Goal: Task Accomplishment & Management: Manage account settings

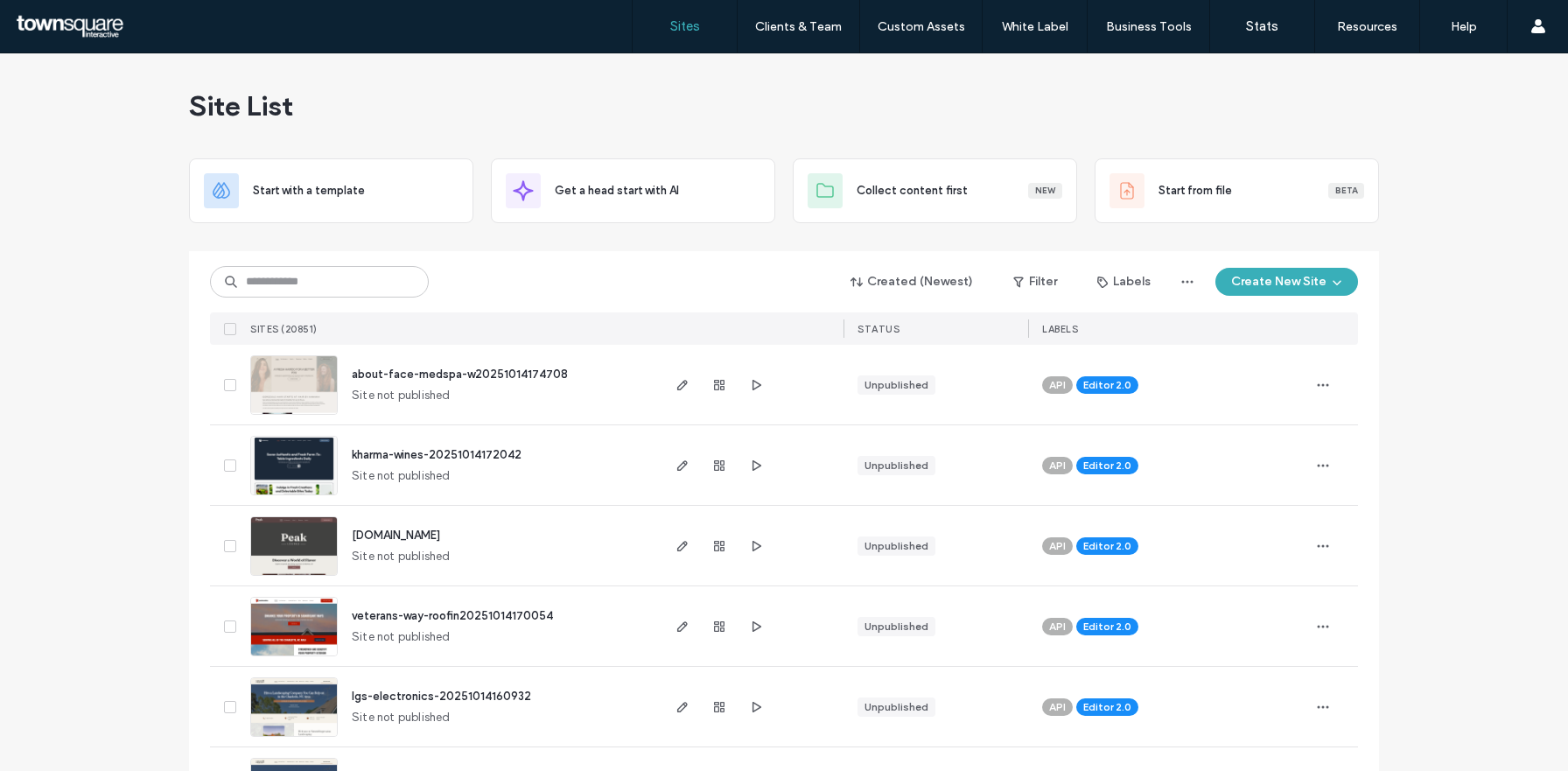
scroll to position [957, 0]
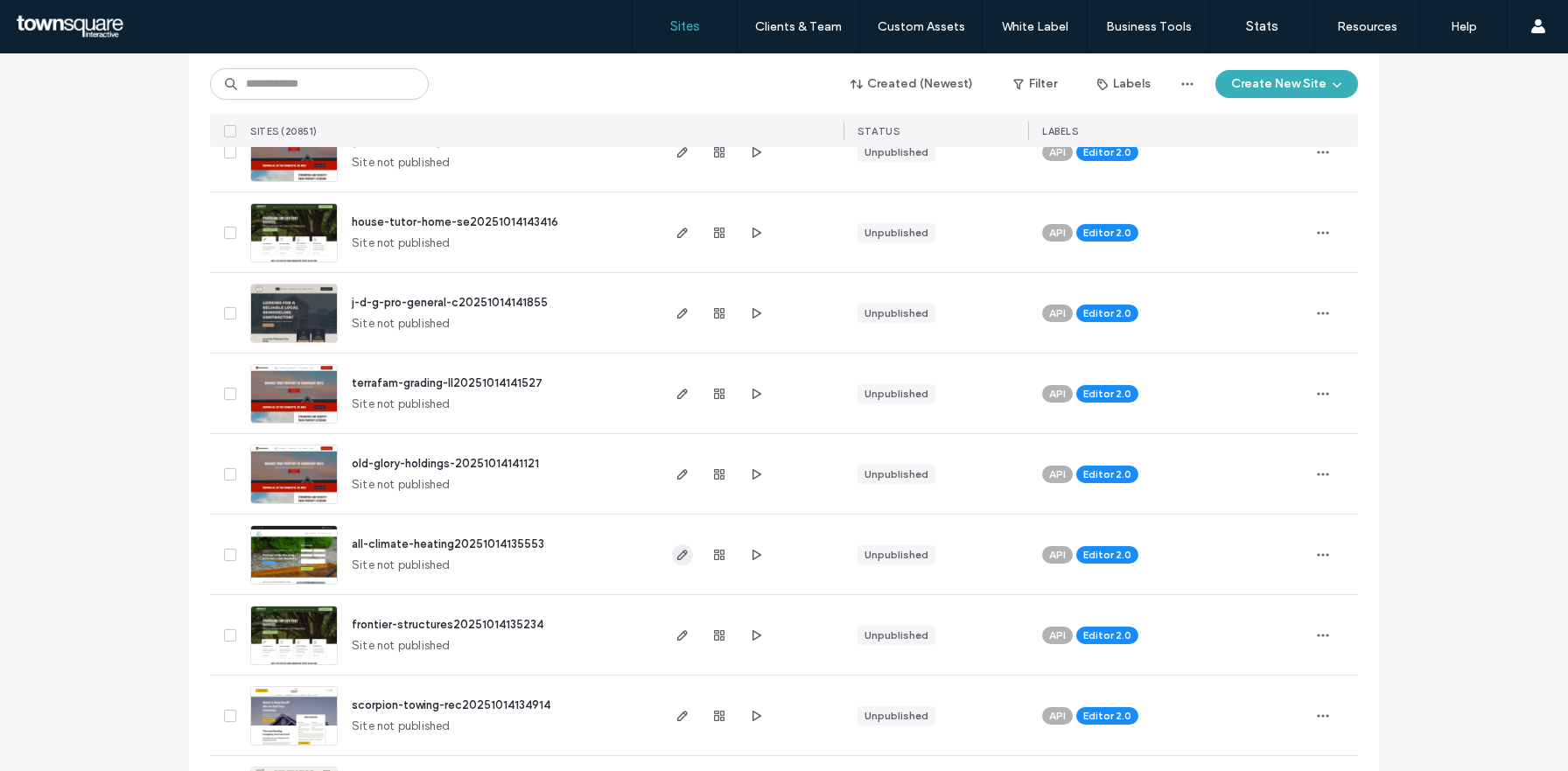
click at [676, 550] on icon "button" at bounding box center [683, 554] width 14 height 14
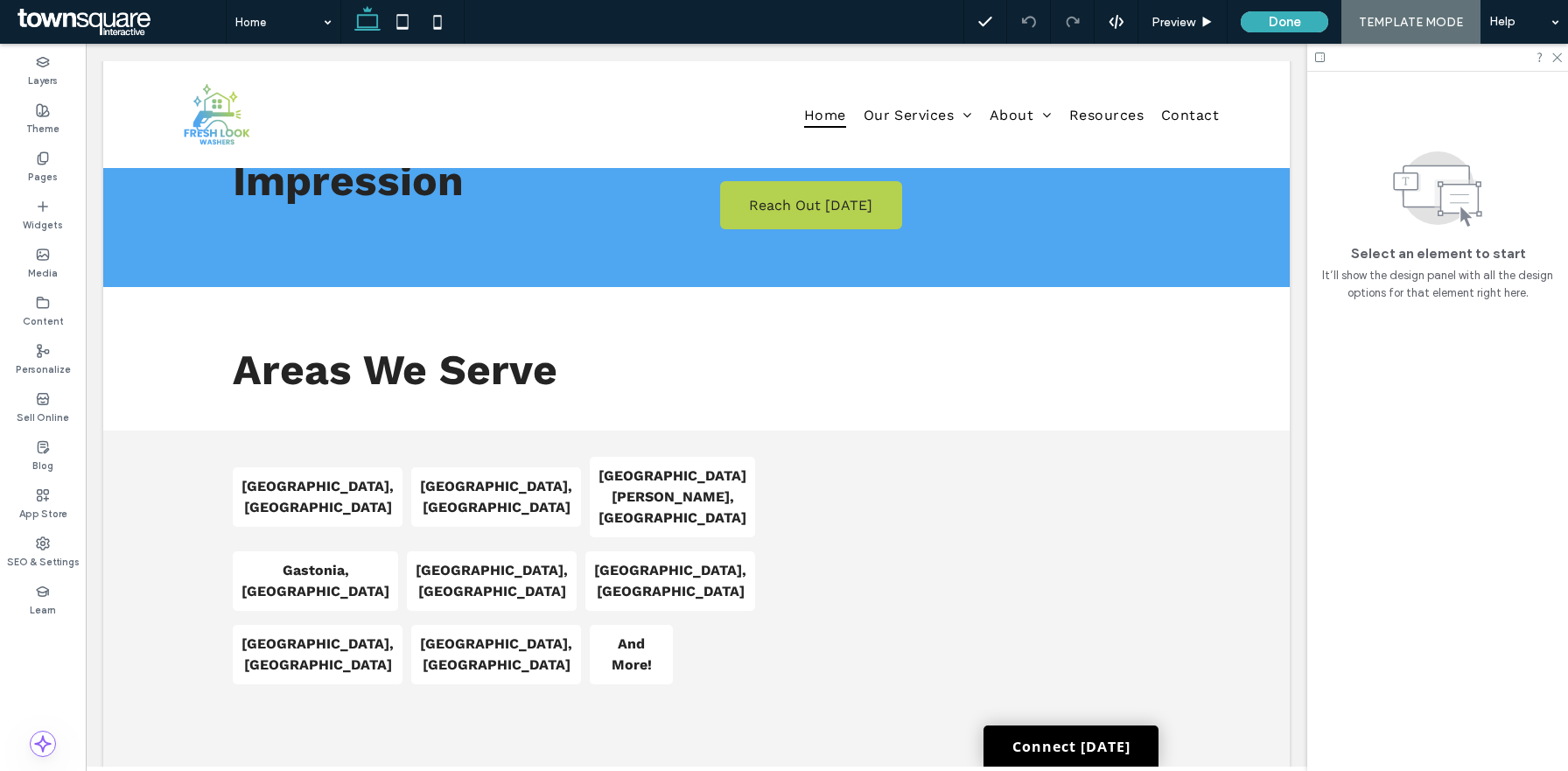
scroll to position [2780, 0]
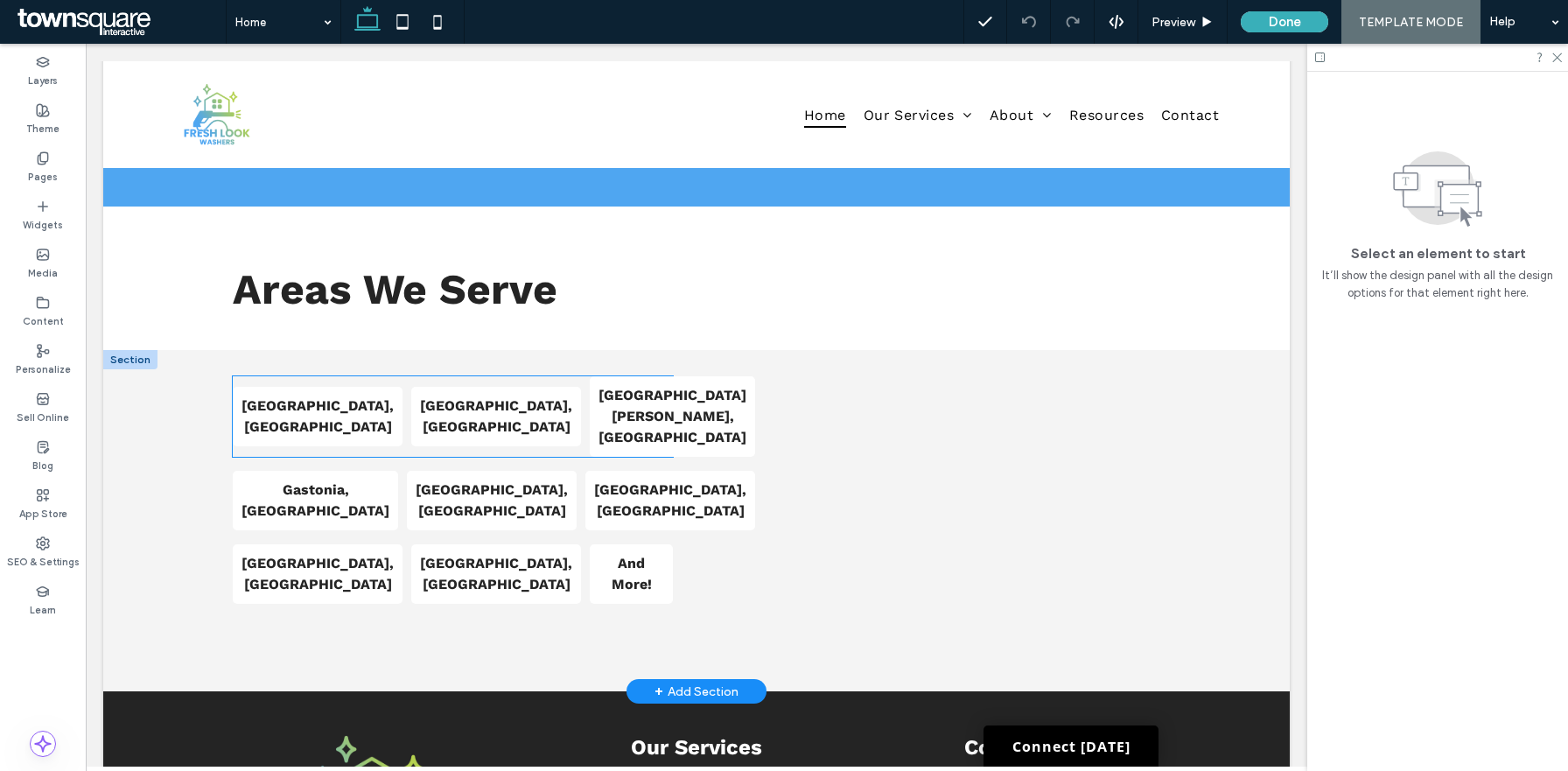
click at [320, 397] on strong "[GEOGRAPHIC_DATA], [GEOGRAPHIC_DATA]" at bounding box center [317, 415] width 153 height 38
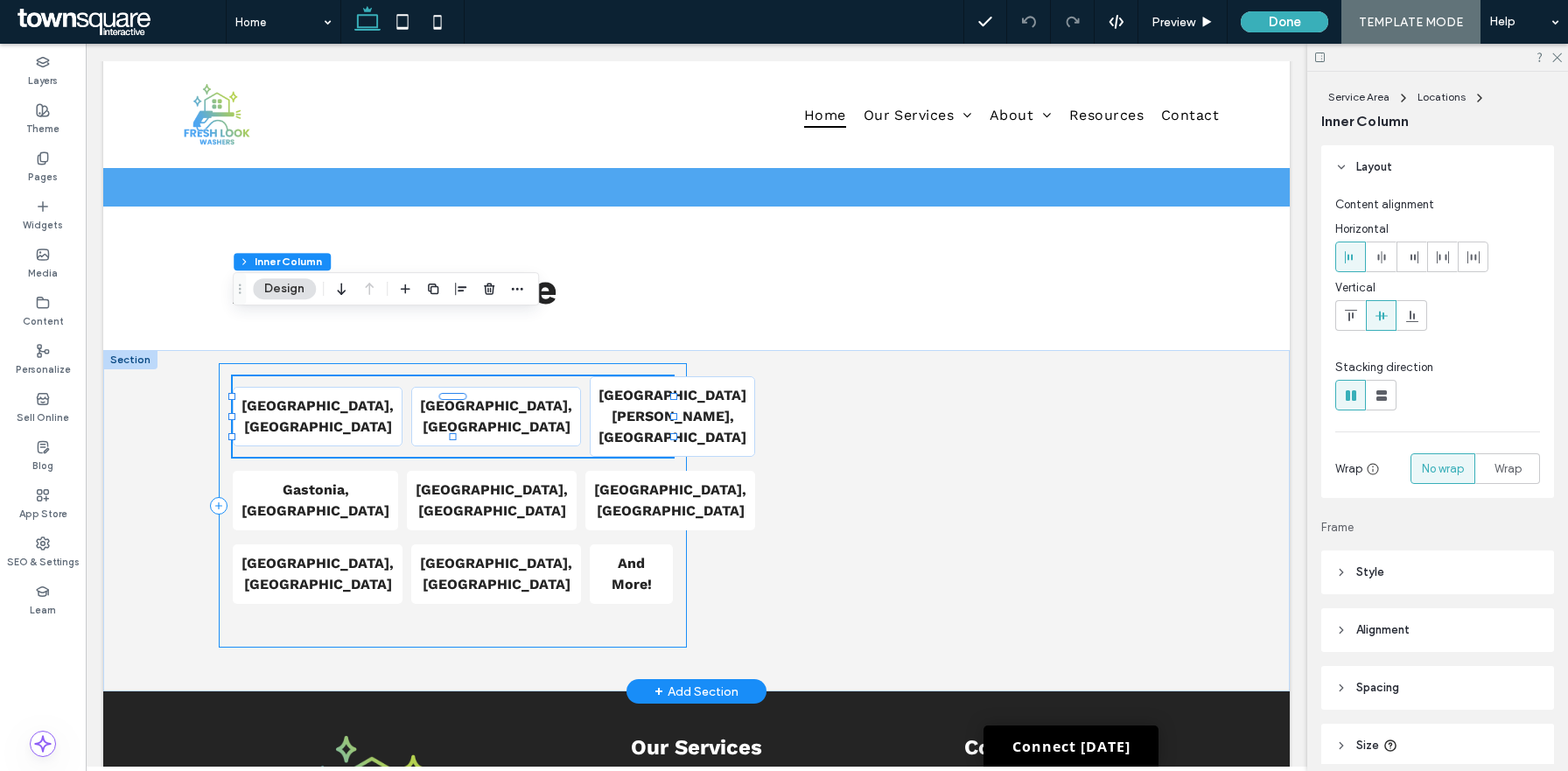
click at [434, 473] on div "[GEOGRAPHIC_DATA], [GEOGRAPHIC_DATA] [GEOGRAPHIC_DATA], [GEOGRAPHIC_DATA] [GEOG…" at bounding box center [452, 505] width 468 height 284
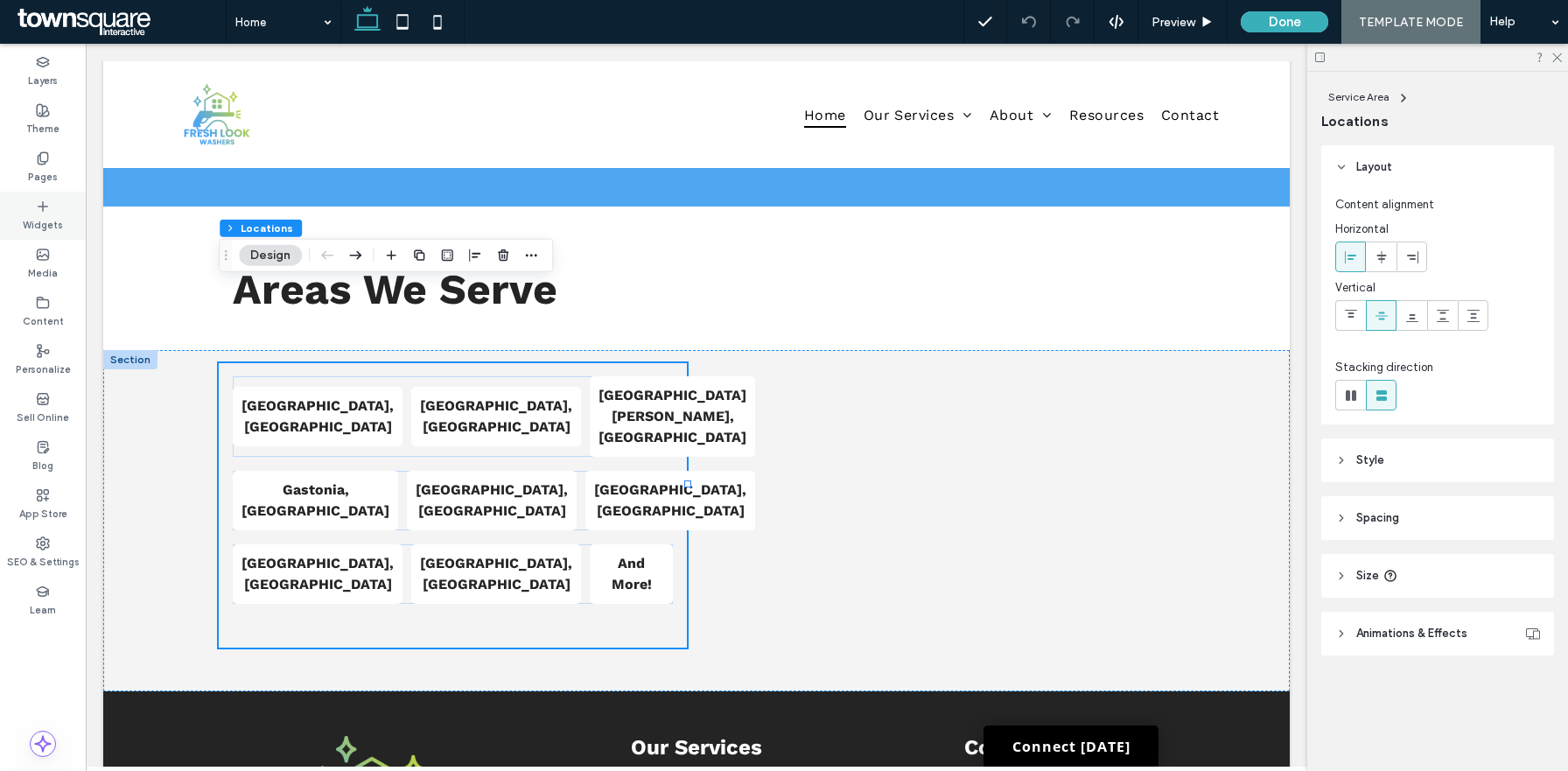
click at [60, 205] on div "Widgets" at bounding box center [43, 215] width 86 height 48
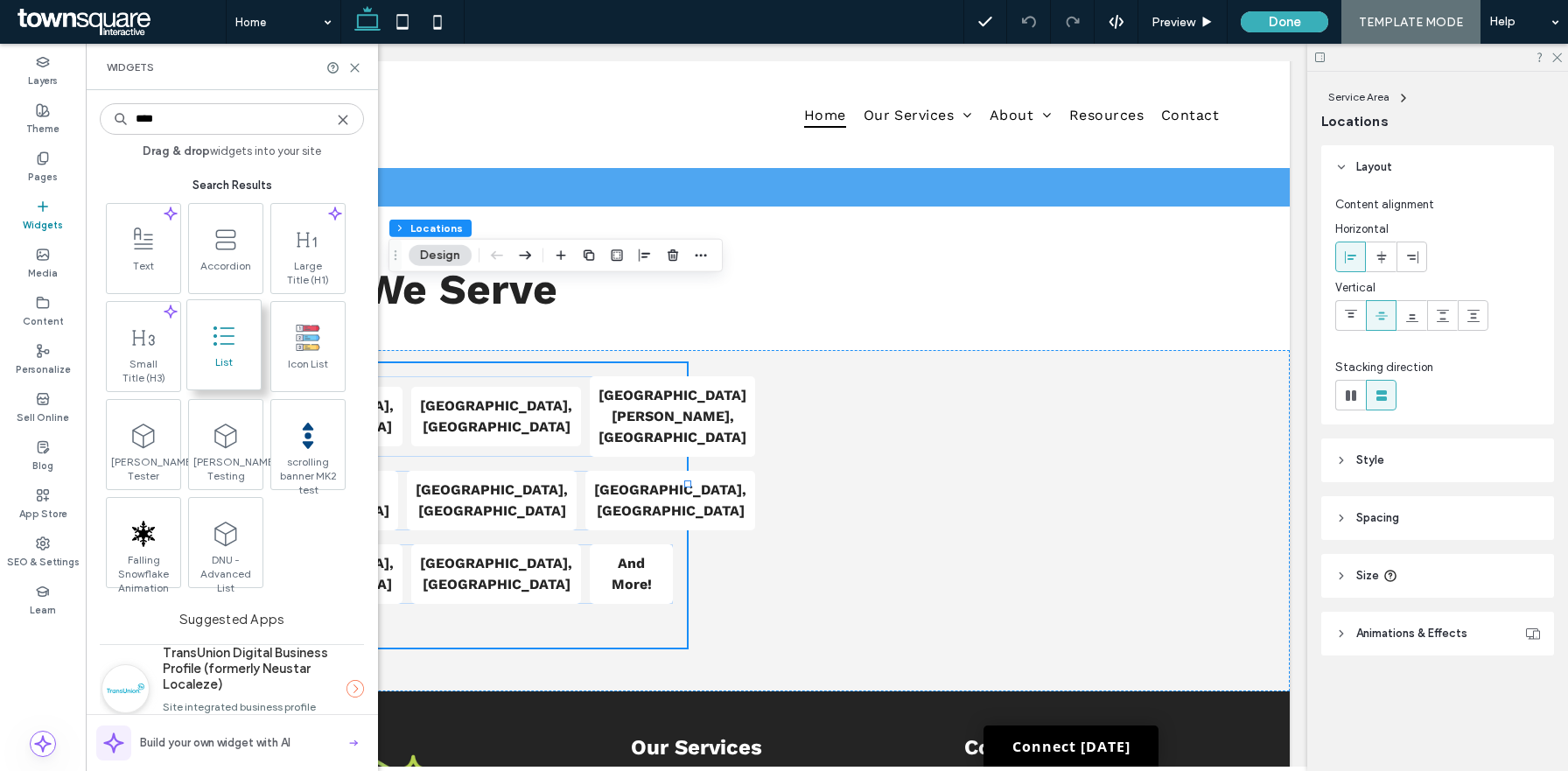
type input "****"
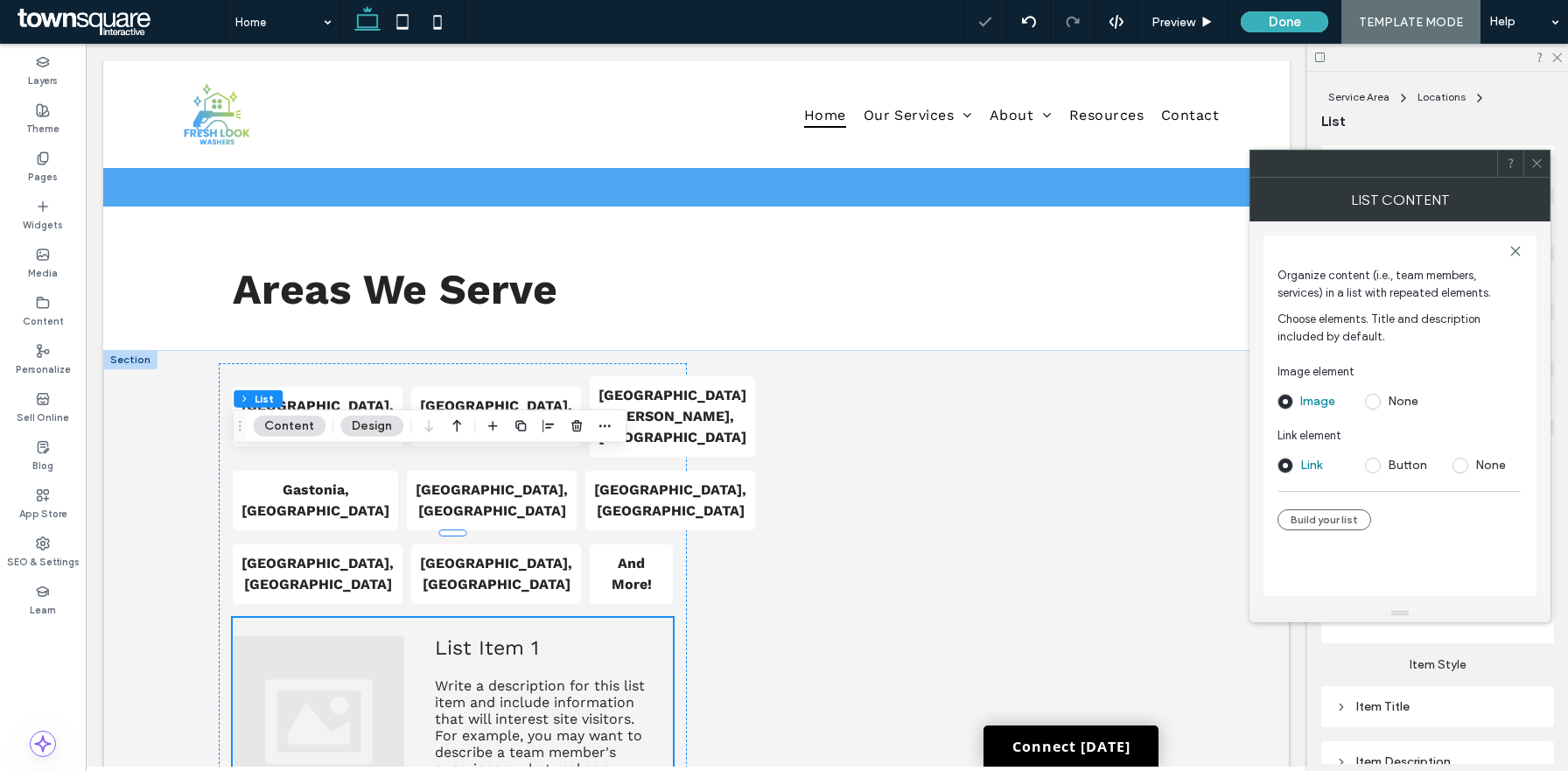
drag, startPoint x: 1374, startPoint y: 400, endPoint x: 1374, endPoint y: 409, distance: 9.0
click at [1374, 400] on span at bounding box center [1373, 402] width 16 height 16
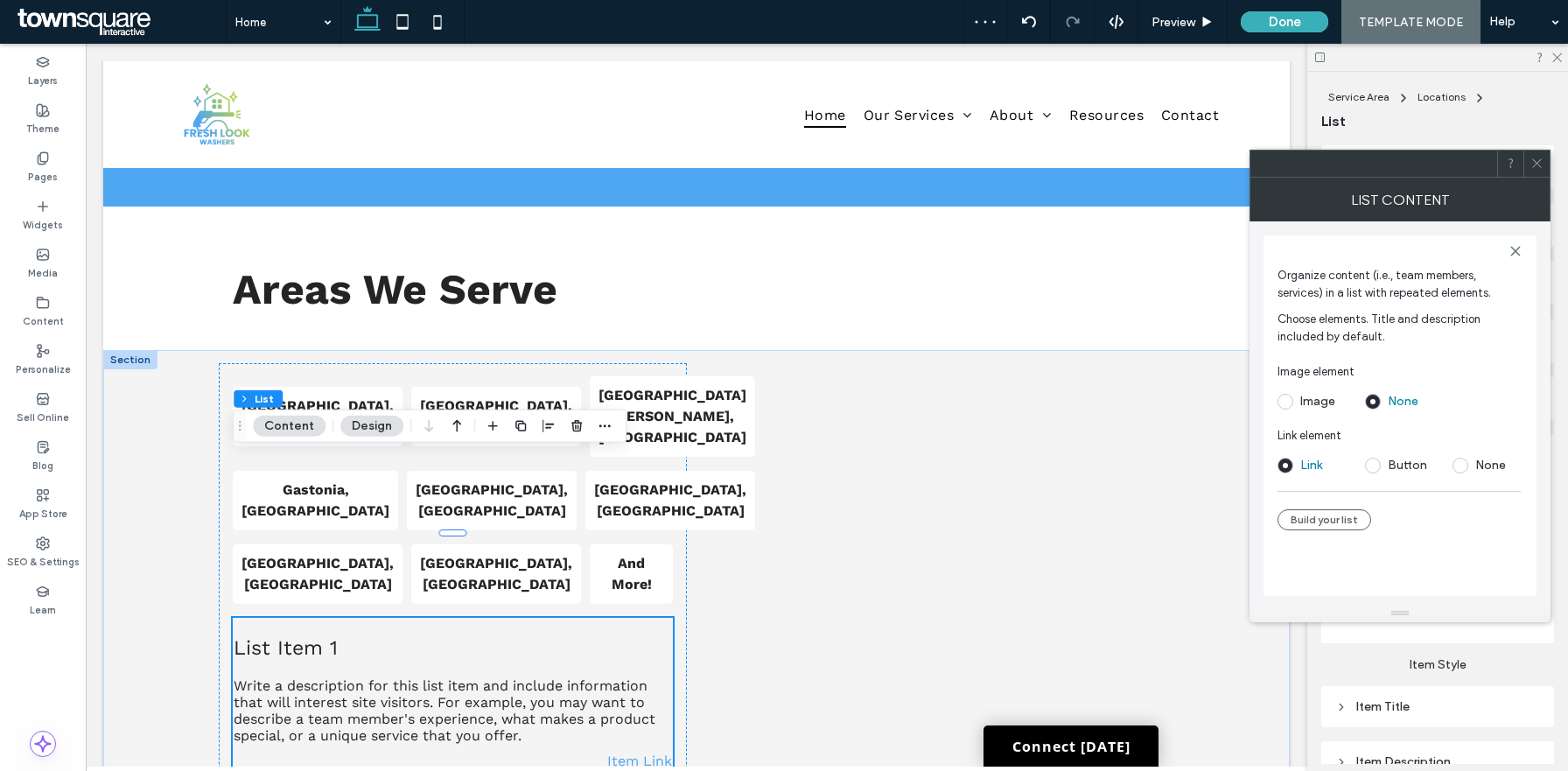
click at [1541, 161] on icon at bounding box center [1537, 162] width 13 height 13
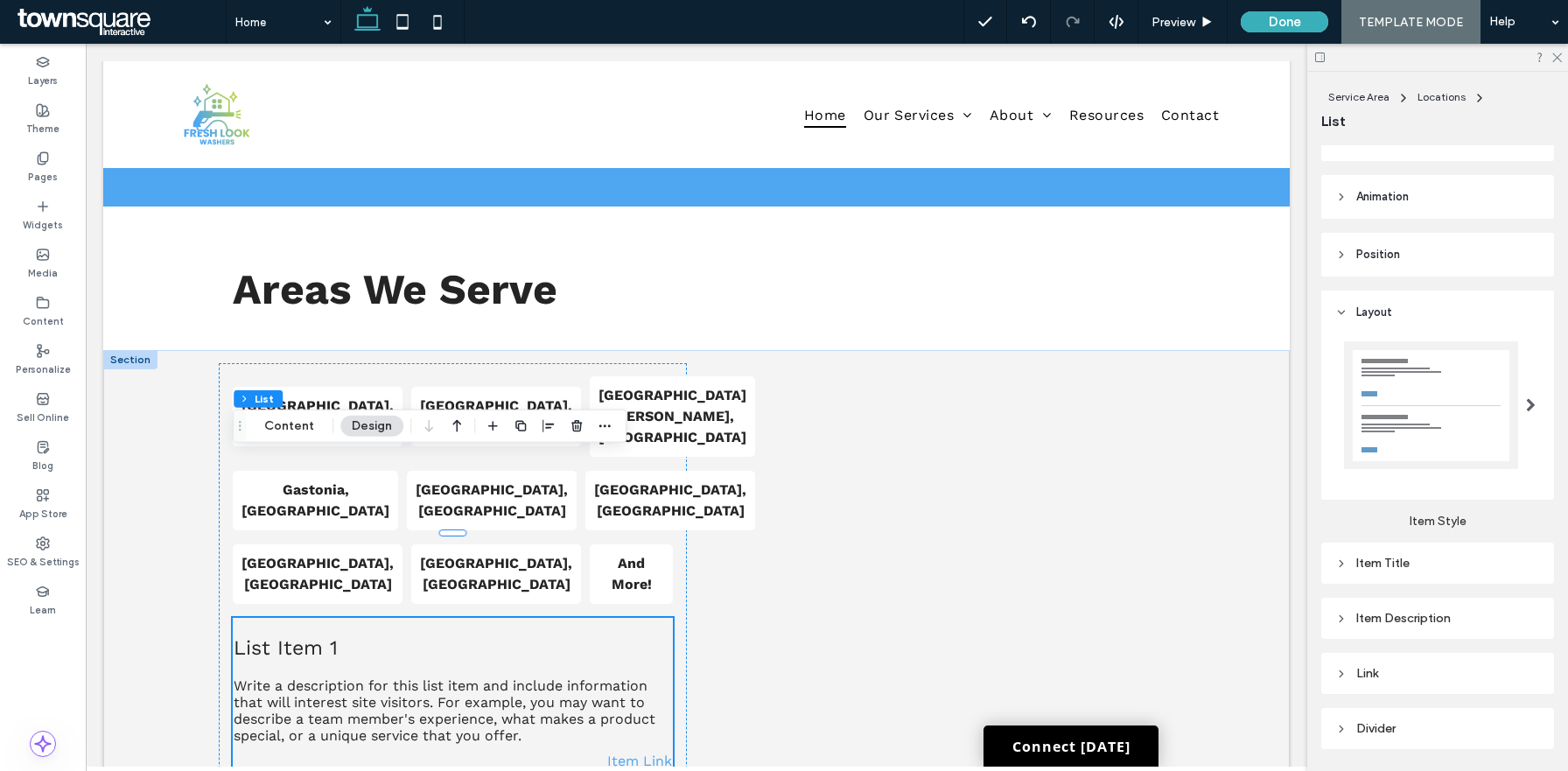
scroll to position [171, 0]
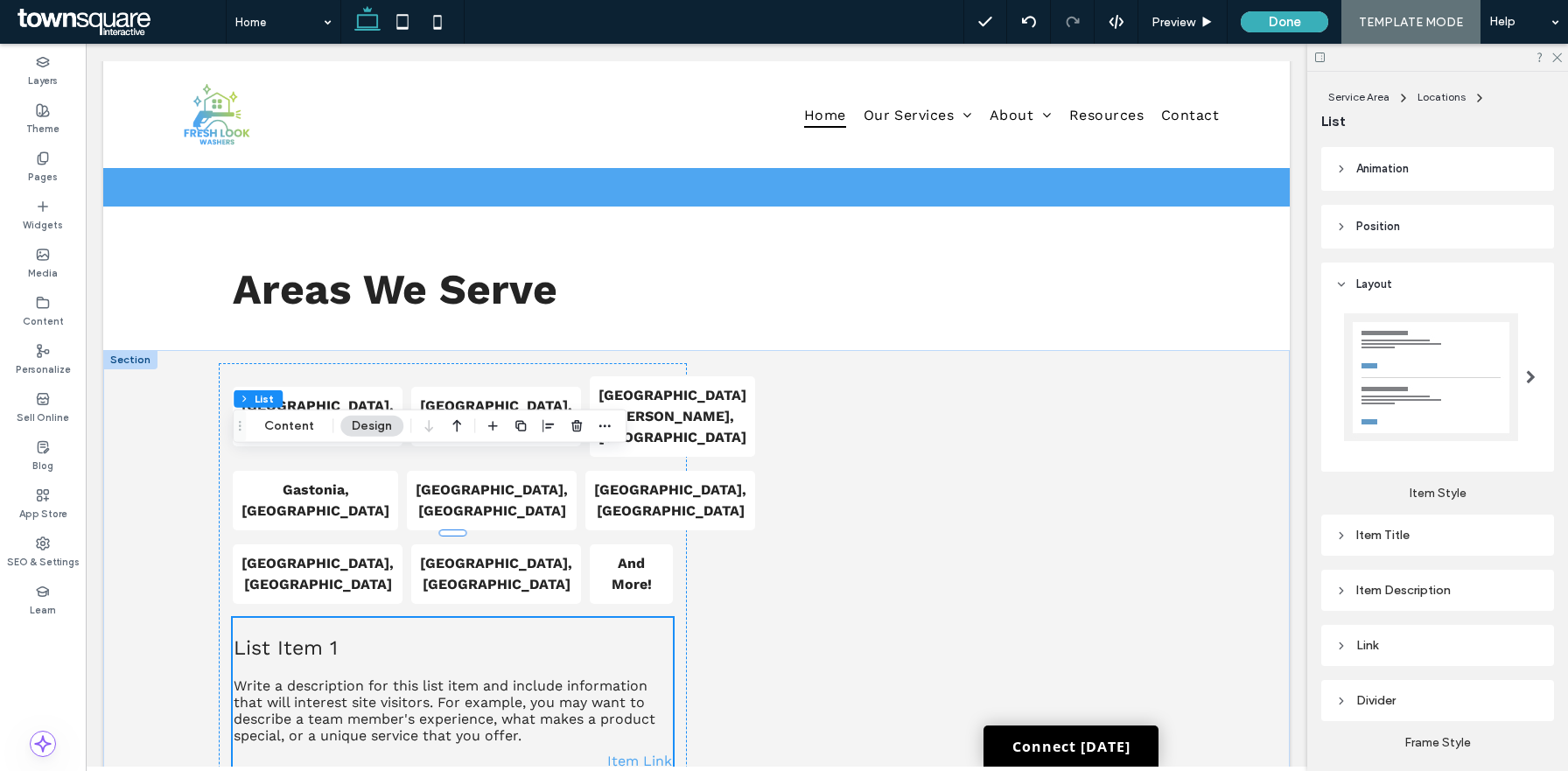
click at [1451, 364] on div at bounding box center [1431, 376] width 174 height 127
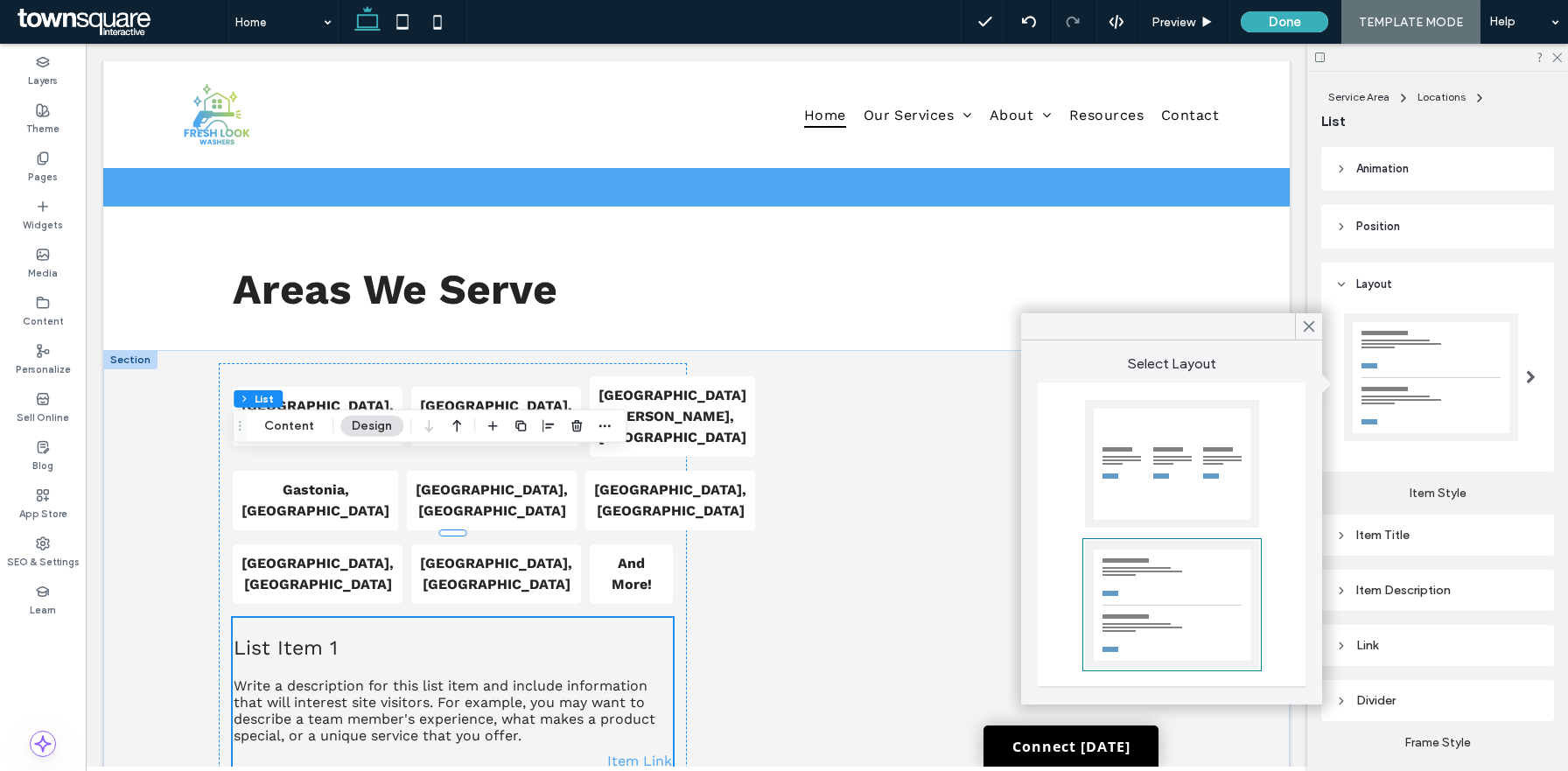
click at [1183, 497] on div at bounding box center [1172, 463] width 174 height 127
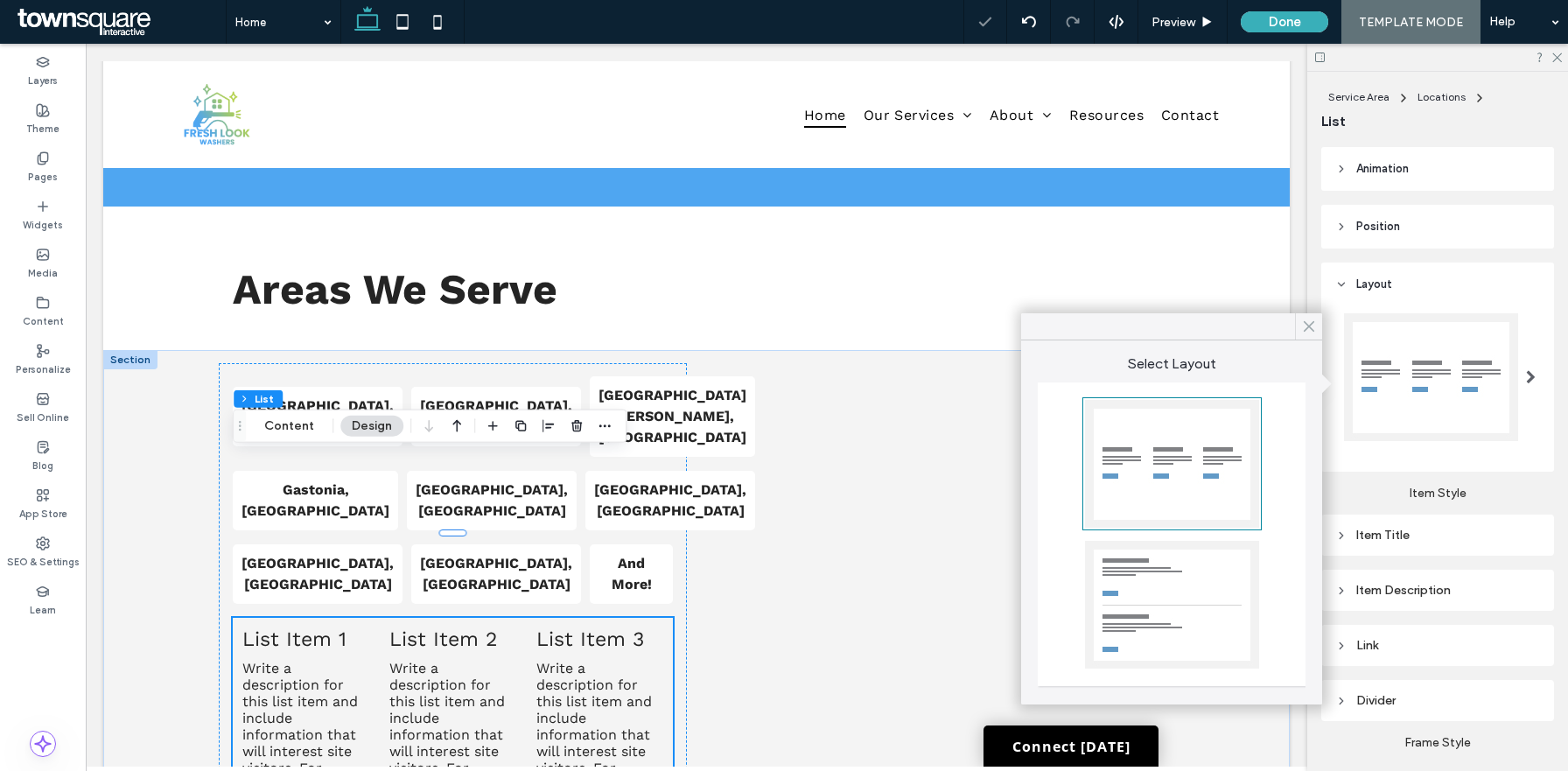
click at [1303, 331] on icon at bounding box center [1309, 327] width 16 height 16
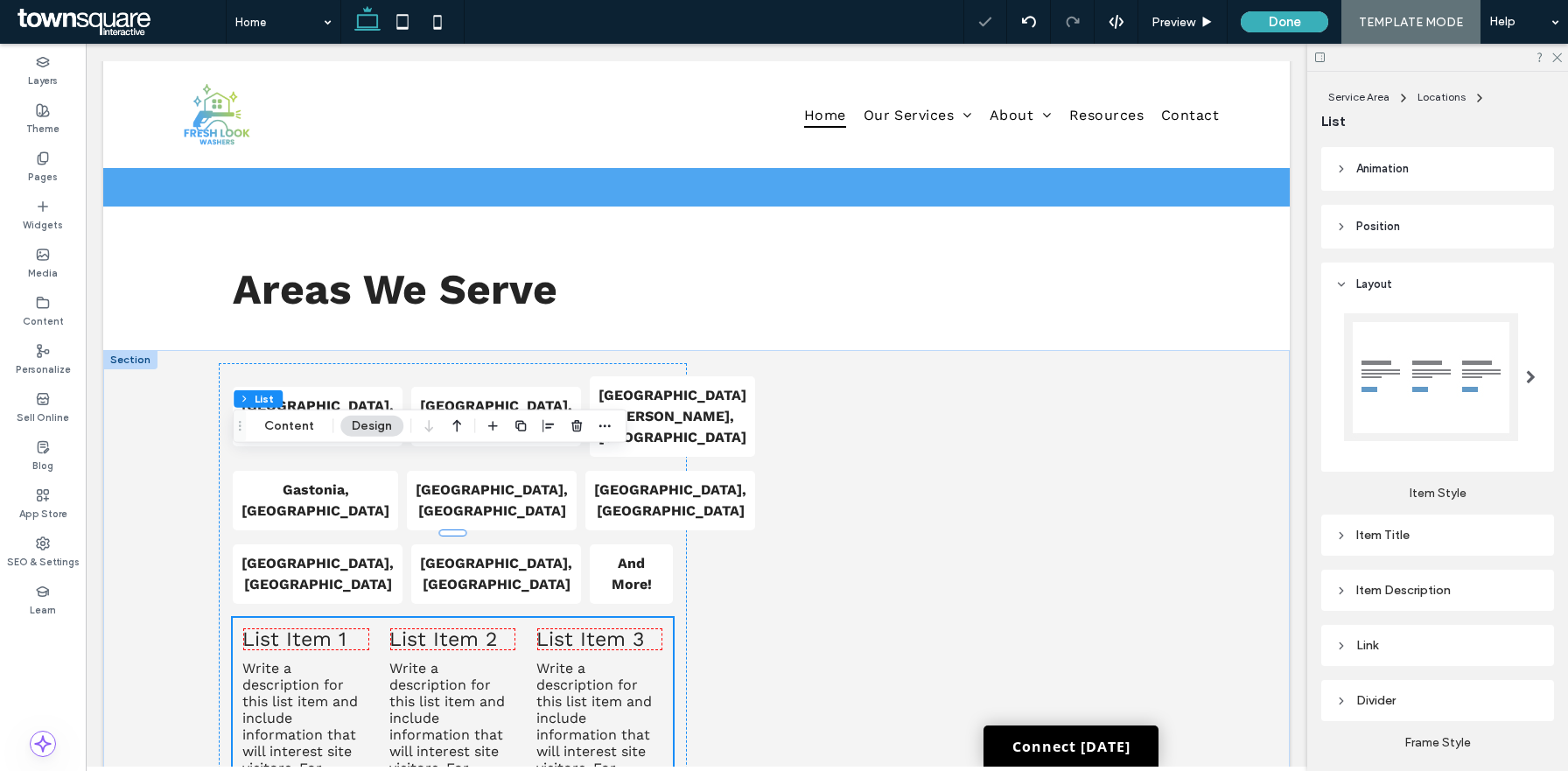
click at [1383, 528] on div "Item Title" at bounding box center [1438, 535] width 205 height 15
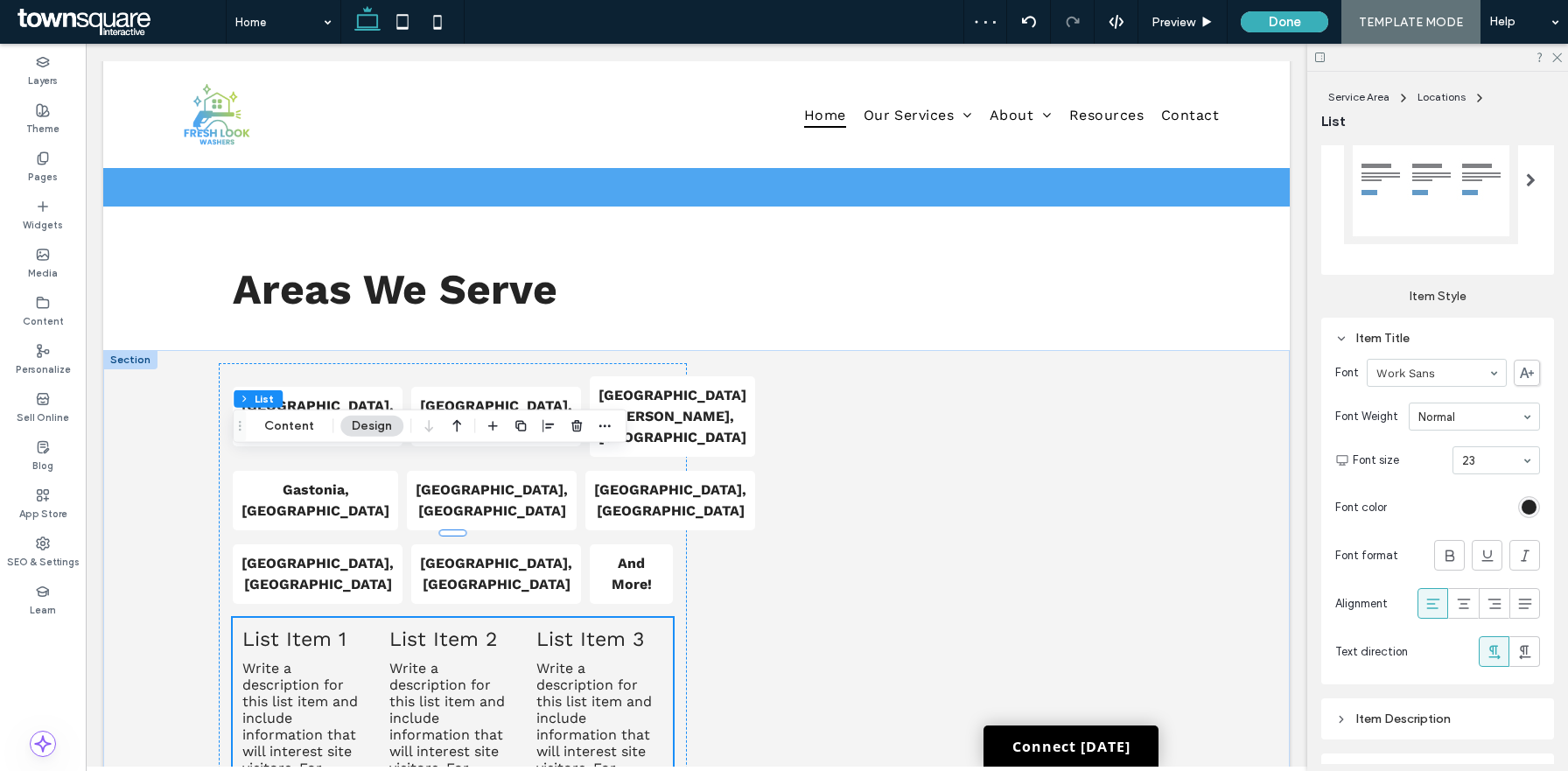
scroll to position [440, 0]
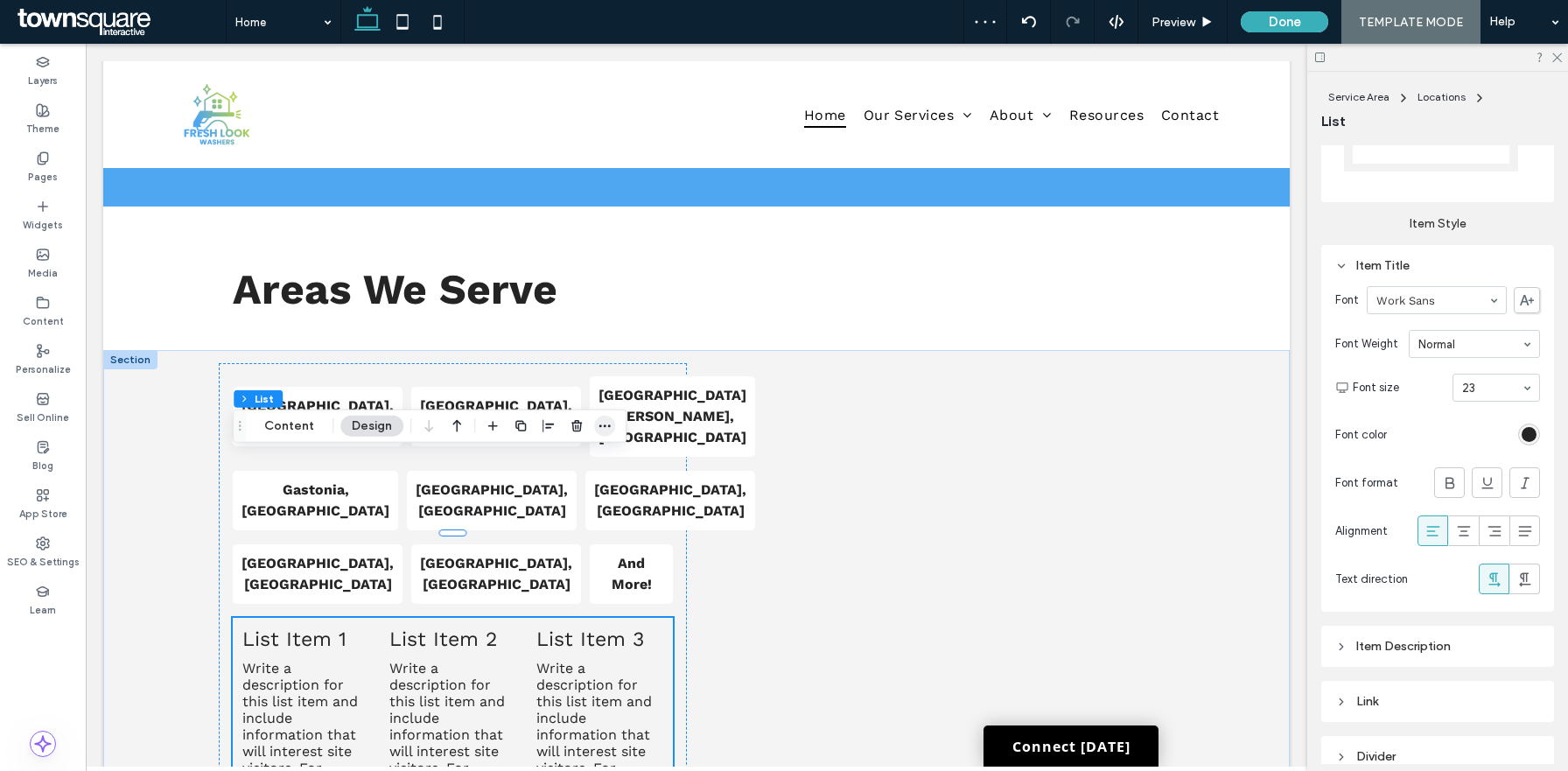
click at [604, 421] on icon "button" at bounding box center [605, 426] width 14 height 14
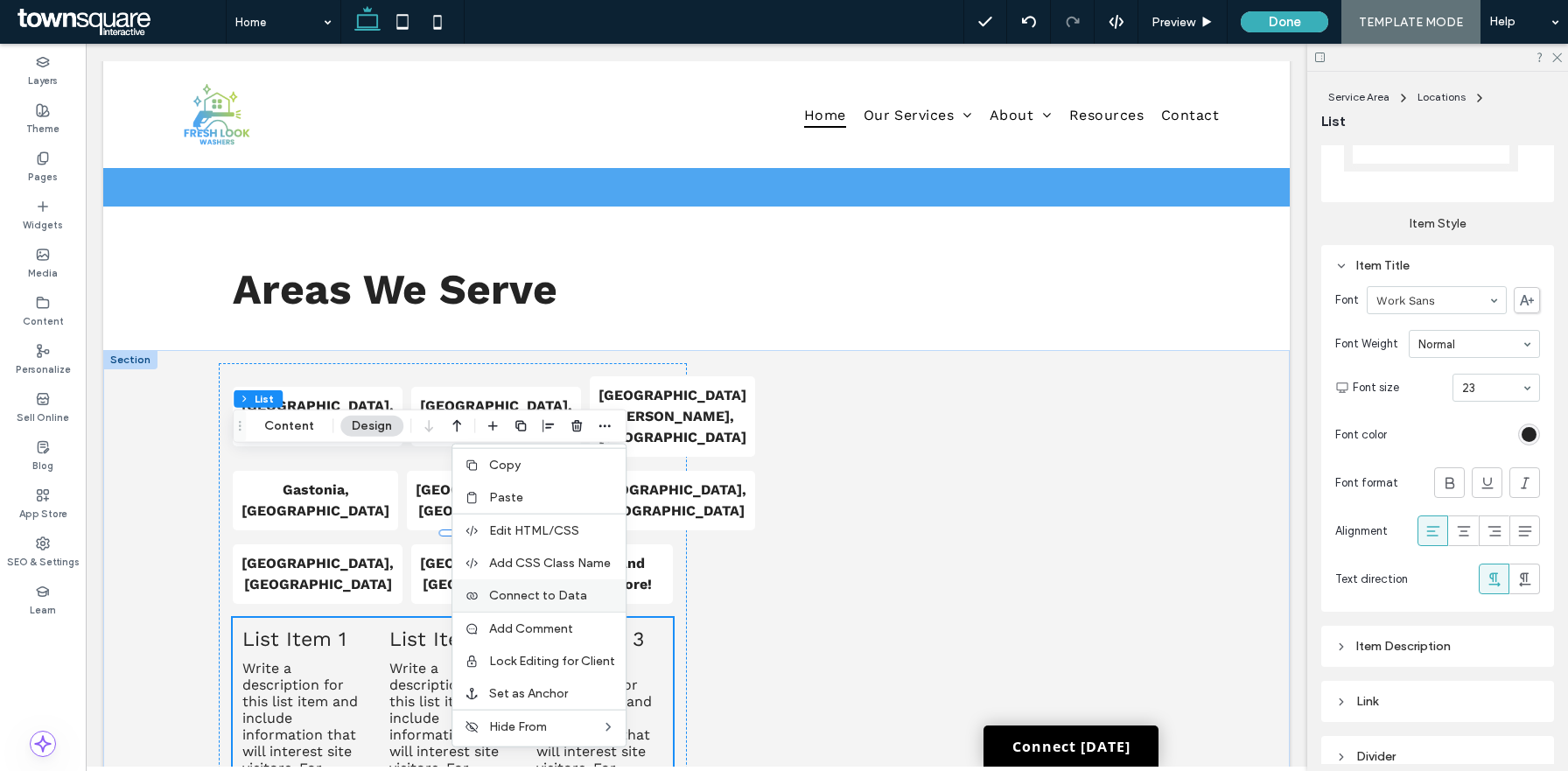
click at [546, 585] on div "Connect to Data" at bounding box center [539, 595] width 173 height 32
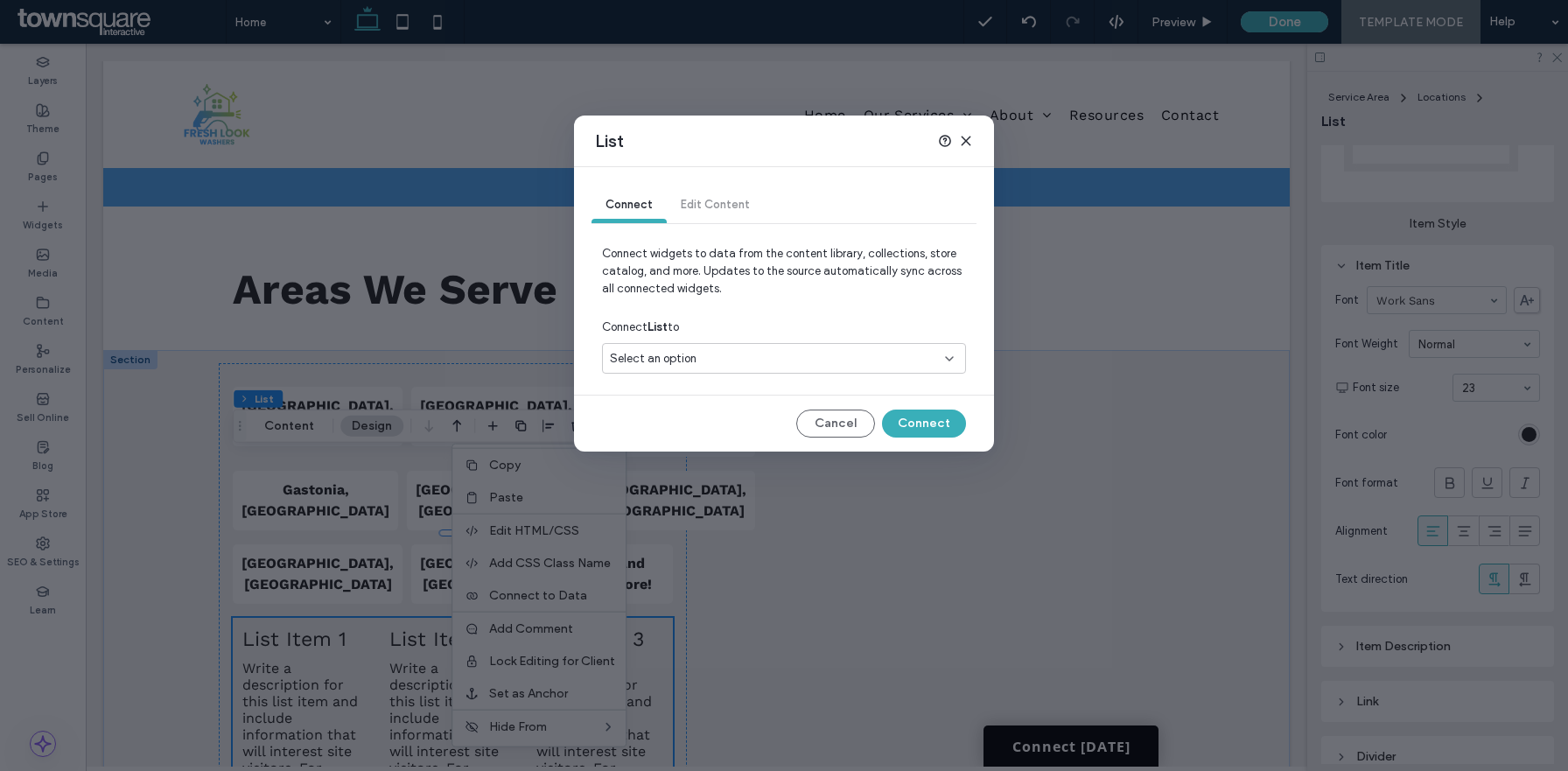
click at [737, 350] on div "Select an option" at bounding box center [773, 359] width 328 height 18
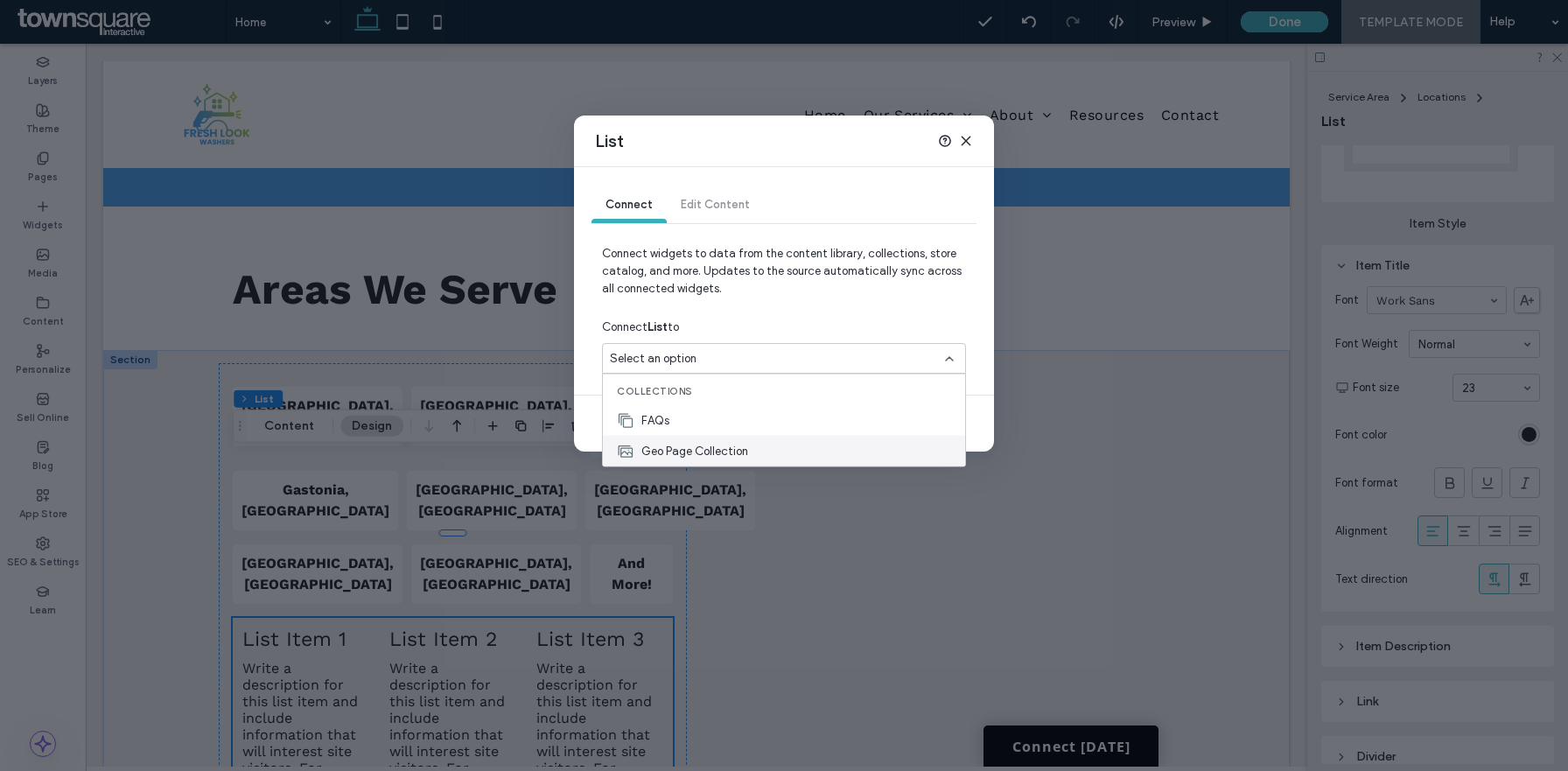
click at [709, 458] on span "Geo Page Collection" at bounding box center [695, 450] width 107 height 18
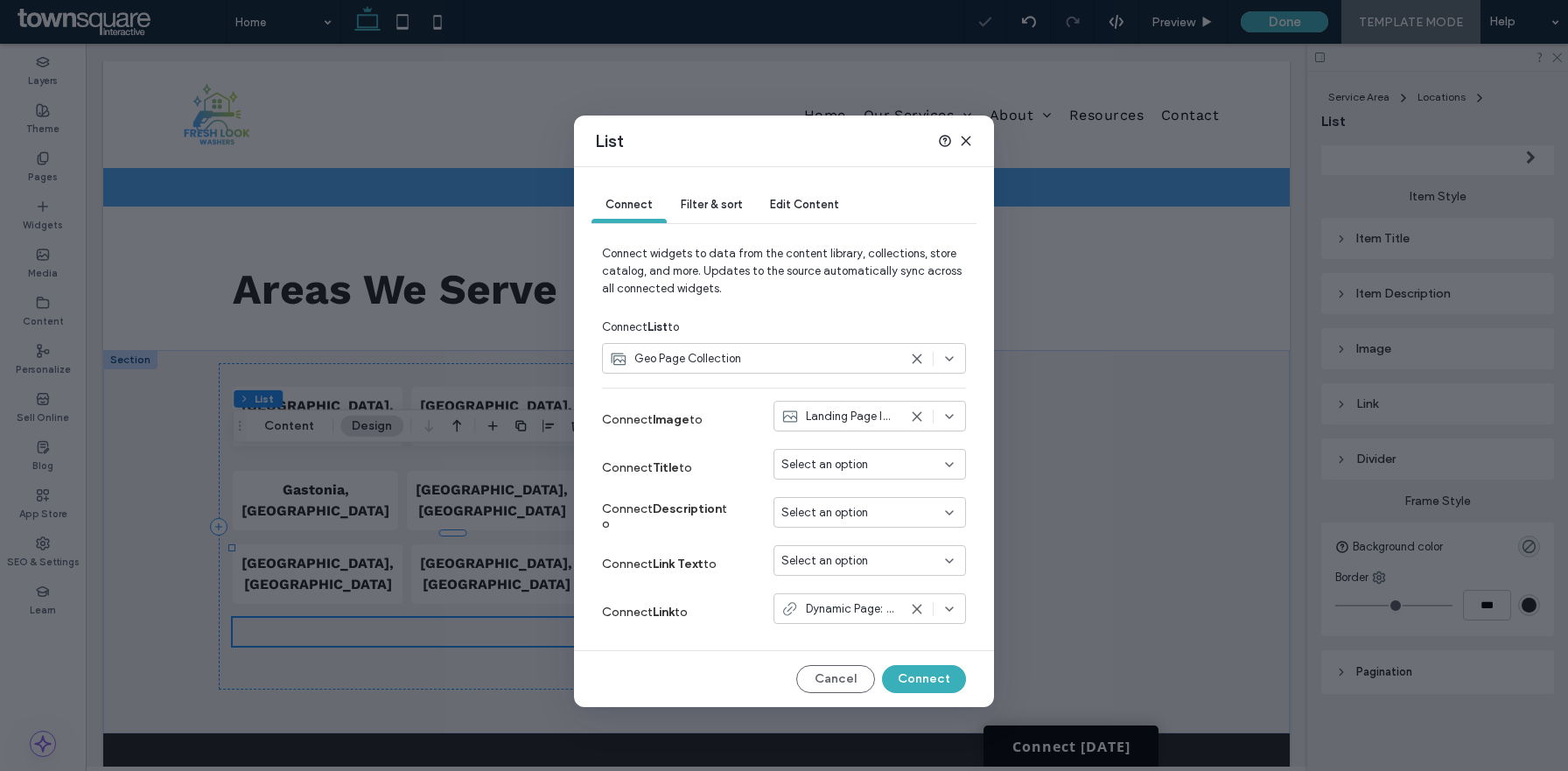
scroll to position [338, 0]
click at [908, 464] on div "Select an option" at bounding box center [859, 465] width 156 height 18
click at [891, 504] on div "Page Name" at bounding box center [870, 495] width 191 height 30
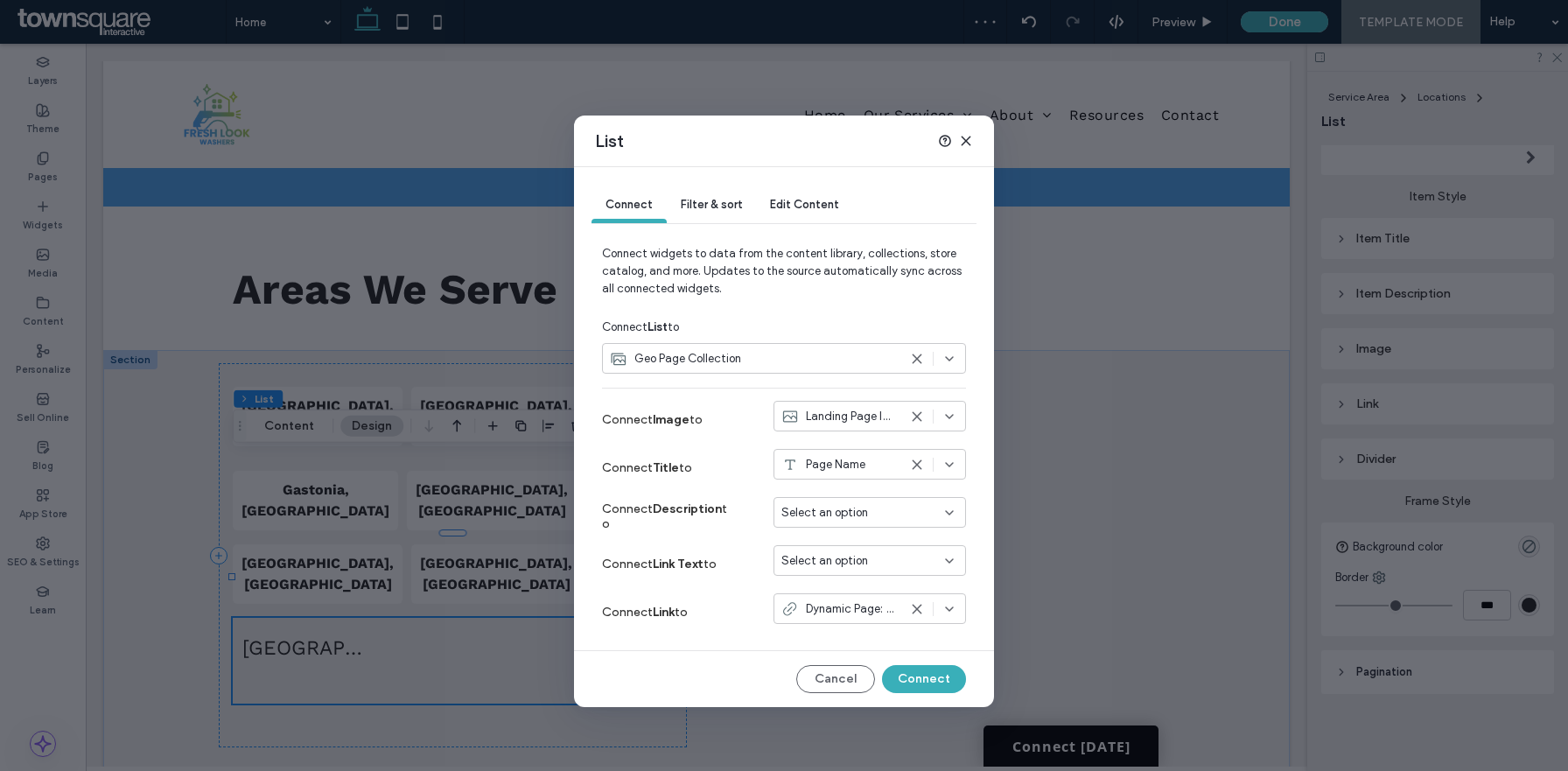
click at [873, 567] on div "Select an option" at bounding box center [859, 561] width 156 height 18
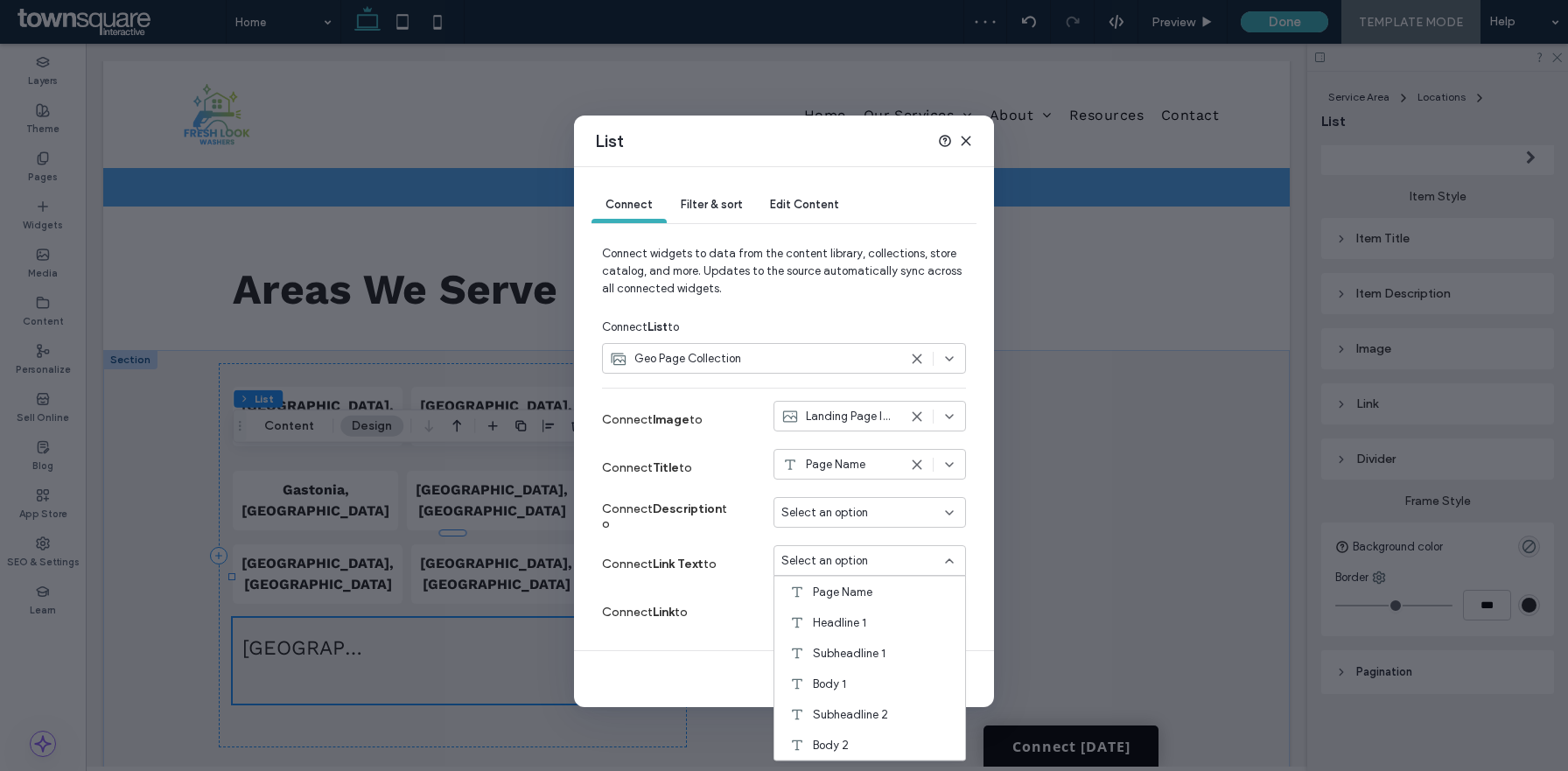
click at [733, 570] on div "Connect Link Text to Select an option" at bounding box center [784, 563] width 364 height 48
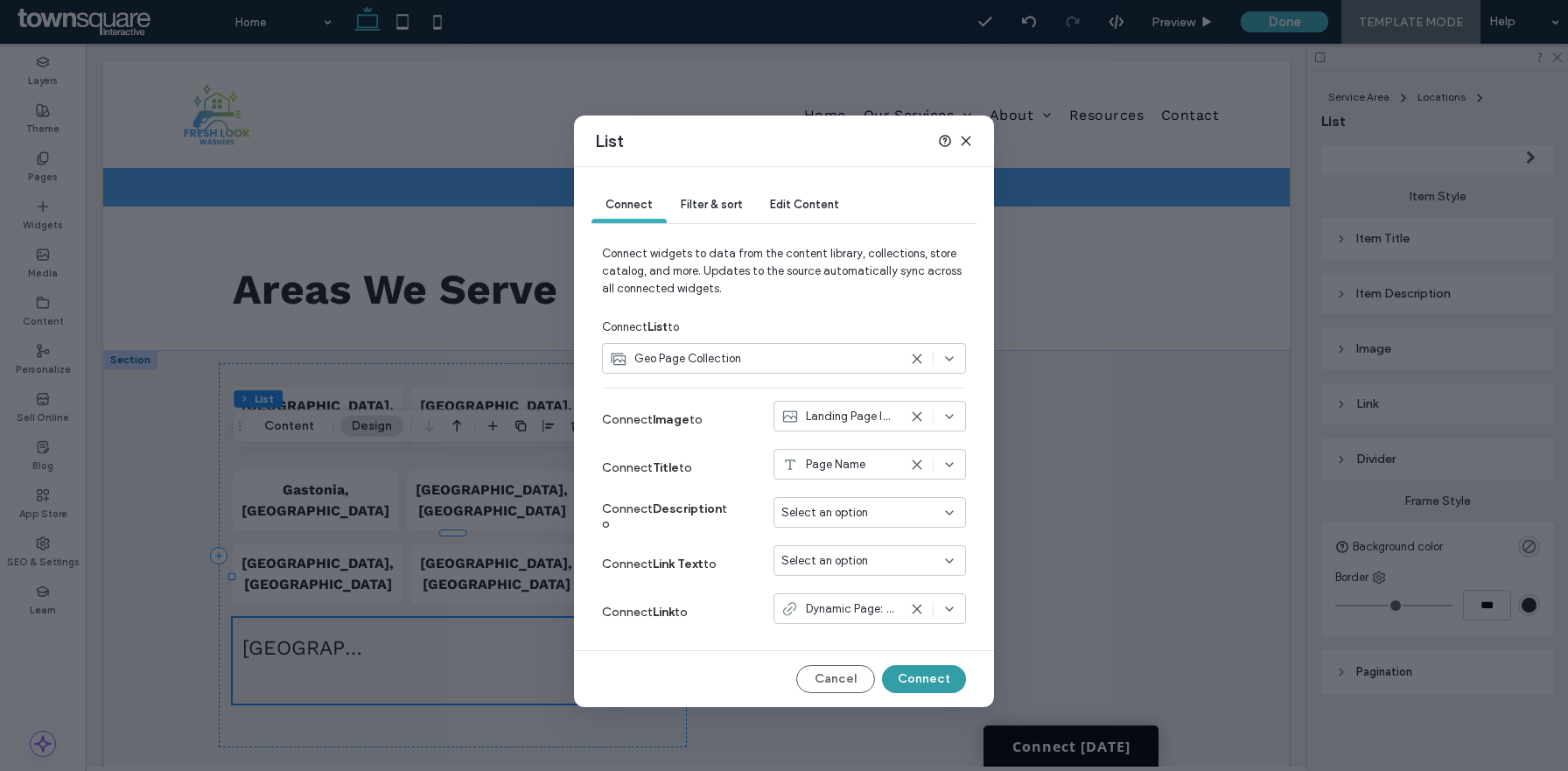
click at [909, 679] on button "Connect" at bounding box center [924, 679] width 84 height 28
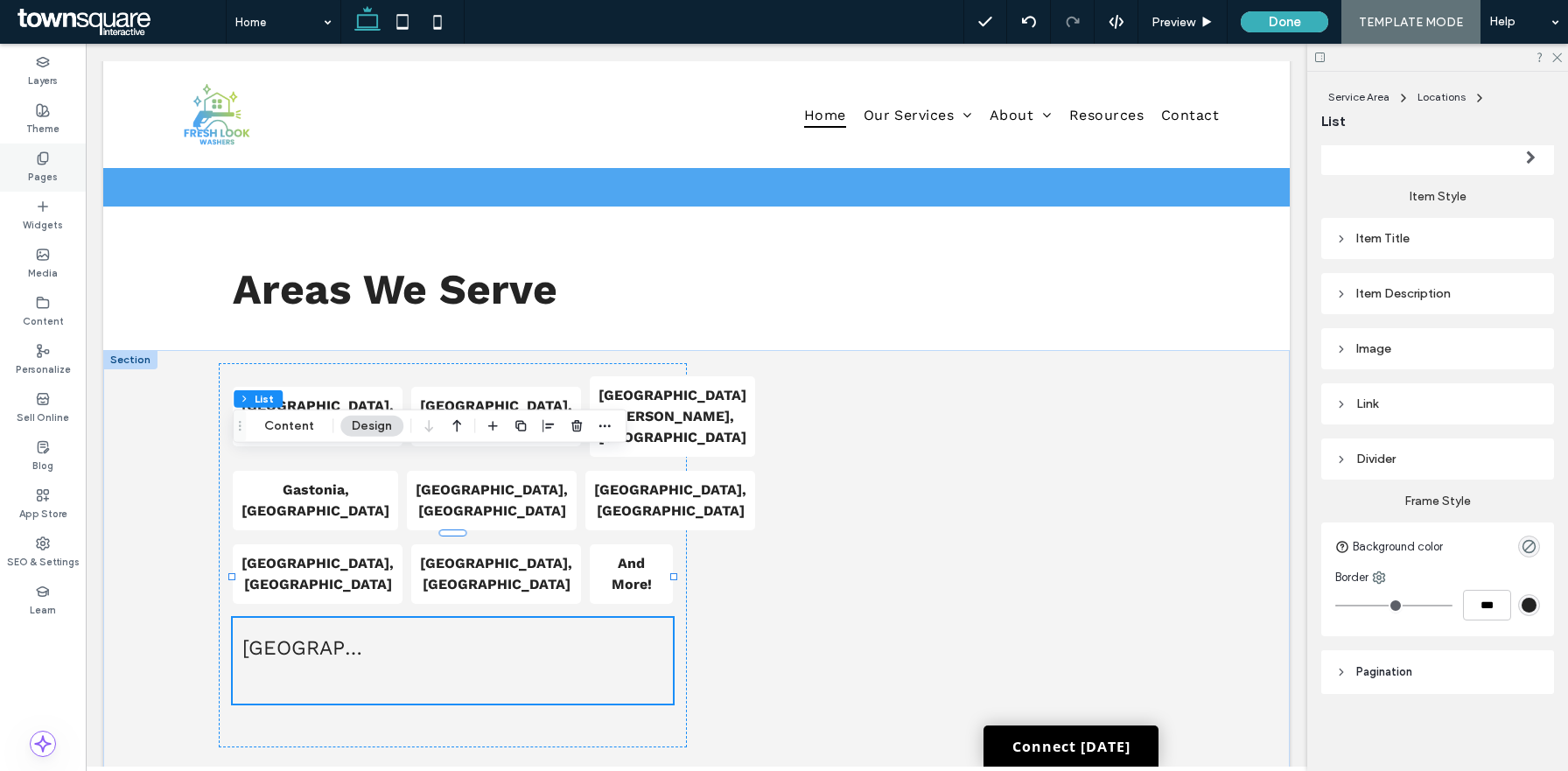
click at [50, 177] on label "Pages" at bounding box center [43, 175] width 30 height 19
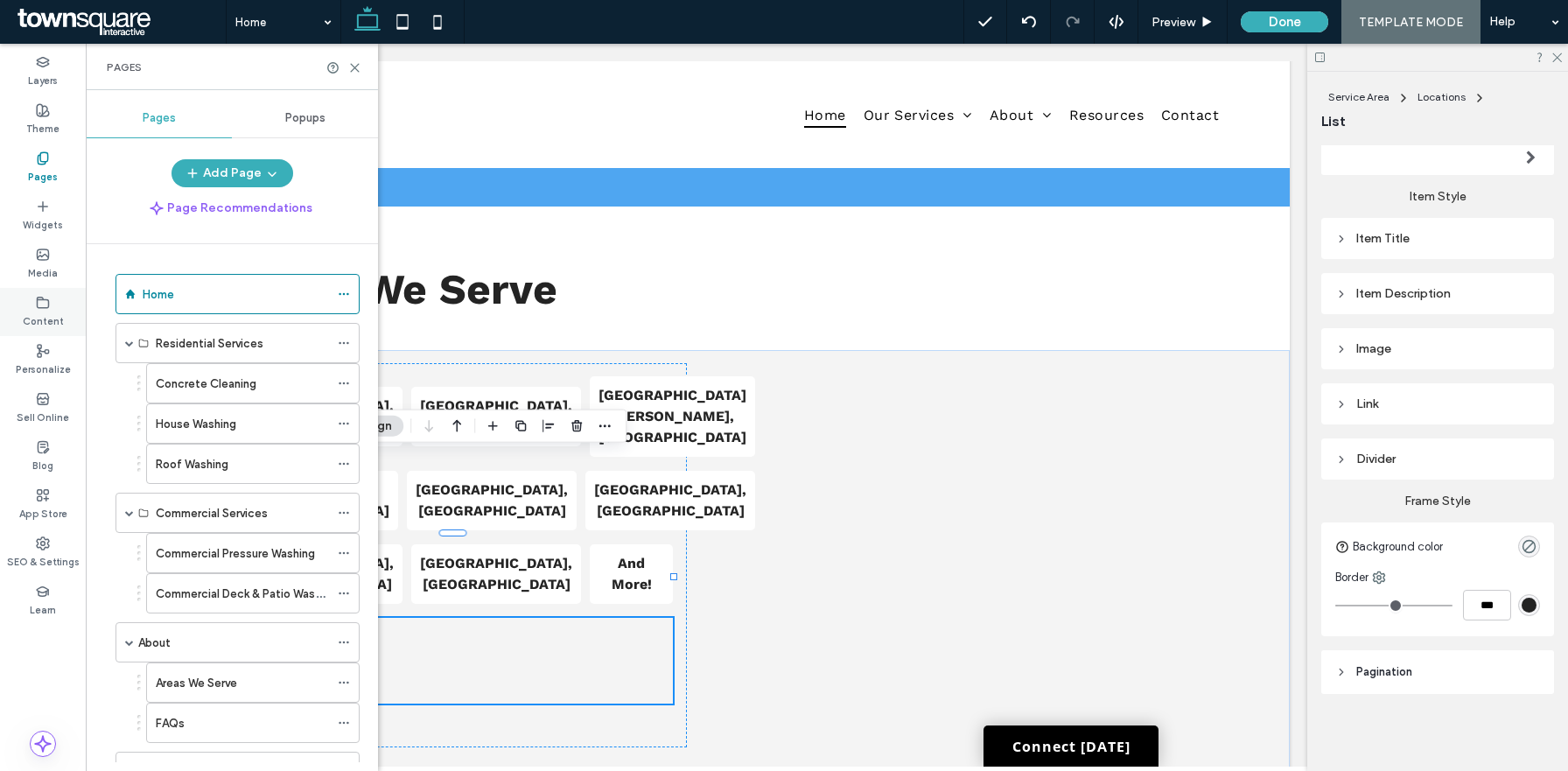
click at [44, 313] on label "Content" at bounding box center [43, 320] width 41 height 19
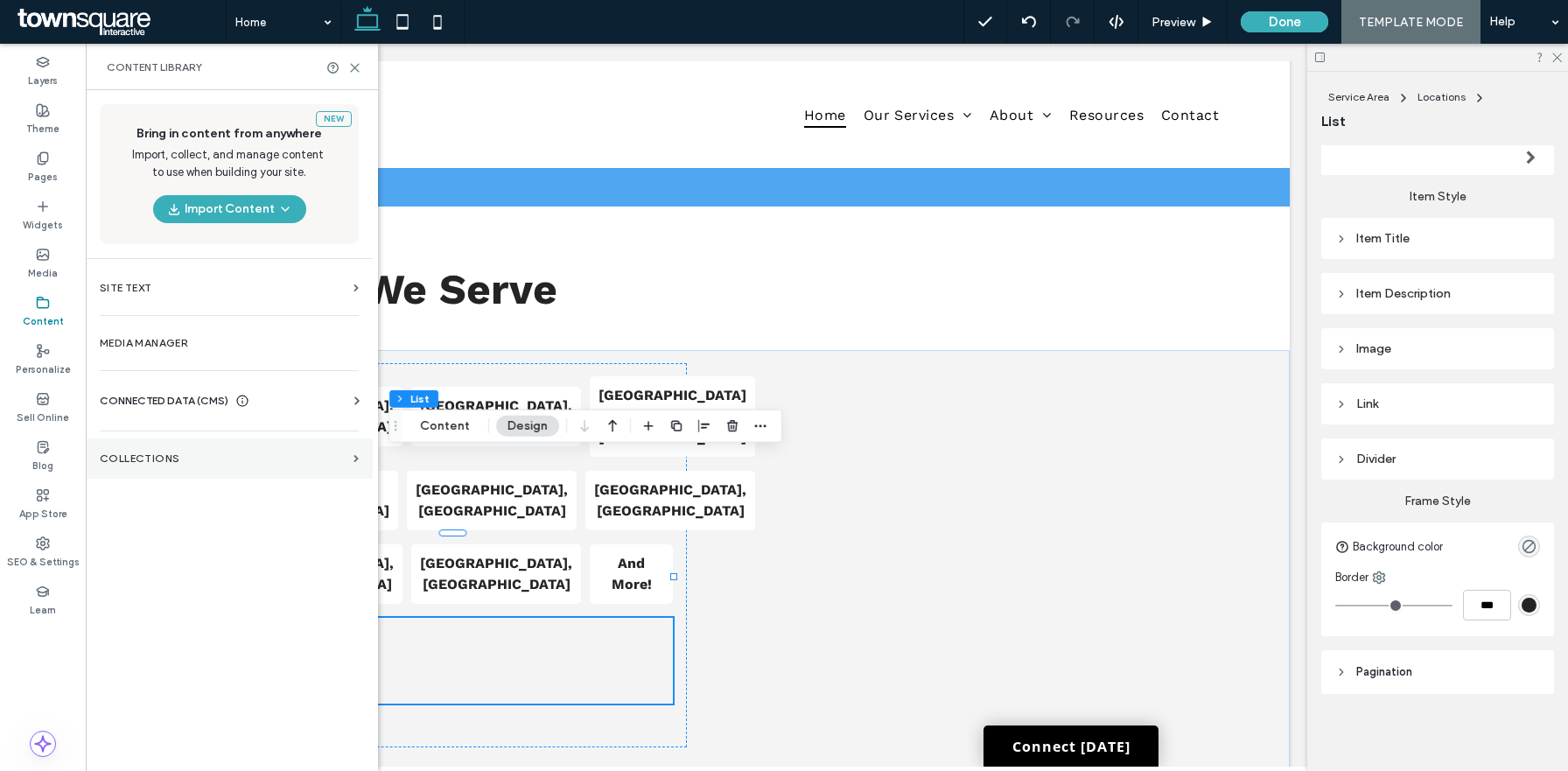
click at [134, 449] on section "Collections" at bounding box center [229, 458] width 287 height 40
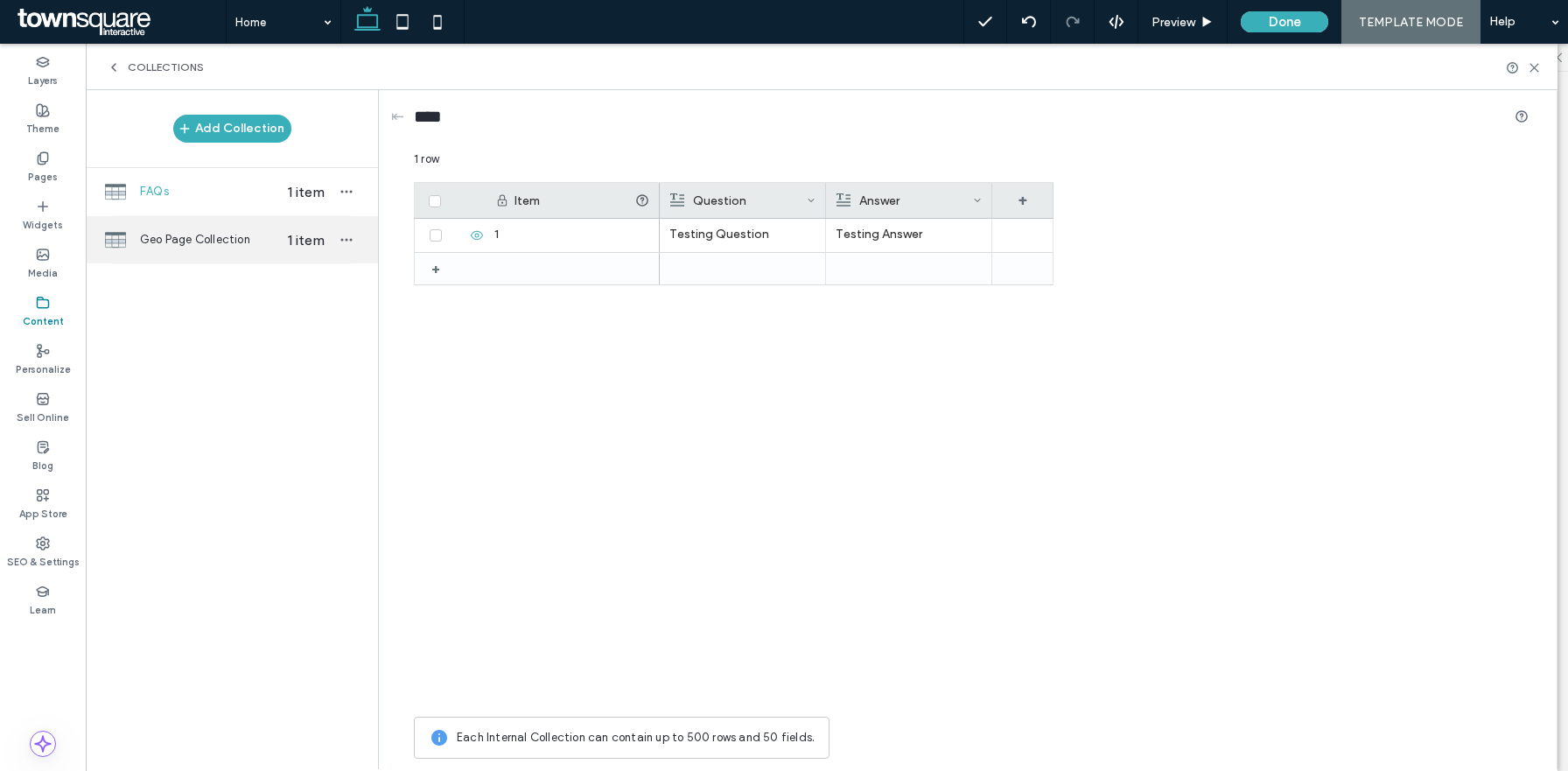
click at [208, 240] on span "Geo Page Collection" at bounding box center [207, 240] width 135 height 18
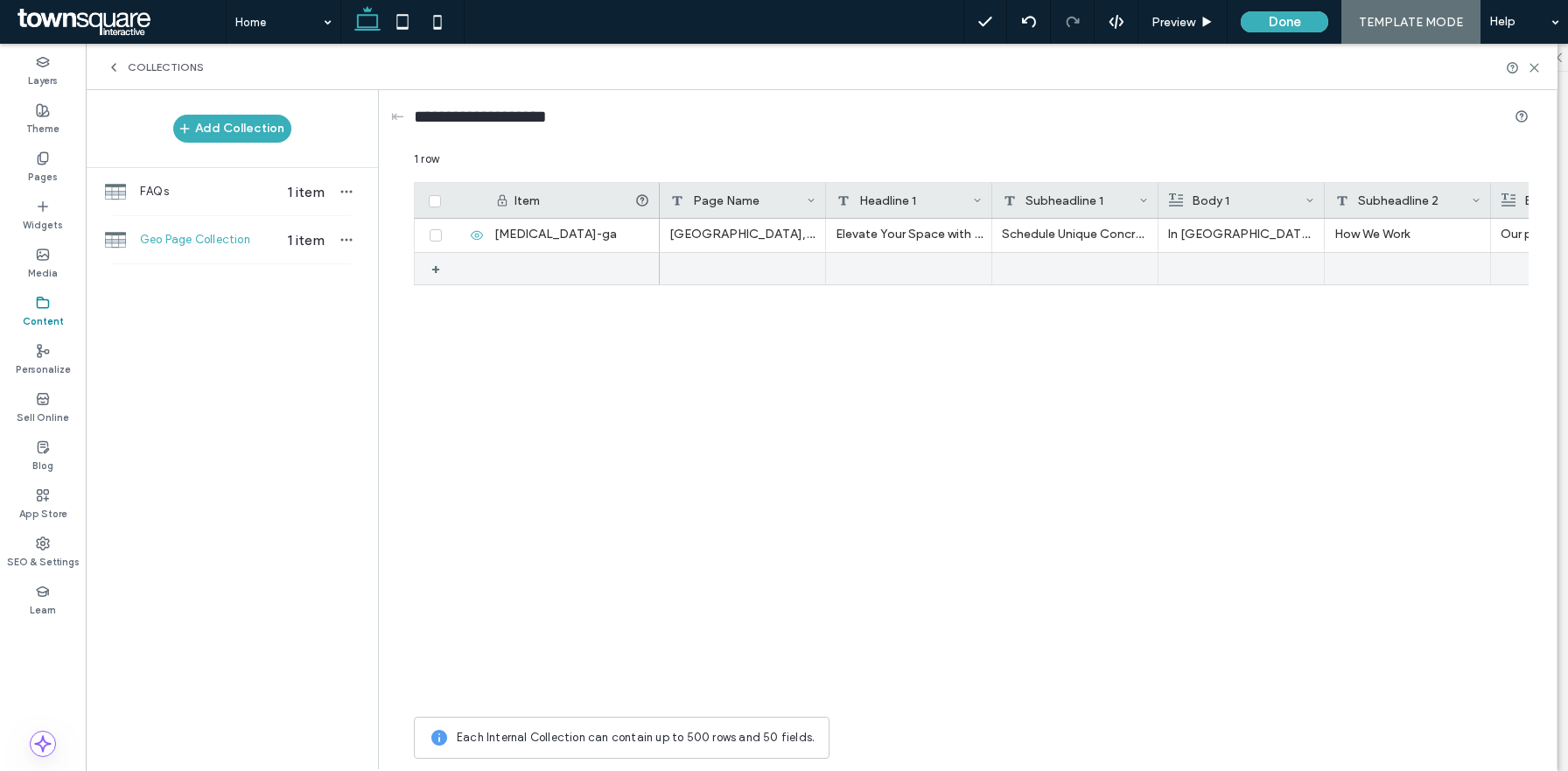
click at [591, 268] on div at bounding box center [572, 268] width 175 height 31
click at [721, 267] on div at bounding box center [742, 268] width 166 height 32
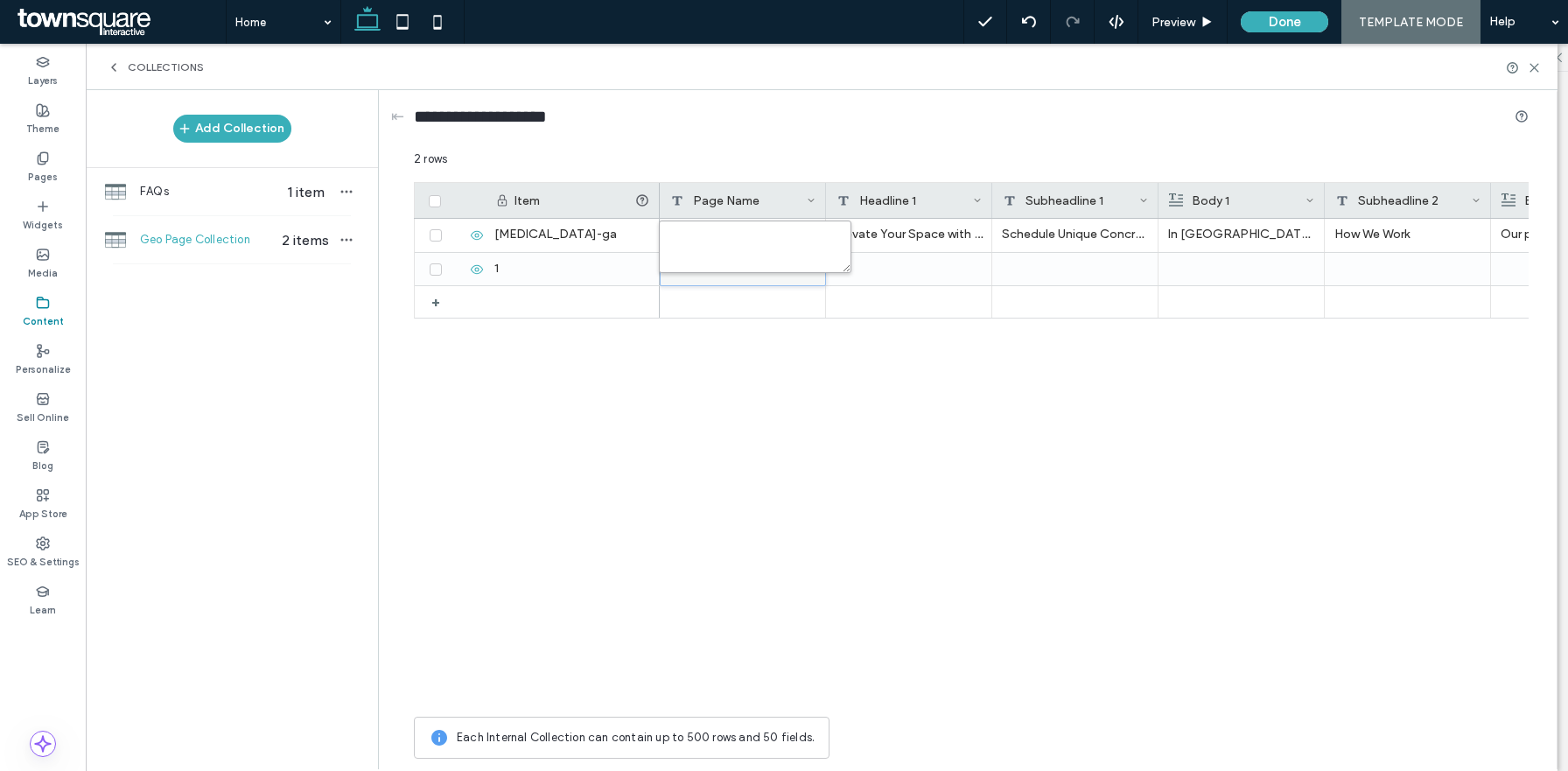
click at [707, 259] on textarea "plain-text-cell" at bounding box center [756, 247] width 193 height 53
type textarea "******"
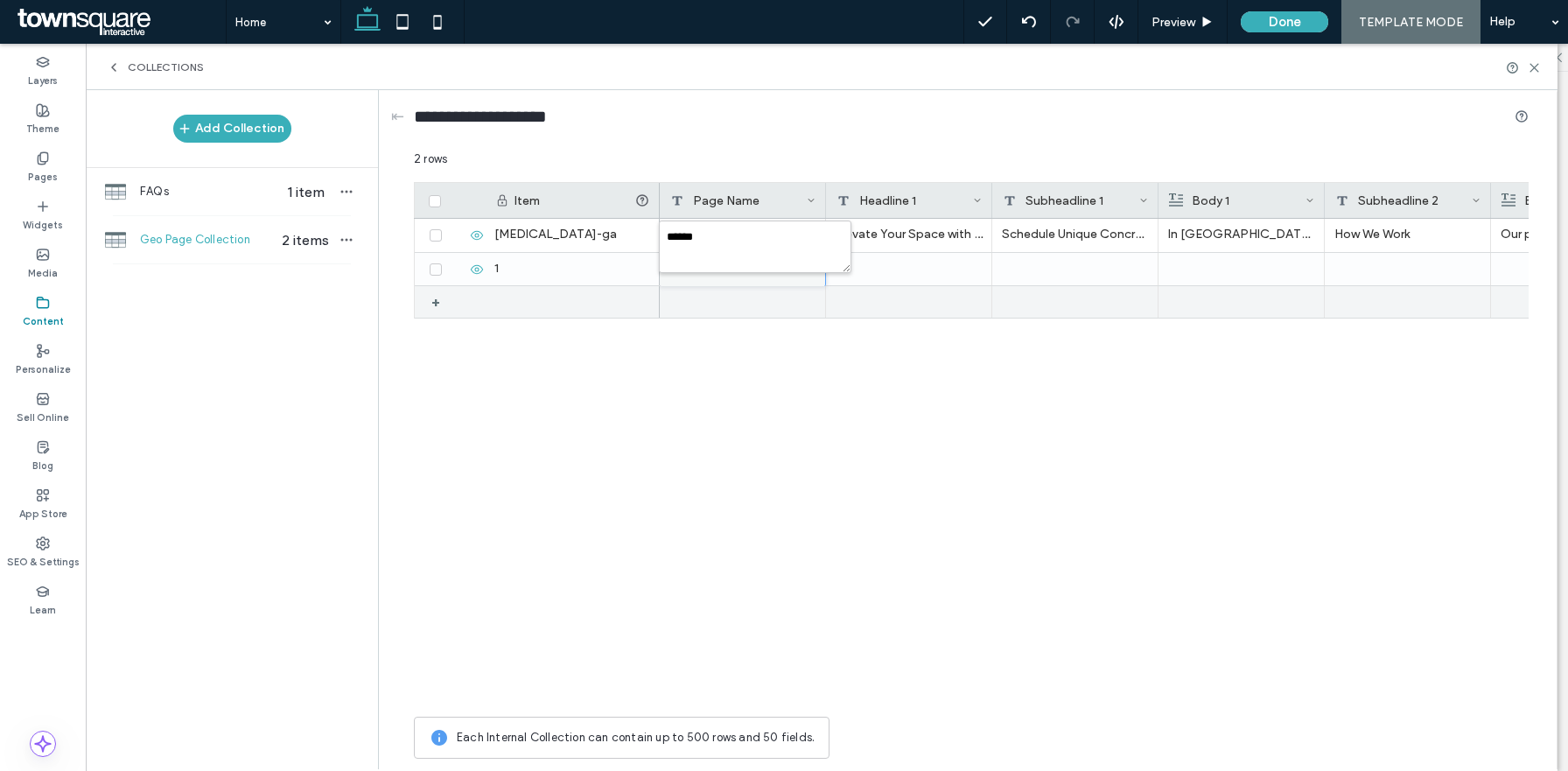
click at [717, 301] on div at bounding box center [742, 301] width 166 height 31
click at [717, 301] on div at bounding box center [742, 301] width 166 height 32
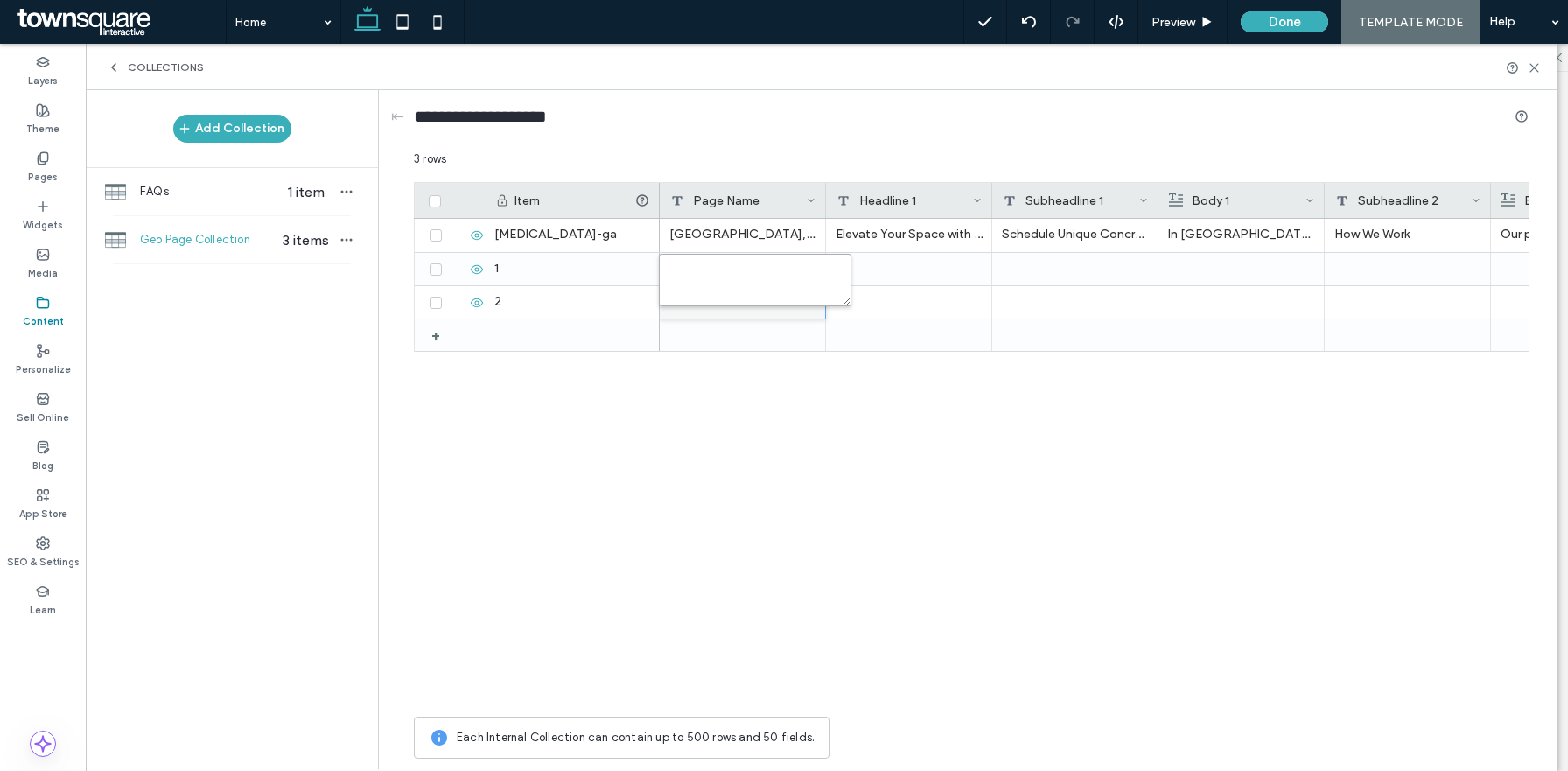
click at [717, 301] on textarea "plain-text-cell" at bounding box center [756, 280] width 193 height 53
type textarea "******"
click at [39, 166] on label "Pages" at bounding box center [43, 175] width 30 height 19
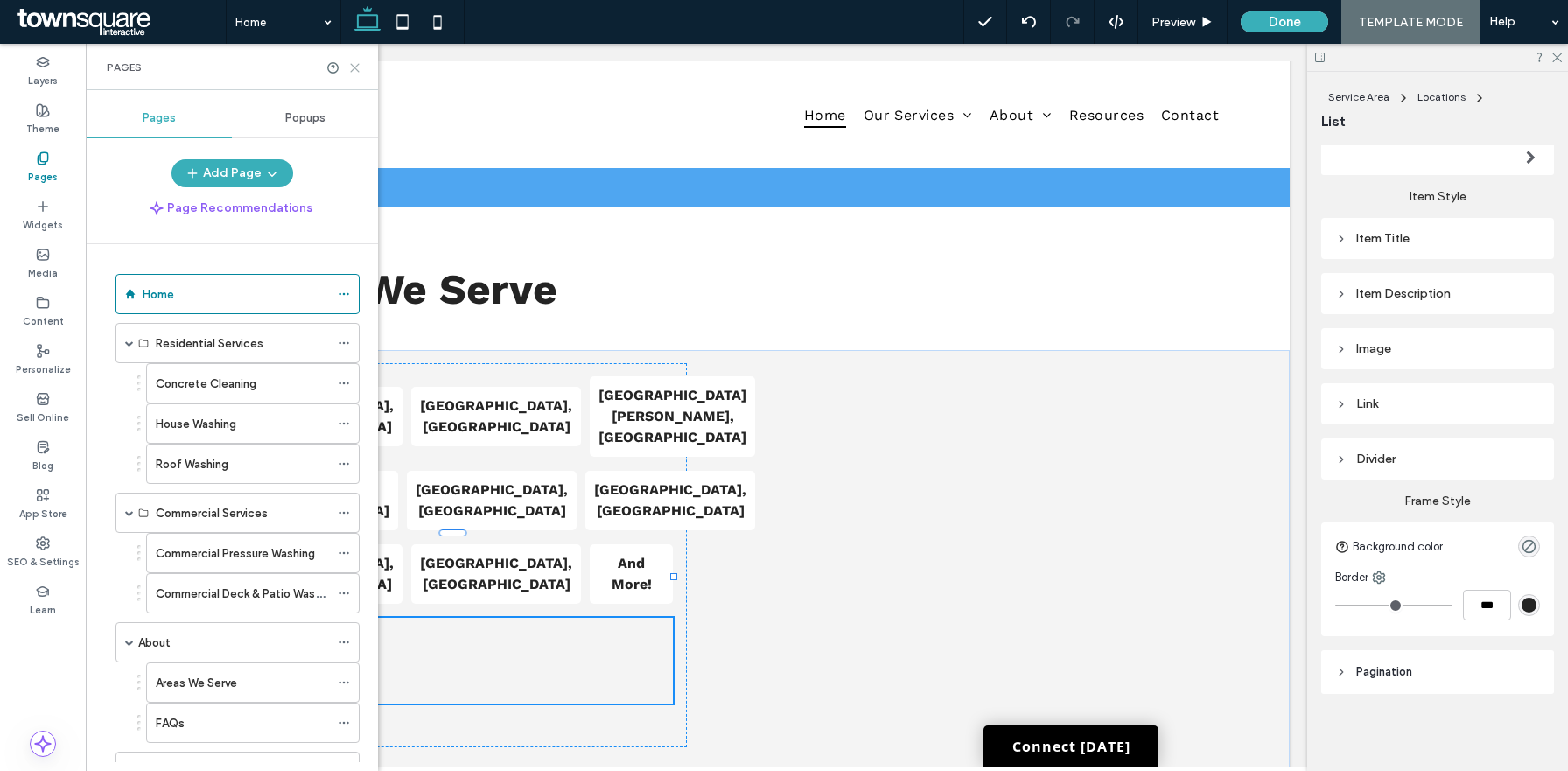
click at [353, 68] on use at bounding box center [355, 68] width 8 height 8
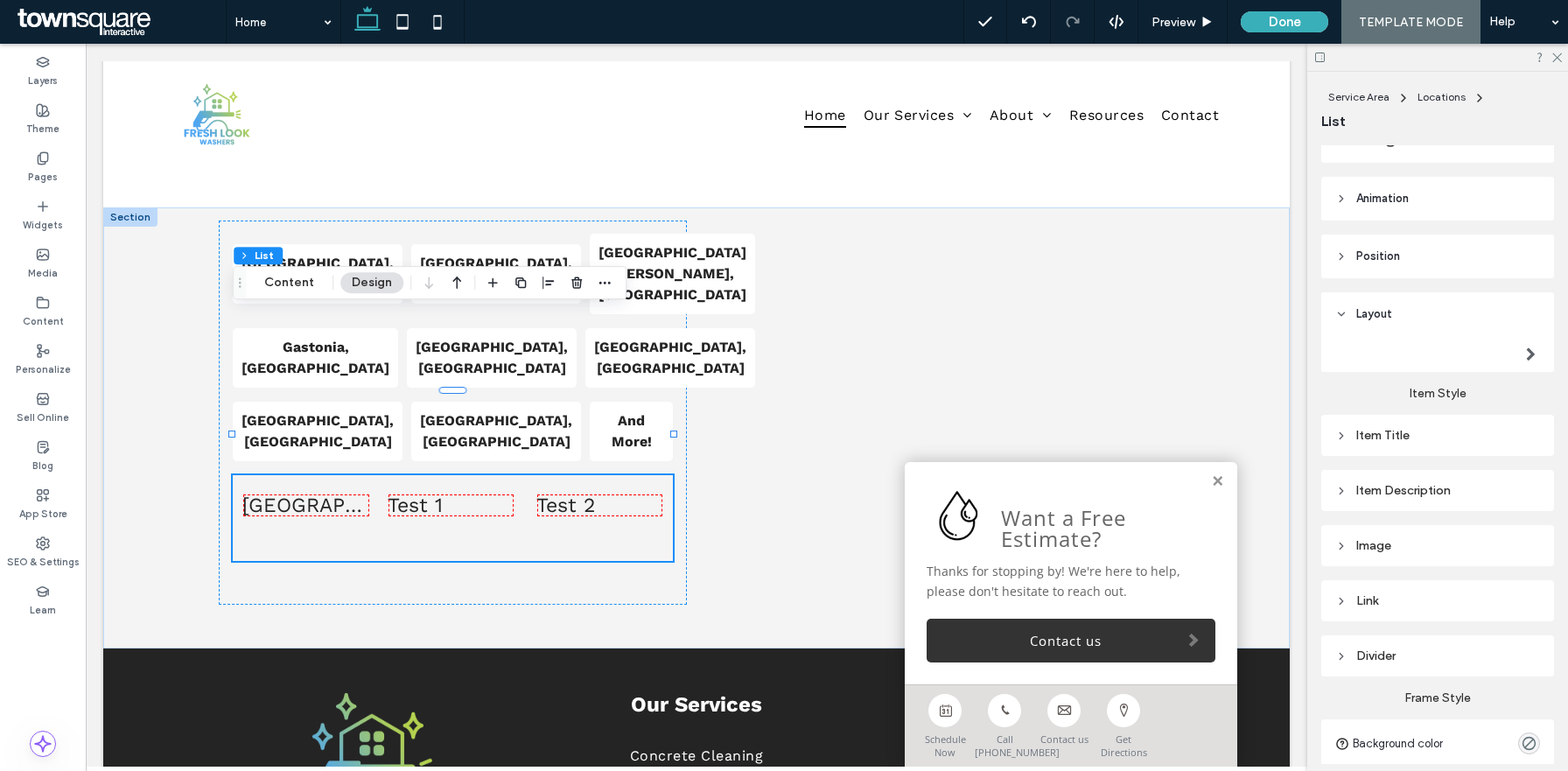
scroll to position [189, 0]
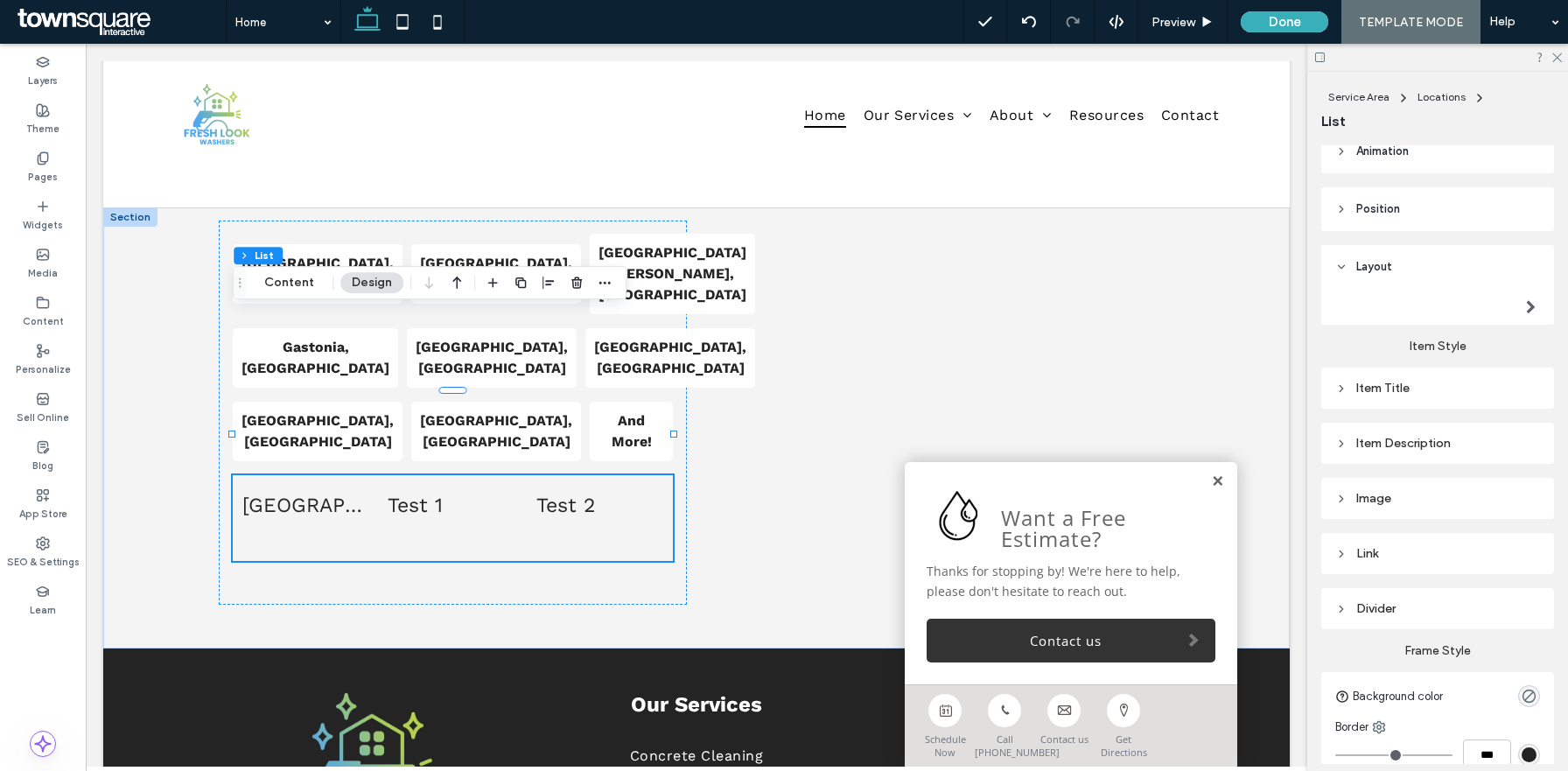
click at [1217, 478] on link at bounding box center [1217, 481] width 13 height 15
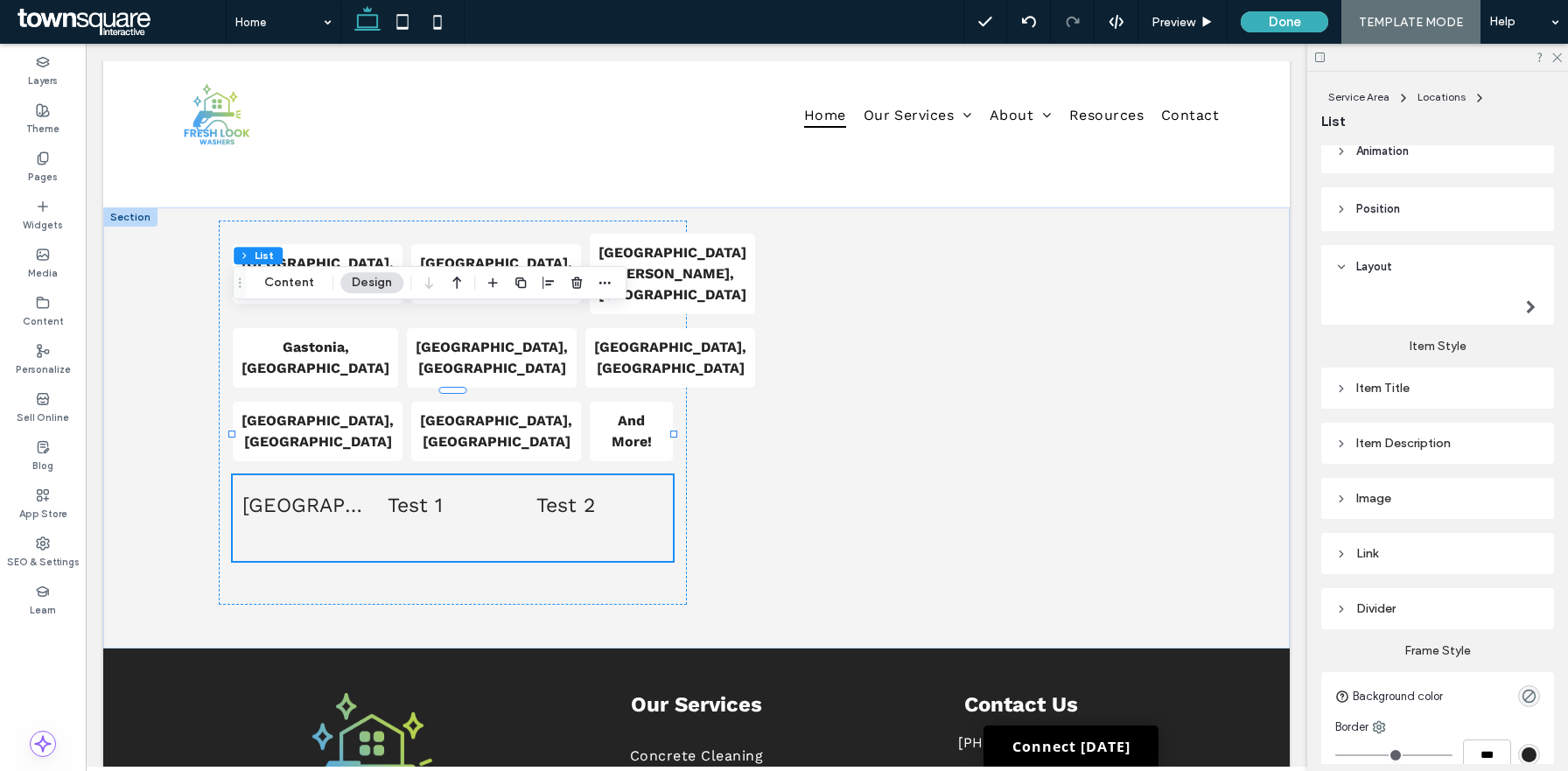
scroll to position [338, 0]
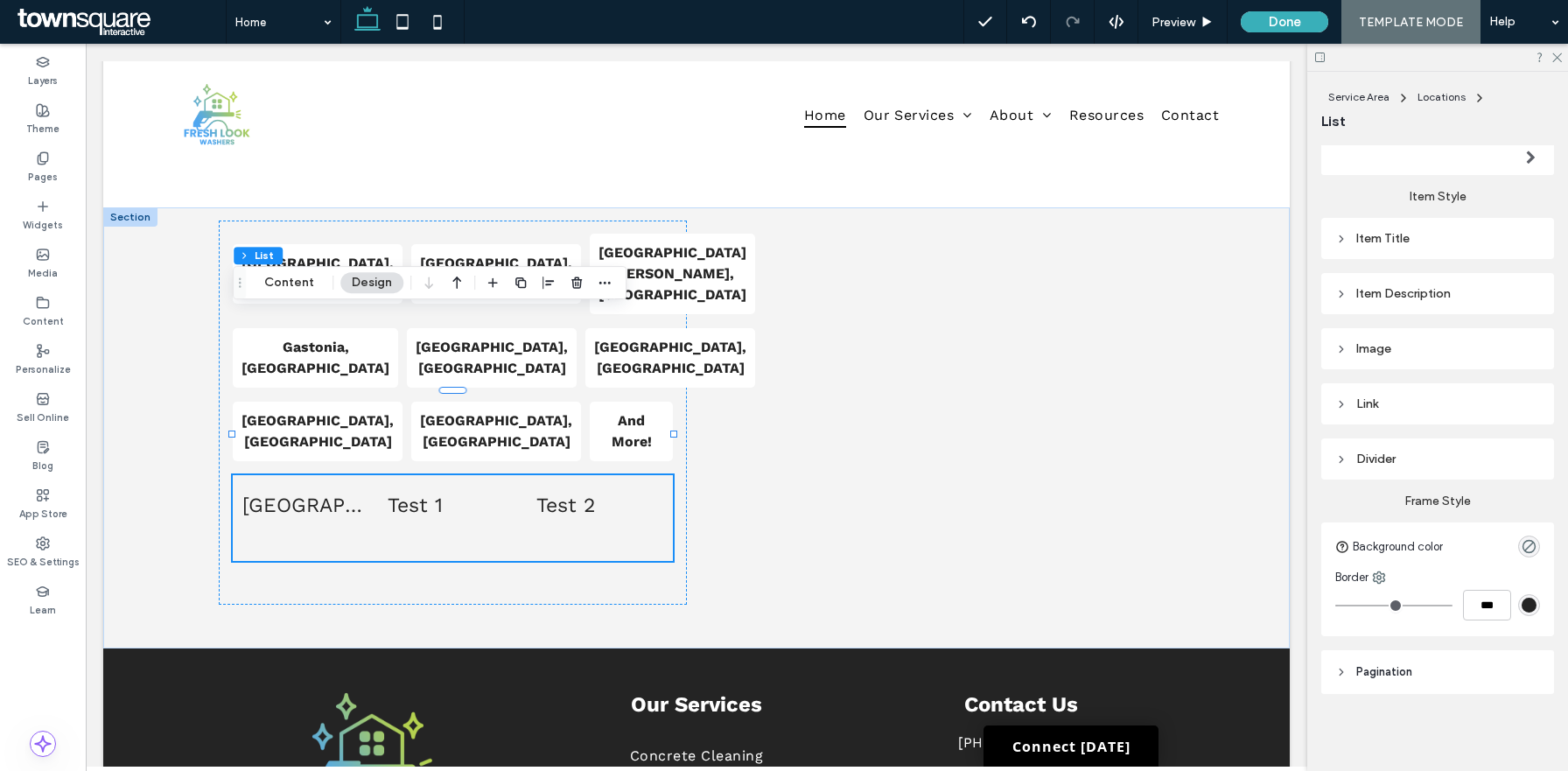
click at [1385, 676] on span "Pagination" at bounding box center [1385, 672] width 56 height 18
click at [1391, 401] on div "Link" at bounding box center [1438, 403] width 205 height 15
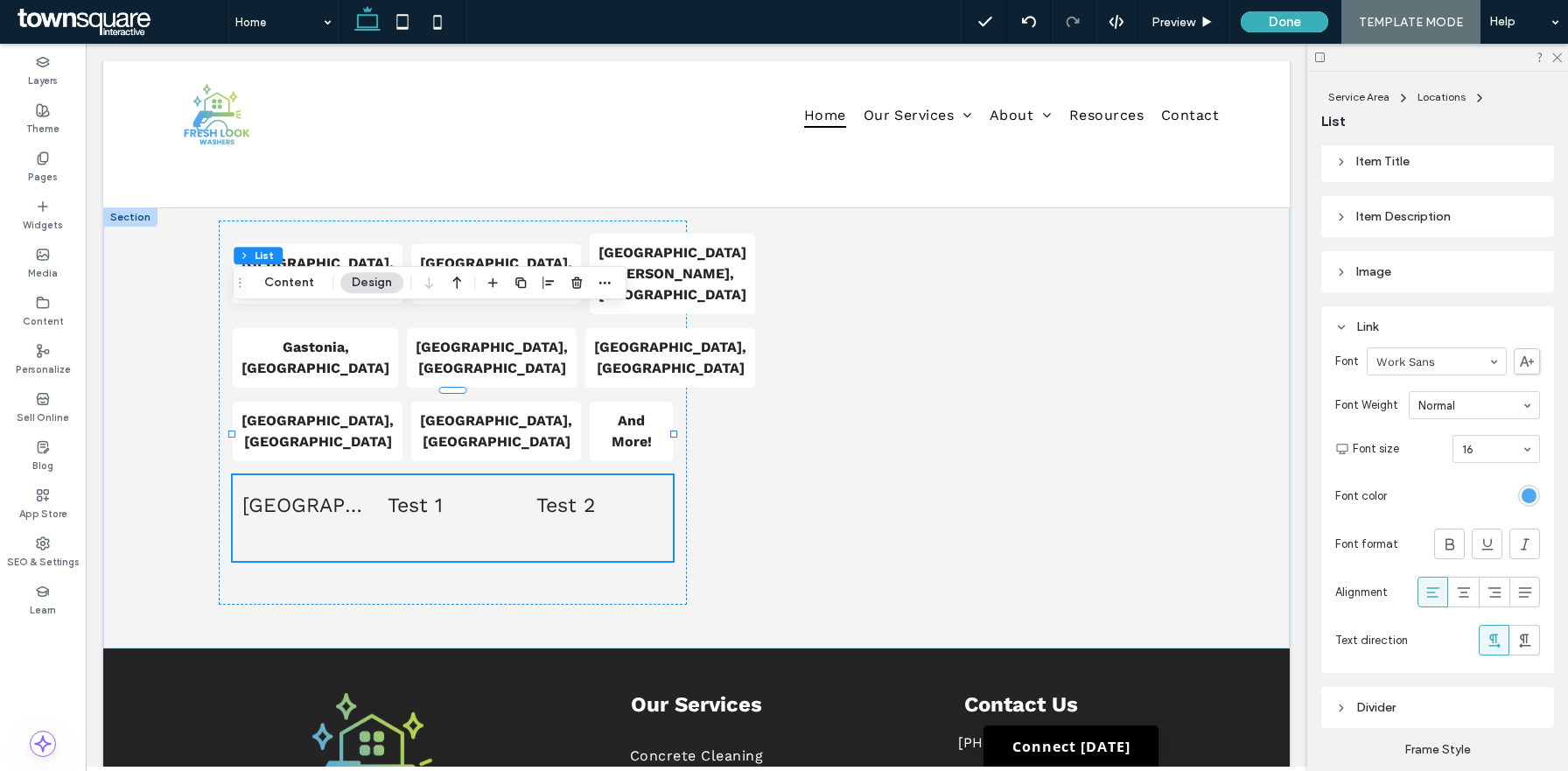
scroll to position [431, 0]
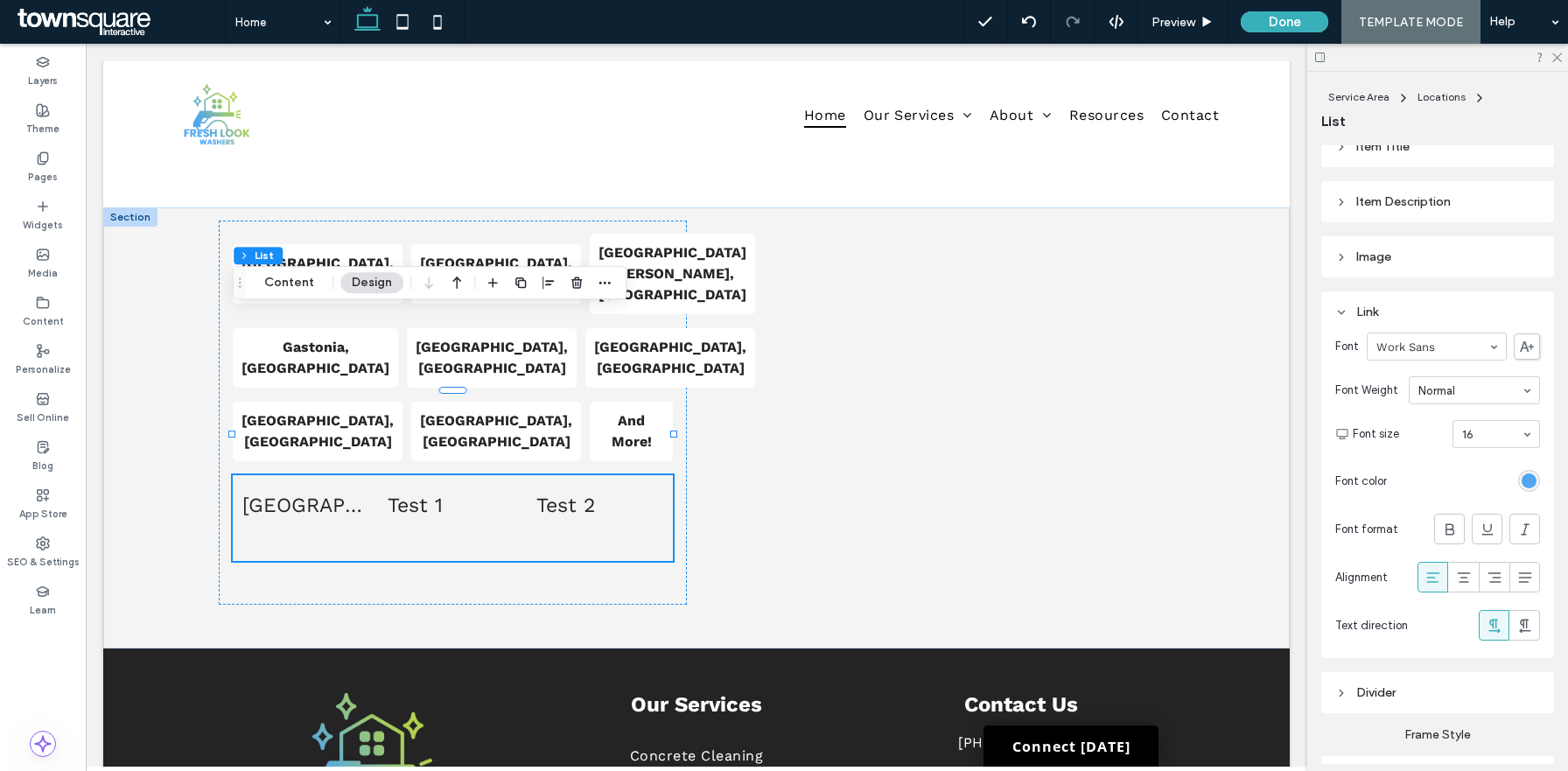
click at [1393, 311] on div "Link" at bounding box center [1438, 311] width 205 height 15
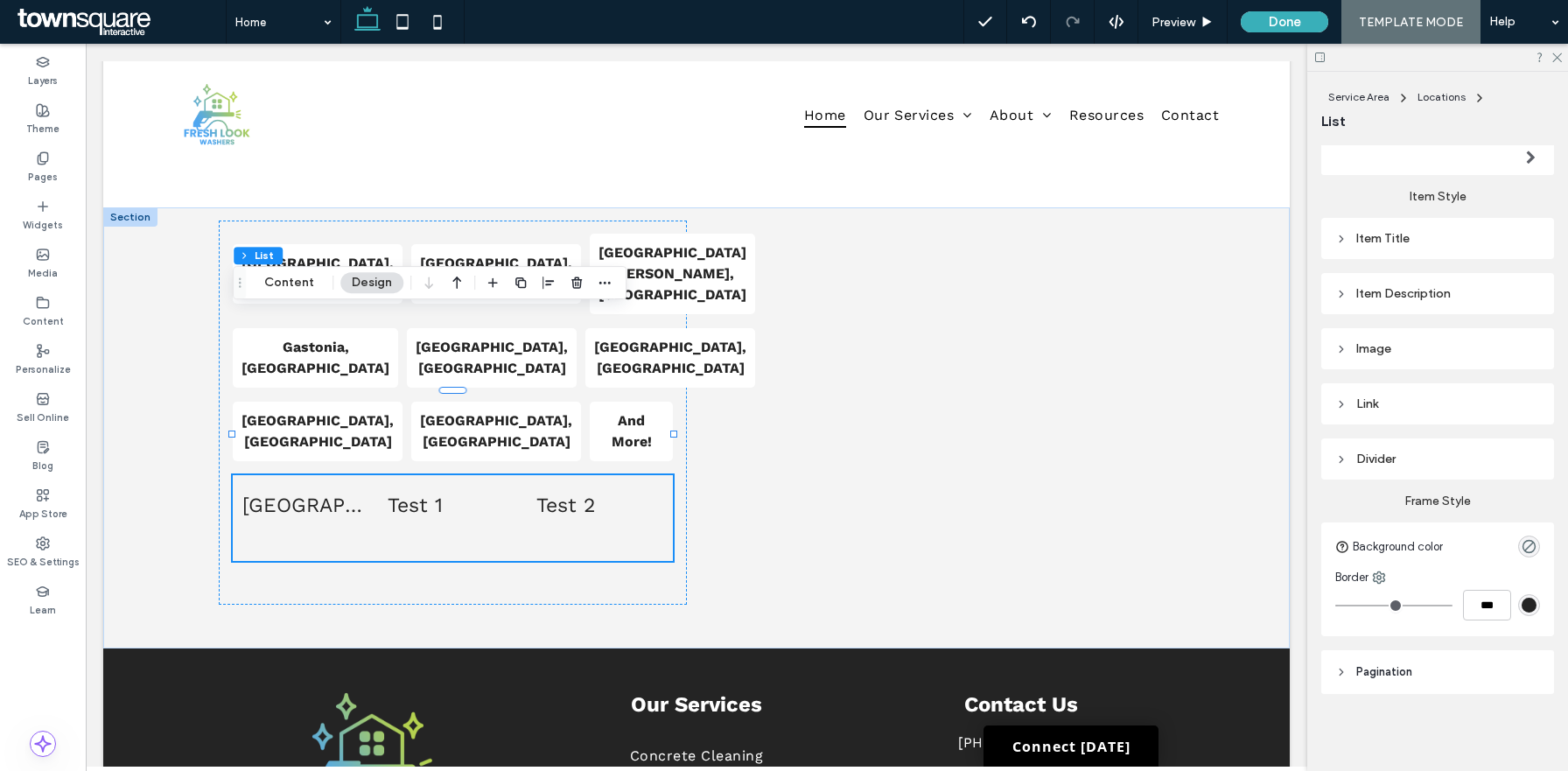
scroll to position [338, 0]
click at [1391, 354] on div "Image" at bounding box center [1438, 348] width 205 height 15
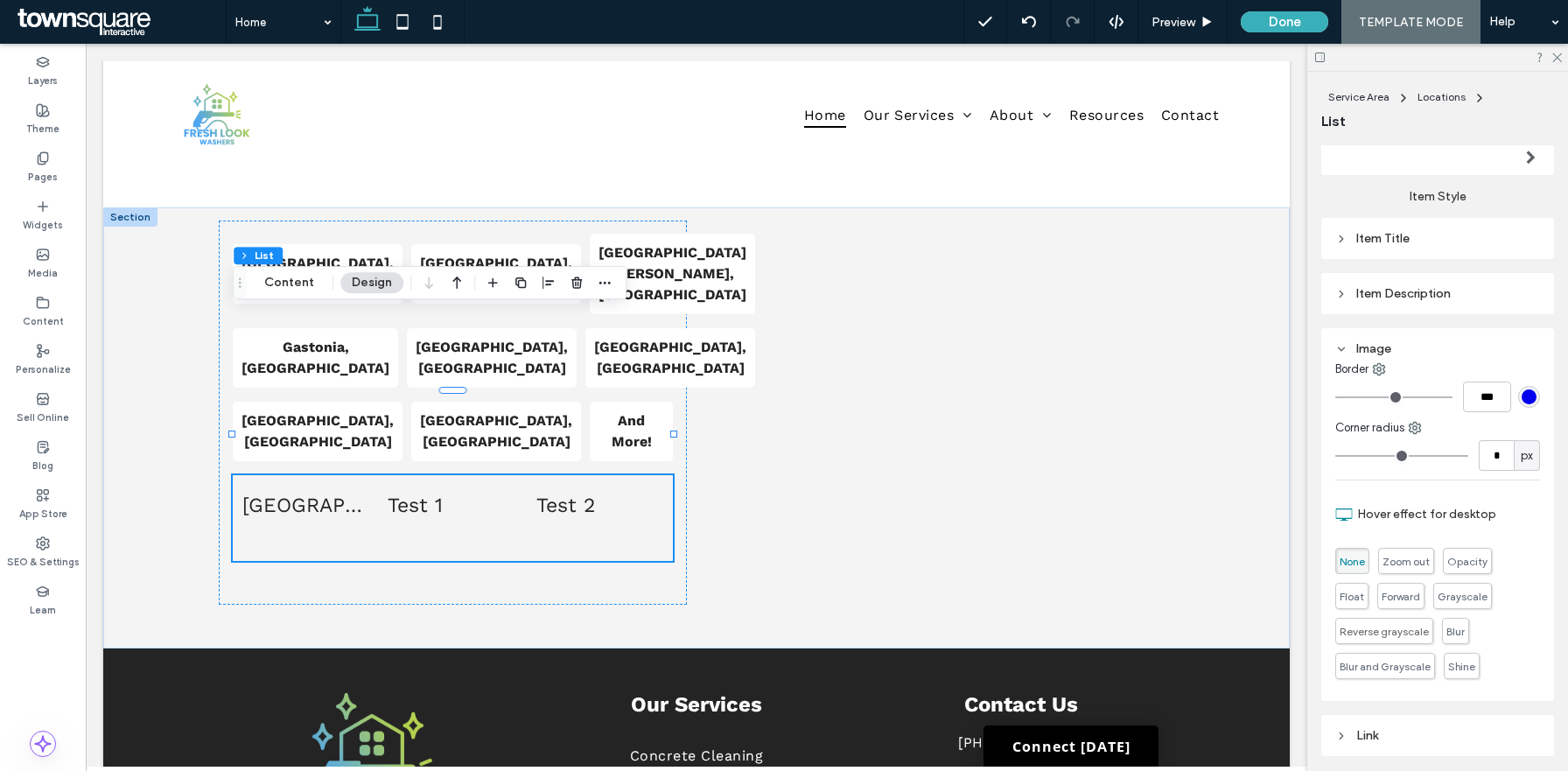
scroll to position [431, 0]
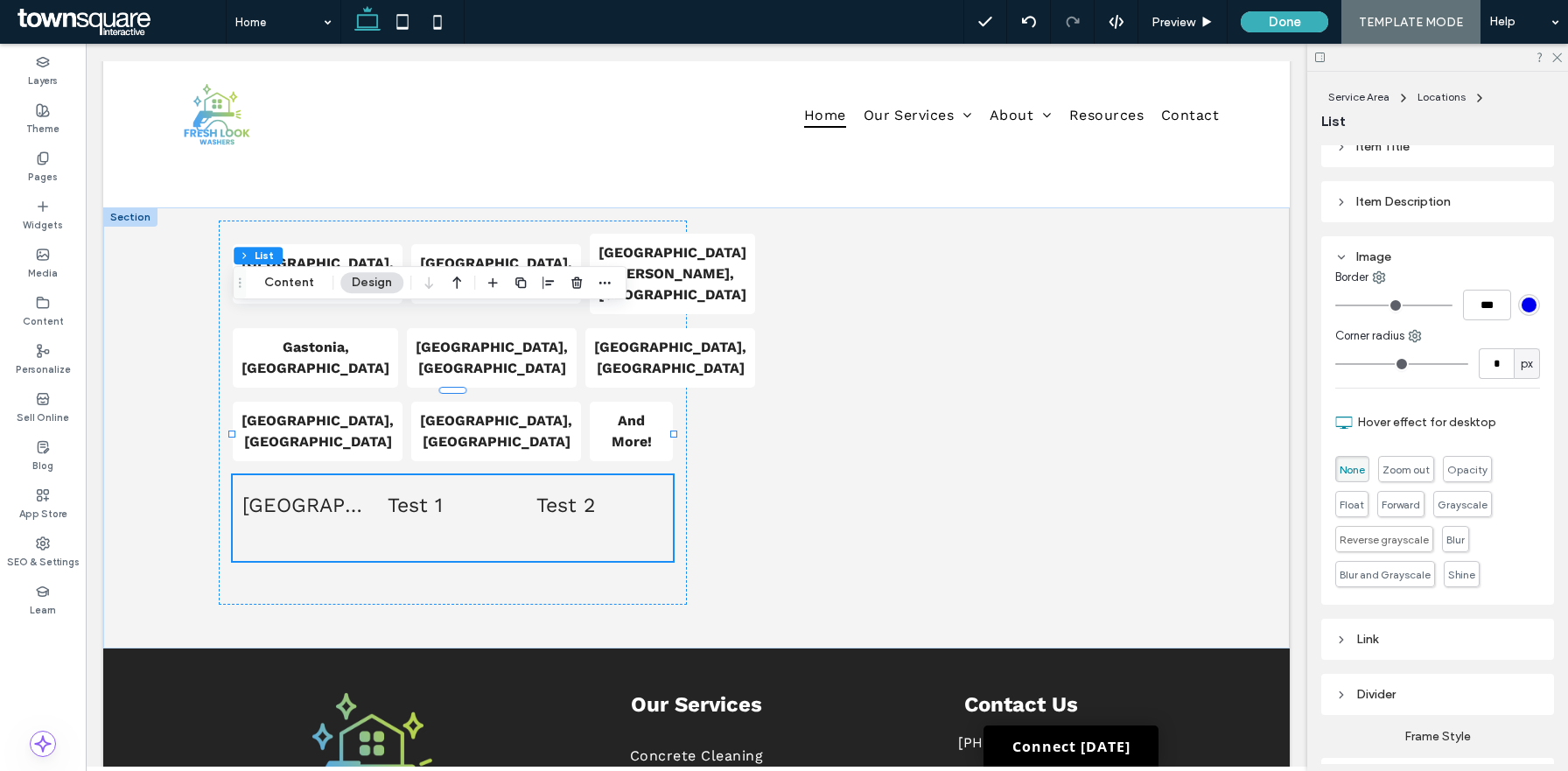
click at [1373, 255] on div "Image" at bounding box center [1438, 256] width 205 height 15
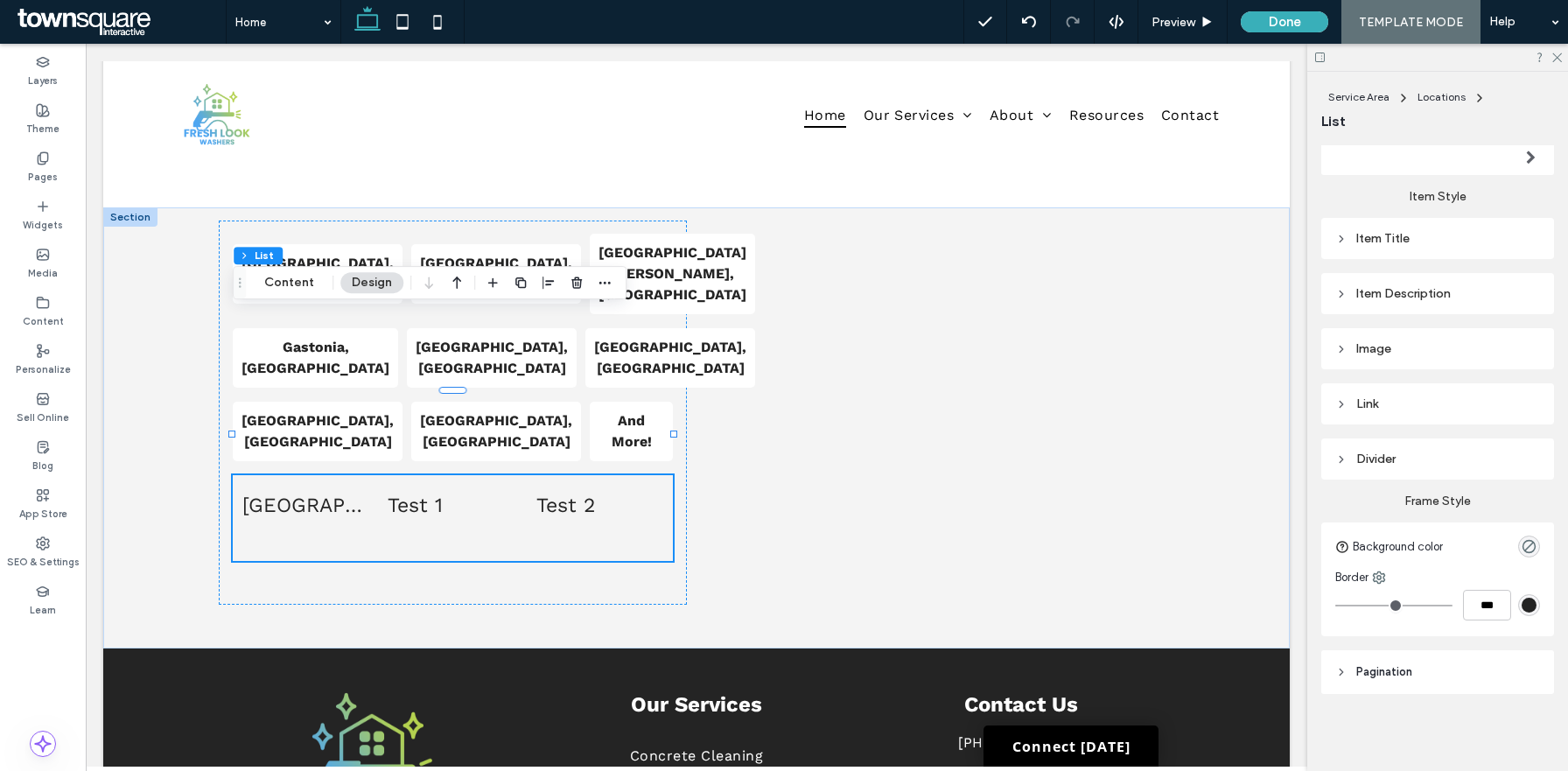
click at [1385, 294] on div "Item Description" at bounding box center [1438, 293] width 205 height 15
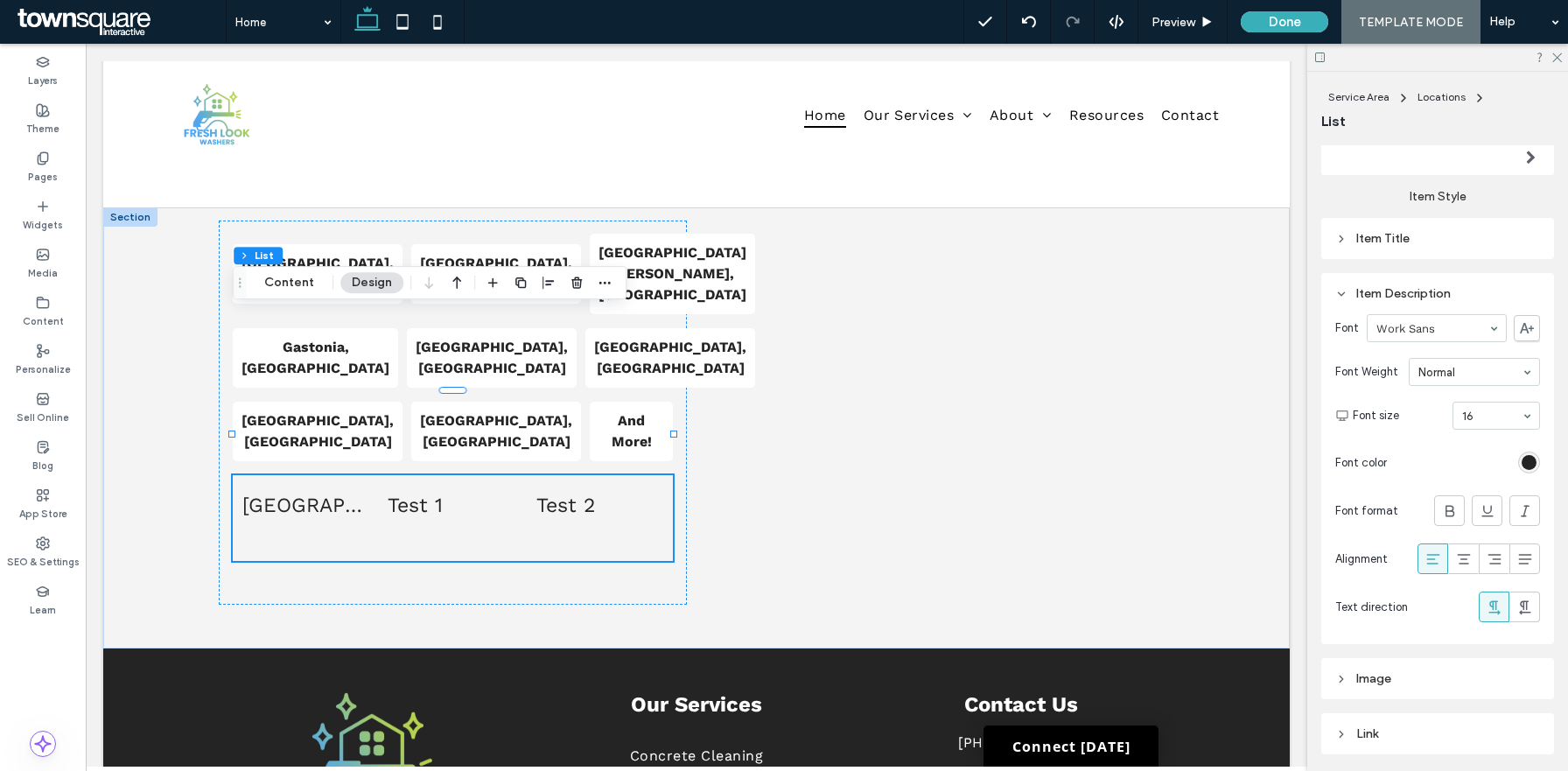
scroll to position [431, 0]
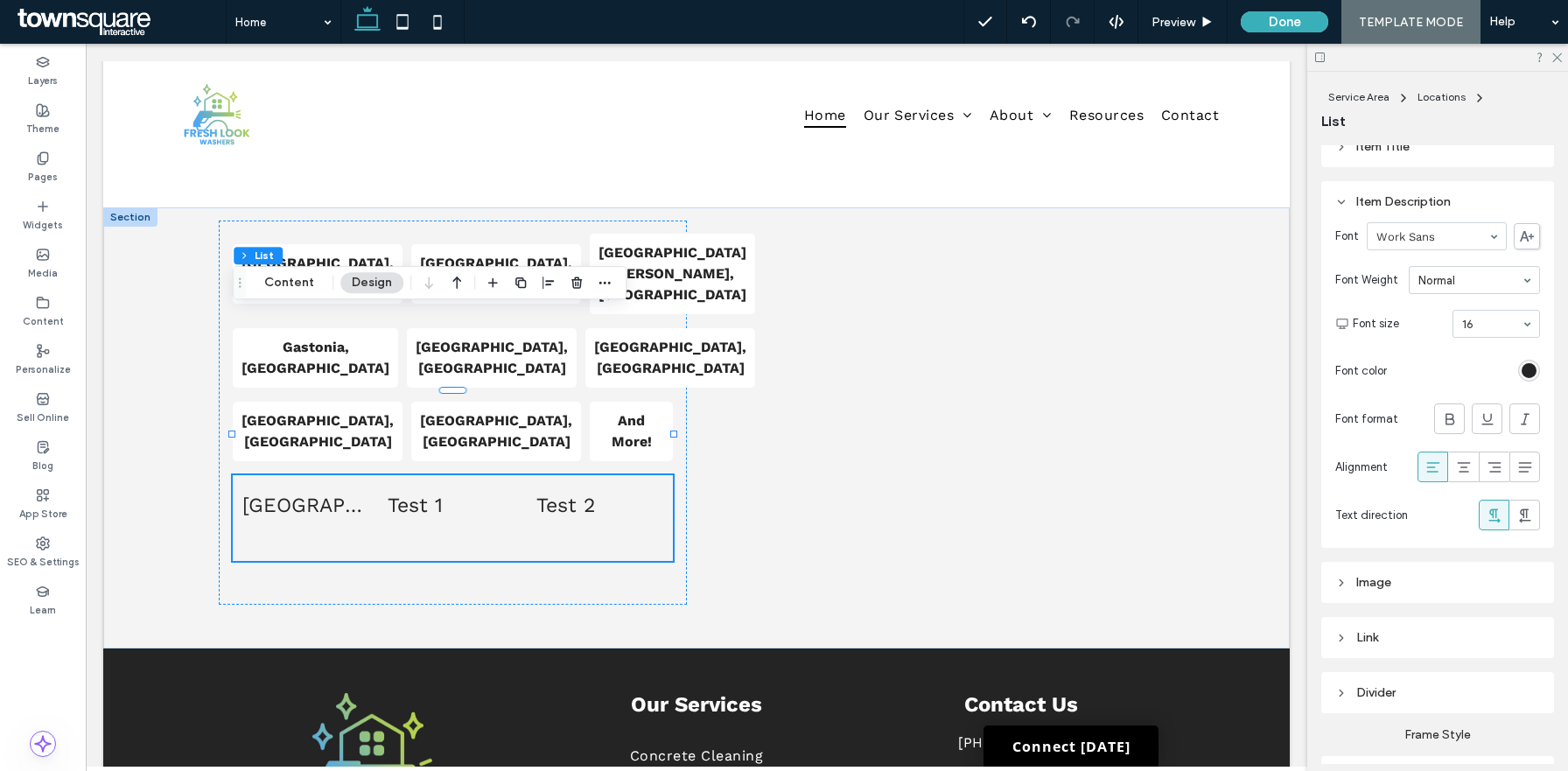
click at [1374, 198] on div "Item Description" at bounding box center [1438, 201] width 205 height 15
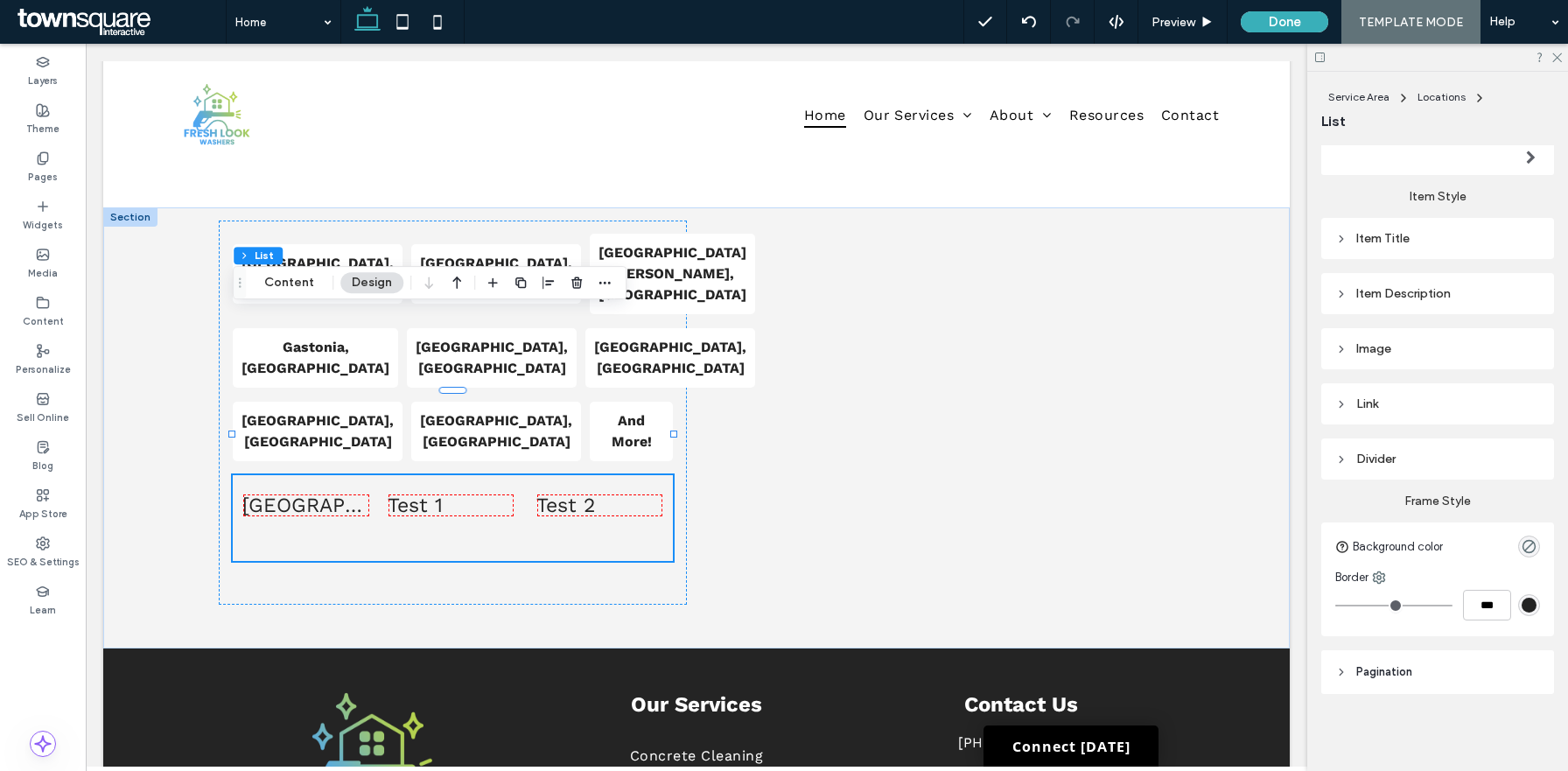
click at [1370, 248] on div "Item Title" at bounding box center [1438, 238] width 205 height 23
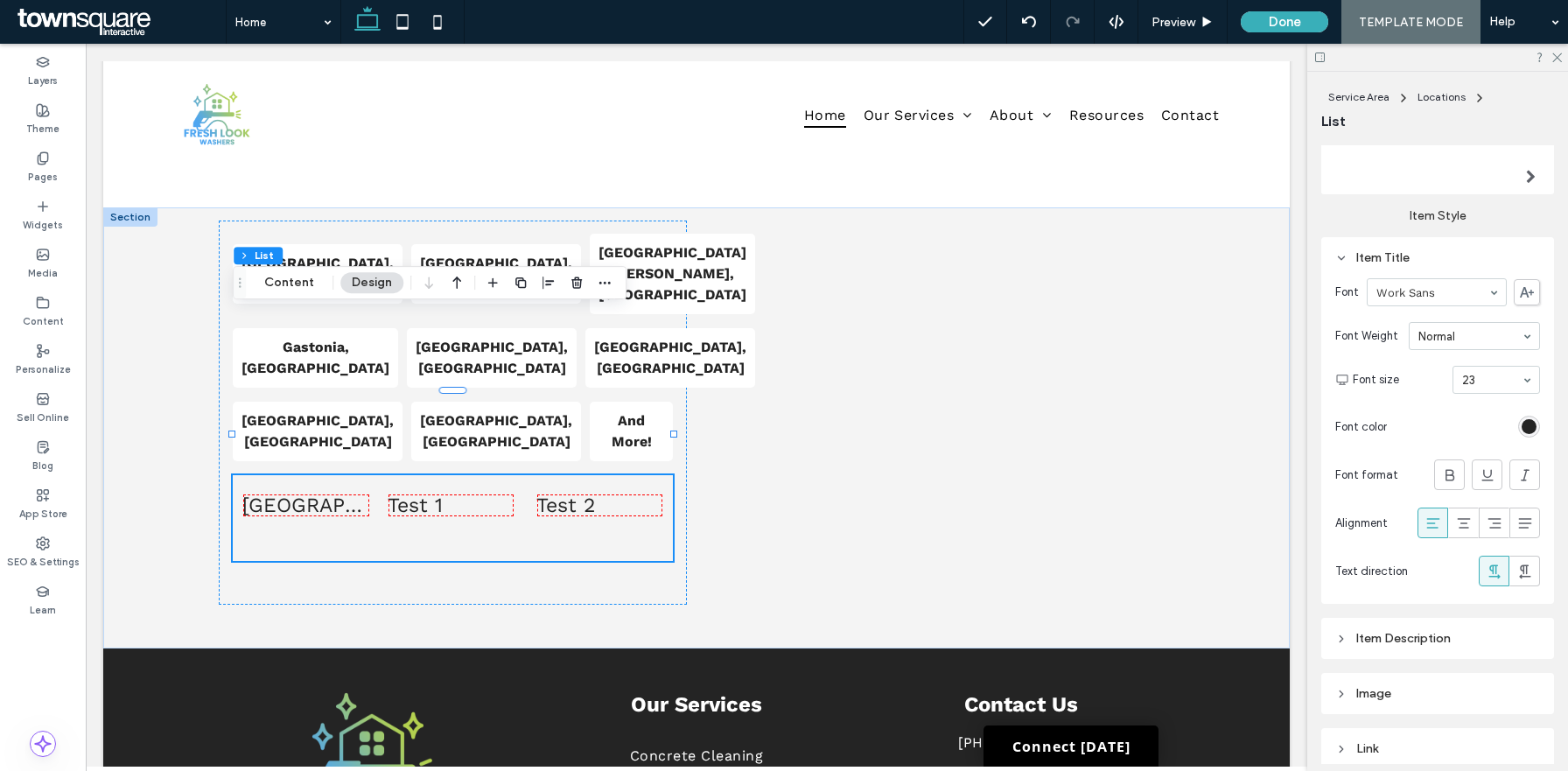
scroll to position [318, 0]
click at [619, 336] on p "Concord, NC" at bounding box center [670, 357] width 153 height 42
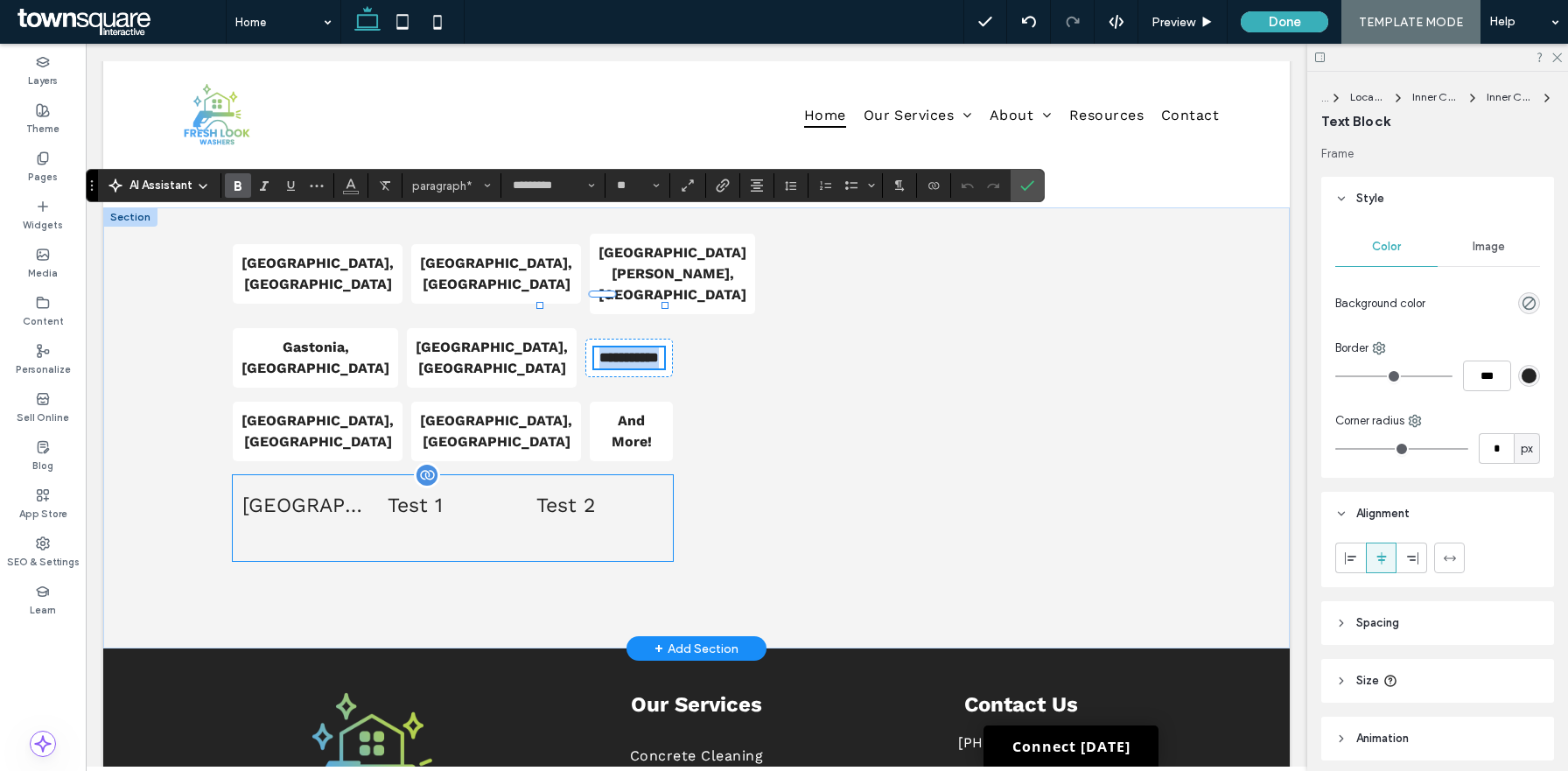
click at [509, 493] on div "Test 1" at bounding box center [451, 517] width 126 height 49
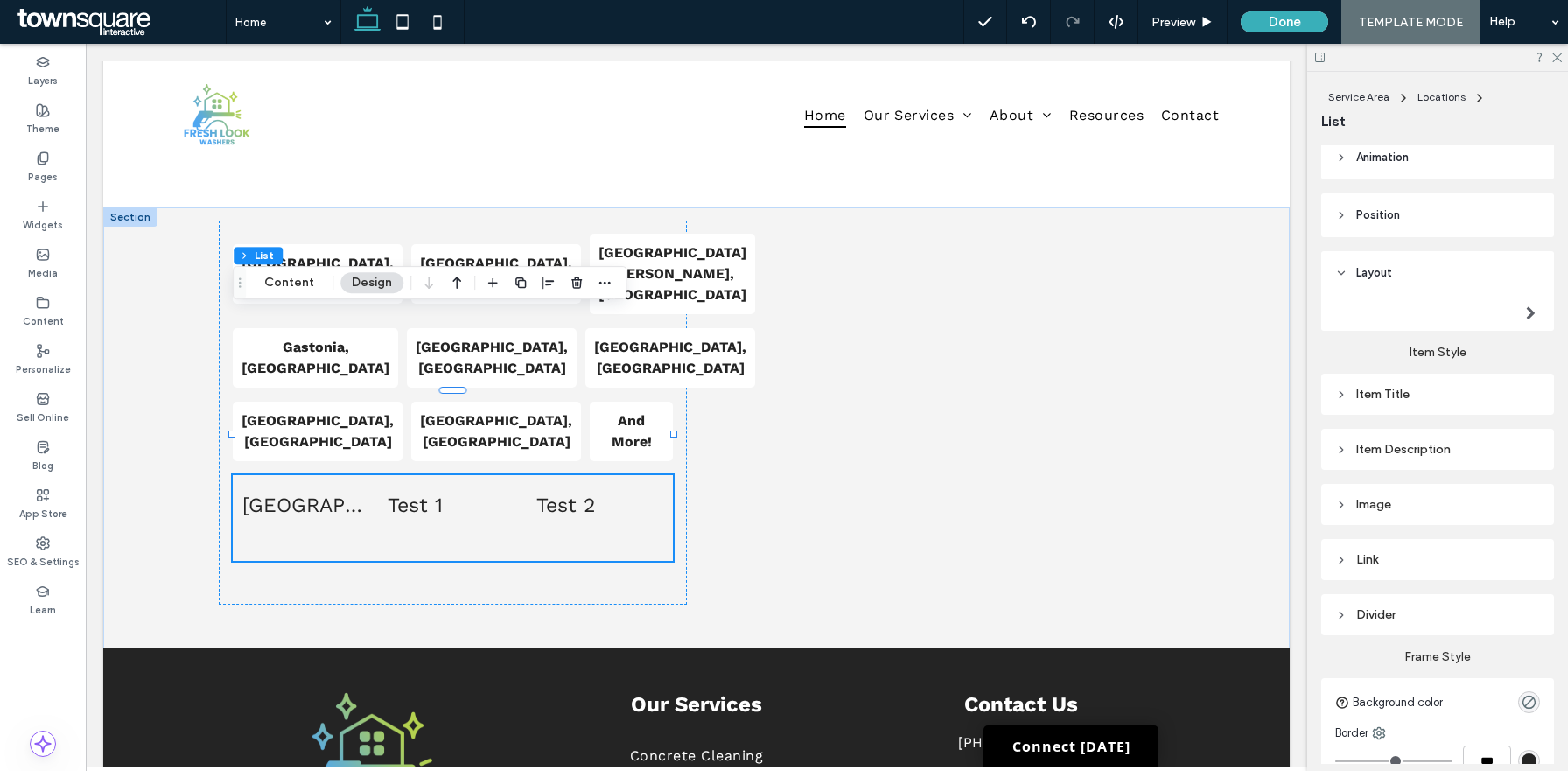
scroll to position [228, 0]
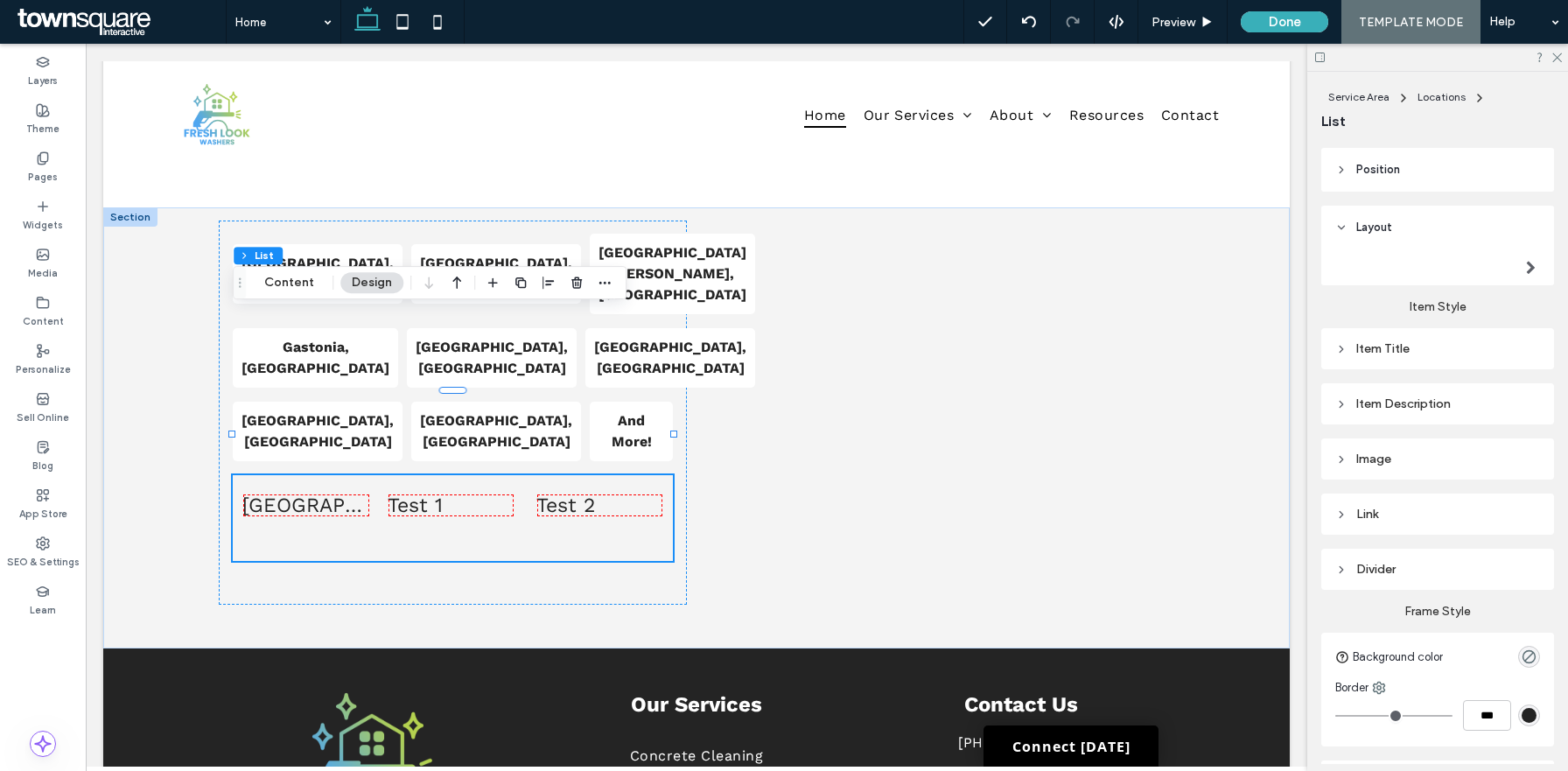
click at [1410, 353] on div "Item Title" at bounding box center [1438, 348] width 205 height 15
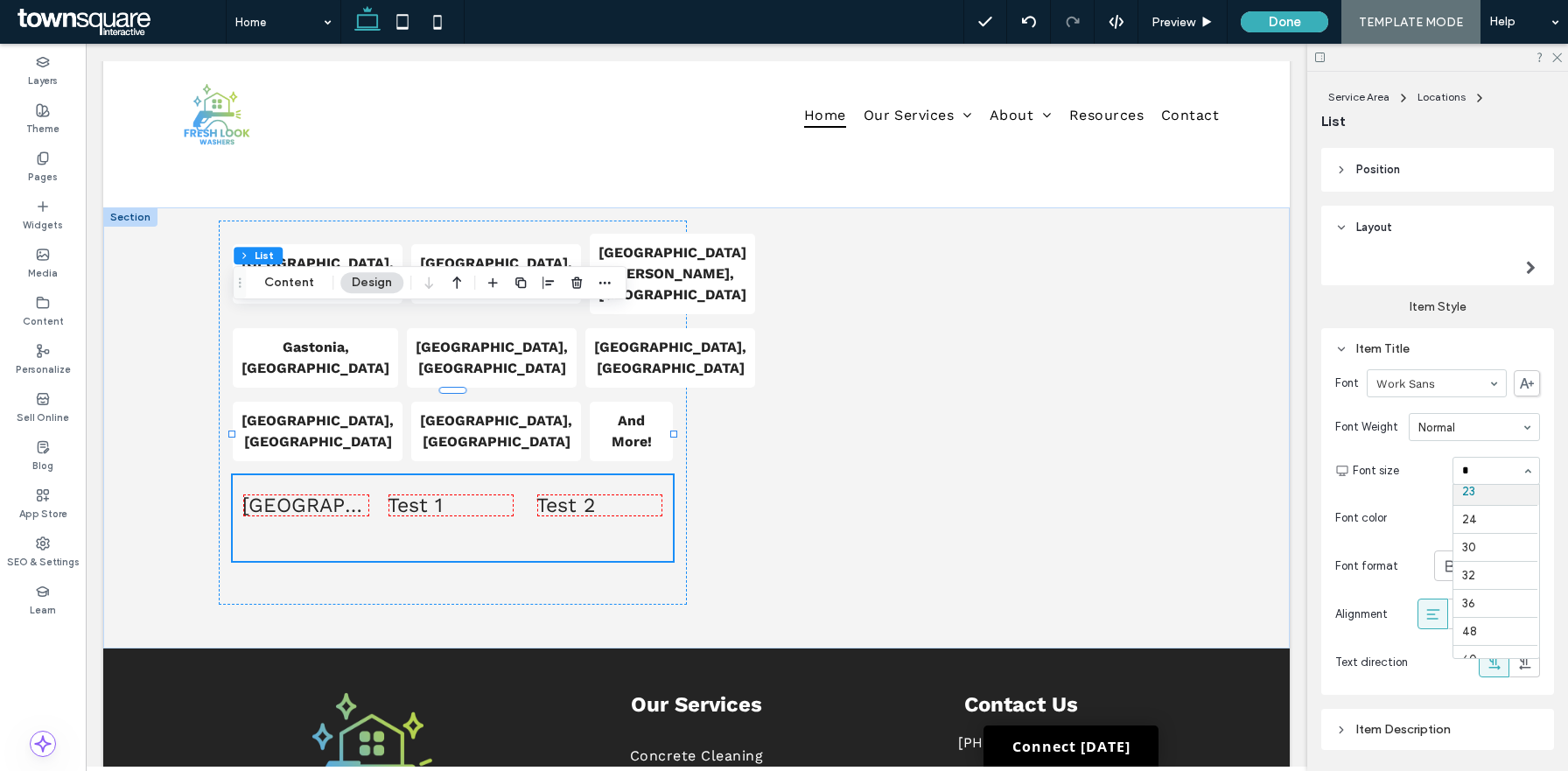
scroll to position [0, 0]
type input "**"
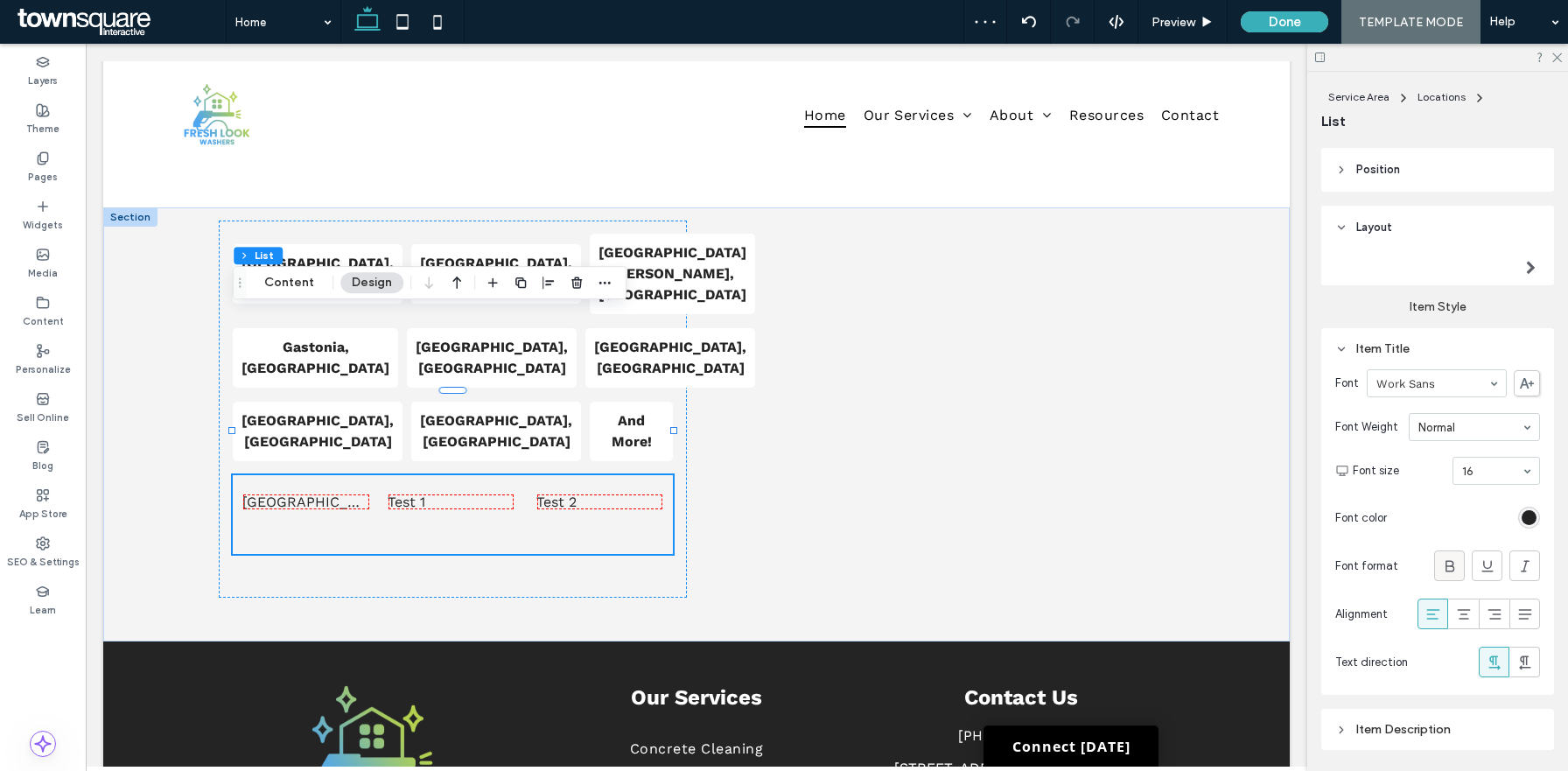
click at [1448, 563] on icon at bounding box center [1450, 566] width 18 height 18
type input "**"
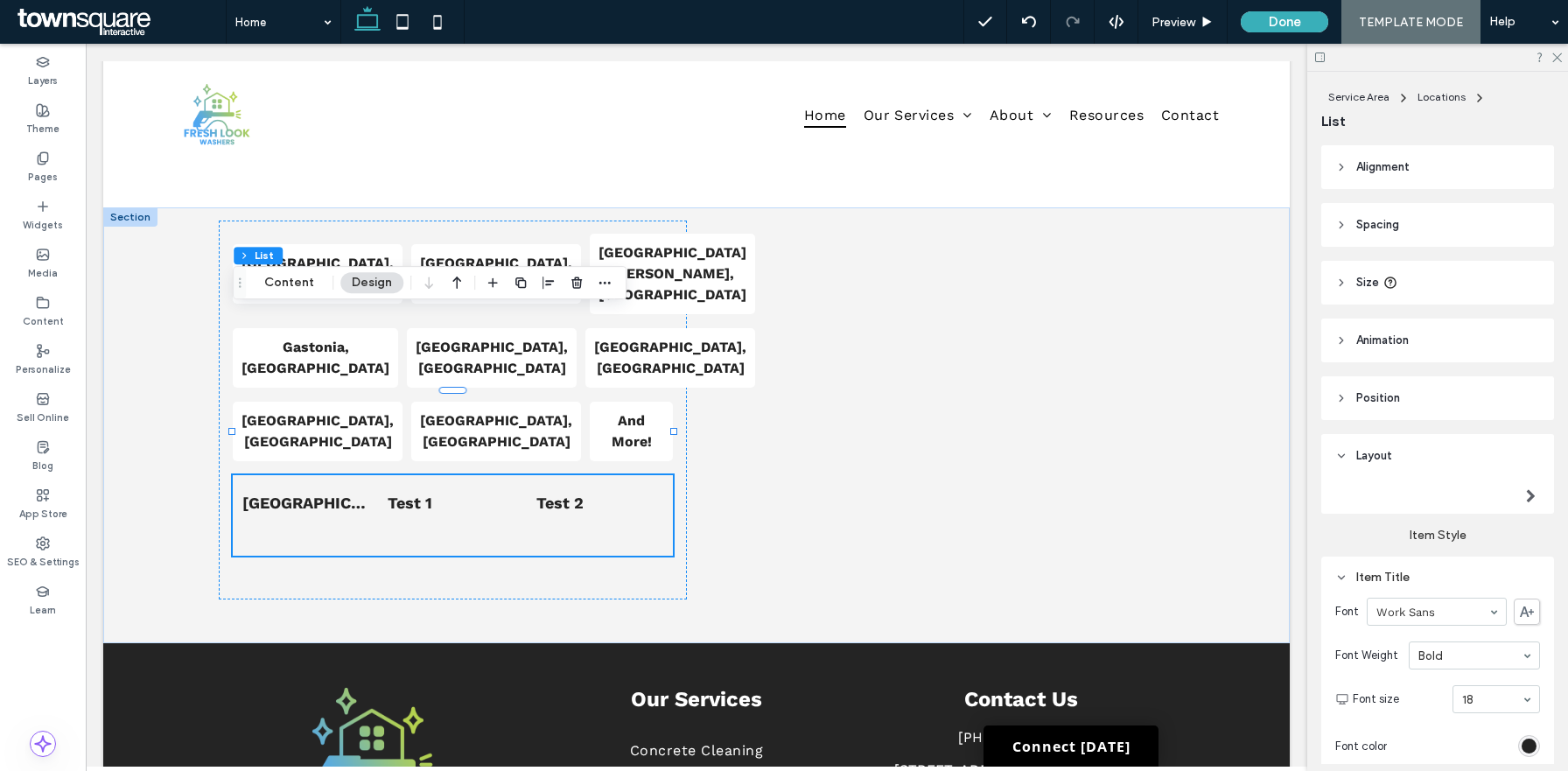
click at [1409, 273] on header "Size" at bounding box center [1438, 282] width 232 height 44
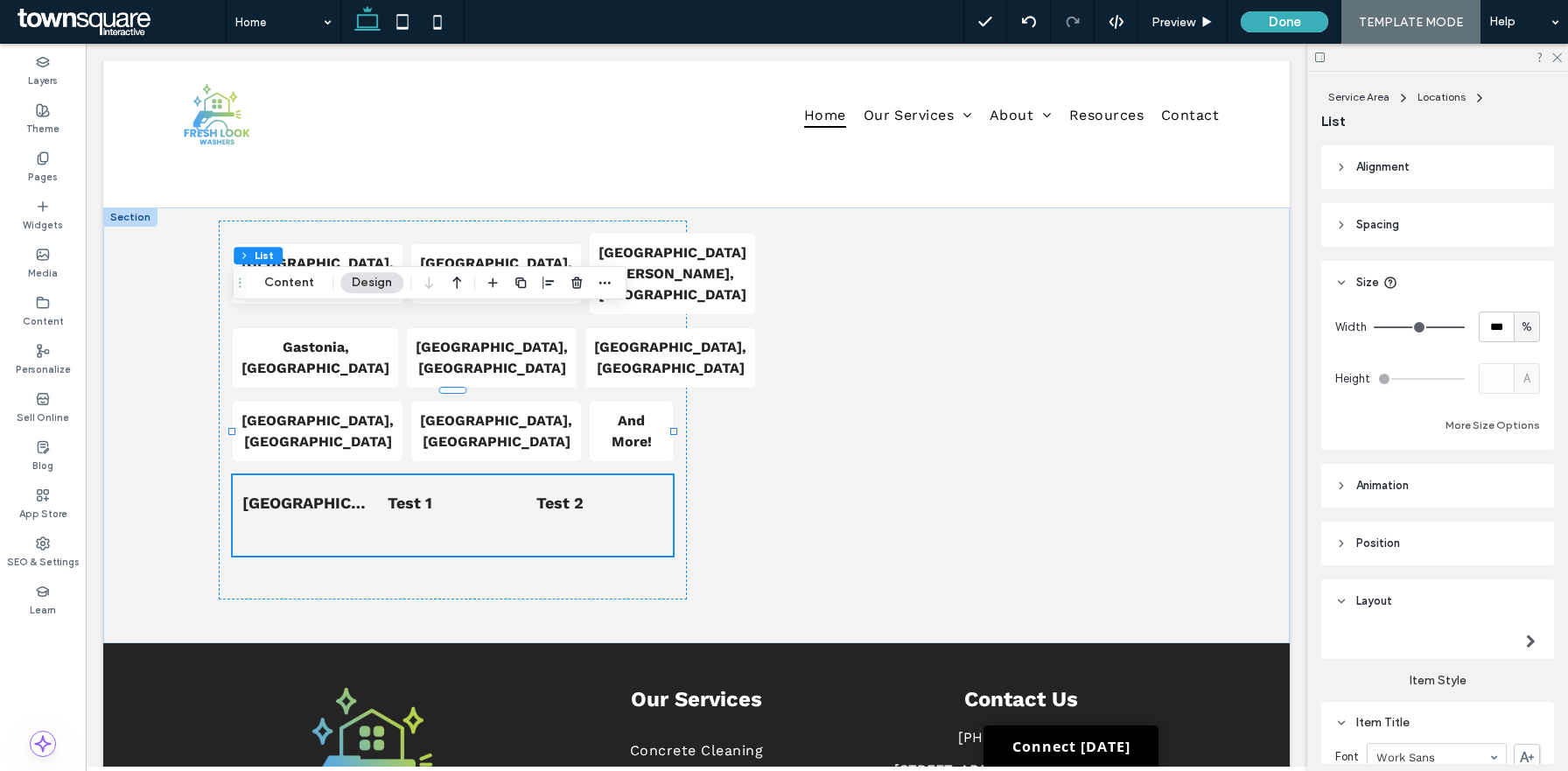
click at [1417, 288] on header "Size" at bounding box center [1438, 282] width 232 height 44
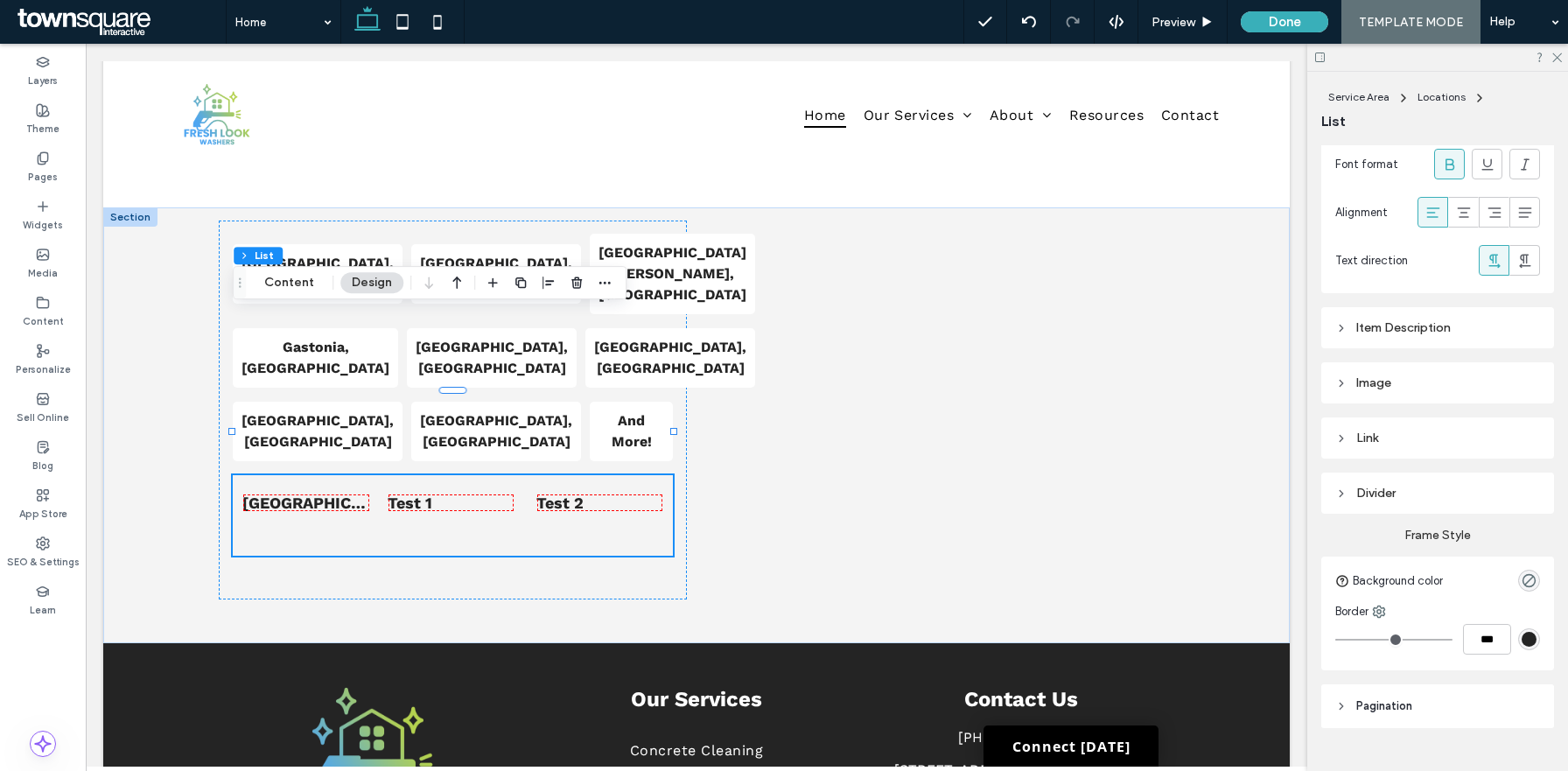
scroll to position [664, 0]
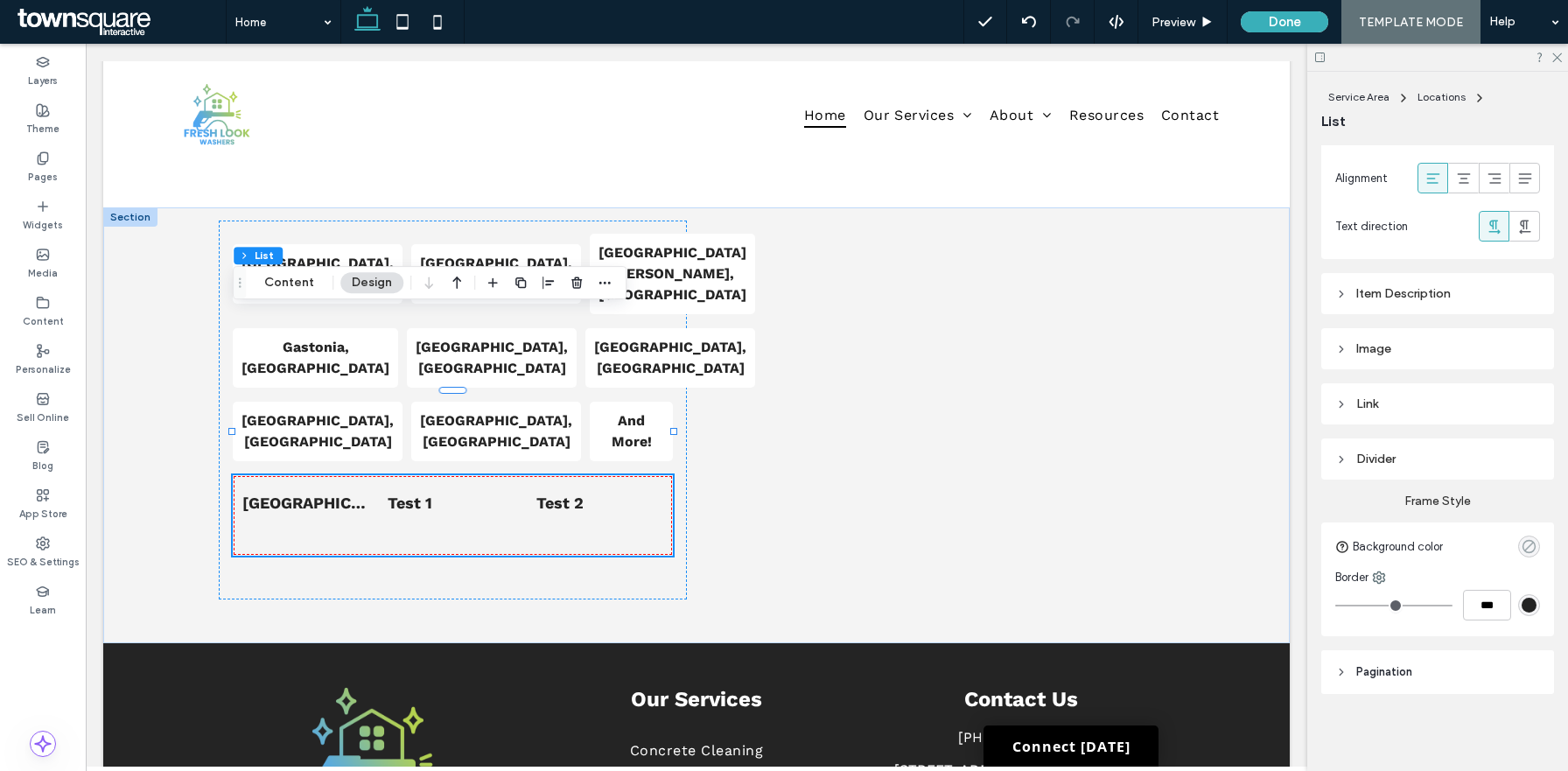
click at [1534, 549] on icon "rgba(0, 0, 0, 0)" at bounding box center [1529, 545] width 15 height 15
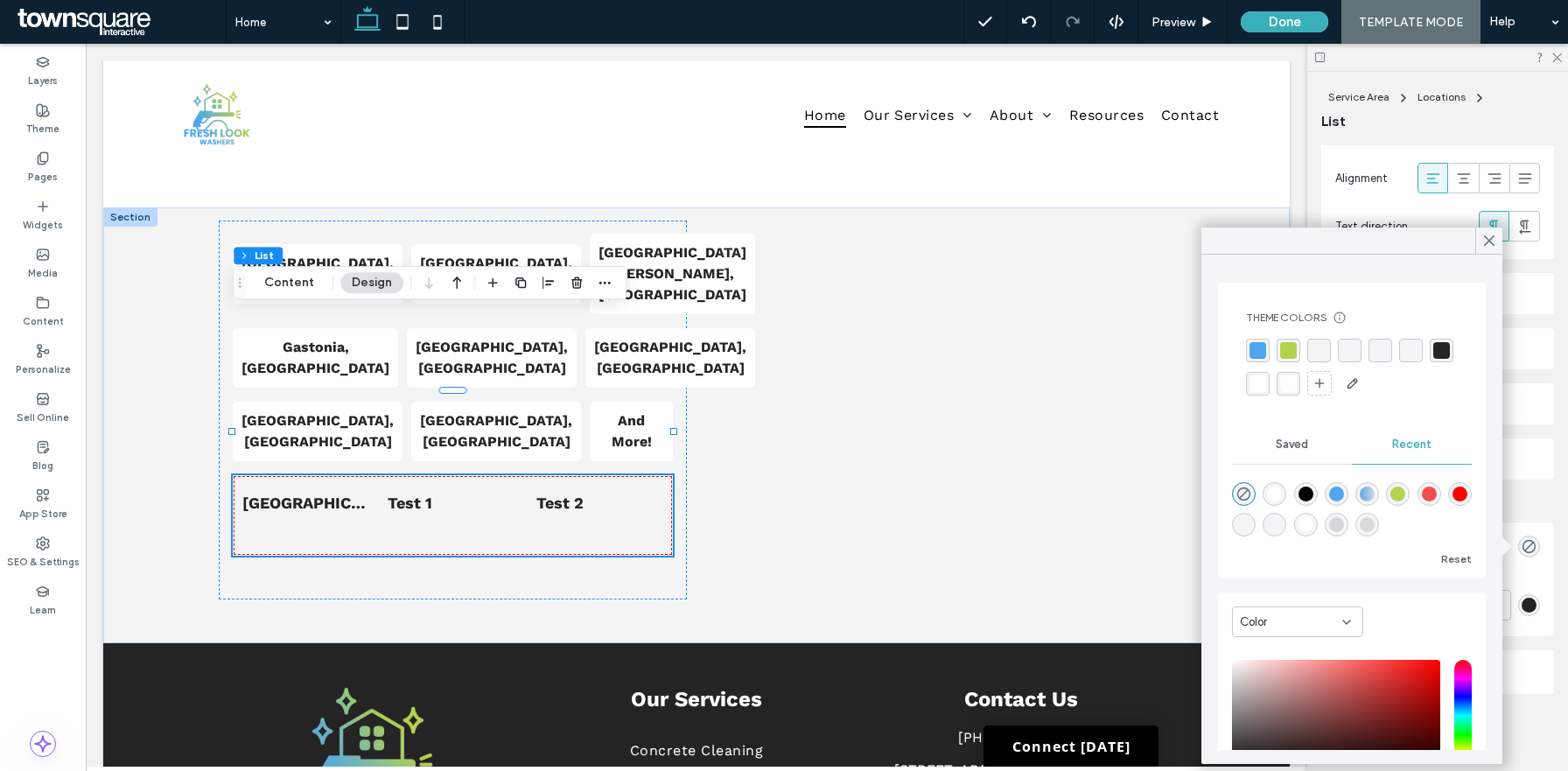
click at [1253, 353] on div "rgba(79, 166, 241, 1)" at bounding box center [1258, 350] width 17 height 17
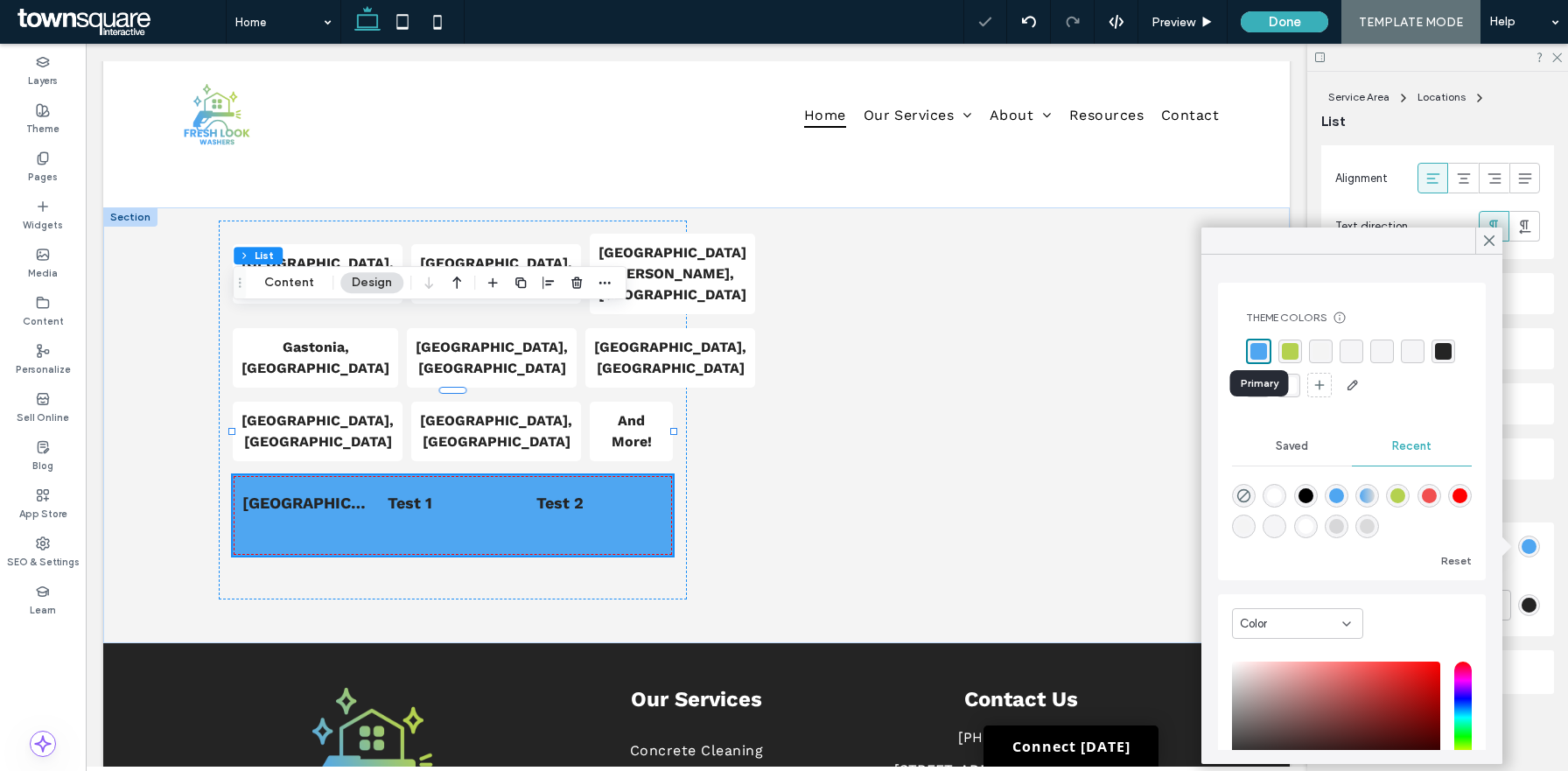
click at [1253, 353] on div "rgba(79, 166, 241, 1)" at bounding box center [1259, 351] width 17 height 17
click at [1239, 493] on icon "rgba(0, 0, 0, 0)" at bounding box center [1243, 495] width 15 height 15
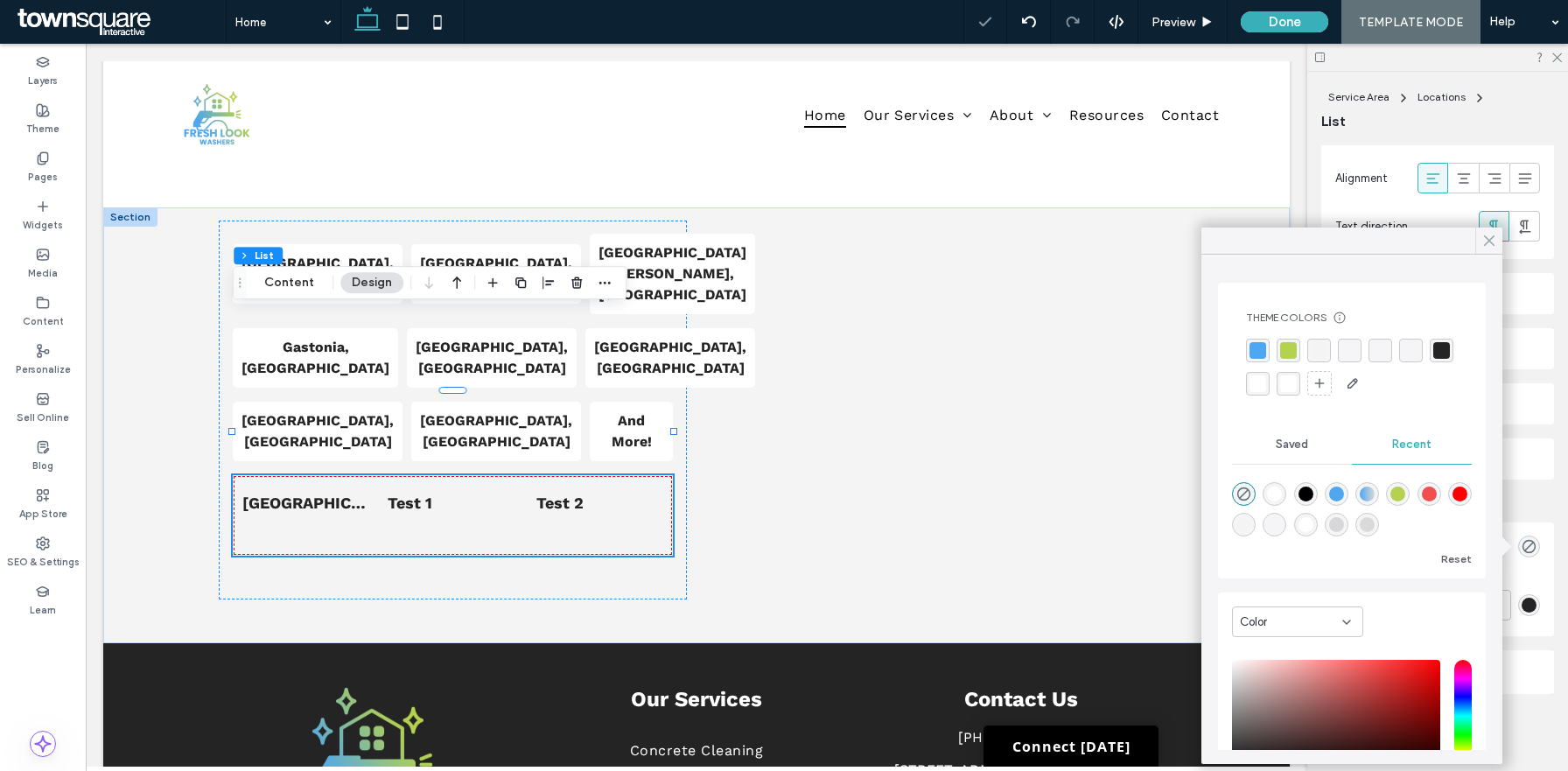
click at [1487, 242] on use at bounding box center [1489, 241] width 9 height 10
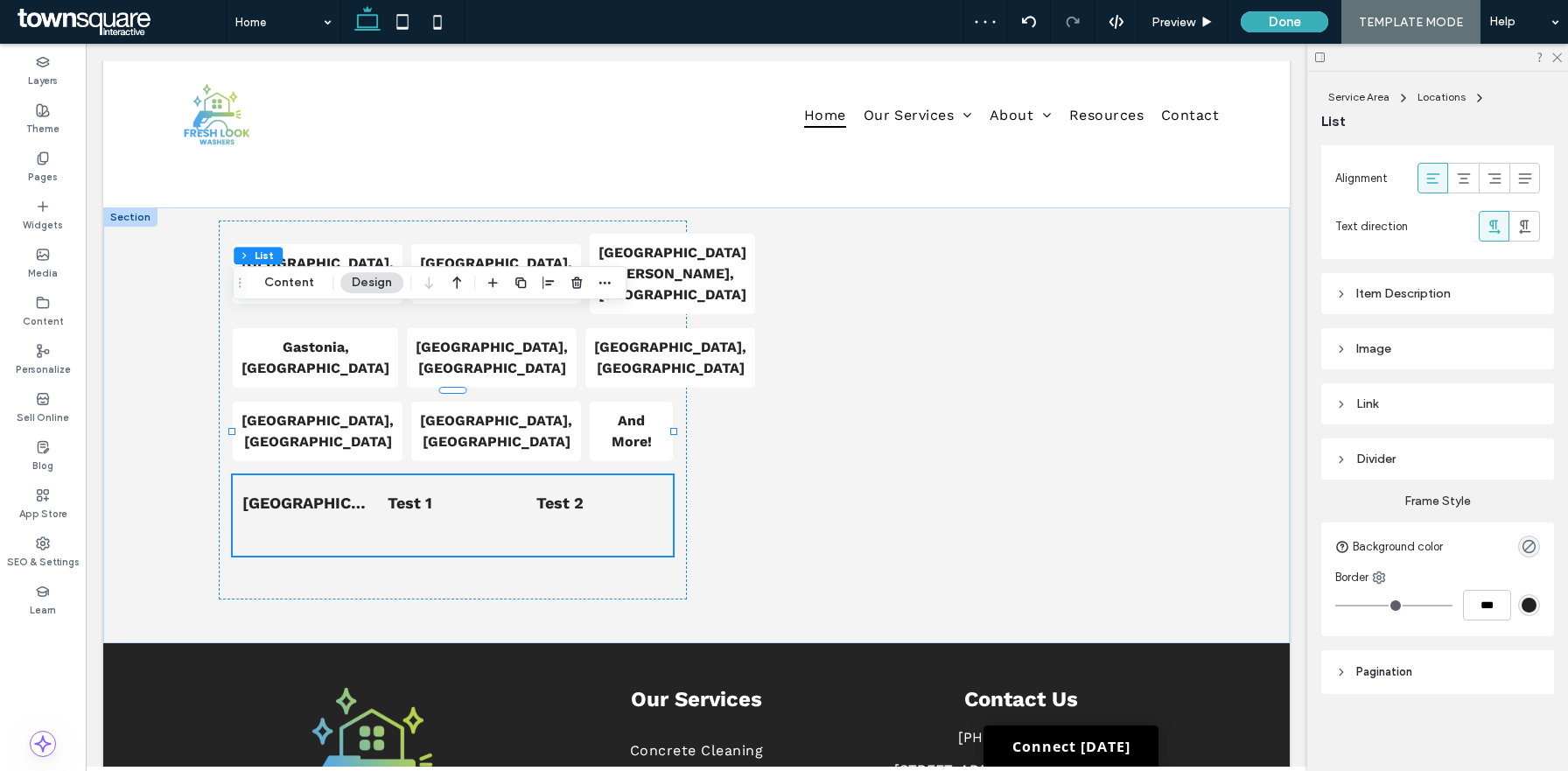
click at [1413, 458] on div "Divider" at bounding box center [1438, 458] width 205 height 15
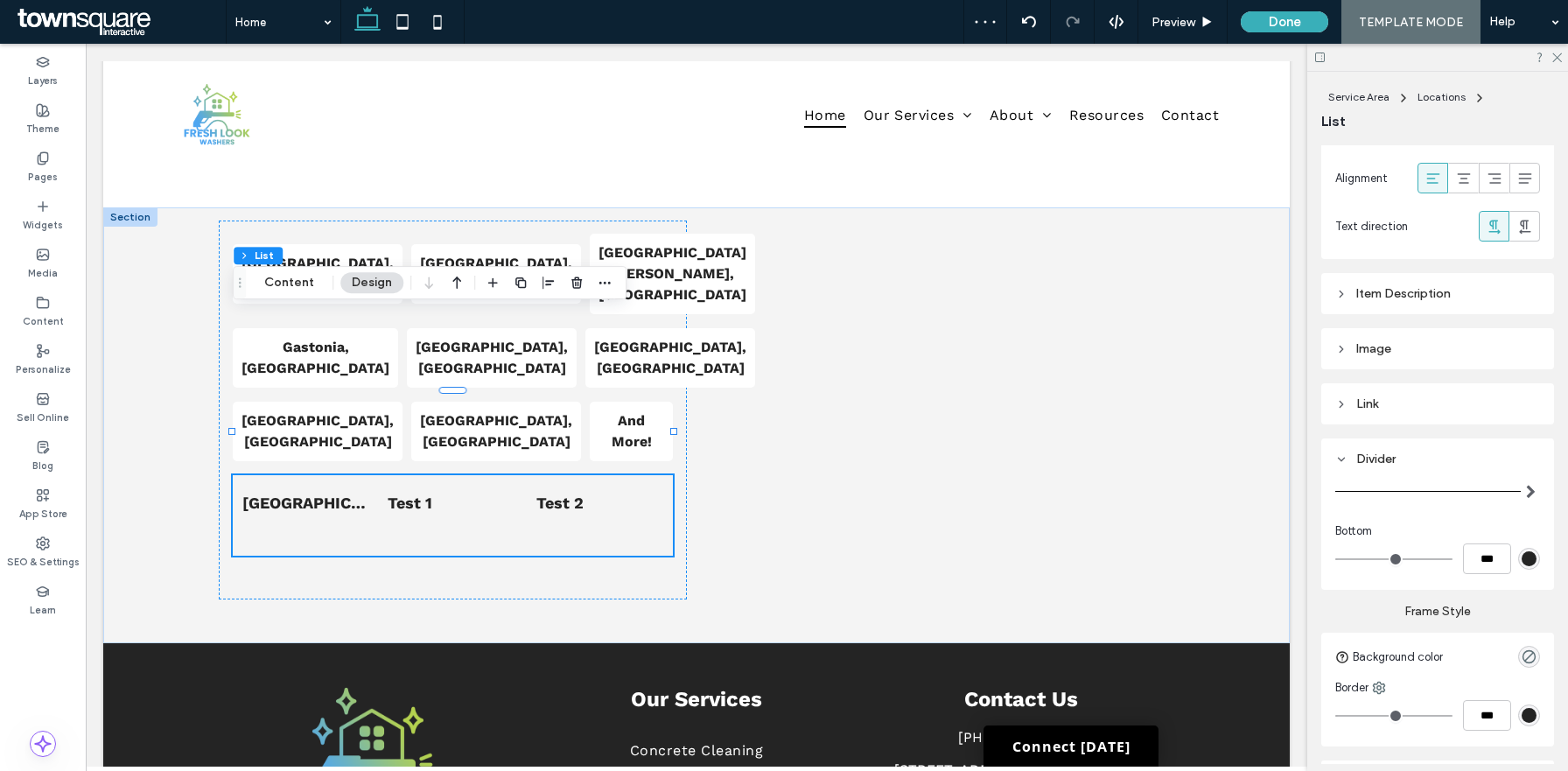
click at [1413, 458] on div "Divider" at bounding box center [1438, 458] width 205 height 15
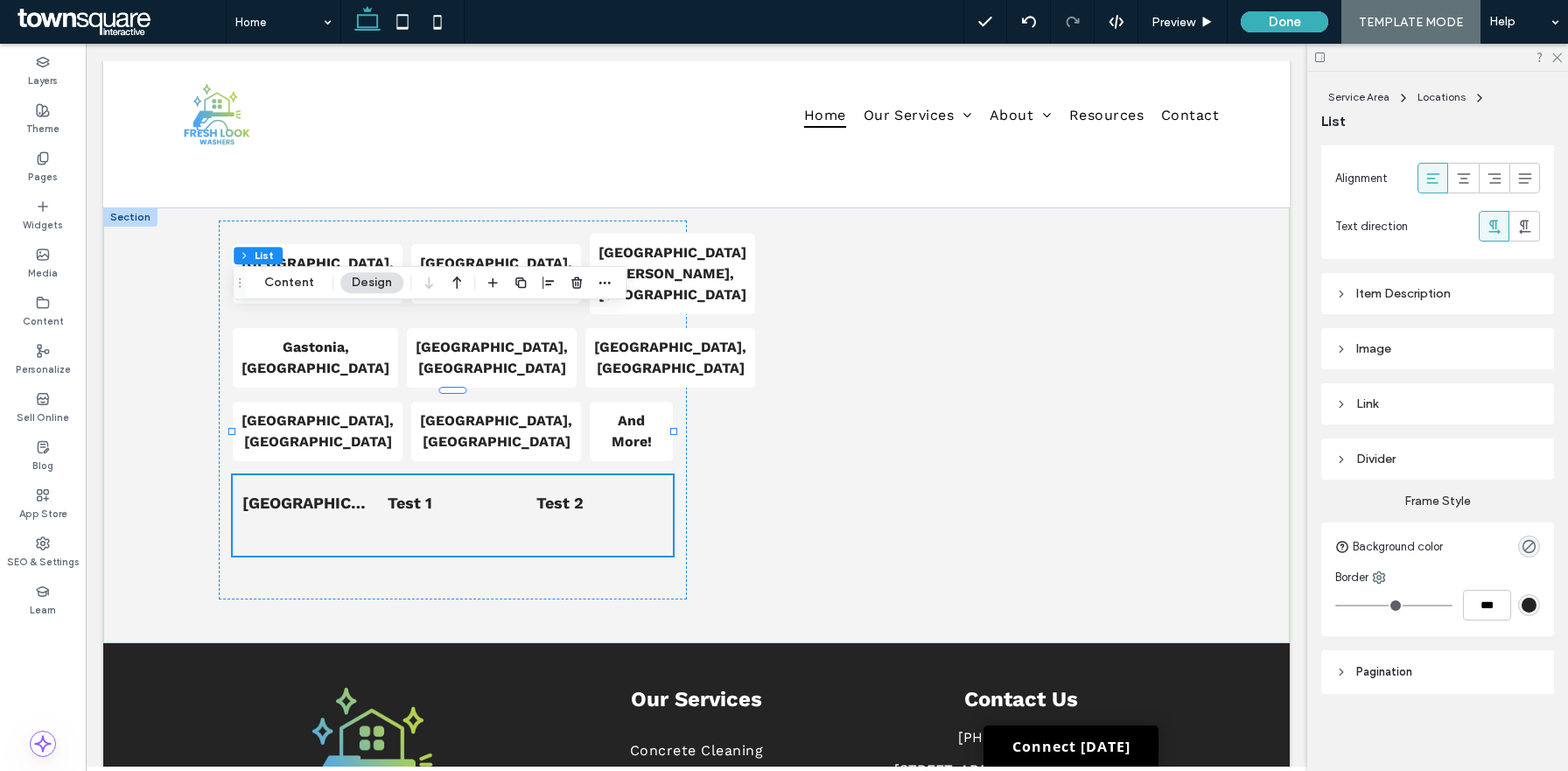
click at [1395, 405] on div "Link" at bounding box center [1438, 403] width 205 height 15
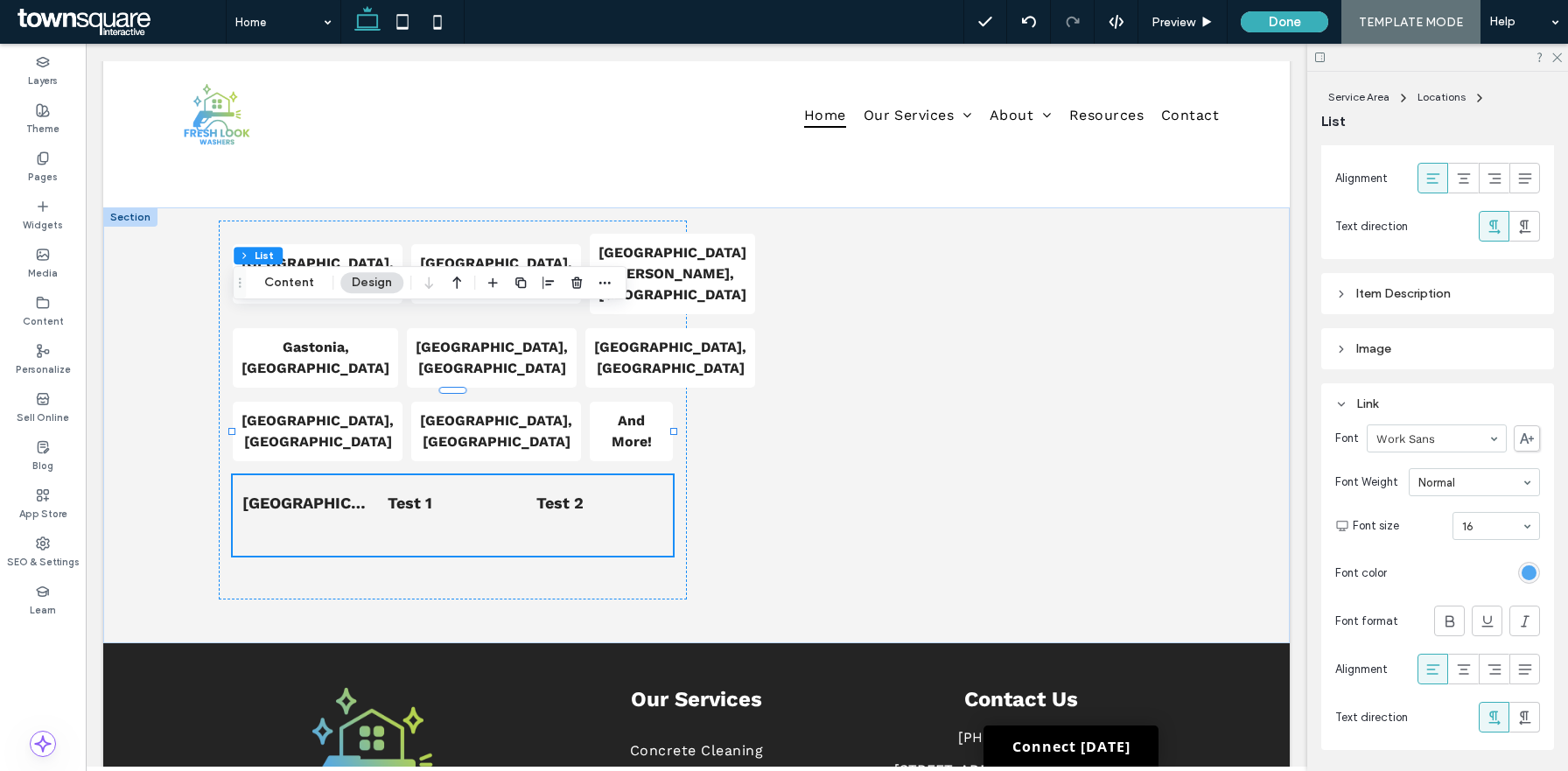
click at [1395, 405] on div "Link" at bounding box center [1438, 403] width 205 height 15
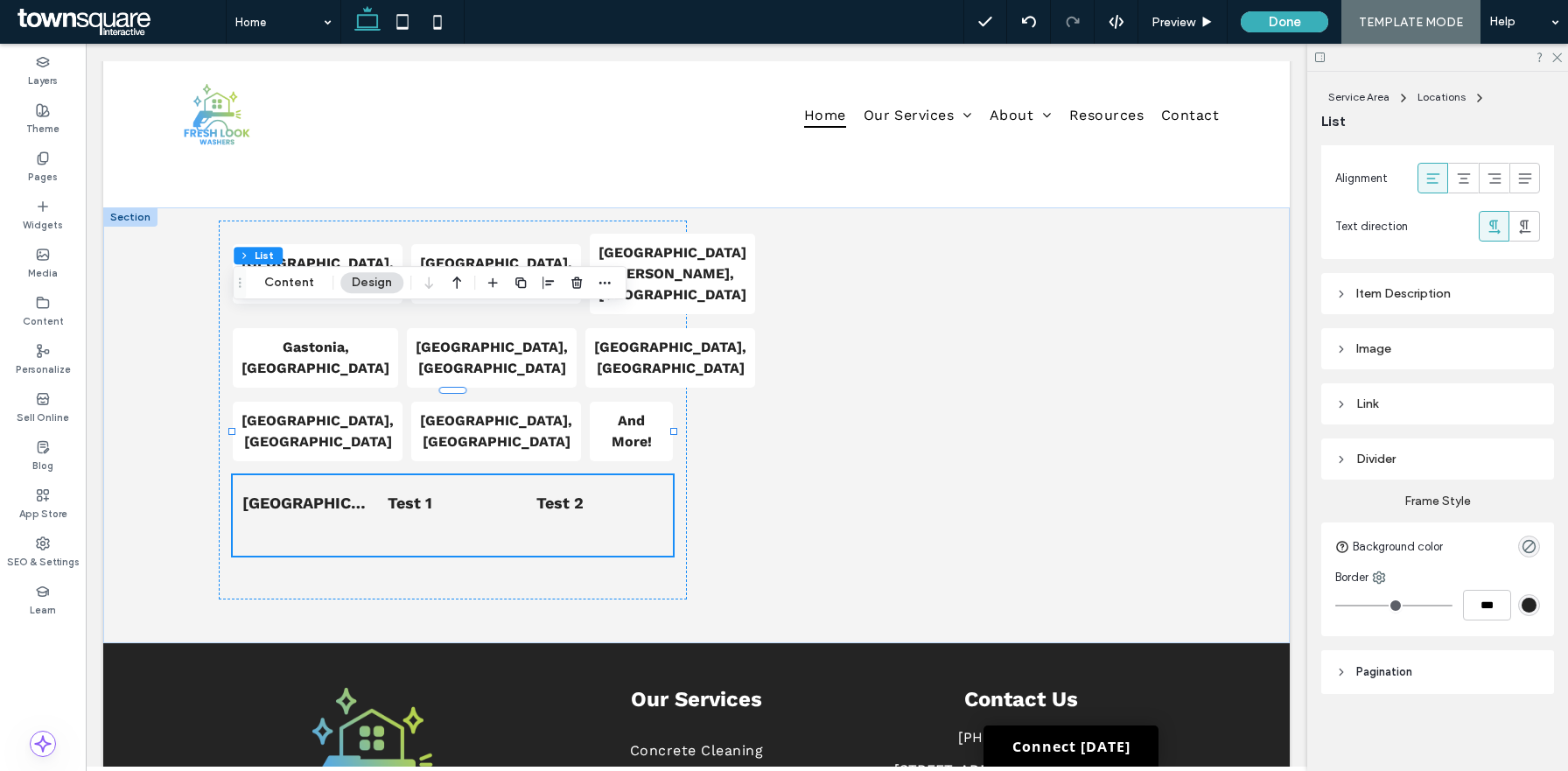
click at [1392, 339] on div "Image" at bounding box center [1438, 348] width 205 height 23
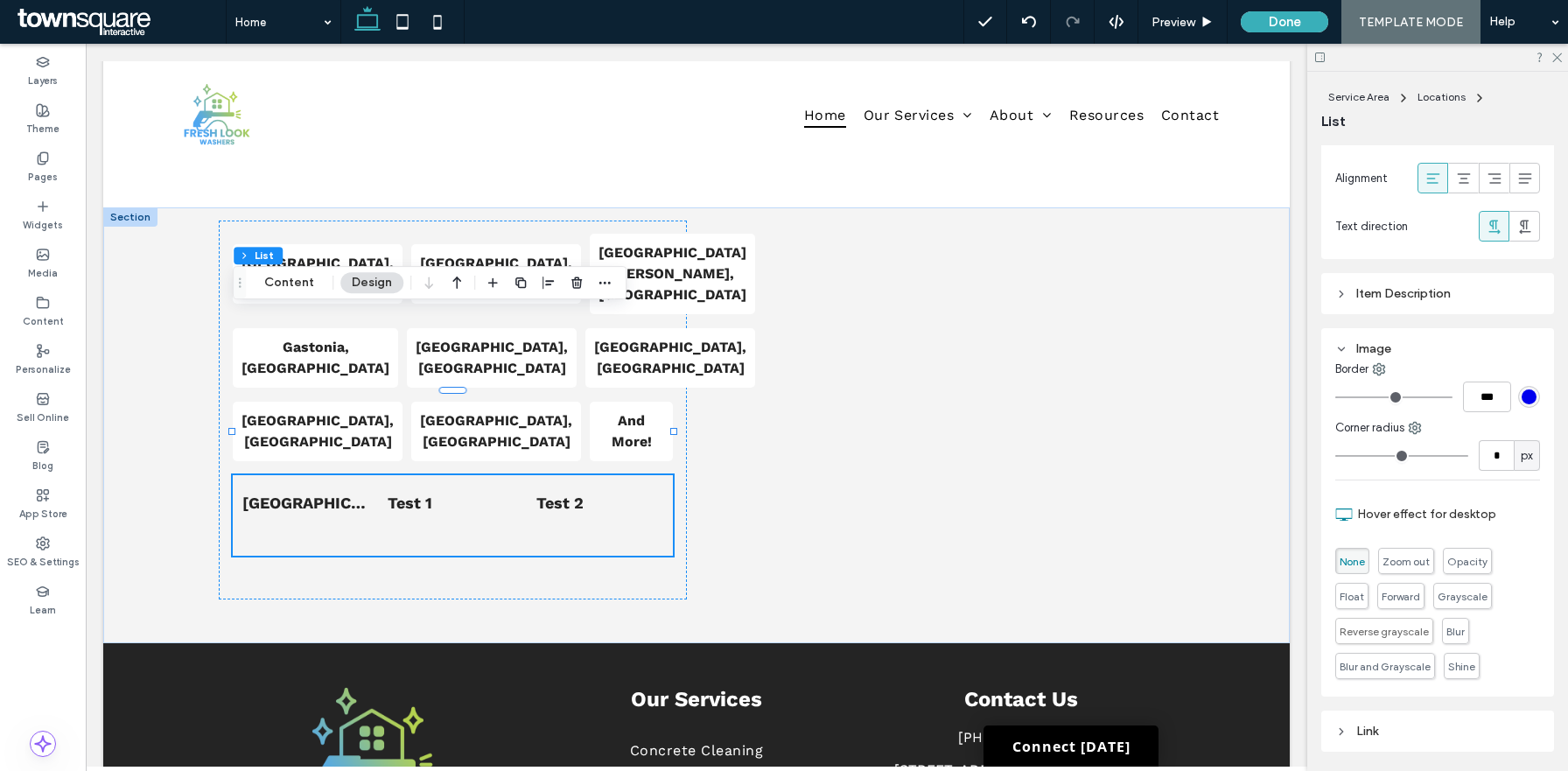
click at [1392, 344] on div "Image" at bounding box center [1438, 348] width 205 height 15
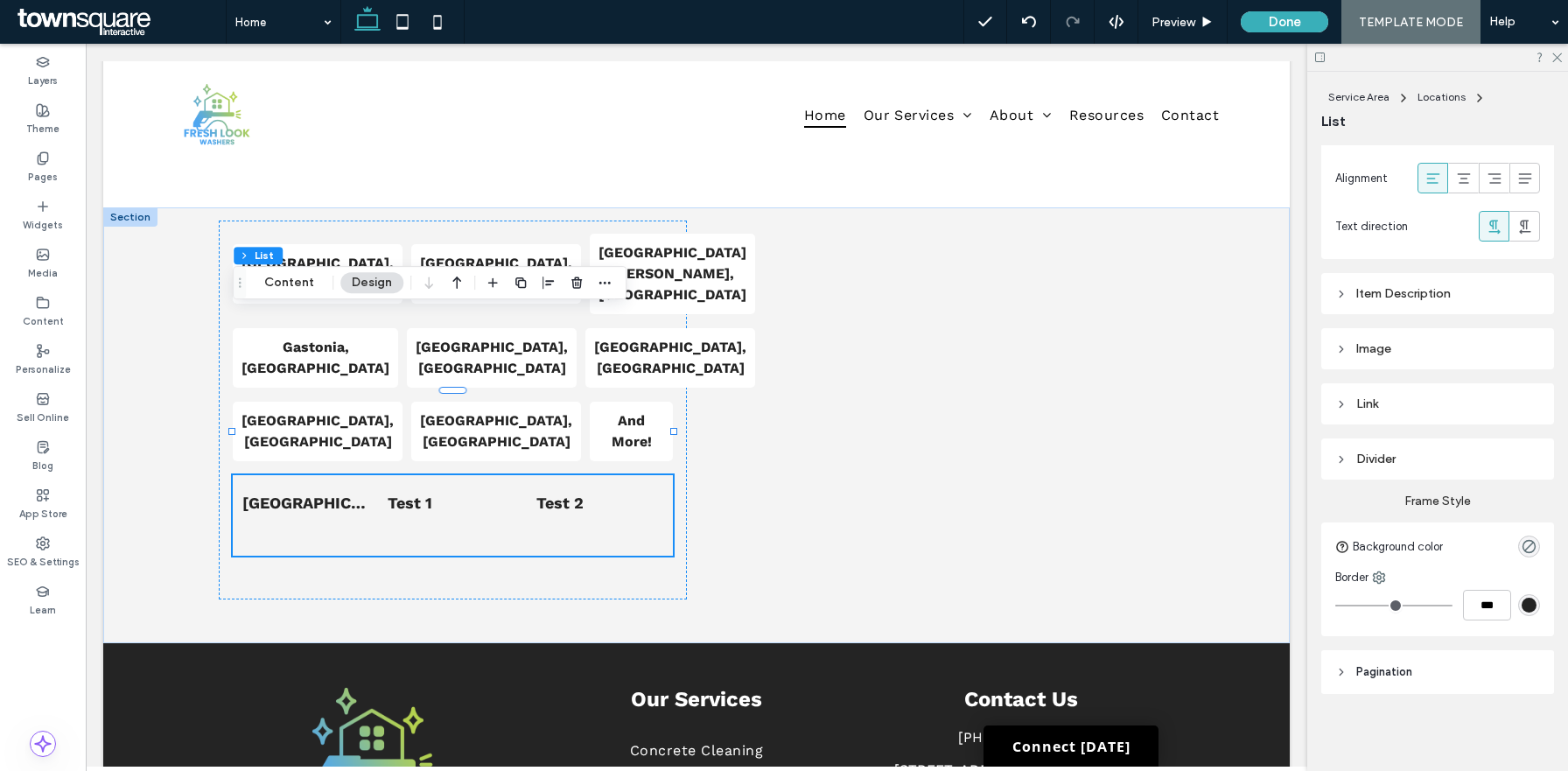
click at [1404, 290] on div "Item Description" at bounding box center [1438, 293] width 205 height 15
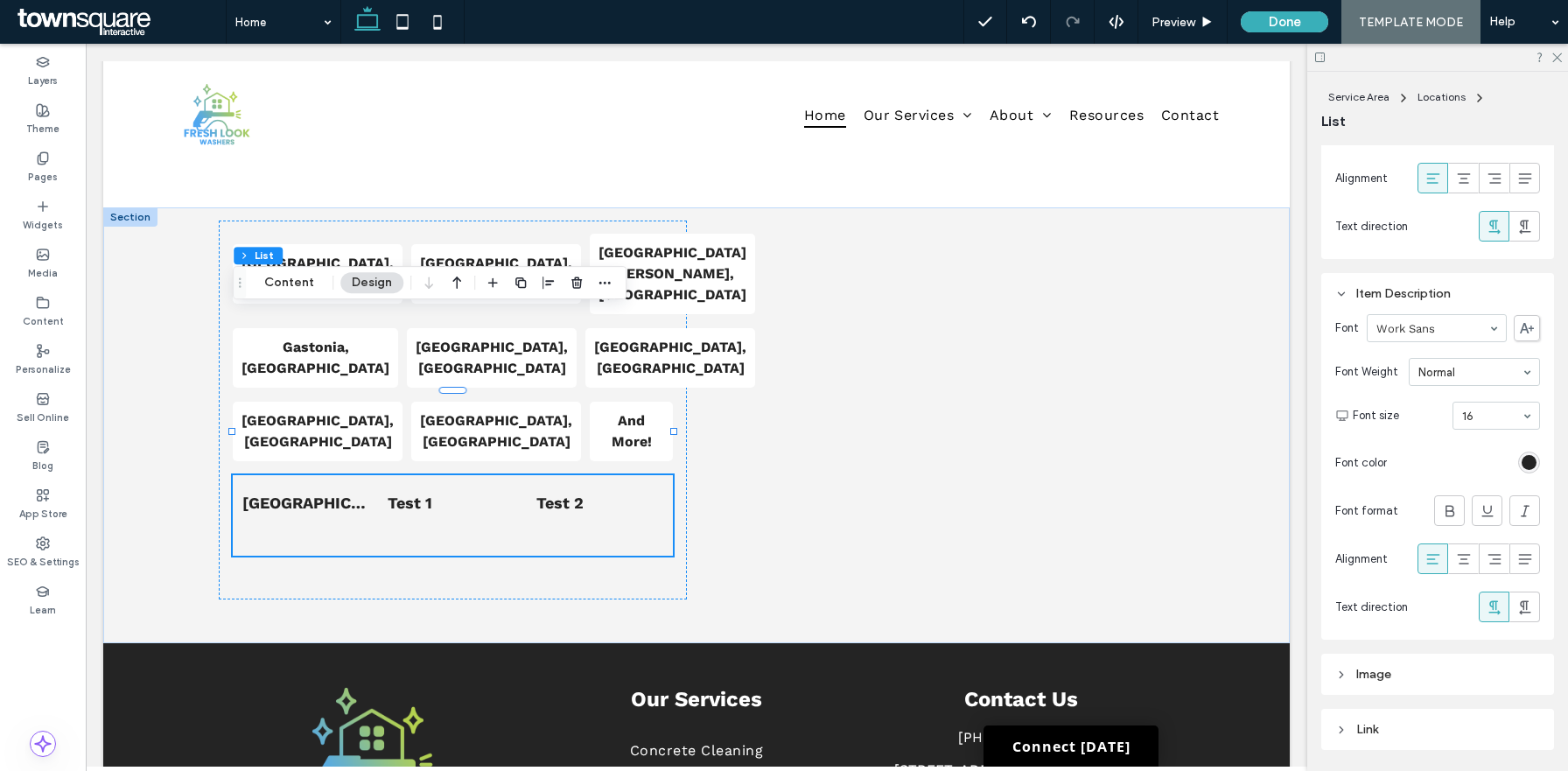
click at [1403, 290] on div "Item Description" at bounding box center [1438, 293] width 205 height 15
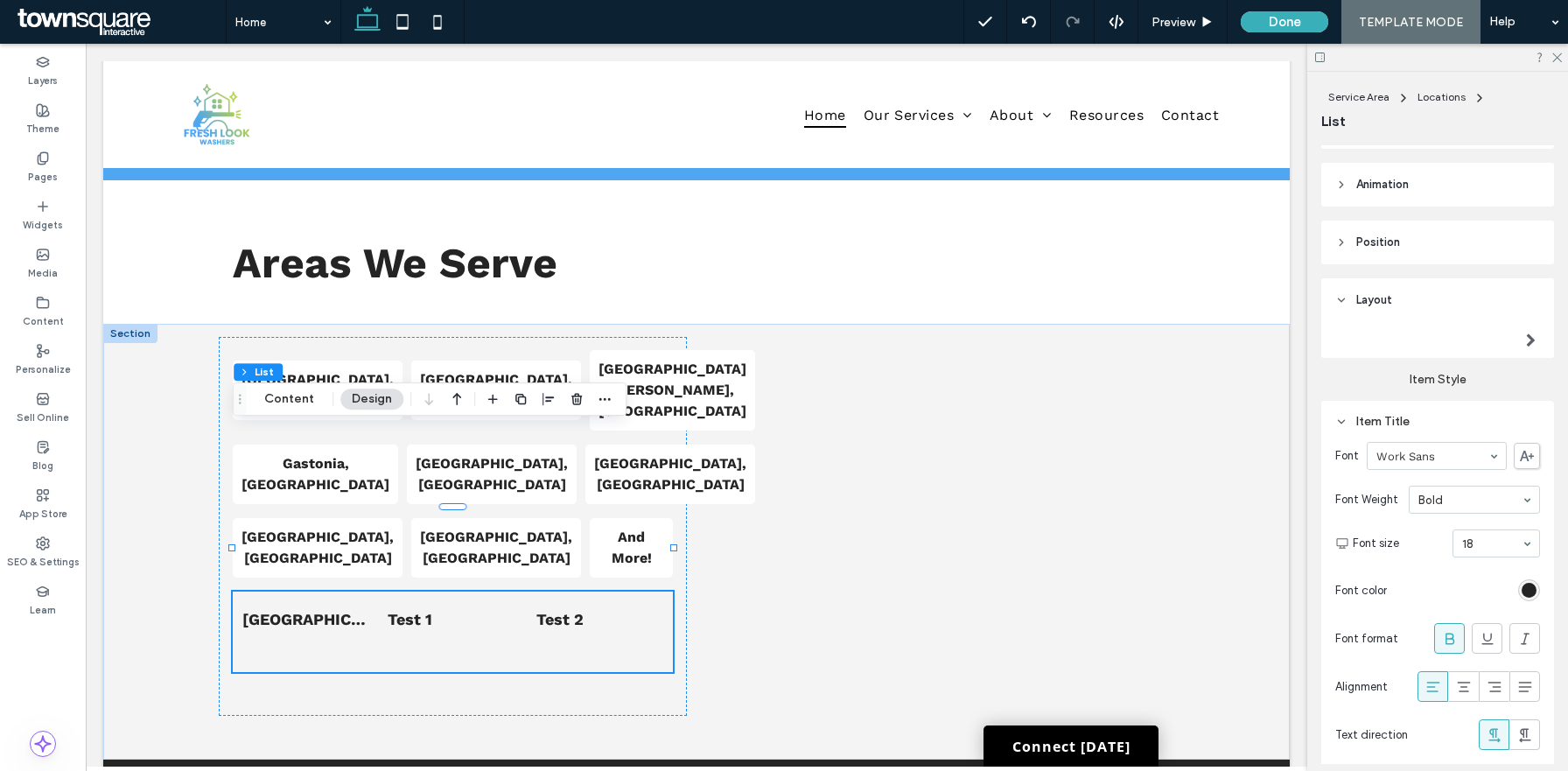
scroll to position [153, 0]
click at [1462, 323] on header "Layout" at bounding box center [1438, 302] width 232 height 44
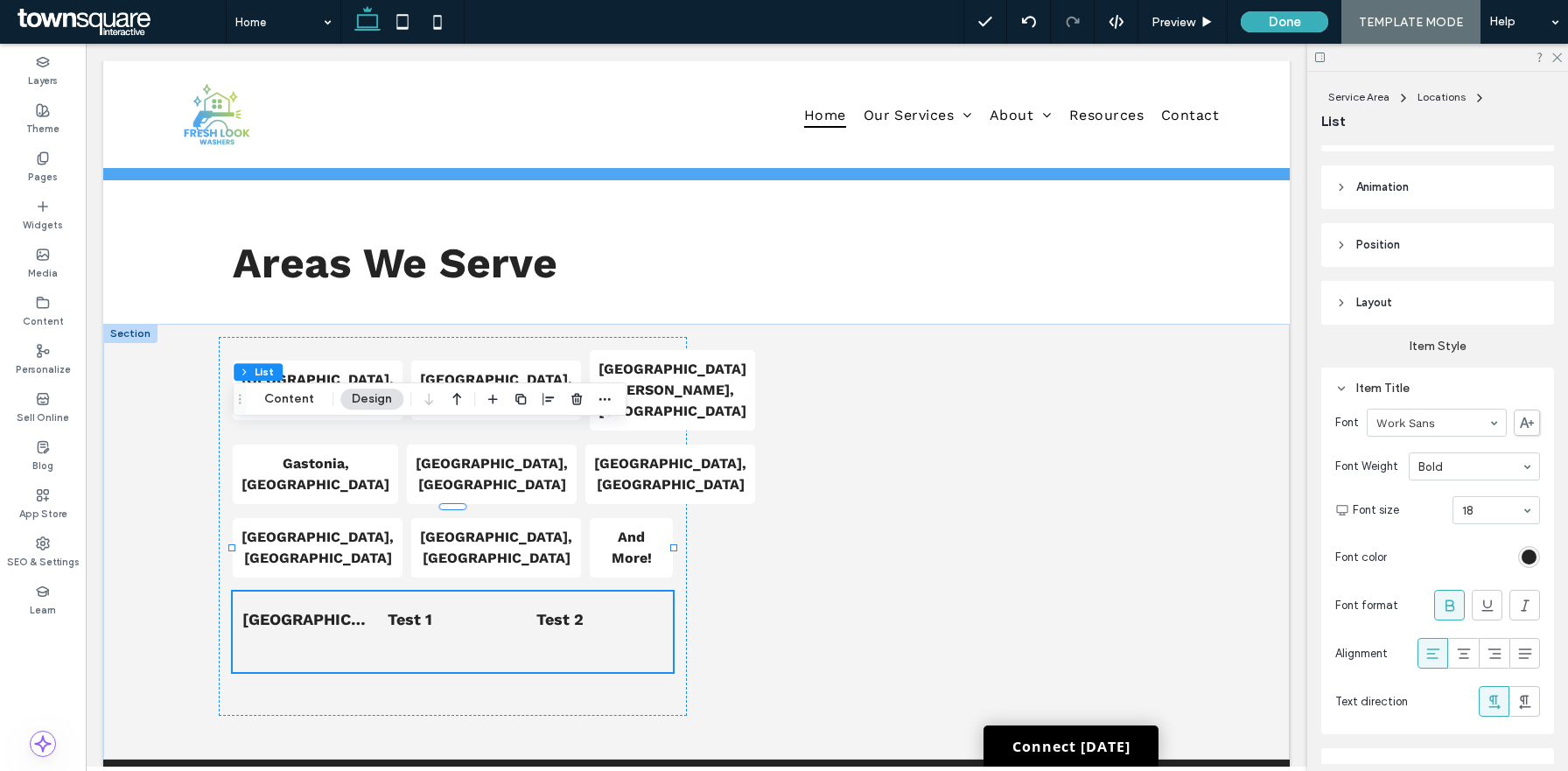
click at [1427, 297] on header "Layout" at bounding box center [1438, 302] width 232 height 44
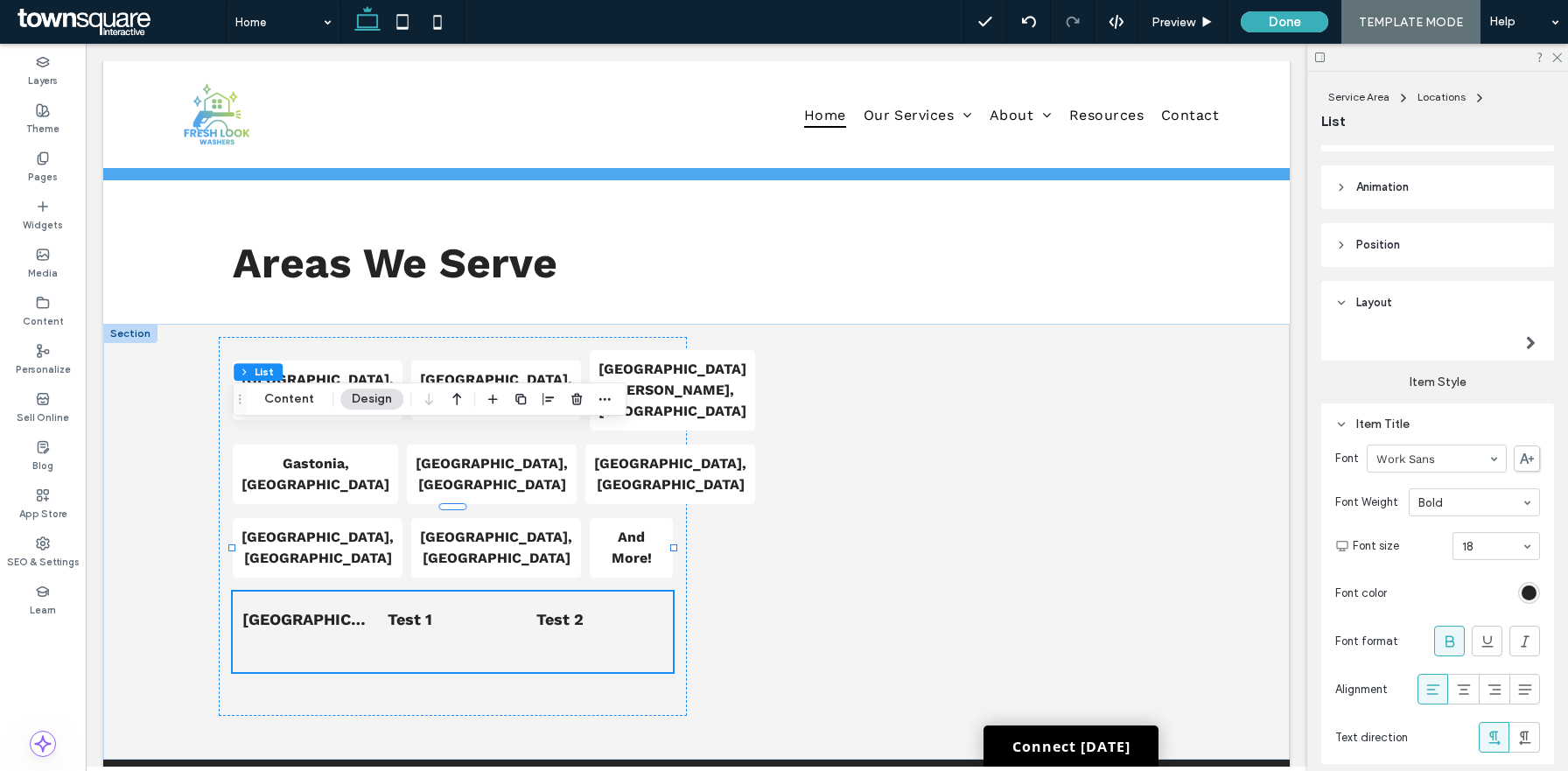
click at [1524, 339] on div at bounding box center [1531, 342] width 36 height 26
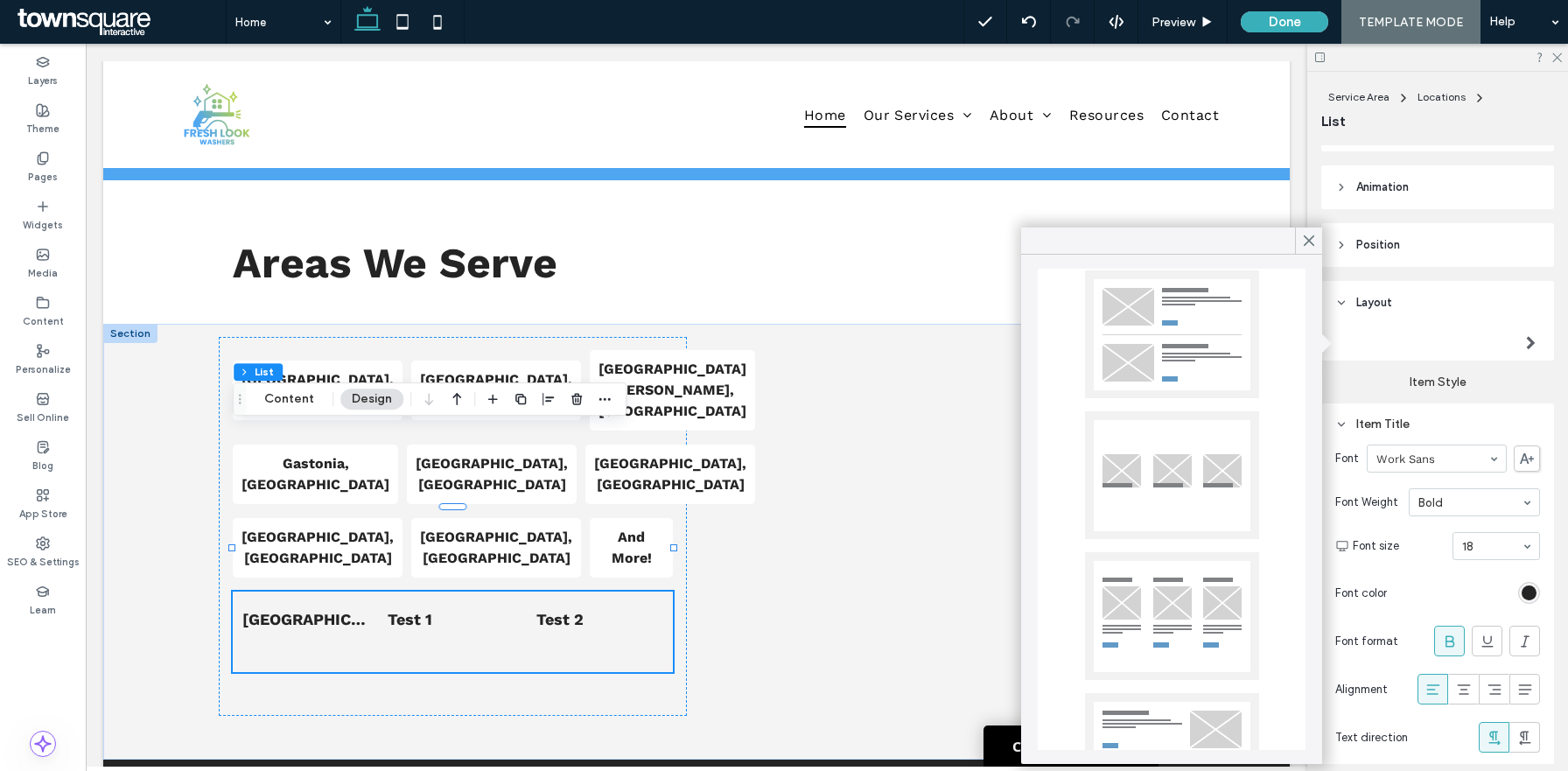
scroll to position [418, 0]
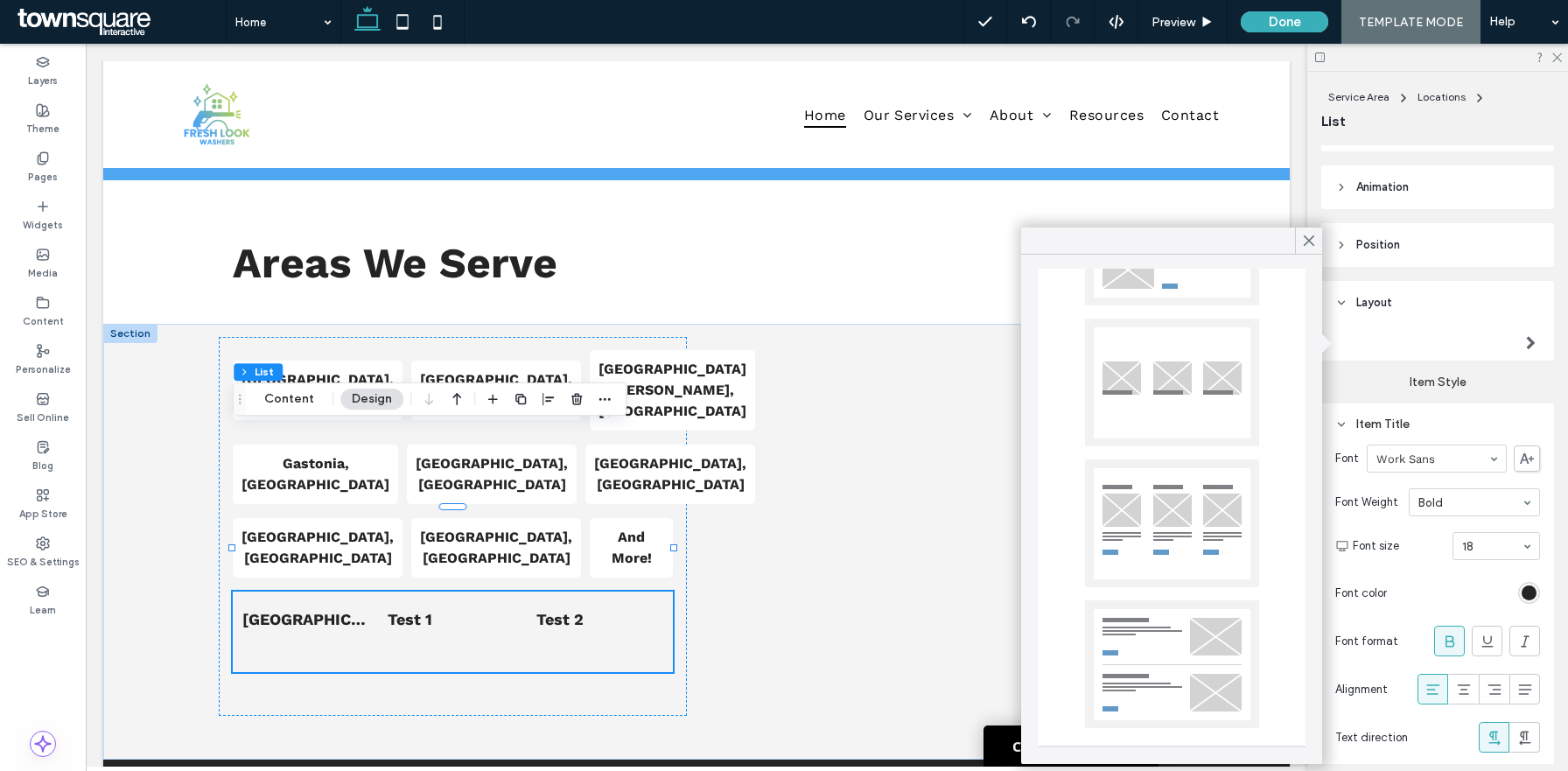
click at [1179, 397] on div at bounding box center [1172, 382] width 174 height 127
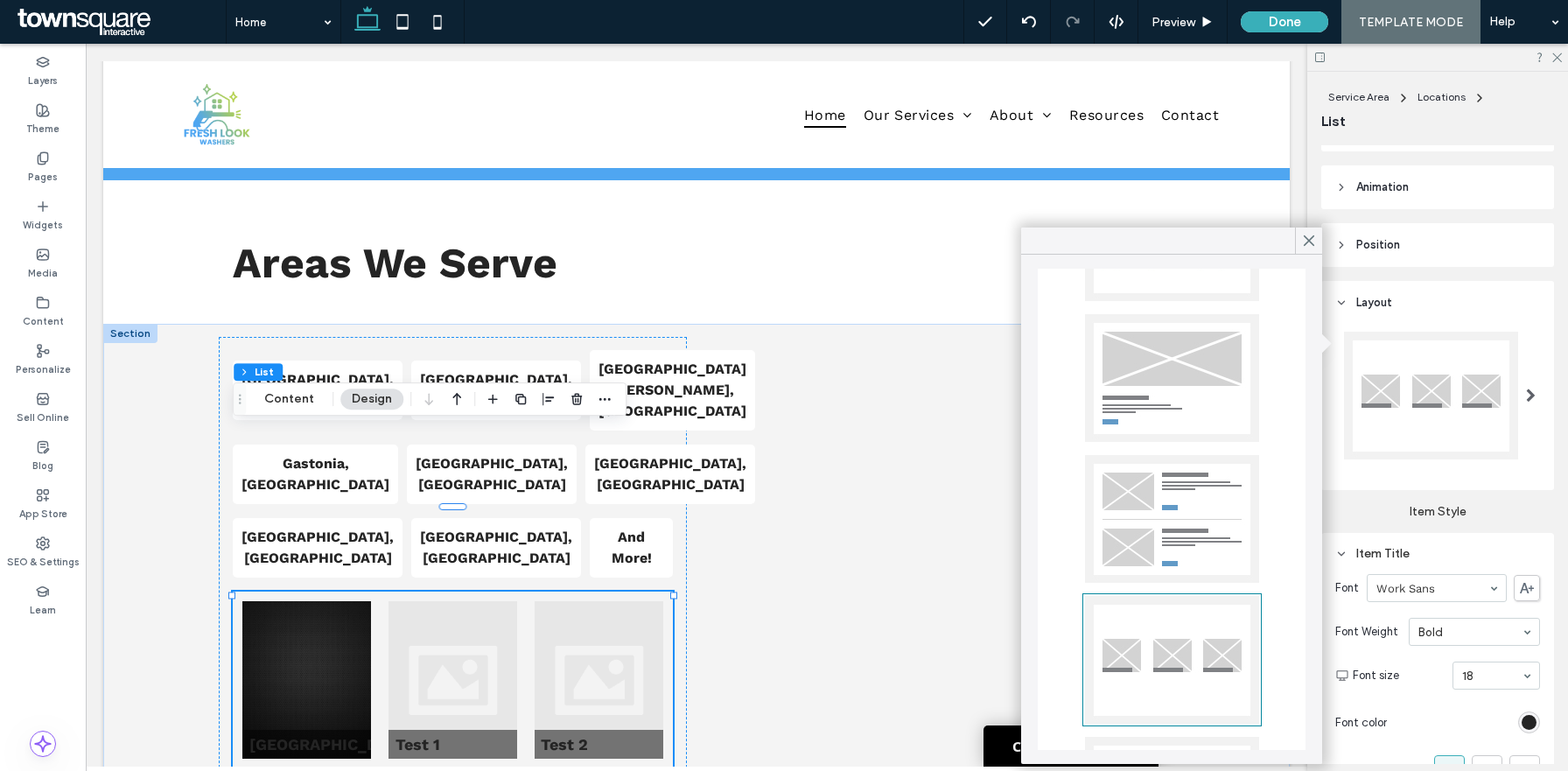
scroll to position [0, 0]
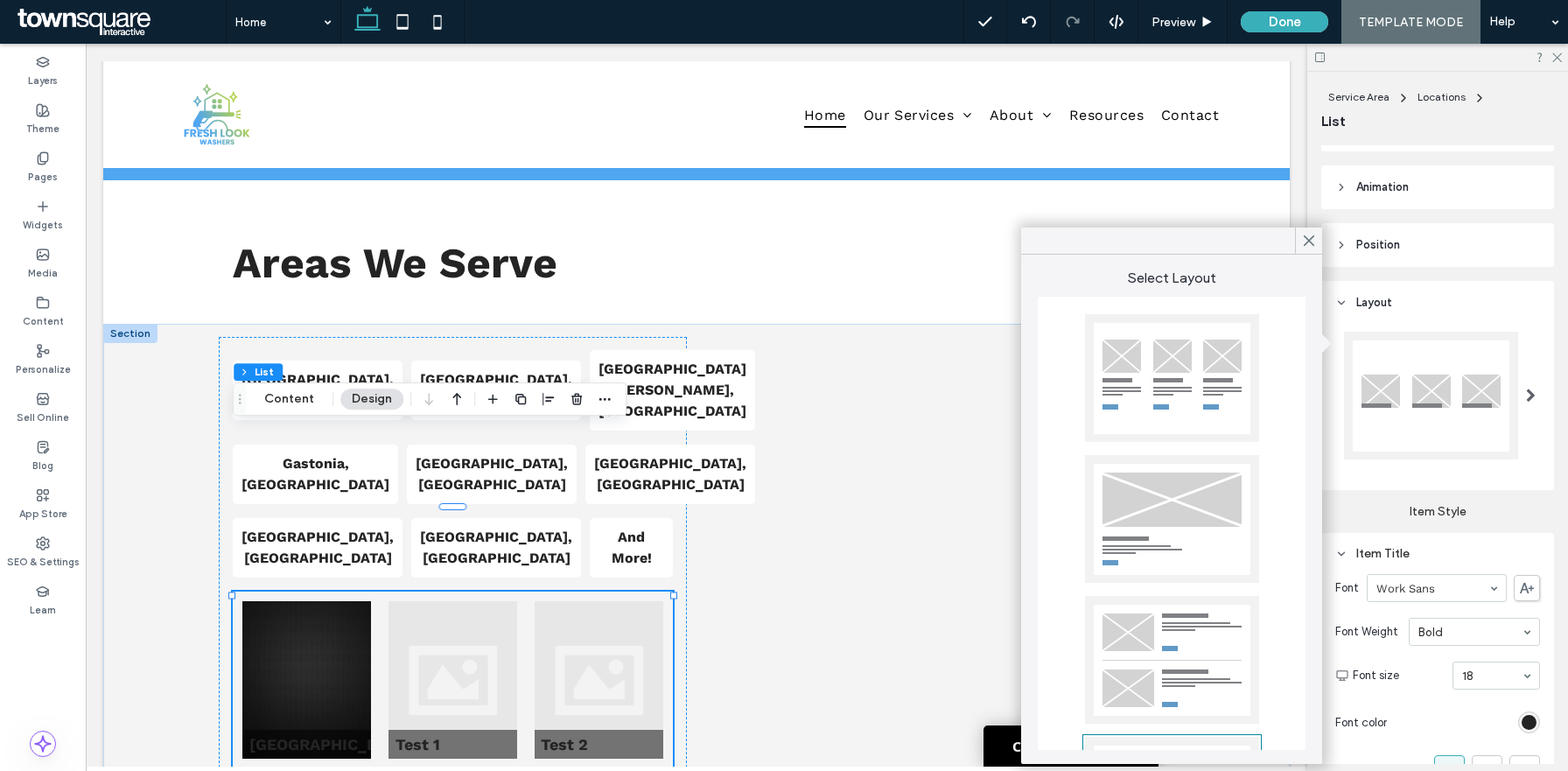
click at [1174, 403] on div at bounding box center [1172, 377] width 174 height 127
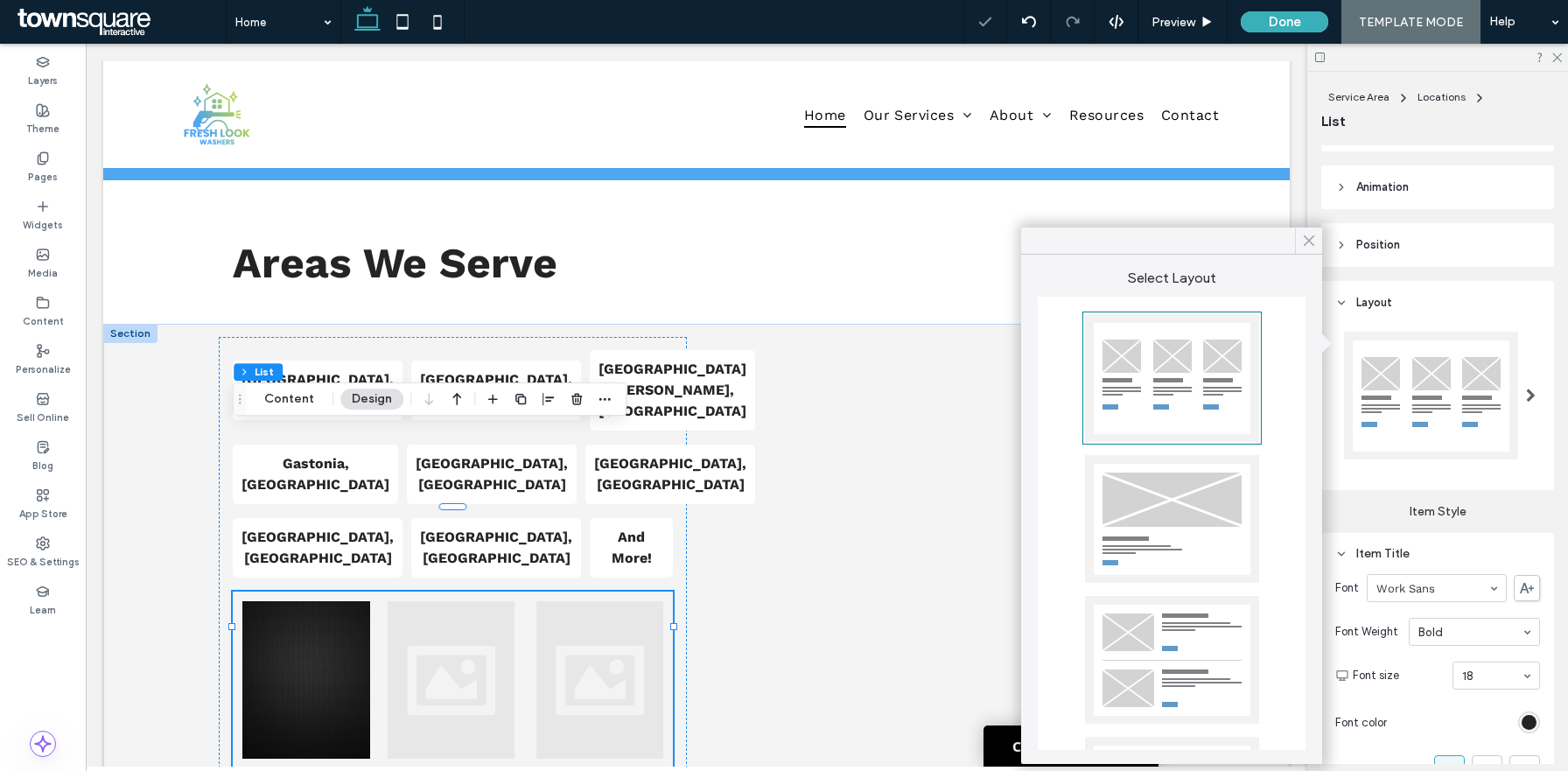
click at [1311, 238] on use at bounding box center [1309, 241] width 9 height 10
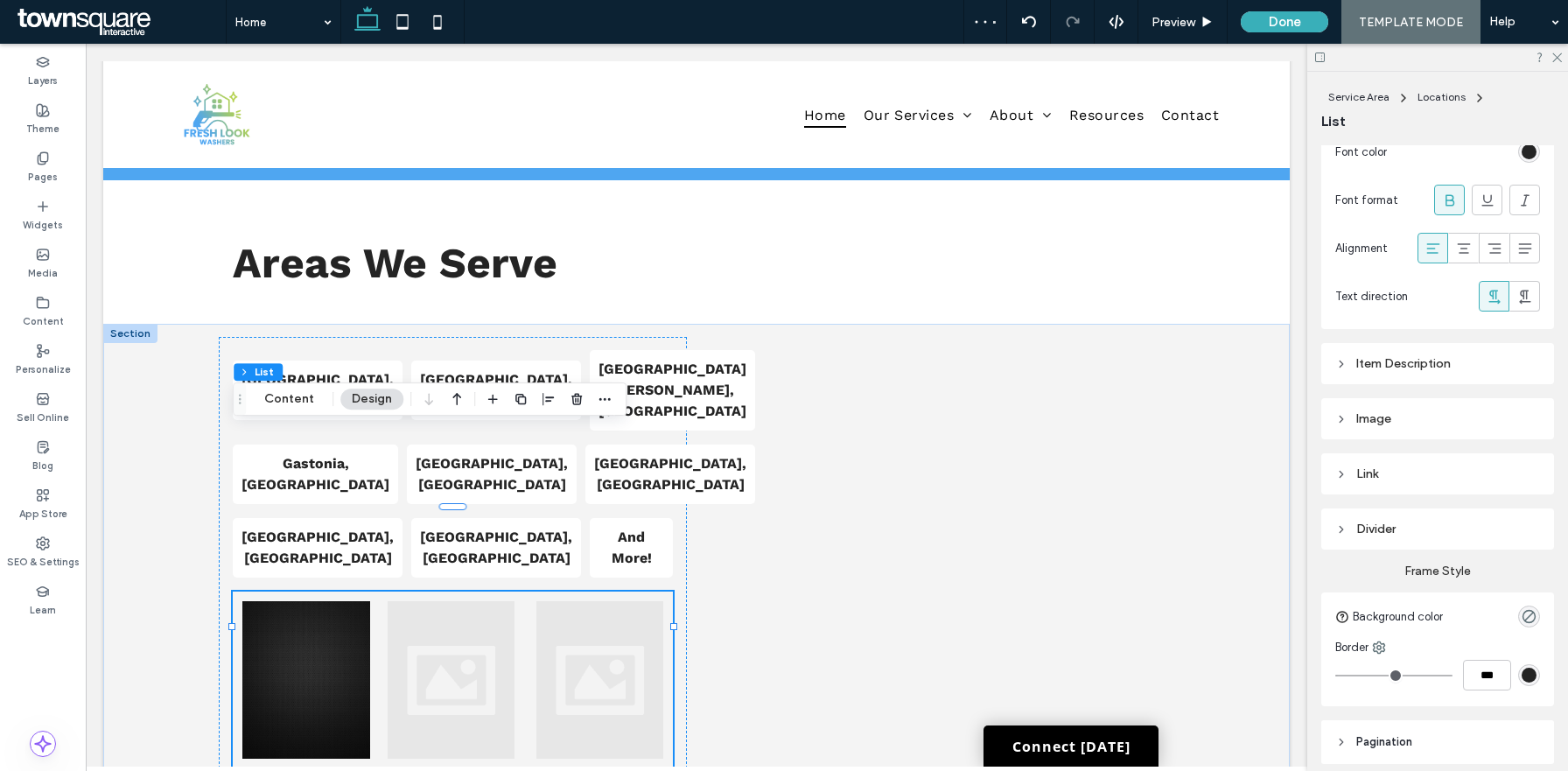
scroll to position [729, 0]
click at [1379, 423] on div "Image" at bounding box center [1438, 412] width 205 height 23
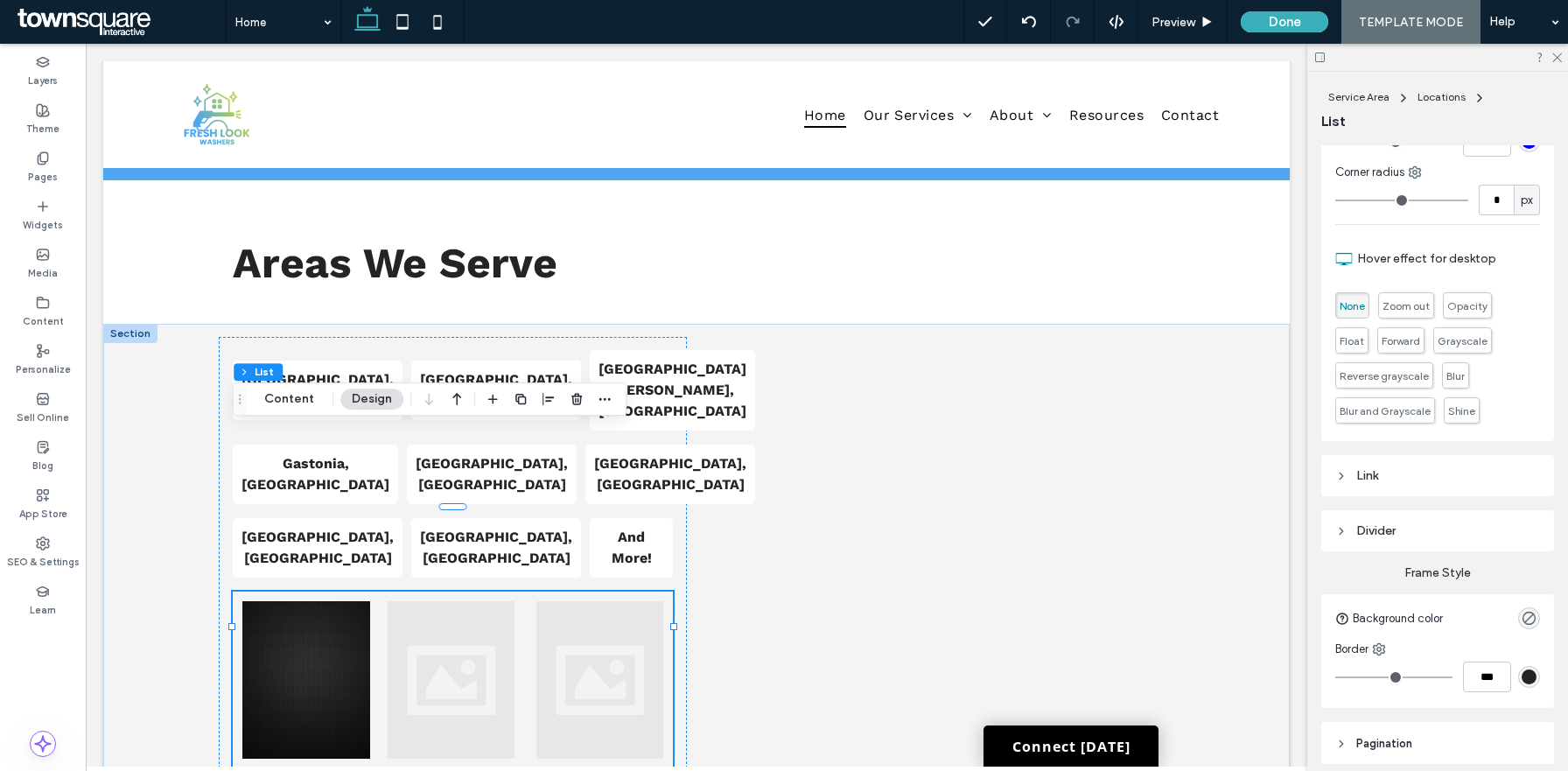
scroll to position [1120, 0]
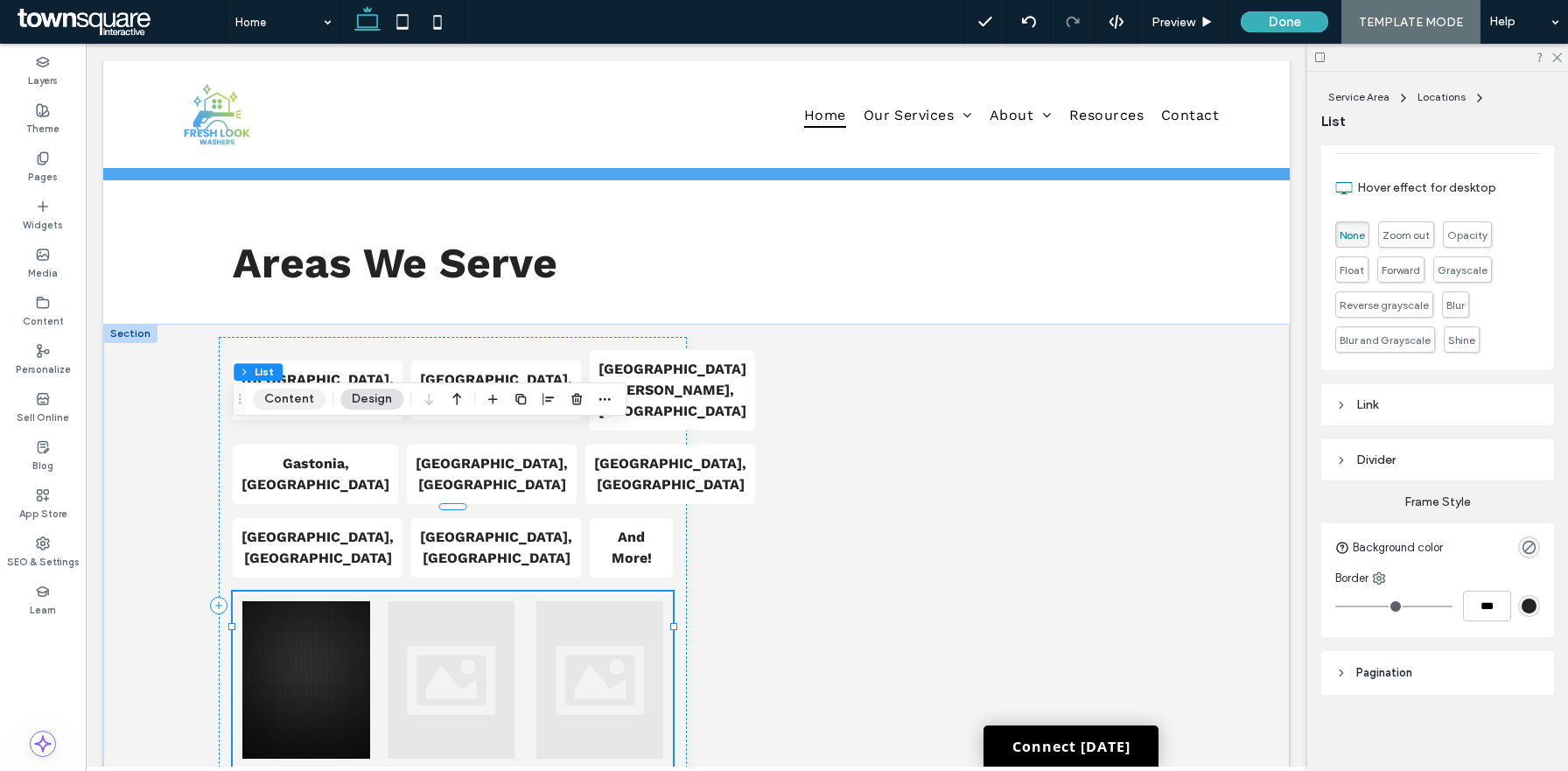
click at [278, 399] on button "Content" at bounding box center [289, 399] width 73 height 21
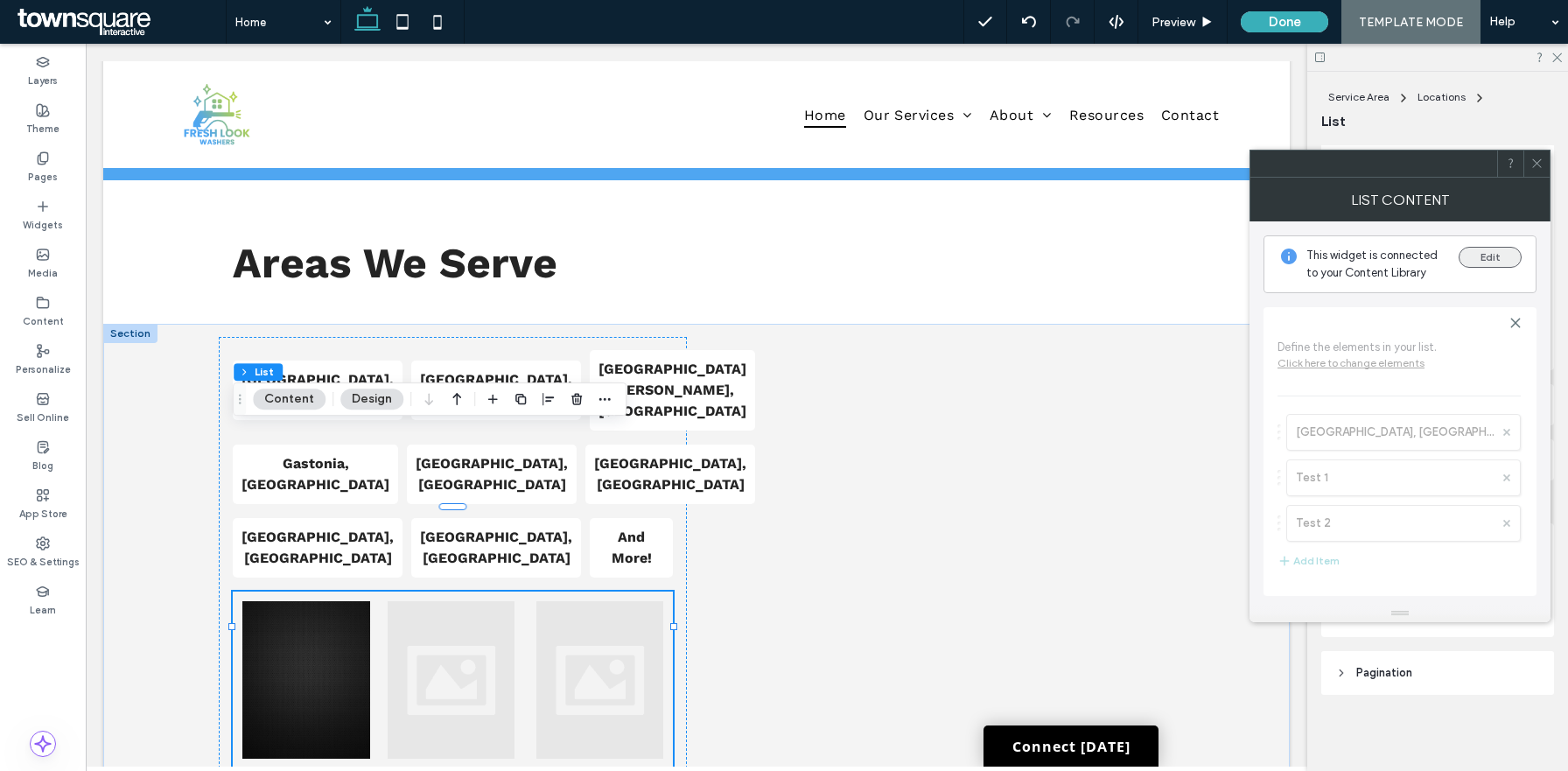
click at [1498, 257] on button "Edit" at bounding box center [1490, 258] width 63 height 21
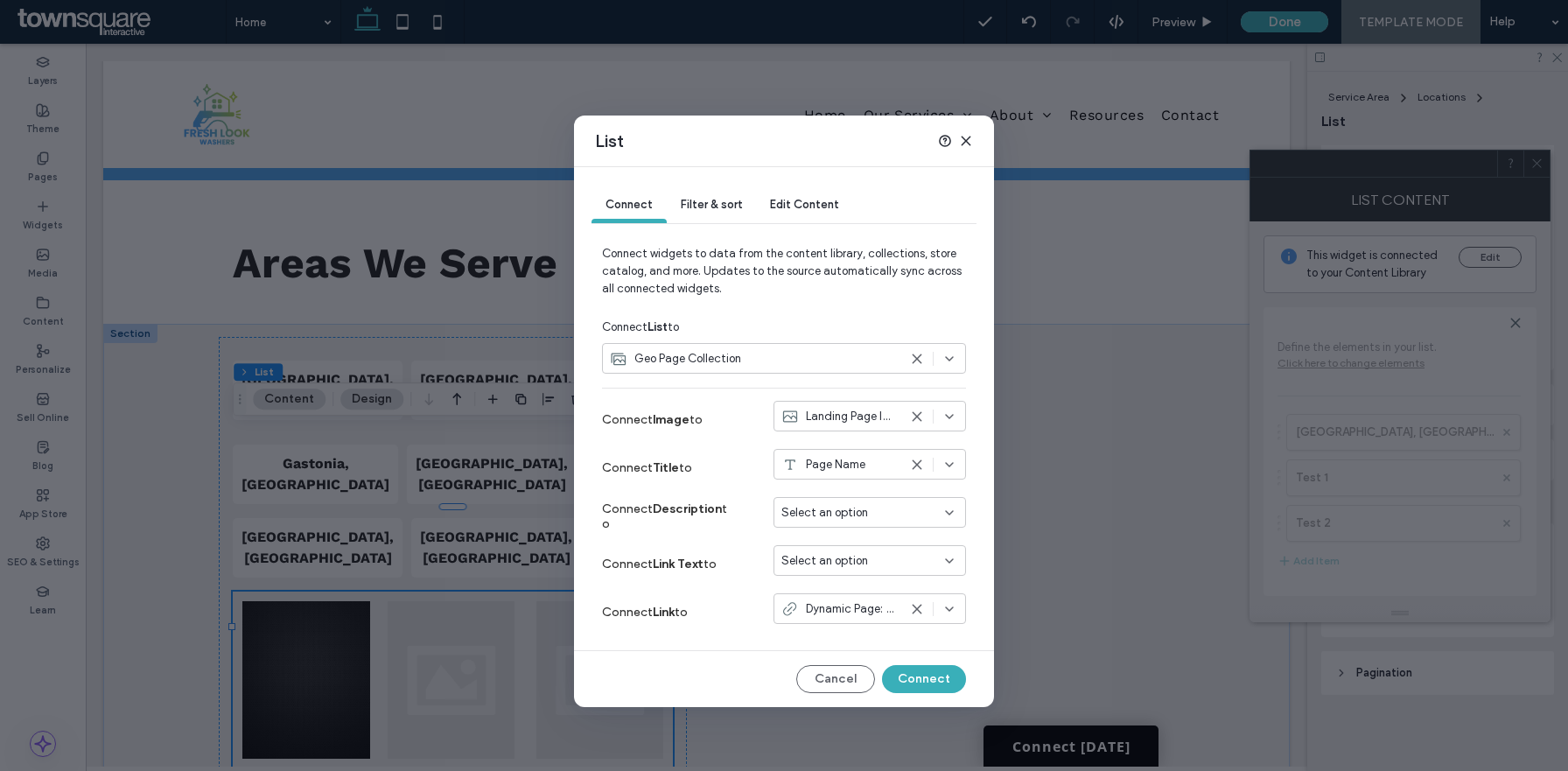
click at [916, 419] on icon at bounding box center [917, 416] width 14 height 14
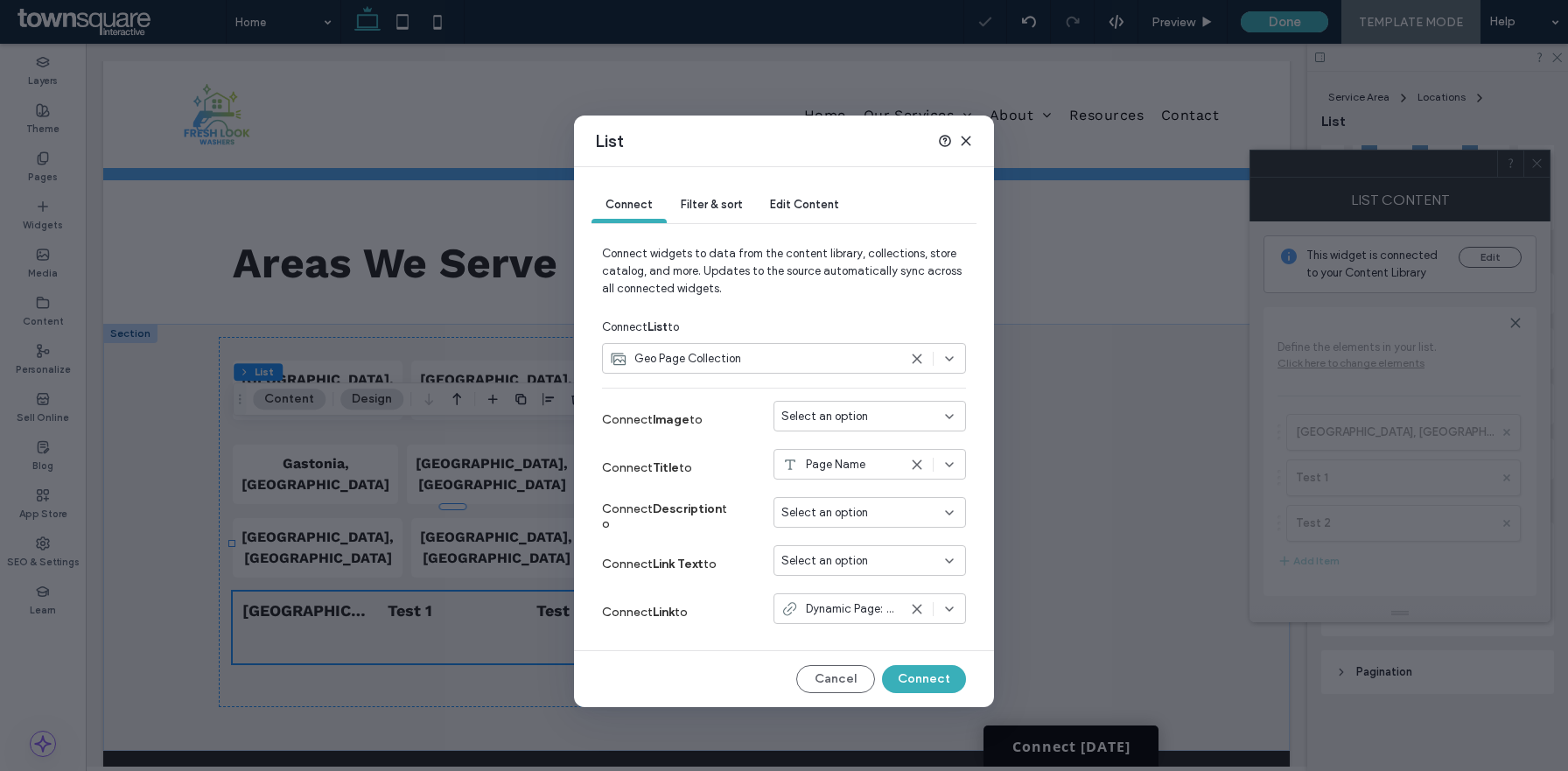
scroll to position [412, 0]
click at [947, 518] on icon at bounding box center [949, 512] width 14 height 14
click at [948, 516] on icon at bounding box center [949, 512] width 14 height 14
click at [947, 567] on icon at bounding box center [949, 561] width 14 height 14
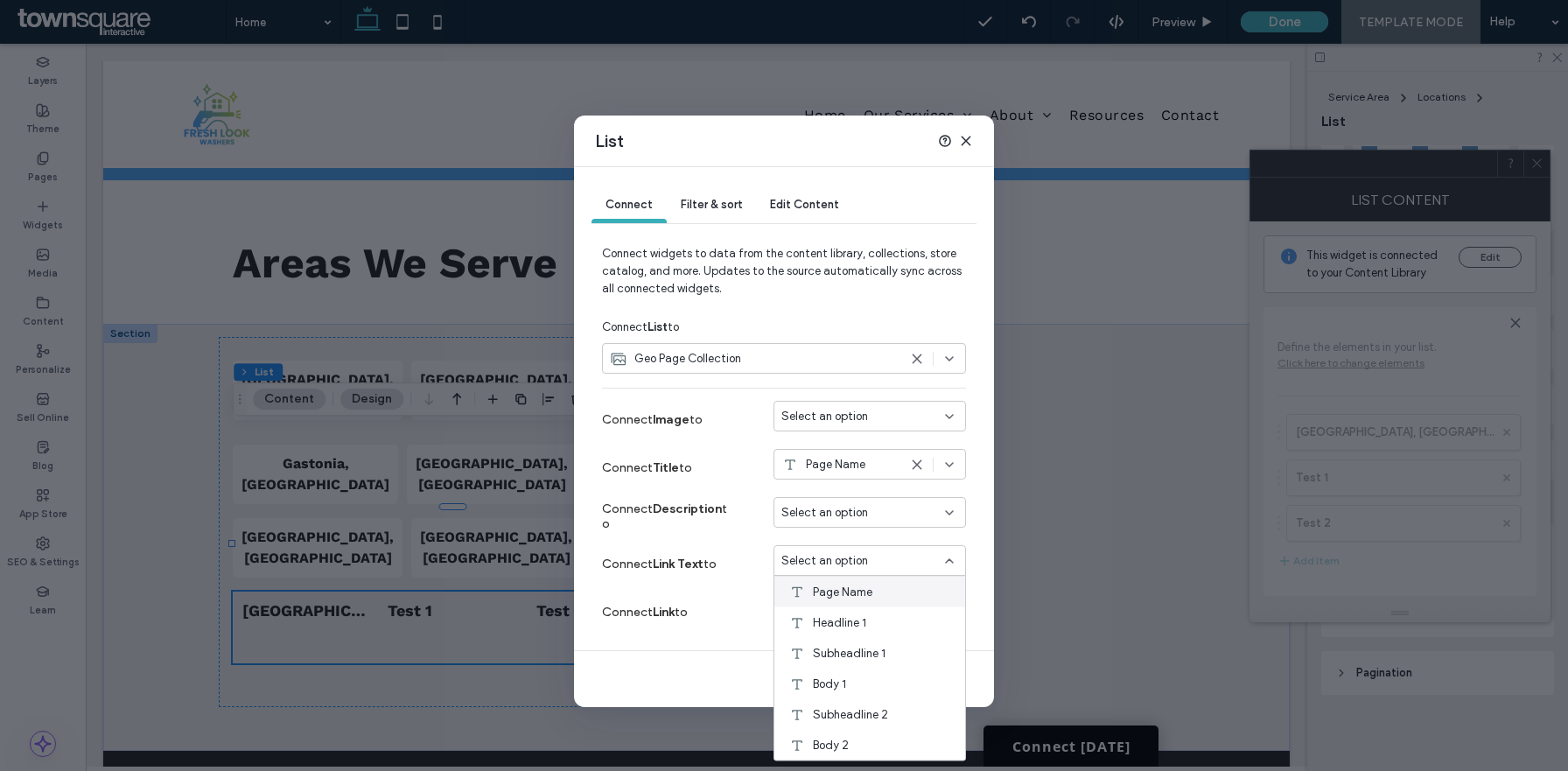
click at [914, 584] on div "Page Name" at bounding box center [870, 591] width 191 height 30
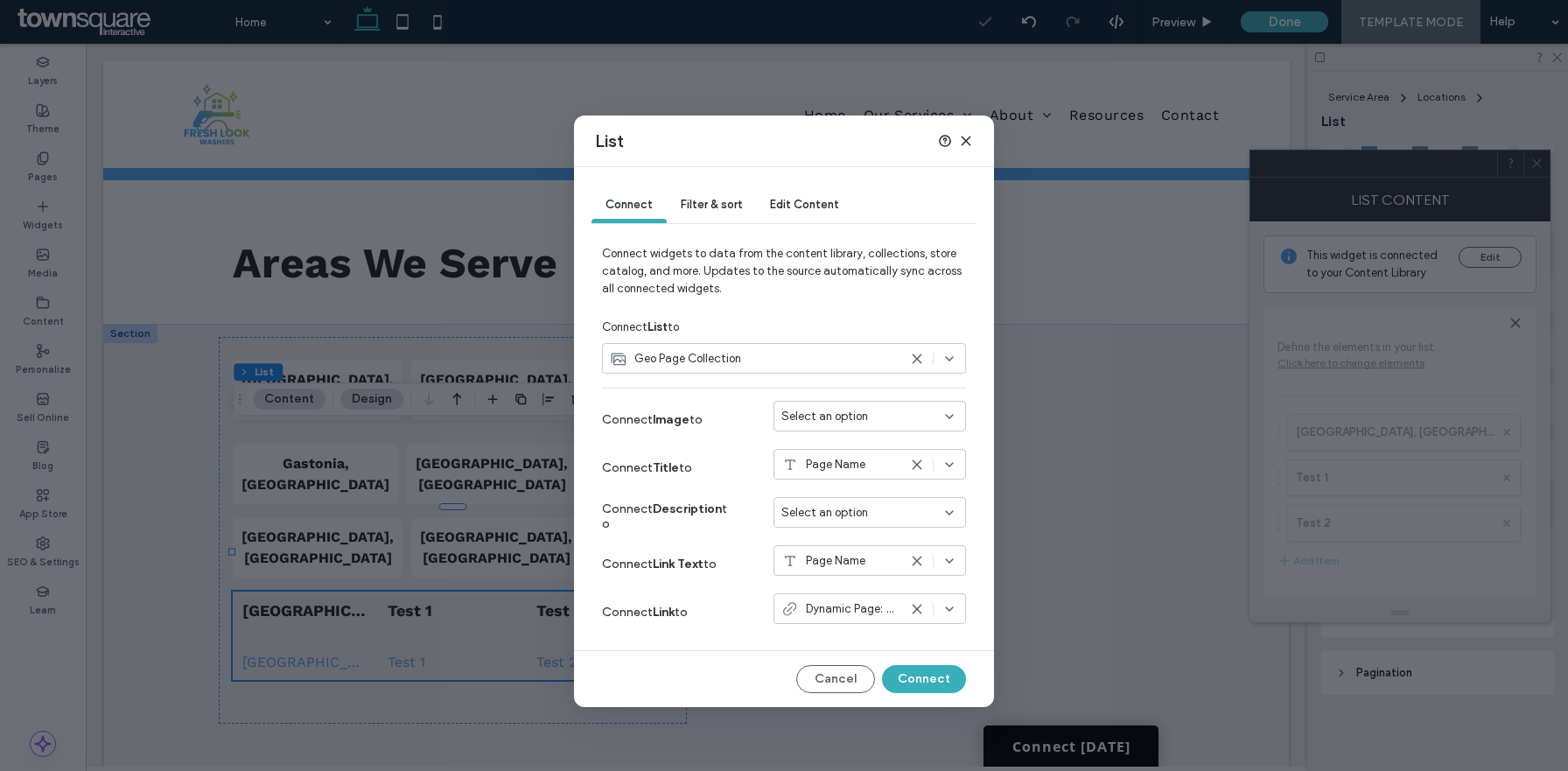
click at [921, 465] on icon at bounding box center [917, 465] width 14 height 14
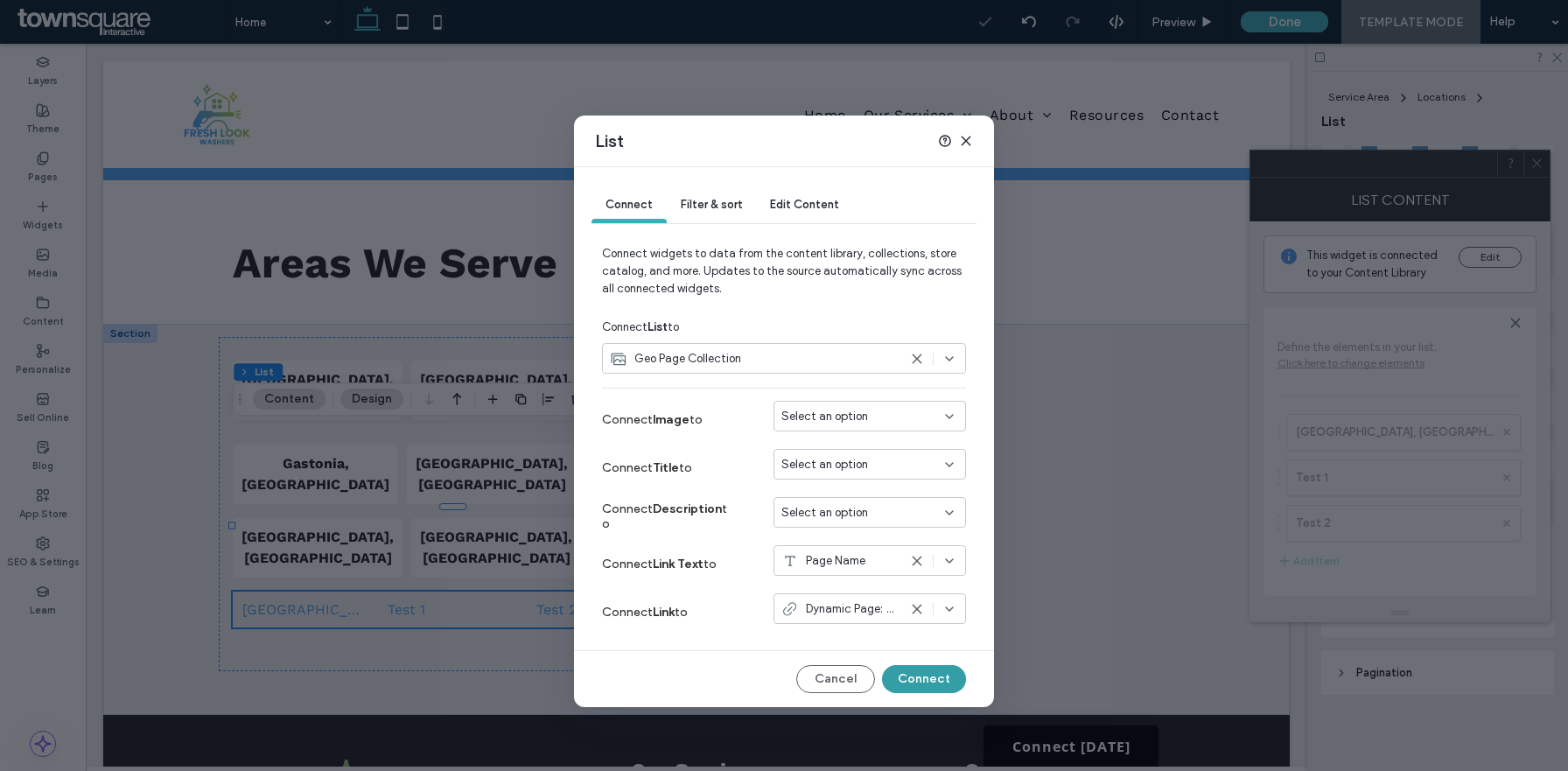
click at [928, 679] on button "Connect" at bounding box center [924, 679] width 84 height 28
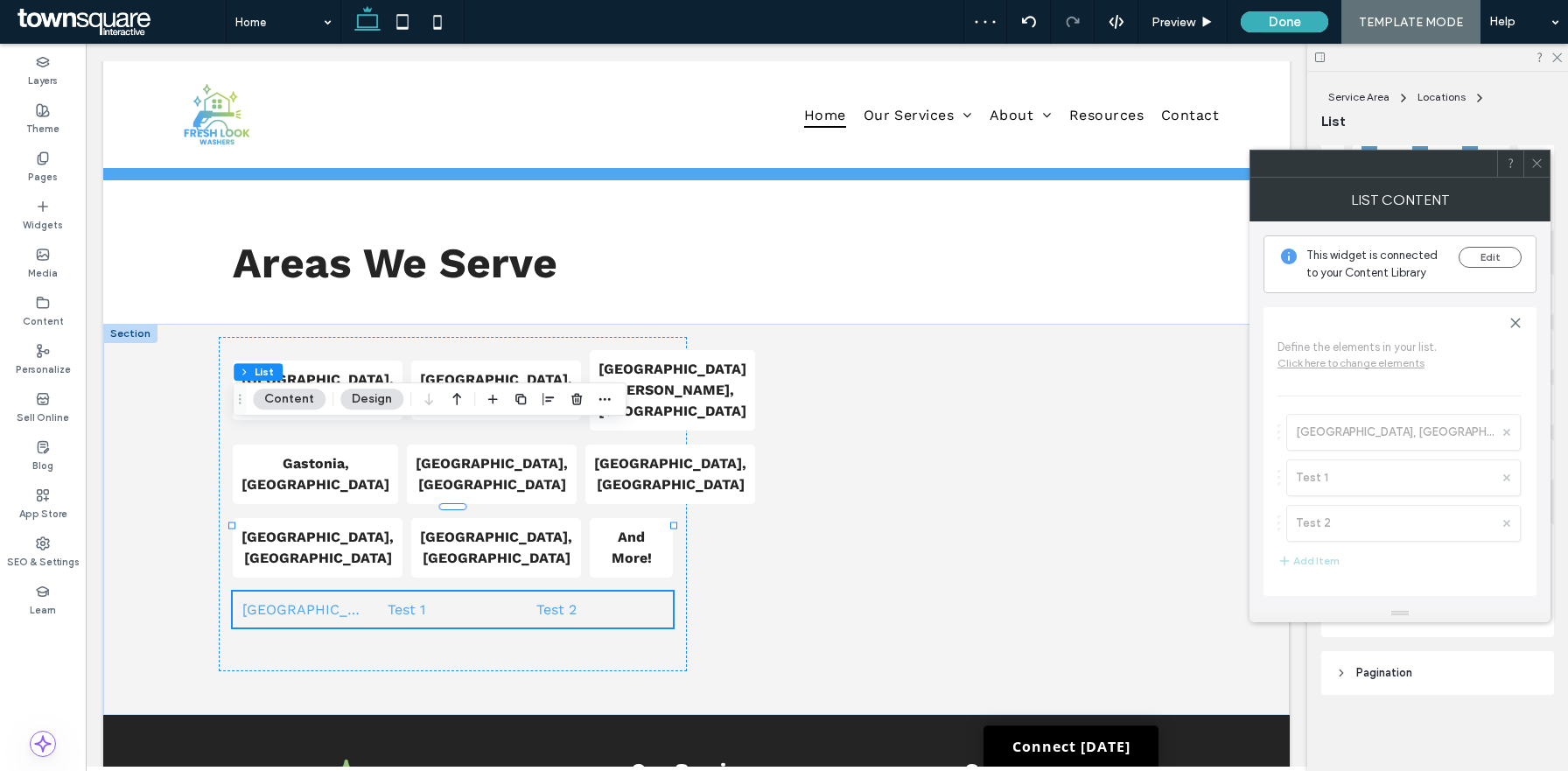
click at [1536, 165] on icon at bounding box center [1537, 162] width 13 height 13
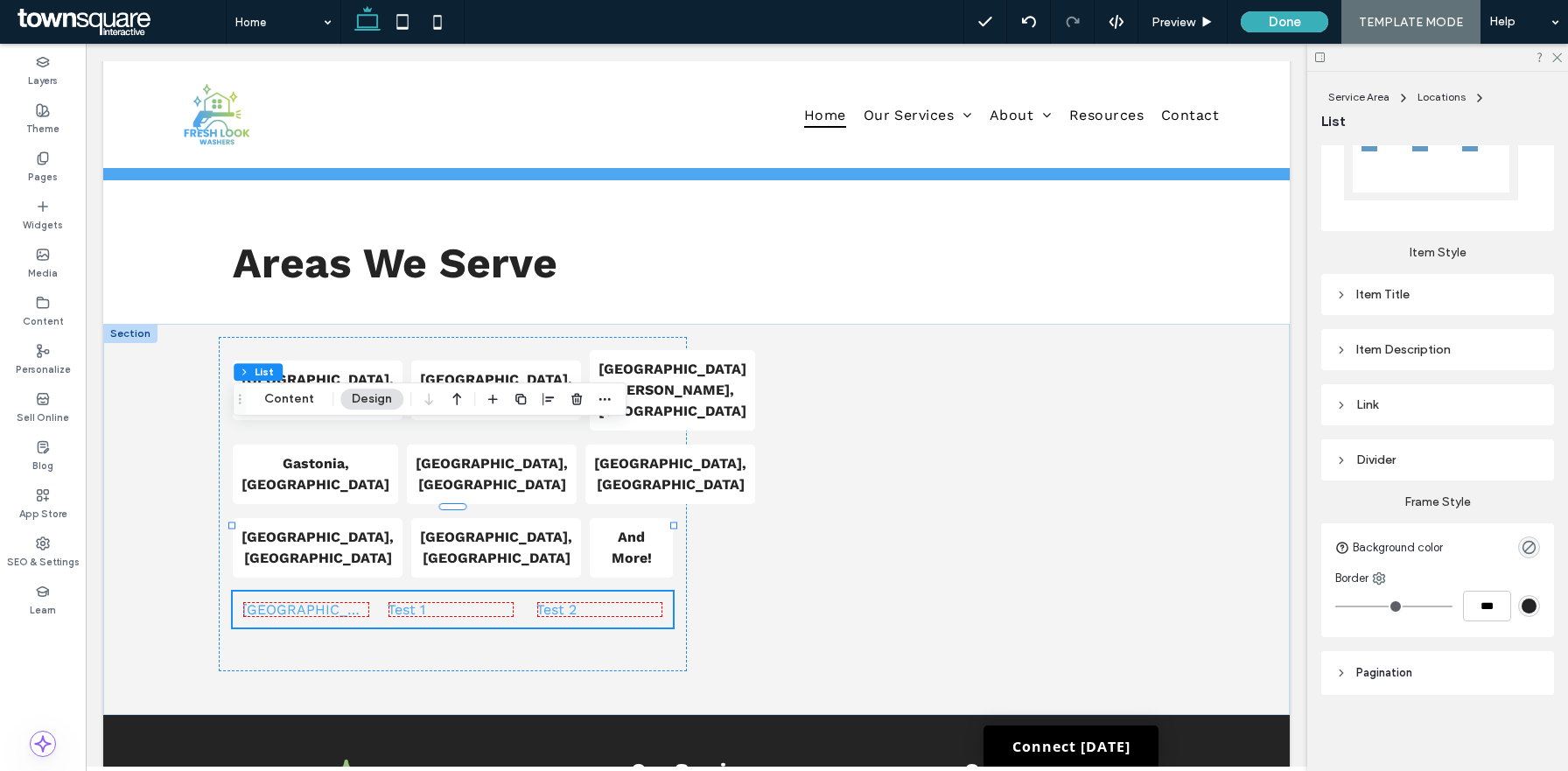
click at [1377, 403] on div "Link" at bounding box center [1438, 403] width 205 height 15
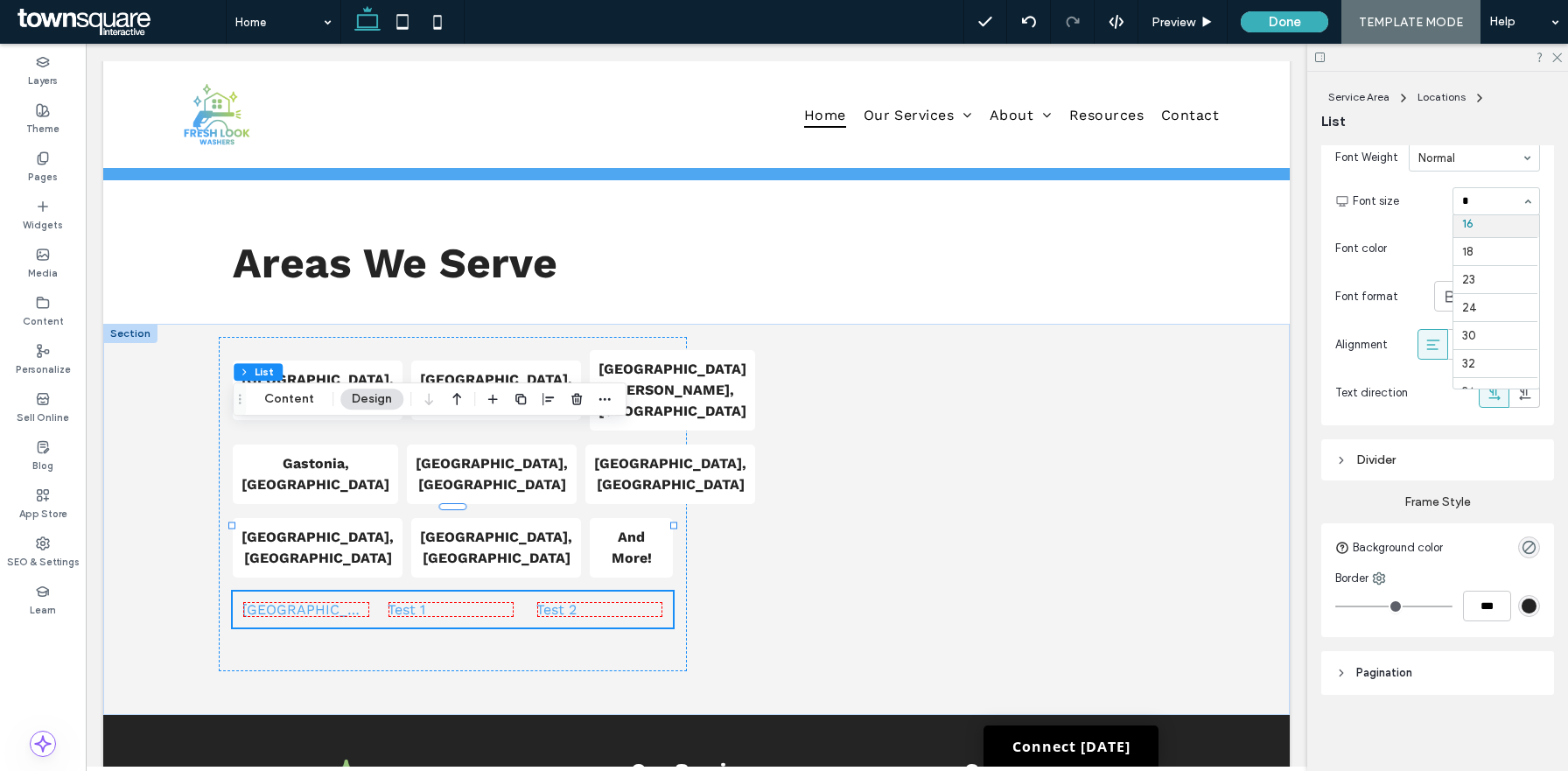
scroll to position [0, 0]
type input "**"
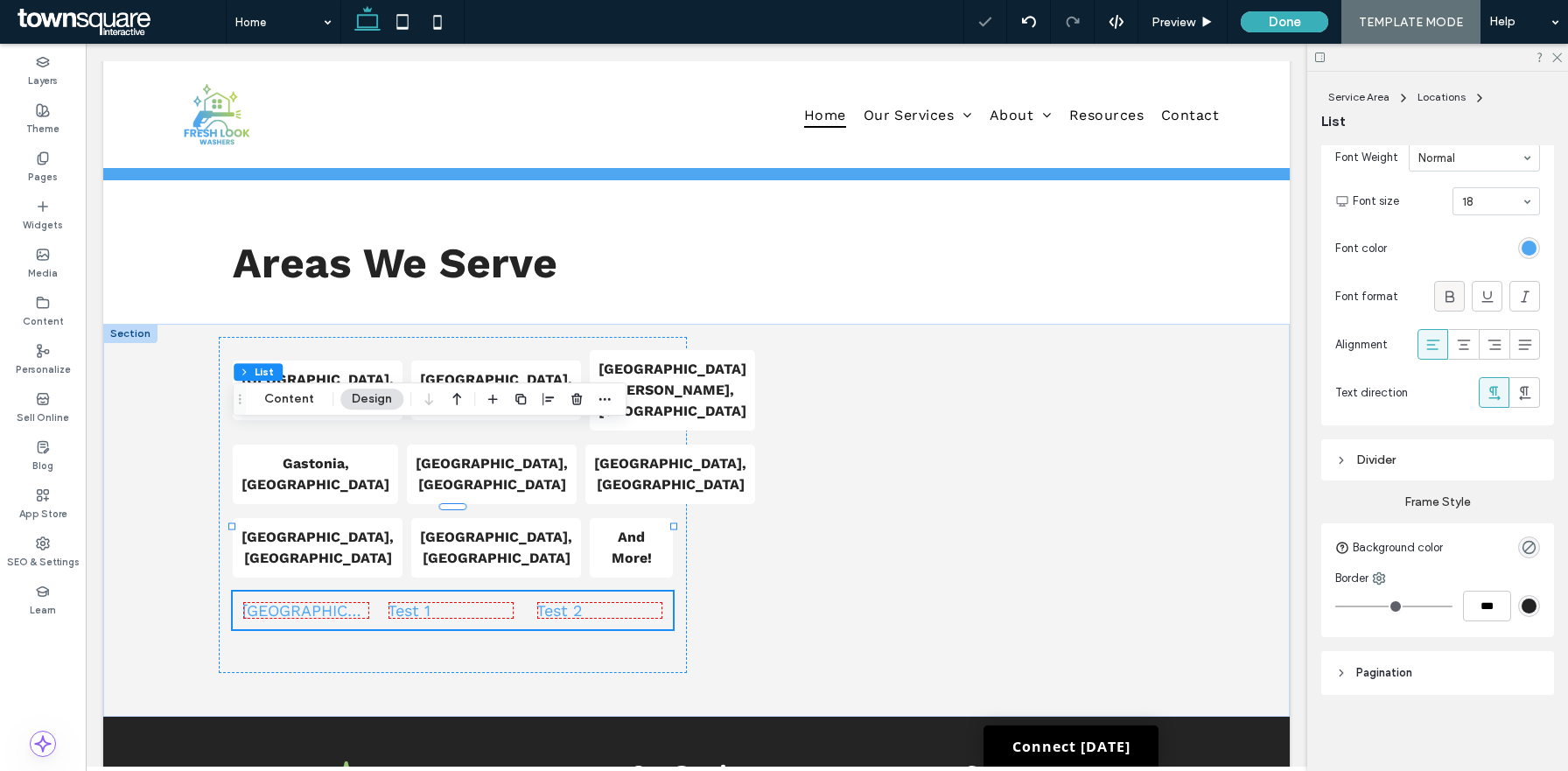
click at [1461, 298] on div at bounding box center [1450, 297] width 29 height 29
click at [1531, 246] on div "rgb(79, 166, 241)" at bounding box center [1529, 247] width 15 height 15
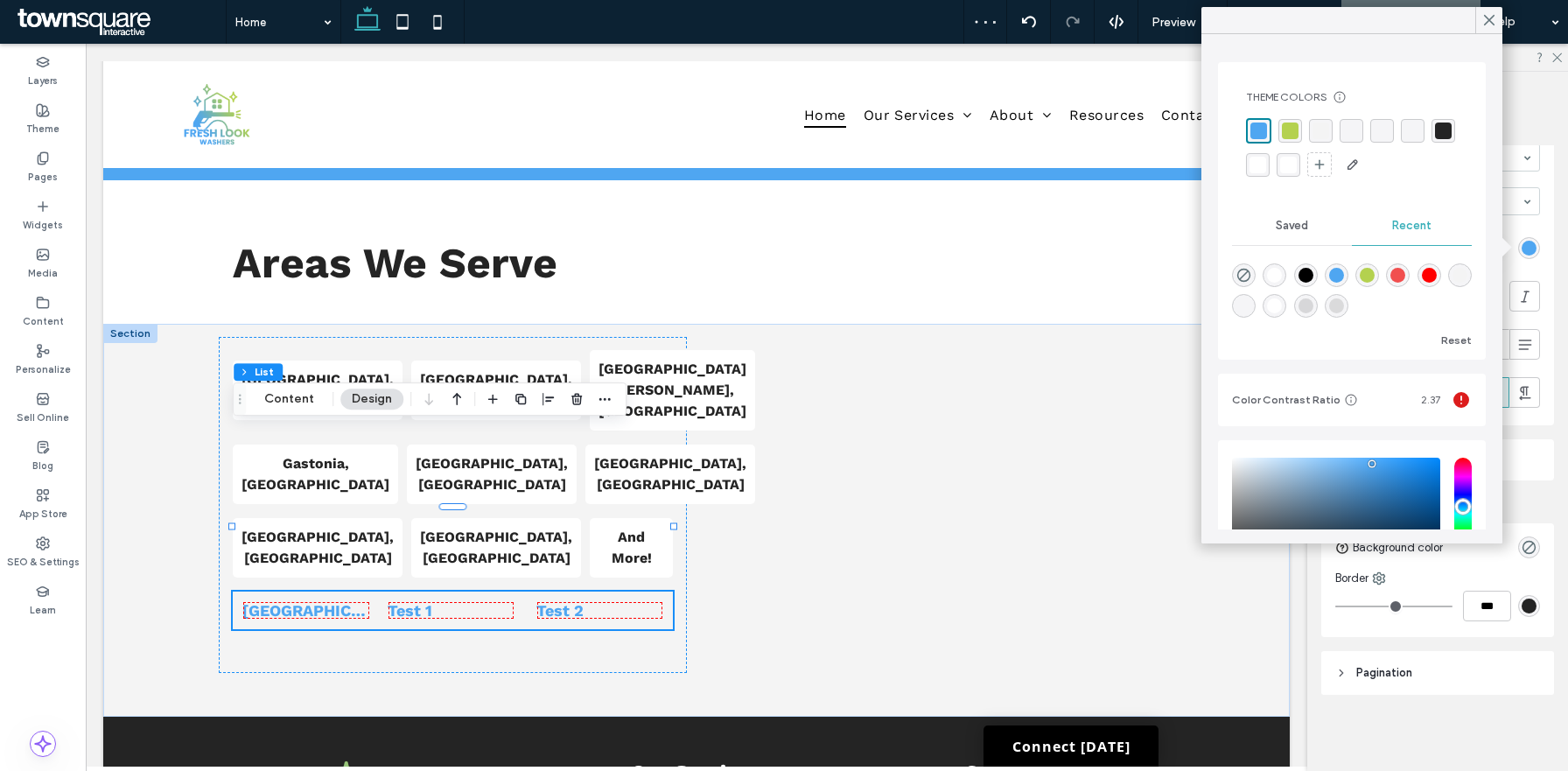
click at [1450, 126] on div "rgba(36, 36, 36, 1)" at bounding box center [1443, 130] width 17 height 17
click at [1485, 24] on use at bounding box center [1489, 20] width 9 height 10
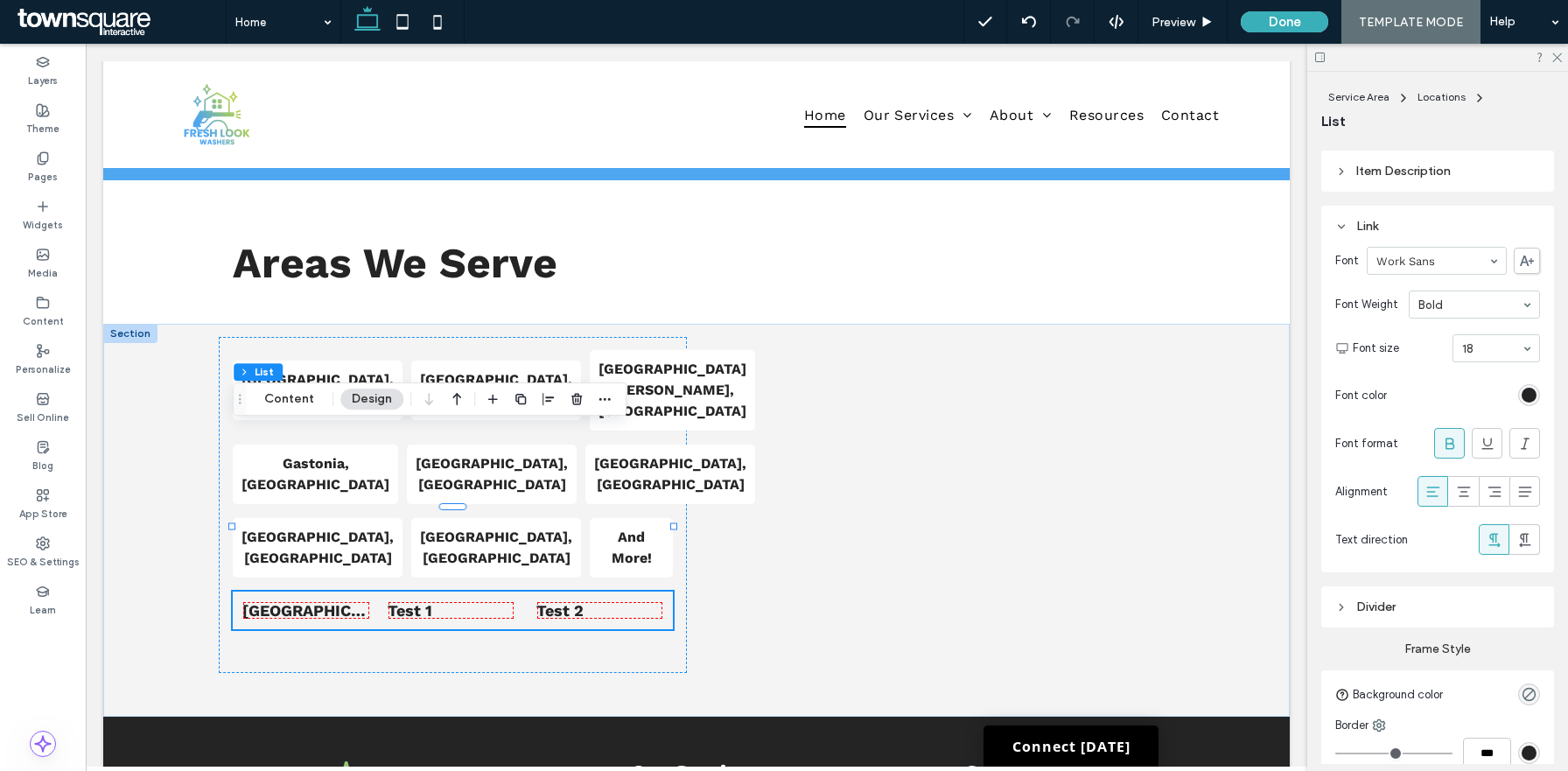
scroll to position [591, 0]
click at [355, 369] on p "Charlotte, NC" at bounding box center [317, 390] width 153 height 42
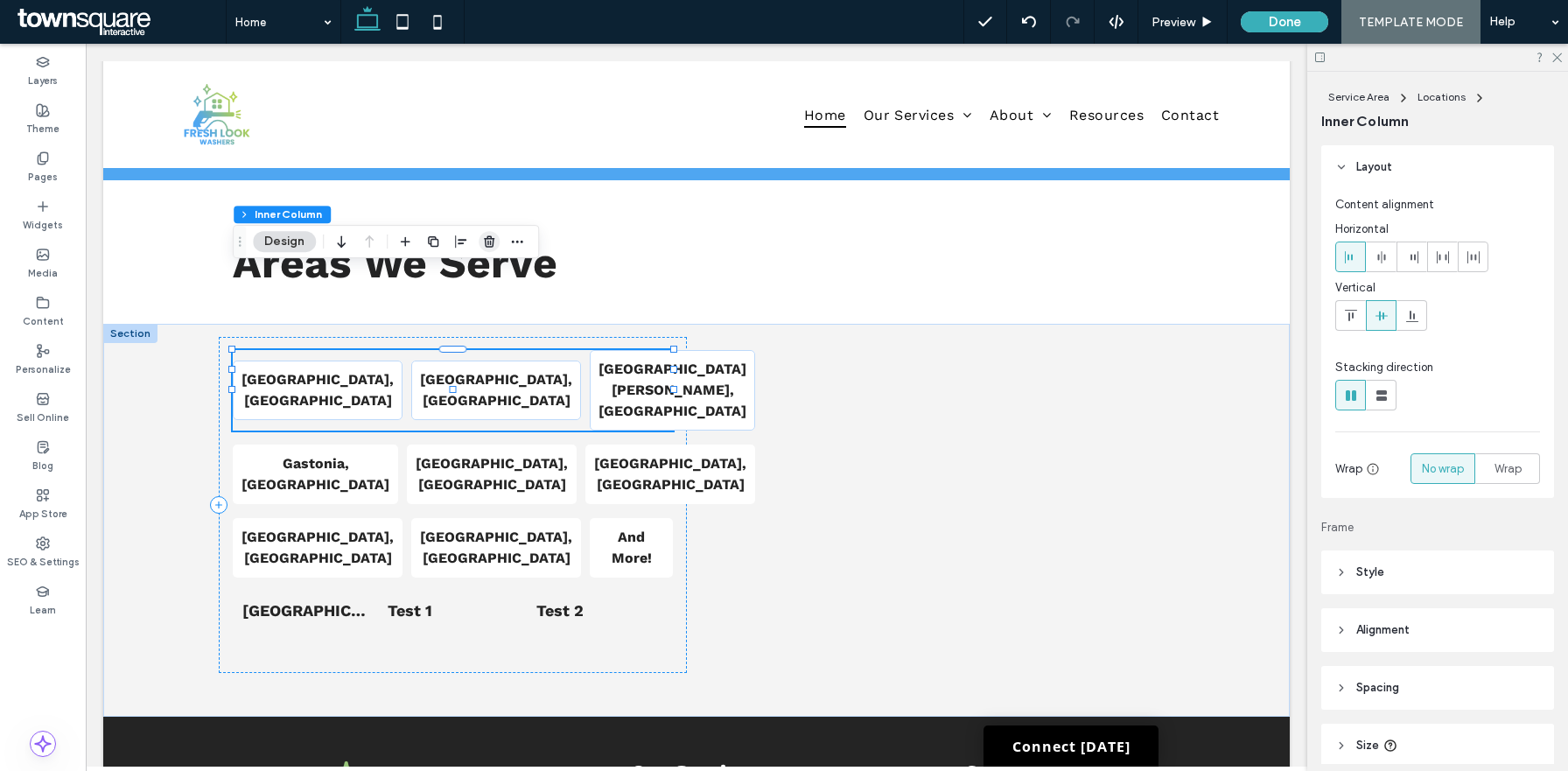
click at [493, 240] on icon "button" at bounding box center [489, 241] width 14 height 14
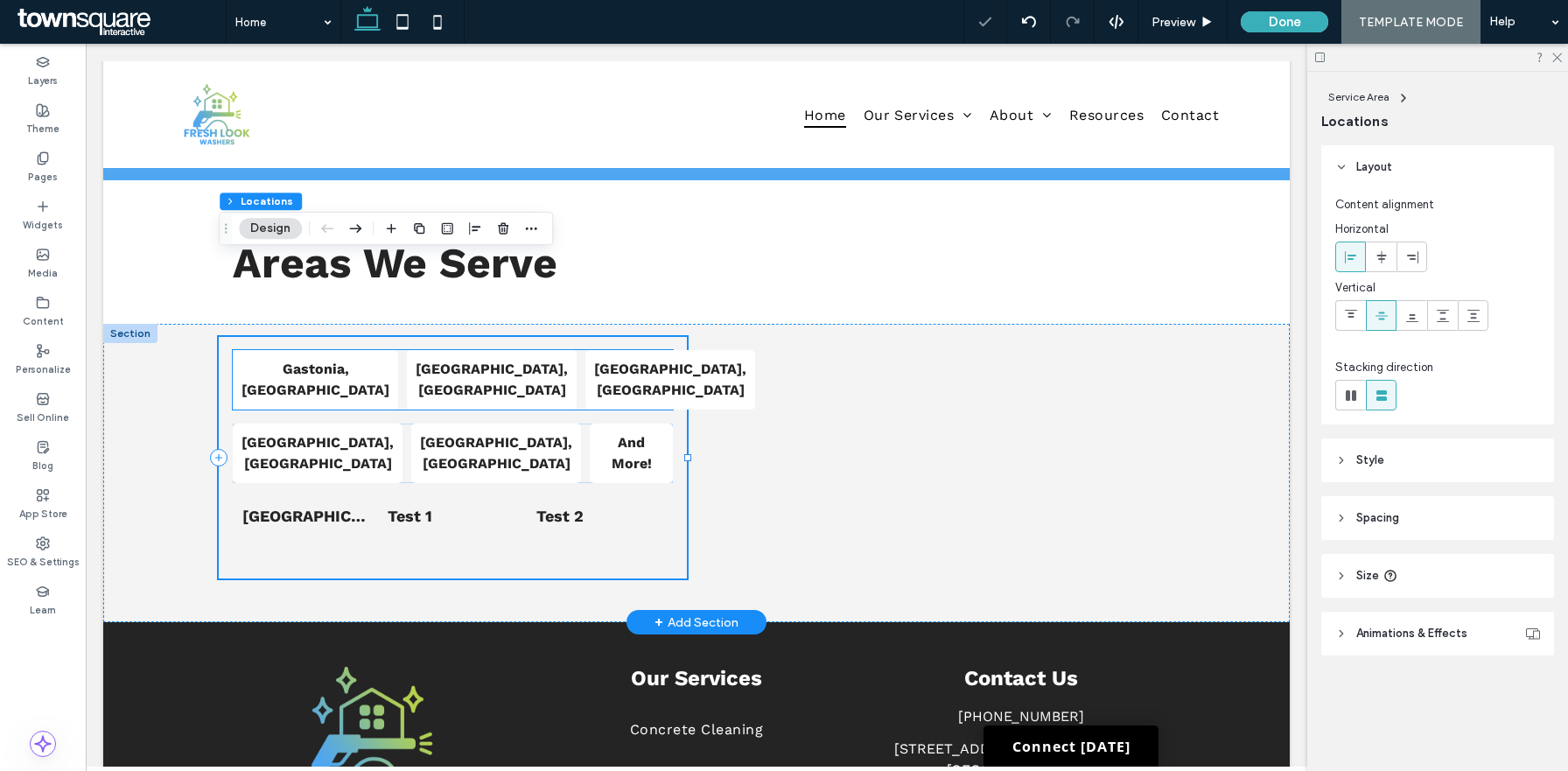
click at [472, 361] on strong "Monroe, NC" at bounding box center [491, 379] width 153 height 38
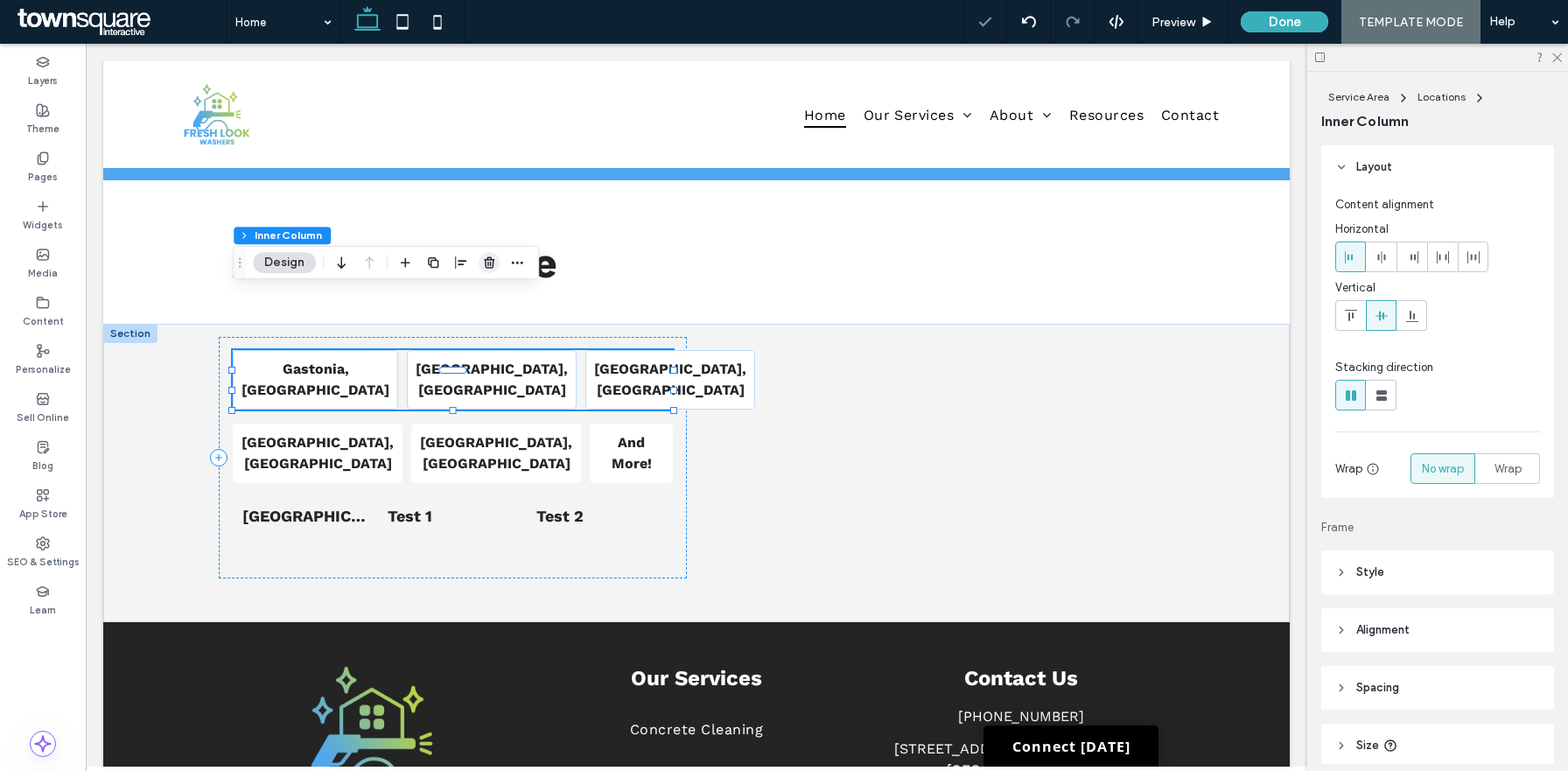
click at [493, 259] on use "button" at bounding box center [489, 263] width 11 height 12
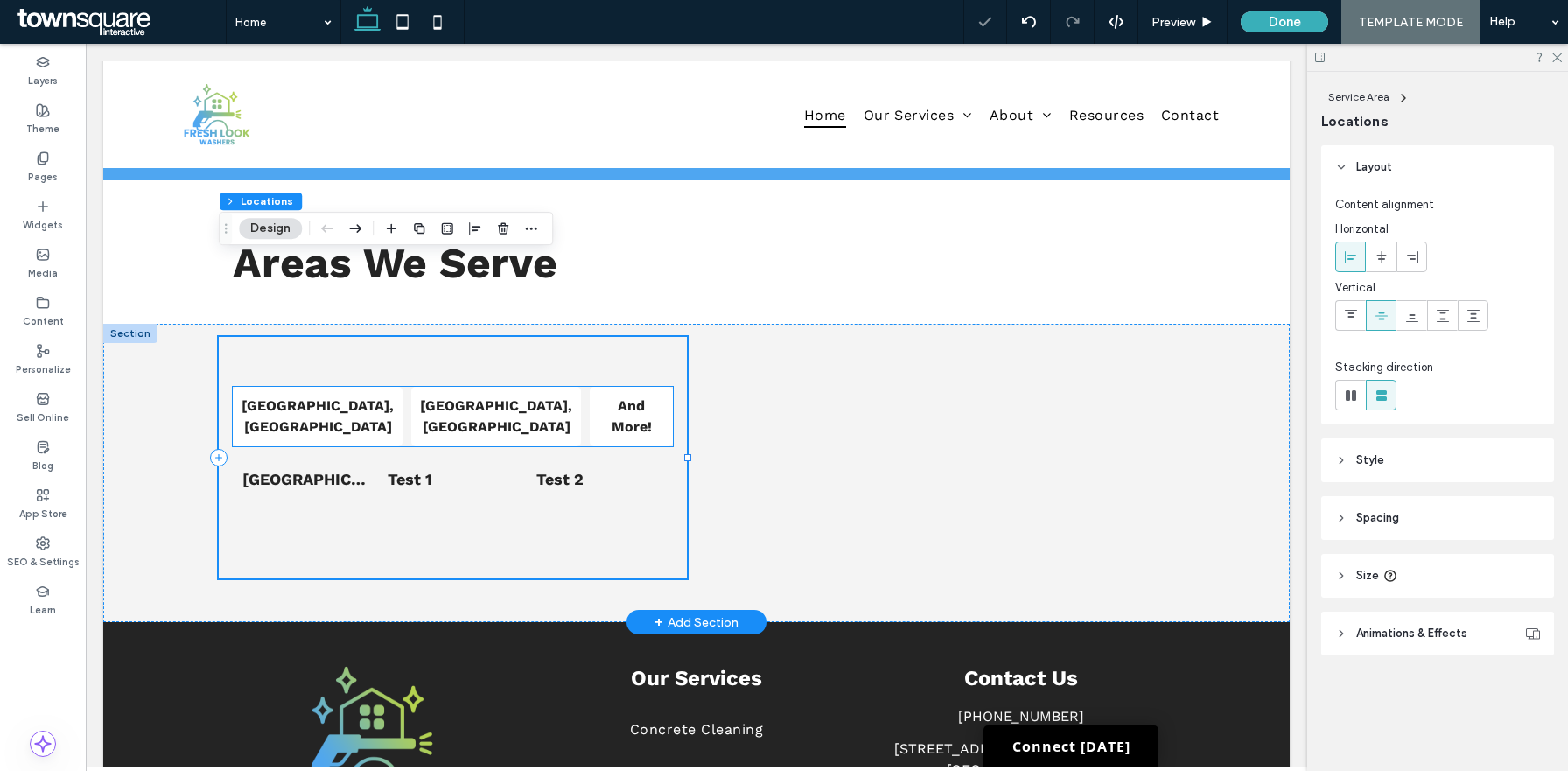
click at [484, 387] on div "Mint Hill, NC" at bounding box center [496, 416] width 170 height 59
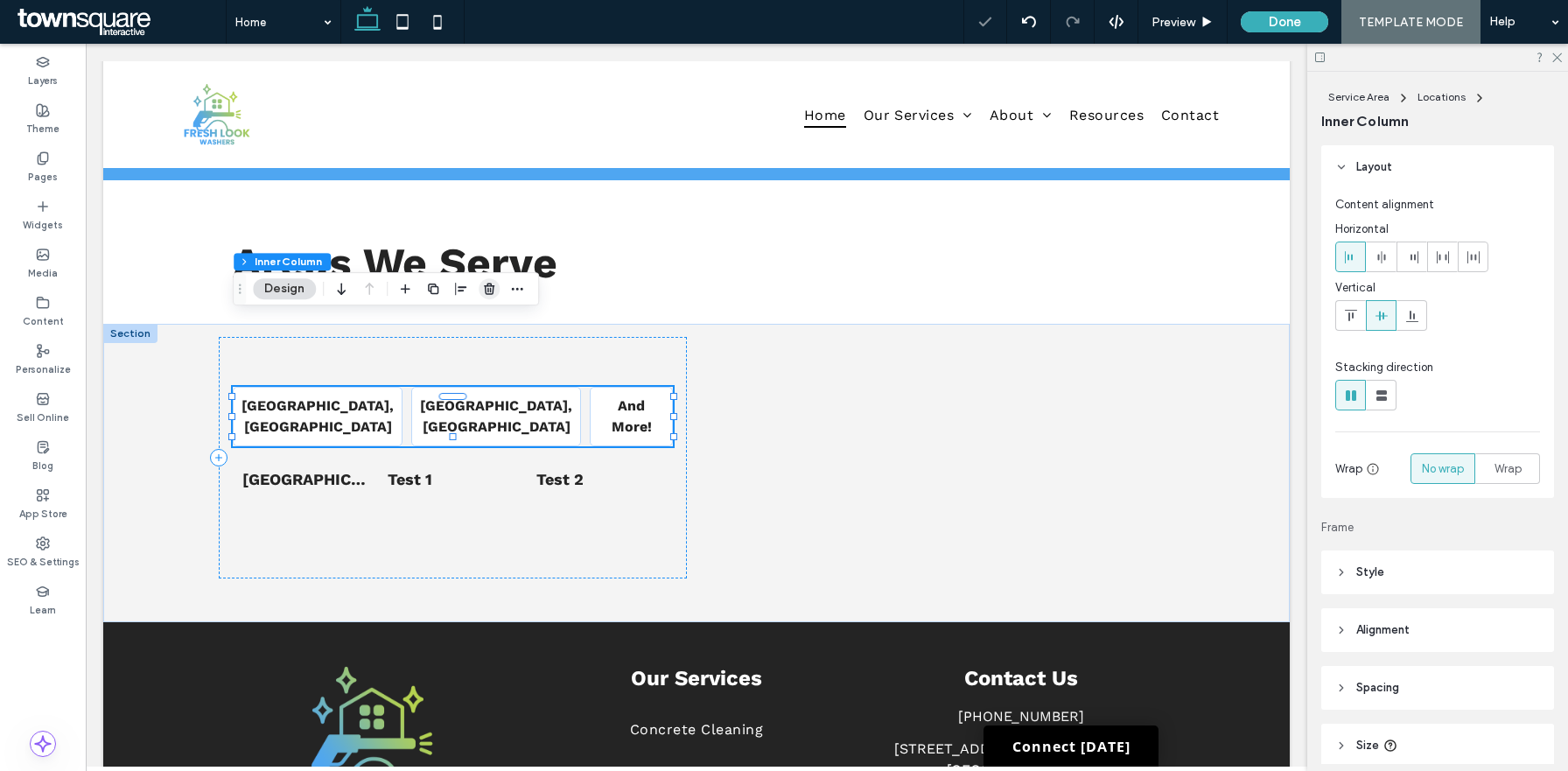
click at [489, 291] on icon "button" at bounding box center [489, 289] width 14 height 14
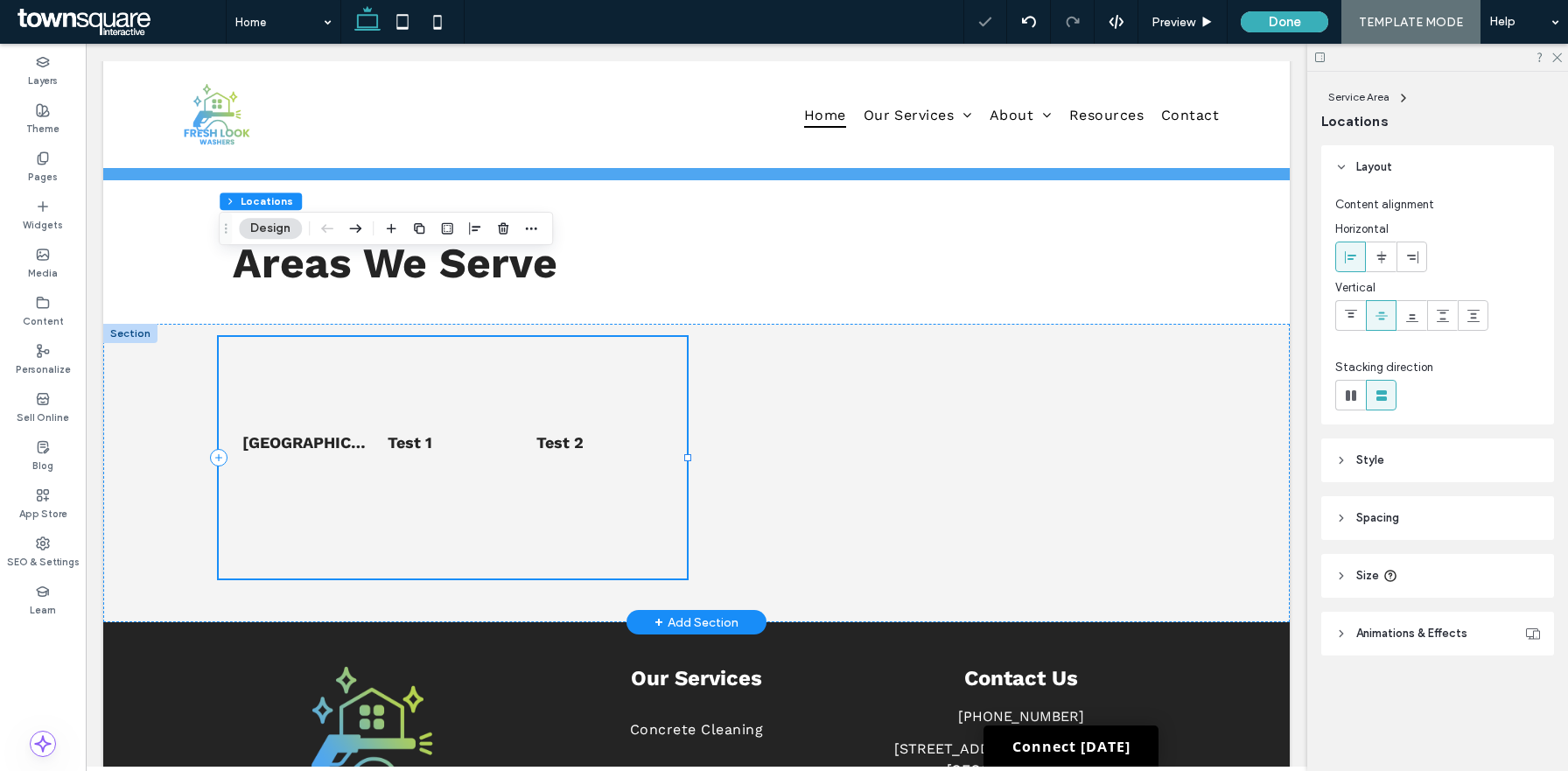
click at [481, 431] on div "List of Services Norco, GA Test 1 Test 2" at bounding box center [452, 457] width 468 height 241
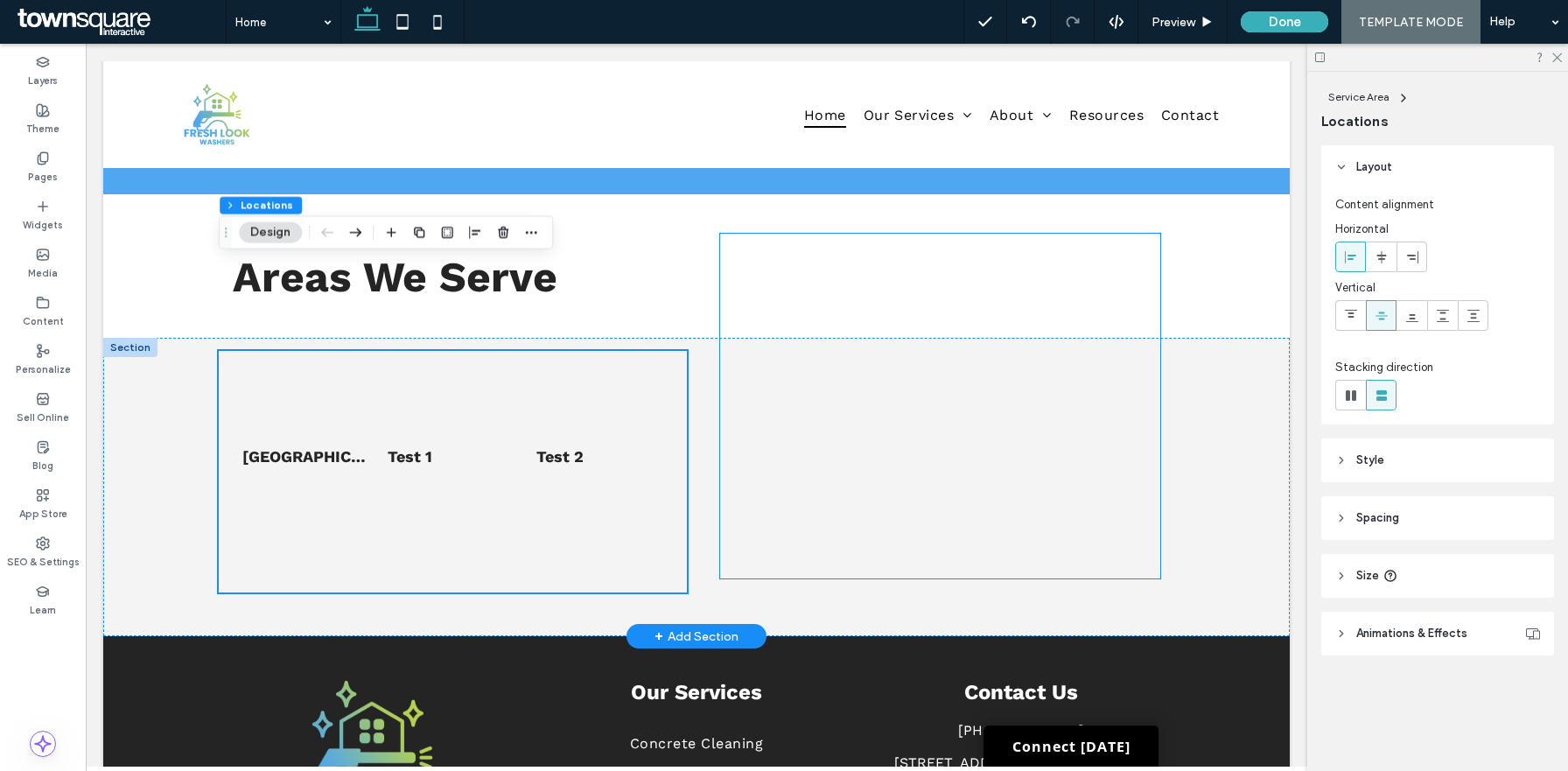
scroll to position [2731, 0]
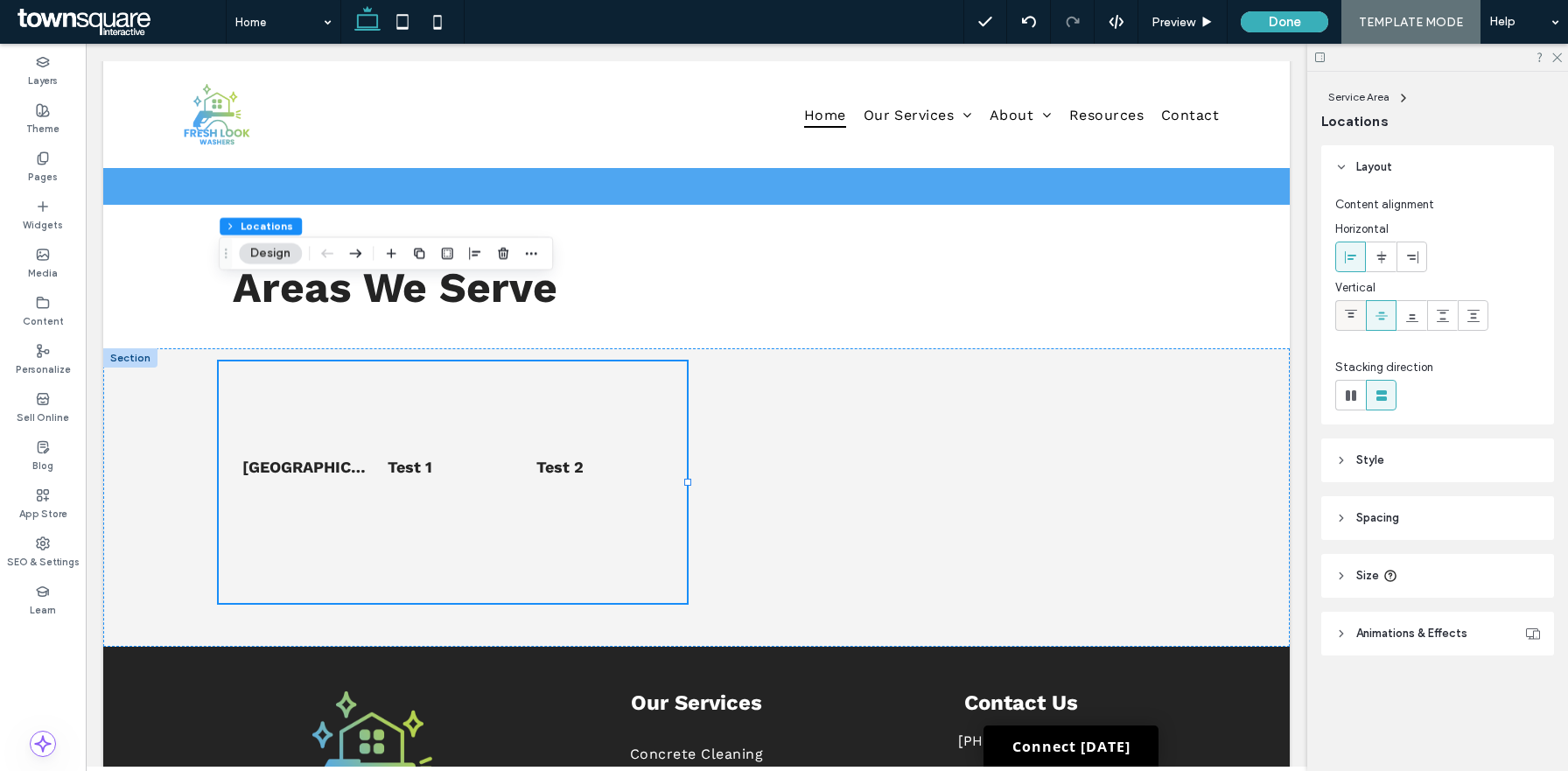
click at [1349, 318] on icon at bounding box center [1351, 316] width 14 height 14
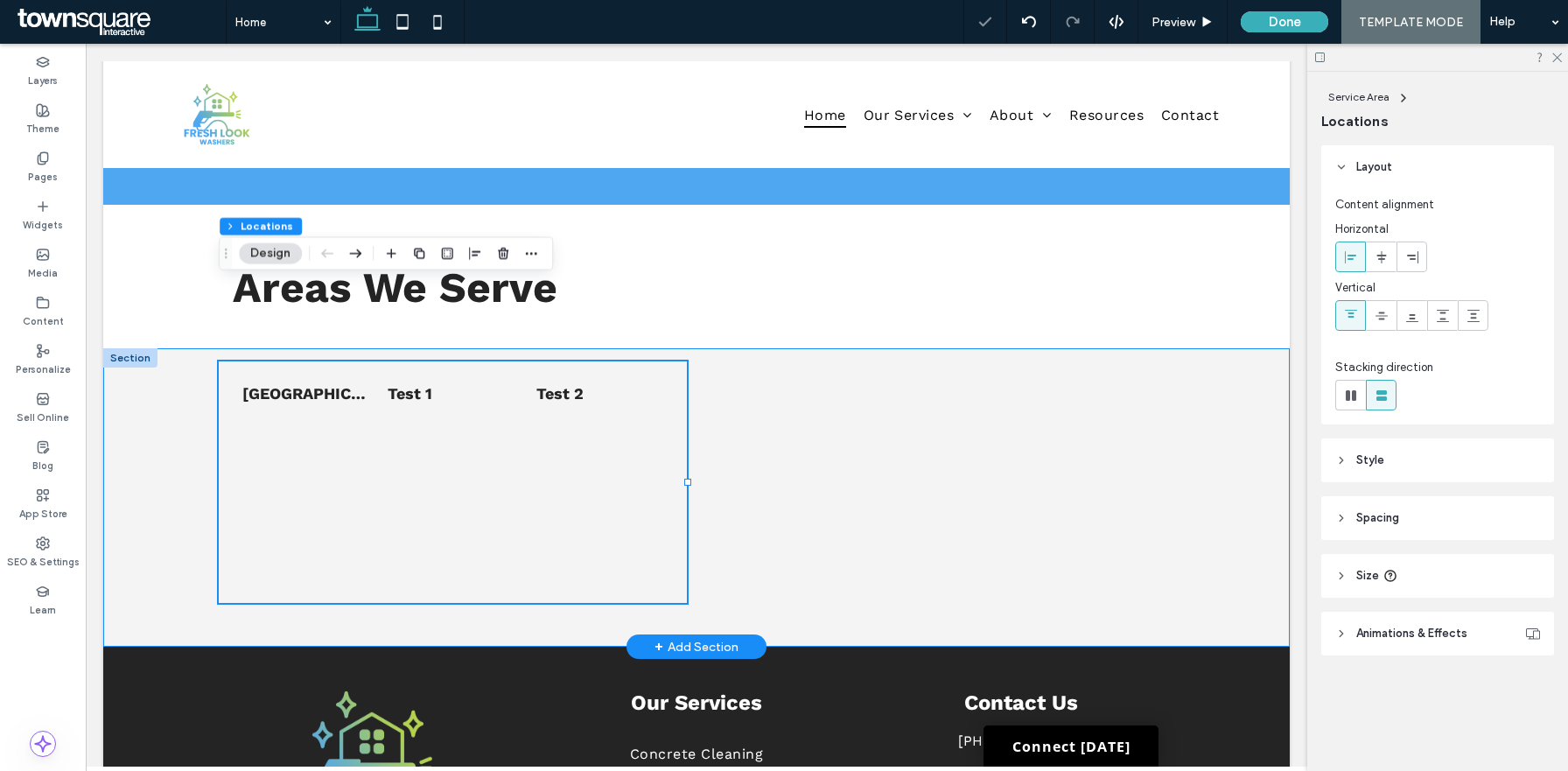
click at [143, 423] on div "List of Services Norco, GA Test 1 Test 2" at bounding box center [696, 497] width 1187 height 298
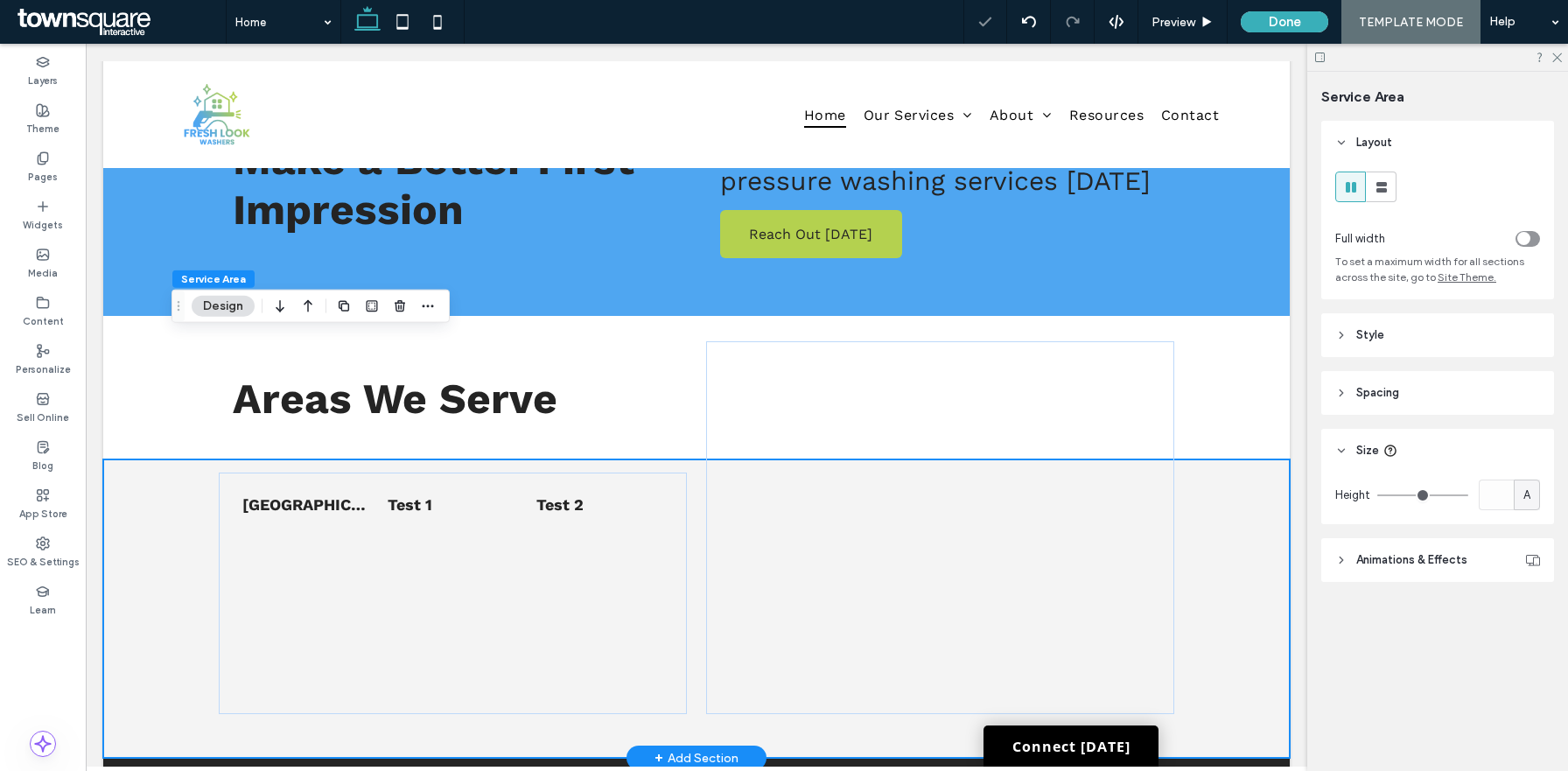
scroll to position [2617, 0]
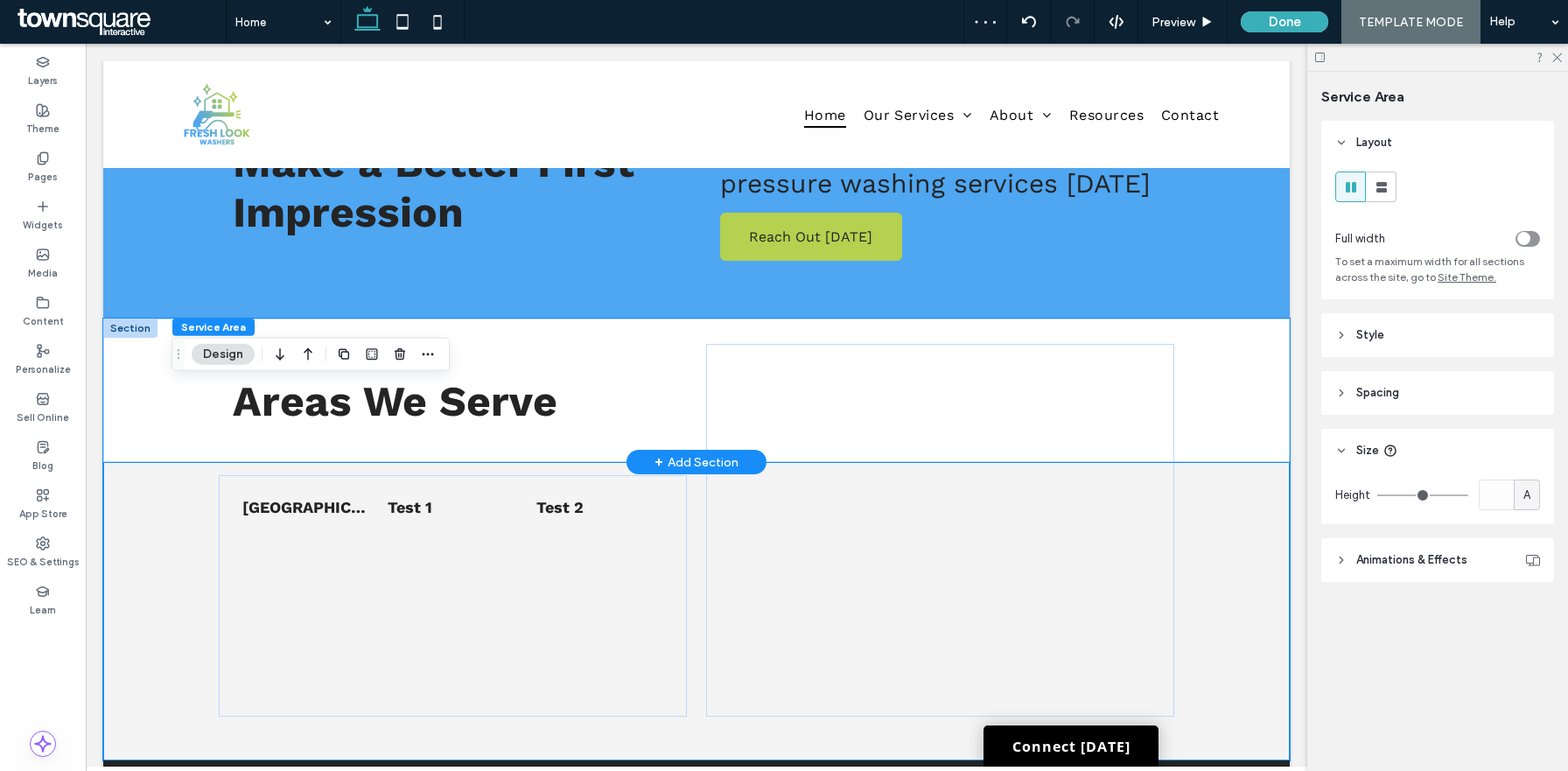
click at [126, 319] on div "Areas We Serve" at bounding box center [696, 391] width 1187 height 144
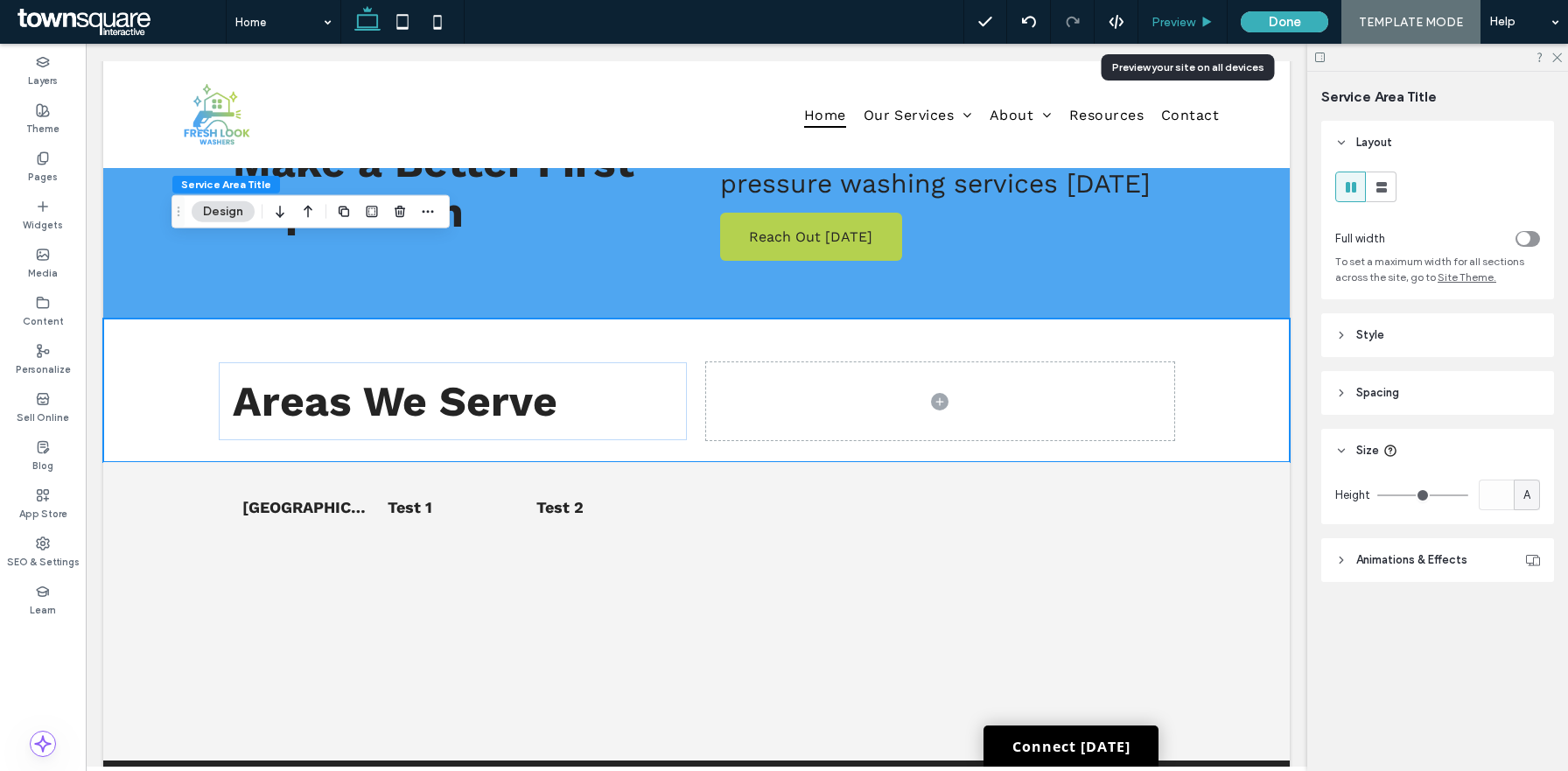
drag, startPoint x: 1178, startPoint y: 21, endPoint x: 355, endPoint y: 482, distance: 943.3
click at [1178, 21] on span "Preview" at bounding box center [1173, 21] width 44 height 15
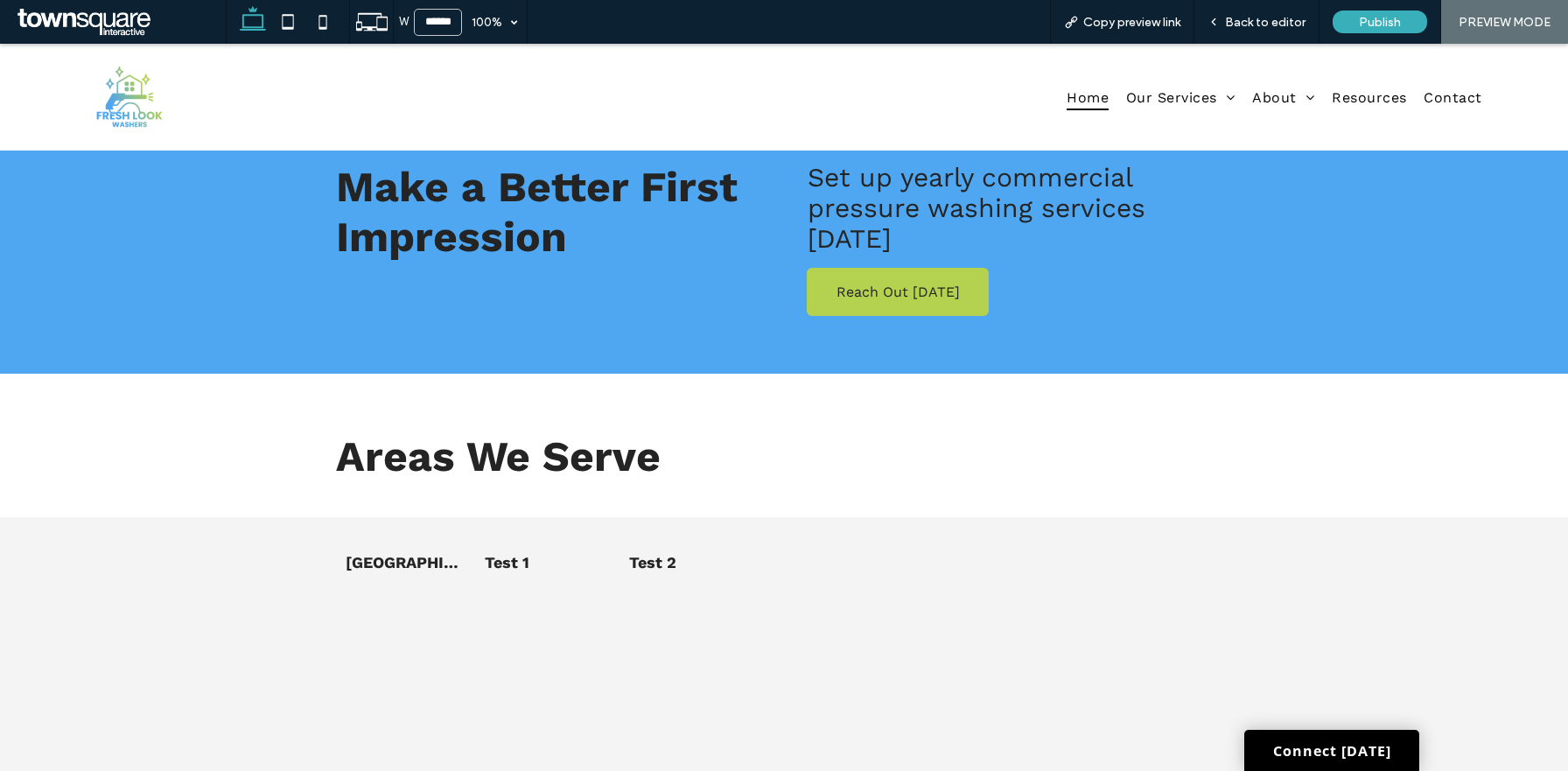
scroll to position [2621, 0]
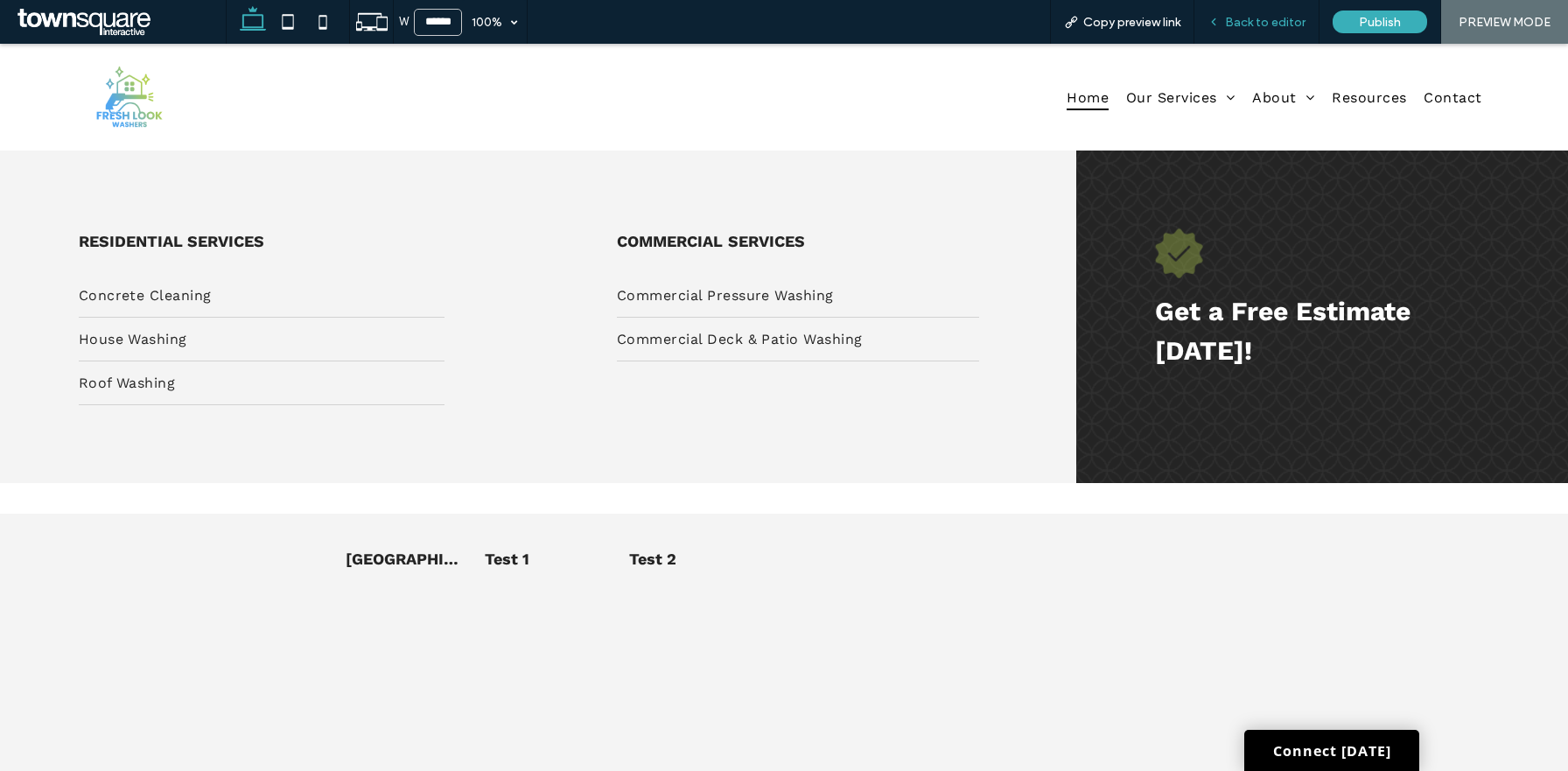
click at [1278, 21] on span "Back to editor" at bounding box center [1265, 21] width 81 height 15
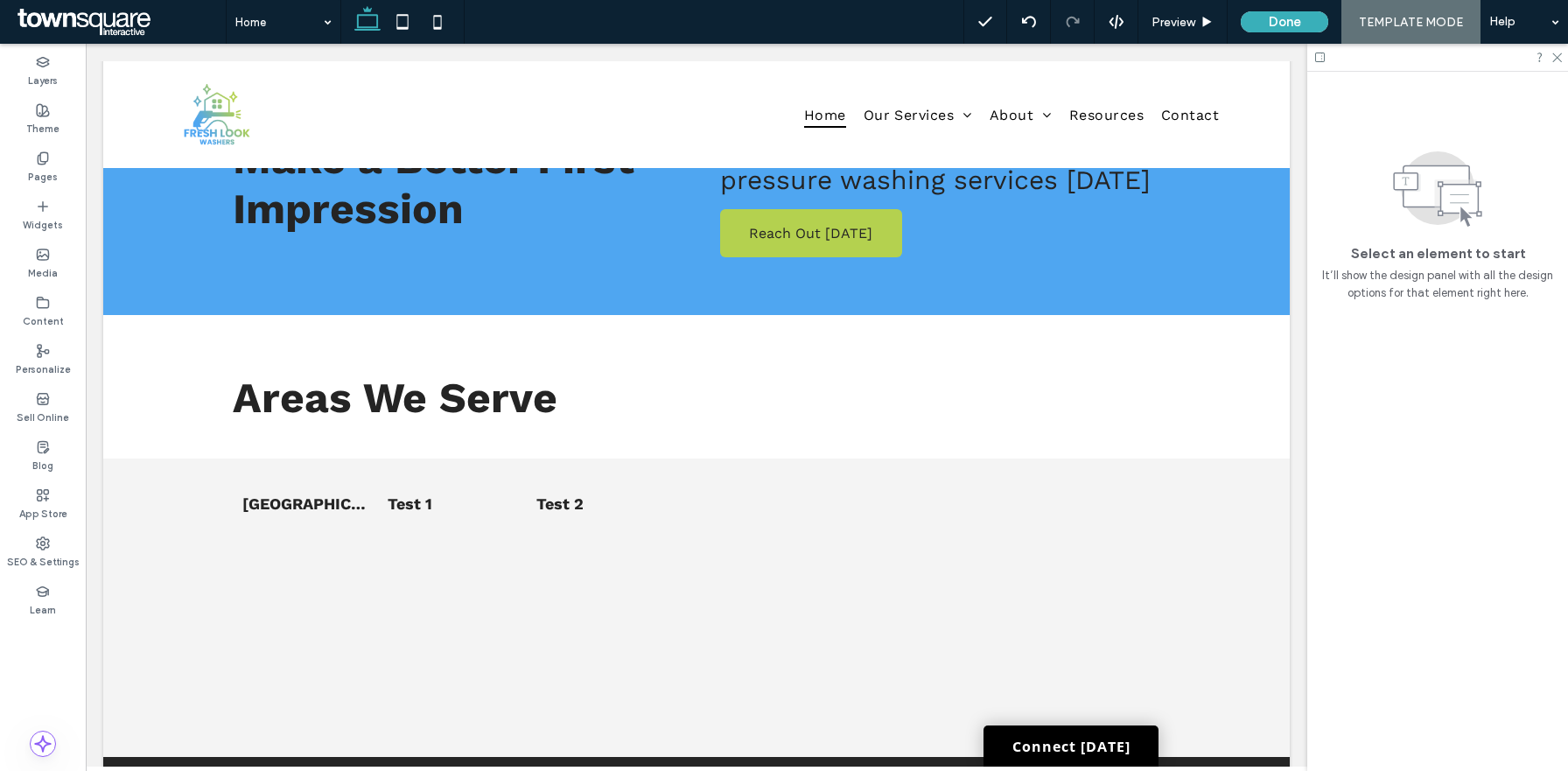
scroll to position [2617, 0]
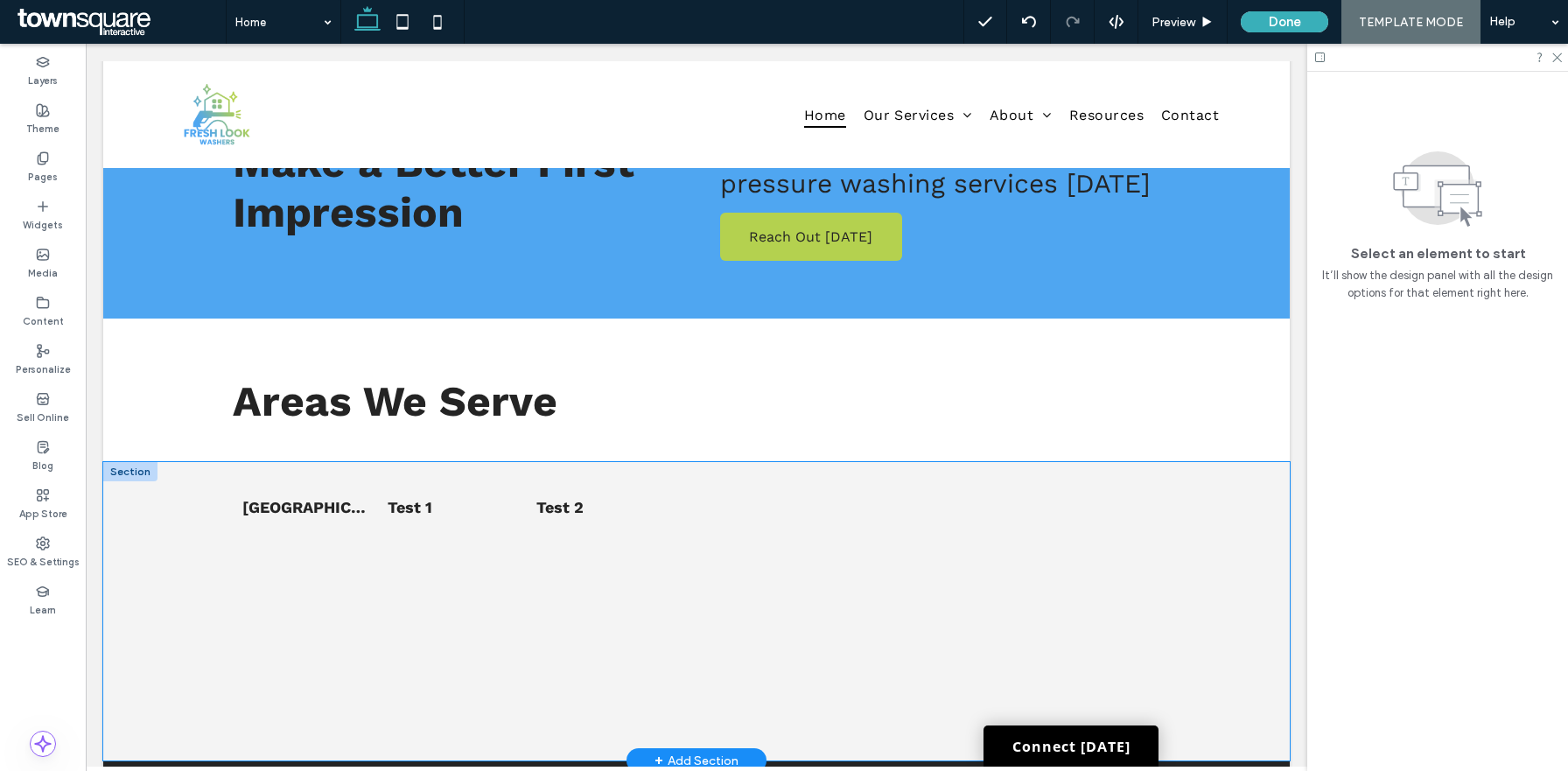
click at [1211, 462] on div "List of Services Norco, GA Test 1 Test 2" at bounding box center [696, 611] width 1051 height 298
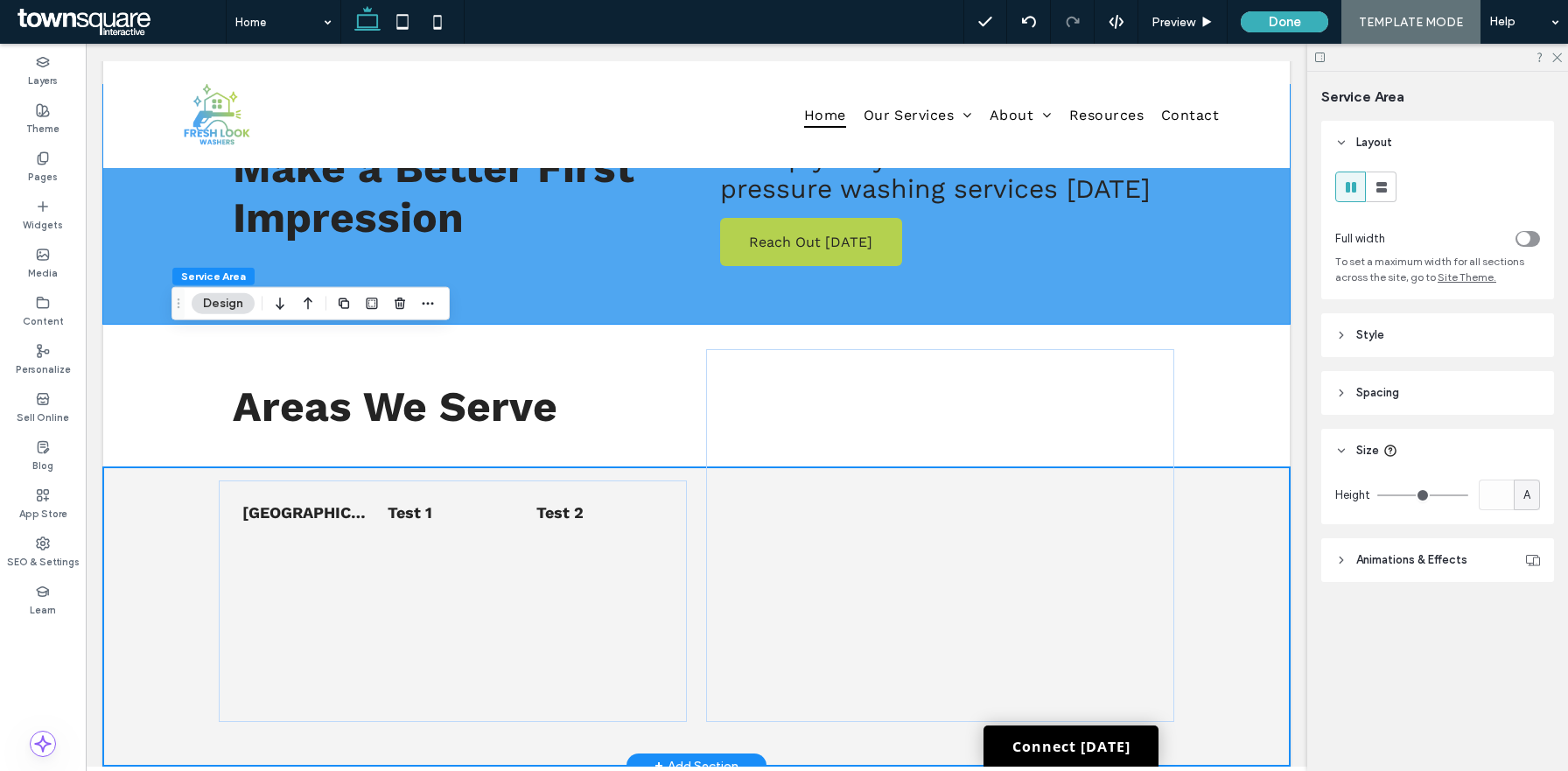
scroll to position [2668, 0]
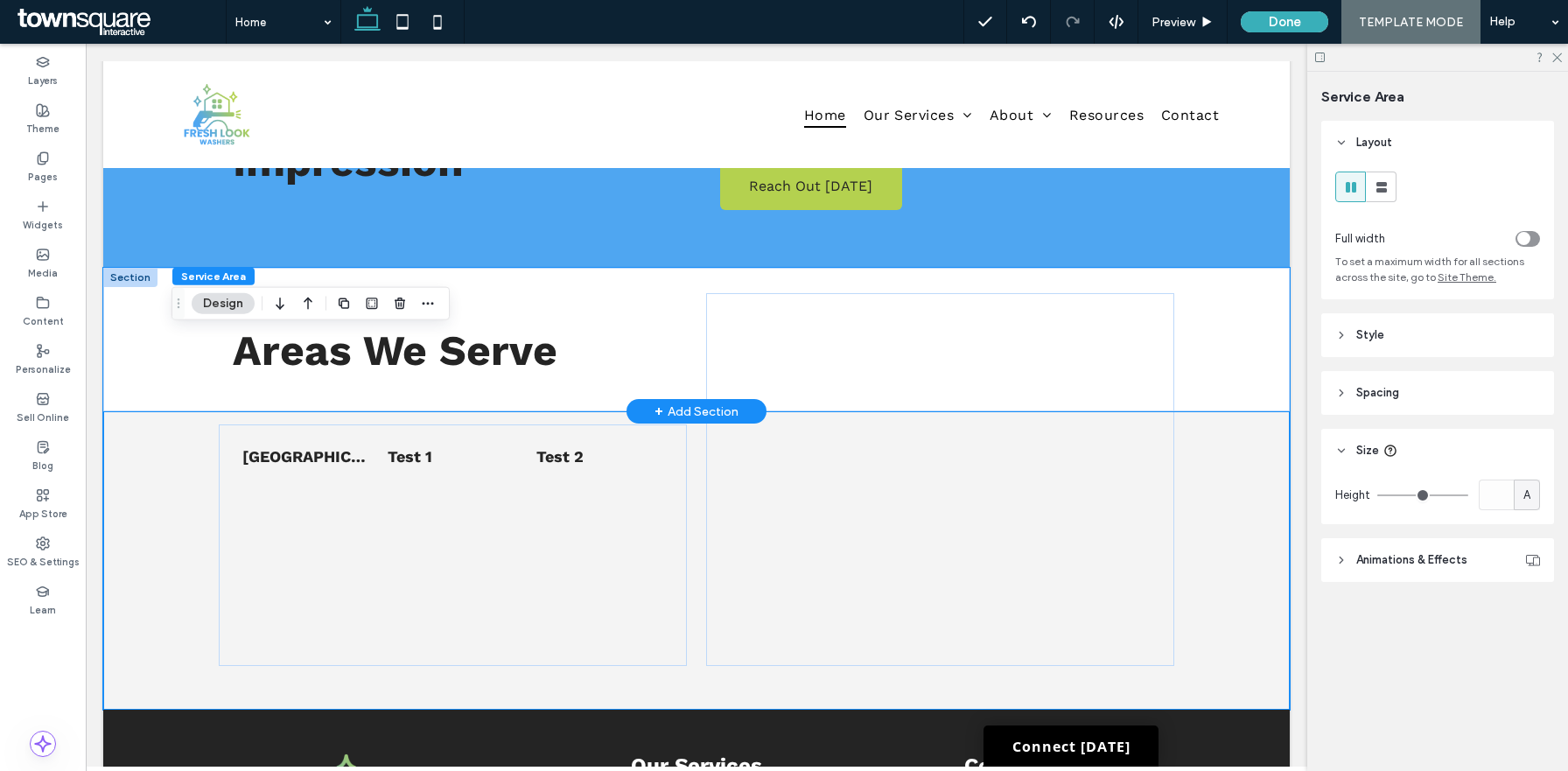
click at [121, 267] on div "Areas We Serve" at bounding box center [696, 339] width 1187 height 144
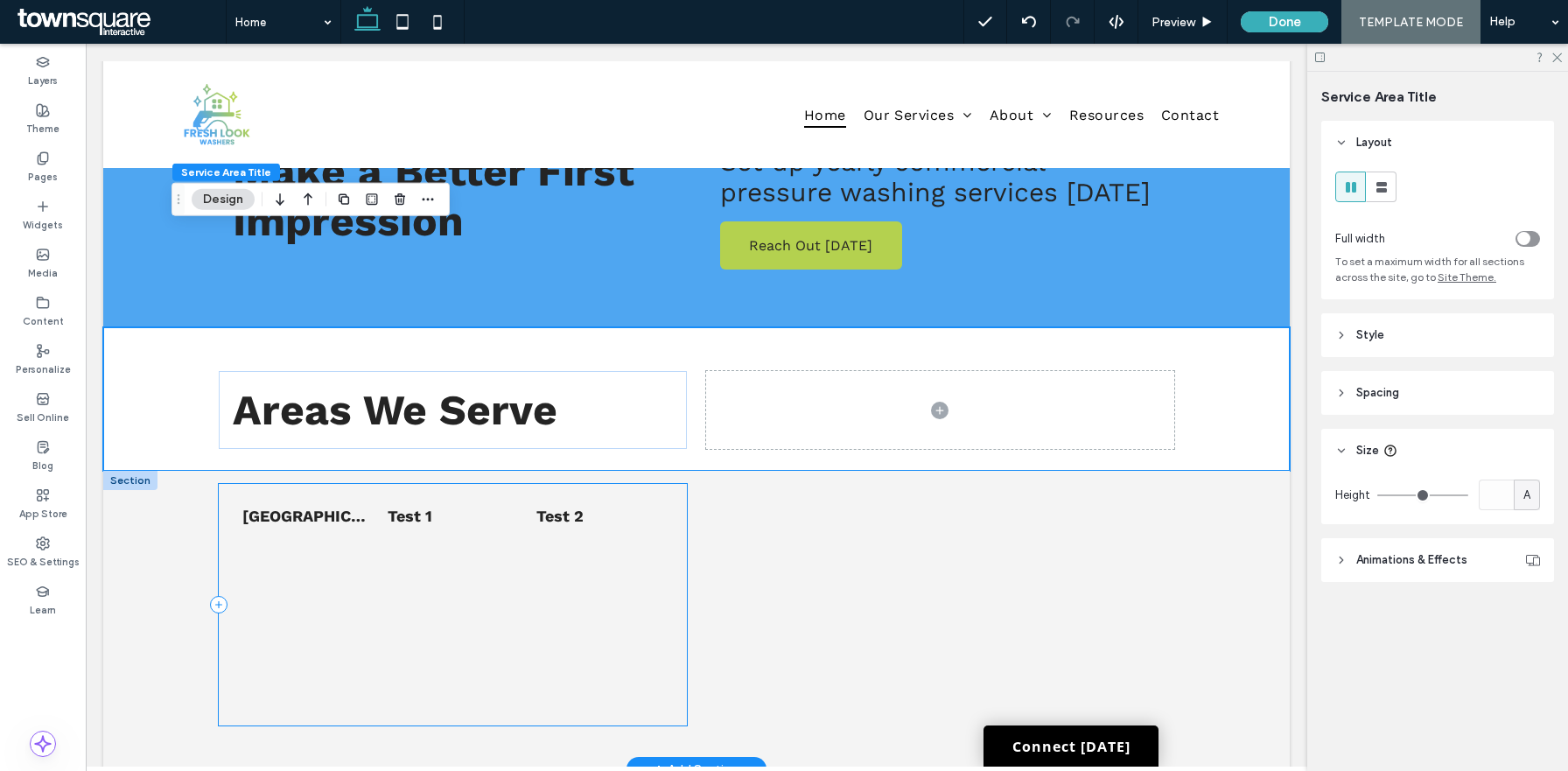
scroll to position [2543, 0]
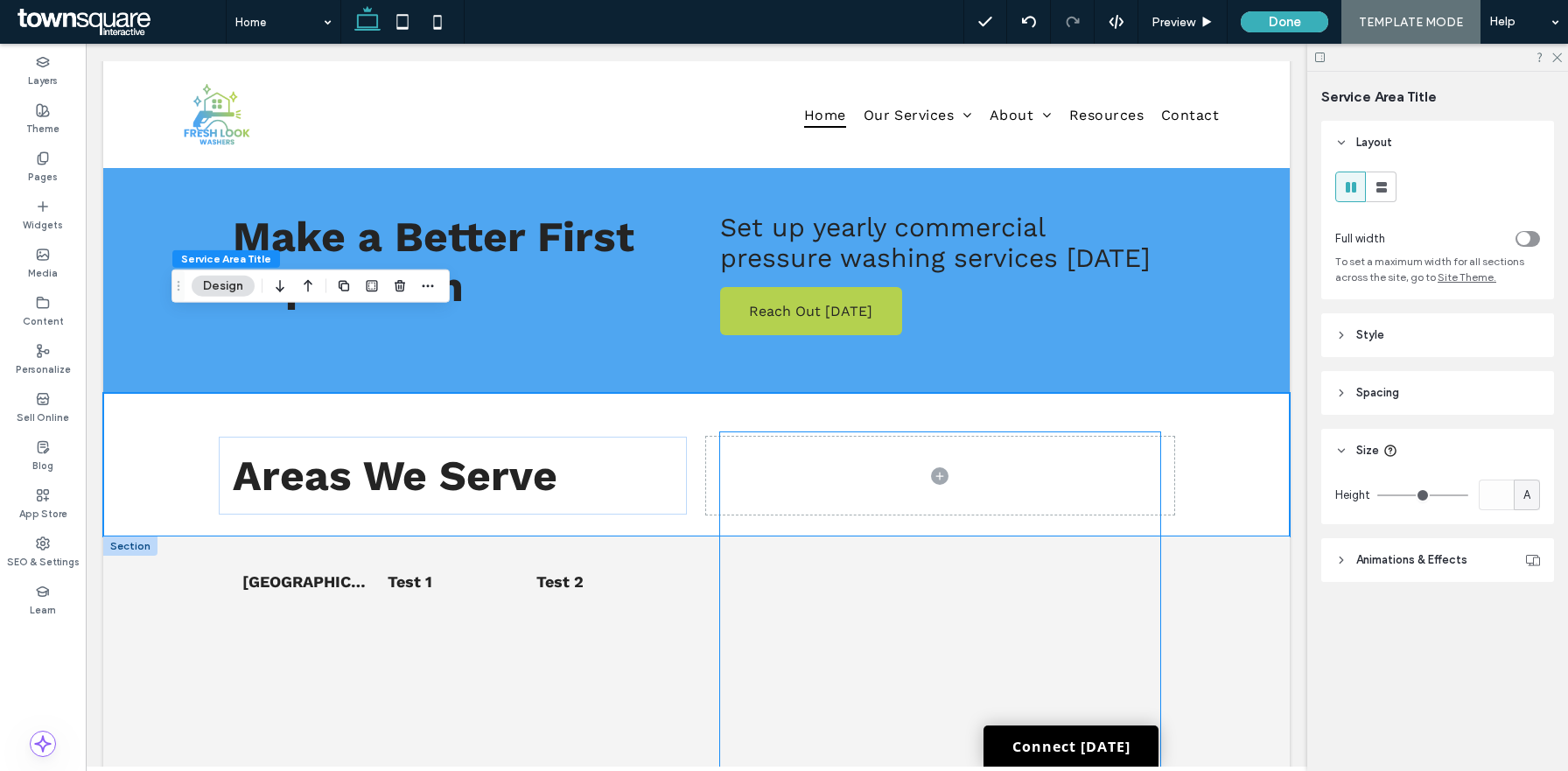
click at [784, 493] on div at bounding box center [940, 604] width 441 height 344
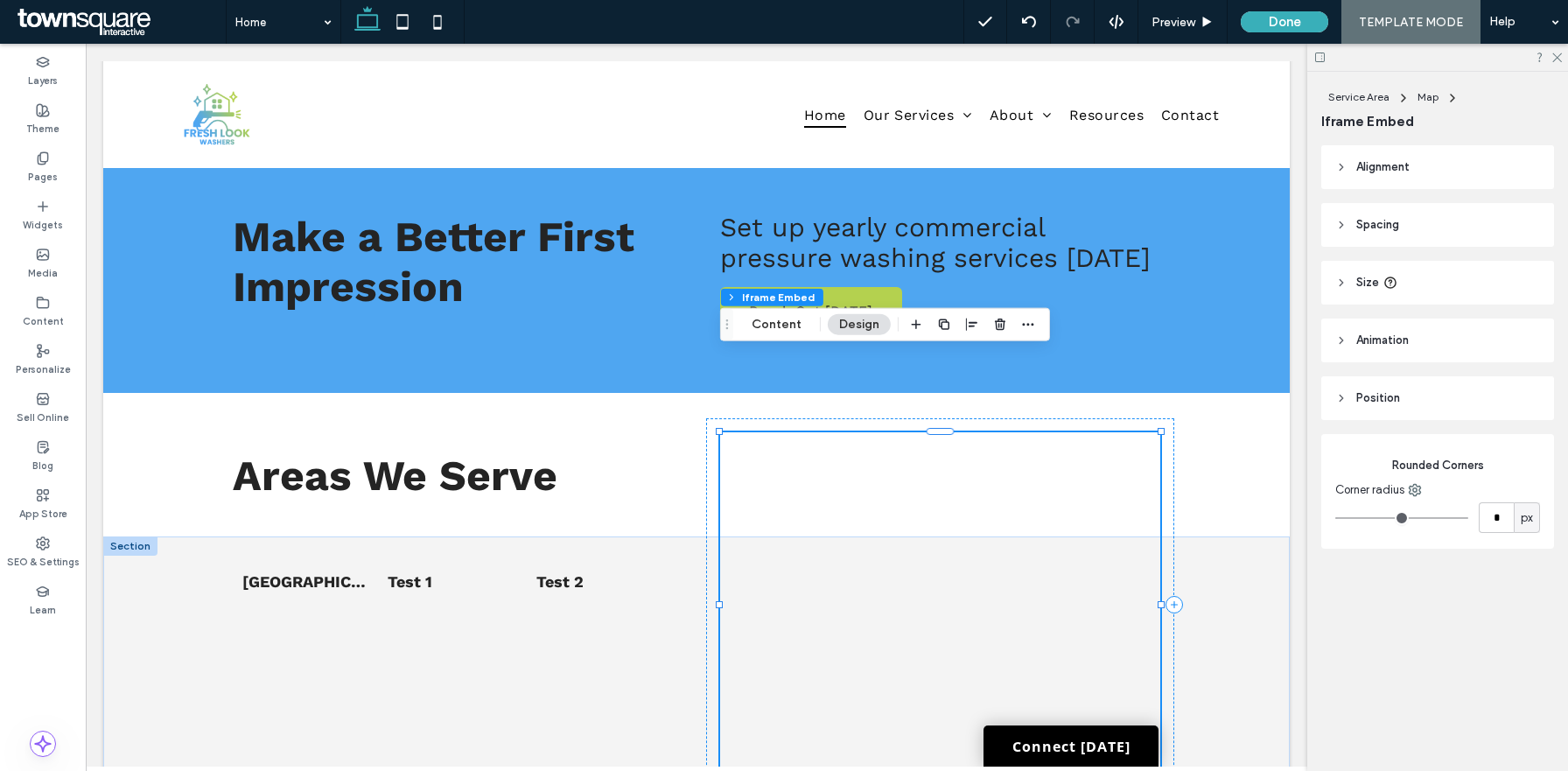
type input "**"
click at [996, 328] on icon "button" at bounding box center [1000, 325] width 14 height 14
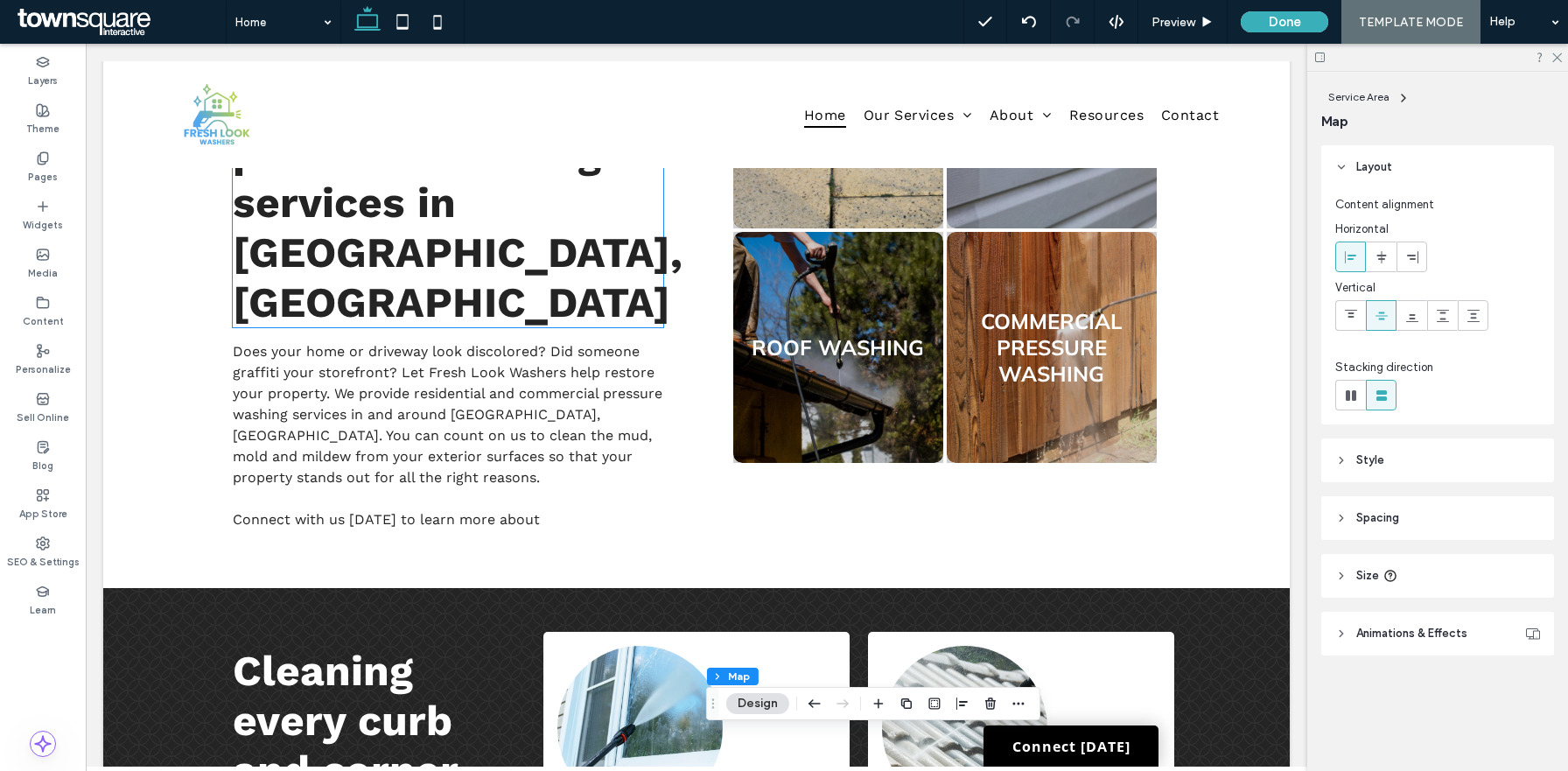
scroll to position [1200, 0]
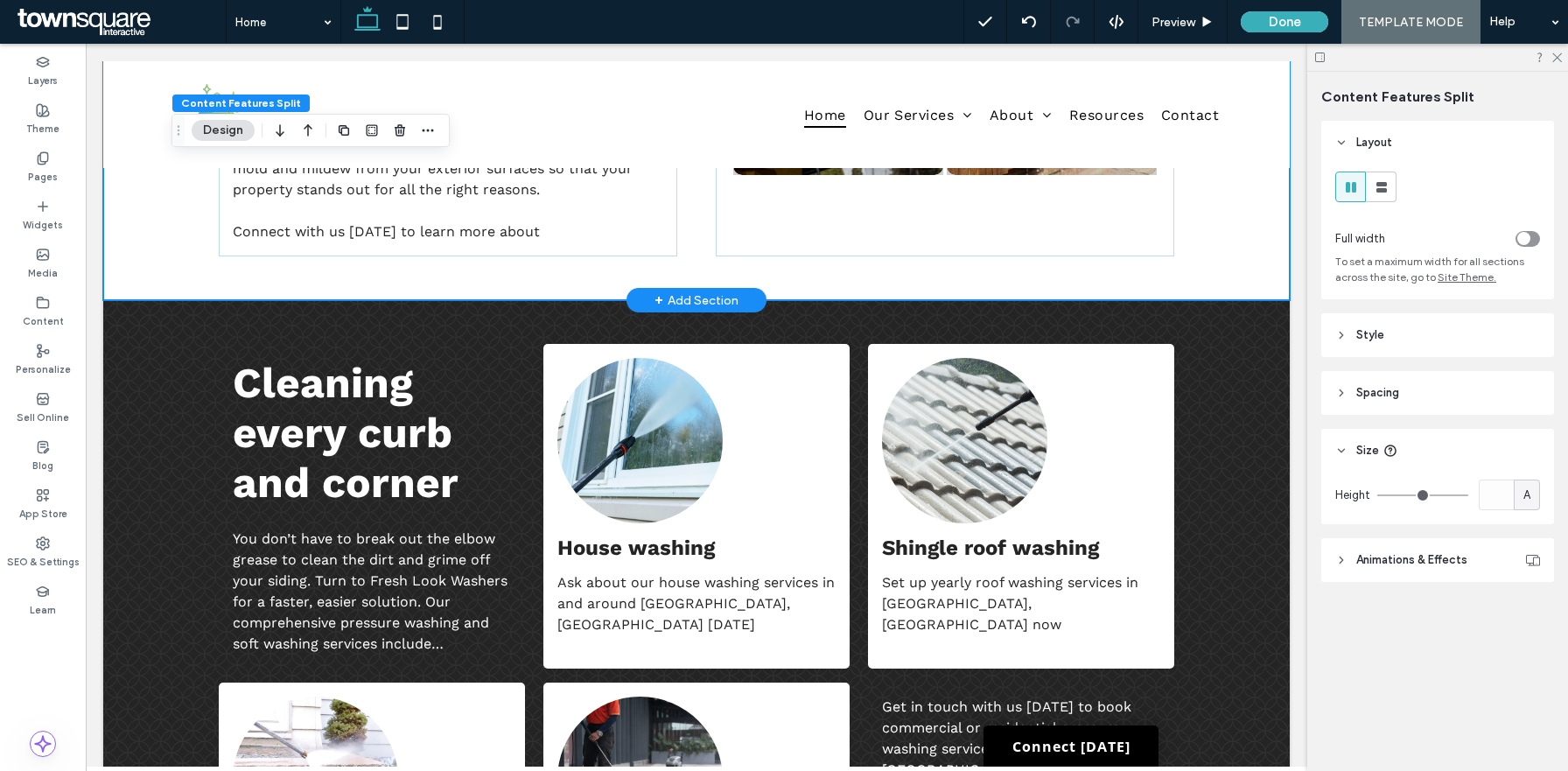
click at [672, 291] on div "+ Add Section" at bounding box center [696, 300] width 84 height 19
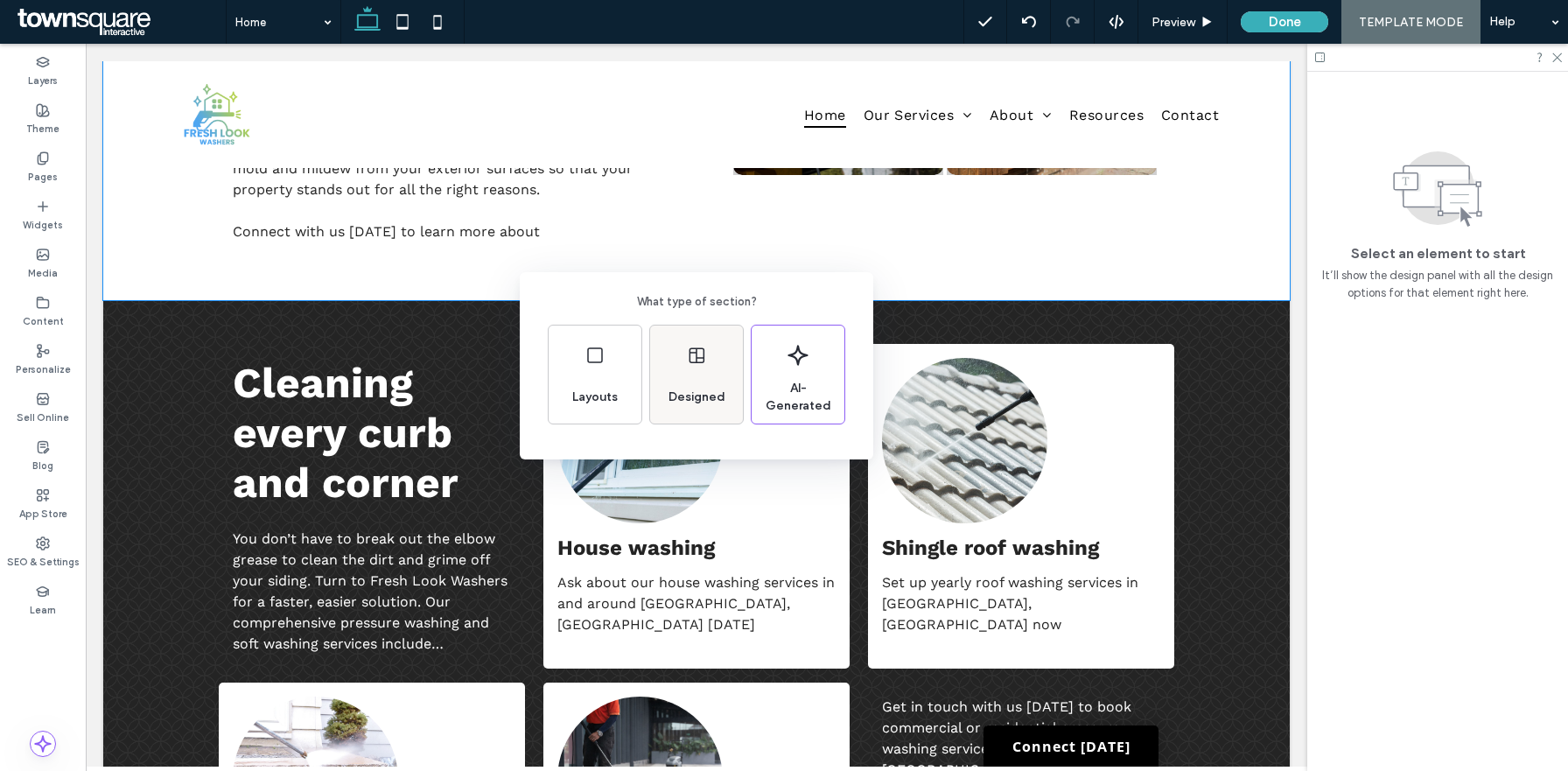
click at [699, 363] on icon at bounding box center [696, 355] width 21 height 21
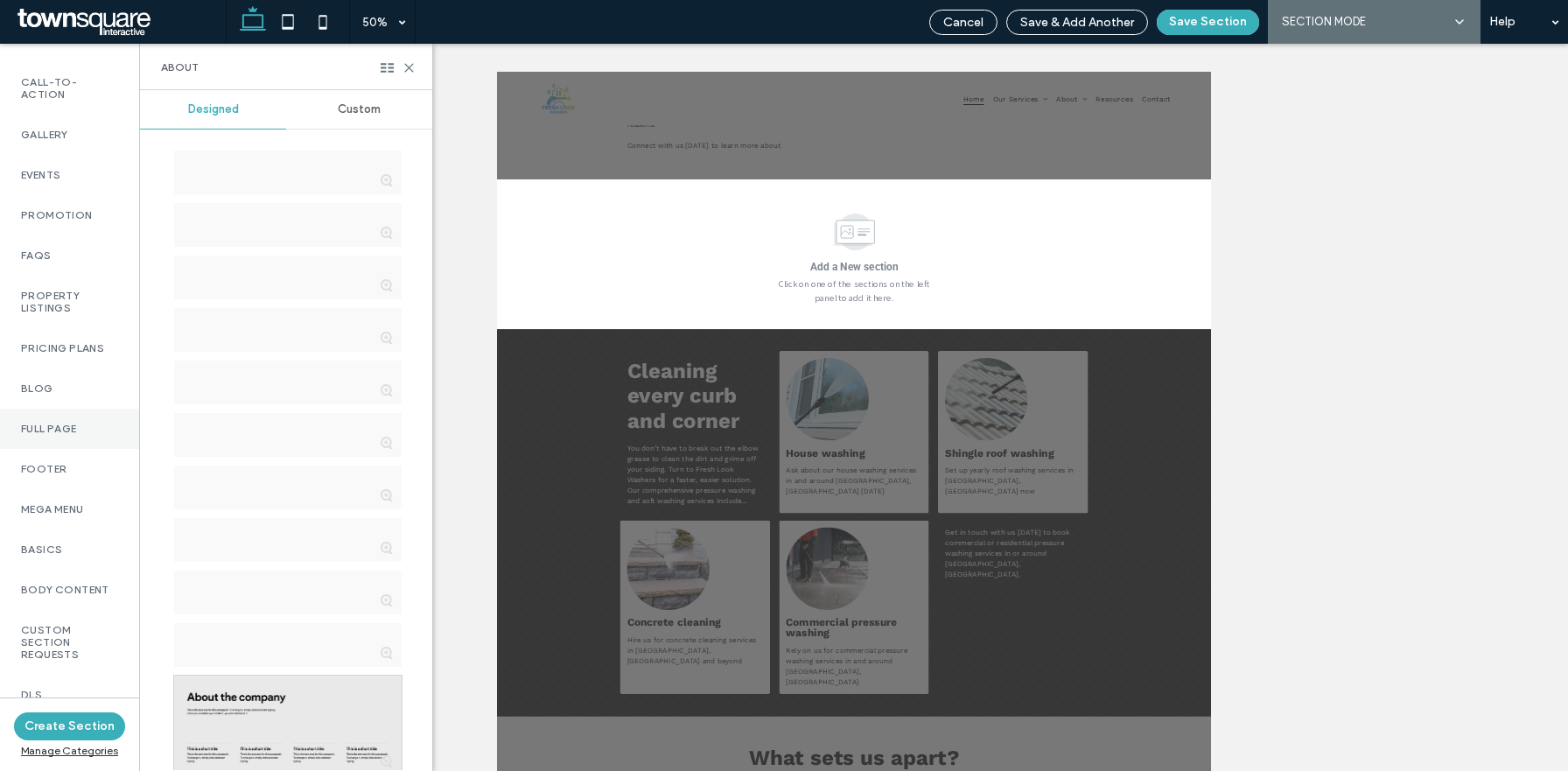
scroll to position [893, 0]
click at [53, 547] on label "Basics" at bounding box center [70, 542] width 97 height 13
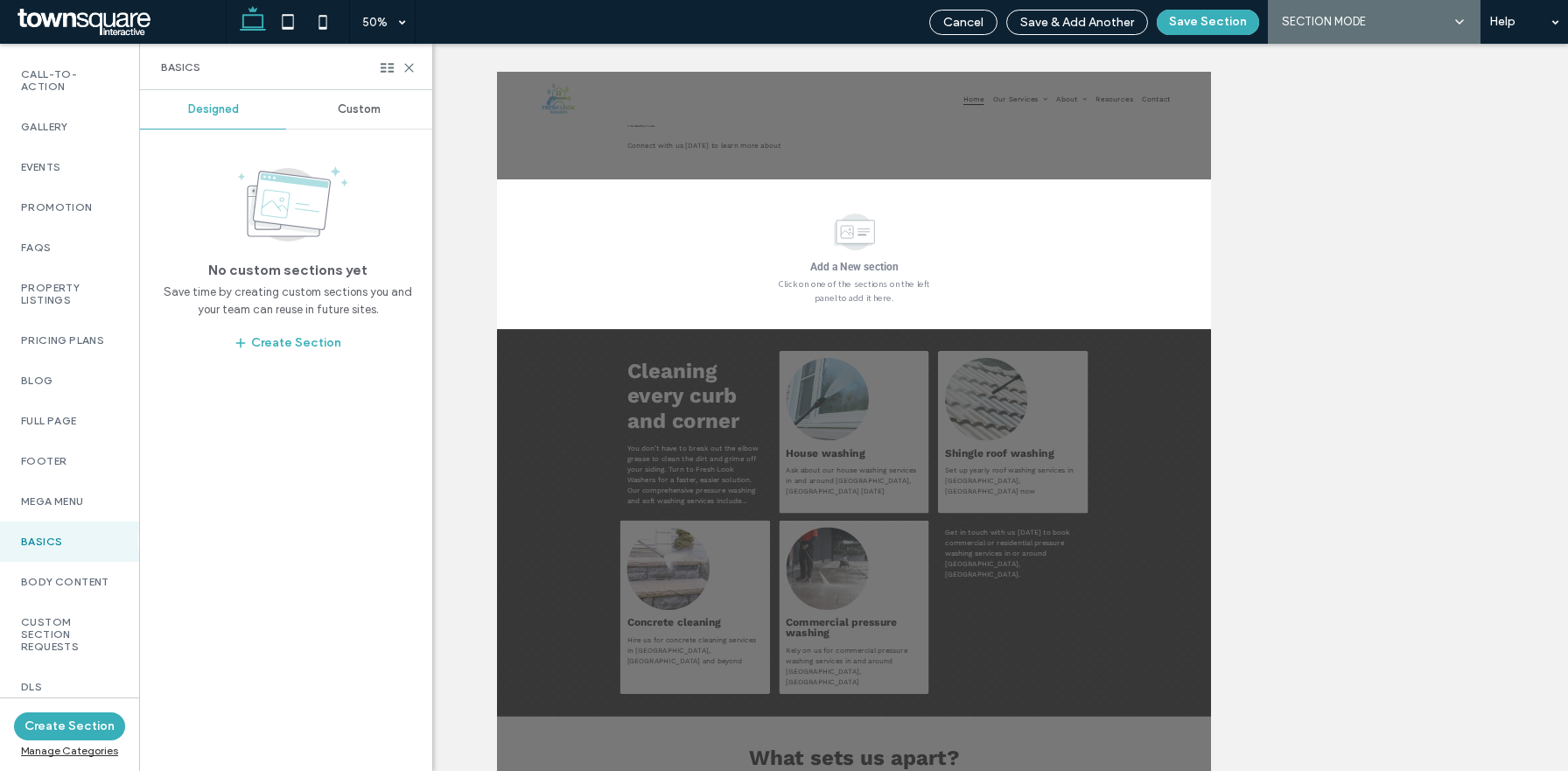
click at [342, 116] on span "Custom" at bounding box center [359, 109] width 43 height 14
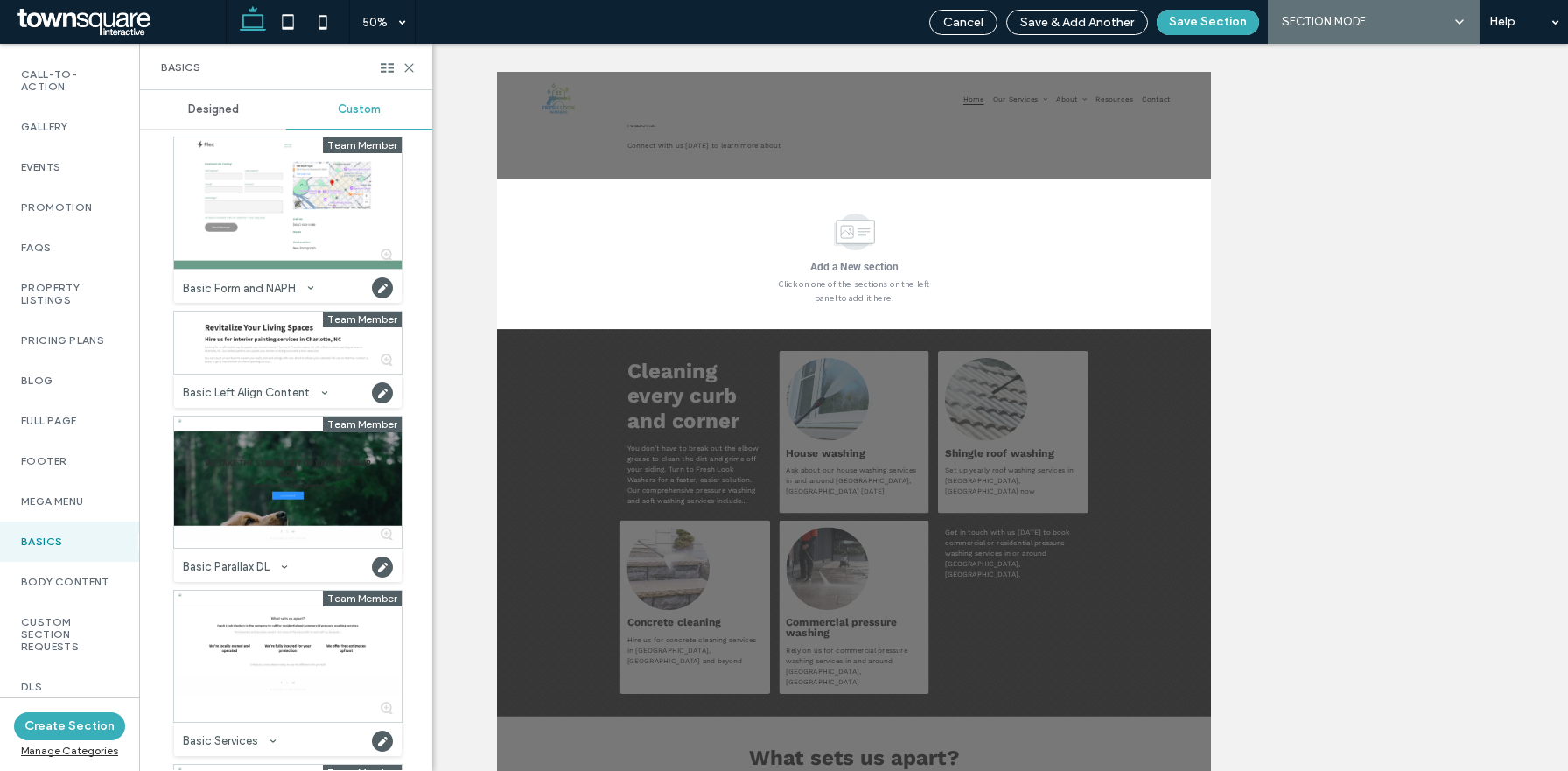
scroll to position [379, 0]
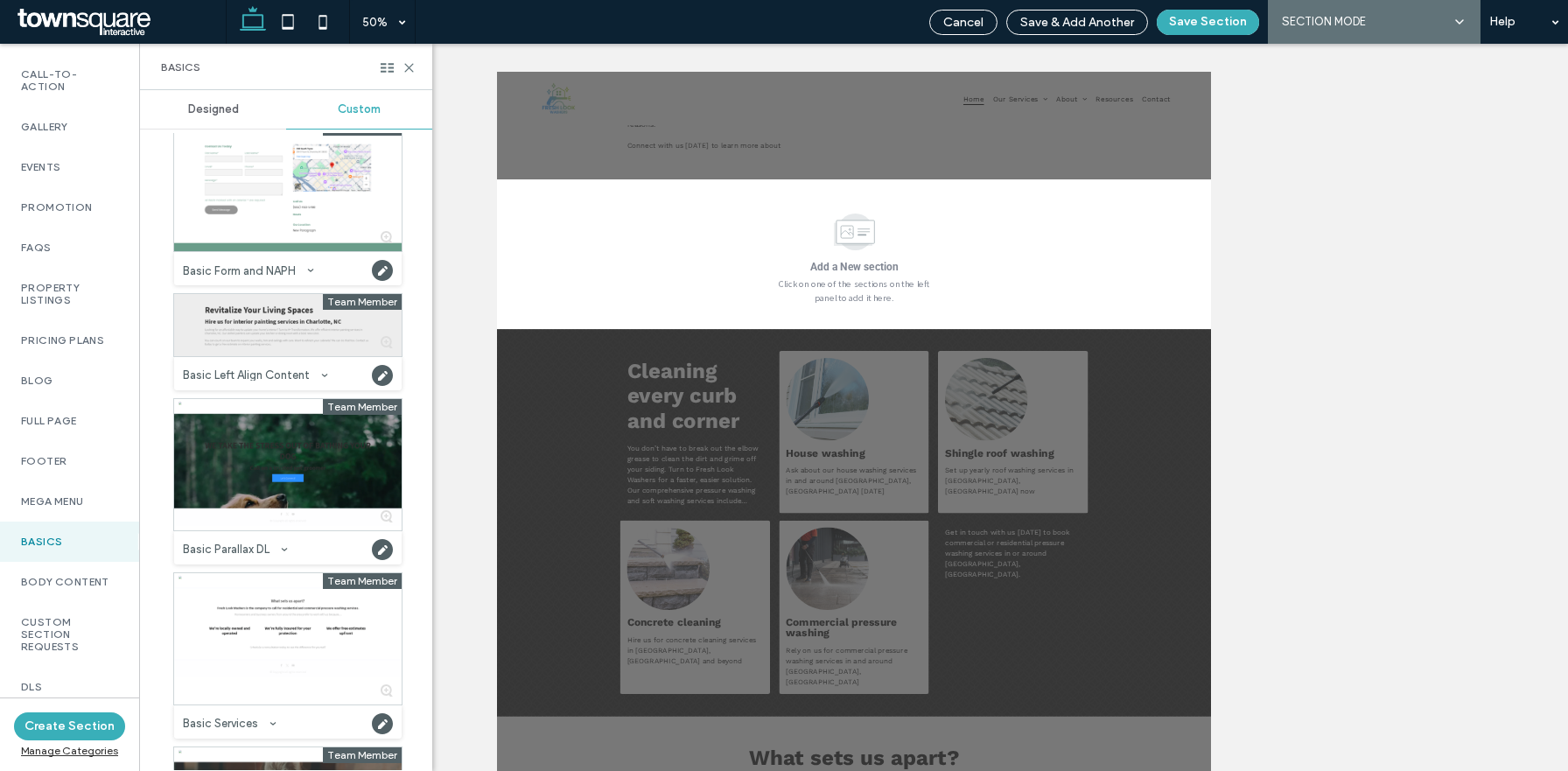
click at [293, 308] on div at bounding box center [288, 325] width 228 height 62
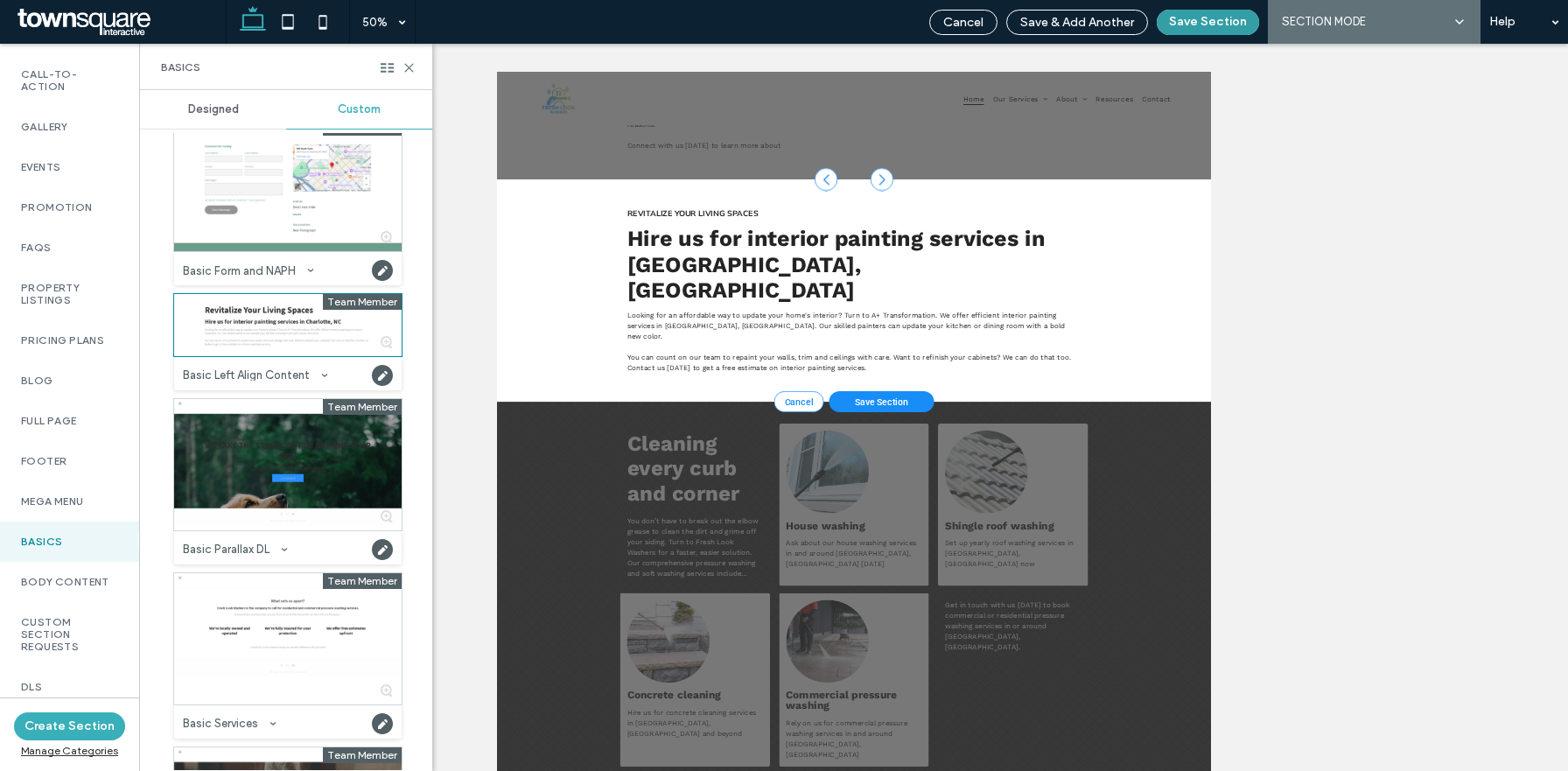
click at [1200, 12] on button "Save Section" at bounding box center [1207, 22] width 102 height 25
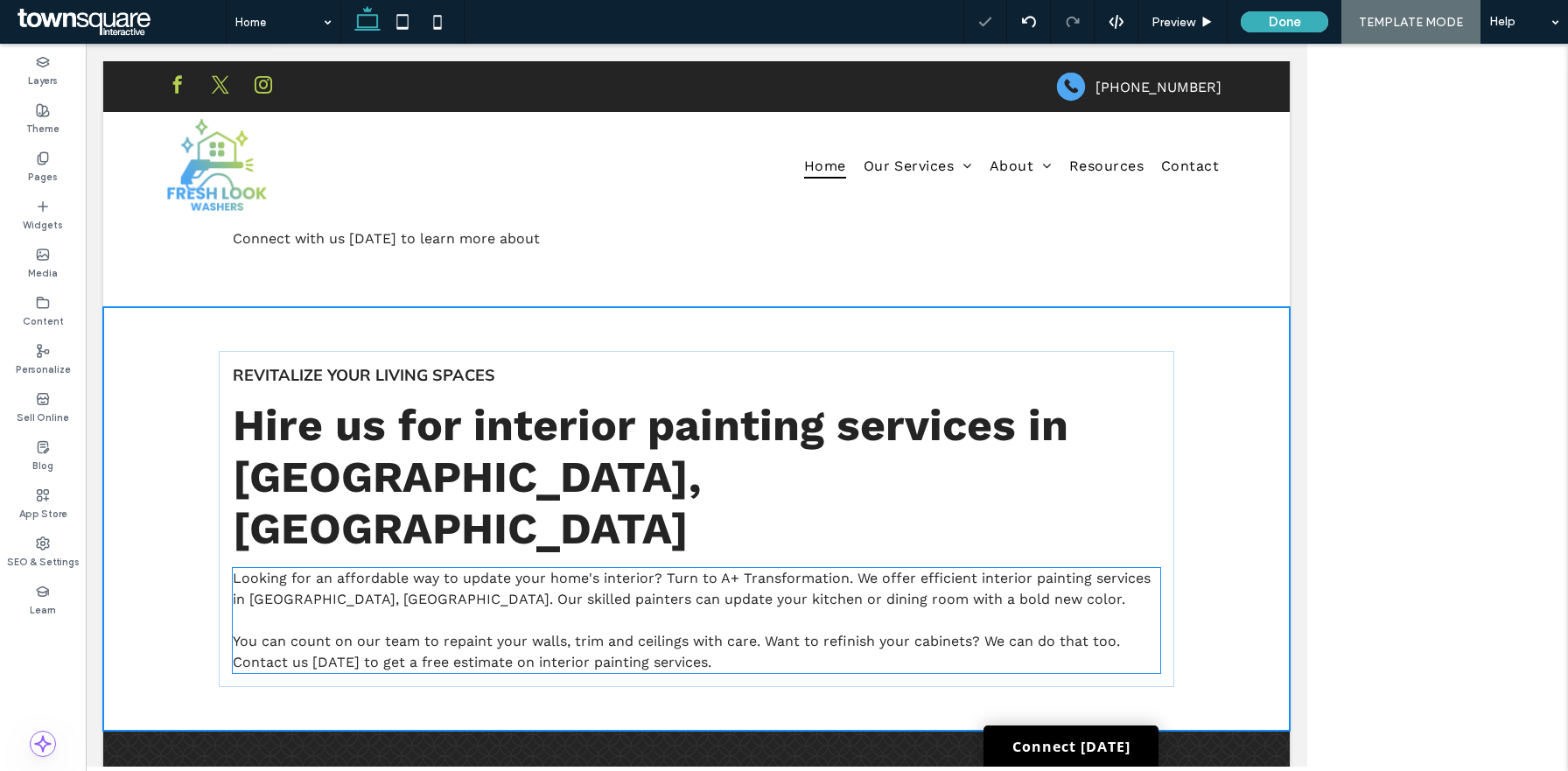
scroll to position [1261, 0]
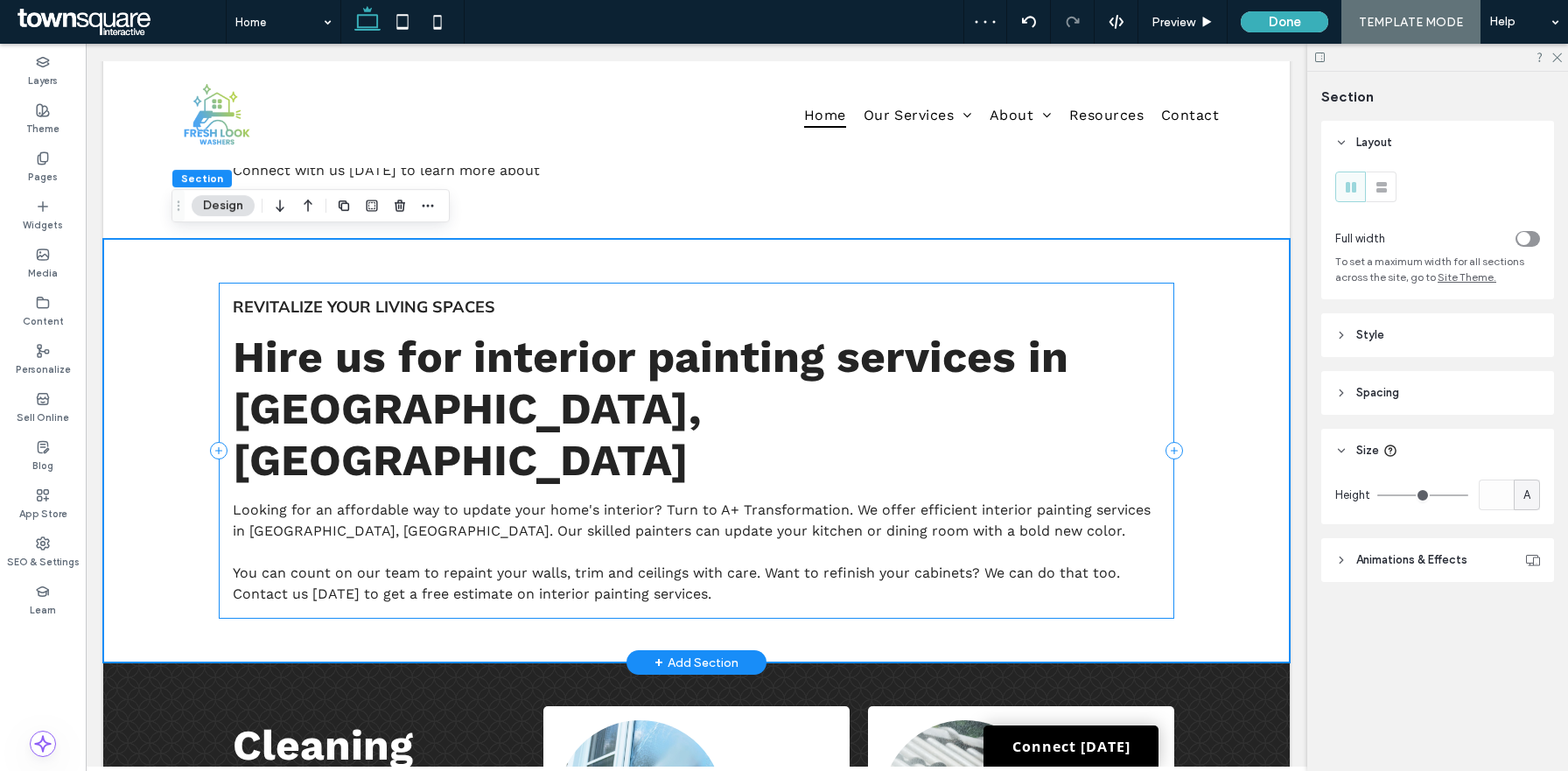
click at [452, 283] on div "Revitalize Your Living Spaces Hire us for interior painting services in Charlot…" at bounding box center [696, 450] width 956 height 335
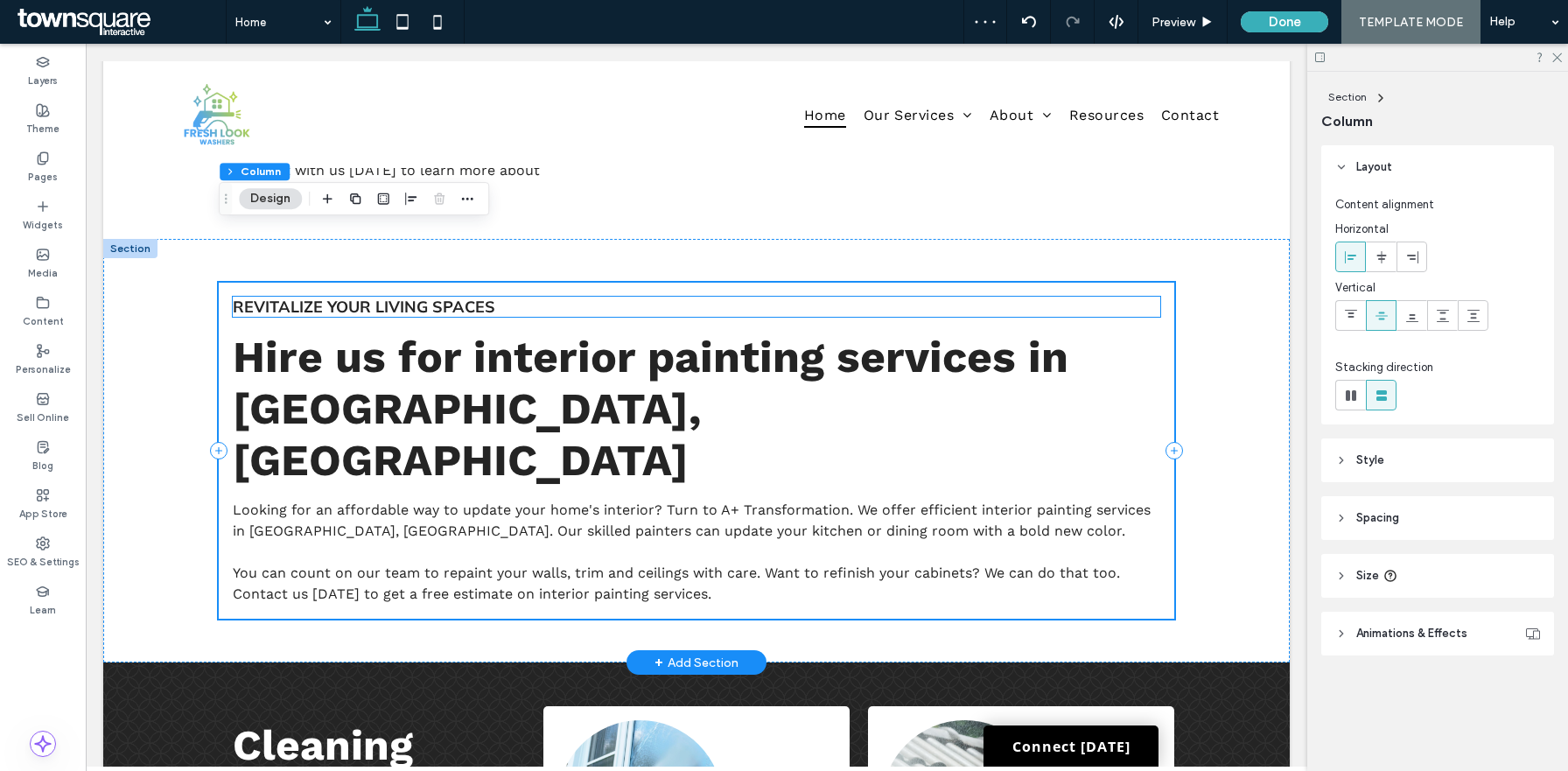
click at [449, 297] on span "Revitalize Your Living Spaces" at bounding box center [364, 306] width 263 height 20
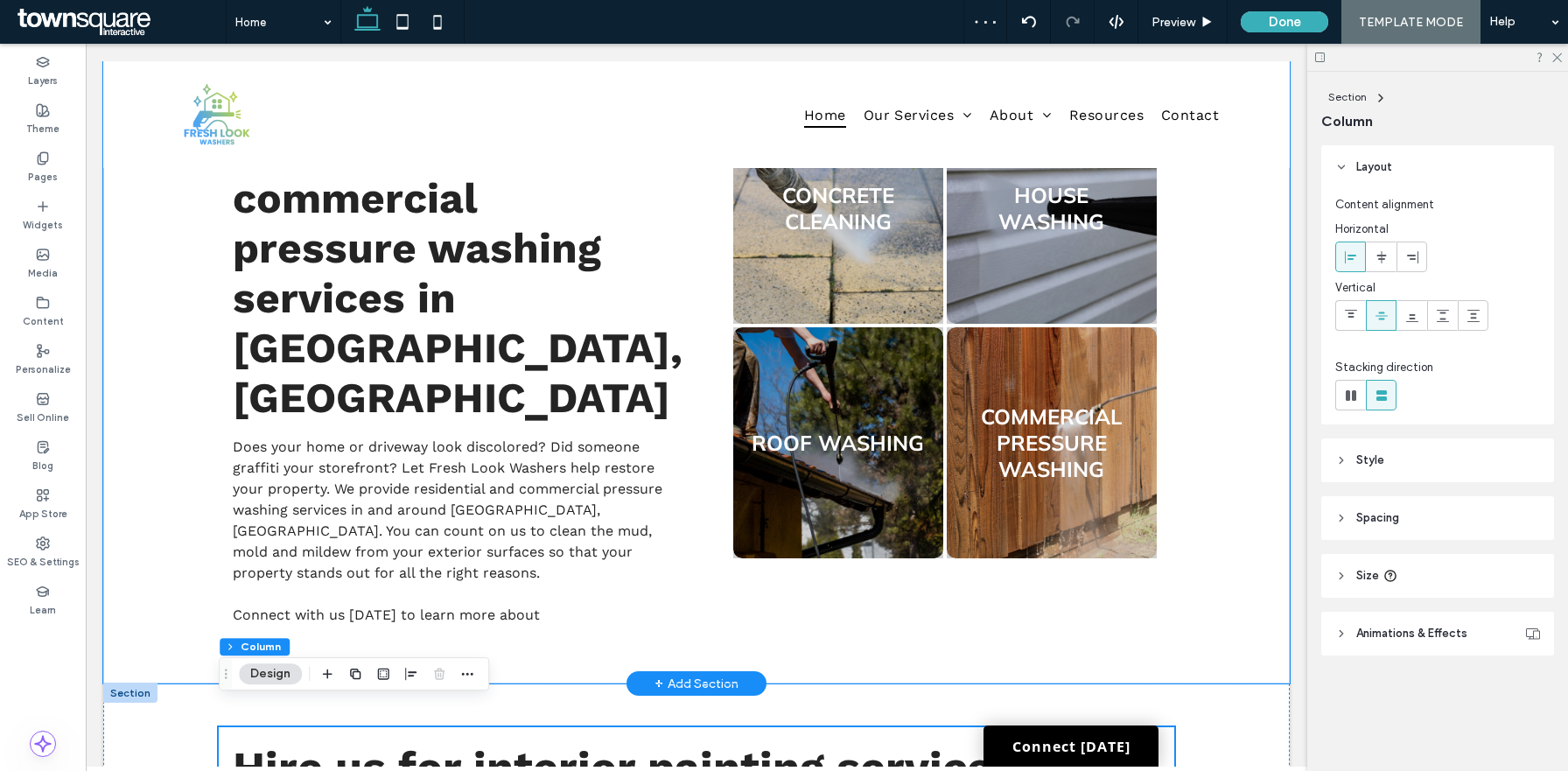
scroll to position [1113, 0]
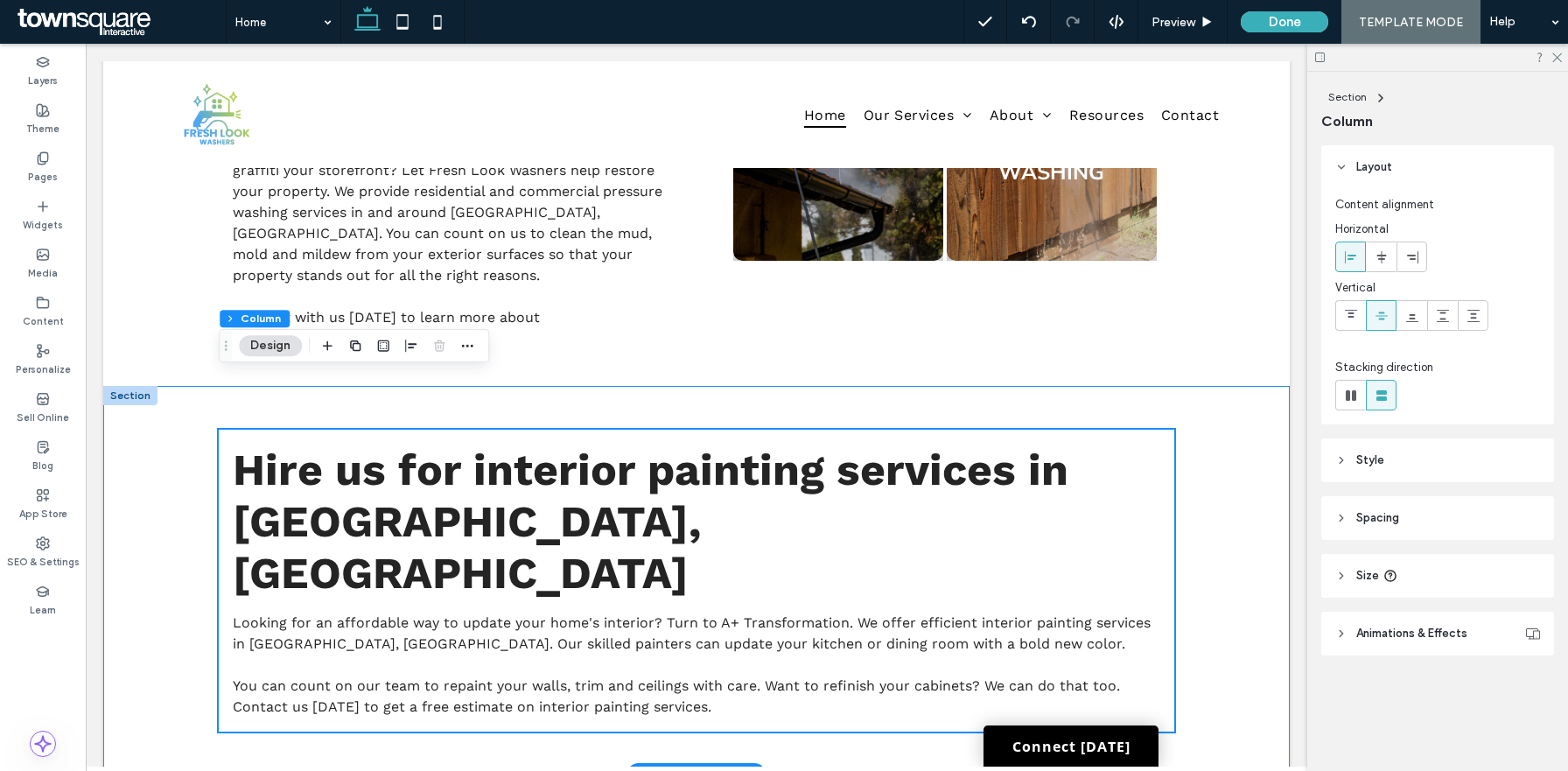
click at [161, 513] on div "Hire us for interior painting services in Charlotte, NC Looking for an affordab…" at bounding box center [696, 580] width 1187 height 389
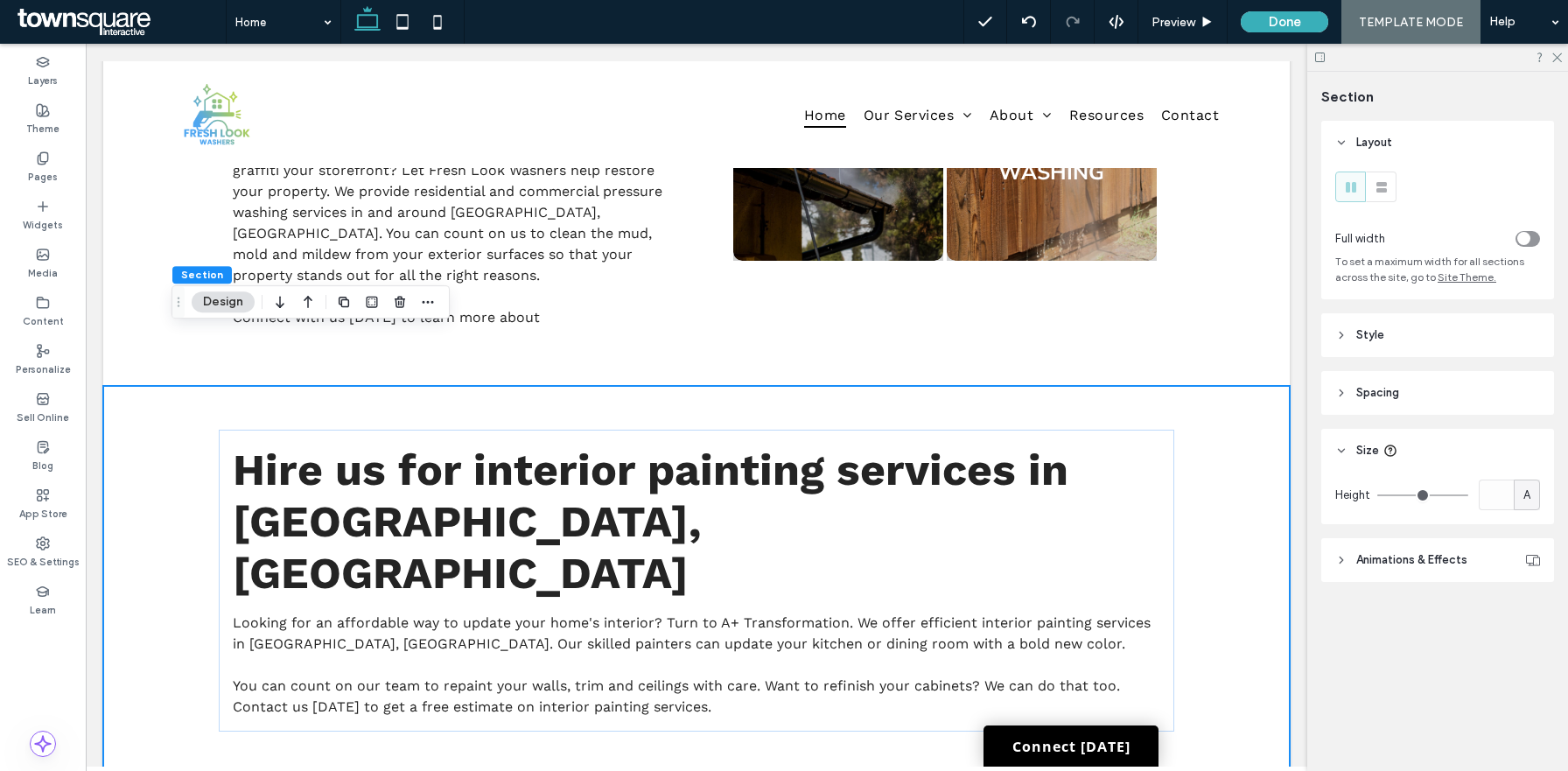
click at [1392, 339] on header "Style" at bounding box center [1438, 334] width 232 height 44
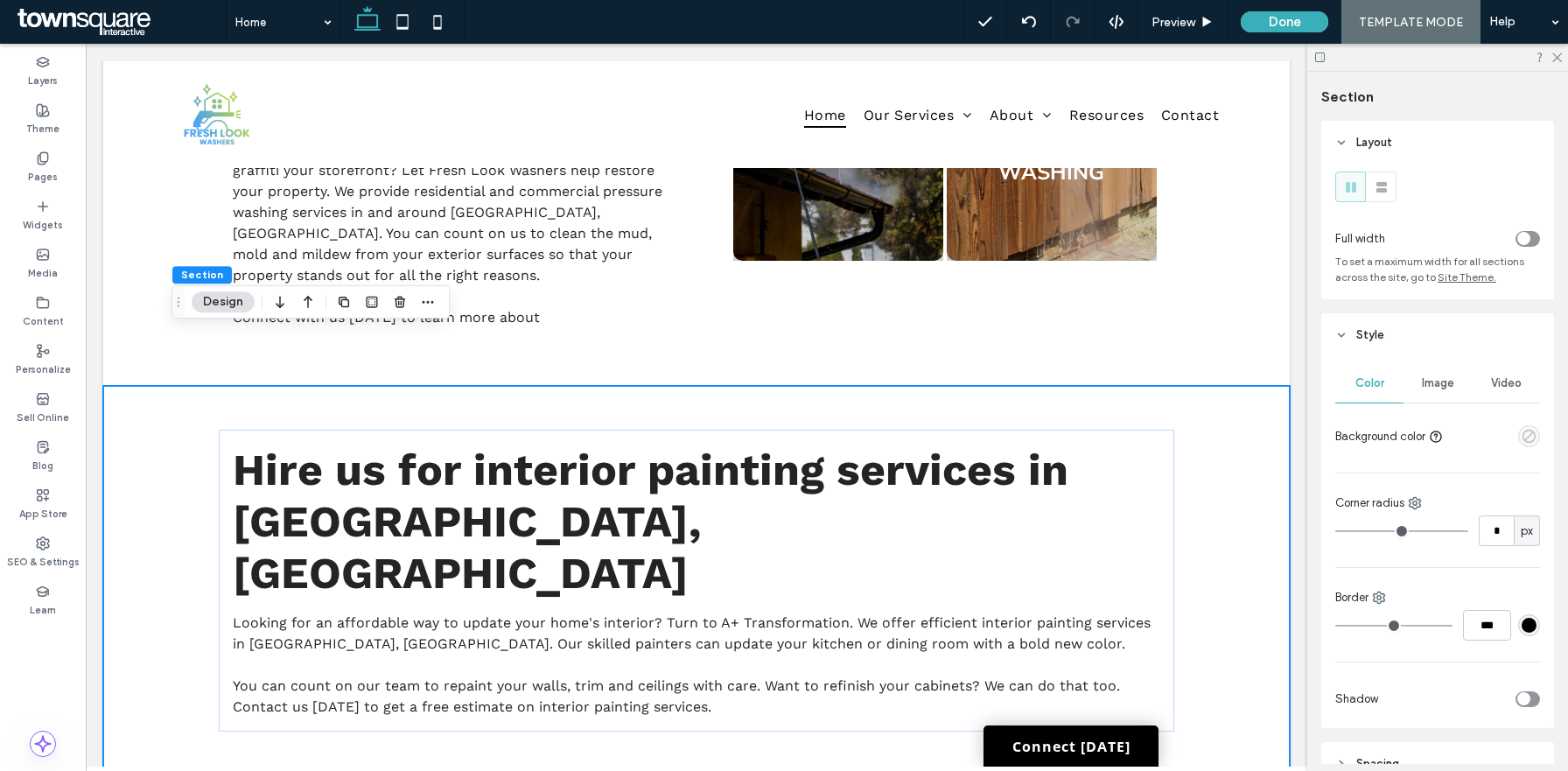
click at [1527, 441] on use "empty color" at bounding box center [1529, 436] width 13 height 13
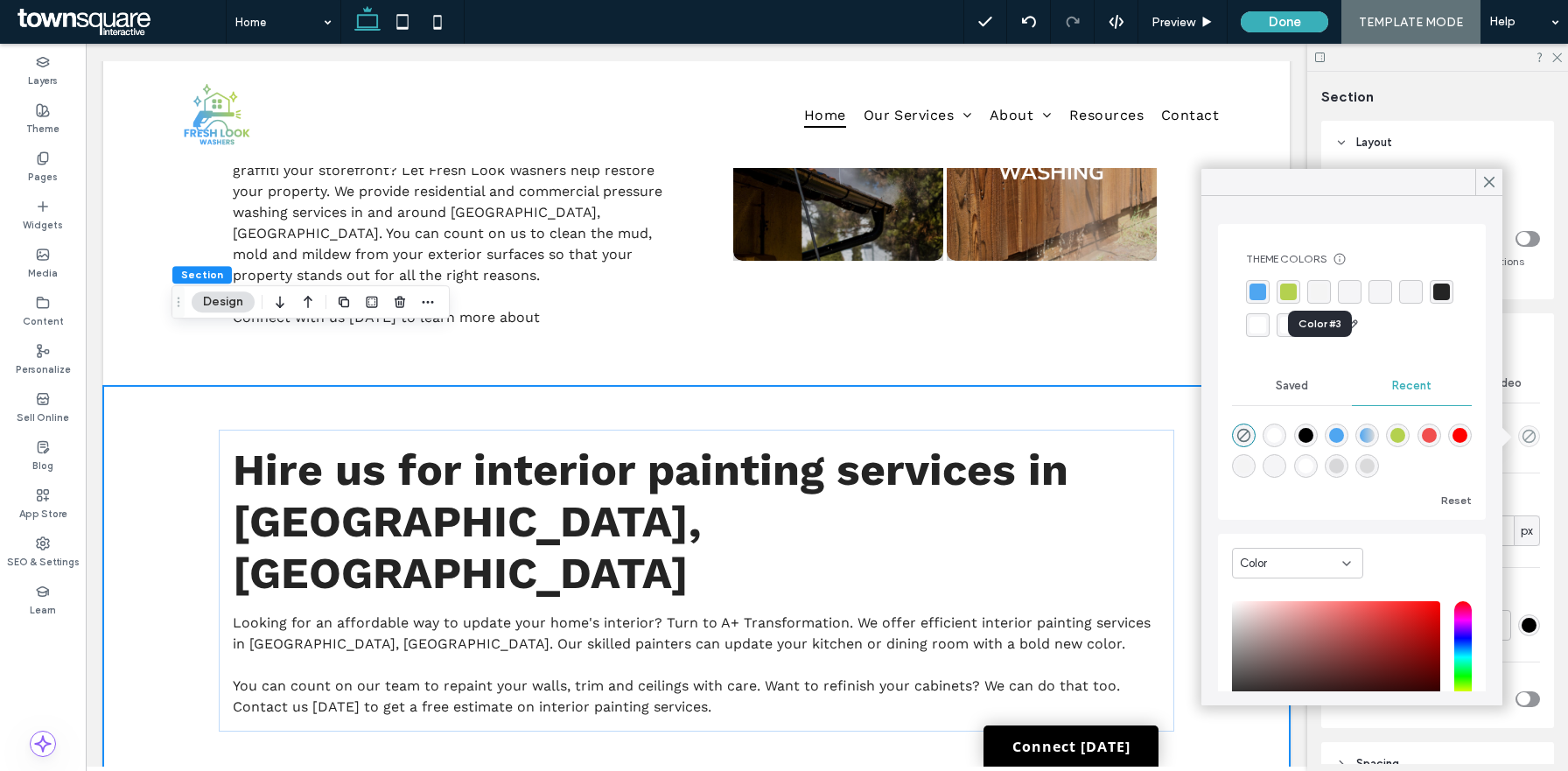
click at [1318, 298] on div "rgba(244, 244, 244, 1)" at bounding box center [1319, 292] width 17 height 17
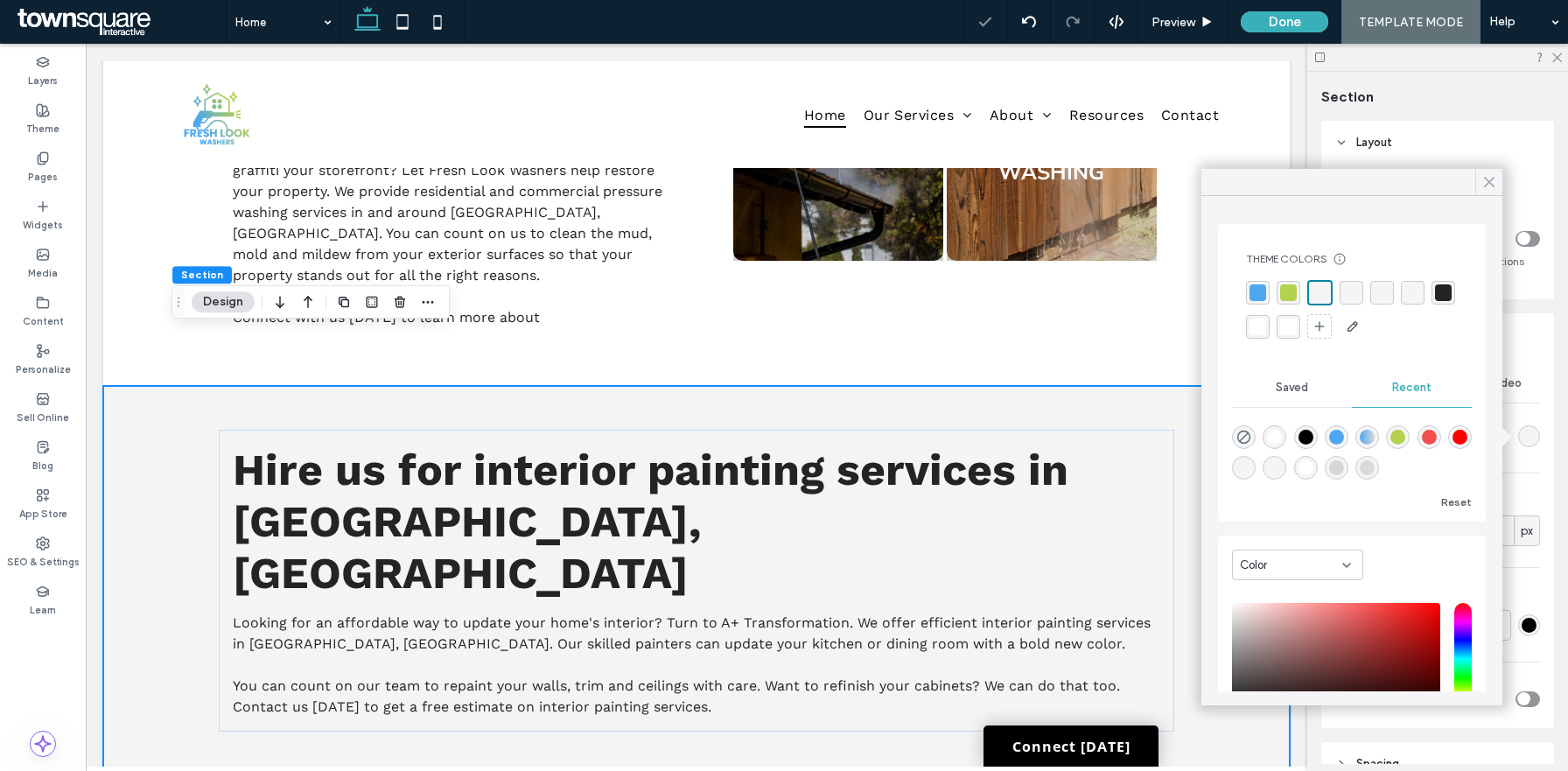
click at [1502, 185] on div at bounding box center [1489, 182] width 27 height 26
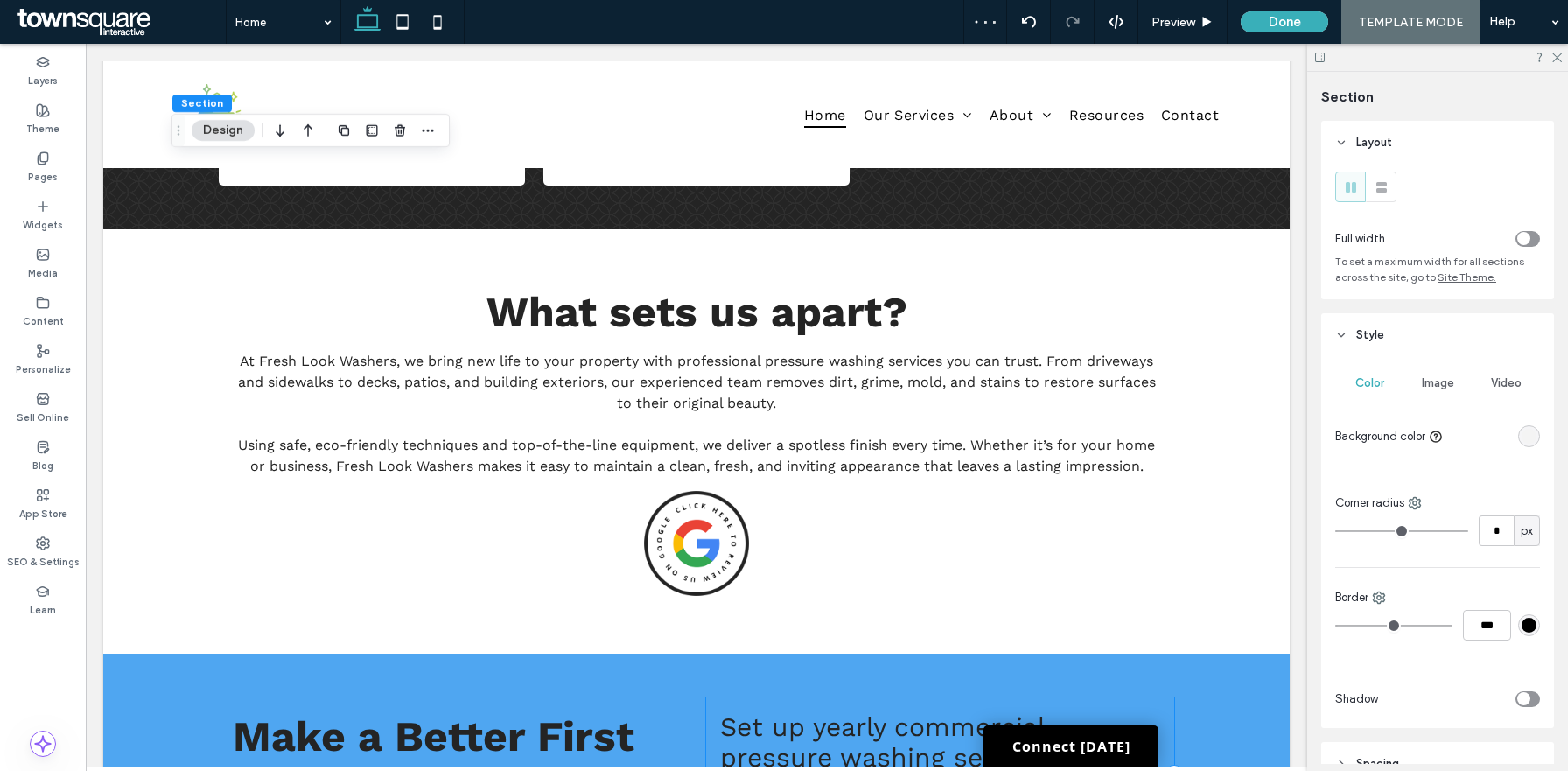
scroll to position [2627, 0]
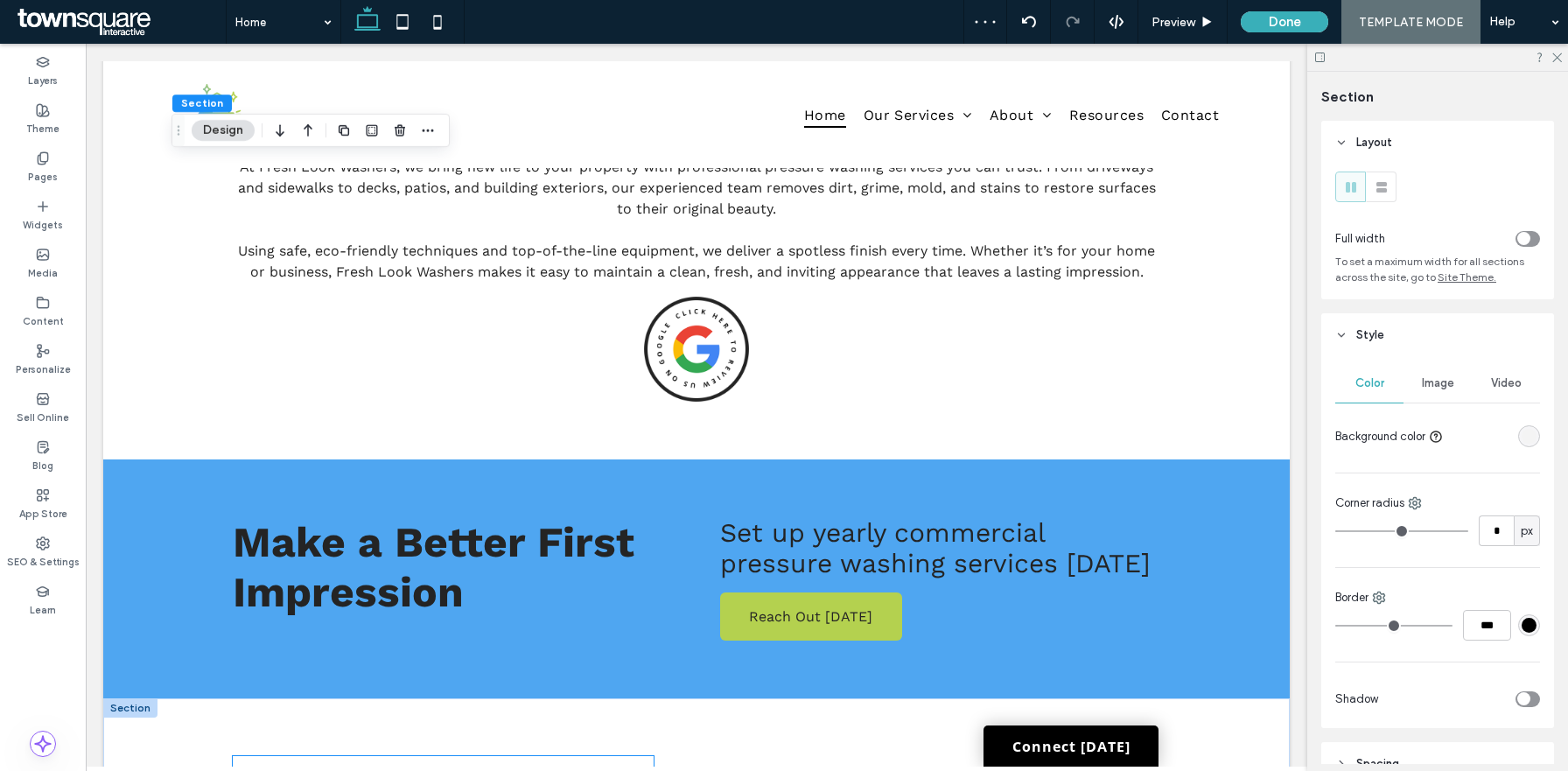
click at [417, 755] on span "Areas We Serve" at bounding box center [395, 780] width 325 height 50
click at [417, 755] on div "Areas We Serve" at bounding box center [443, 780] width 421 height 50
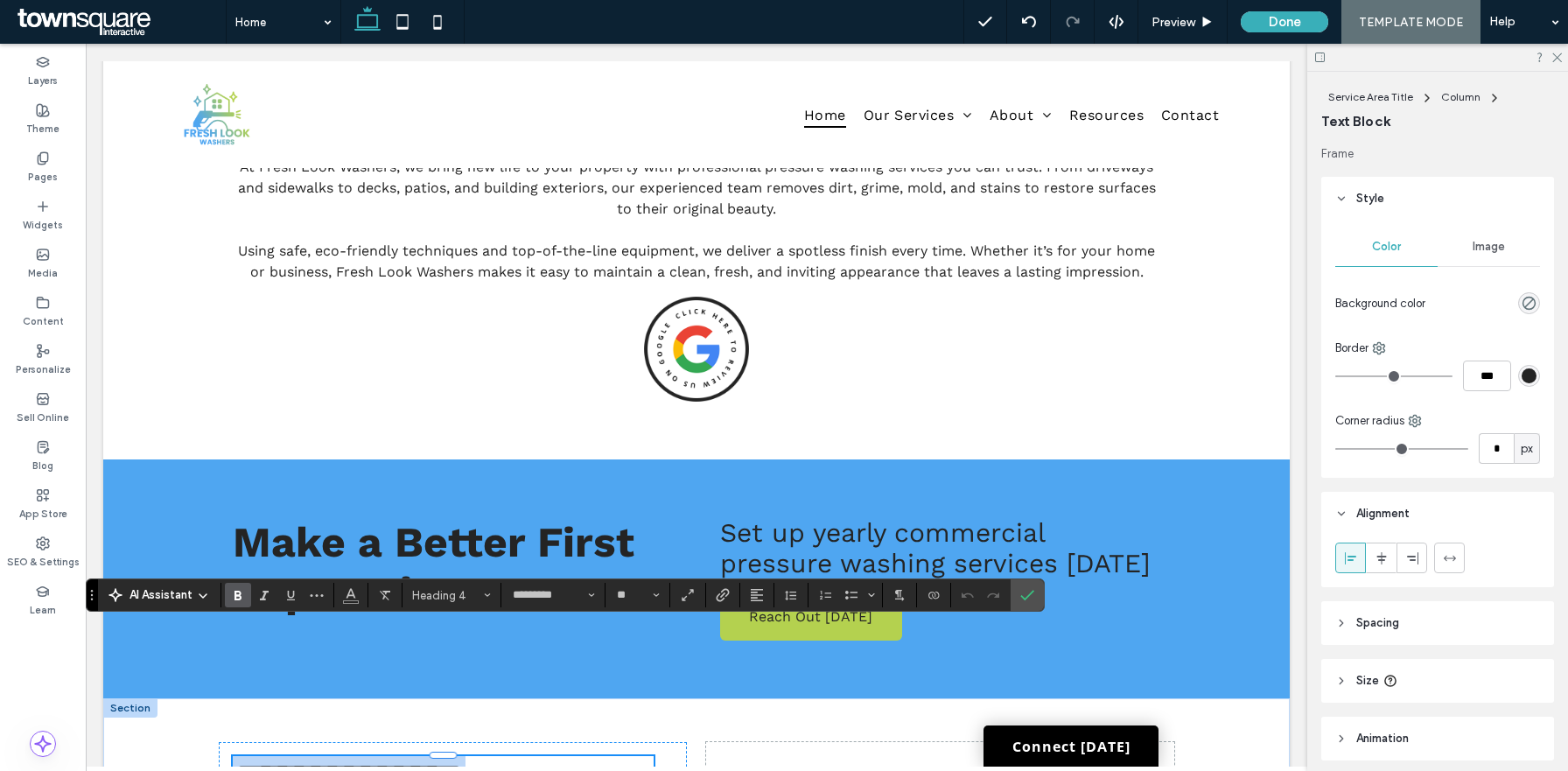
copy span "**********"
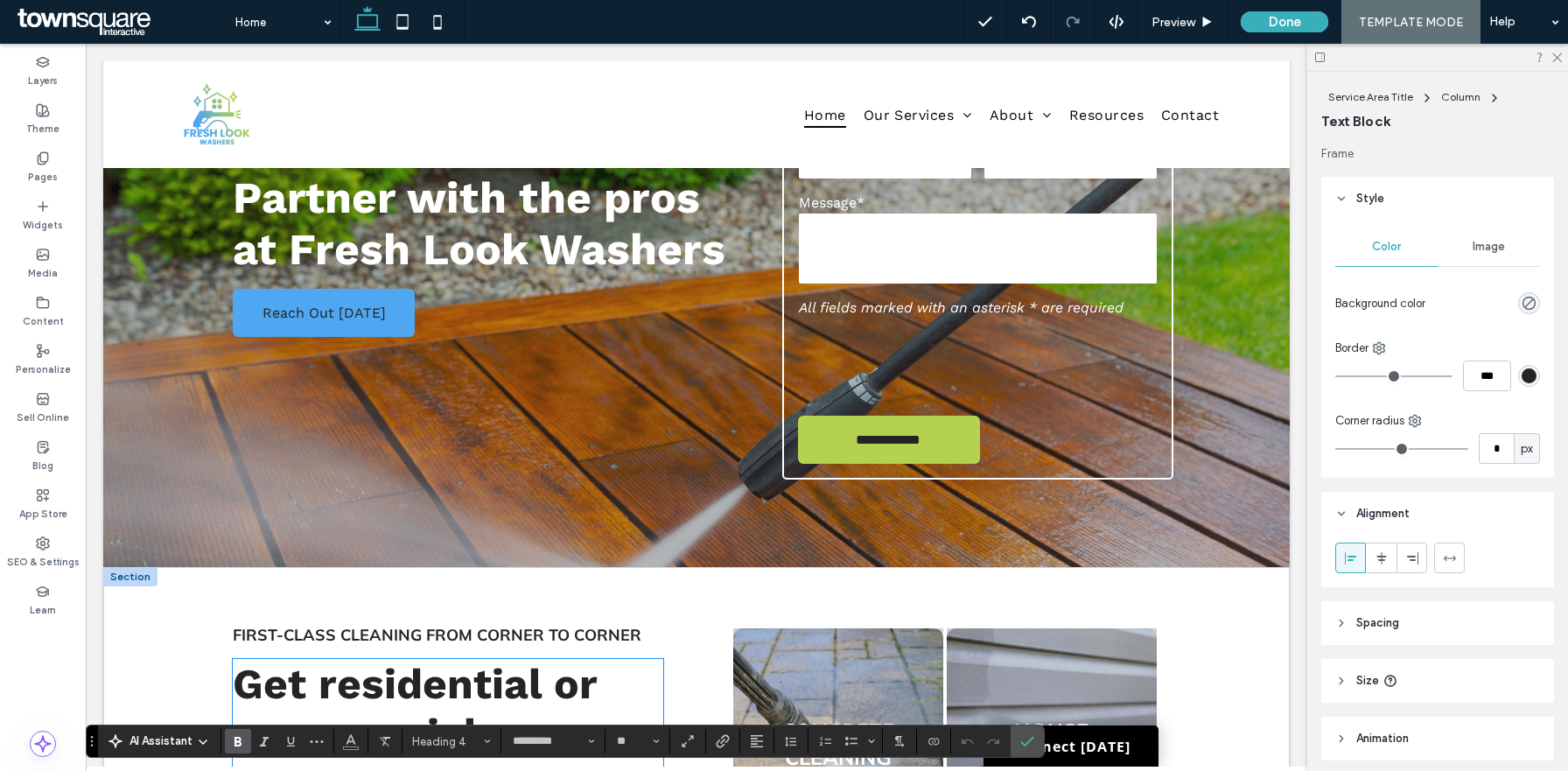
scroll to position [976, 0]
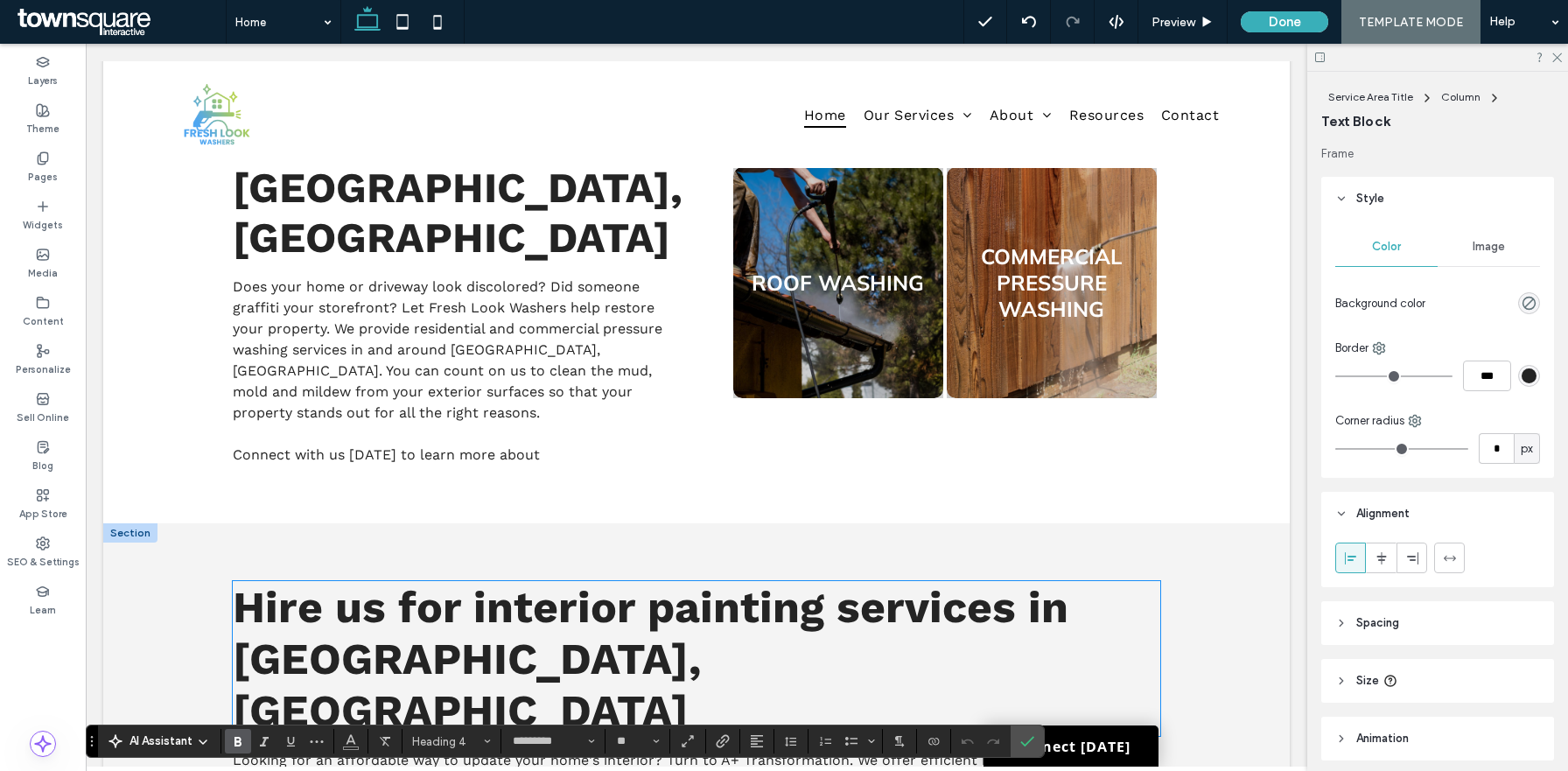
click at [459, 591] on span "Hire us for interior painting services in Charlotte, NC" at bounding box center [650, 657] width 836 height 155
click at [459, 591] on div "Hire us for interior painting services in Charlotte, NC" at bounding box center [696, 657] width 928 height 155
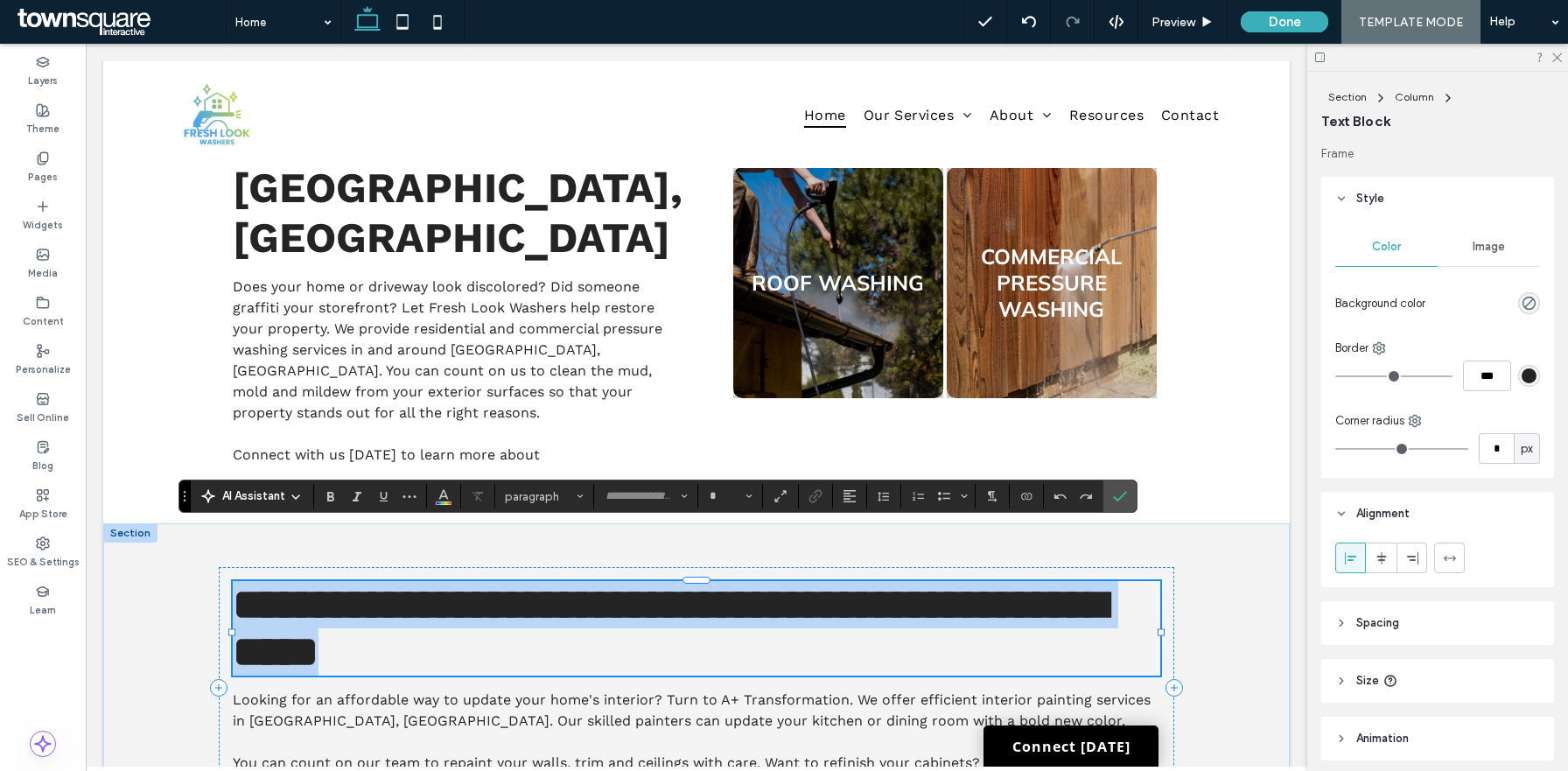
type input "*********"
type input "**"
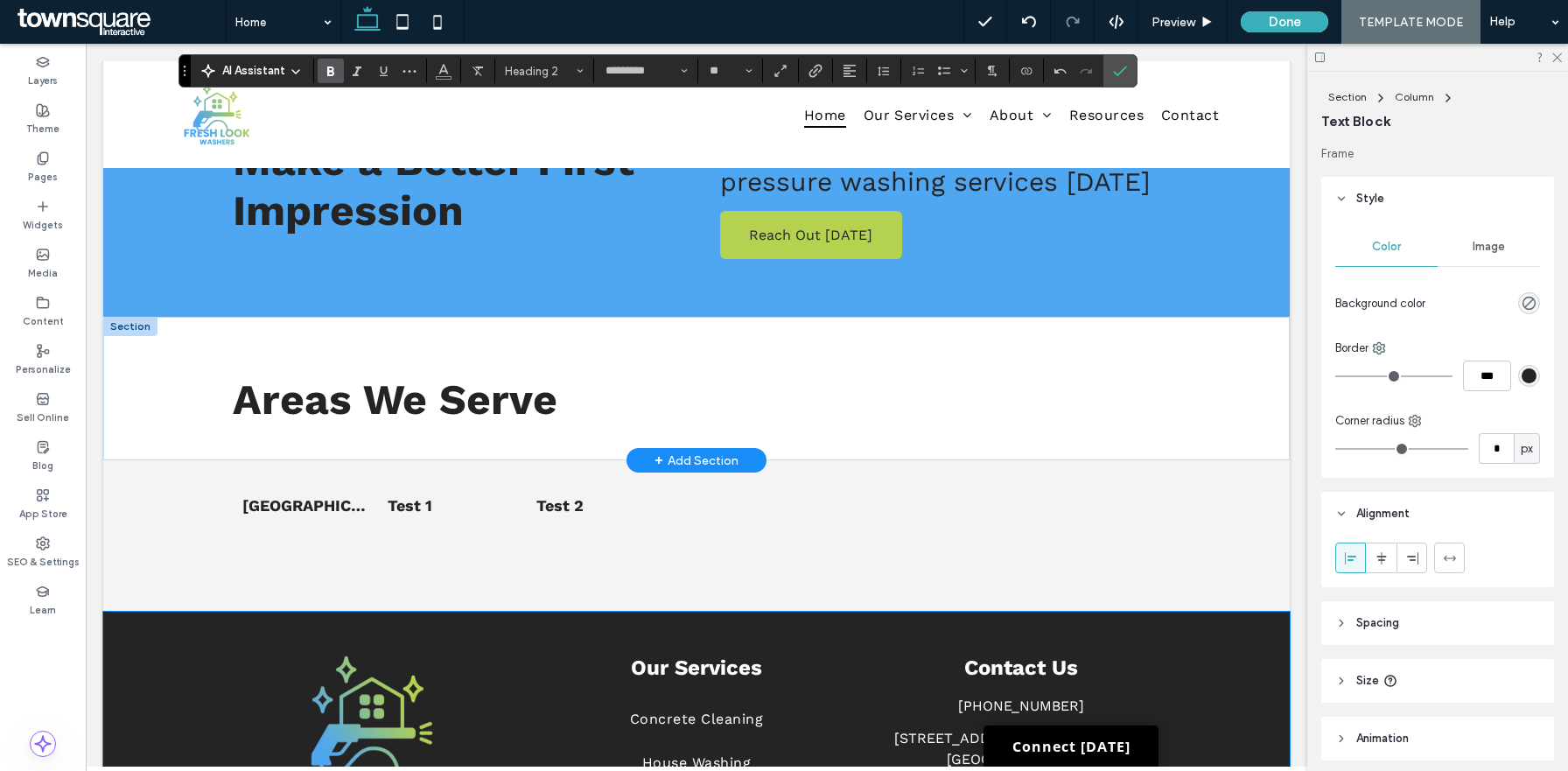
scroll to position [2901, 0]
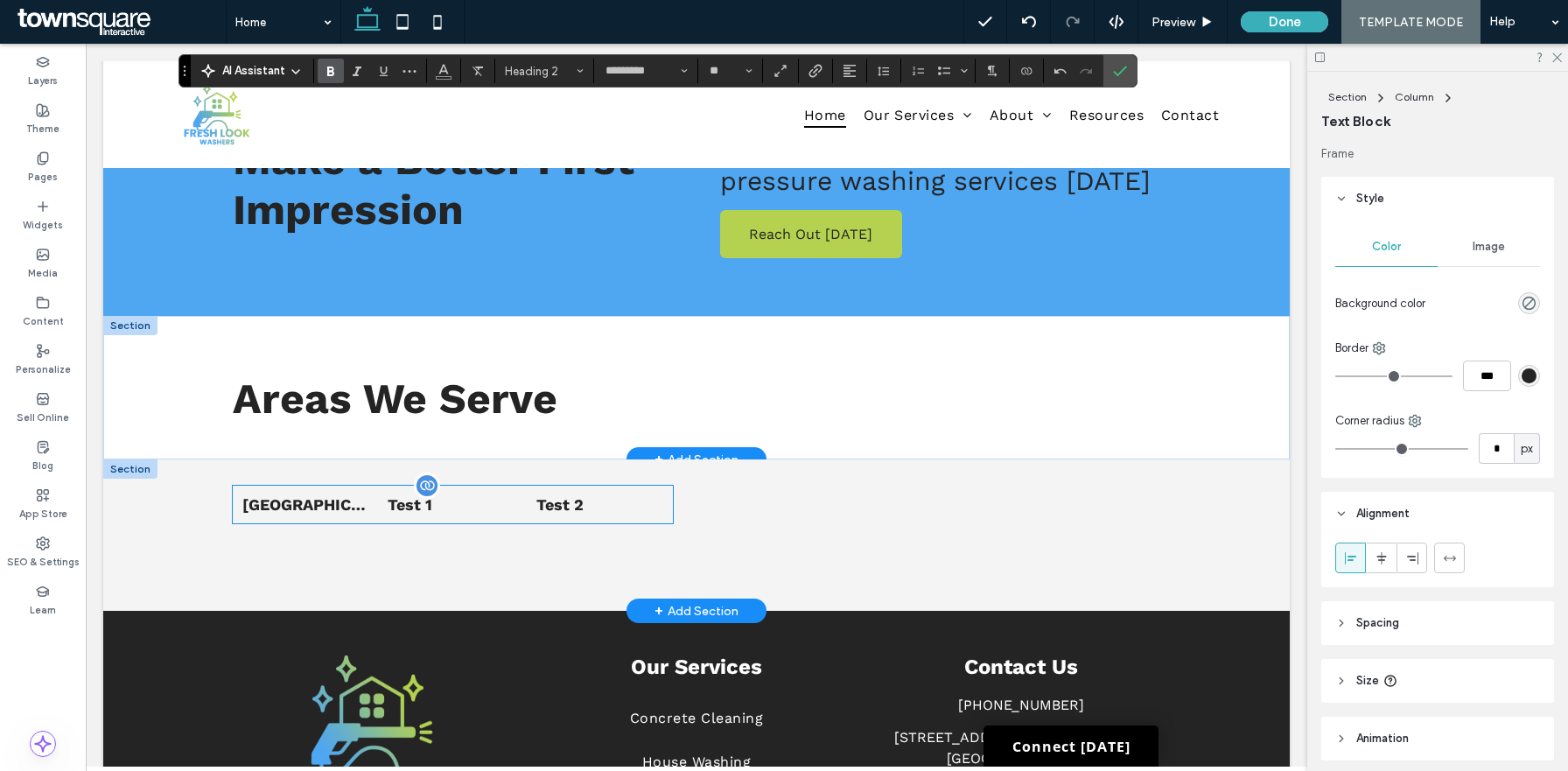
drag, startPoint x: 439, startPoint y: 423, endPoint x: 634, endPoint y: 426, distance: 195.0
click at [439, 495] on span "Test 1" at bounding box center [451, 504] width 126 height 18
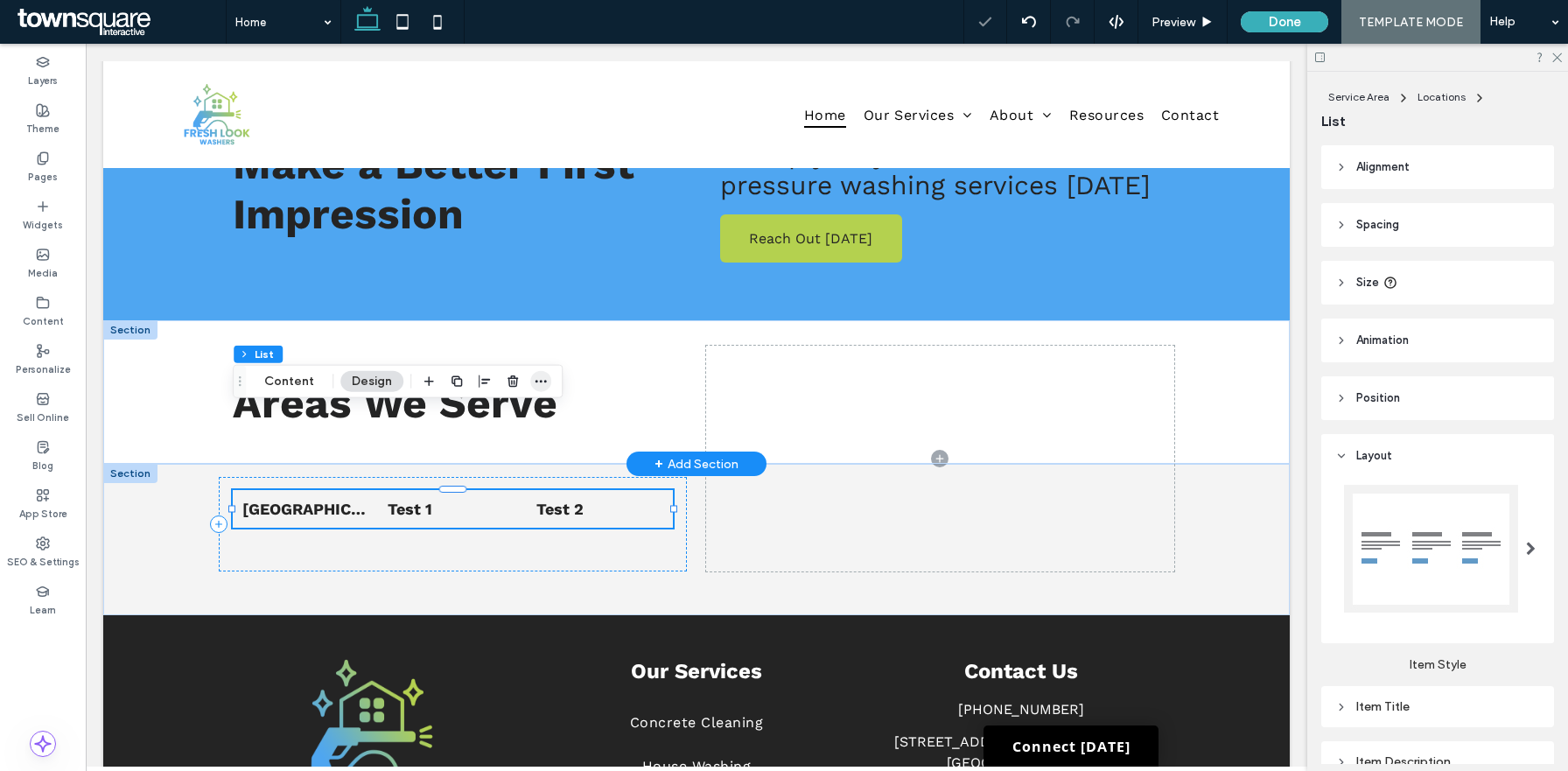
click at [542, 382] on icon "button" at bounding box center [541, 381] width 14 height 14
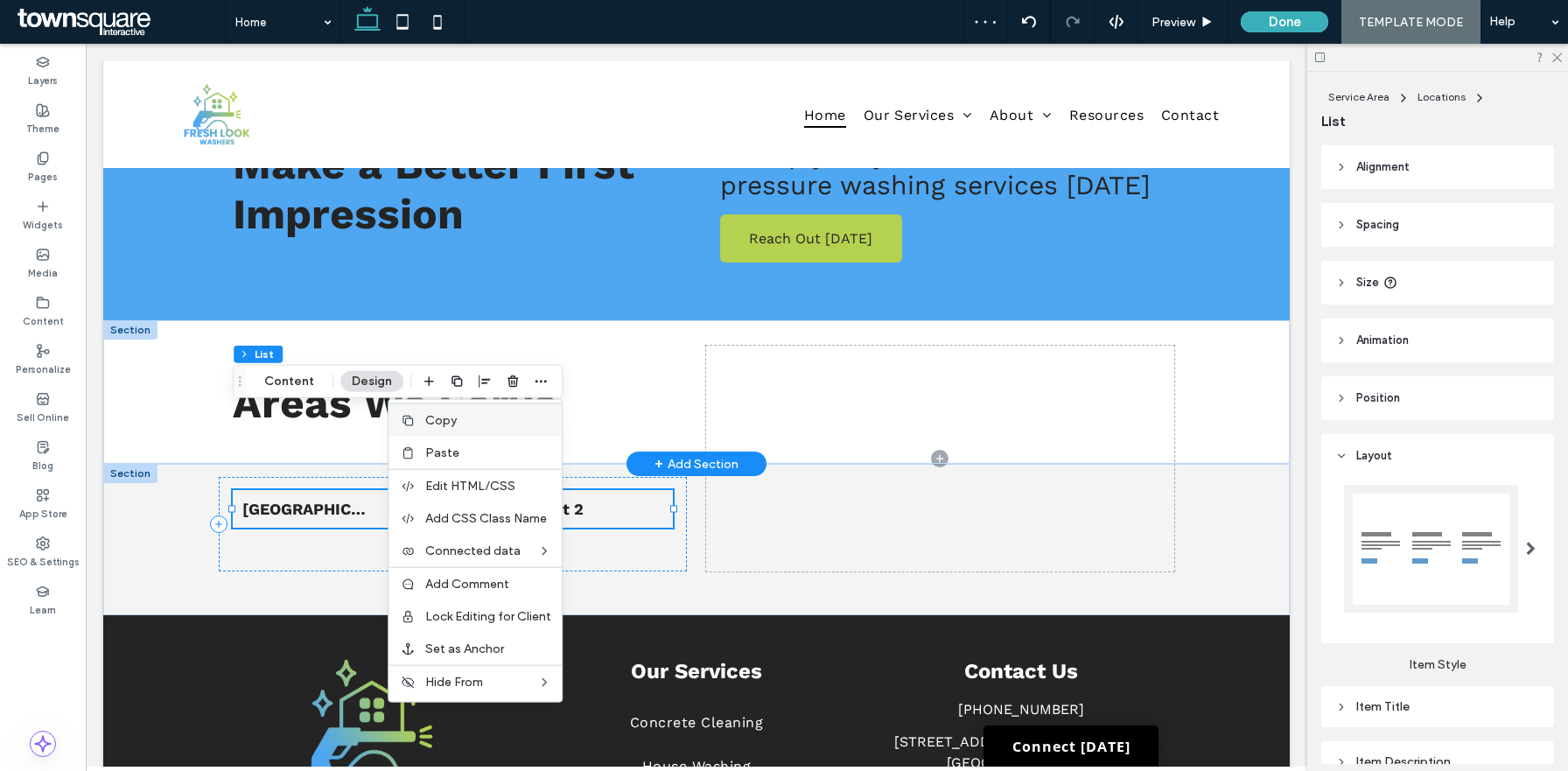
click at [454, 427] on div "Copy" at bounding box center [475, 420] width 173 height 33
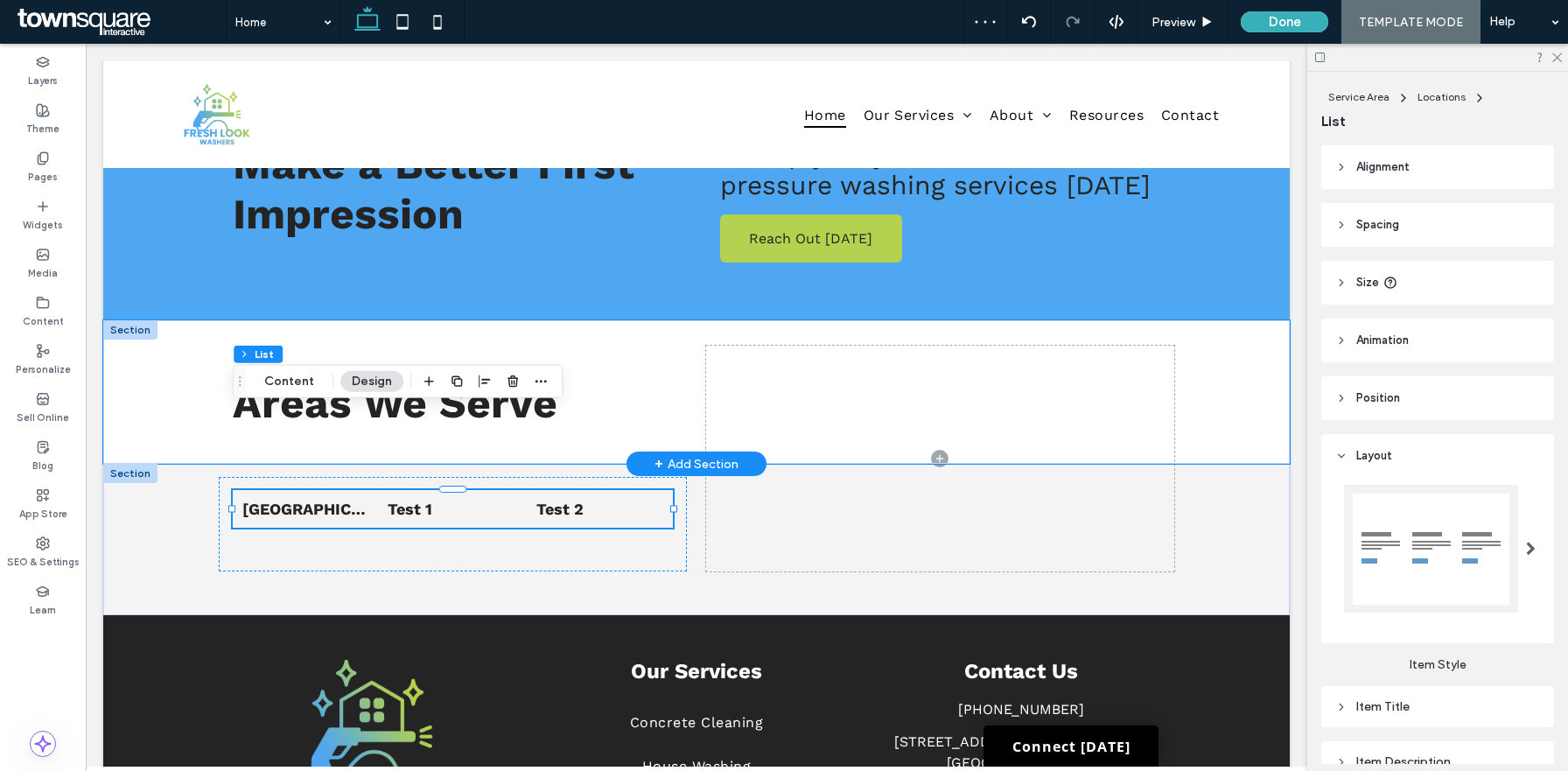
click at [124, 320] on div "Areas We Serve" at bounding box center [696, 392] width 1187 height 144
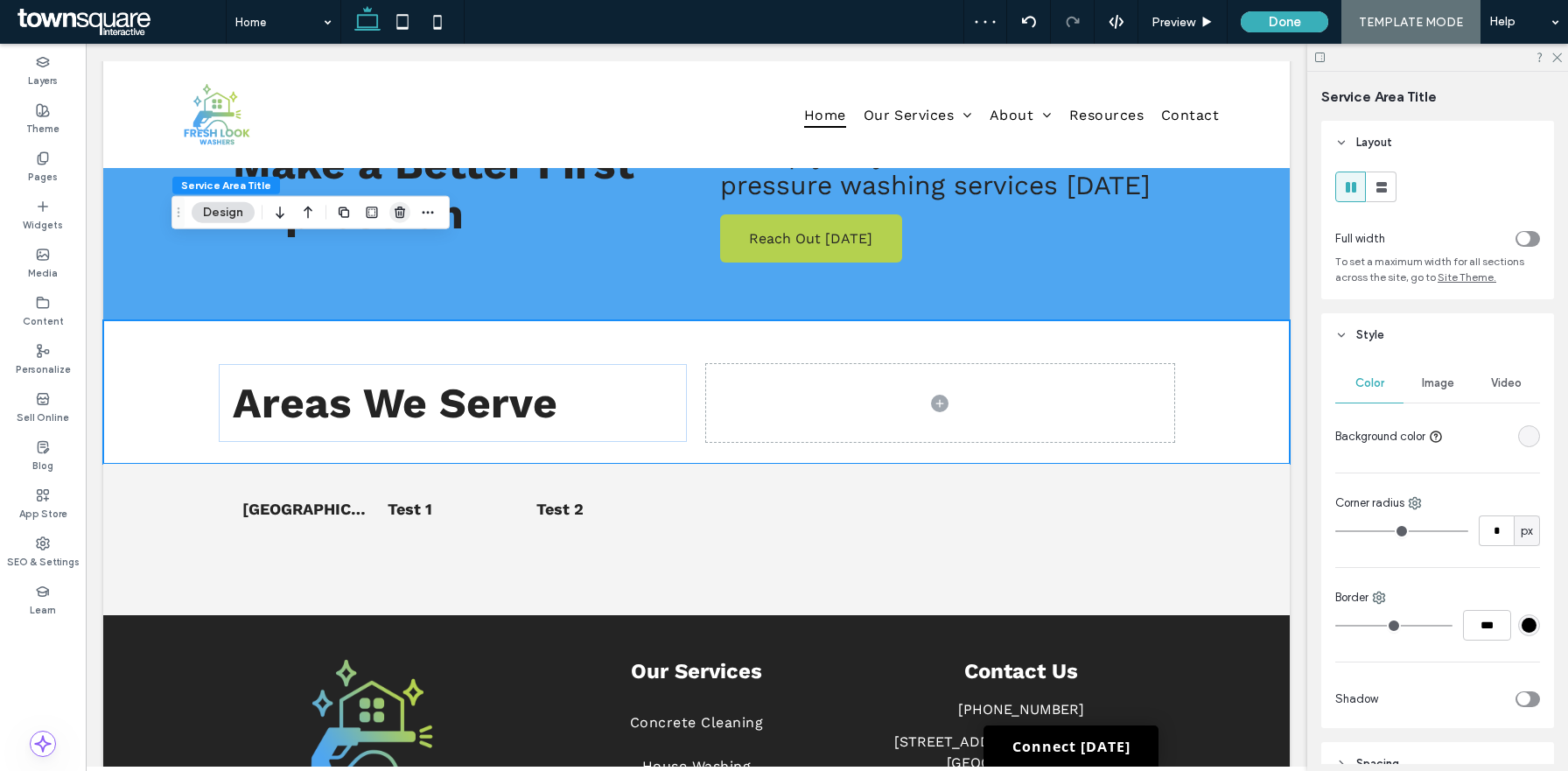
click at [395, 212] on icon "button" at bounding box center [400, 212] width 14 height 14
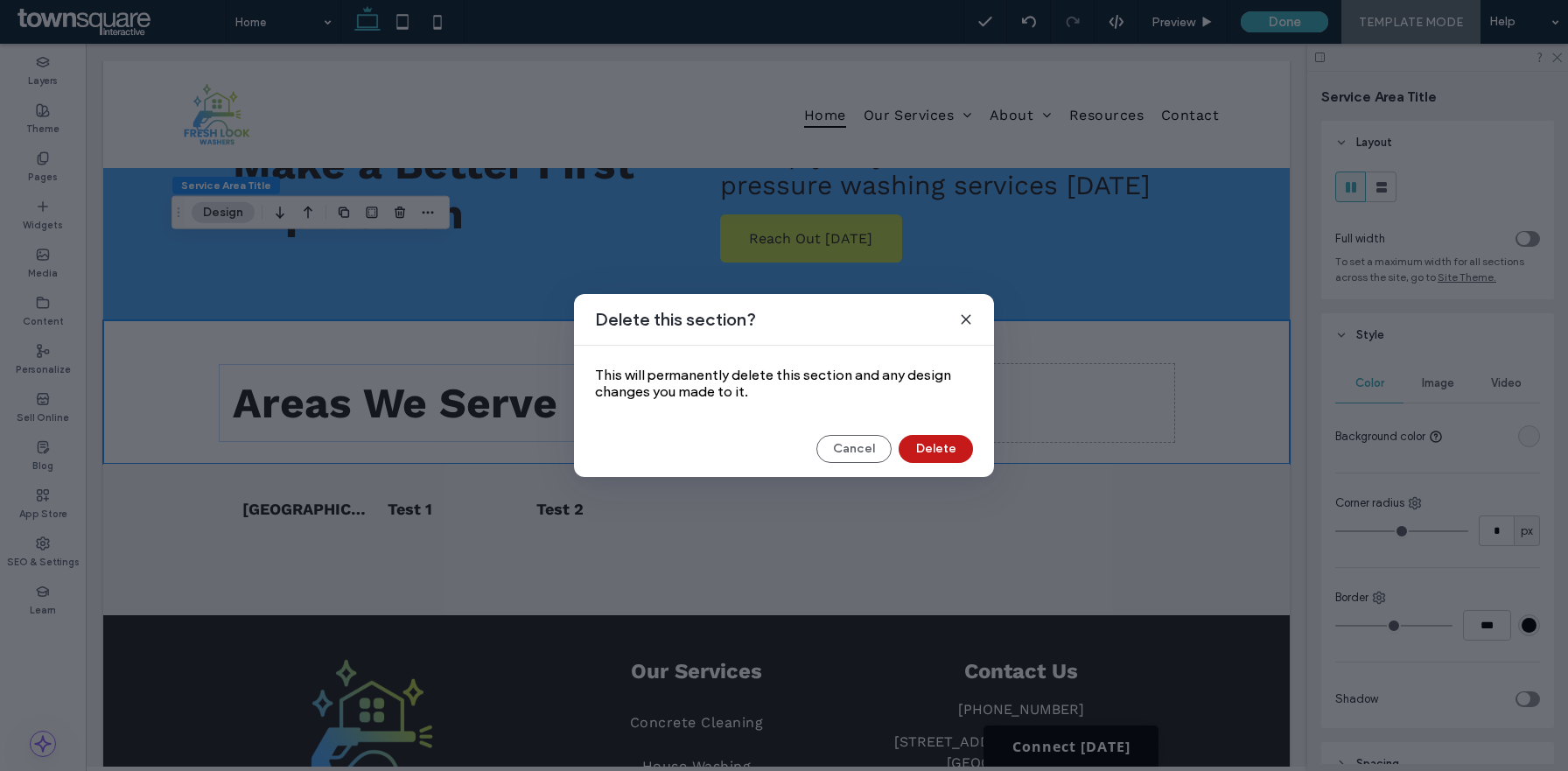
click at [933, 452] on button "Delete" at bounding box center [936, 448] width 74 height 28
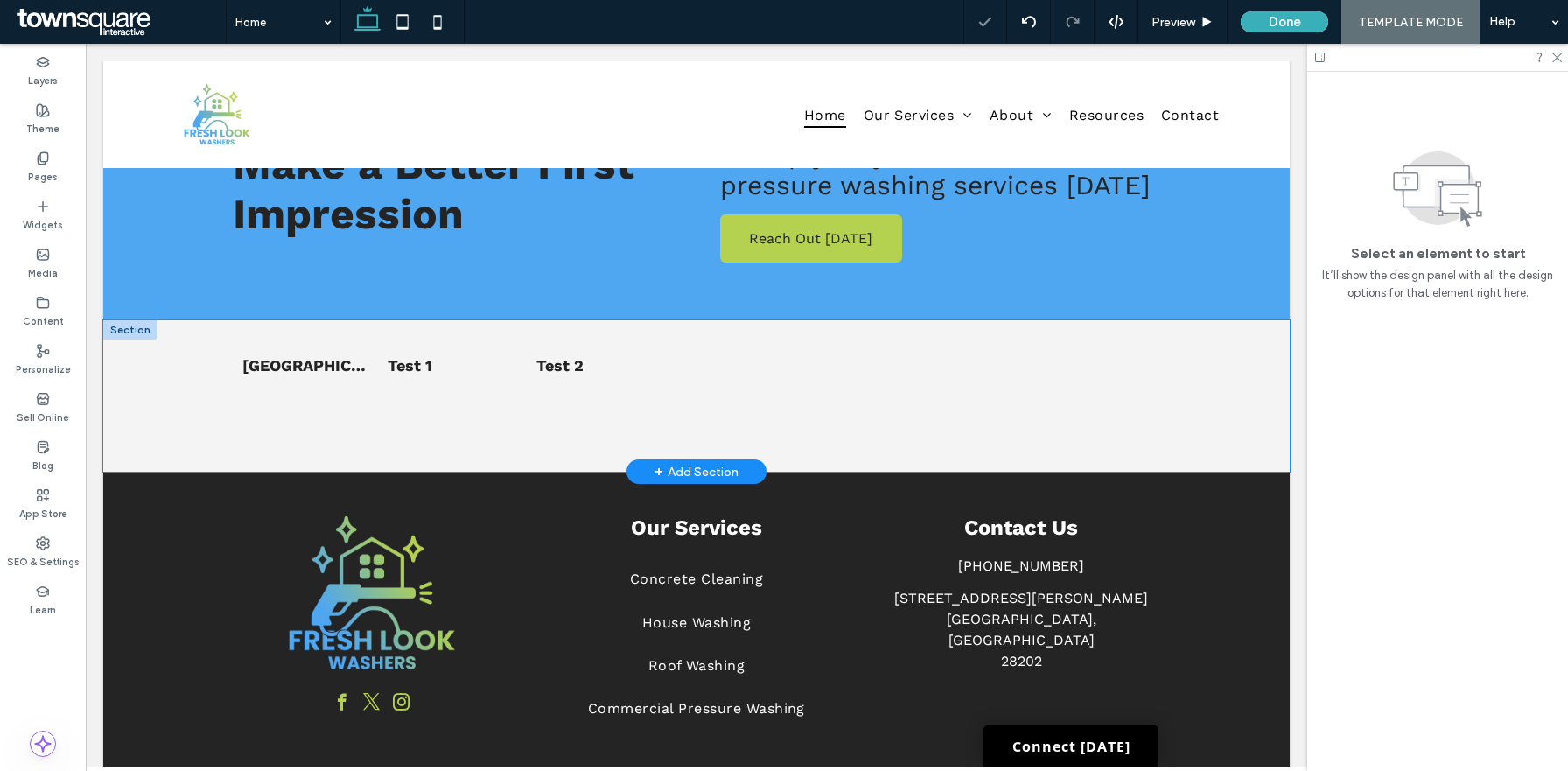
click at [161, 333] on div "List of Services Norco, GA Test 1 Test 2" at bounding box center [696, 396] width 1187 height 152
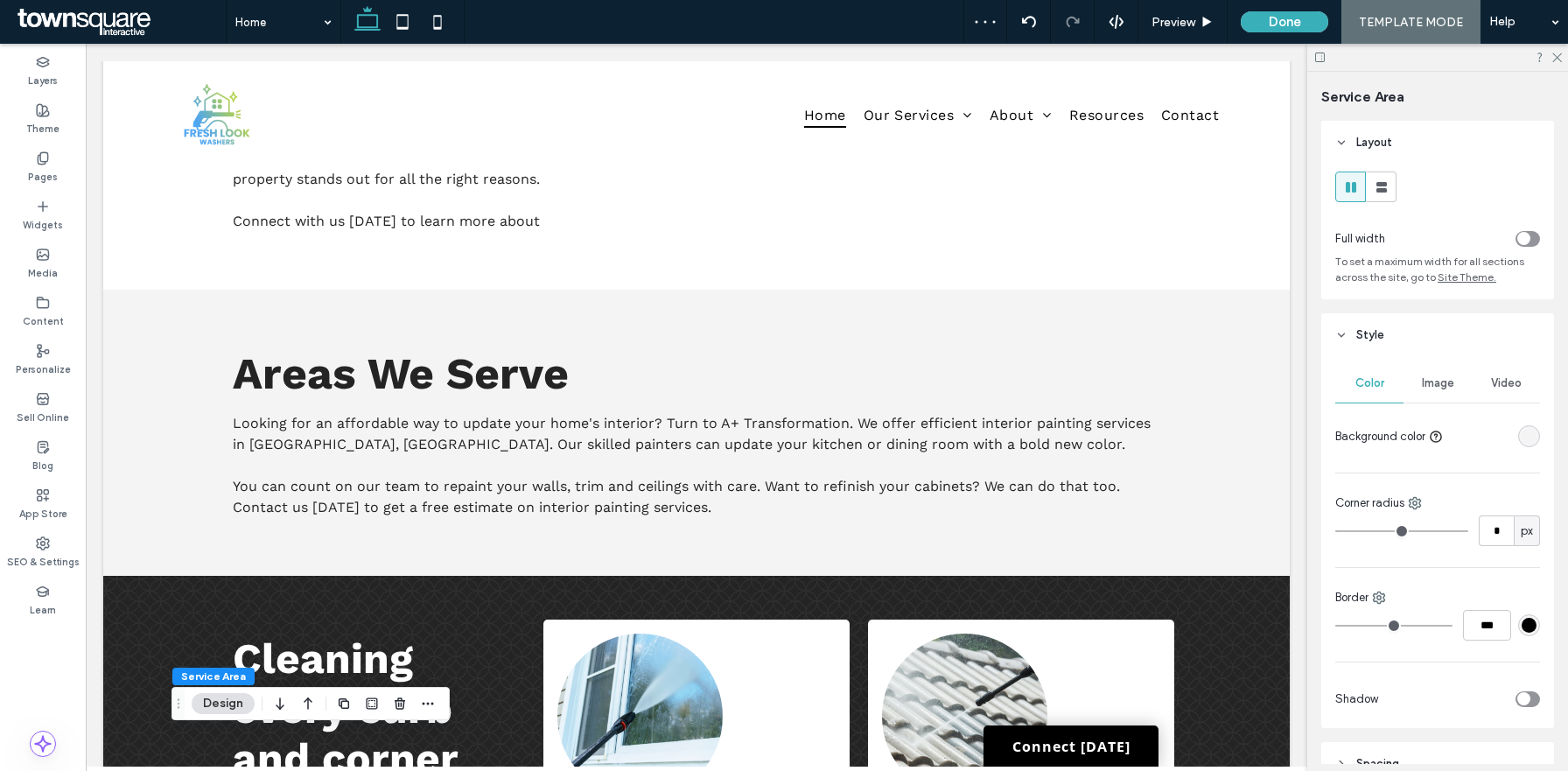
scroll to position [1259, 0]
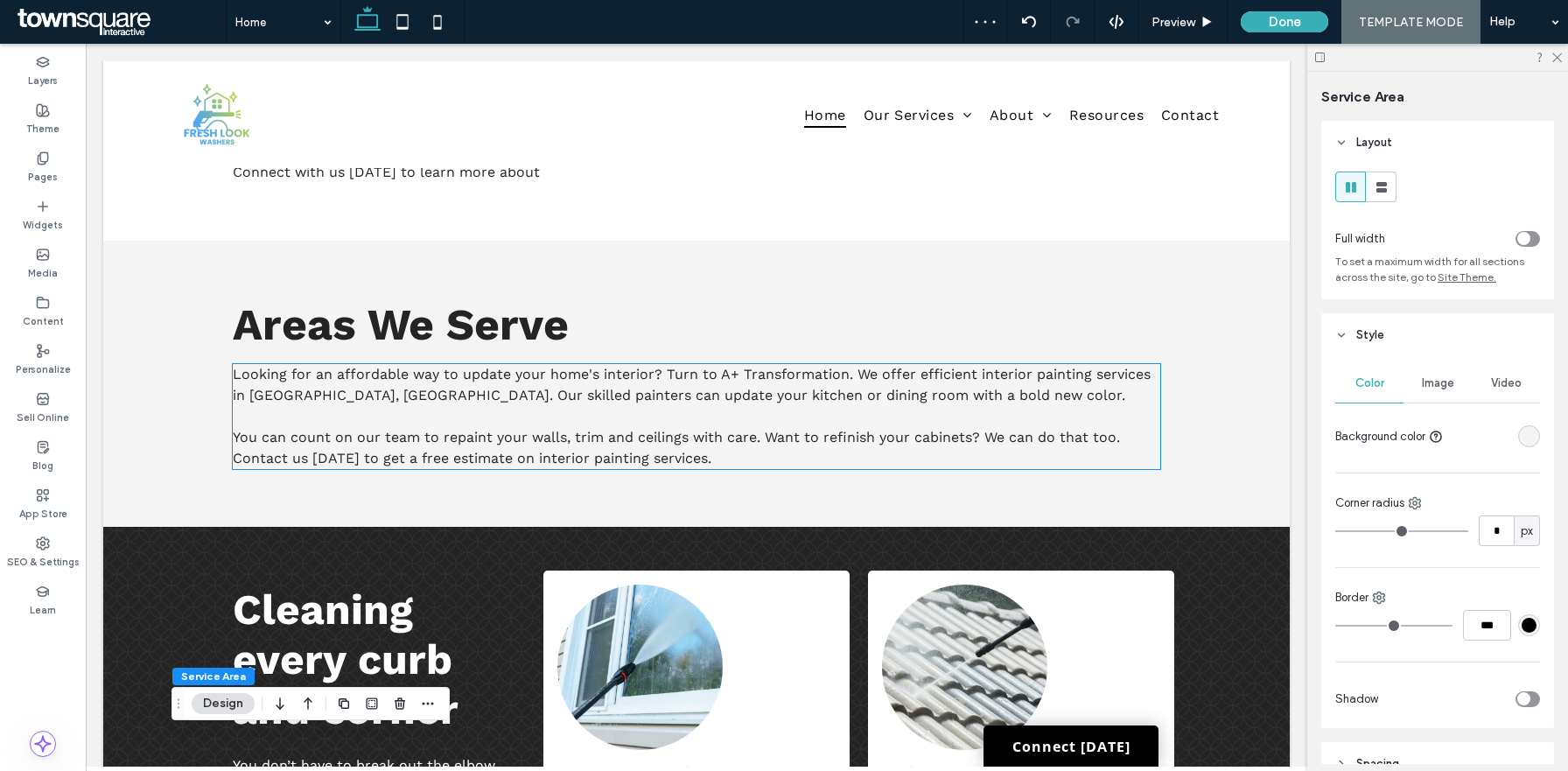
click at [518, 385] on span "Looking for an affordable way to update your home's interior? Turn to A+ Transf…" at bounding box center [692, 415] width 918 height 100
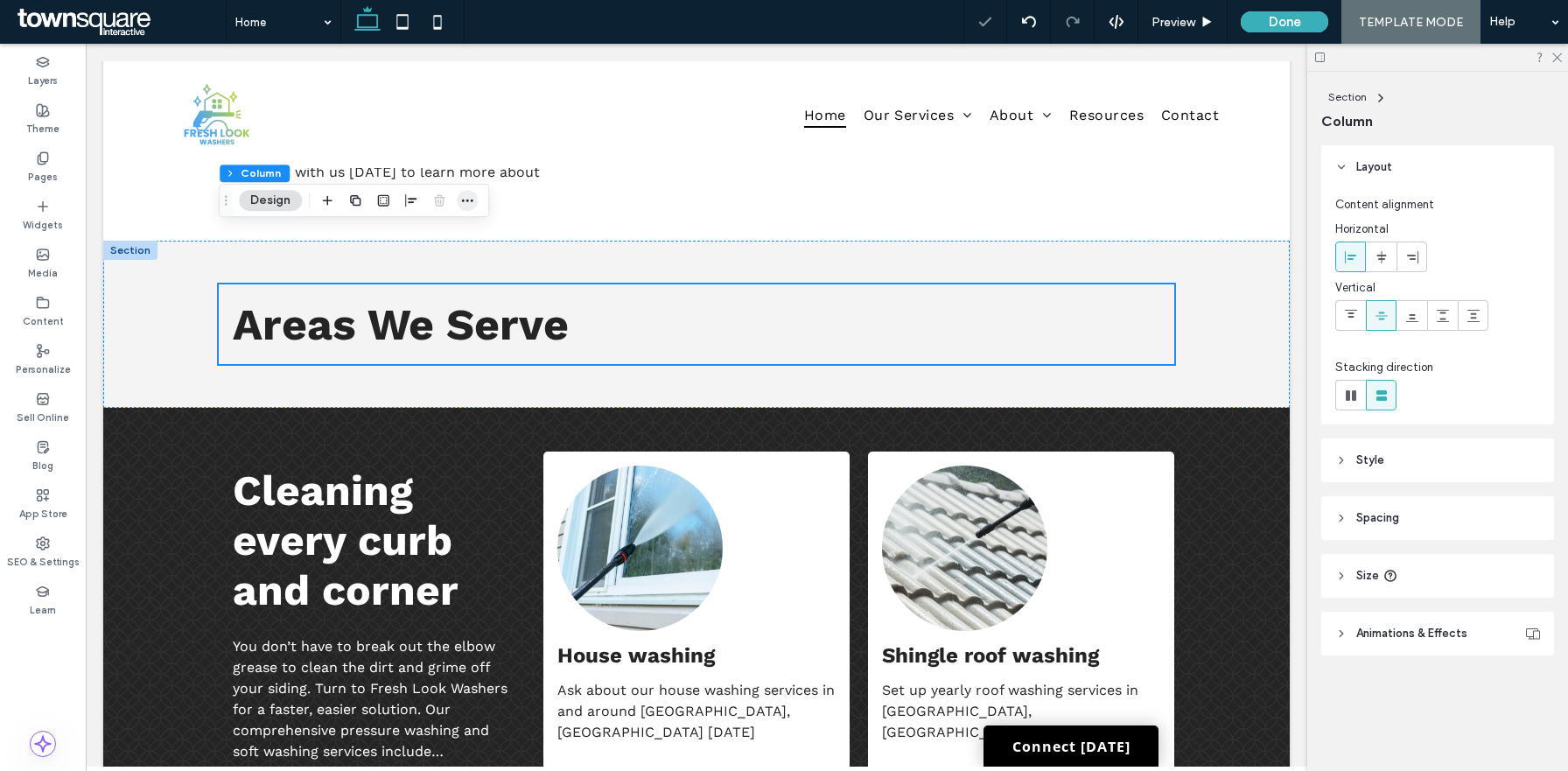
click at [468, 198] on icon "button" at bounding box center [467, 200] width 14 height 14
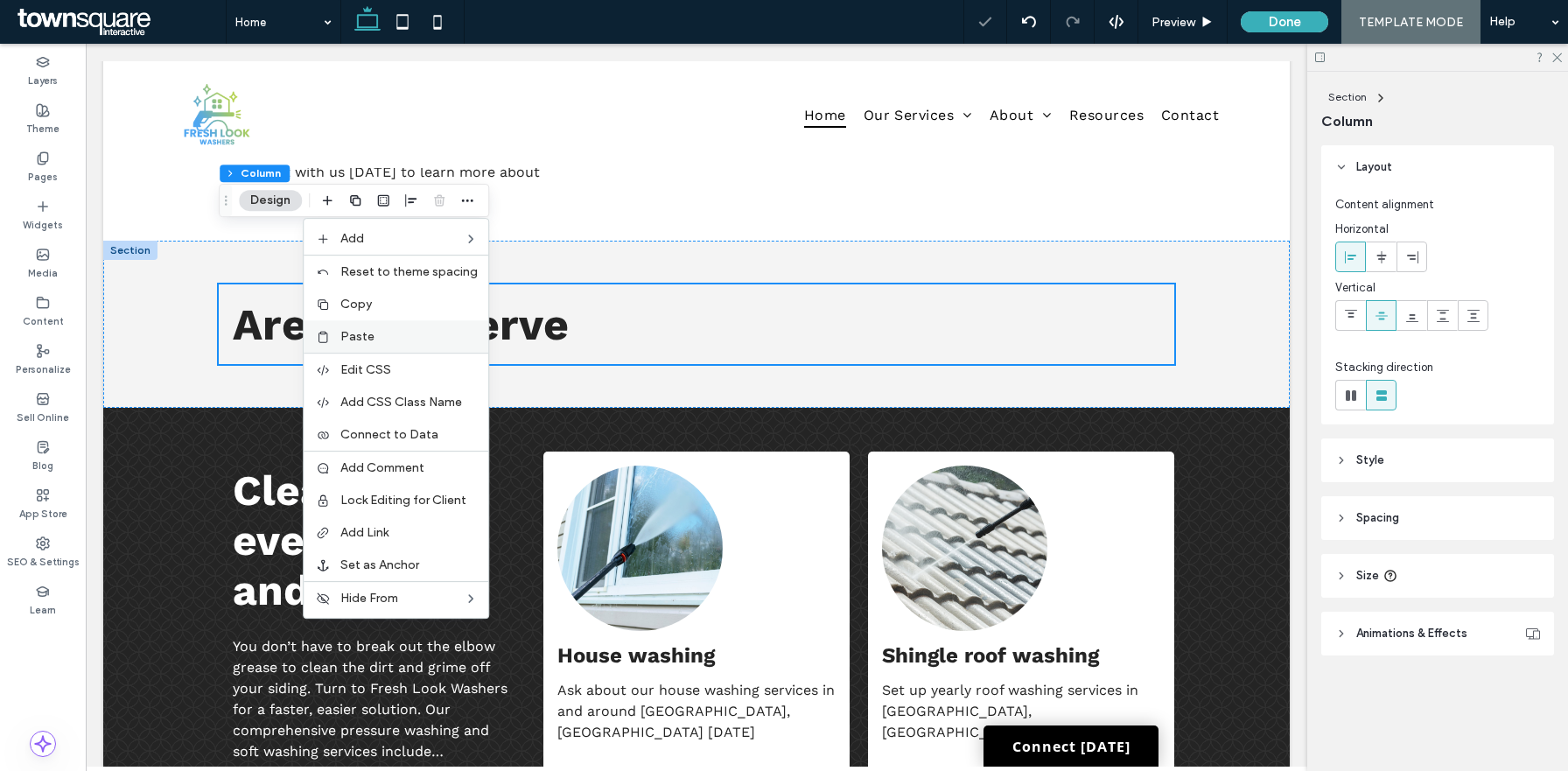
click at [396, 350] on div "Paste" at bounding box center [396, 335] width 185 height 32
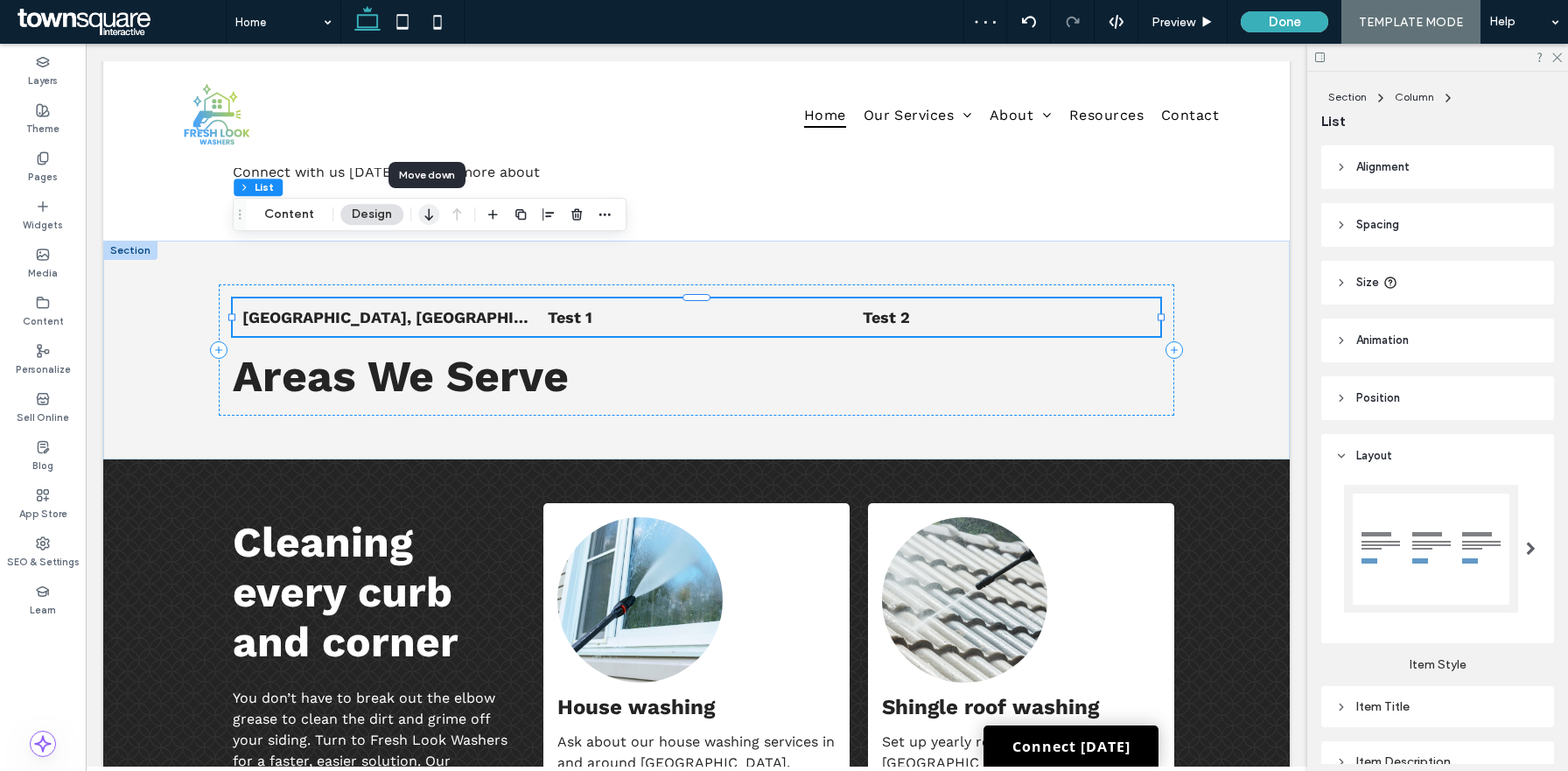
click at [431, 209] on icon "button" at bounding box center [429, 214] width 21 height 31
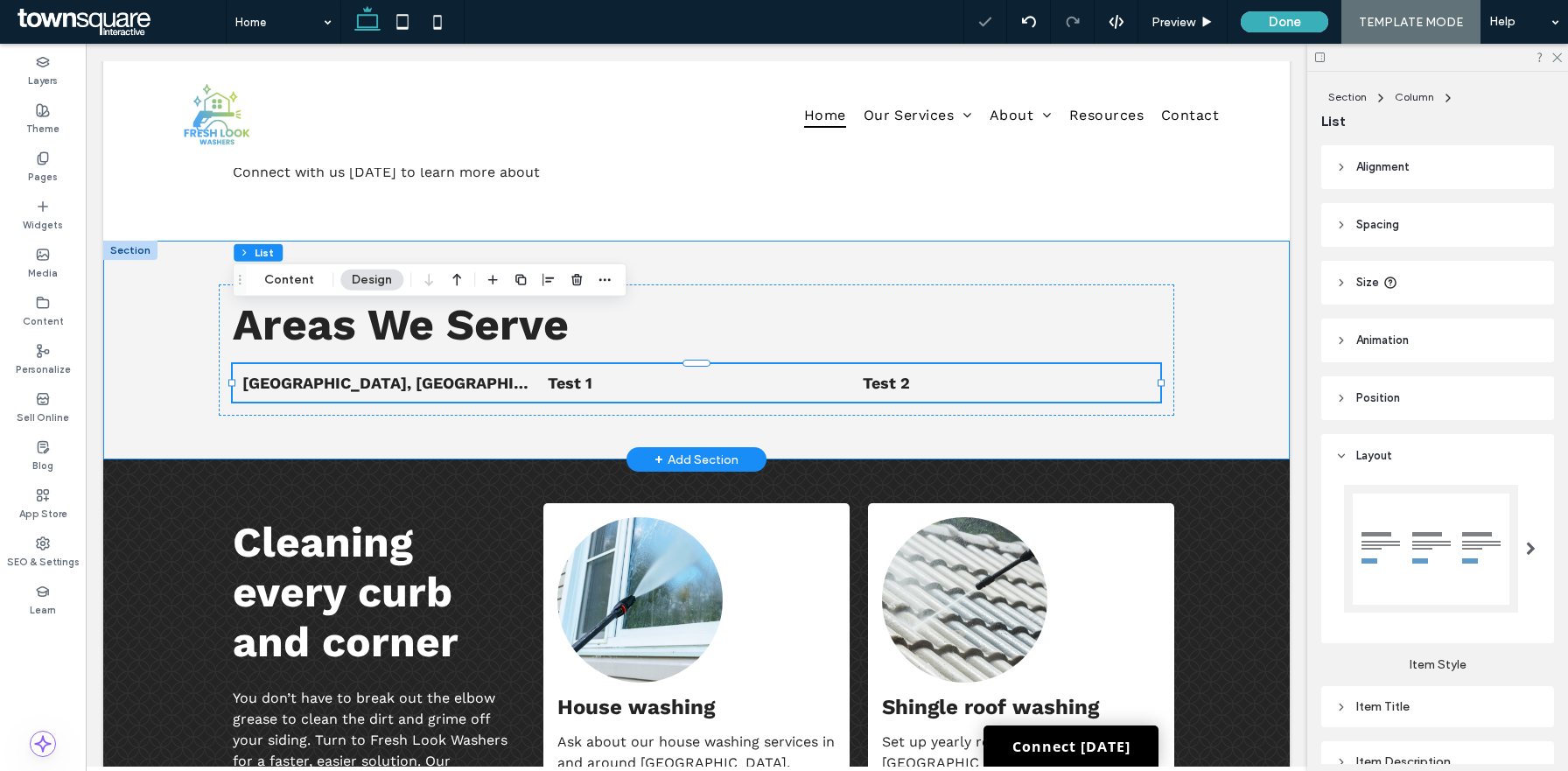
click at [1200, 324] on div "Areas We Serve List of Services Norco, GA Test 1 Test 2" at bounding box center [696, 349] width 1051 height 219
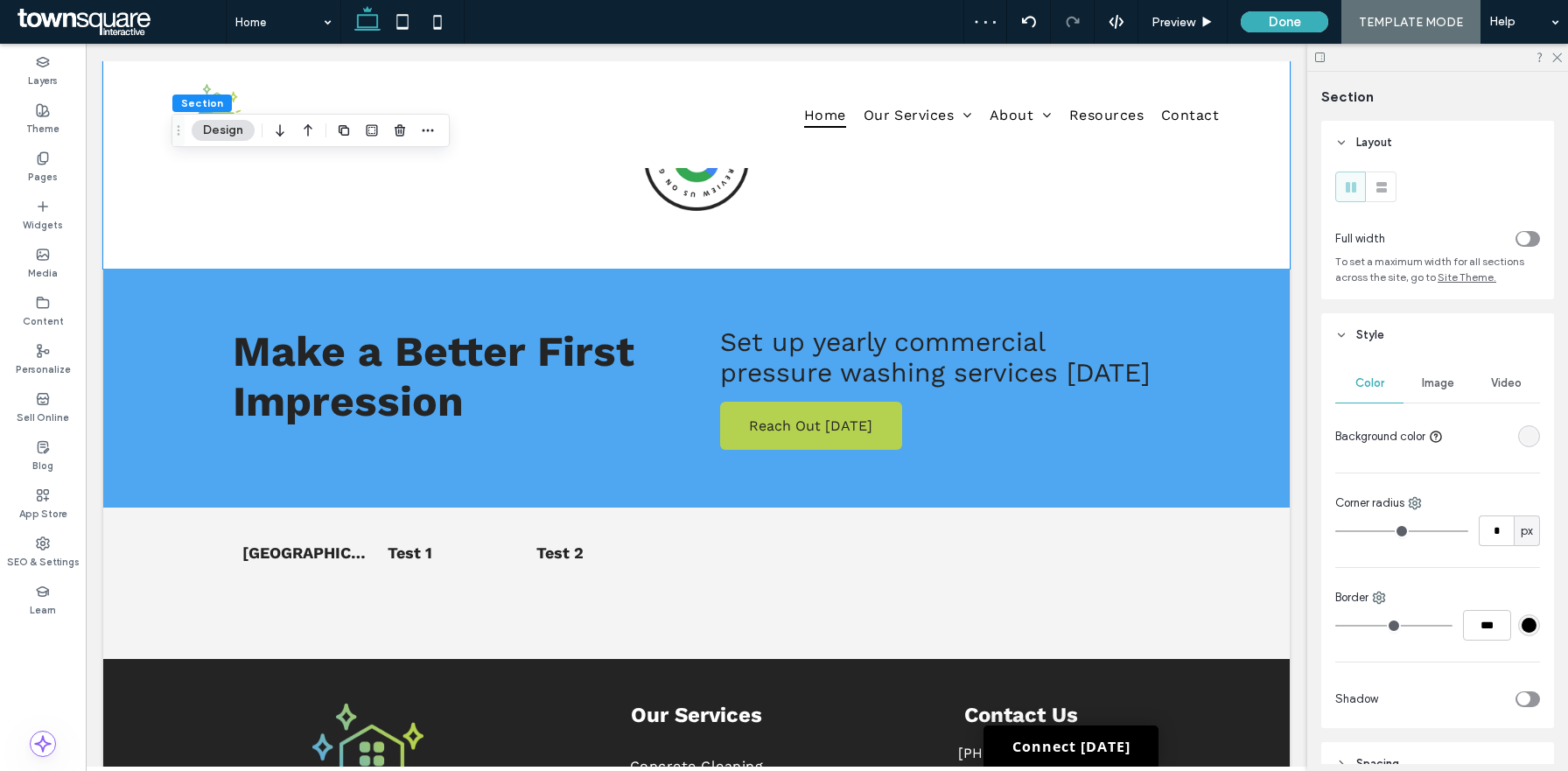
scroll to position [2845, 0]
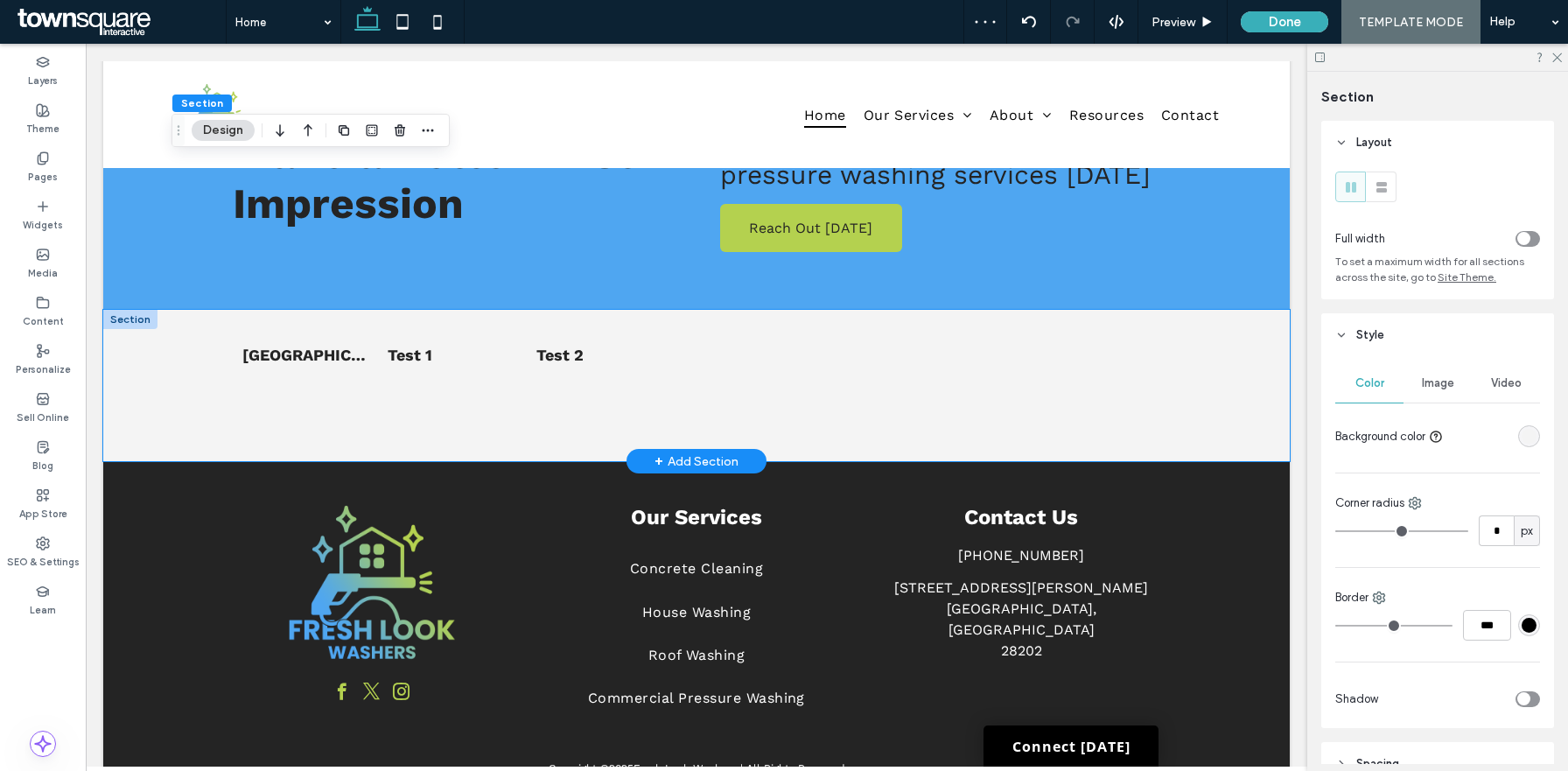
click at [1200, 324] on div "List of Services Norco, GA Test 1 Test 2" at bounding box center [696, 386] width 1051 height 152
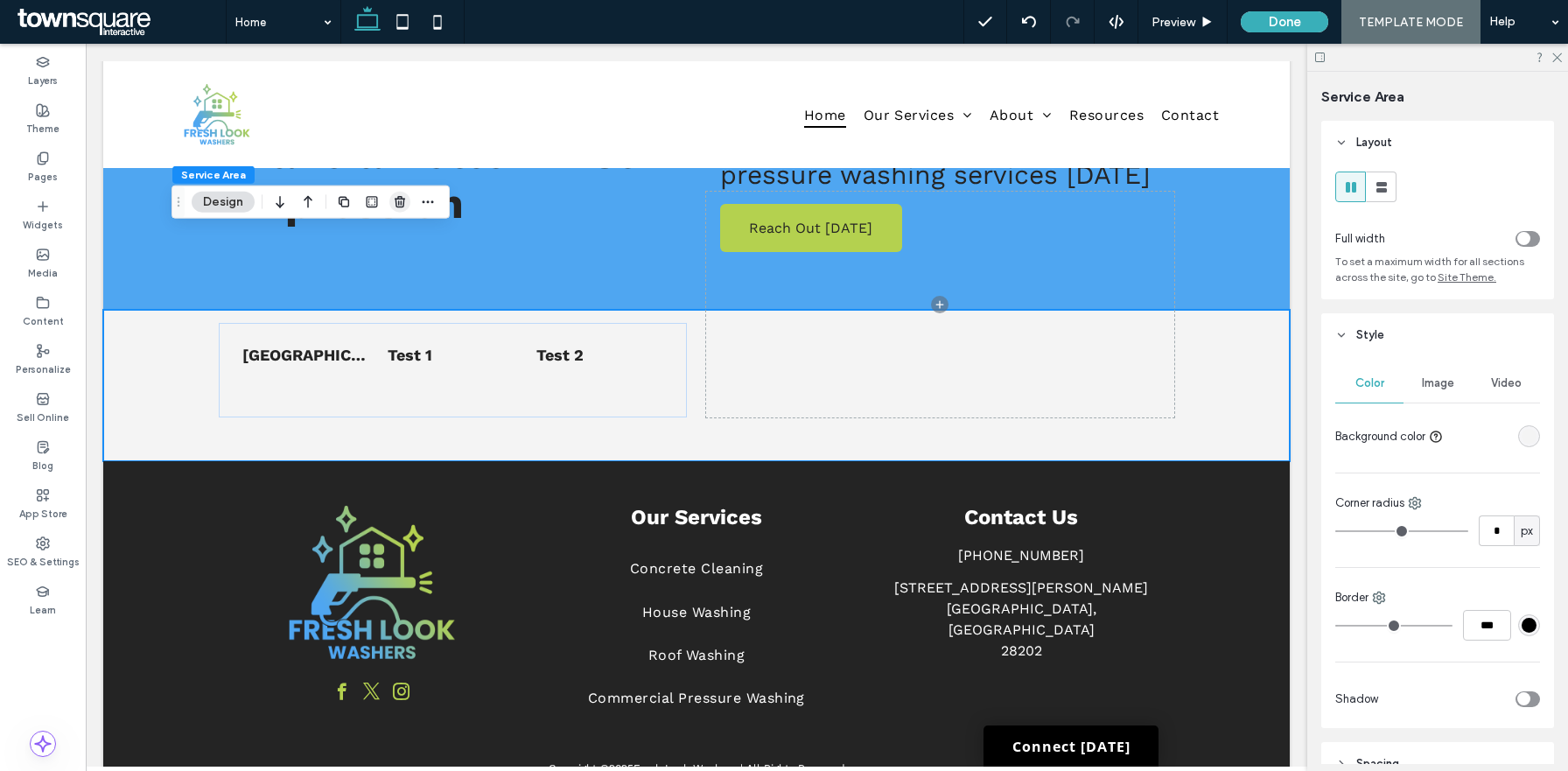
click at [406, 202] on icon "button" at bounding box center [400, 202] width 14 height 14
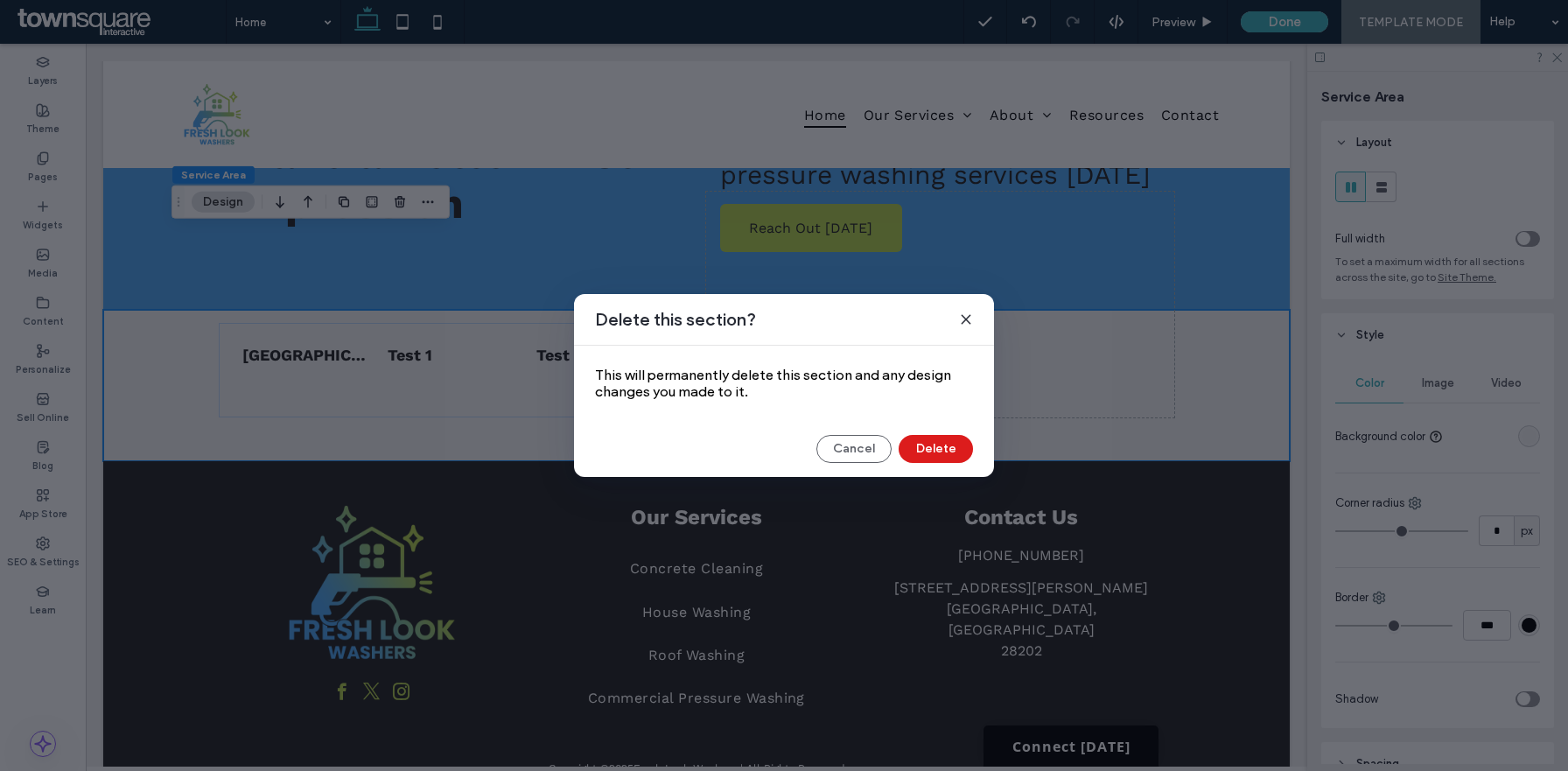
click at [918, 467] on div "Delete this section? This will permanently delete this section and any design c…" at bounding box center [784, 385] width 420 height 183
click at [918, 453] on button "Delete" at bounding box center [936, 448] width 74 height 28
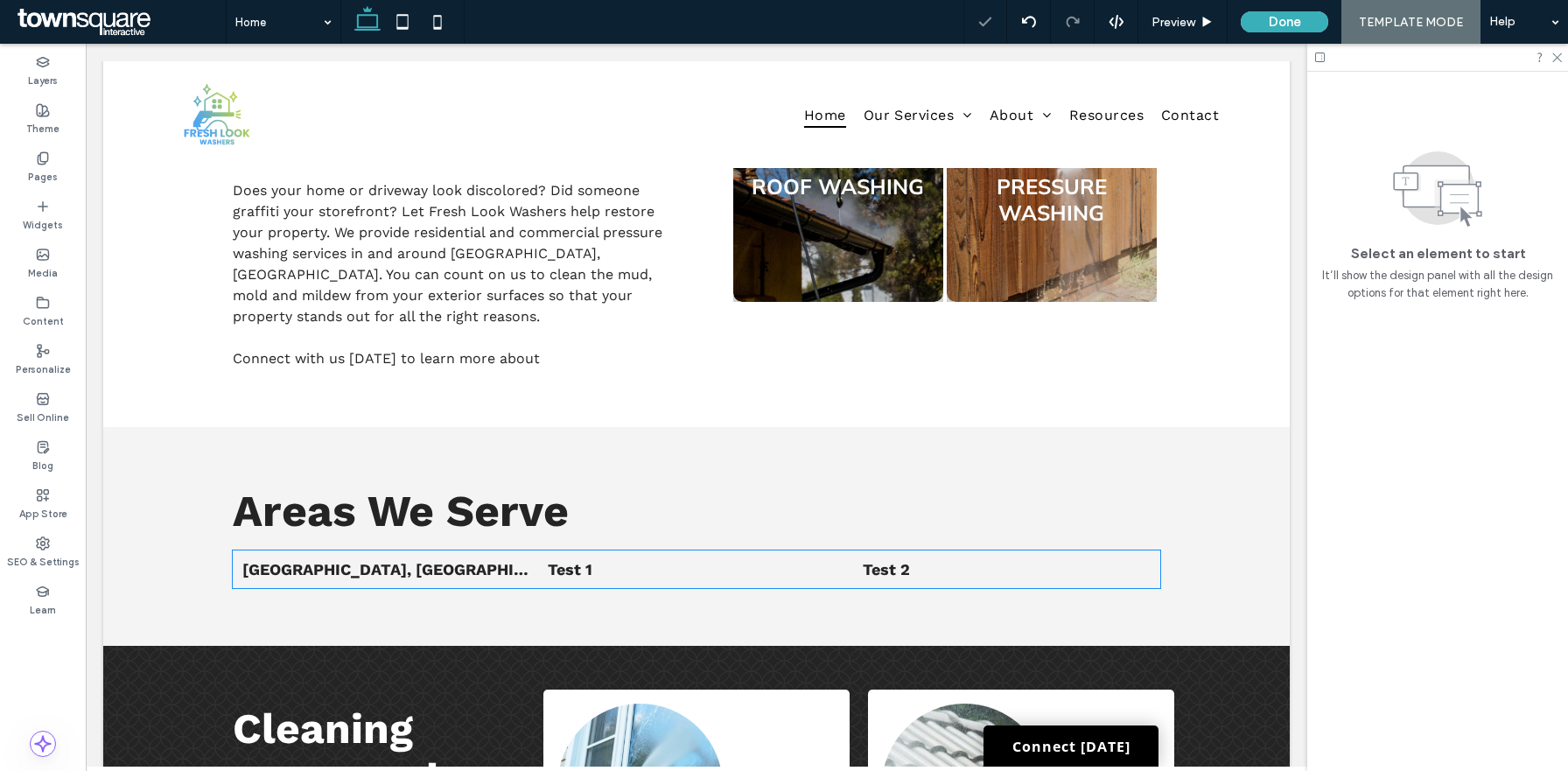
scroll to position [1061, 0]
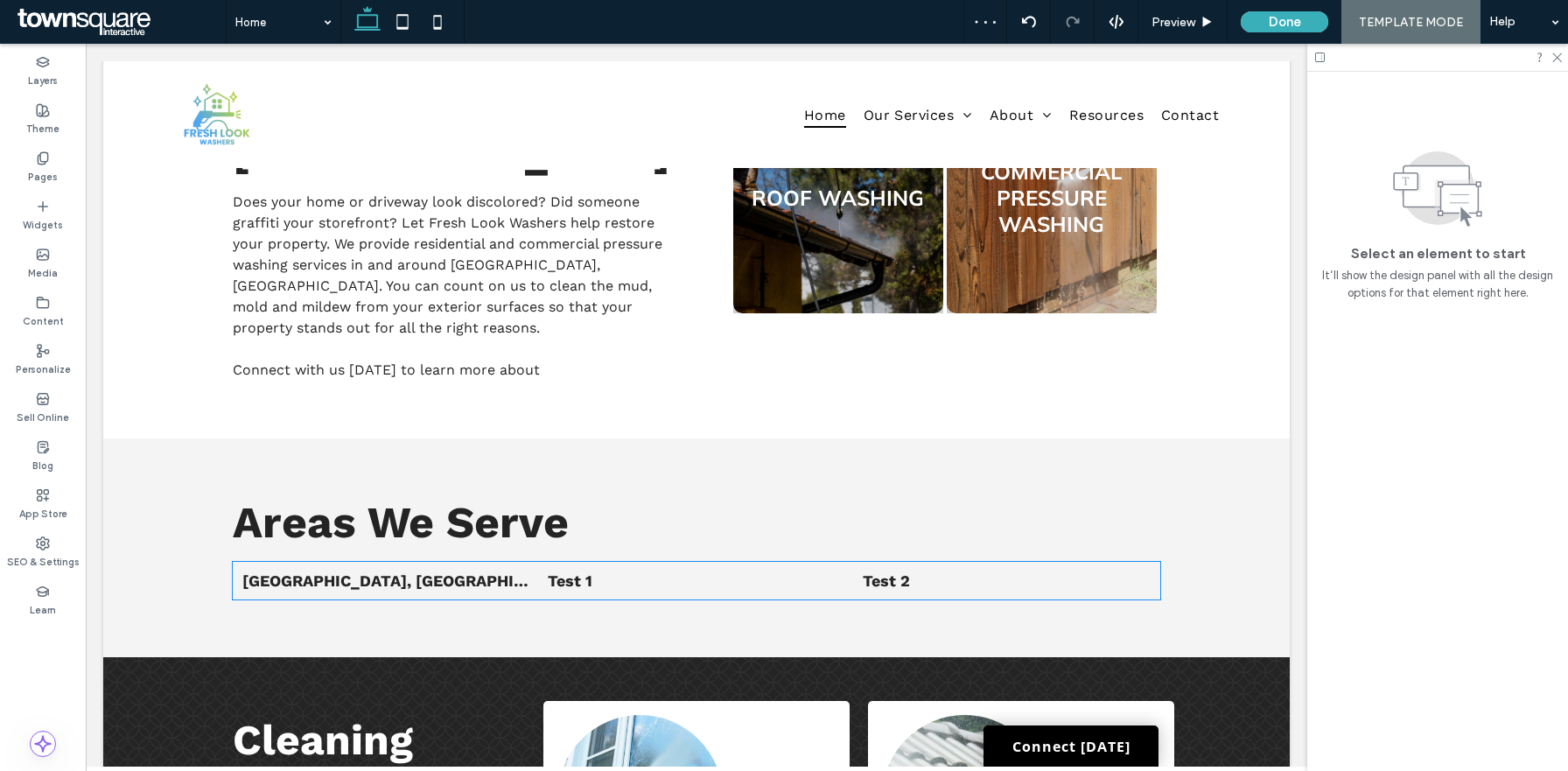
click at [796, 563] on li "Test 1" at bounding box center [692, 580] width 305 height 36
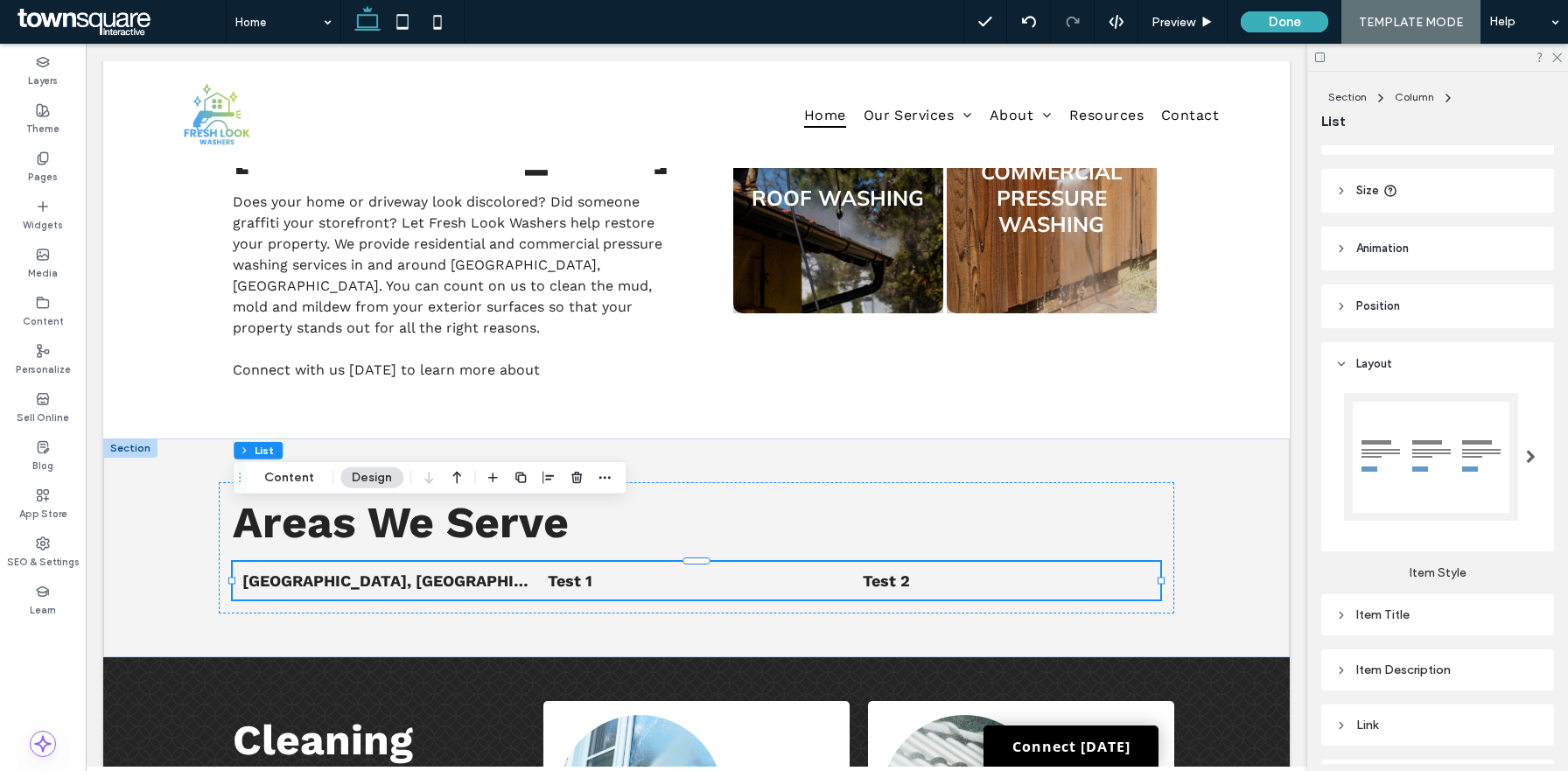
scroll to position [296, 0]
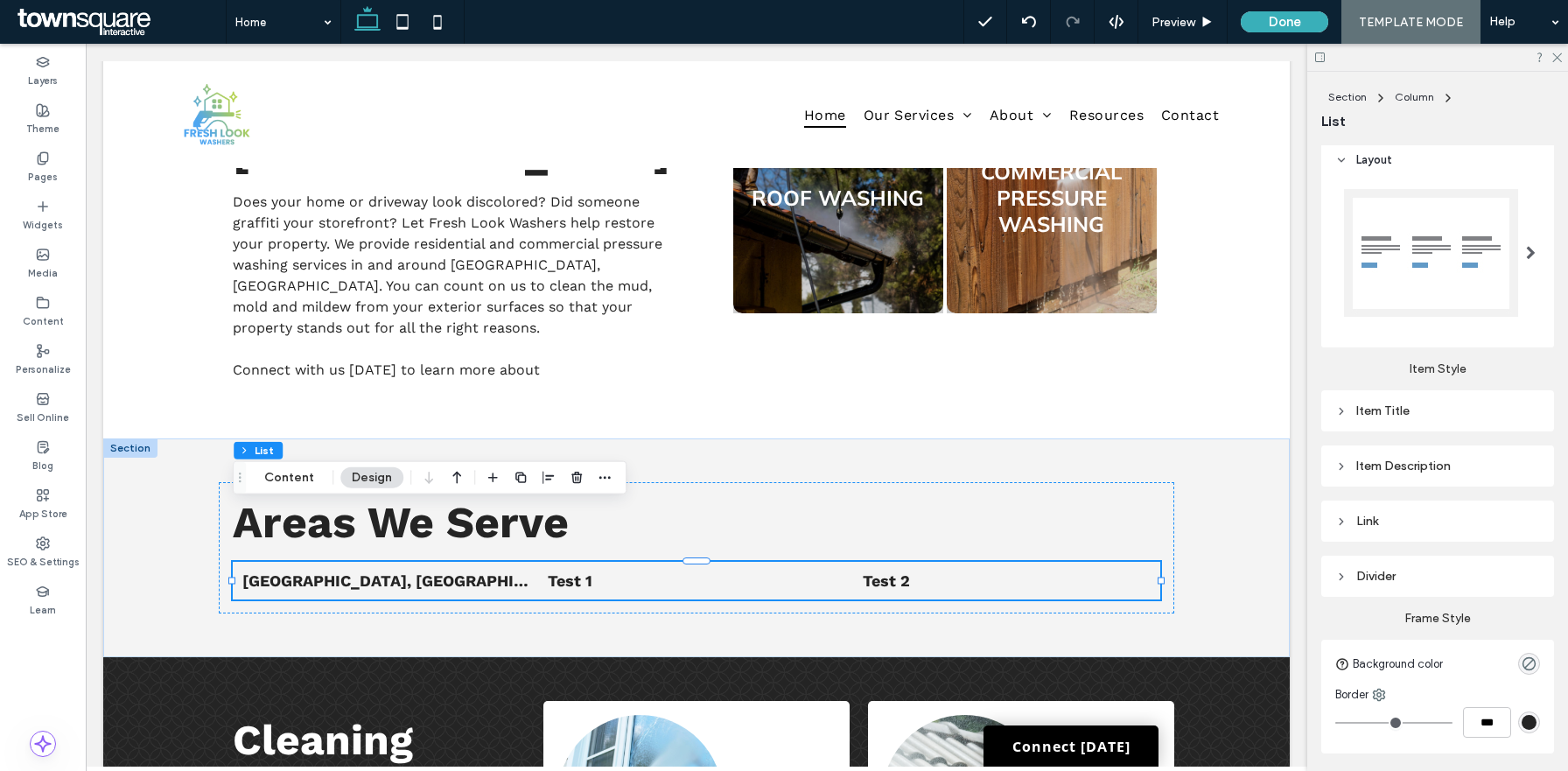
click at [1441, 263] on div at bounding box center [1431, 252] width 174 height 127
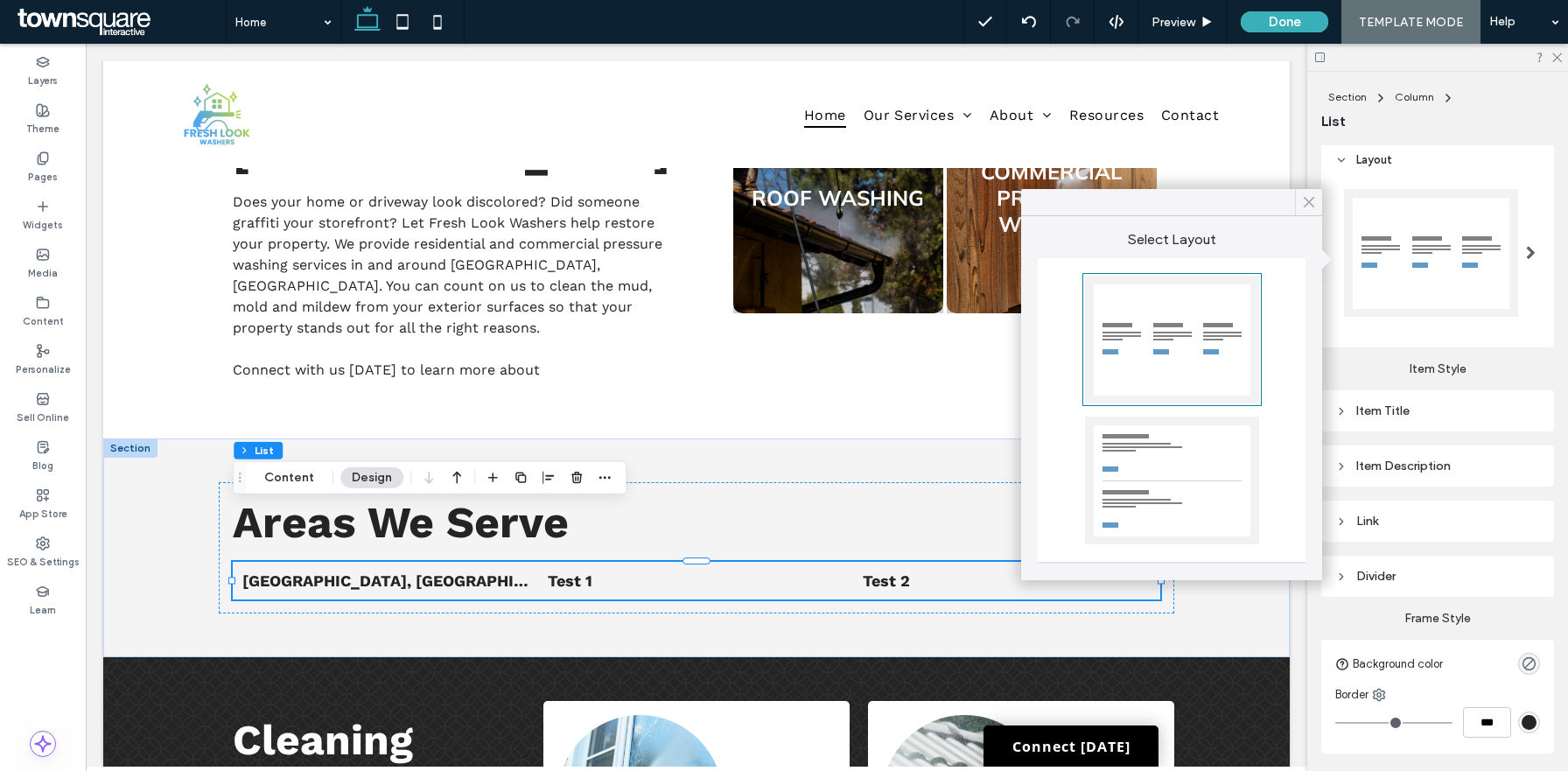
click at [1311, 202] on icon at bounding box center [1309, 202] width 16 height 16
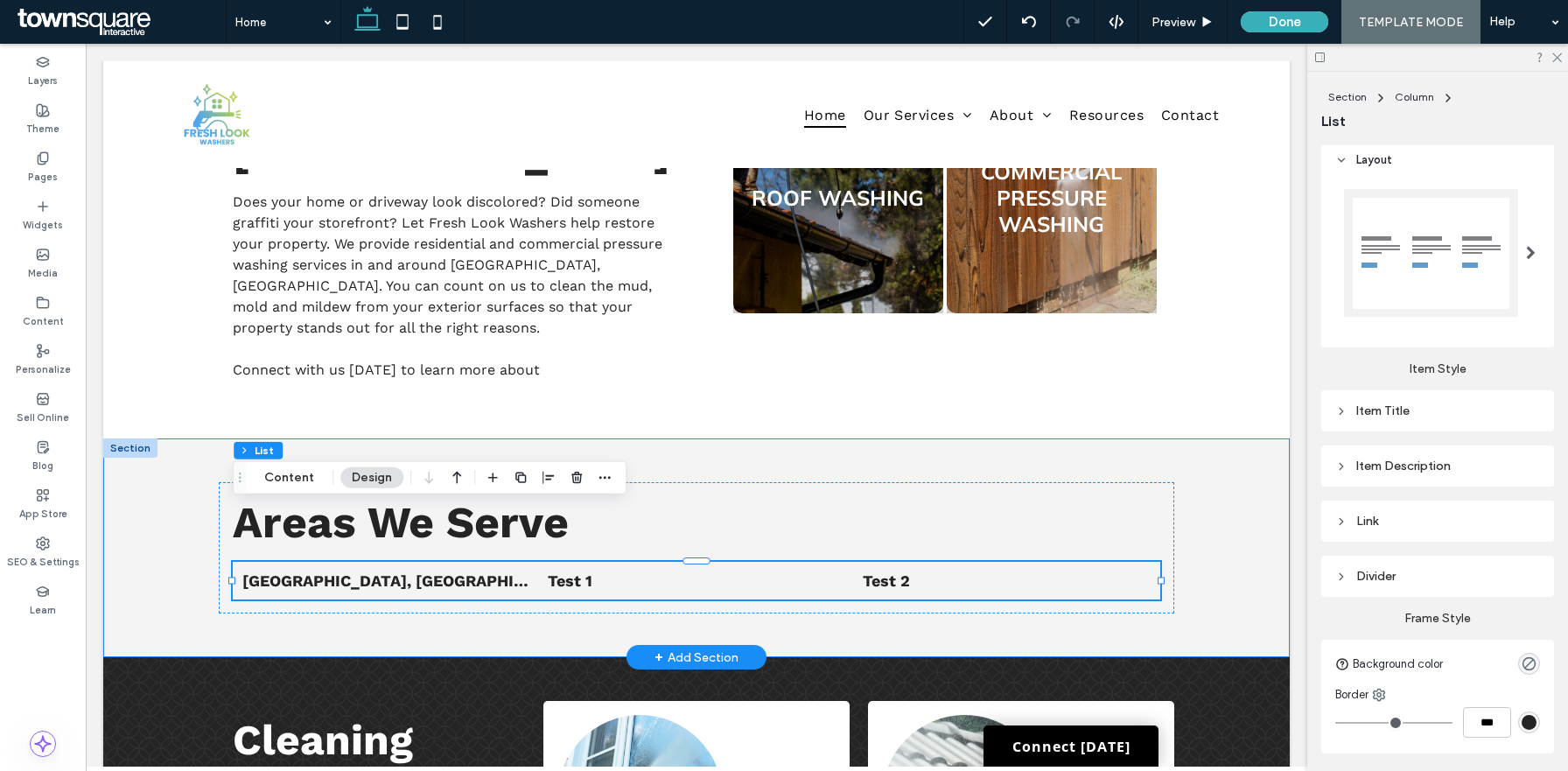
click at [1191, 502] on div "Areas We Serve List of Services Norco, GA Test 1 Test 2" at bounding box center [696, 547] width 1051 height 219
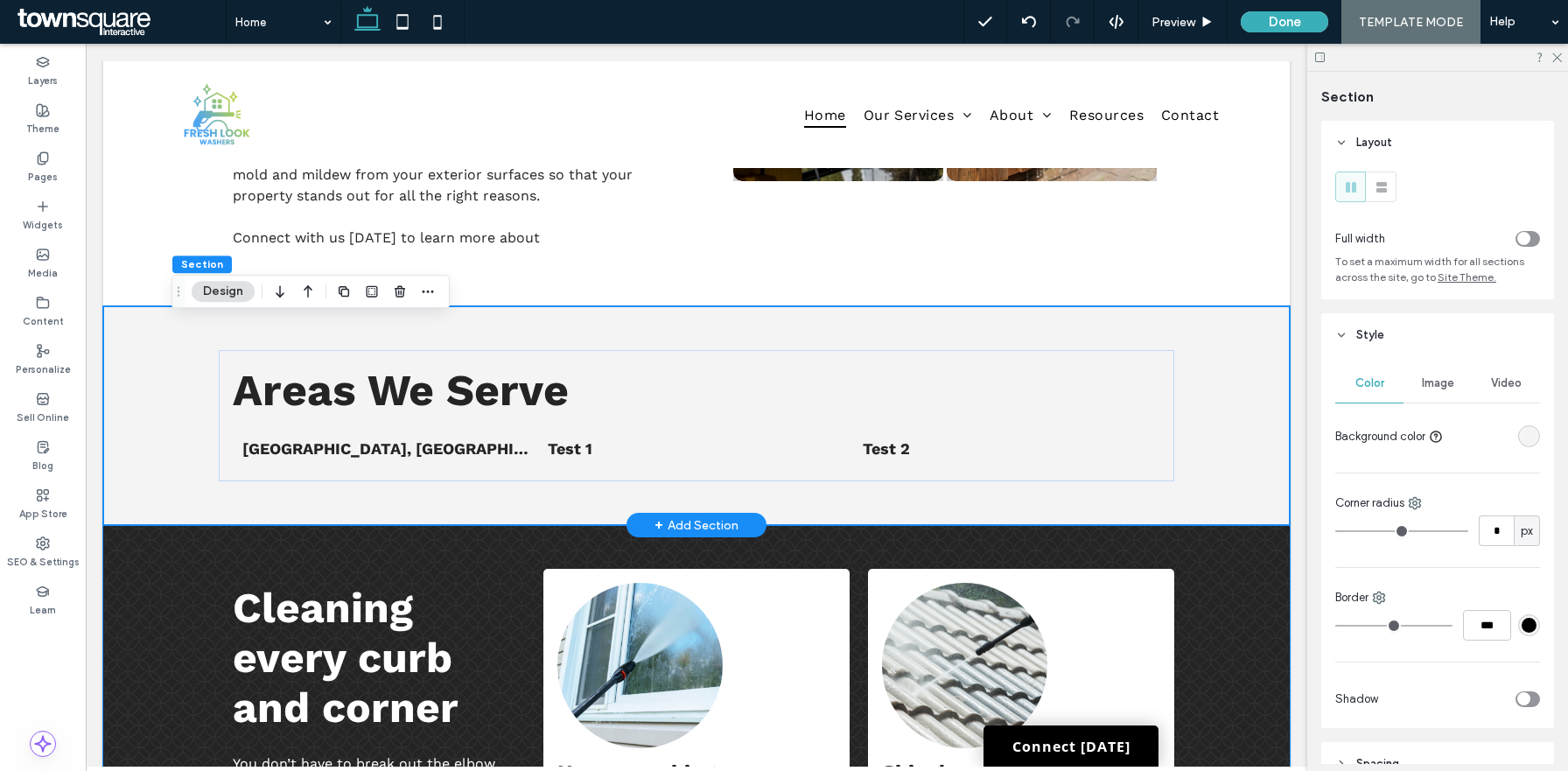
scroll to position [1235, 0]
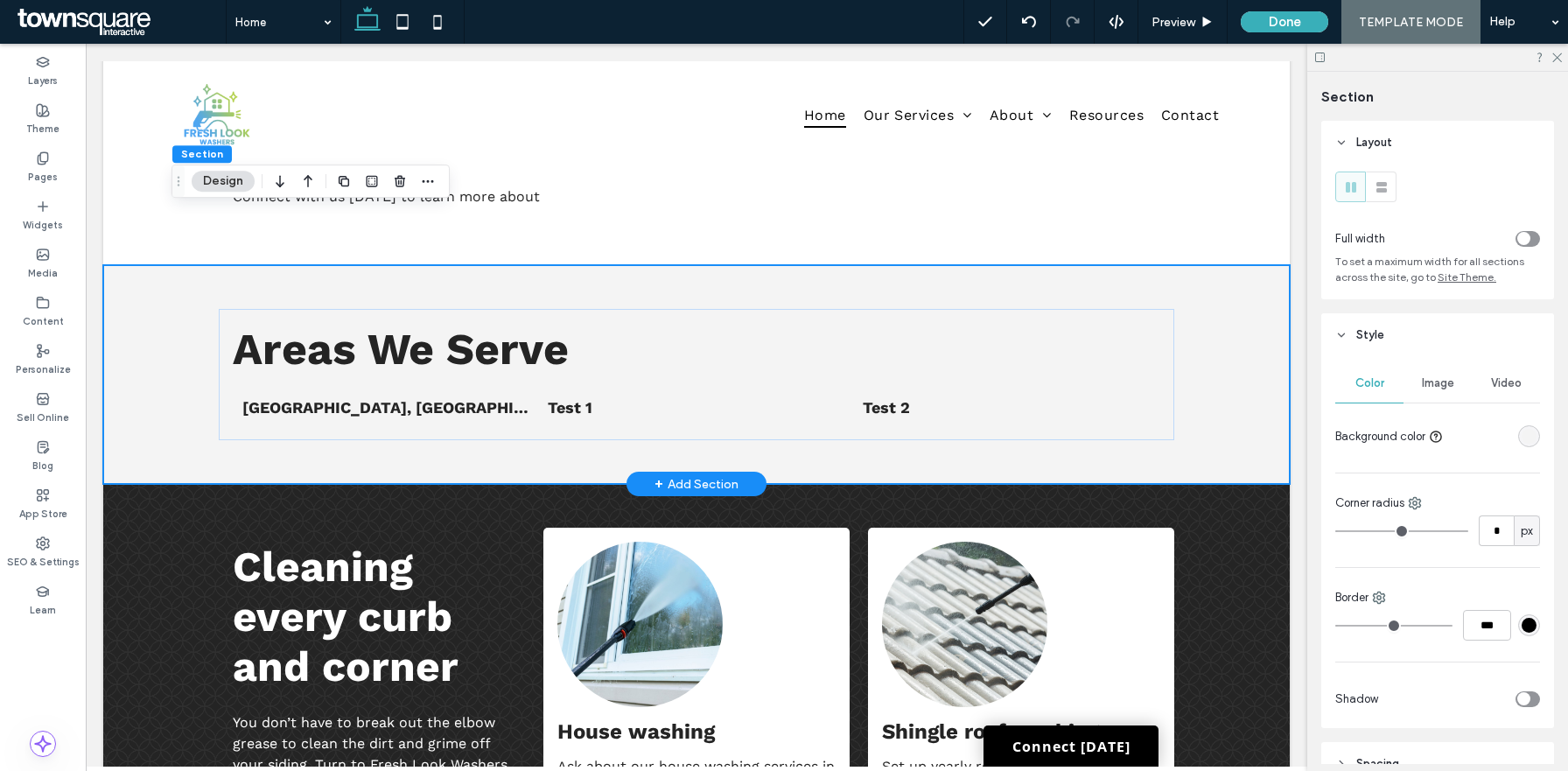
click at [1242, 353] on div "Areas We Serve List of Services Norco, GA Test 1 Test 2" at bounding box center [696, 374] width 1187 height 219
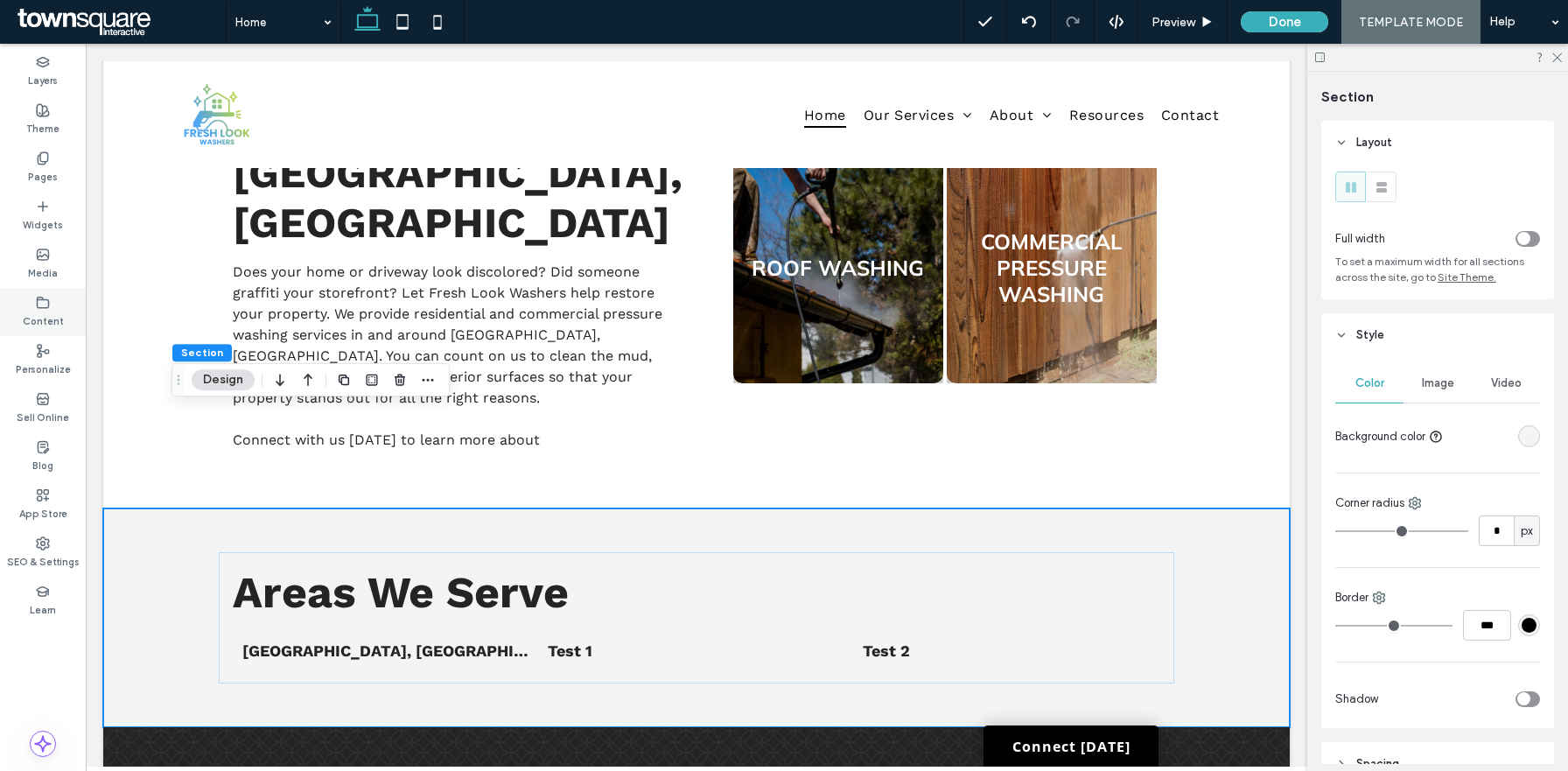
scroll to position [929, 0]
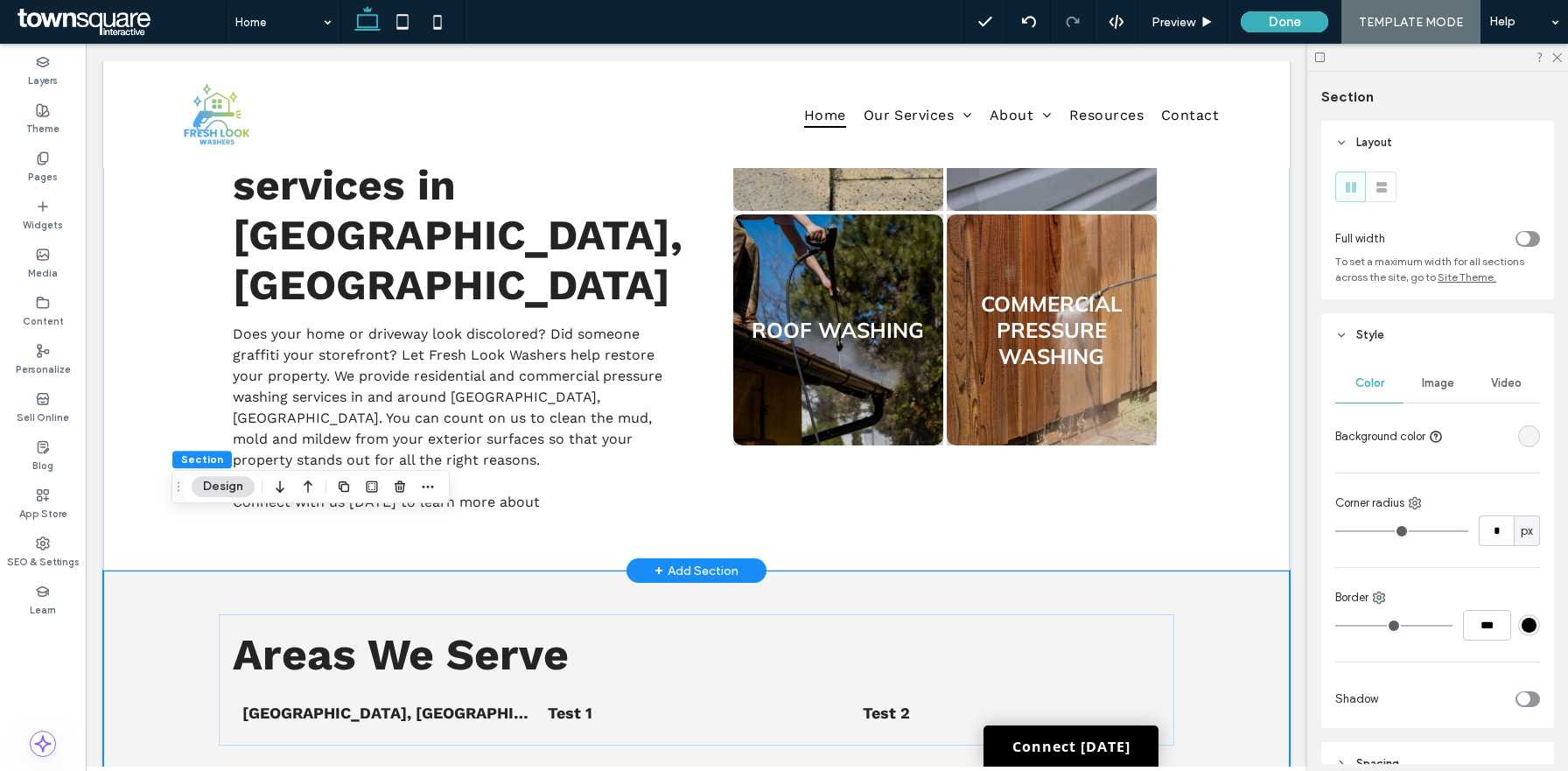
click at [180, 370] on div "First-Class Cleaning From Corner to Corner Get residential or commercial pressu…" at bounding box center [696, 244] width 1051 height 651
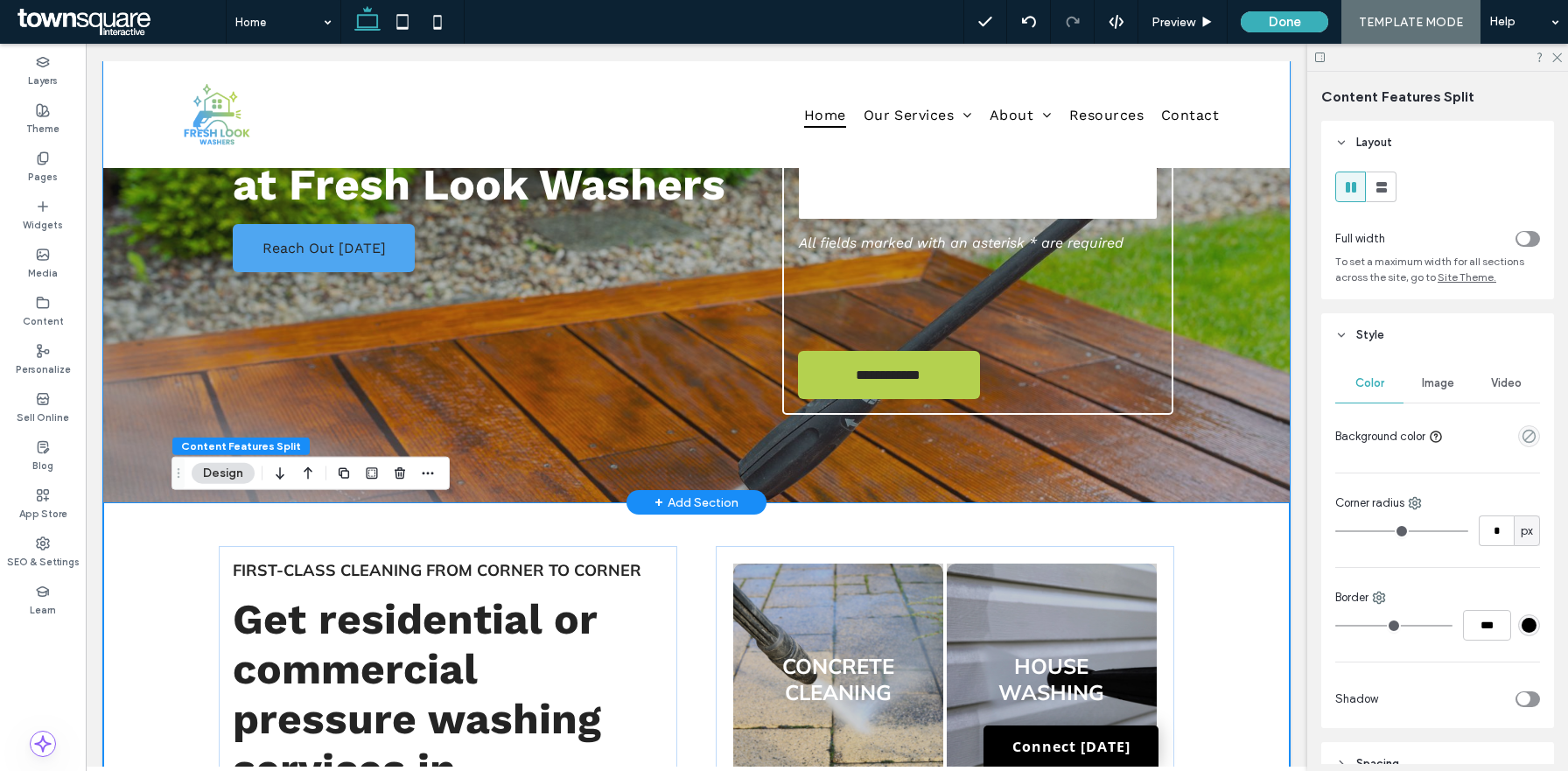
click at [151, 314] on div "**********" at bounding box center [696, 161] width 1187 height 680
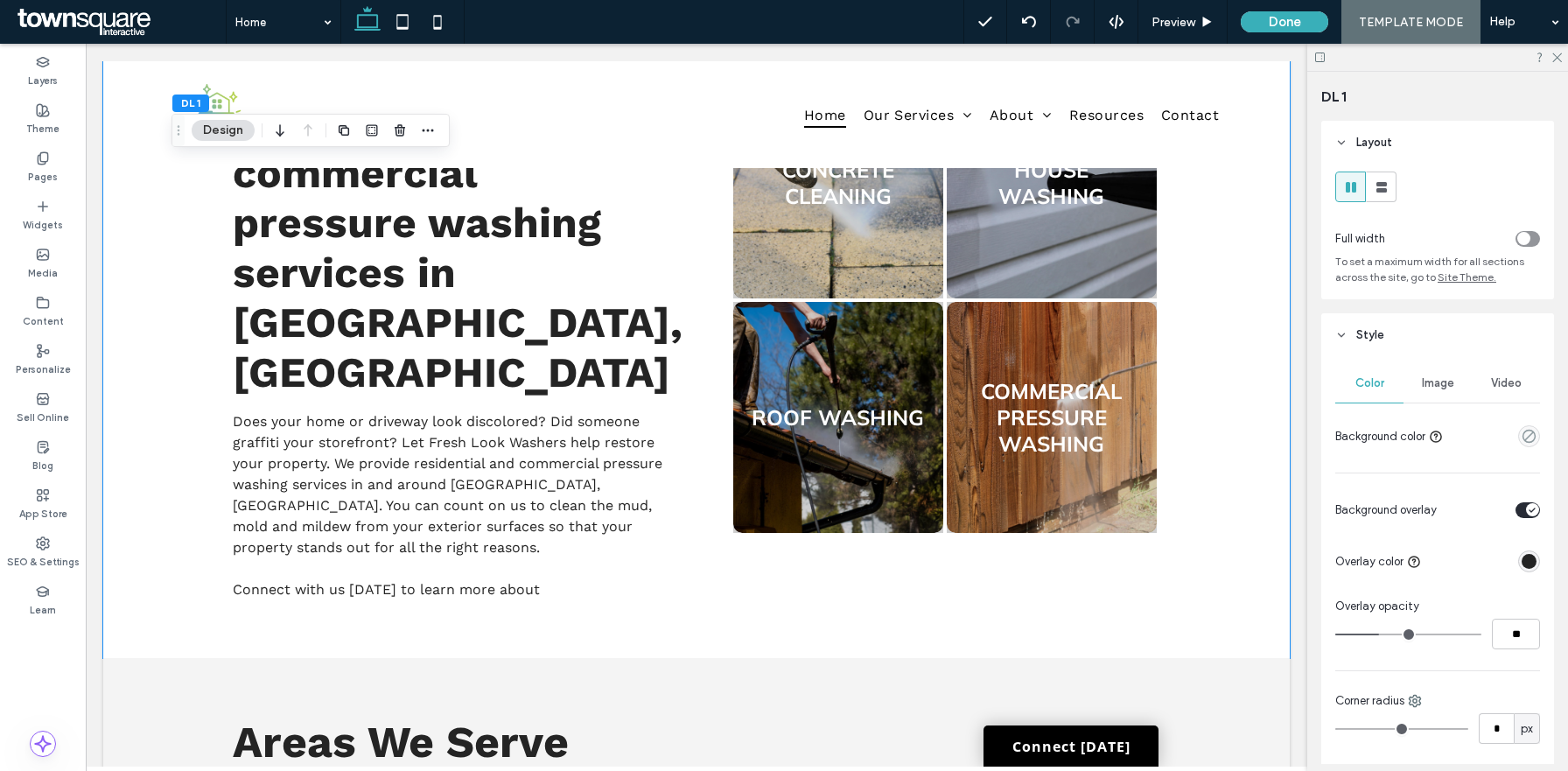
scroll to position [842, 0]
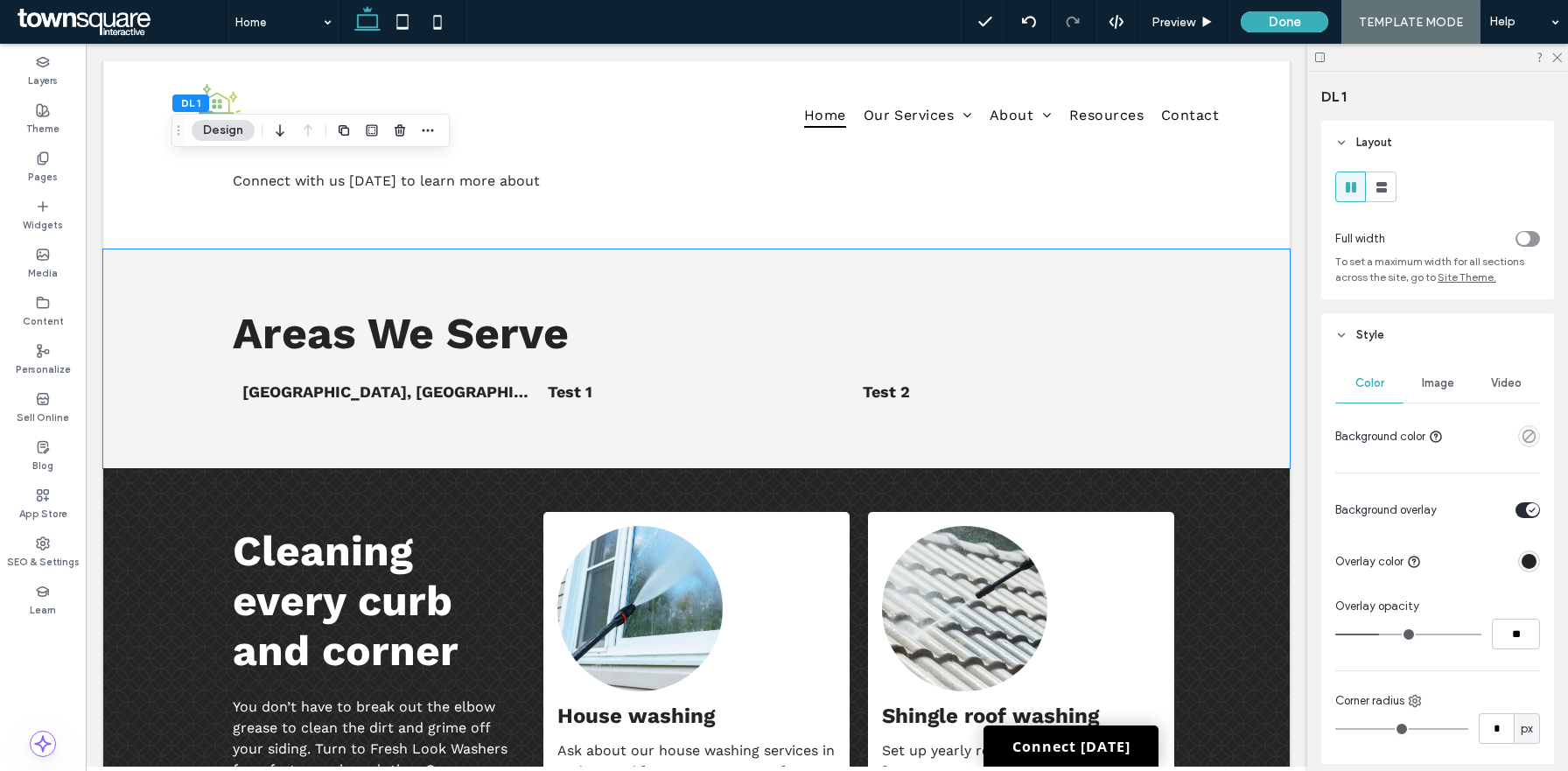
scroll to position [1263, 0]
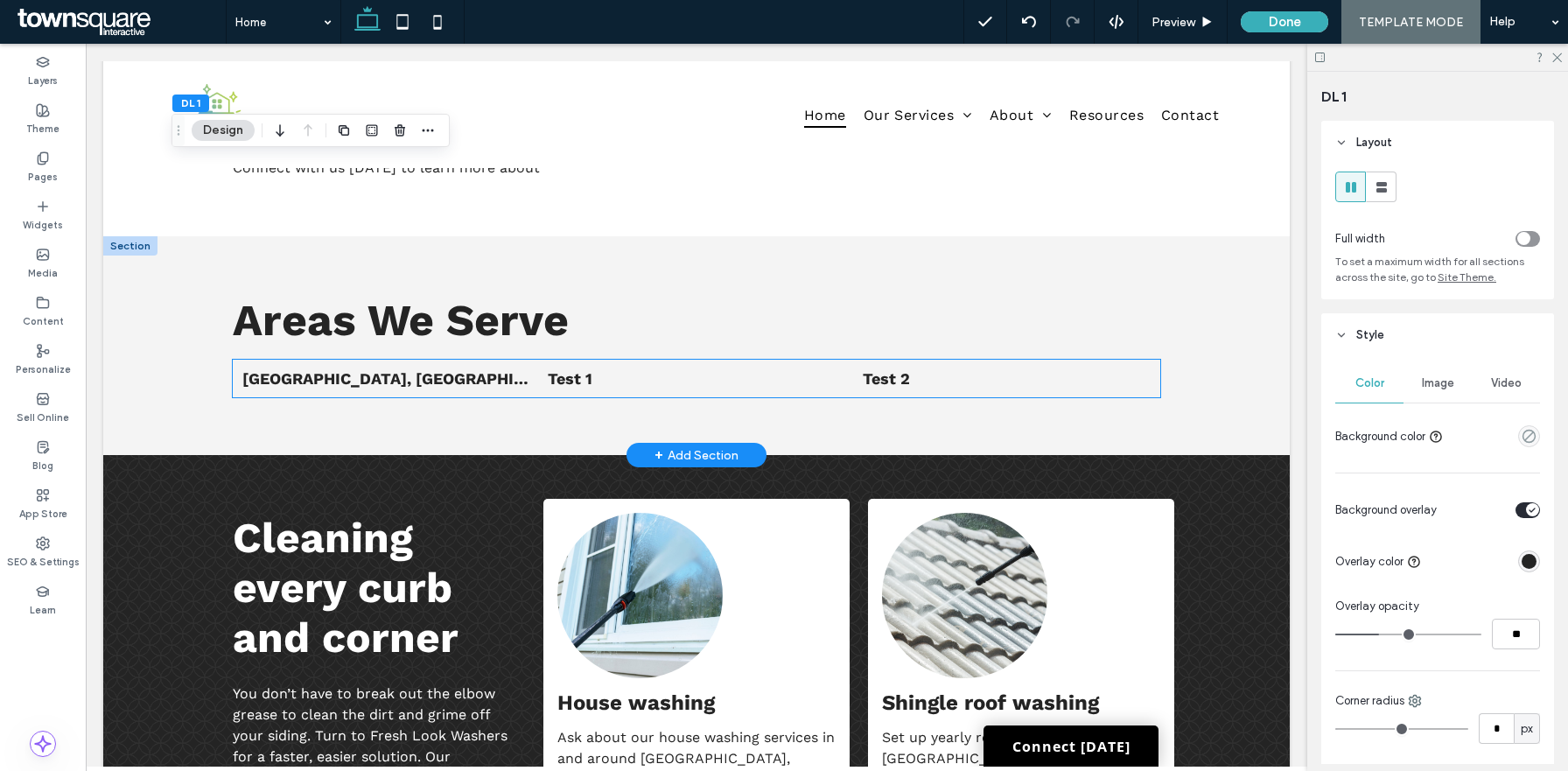
click at [336, 361] on li "[GEOGRAPHIC_DATA], [GEOGRAPHIC_DATA]" at bounding box center [386, 378] width 305 height 36
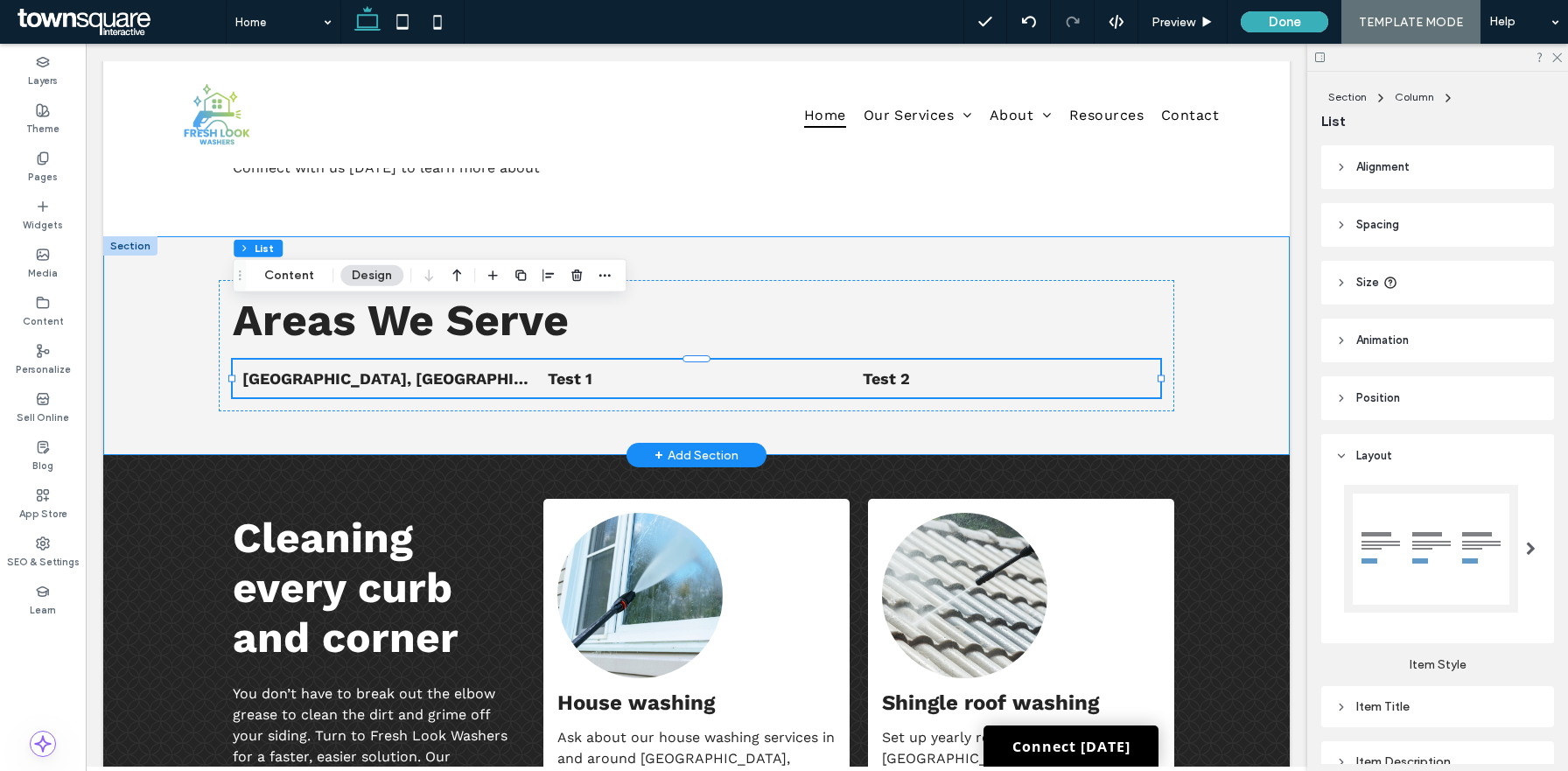
click at [1236, 335] on div "Areas We Serve List of Services [GEOGRAPHIC_DATA], [GEOGRAPHIC_DATA] Test 1 Tes…" at bounding box center [696, 345] width 1187 height 219
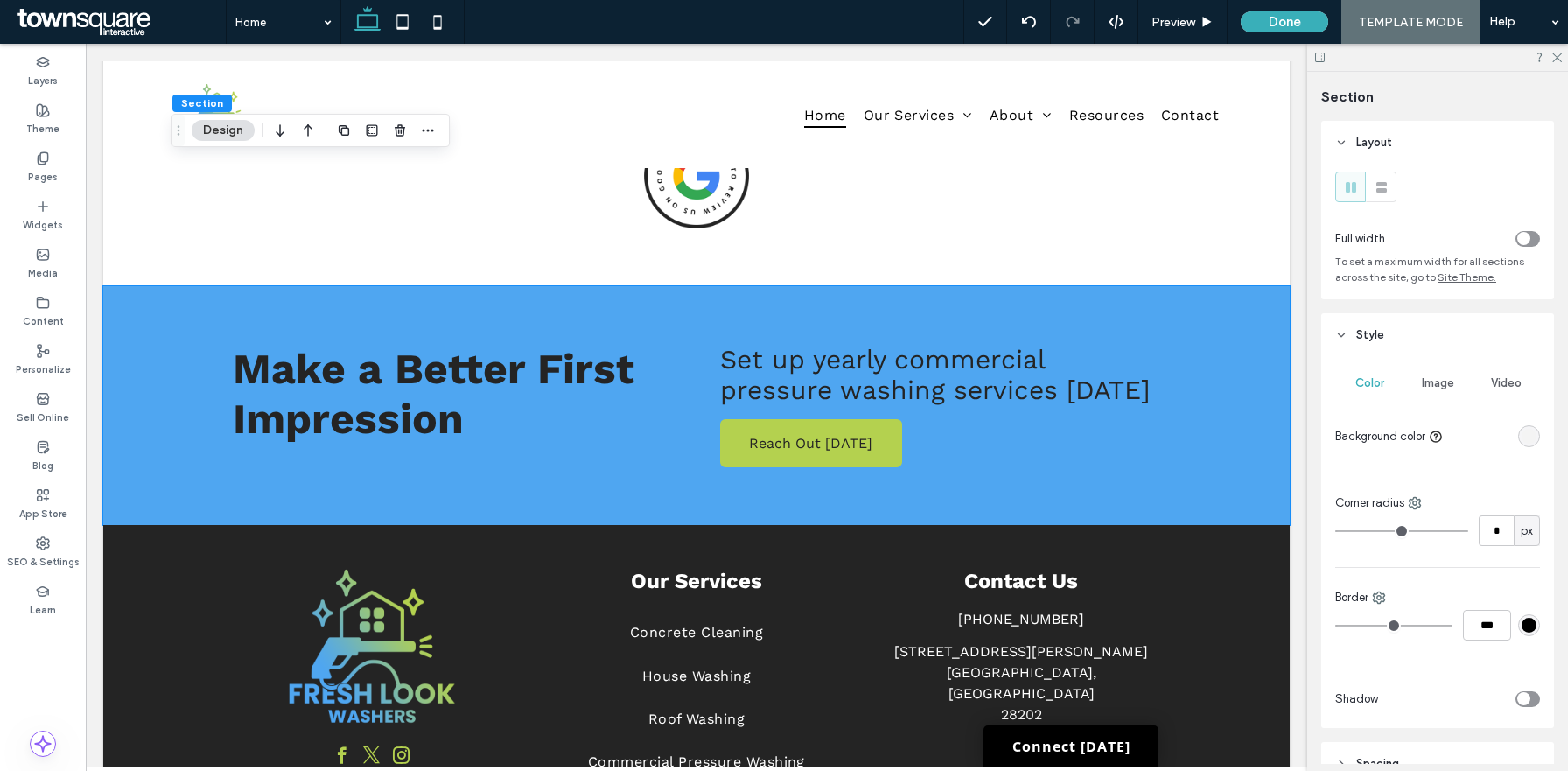
scroll to position [2616, 0]
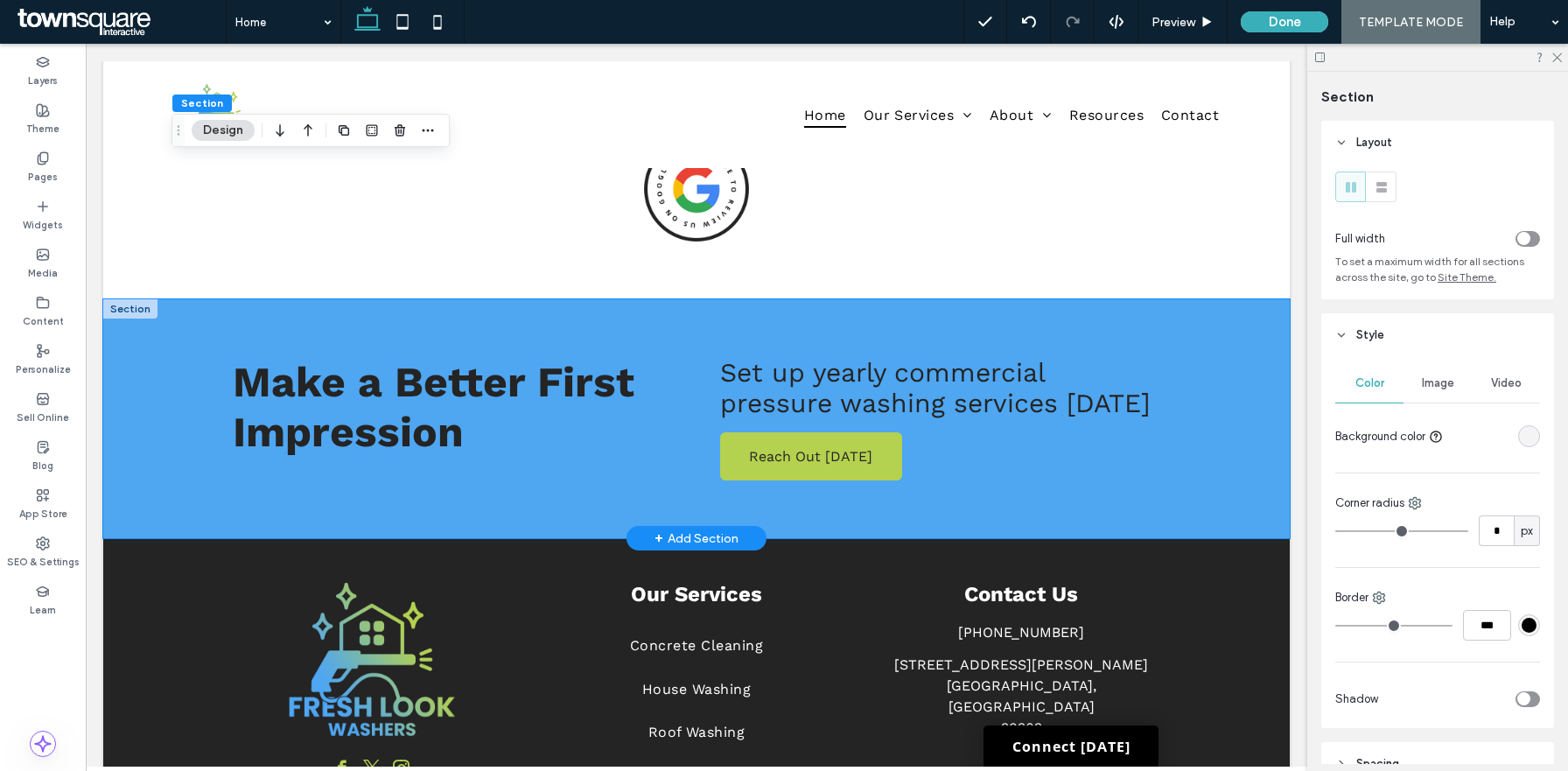
click at [1252, 299] on div "Make a Better First Impression Reach Out Today Set up yearly commercial pressur…" at bounding box center [696, 419] width 1187 height 239
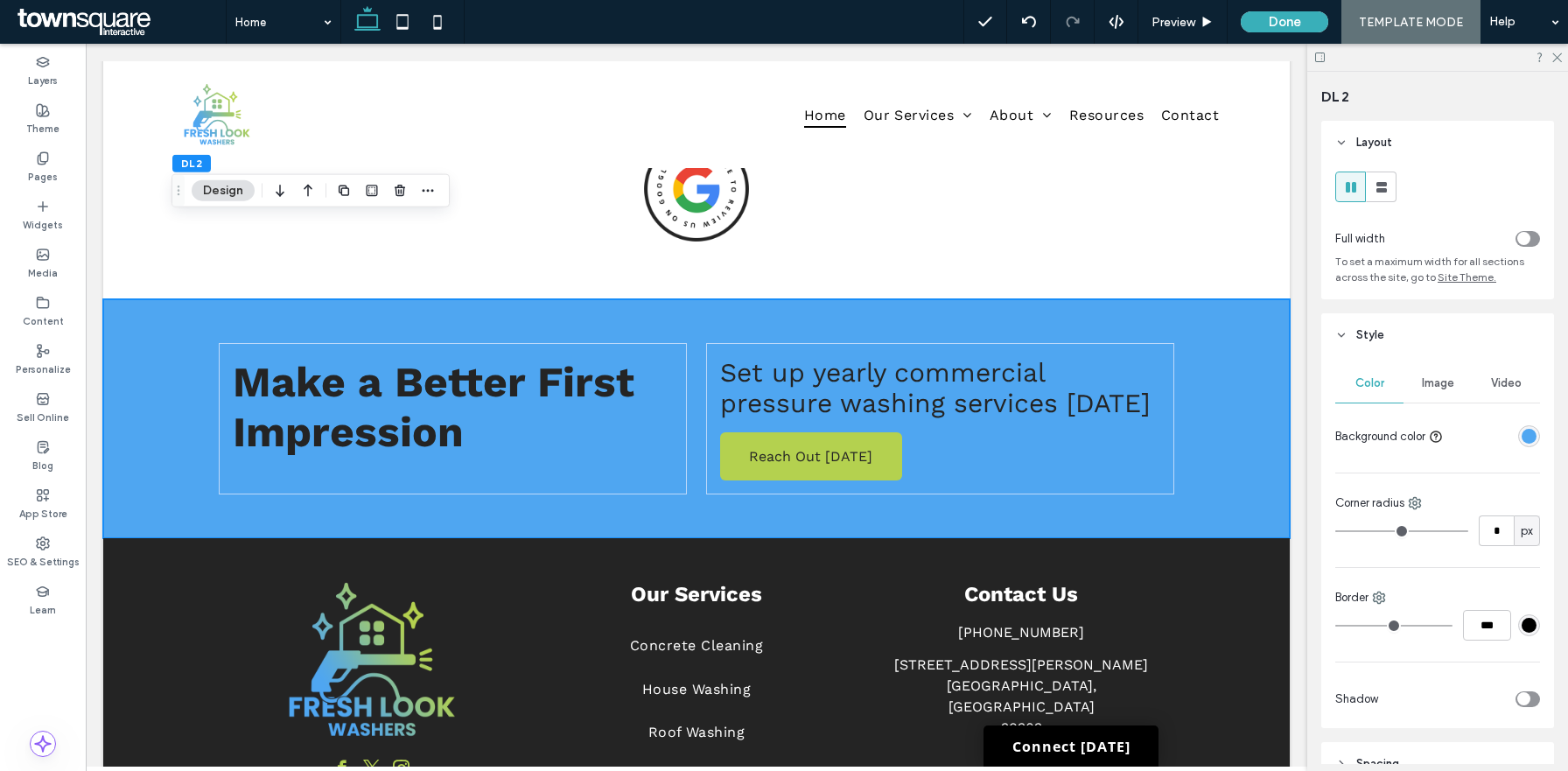
scroll to position [260, 0]
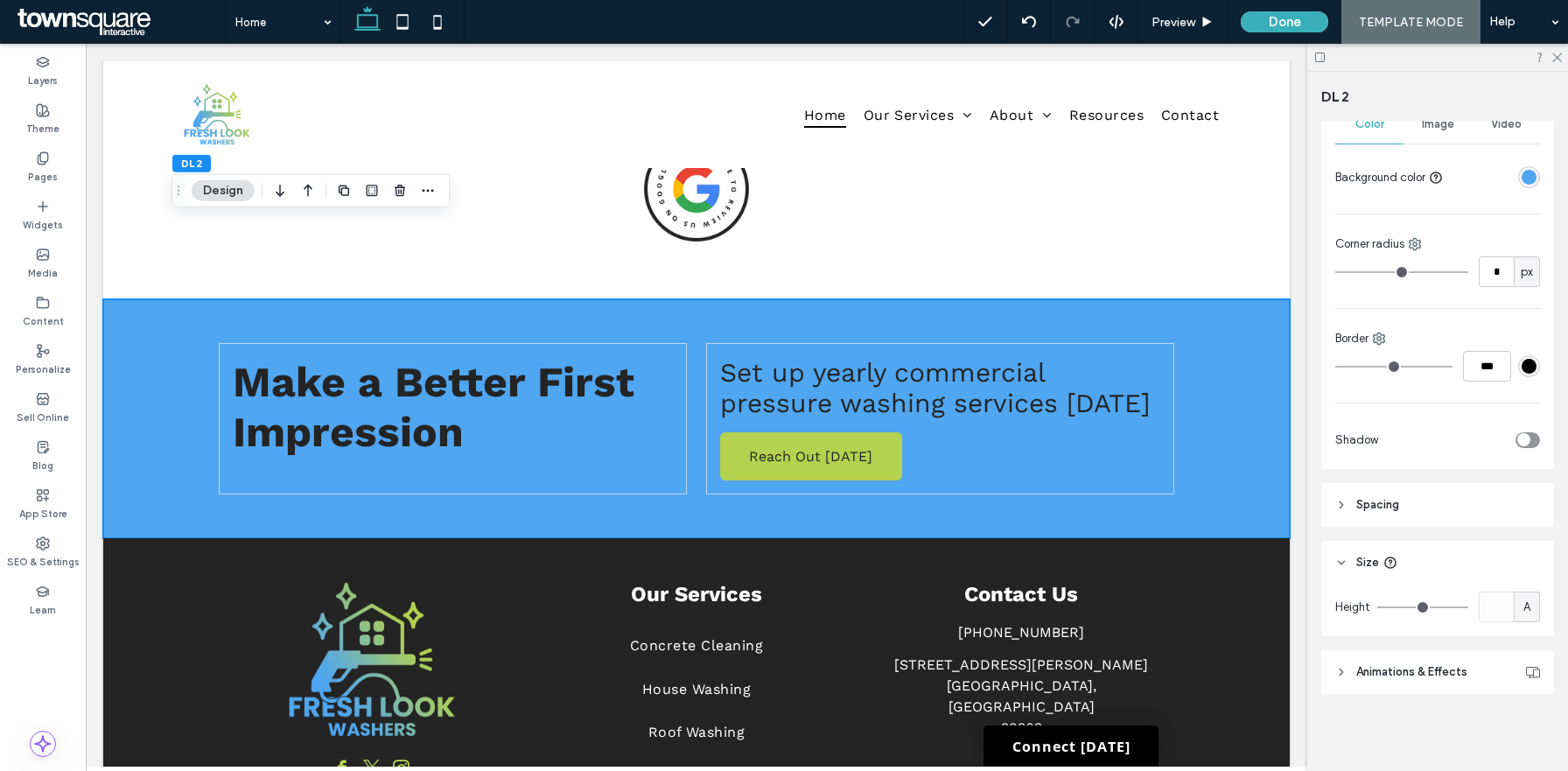
click at [1408, 516] on header "Spacing" at bounding box center [1438, 505] width 232 height 44
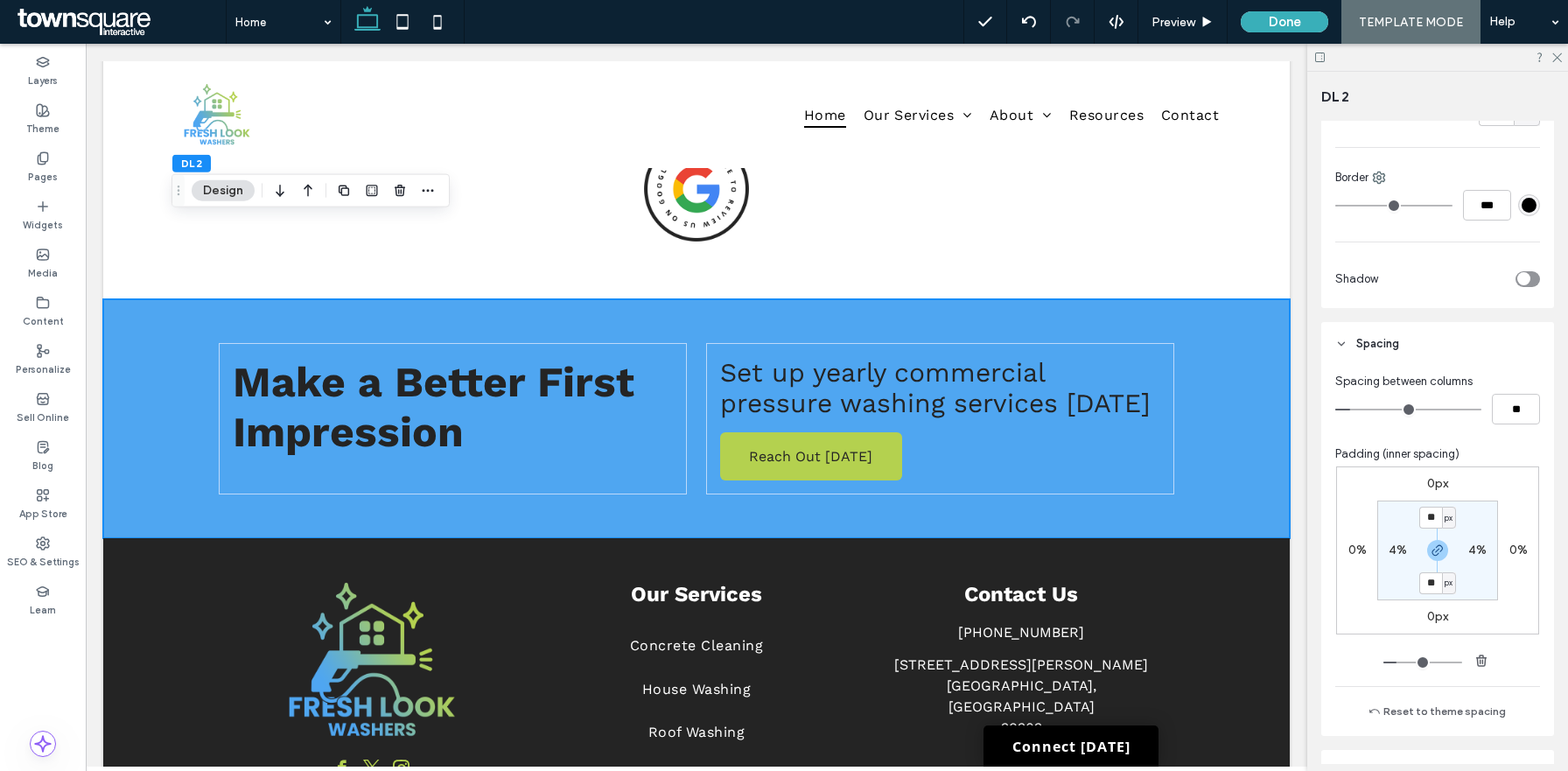
scroll to position [476, 0]
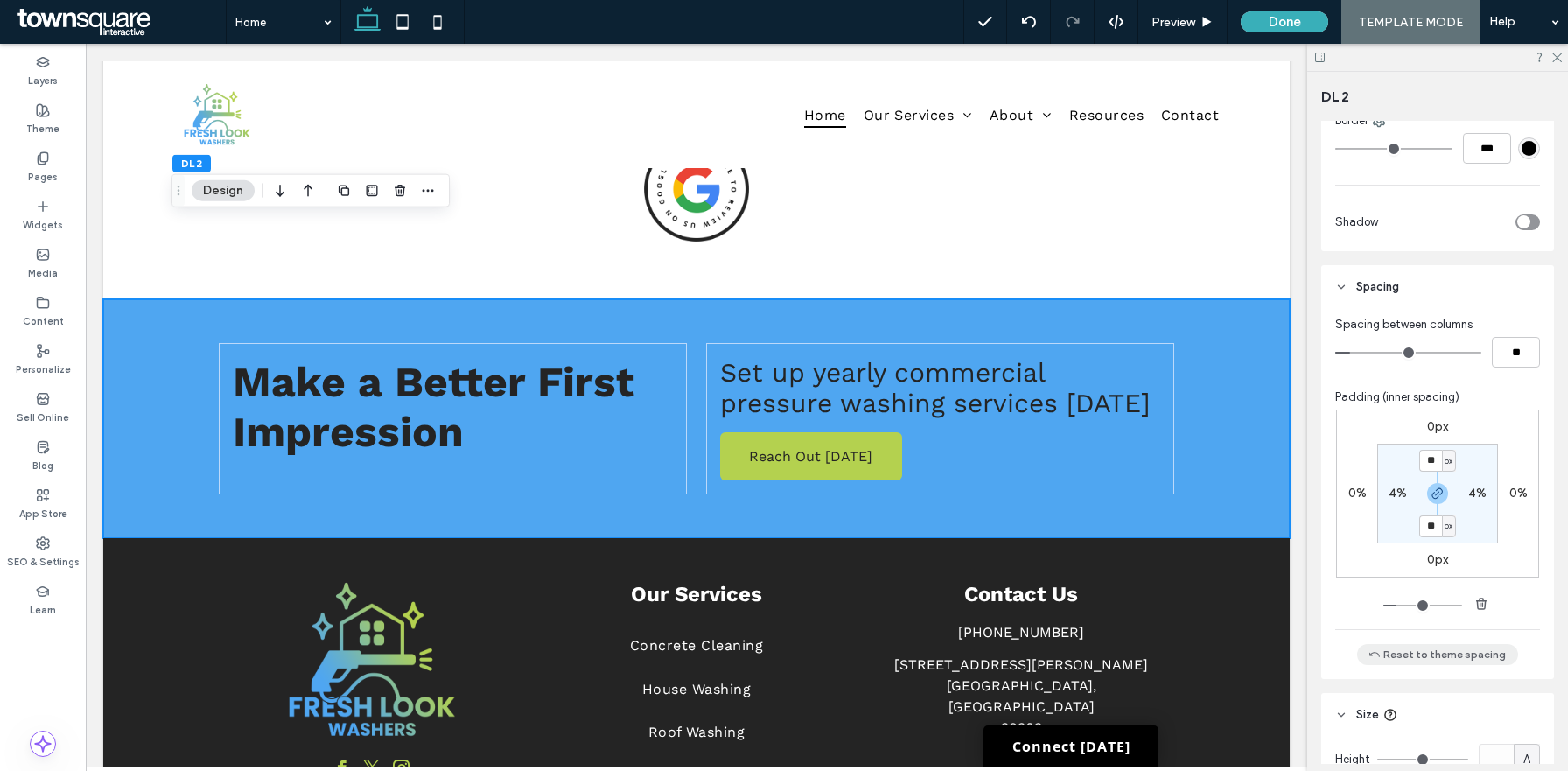
click at [1424, 660] on button "Reset to theme spacing" at bounding box center [1438, 654] width 161 height 21
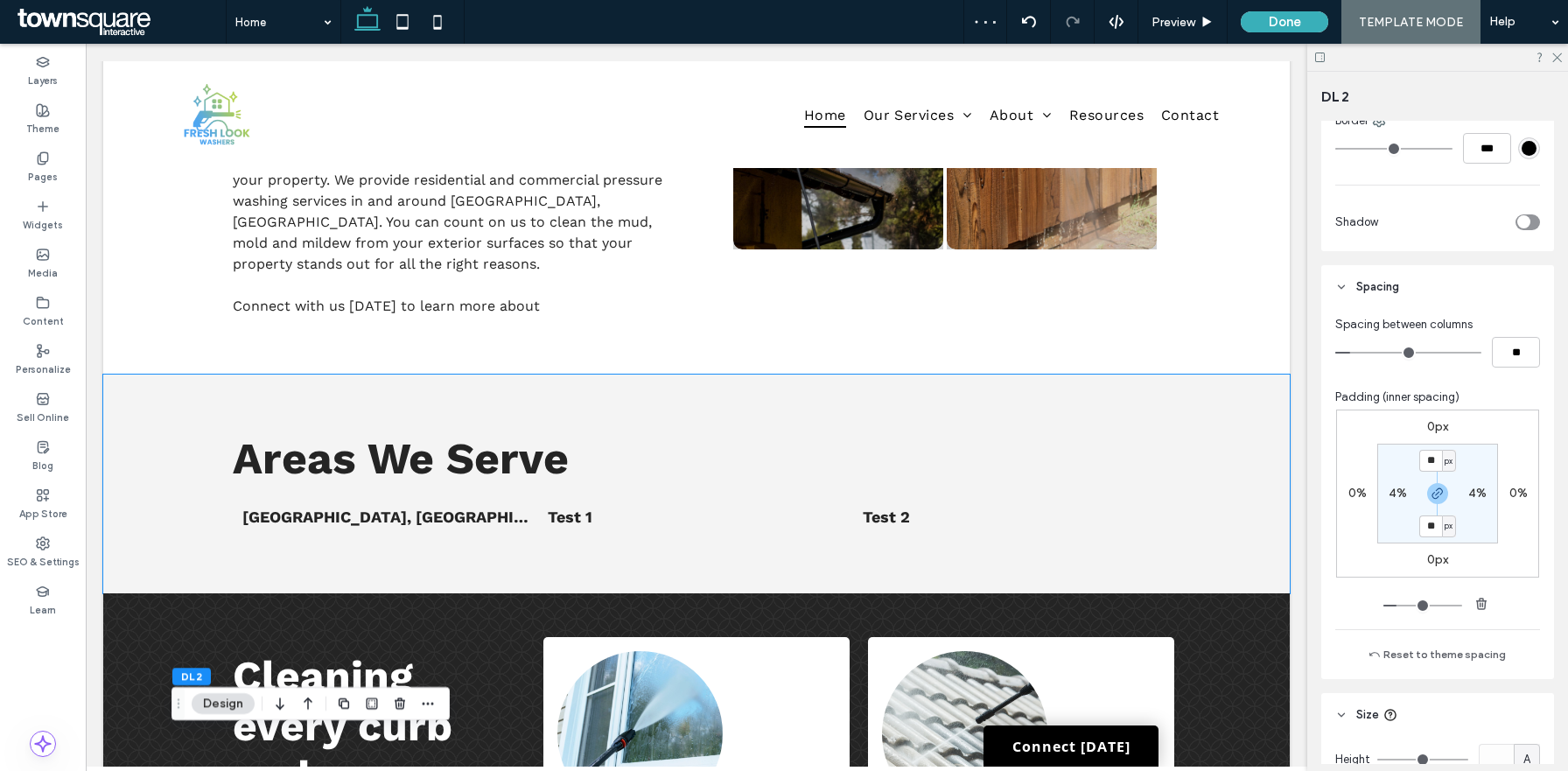
scroll to position [1127, 0]
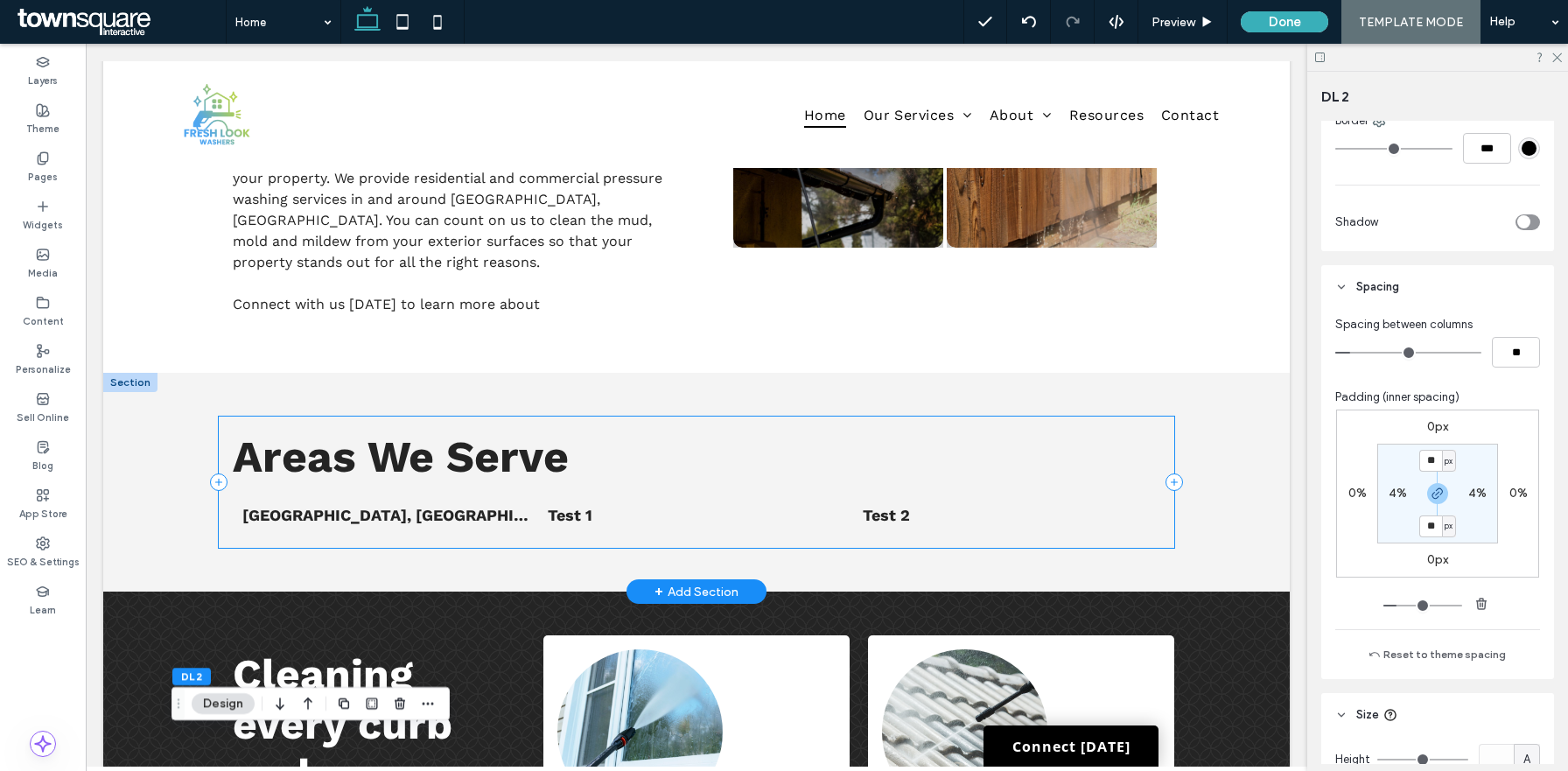
click at [1166, 416] on div "Areas We Serve List of Services Norco, GA Test 1 Test 2" at bounding box center [696, 481] width 956 height 131
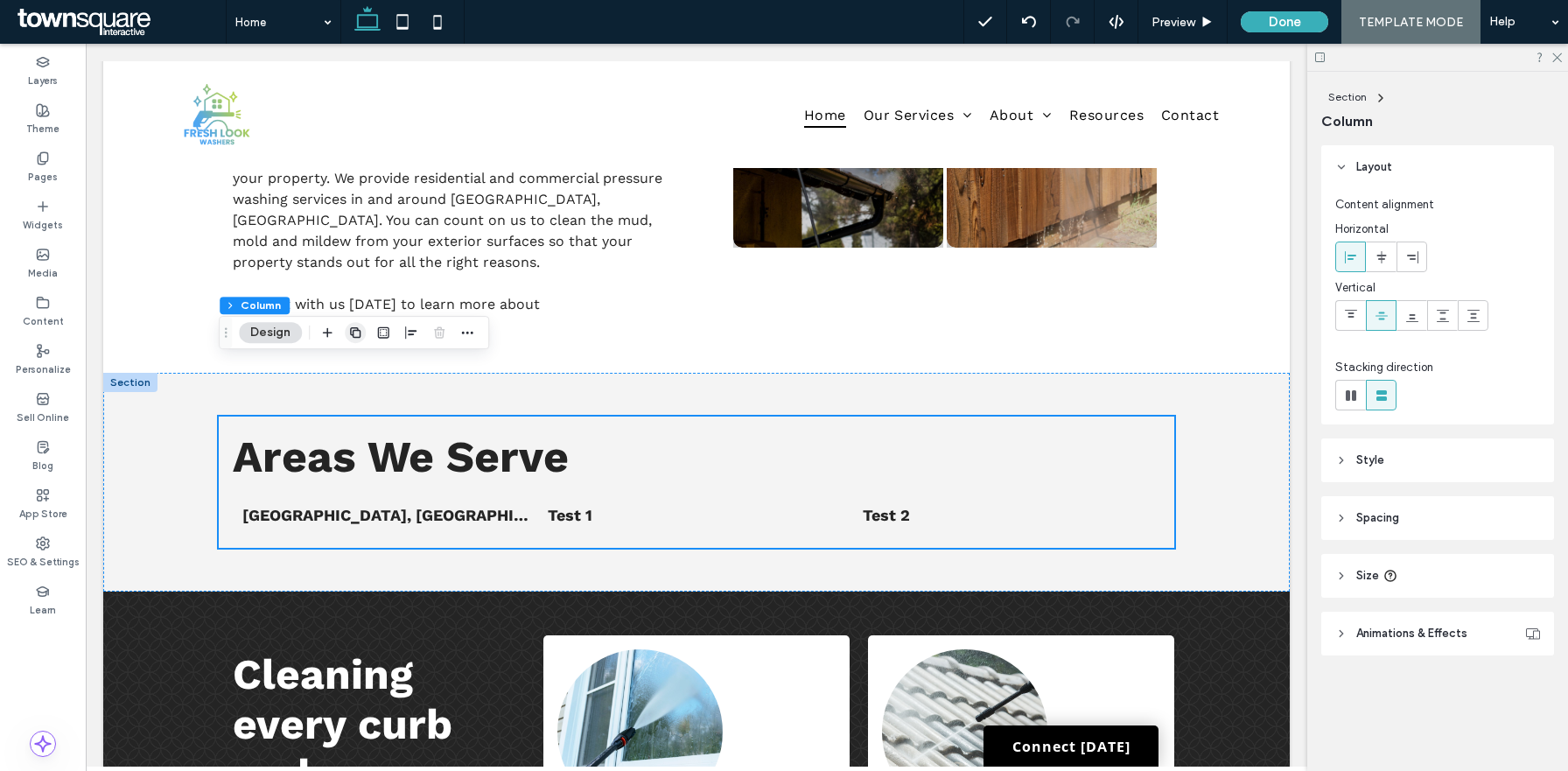
click at [355, 331] on icon "button" at bounding box center [355, 333] width 14 height 14
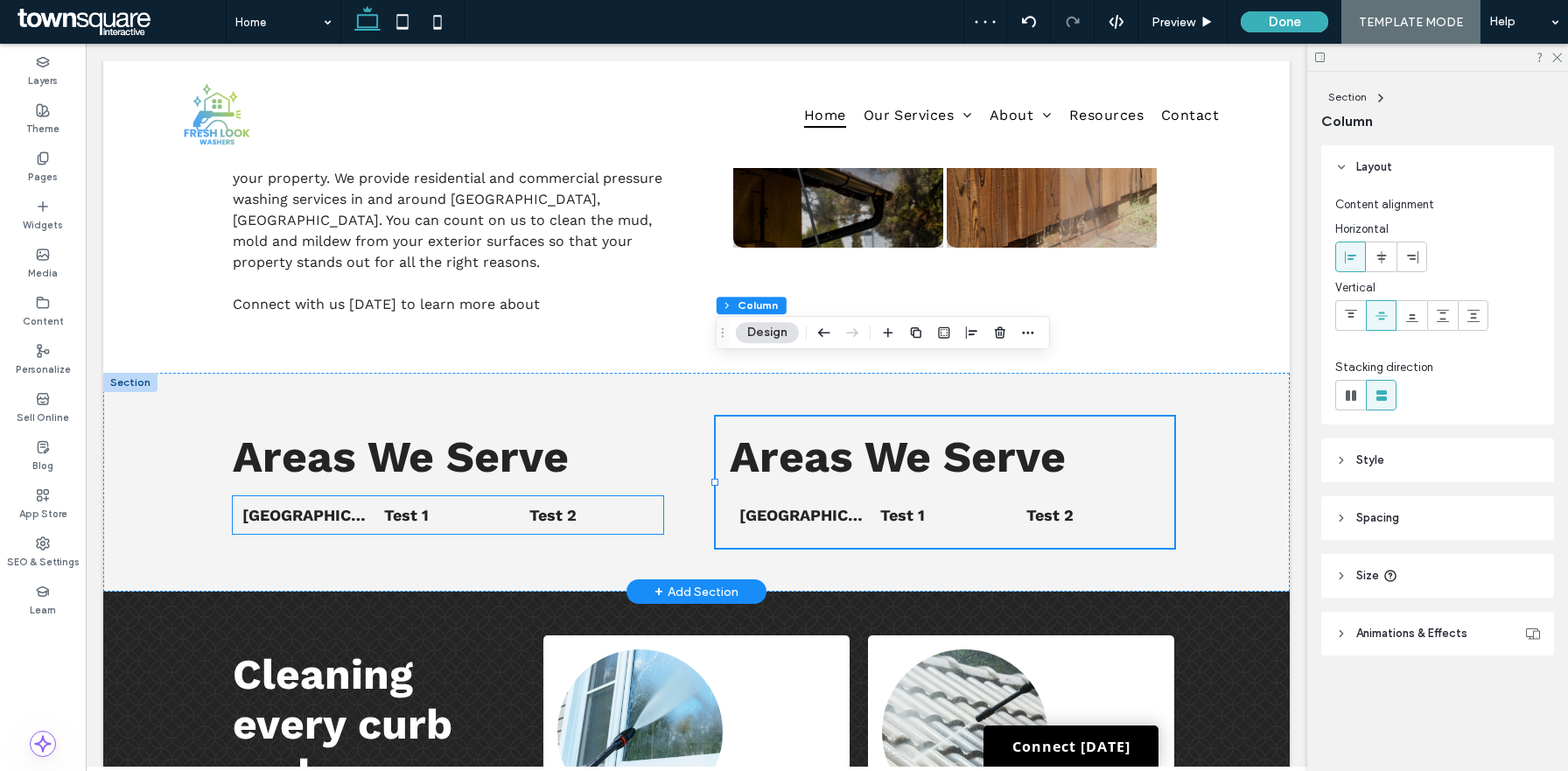
click at [559, 506] on span "Test 2" at bounding box center [591, 514] width 125 height 18
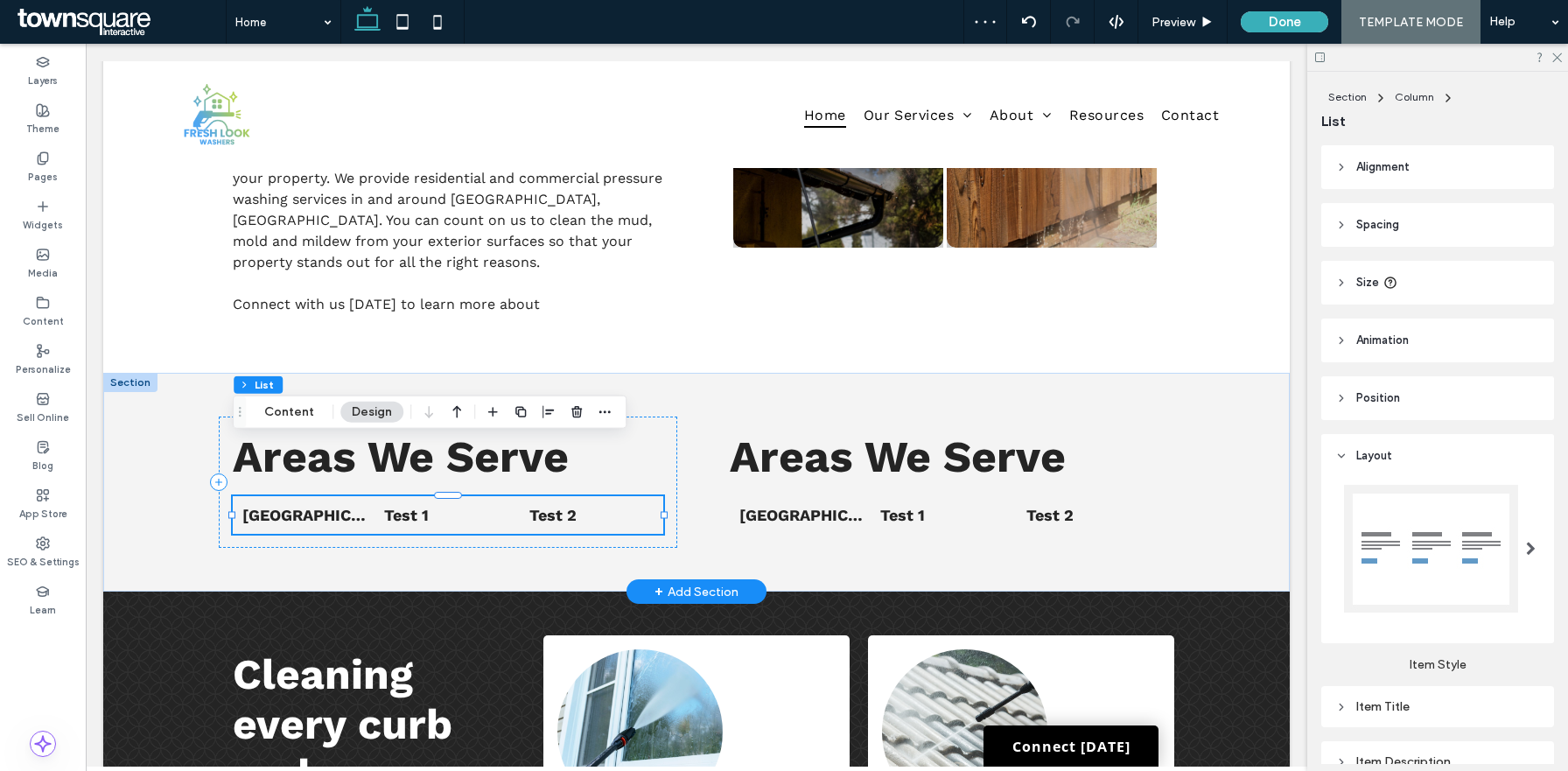
click at [570, 405] on icon "button" at bounding box center [577, 412] width 14 height 14
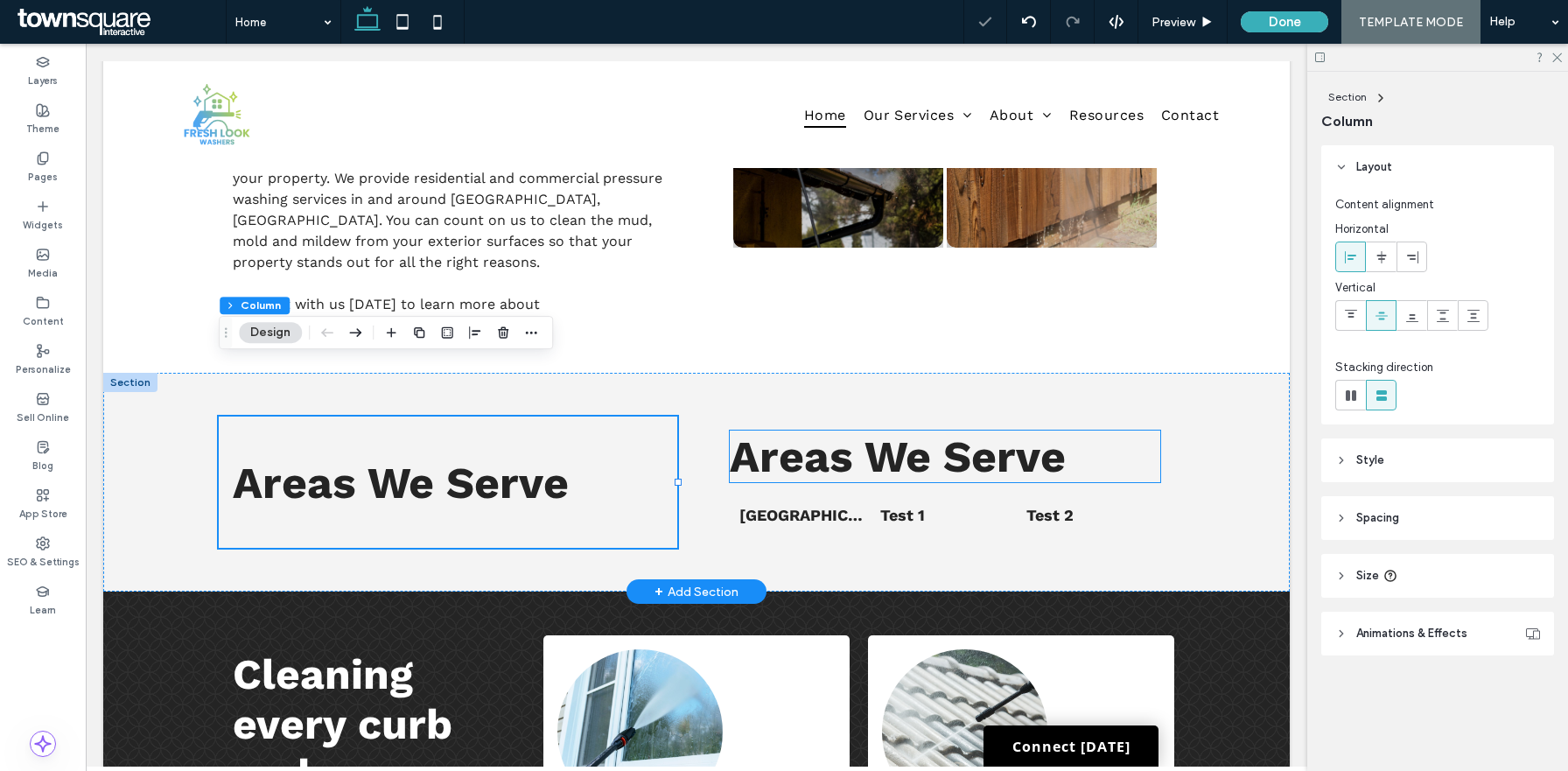
click at [758, 431] on span "Areas We Serve" at bounding box center [897, 456] width 336 height 52
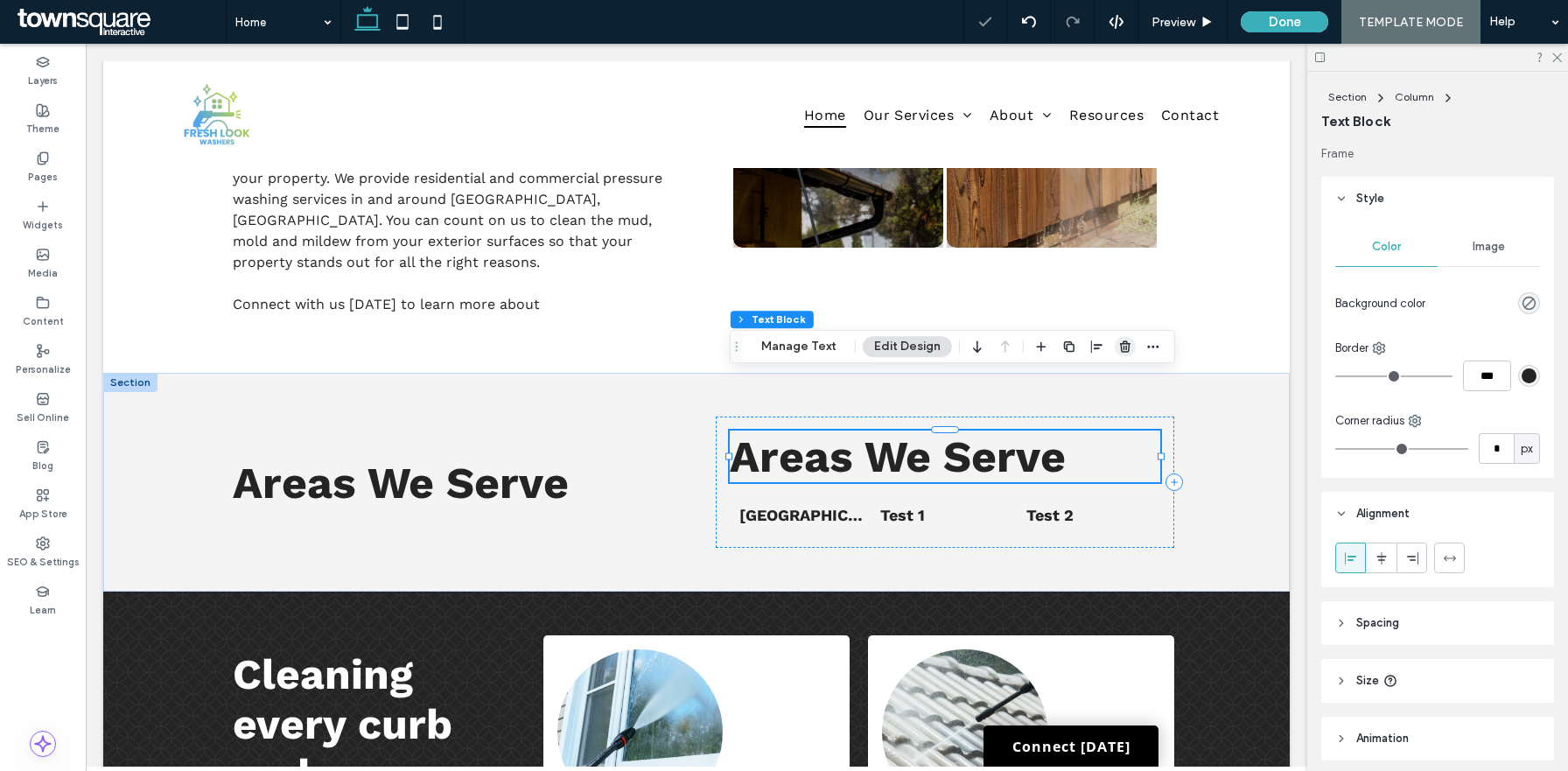
click at [1119, 348] on icon "button" at bounding box center [1125, 346] width 14 height 14
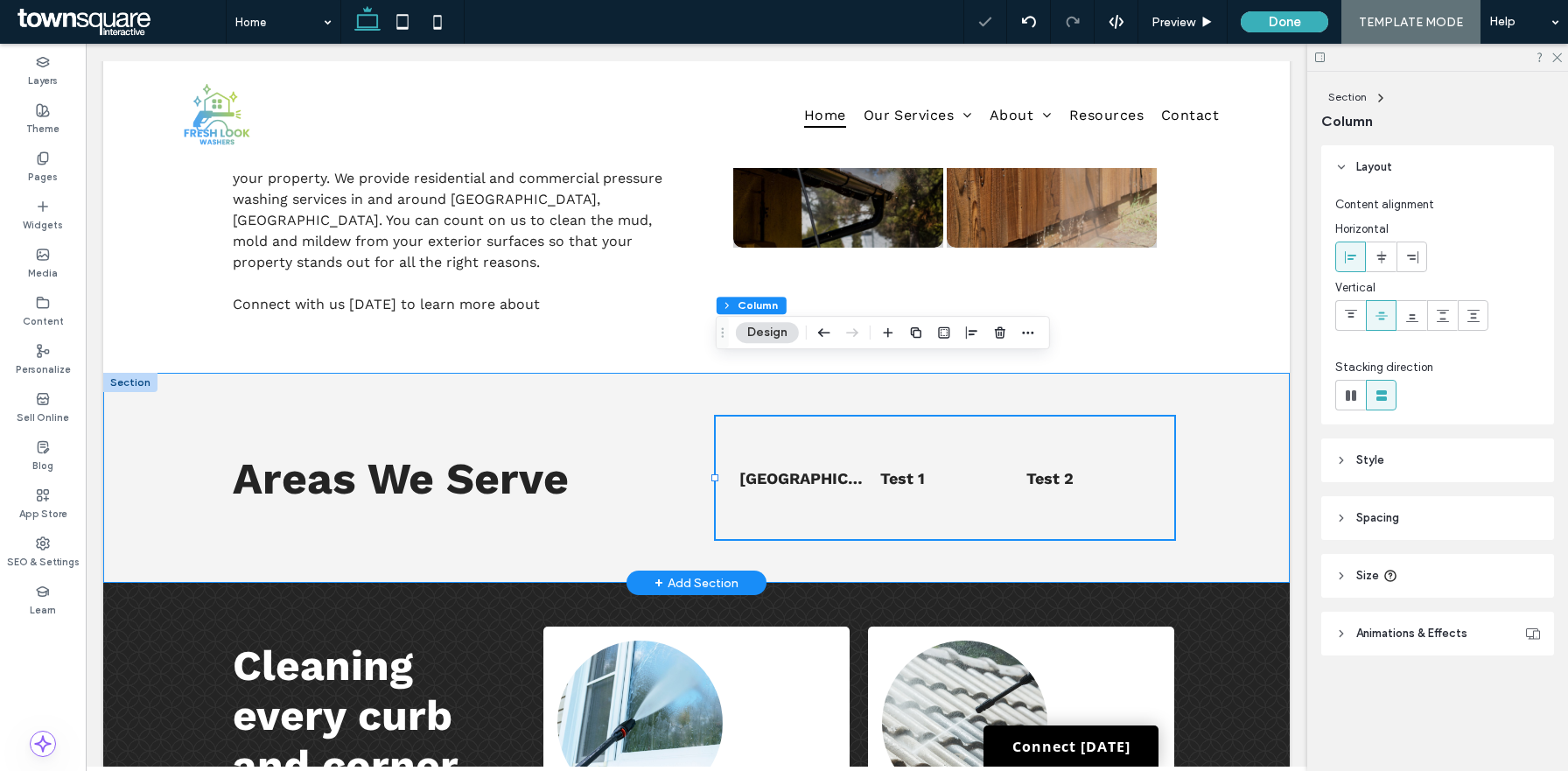
click at [1232, 392] on div "Areas We Serve List of Services Norco, GA Test 1 Test 2" at bounding box center [696, 477] width 1187 height 210
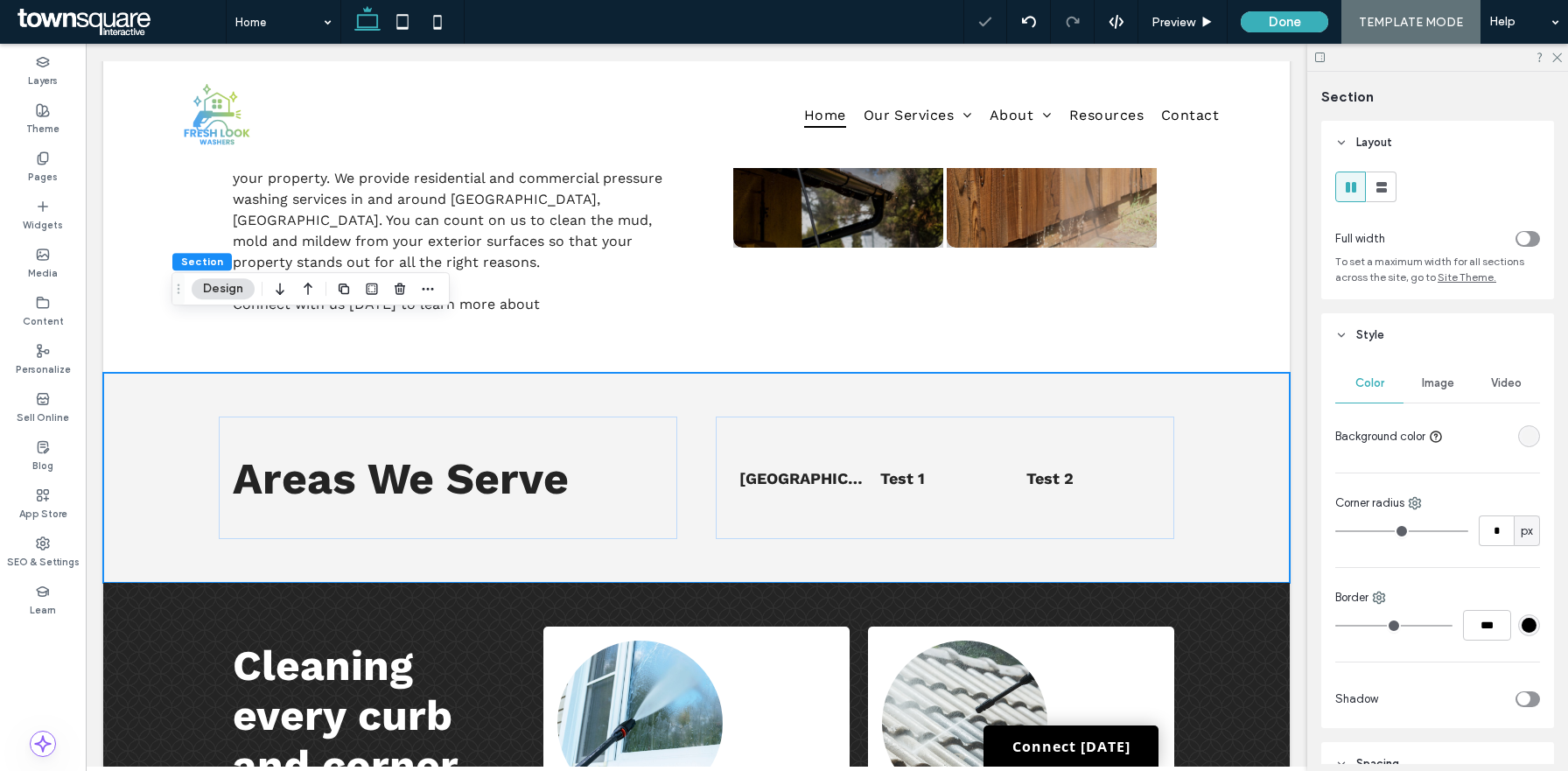
scroll to position [630, 0]
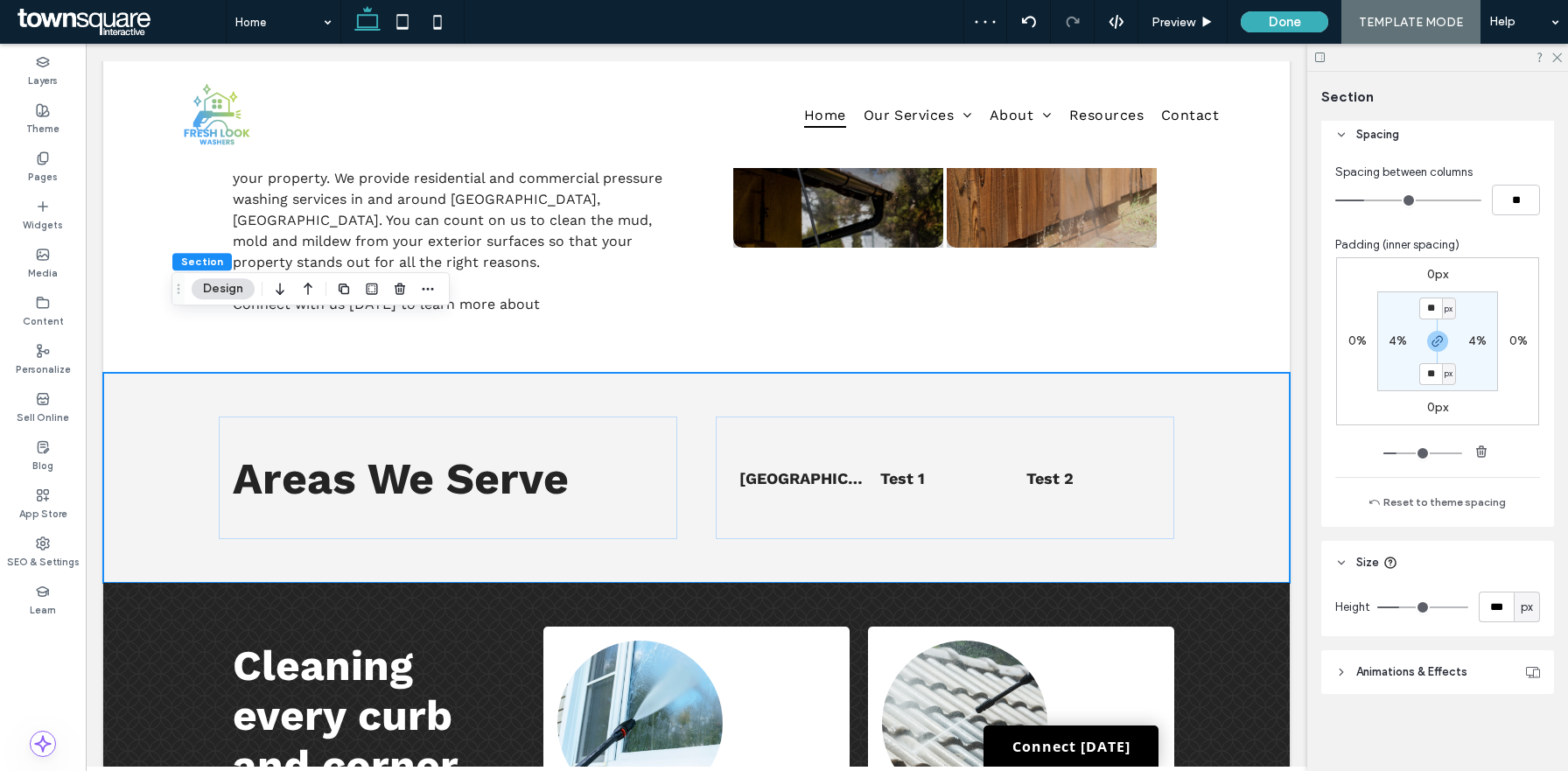
click at [1533, 613] on div "px" at bounding box center [1527, 607] width 18 height 18
click at [1525, 572] on span "A" at bounding box center [1526, 577] width 7 height 18
type input "*"
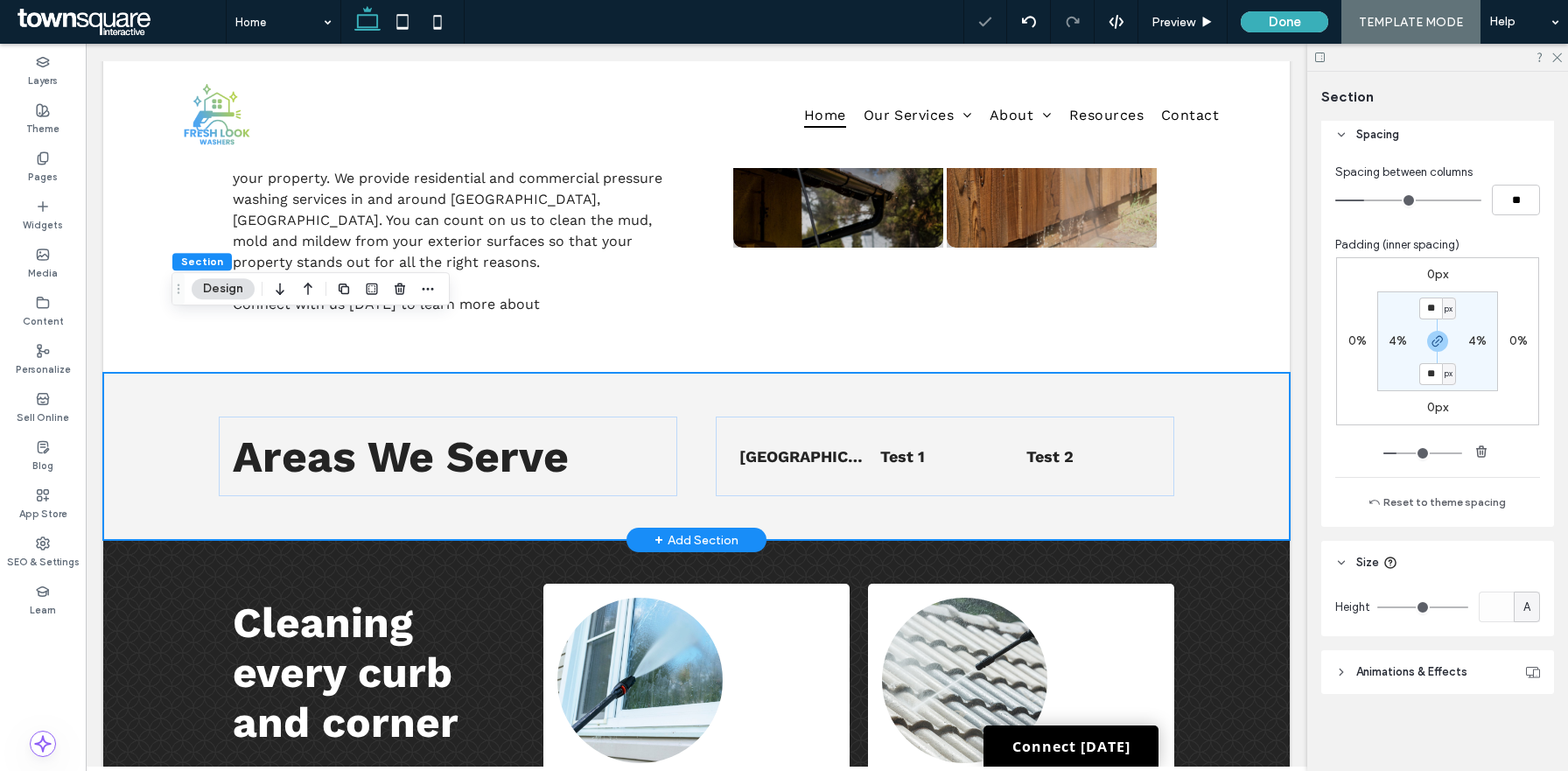
click at [1218, 409] on div "Areas We Serve List of Services Norco, GA Test 1 Test 2" at bounding box center [696, 456] width 1051 height 167
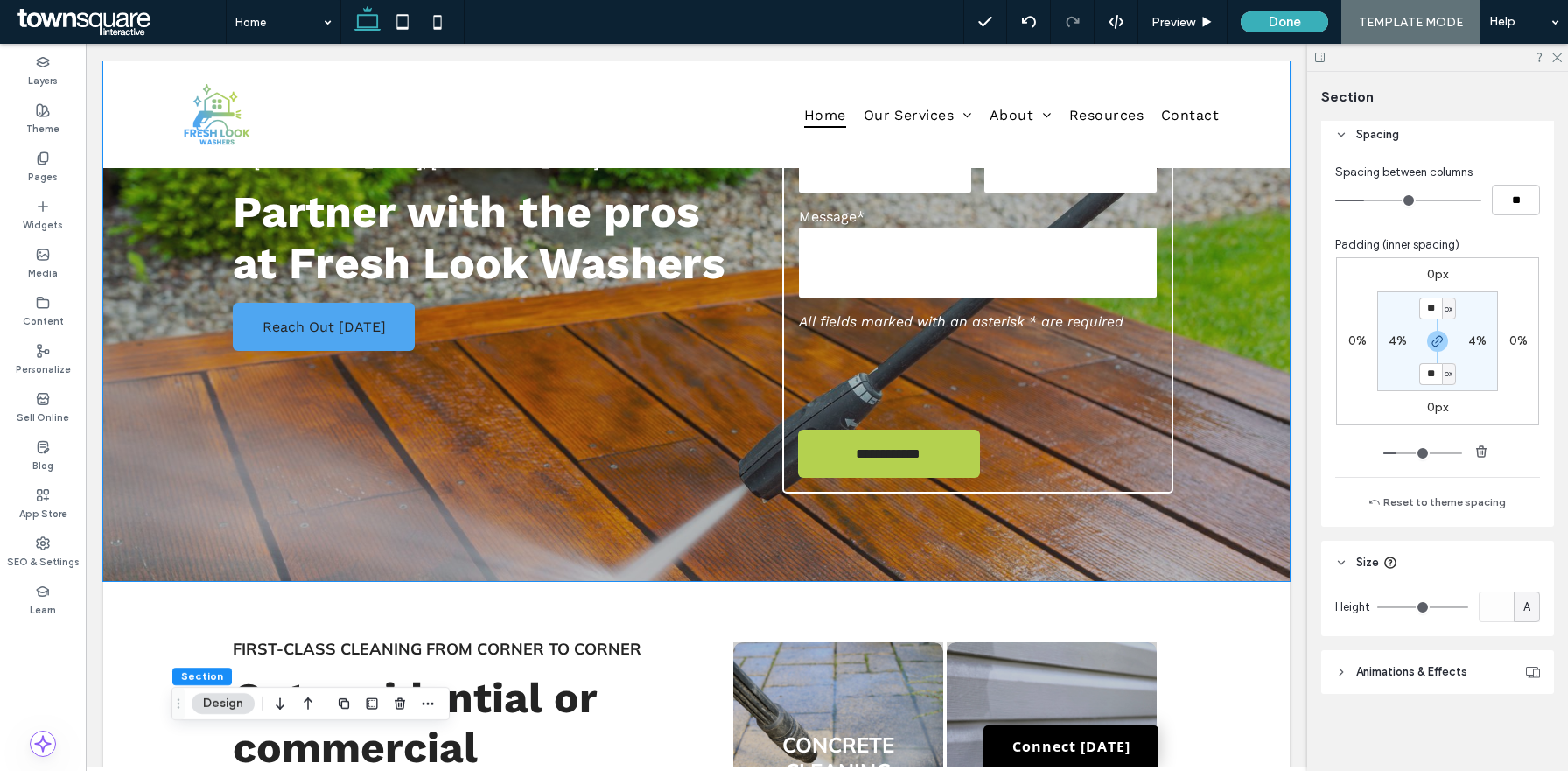
scroll to position [230, 0]
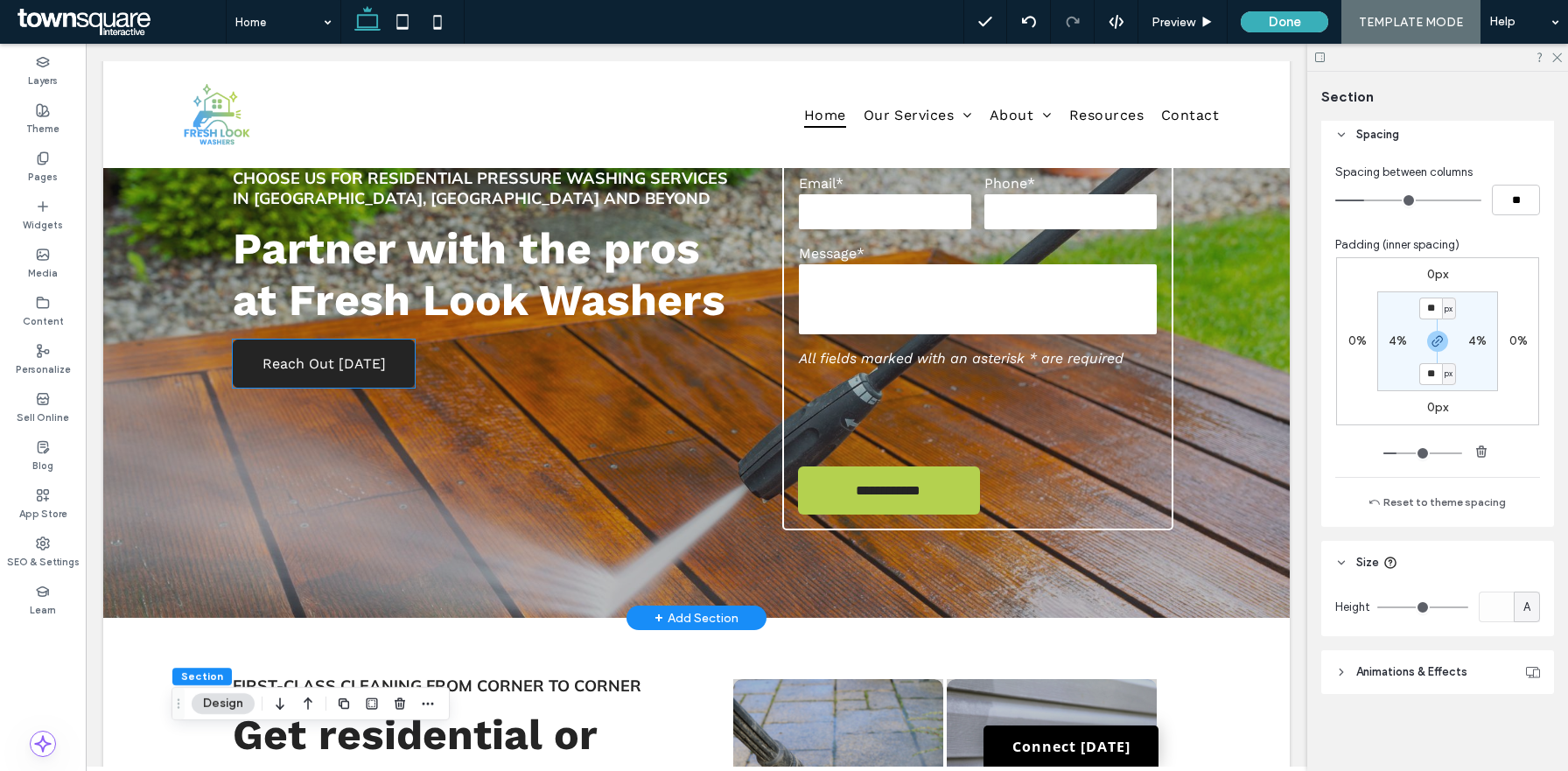
click at [330, 376] on link "Reach Out Today" at bounding box center [323, 363] width 182 height 48
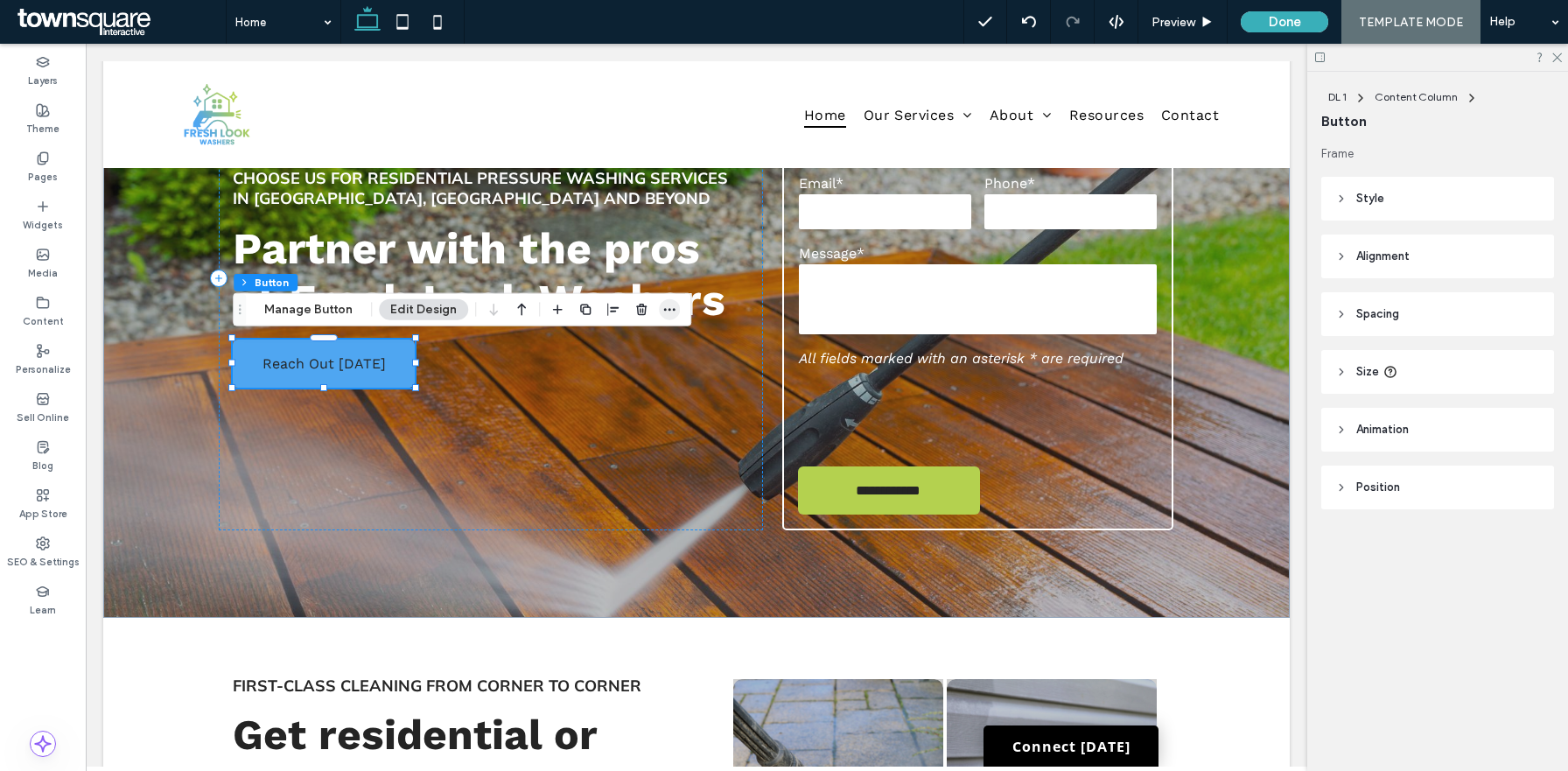
click at [666, 308] on icon "button" at bounding box center [669, 309] width 14 height 14
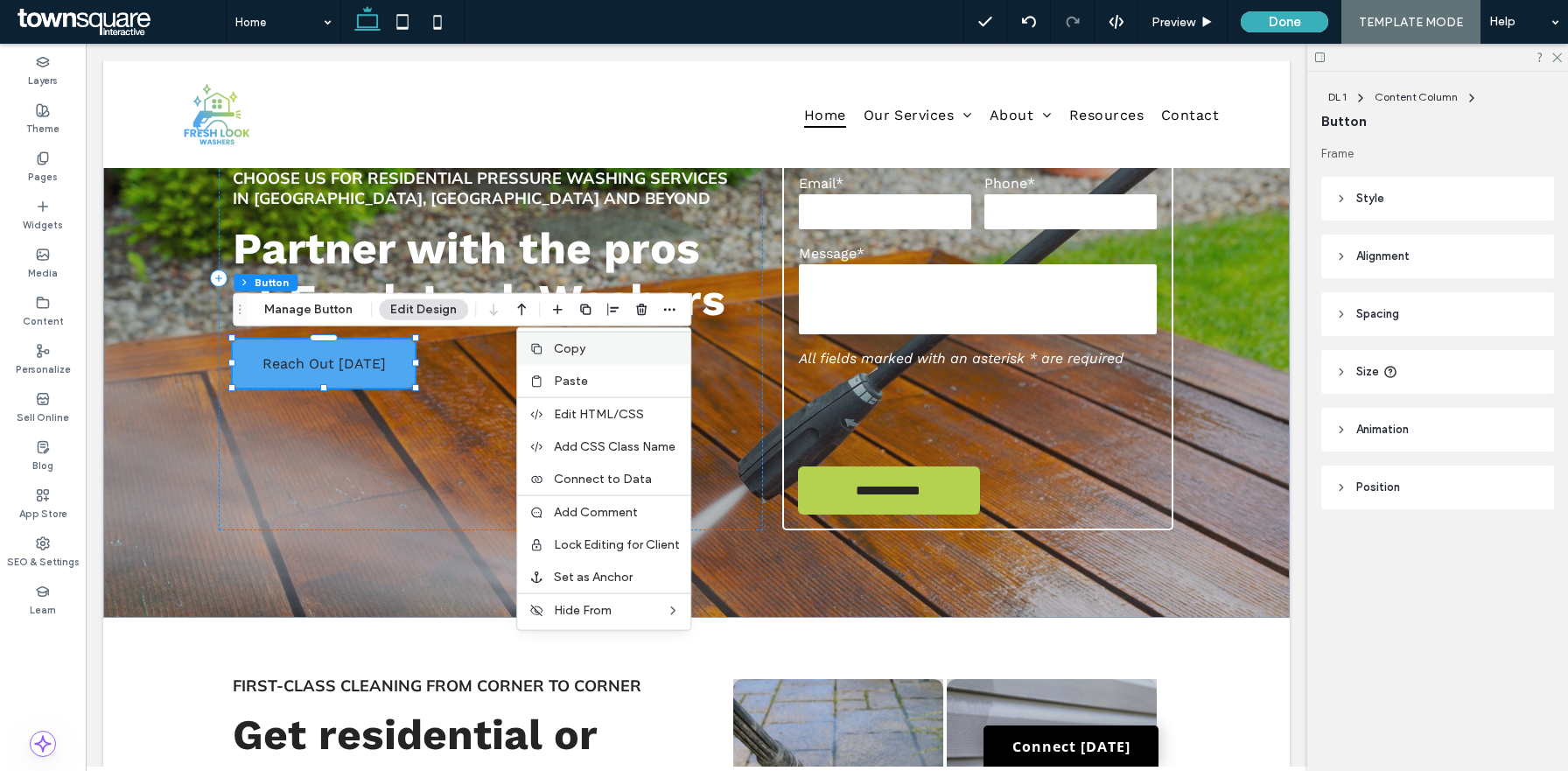
click at [580, 344] on span "Copy" at bounding box center [570, 348] width 31 height 15
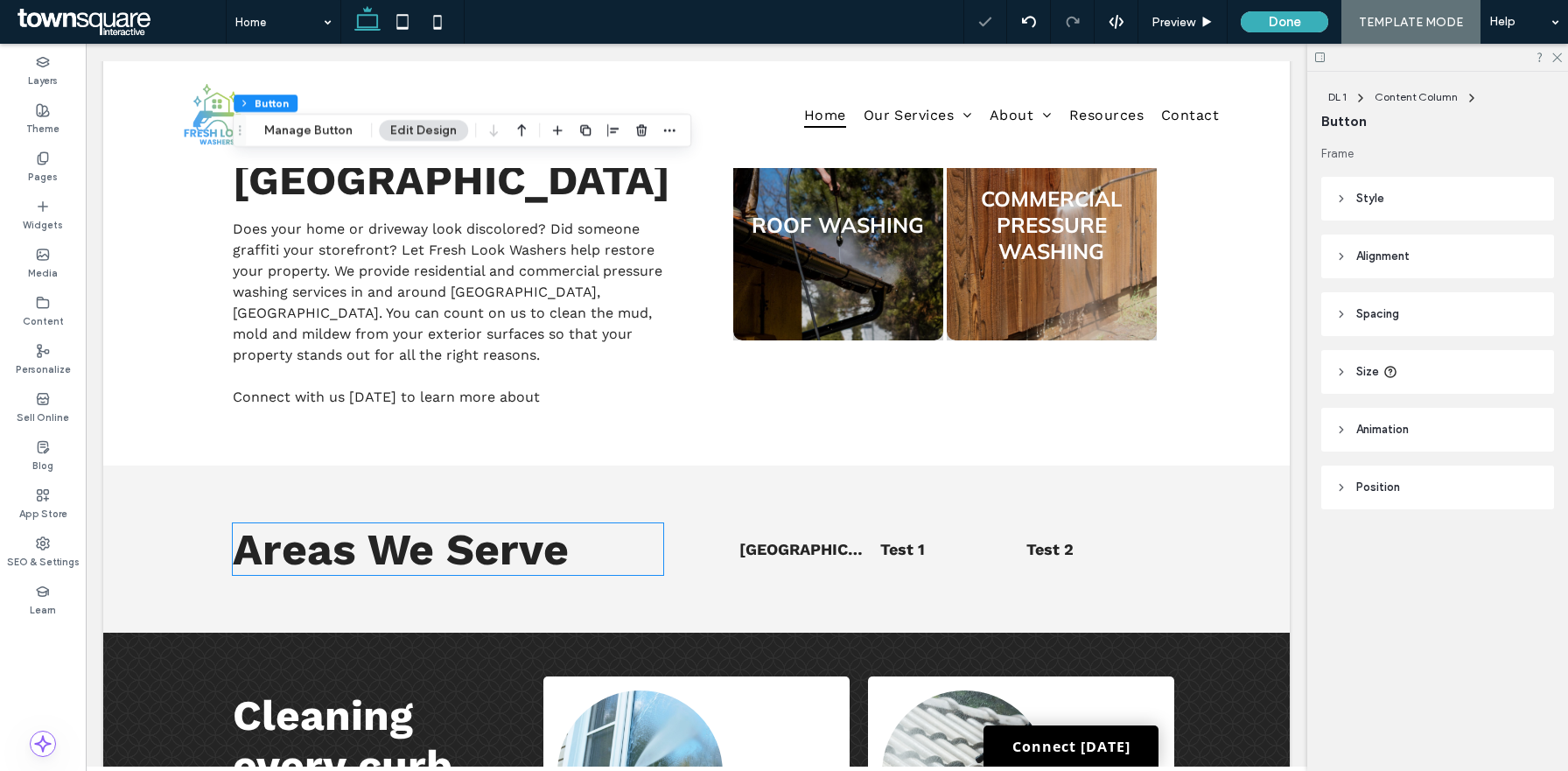
scroll to position [1048, 0]
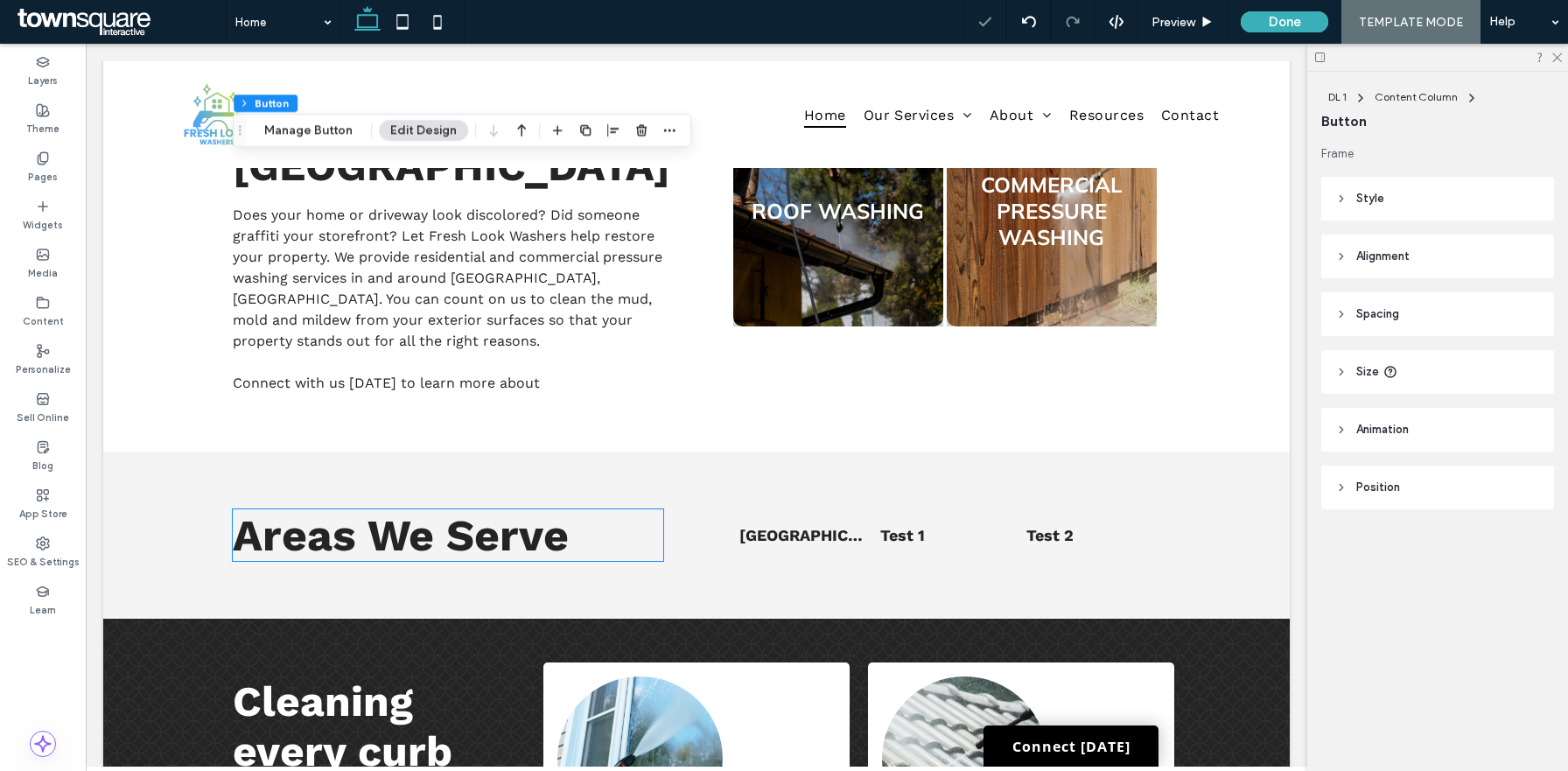
click at [487, 509] on span "Areas We Serve" at bounding box center [400, 535] width 336 height 52
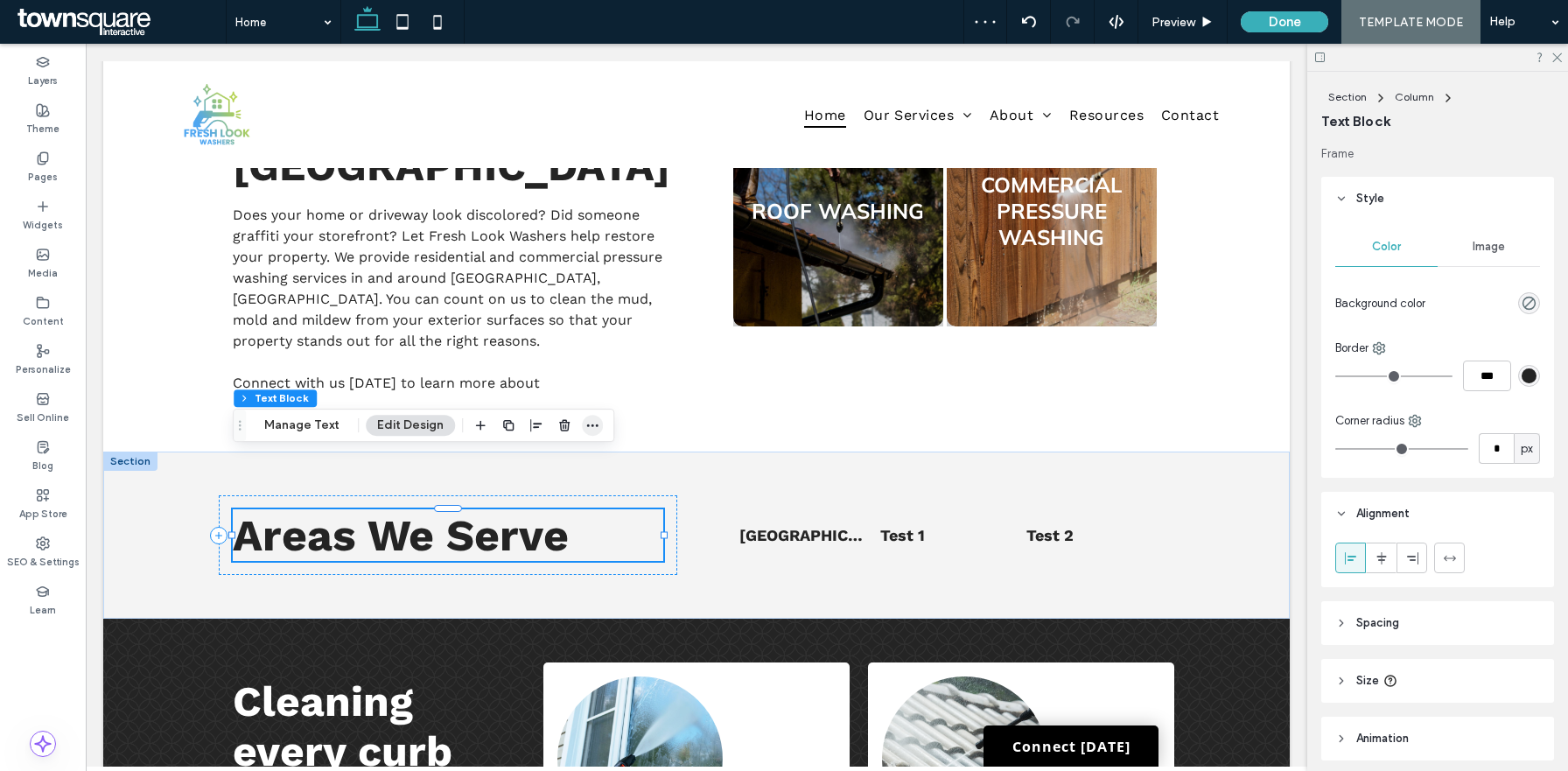
click at [591, 423] on icon "button" at bounding box center [592, 425] width 14 height 14
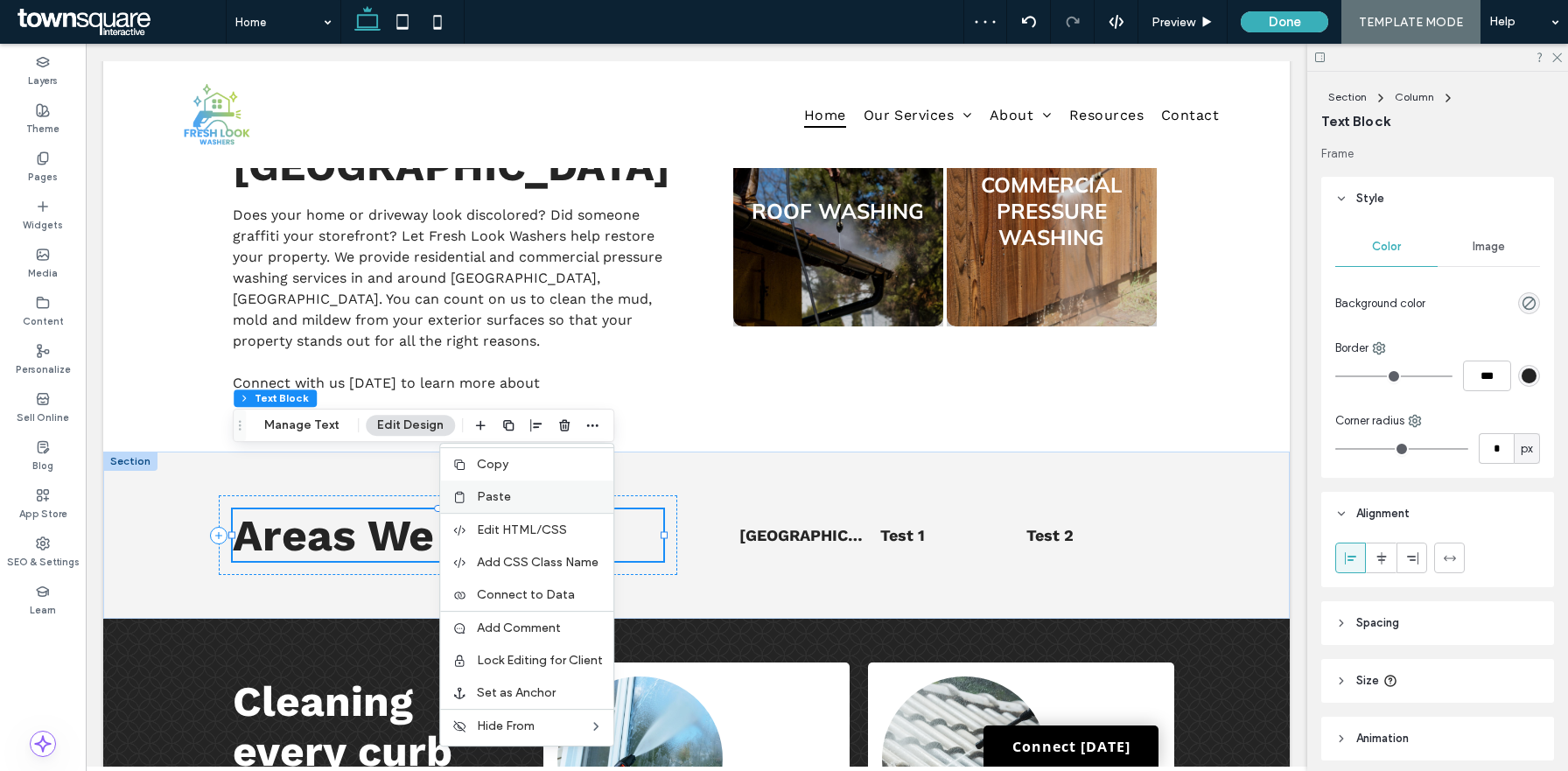
click at [520, 503] on label "Paste" at bounding box center [540, 496] width 126 height 15
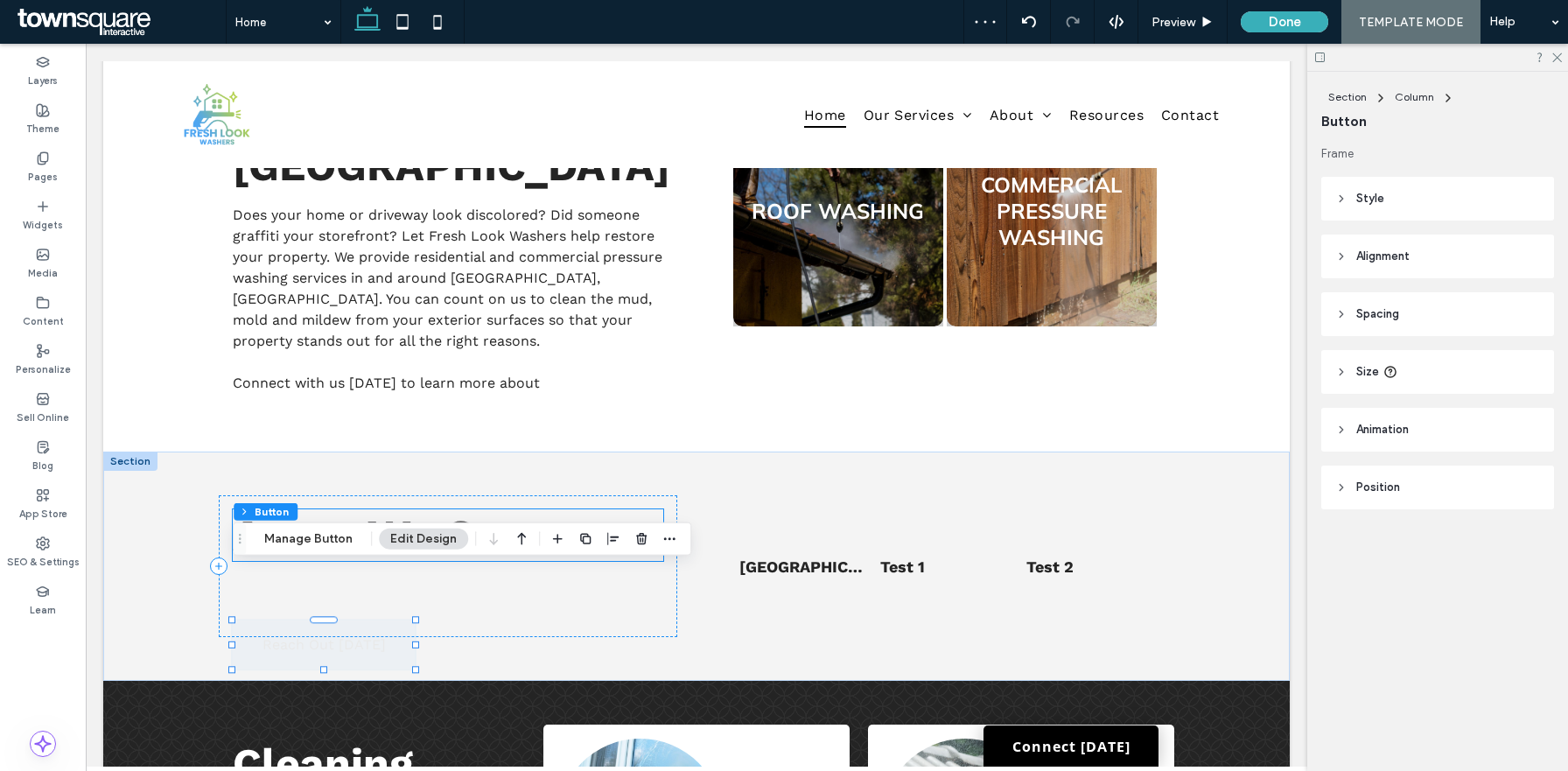
type input "**"
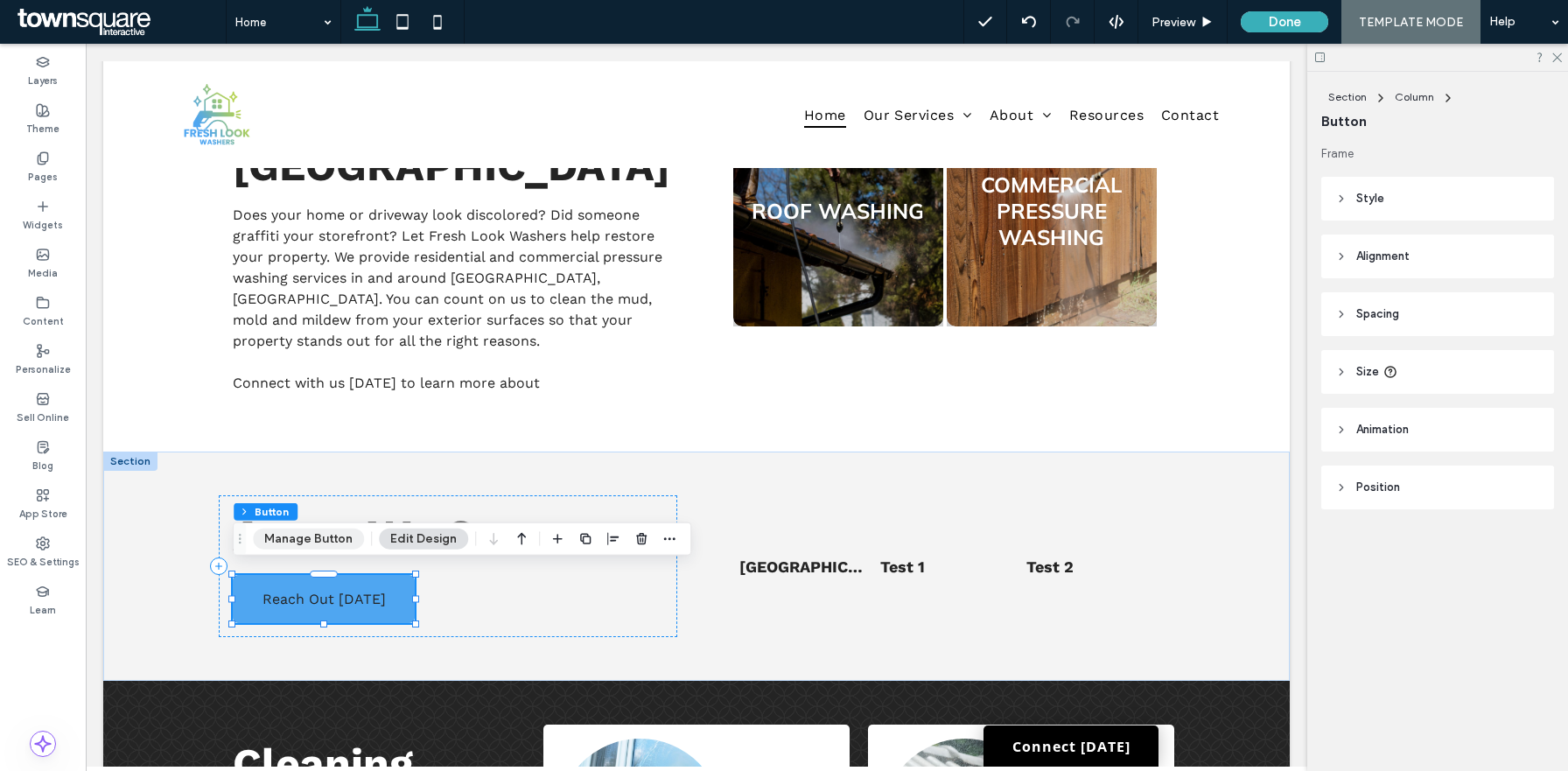
click at [325, 543] on button "Manage Button" at bounding box center [308, 539] width 111 height 21
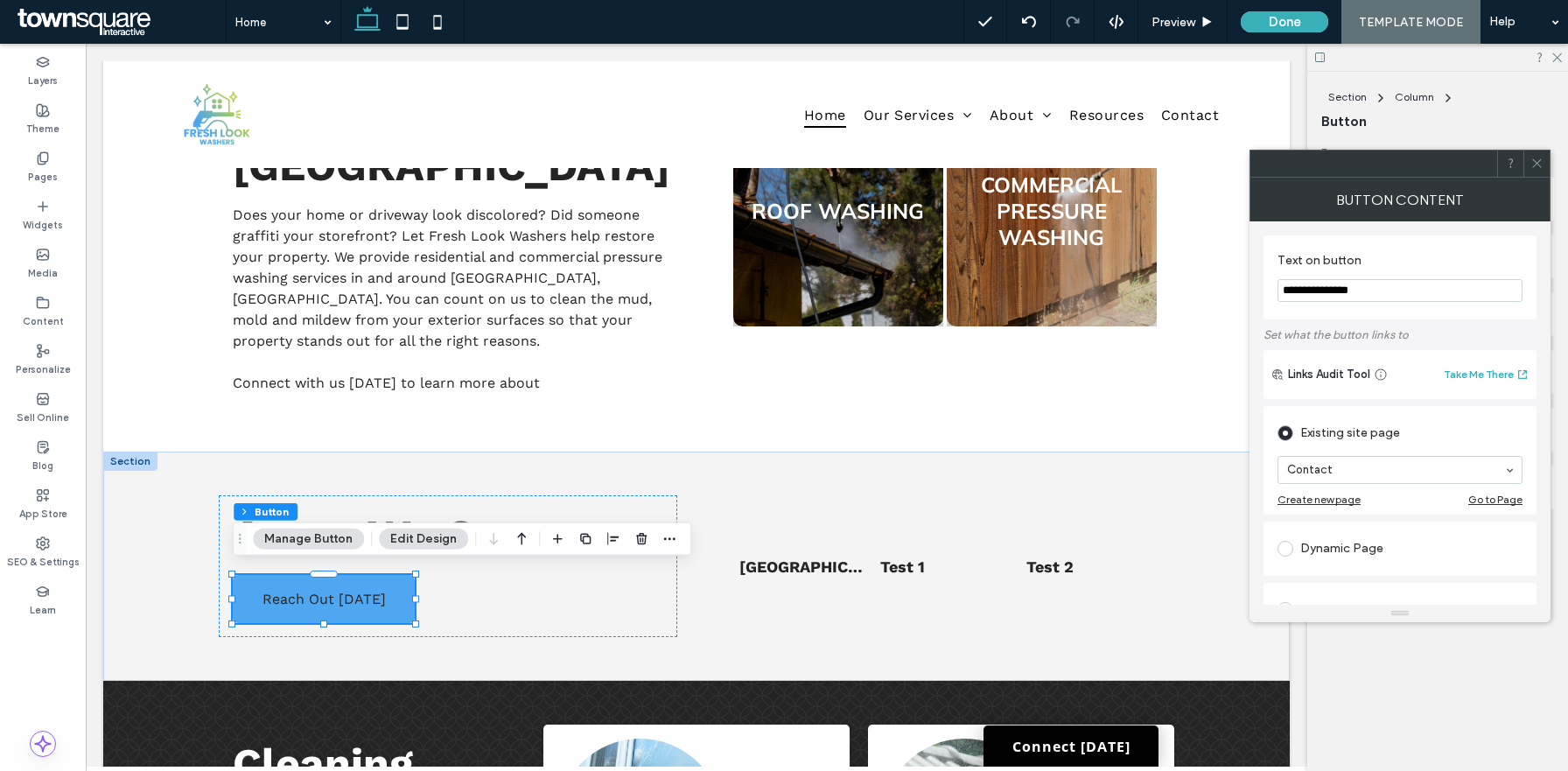
click at [1386, 287] on input "**********" at bounding box center [1401, 290] width 245 height 22
type input "*"
click at [1537, 155] on span at bounding box center [1537, 163] width 13 height 26
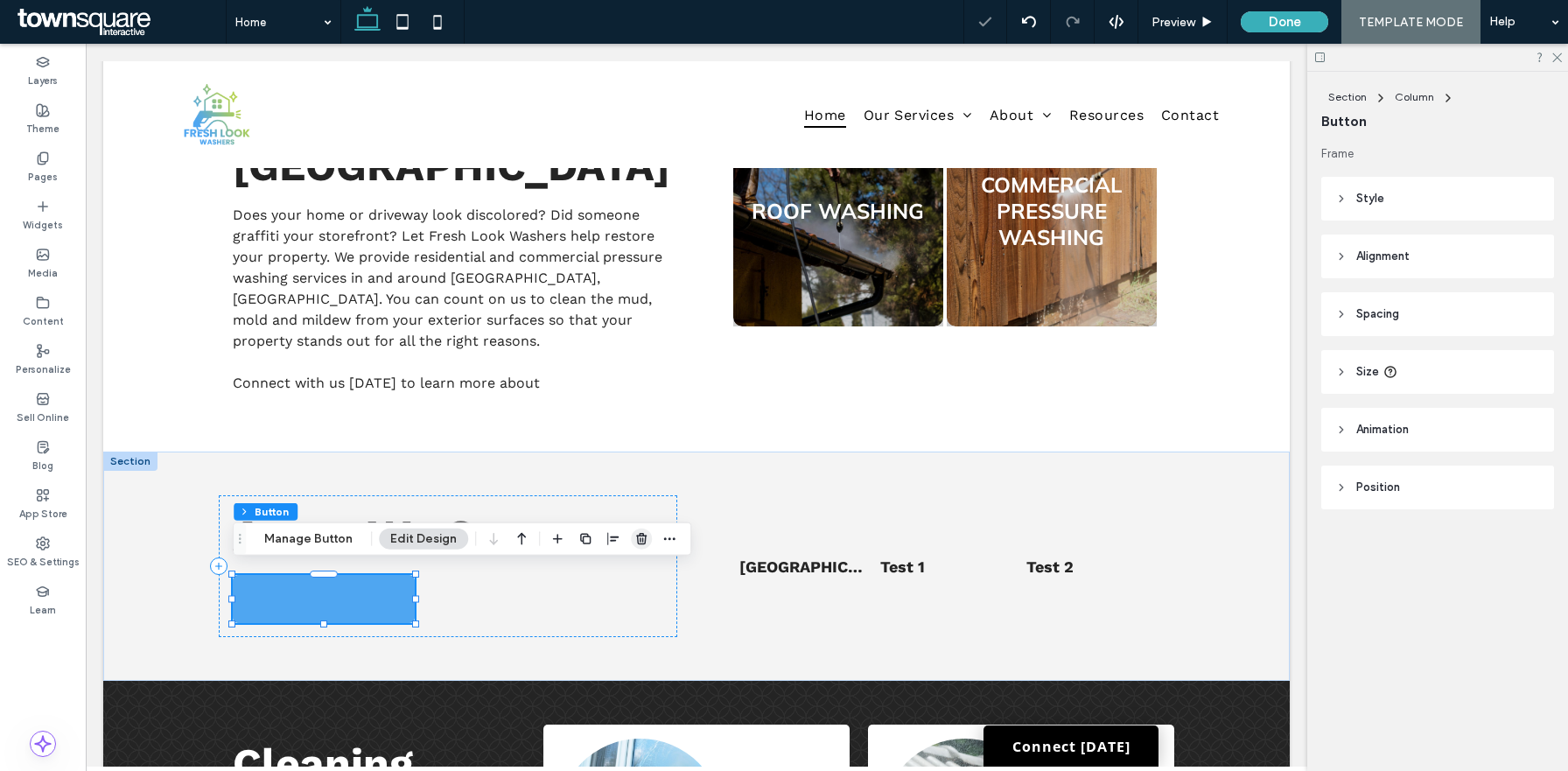
click at [646, 533] on span "button" at bounding box center [642, 539] width 21 height 21
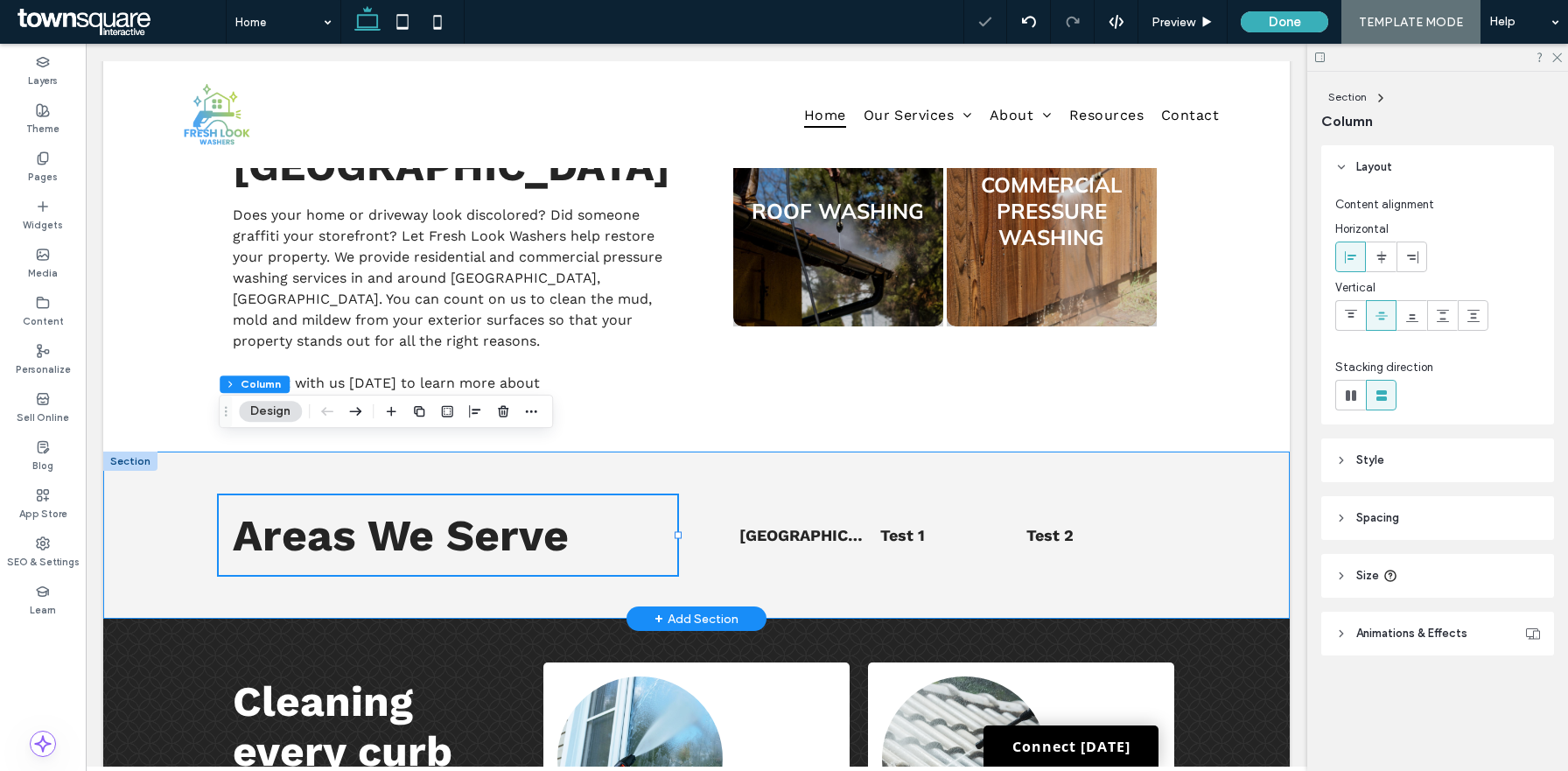
click at [1229, 451] on div "Areas We Serve List of Services Norco, GA Test 1 Test 2" at bounding box center [696, 535] width 1187 height 167
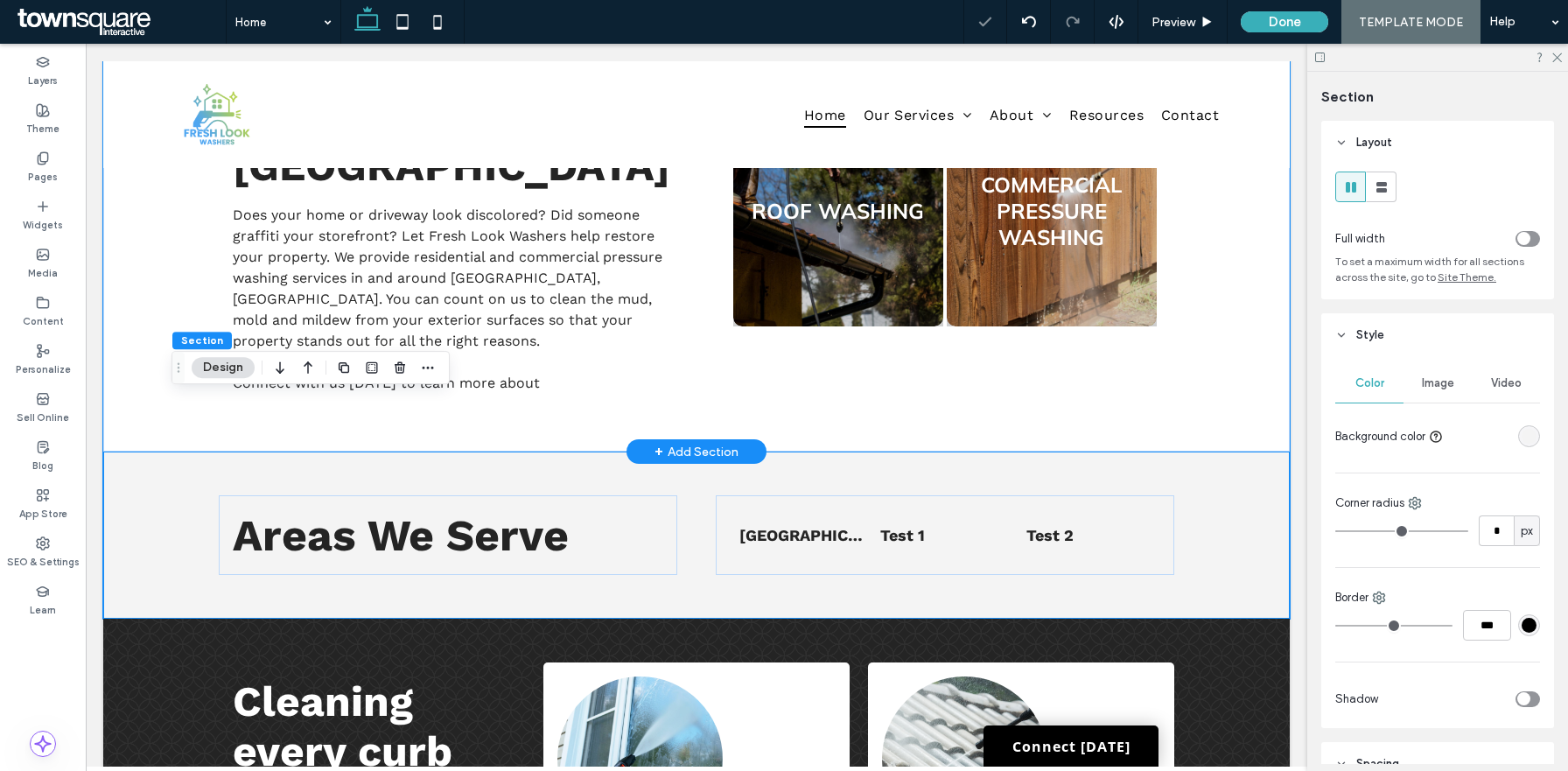
click at [1258, 313] on div "First-Class Cleaning From Corner to Corner Get residential or commercial pressu…" at bounding box center [696, 125] width 1187 height 651
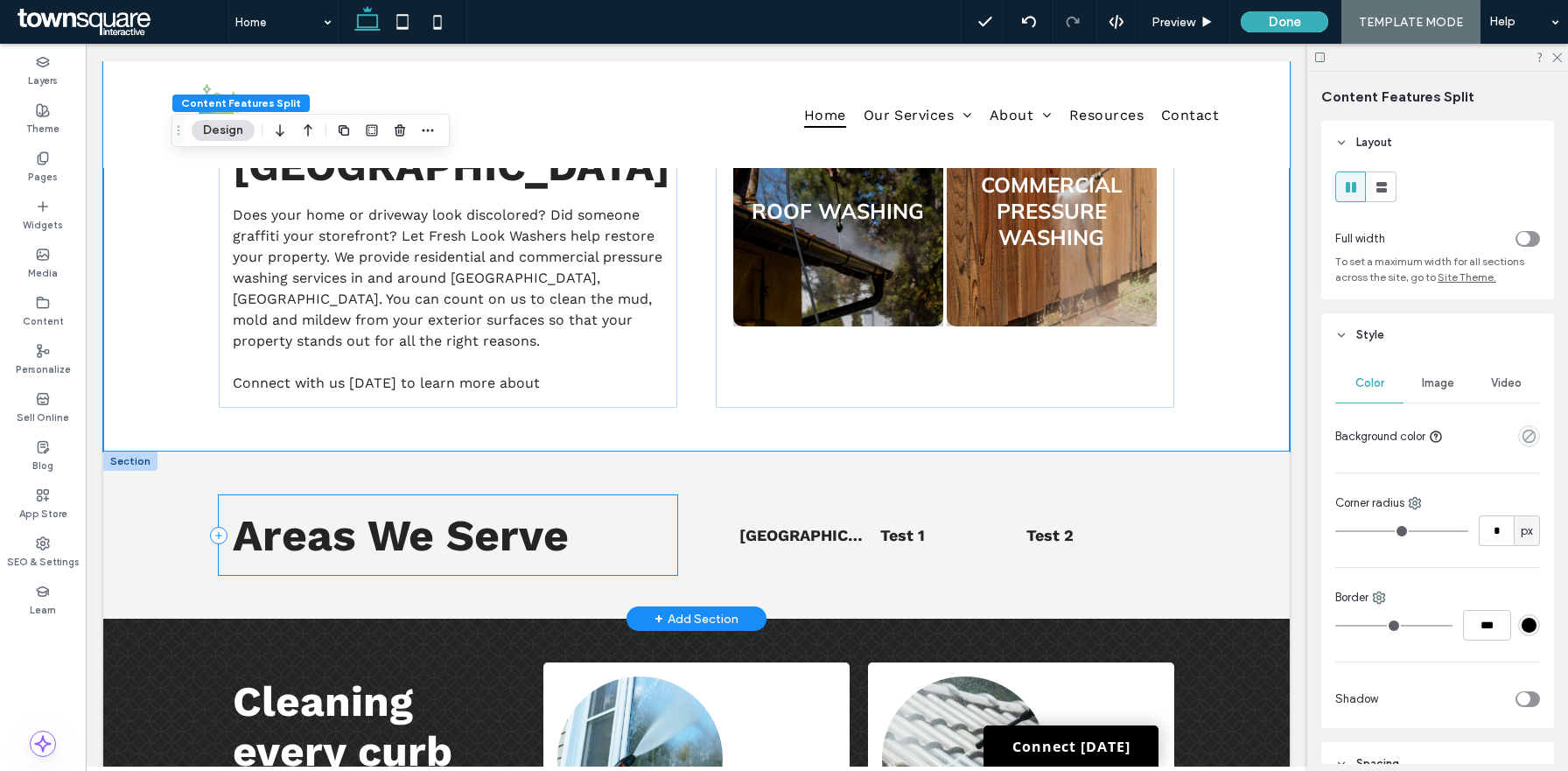
click at [570, 495] on div "Areas We Serve" at bounding box center [447, 535] width 458 height 80
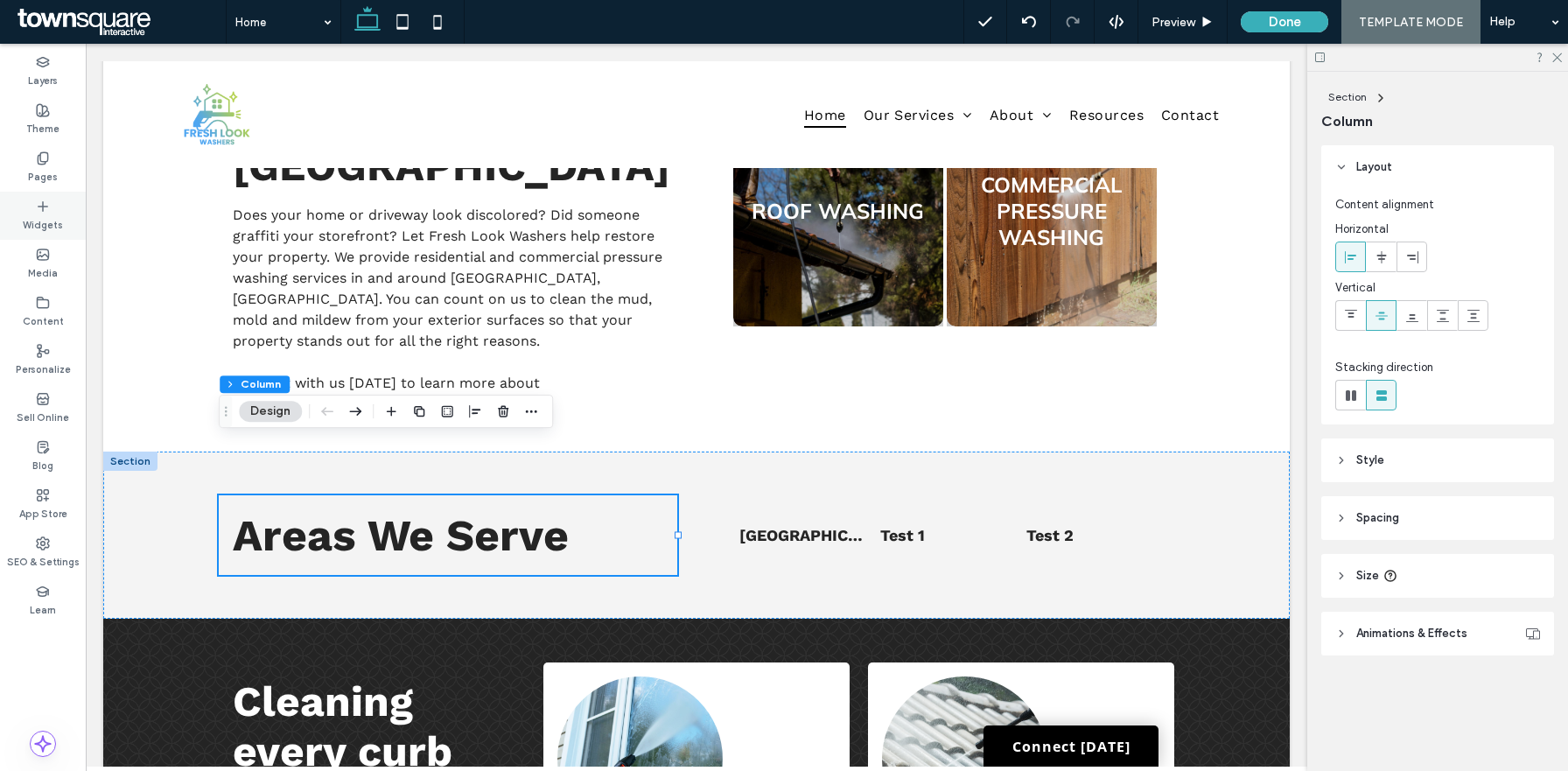
click at [47, 205] on use at bounding box center [43, 205] width 9 height 9
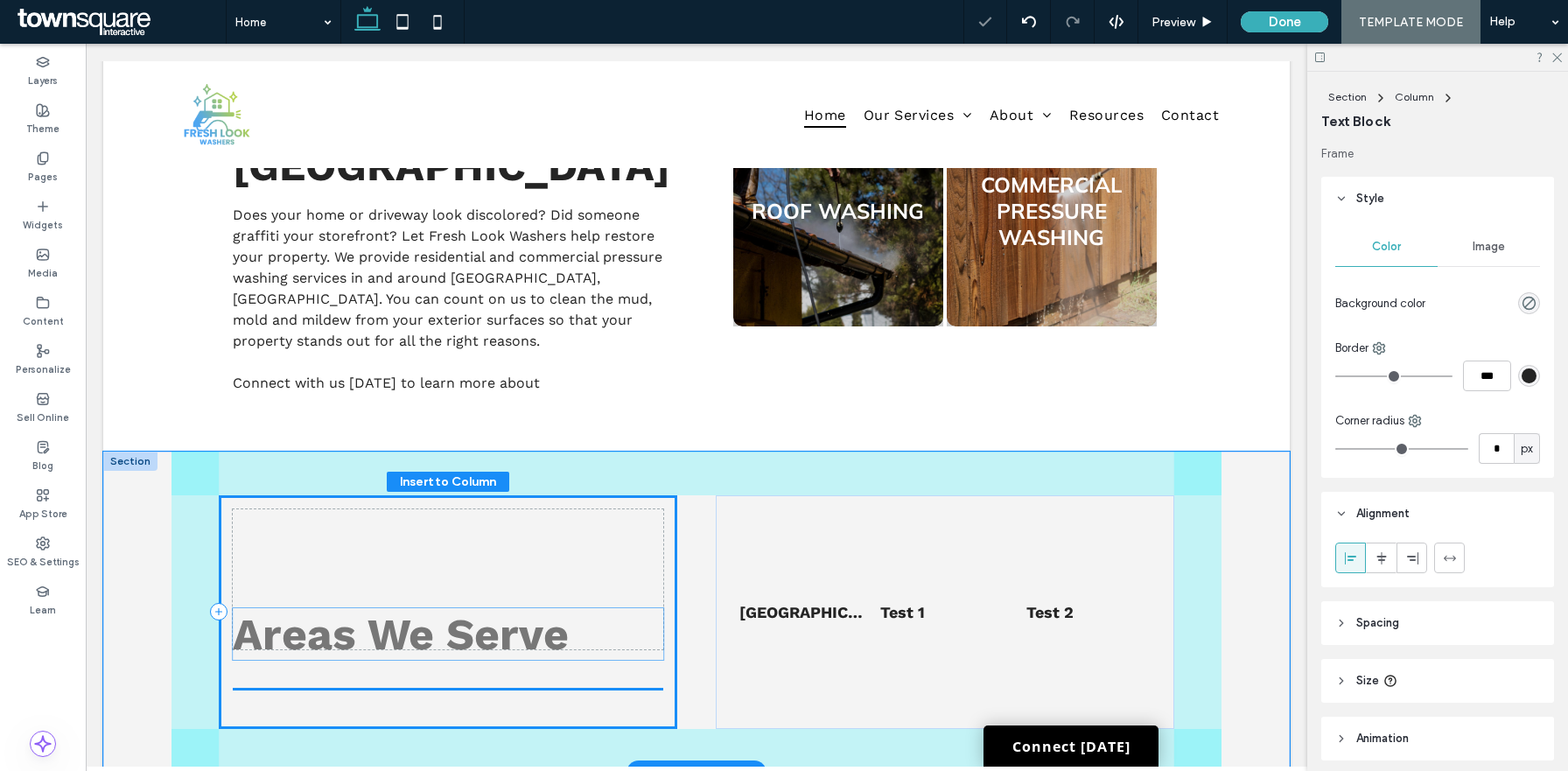
scroll to position [124, 0]
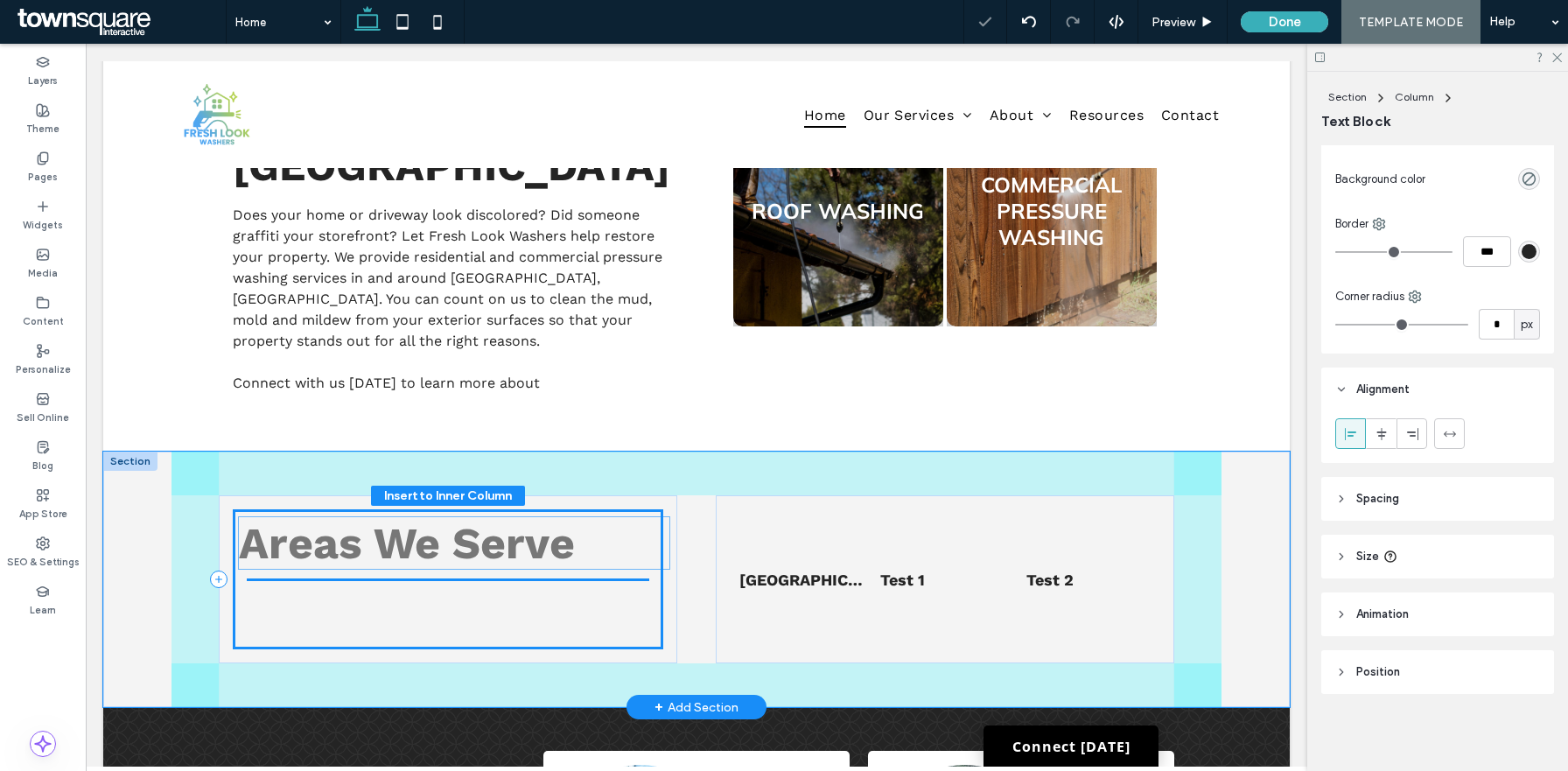
drag, startPoint x: 423, startPoint y: 630, endPoint x: 428, endPoint y: 540, distance: 90.1
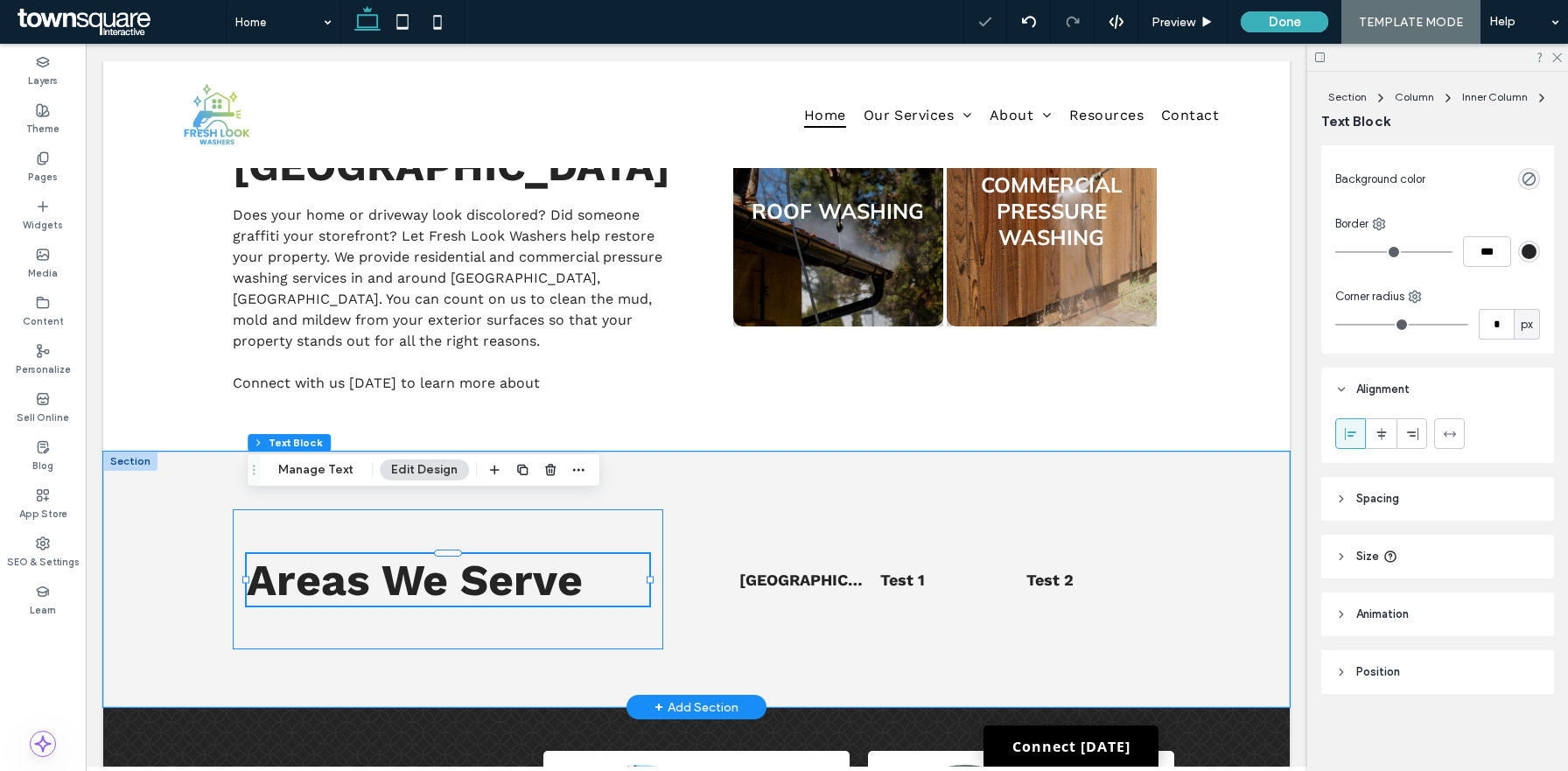
click at [631, 509] on div "Areas We Serve" at bounding box center [447, 579] width 431 height 140
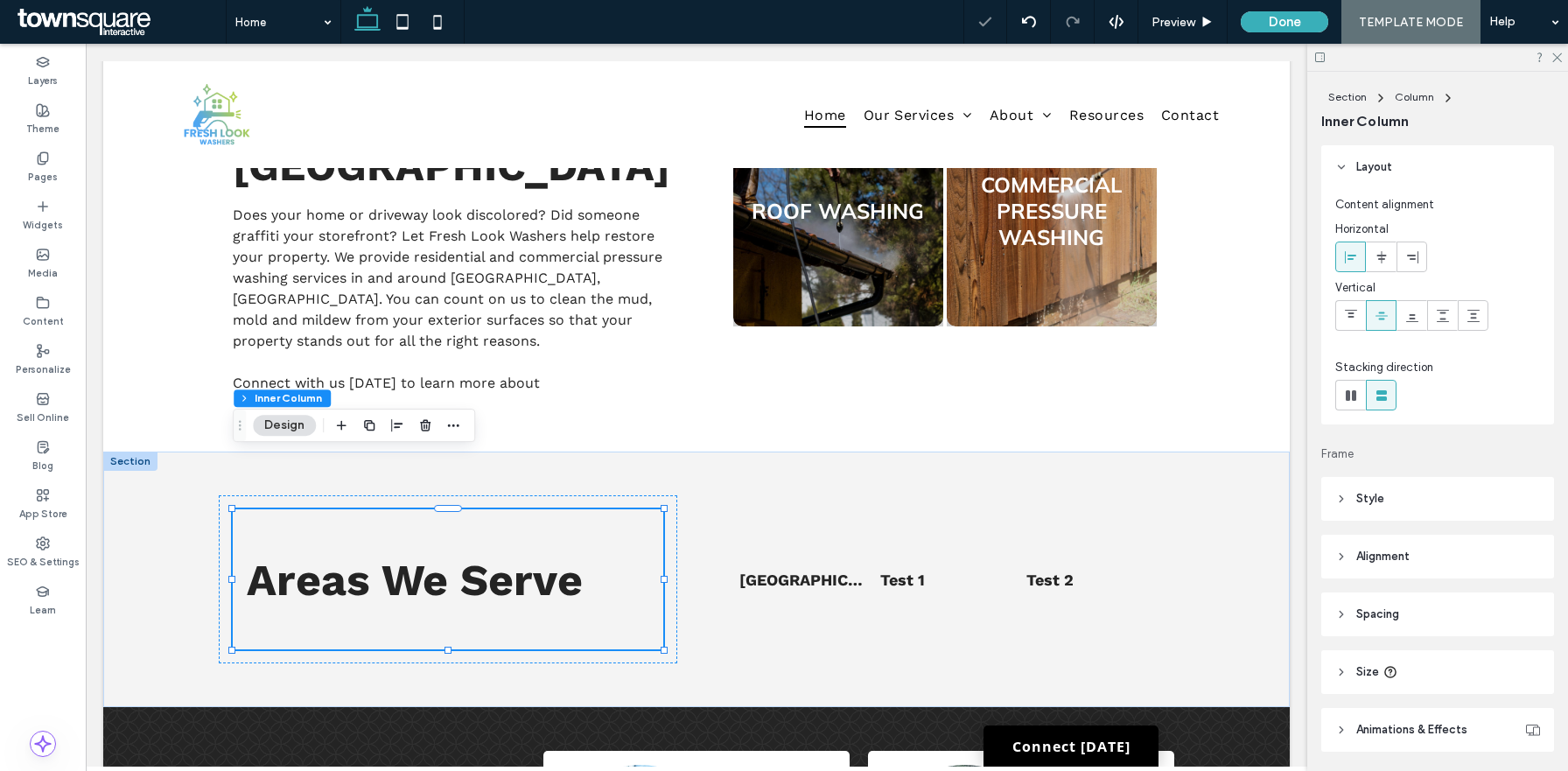
scroll to position [116, 0]
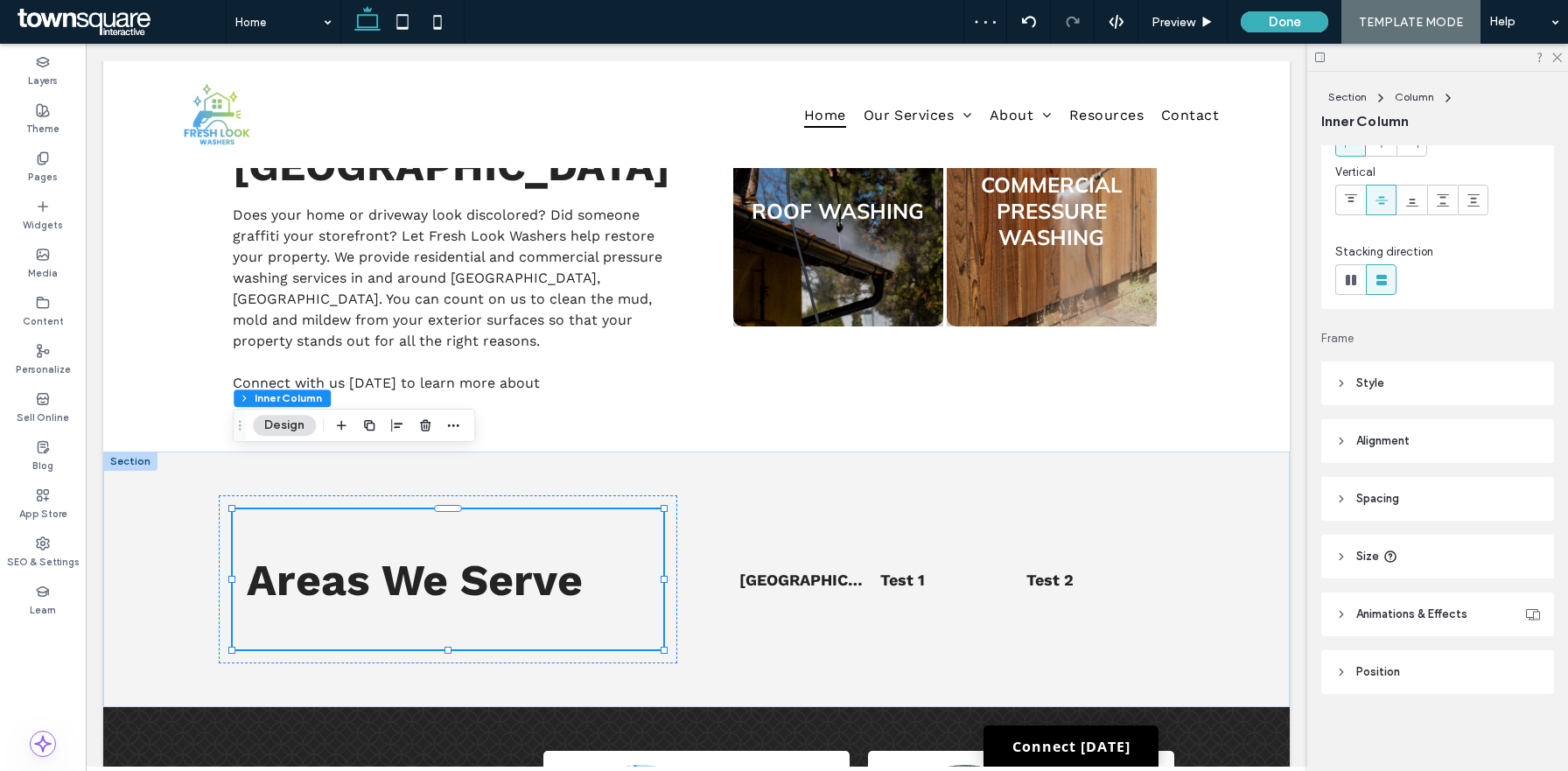
click at [1405, 546] on header "Size" at bounding box center [1438, 556] width 232 height 44
click at [1534, 667] on div "Width *** % Height *** px More Size Options" at bounding box center [1438, 648] width 205 height 124
click at [1529, 650] on span "px" at bounding box center [1527, 652] width 13 height 18
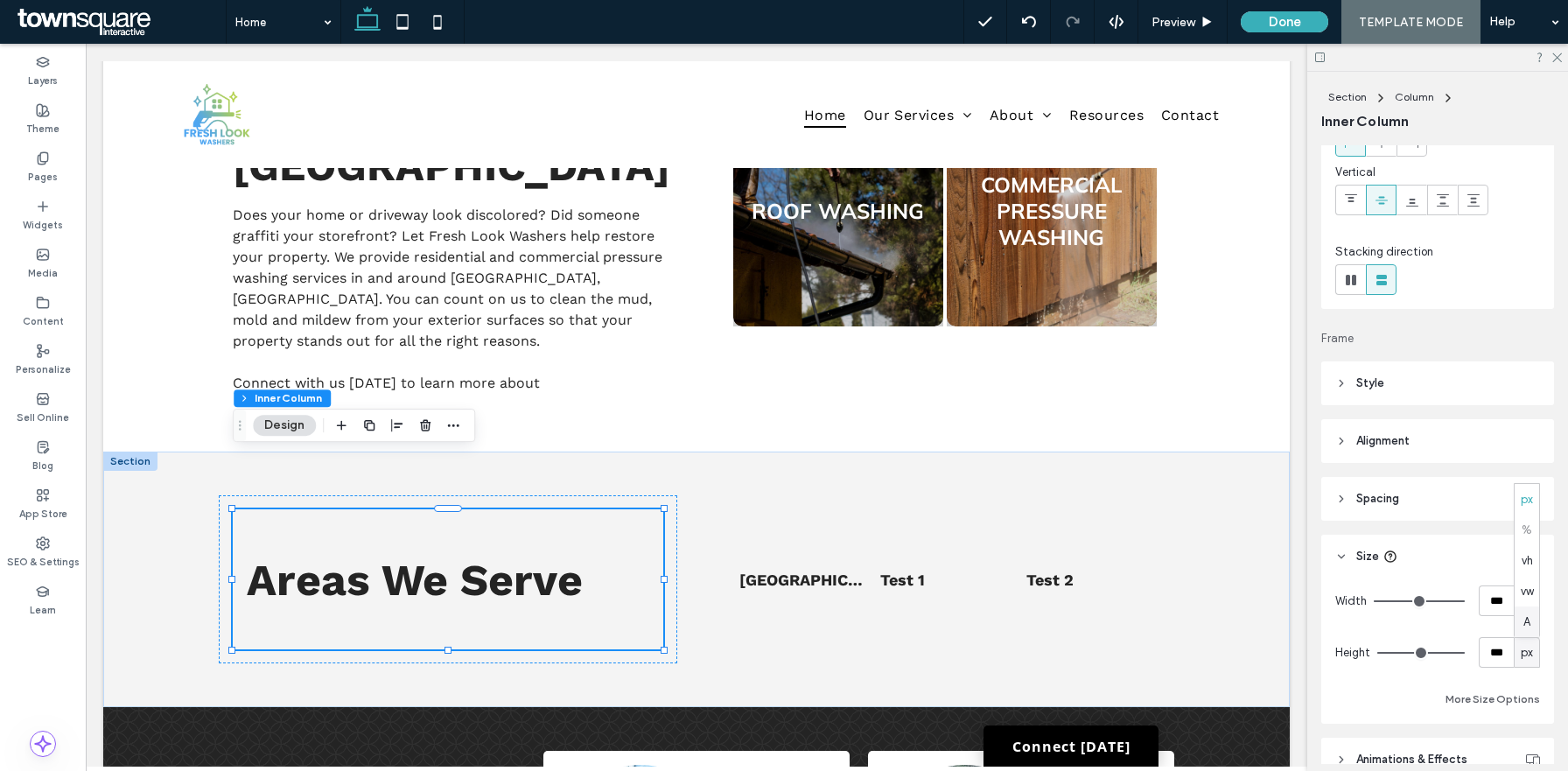
click at [1530, 615] on span "A" at bounding box center [1526, 622] width 7 height 18
type input "*"
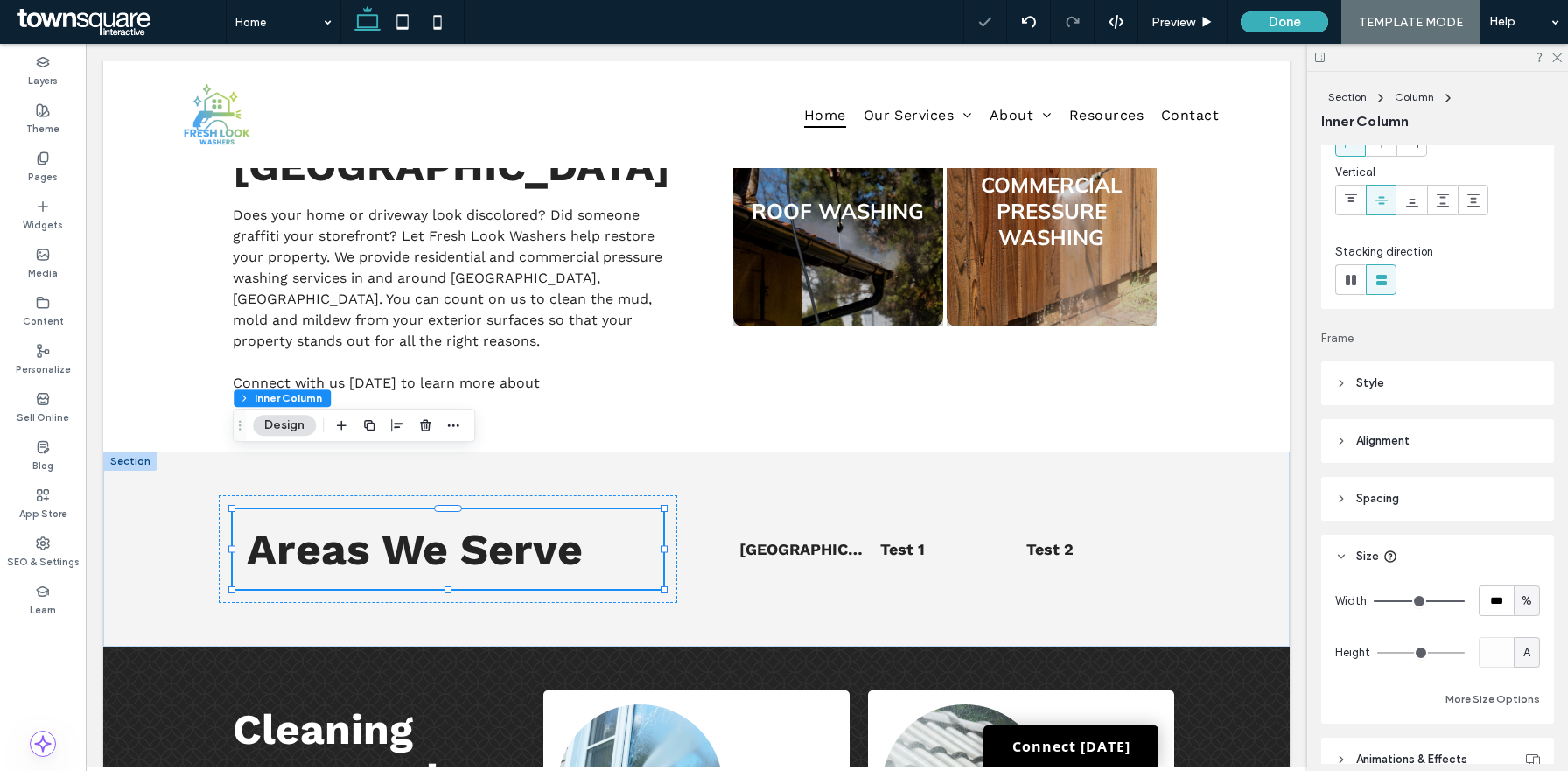
scroll to position [261, 0]
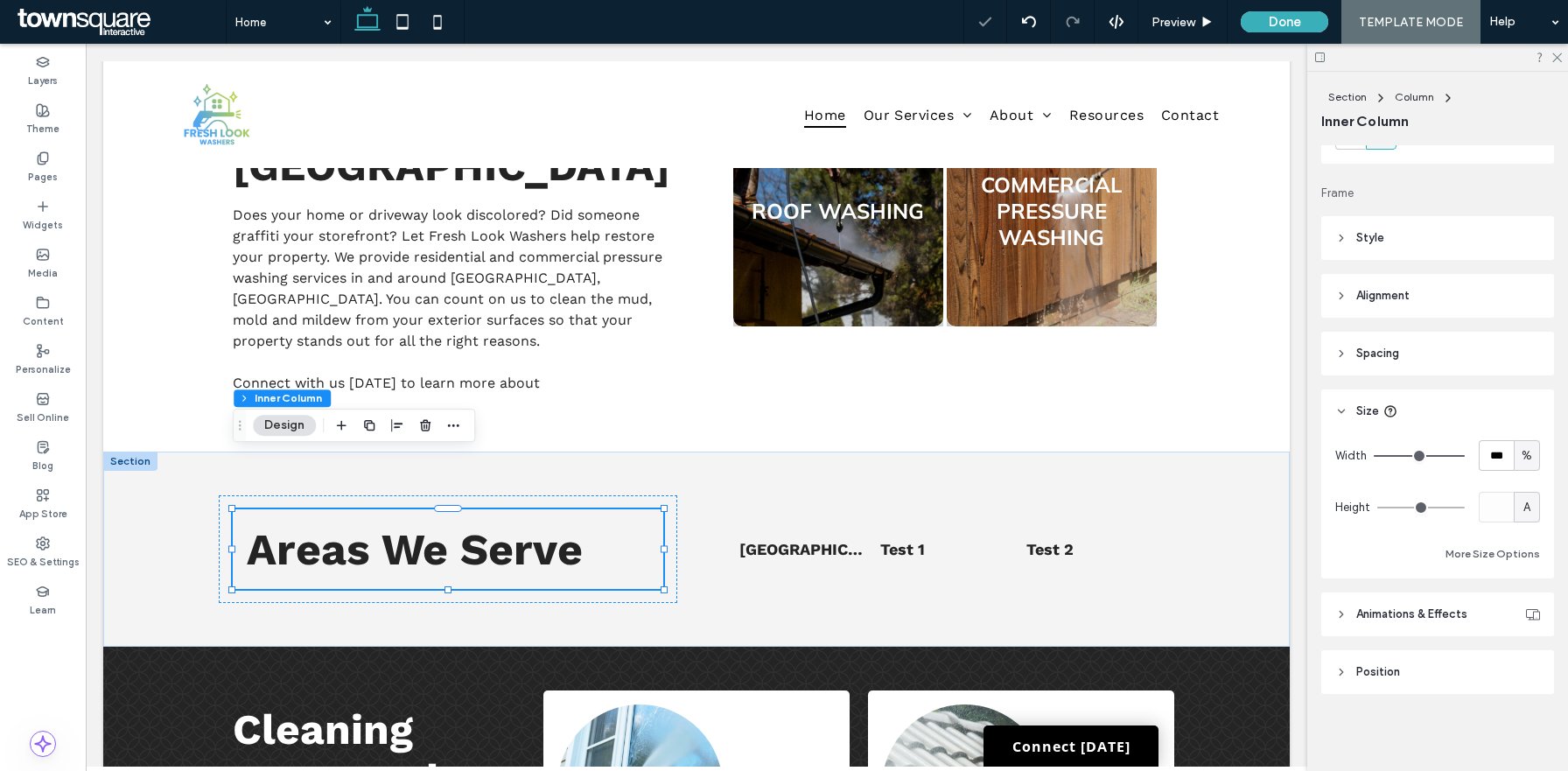
click at [1419, 611] on span "Animations & Effects" at bounding box center [1412, 614] width 111 height 18
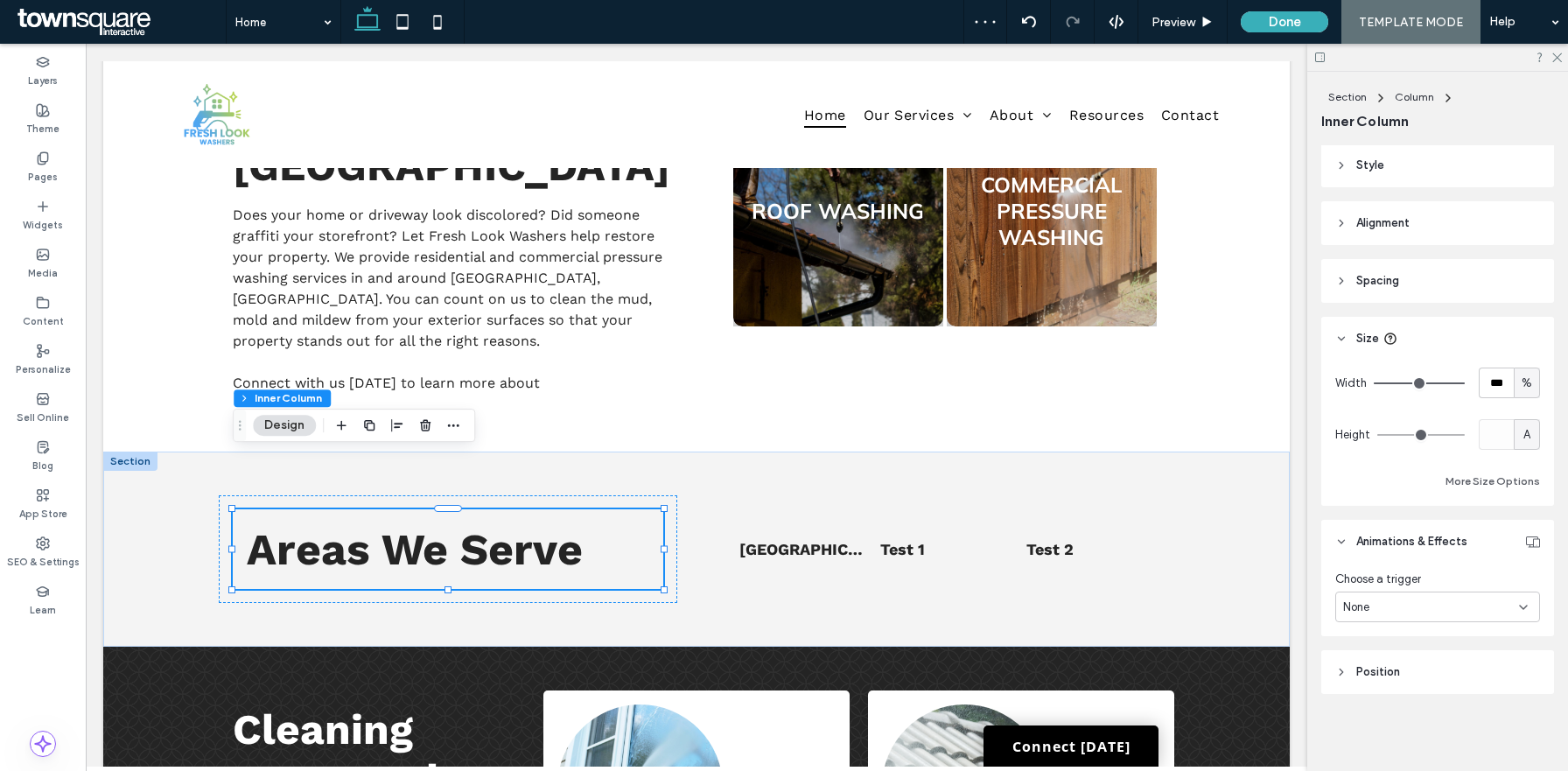
click at [1406, 683] on header "Position" at bounding box center [1438, 672] width 232 height 44
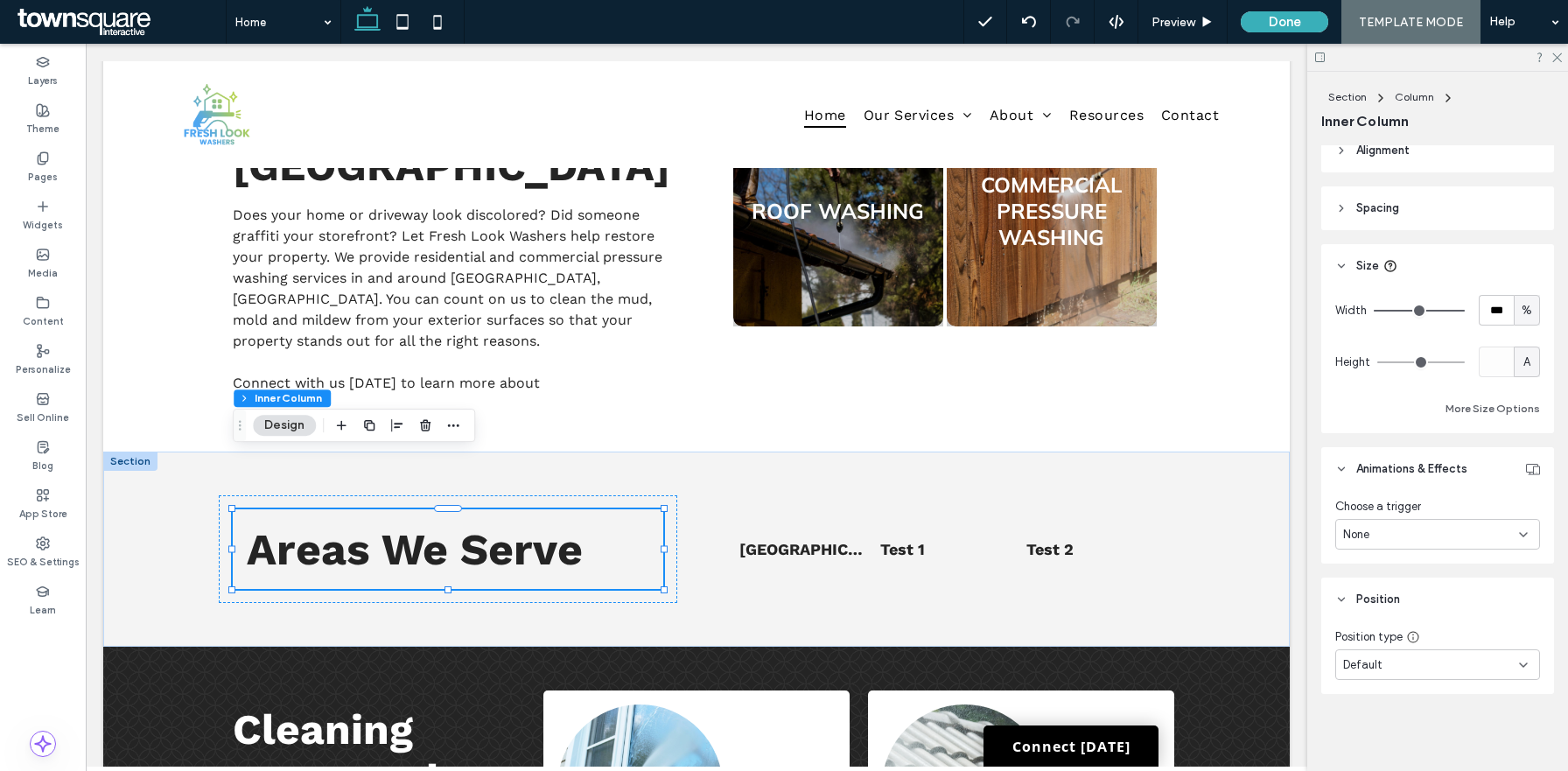
click at [1397, 654] on div "Default" at bounding box center [1438, 664] width 205 height 30
click at [1408, 550] on div "Pinned" at bounding box center [1438, 542] width 203 height 30
click at [1418, 464] on span "Animations & Effects" at bounding box center [1412, 469] width 111 height 18
click at [1404, 519] on header "Position" at bounding box center [1438, 526] width 232 height 44
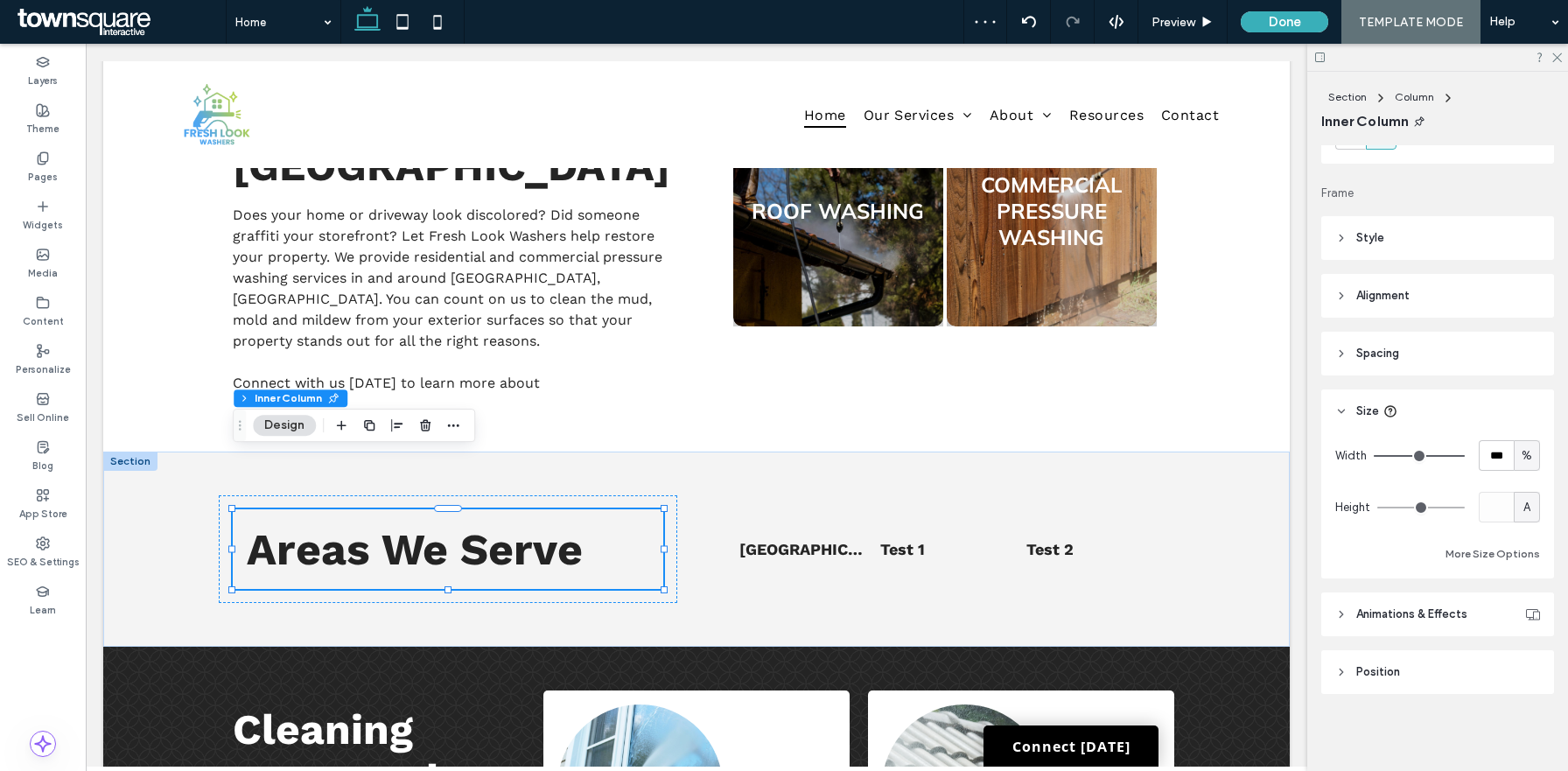
scroll to position [261, 0]
click at [1424, 241] on header "Style" at bounding box center [1438, 237] width 232 height 44
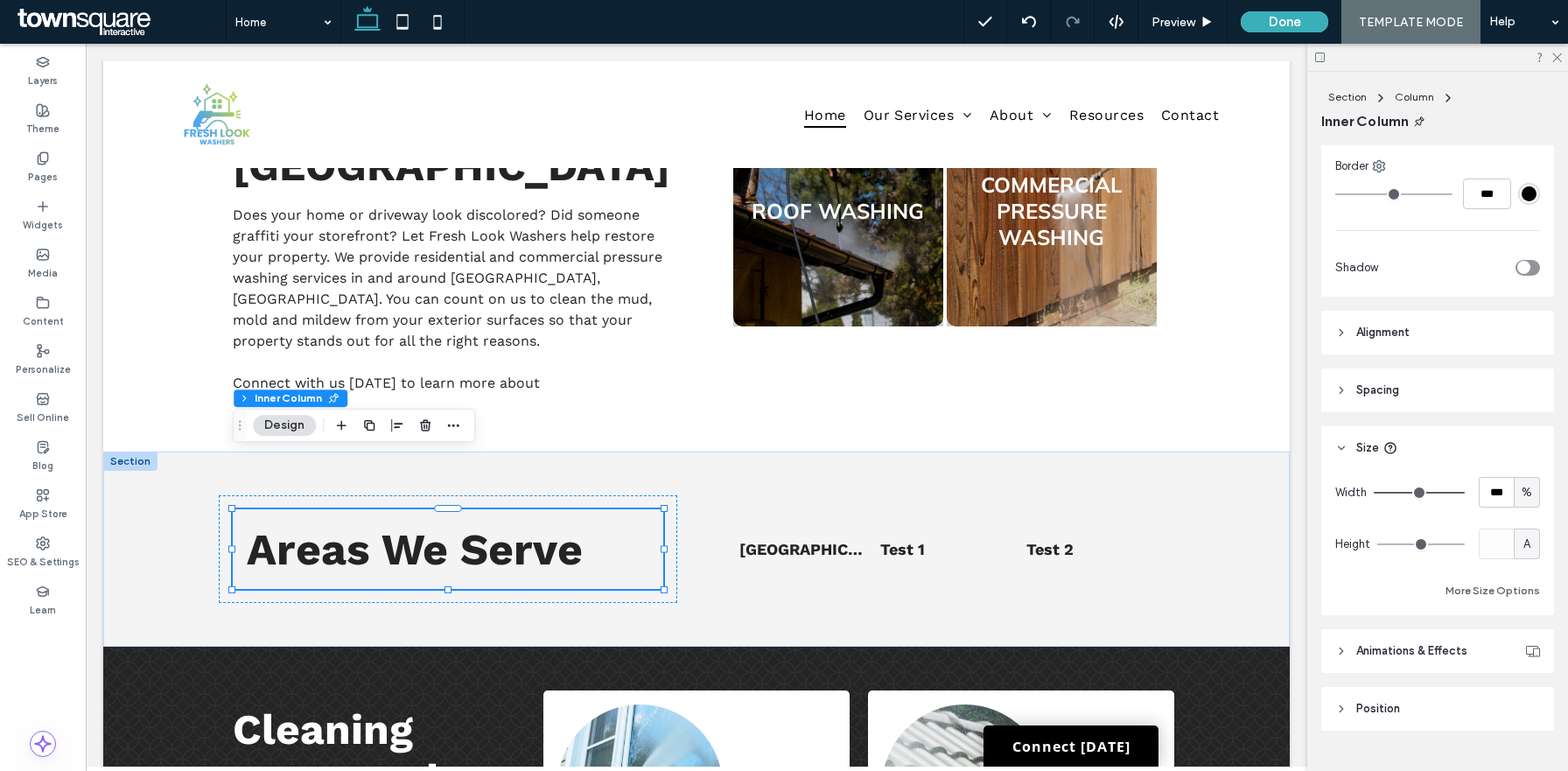
scroll to position [632, 0]
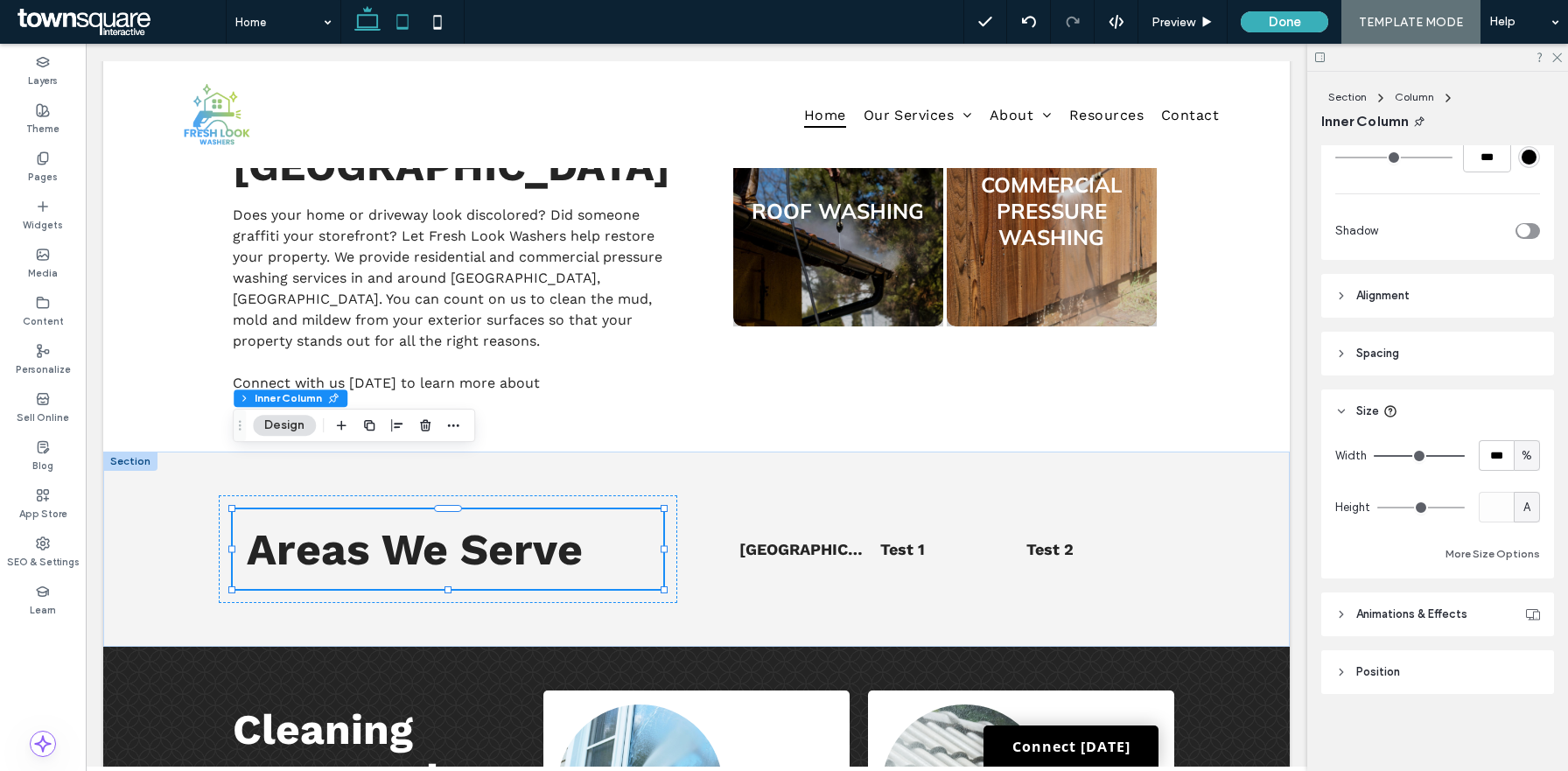
click at [408, 18] on icon at bounding box center [403, 21] width 35 height 35
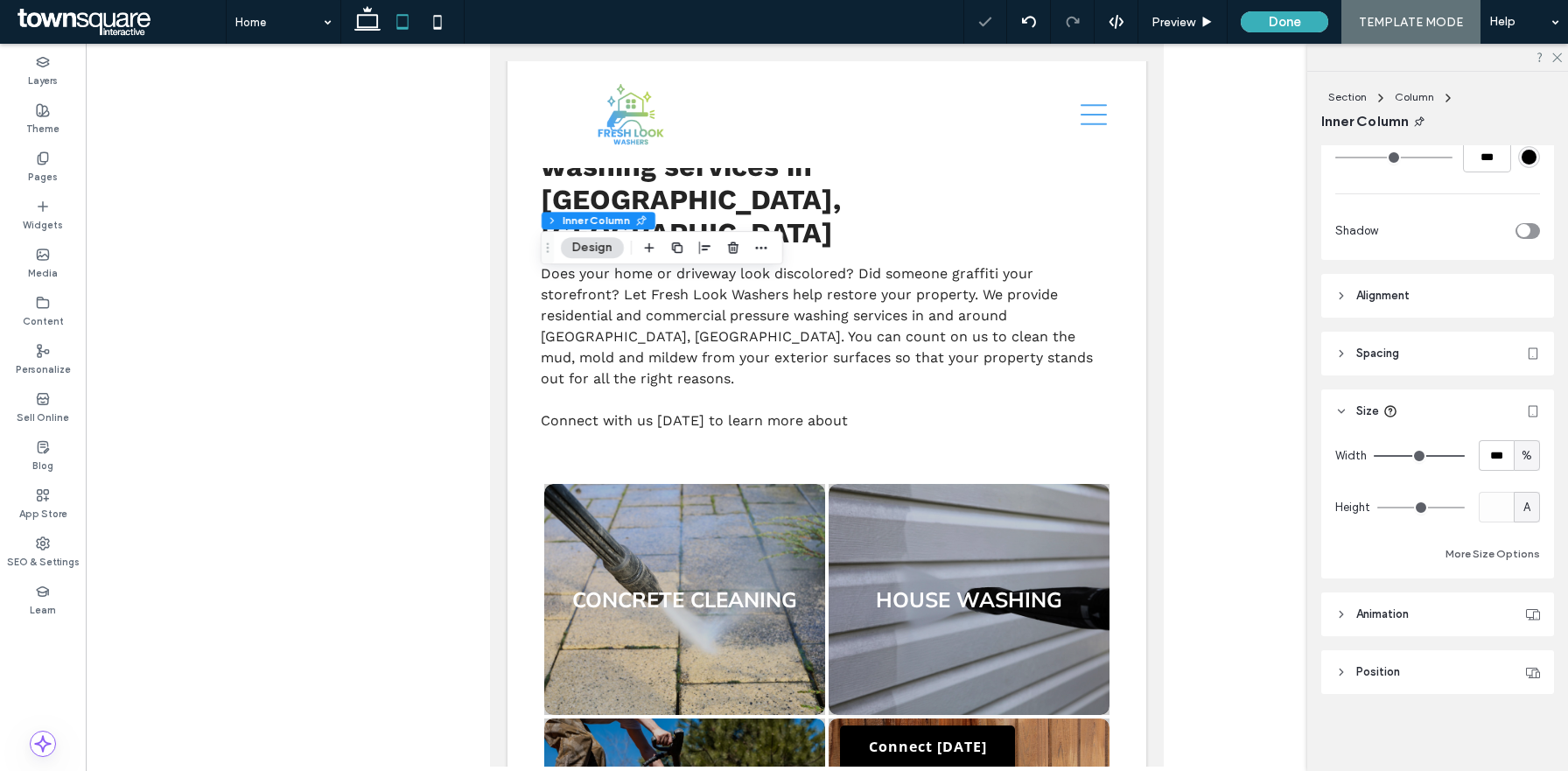
scroll to position [1775, 0]
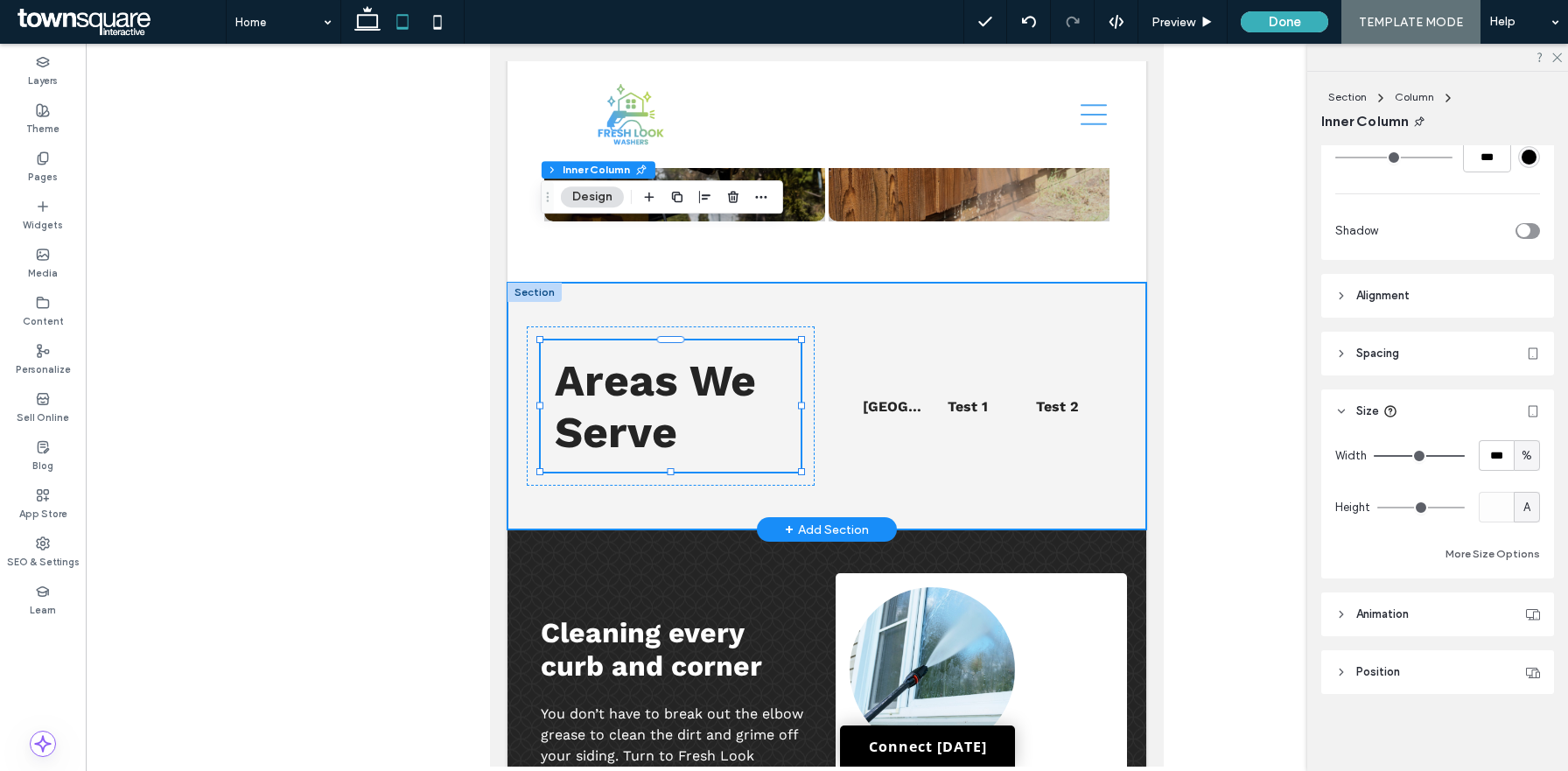
click at [837, 283] on div "Areas We Serve List of Services Norco, GA Test 1 Test 2" at bounding box center [827, 406] width 639 height 247
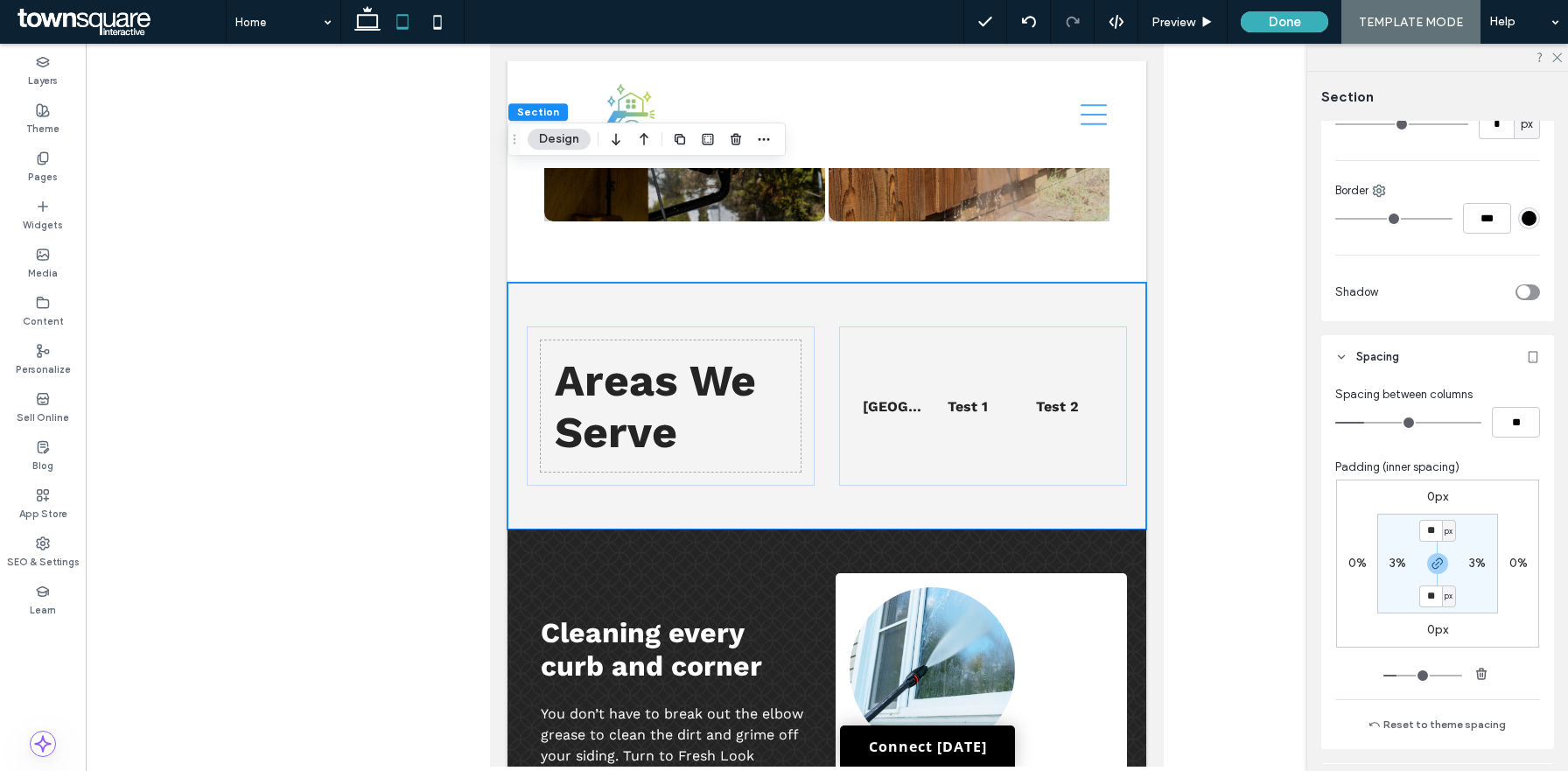
scroll to position [545, 0]
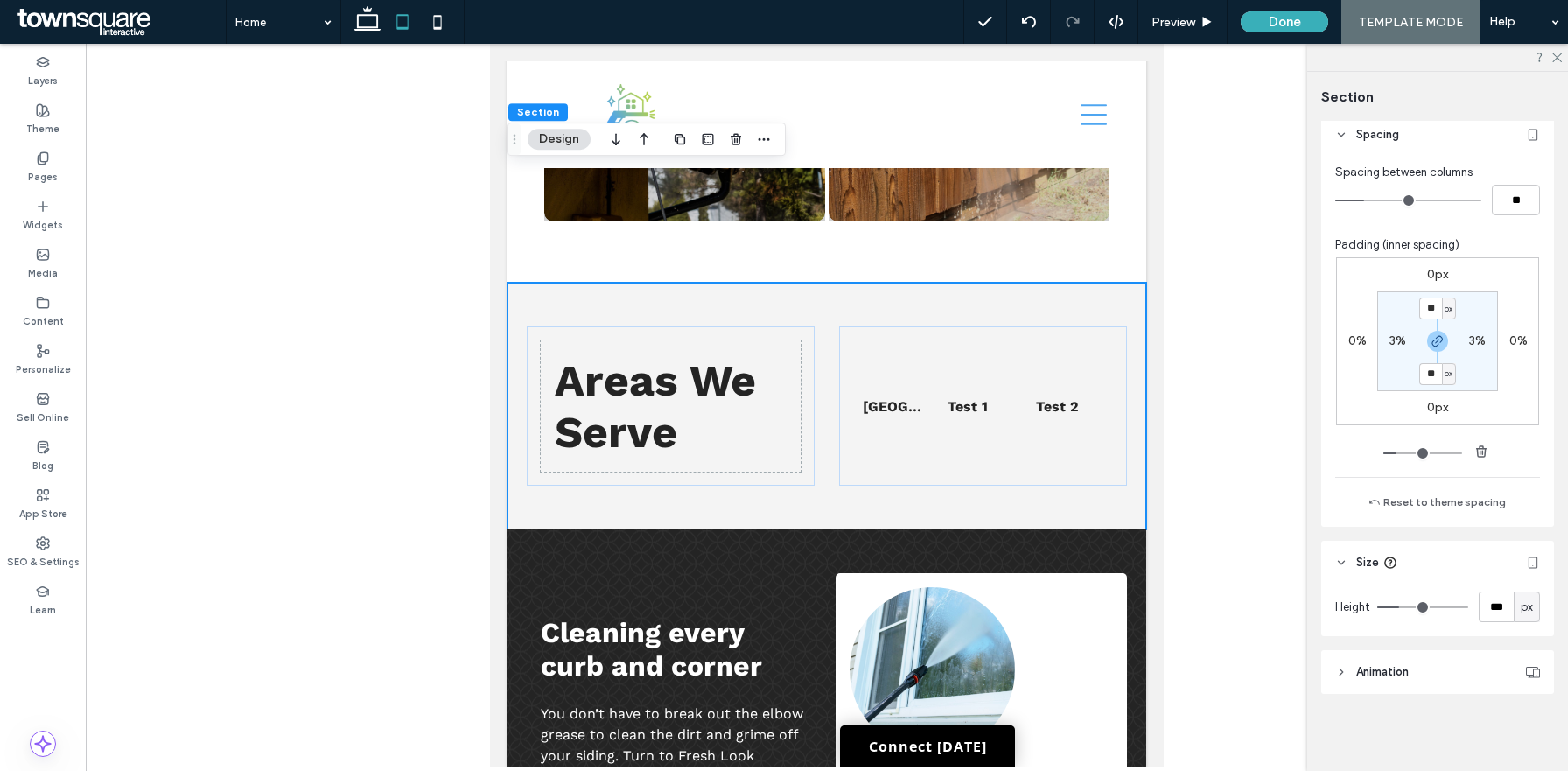
click at [1533, 613] on div "px" at bounding box center [1527, 607] width 18 height 18
click at [1530, 581] on span "A" at bounding box center [1526, 577] width 7 height 18
type input "*"
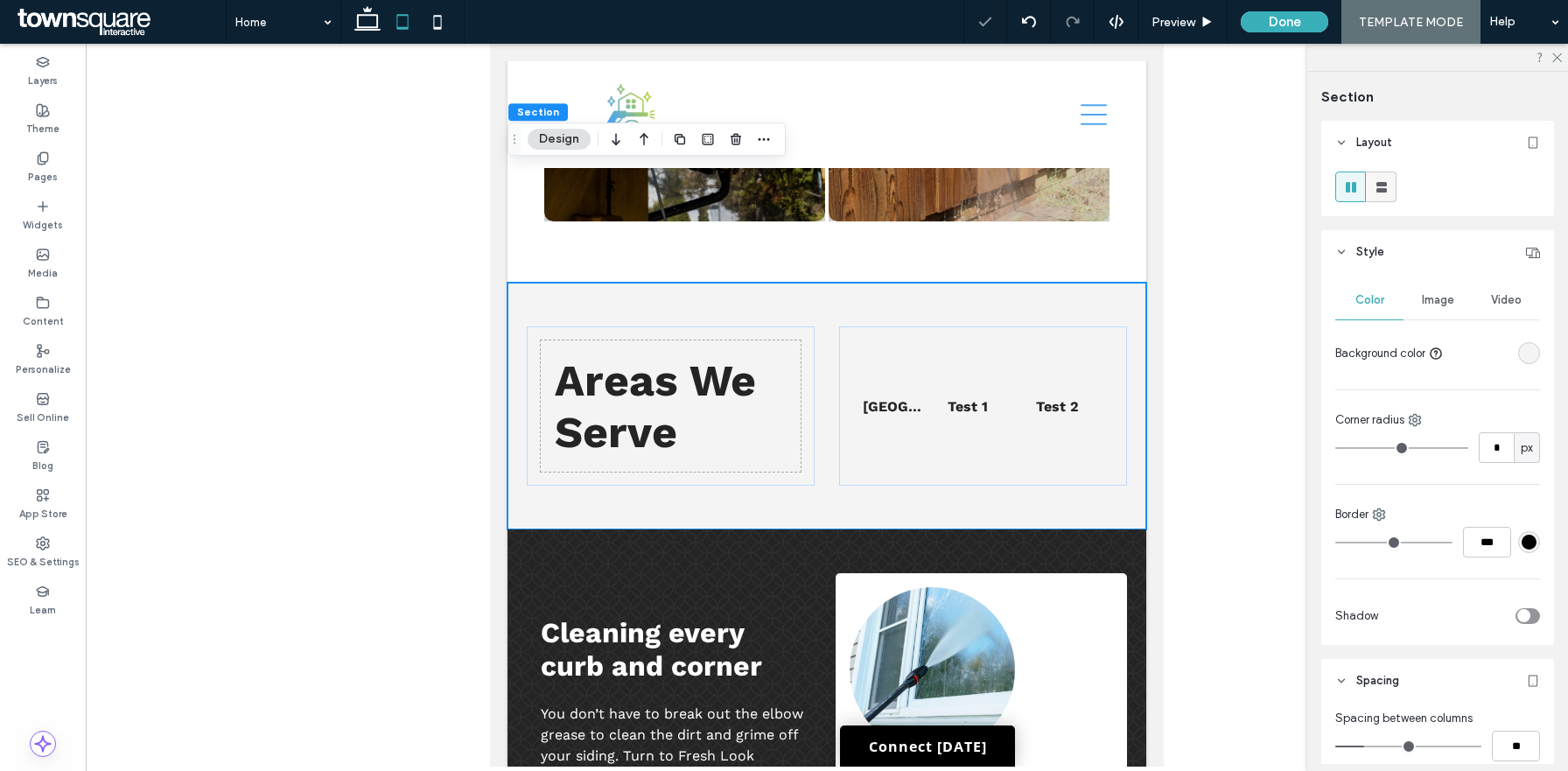
click at [1380, 191] on use at bounding box center [1381, 187] width 11 height 11
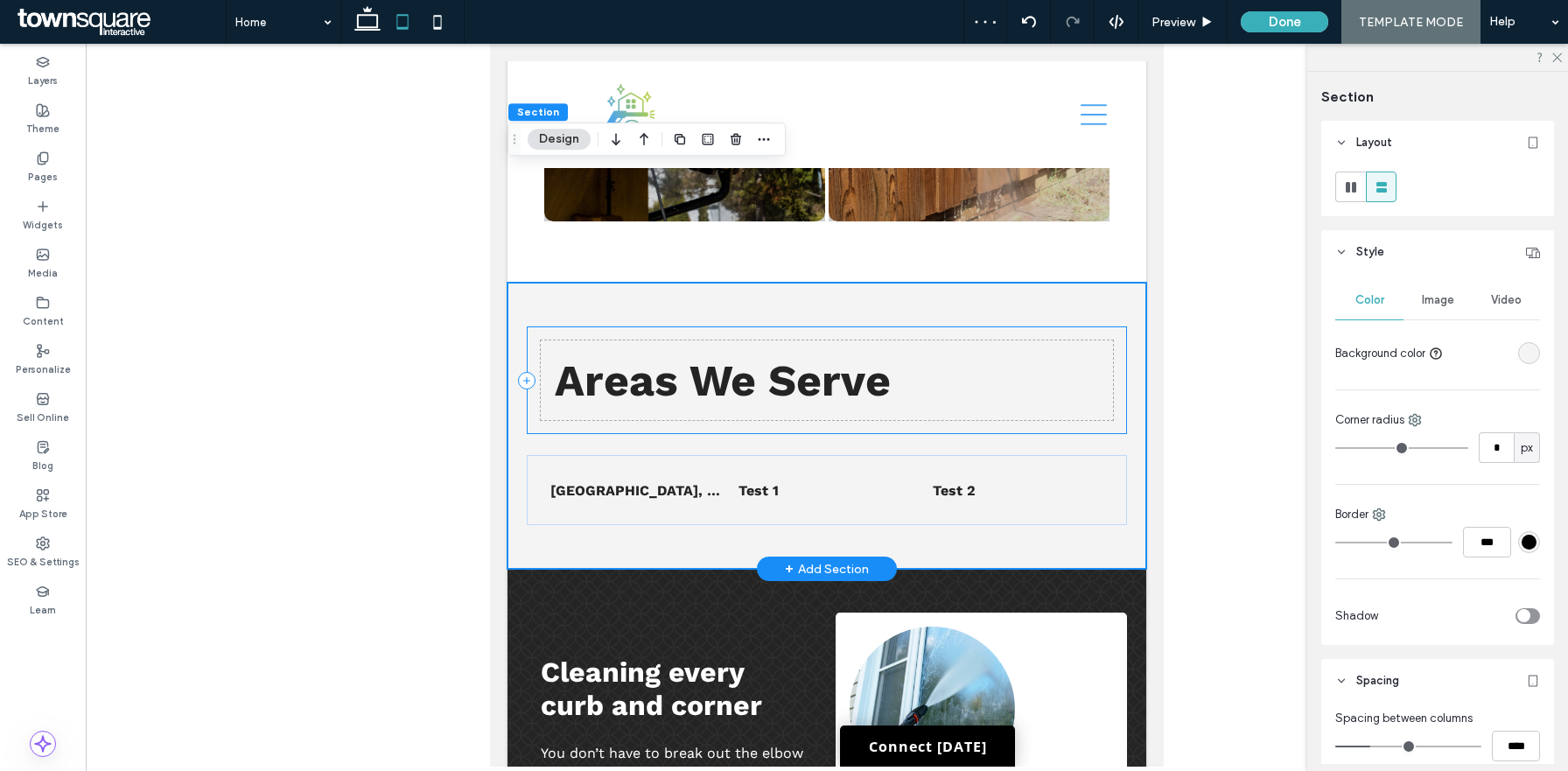
click at [951, 327] on div "Areas We Serve" at bounding box center [827, 380] width 600 height 108
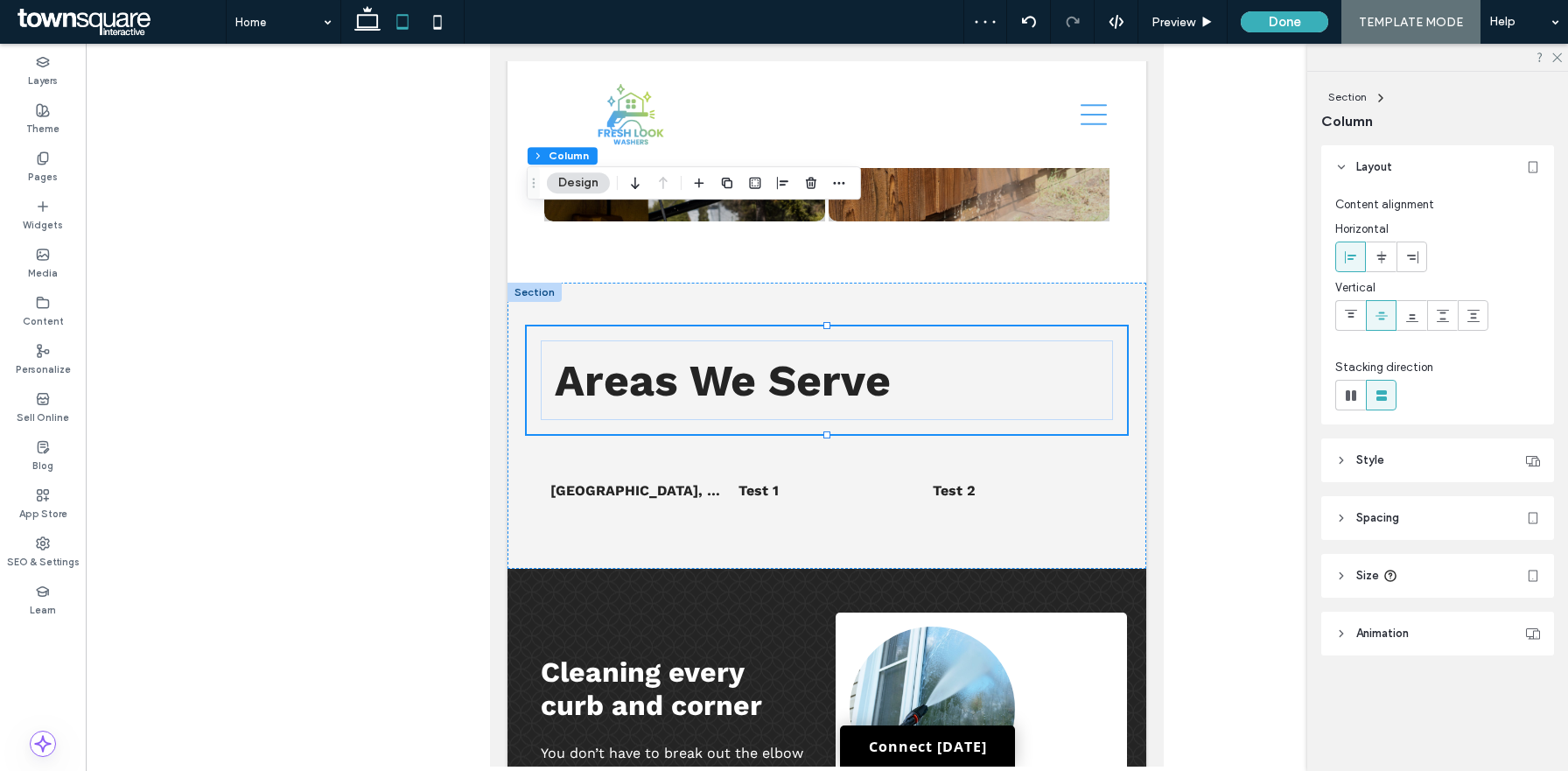
click at [1462, 563] on header "Size" at bounding box center [1438, 576] width 232 height 44
click at [1497, 611] on input "**" at bounding box center [1497, 619] width 35 height 30
type input "**"
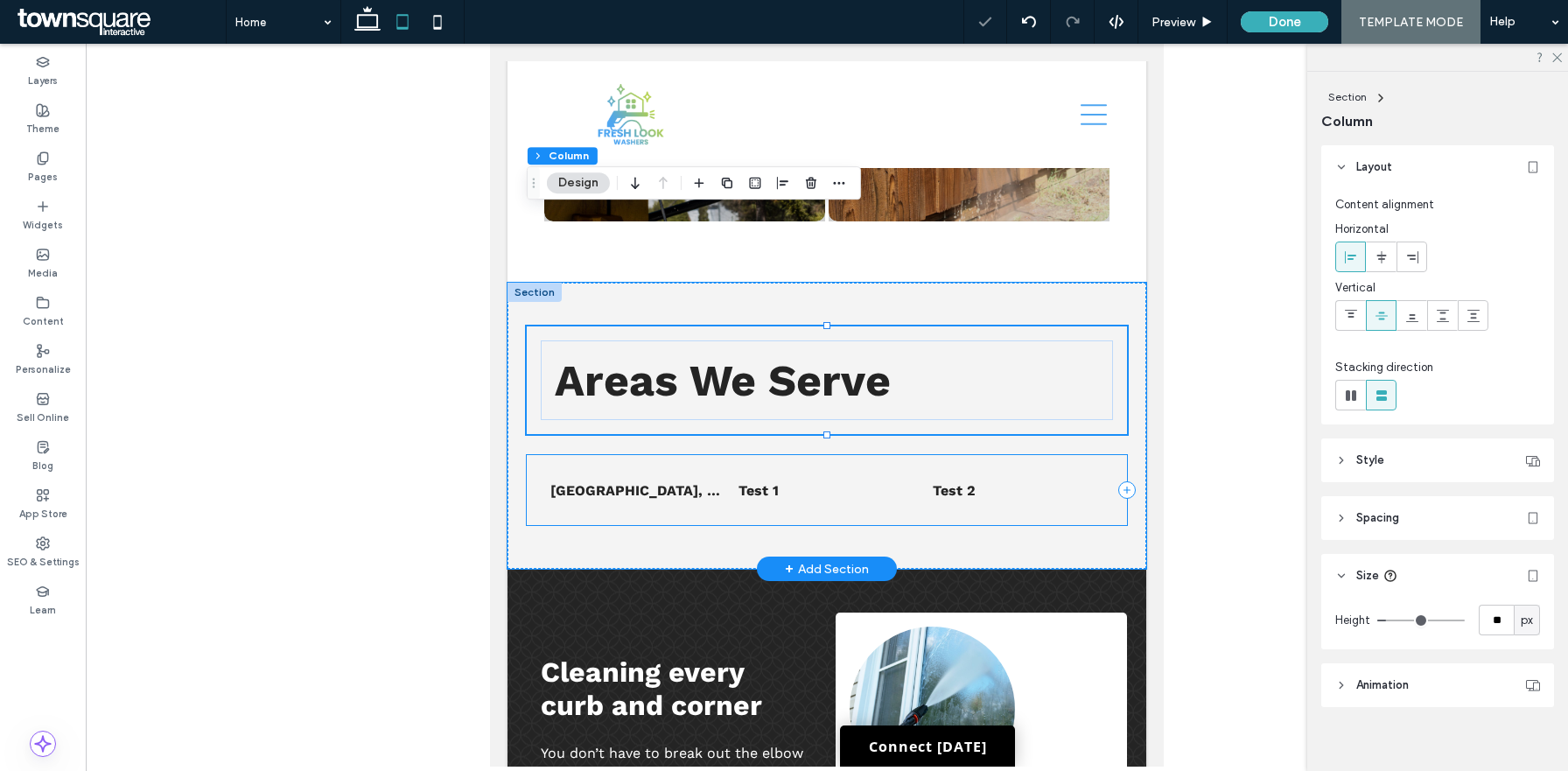
click at [1021, 455] on div "List of Services Norco, GA Test 1 Test 2" at bounding box center [827, 490] width 600 height 70
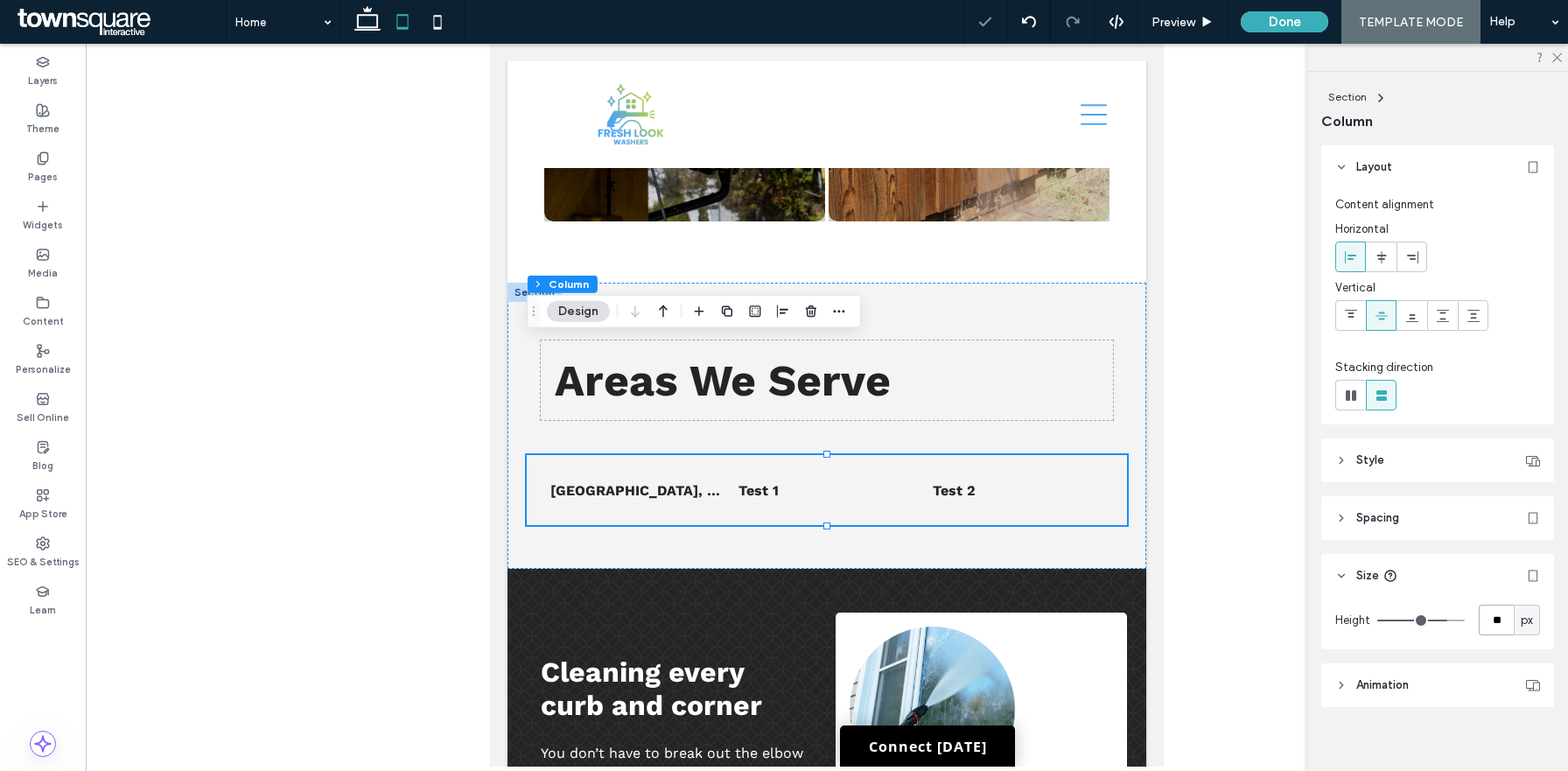
click at [1489, 622] on input "**" at bounding box center [1497, 619] width 35 height 30
type input "**"
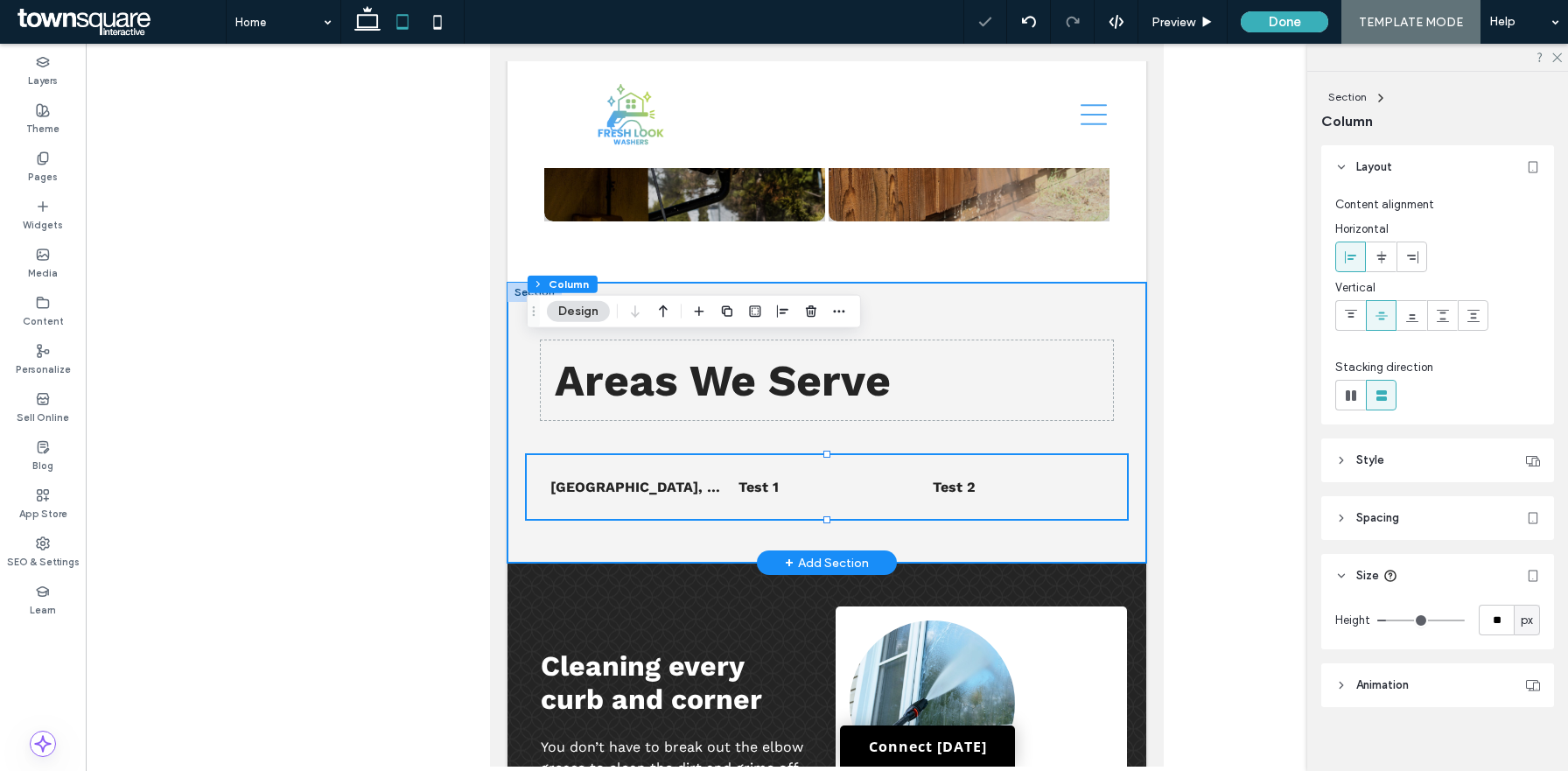
click at [1108, 326] on div "Areas We Serve List of Services Norco, GA Test 1 Test 2" at bounding box center [827, 423] width 639 height 280
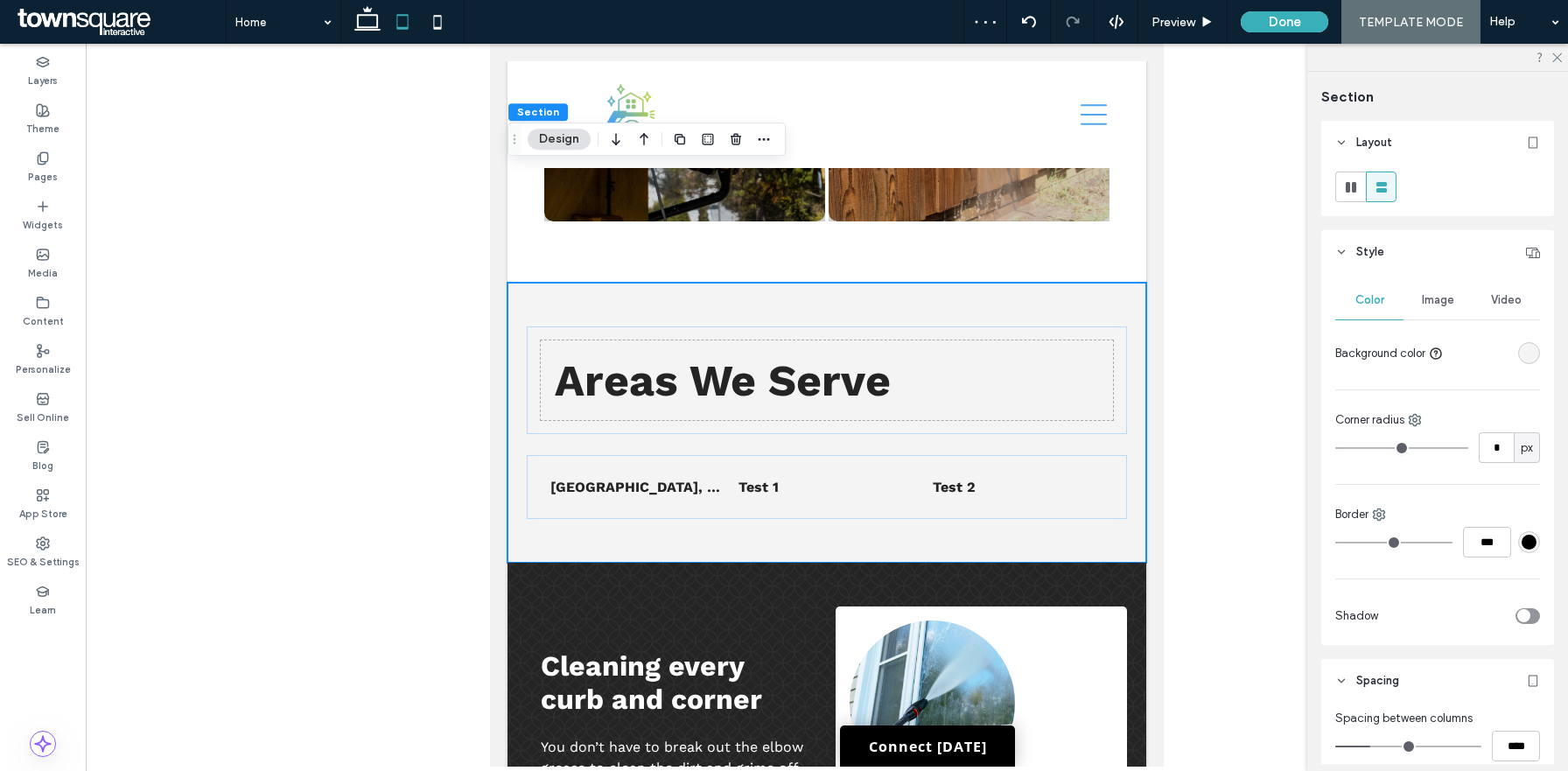
scroll to position [437, 0]
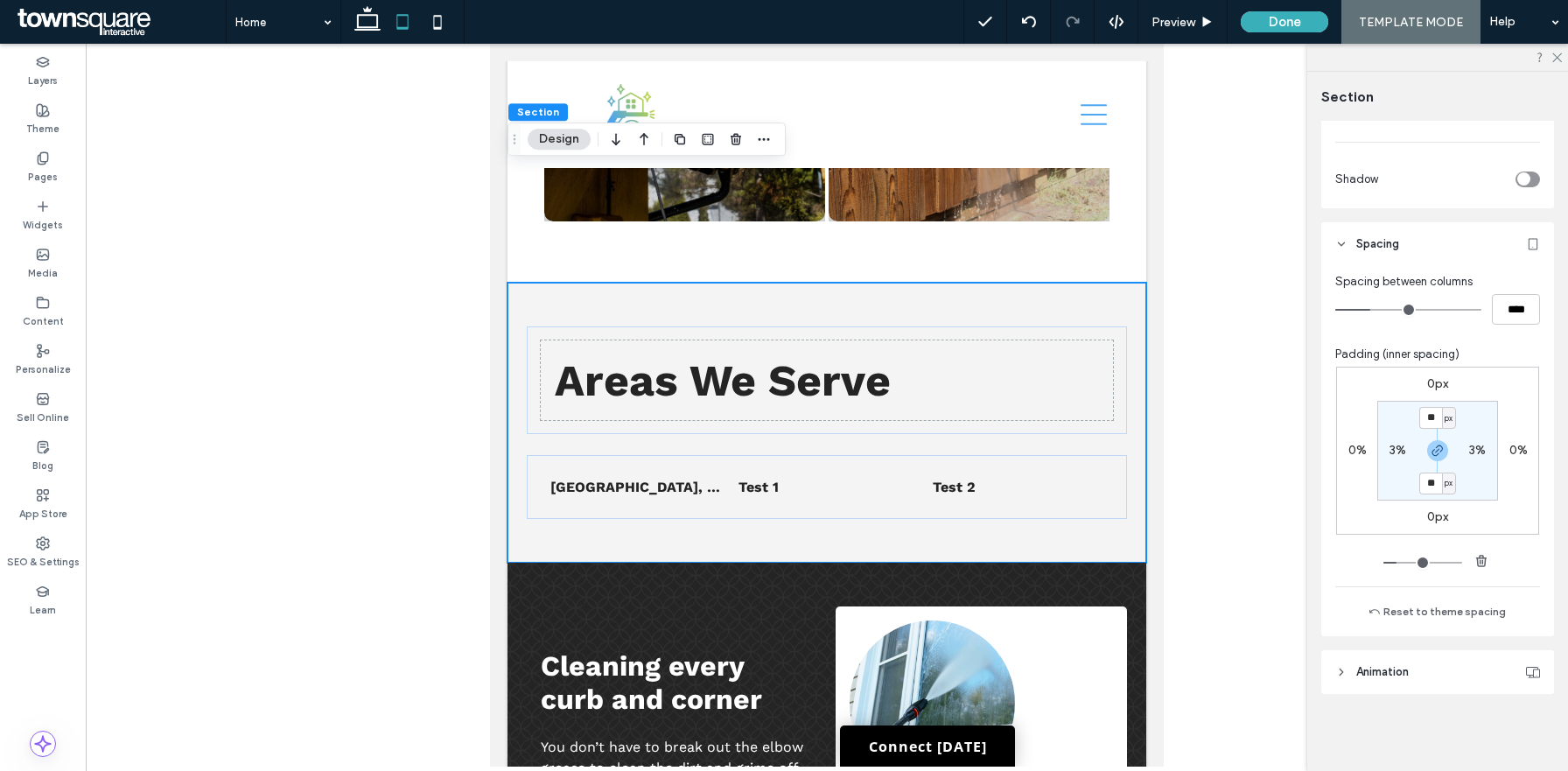
type input "**"
type input "****"
type input "**"
type input "****"
type input "*"
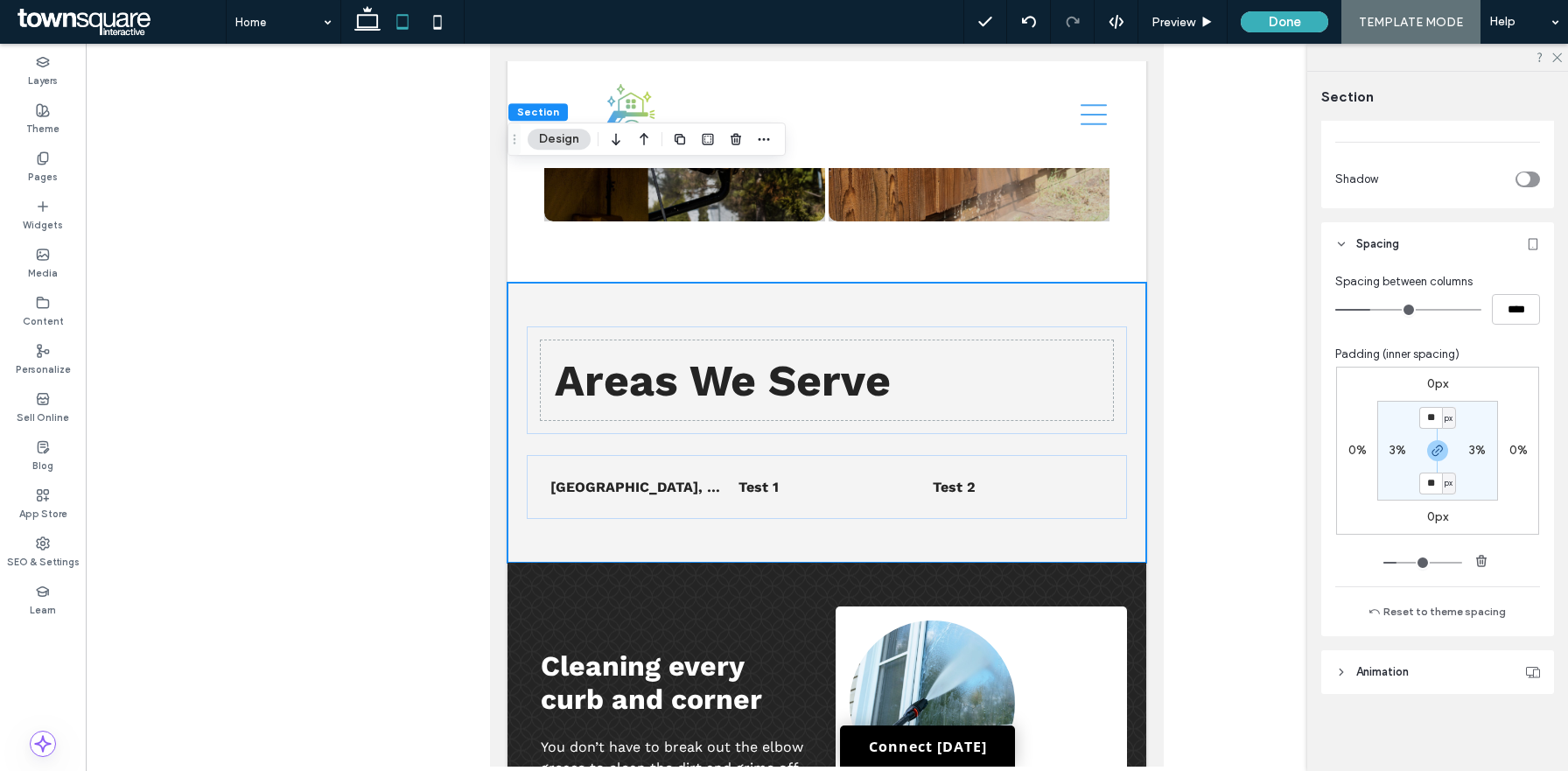
type input "***"
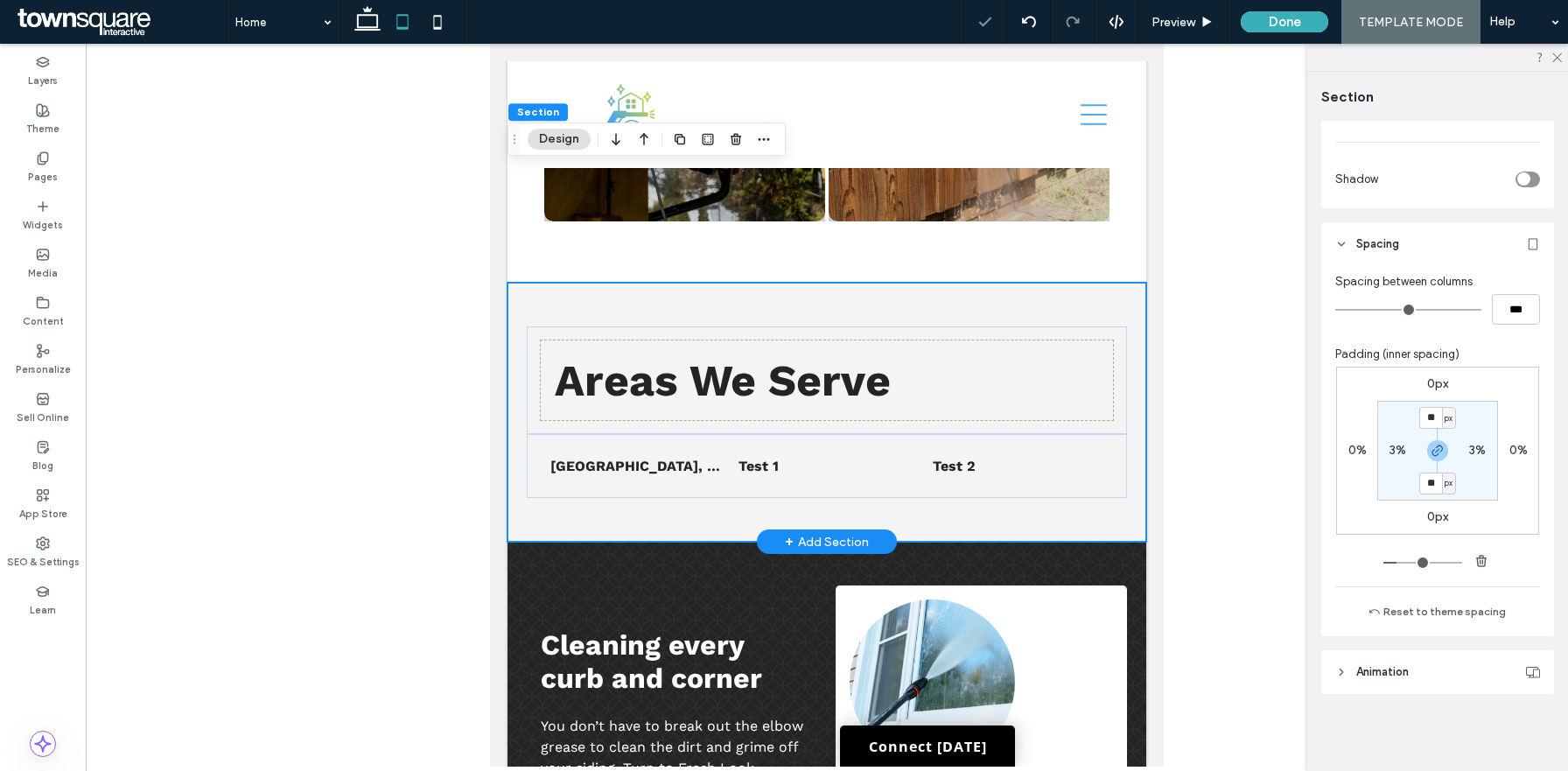
click at [1132, 295] on div "Areas We Serve List of Services Norco, GA Test 1 Test 2" at bounding box center [827, 412] width 639 height 259
click at [1084, 283] on div "Areas We Serve List of Services Norco, GA Test 1 Test 2" at bounding box center [827, 412] width 639 height 259
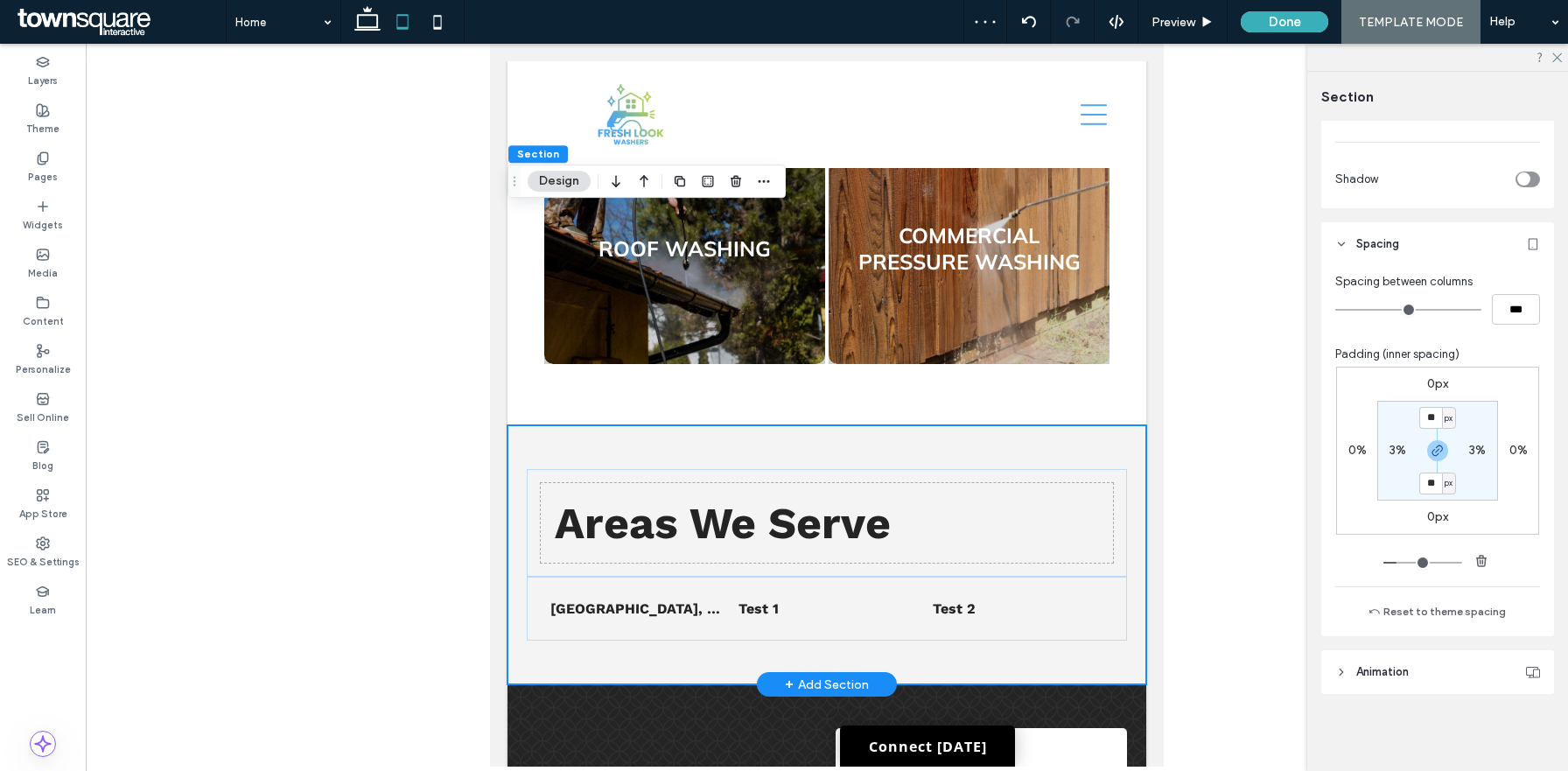
scroll to position [1624, 0]
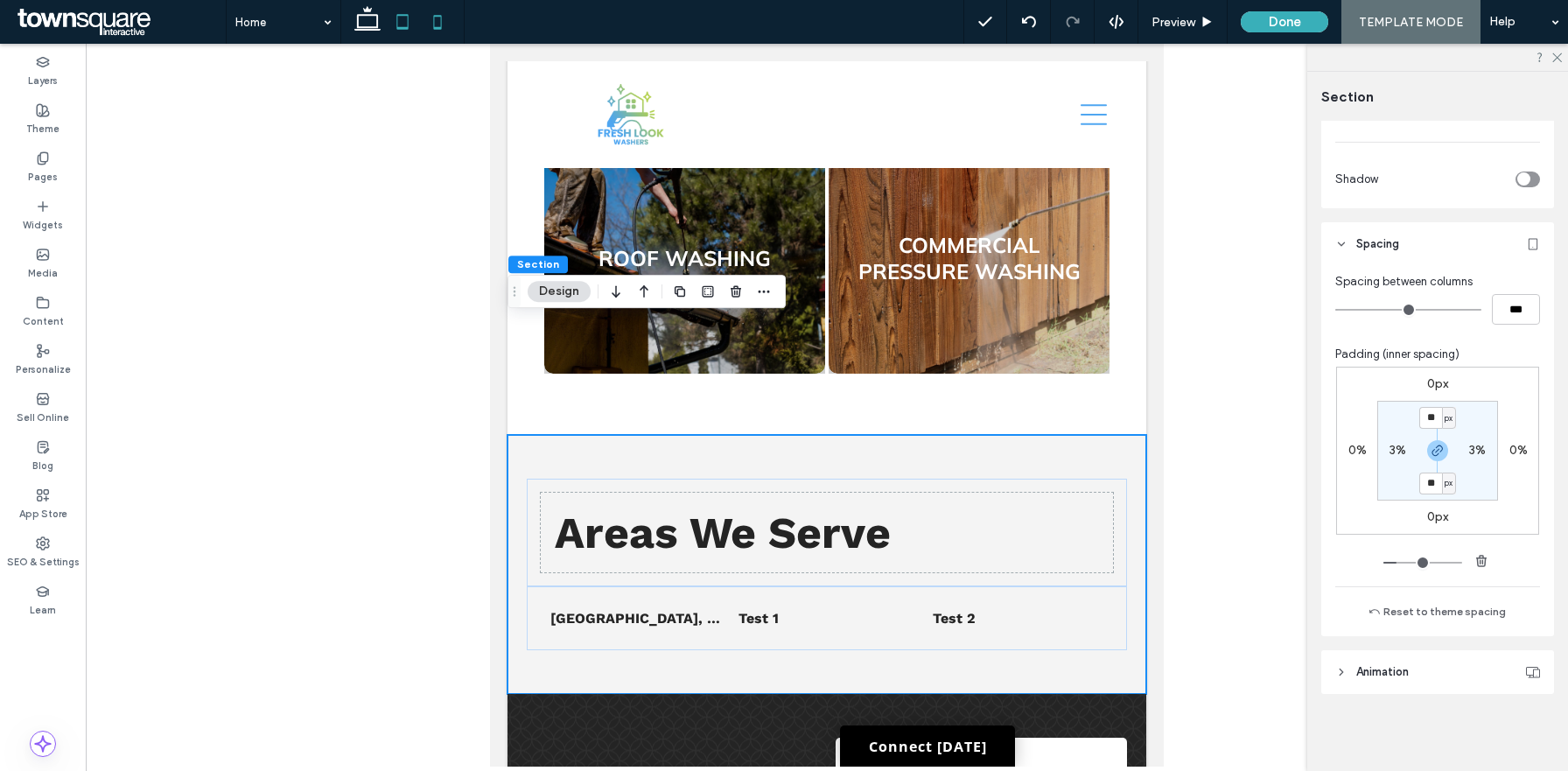
click at [434, 28] on use at bounding box center [438, 21] width 8 height 14
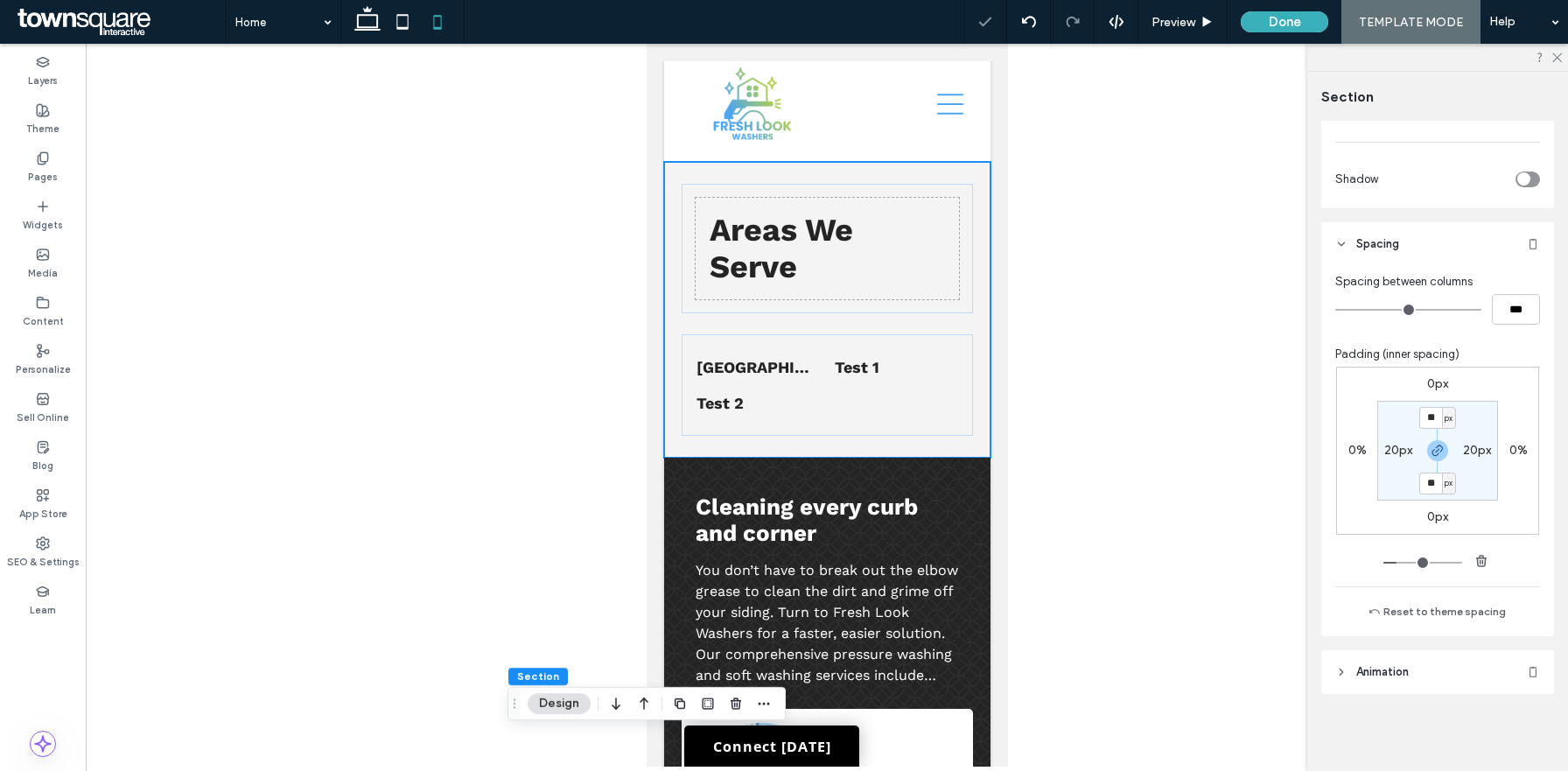
type input "**"
type input "****"
type input "**"
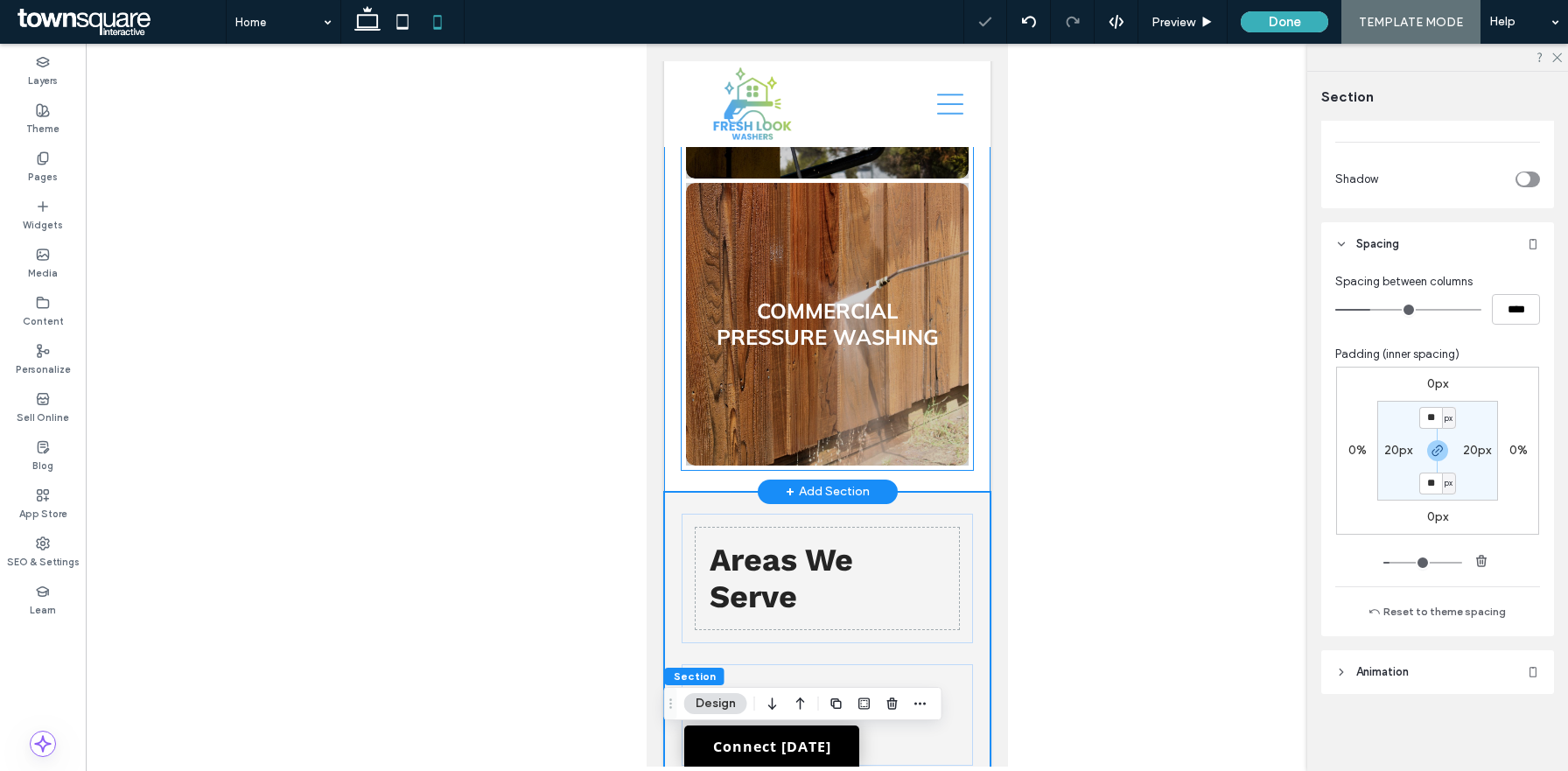
scroll to position [2622, 0]
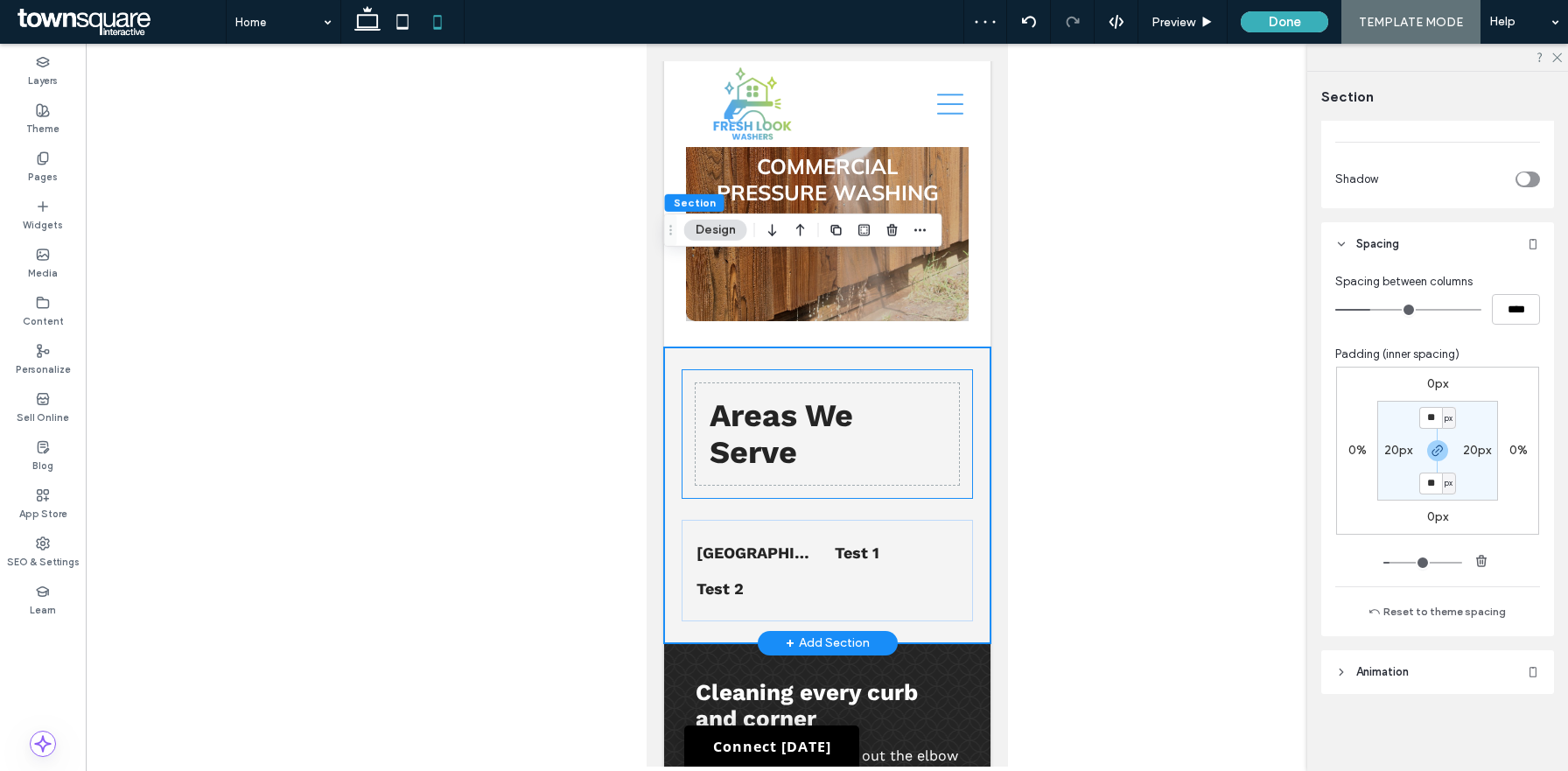
click at [955, 369] on div "Areas We Serve" at bounding box center [827, 434] width 292 height 129
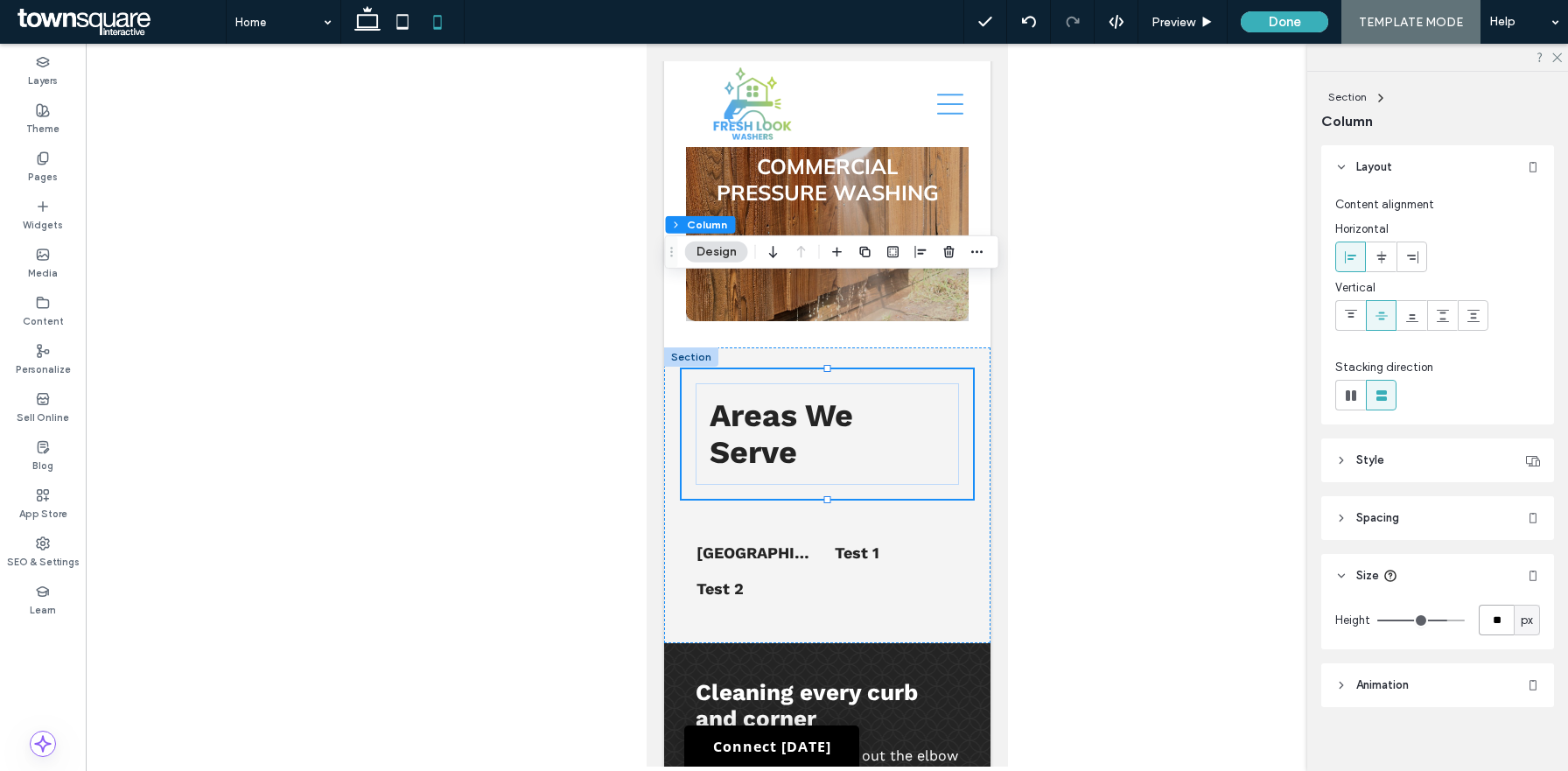
click at [1505, 621] on input "**" at bounding box center [1497, 619] width 35 height 30
type input "**"
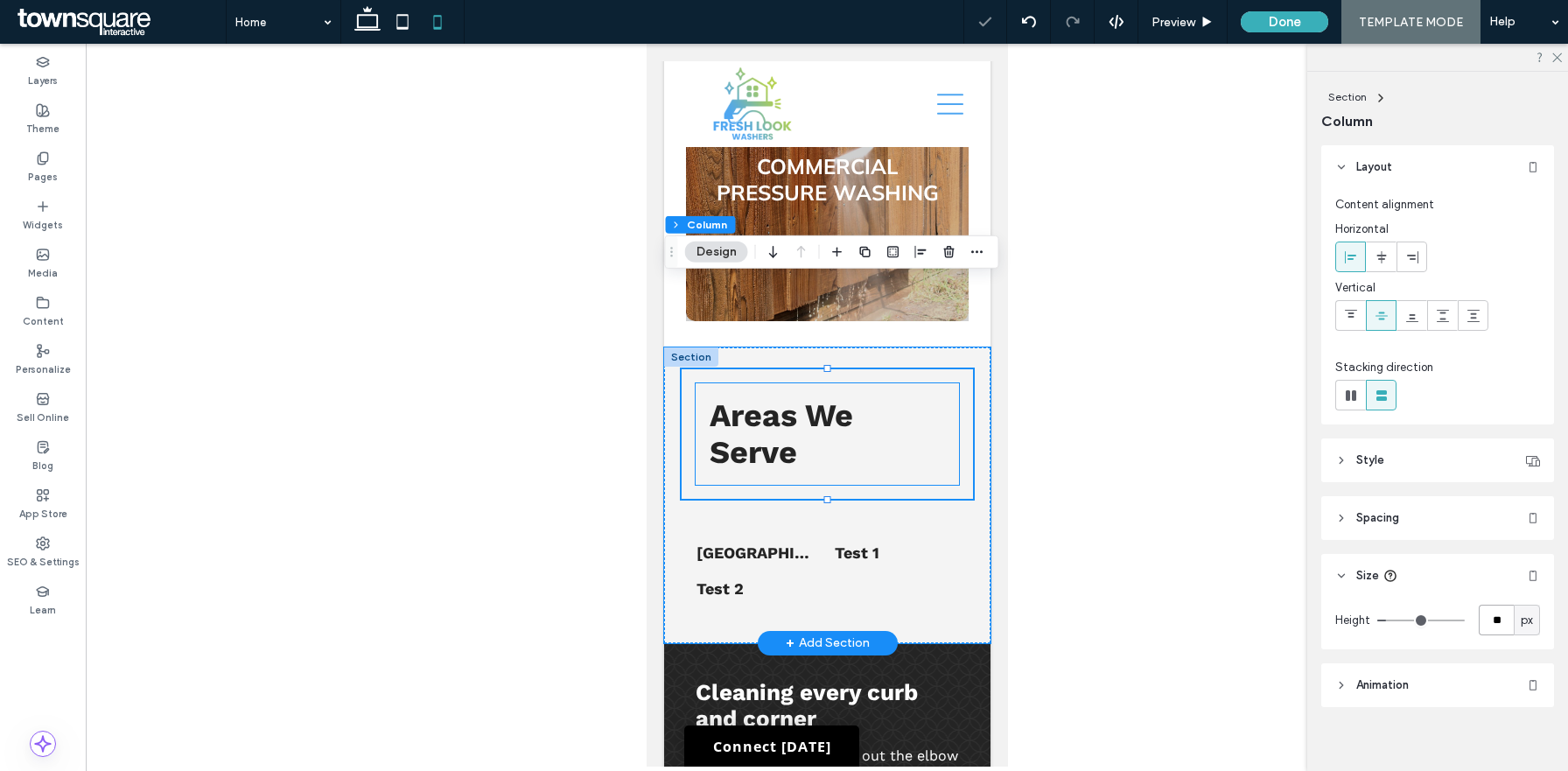
click at [851, 397] on span "Areas We Serve" at bounding box center [781, 434] width 144 height 74
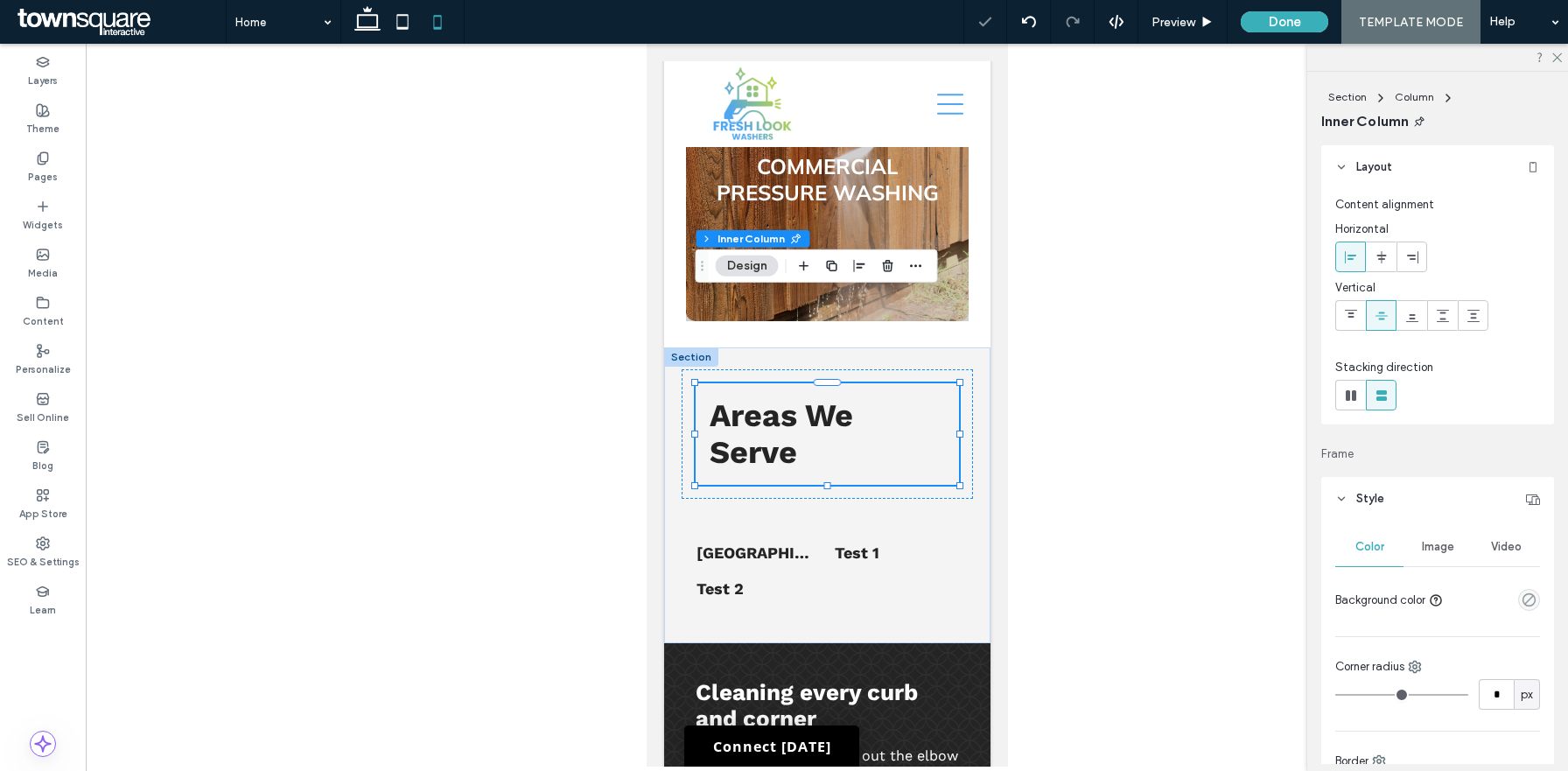
scroll to position [508, 0]
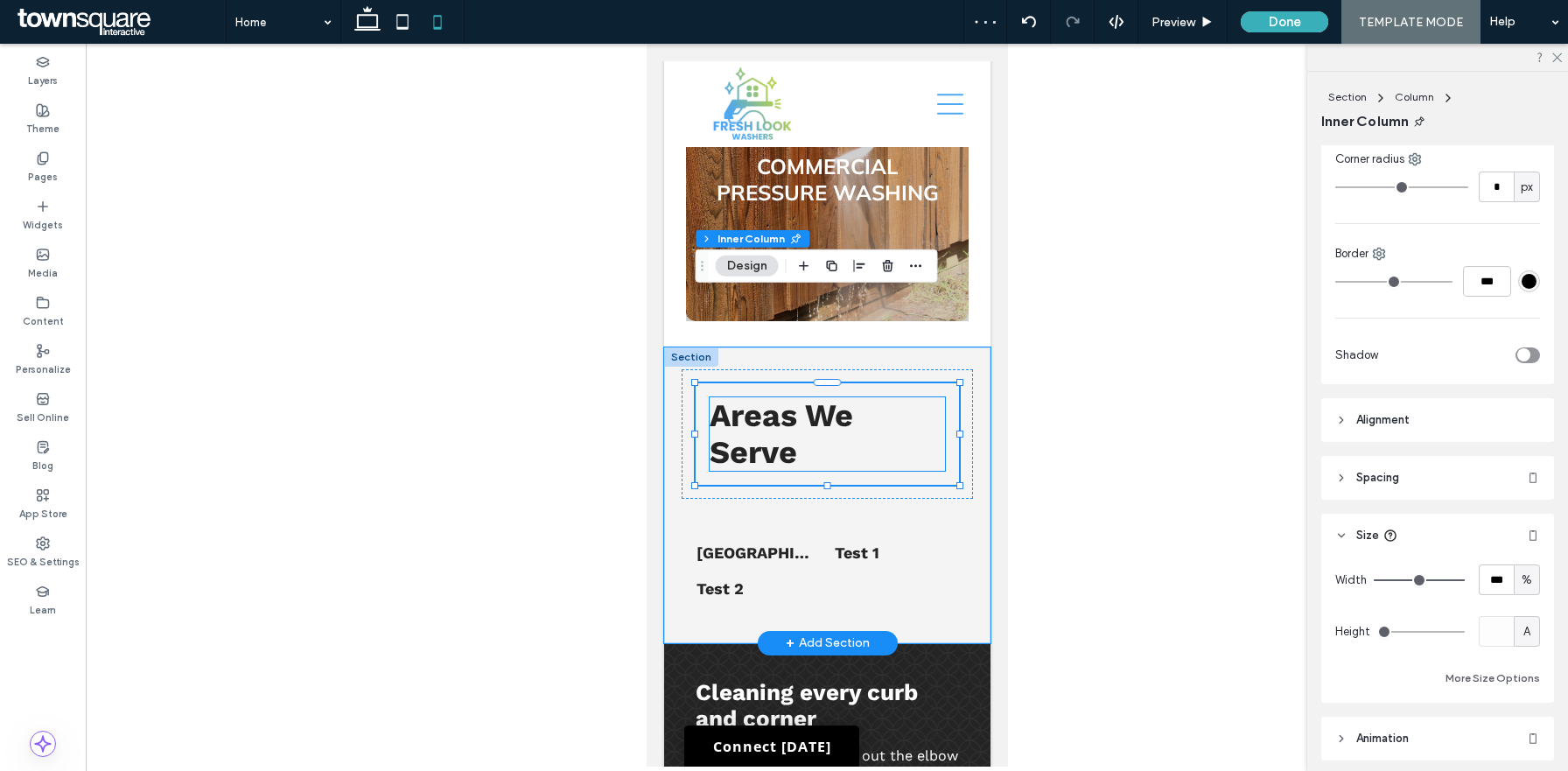
click at [852, 397] on h2 "Areas We Serve" at bounding box center [827, 434] width 235 height 74
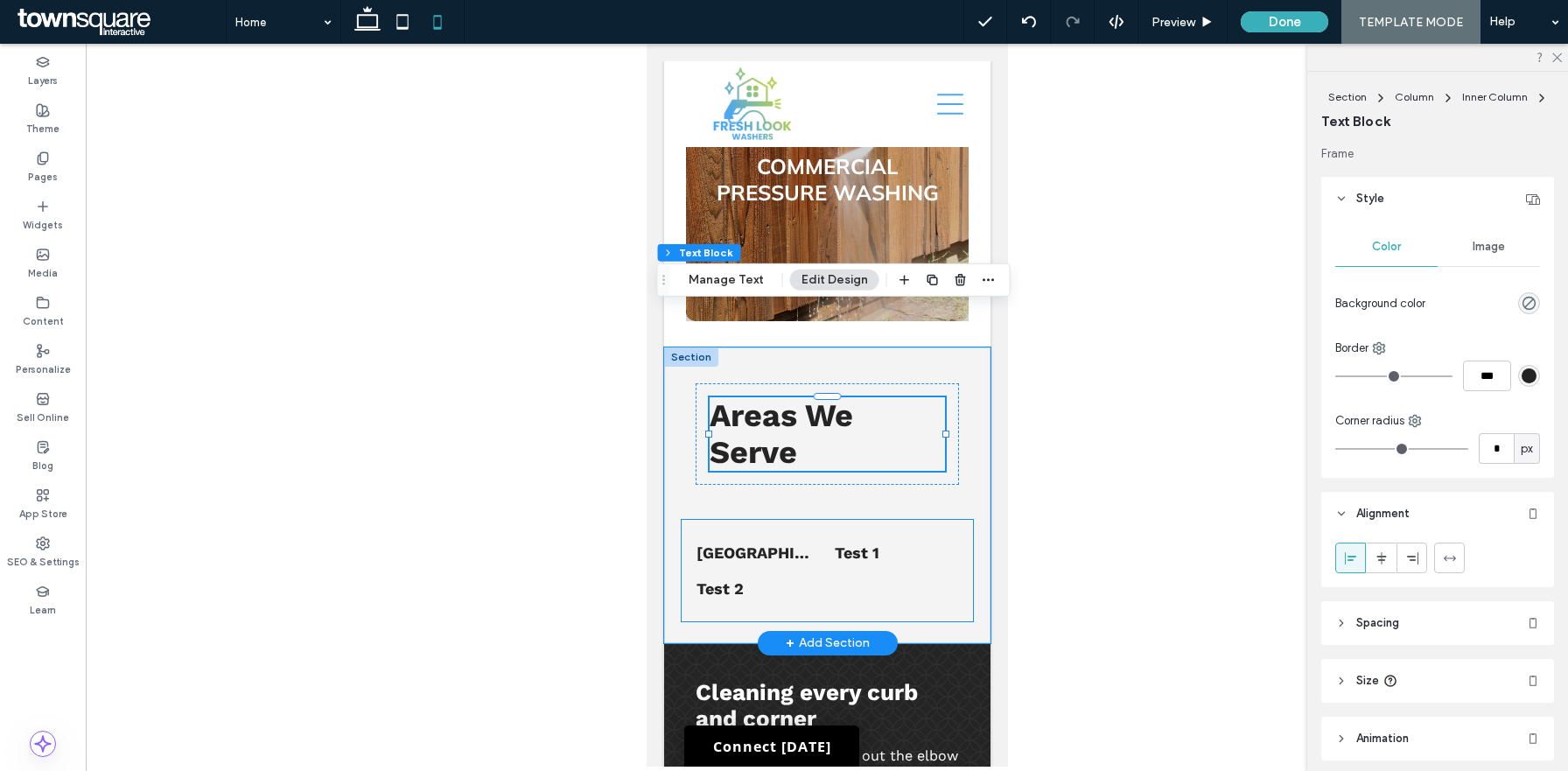
click at [941, 519] on div "List of Services Norco, GA Test 1 Test 2" at bounding box center [827, 570] width 292 height 101
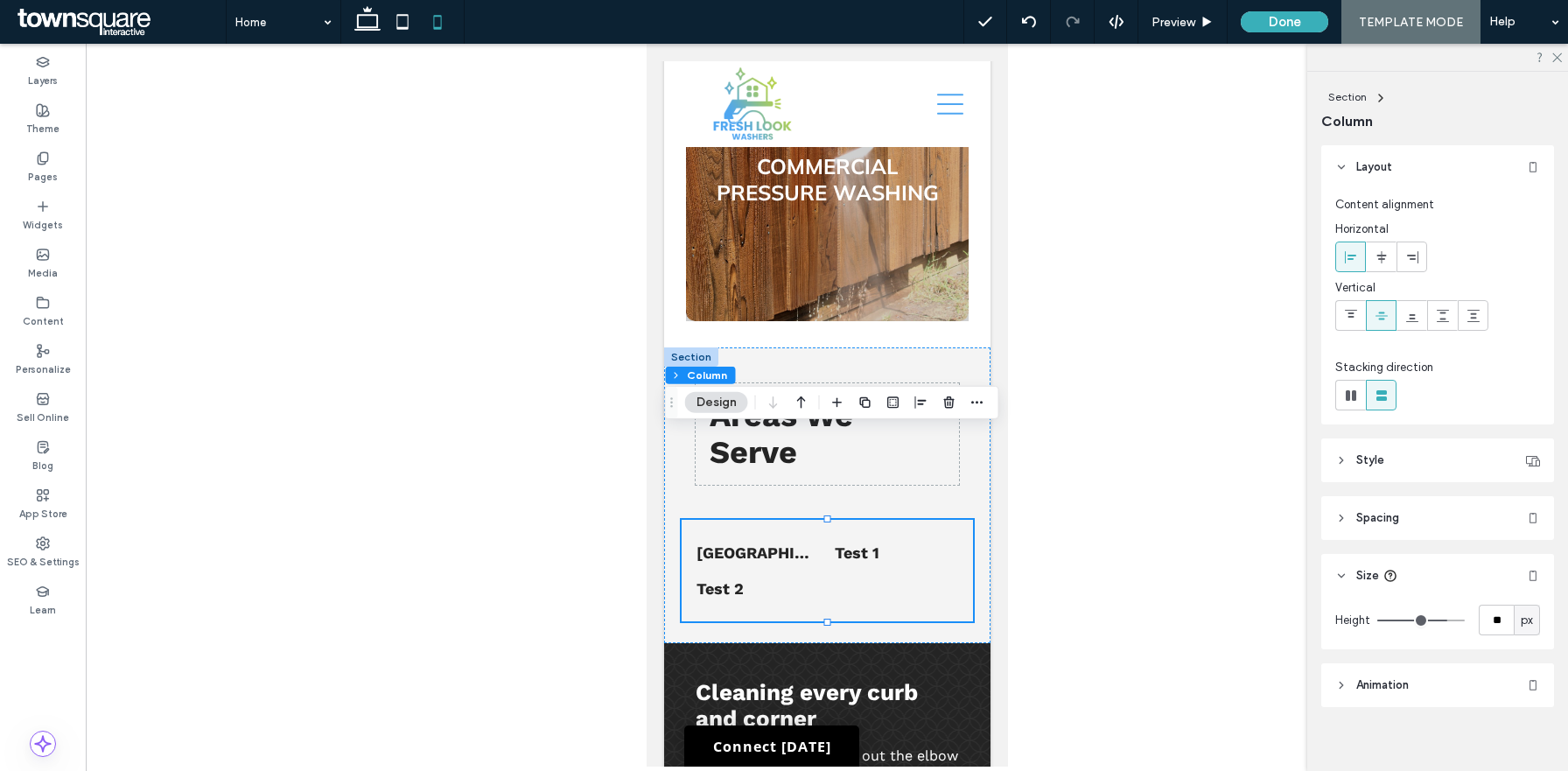
click at [1470, 623] on div "Height ** px" at bounding box center [1438, 619] width 205 height 30
click at [1498, 623] on input "**" at bounding box center [1497, 619] width 35 height 30
type input "**"
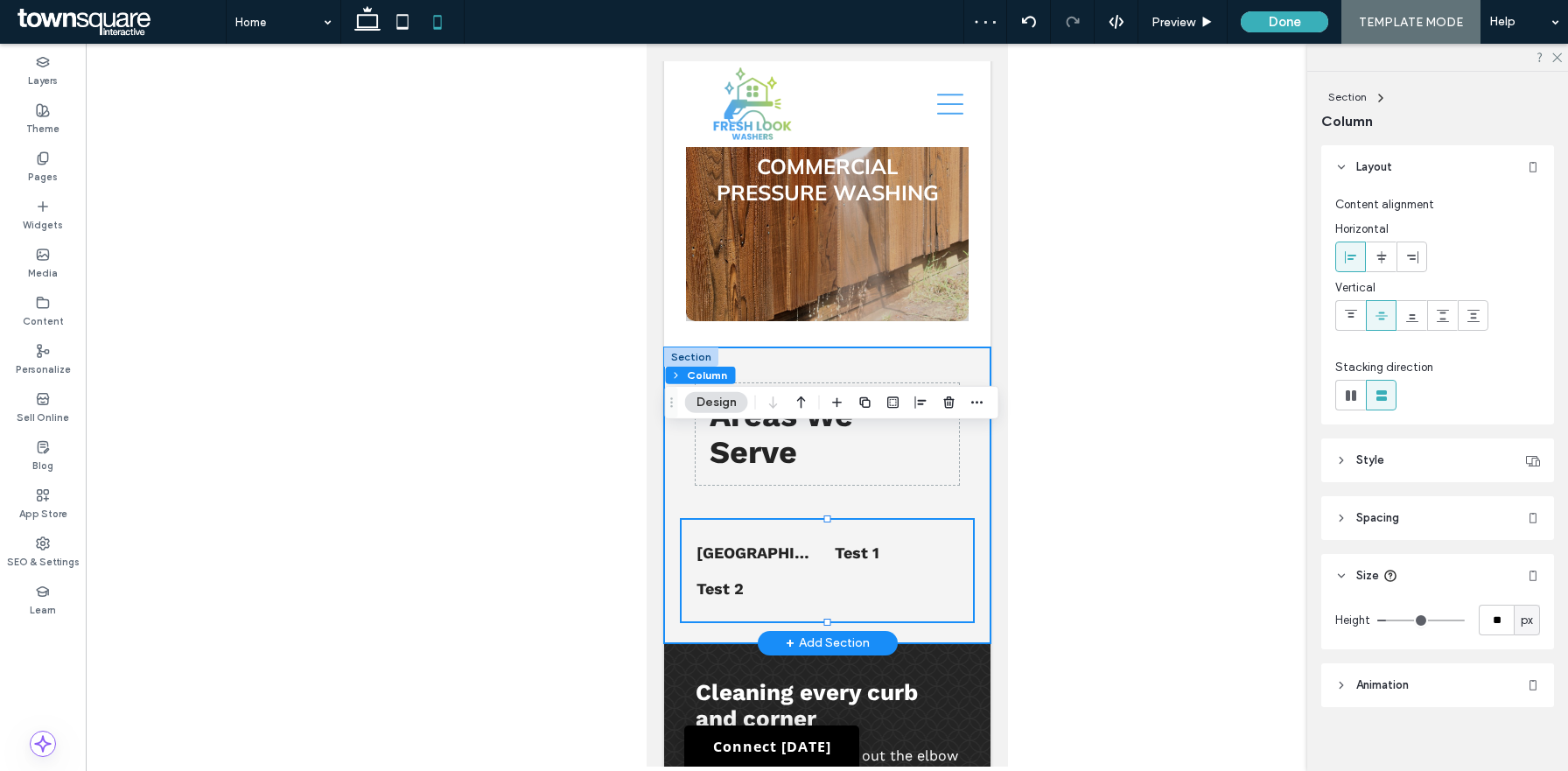
click at [982, 465] on div "Areas We Serve List of Services Norco, GA Test 1 Test 2" at bounding box center [827, 495] width 327 height 296
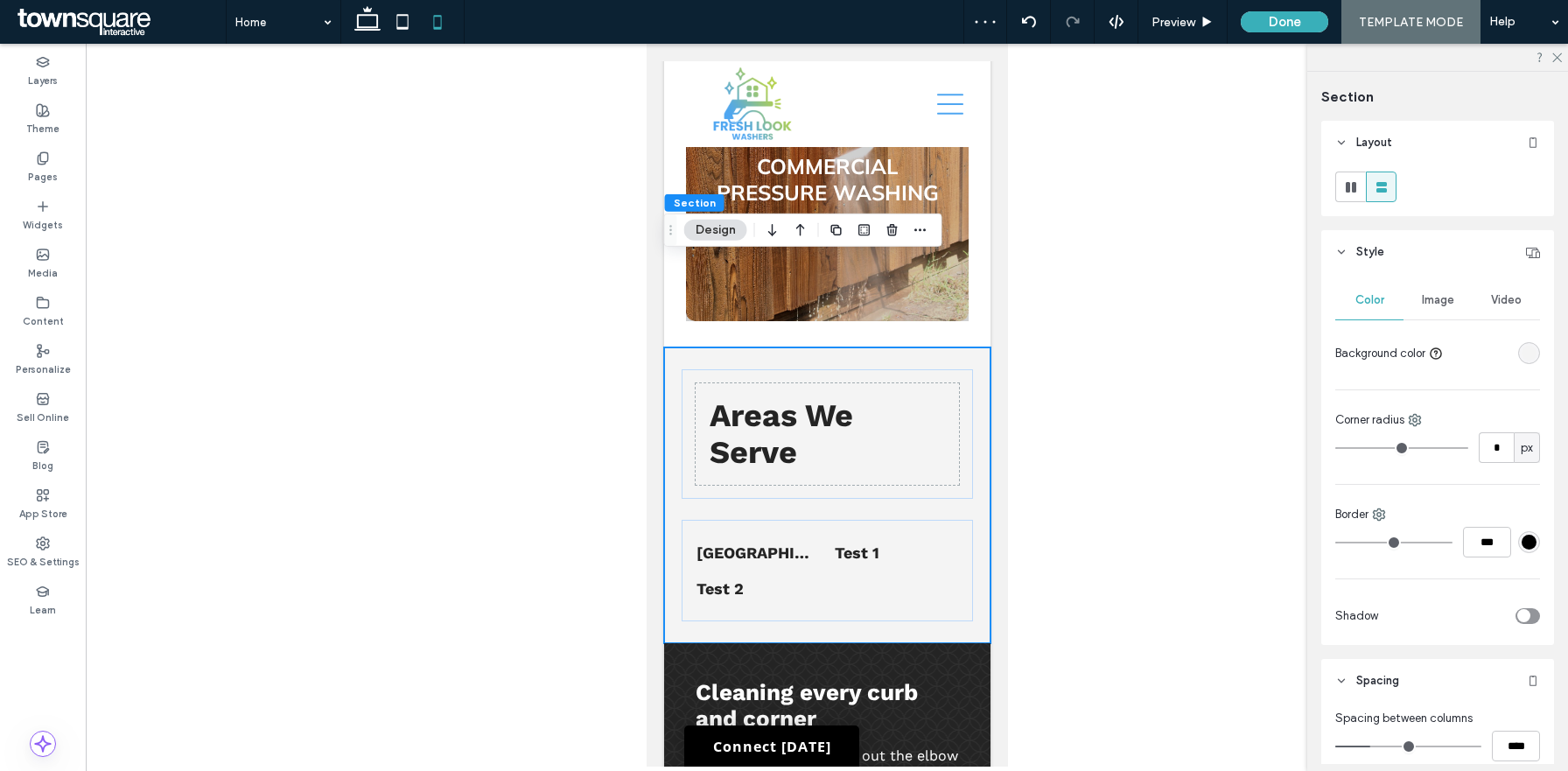
scroll to position [437, 0]
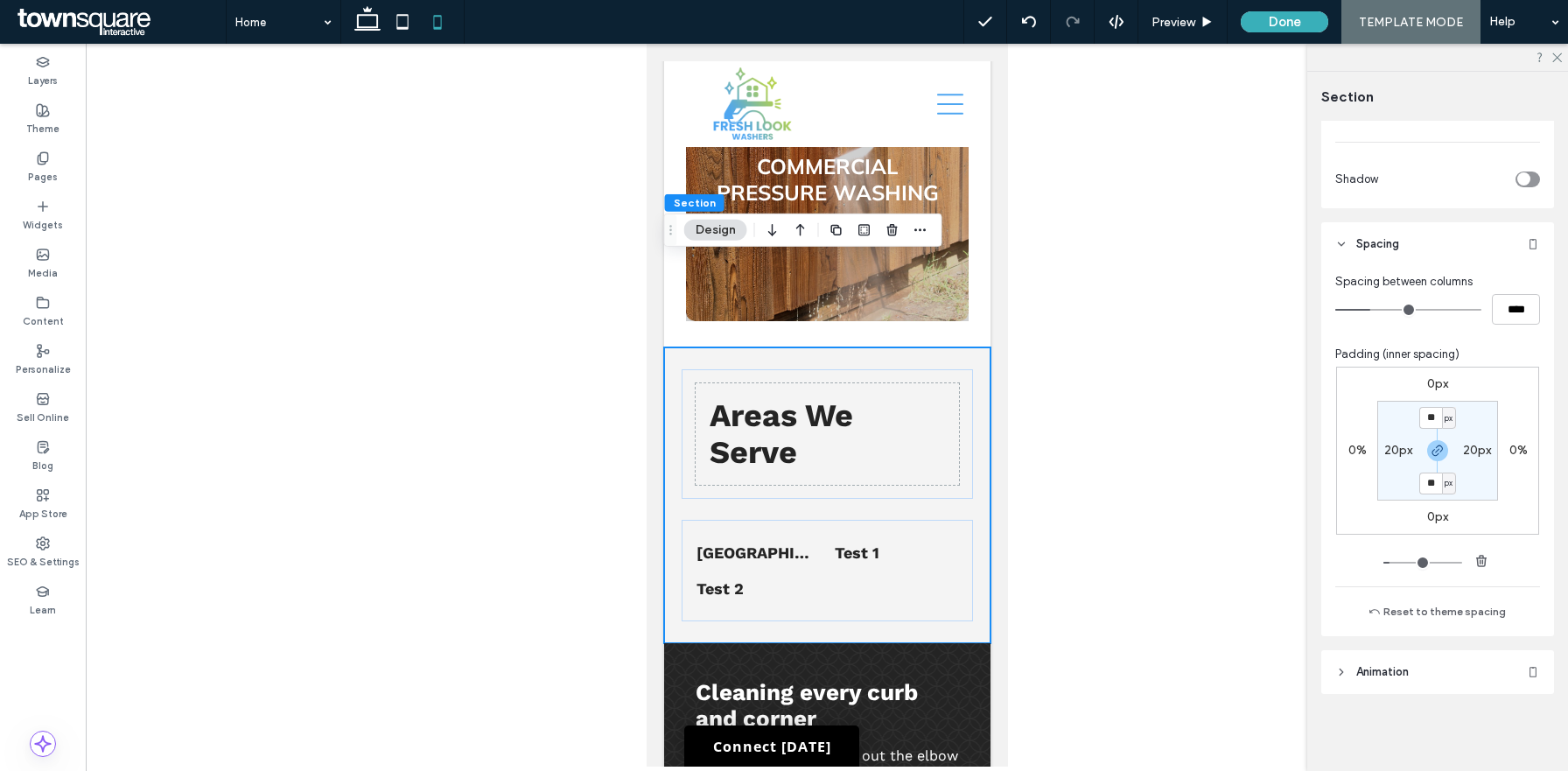
type input "**"
type input "****"
type input "**"
type input "****"
type input "**"
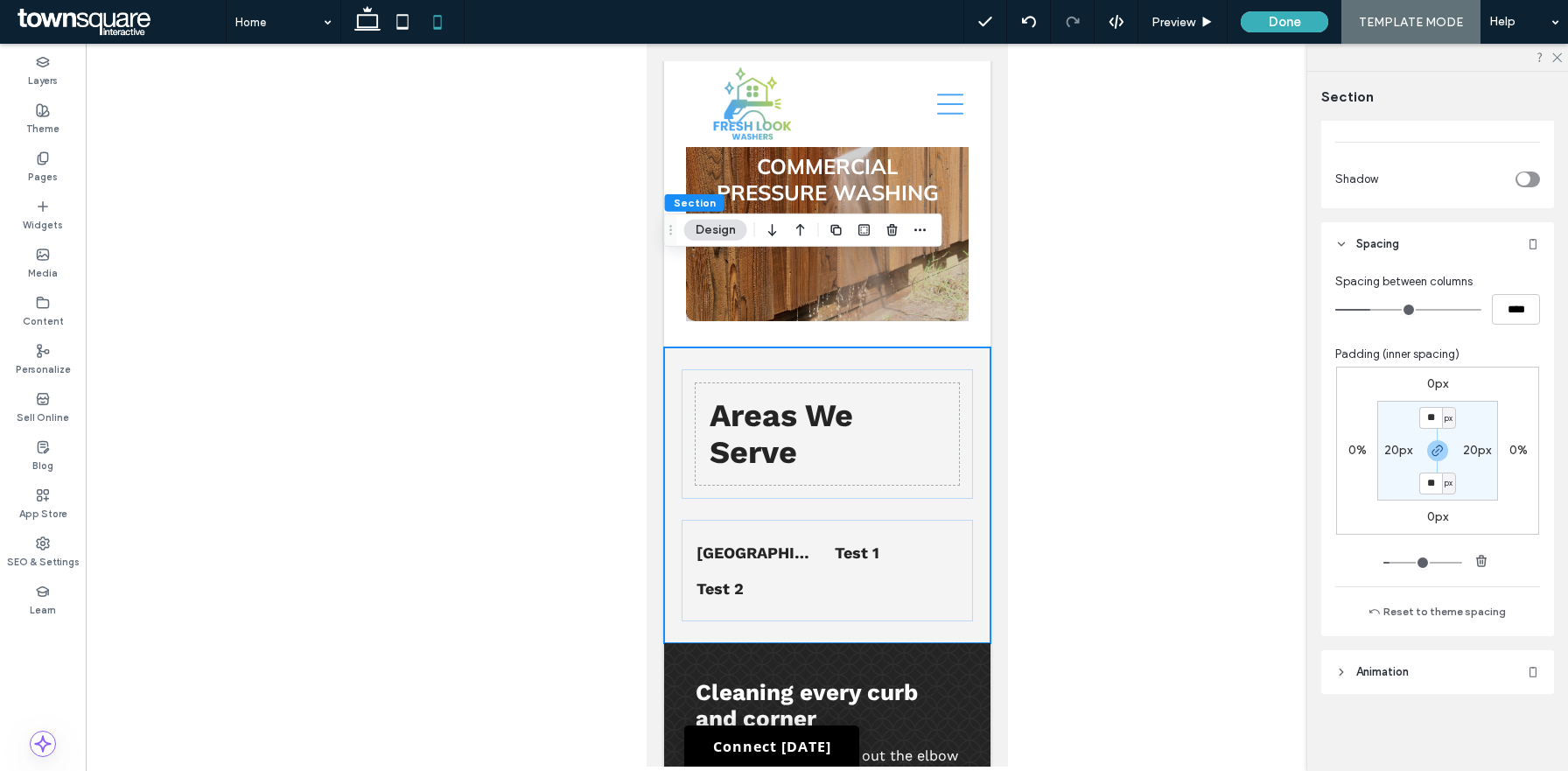
type input "****"
type input "*"
type input "***"
type input "*"
drag, startPoint x: 1368, startPoint y: 305, endPoint x: 1142, endPoint y: 330, distance: 227.4
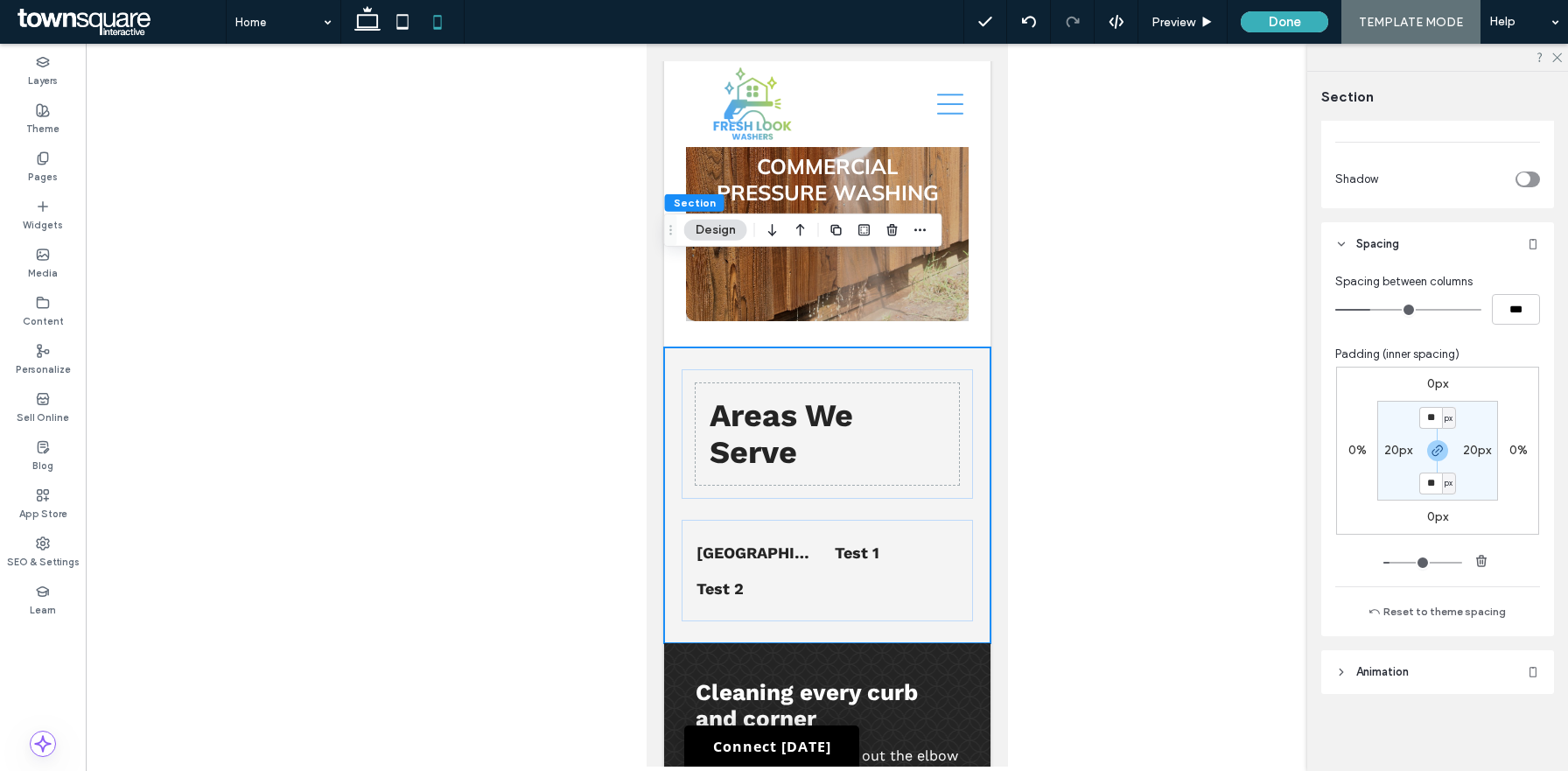
click at [1142, 330] on div "Layers Theme Pages Widgets Media Content Personalize Sell Online Blog App Store…" at bounding box center [784, 407] width 1568 height 727
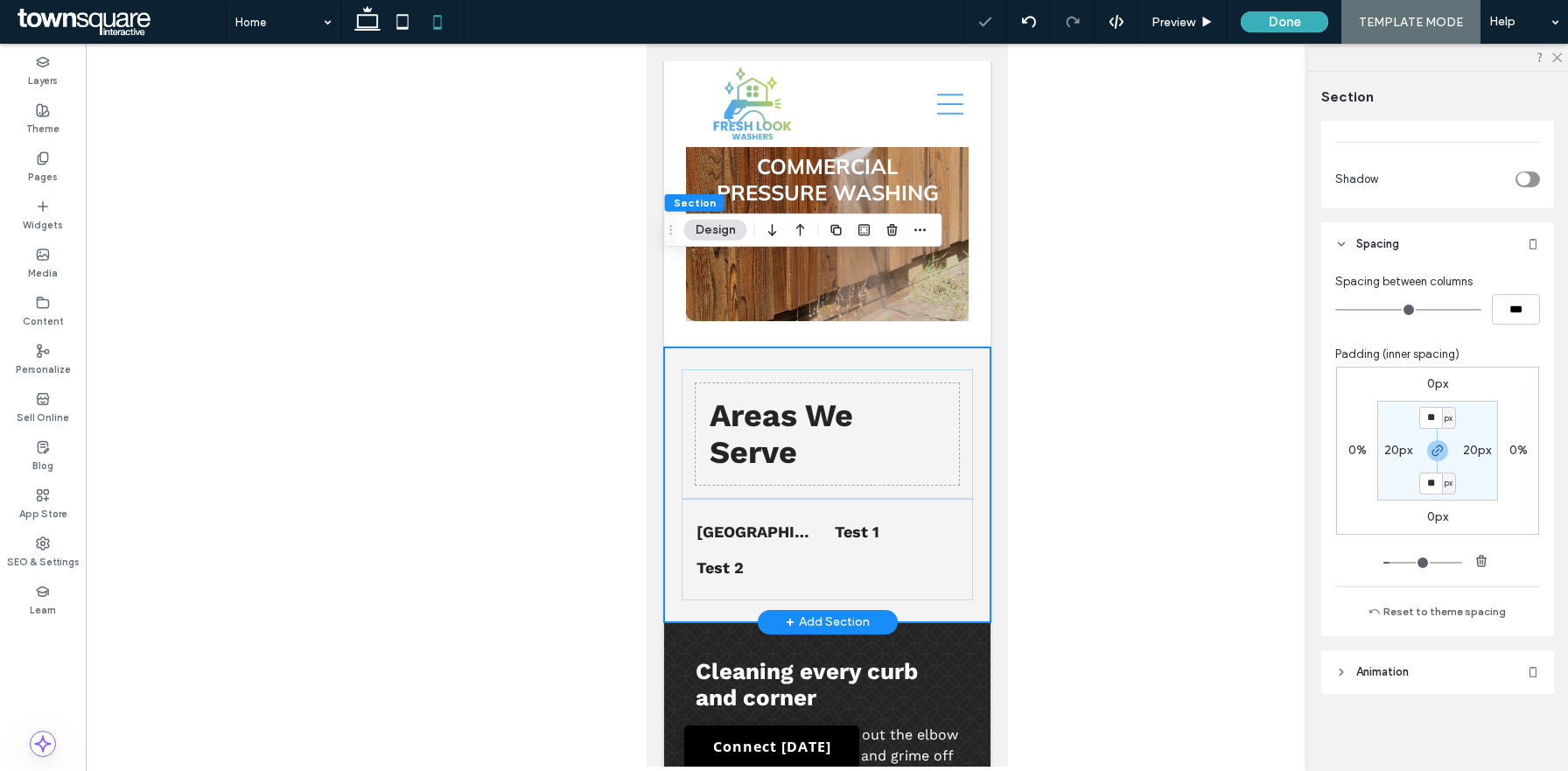
click at [984, 347] on div "Areas We Serve List of Services Norco, GA Test 1 Test 2" at bounding box center [827, 484] width 327 height 275
click at [931, 383] on div "Areas We Serve" at bounding box center [826, 434] width 264 height 101
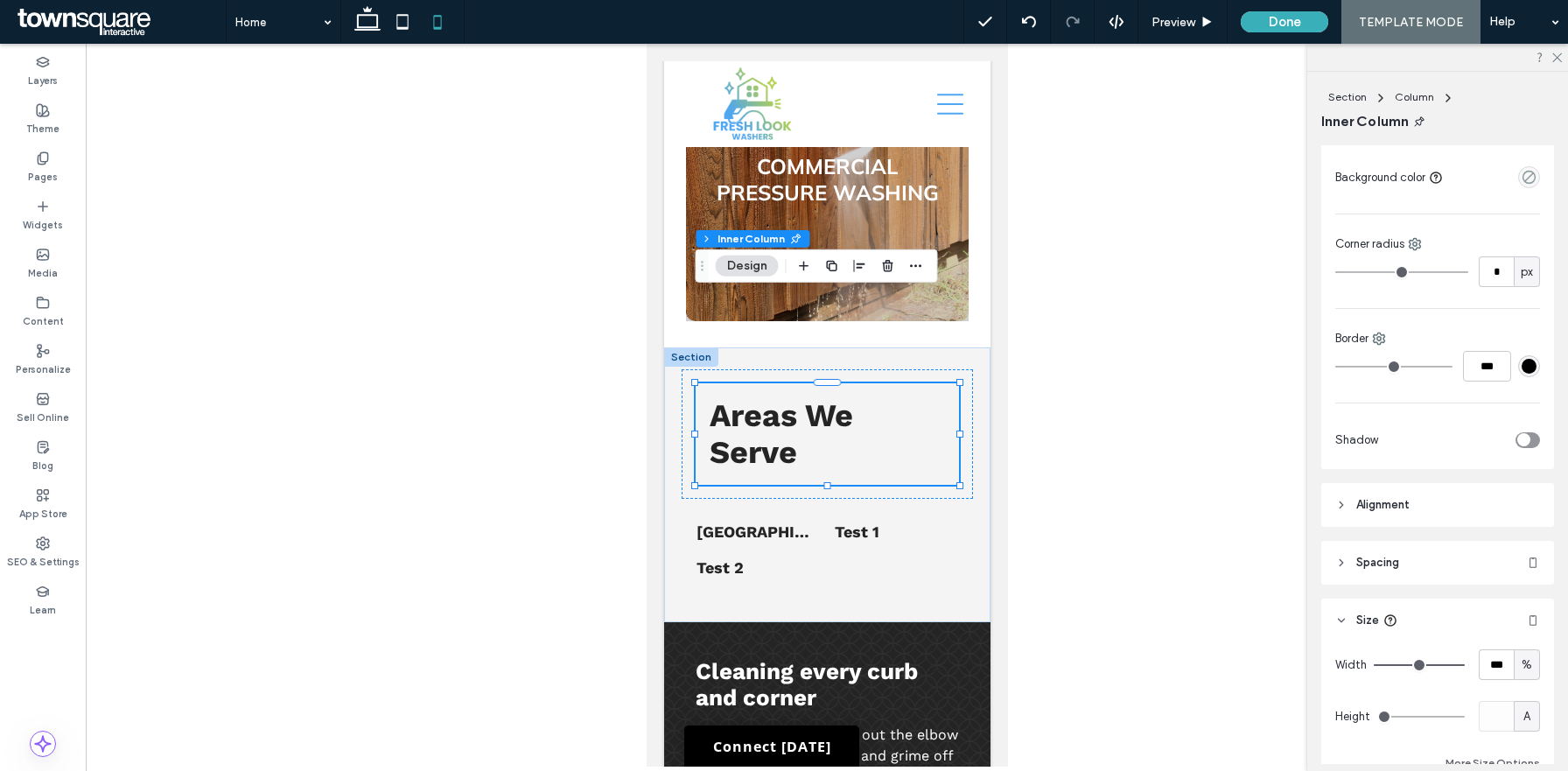
scroll to position [460, 0]
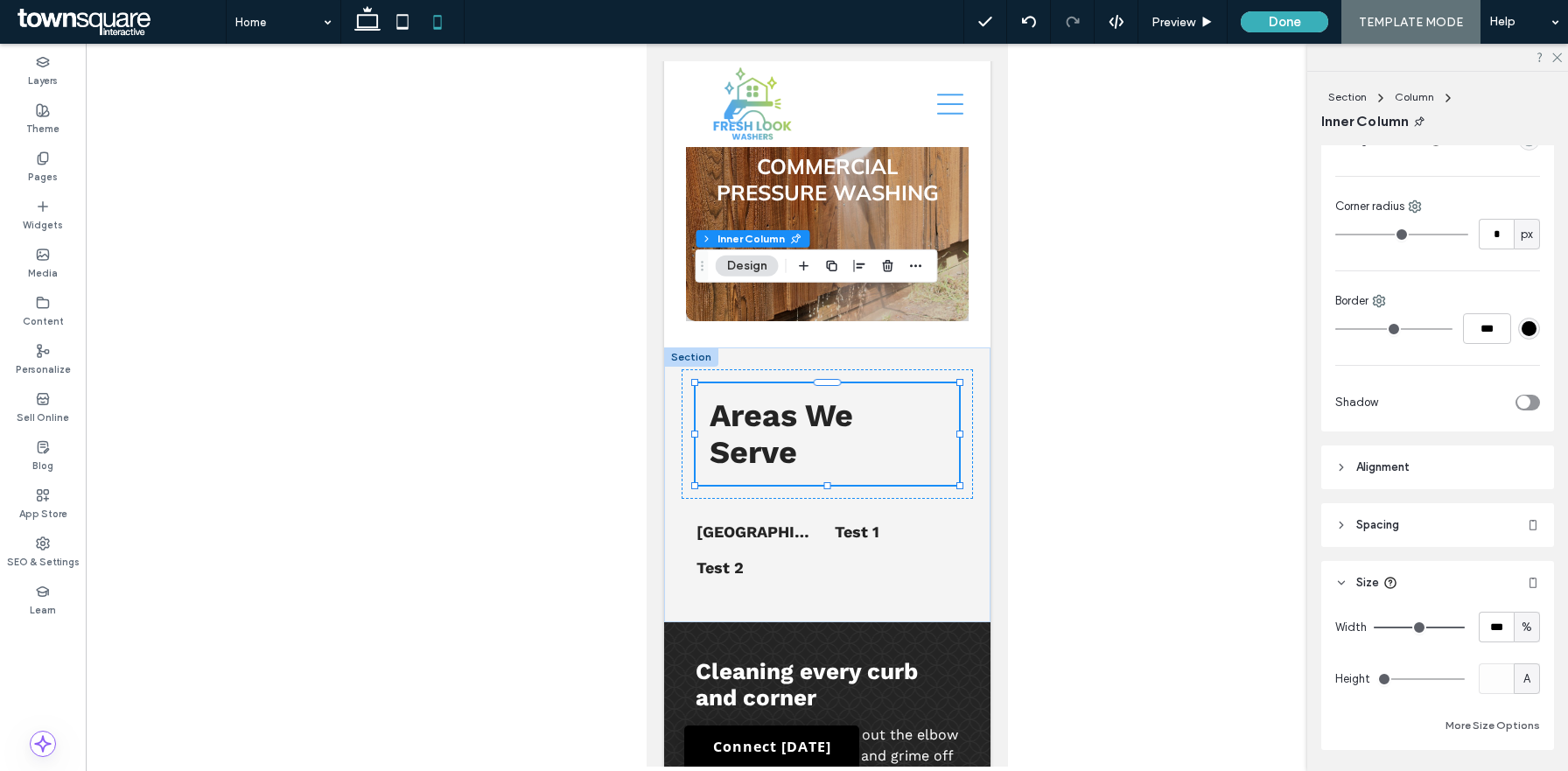
click at [1375, 532] on span "Spacing" at bounding box center [1378, 525] width 43 height 18
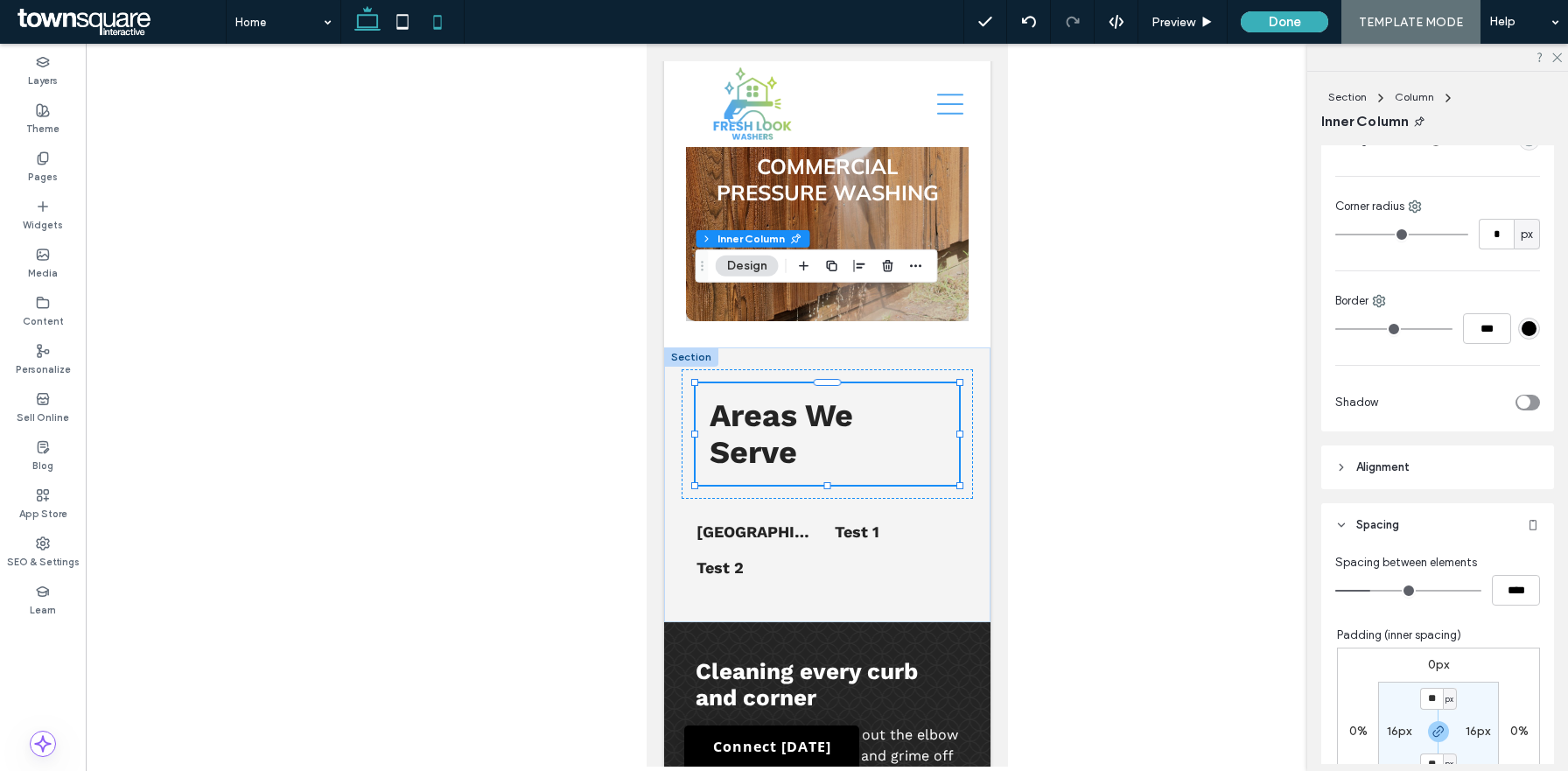
click at [365, 24] on icon at bounding box center [368, 21] width 35 height 35
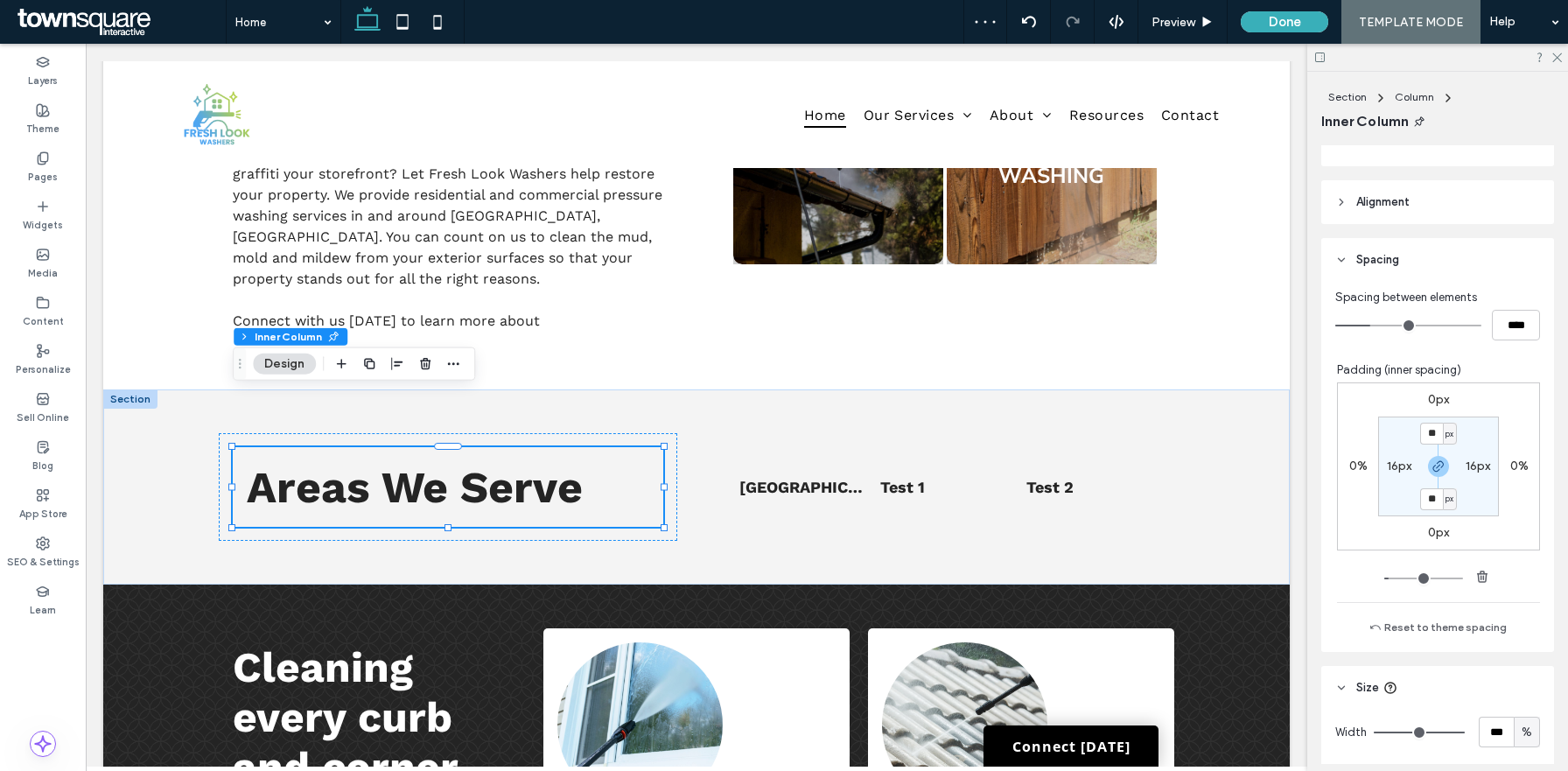
scroll to position [727, 0]
click at [1427, 630] on button "Reset to theme spacing" at bounding box center [1439, 626] width 161 height 21
click at [1482, 578] on icon "button" at bounding box center [1482, 575] width 14 height 14
type input "*"
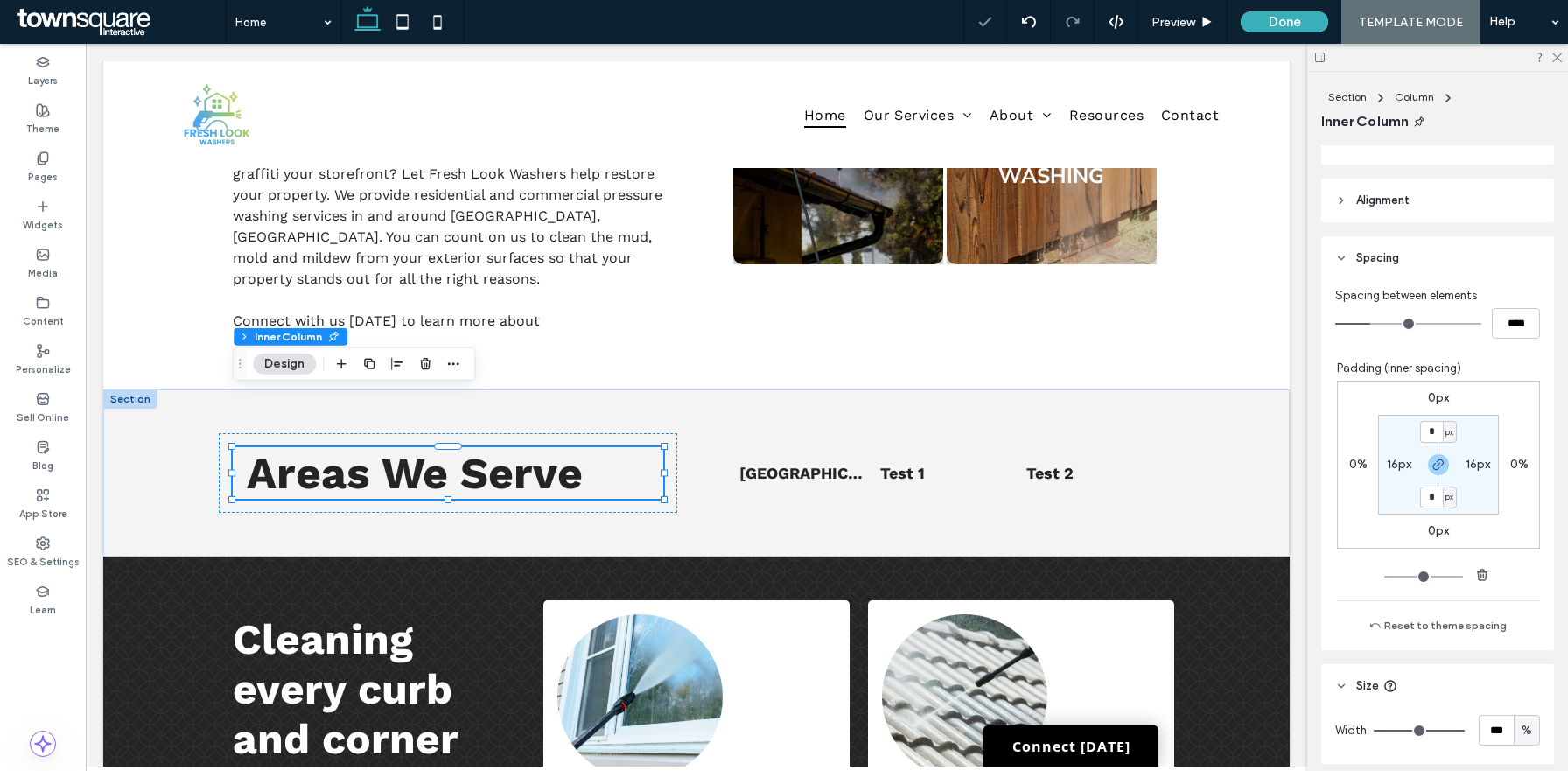
click at [1470, 467] on label "16px" at bounding box center [1478, 464] width 24 height 15
click at [1487, 572] on use "button" at bounding box center [1482, 575] width 11 height 12
type input "*"
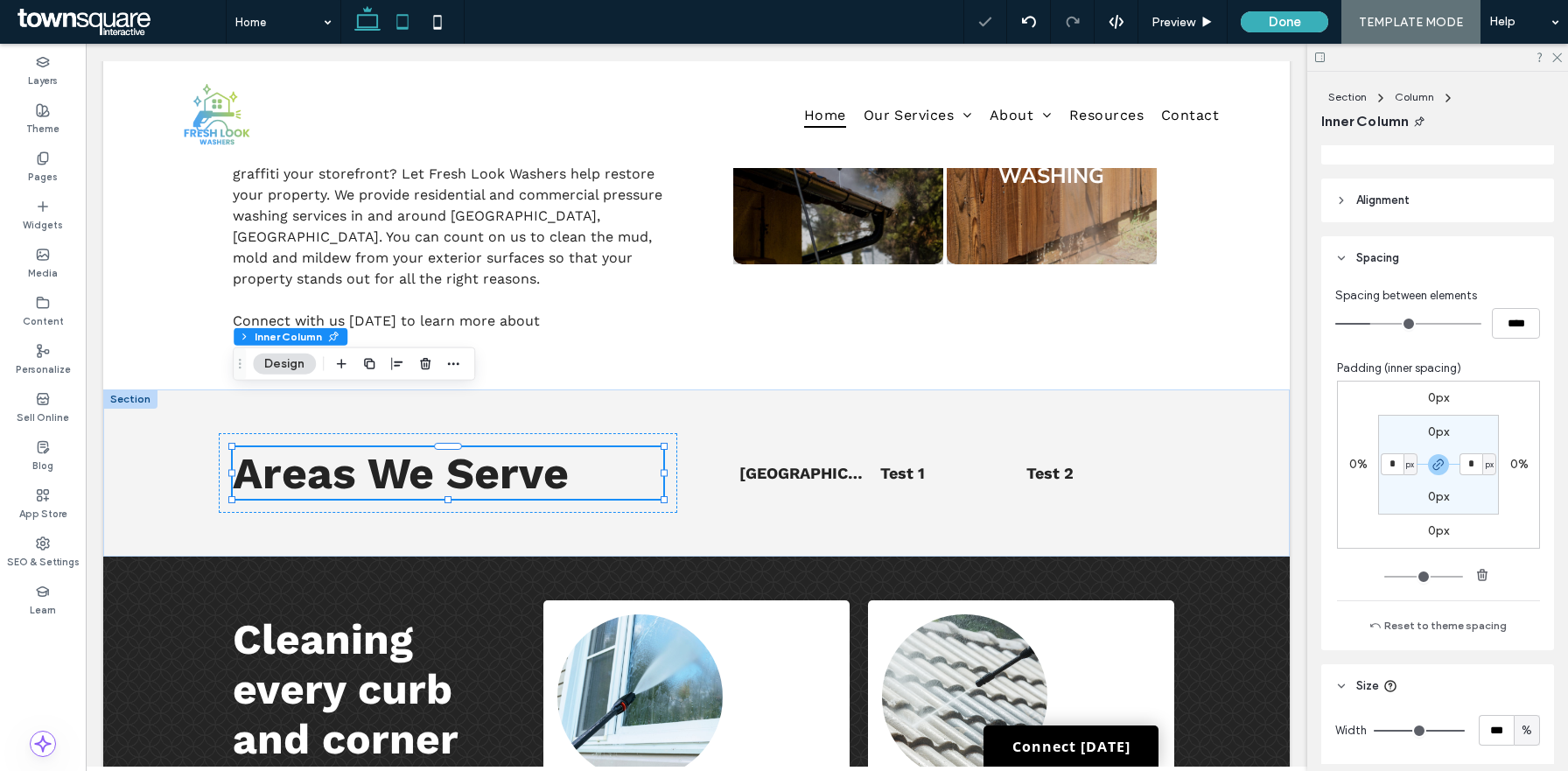
click at [410, 8] on icon at bounding box center [403, 21] width 35 height 35
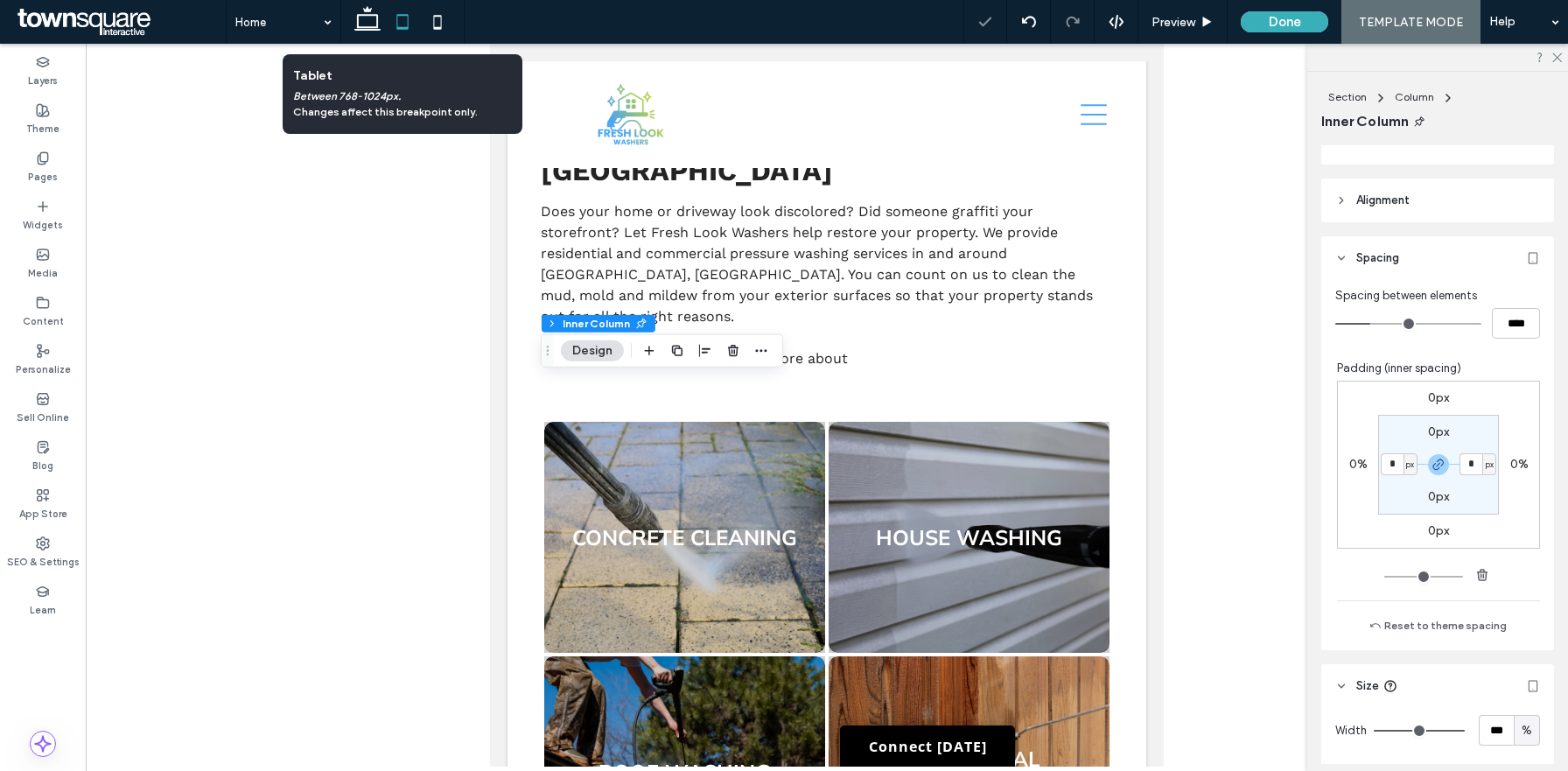
scroll to position [1622, 0]
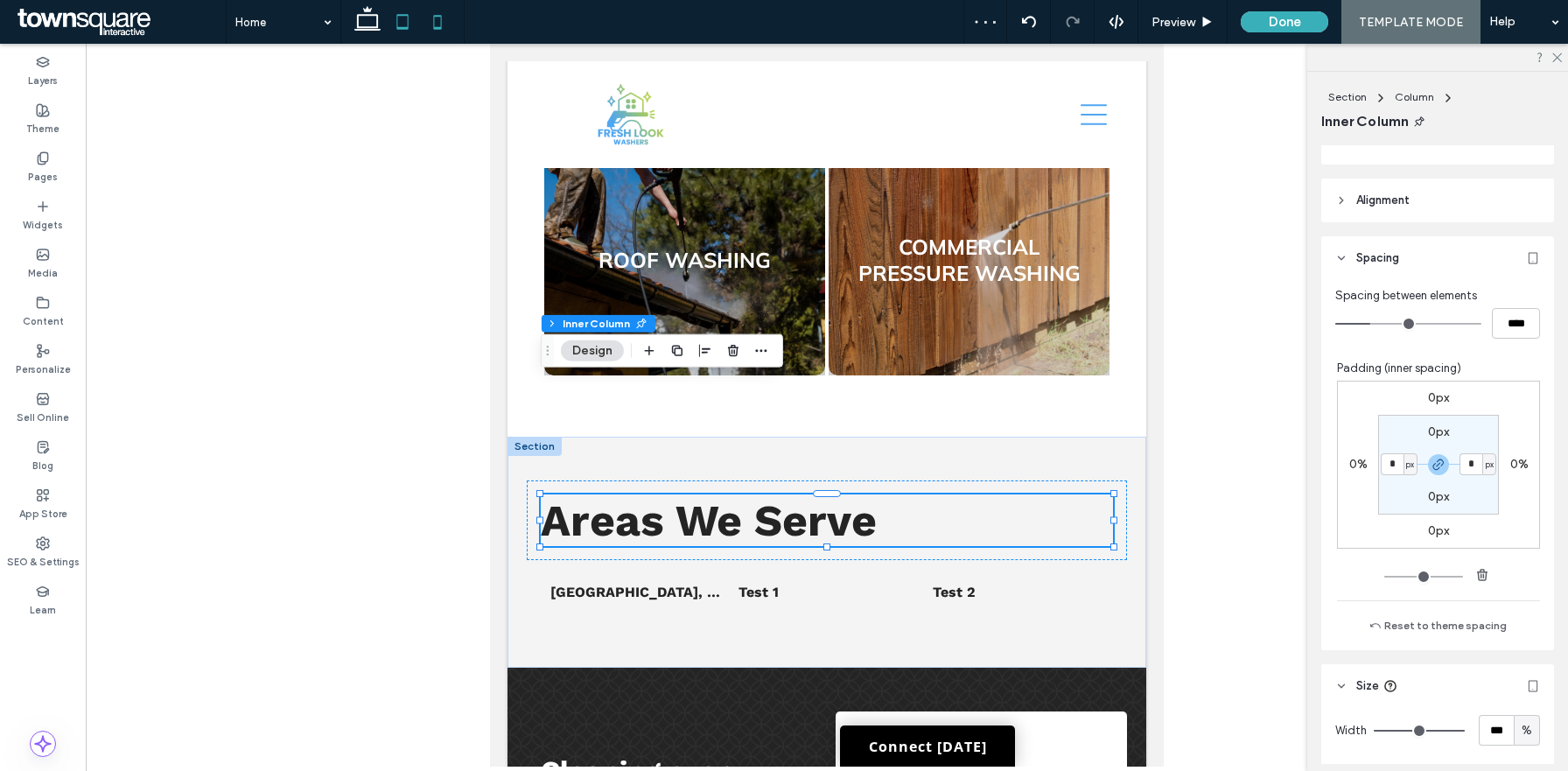
click at [447, 23] on icon at bounding box center [438, 21] width 35 height 35
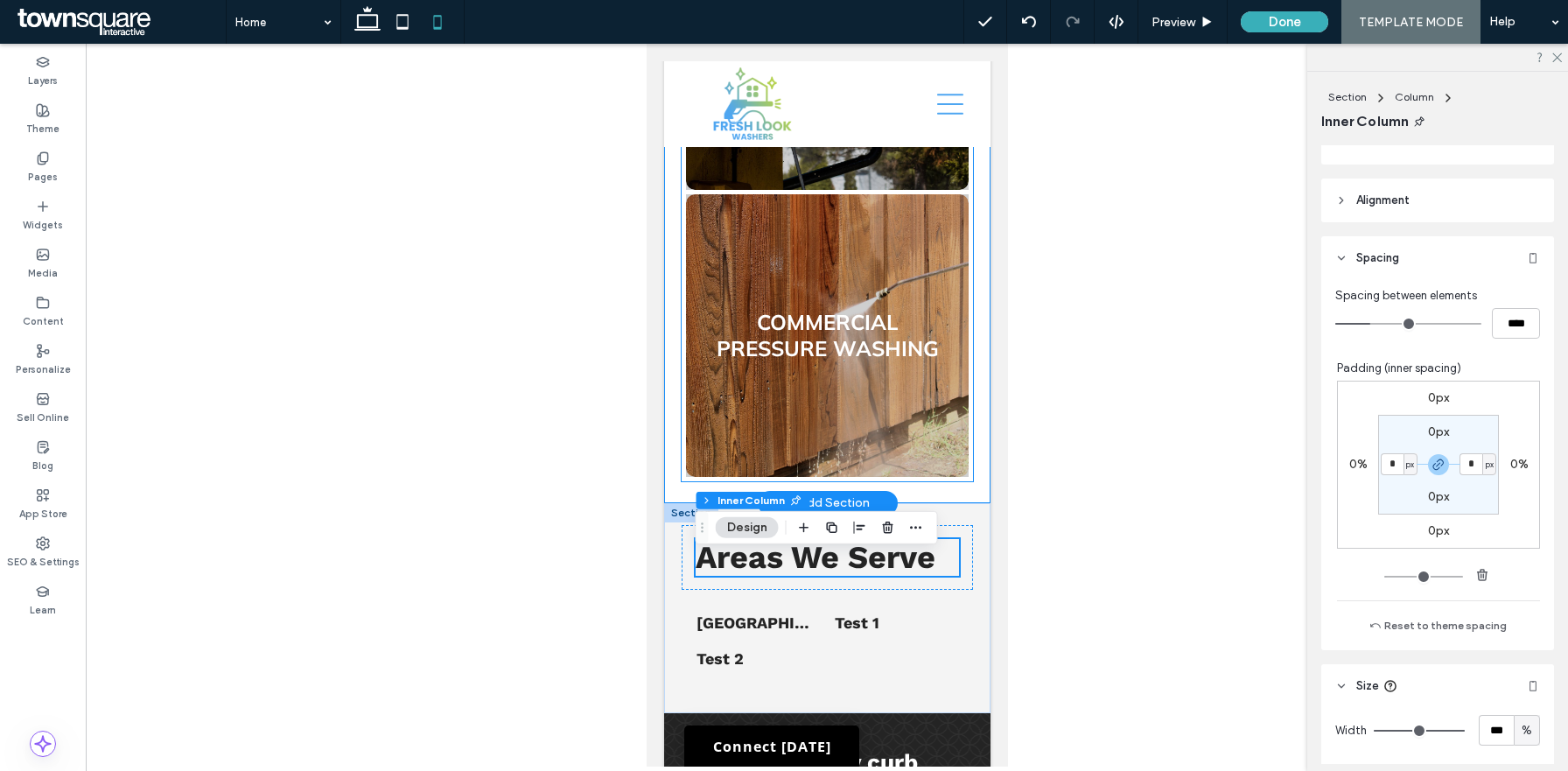
scroll to position [2648, 0]
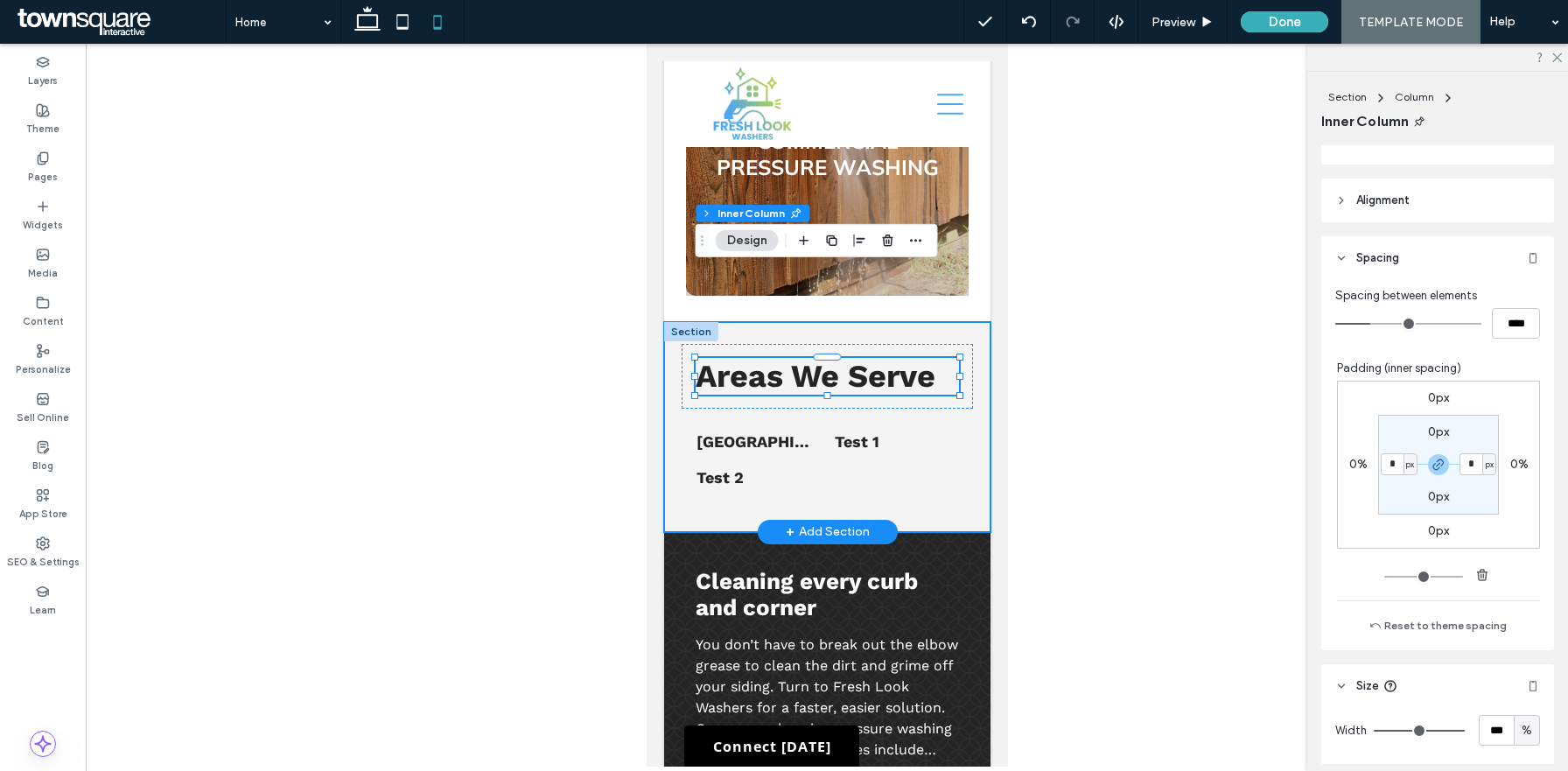
click at [984, 322] on div "Areas We Serve List of Services Norco, GA Test 1 Test 2" at bounding box center [827, 427] width 327 height 210
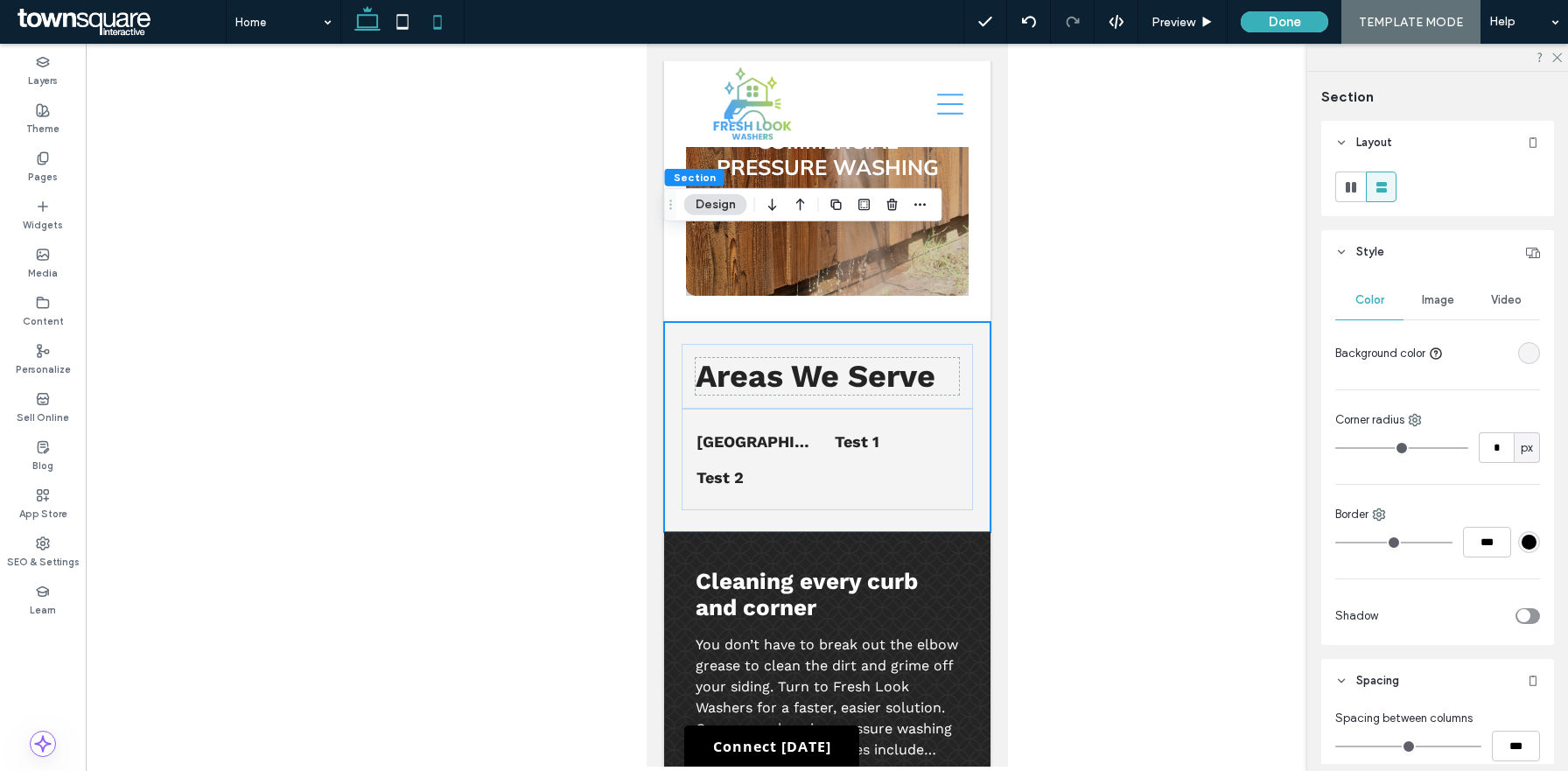
click at [369, 24] on icon at bounding box center [368, 21] width 35 height 35
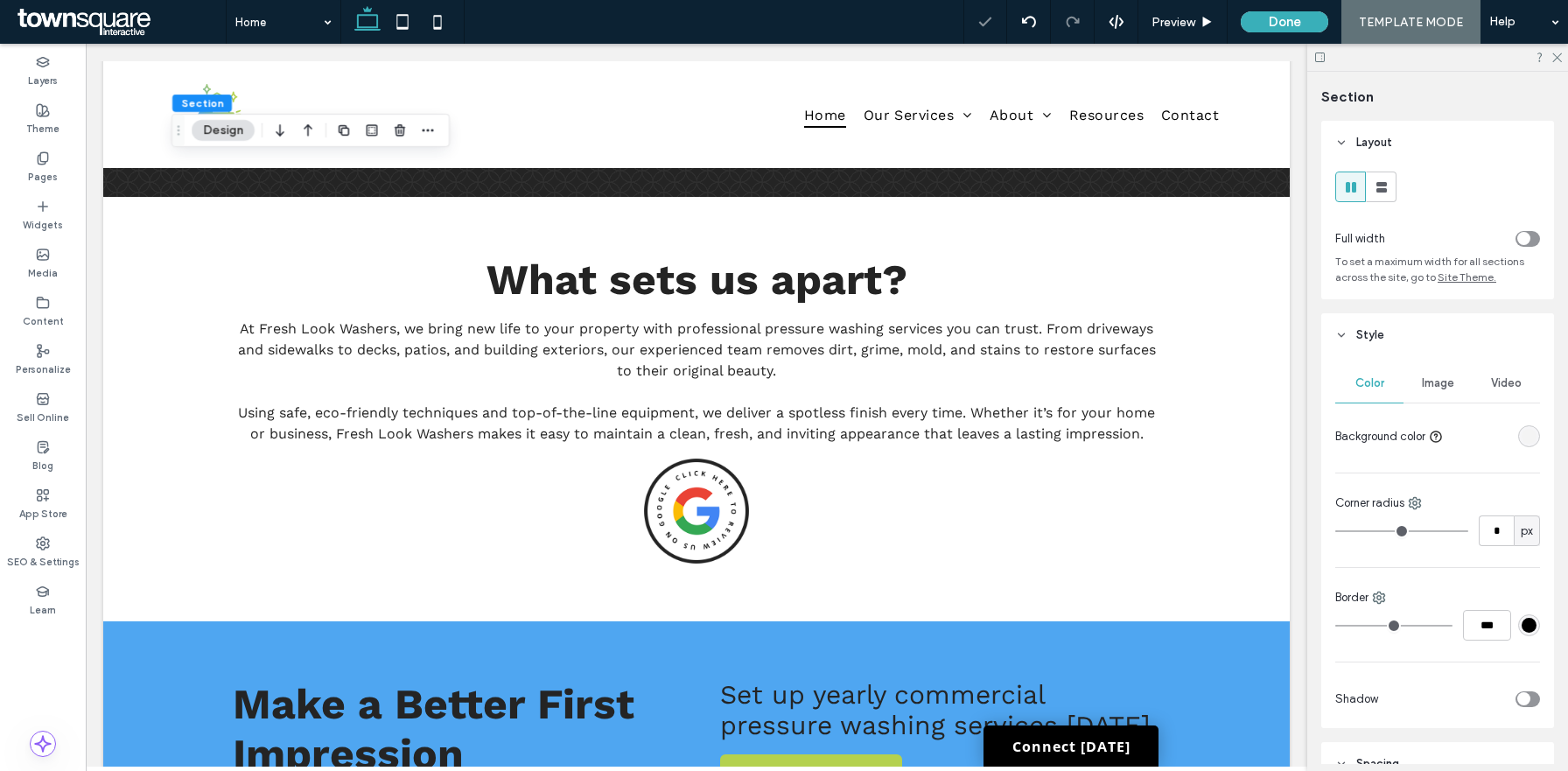
type input "**"
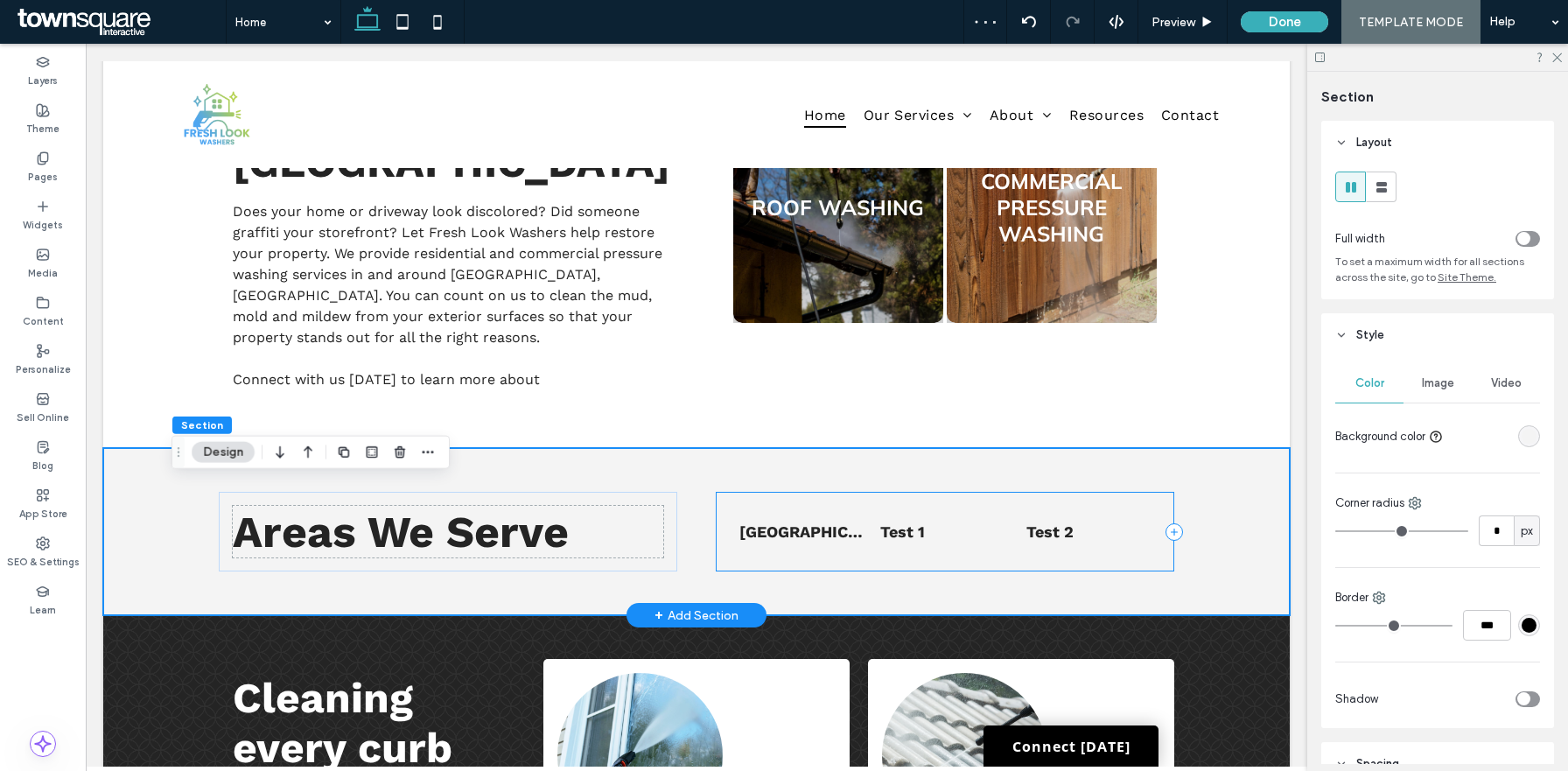
scroll to position [1104, 0]
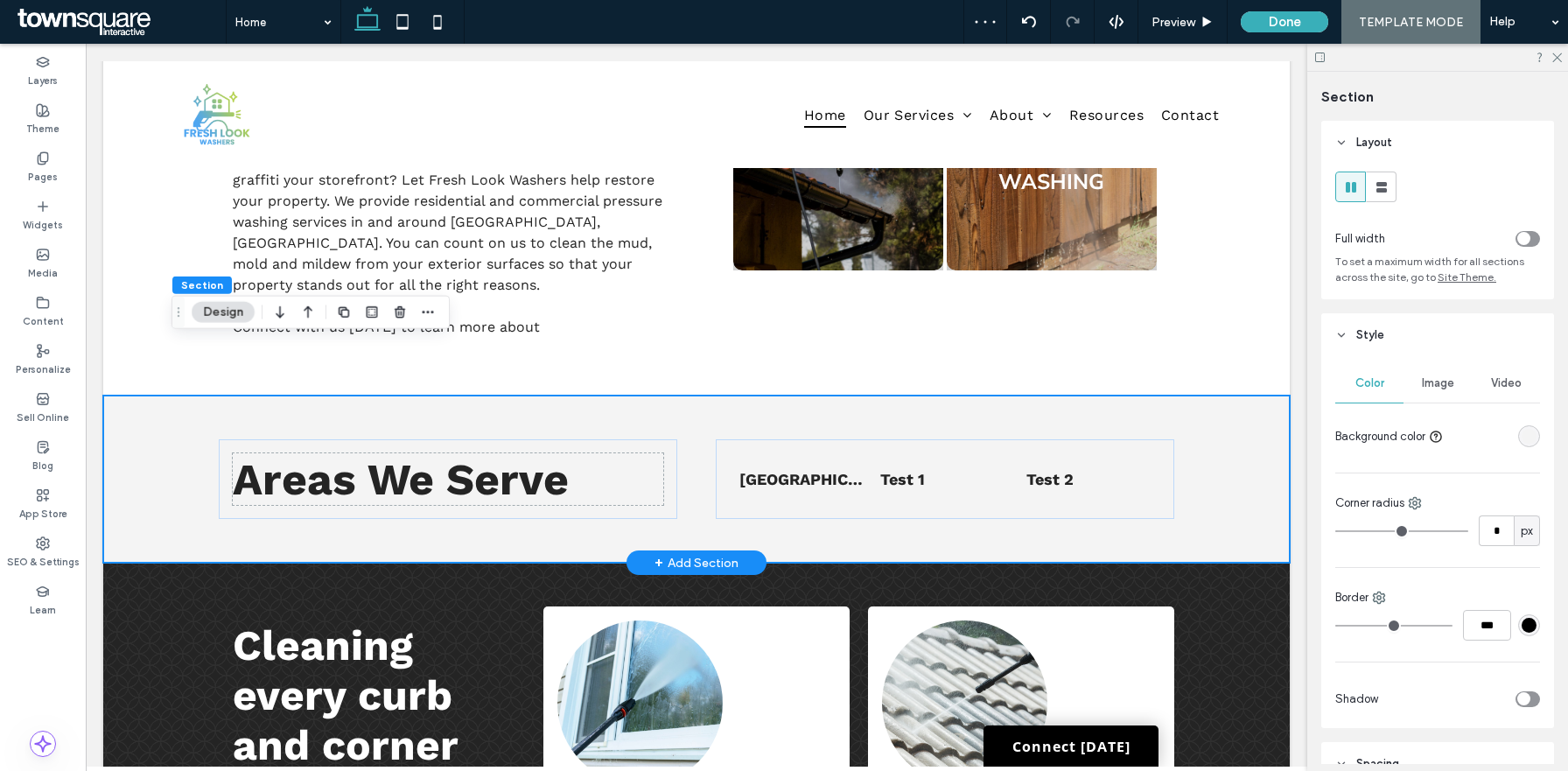
click at [1223, 410] on div "Areas We Serve List of Services Norco, GA Test 1 Test 2" at bounding box center [696, 479] width 1187 height 167
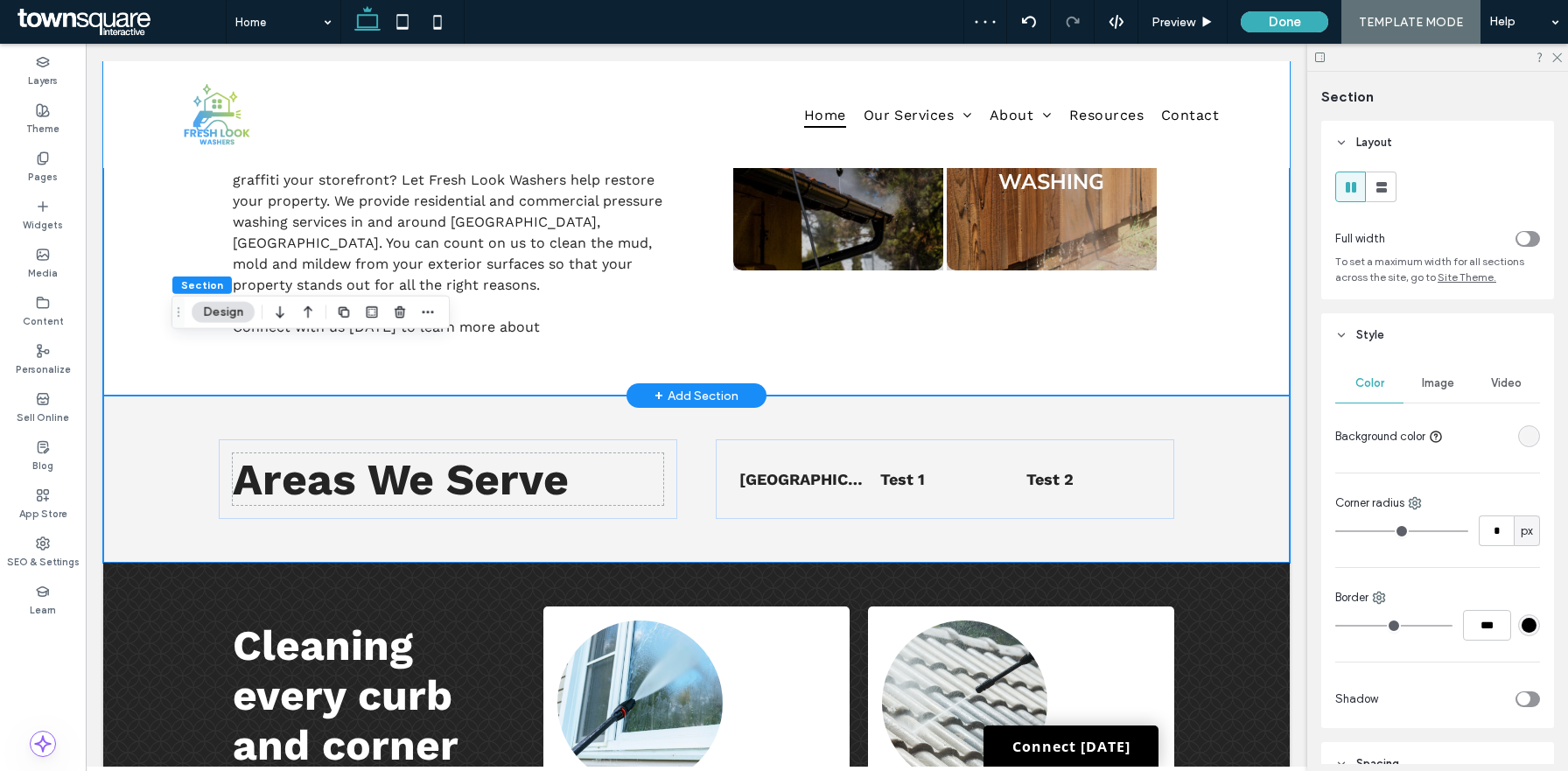
click at [1250, 283] on div "First-Class Cleaning From Corner to Corner Get residential or commercial pressu…" at bounding box center [696, 69] width 1187 height 651
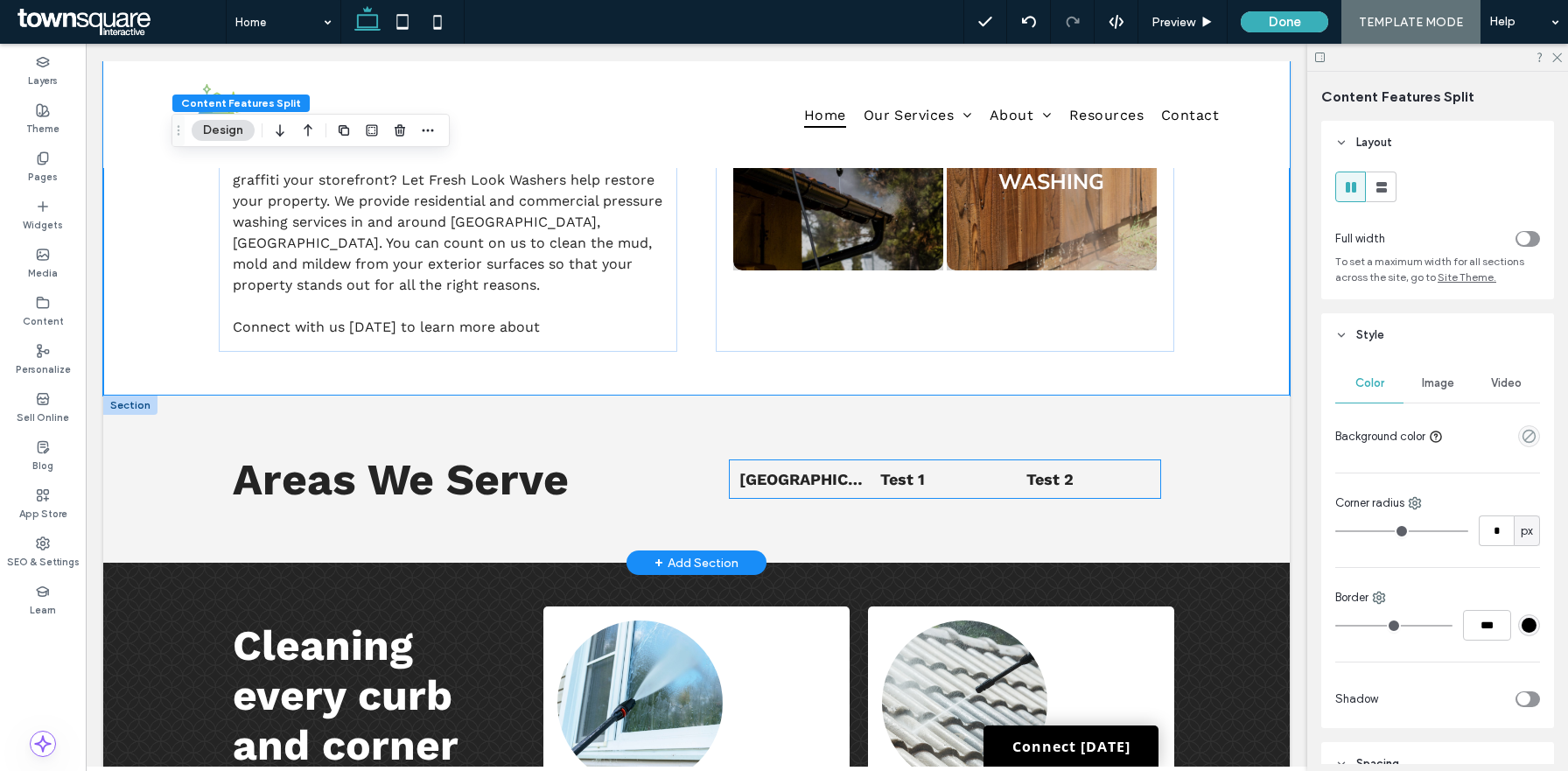
click at [834, 461] on li "Norco, GA" at bounding box center [802, 478] width 142 height 36
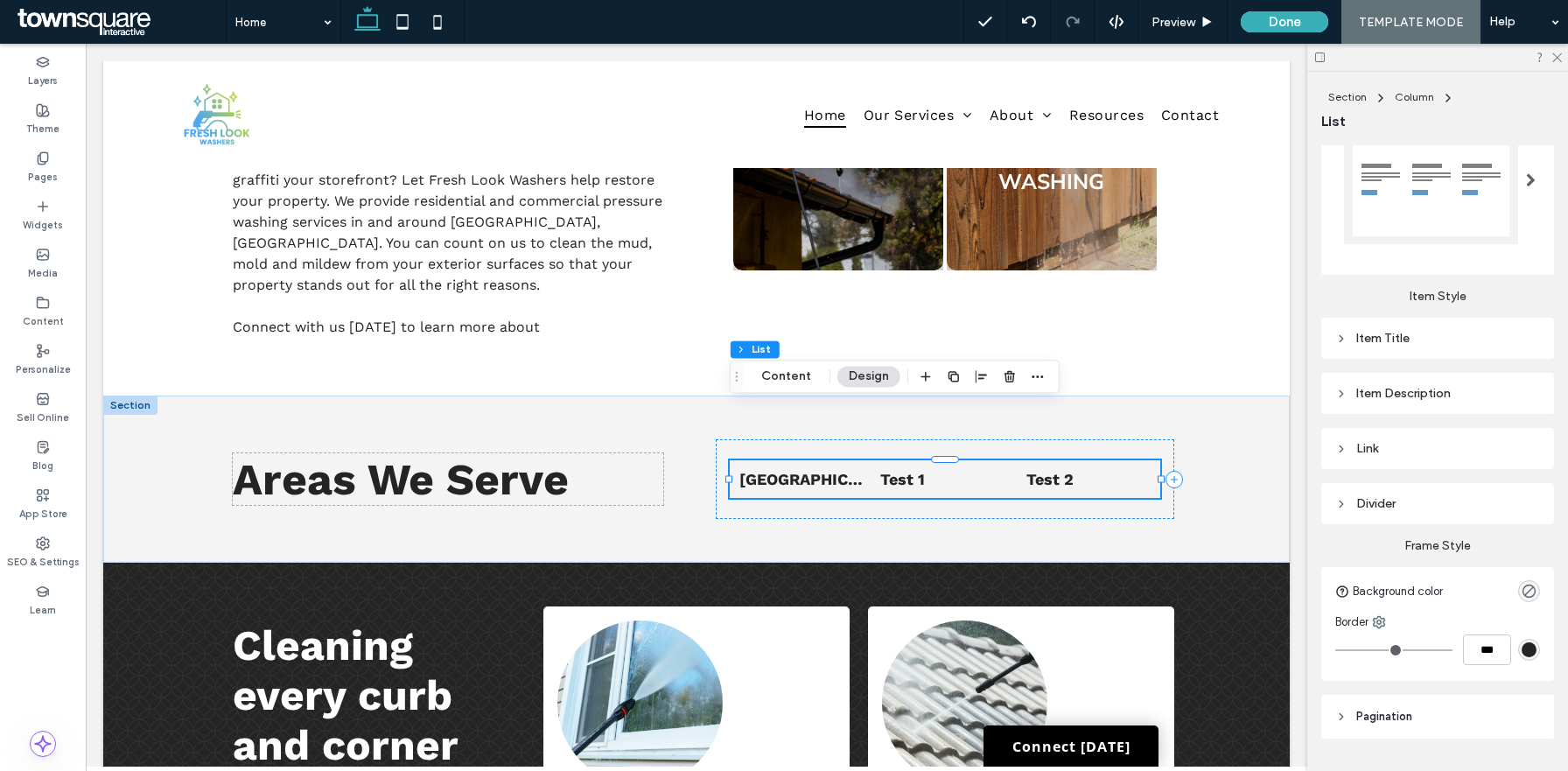
scroll to position [412, 0]
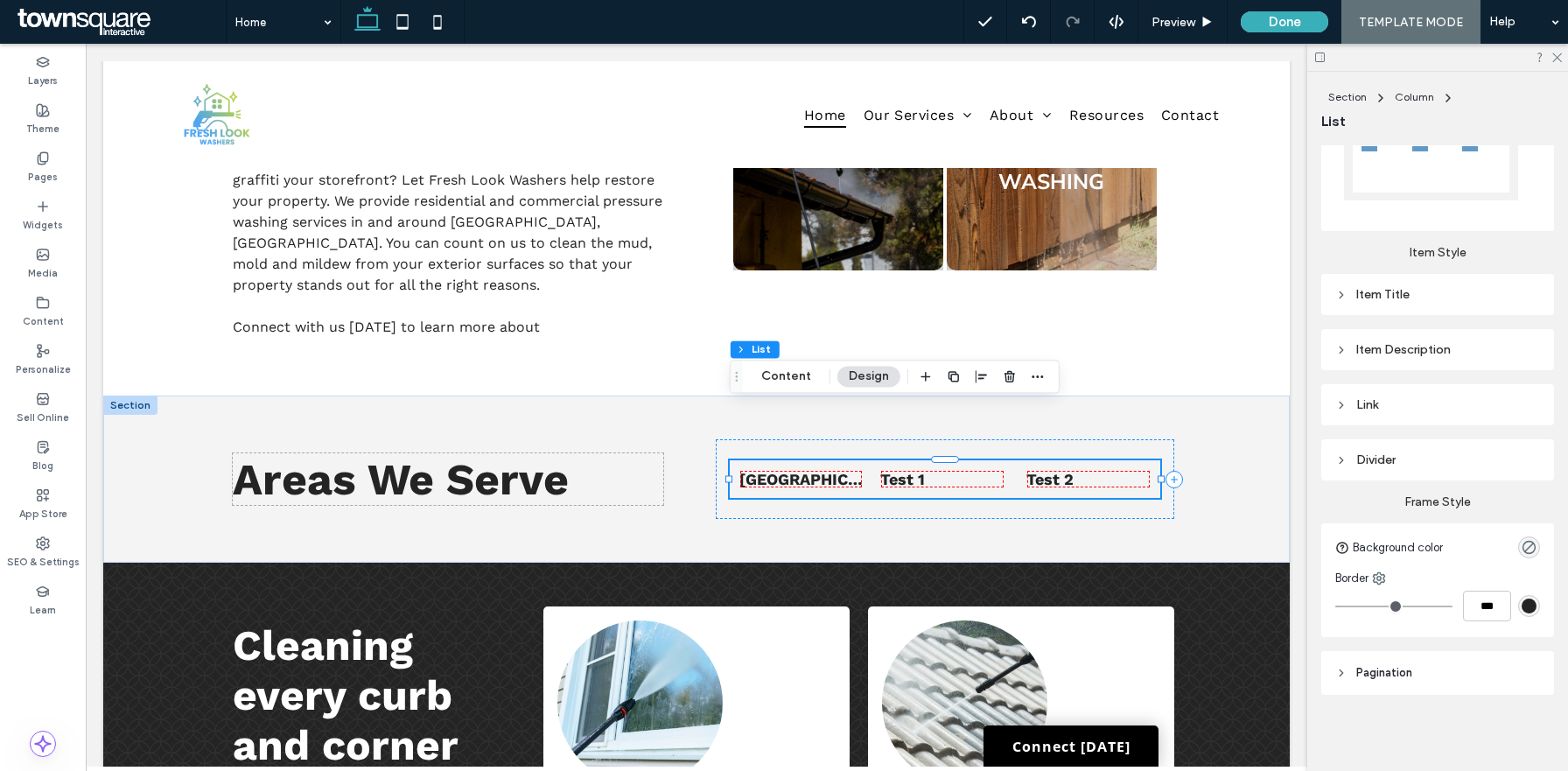
click at [1406, 405] on div "Link" at bounding box center [1438, 403] width 205 height 15
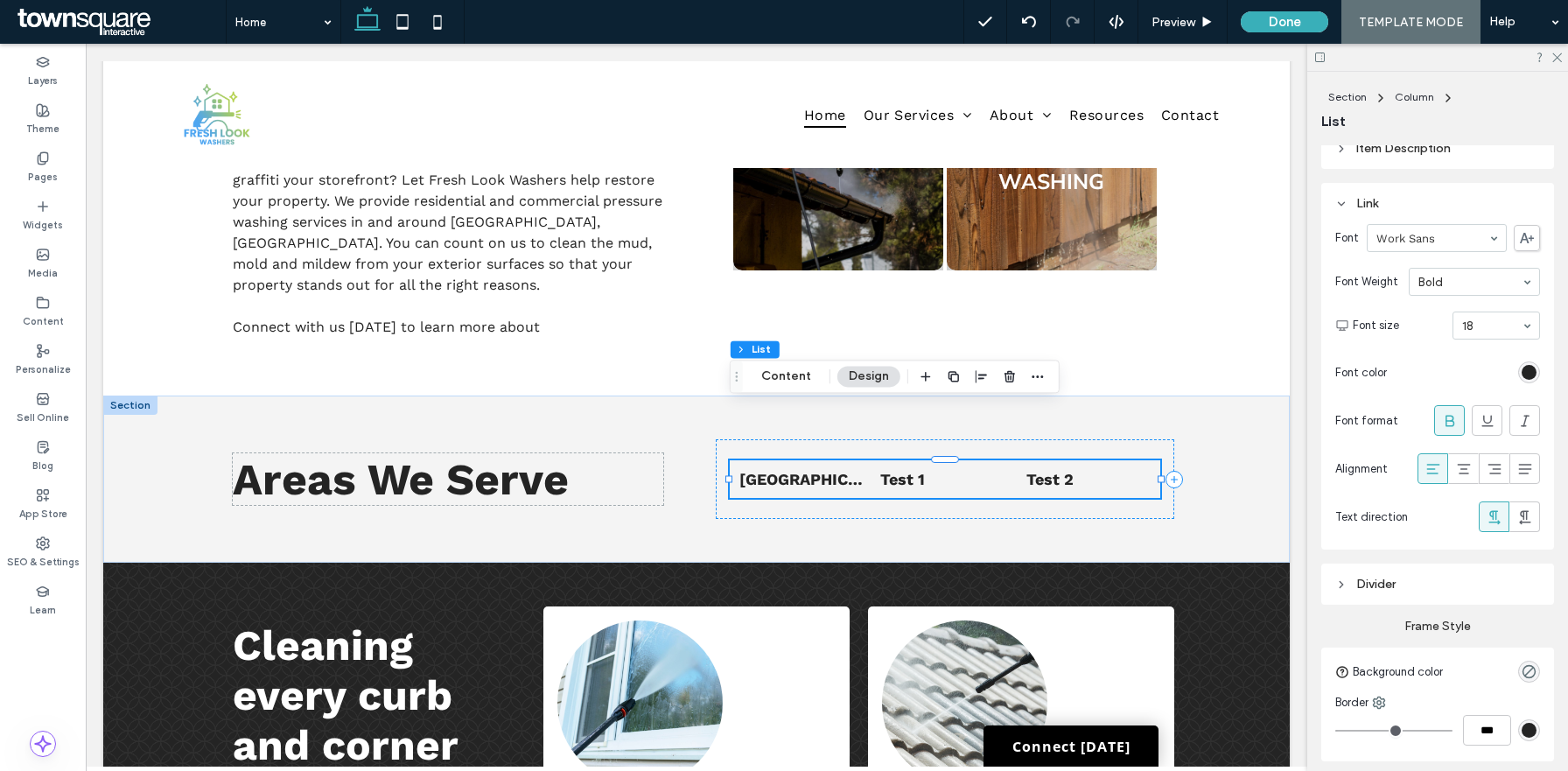
scroll to position [621, 0]
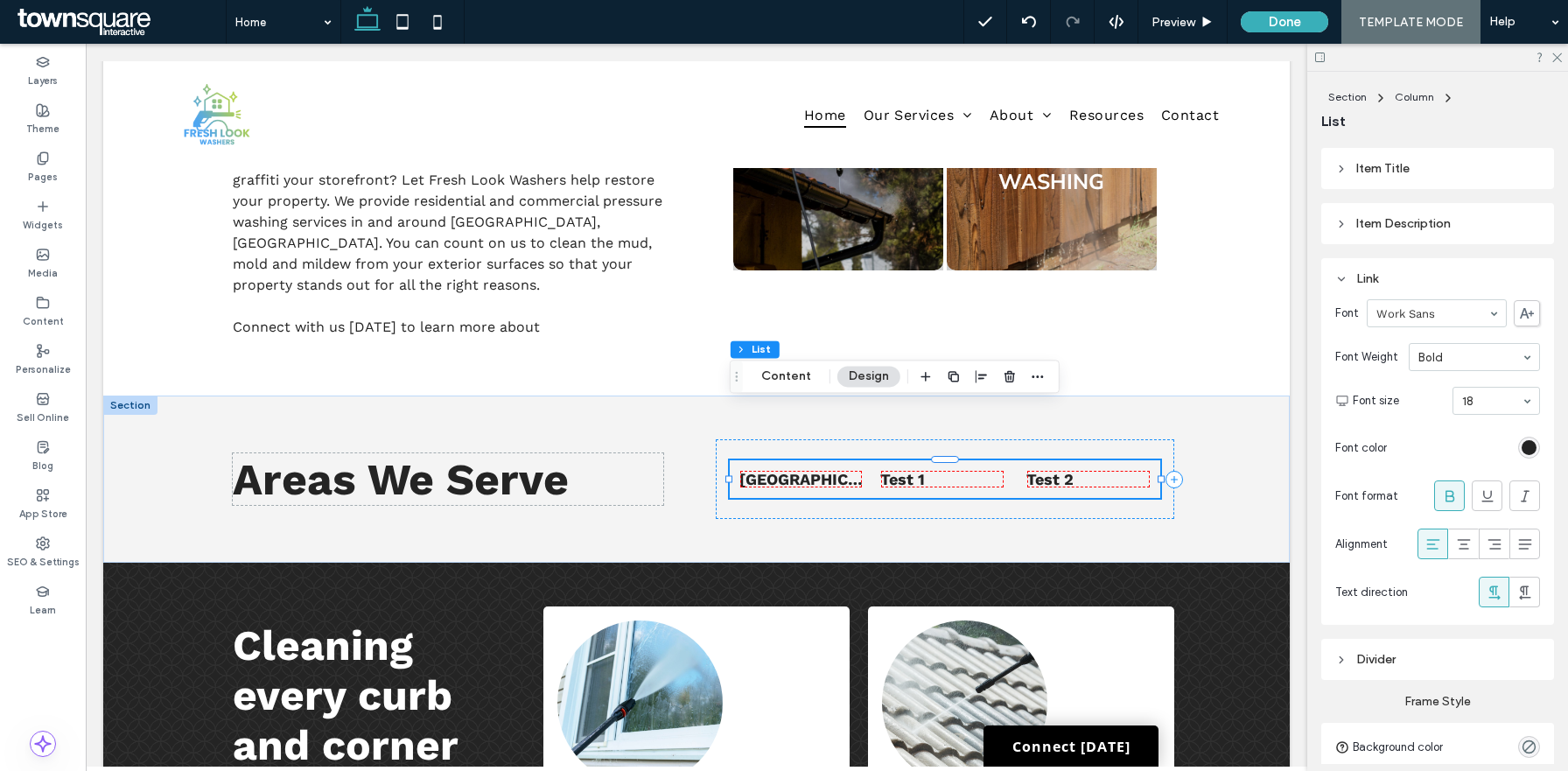
click at [1366, 282] on div "Link" at bounding box center [1438, 278] width 205 height 15
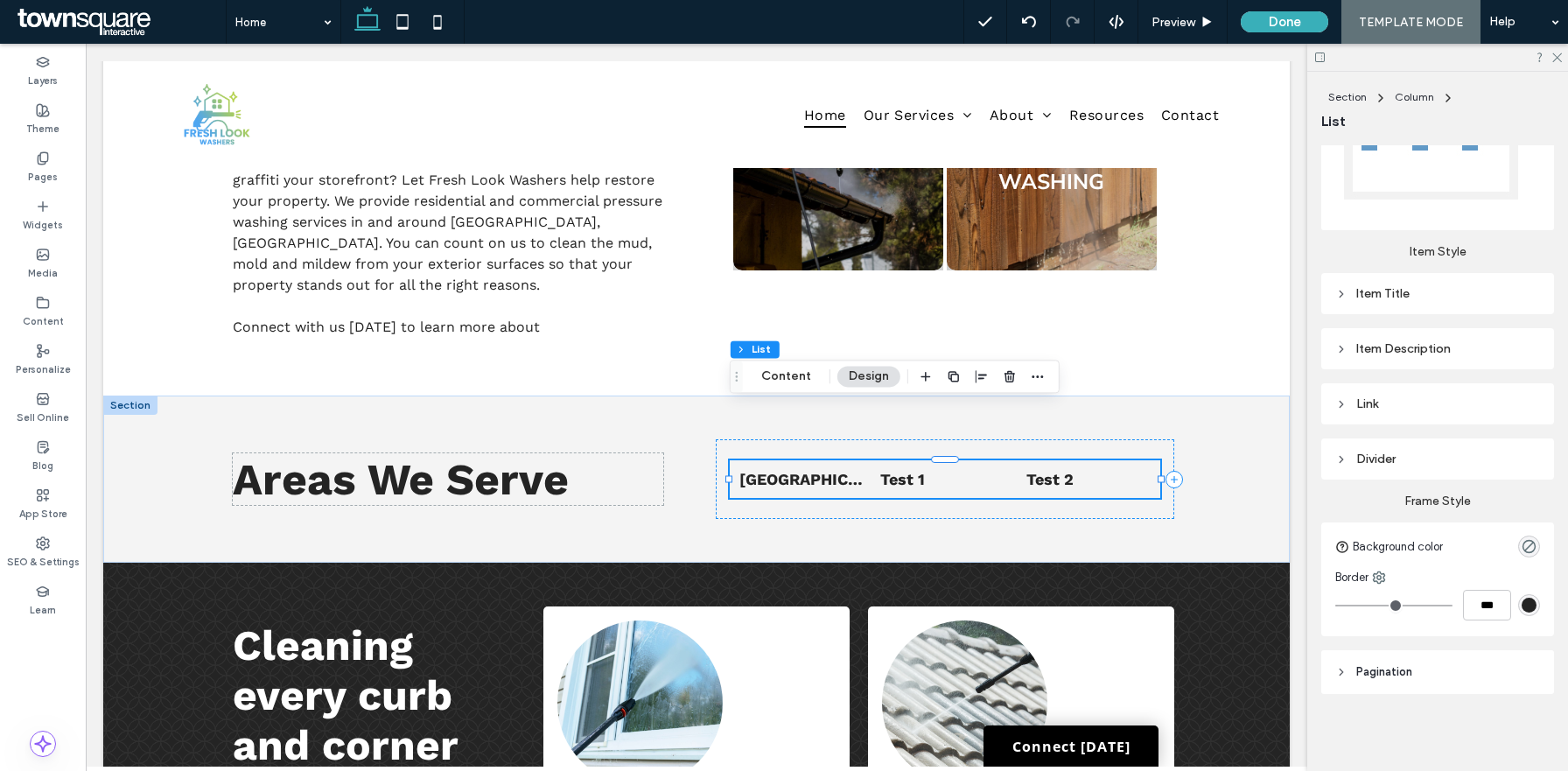
scroll to position [412, 0]
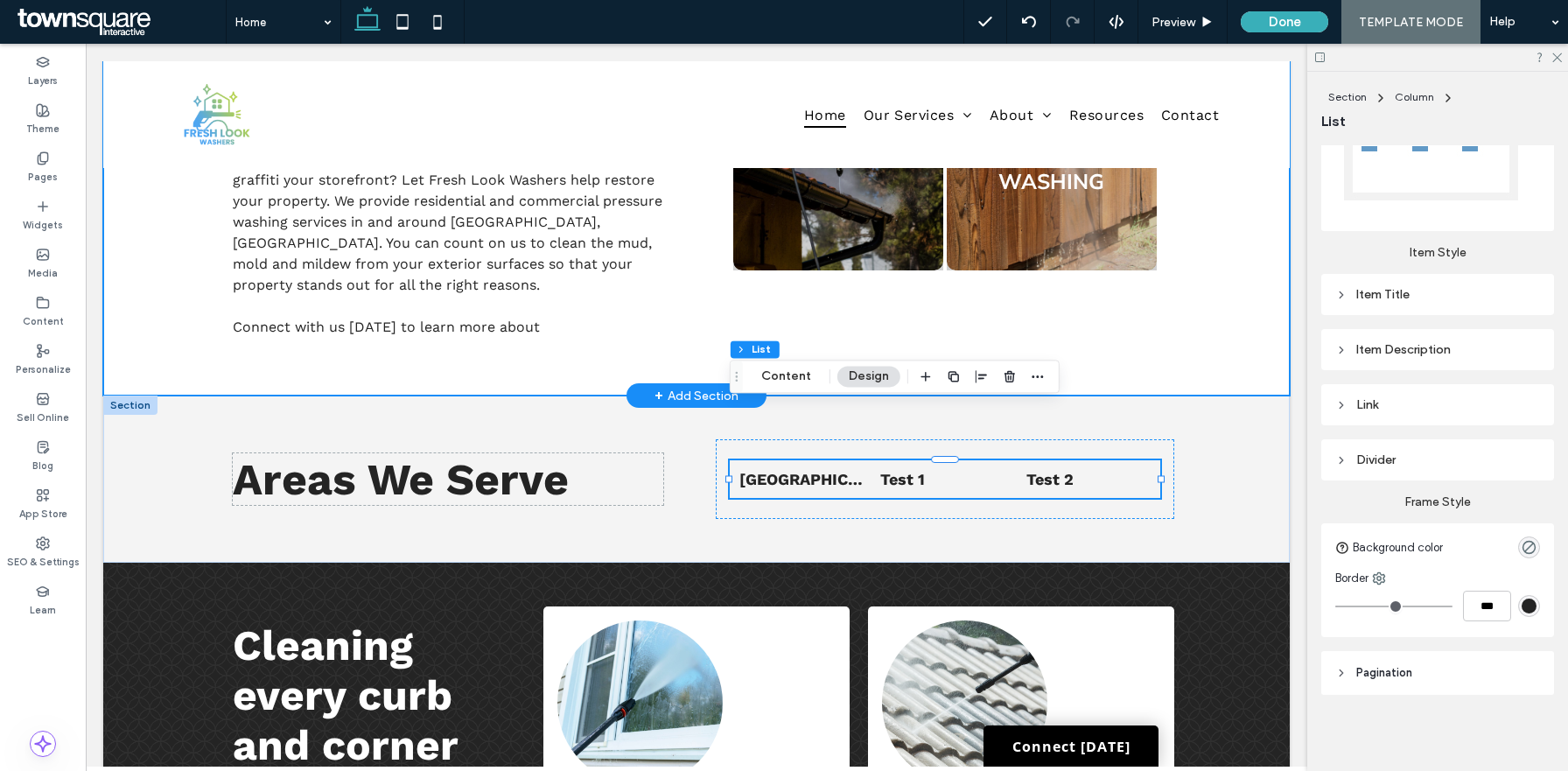
click at [1256, 289] on div "First-Class Cleaning From Corner to Corner Get residential or commercial pressu…" at bounding box center [696, 69] width 1187 height 651
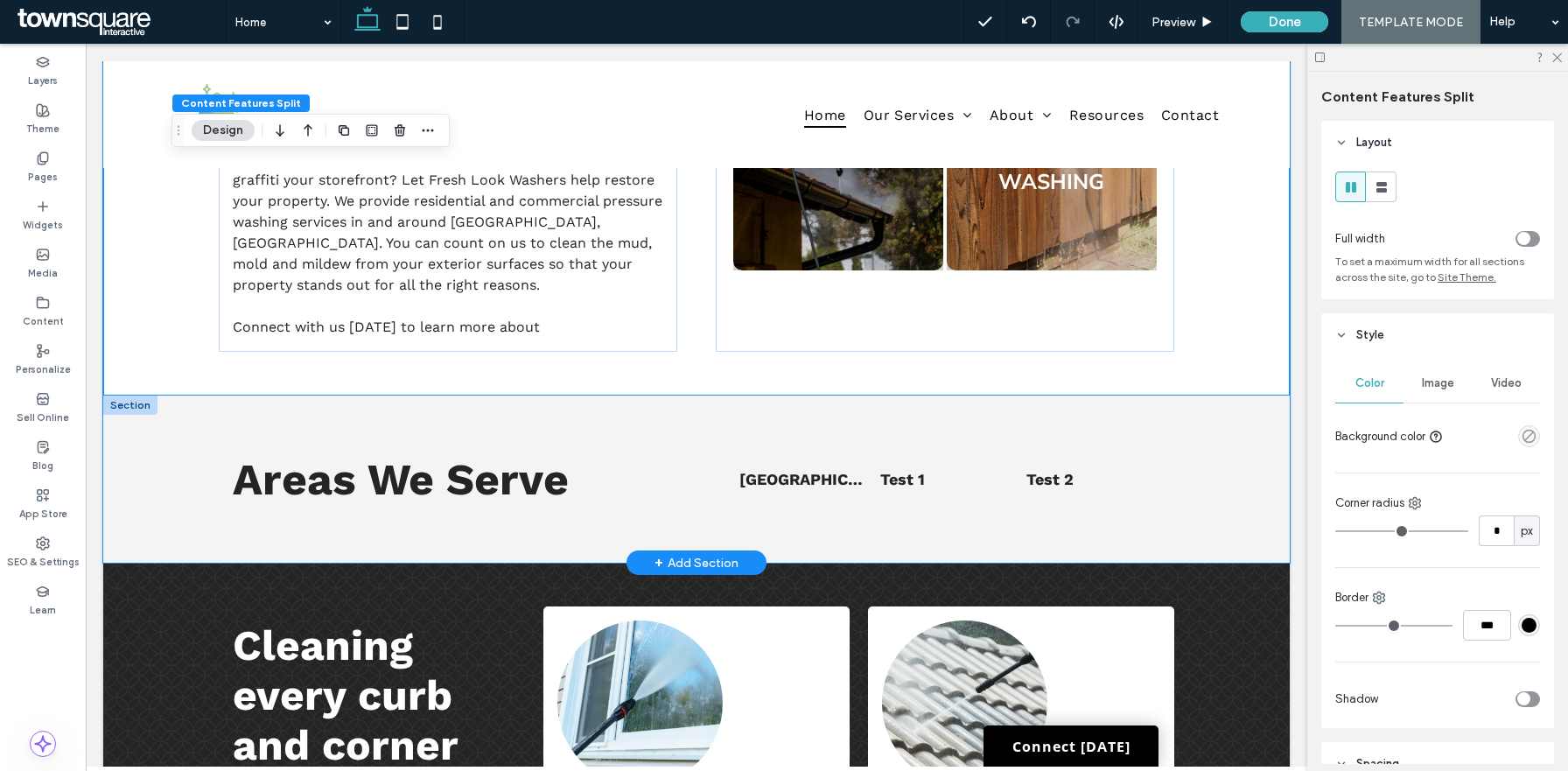
click at [138, 400] on div "Areas We Serve List of Services Norco, GA Test 1 Test 2" at bounding box center [696, 479] width 1187 height 167
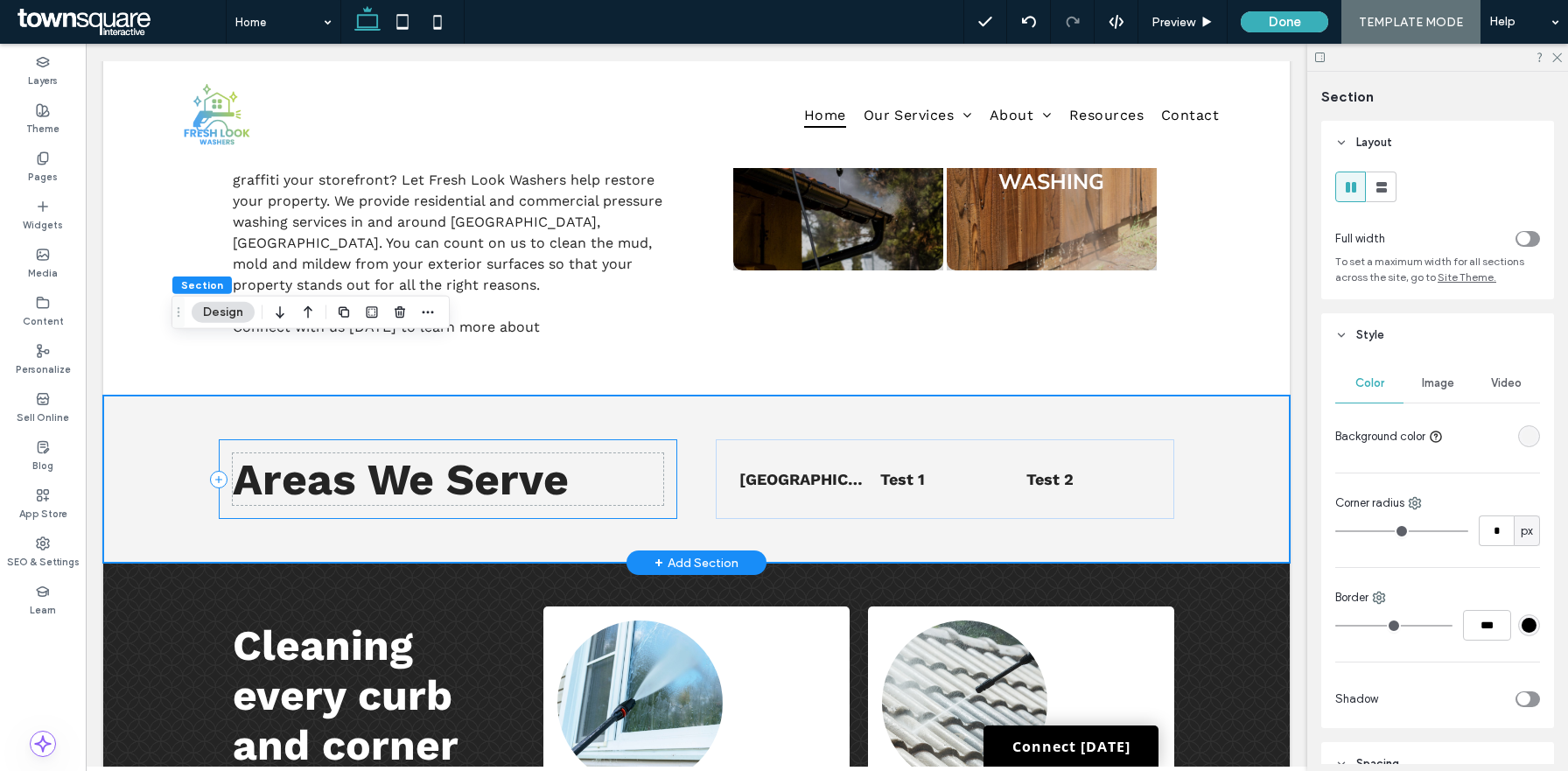
click at [668, 439] on div "Areas We Serve" at bounding box center [447, 479] width 458 height 80
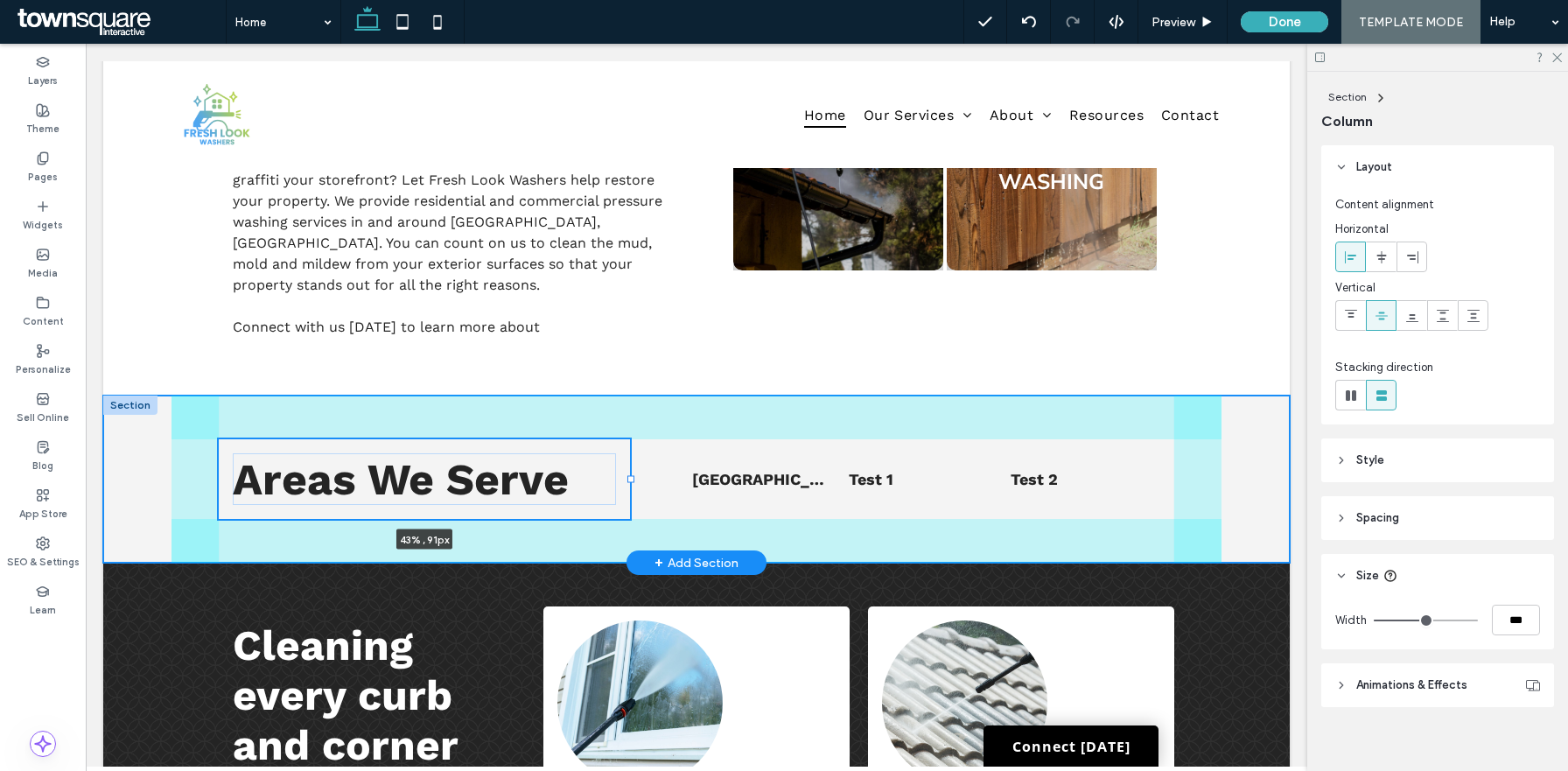
drag, startPoint x: 676, startPoint y: 424, endPoint x: 628, endPoint y: 424, distance: 48.0
click at [628, 475] on div at bounding box center [630, 478] width 7 height 7
type input "**"
type input "***"
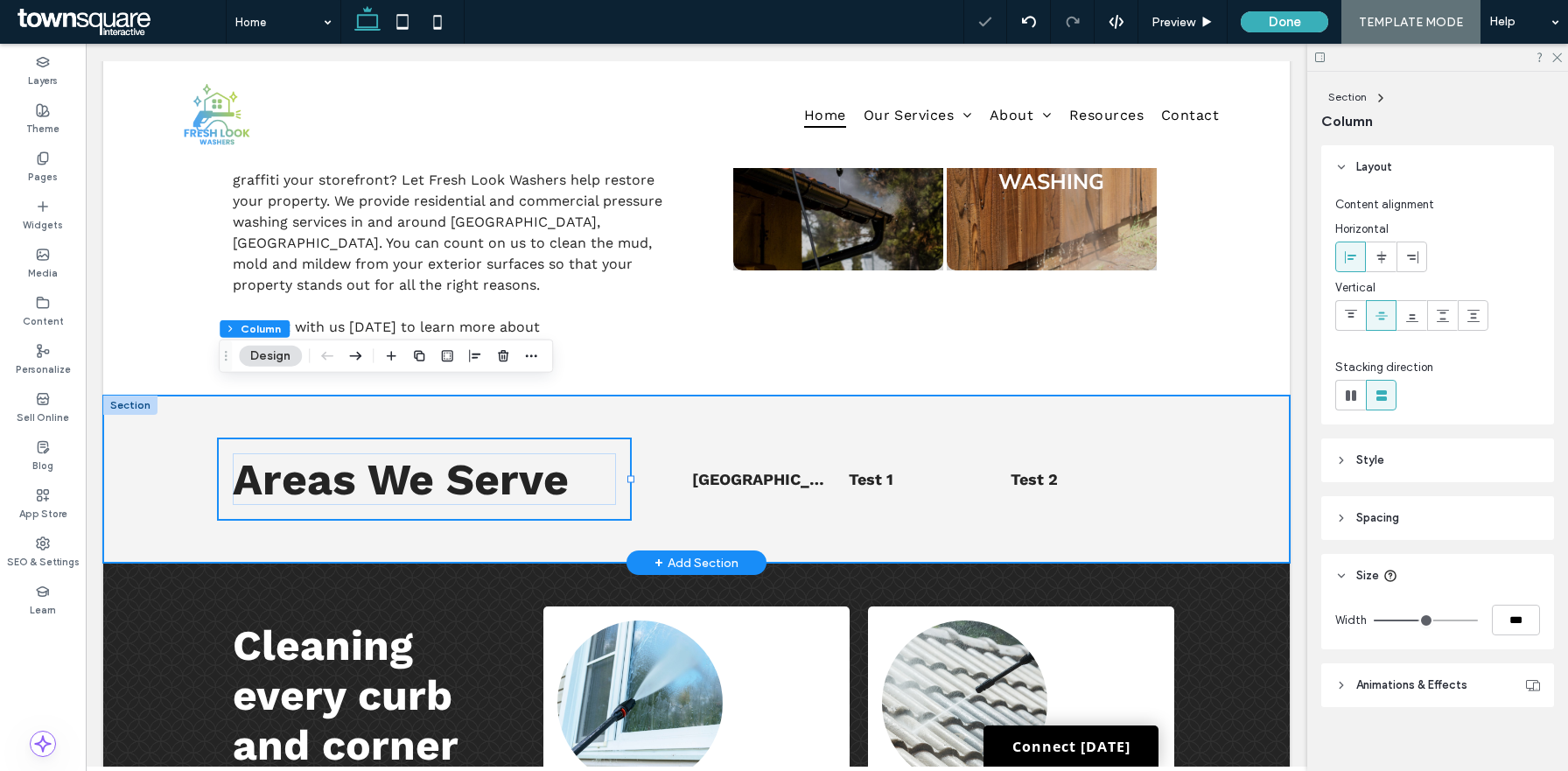
click at [1220, 426] on div "Areas We Serve 43% , 91px List of Services Norco, GA Test 1 Test 2" at bounding box center [696, 479] width 1051 height 167
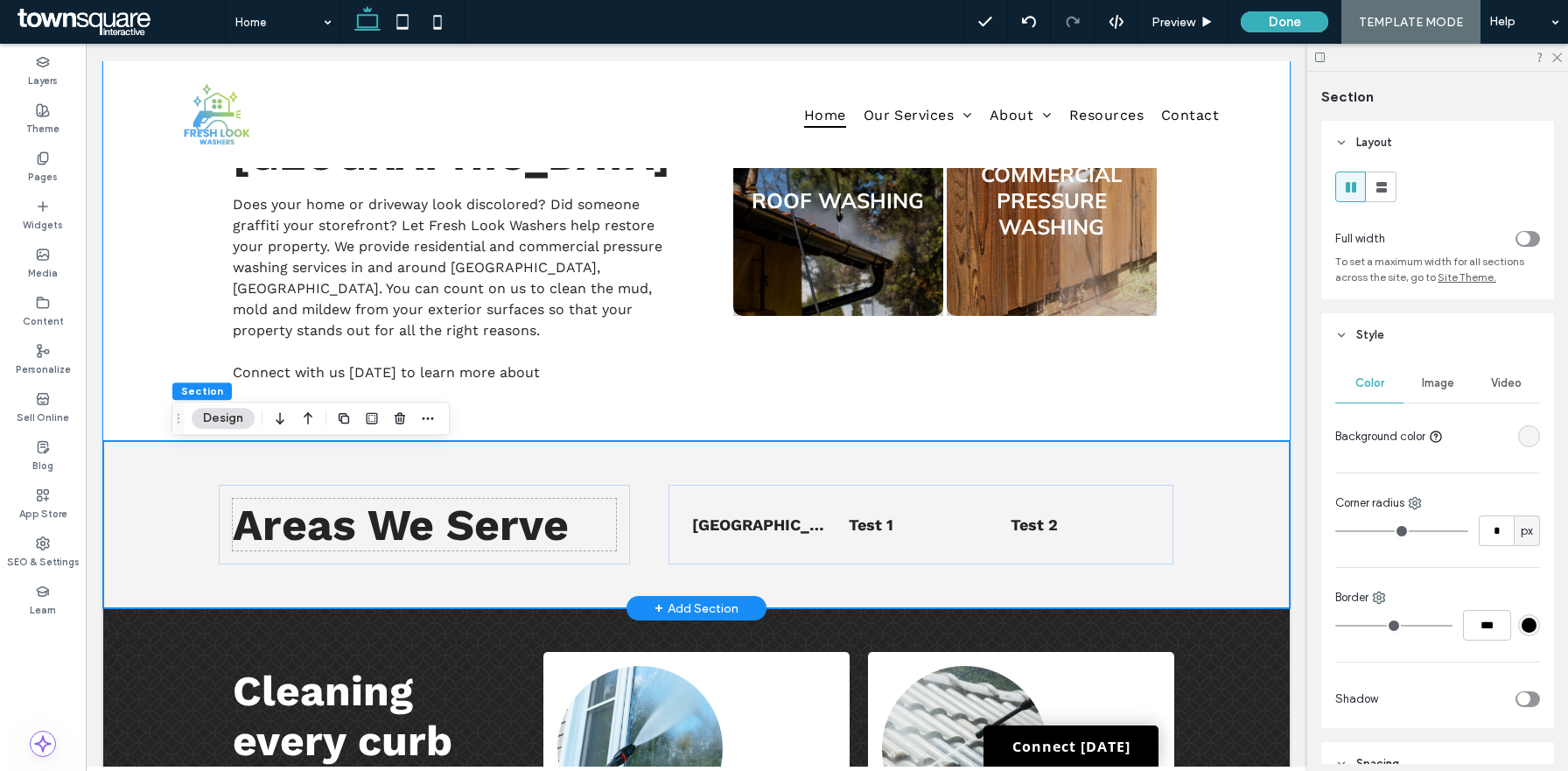
scroll to position [1125, 0]
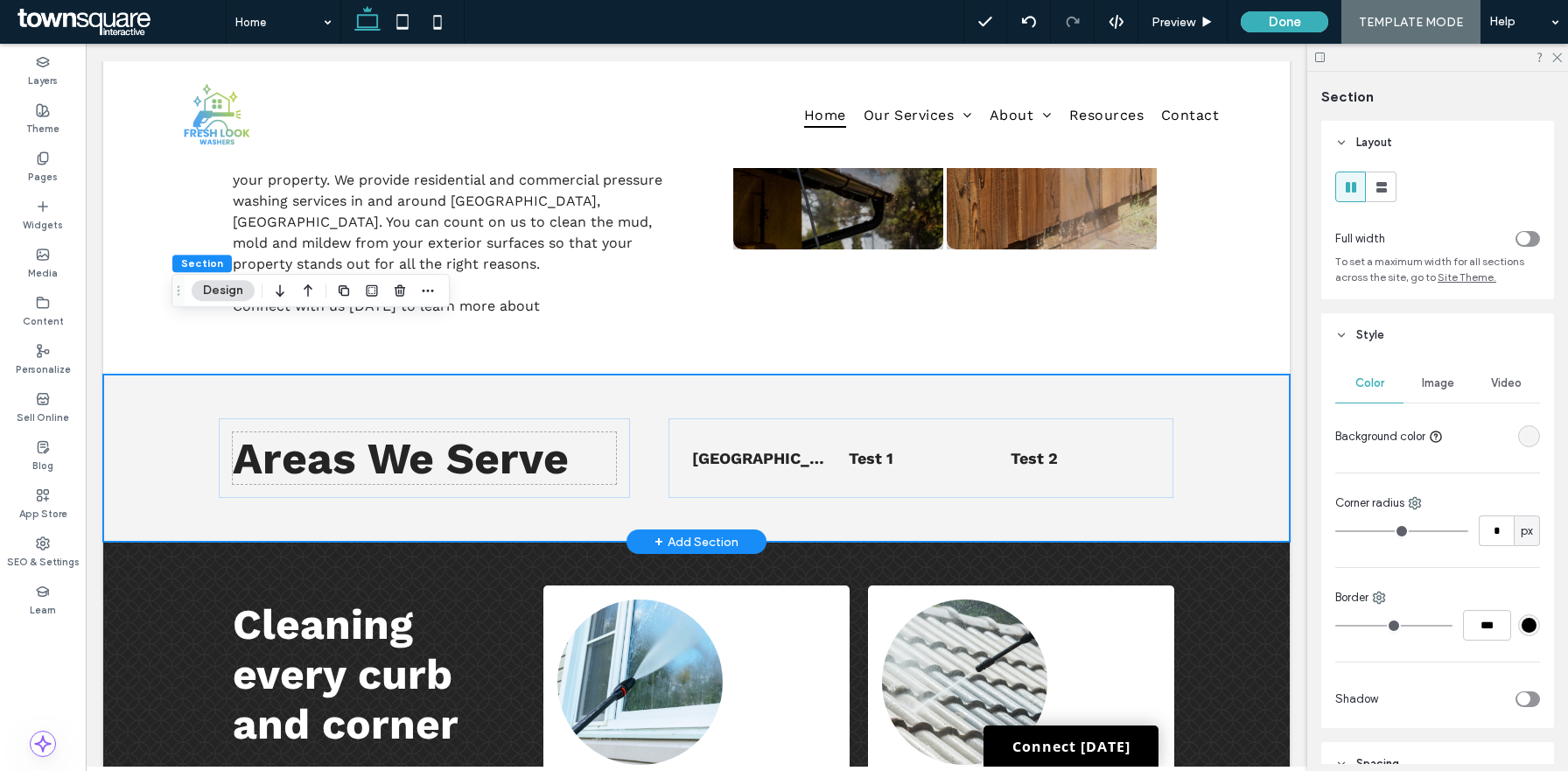
click at [1256, 405] on div "Areas We Serve List of Services Norco, GA Test 1 Test 2" at bounding box center [696, 458] width 1187 height 167
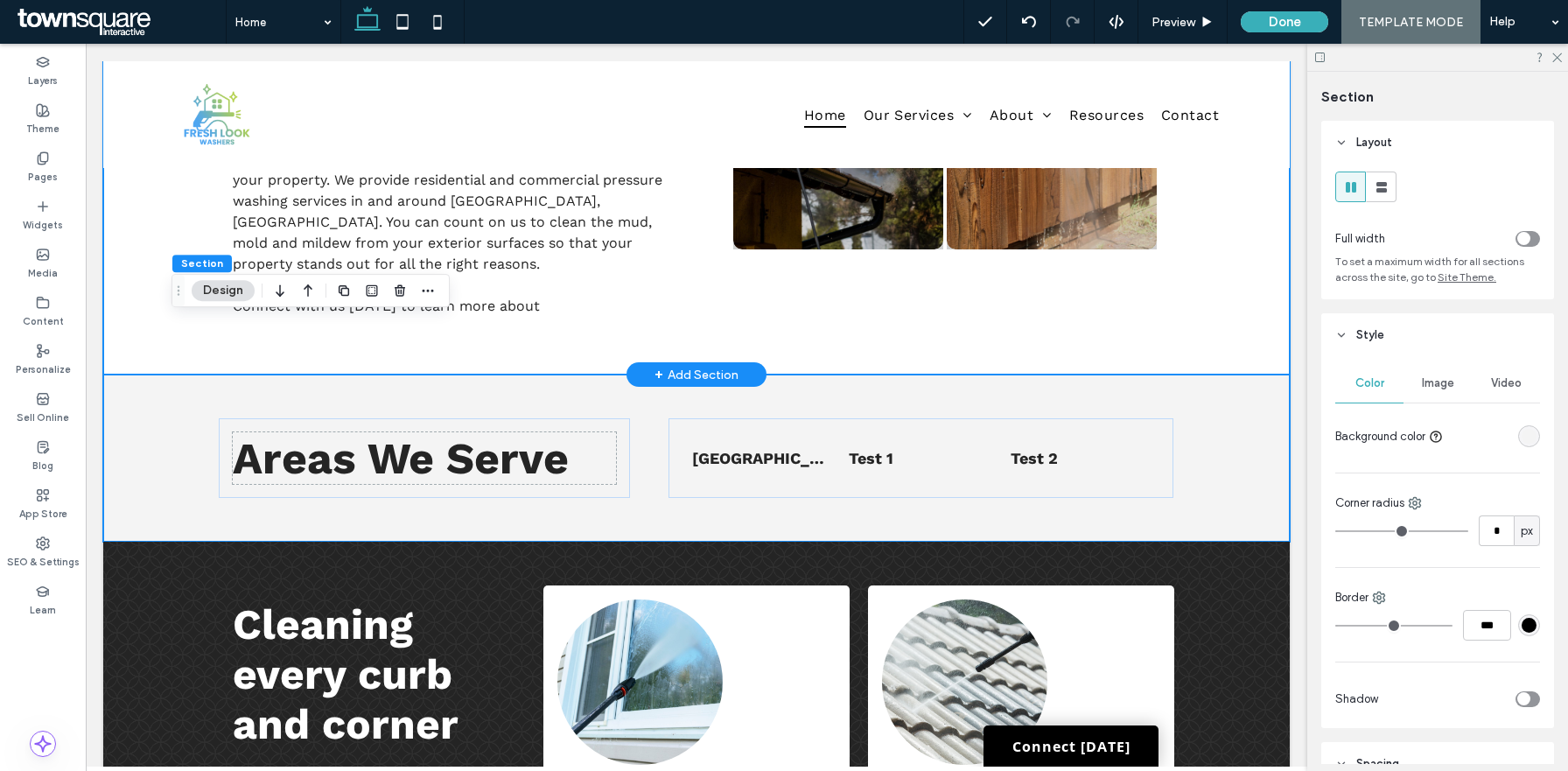
click at [1261, 223] on div "First-Class Cleaning From Corner to Corner Get residential or commercial pressu…" at bounding box center [696, 49] width 1187 height 651
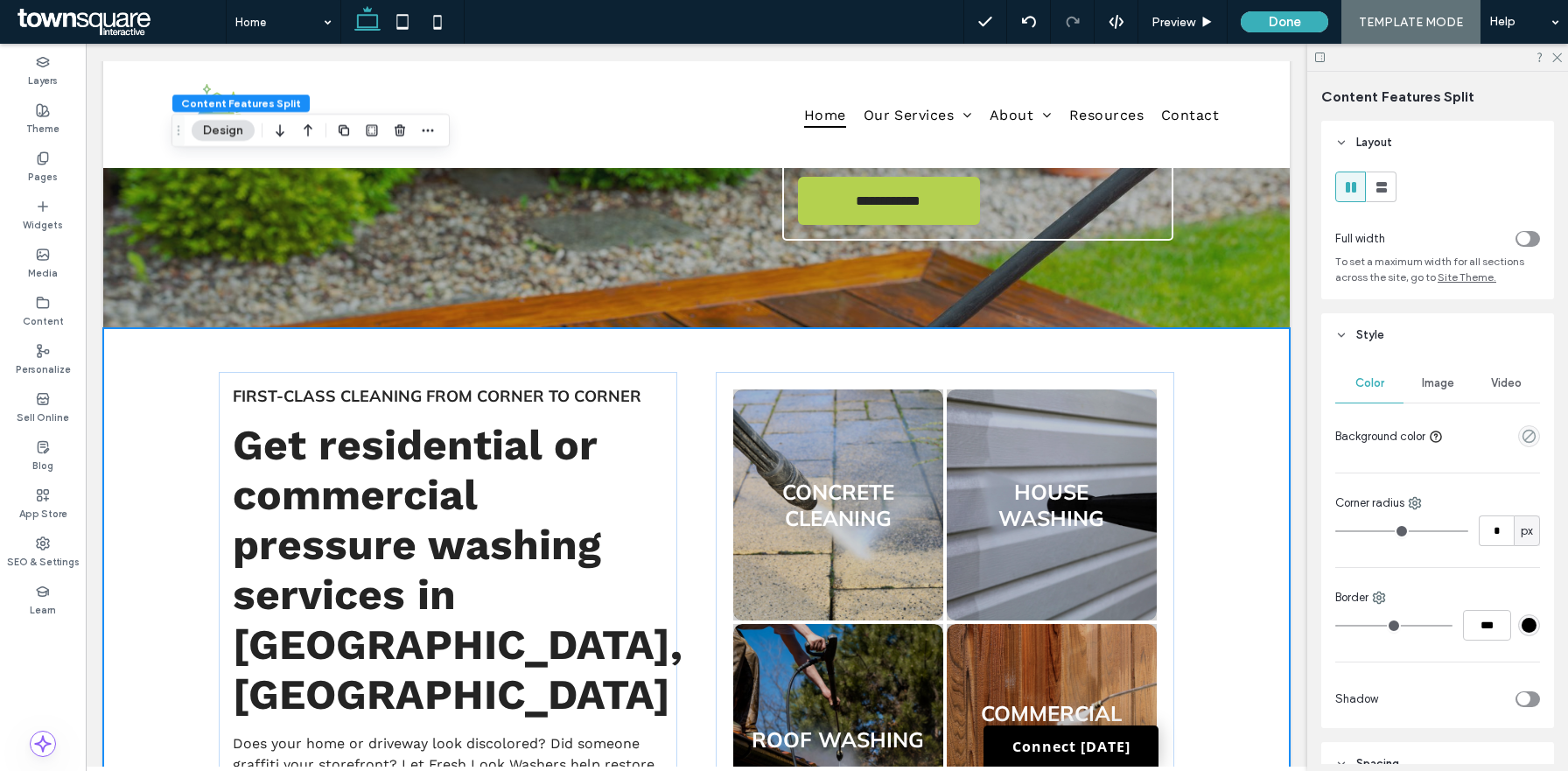
scroll to position [1152, 0]
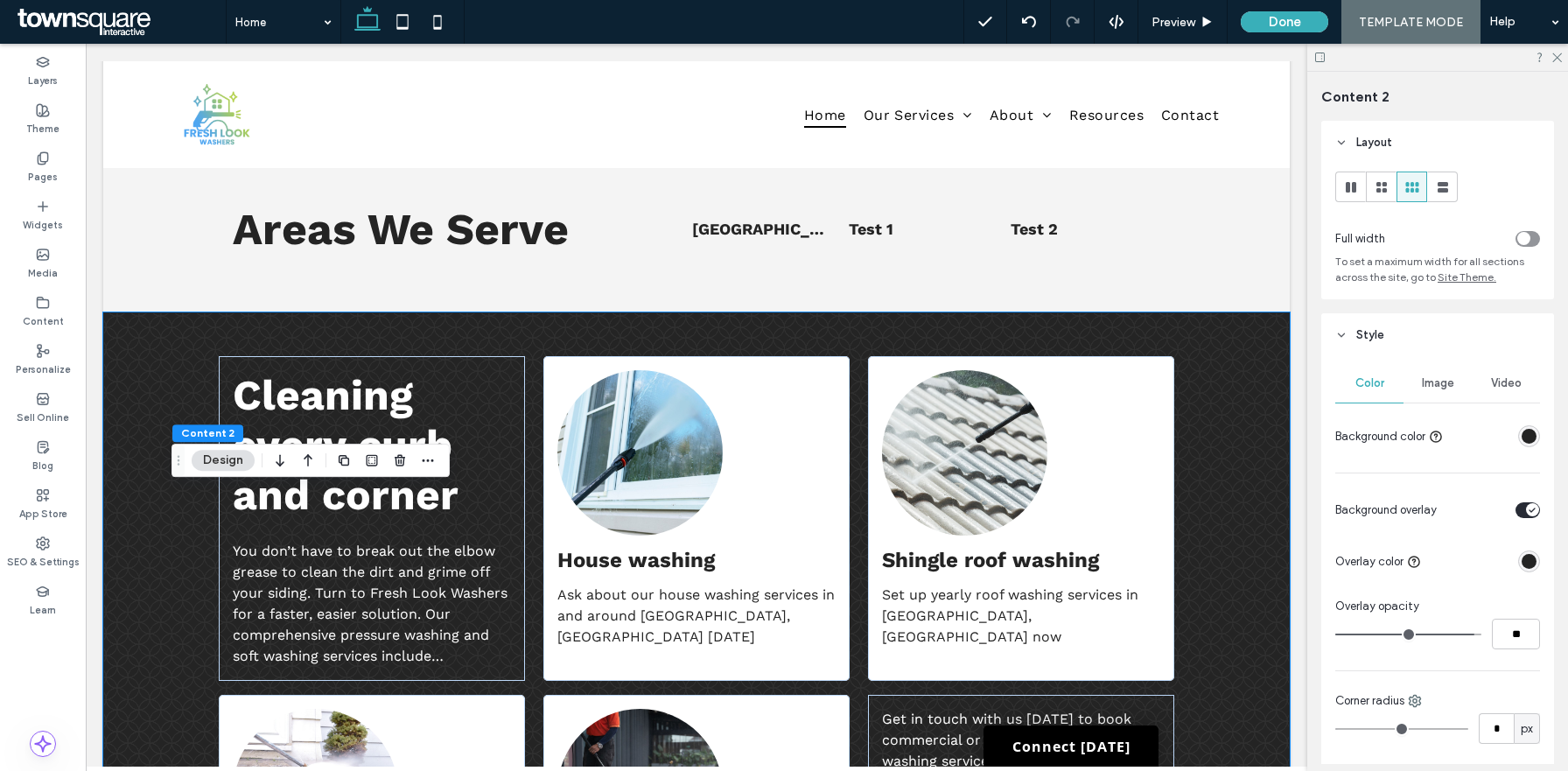
scroll to position [1488, 0]
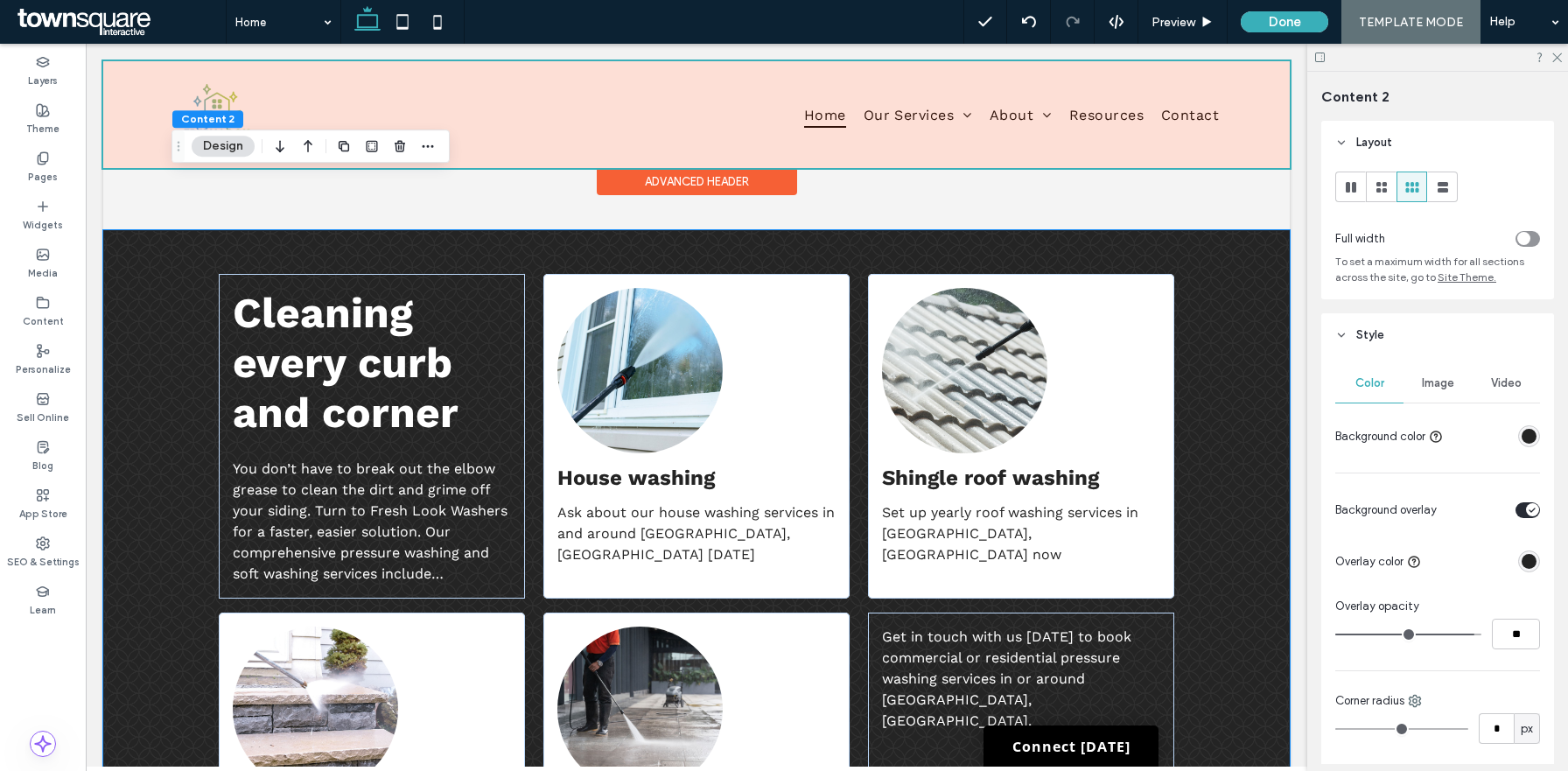
click at [1028, 118] on div at bounding box center [696, 115] width 1187 height 107
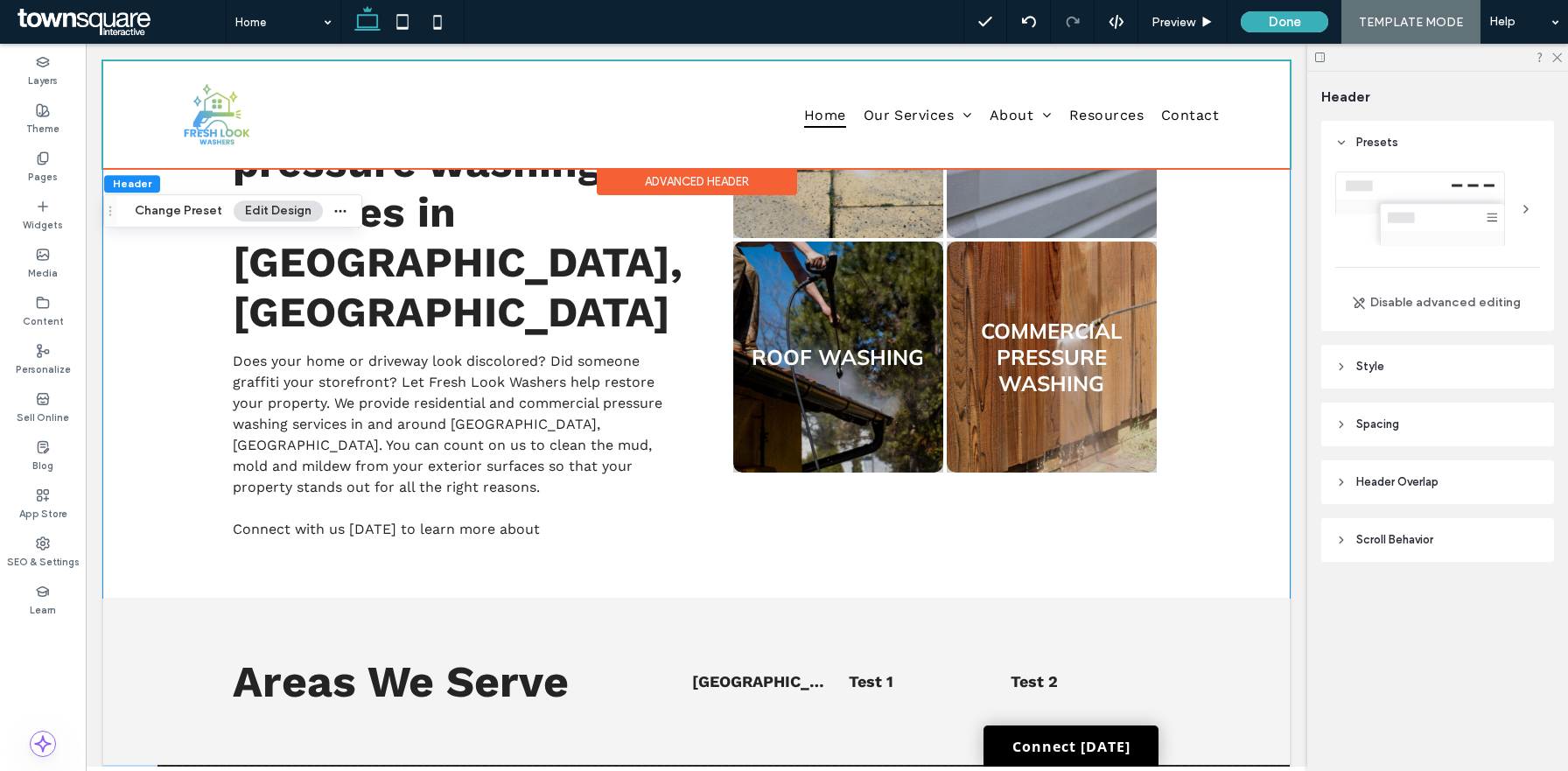
scroll to position [999, 0]
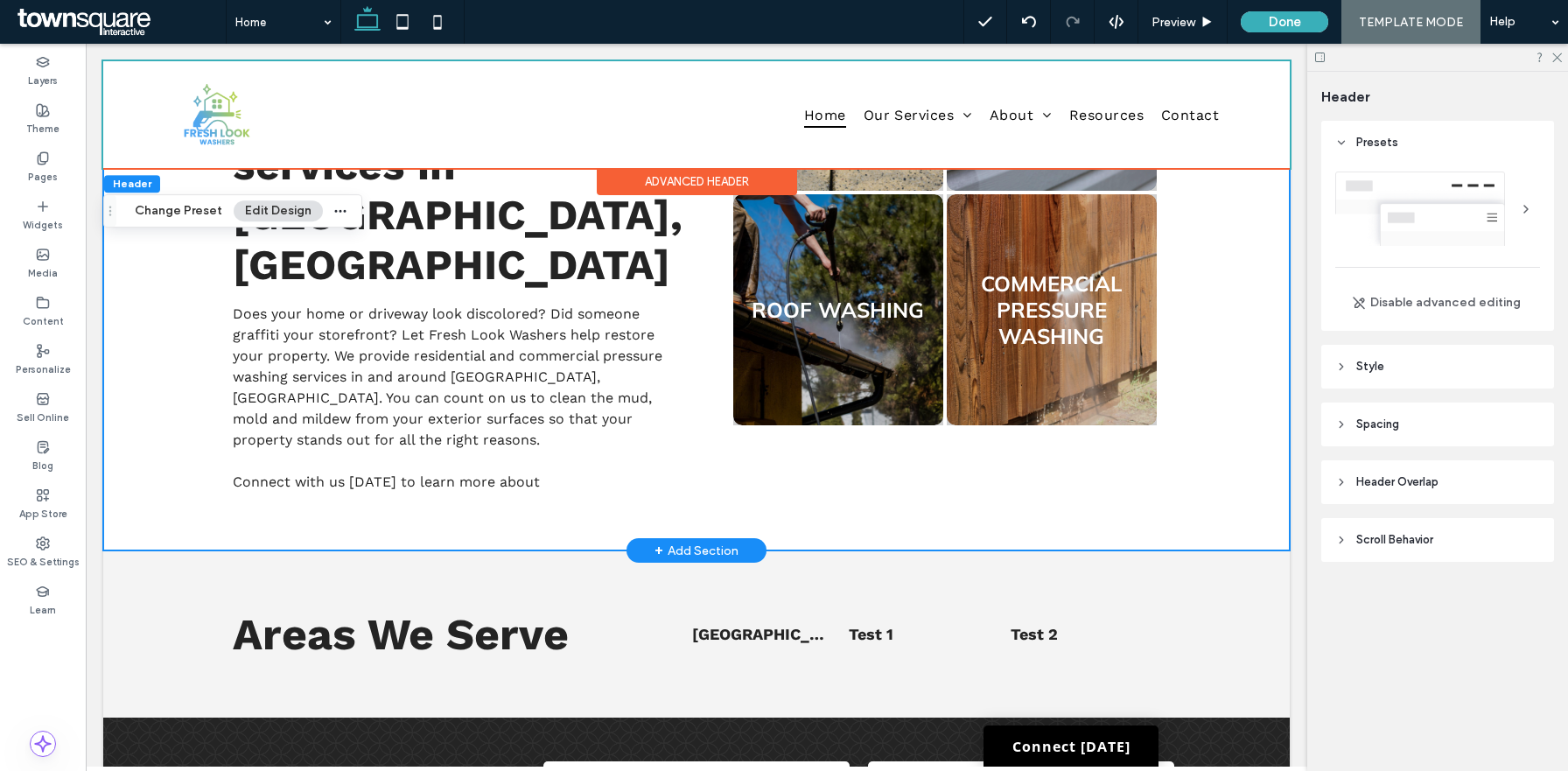
click at [164, 430] on div "First-Class Cleaning From Corner to Corner Get residential or commercial pressu…" at bounding box center [696, 225] width 1187 height 651
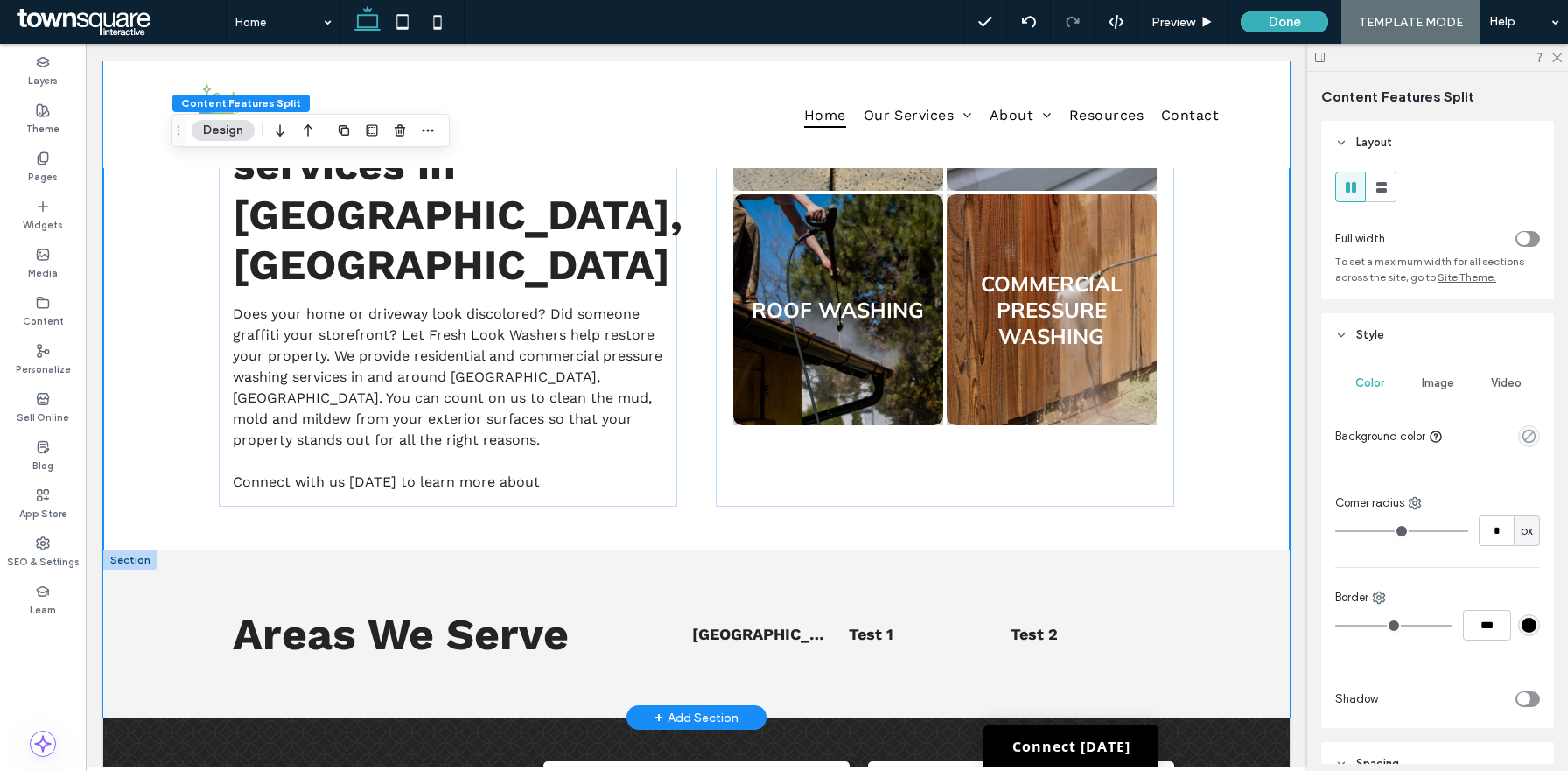
click at [185, 559] on div "Areas We Serve List of Services Norco, GA Test 1 Test 2" at bounding box center [696, 634] width 1051 height 167
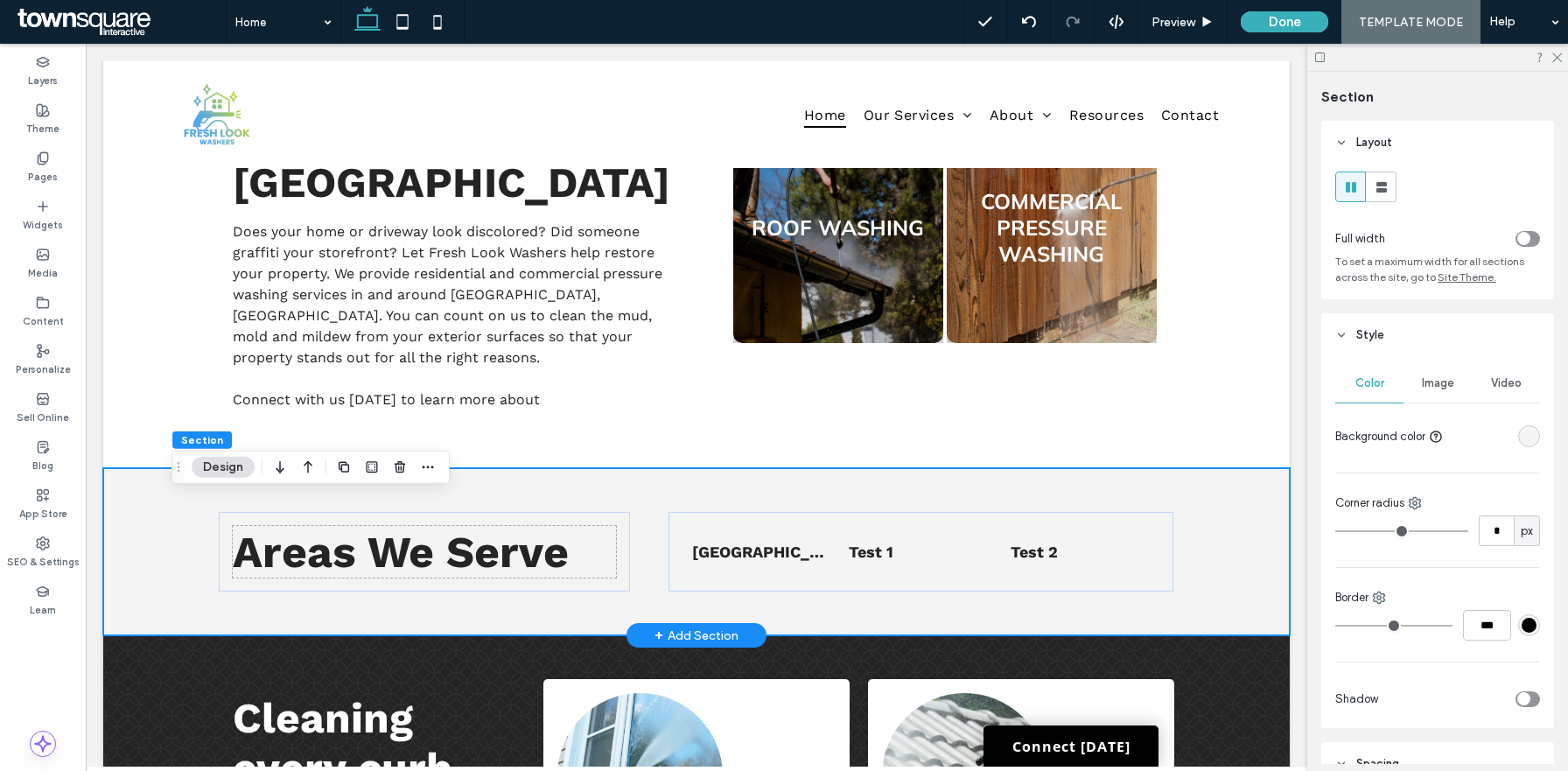
scroll to position [1165, 0]
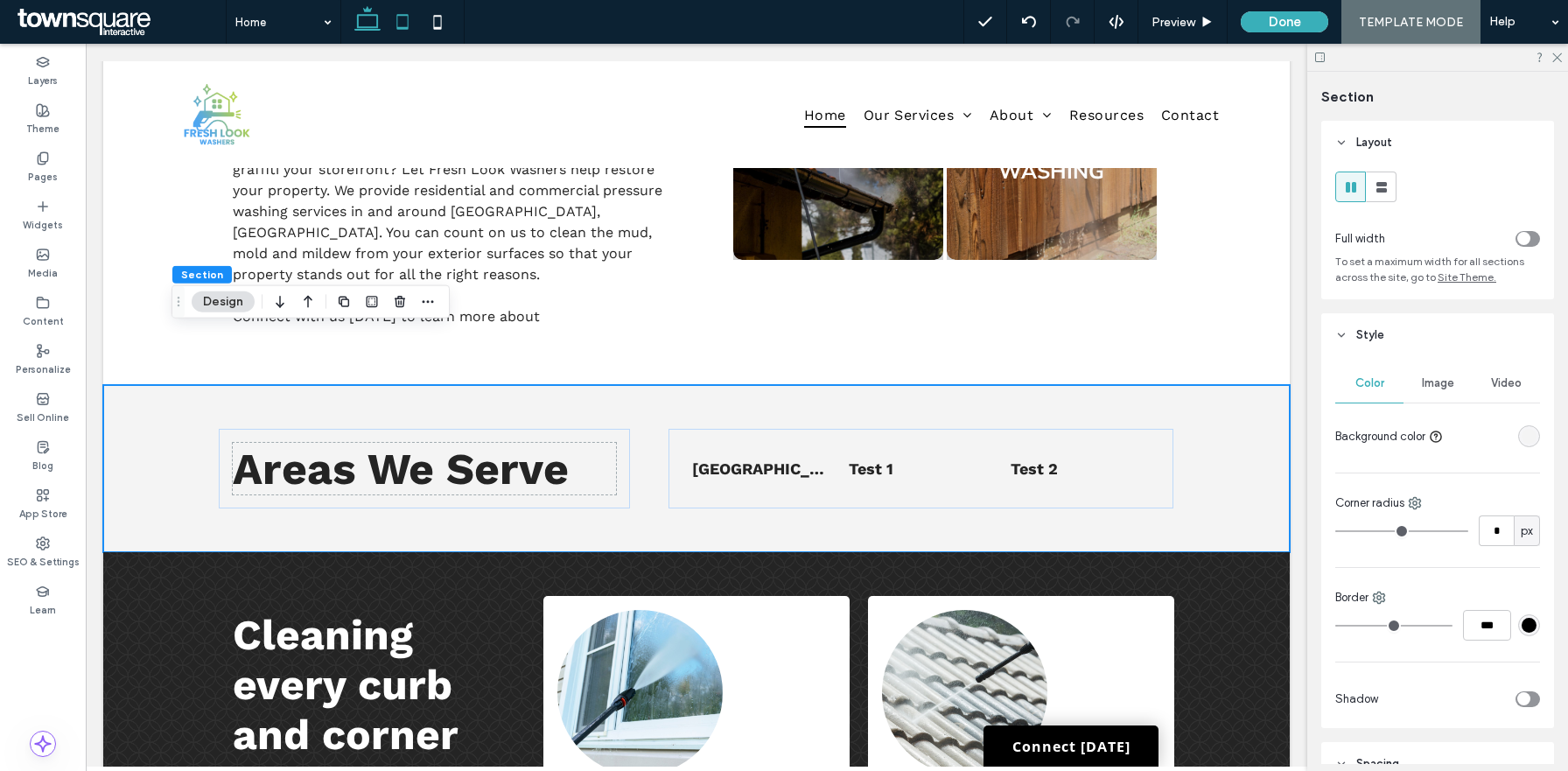
click at [406, 13] on icon at bounding box center [403, 21] width 35 height 35
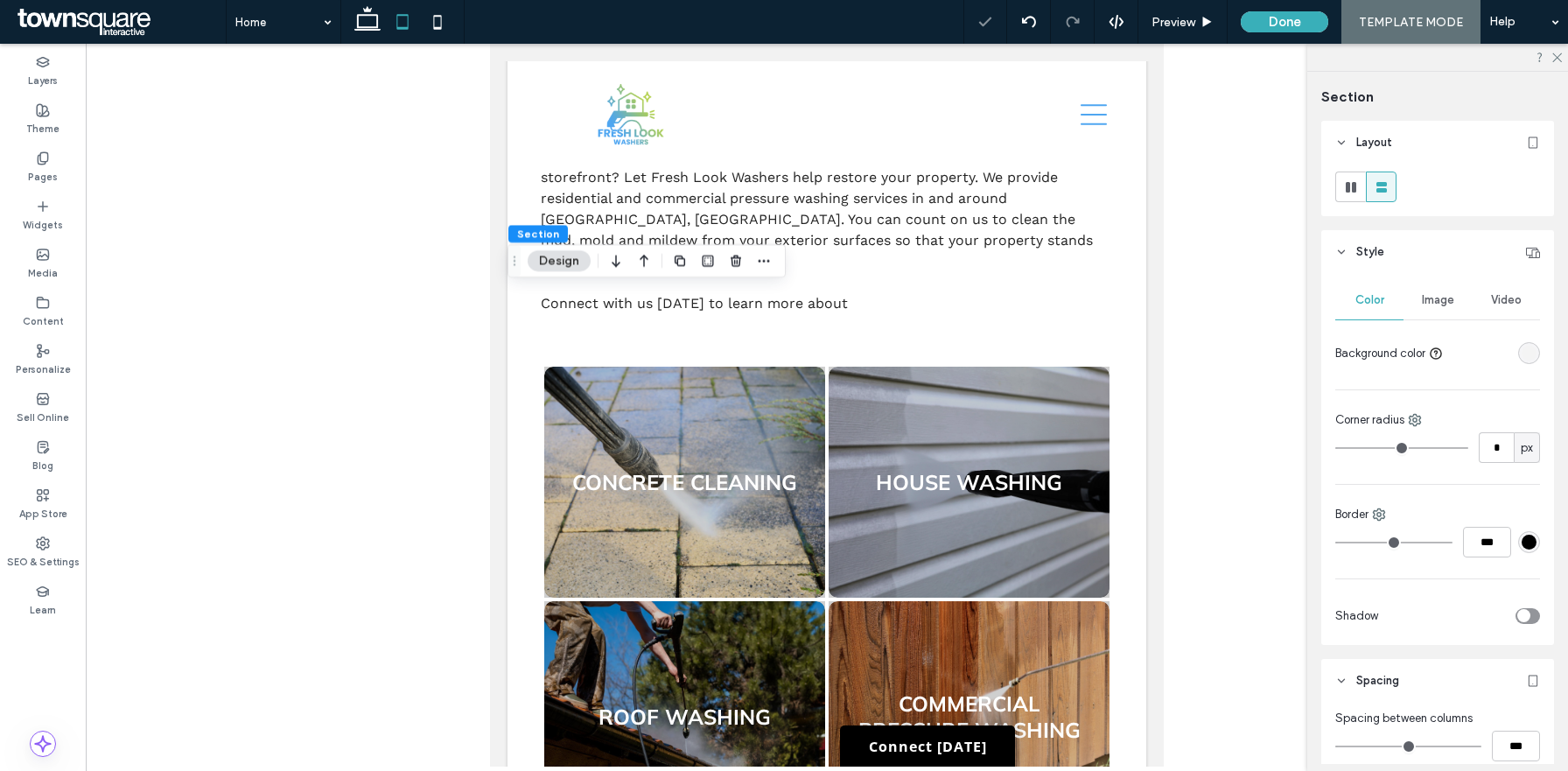
scroll to position [1705, 0]
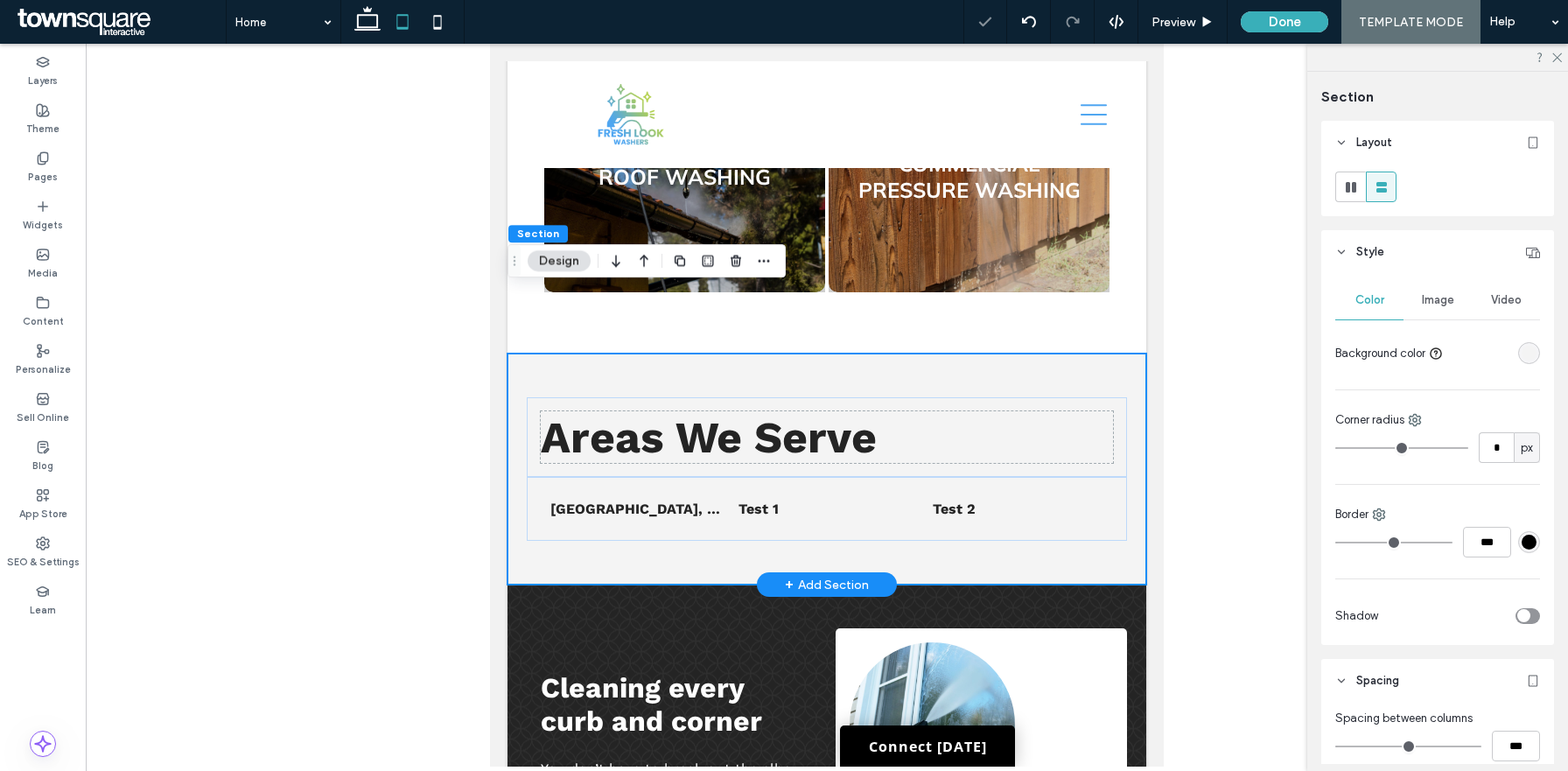
click at [624, 449] on div "Areas We Serve List of Services Norco, GA Test 1 Test 2" at bounding box center [827, 469] width 639 height 231
click at [1126, 353] on div "Areas We Serve List of Services Norco, GA Test 1 Test 2" at bounding box center [827, 469] width 639 height 231
click at [442, 6] on icon at bounding box center [438, 21] width 35 height 35
type input "**"
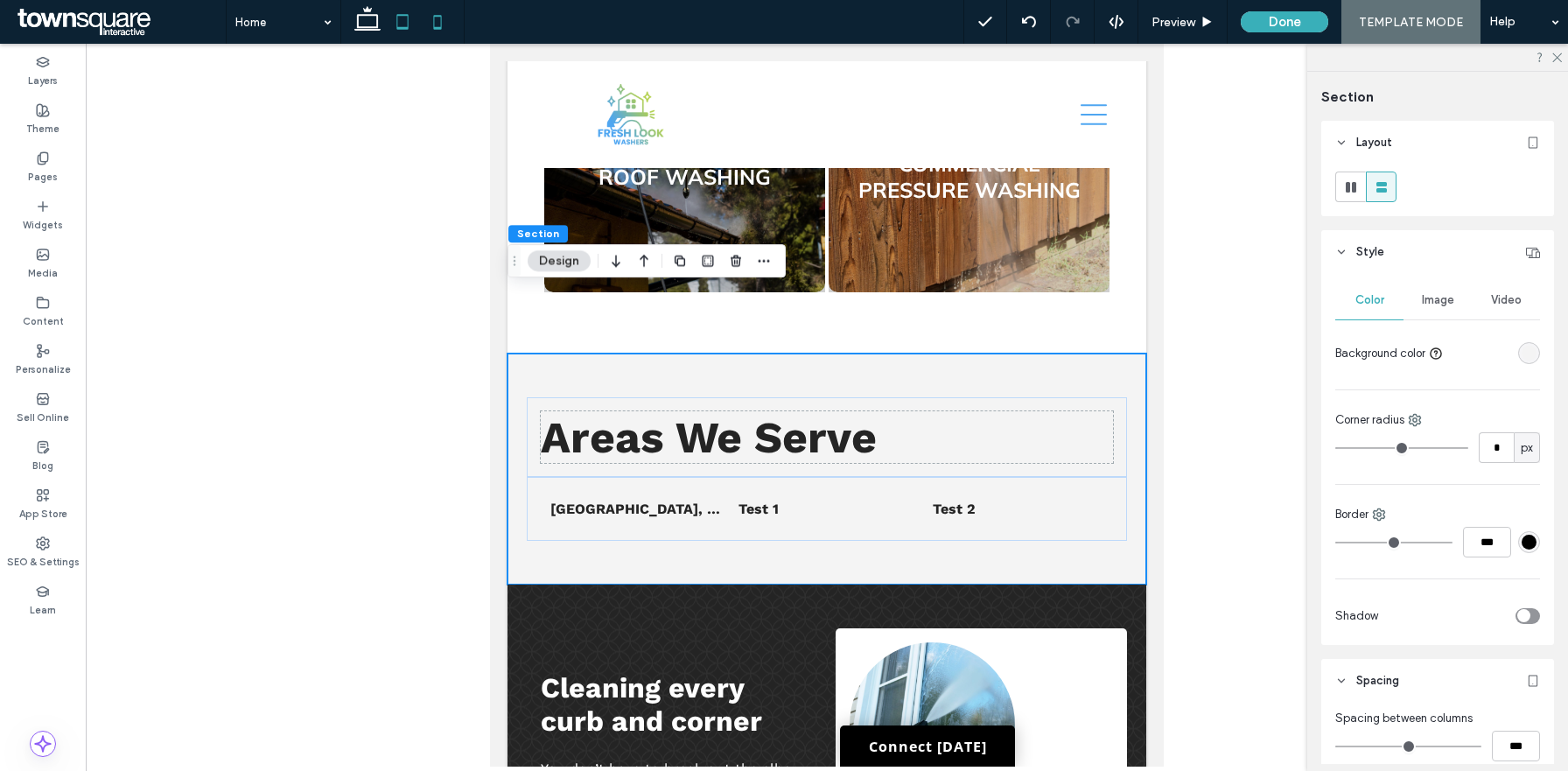
type input "**"
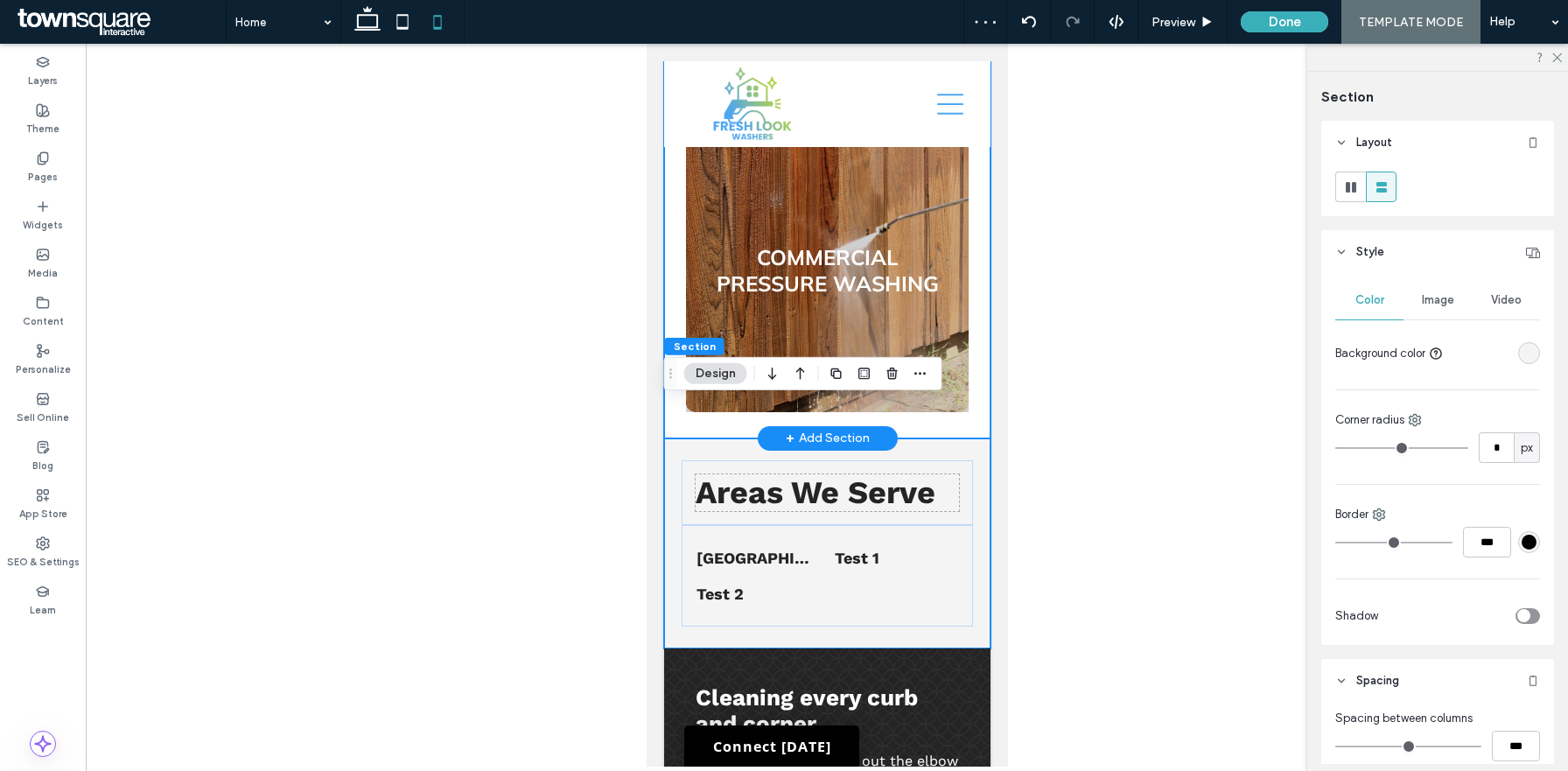
scroll to position [2594, 0]
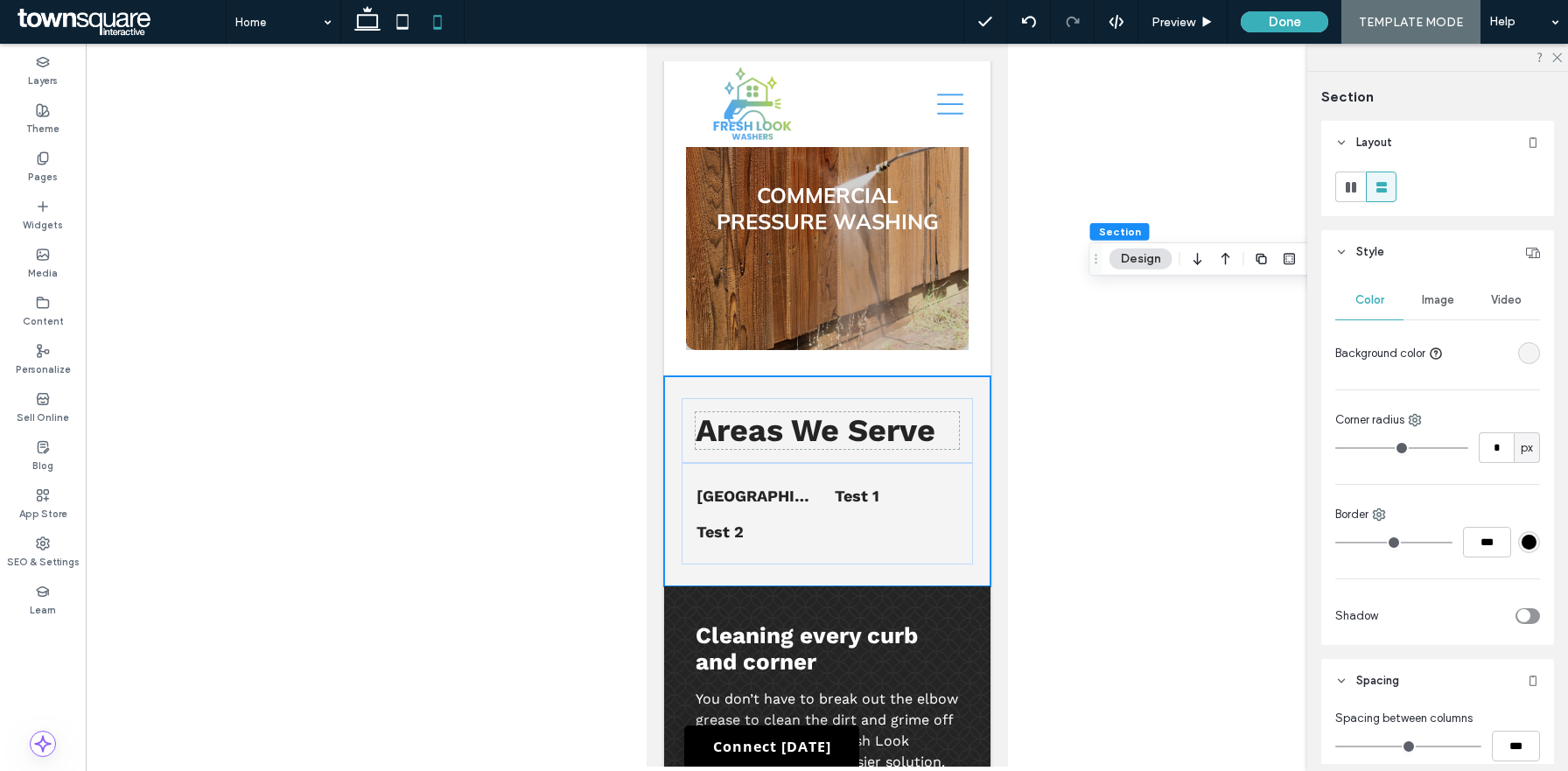
drag, startPoint x: 667, startPoint y: 260, endPoint x: 1092, endPoint y: 260, distance: 425.0
click at [1092, 260] on icon "Drag" at bounding box center [1096, 259] width 14 height 13
click at [984, 376] on div "Areas We Serve List of Services Norco, GA Test 1 Test 2" at bounding box center [827, 481] width 327 height 210
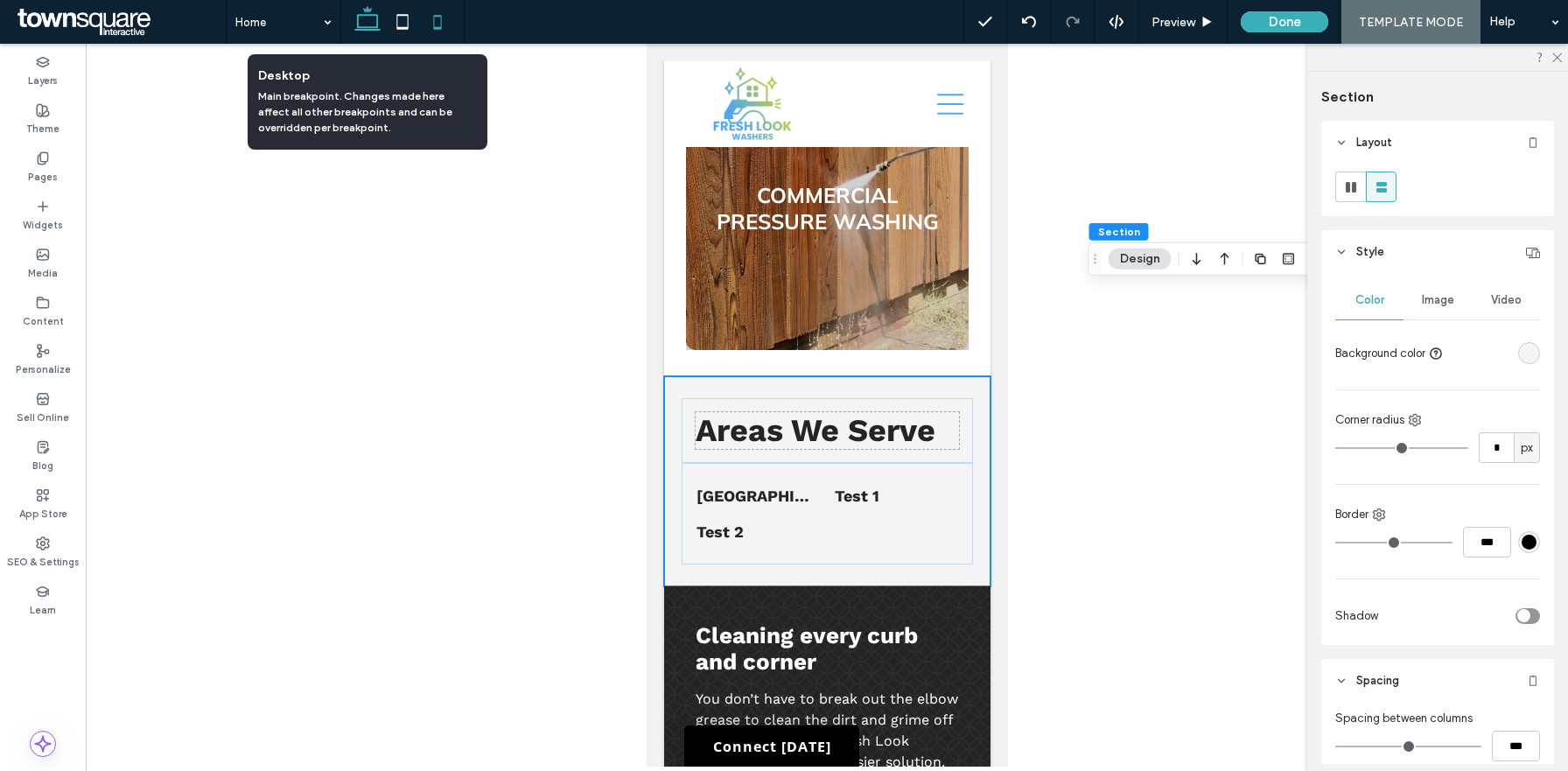
click at [371, 30] on icon at bounding box center [368, 21] width 35 height 35
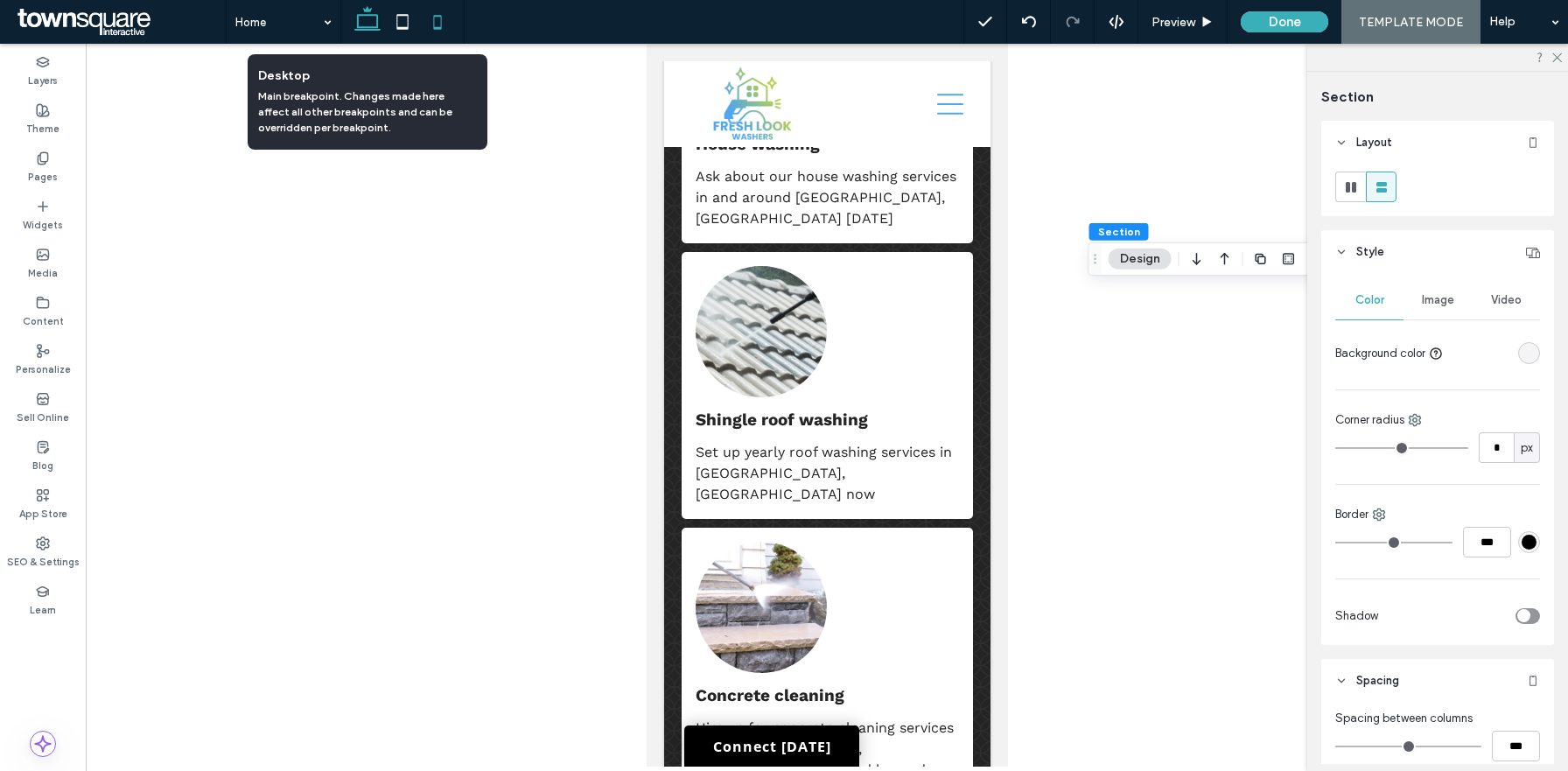
type input "**"
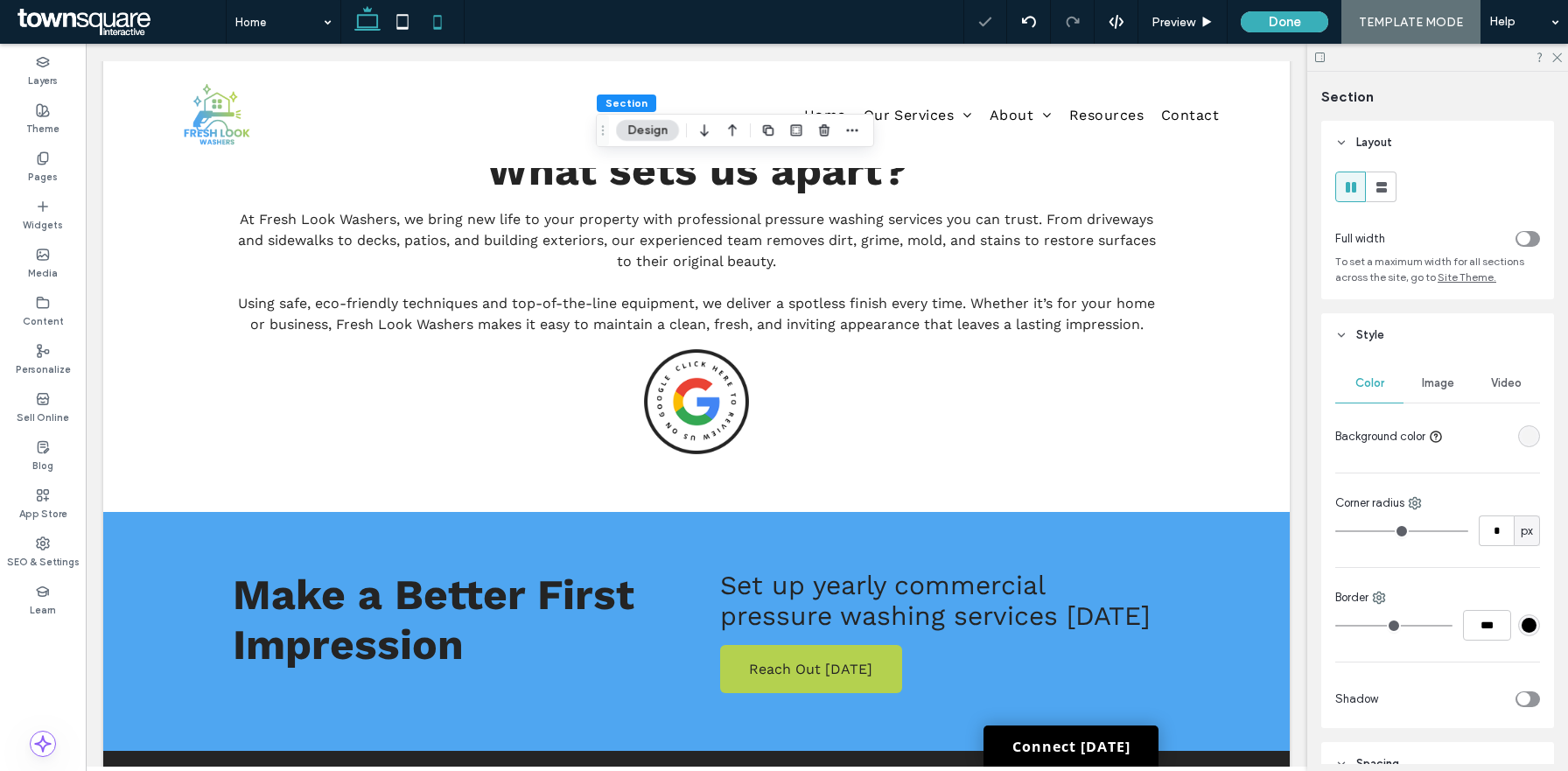
click at [435, 17] on icon at bounding box center [438, 21] width 35 height 35
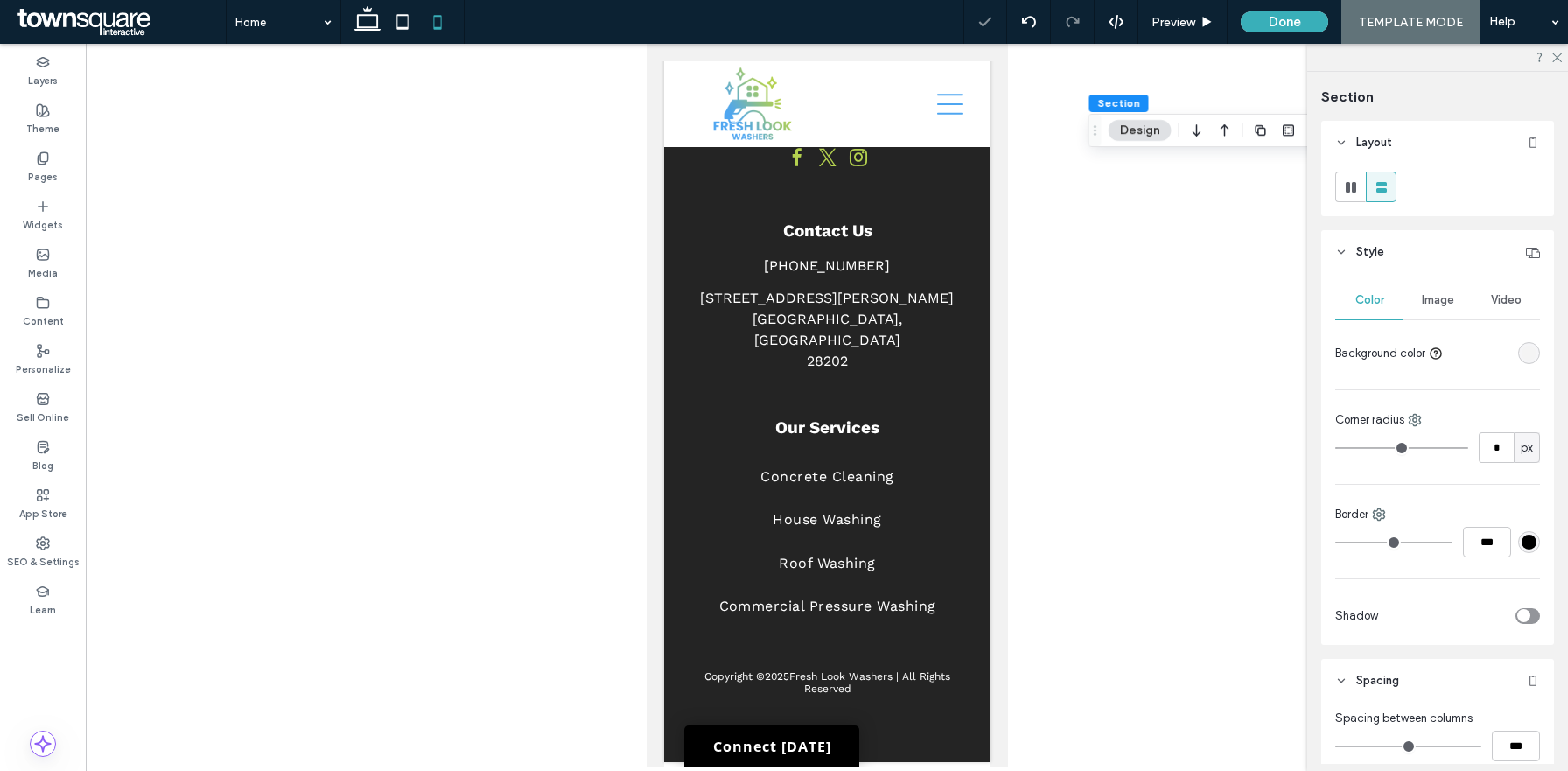
type input "**"
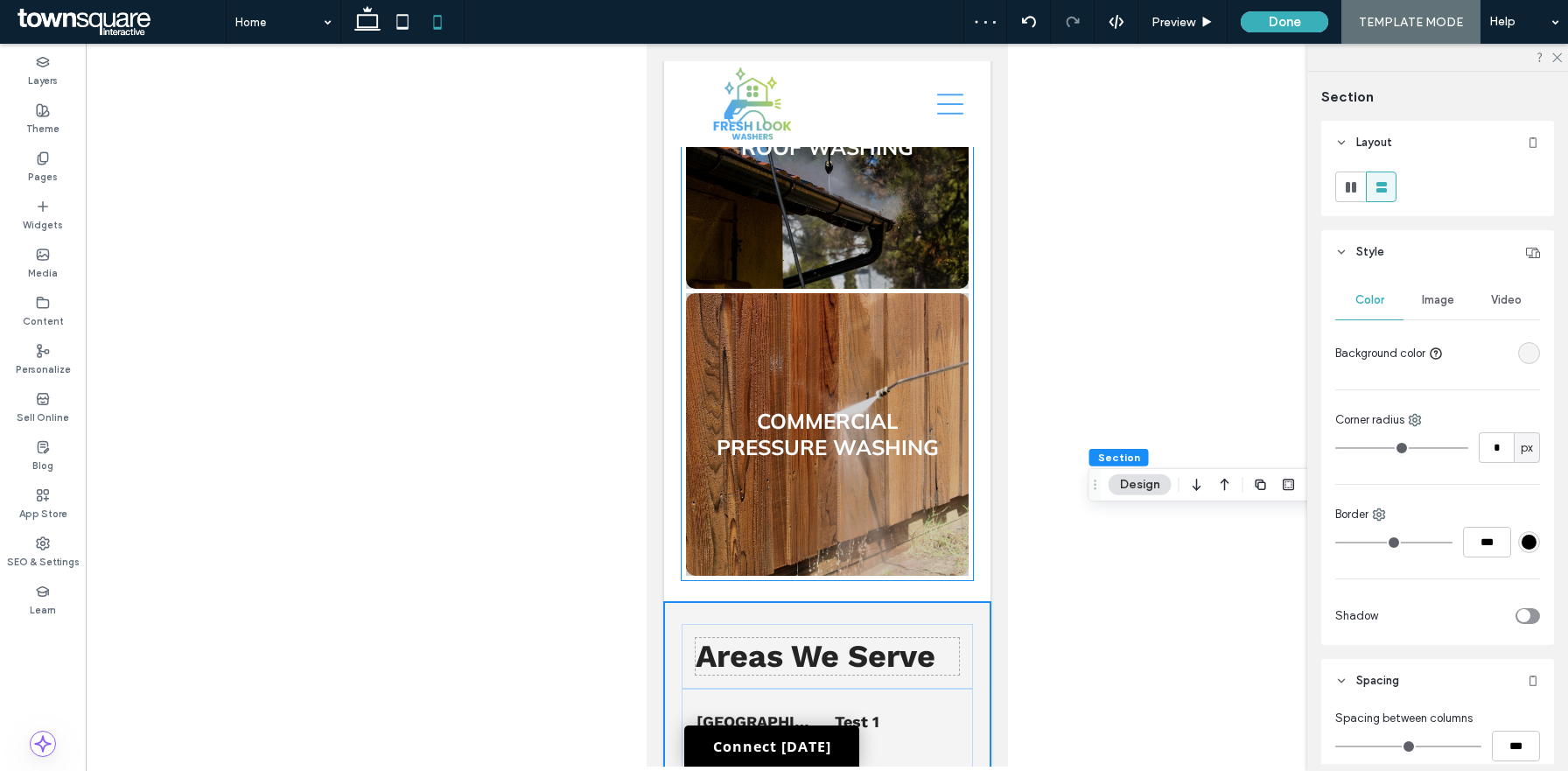
scroll to position [2586, 0]
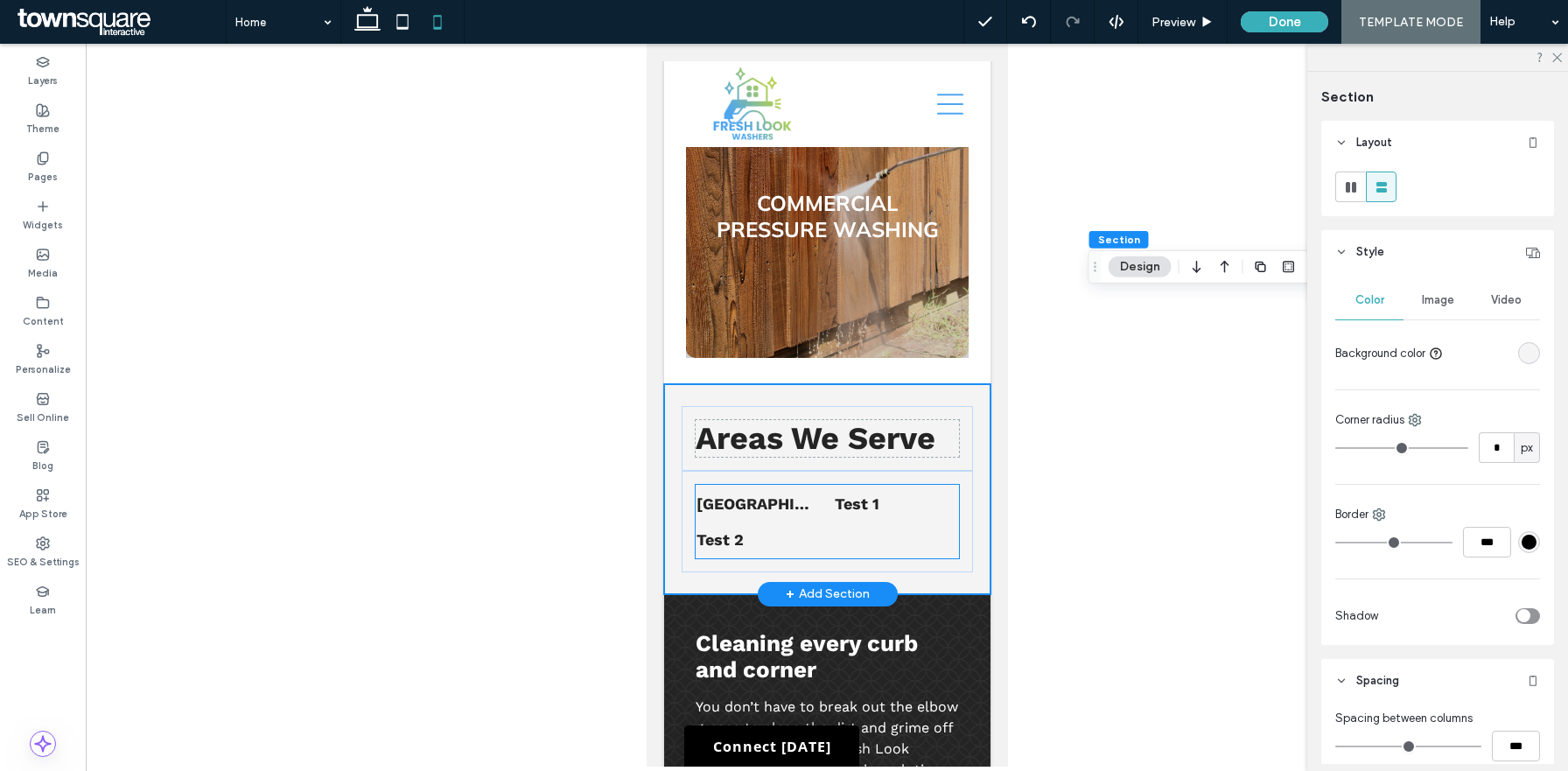
click at [799, 484] on ul "Norco, GA Test 1 Test 2" at bounding box center [826, 521] width 264 height 74
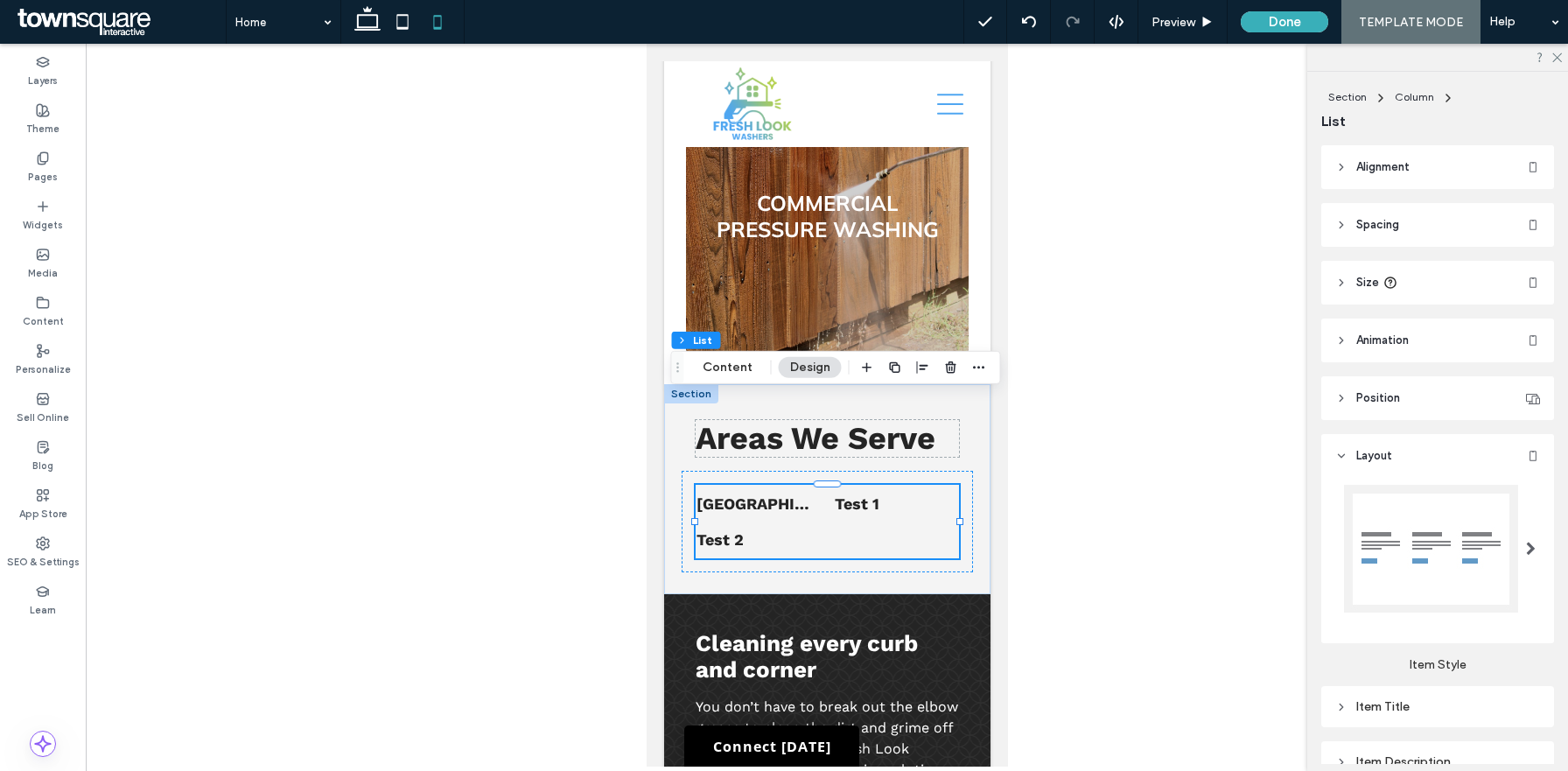
click at [1444, 236] on header "Spacing" at bounding box center [1438, 225] width 232 height 44
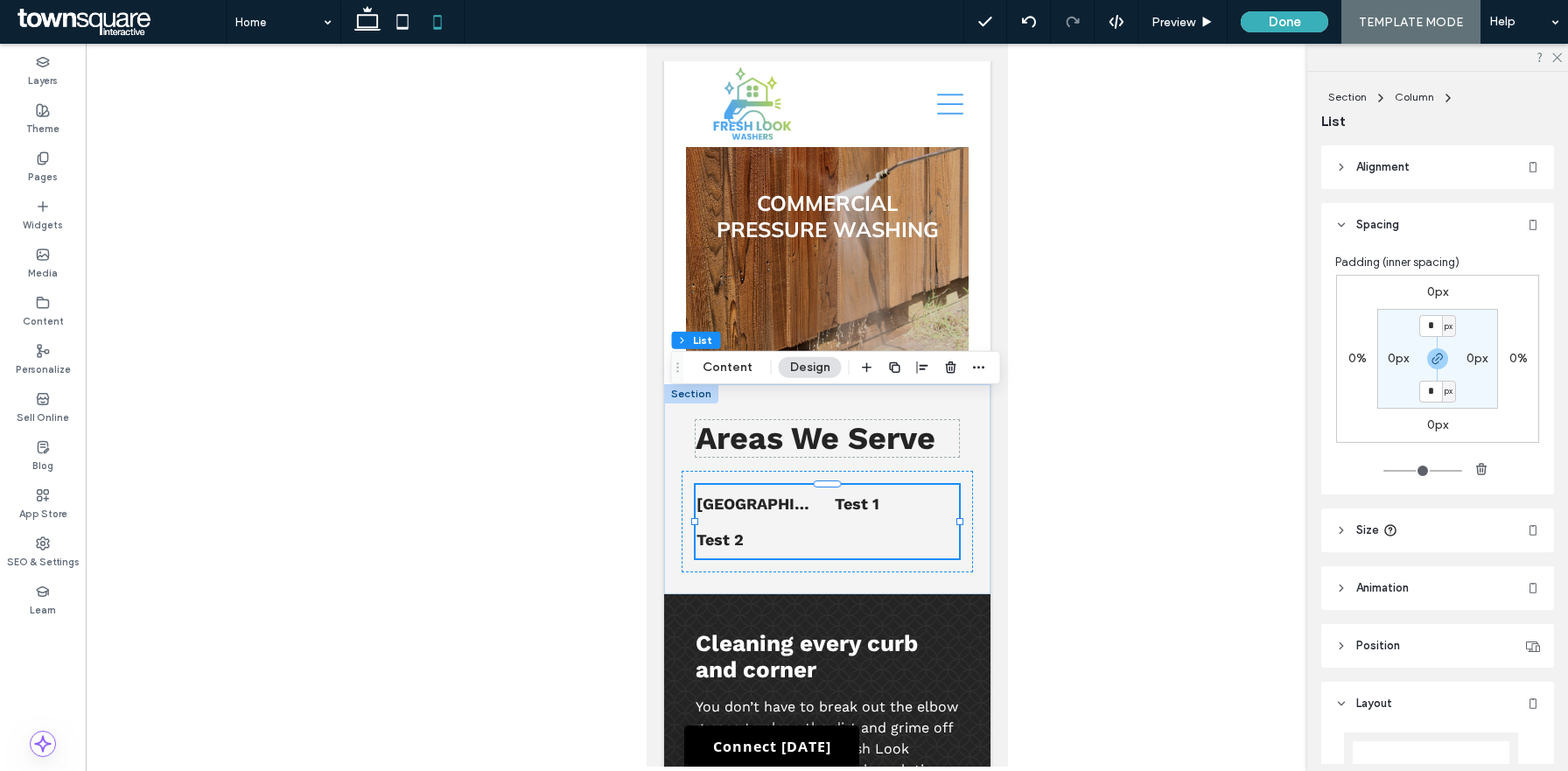
click at [1444, 236] on header "Spacing" at bounding box center [1438, 225] width 232 height 44
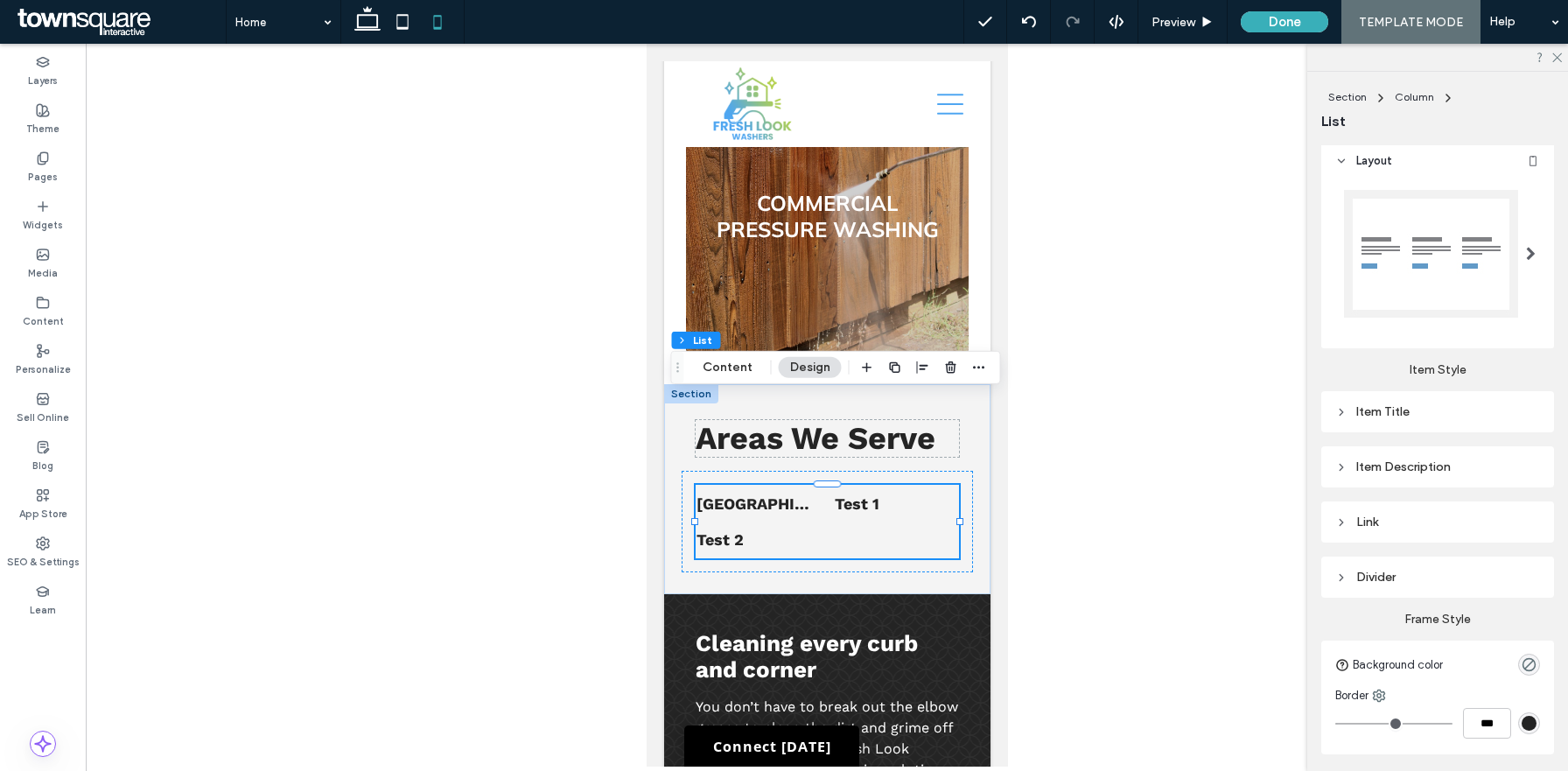
scroll to position [367, 0]
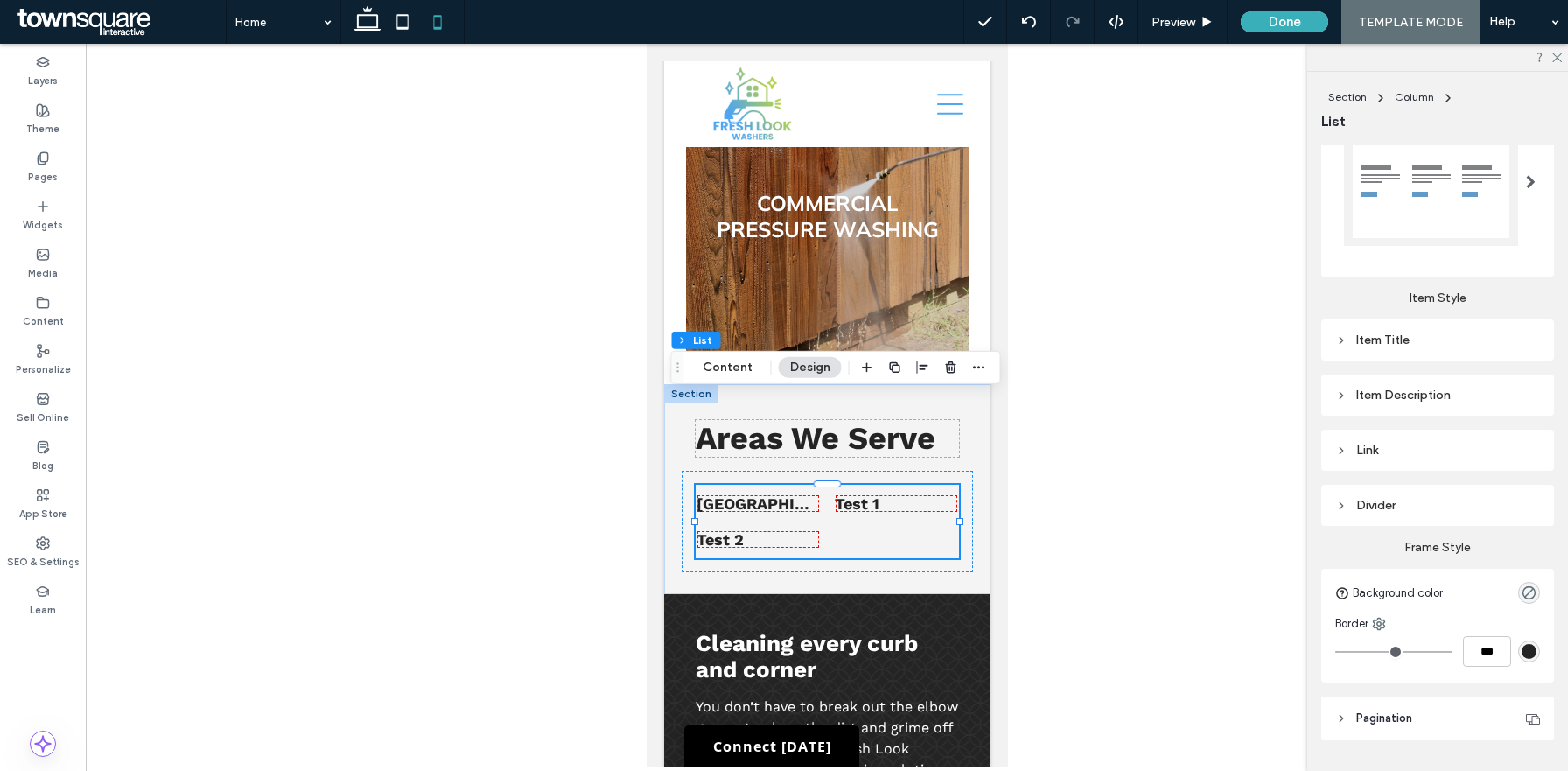
click at [1382, 457] on div "Link" at bounding box center [1438, 450] width 205 height 23
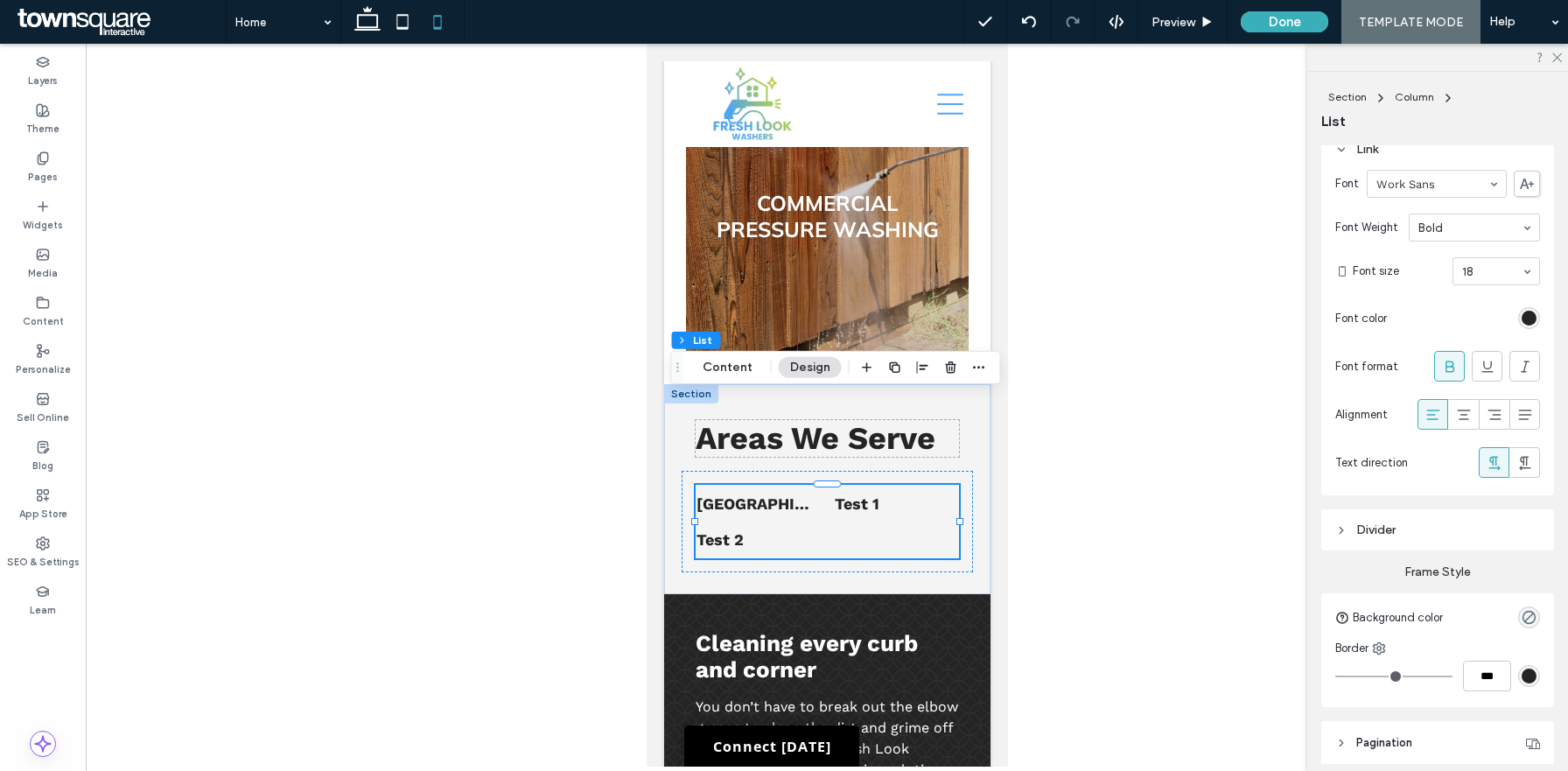
scroll to position [737, 0]
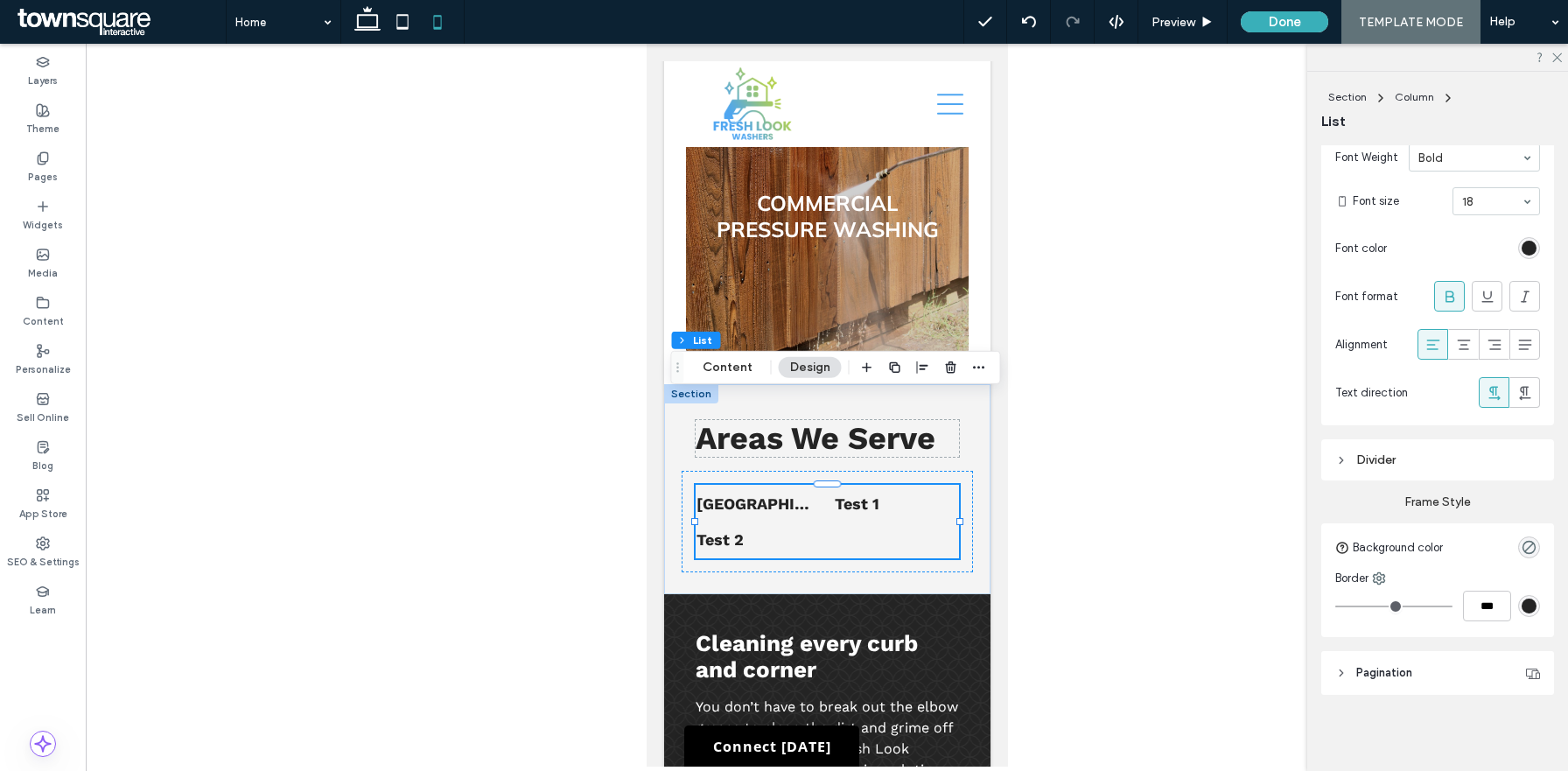
click at [1366, 661] on header "Pagination" at bounding box center [1438, 672] width 232 height 44
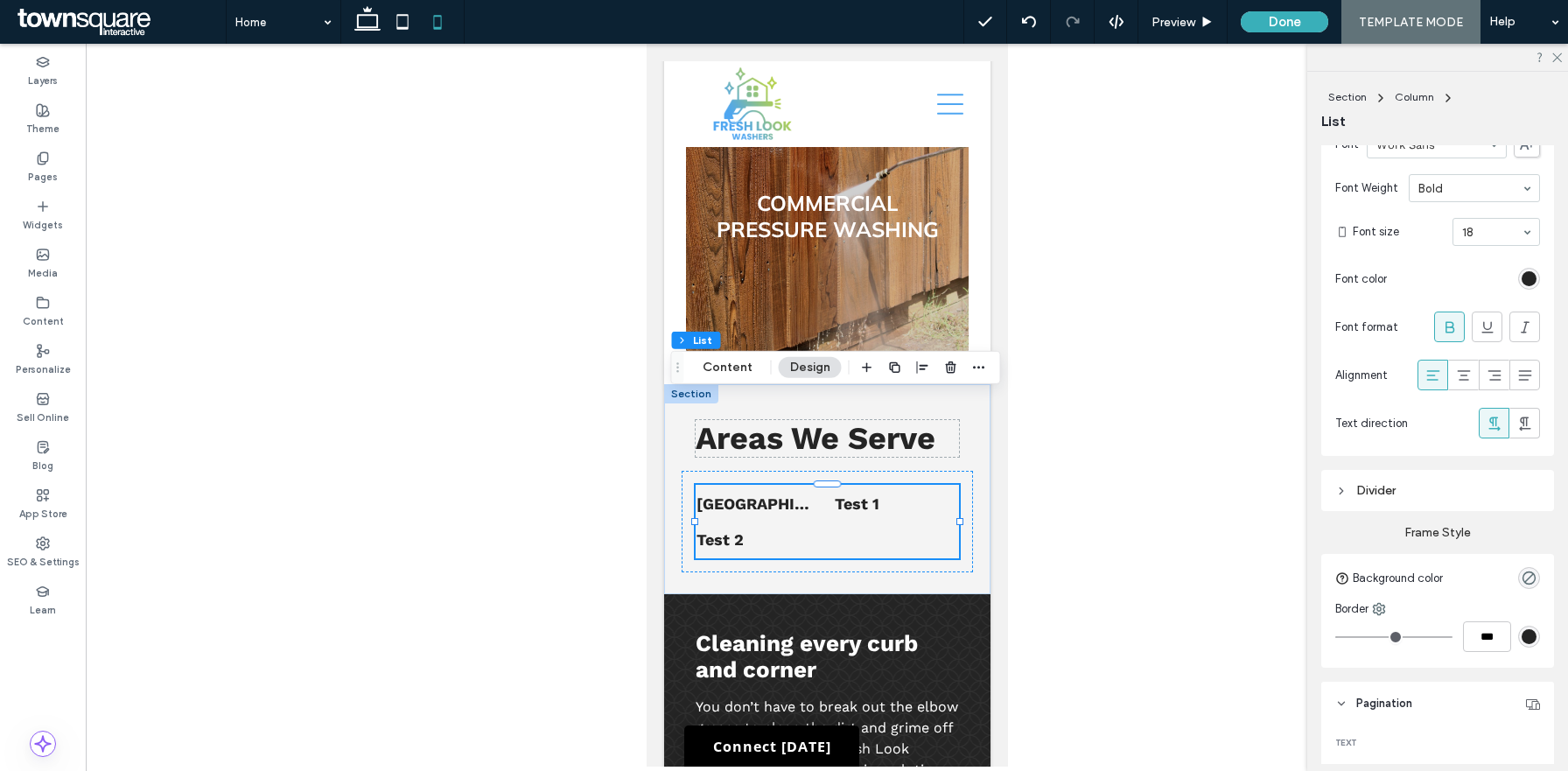
scroll to position [693, 0]
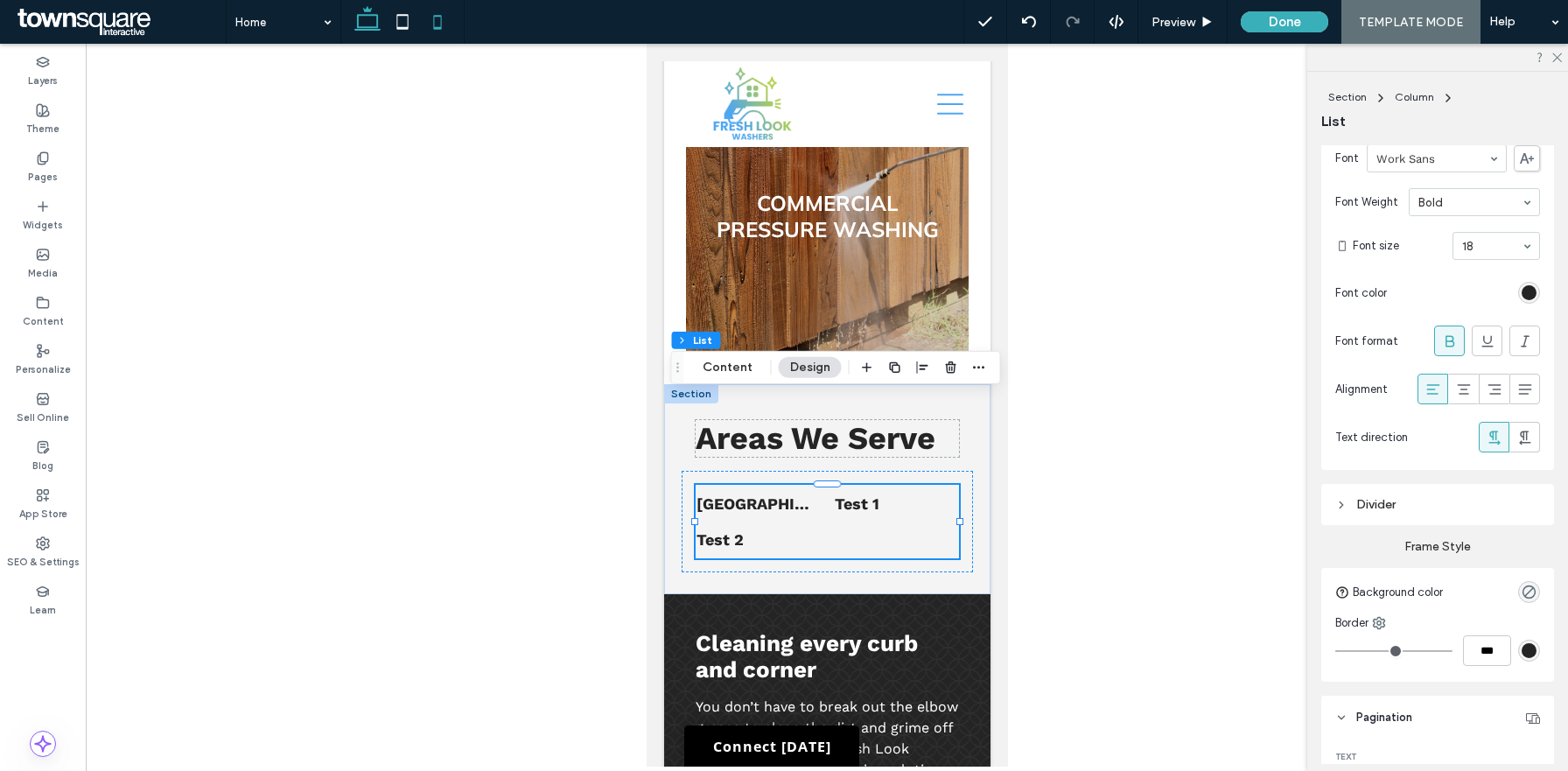
drag, startPoint x: 380, startPoint y: 26, endPoint x: 978, endPoint y: 51, distance: 598.5
click at [380, 26] on icon at bounding box center [368, 21] width 35 height 35
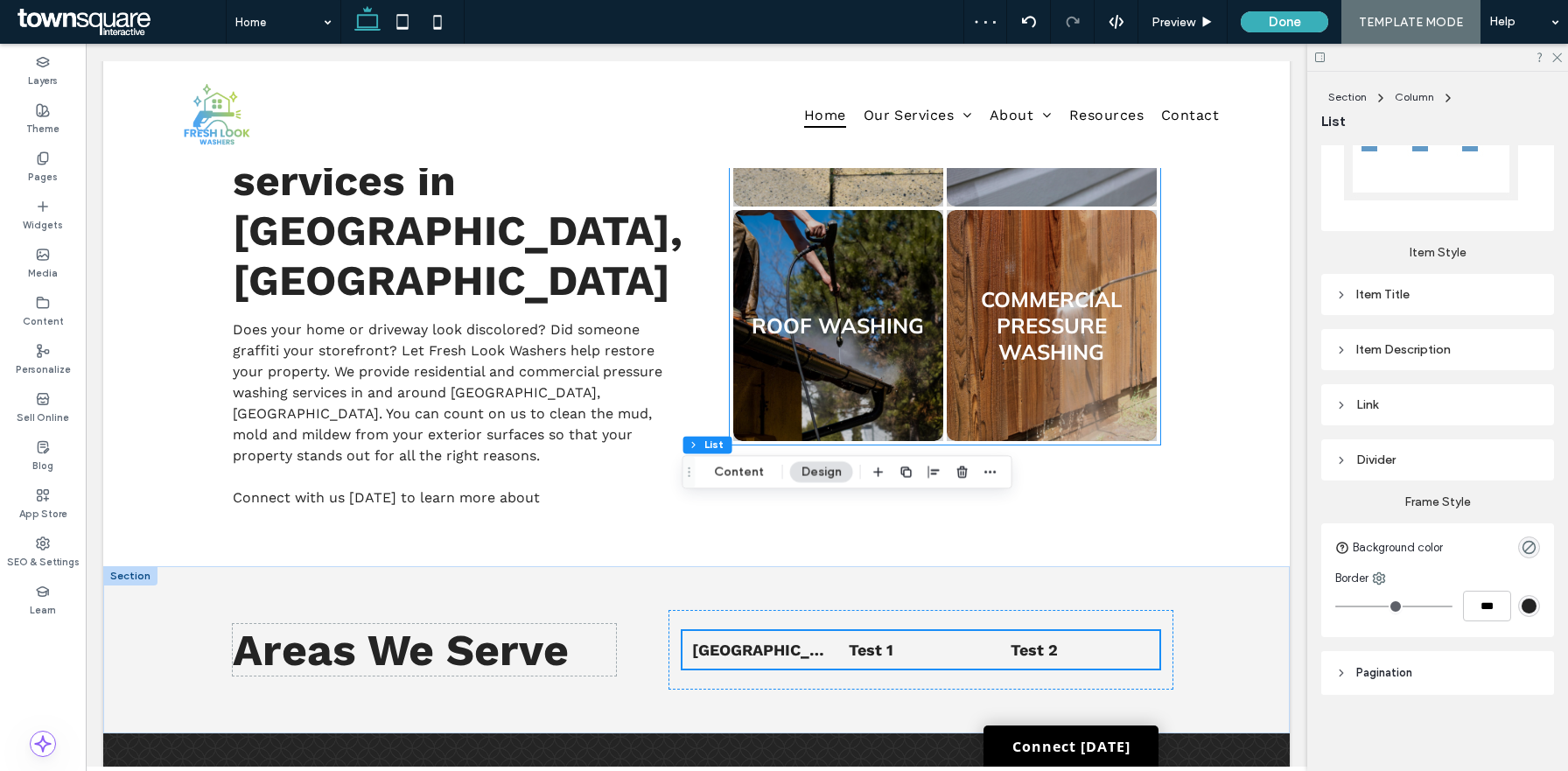
scroll to position [844, 0]
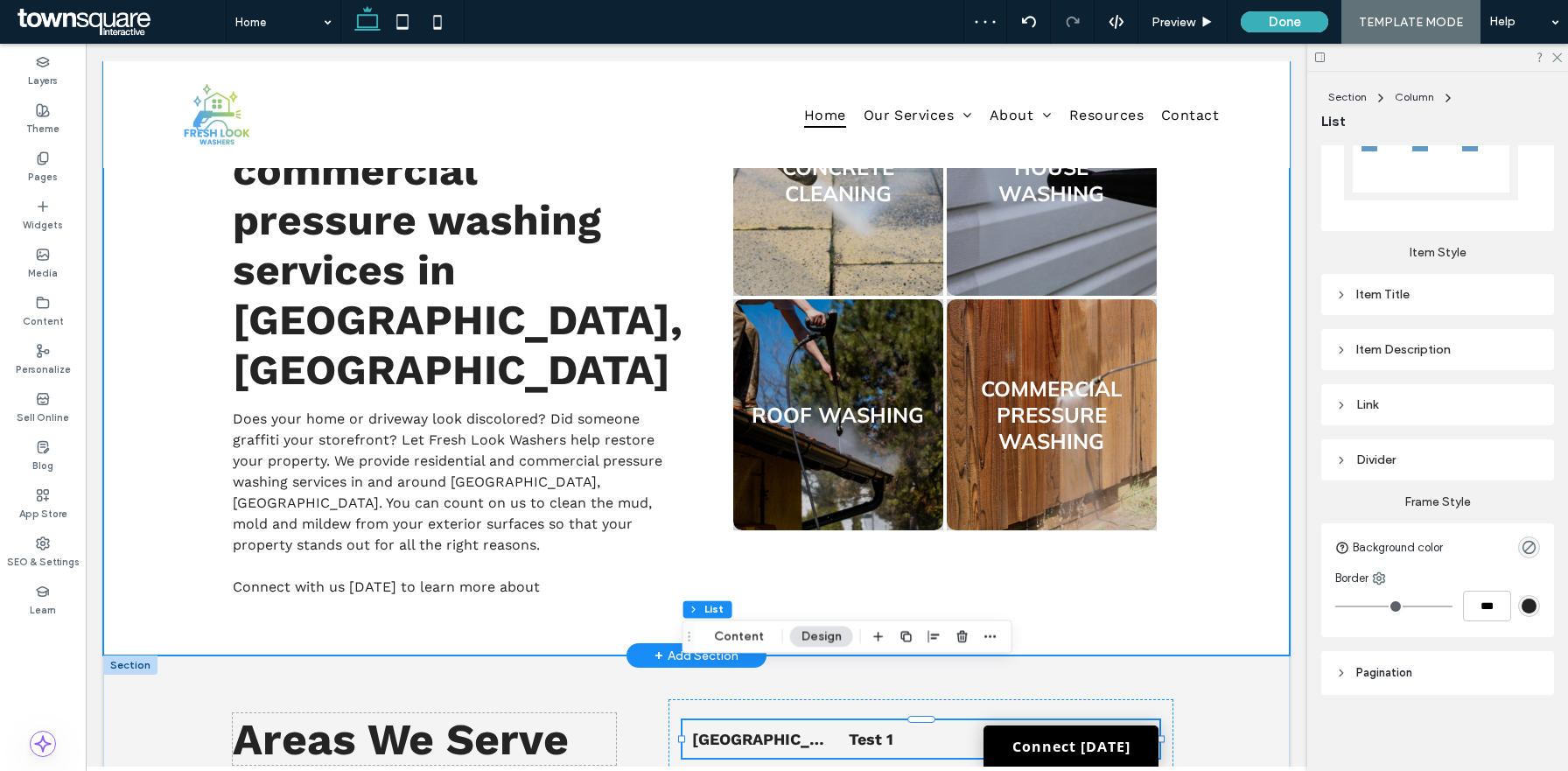
click at [1255, 476] on div "First-Class Cleaning From Corner to Corner Get residential or commercial pressu…" at bounding box center [696, 330] width 1187 height 651
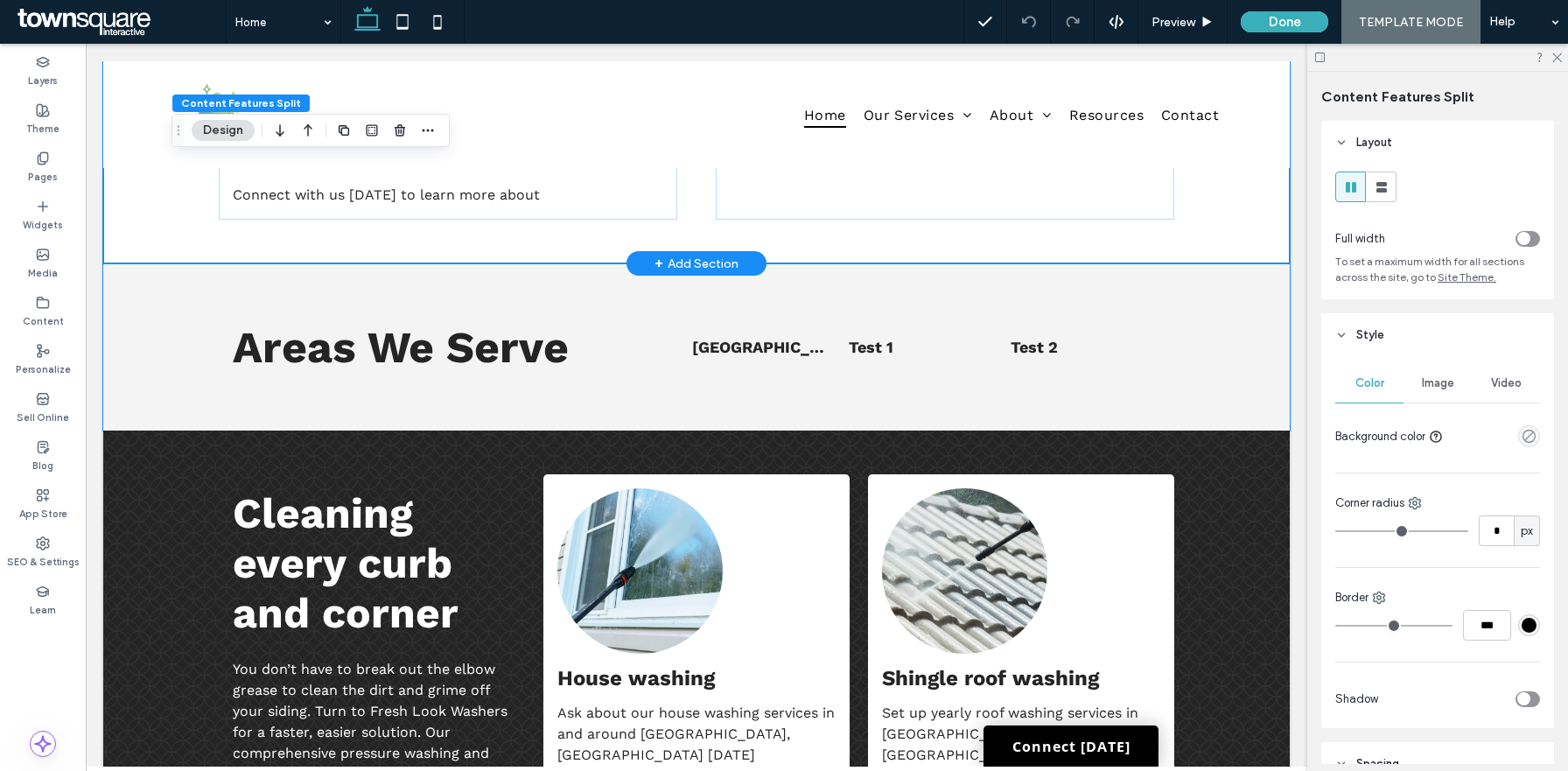
scroll to position [1255, 0]
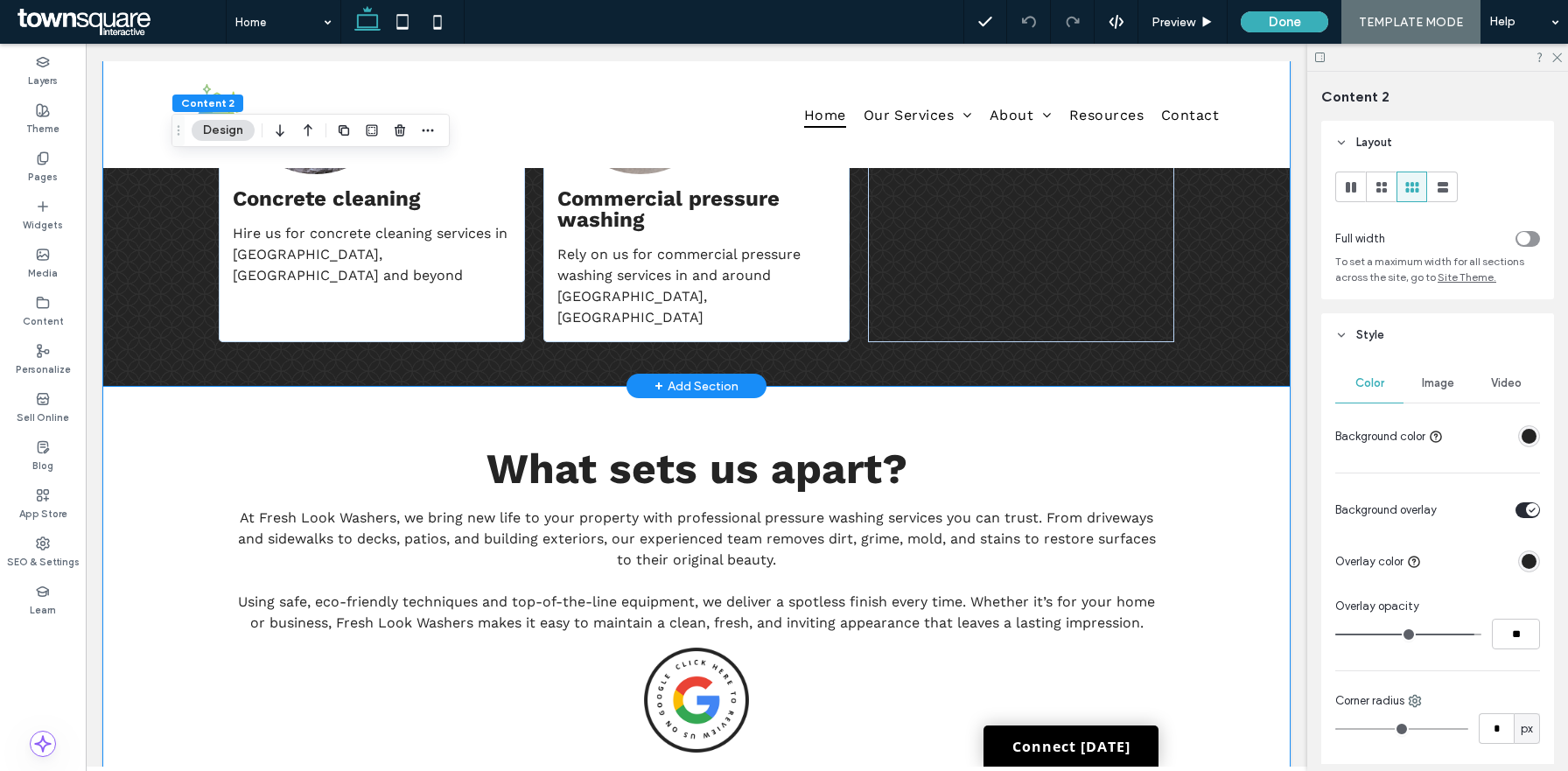
scroll to position [2056, 0]
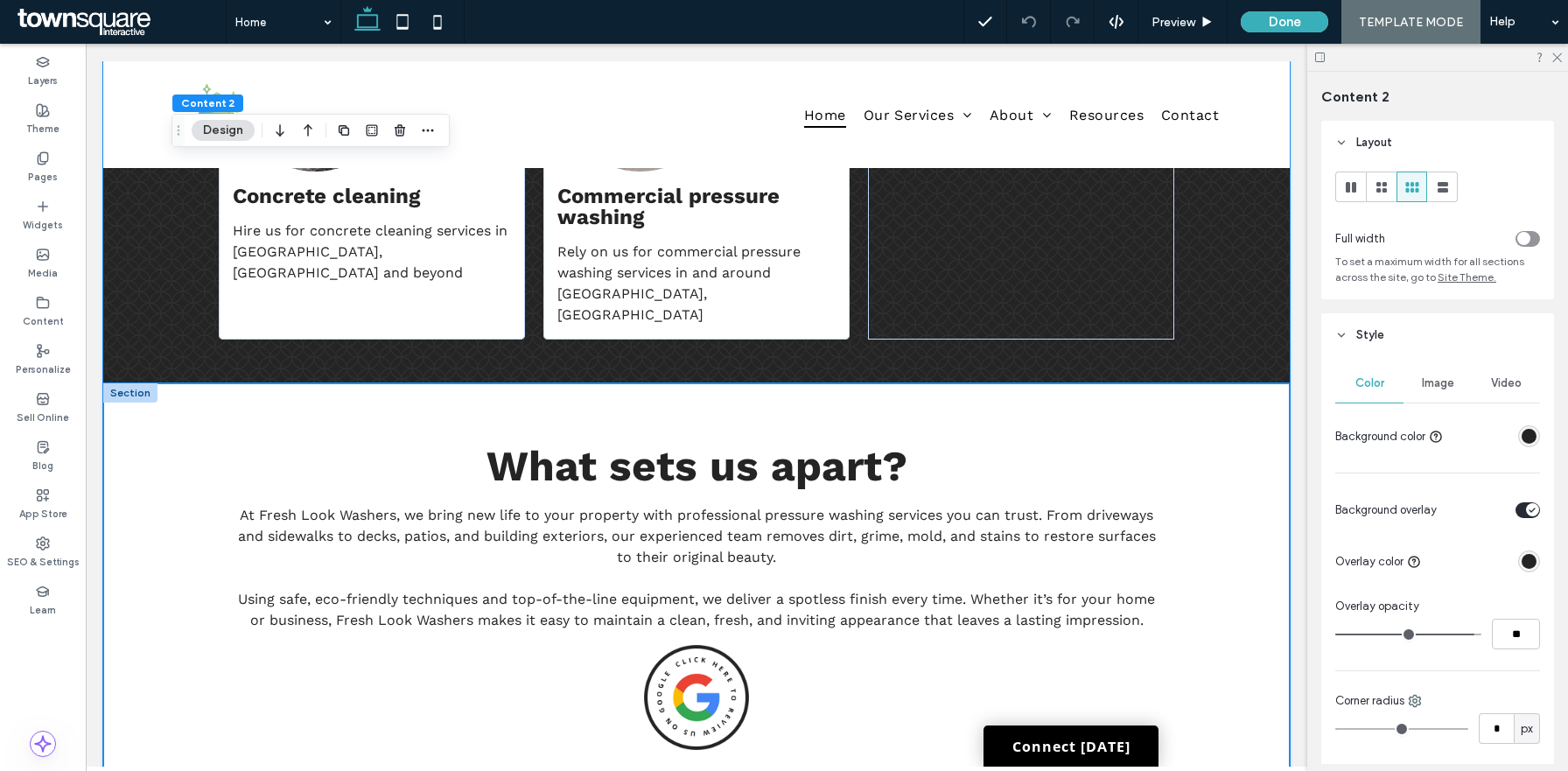
click at [1261, 397] on div "What sets us apart? At Fresh Look Washers, we bring new life to your property w…" at bounding box center [696, 595] width 1187 height 424
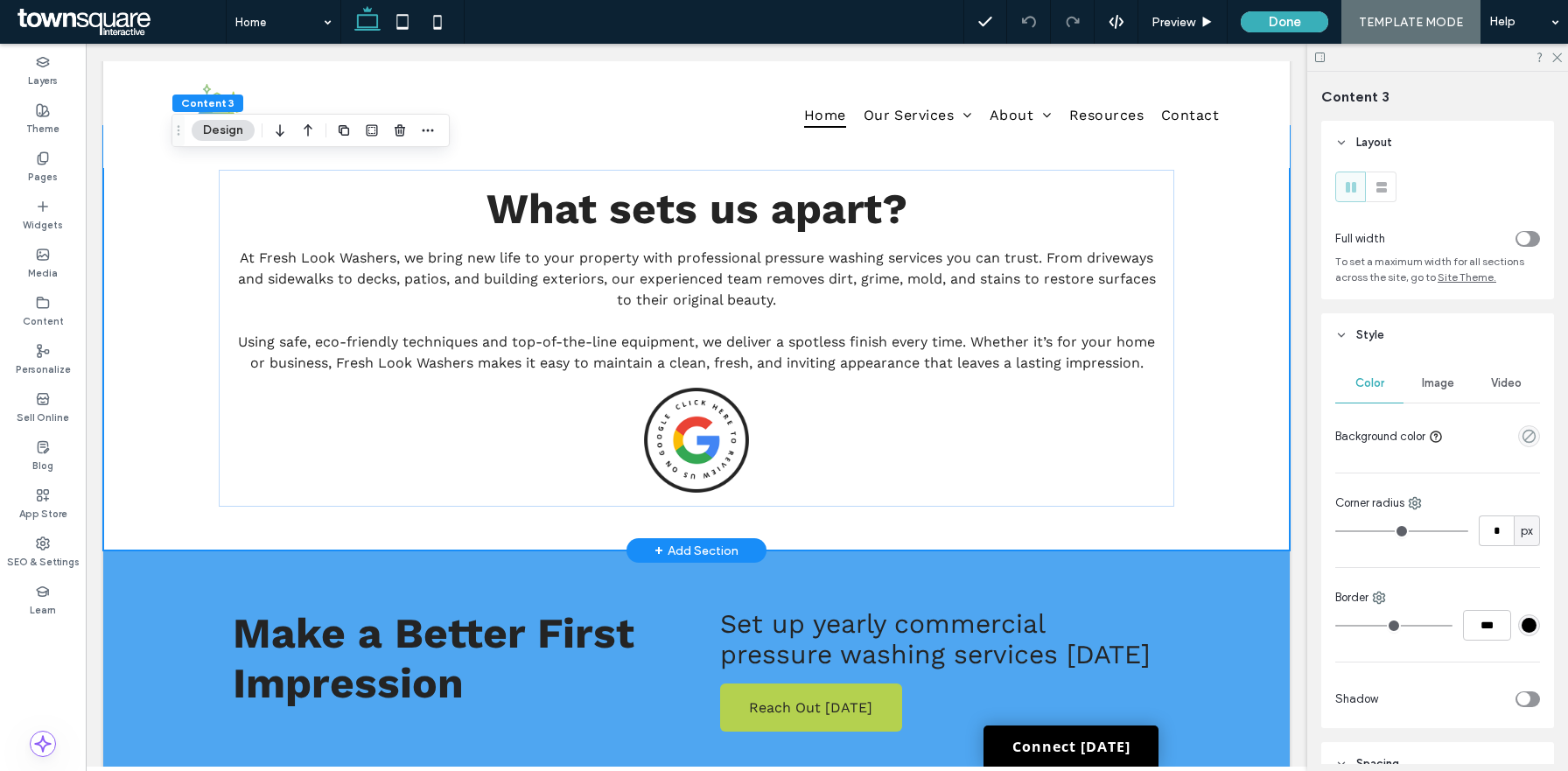
scroll to position [2433, 0]
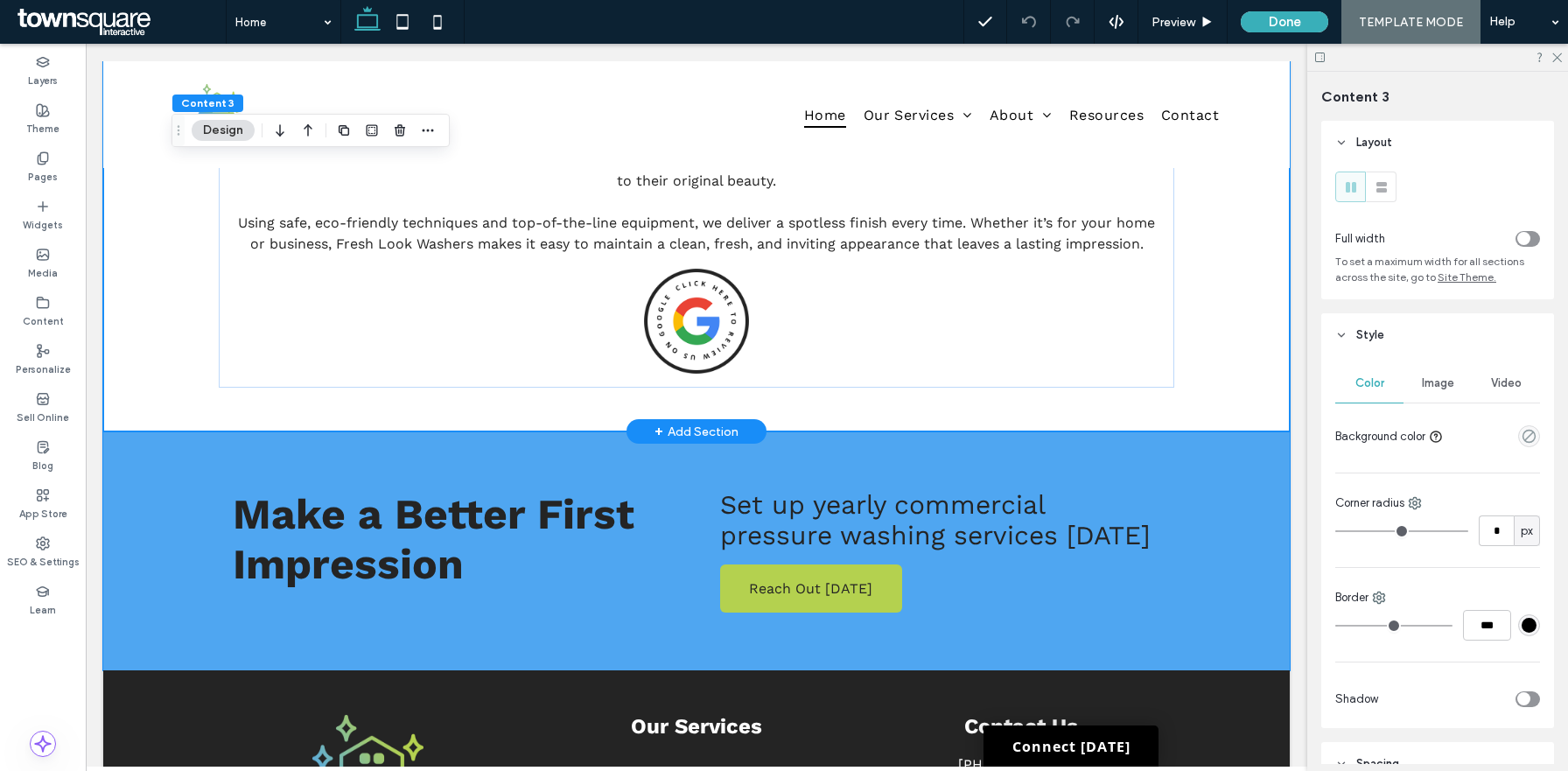
click at [1261, 432] on div "Make a Better First Impression Reach Out Today Set up yearly commercial pressur…" at bounding box center [696, 551] width 1187 height 239
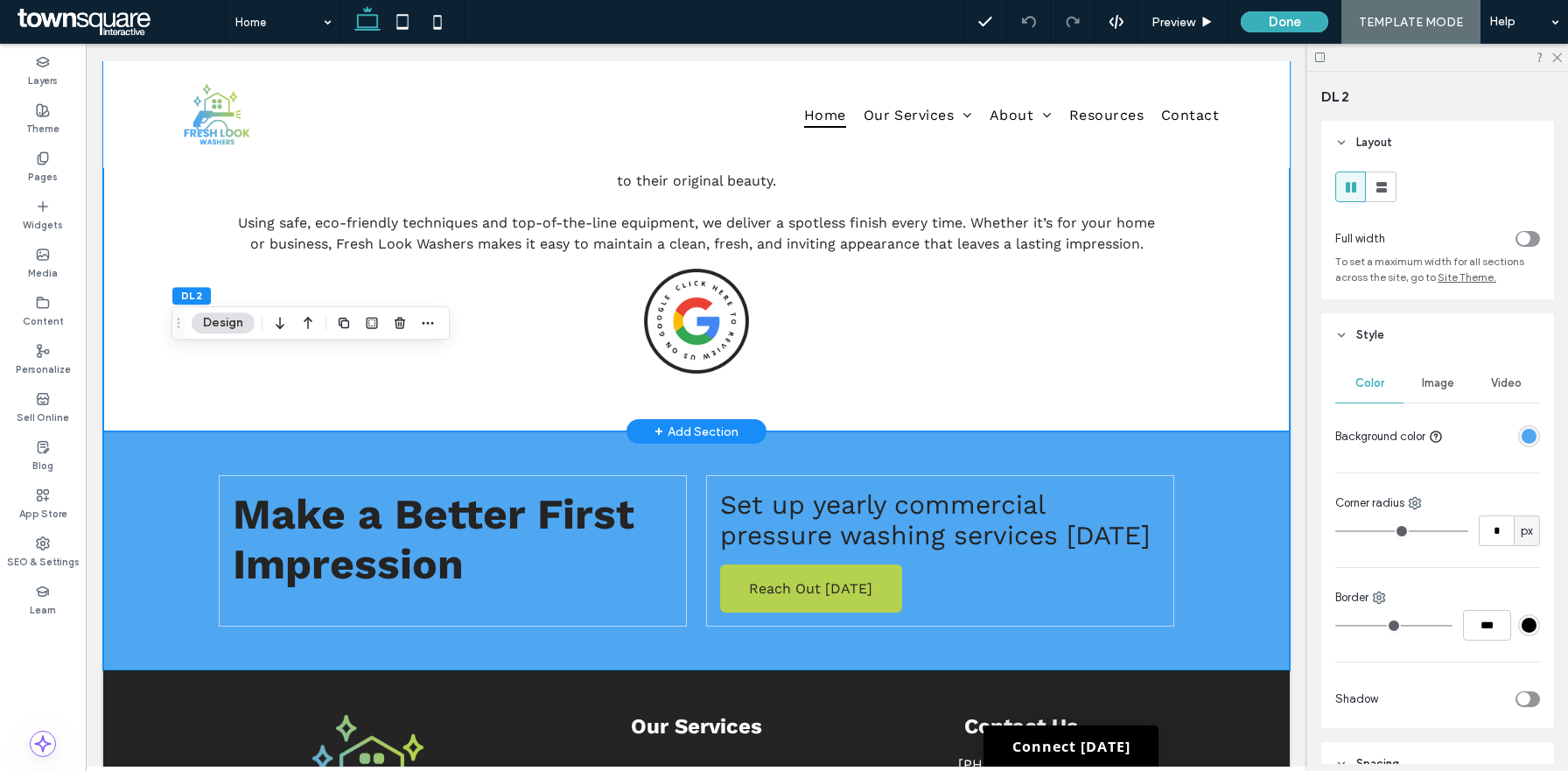
click at [138, 229] on div "What sets us apart? At Fresh Look Washers, we bring new life to your property w…" at bounding box center [696, 219] width 1187 height 424
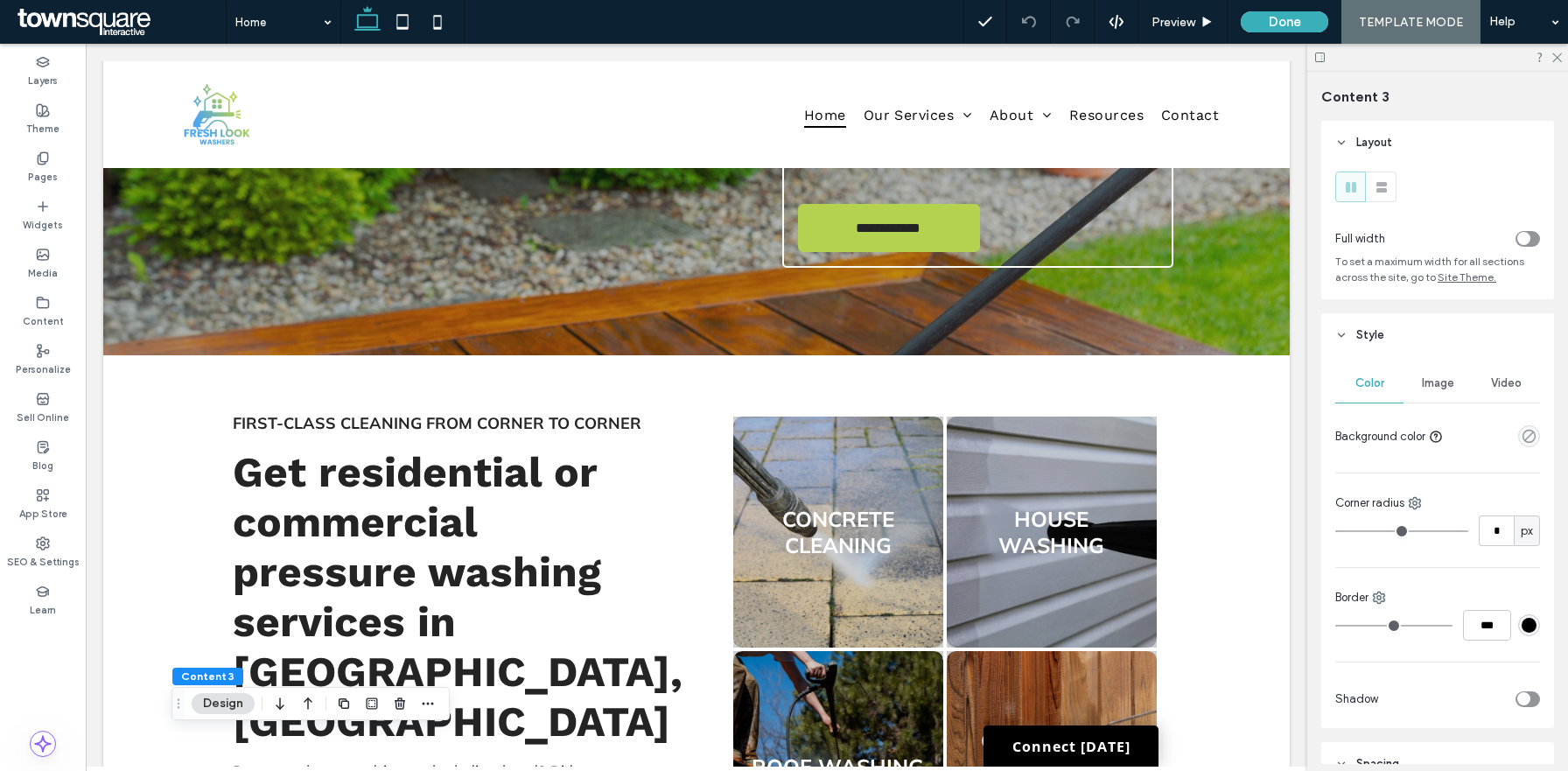
scroll to position [487, 0]
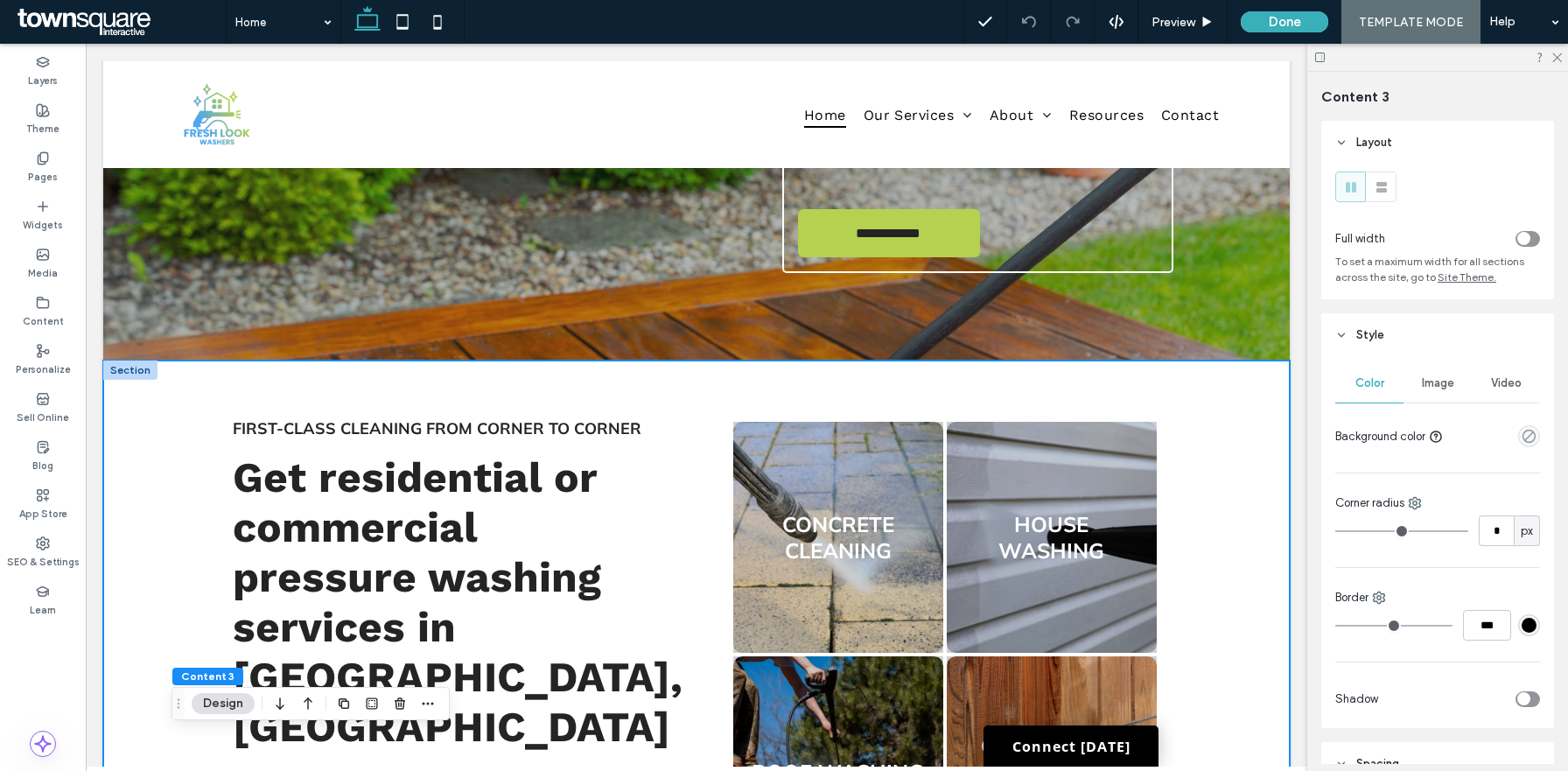
click at [1265, 423] on div "First-Class Cleaning From Corner to Corner Get residential or commercial pressu…" at bounding box center [696, 686] width 1187 height 651
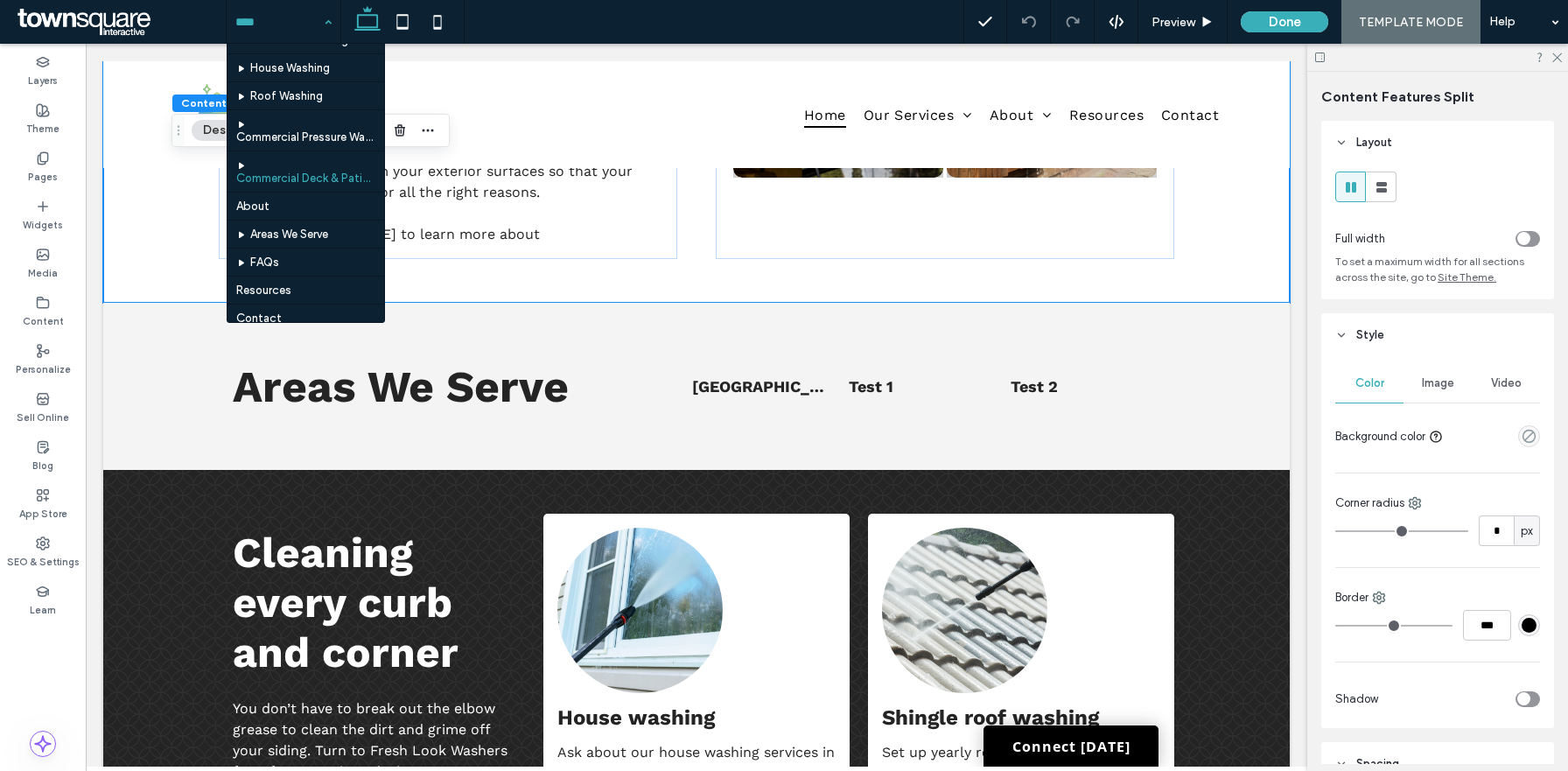
scroll to position [68, 0]
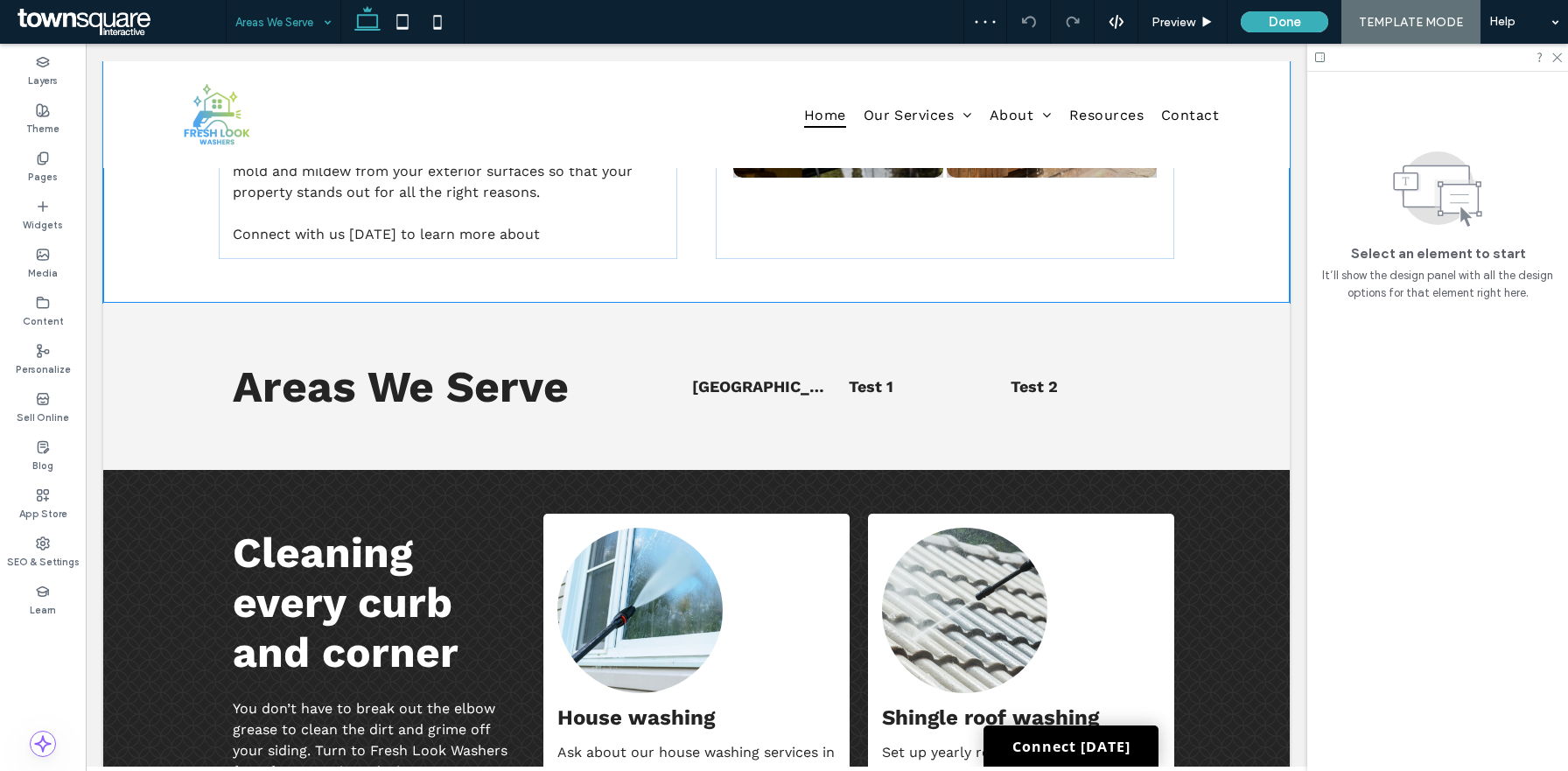
click at [274, 17] on input at bounding box center [279, 21] width 88 height 44
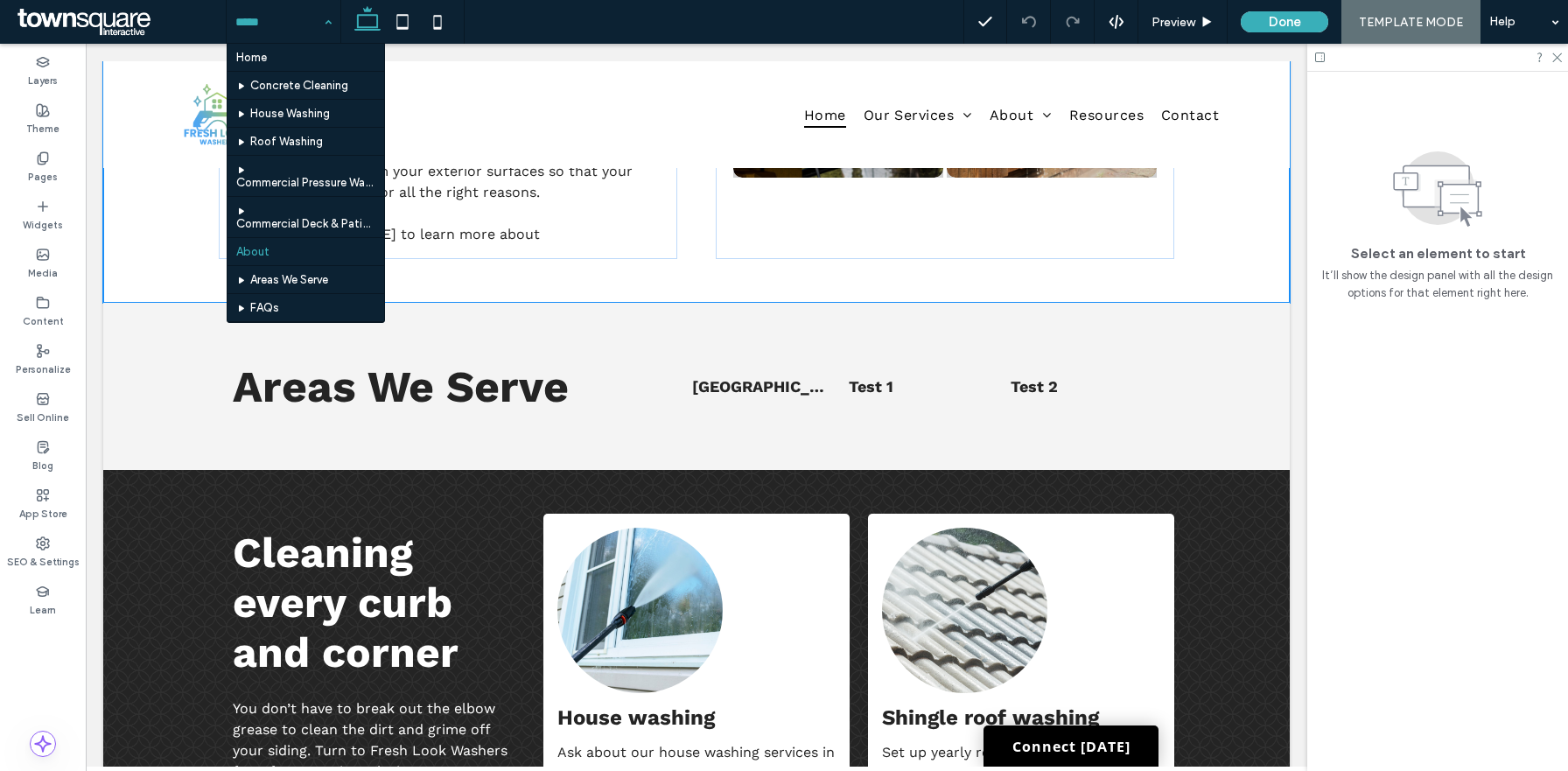
click at [304, 3] on input at bounding box center [279, 21] width 88 height 44
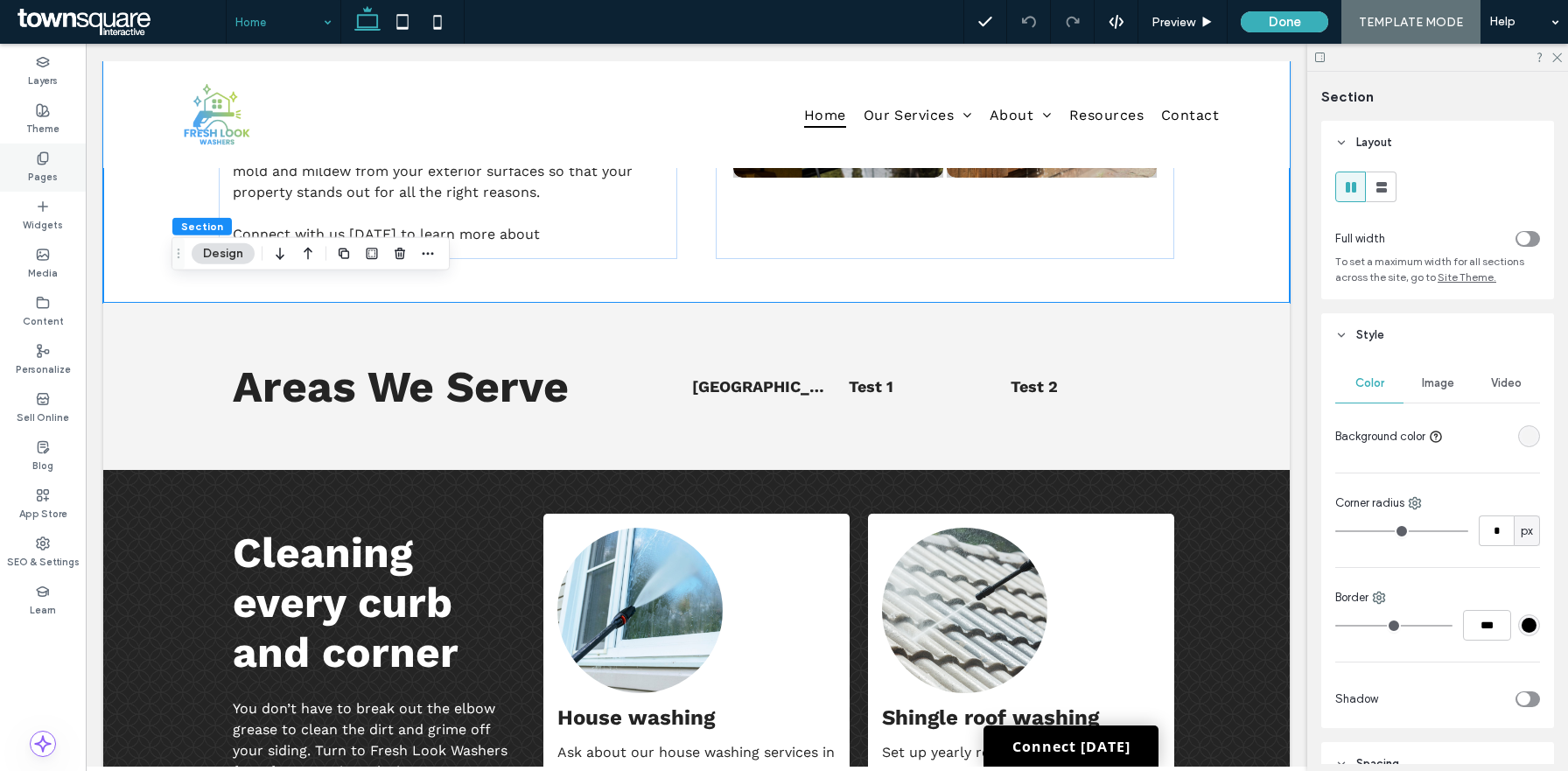
click at [39, 181] on label "Pages" at bounding box center [43, 175] width 30 height 19
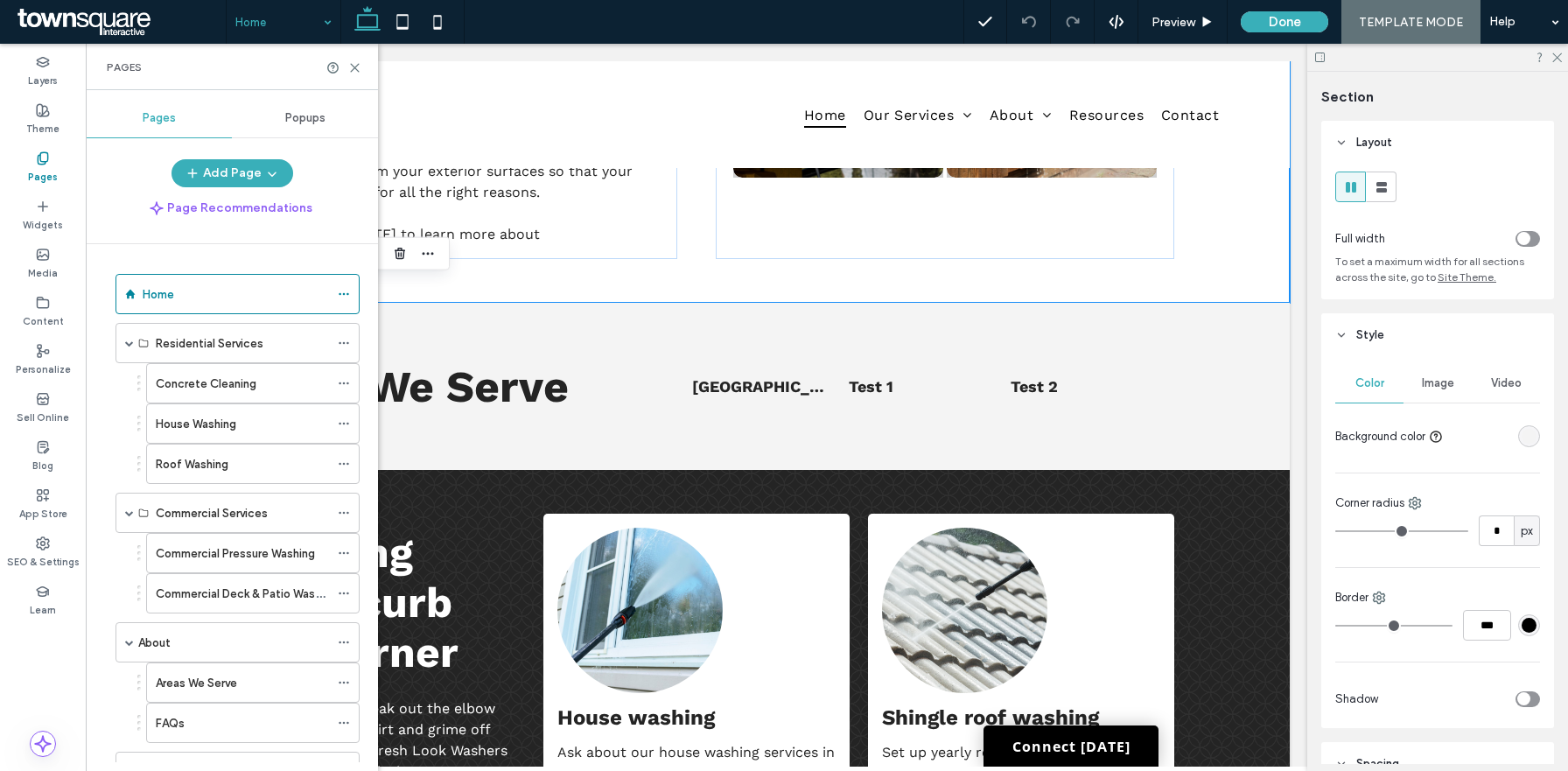
click at [39, 181] on label "Pages" at bounding box center [43, 175] width 30 height 19
click at [41, 97] on div "Theme" at bounding box center [43, 119] width 86 height 48
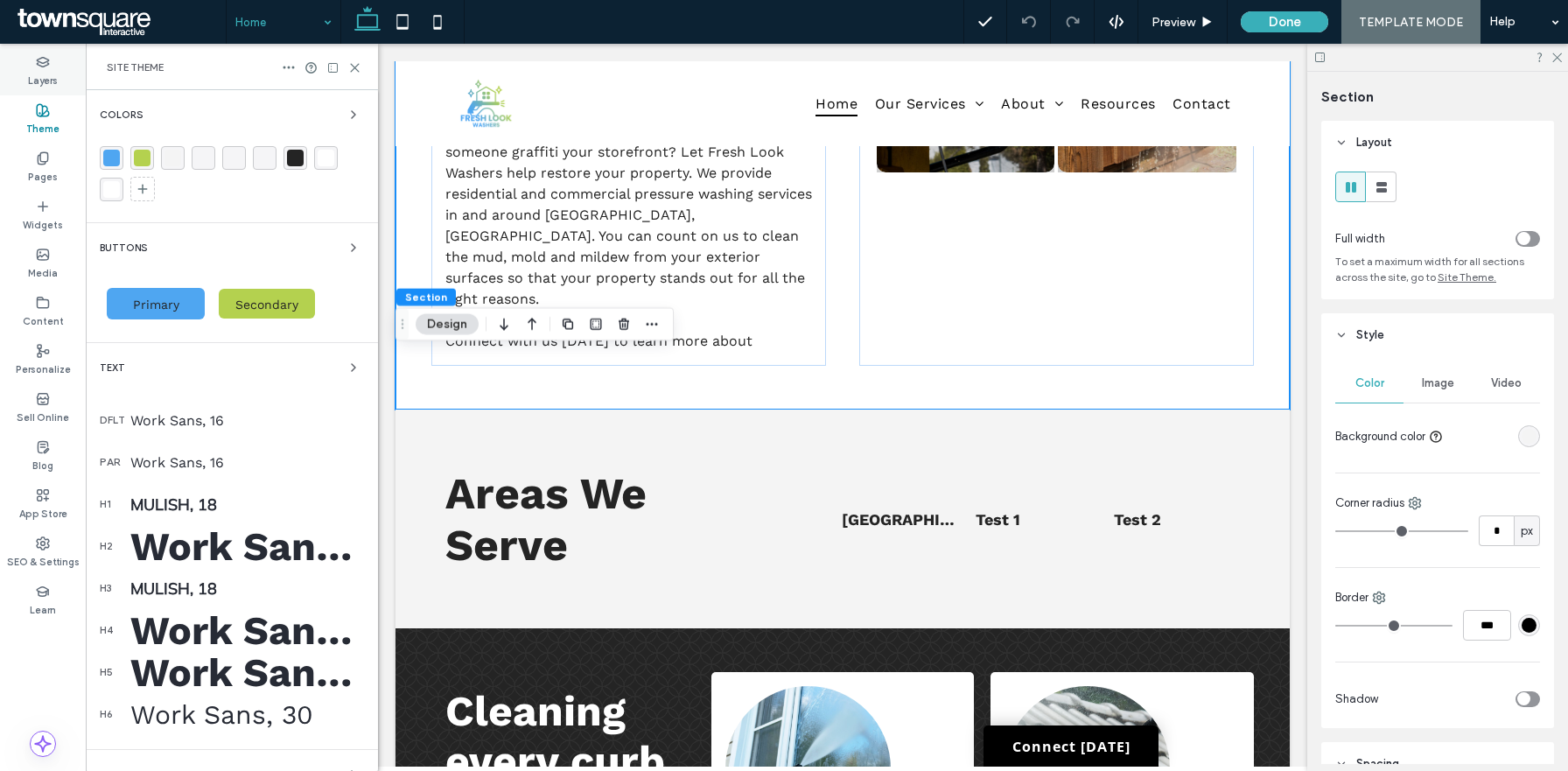
click at [44, 57] on use at bounding box center [43, 61] width 12 height 10
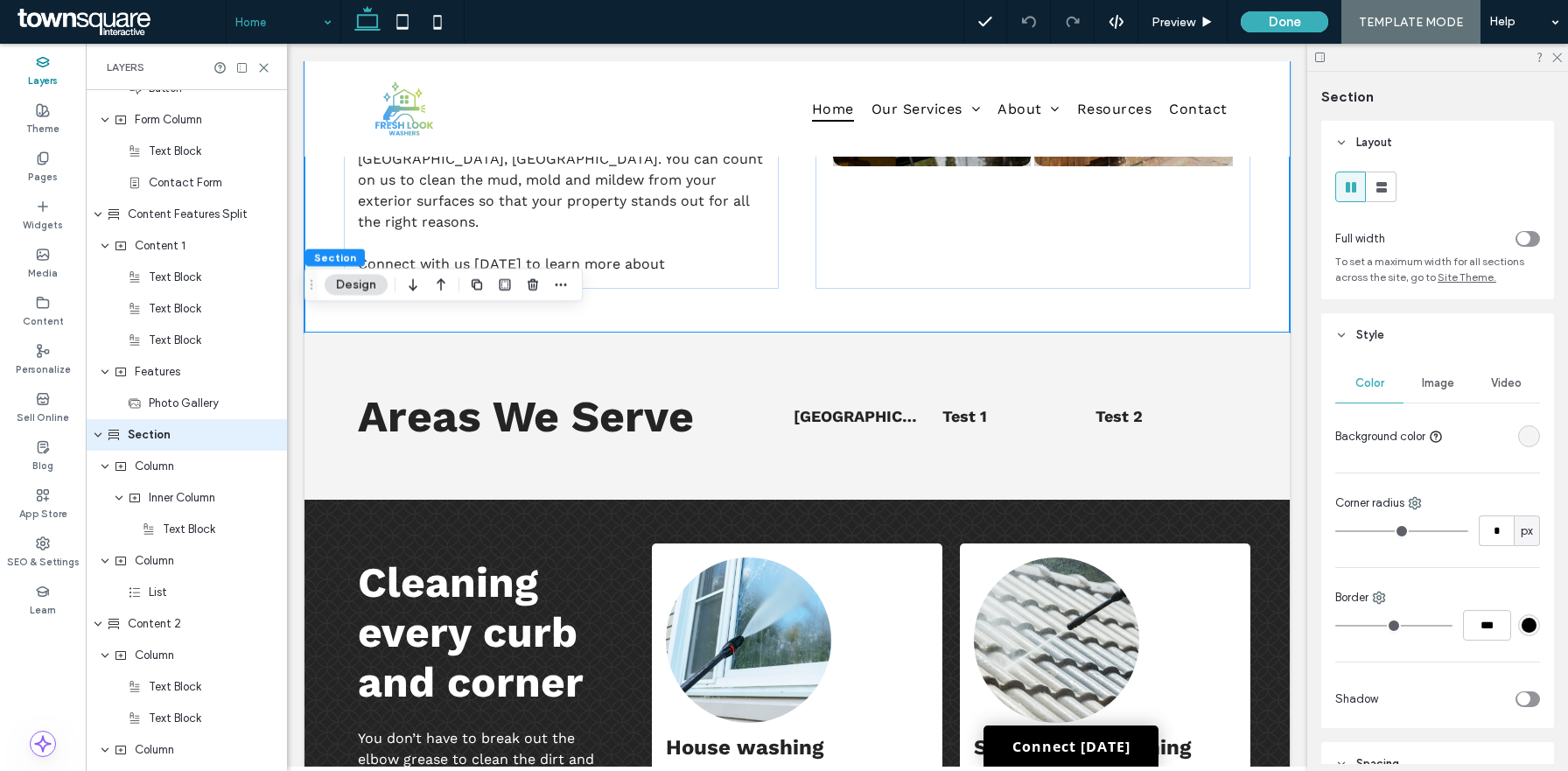
scroll to position [966, 0]
click at [151, 427] on span "Section" at bounding box center [149, 431] width 43 height 18
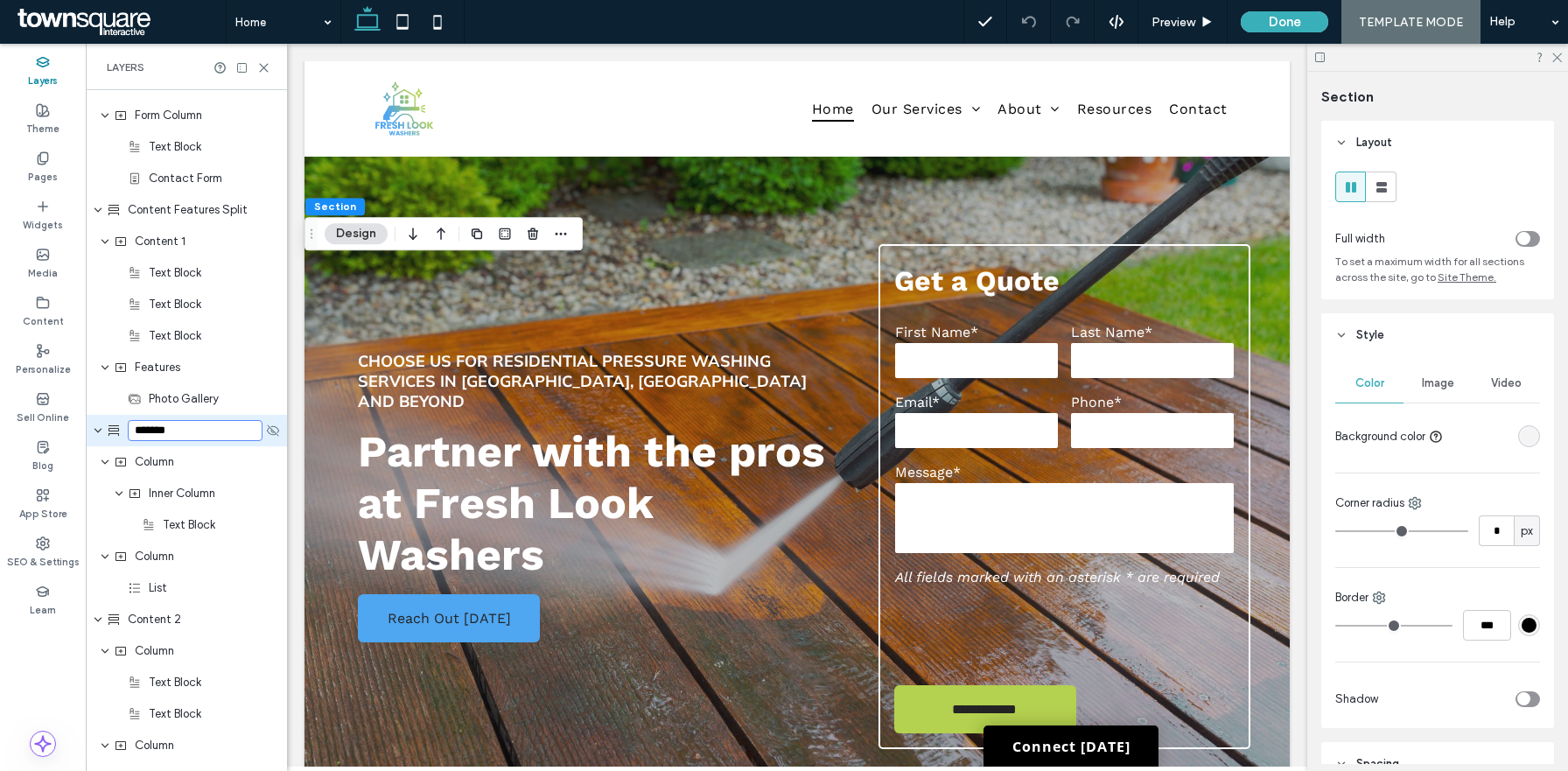
scroll to position [1171, 0]
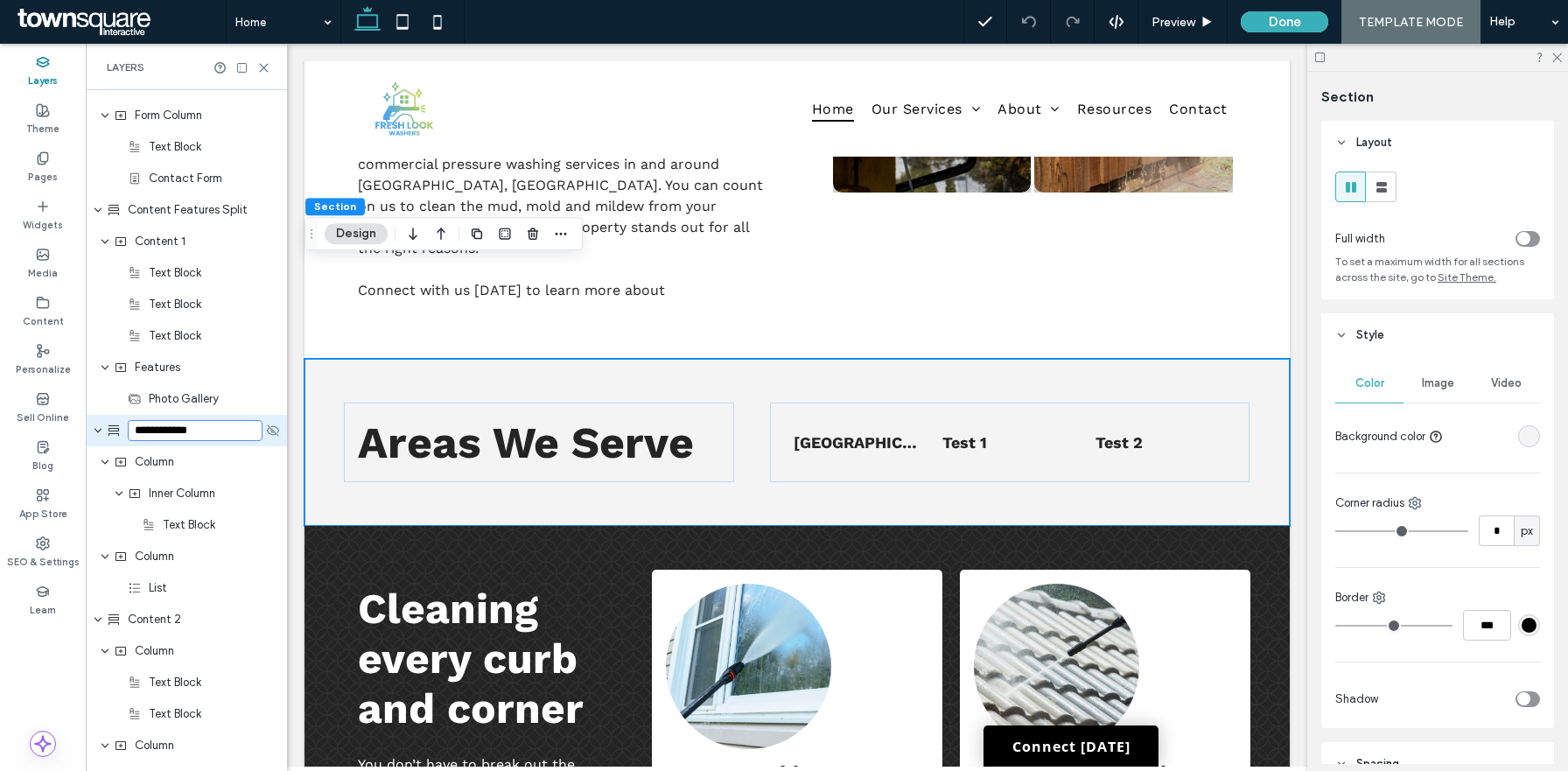
type input "**********"
click at [96, 431] on use "expand Service Area" at bounding box center [97, 431] width 7 height 4
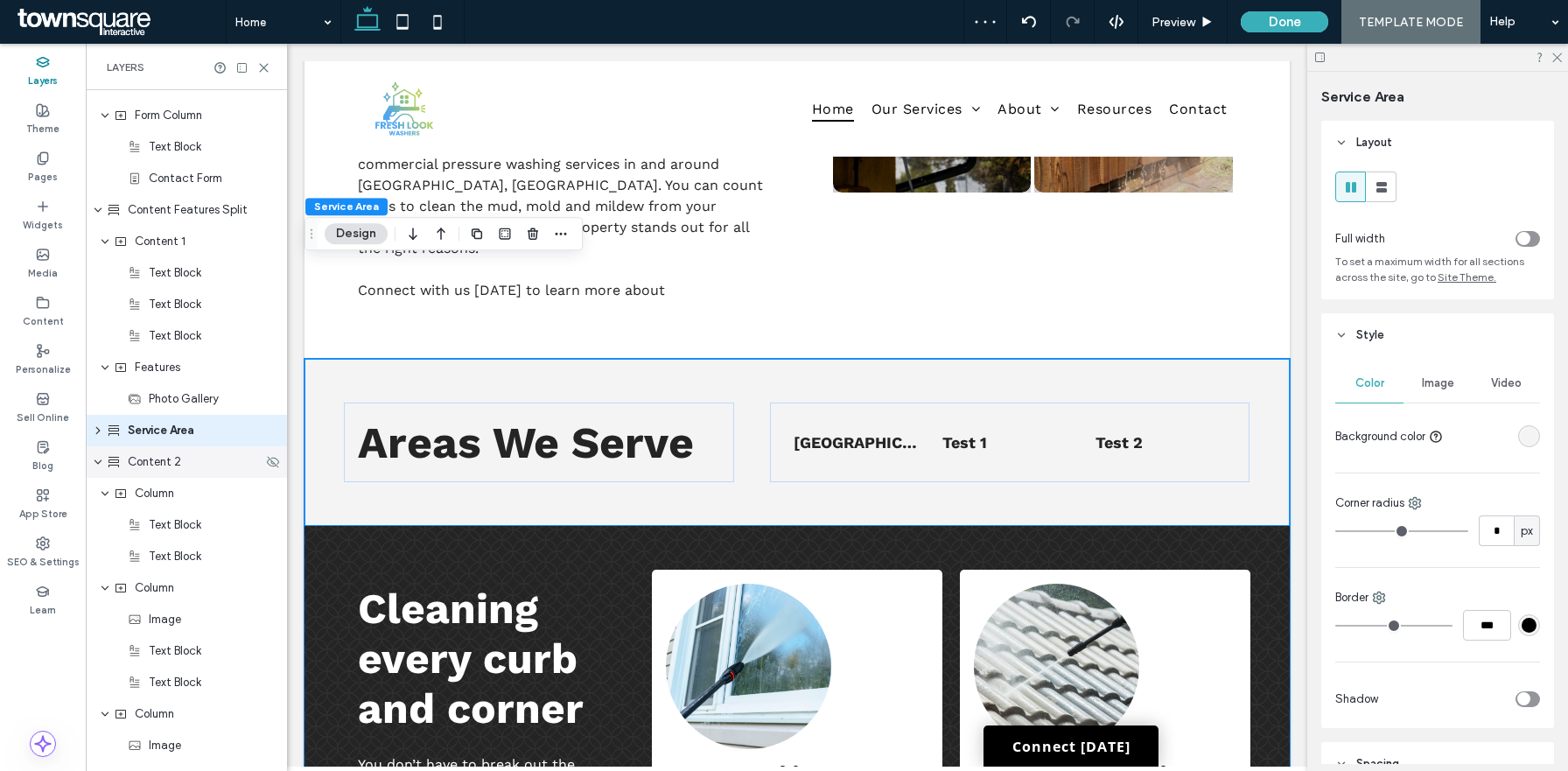
click at [99, 463] on use "expand Content 2" at bounding box center [97, 462] width 7 height 4
click at [97, 499] on icon "expand Content 3" at bounding box center [97, 493] width 11 height 14
click at [100, 532] on span "expand DL 2" at bounding box center [97, 525] width 11 height 31
click at [98, 559] on icon "expand Footer" at bounding box center [97, 556] width 11 height 14
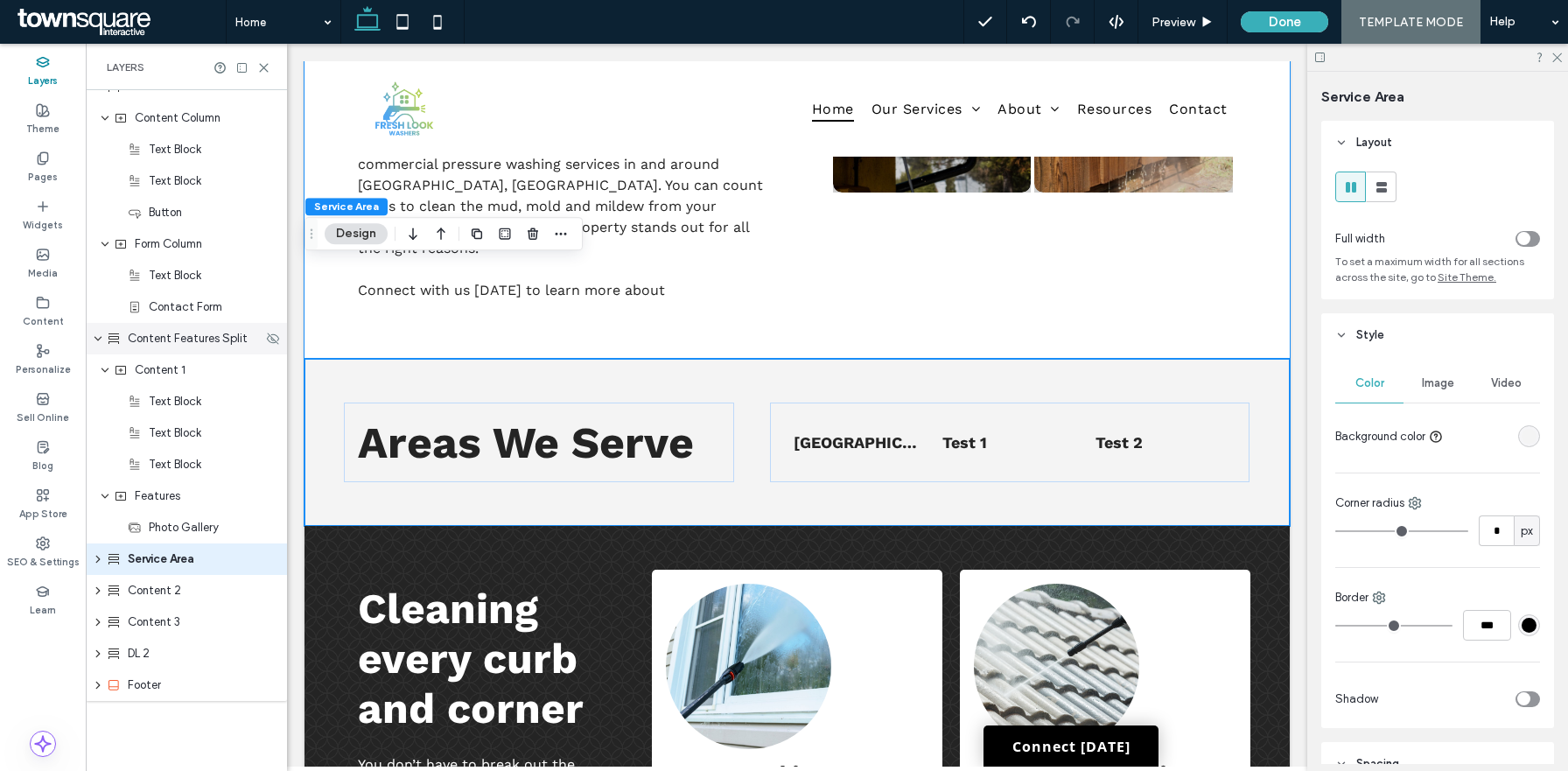
click at [97, 334] on icon "expand Content Features Split" at bounding box center [97, 338] width 11 height 14
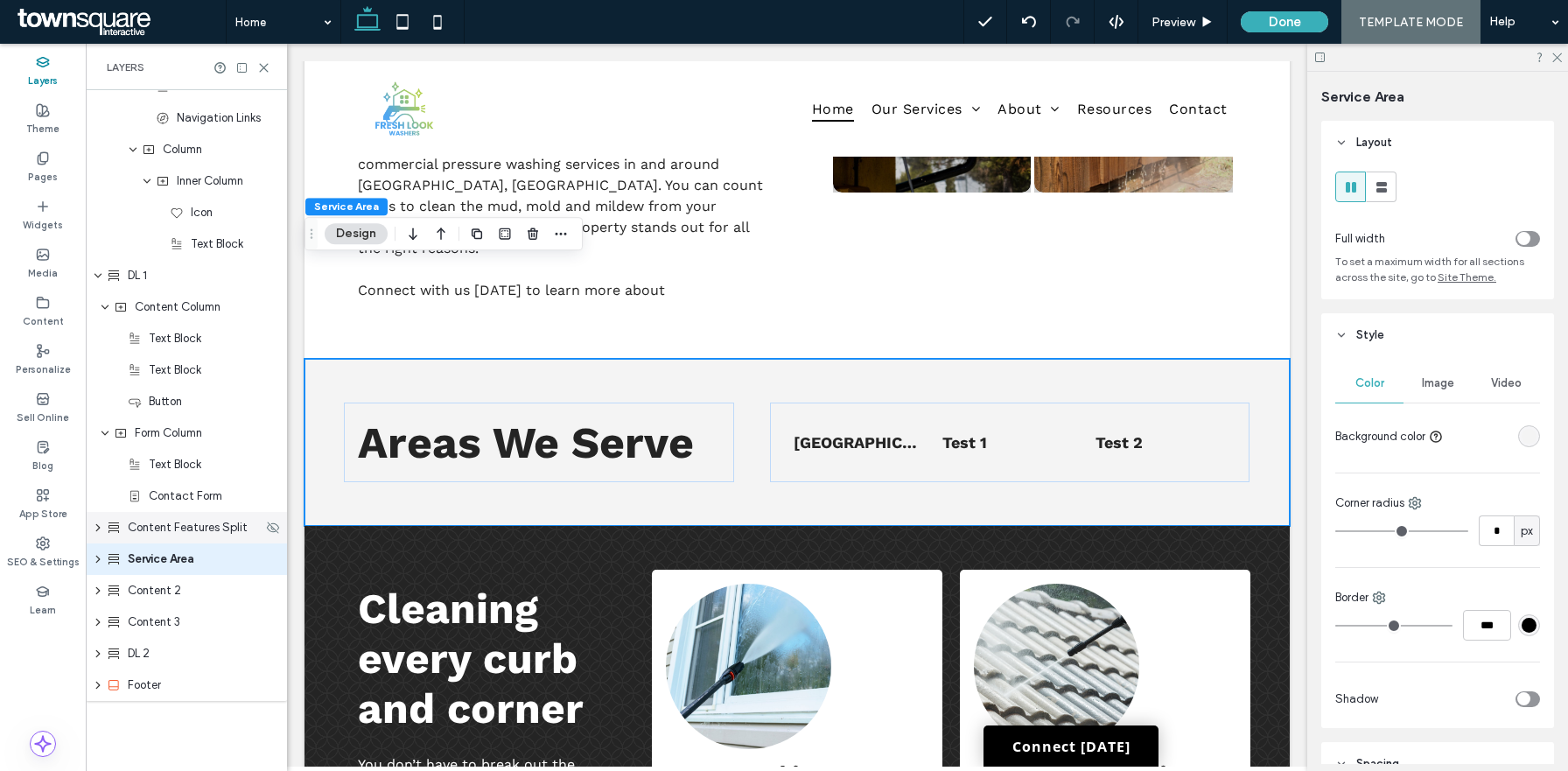
scroll to position [649, 0]
click at [97, 274] on icon "expand DL 1" at bounding box center [97, 275] width 11 height 14
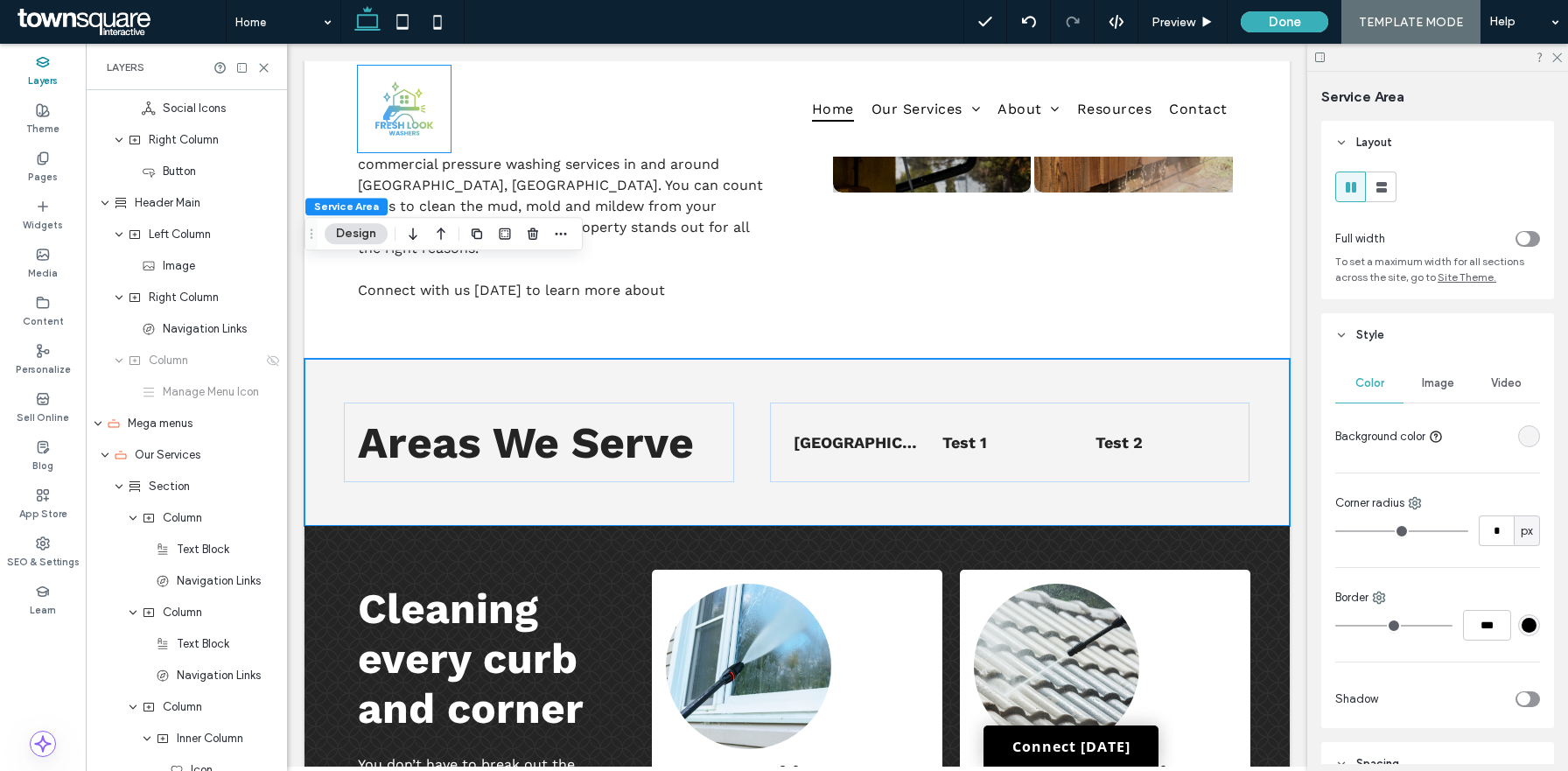
scroll to position [79, 0]
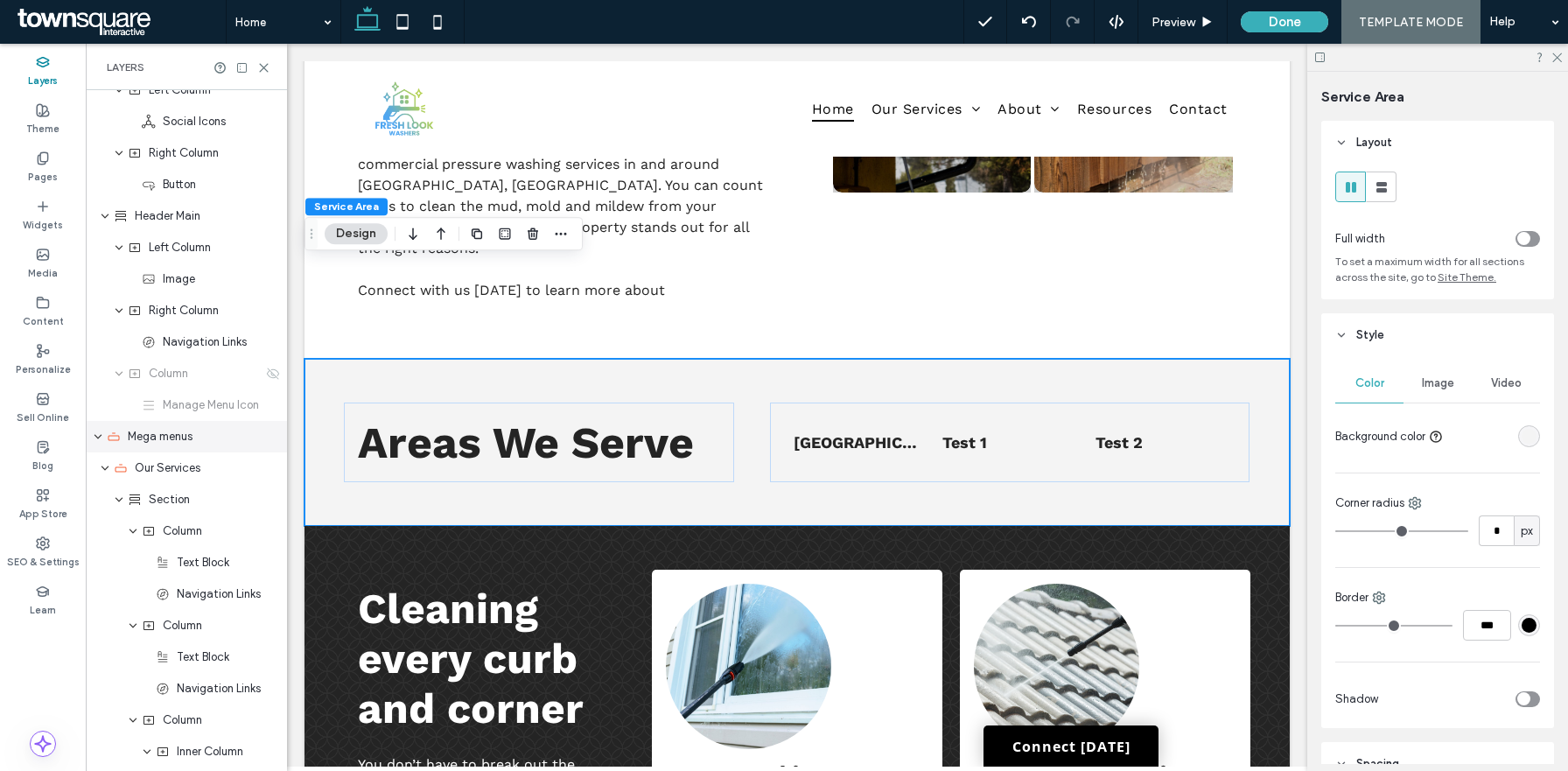
click at [97, 438] on use "expand Mega menus" at bounding box center [97, 437] width 7 height 4
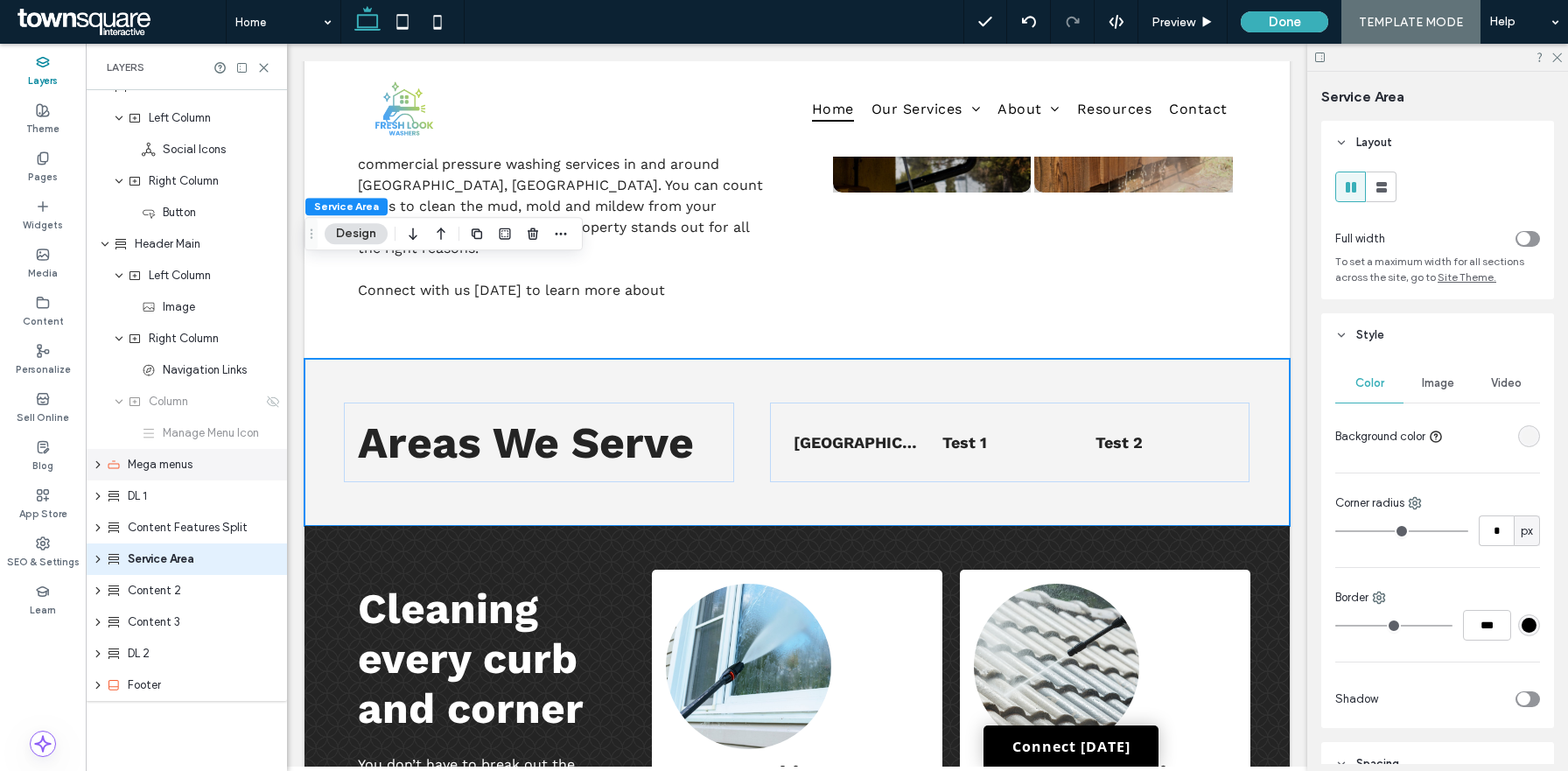
scroll to position [0, 0]
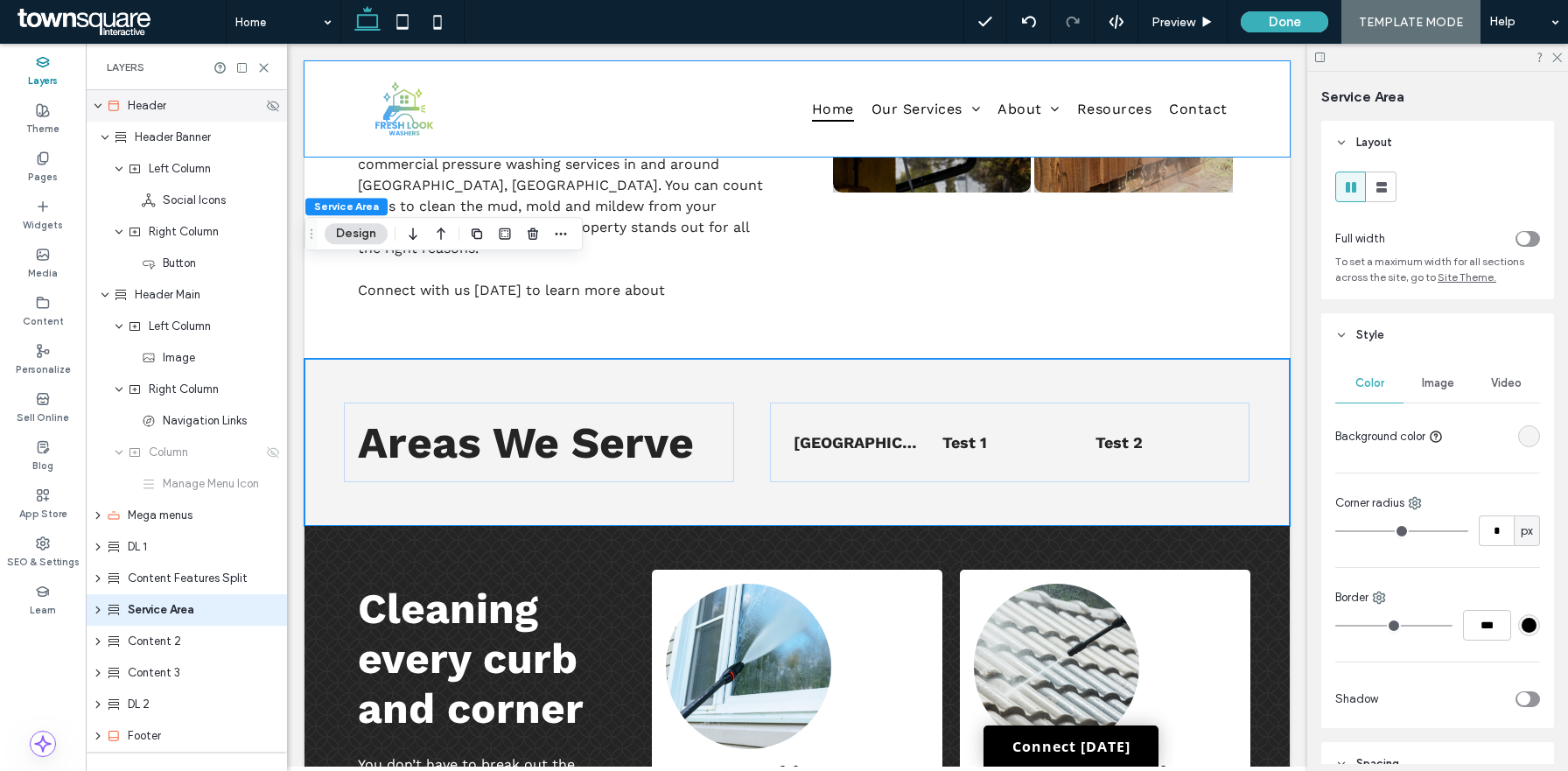
click at [98, 105] on icon "expand Header" at bounding box center [97, 106] width 11 height 14
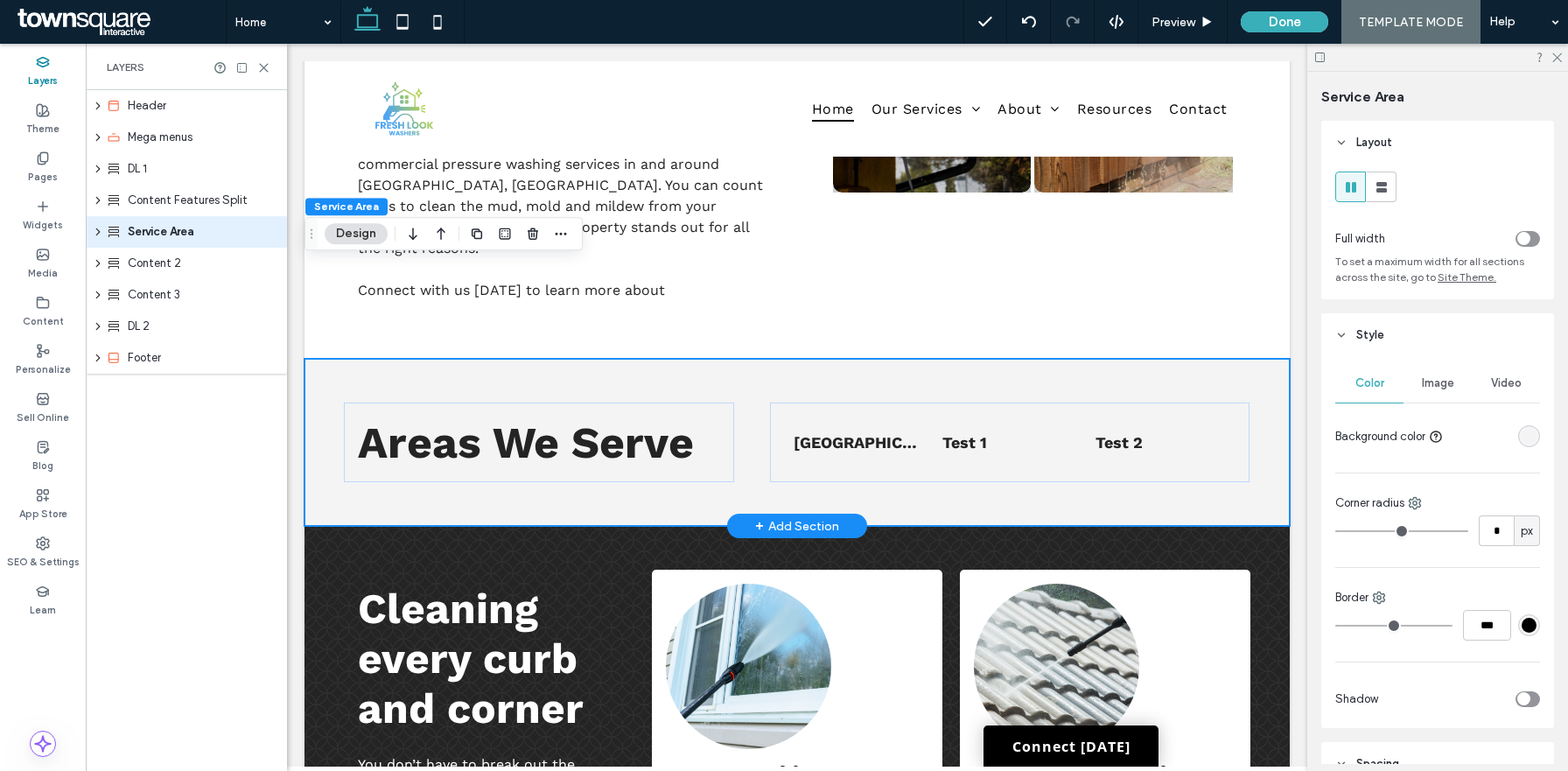
click at [314, 385] on div "Areas We Serve List of Services Norco, GA Test 1 Test 2" at bounding box center [797, 442] width 985 height 167
click at [257, 67] on div at bounding box center [242, 67] width 56 height 13
click at [266, 66] on icon at bounding box center [264, 67] width 13 height 13
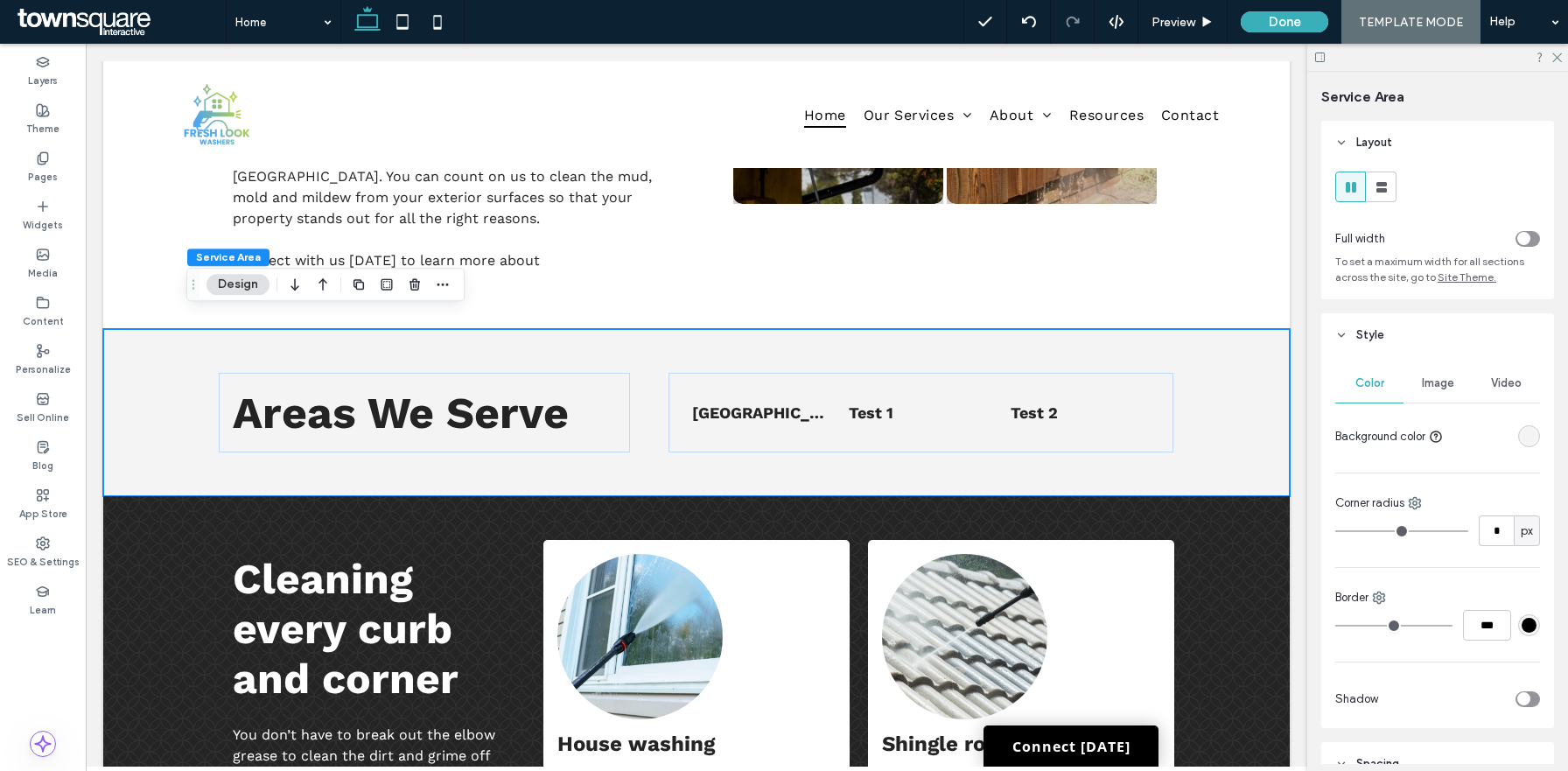
scroll to position [1182, 0]
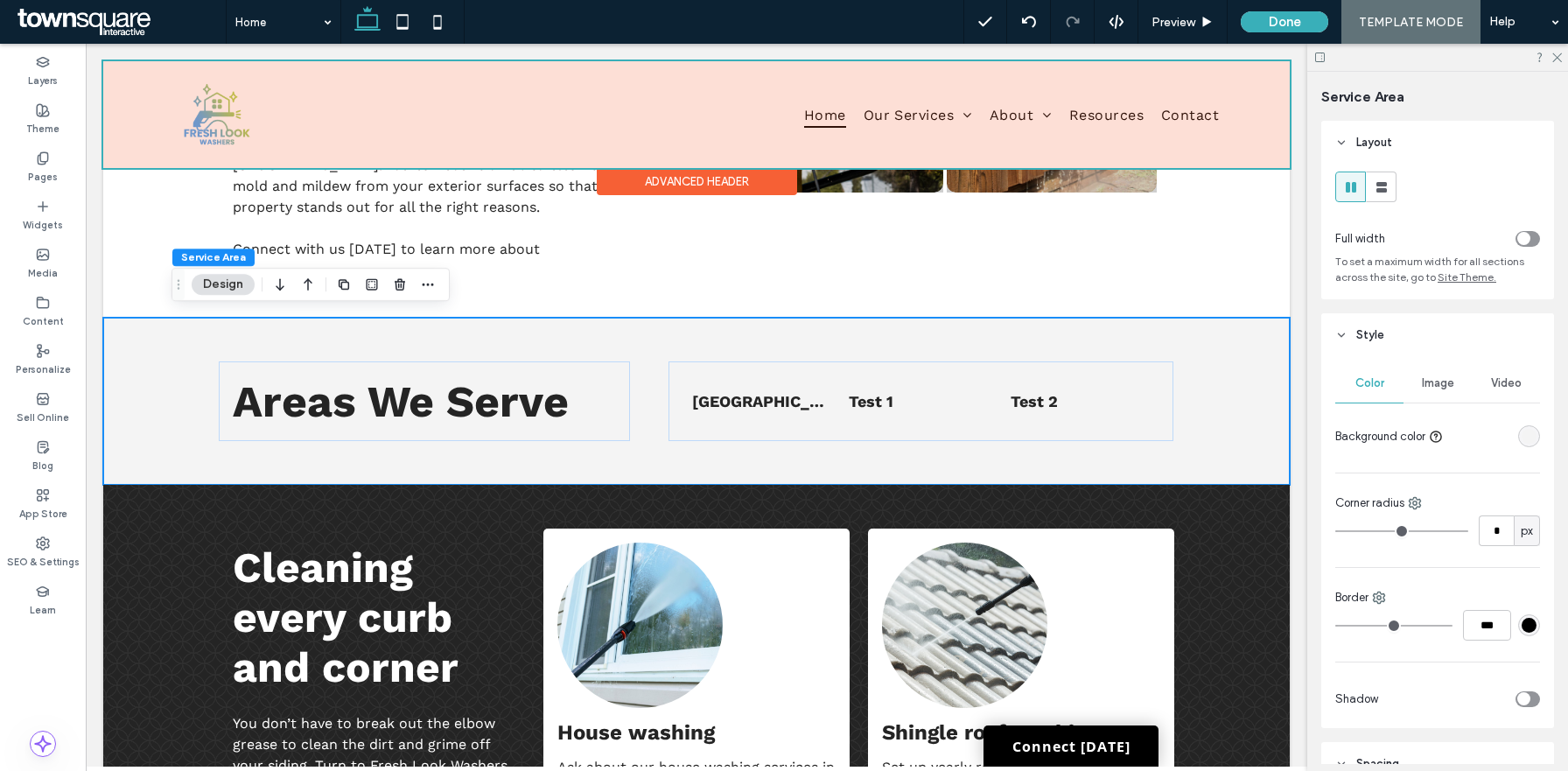
click at [920, 106] on div at bounding box center [696, 115] width 1187 height 107
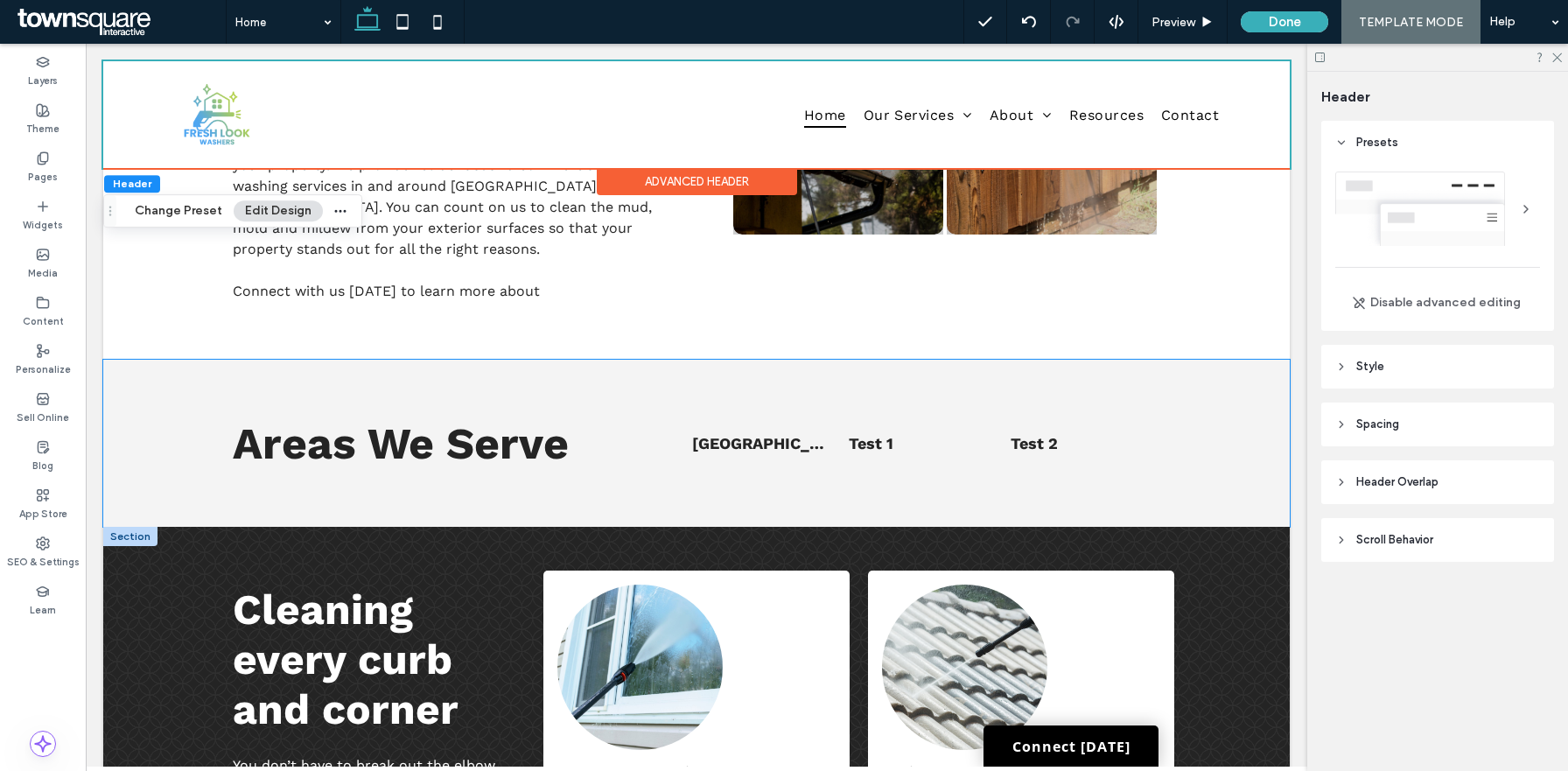
scroll to position [1191, 0]
click at [61, 179] on div "Pages" at bounding box center [43, 167] width 86 height 48
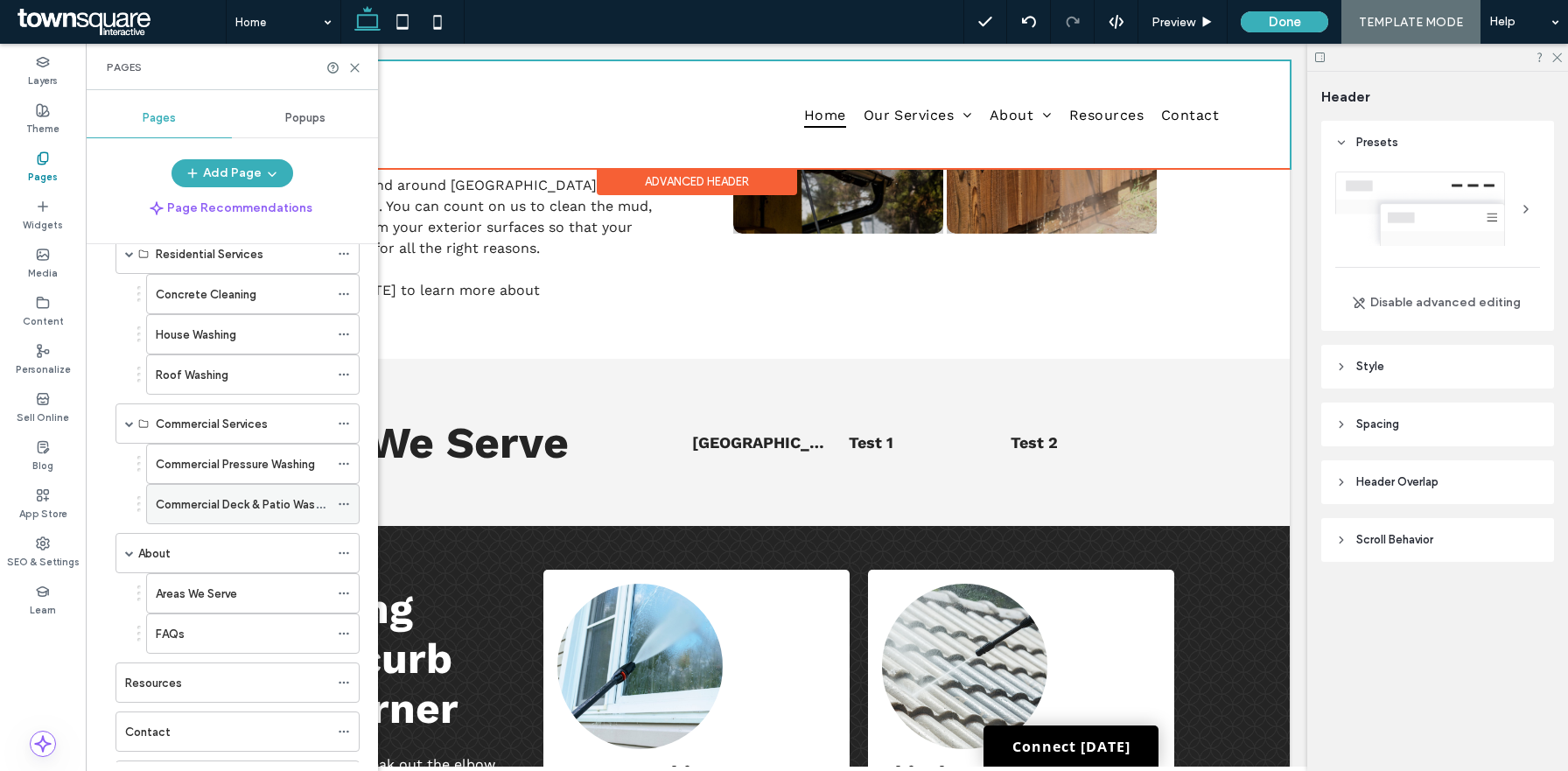
scroll to position [171, 0]
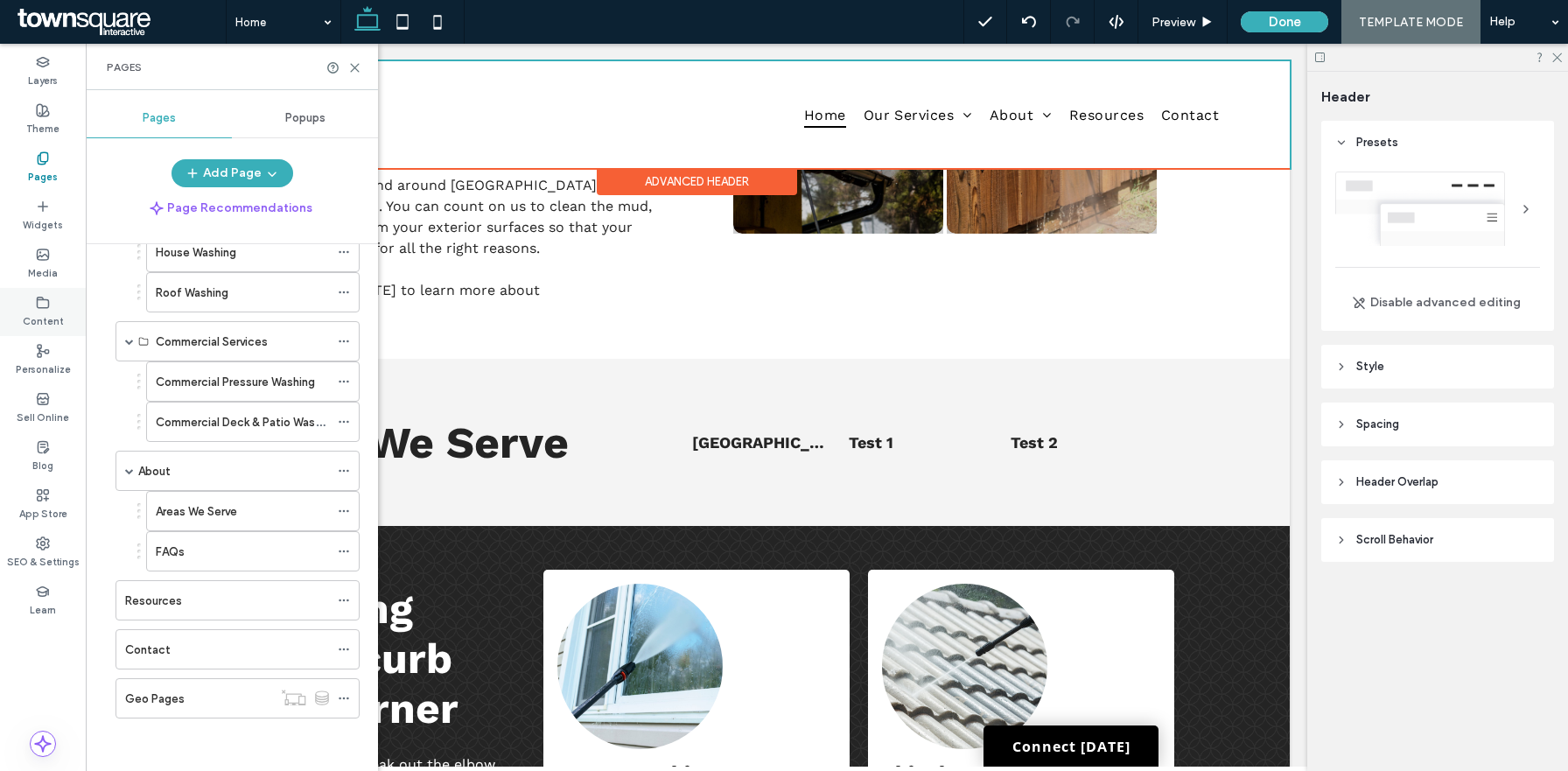
click at [36, 307] on icon at bounding box center [43, 302] width 14 height 14
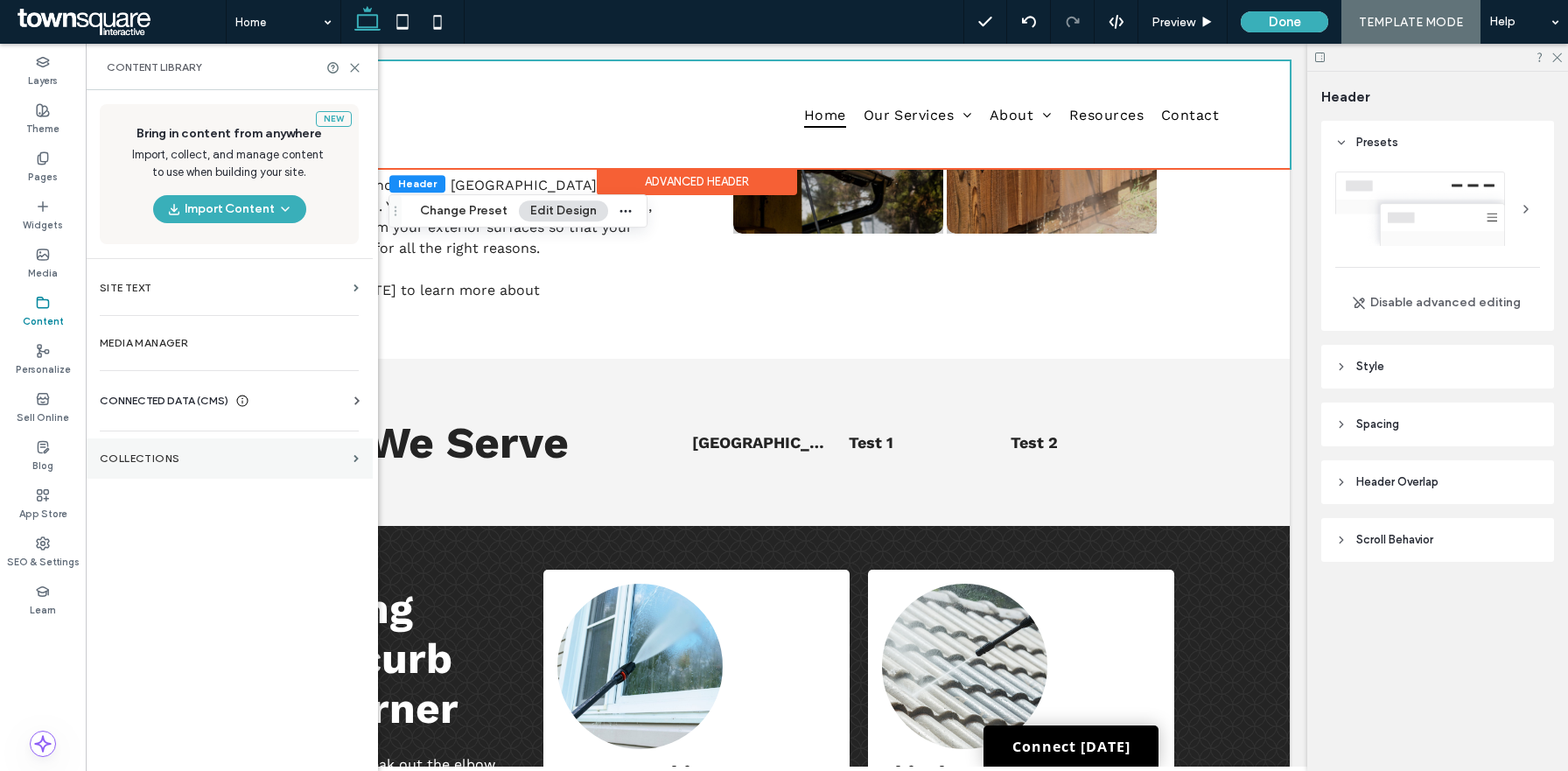
click at [136, 471] on section "Collections" at bounding box center [229, 458] width 287 height 40
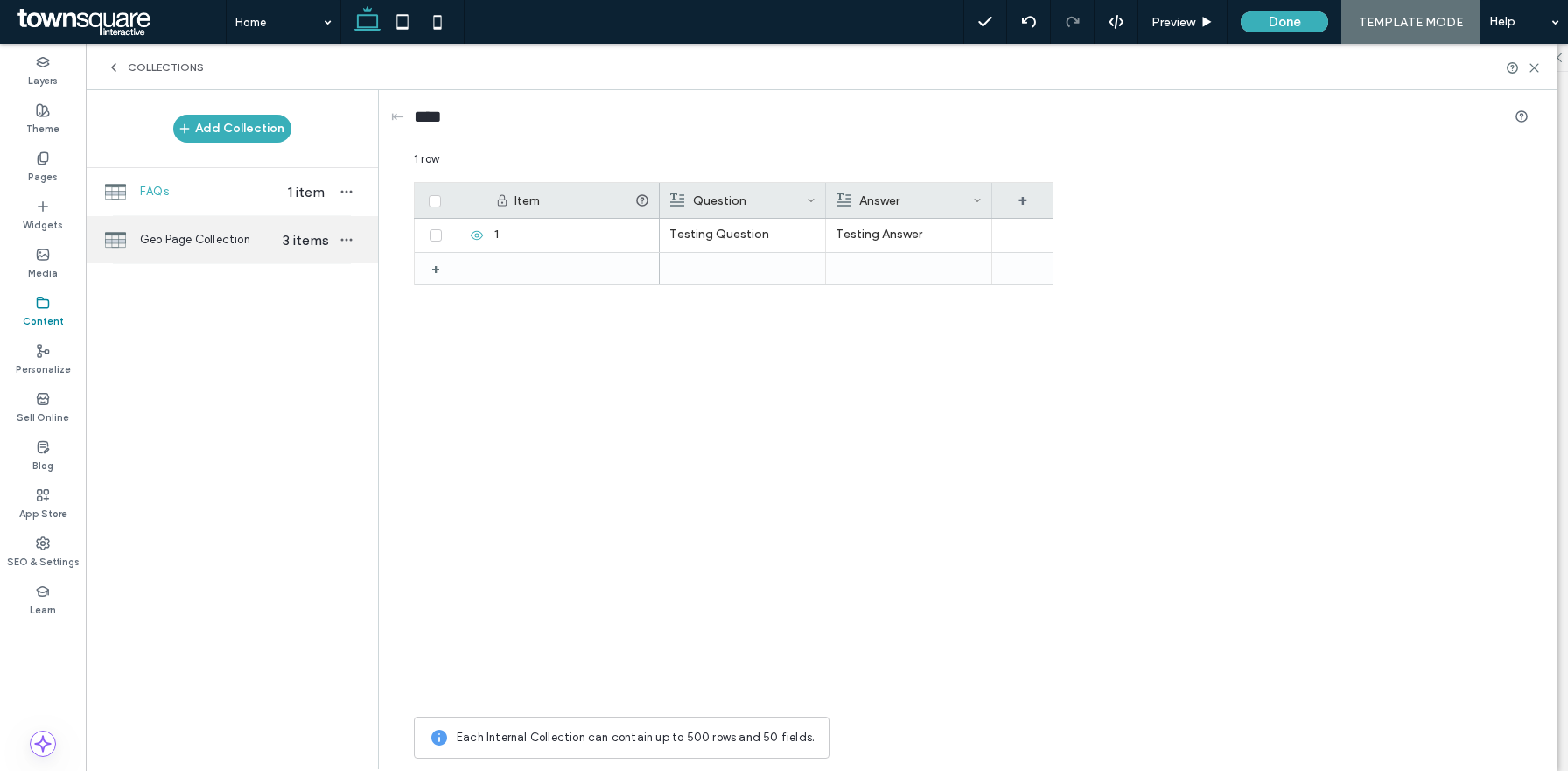
click at [233, 242] on span "Geo Page Collection" at bounding box center [207, 240] width 135 height 18
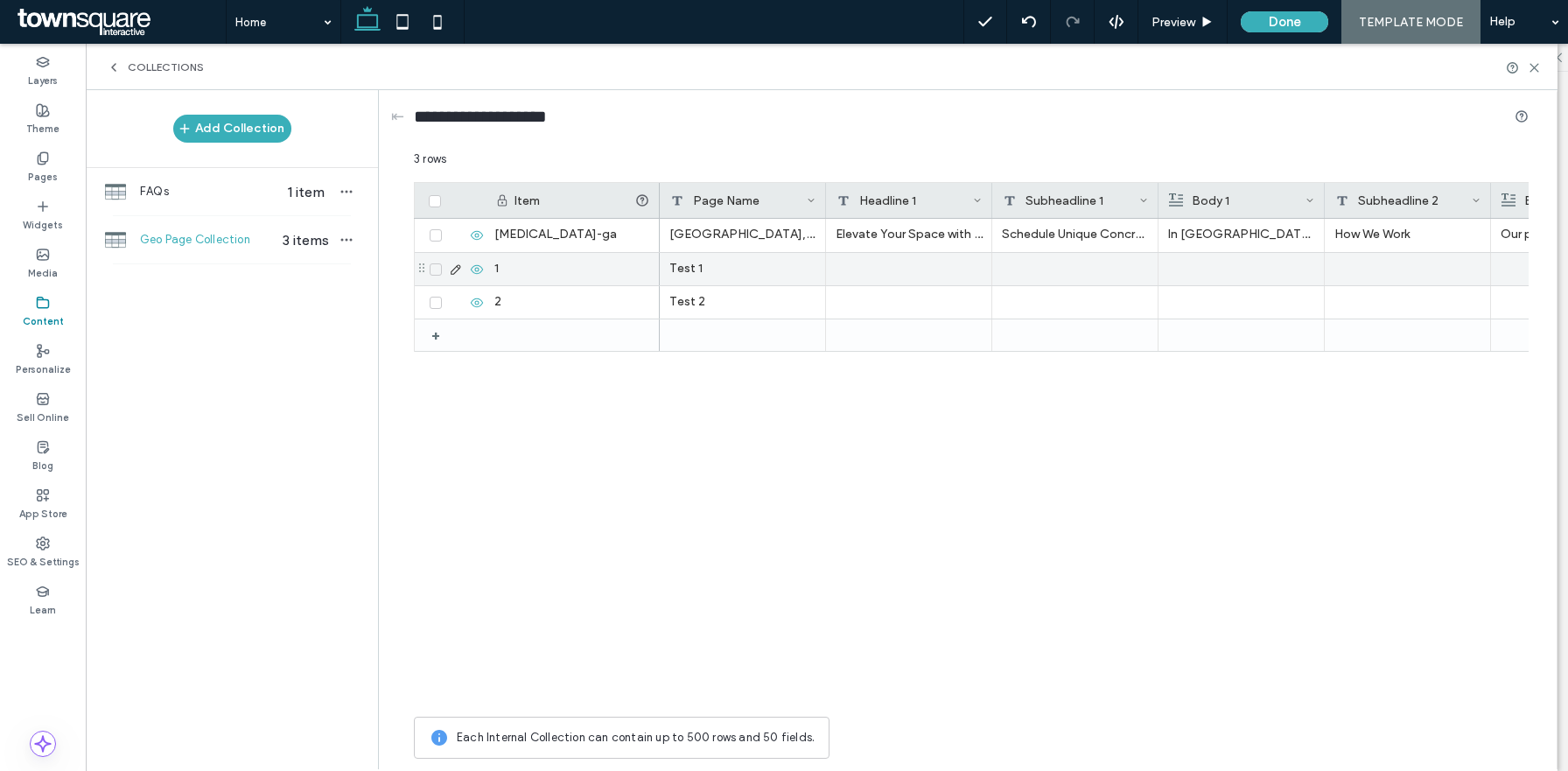
click at [435, 275] on span at bounding box center [436, 269] width 13 height 13
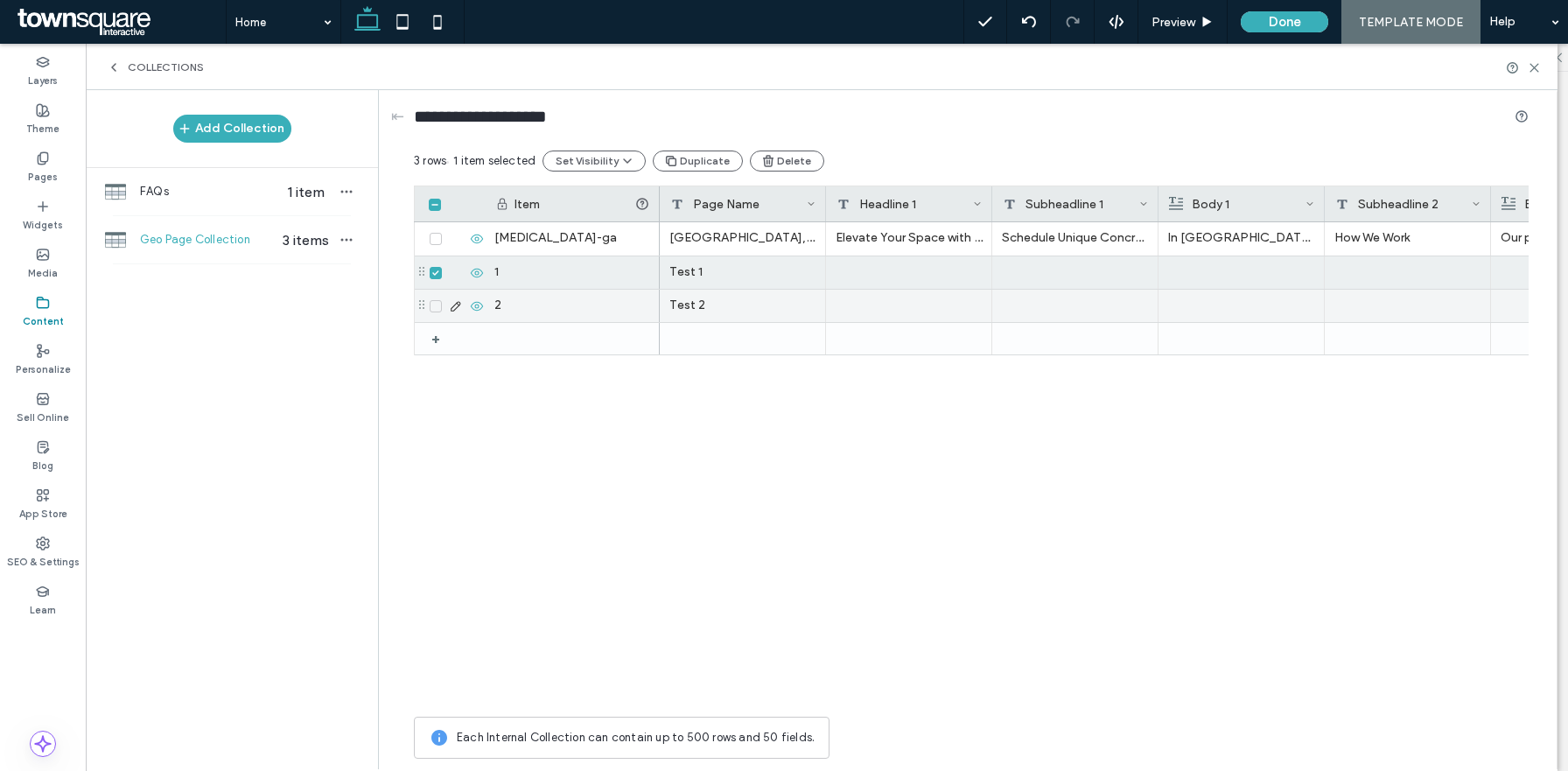
click at [436, 313] on div at bounding box center [454, 305] width 60 height 32
click at [436, 301] on span at bounding box center [436, 306] width 13 height 13
click at [769, 163] on icon "button" at bounding box center [776, 160] width 14 height 14
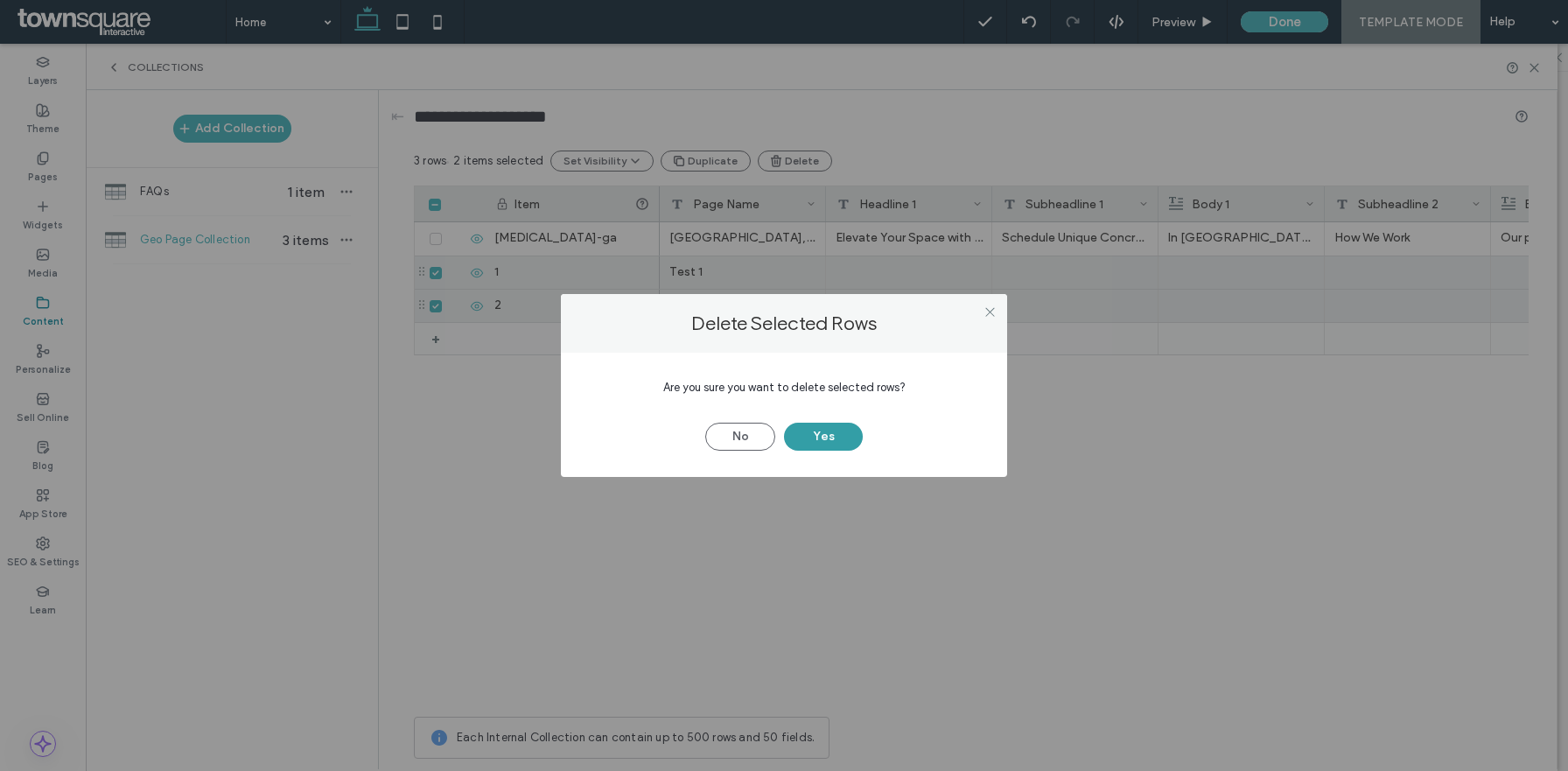
click at [820, 432] on button "Yes" at bounding box center [823, 437] width 79 height 28
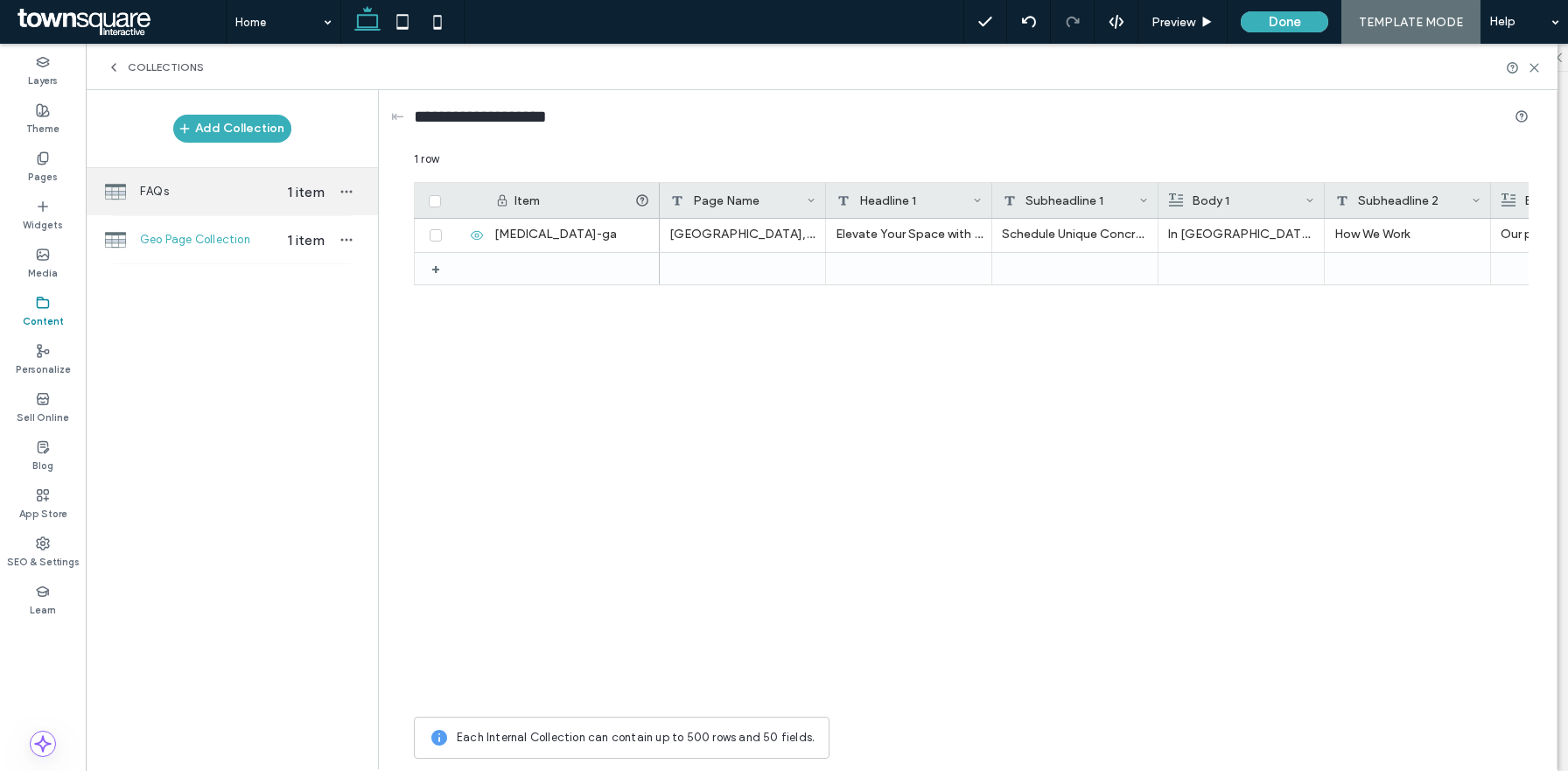
click at [188, 207] on div "FAQs 1 item" at bounding box center [232, 192] width 293 height 48
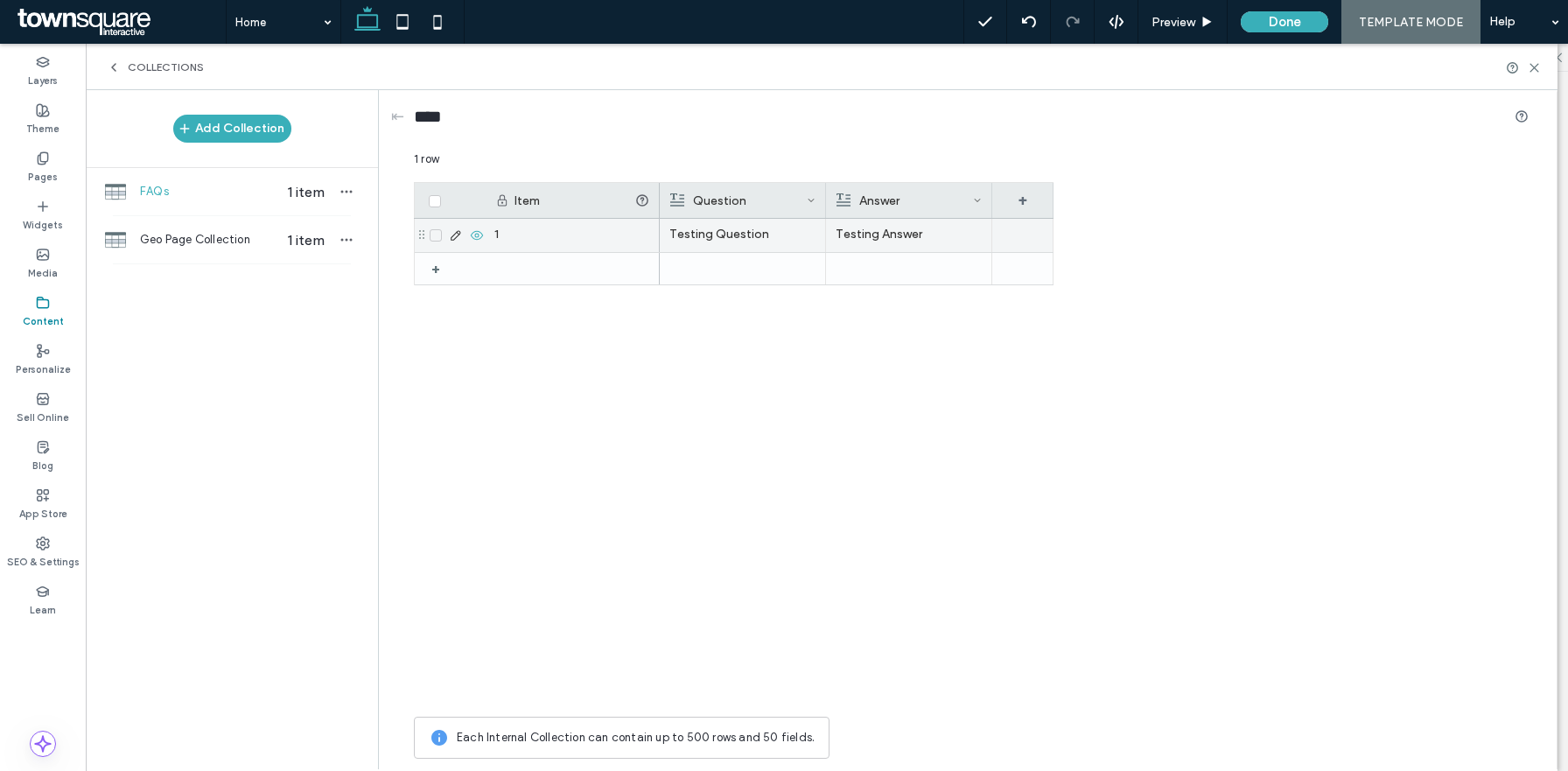
click at [733, 231] on p "Testing Question" at bounding box center [742, 234] width 146 height 31
click at [676, 214] on div "**********" at bounding box center [754, 237] width 189 height 48
click at [676, 236] on div "**********" at bounding box center [755, 236] width 185 height 44
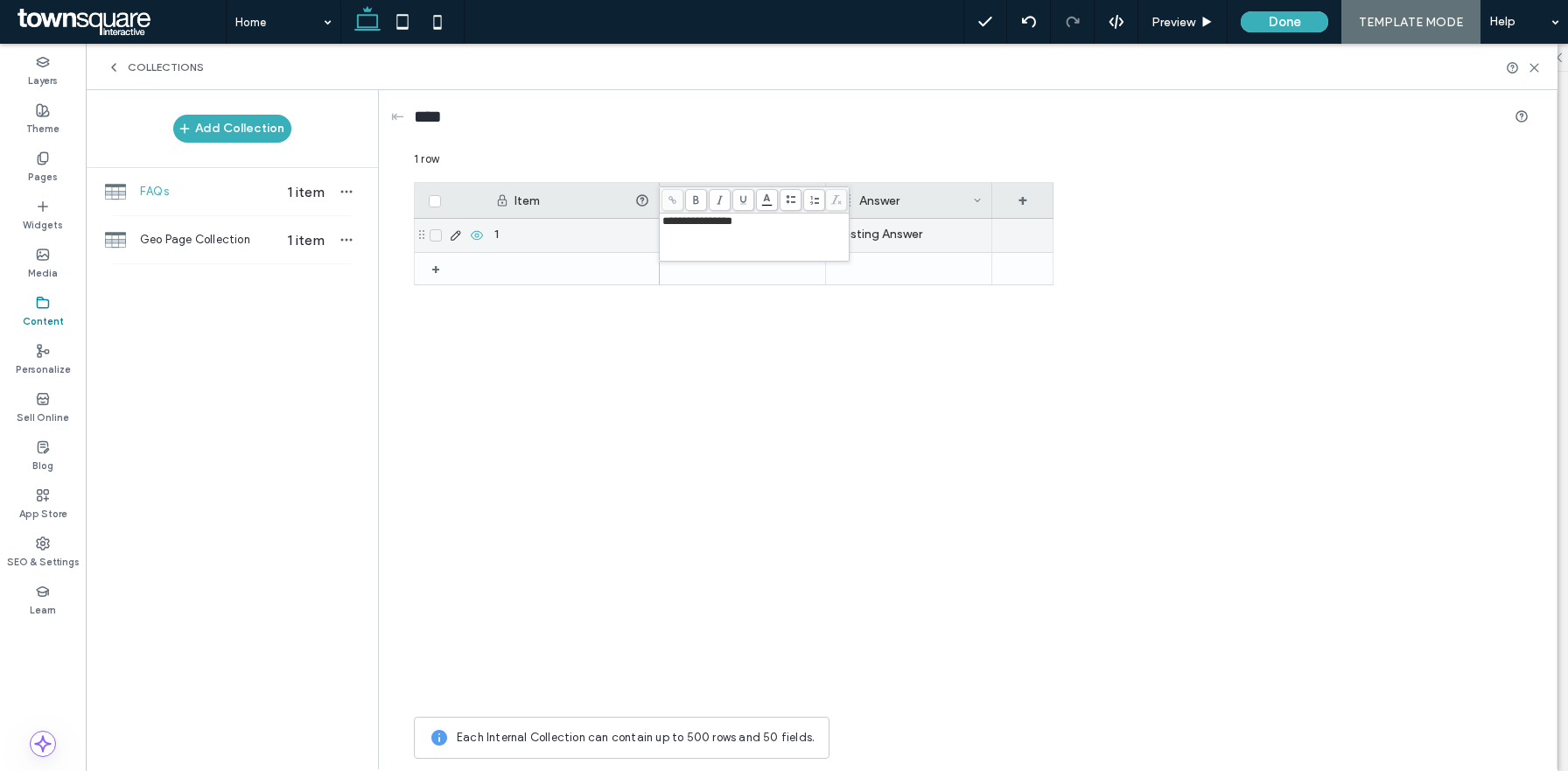
click at [676, 227] on span "**********" at bounding box center [697, 221] width 70 height 12
click at [694, 227] on span "**********" at bounding box center [697, 221] width 70 height 12
copy span "*******"
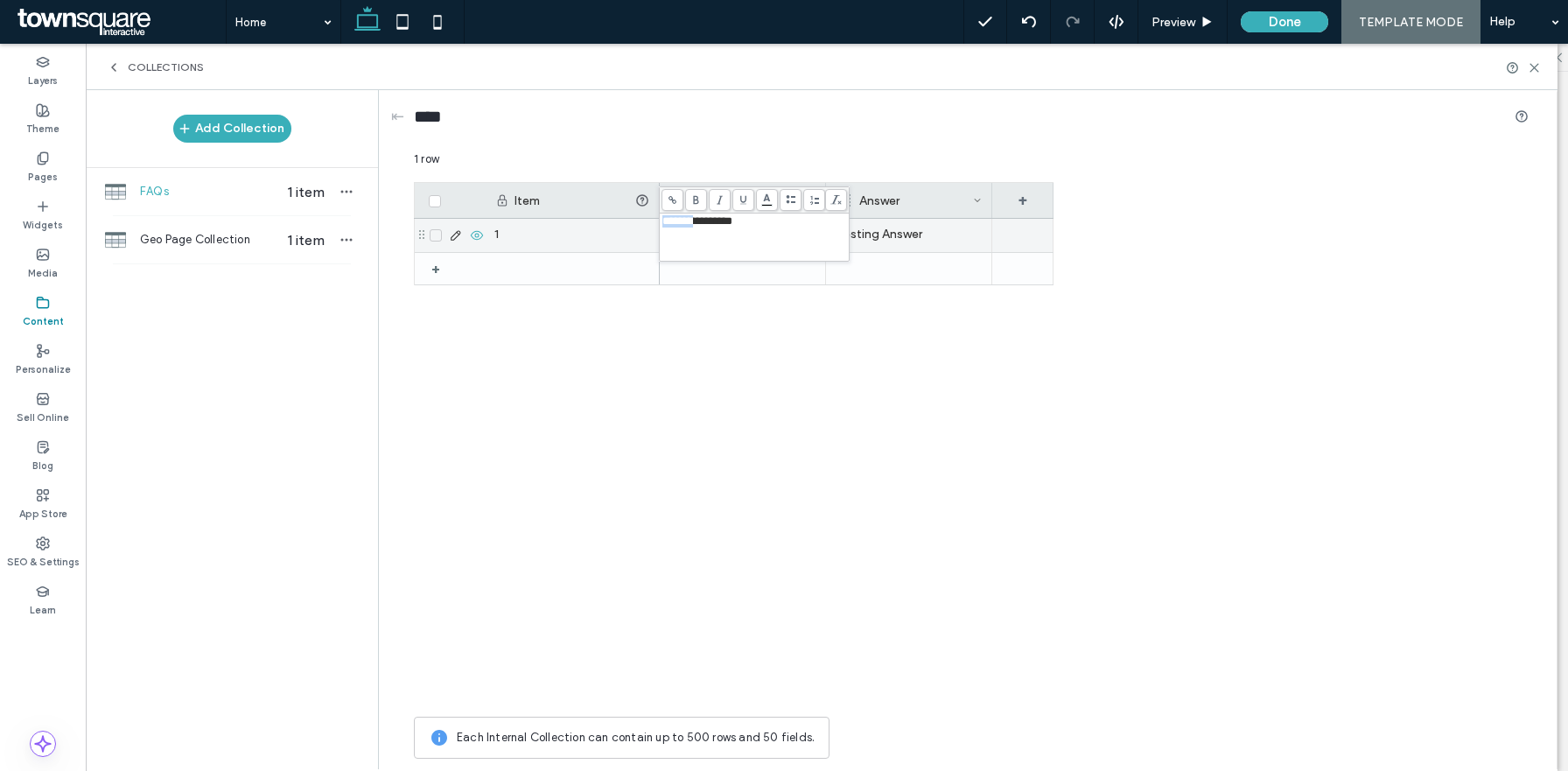
click at [898, 228] on p "Testing Answer" at bounding box center [909, 234] width 146 height 31
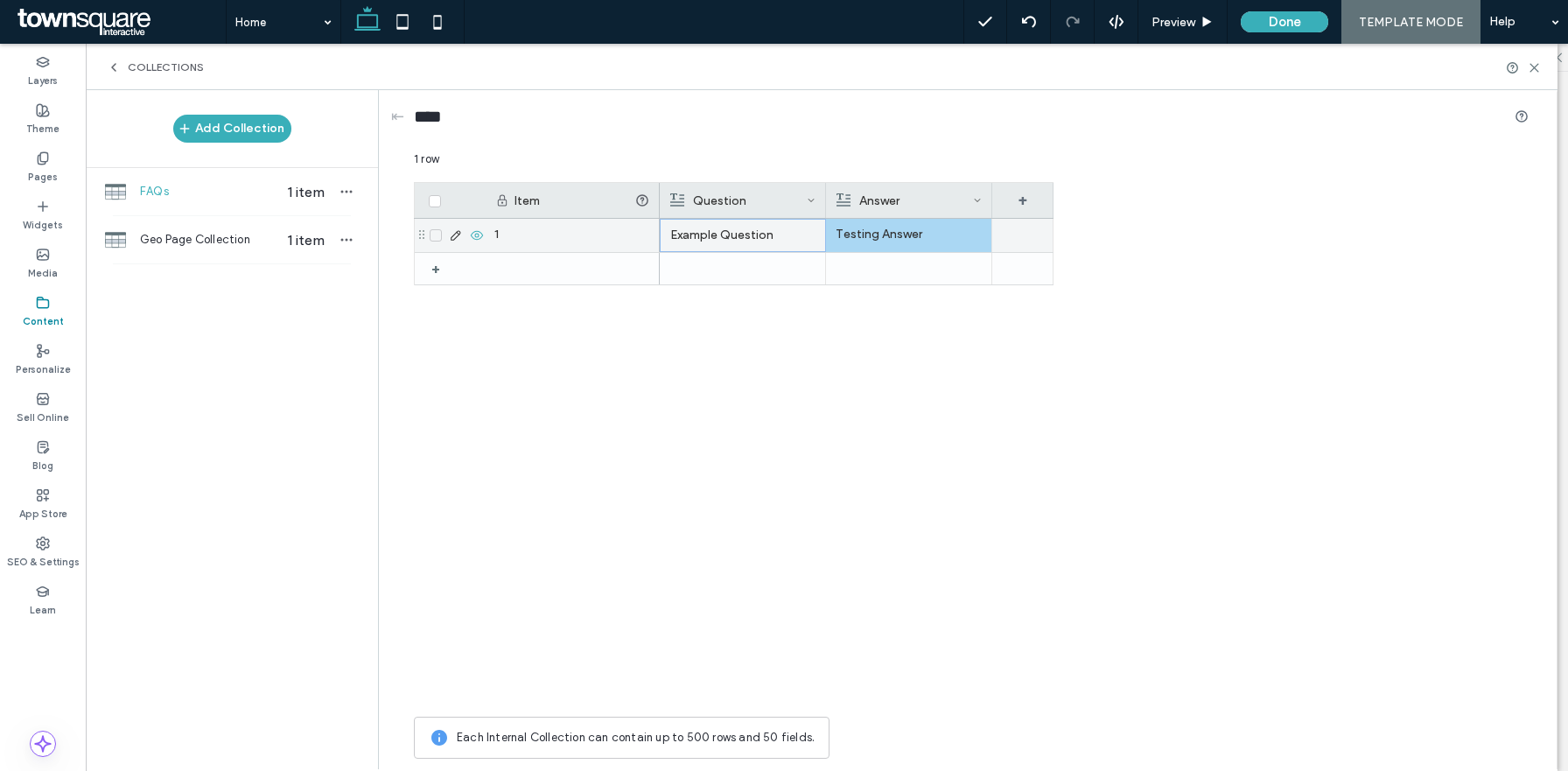
click at [859, 238] on p "Testing Answer" at bounding box center [909, 234] width 146 height 31
click at [850, 226] on span "**********" at bounding box center [859, 221] width 61 height 12
click at [897, 342] on div "Example Question" at bounding box center [856, 463] width 394 height 489
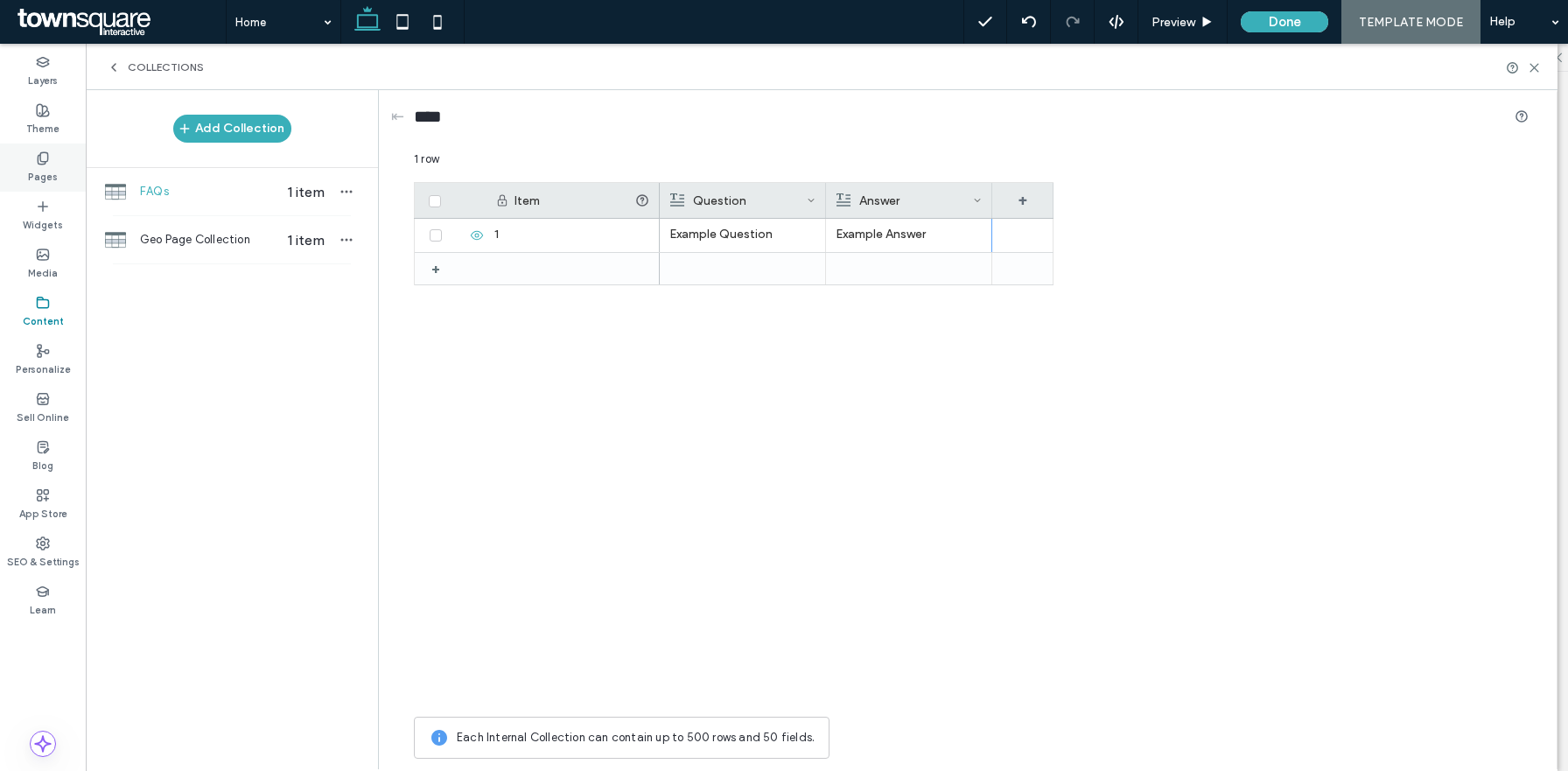
click at [38, 176] on label "Pages" at bounding box center [43, 175] width 30 height 19
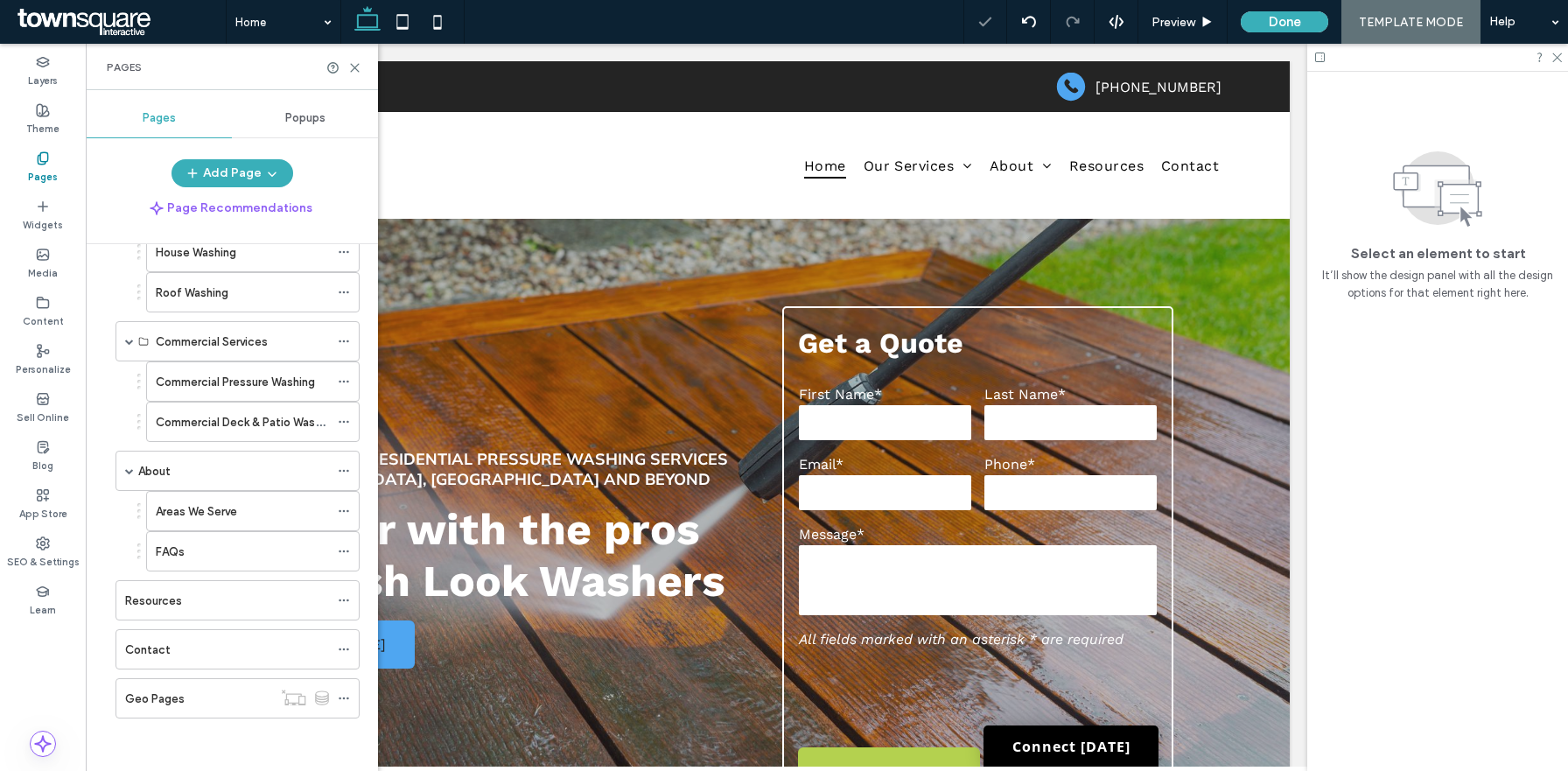
scroll to position [0, 0]
click at [357, 65] on use at bounding box center [355, 68] width 8 height 8
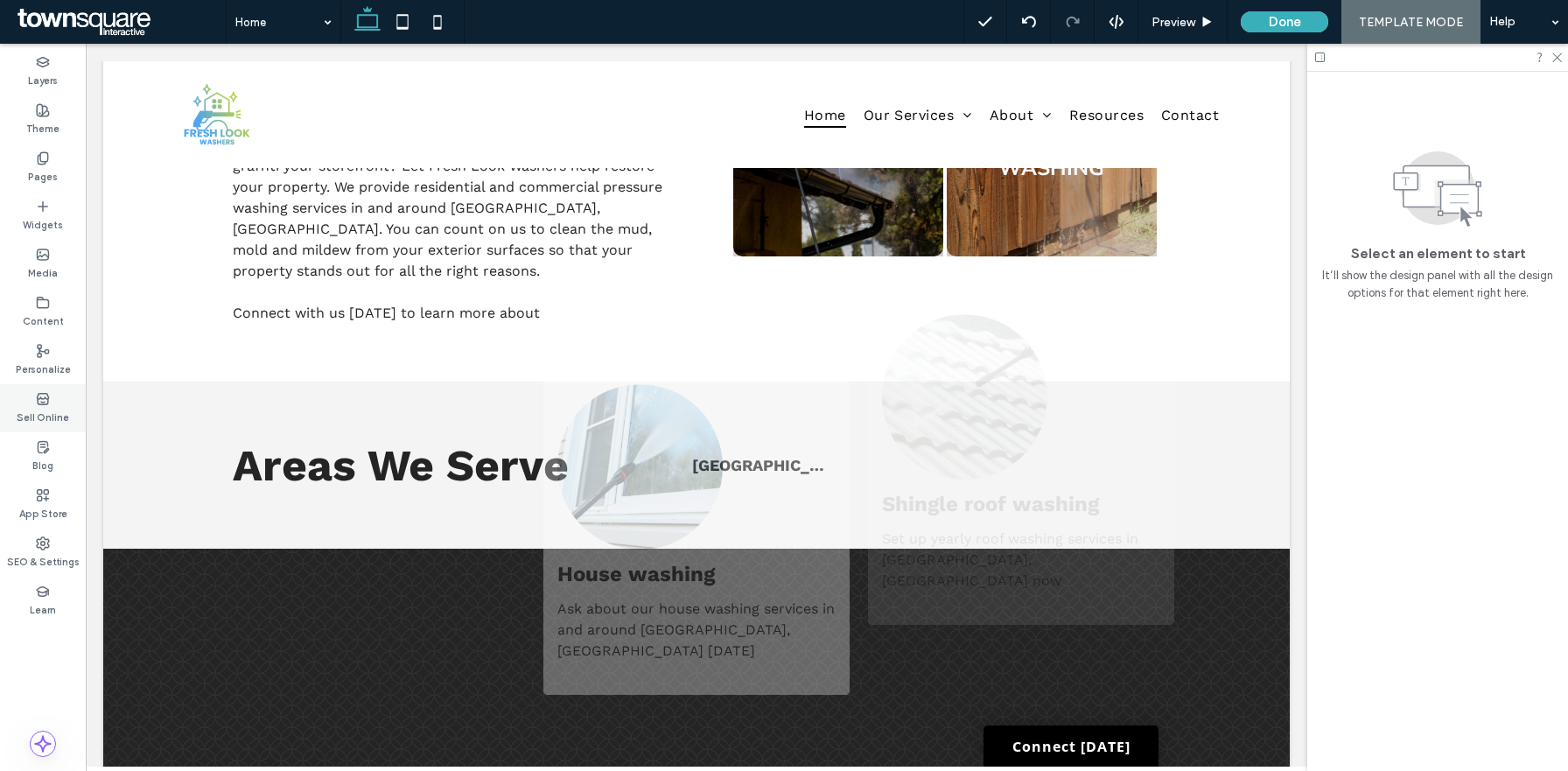
scroll to position [1180, 0]
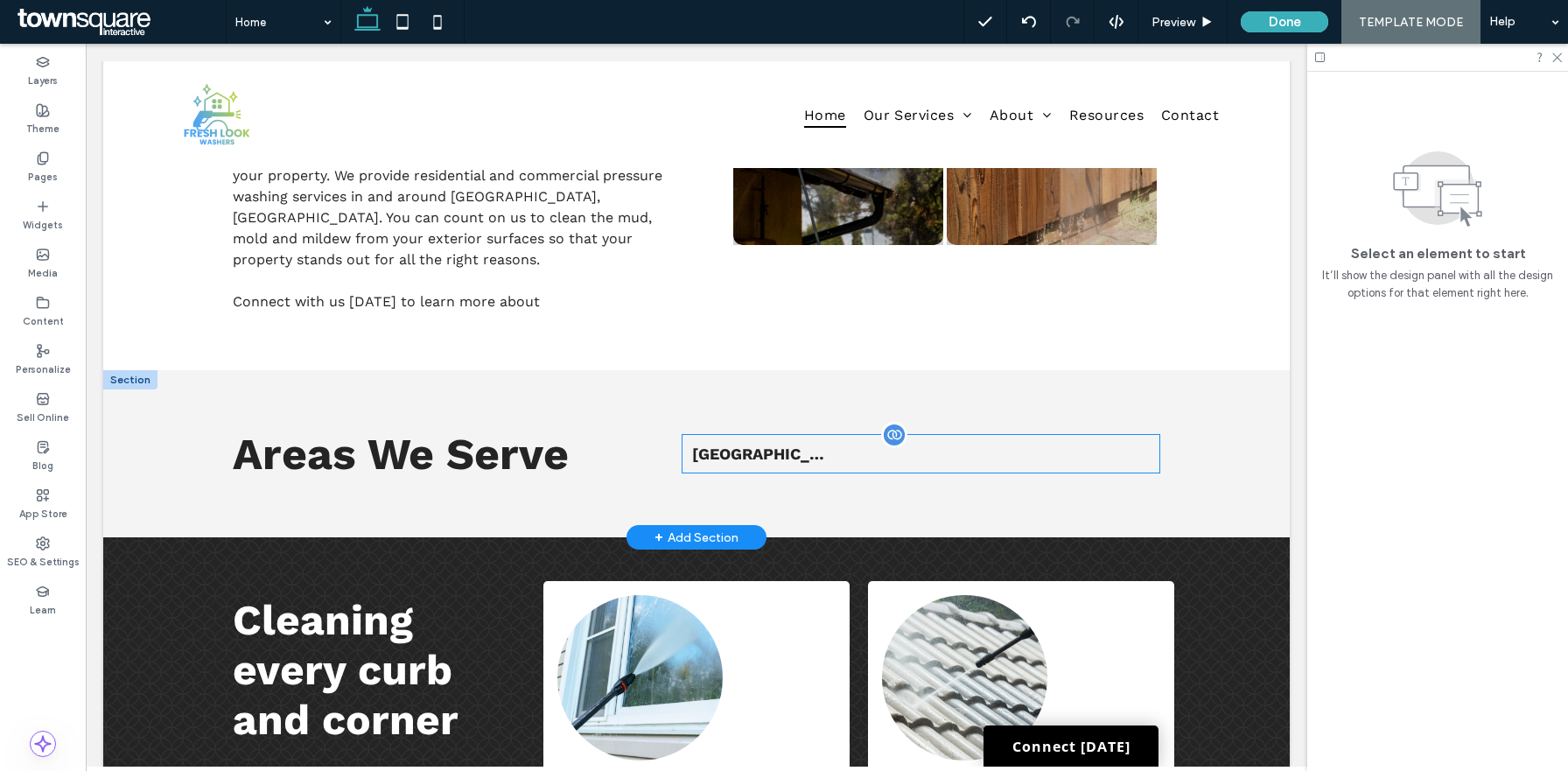
click at [809, 444] on span "[GEOGRAPHIC_DATA], [GEOGRAPHIC_DATA]" at bounding box center [762, 453] width 139 height 18
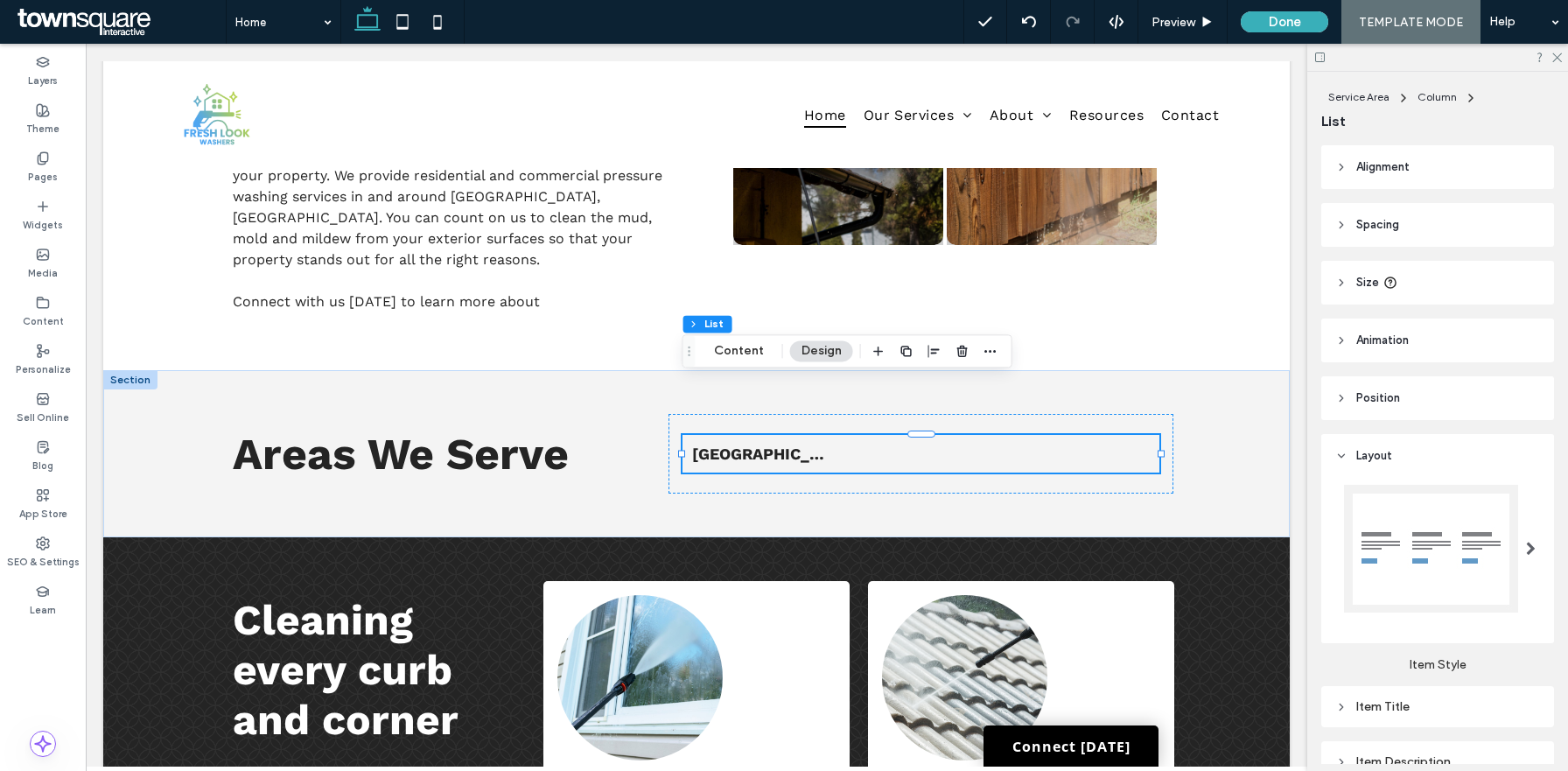
click at [1433, 213] on header "Spacing" at bounding box center [1438, 225] width 232 height 44
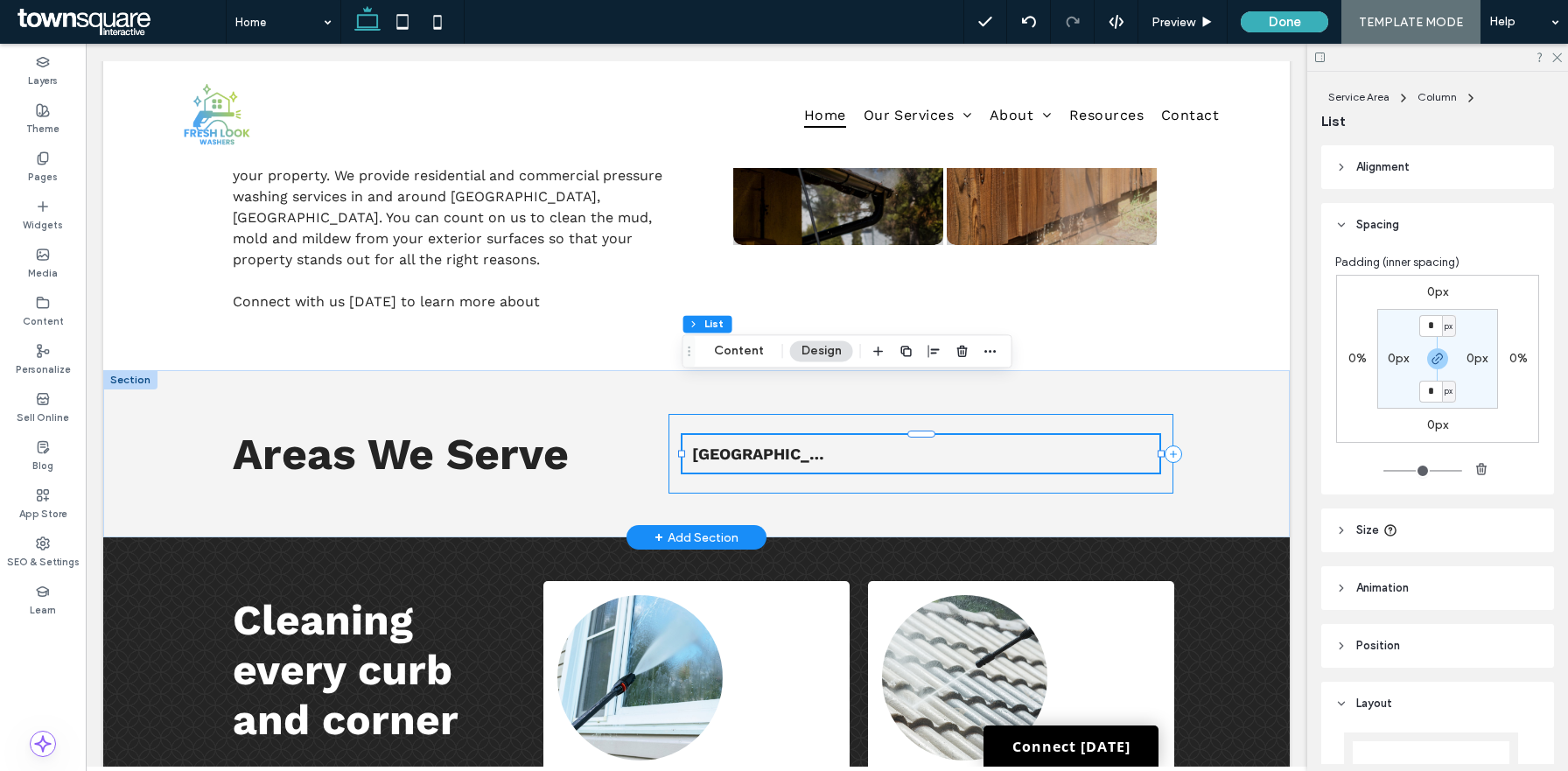
click at [1071, 414] on div "List of Services Norco, GA" at bounding box center [921, 454] width 506 height 80
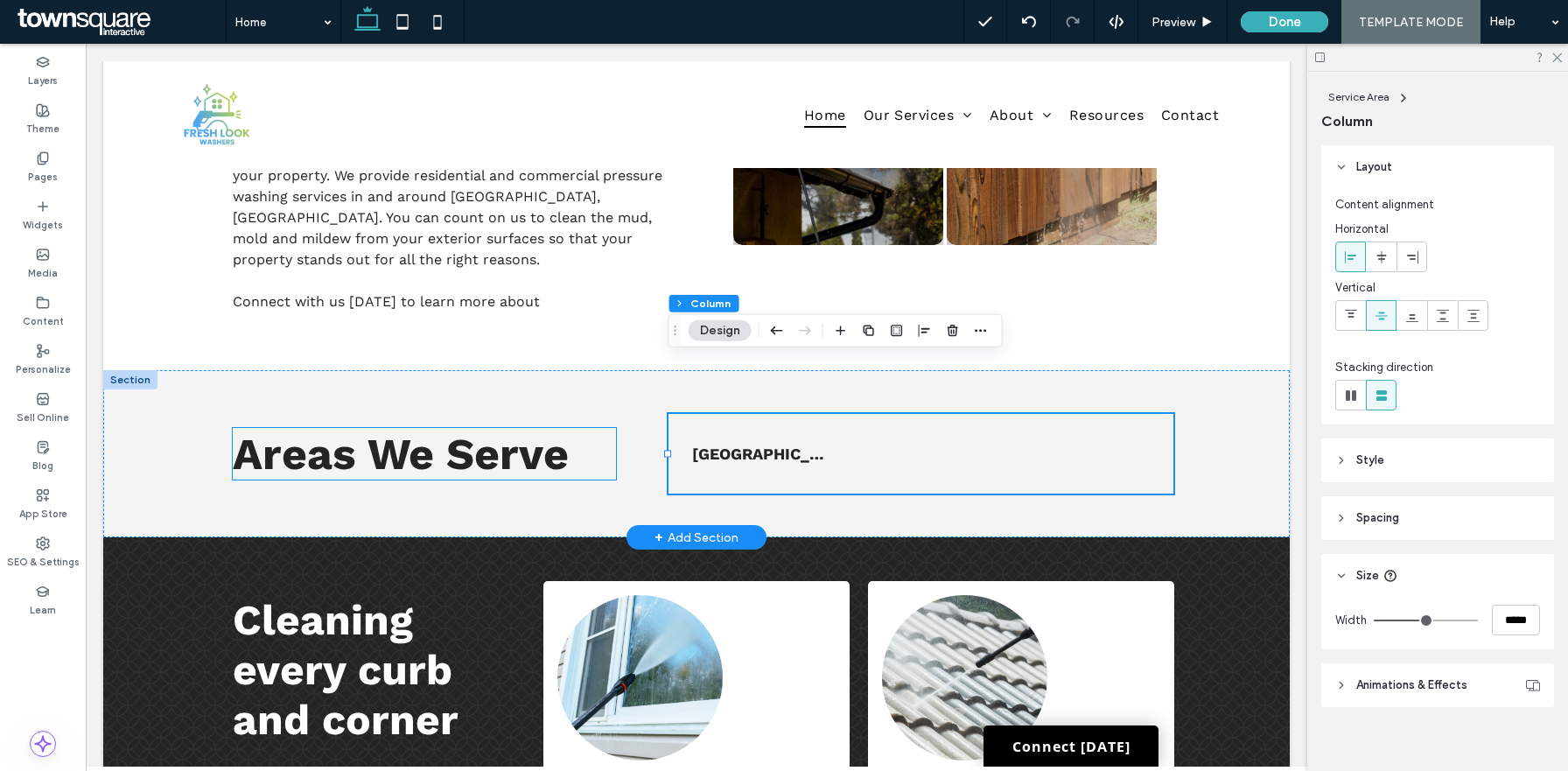
click at [552, 428] on span "Areas We Serve" at bounding box center [400, 453] width 336 height 52
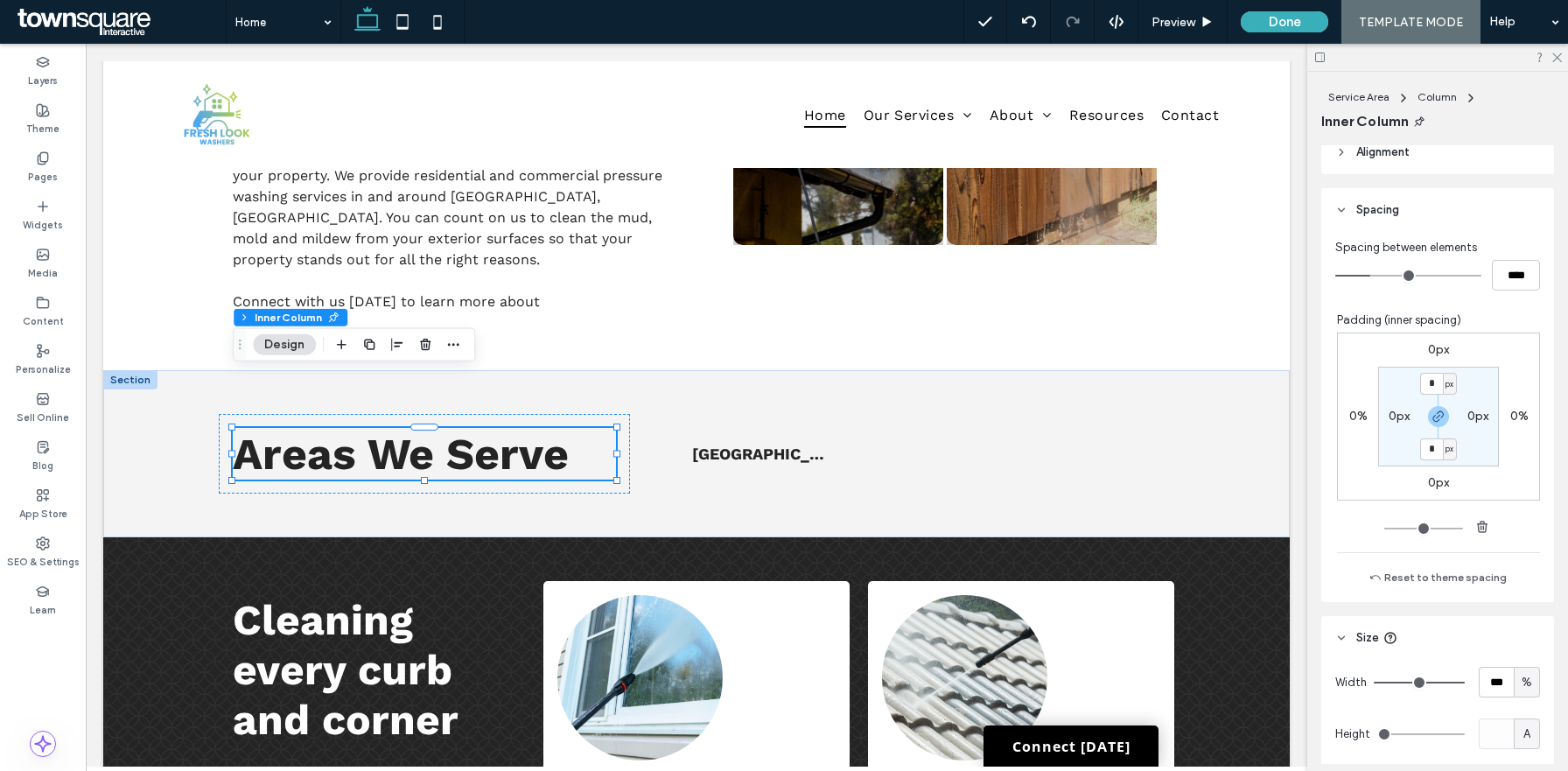
scroll to position [932, 0]
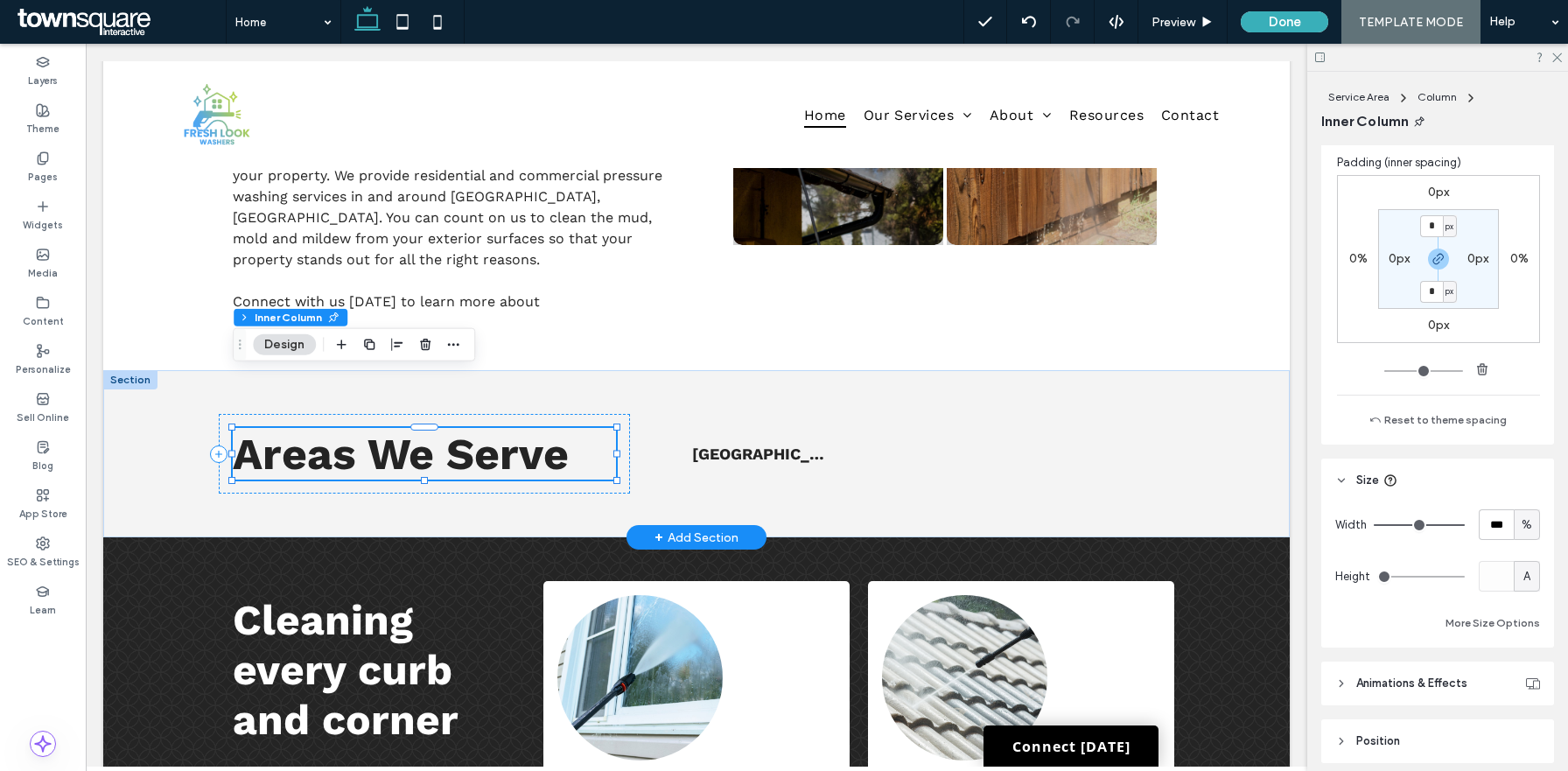
click at [497, 428] on span "Areas We Serve" at bounding box center [400, 453] width 336 height 52
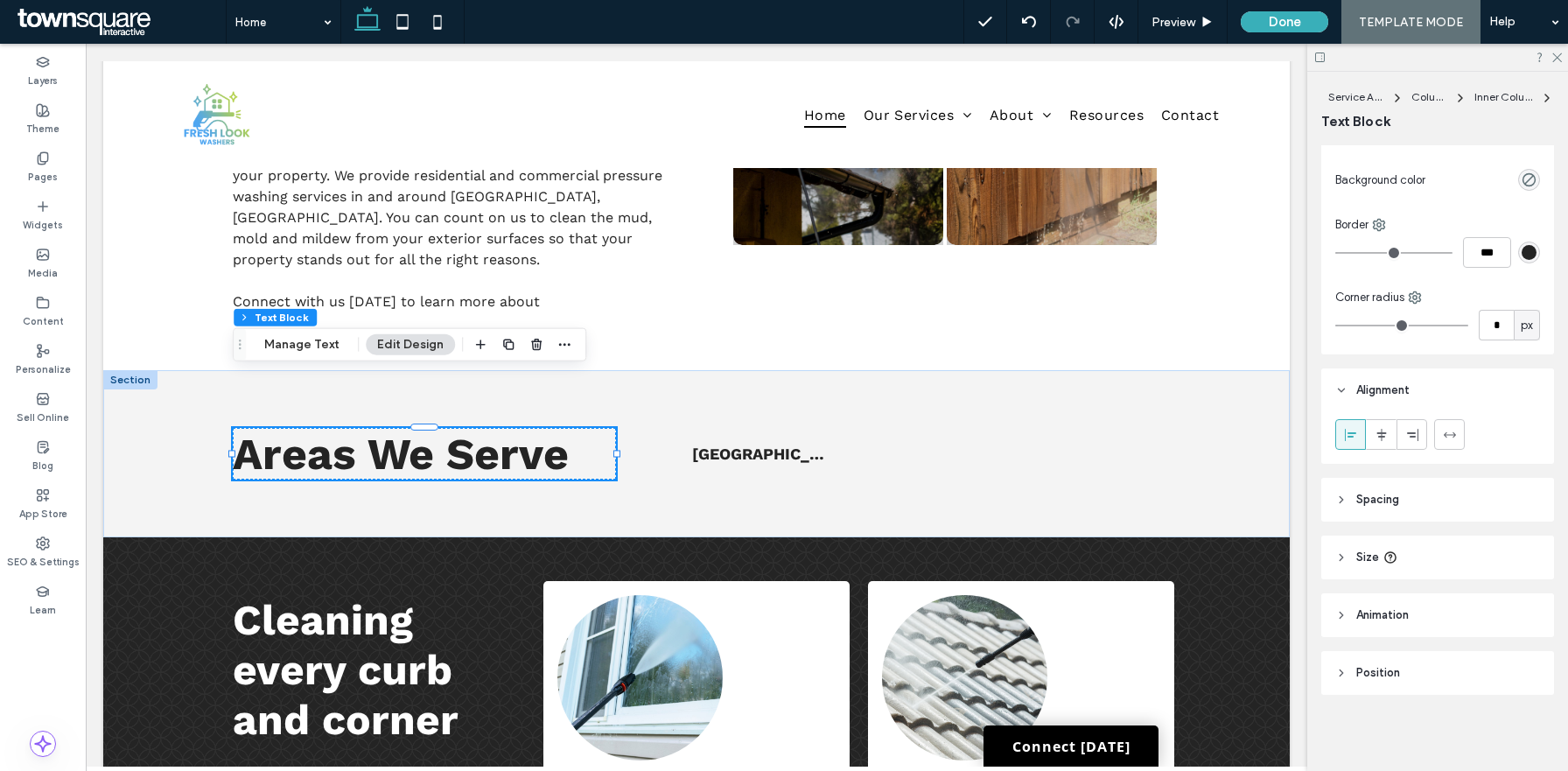
scroll to position [124, 0]
click at [1381, 507] on span "Spacing" at bounding box center [1378, 499] width 43 height 18
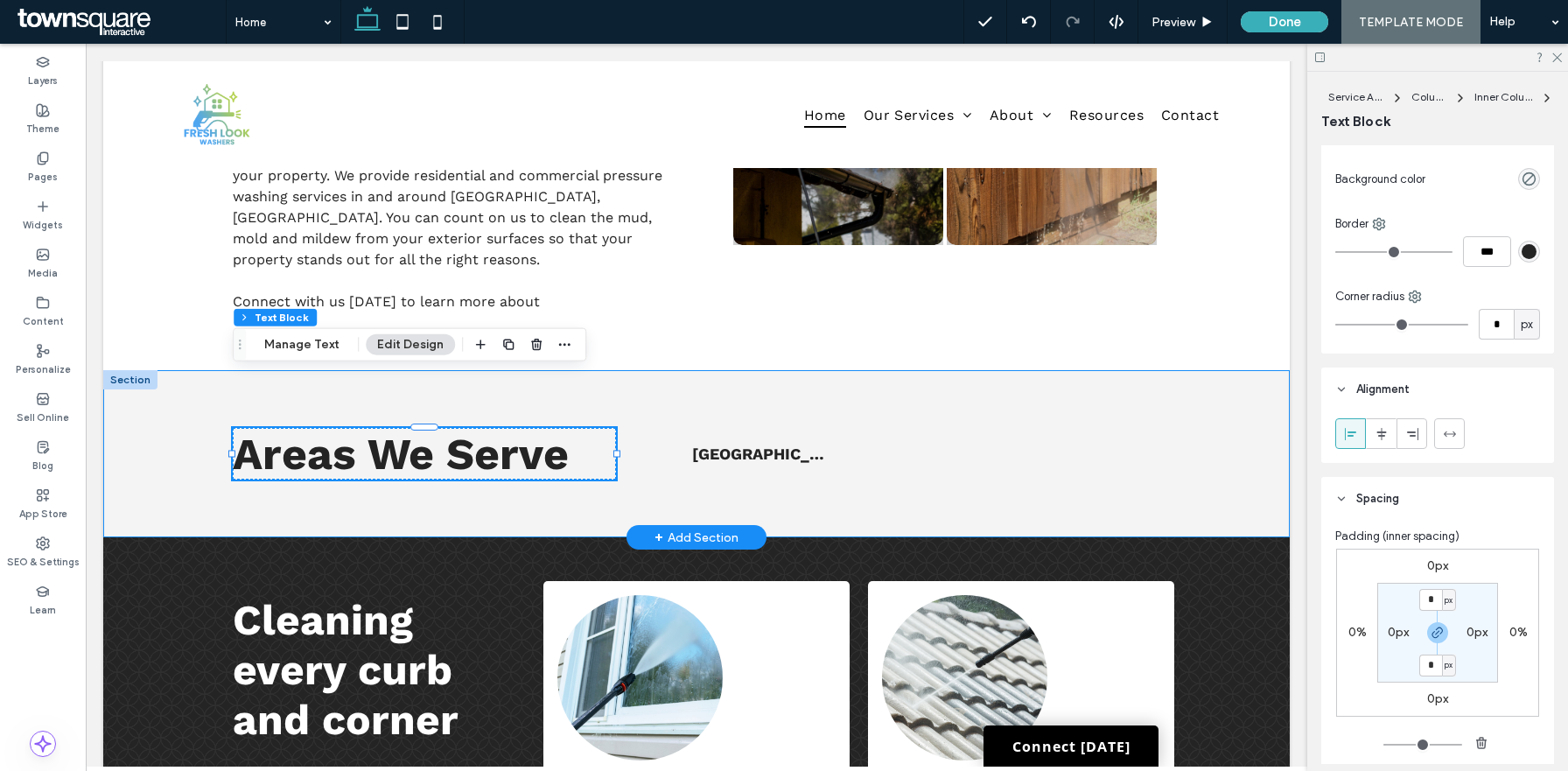
click at [642, 372] on div "Areas We Serve List of Services Norco, GA" at bounding box center [696, 454] width 1051 height 167
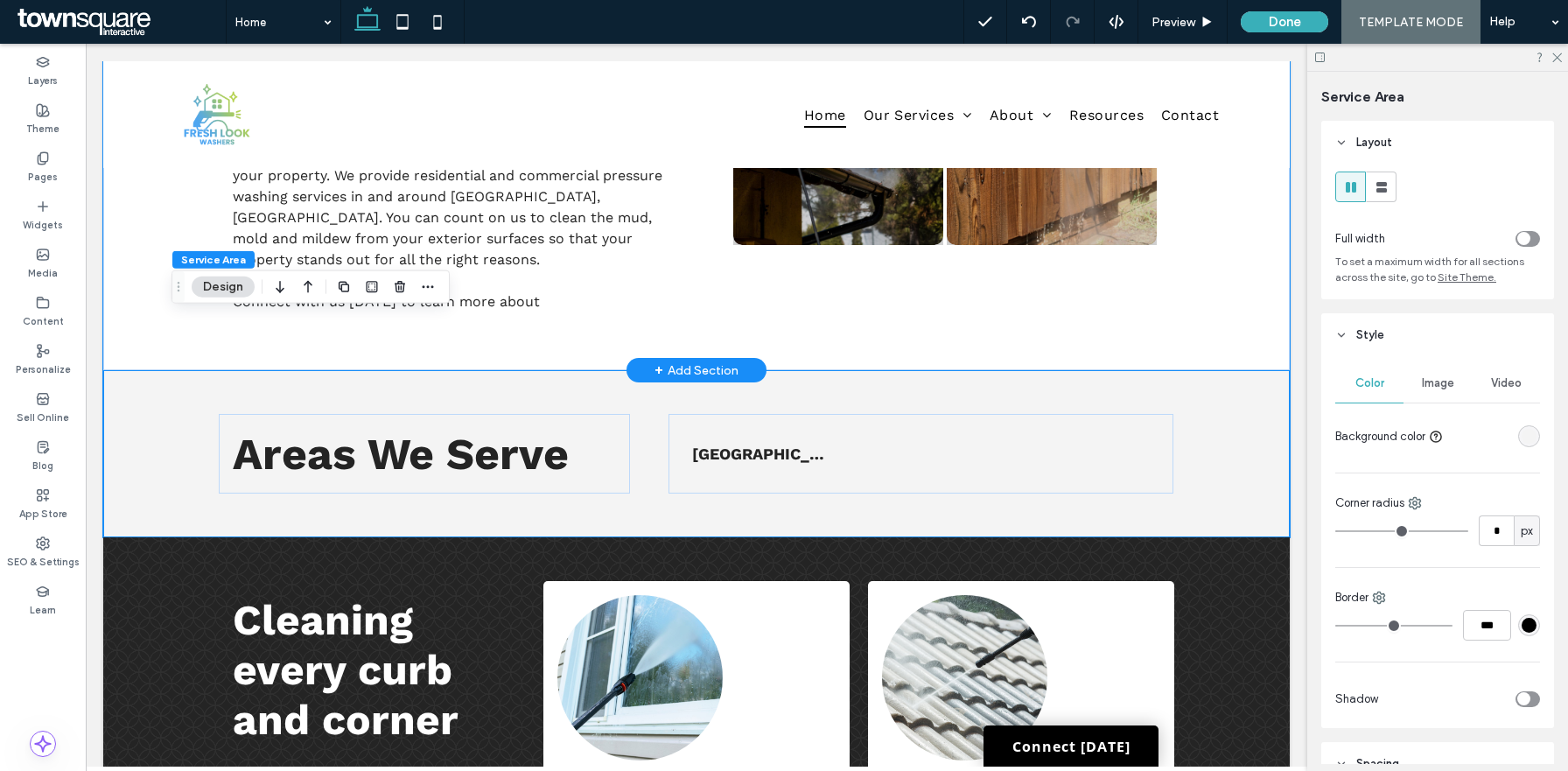
click at [1265, 253] on div "First-Class Cleaning From Corner to Corner Get residential or commercial pressu…" at bounding box center [696, 44] width 1187 height 651
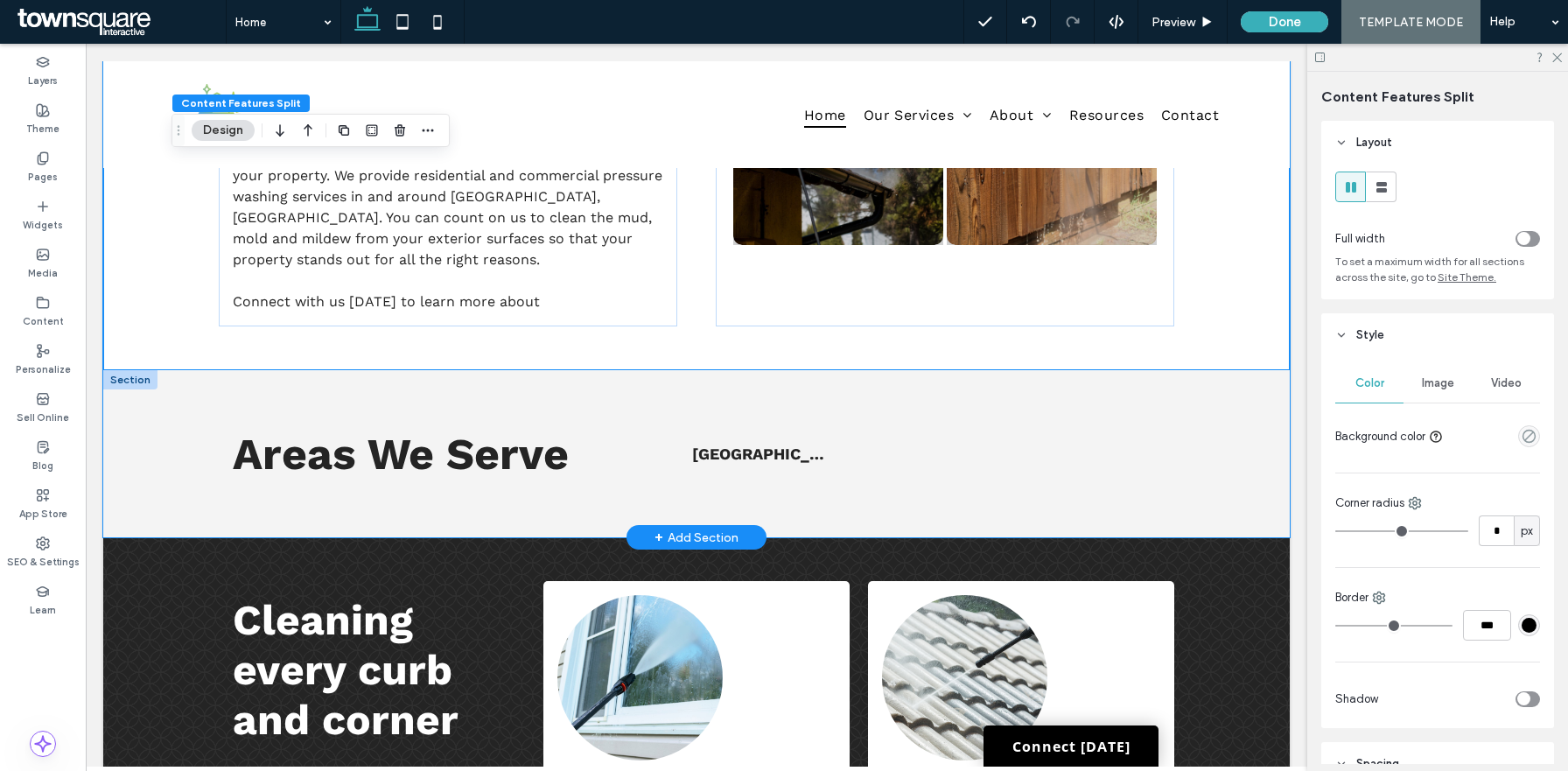
click at [155, 370] on div "Areas We Serve List of Services Norco, GA" at bounding box center [696, 454] width 1187 height 167
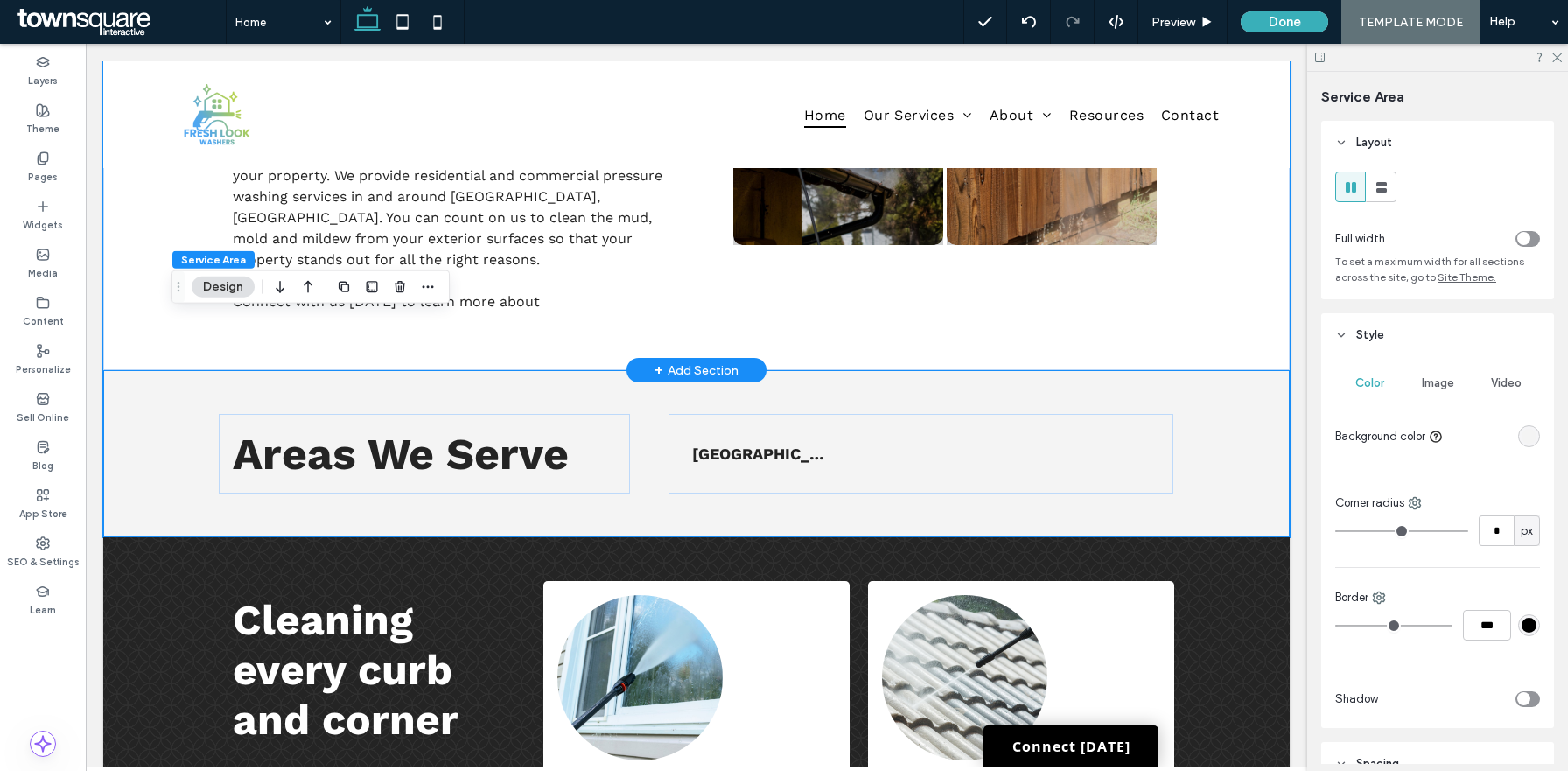
click at [134, 202] on div "First-Class Cleaning From Corner to Corner Get residential or commercial pressu…" at bounding box center [696, 44] width 1187 height 651
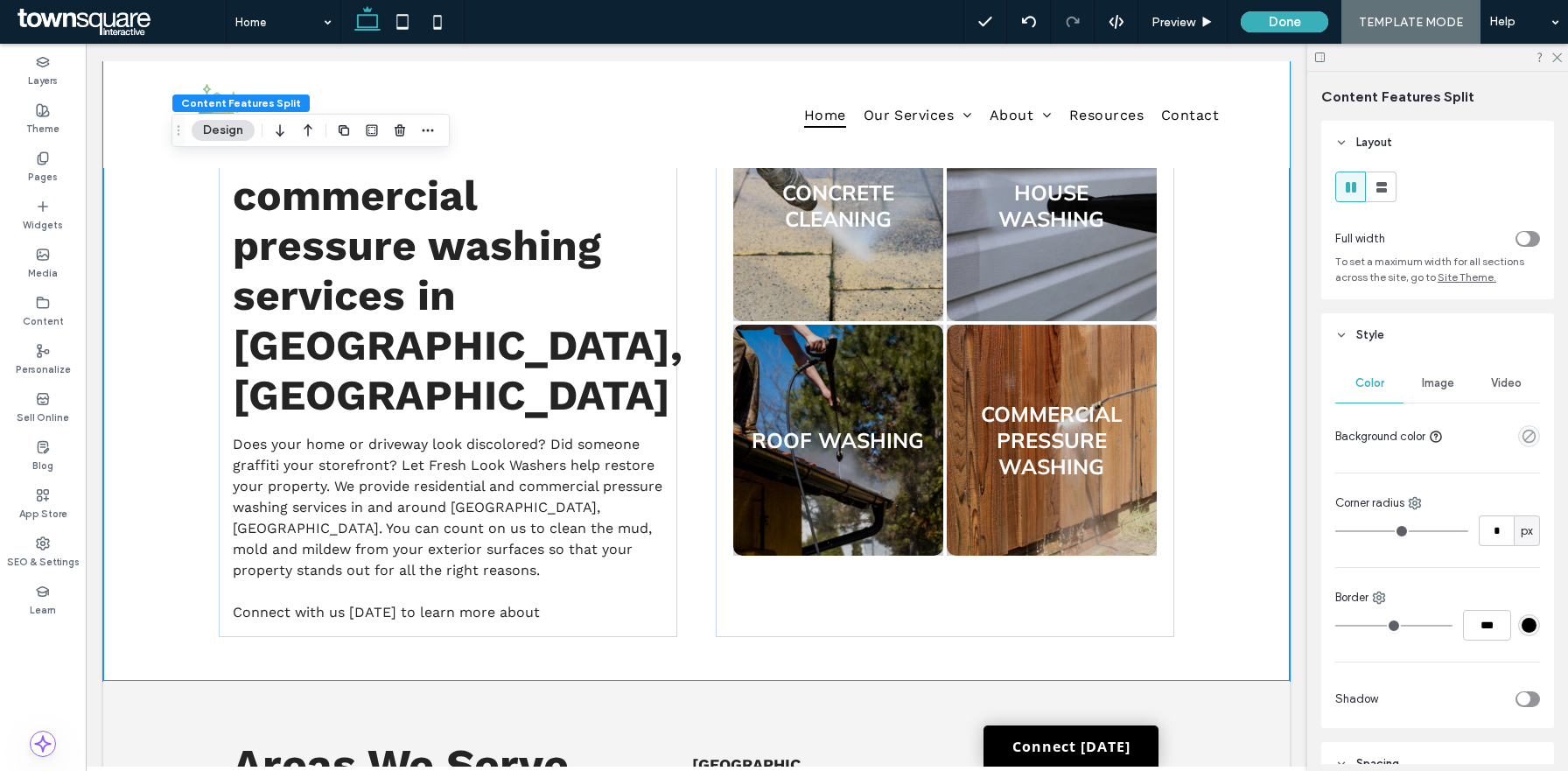
scroll to position [865, 0]
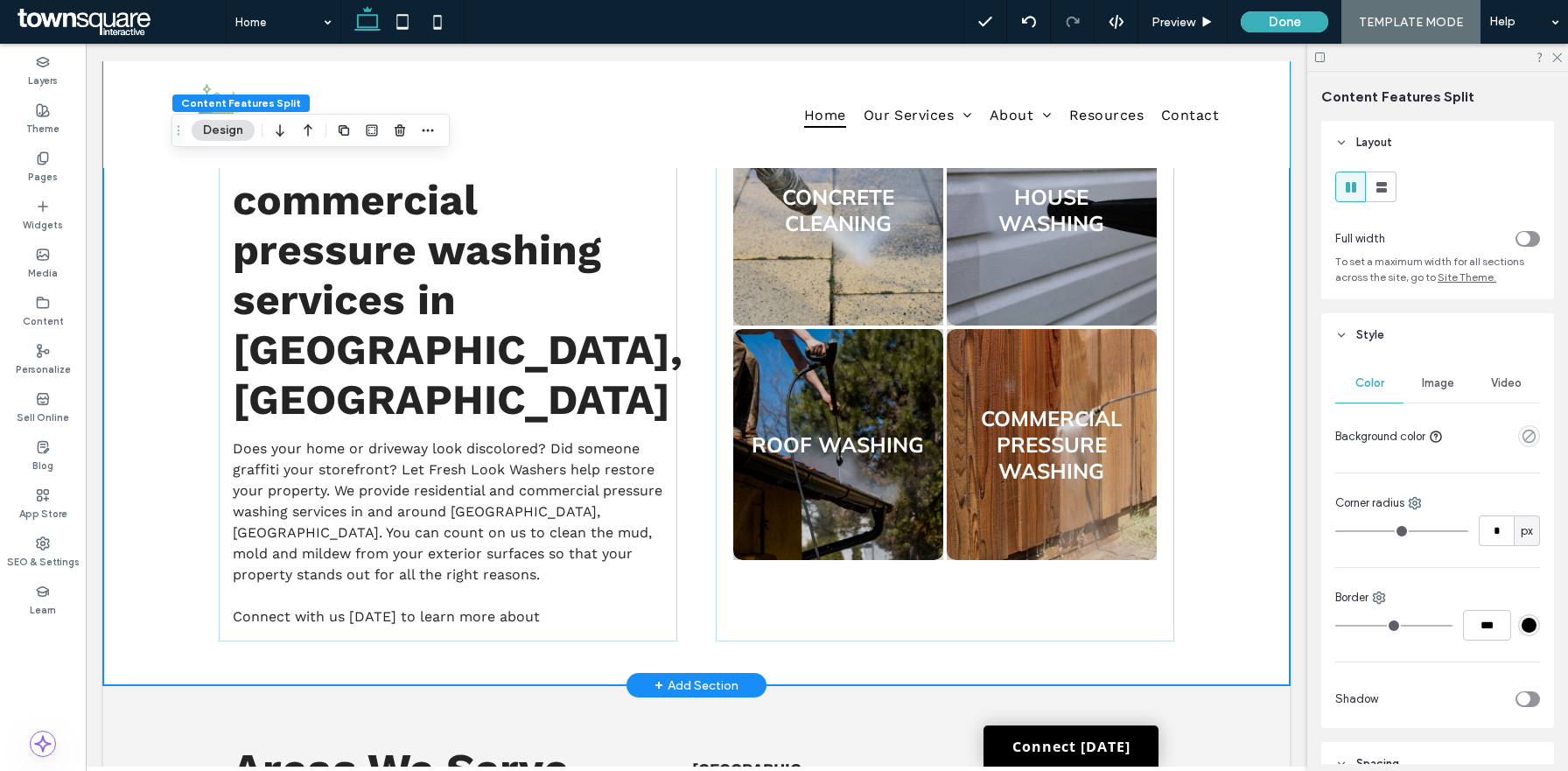
click at [186, 387] on div "First-Class Cleaning From Corner to Corner Get residential or commercial pressu…" at bounding box center [696, 359] width 1051 height 651
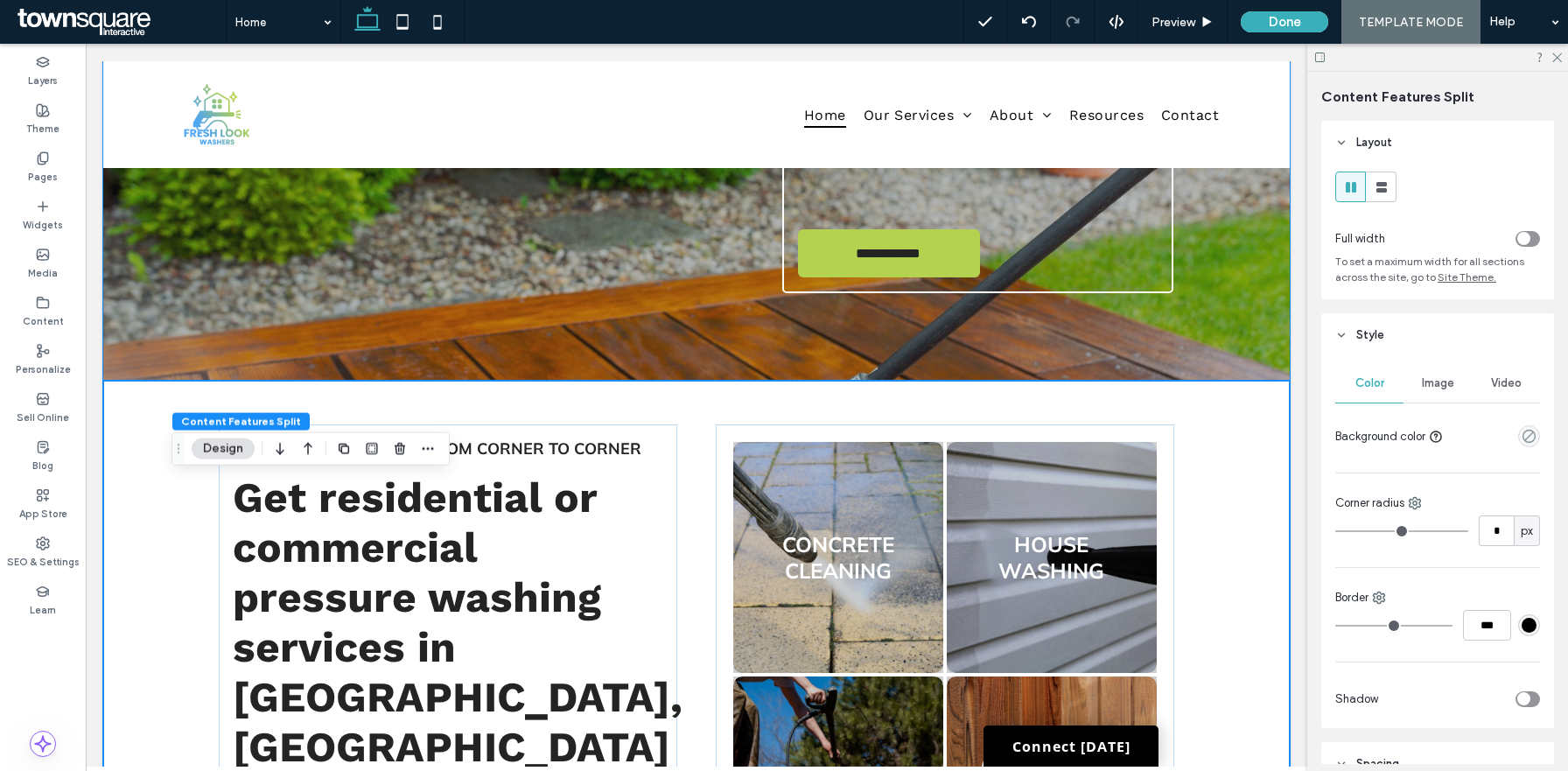
scroll to position [0, 0]
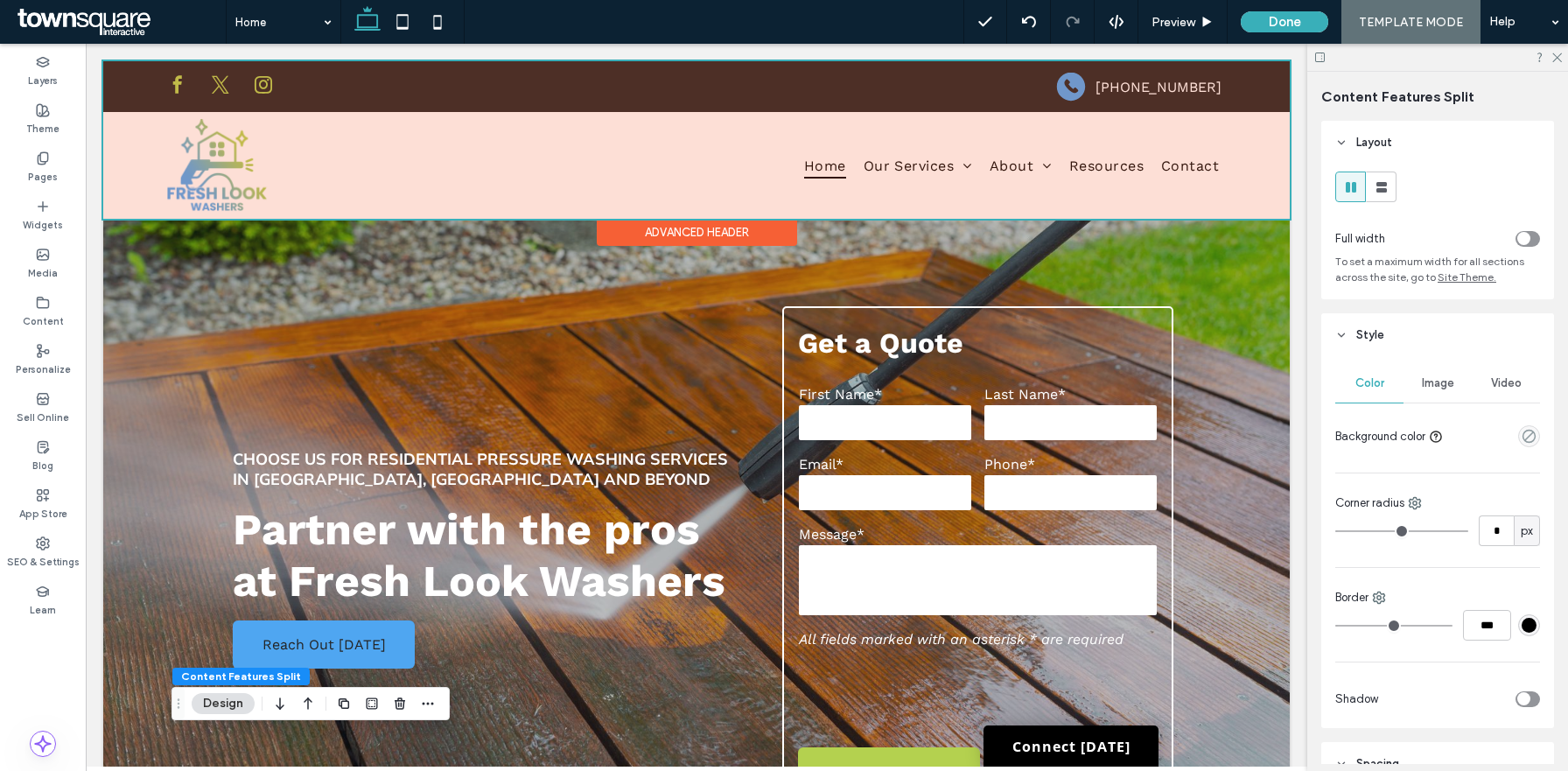
click at [1011, 165] on div at bounding box center [696, 140] width 1187 height 158
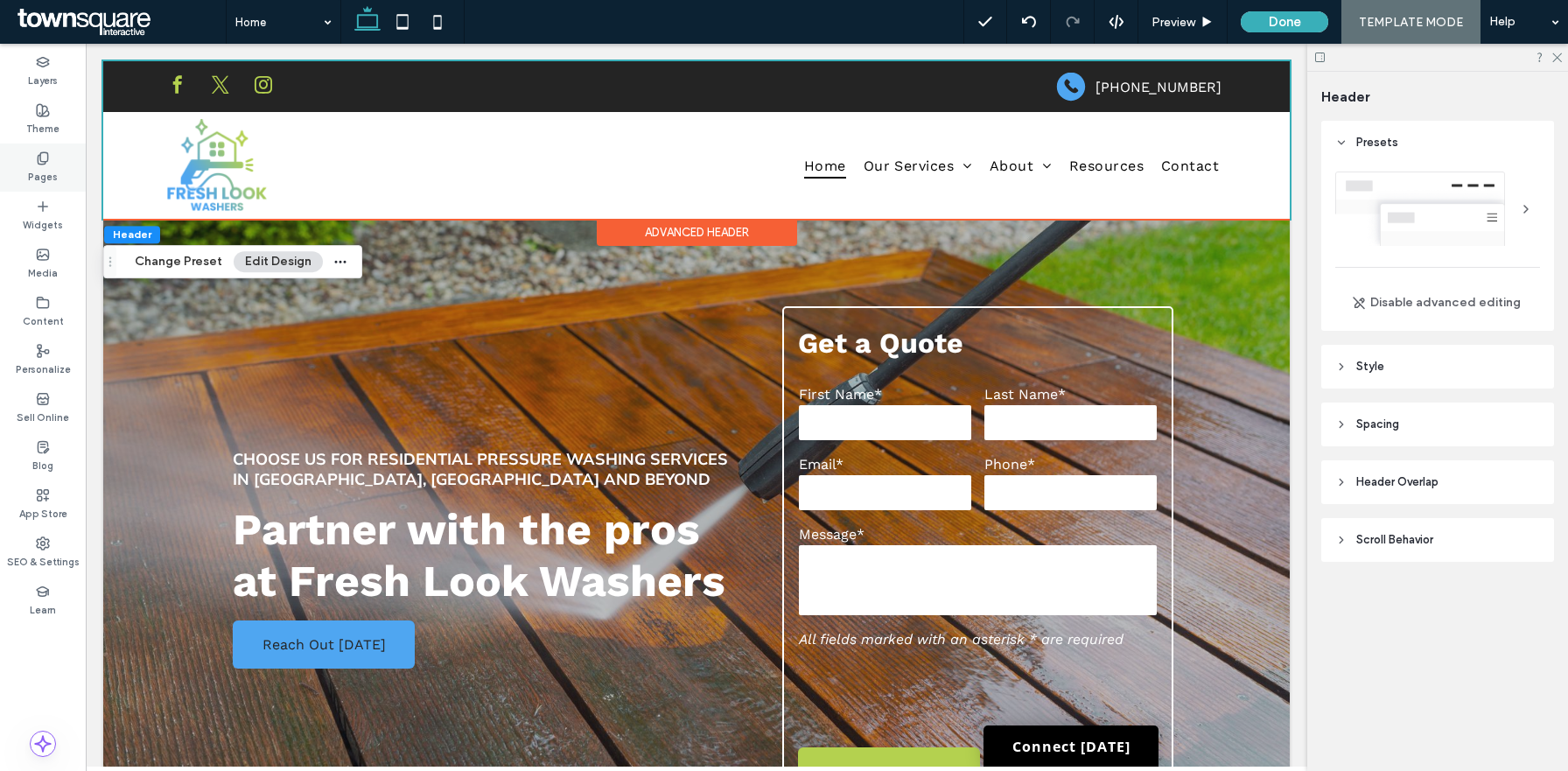
click at [52, 165] on label "Pages" at bounding box center [43, 175] width 30 height 19
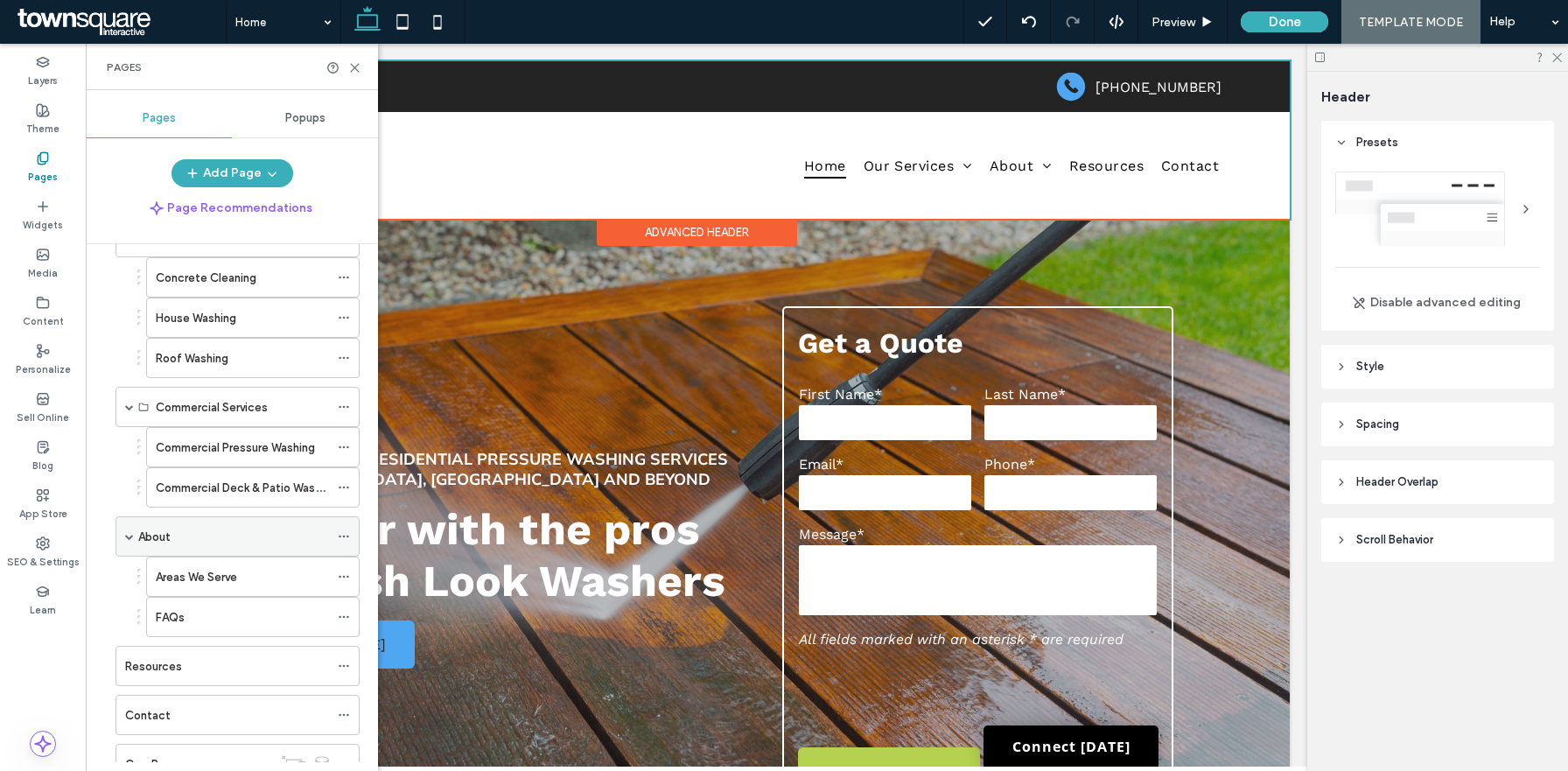
scroll to position [171, 0]
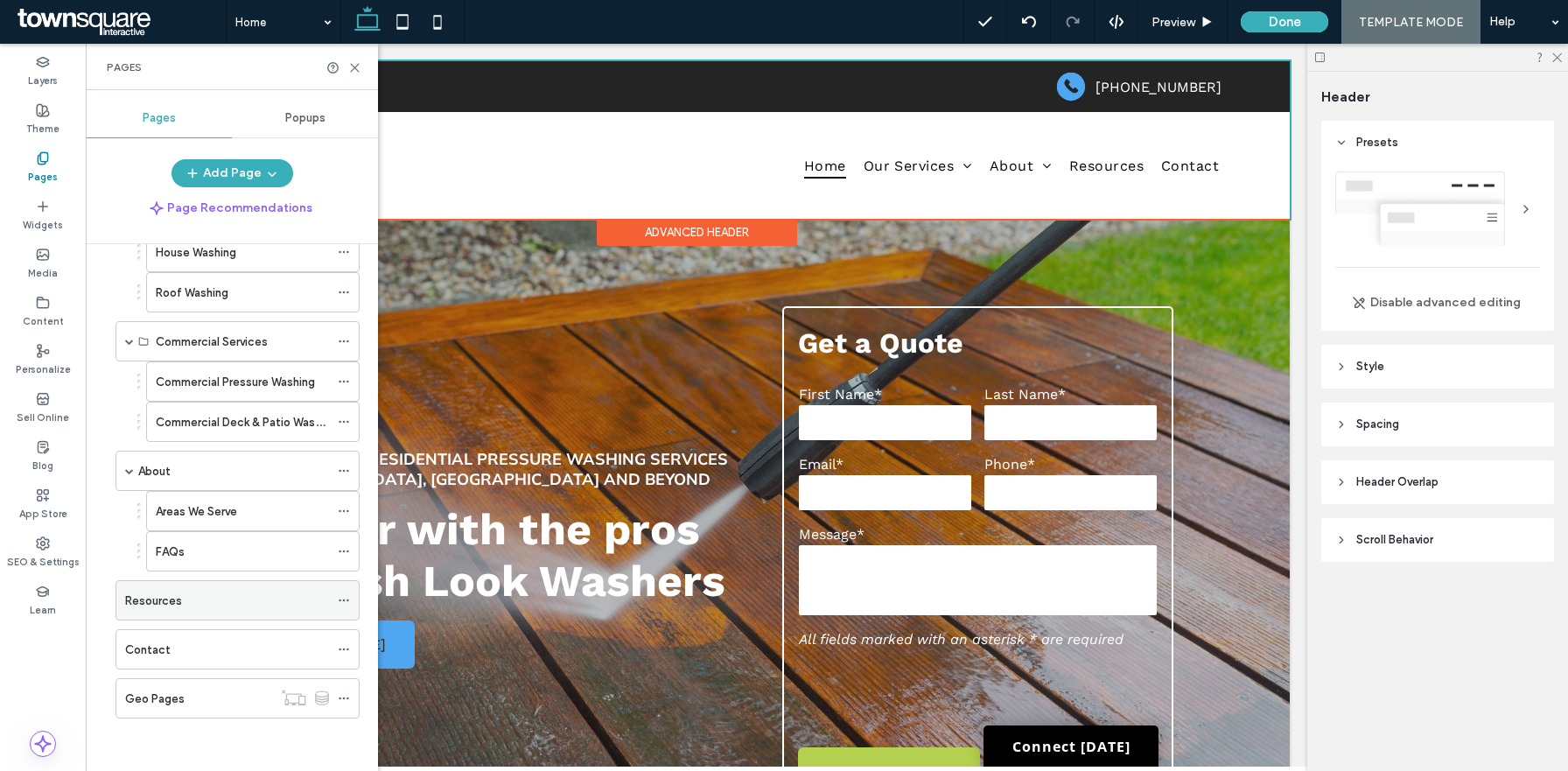
click at [238, 593] on div "Resources" at bounding box center [228, 600] width 204 height 18
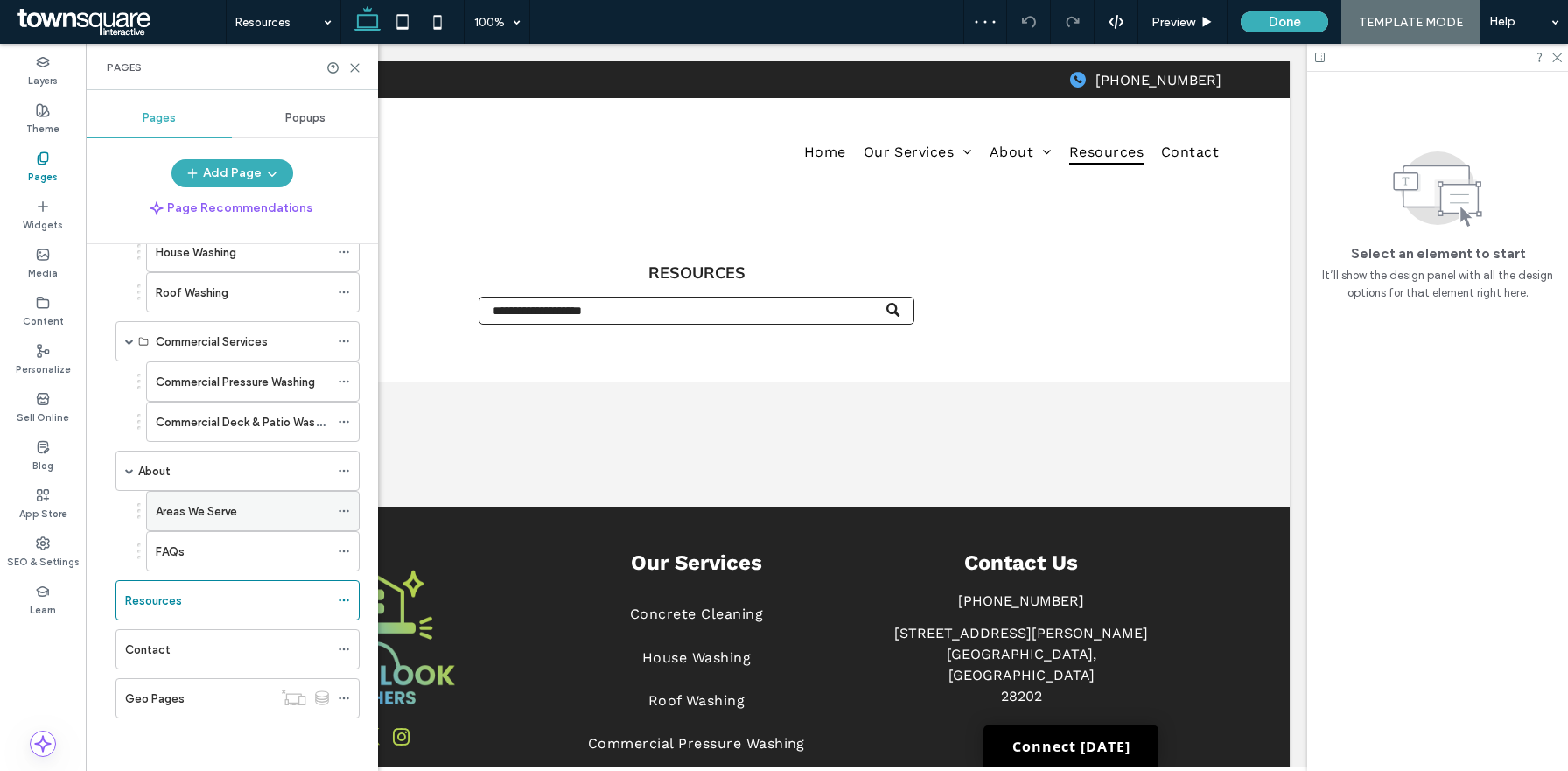
click at [242, 517] on div "Areas We Serve" at bounding box center [242, 510] width 173 height 18
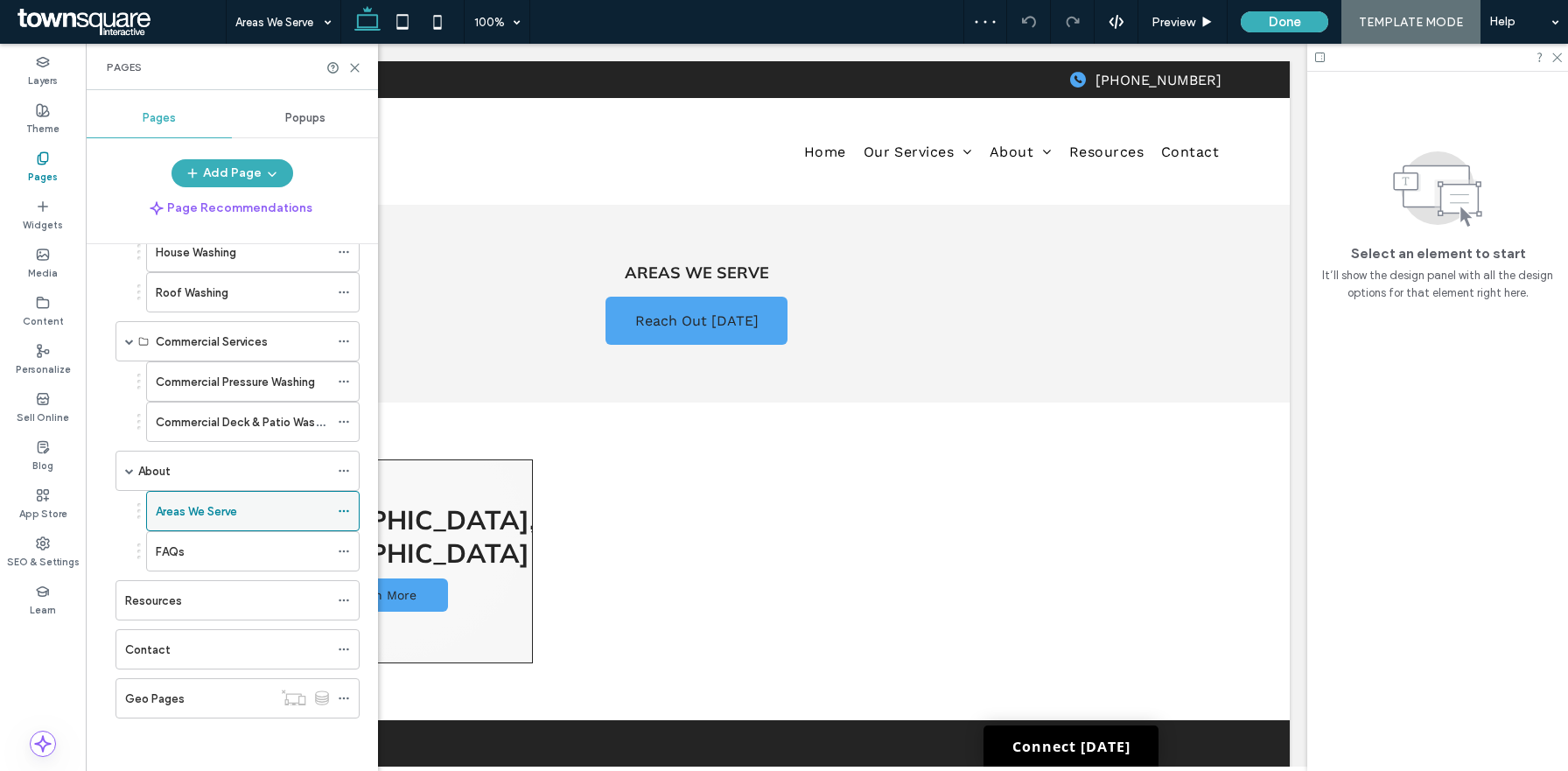
click at [346, 510] on use at bounding box center [343, 511] width 10 height 3
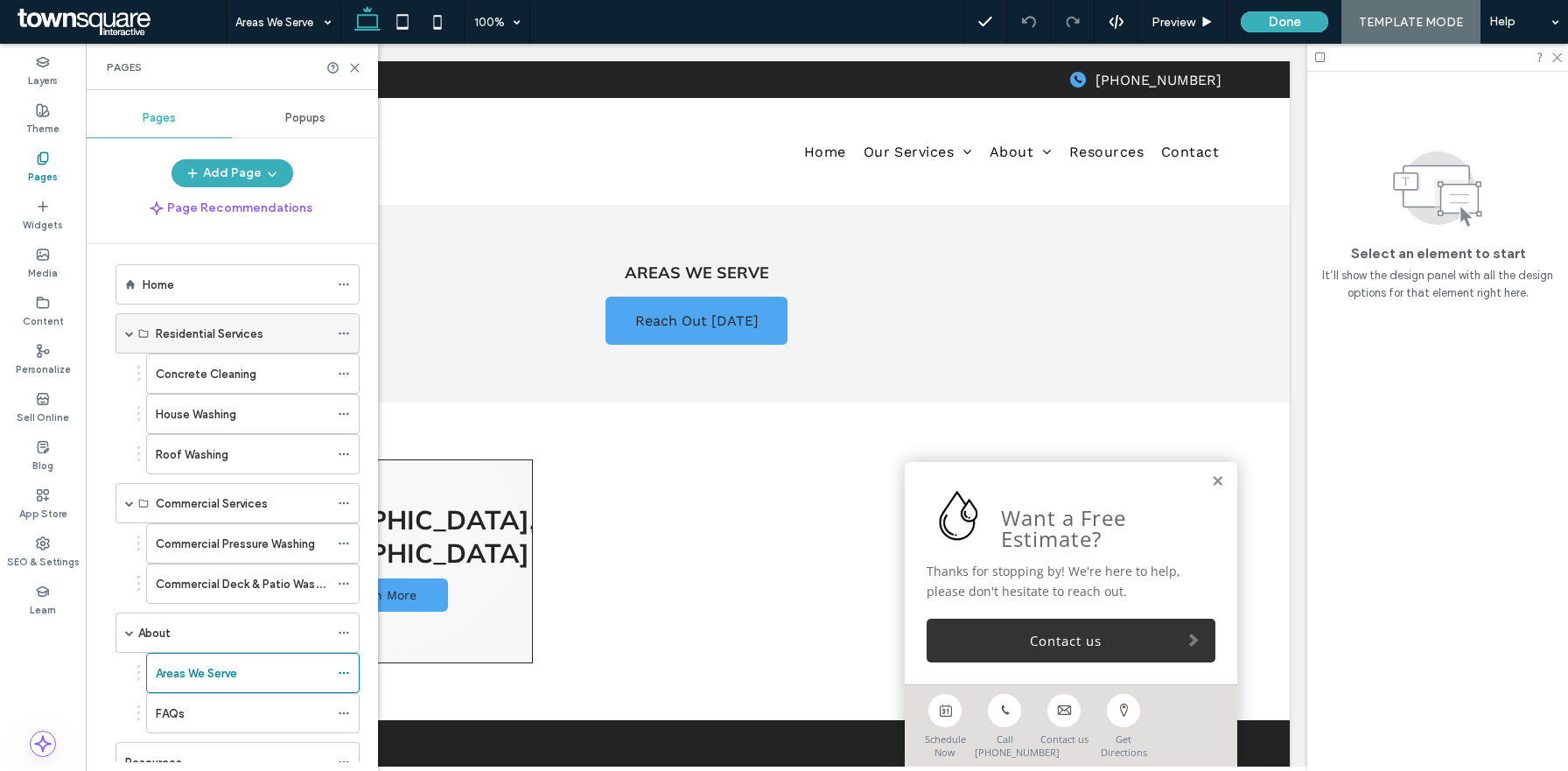
scroll to position [4, 0]
click at [266, 373] on div "Concrete Cleaning" at bounding box center [242, 379] width 173 height 18
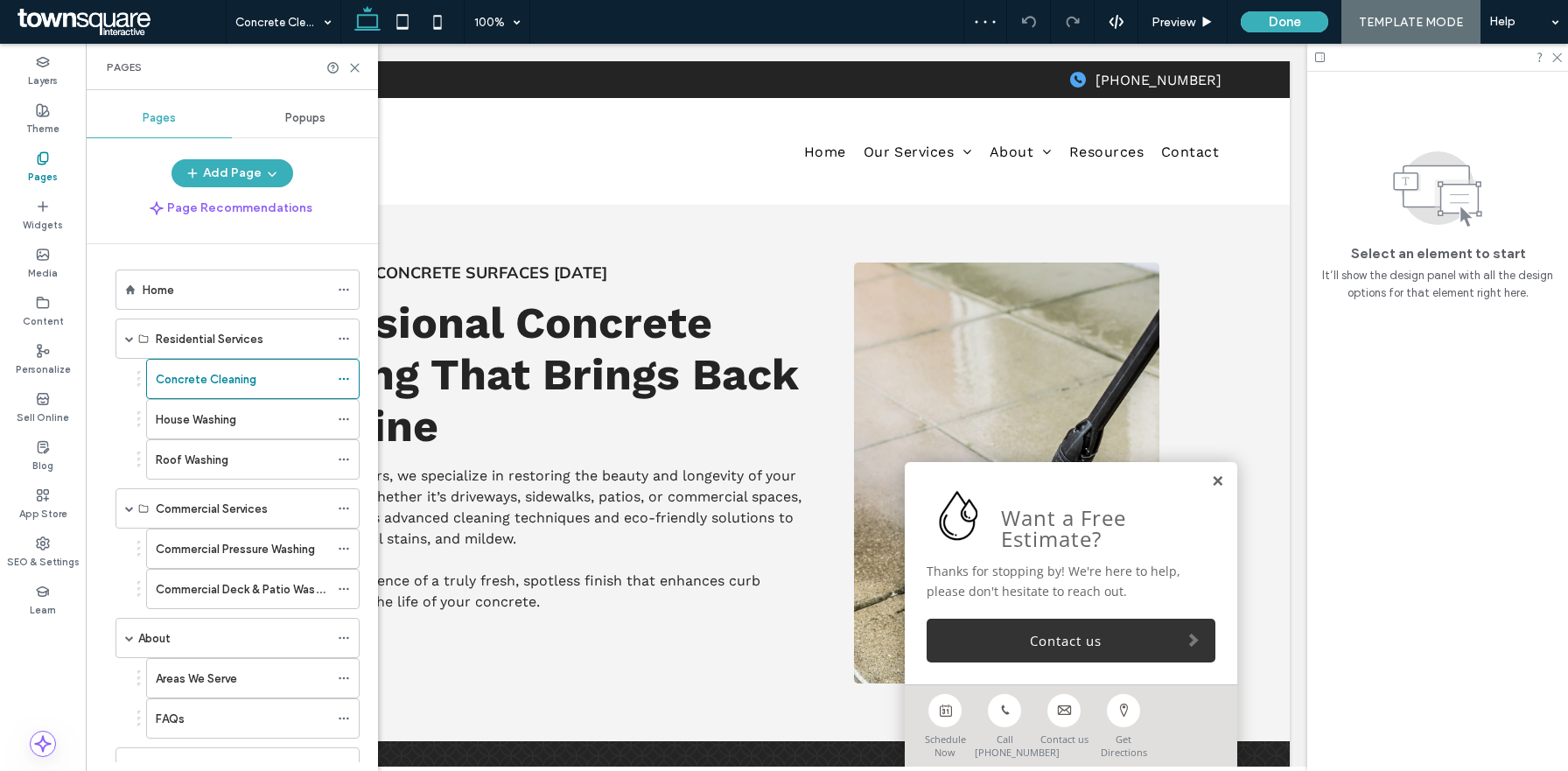
click at [1220, 484] on link at bounding box center [1217, 481] width 13 height 15
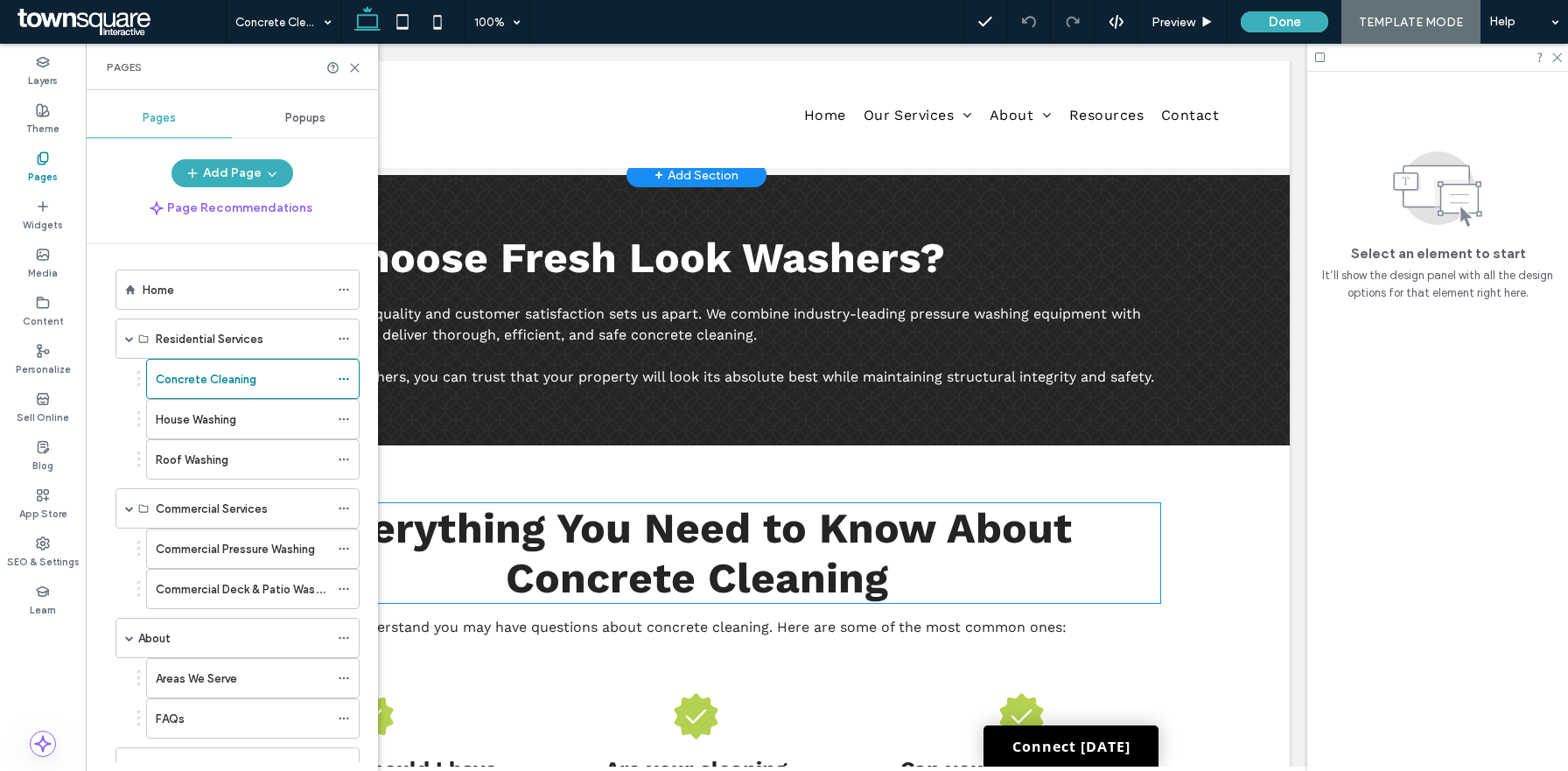
scroll to position [450, 0]
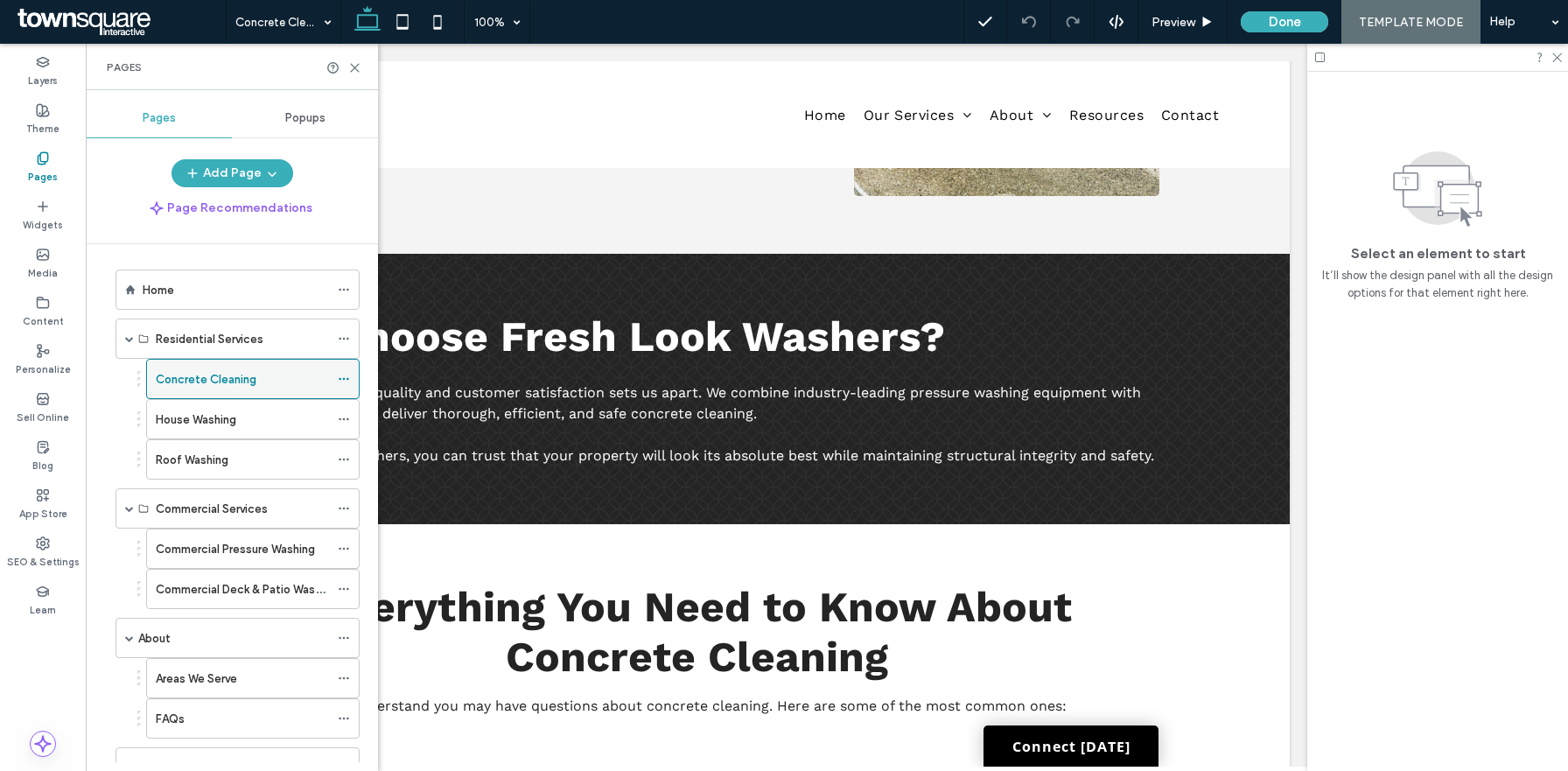
click at [342, 378] on icon at bounding box center [343, 378] width 13 height 13
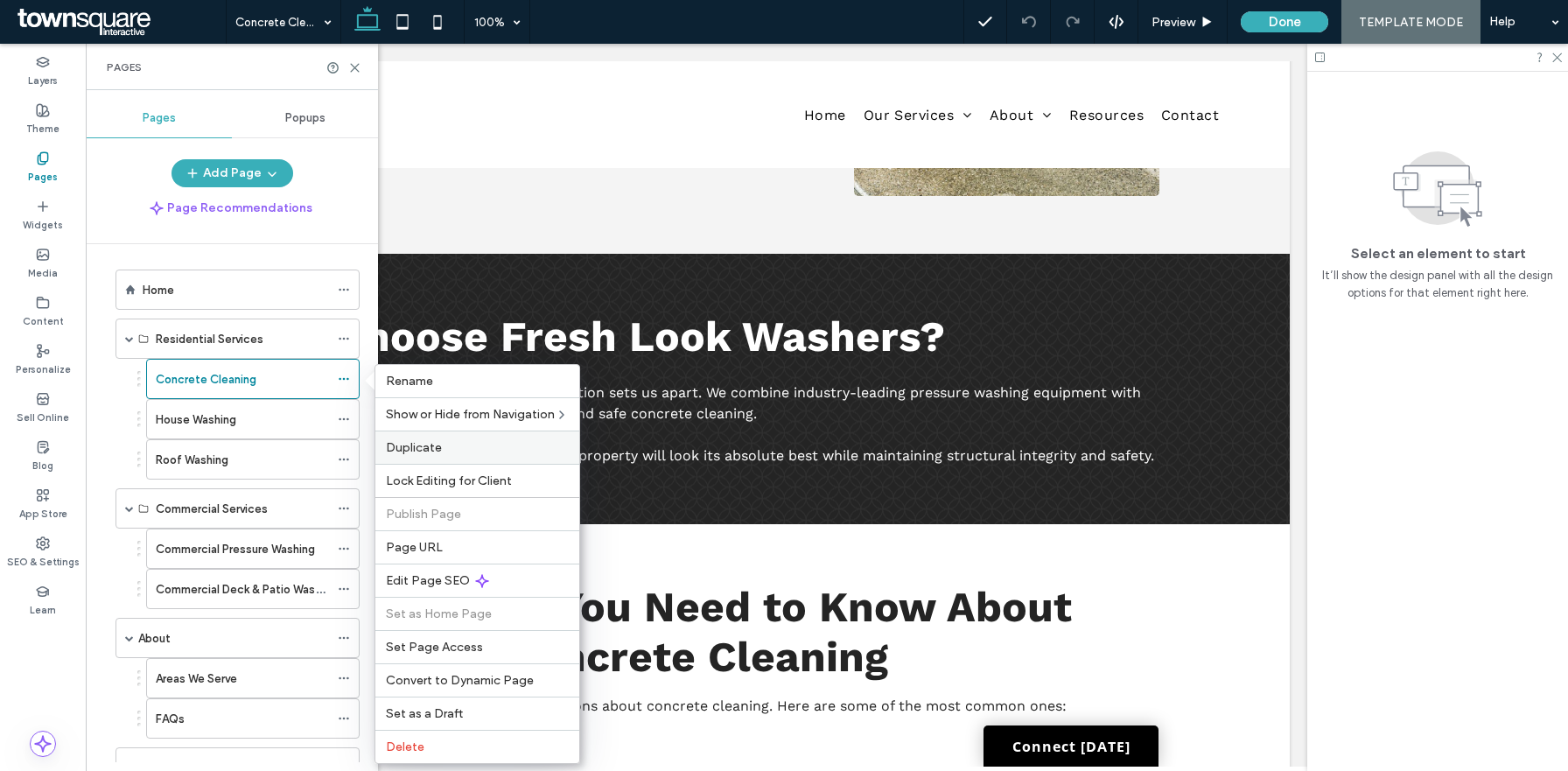
click at [443, 446] on label "Duplicate" at bounding box center [478, 447] width 183 height 15
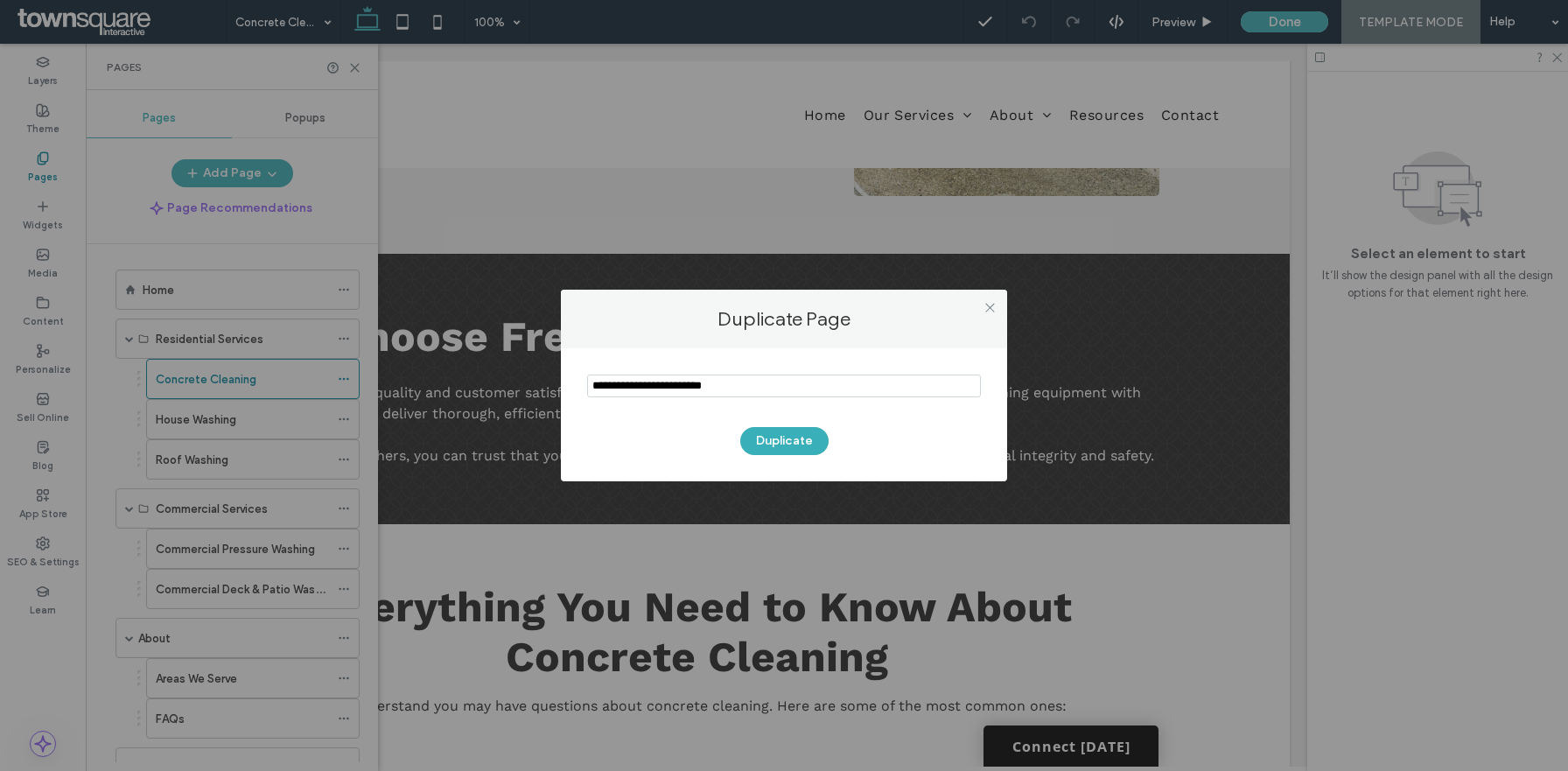
click at [817, 388] on input "notEmpty" at bounding box center [784, 385] width 394 height 22
type input "*******"
click at [773, 445] on button "Duplicate" at bounding box center [784, 440] width 89 height 28
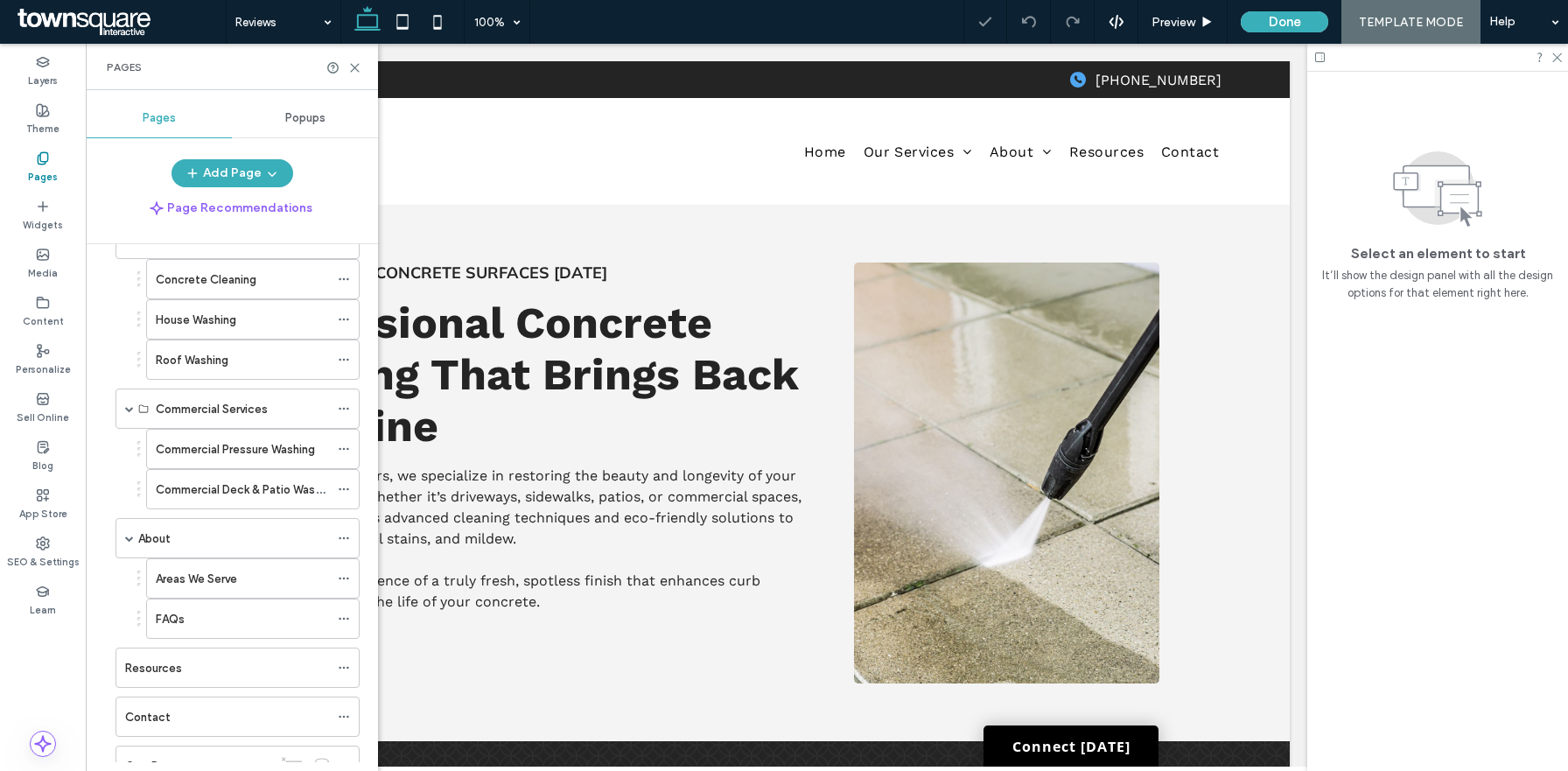
scroll to position [165, 0]
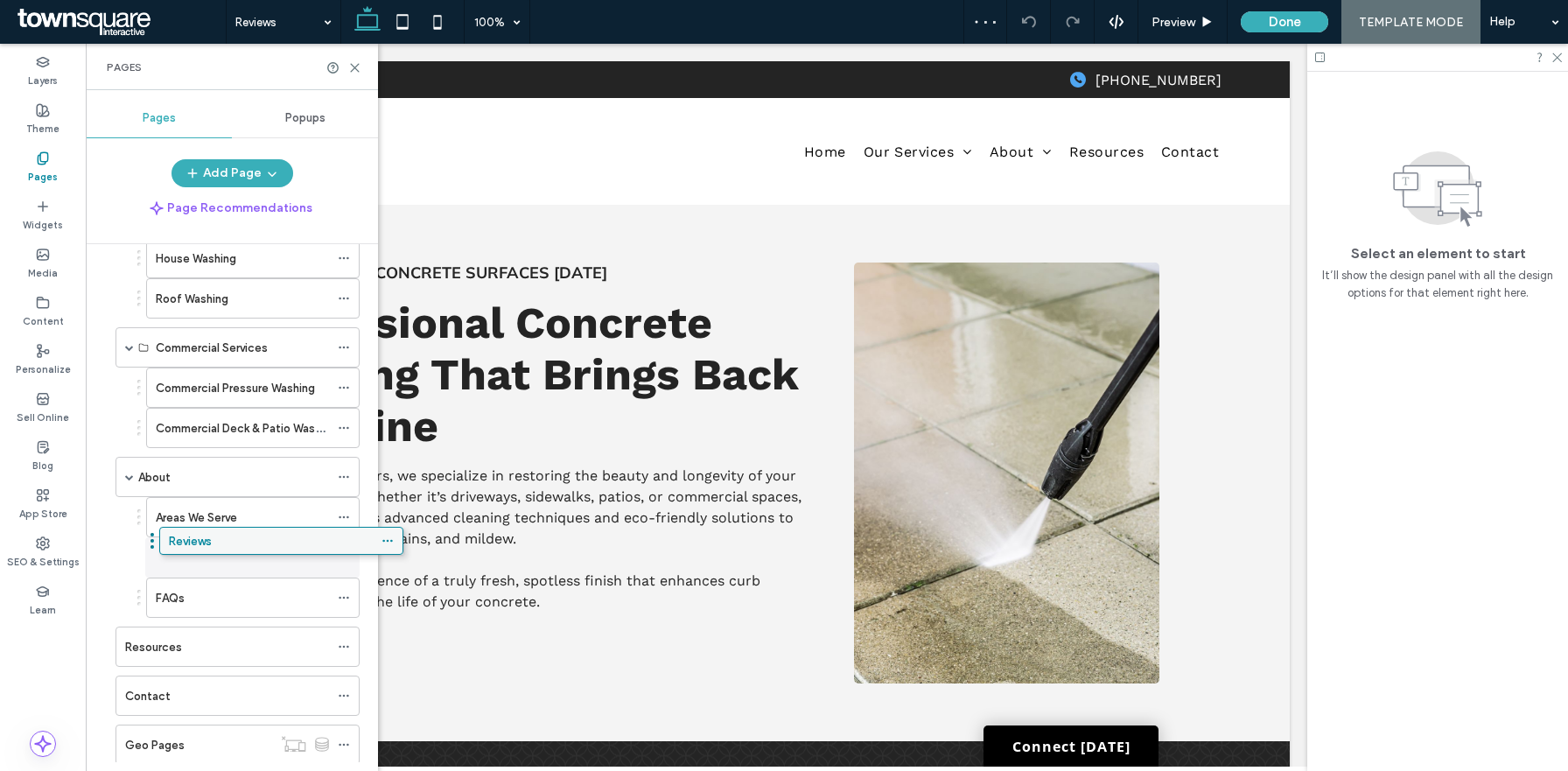
drag, startPoint x: 193, startPoint y: 744, endPoint x: 236, endPoint y: 537, distance: 211.4
click at [358, 71] on use at bounding box center [355, 68] width 8 height 8
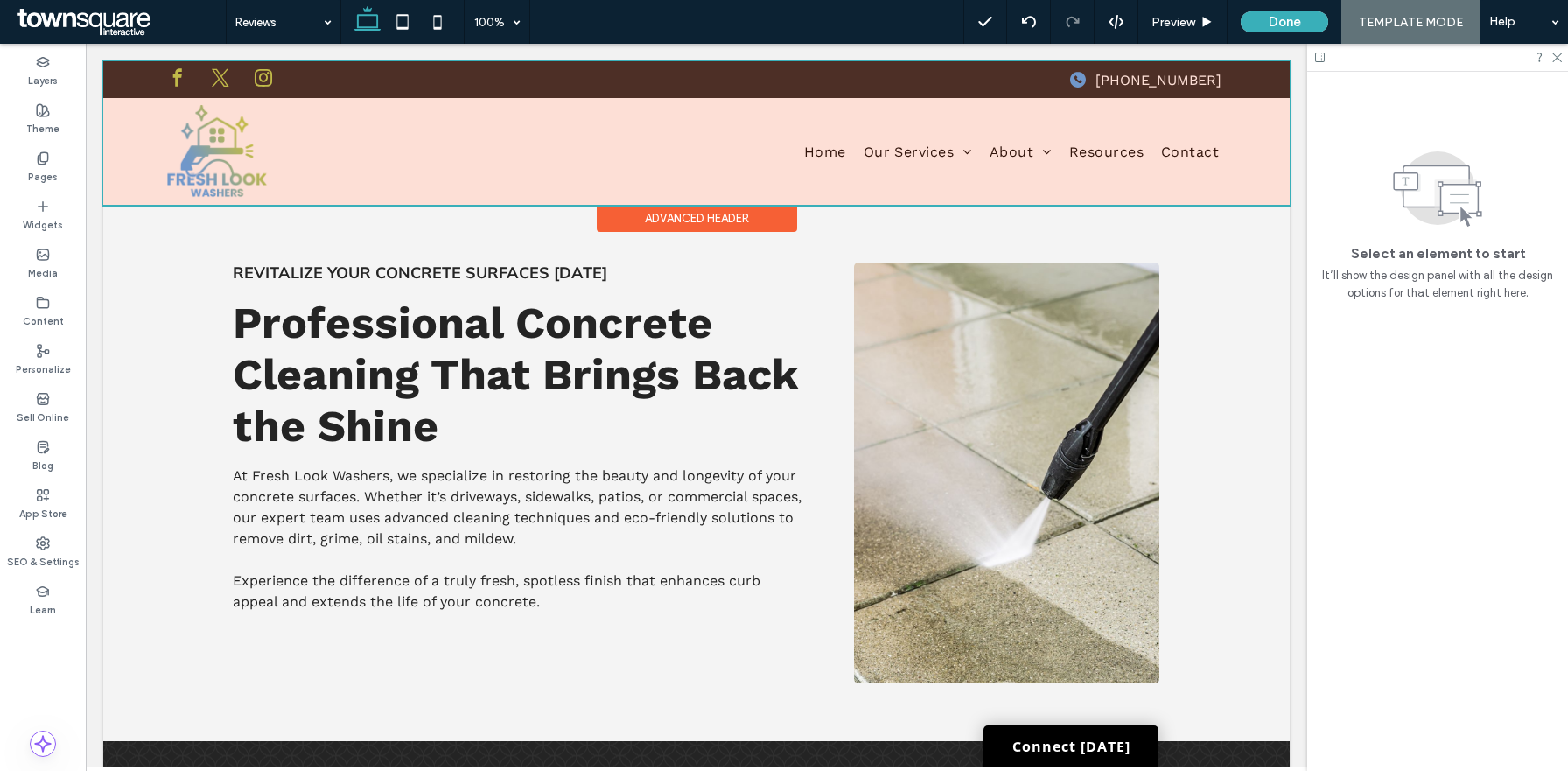
click at [1060, 193] on div at bounding box center [696, 133] width 1187 height 144
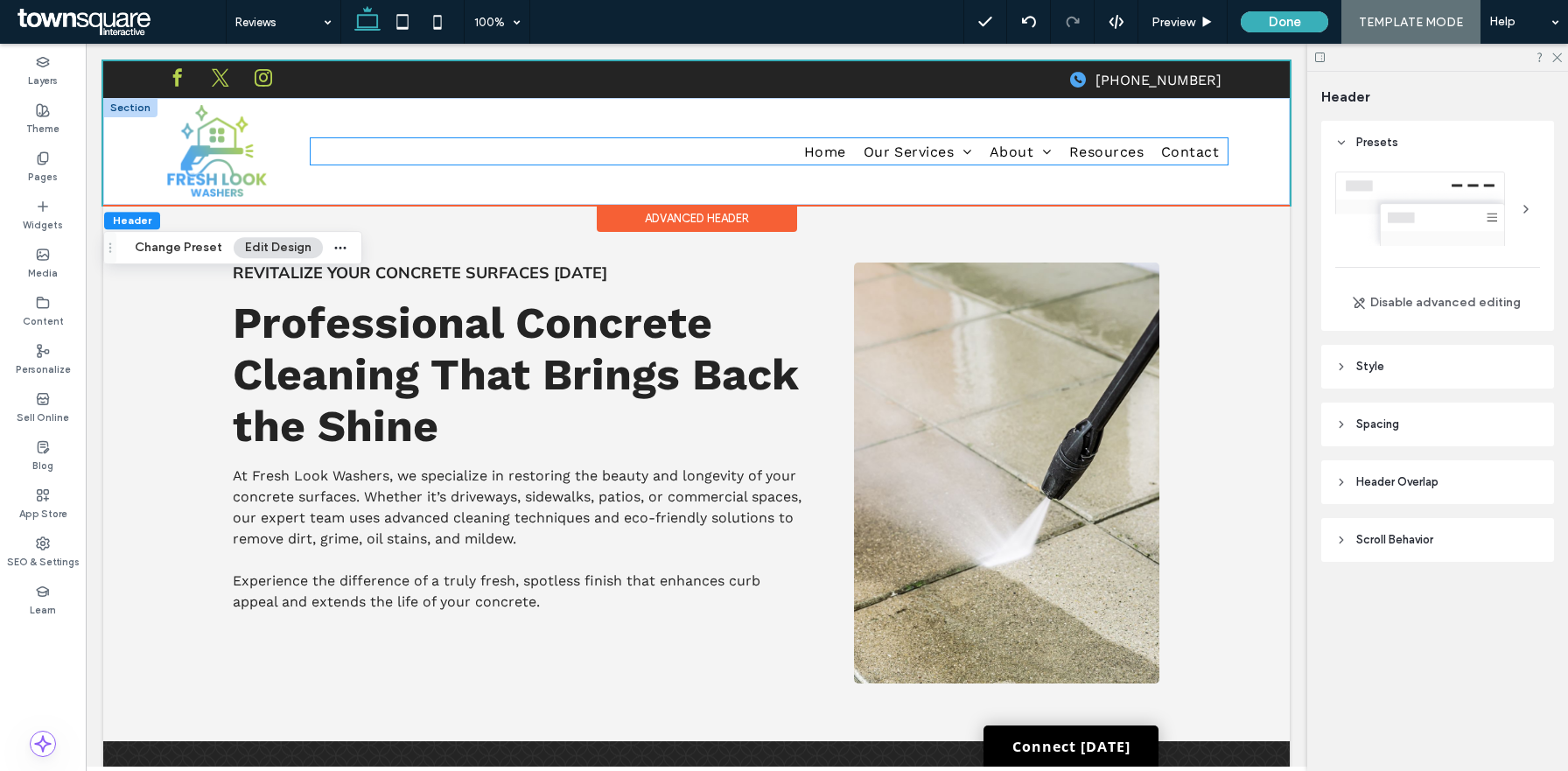
click at [781, 154] on ul "Home Our Services About Areas We Serve FAQs Resources Contact" at bounding box center [769, 151] width 918 height 25
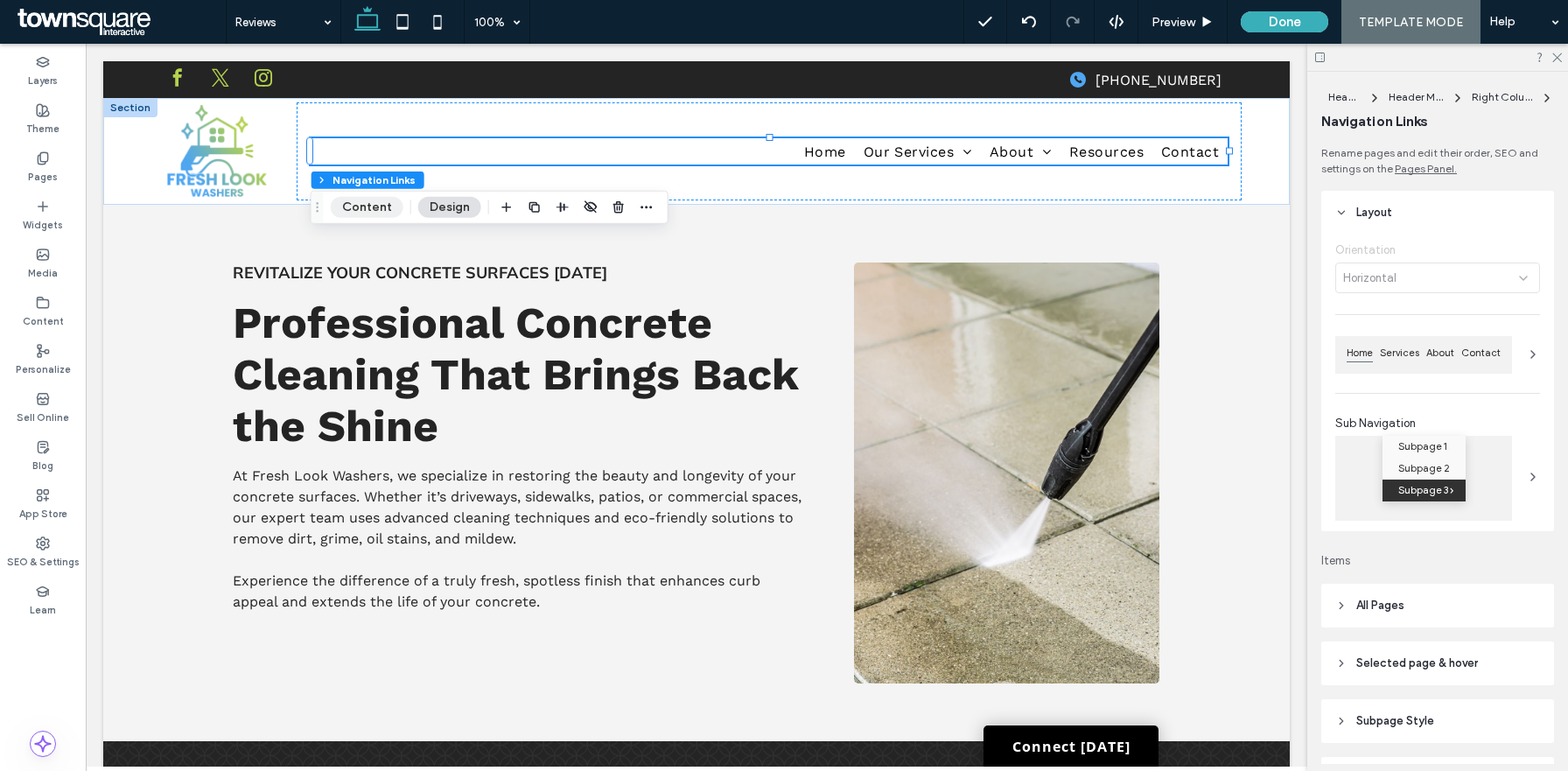
click at [371, 196] on button "Content" at bounding box center [367, 207] width 73 height 21
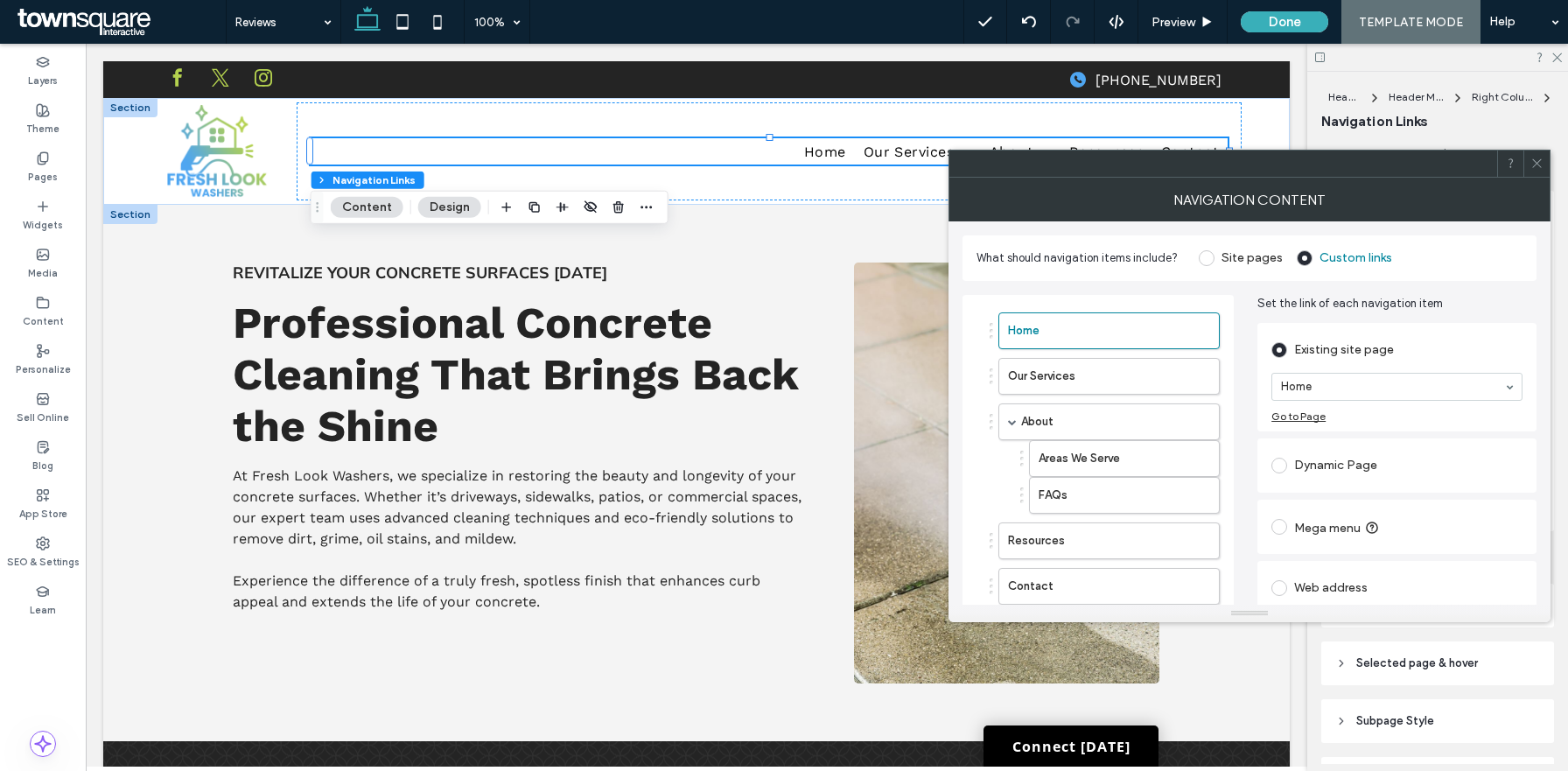
scroll to position [100, 0]
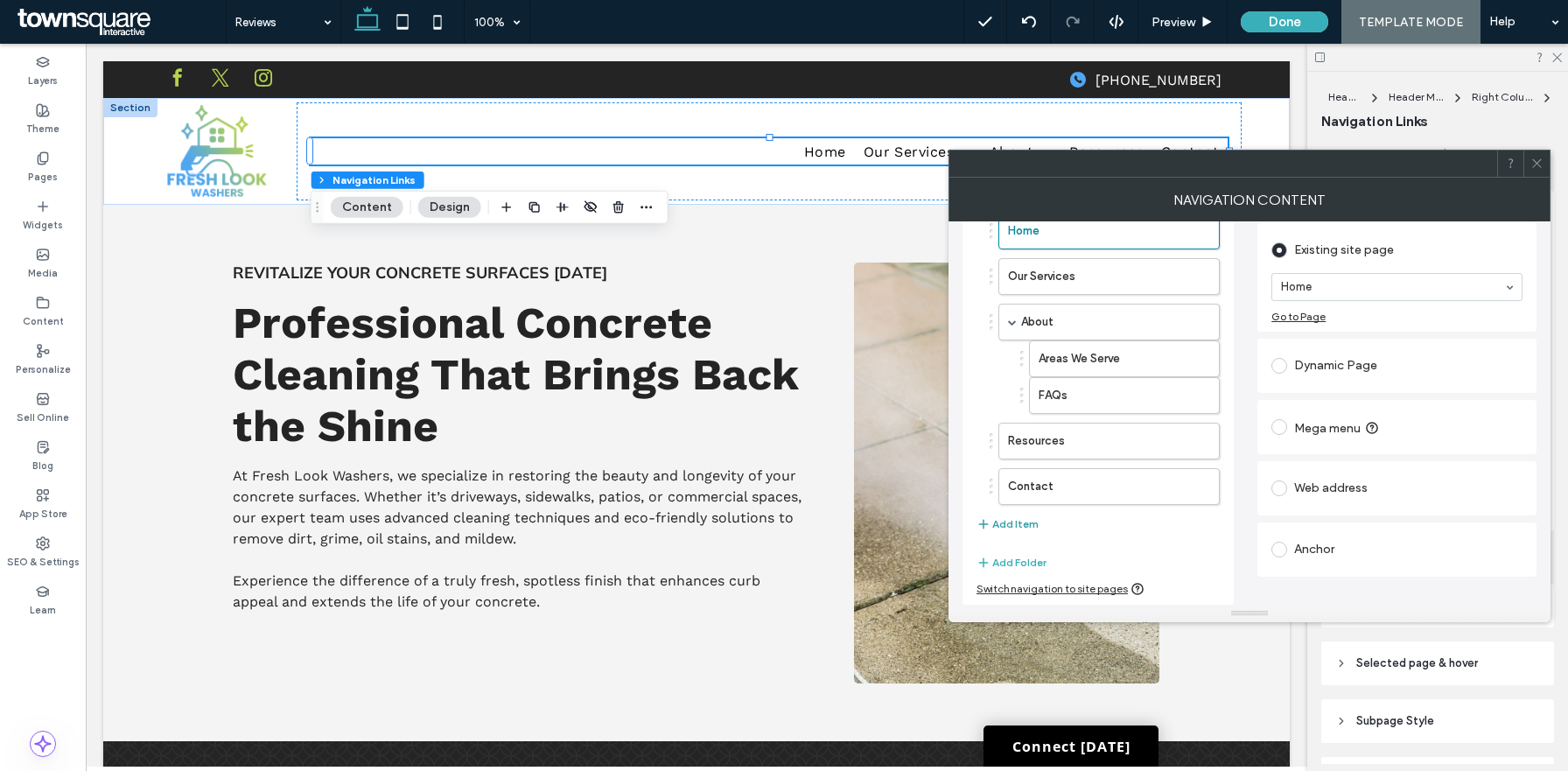
click at [1022, 527] on button "Add Item" at bounding box center [1008, 524] width 62 height 21
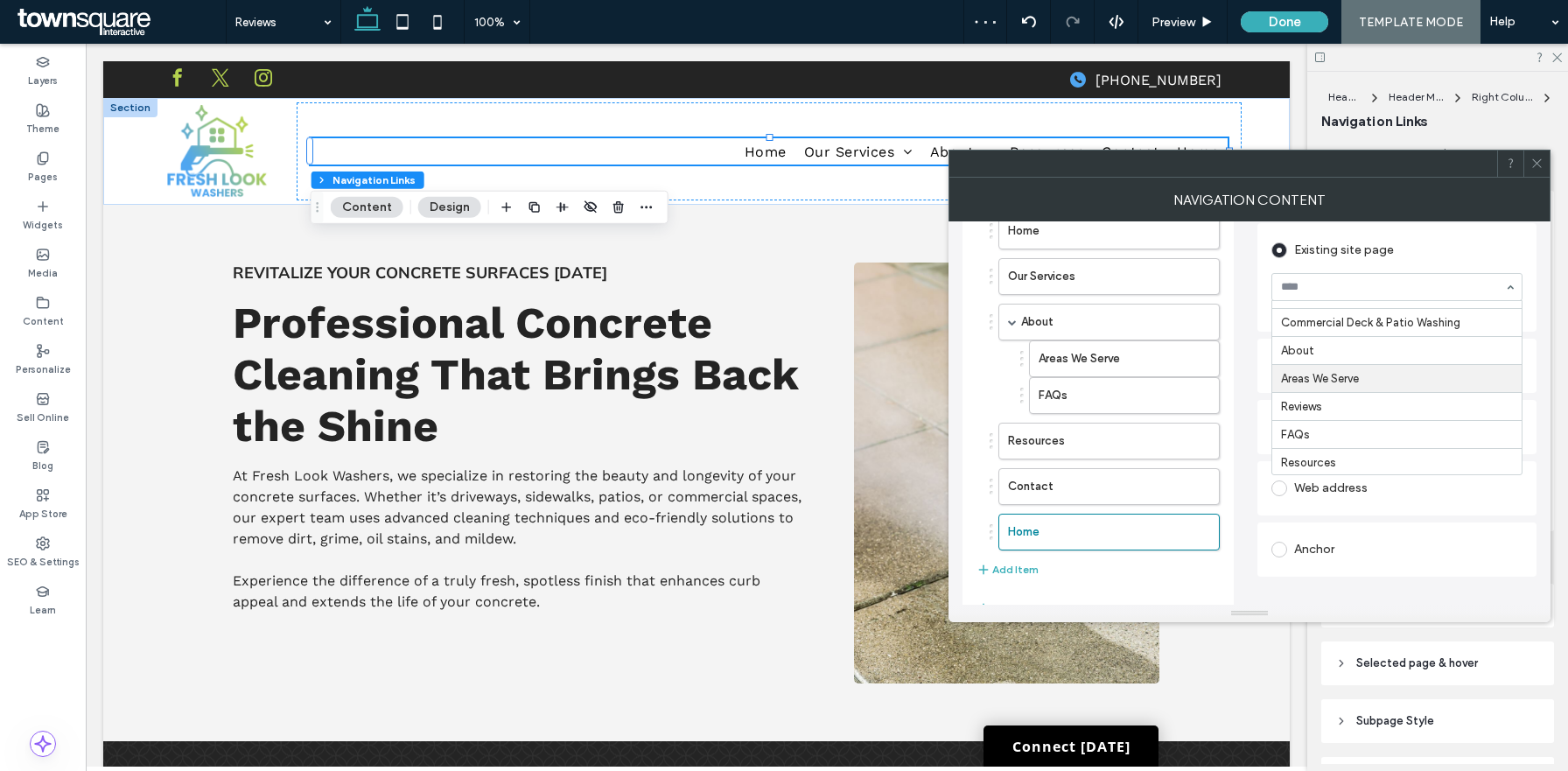
scroll to position [133, 0]
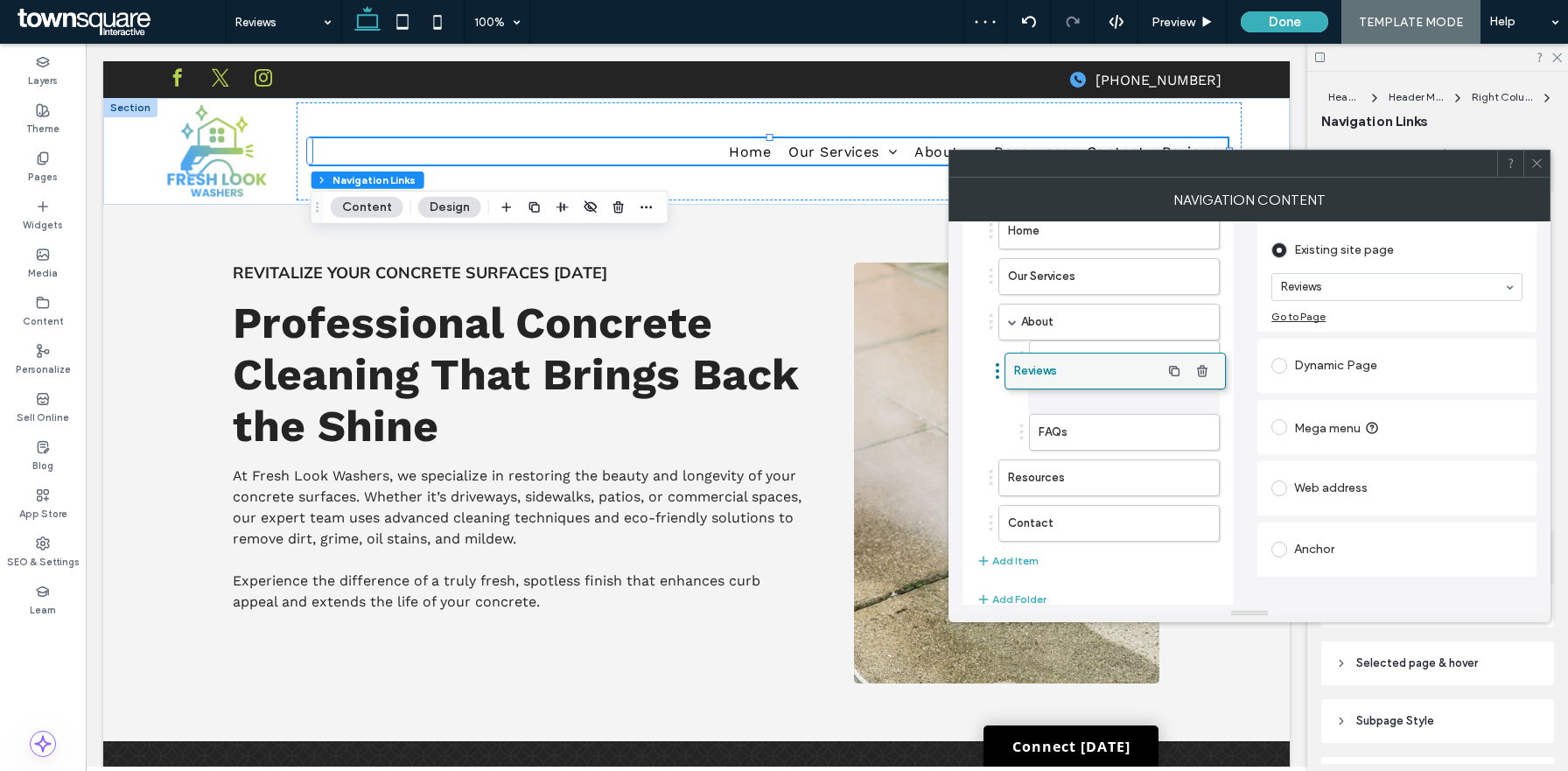
drag, startPoint x: 1087, startPoint y: 536, endPoint x: 1094, endPoint y: 383, distance: 153.2
click at [1533, 166] on use at bounding box center [1536, 163] width 9 height 9
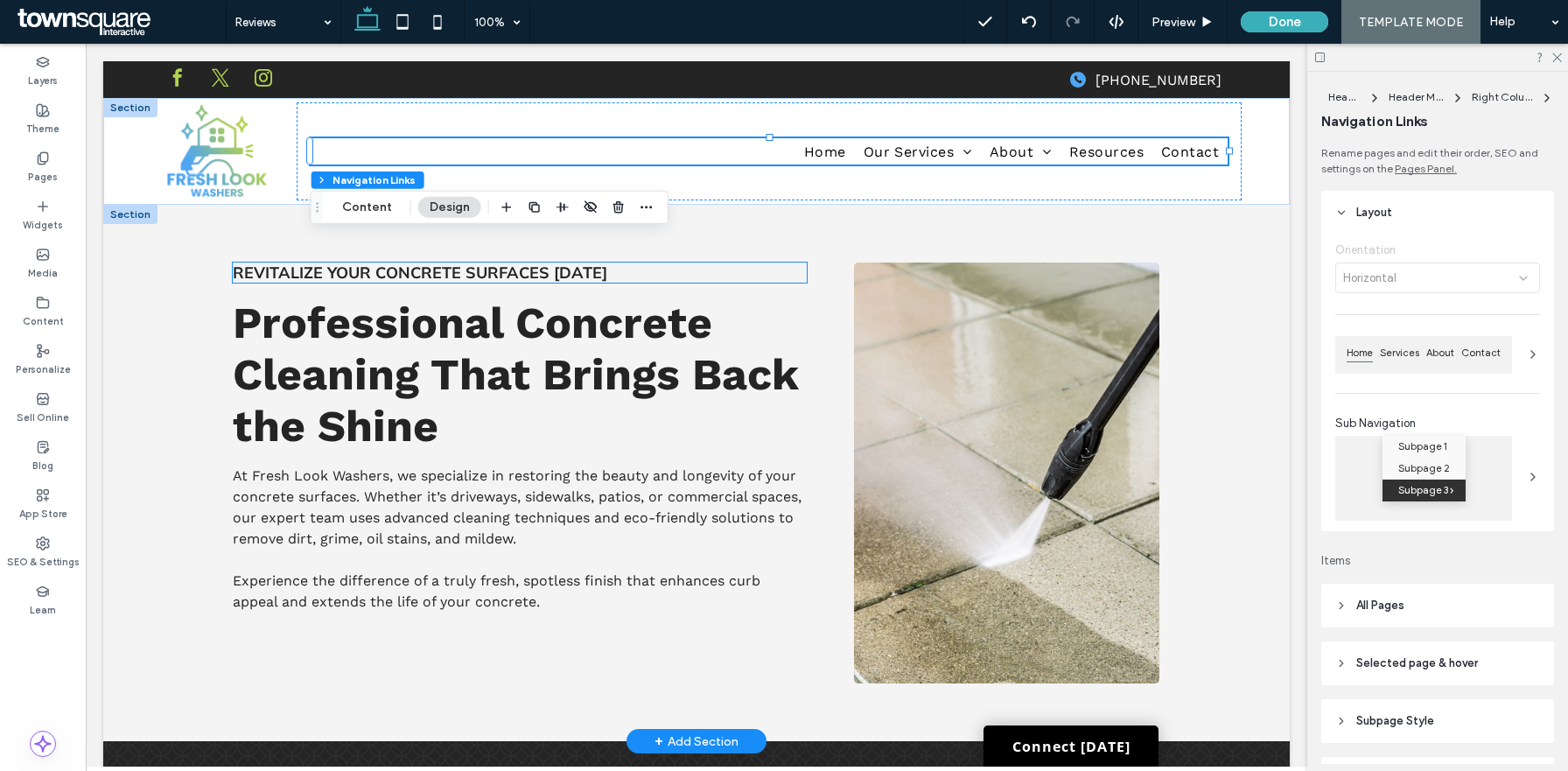
click at [458, 276] on span "Revitalize Your Concrete Surfaces Today" at bounding box center [419, 272] width 374 height 20
click at [458, 276] on div "Revitalize Your Concrete Surfaces Today" at bounding box center [519, 272] width 574 height 20
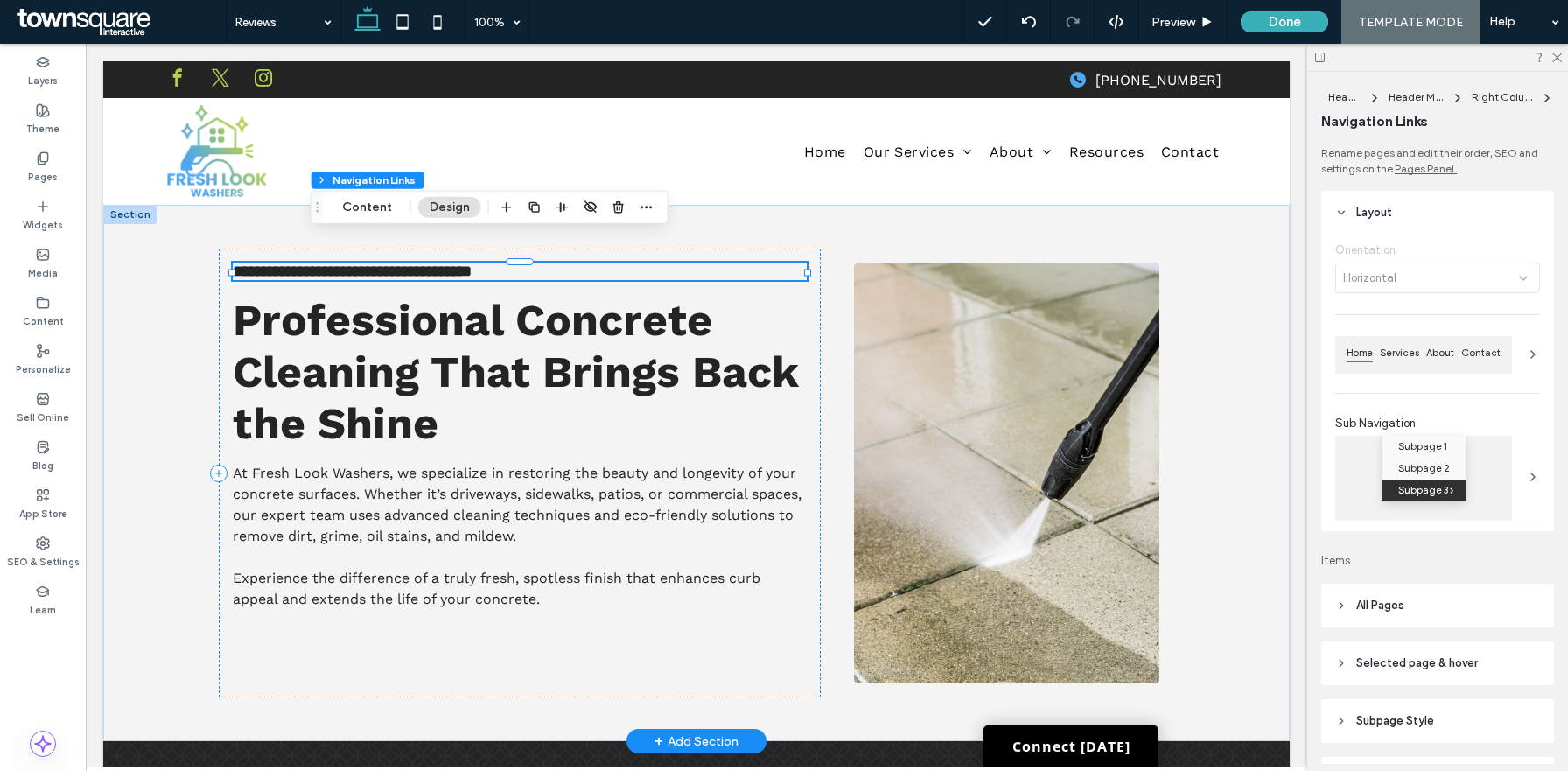
click at [458, 276] on span "**********" at bounding box center [352, 271] width 239 height 16
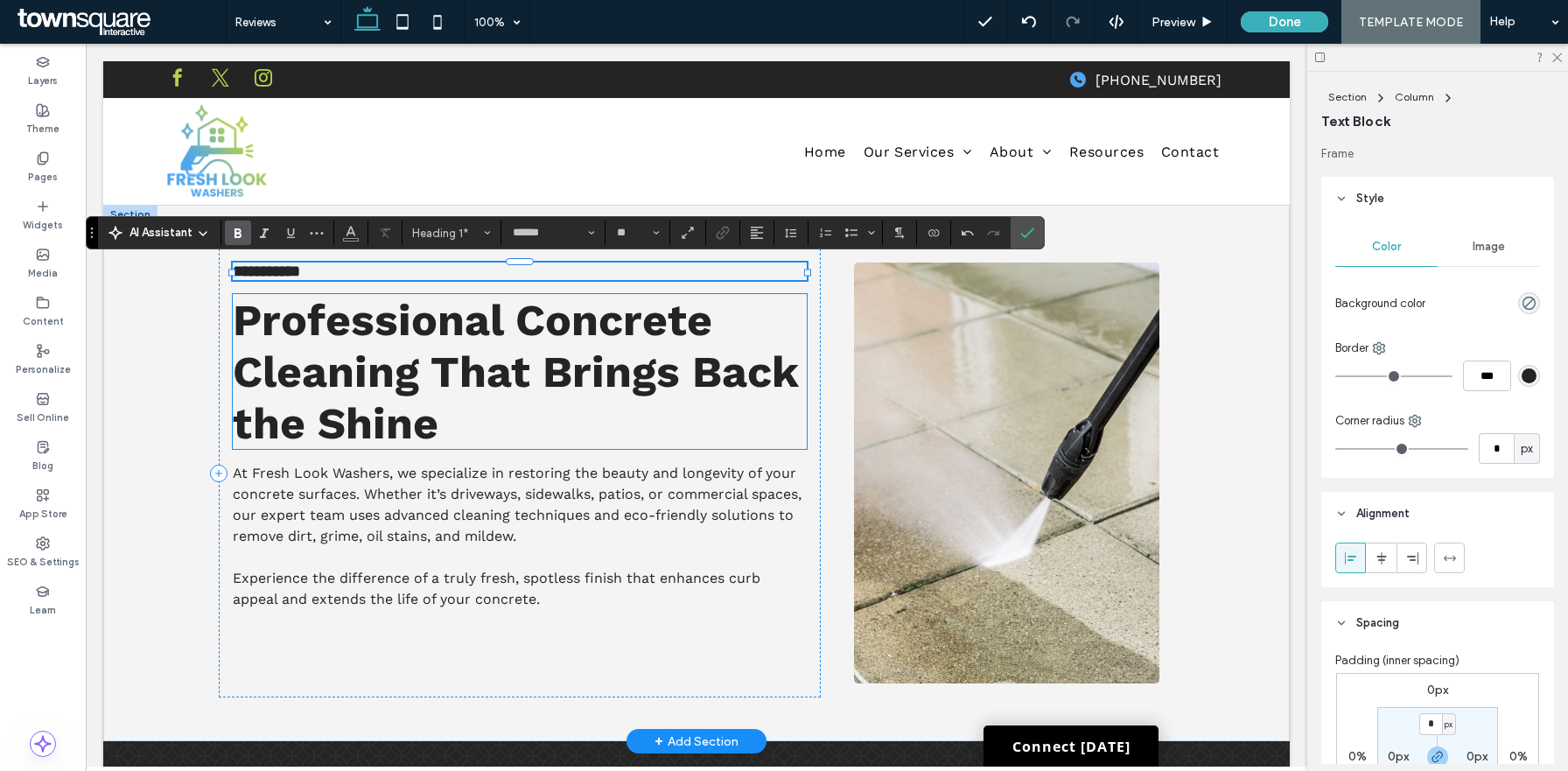
click at [431, 340] on span "Professional Concrete Cleaning That Brings Back the Shine" at bounding box center [515, 370] width 565 height 155
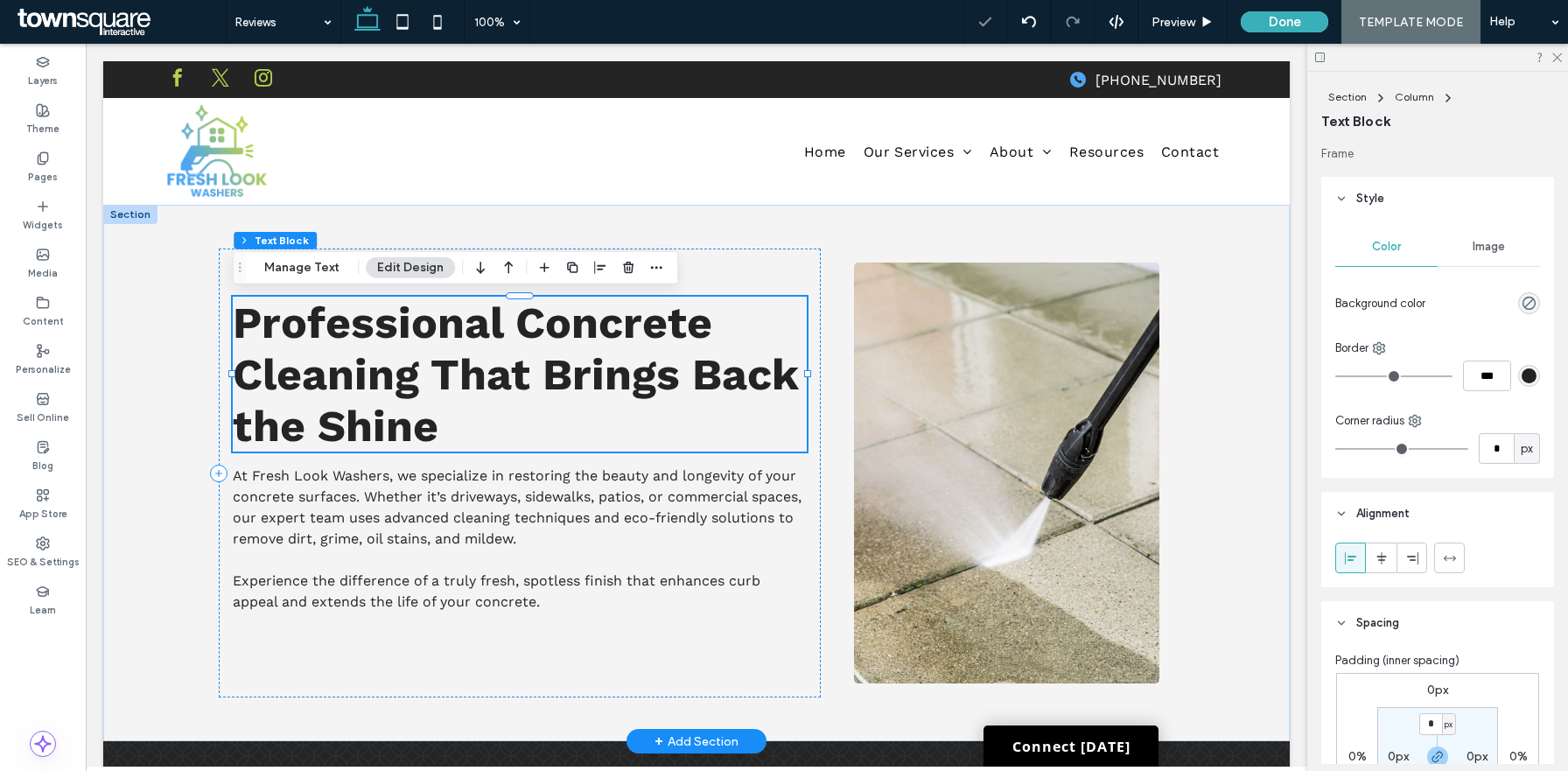
click at [431, 340] on span "Professional Concrete Cleaning That Brings Back the Shine" at bounding box center [515, 373] width 565 height 155
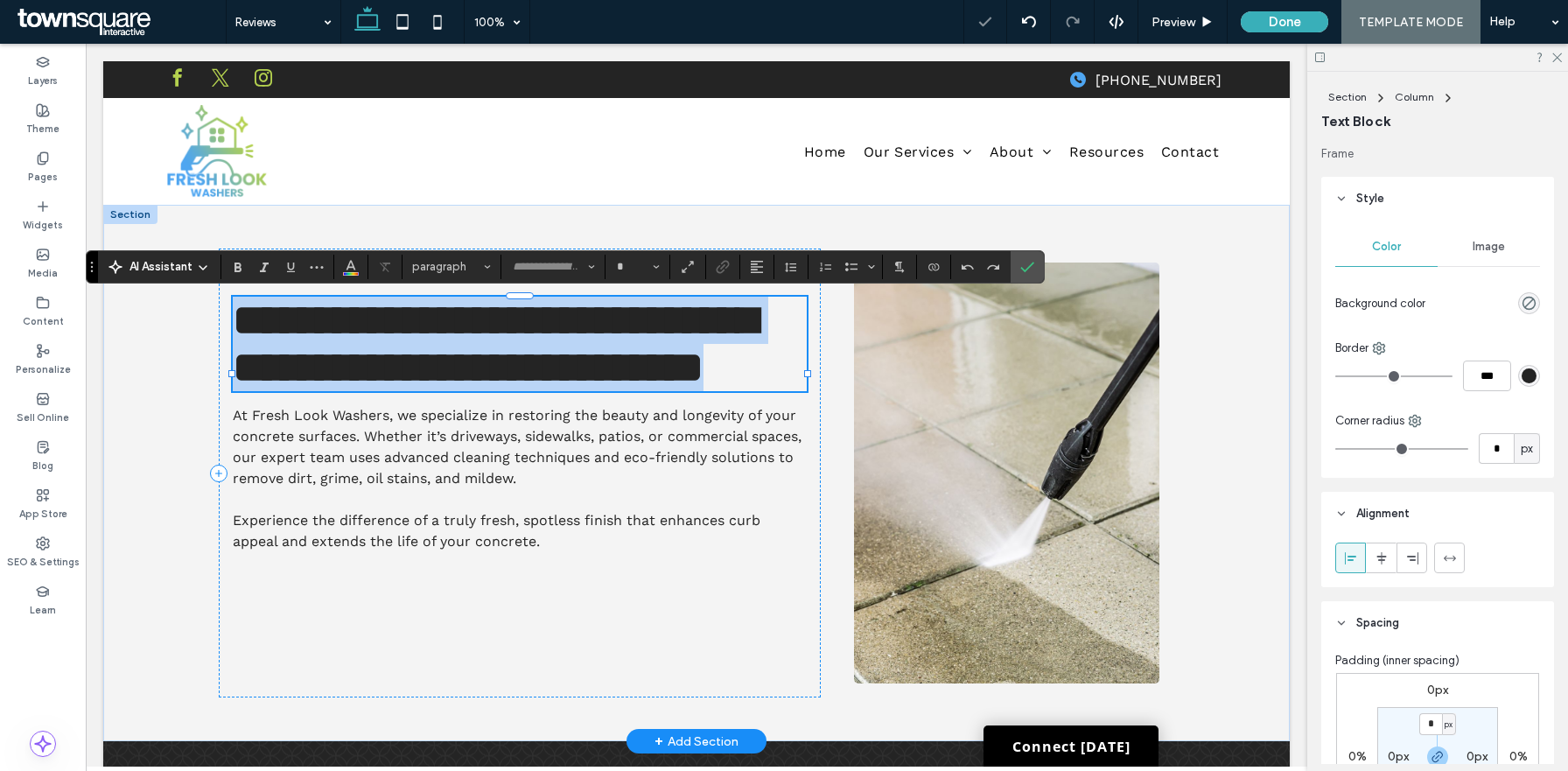
type input "*********"
type input "**"
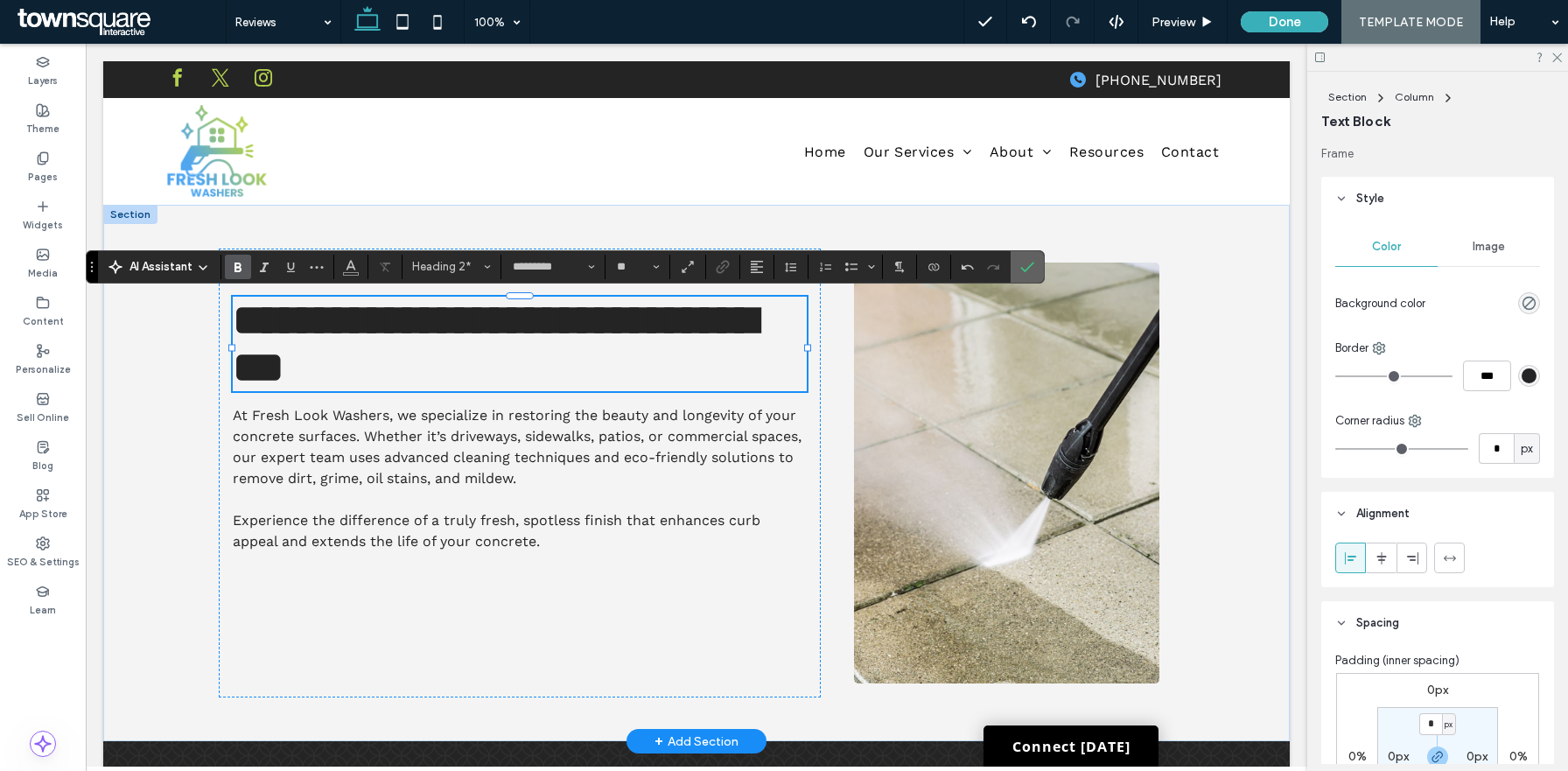
click at [1024, 272] on icon "Confirm" at bounding box center [1027, 266] width 14 height 14
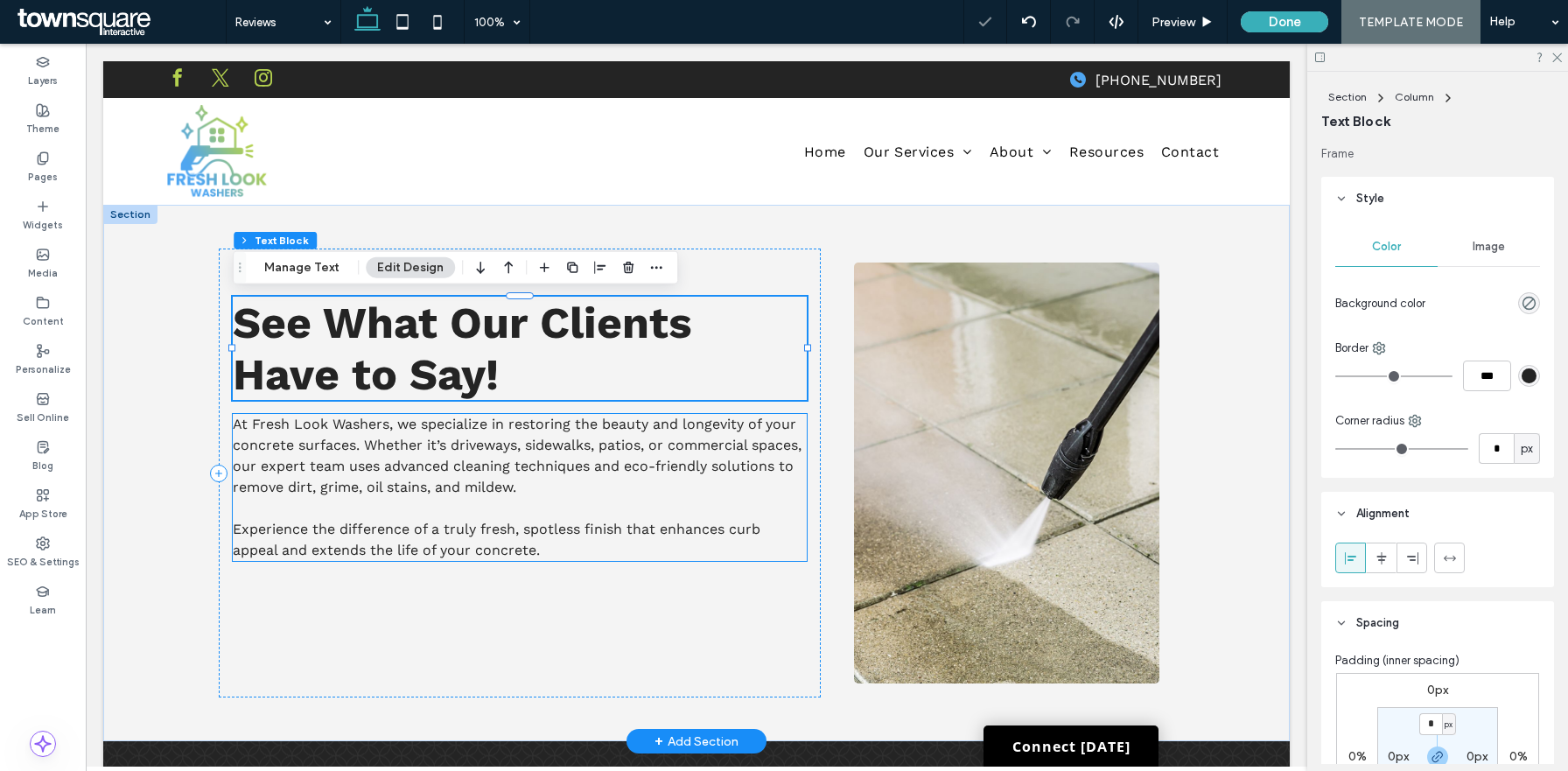
click at [647, 512] on p at bounding box center [519, 508] width 574 height 21
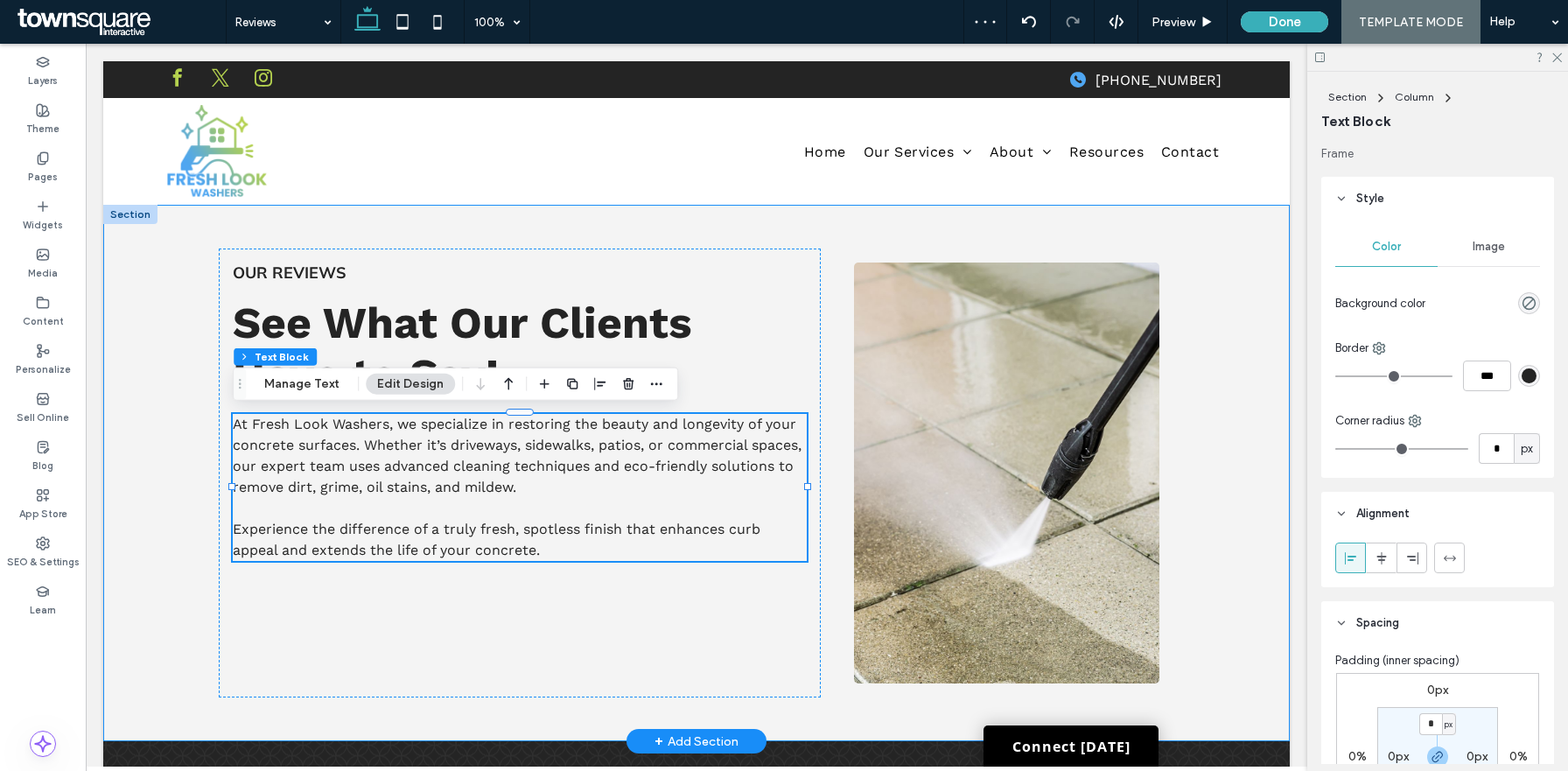
click at [156, 506] on div "Our Reviews See What Our Clients Have to Say! At Fresh Look Washers, we special…" at bounding box center [696, 473] width 1187 height 537
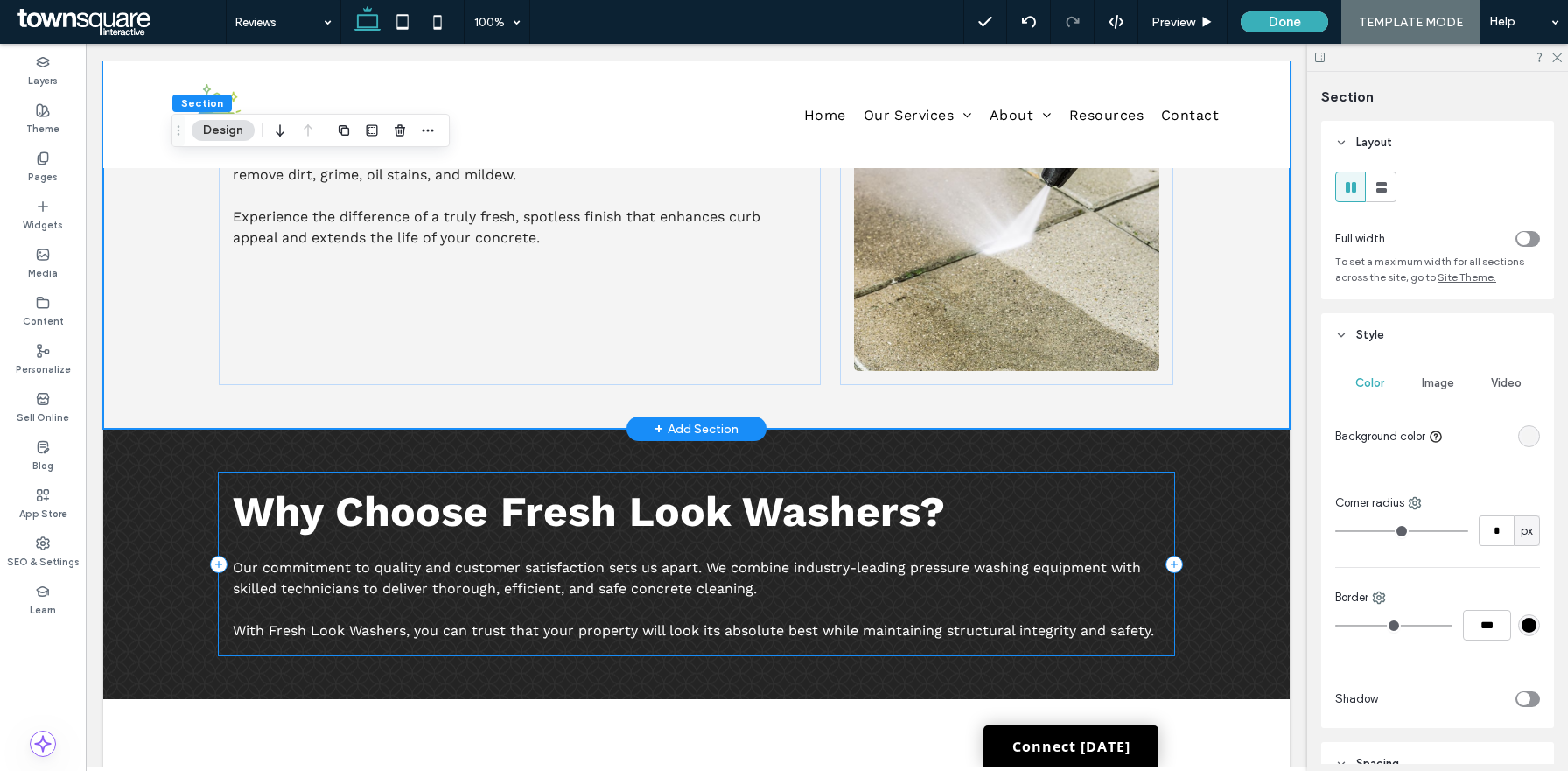
scroll to position [397, 0]
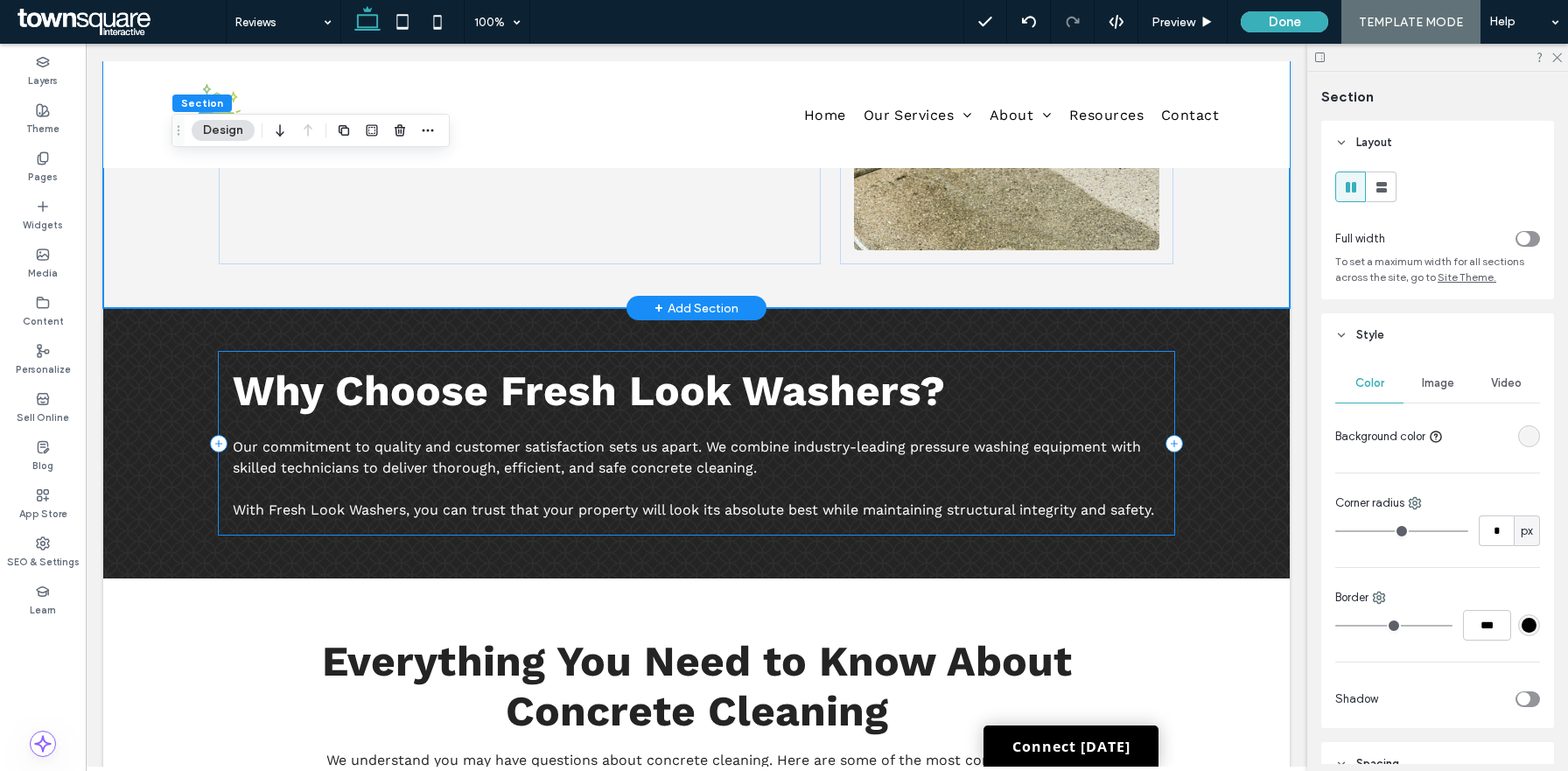
click at [354, 426] on div "Why Choose Fresh Look Washers? Our commitment to quality and customer satisfact…" at bounding box center [696, 443] width 956 height 183
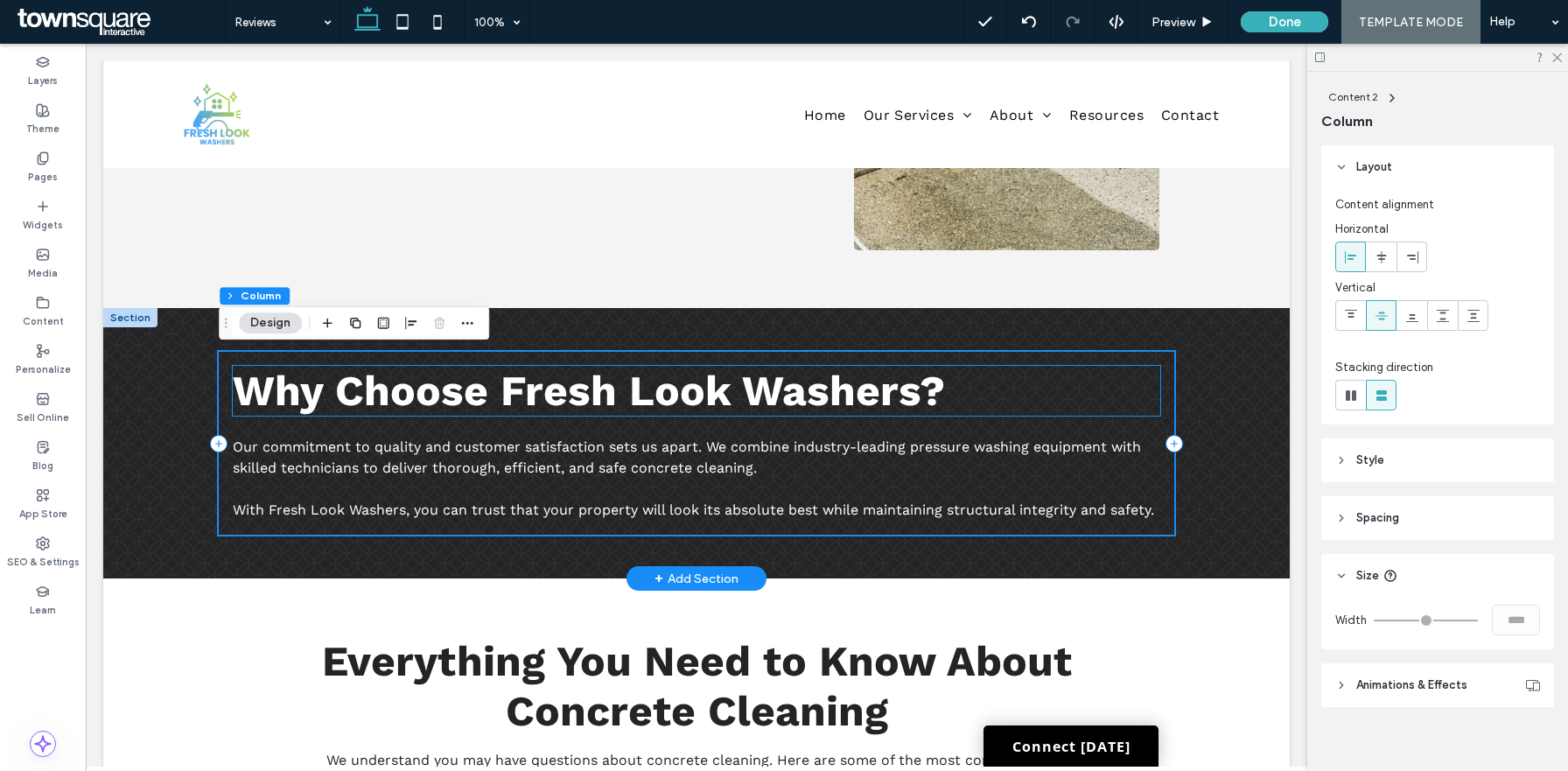
click at [354, 397] on span "Why Choose Fresh Look Washers?" at bounding box center [588, 390] width 712 height 50
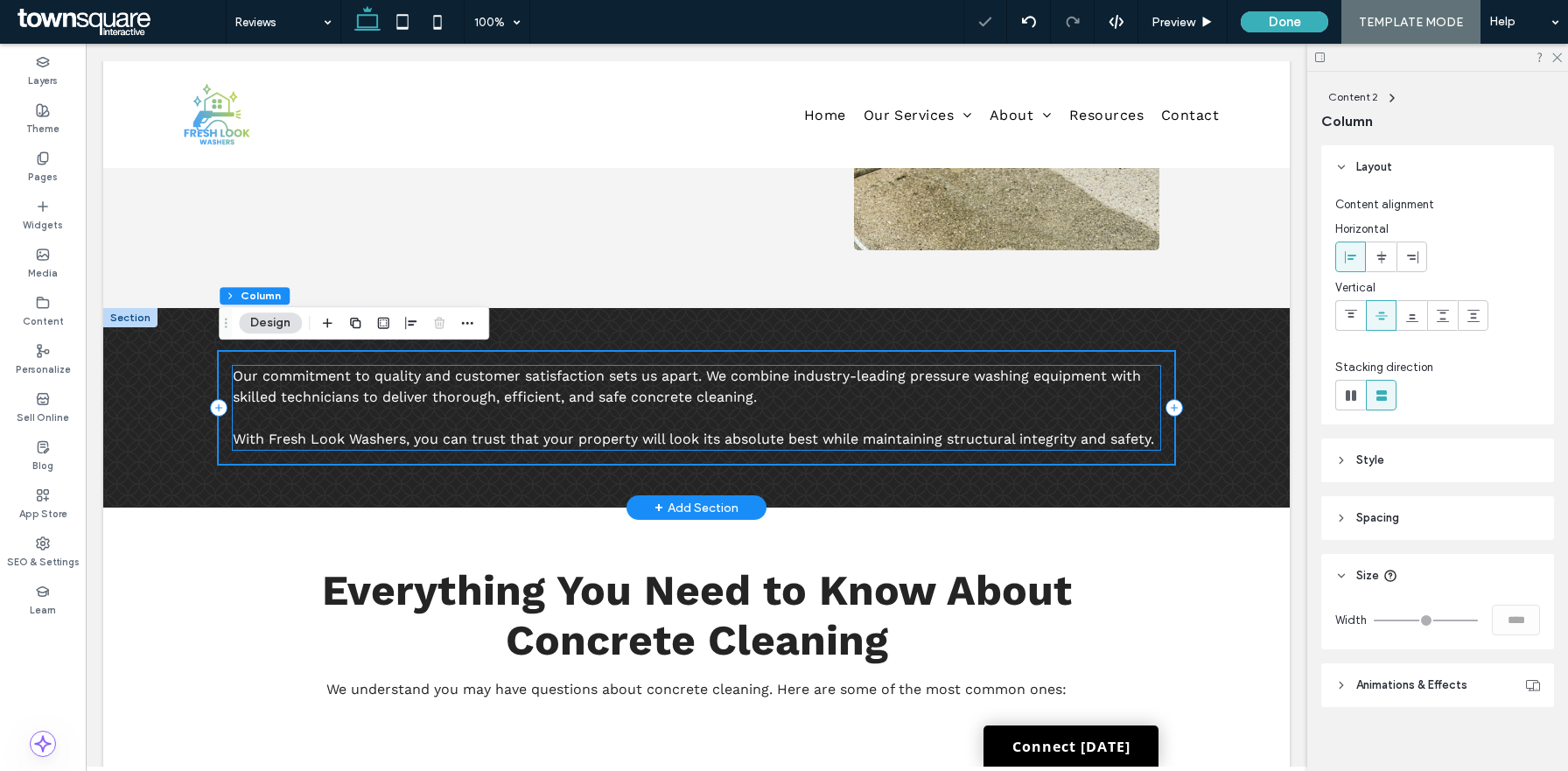
click at [355, 395] on span "Our commitment to quality and customer satisfaction sets us apart. We combine i…" at bounding box center [687, 386] width 909 height 38
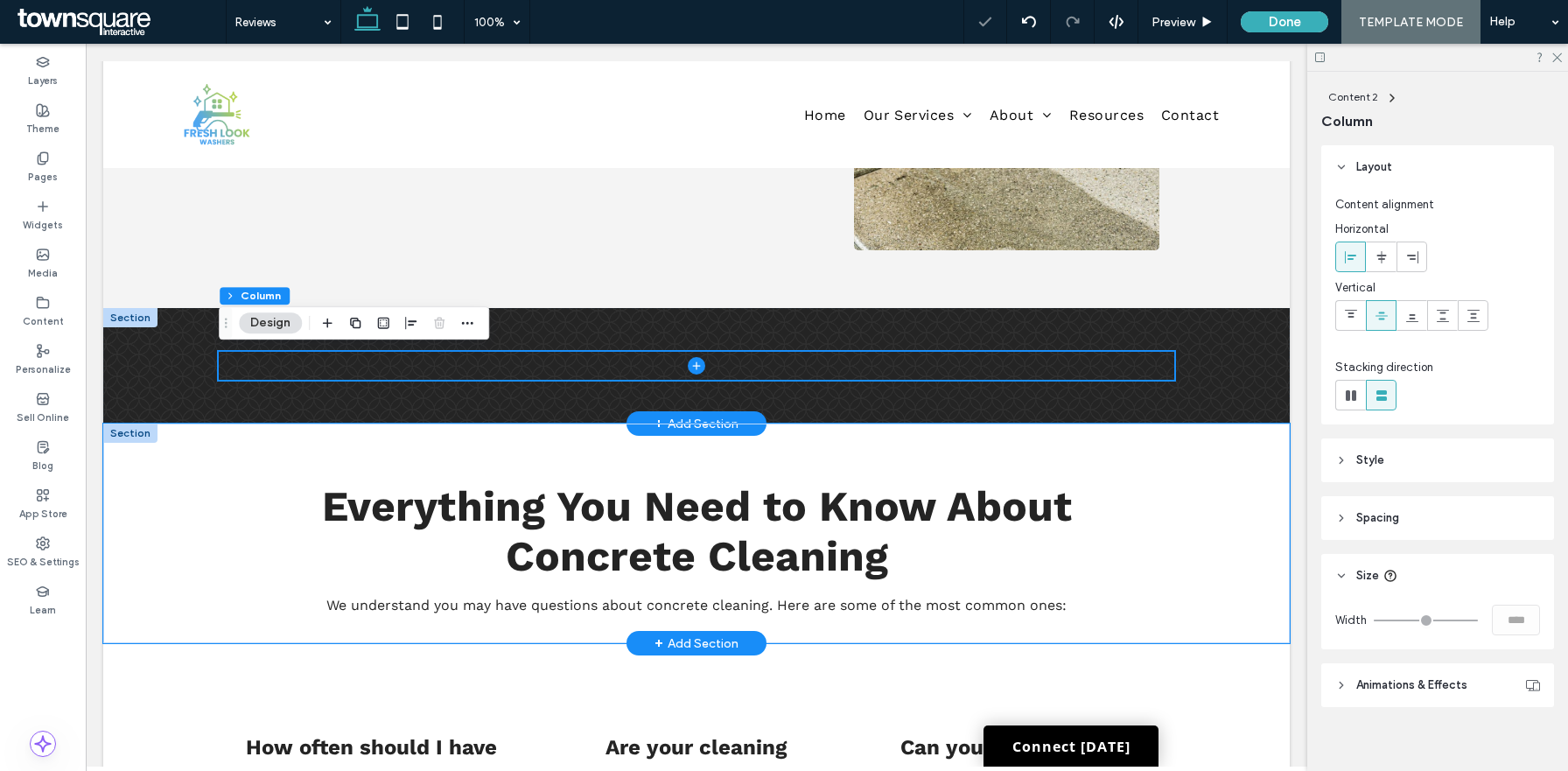
click at [146, 475] on div "Everything You Need to Know About Concrete Cleaning We understand you may have …" at bounding box center [696, 533] width 1187 height 220
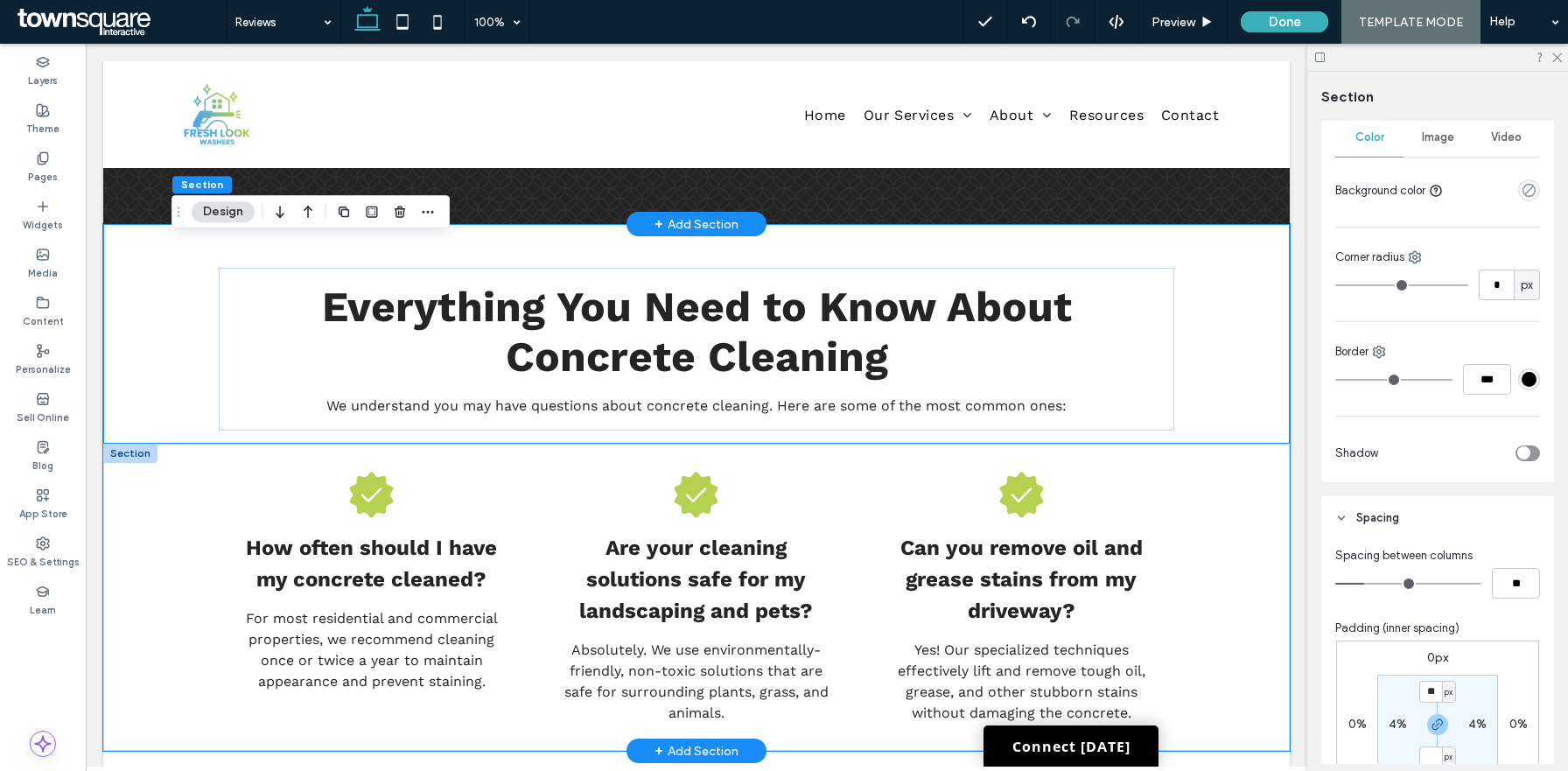
scroll to position [579, 0]
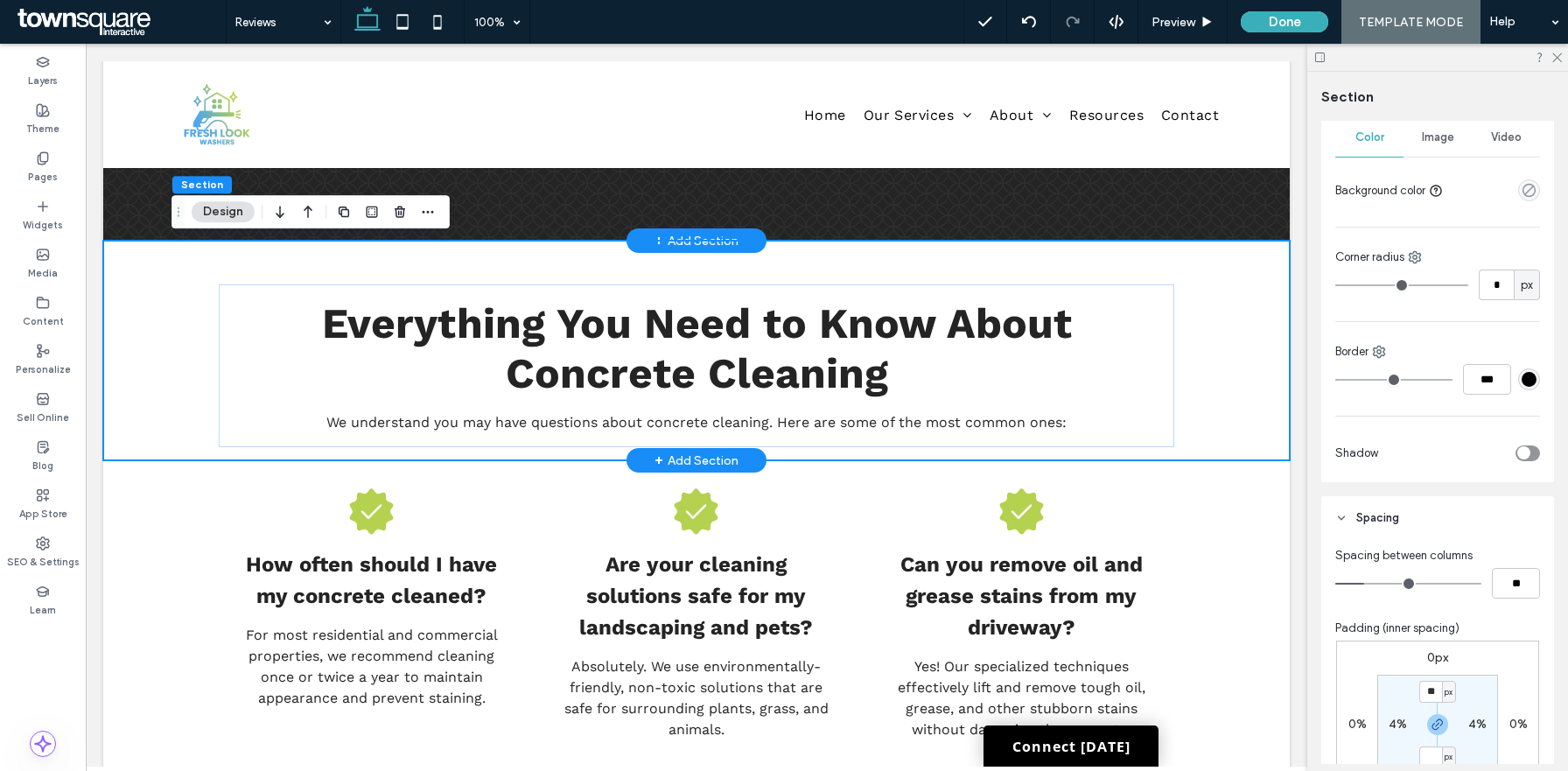
type input "*"
click at [177, 423] on div "Our Reviews See What Our Clients Have to Say! At Fresh Look Washers, we special…" at bounding box center [696, 272] width 1187 height 1367
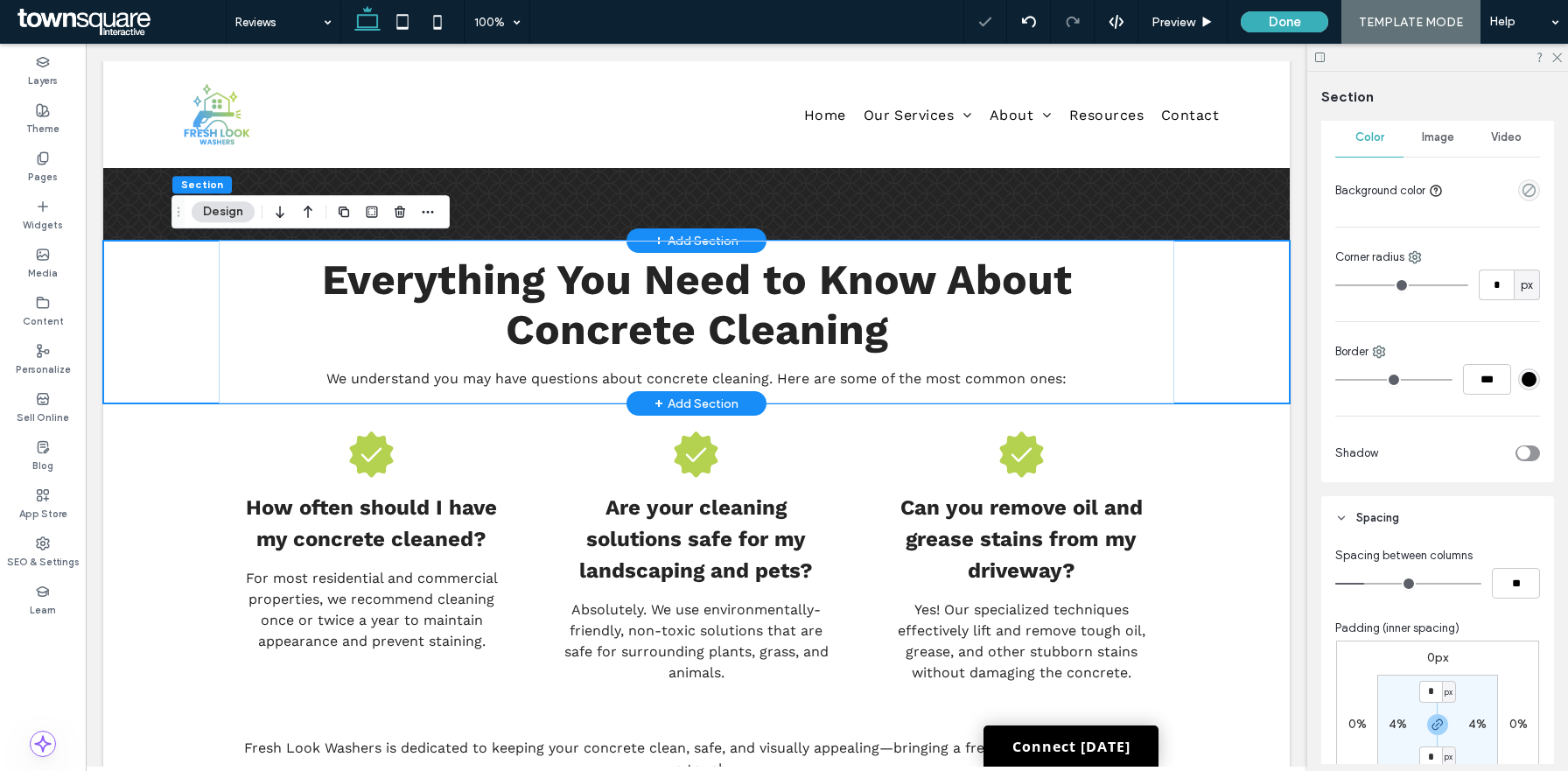
click at [172, 337] on div "Everything You Need to Know About Concrete Cleaning We understand you may have …" at bounding box center [696, 321] width 1051 height 162
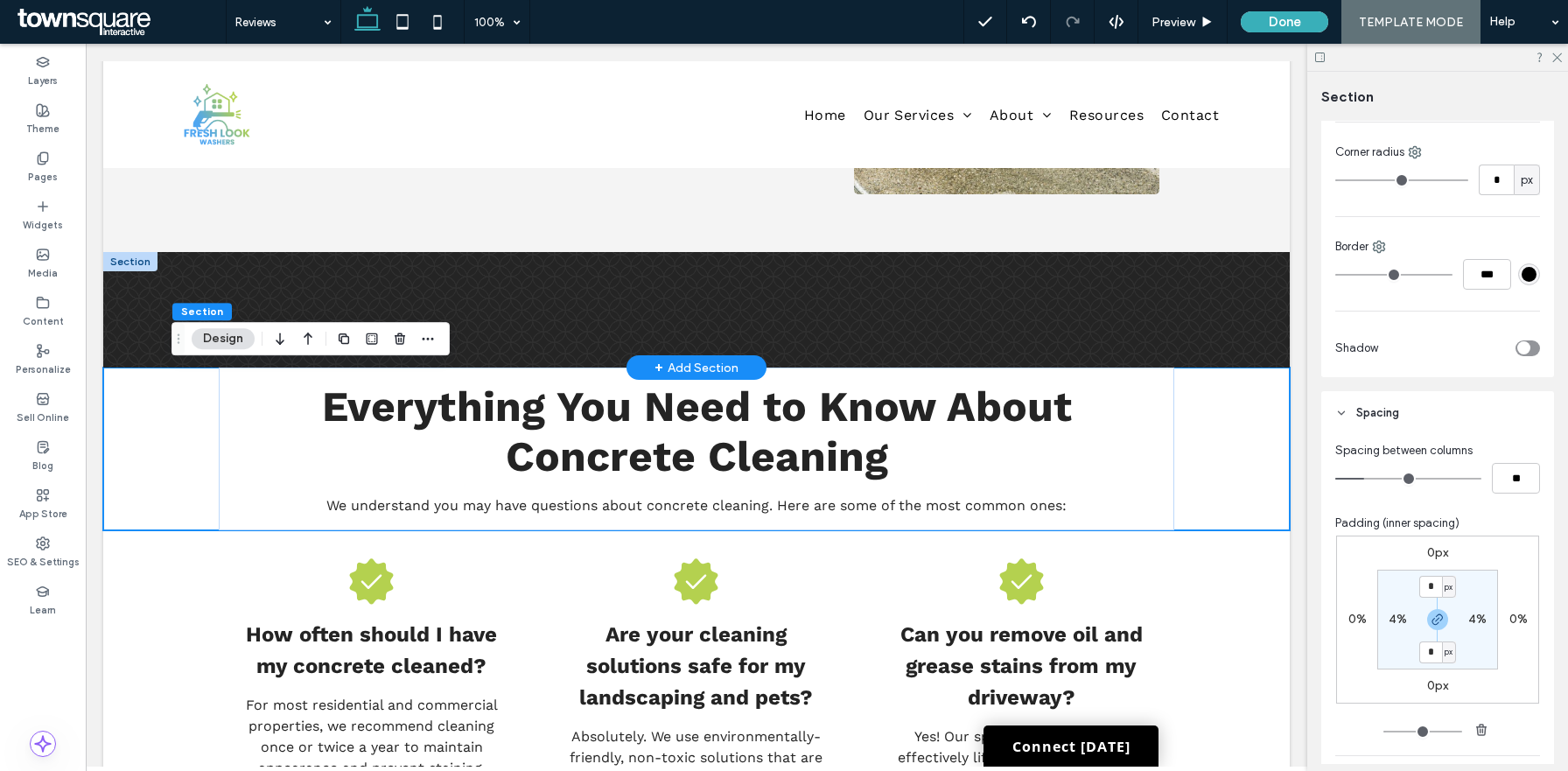
scroll to position [440, 0]
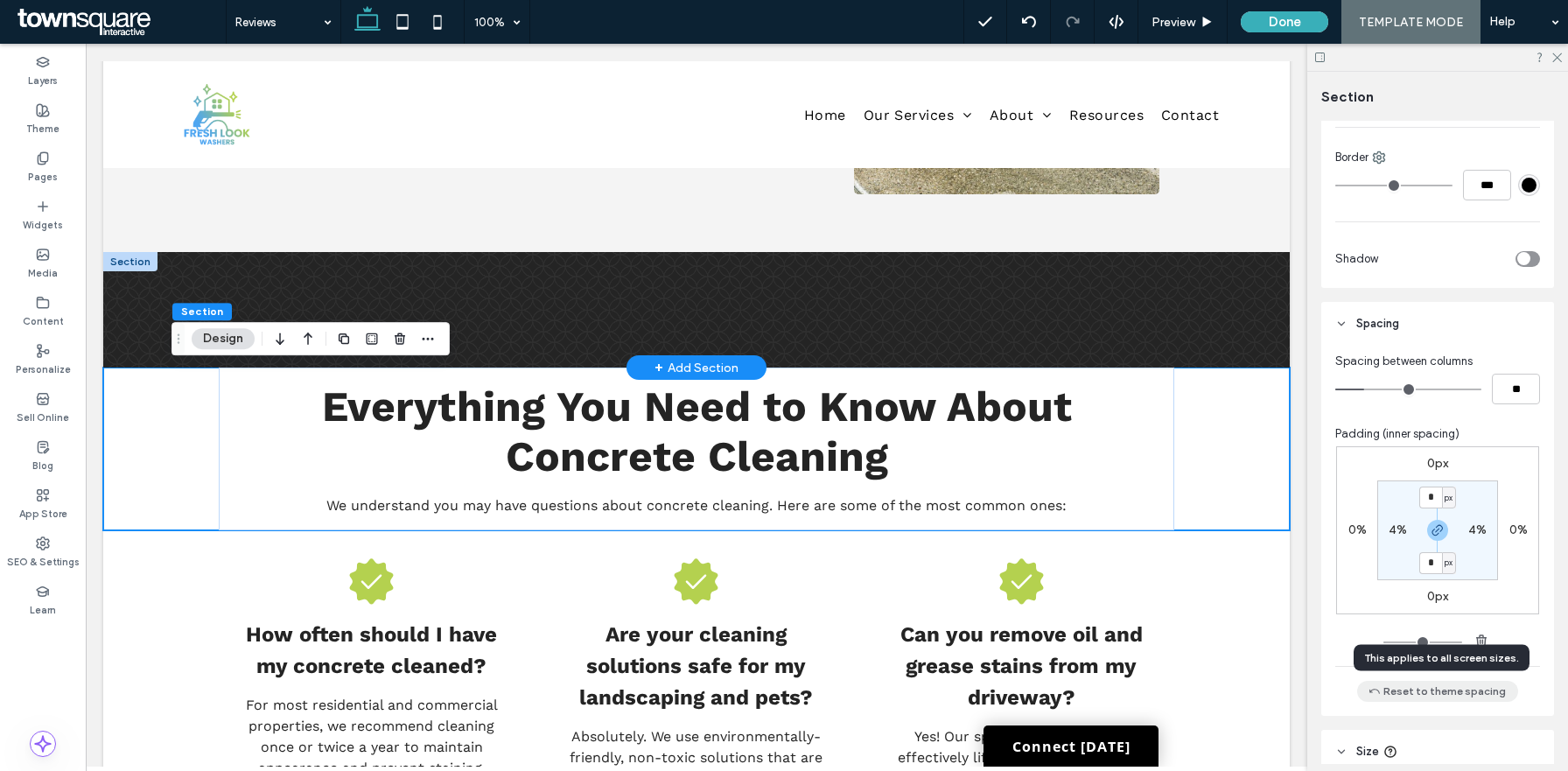
click at [1443, 693] on button "Reset to theme spacing" at bounding box center [1438, 691] width 161 height 21
type input "**"
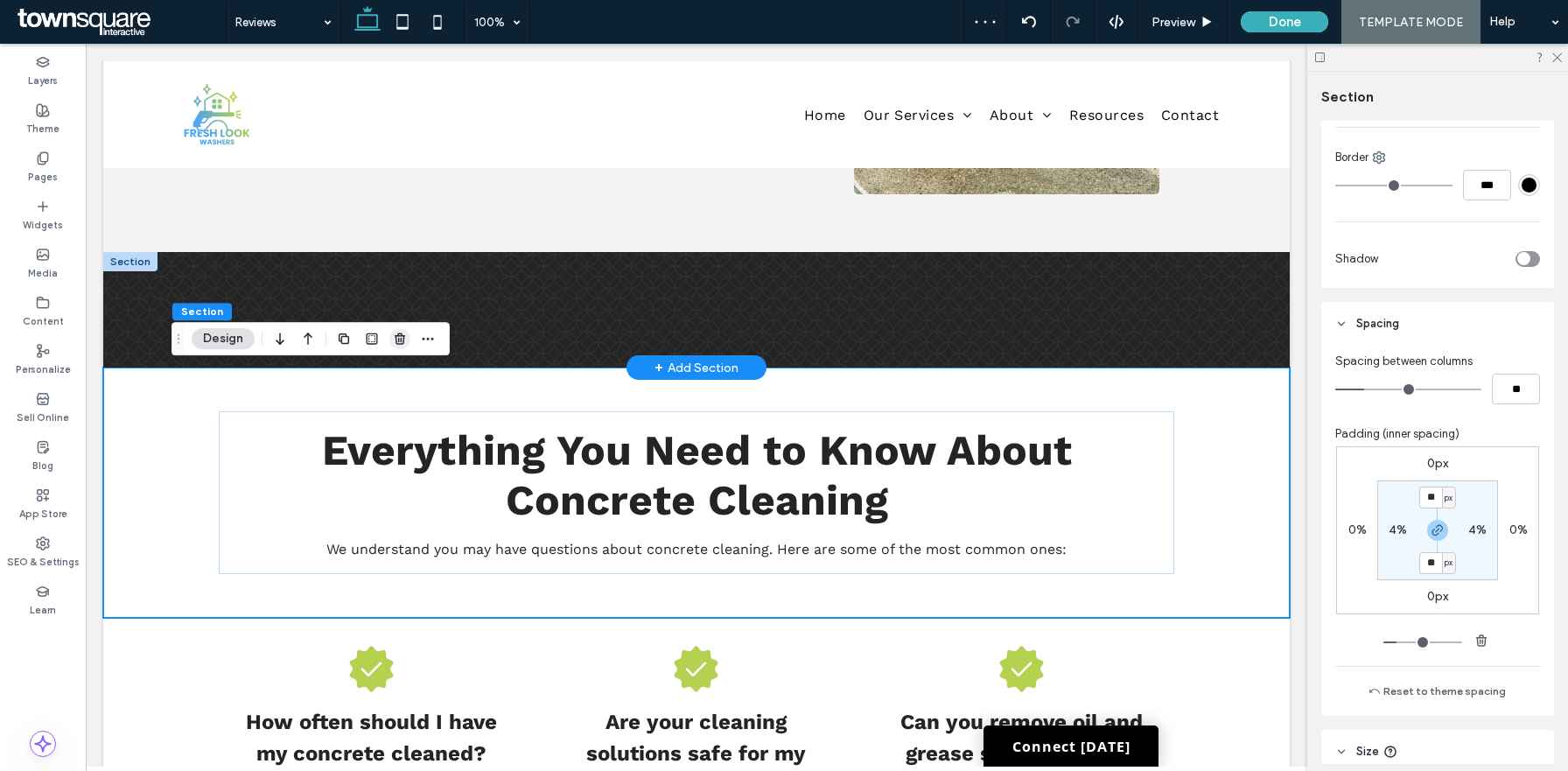
click at [400, 337] on icon "button" at bounding box center [400, 338] width 14 height 14
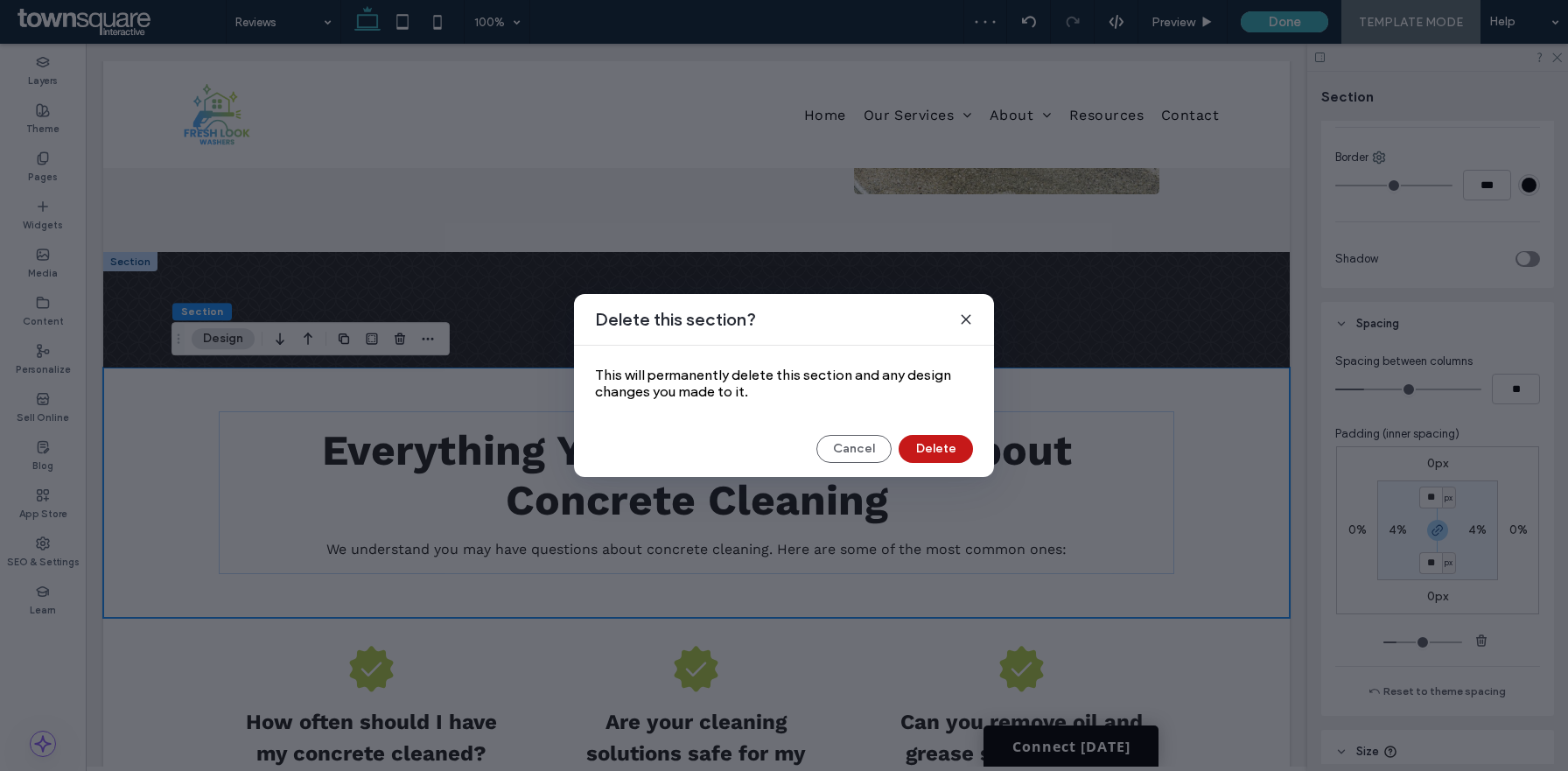
click at [913, 454] on button "Delete" at bounding box center [936, 448] width 74 height 28
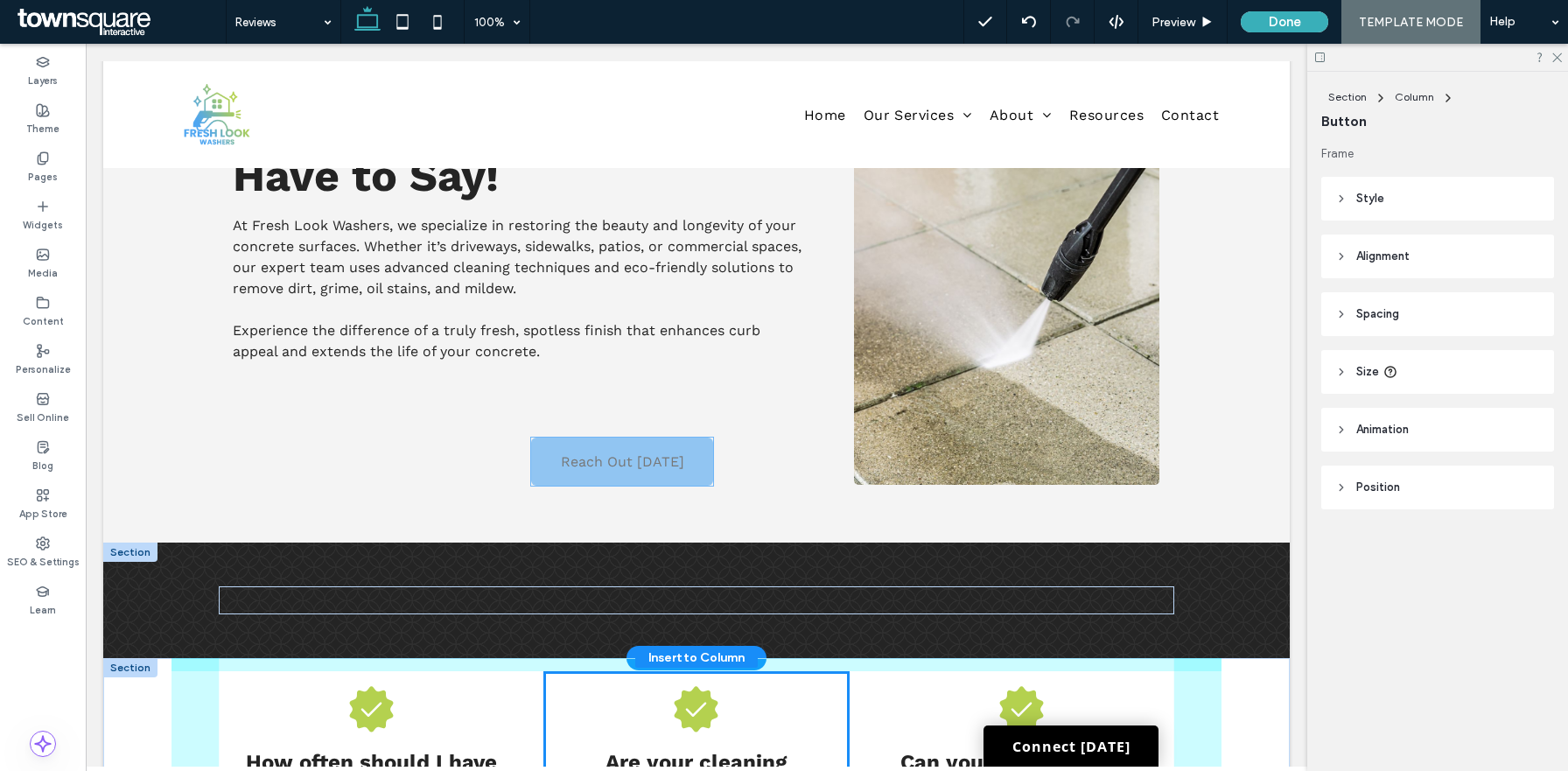
scroll to position [196, 0]
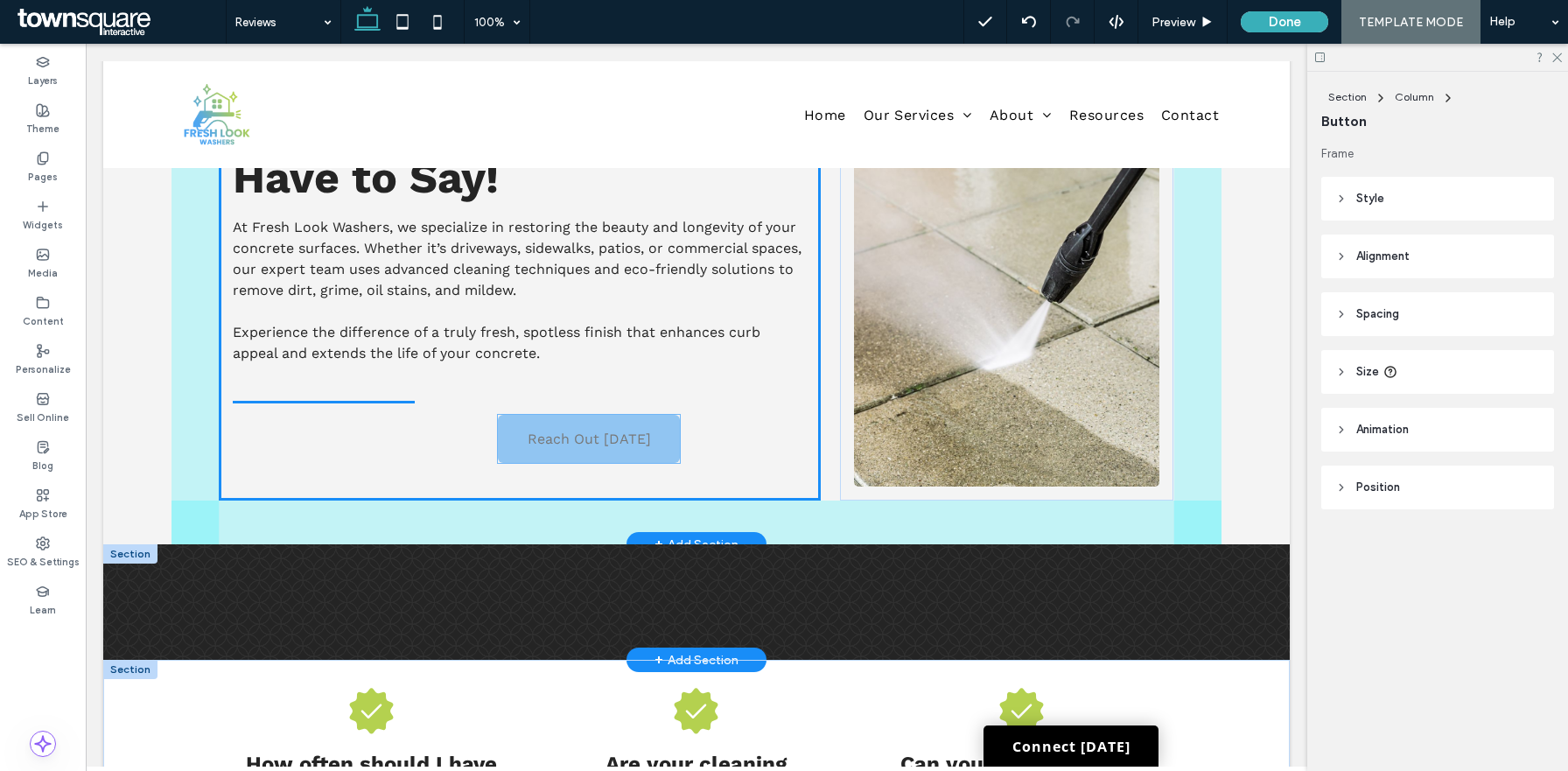
drag, startPoint x: 687, startPoint y: 650, endPoint x: 580, endPoint y: 434, distance: 241.0
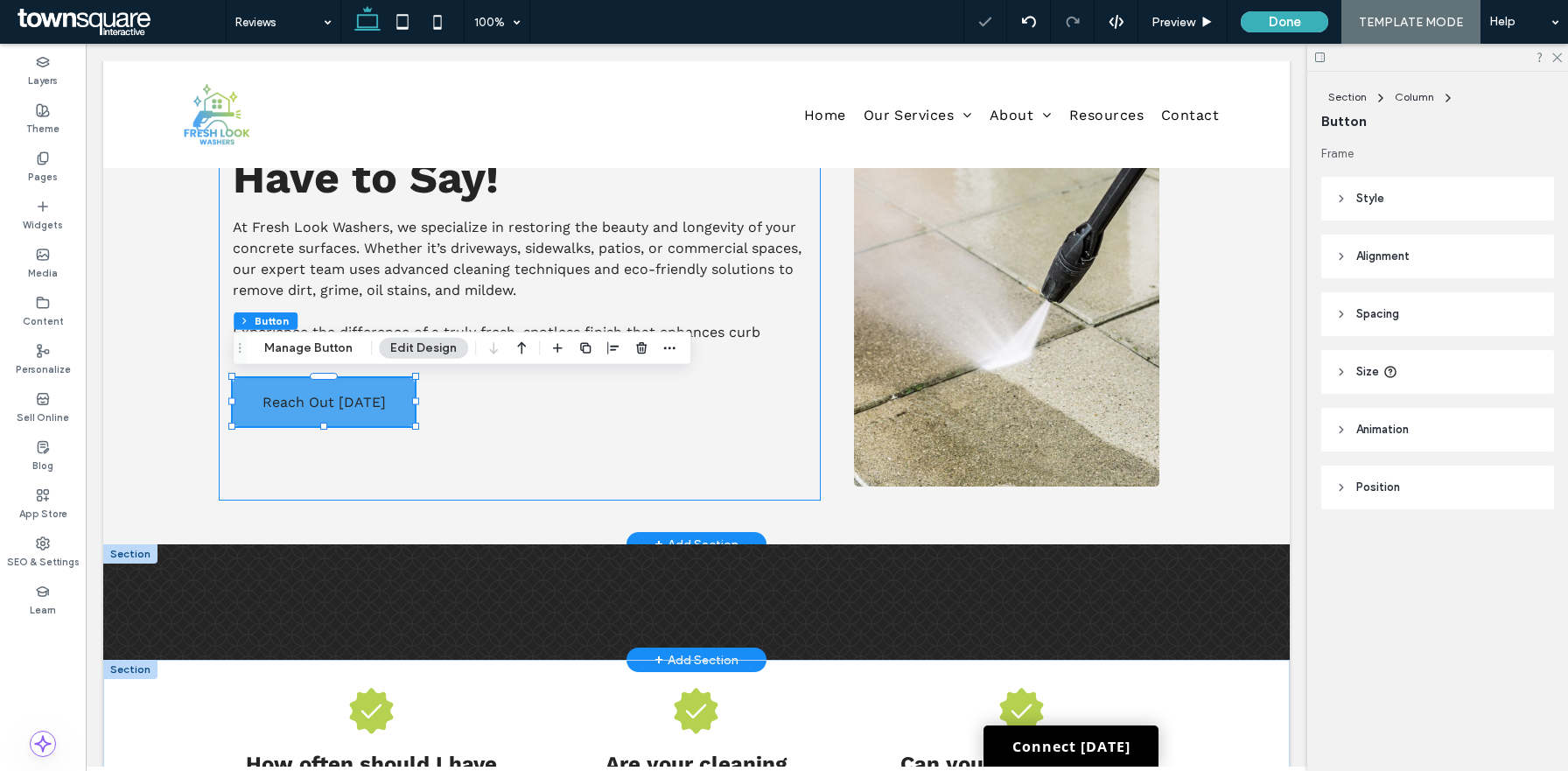
click at [580, 434] on div "Our Reviews See What Our Clients Have to Say! At Fresh Look Washers, we special…" at bounding box center [519, 276] width 602 height 449
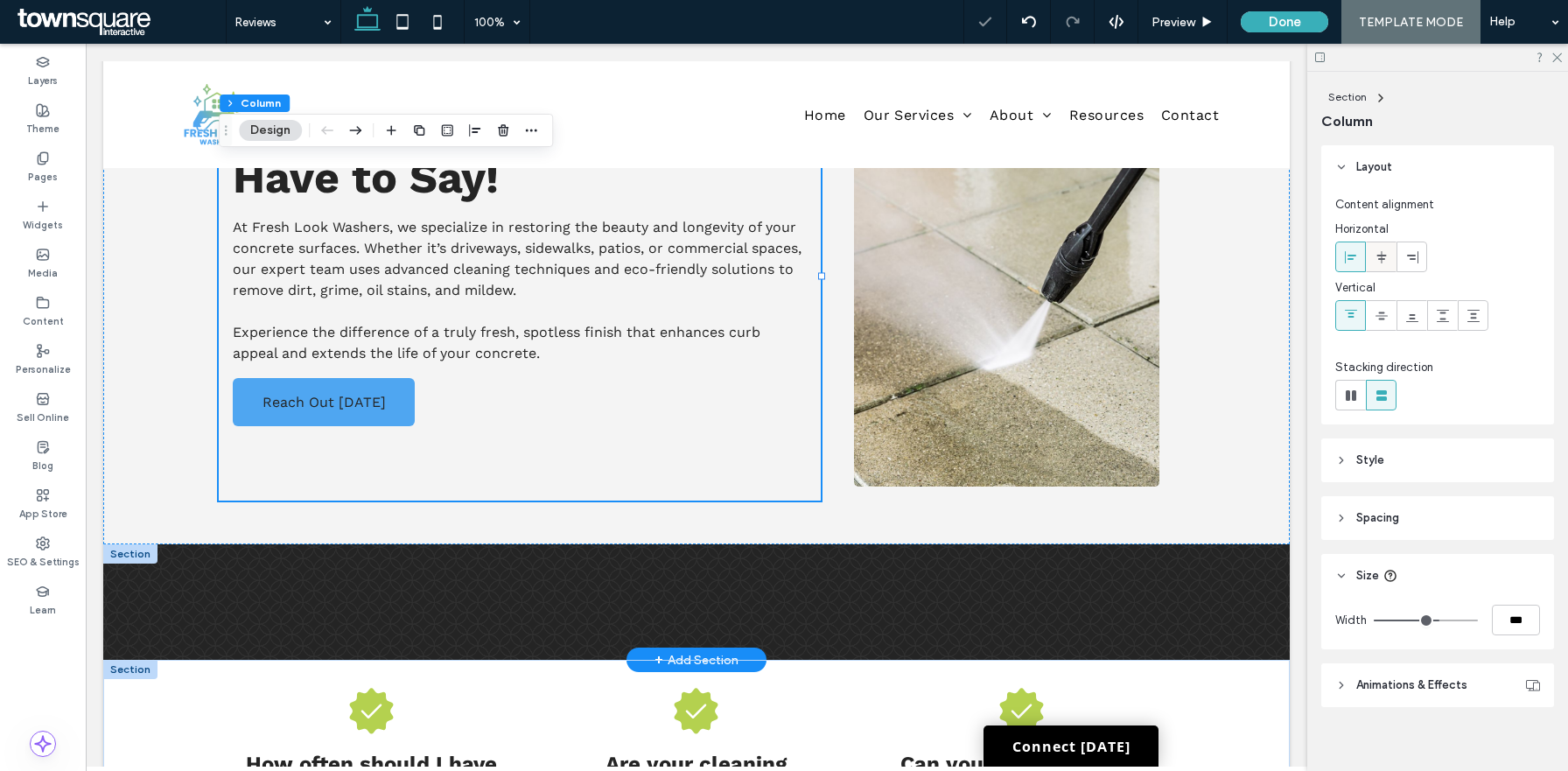
click at [1379, 263] on icon at bounding box center [1381, 257] width 14 height 14
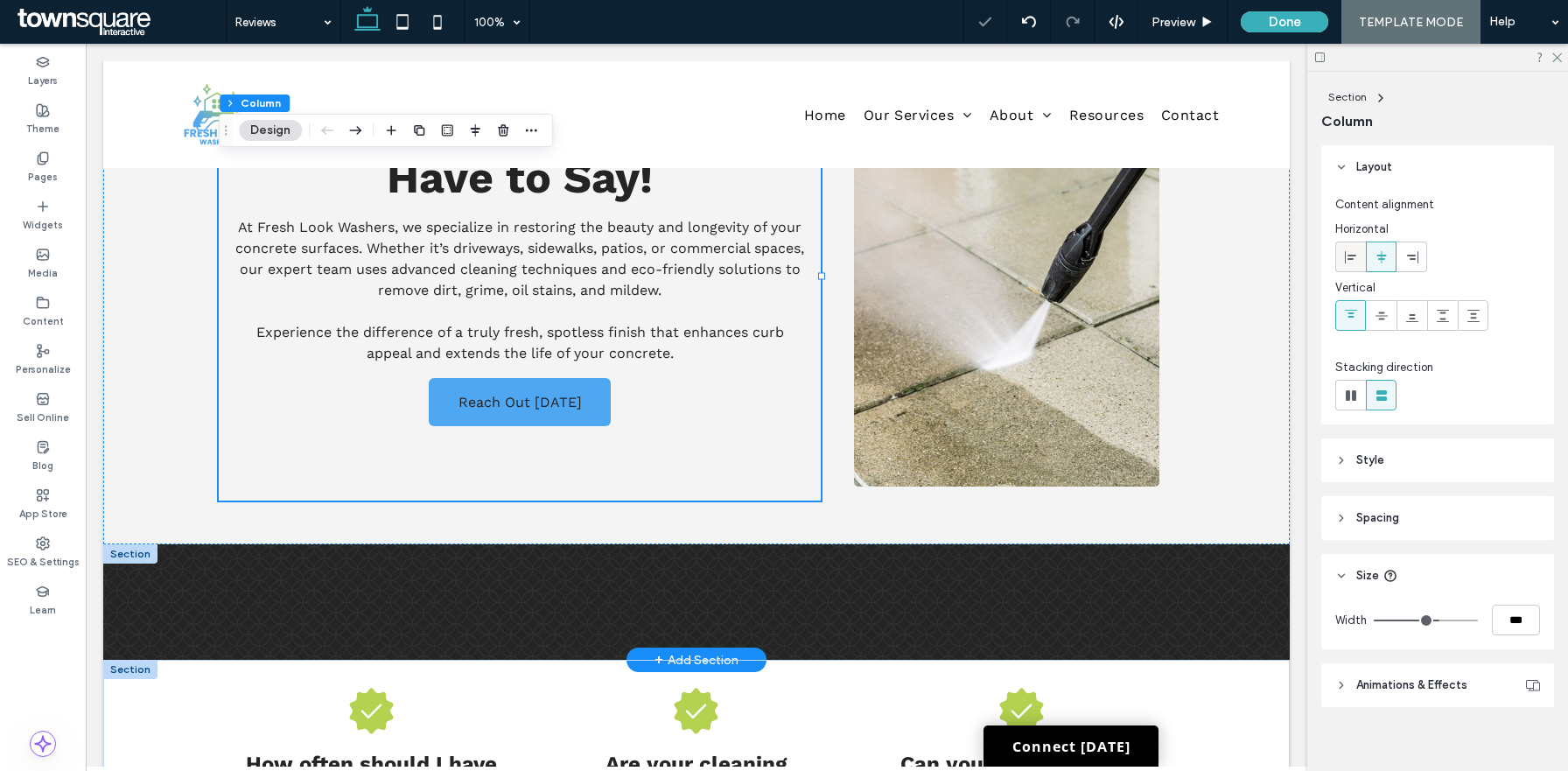
click at [1345, 263] on icon at bounding box center [1351, 257] width 14 height 14
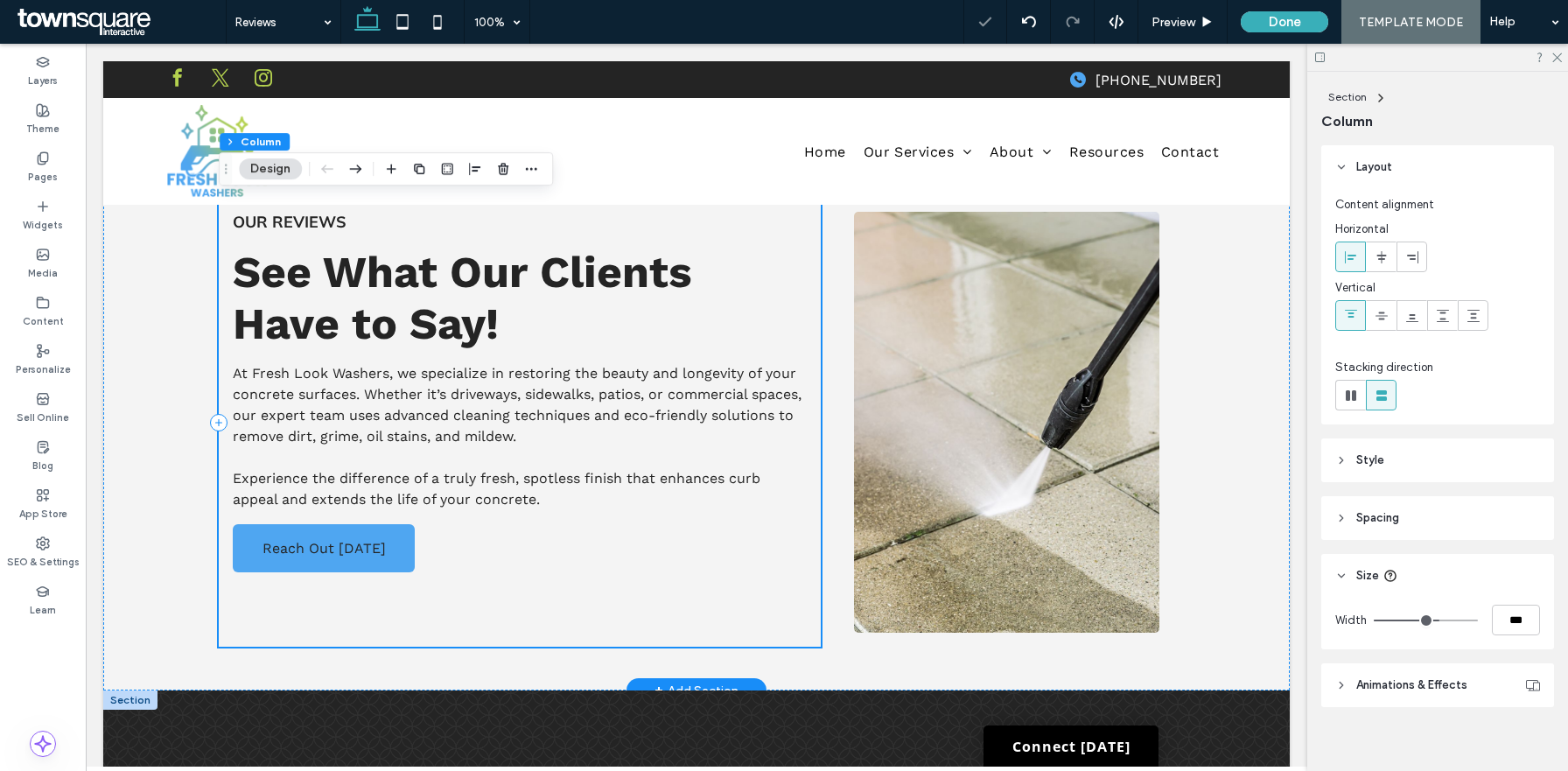
scroll to position [0, 0]
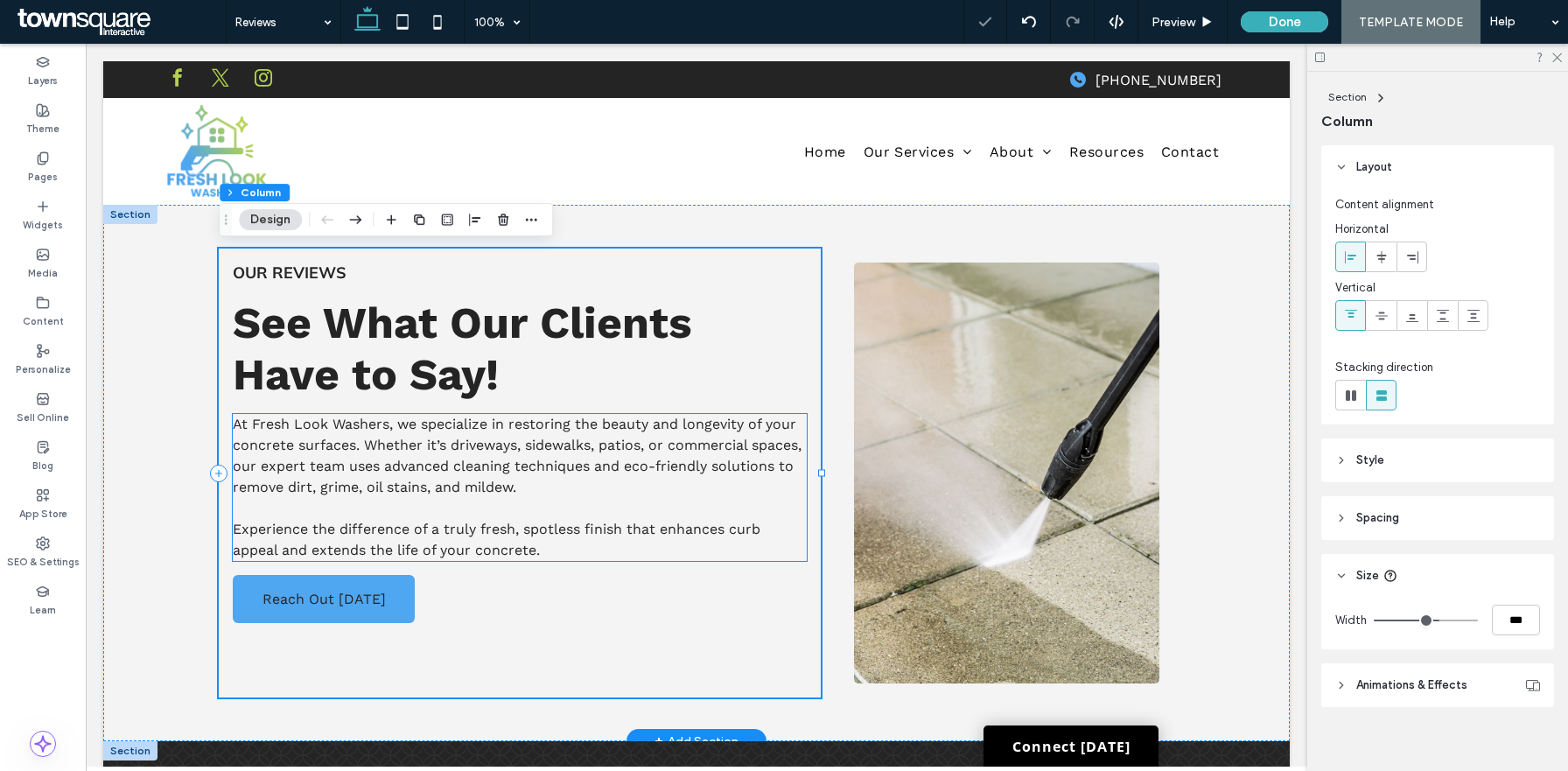
click at [532, 520] on span "Experience the difference of a truly fresh, spotless finish that enhances curb …" at bounding box center [496, 539] width 528 height 38
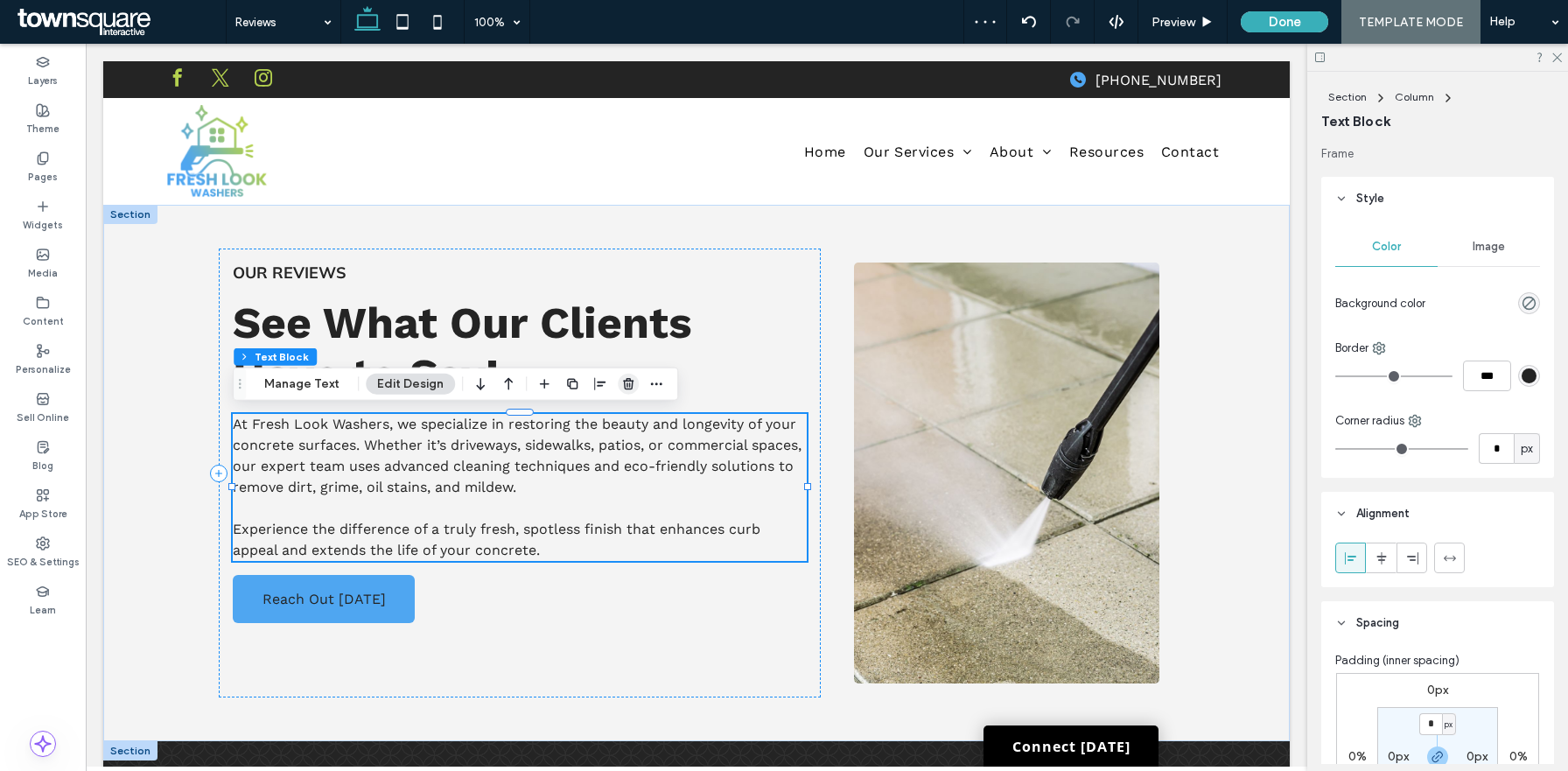
click at [629, 380] on use "button" at bounding box center [628, 384] width 11 height 12
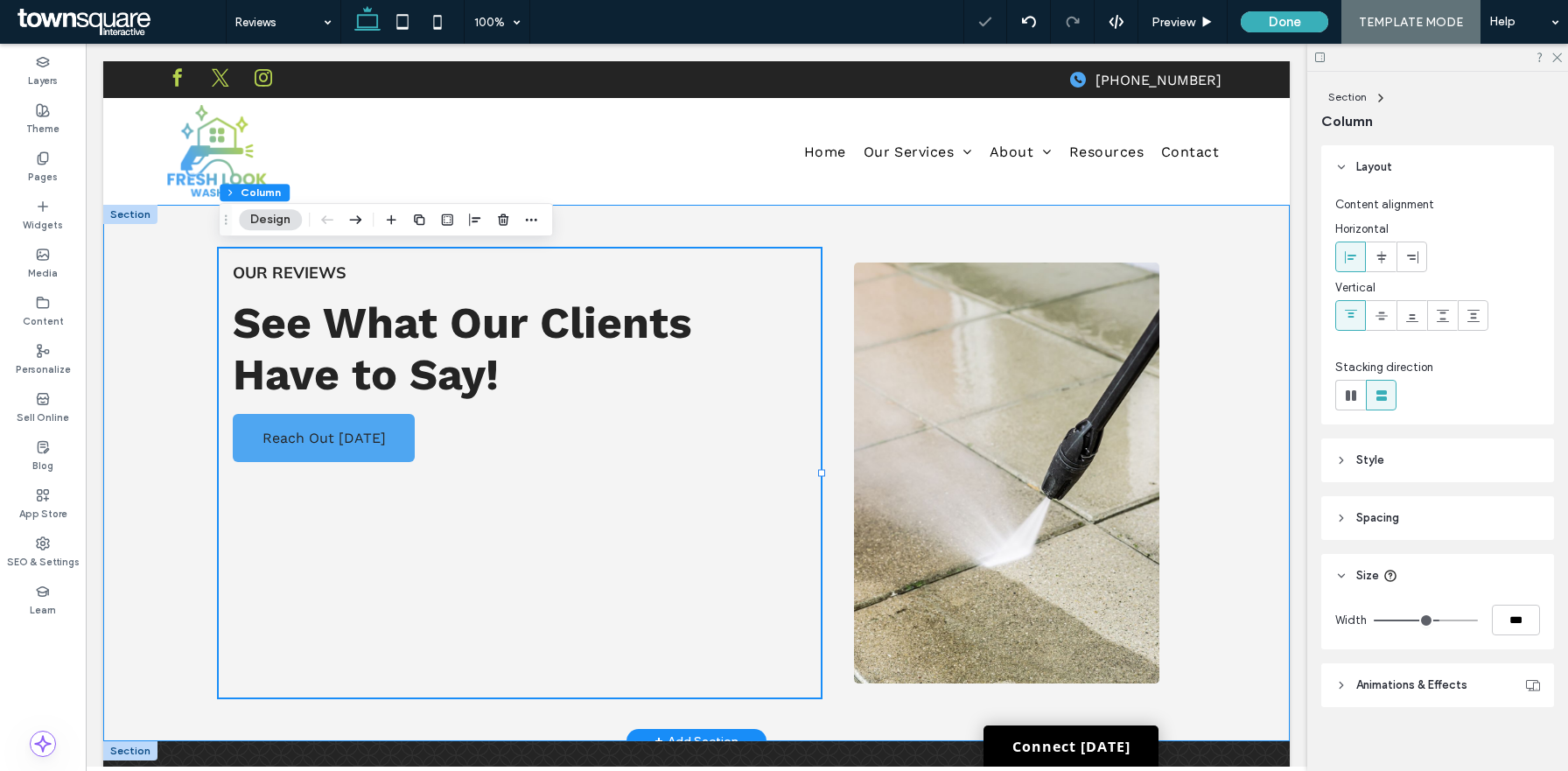
click at [139, 408] on div "Our Reviews See What Our Clients Have to Say! Reach Out Today" at bounding box center [696, 473] width 1187 height 537
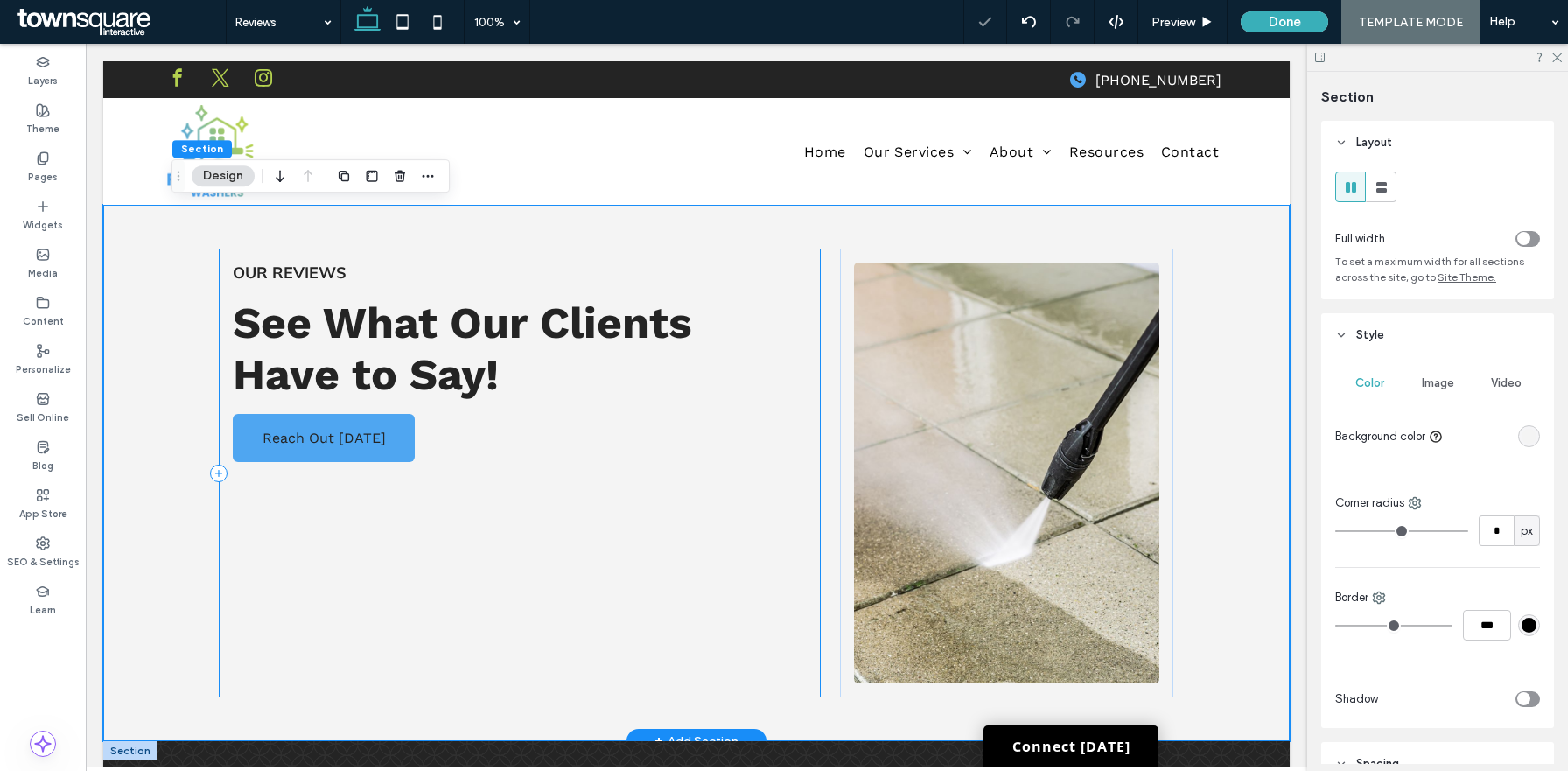
click at [660, 552] on div "Our Reviews See What Our Clients Have to Say! Reach Out Today" at bounding box center [519, 473] width 602 height 449
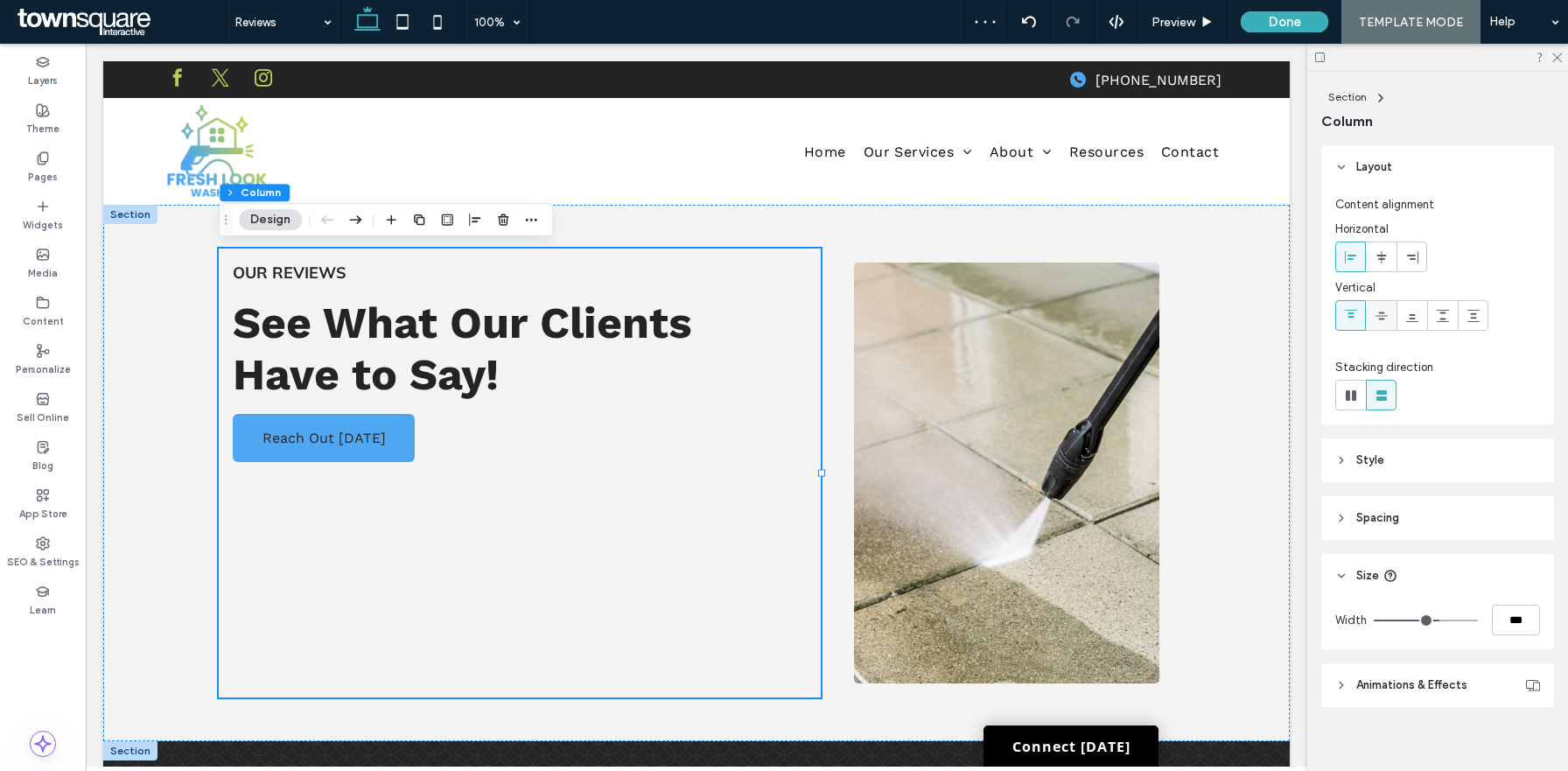
click at [1374, 319] on icon at bounding box center [1381, 316] width 14 height 14
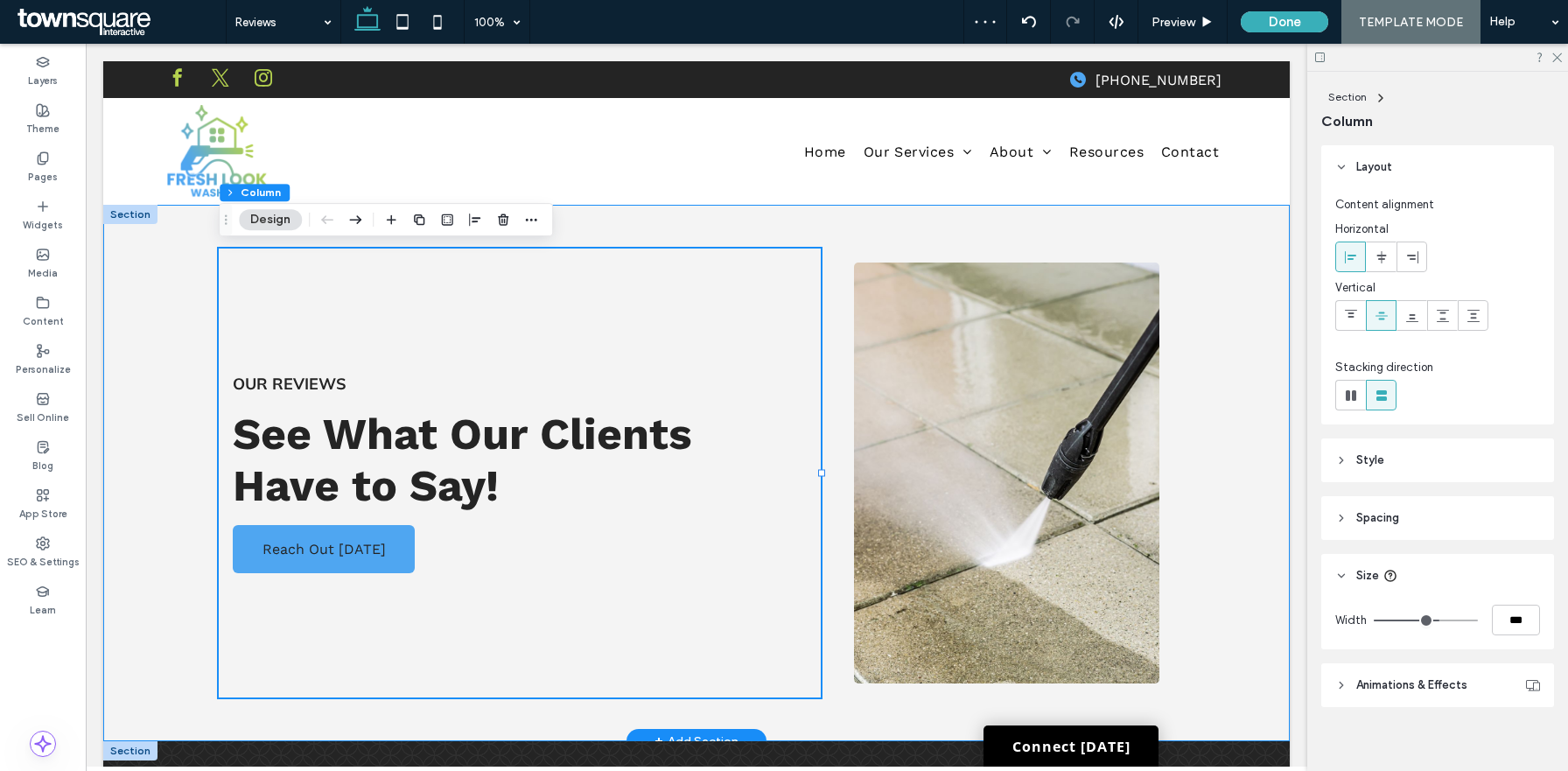
click at [1244, 376] on div "Our Reviews See What Our Clients Have to Say! Reach Out Today" at bounding box center [696, 473] width 1187 height 537
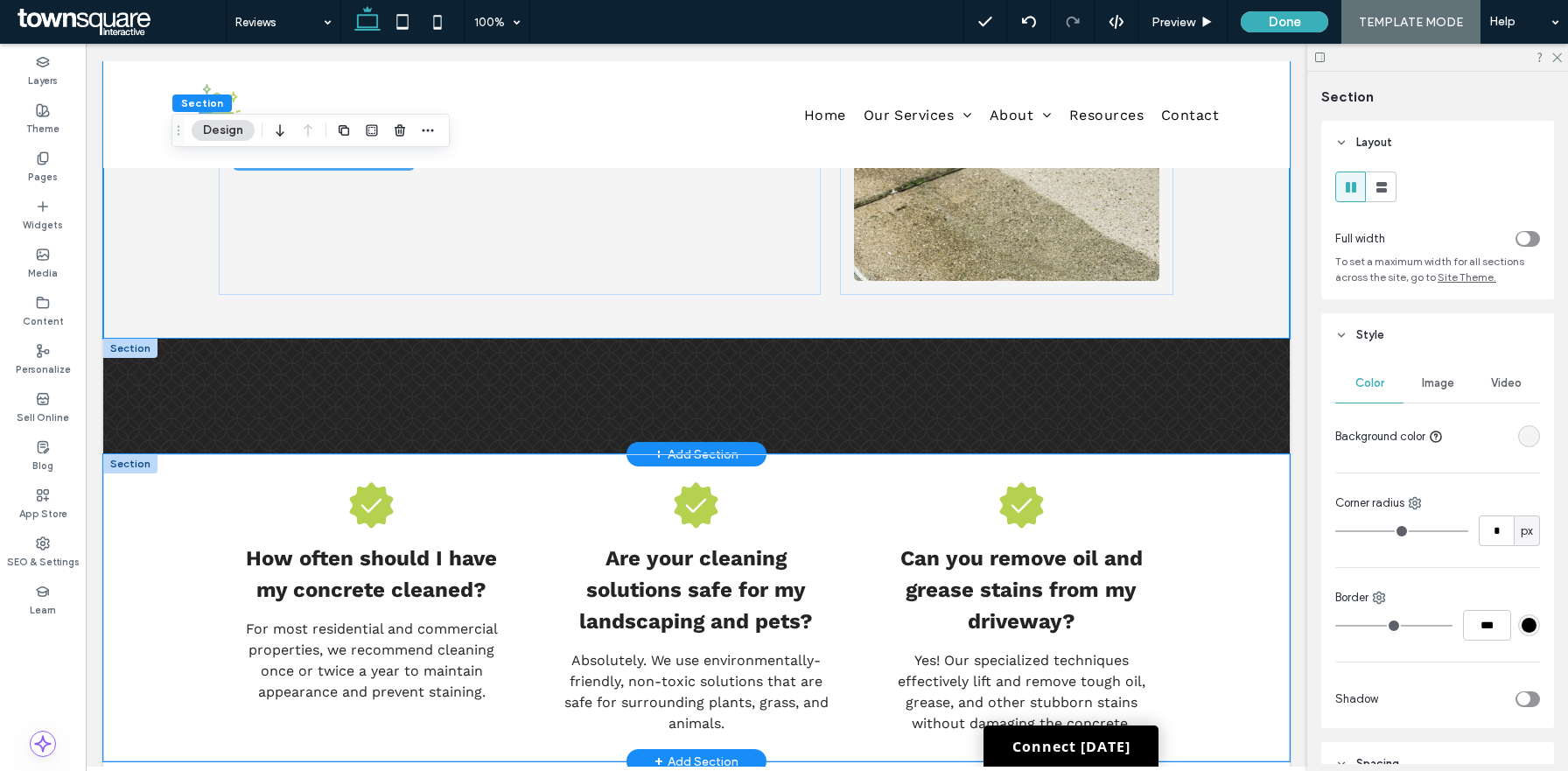
click at [1213, 524] on div "How often should I have my concrete cleaned? For most residential and commercia…" at bounding box center [696, 608] width 1051 height 307
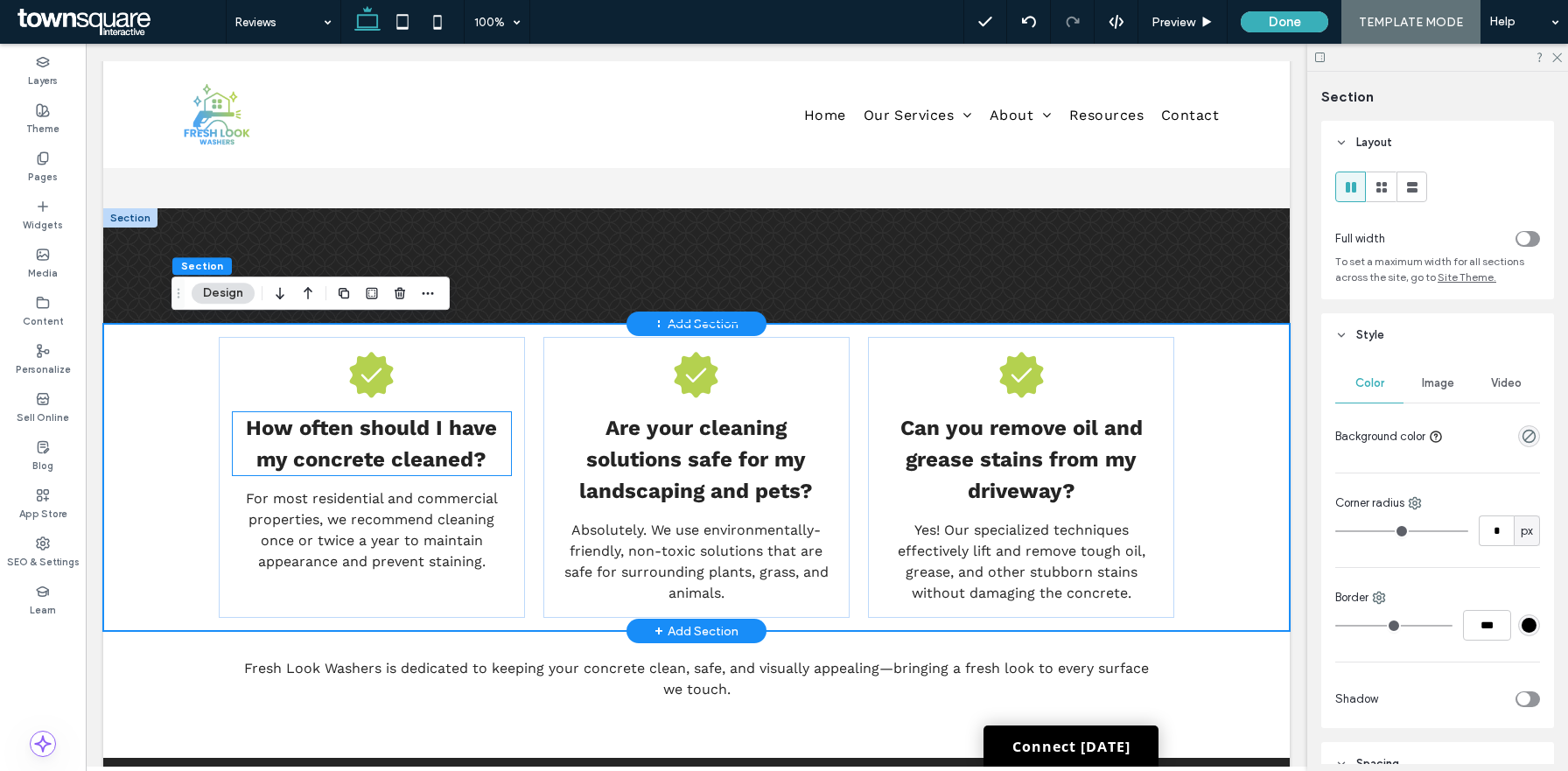
scroll to position [531, 0]
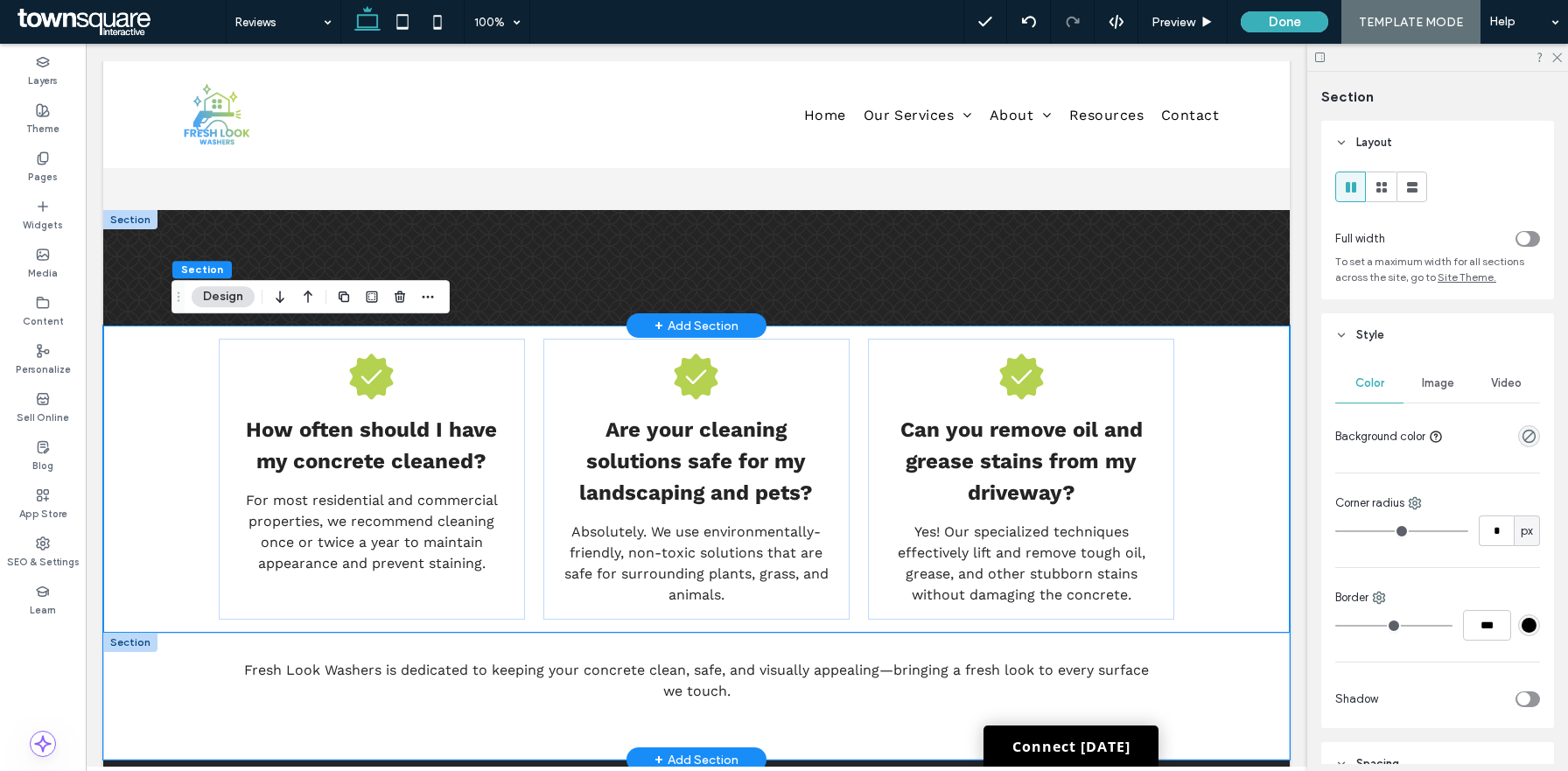
click at [151, 666] on div "Fresh Look Washers is dedicated to keeping your concrete clean, safe, and visua…" at bounding box center [696, 696] width 1187 height 126
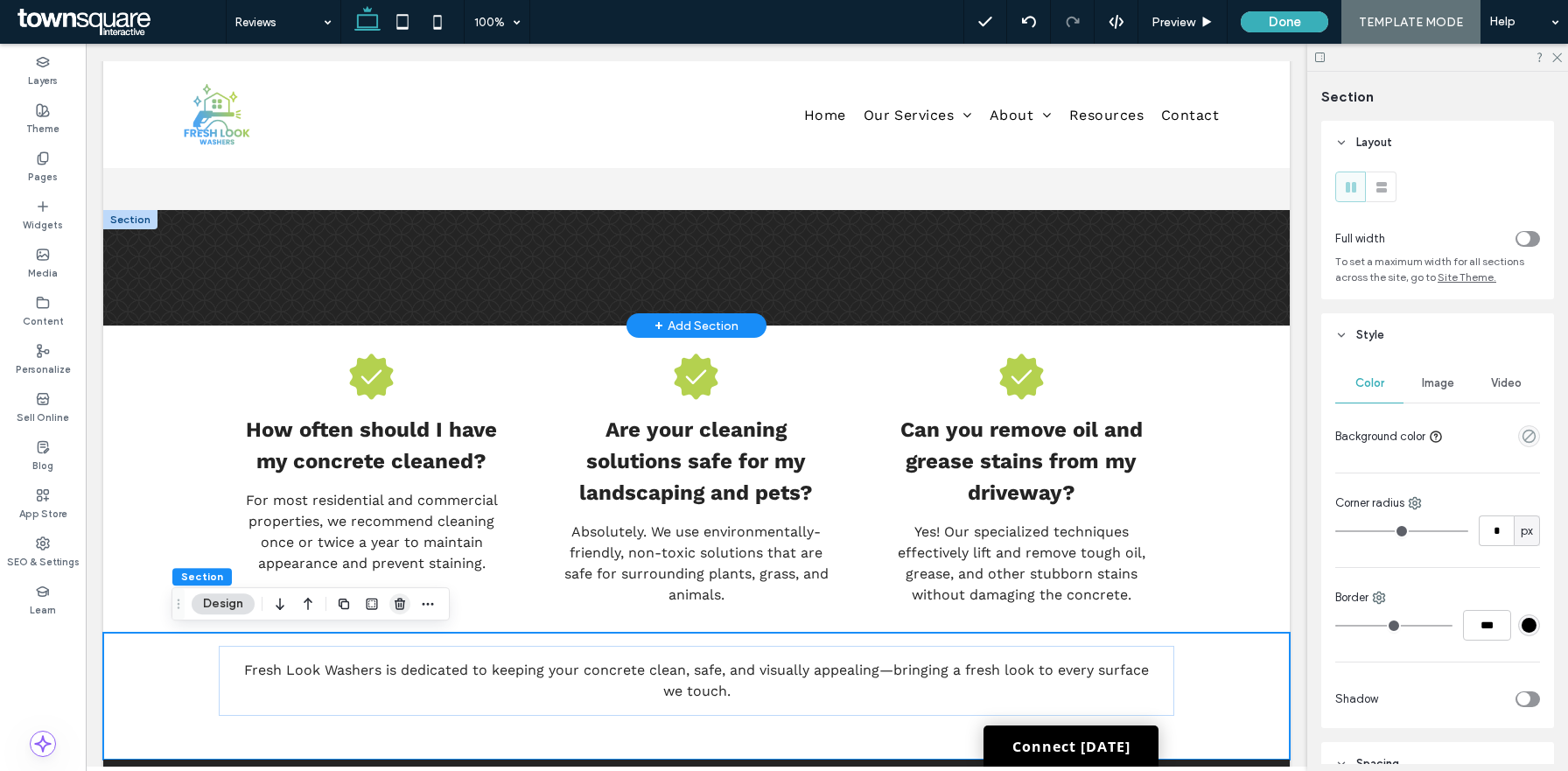
click at [397, 607] on use "button" at bounding box center [400, 604] width 11 height 12
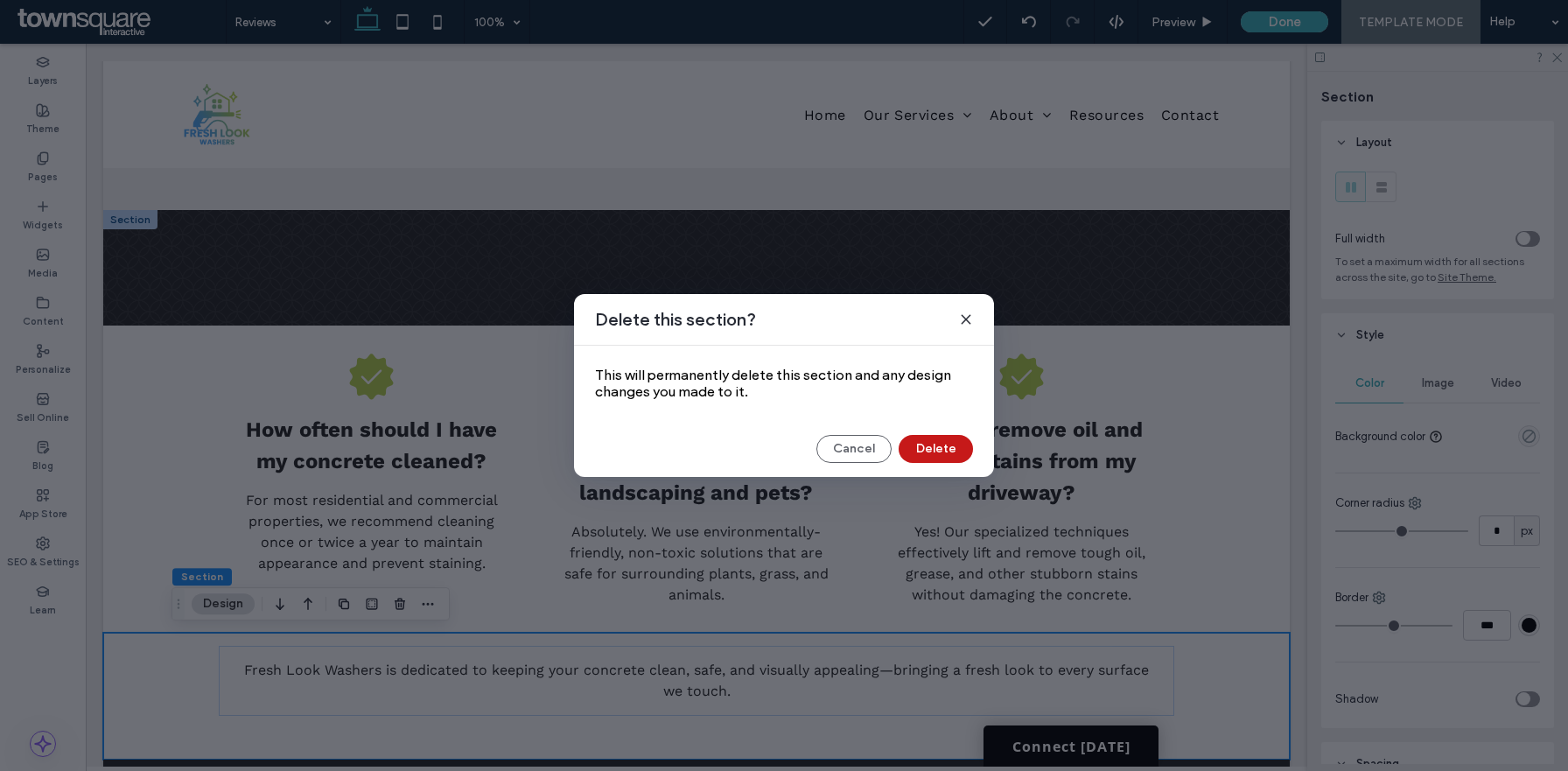
click at [937, 444] on button "Delete" at bounding box center [936, 448] width 74 height 28
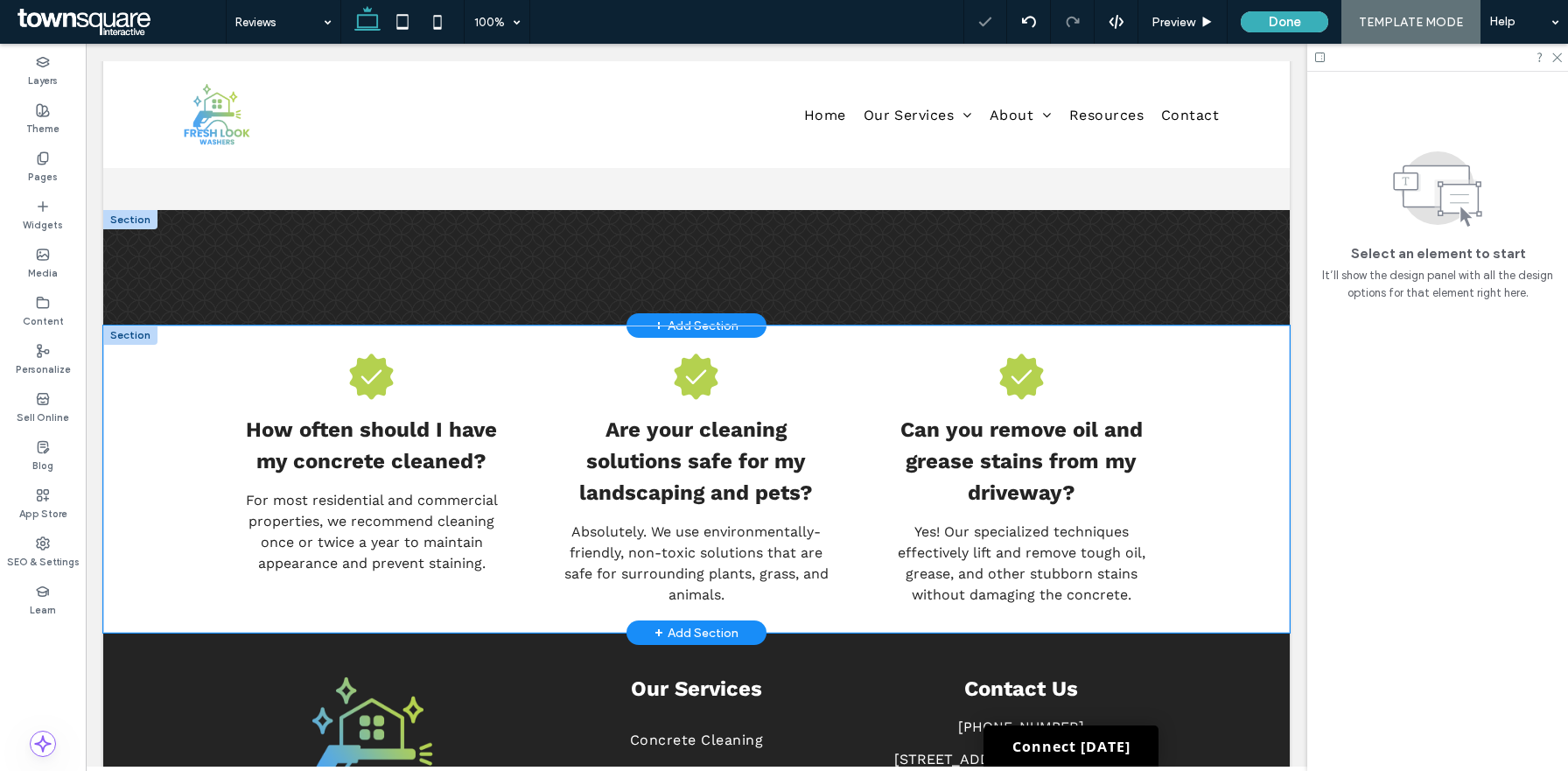
click at [189, 485] on div "How often should I have my concrete cleaned? For most residential and commercia…" at bounding box center [696, 479] width 1051 height 307
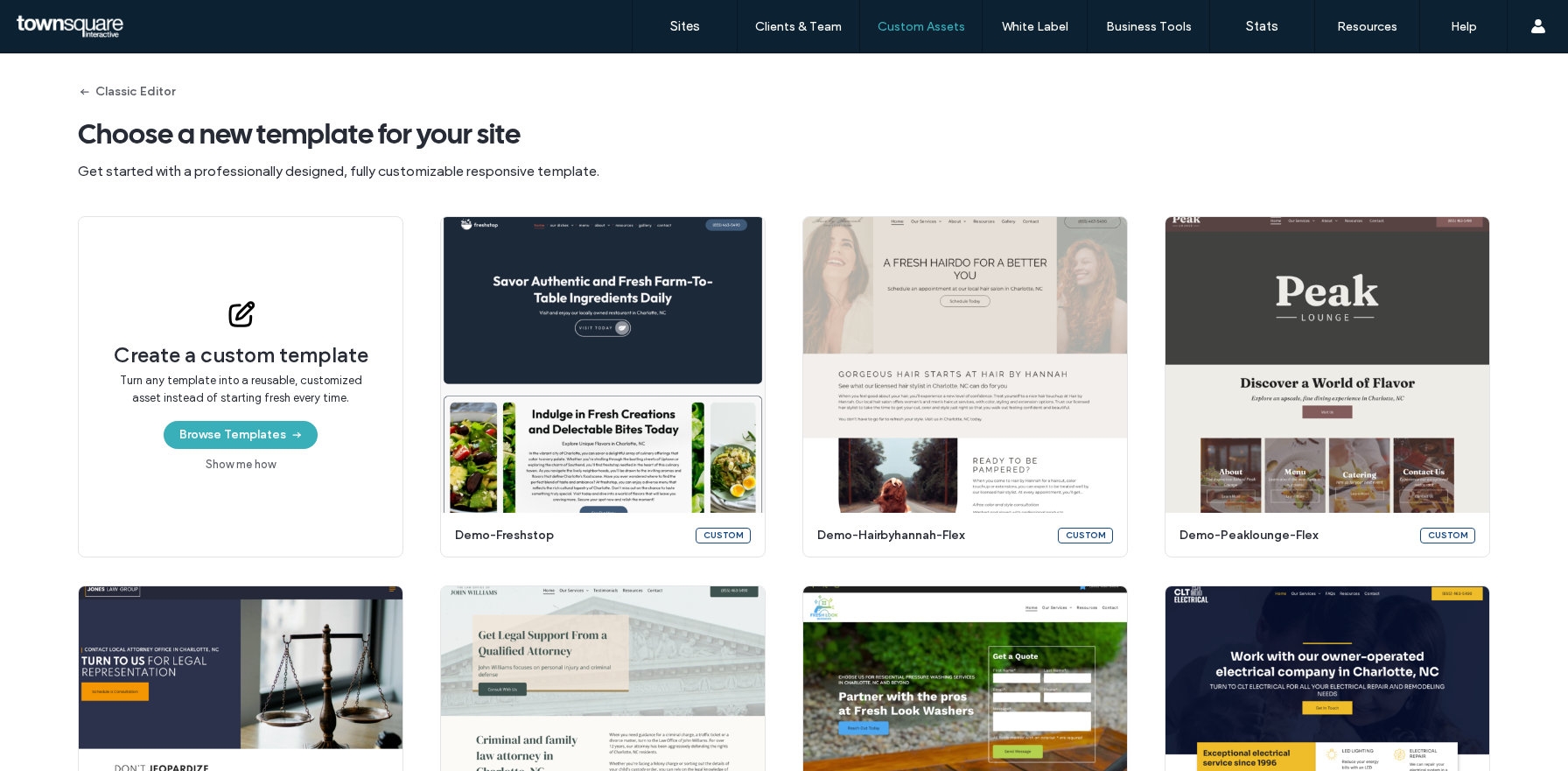
scroll to position [317, 0]
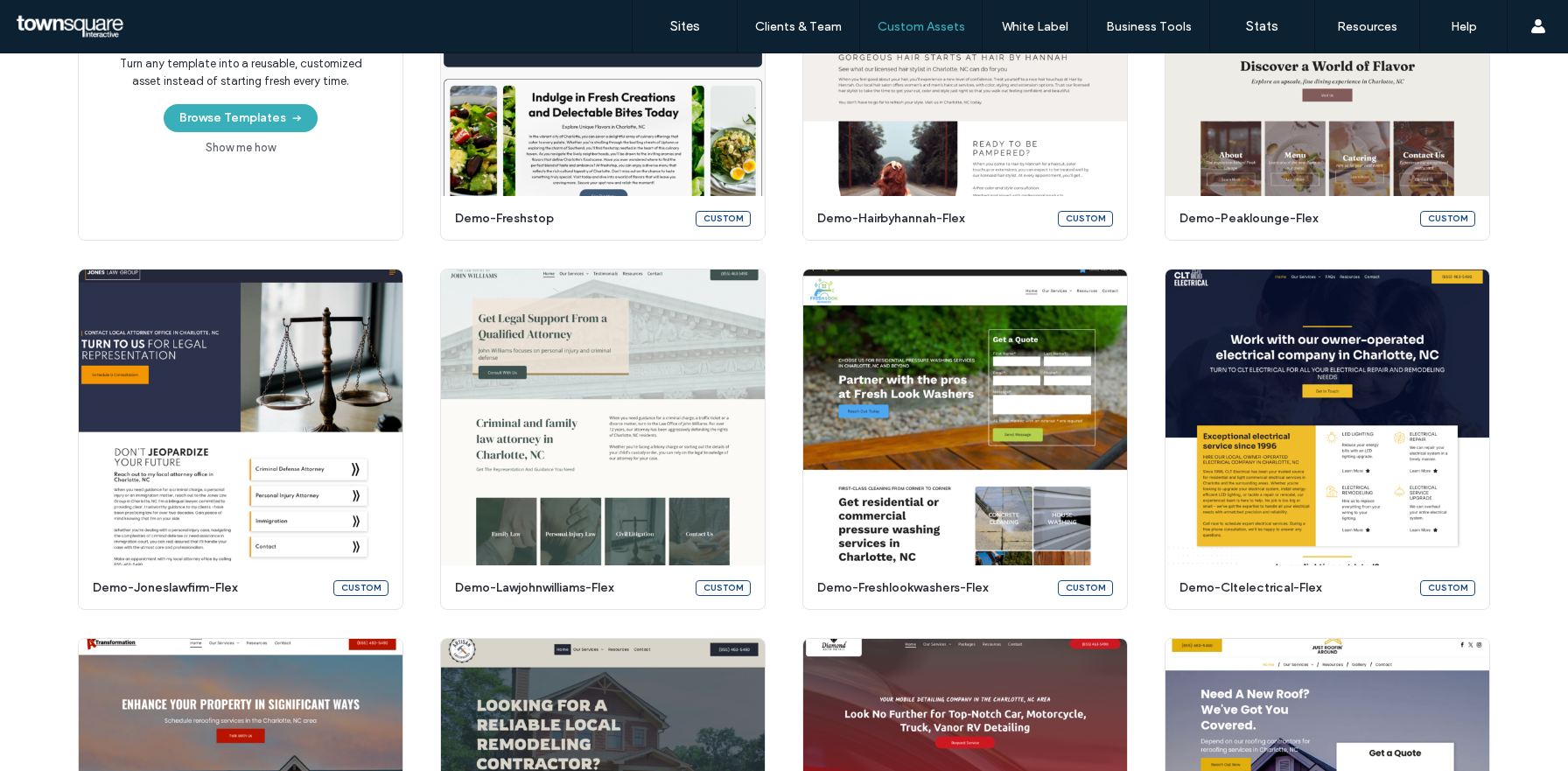
click at [413, 233] on div "Create a custom template Turn any template into a reusable, customized asset in…" at bounding box center [784, 624] width 1412 height 1449
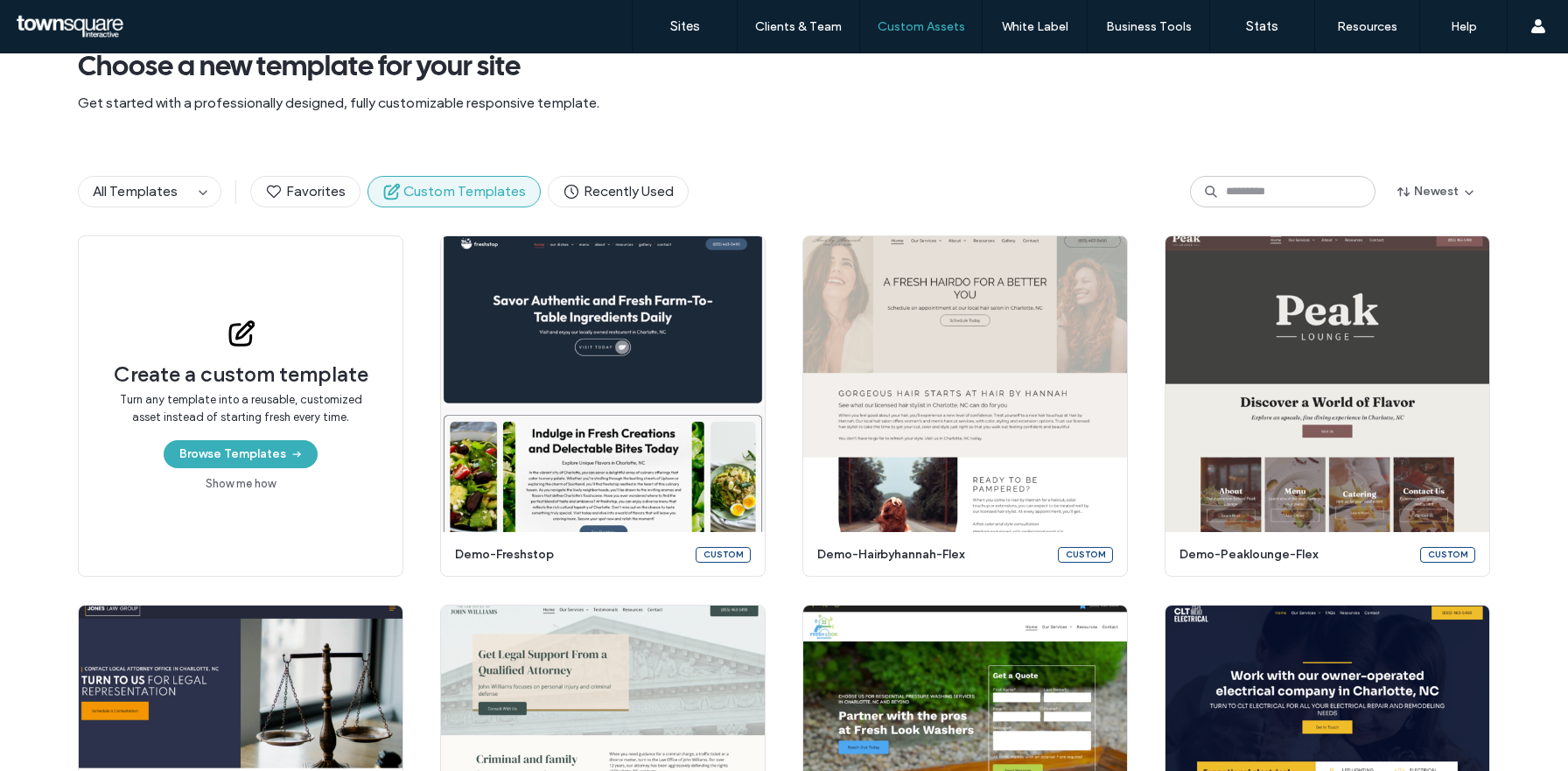
scroll to position [59, 0]
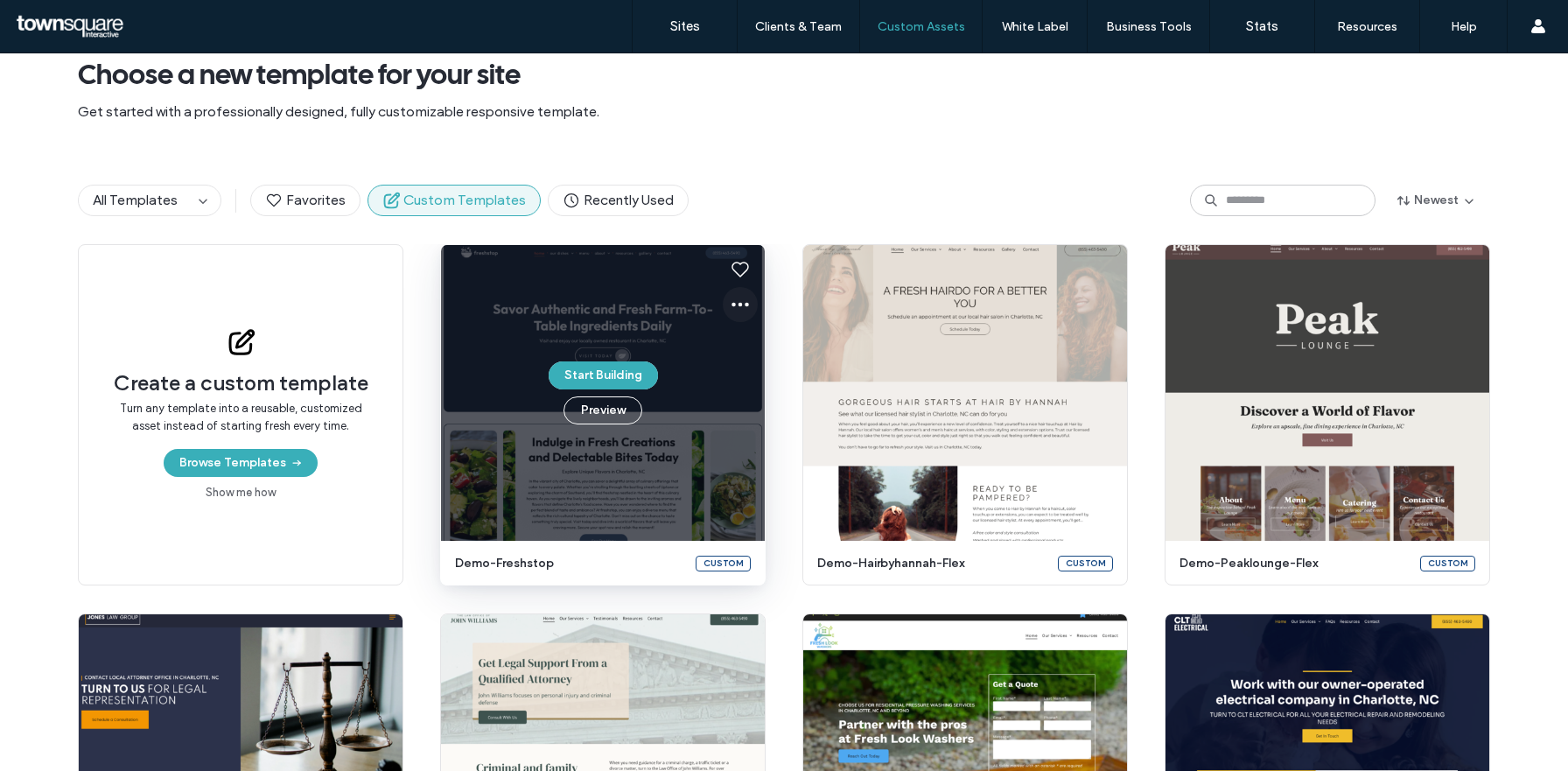
click at [733, 301] on icon at bounding box center [740, 304] width 21 height 21
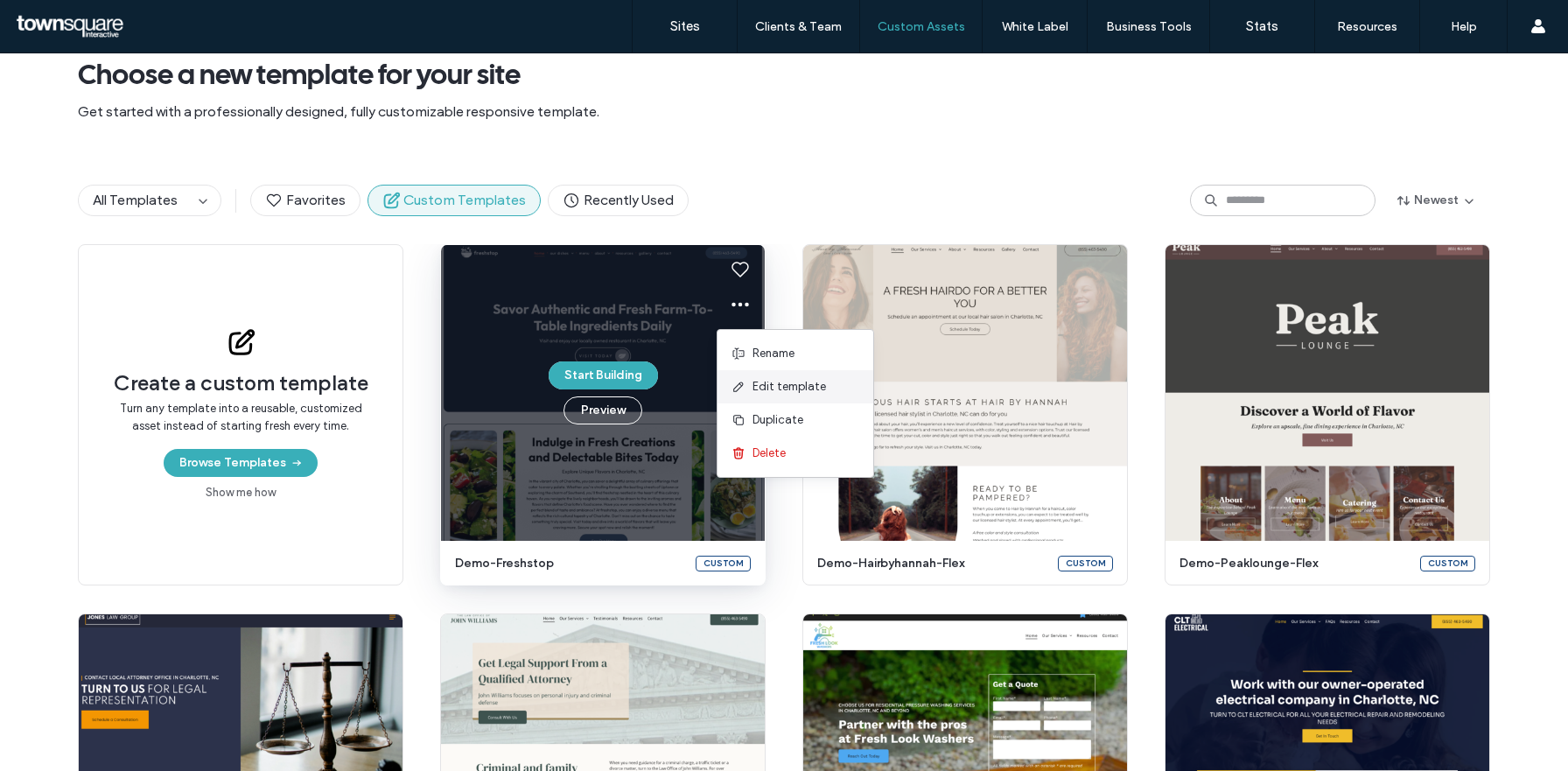
click at [750, 378] on span at bounding box center [742, 387] width 21 height 19
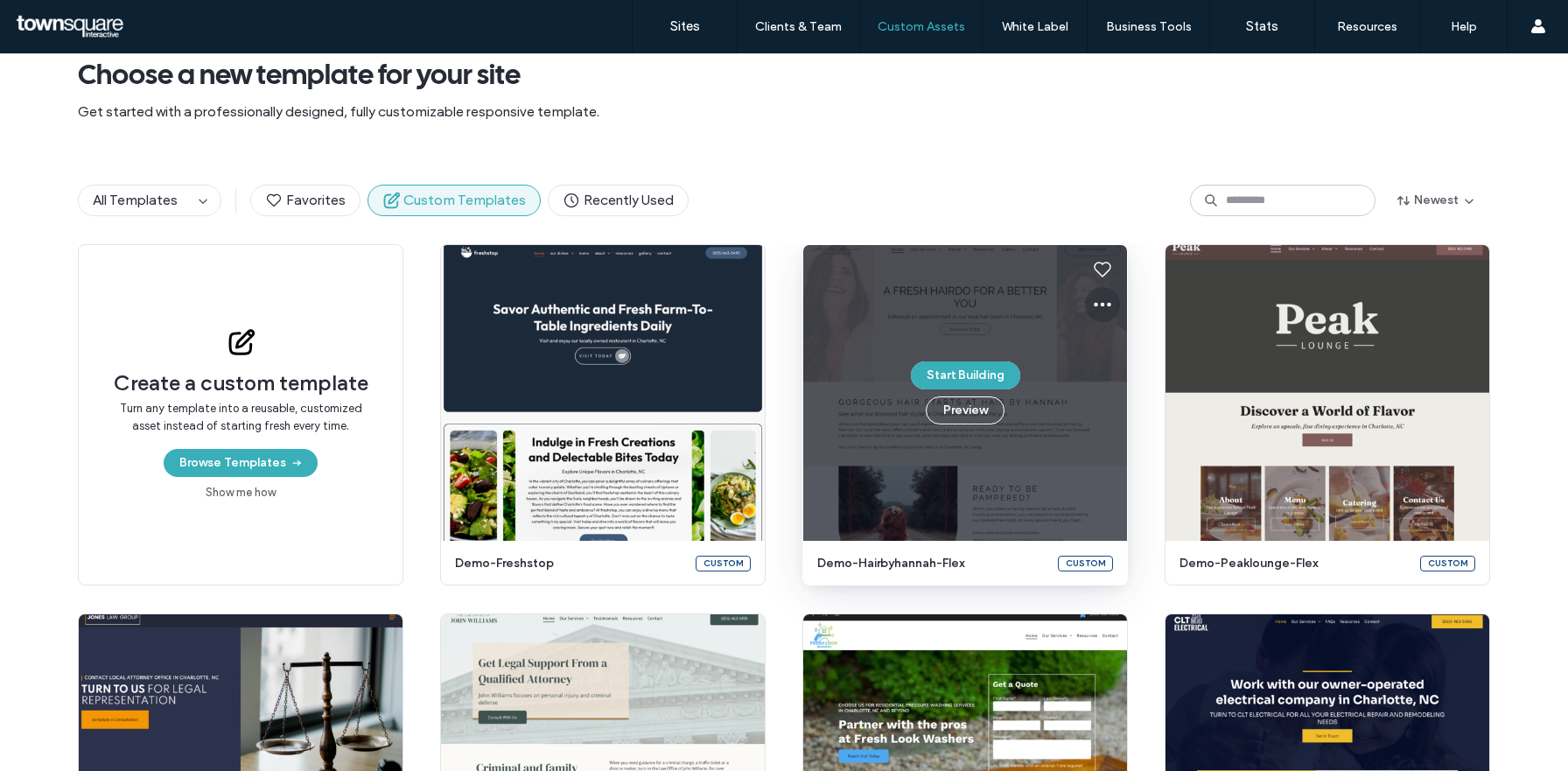
click at [1104, 307] on icon at bounding box center [1103, 304] width 21 height 21
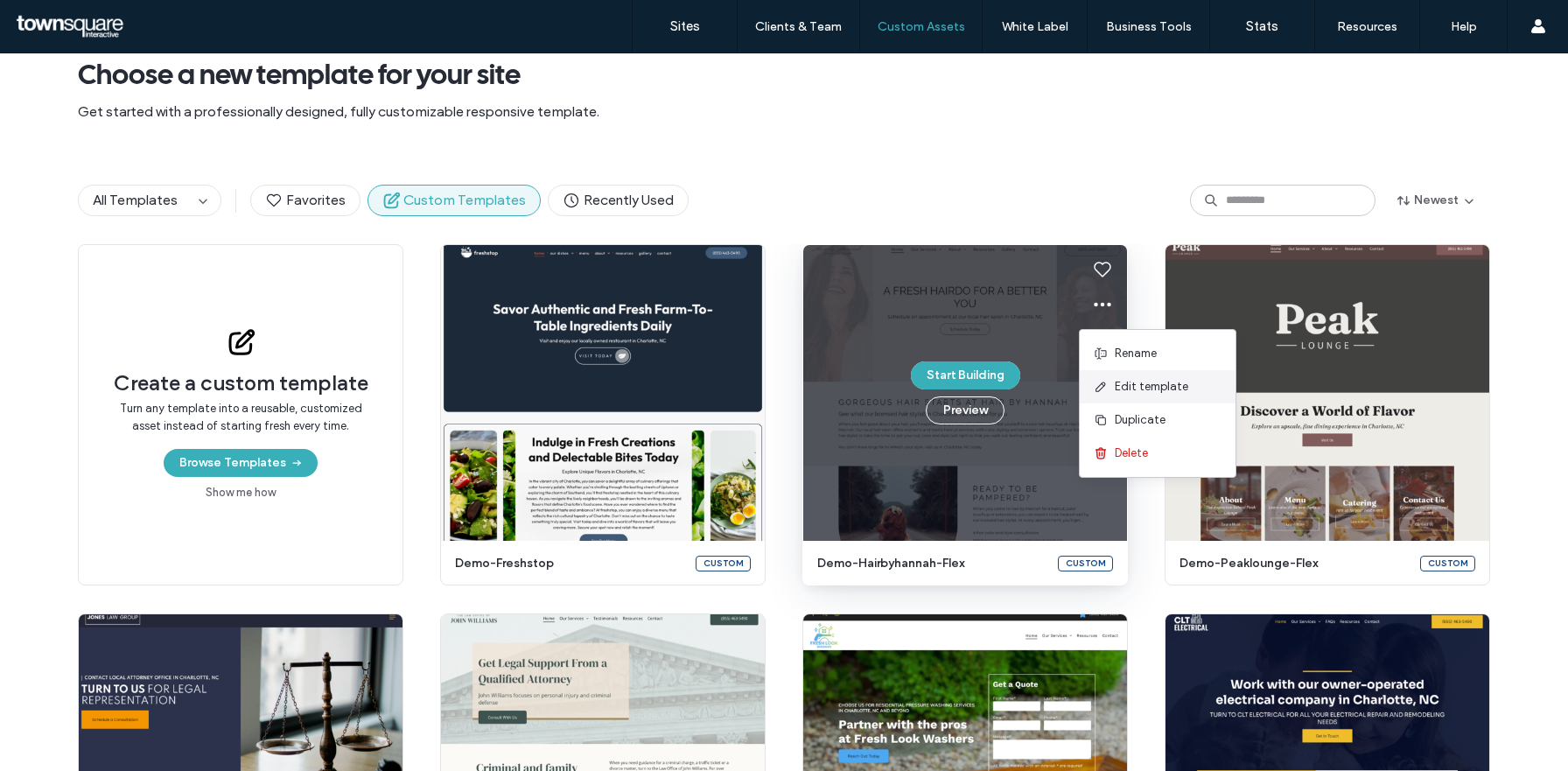
click at [1111, 388] on span at bounding box center [1105, 387] width 21 height 19
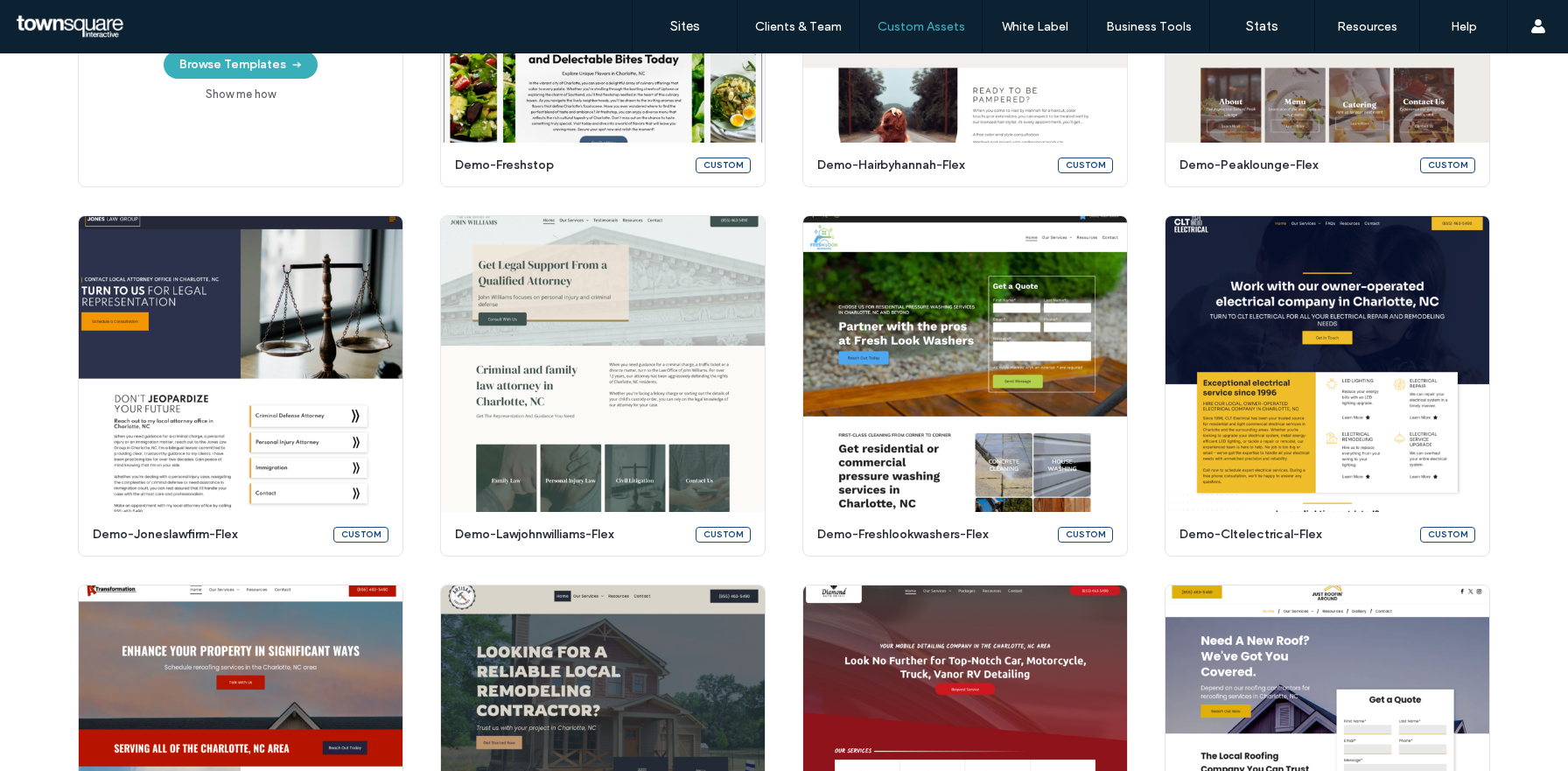
scroll to position [383, 0]
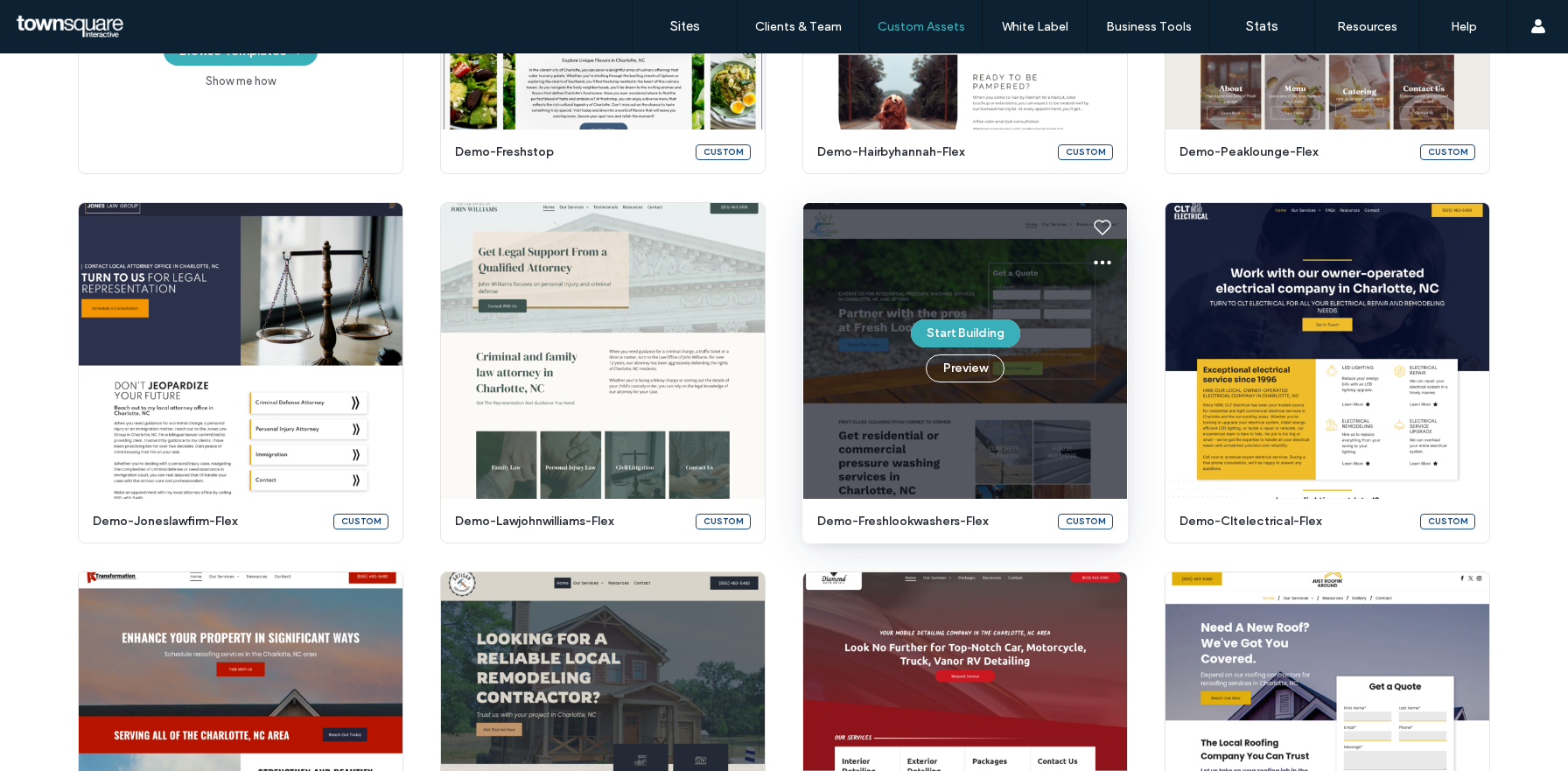
click at [1099, 264] on icon at bounding box center [1103, 263] width 21 height 21
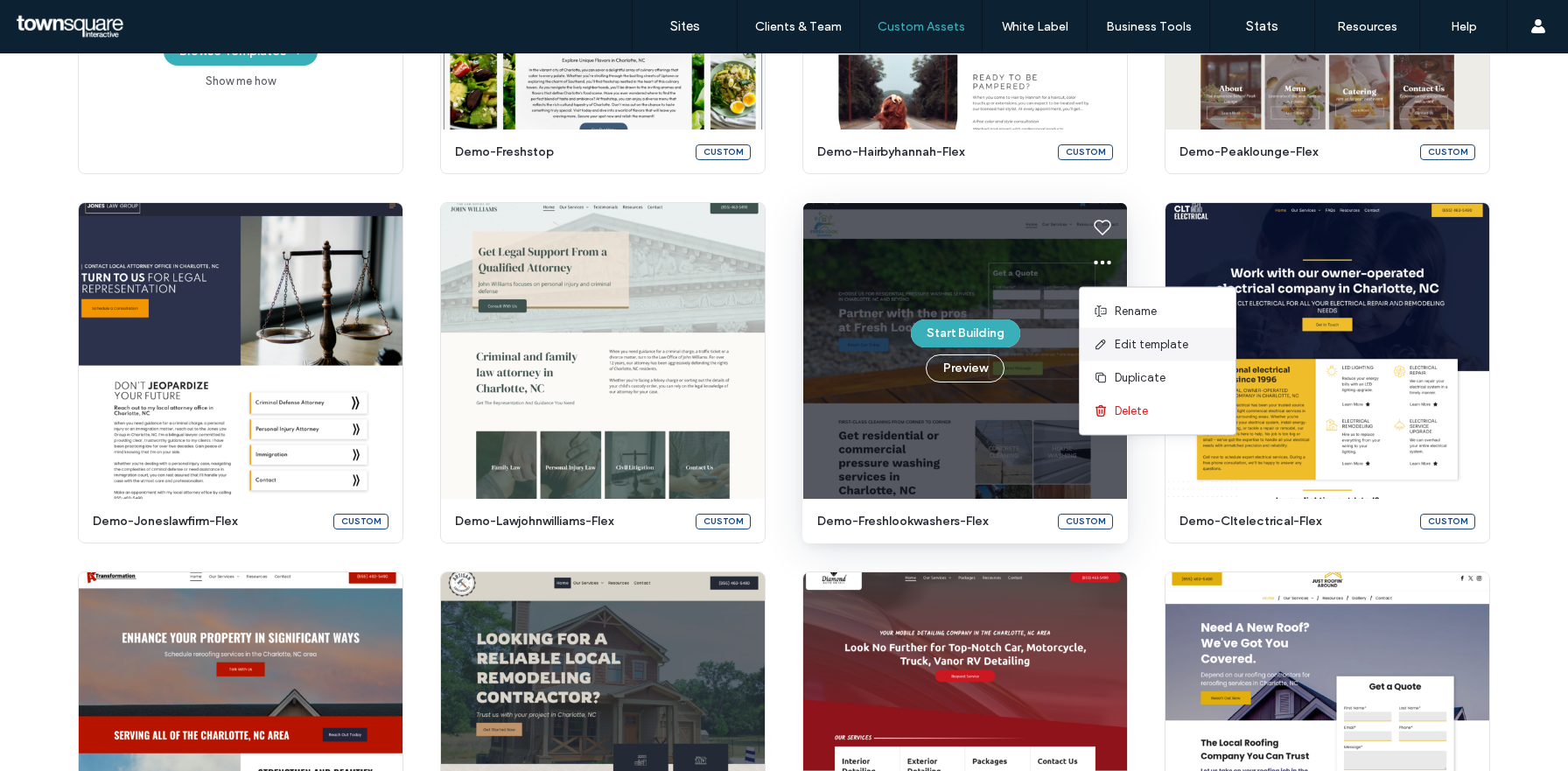
click at [1108, 342] on span at bounding box center [1105, 345] width 21 height 19
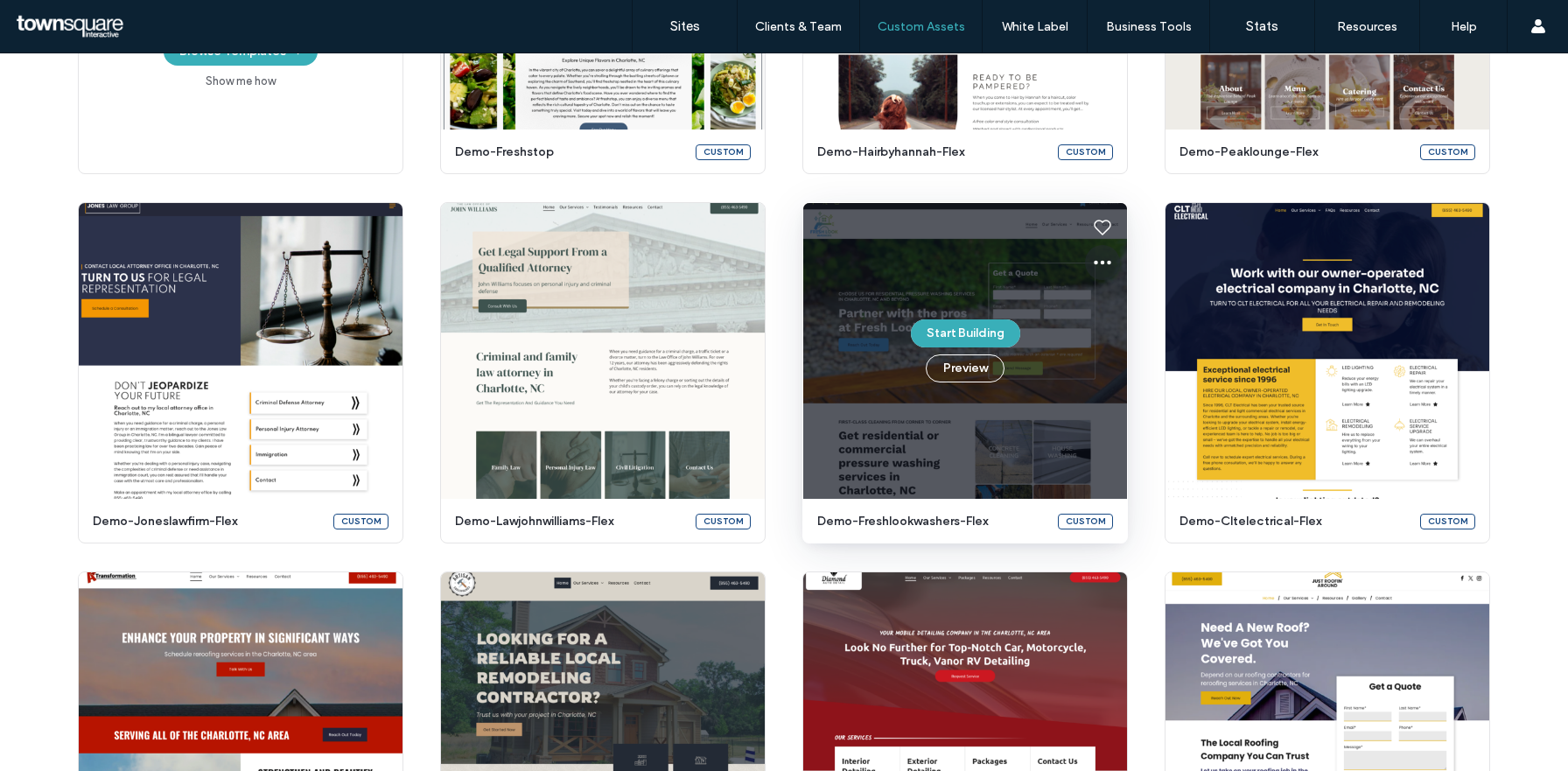
click at [1104, 261] on use at bounding box center [1103, 263] width 18 height 4
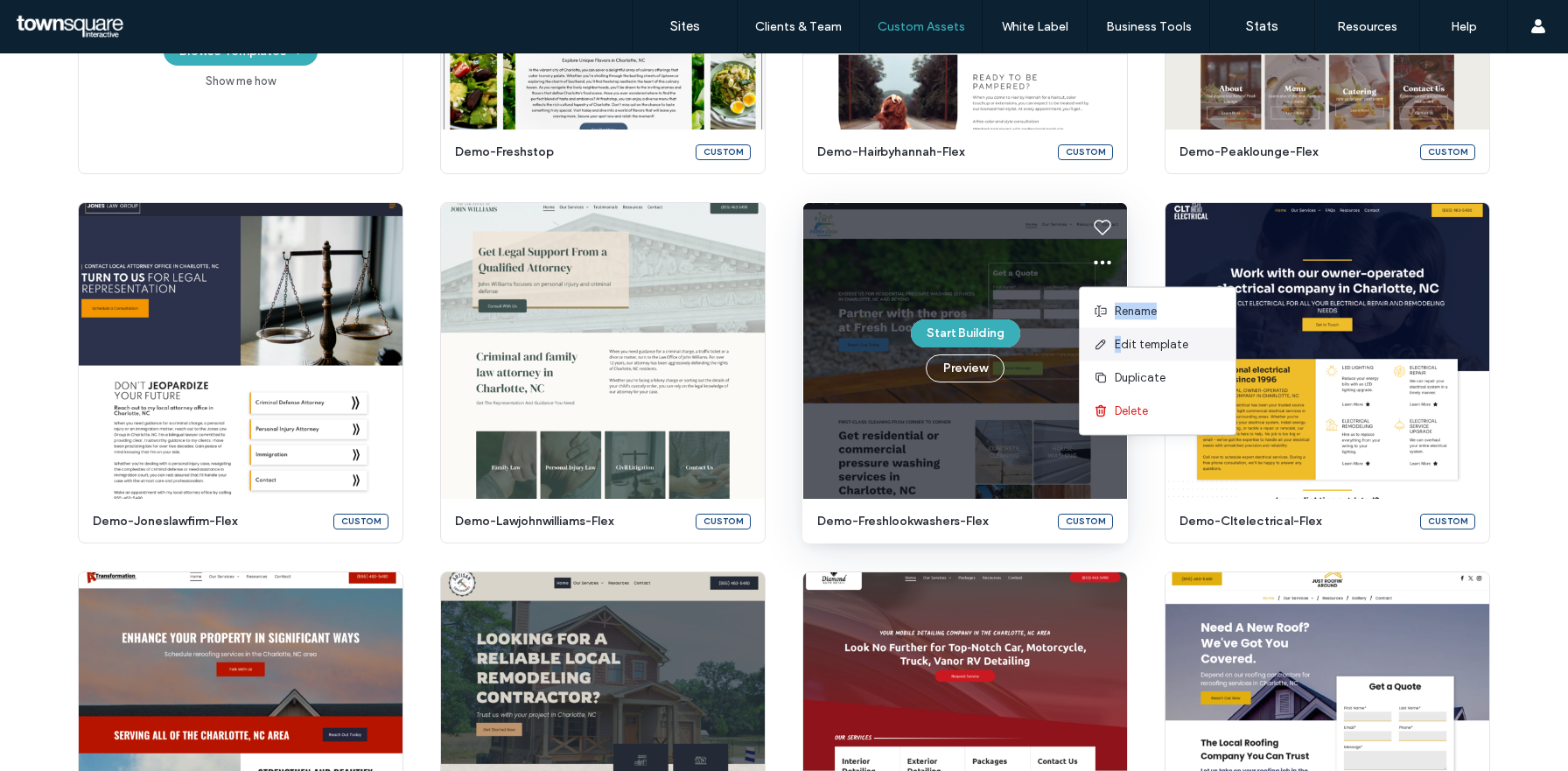
drag, startPoint x: 1104, startPoint y: 321, endPoint x: 1120, endPoint y: 347, distance: 30.5
click at [1120, 347] on div "Rename Edit template Duplicate Delete" at bounding box center [1158, 361] width 158 height 149
click at [1120, 347] on span "Edit template" at bounding box center [1152, 344] width 74 height 18
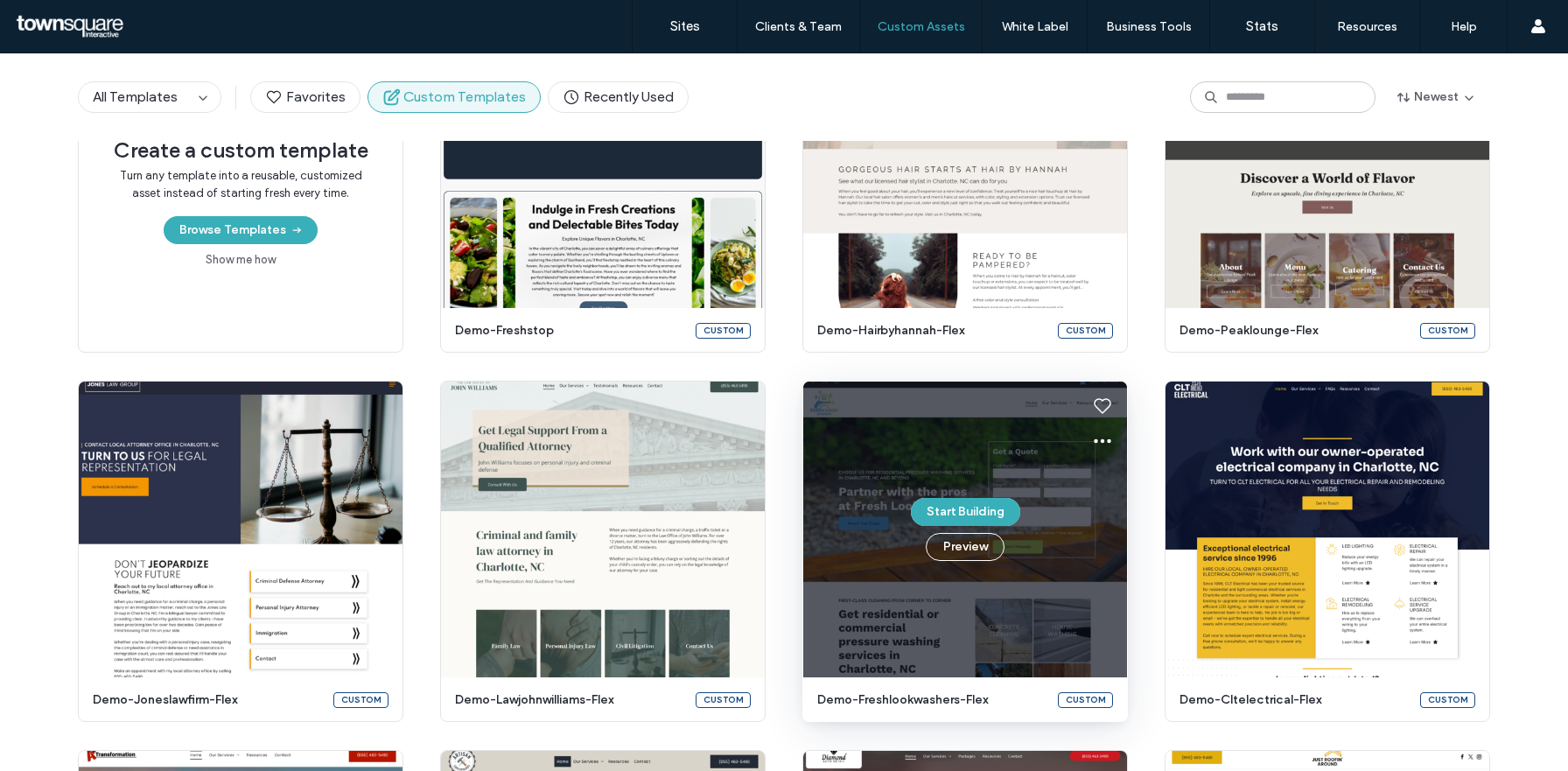
scroll to position [144, 0]
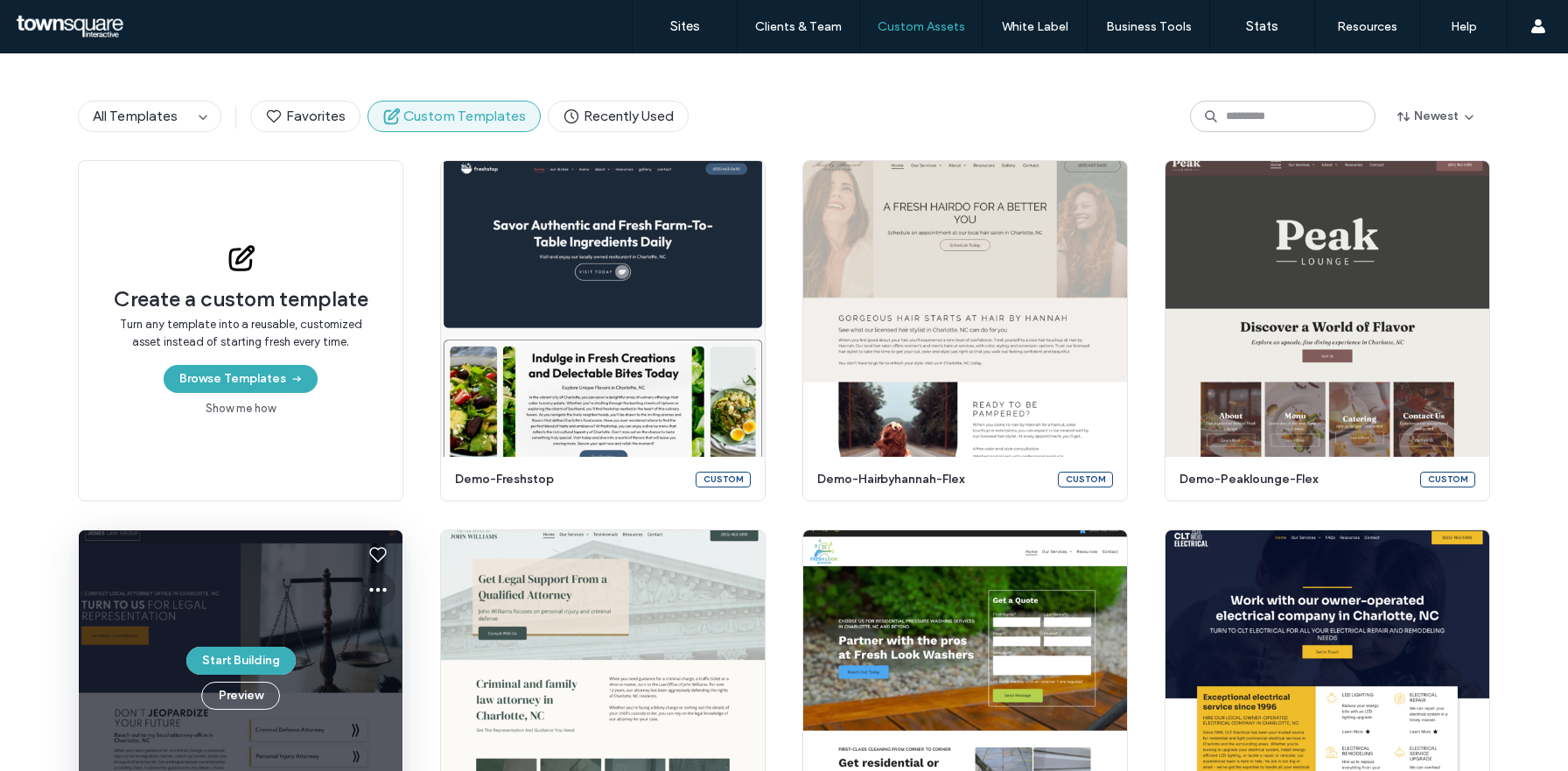
click at [371, 591] on icon at bounding box center [378, 590] width 21 height 21
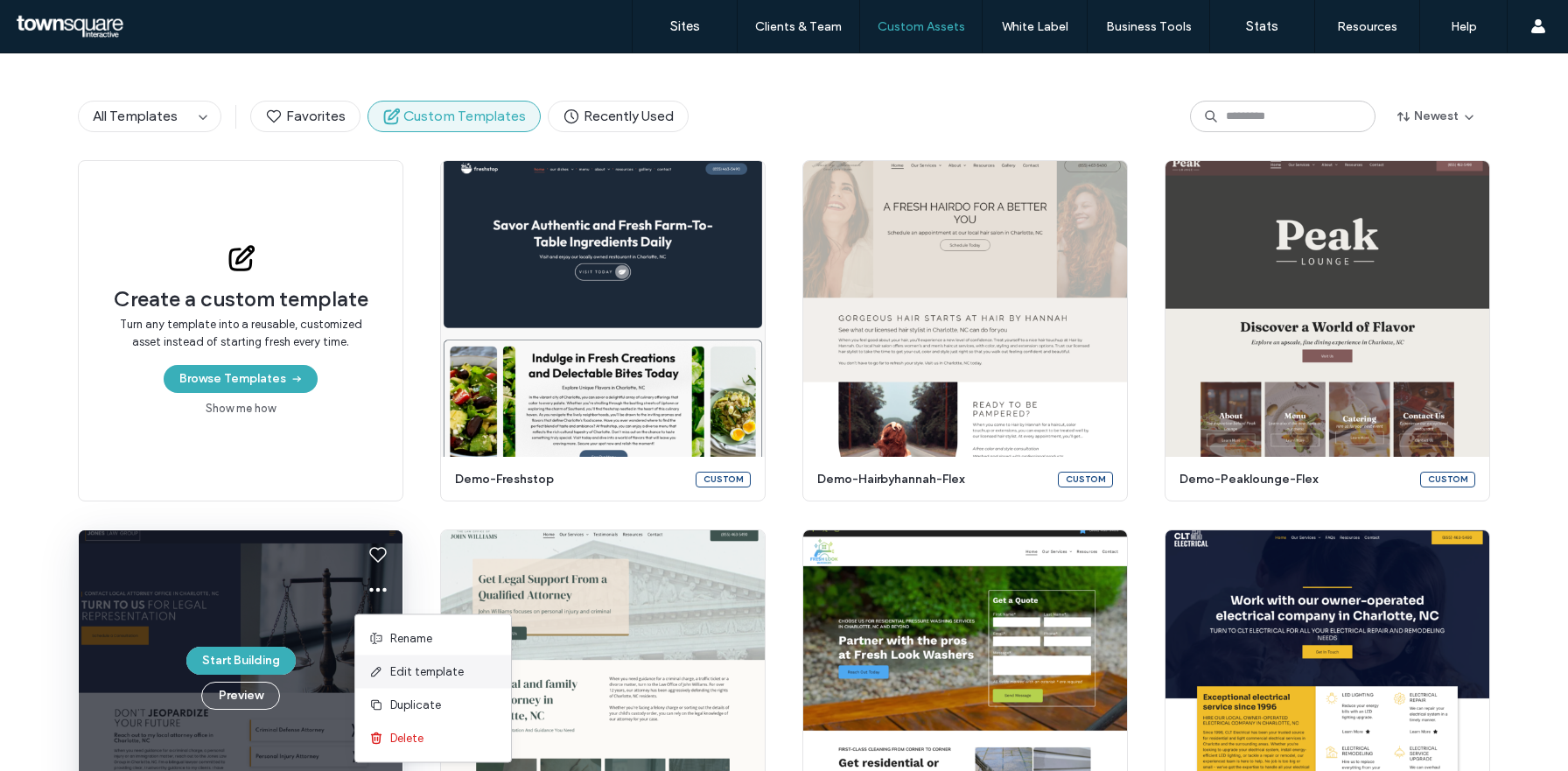
click at [416, 674] on span "Edit template" at bounding box center [427, 672] width 74 height 18
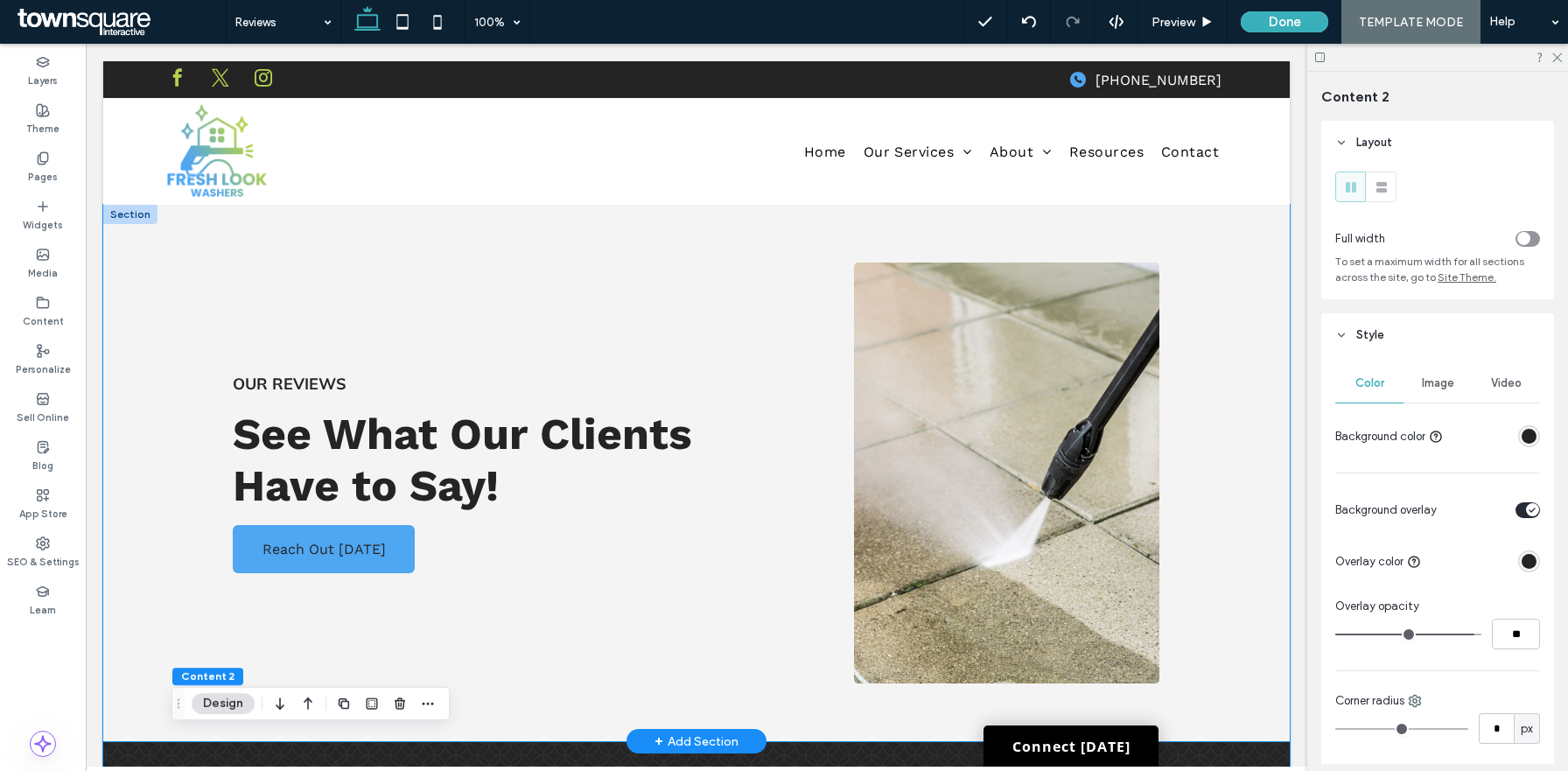
click at [132, 341] on div "Our Reviews See What Our Clients Have to Say! Reach Out [DATE]" at bounding box center [696, 473] width 1187 height 537
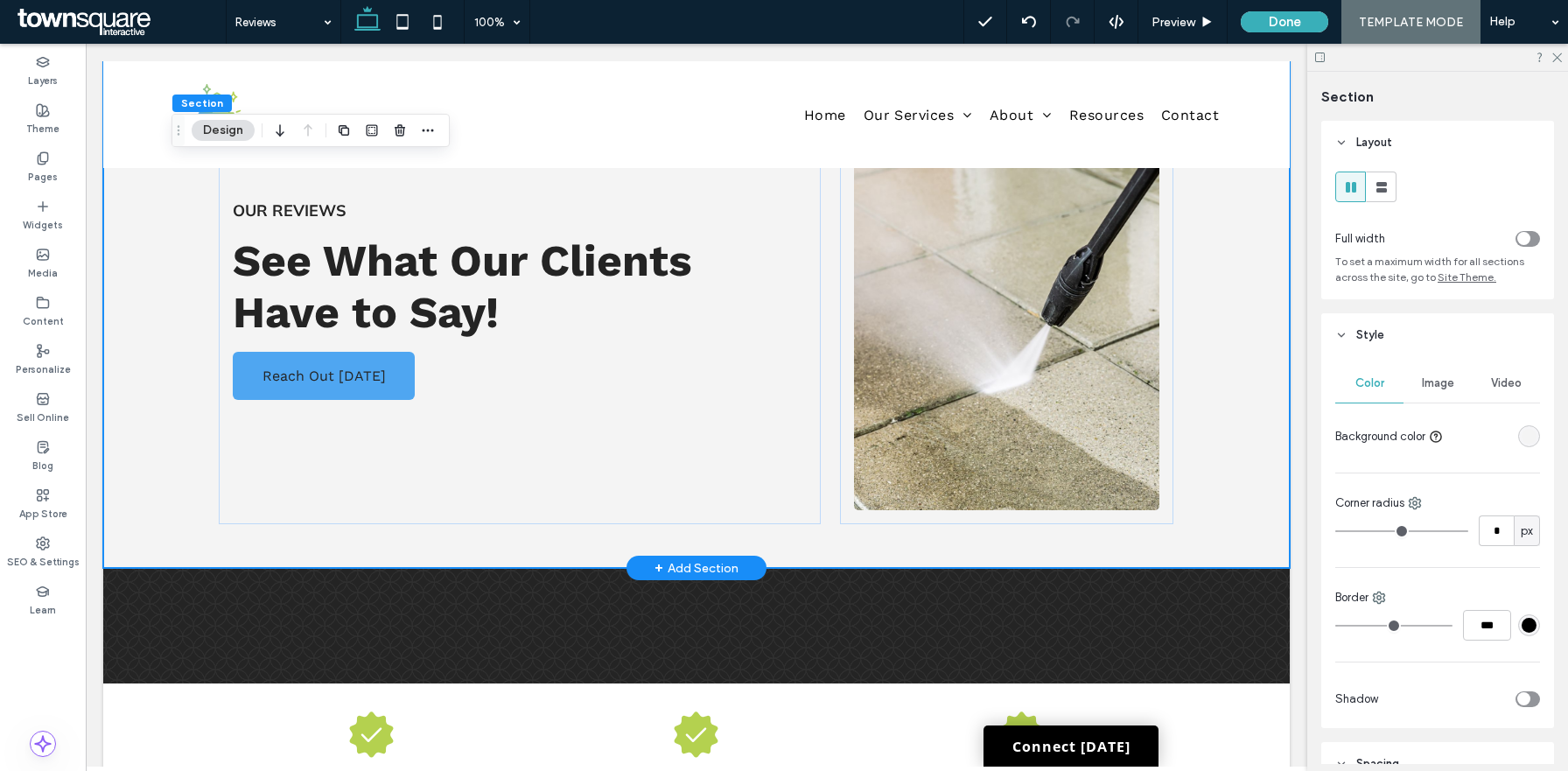
scroll to position [377, 0]
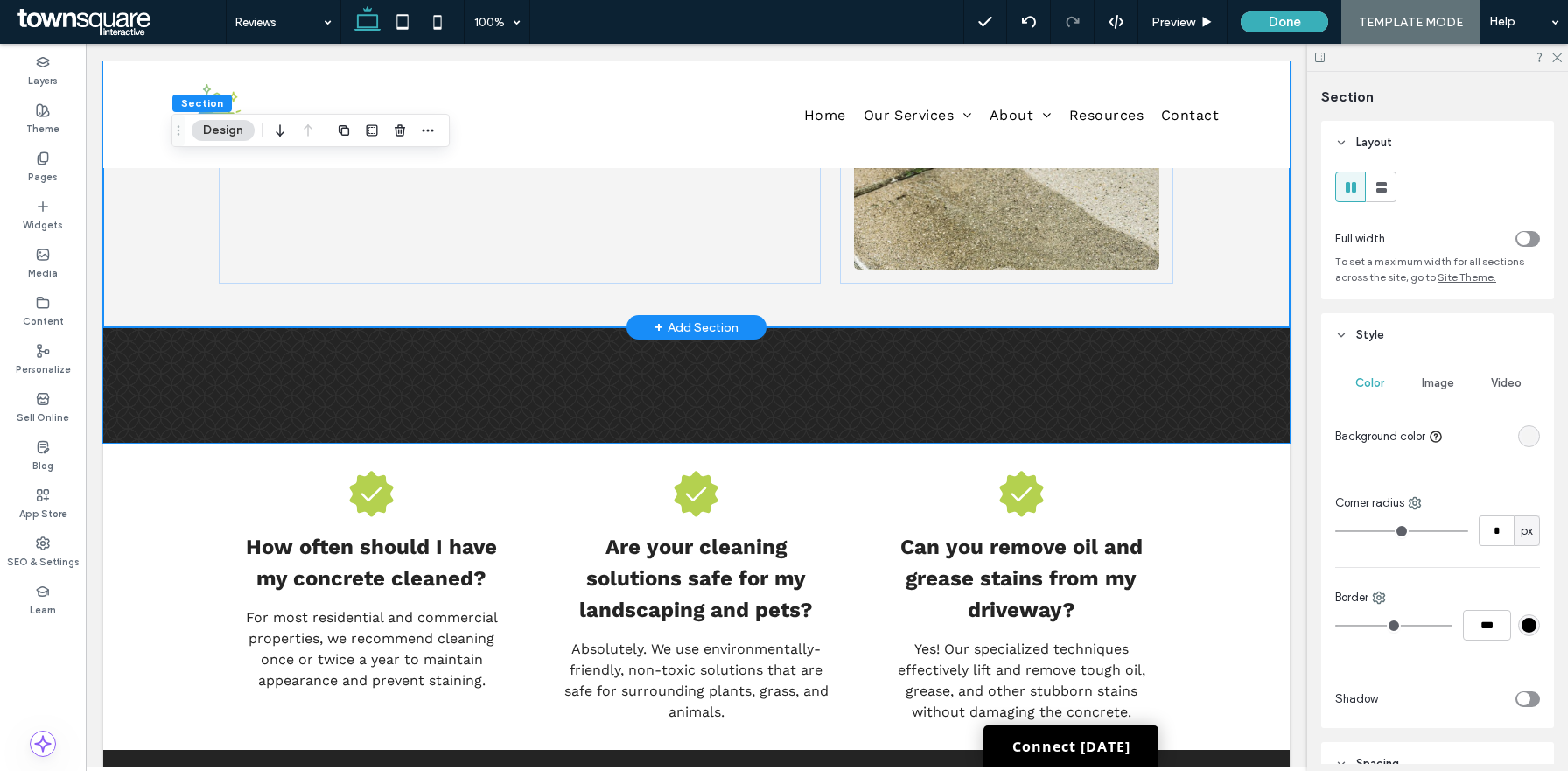
click at [1197, 369] on div at bounding box center [696, 385] width 1051 height 116
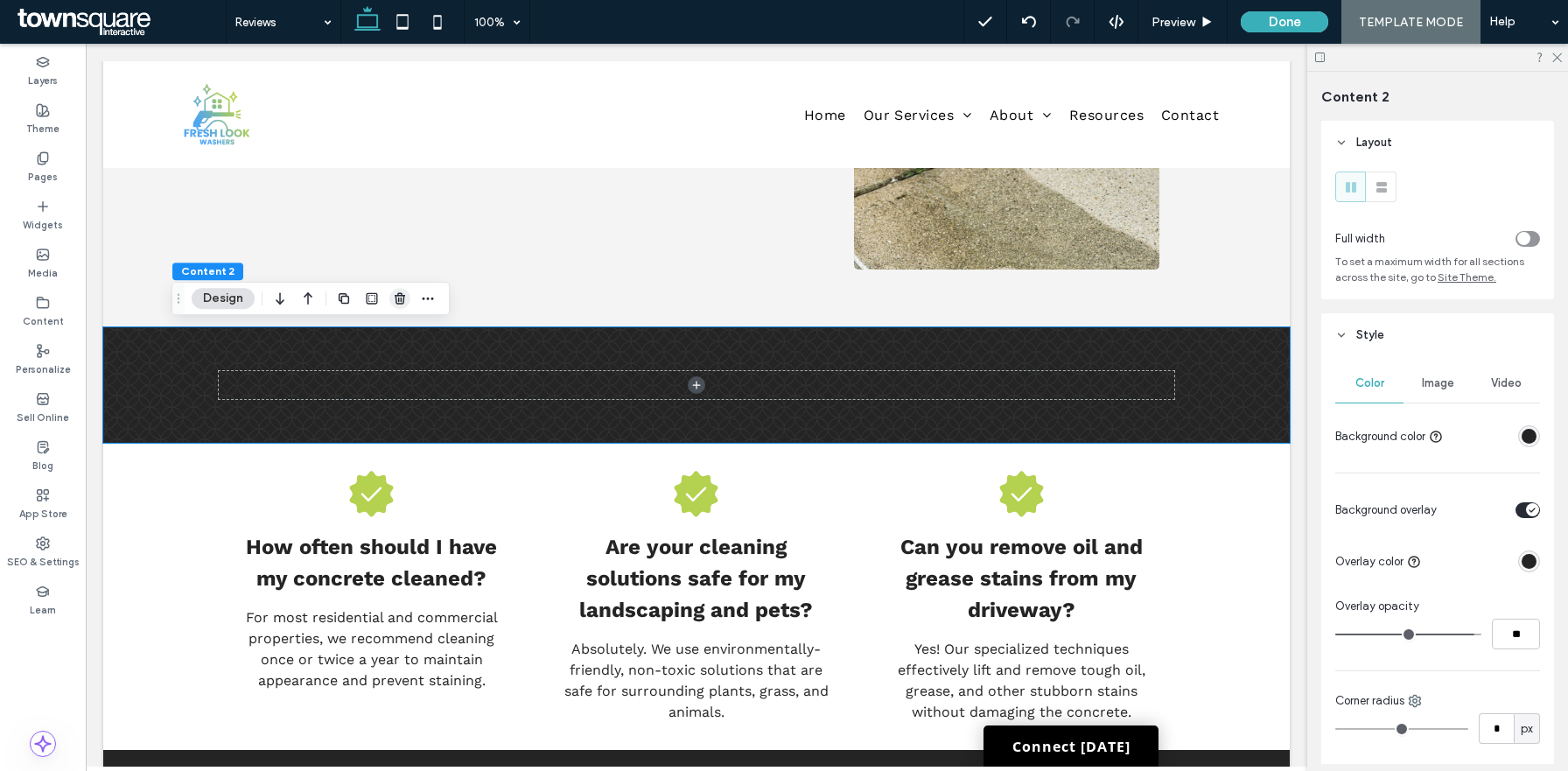
click at [402, 301] on icon "button" at bounding box center [400, 298] width 14 height 14
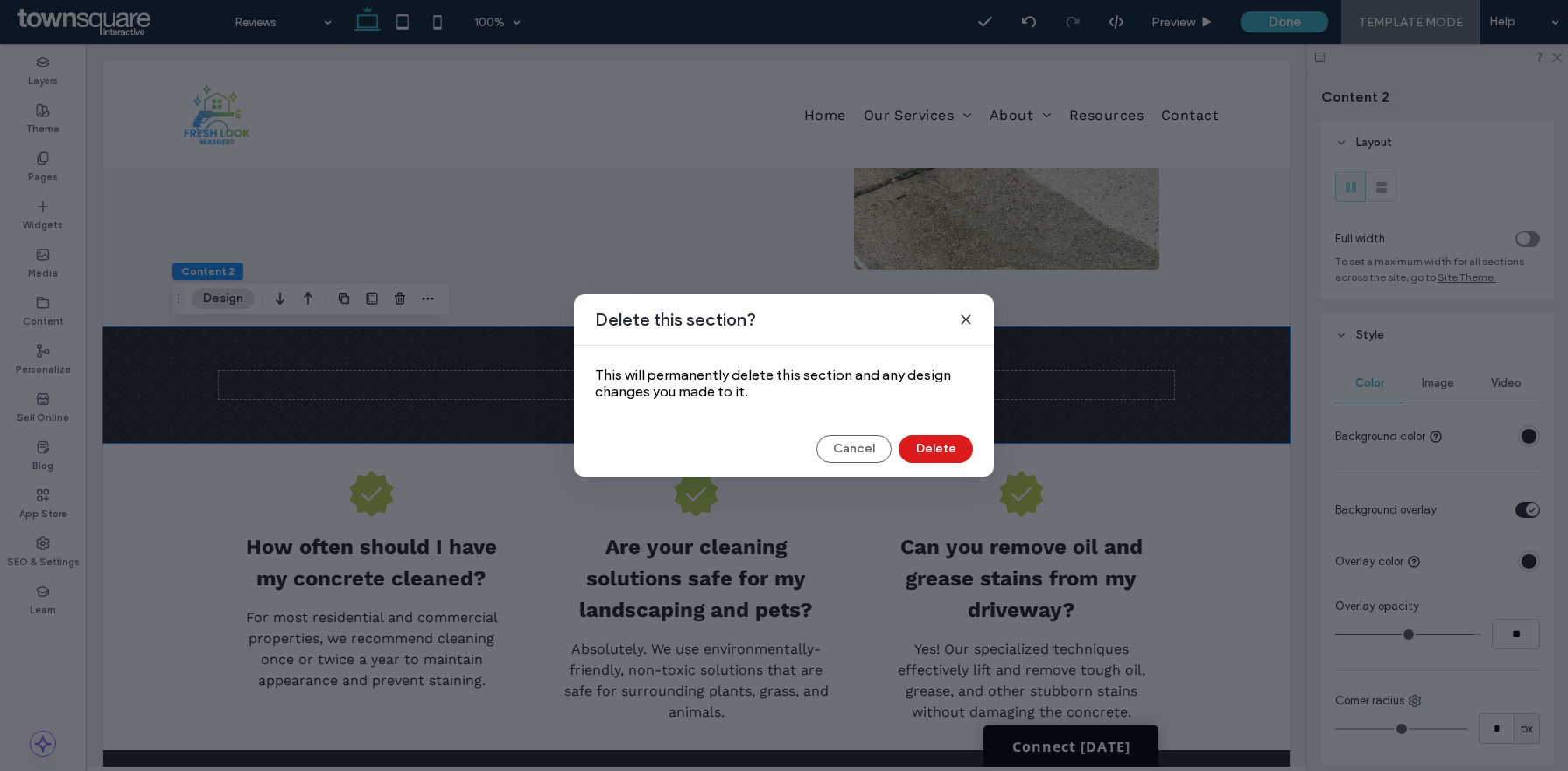
click at [897, 442] on div "Cancel Delete" at bounding box center [784, 448] width 378 height 28
click at [907, 442] on button "Delete" at bounding box center [936, 448] width 74 height 28
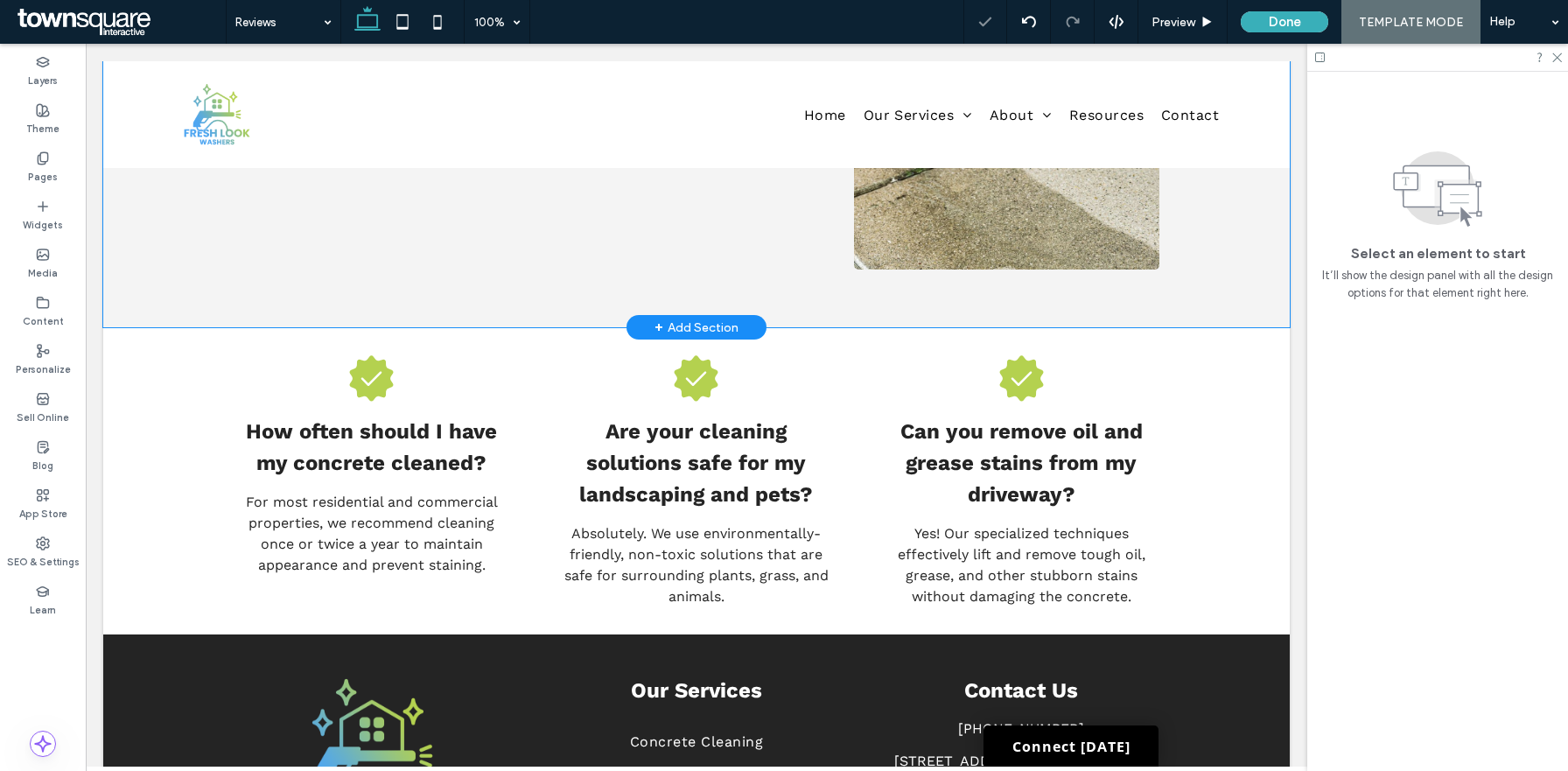
click at [175, 257] on div "Our Reviews See What Our Clients Have to Say! Reach Out Today" at bounding box center [696, 59] width 1051 height 537
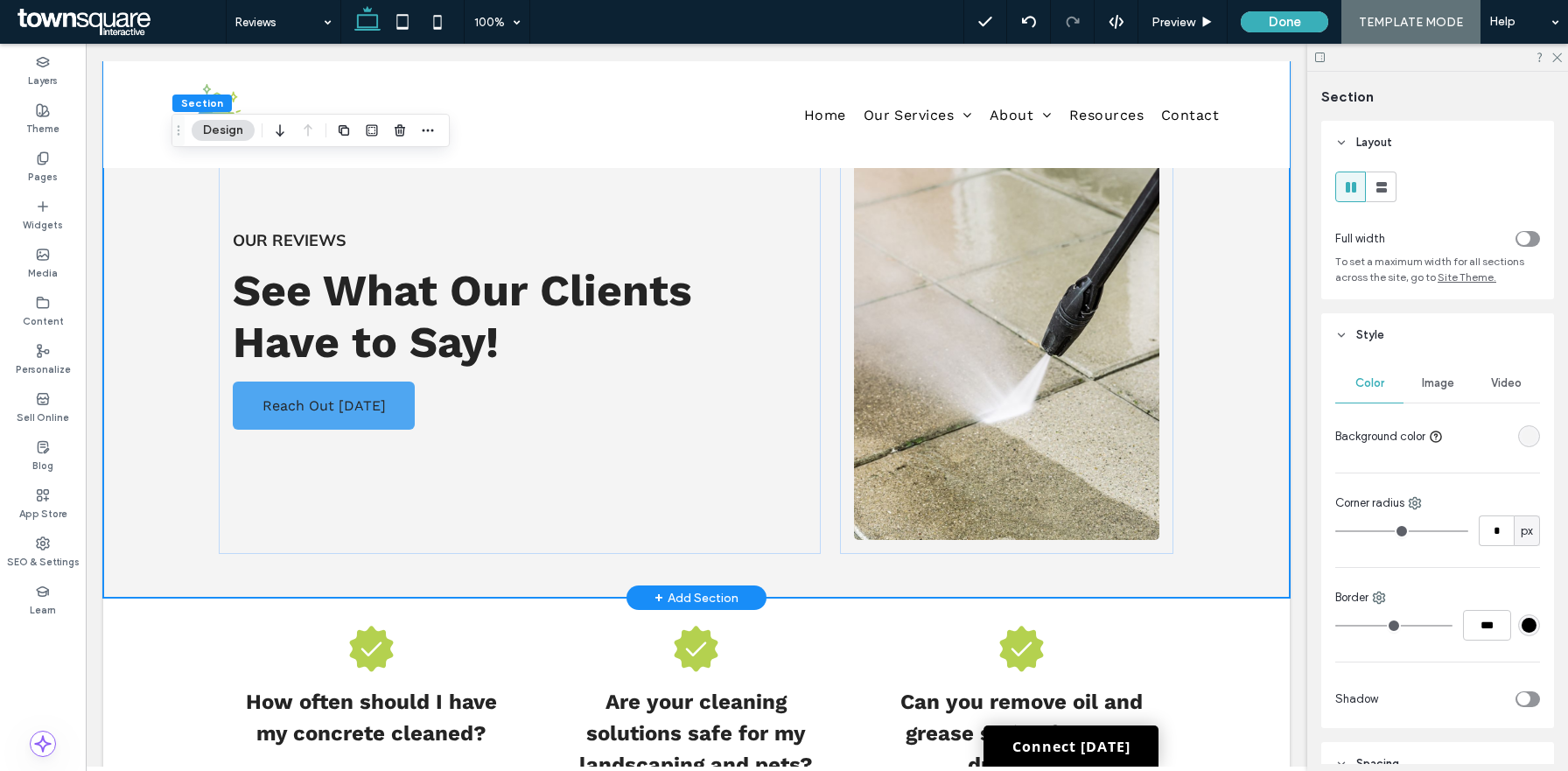
scroll to position [320, 0]
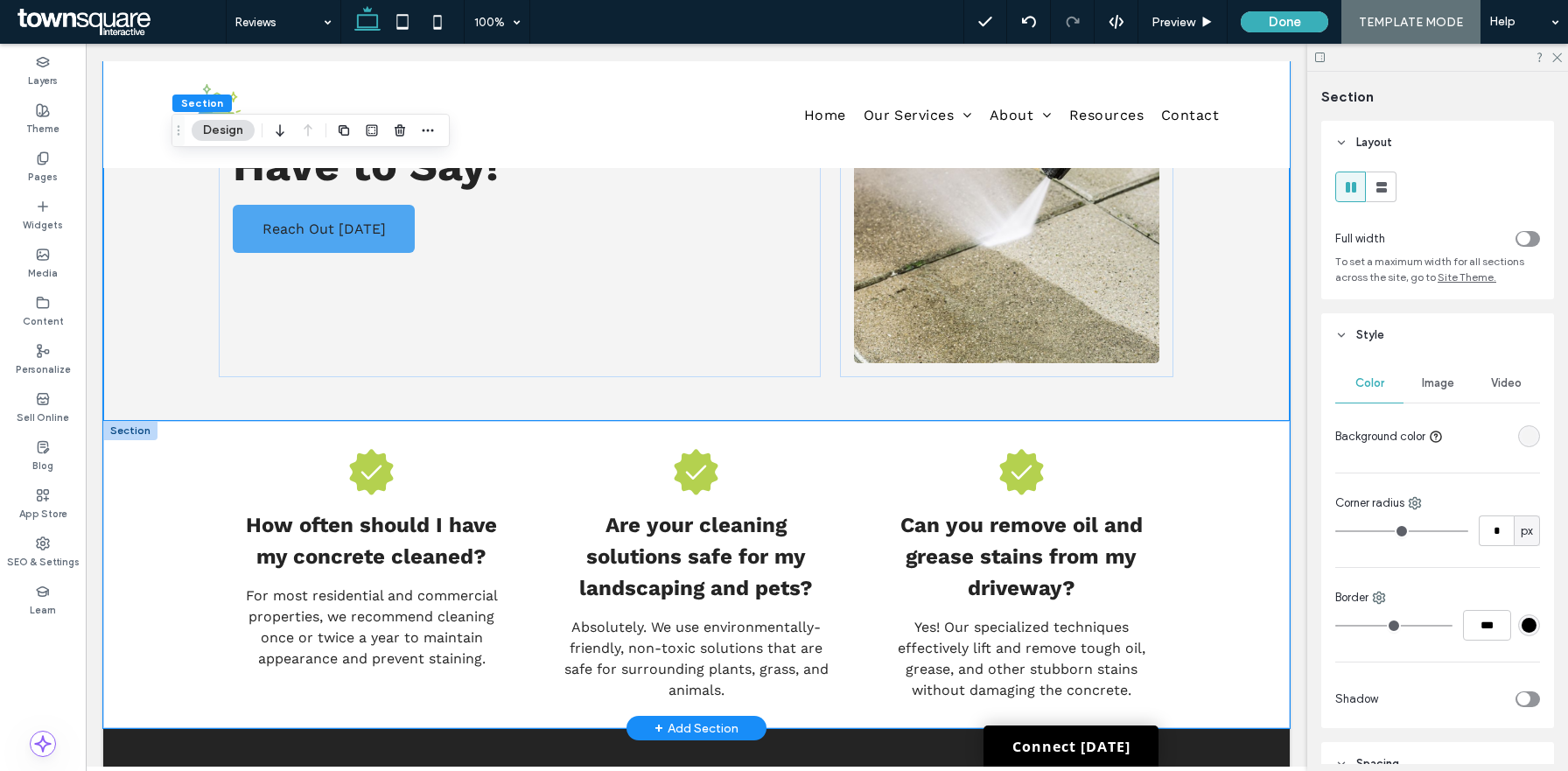
click at [1197, 528] on div "How often should I have my concrete cleaned? For most residential and commercia…" at bounding box center [696, 575] width 1051 height 307
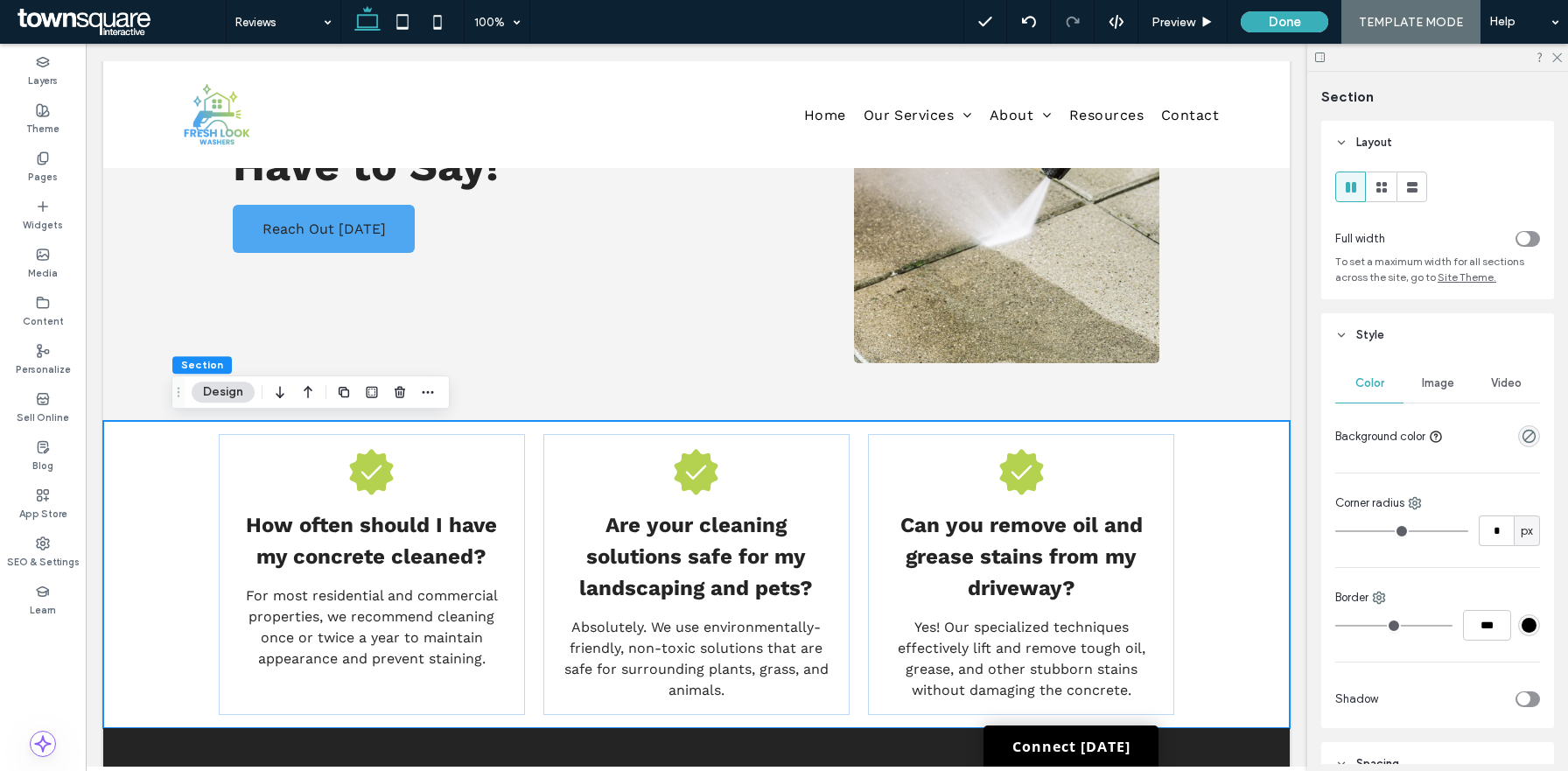
scroll to position [450, 0]
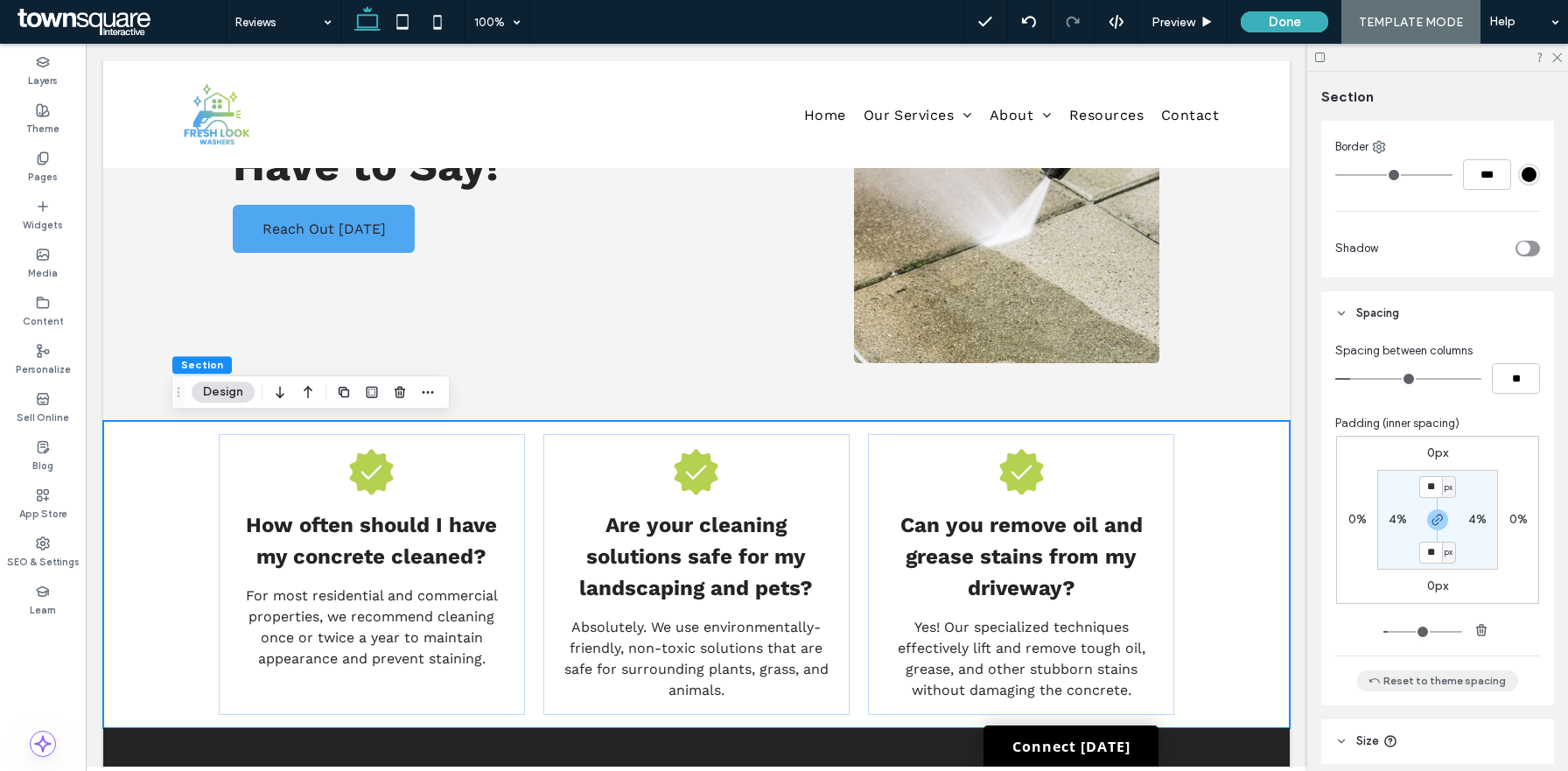
click at [1439, 686] on button "Reset to theme spacing" at bounding box center [1438, 681] width 161 height 21
type input "**"
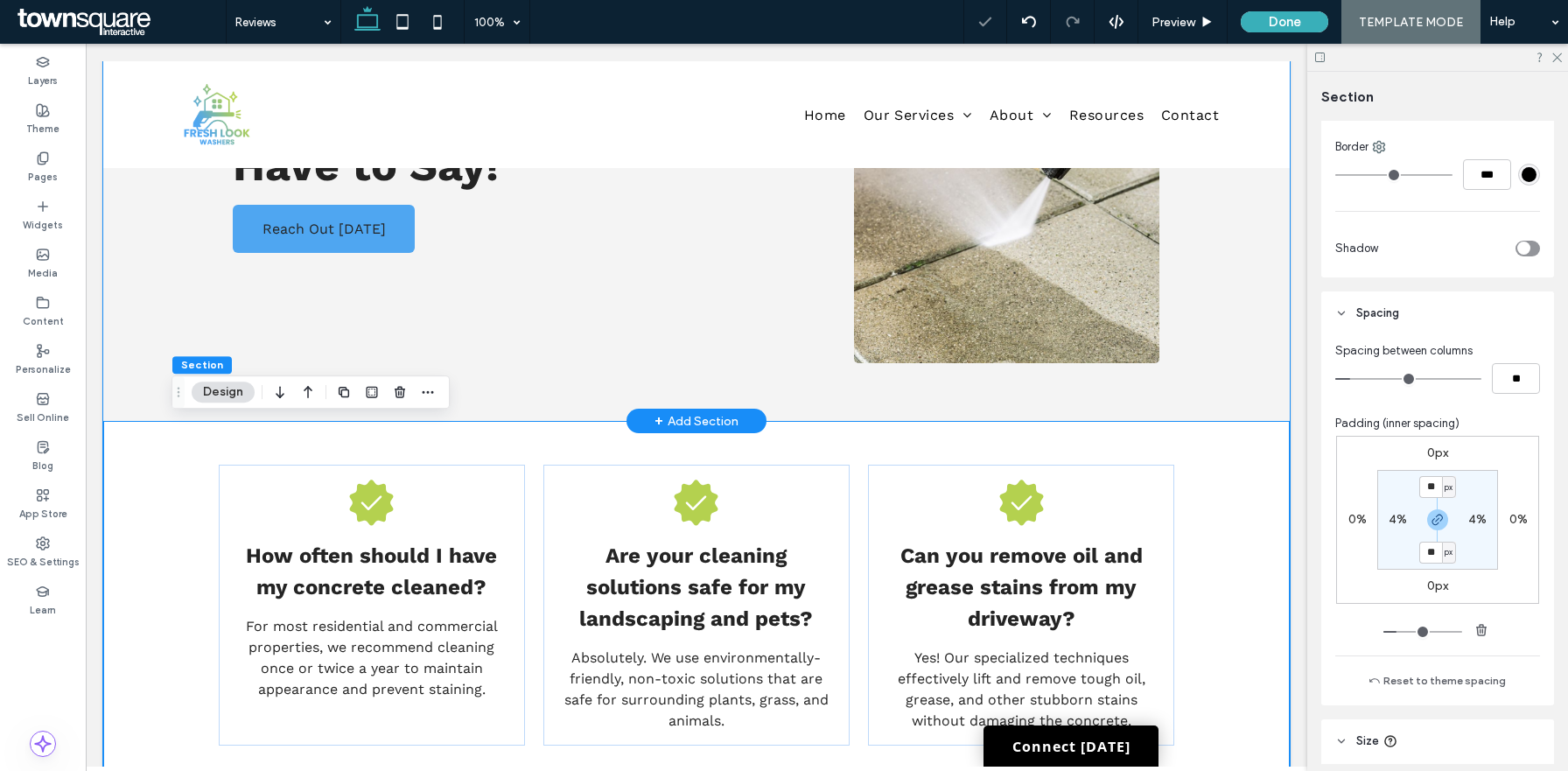
click at [1238, 325] on div "Our Reviews See What Our Clients Have to Say! Reach Out Today" at bounding box center [696, 153] width 1187 height 537
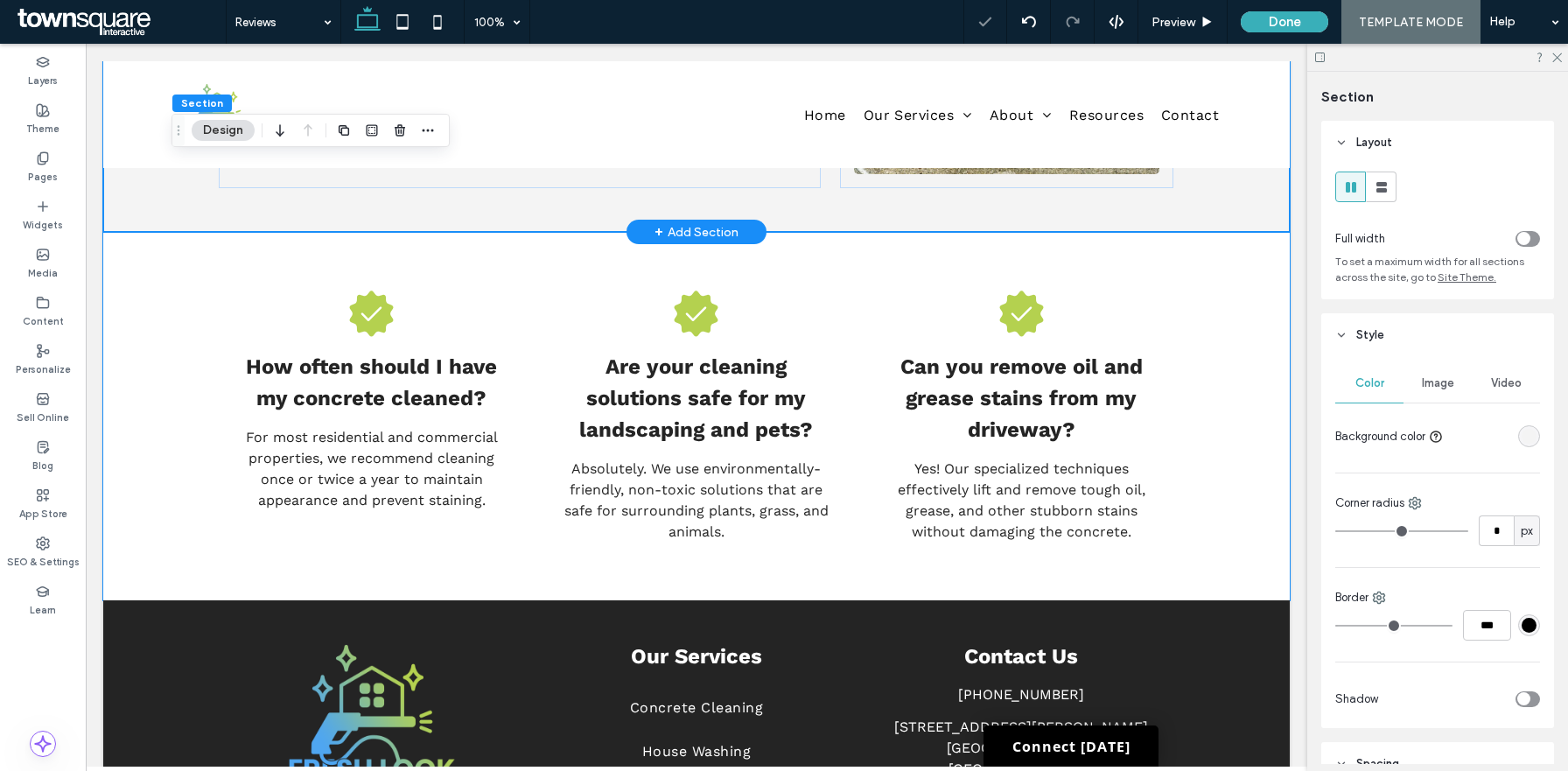
scroll to position [551, 0]
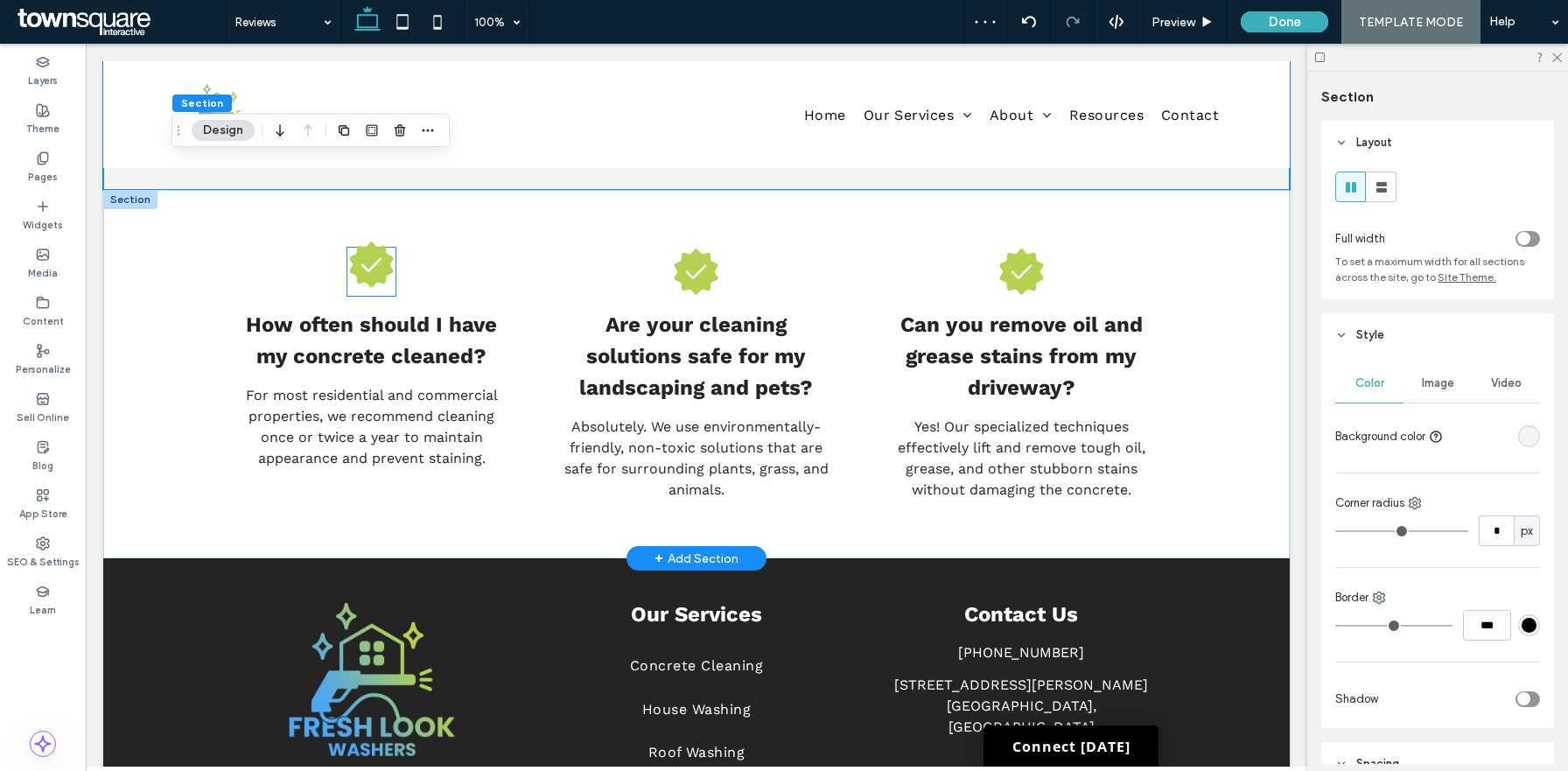
click at [379, 266] on icon at bounding box center [372, 264] width 44 height 46
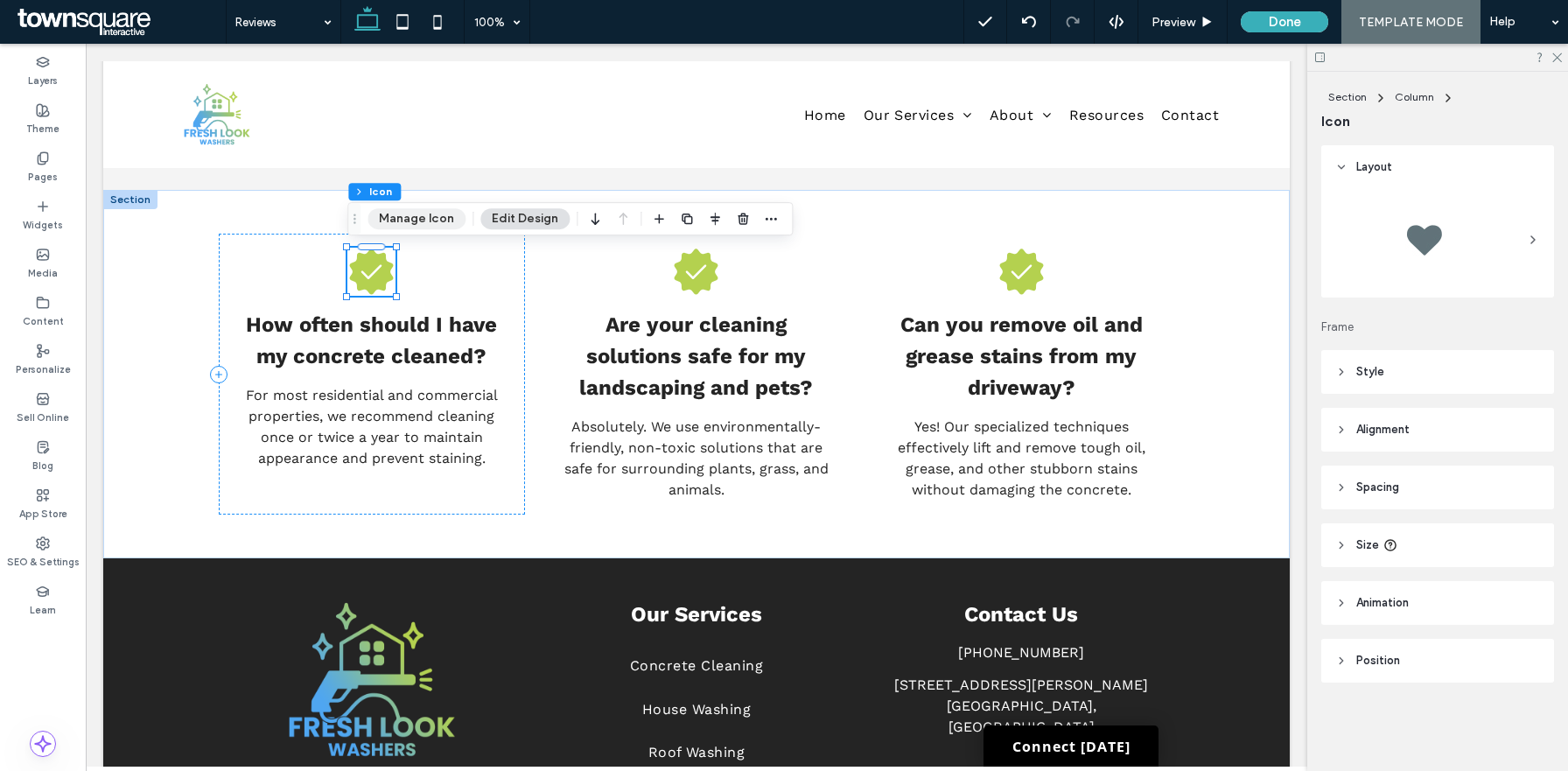
click at [448, 224] on button "Manage Icon" at bounding box center [416, 219] width 98 height 21
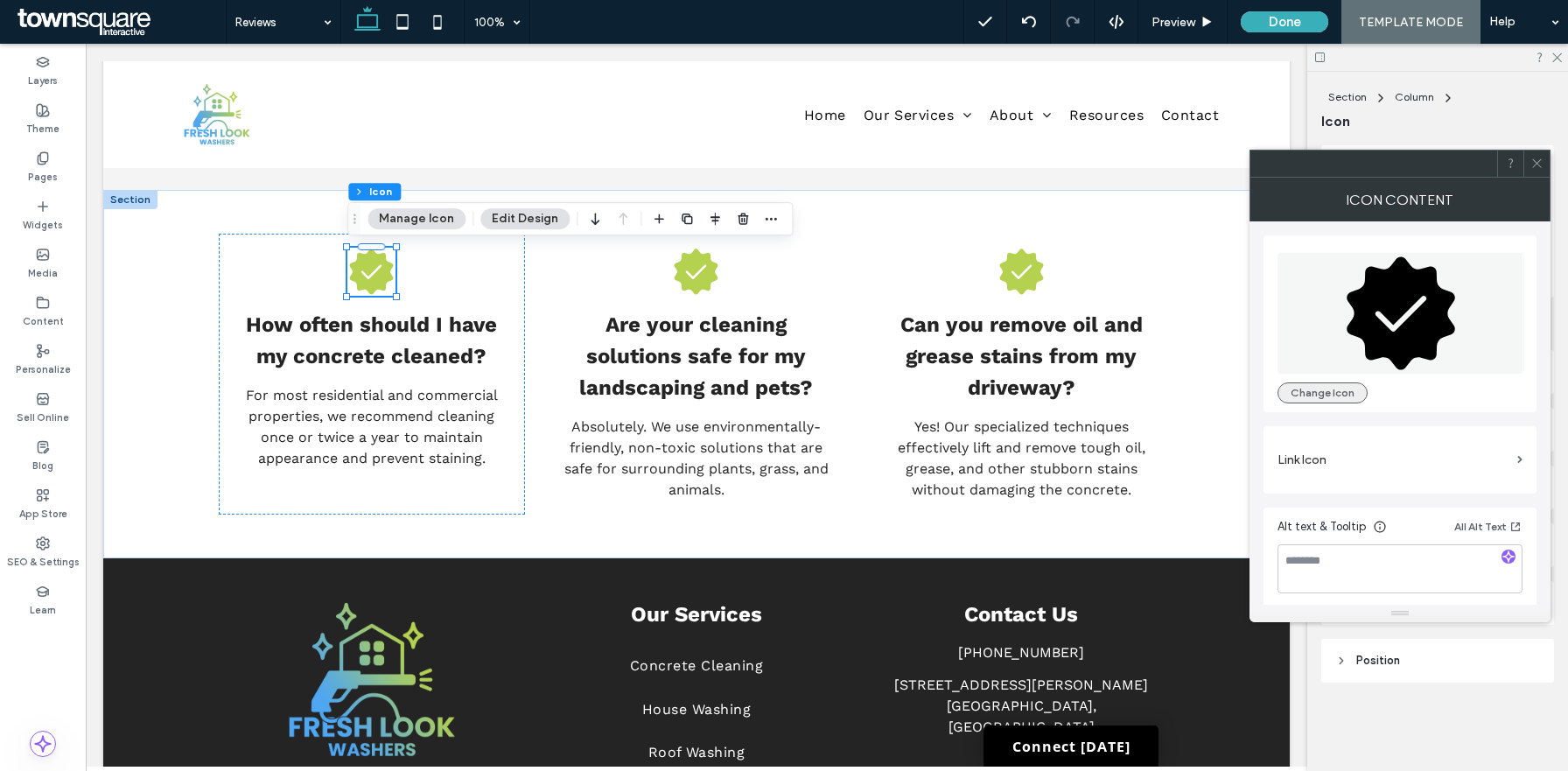
click at [1327, 397] on button "Change Icon" at bounding box center [1323, 393] width 90 height 21
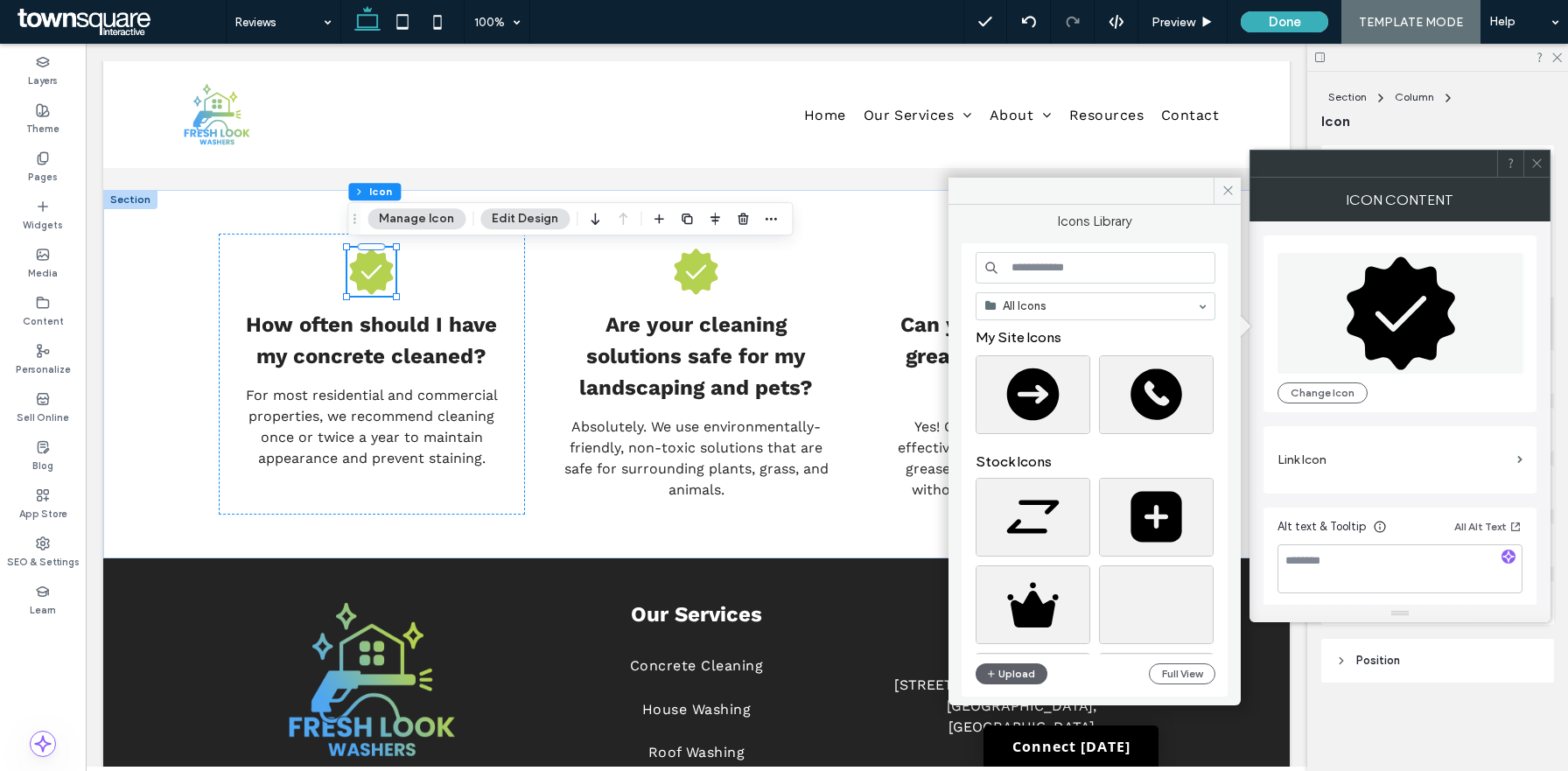
click at [1098, 252] on input at bounding box center [1095, 267] width 240 height 31
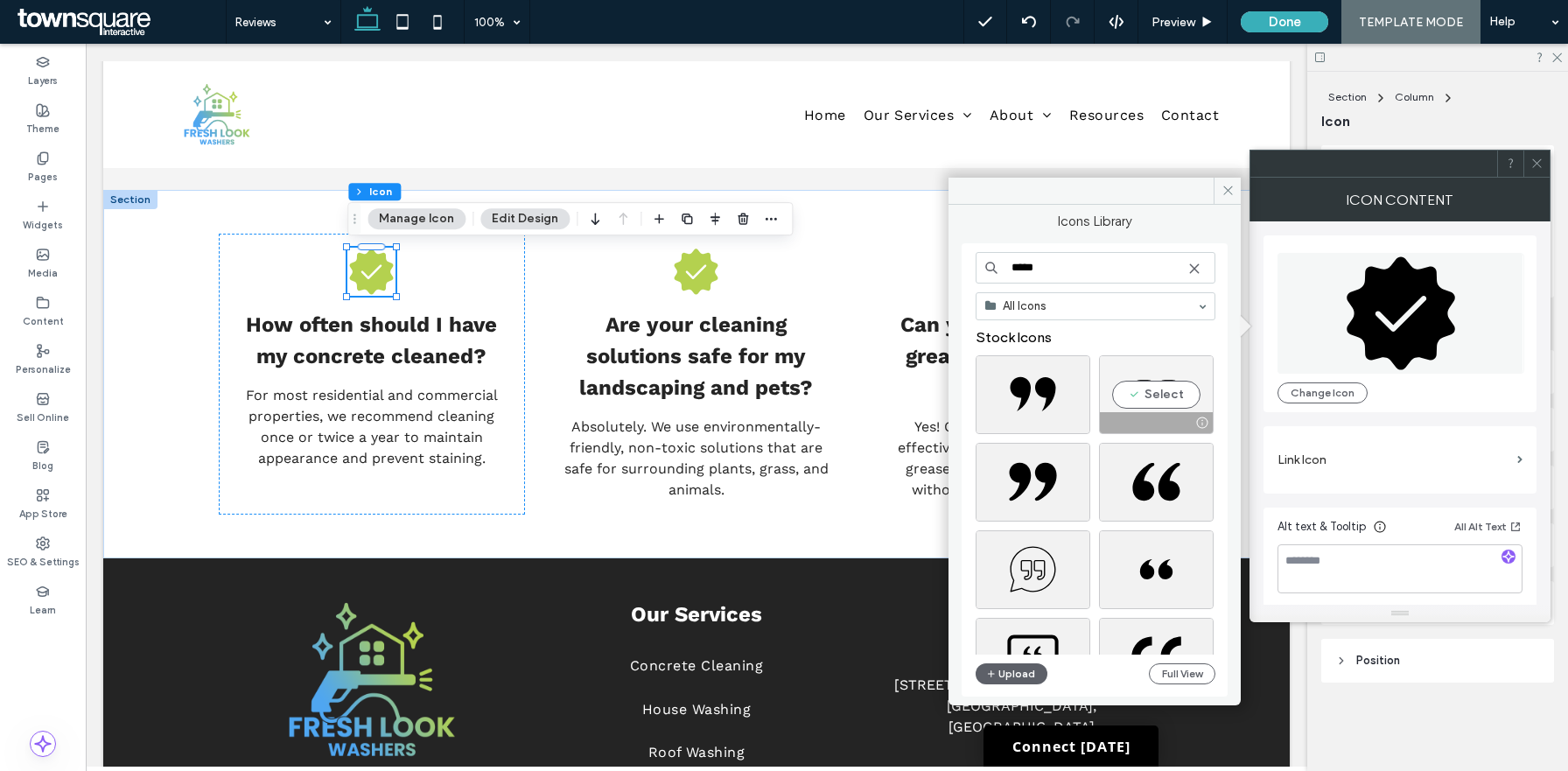
type input "*****"
click at [1159, 387] on div "Select" at bounding box center [1157, 394] width 115 height 79
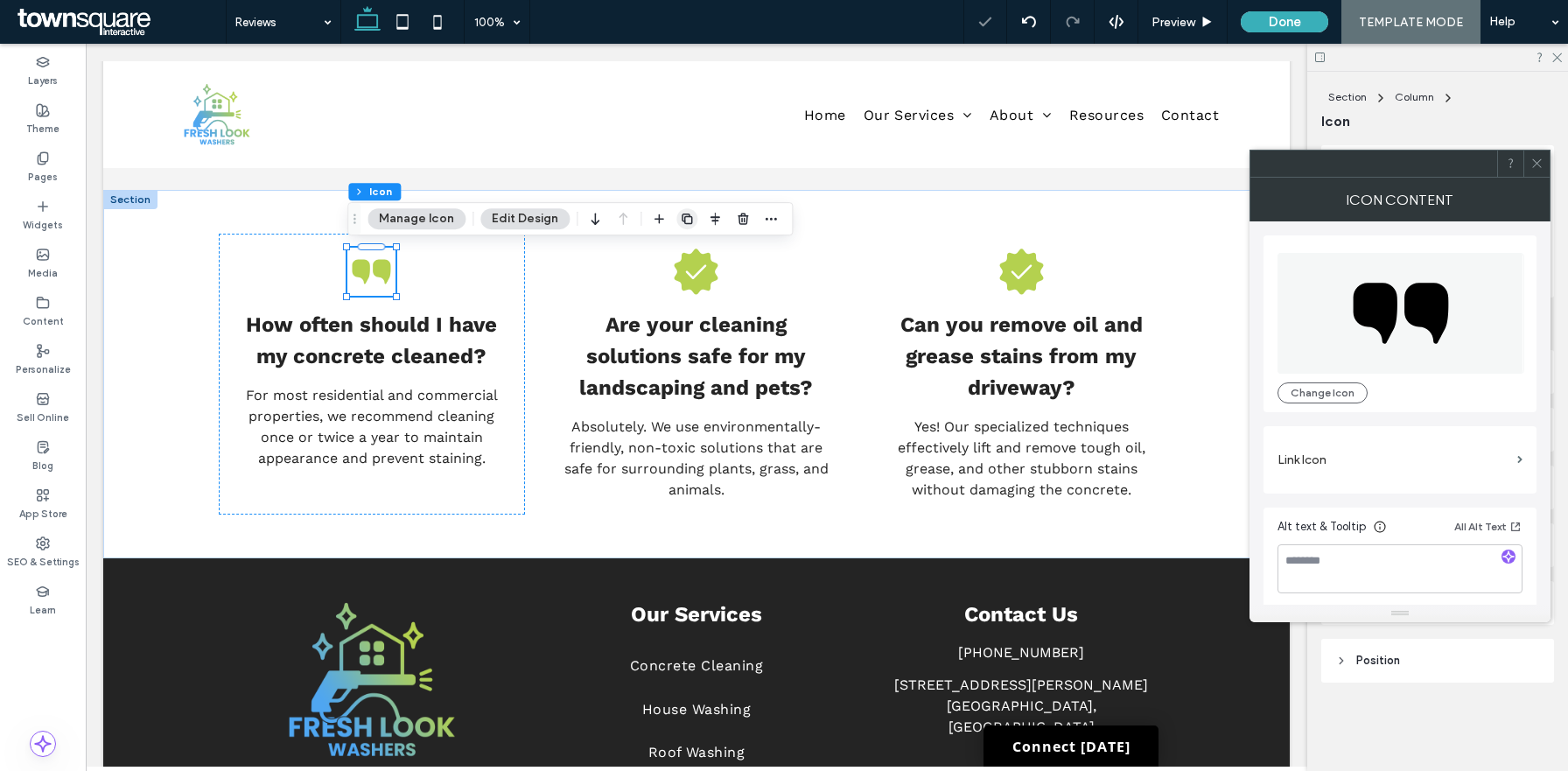
click at [684, 221] on icon "button" at bounding box center [687, 219] width 14 height 14
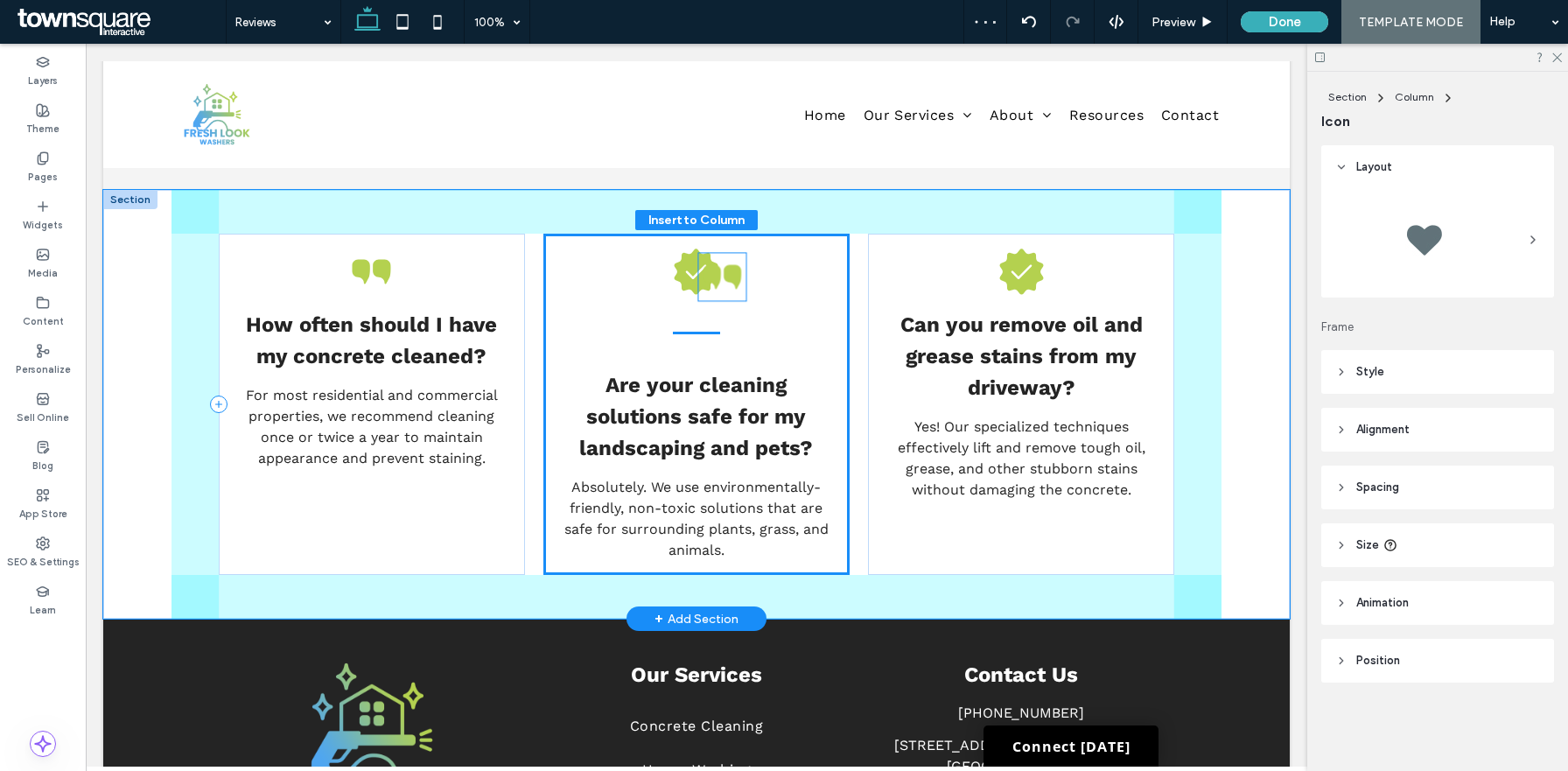
drag, startPoint x: 374, startPoint y: 334, endPoint x: 722, endPoint y: 284, distance: 351.6
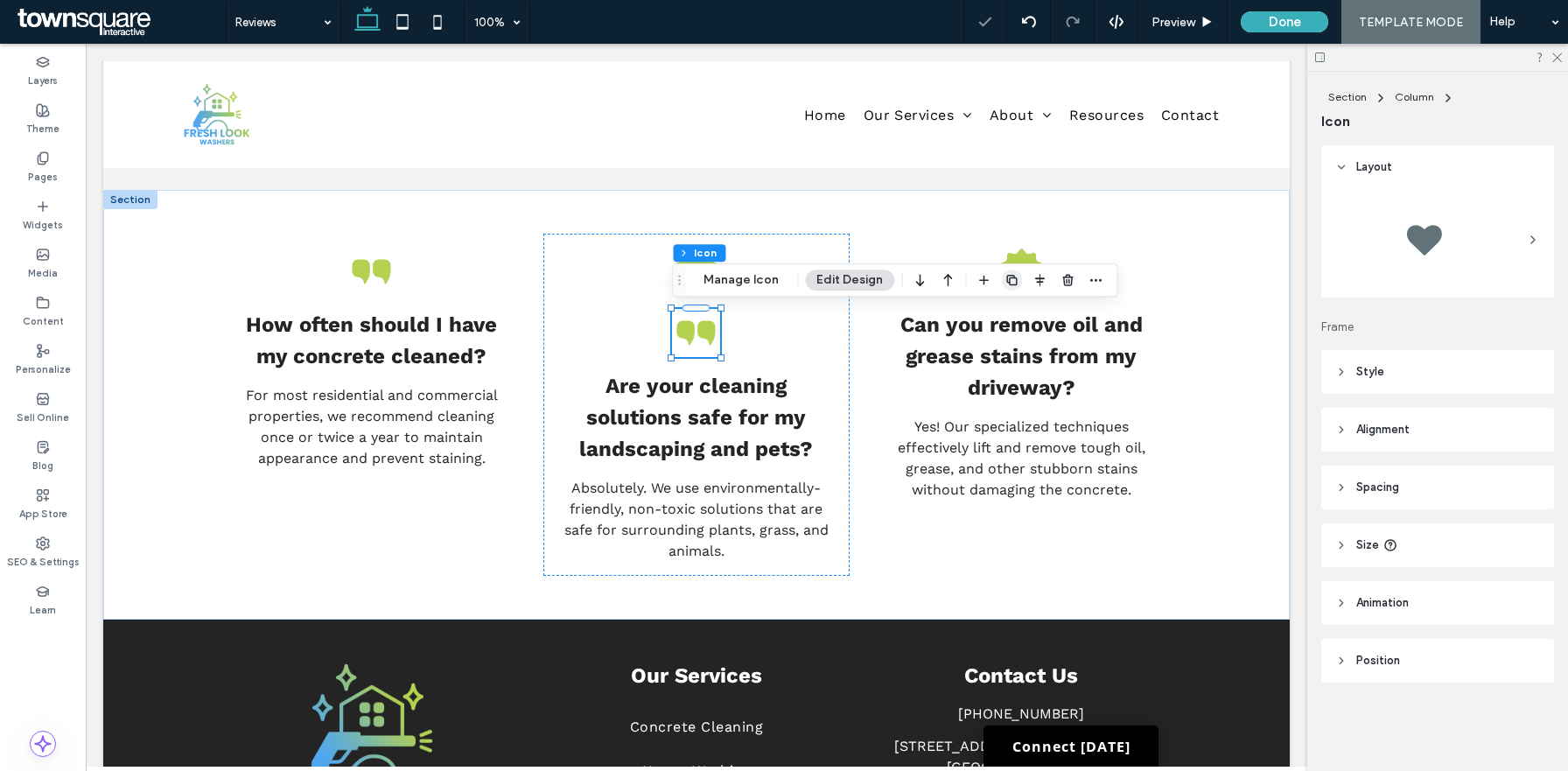
click at [1018, 281] on div at bounding box center [1040, 280] width 133 height 31
click at [1005, 278] on icon "button" at bounding box center [1012, 280] width 14 height 14
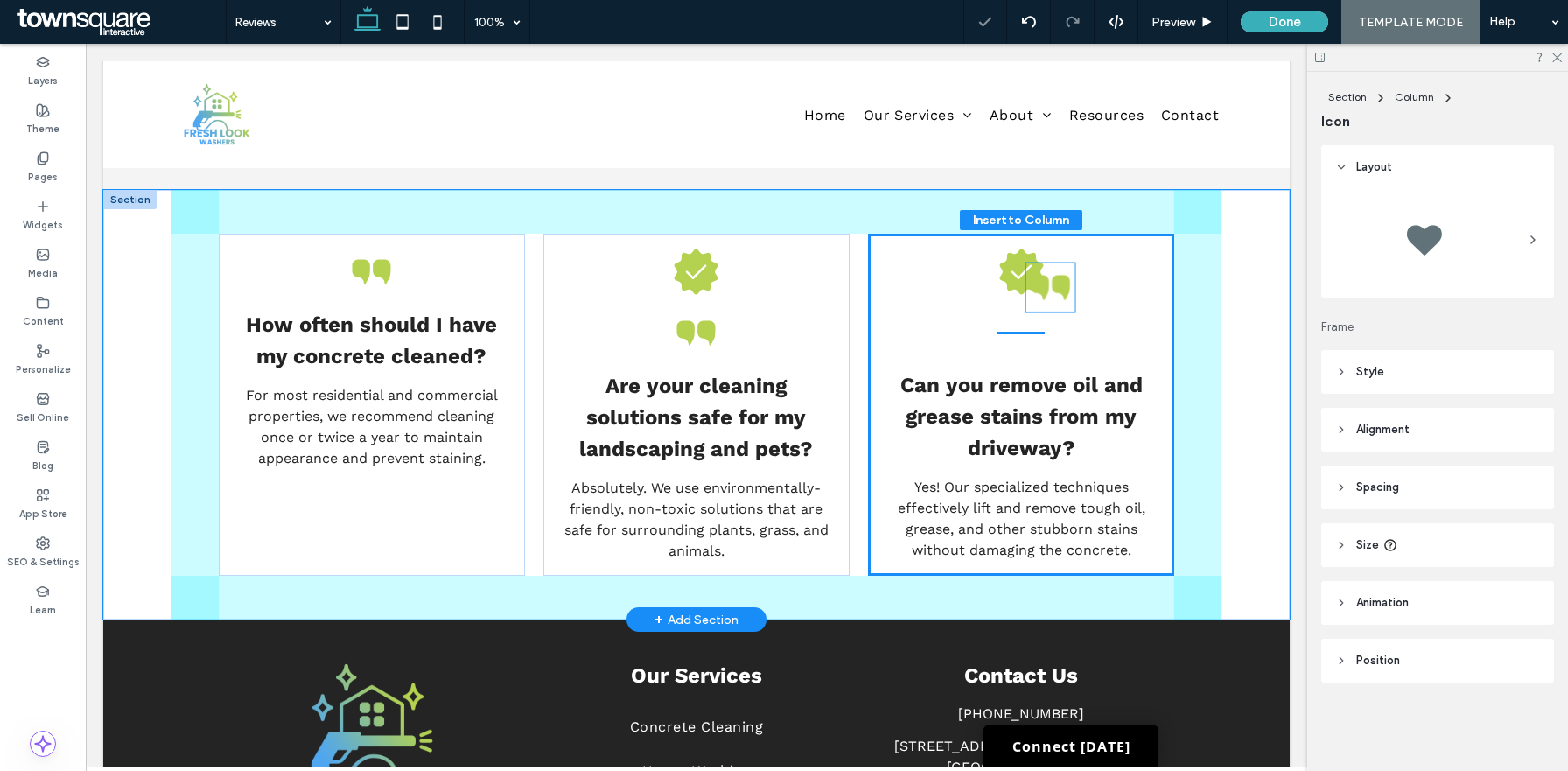
drag, startPoint x: 689, startPoint y: 402, endPoint x: 1027, endPoint y: 313, distance: 349.5
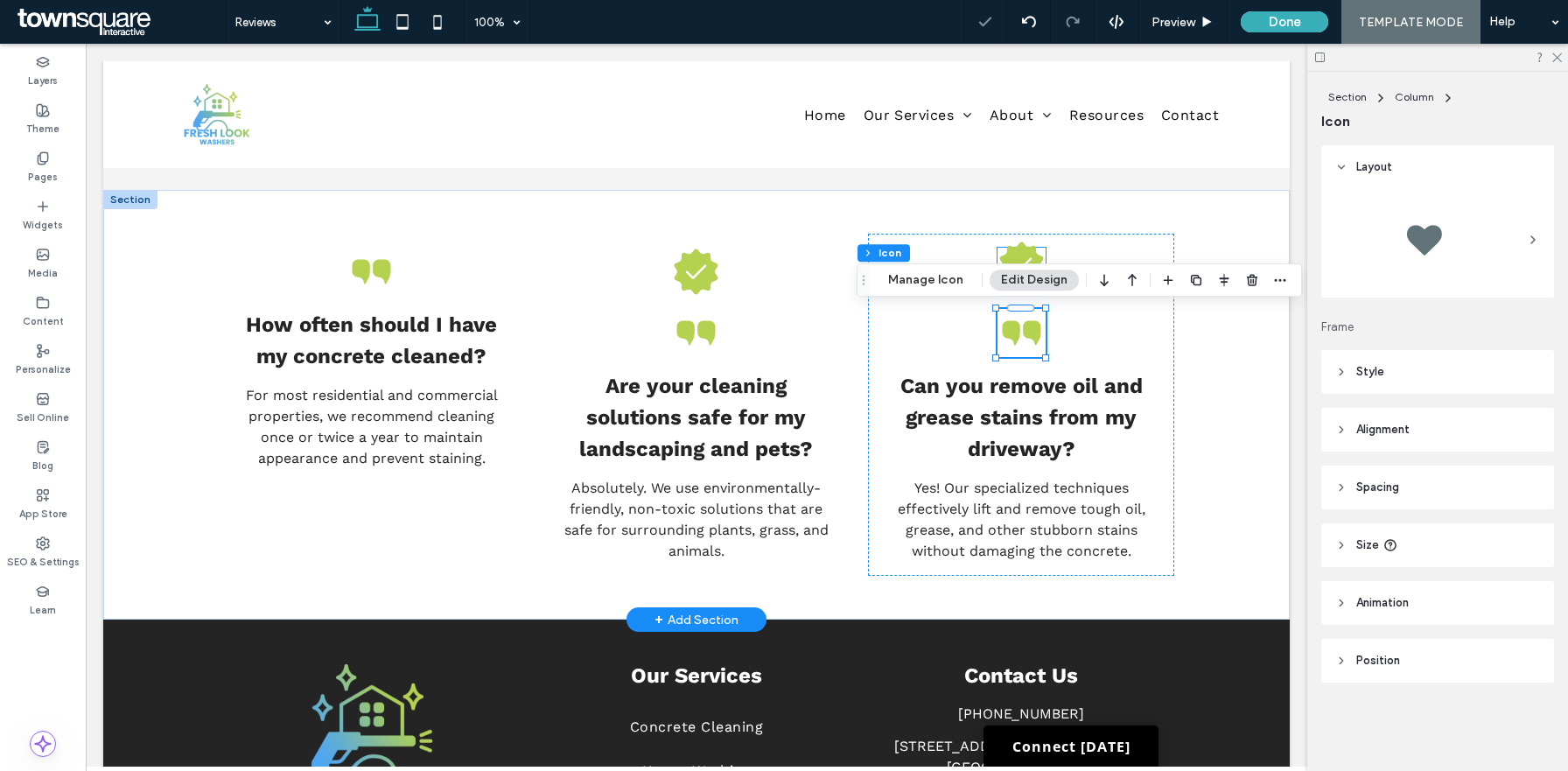
click at [1024, 253] on icon at bounding box center [1020, 264] width 44 height 46
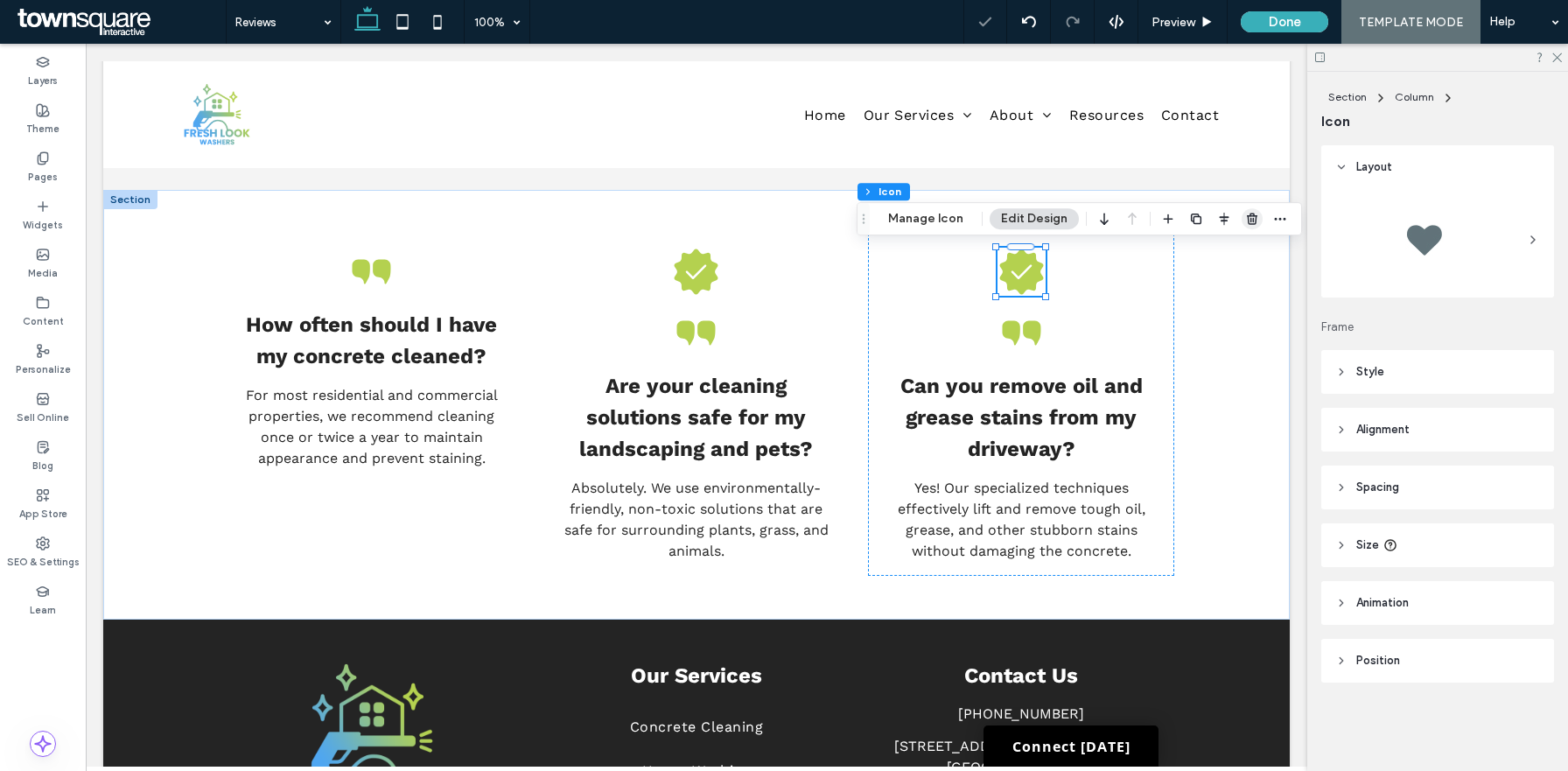
drag, startPoint x: 1243, startPoint y: 216, endPoint x: 701, endPoint y: 266, distance: 544.3
click at [1245, 216] on icon "button" at bounding box center [1252, 219] width 14 height 14
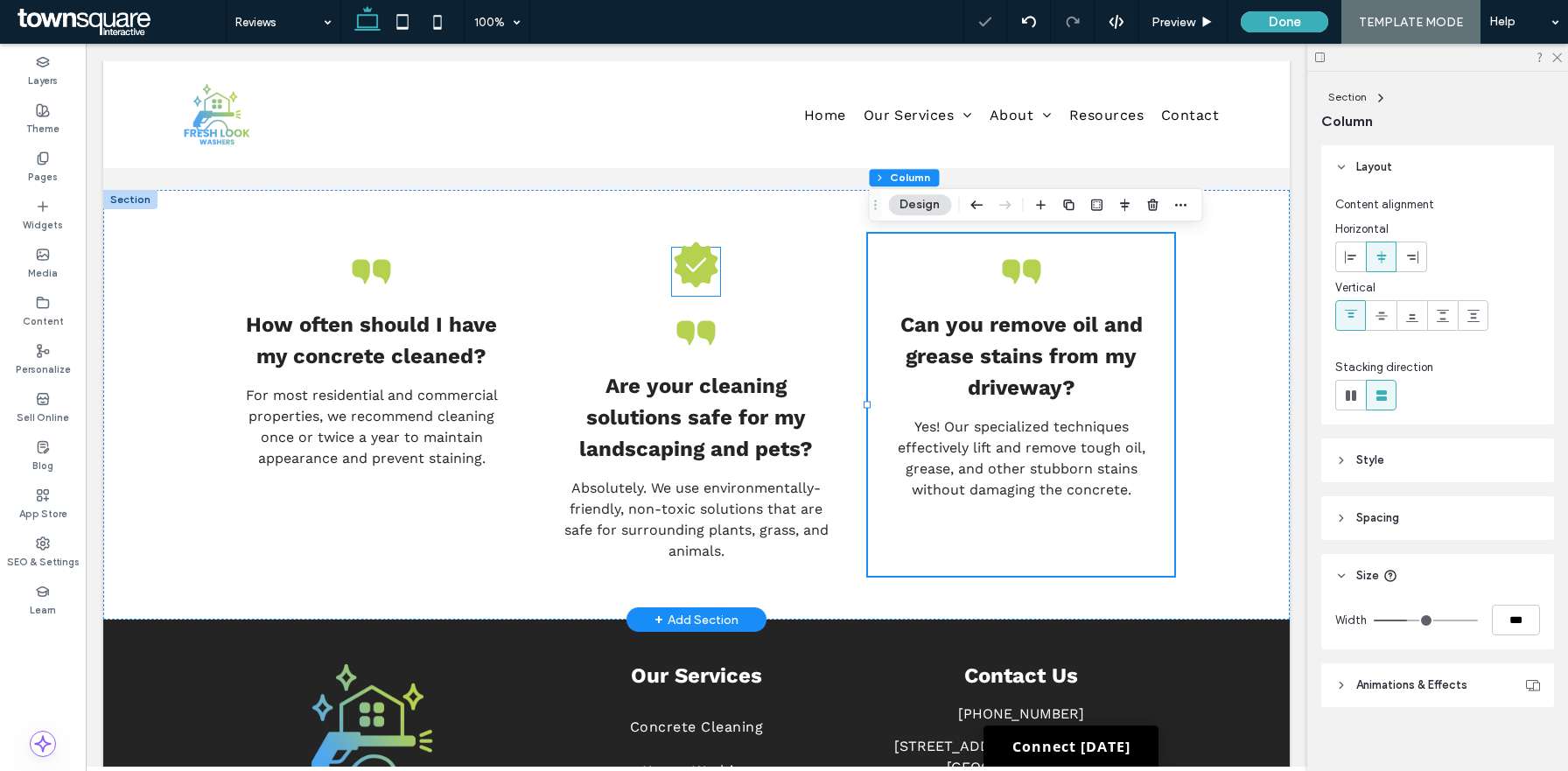
click at [697, 265] on icon at bounding box center [695, 263] width 48 height 48
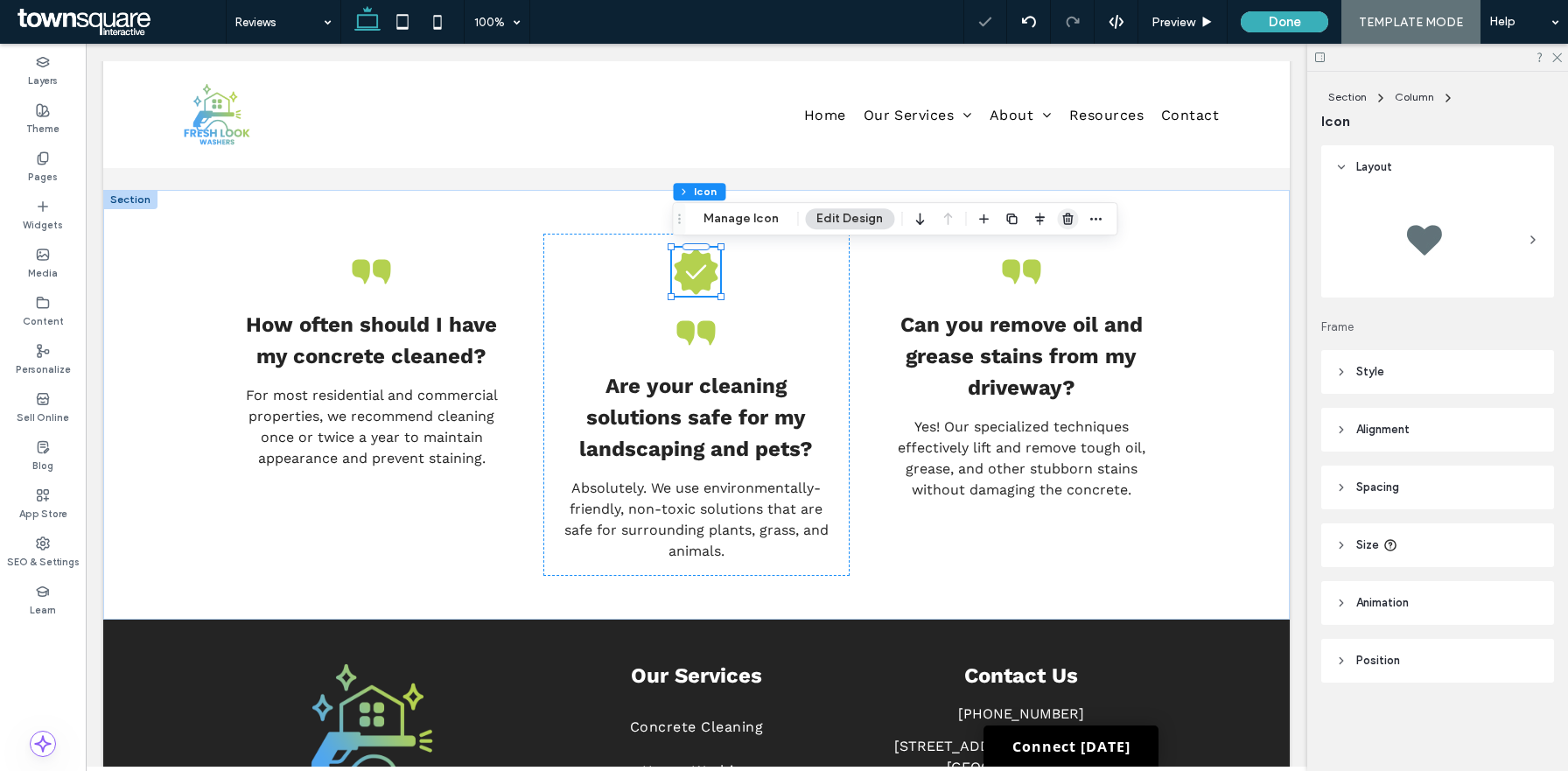
click at [1060, 214] on icon "button" at bounding box center [1067, 219] width 14 height 14
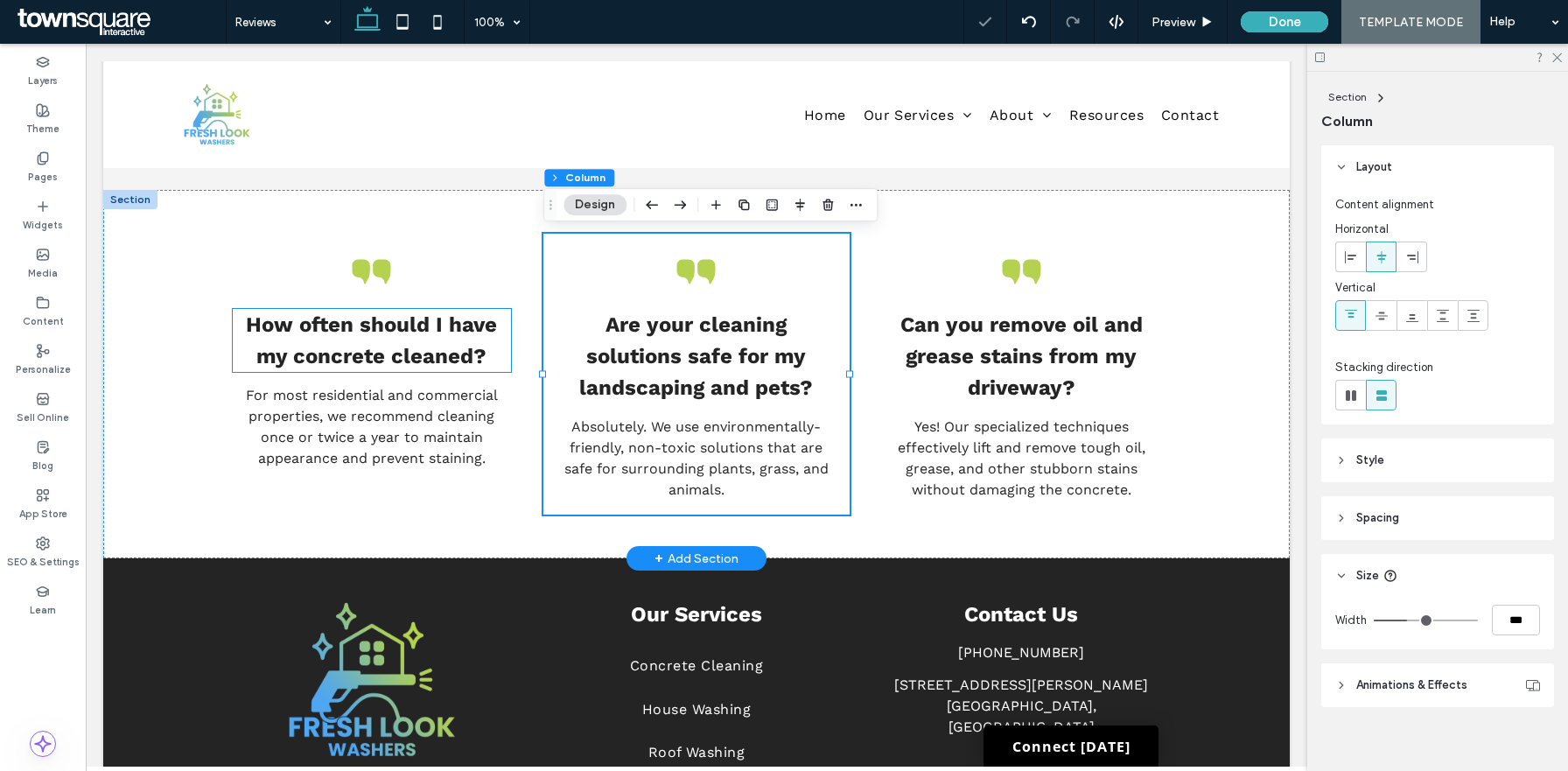
click at [465, 358] on strong "How often should I have my concrete cleaned?" at bounding box center [372, 340] width 251 height 56
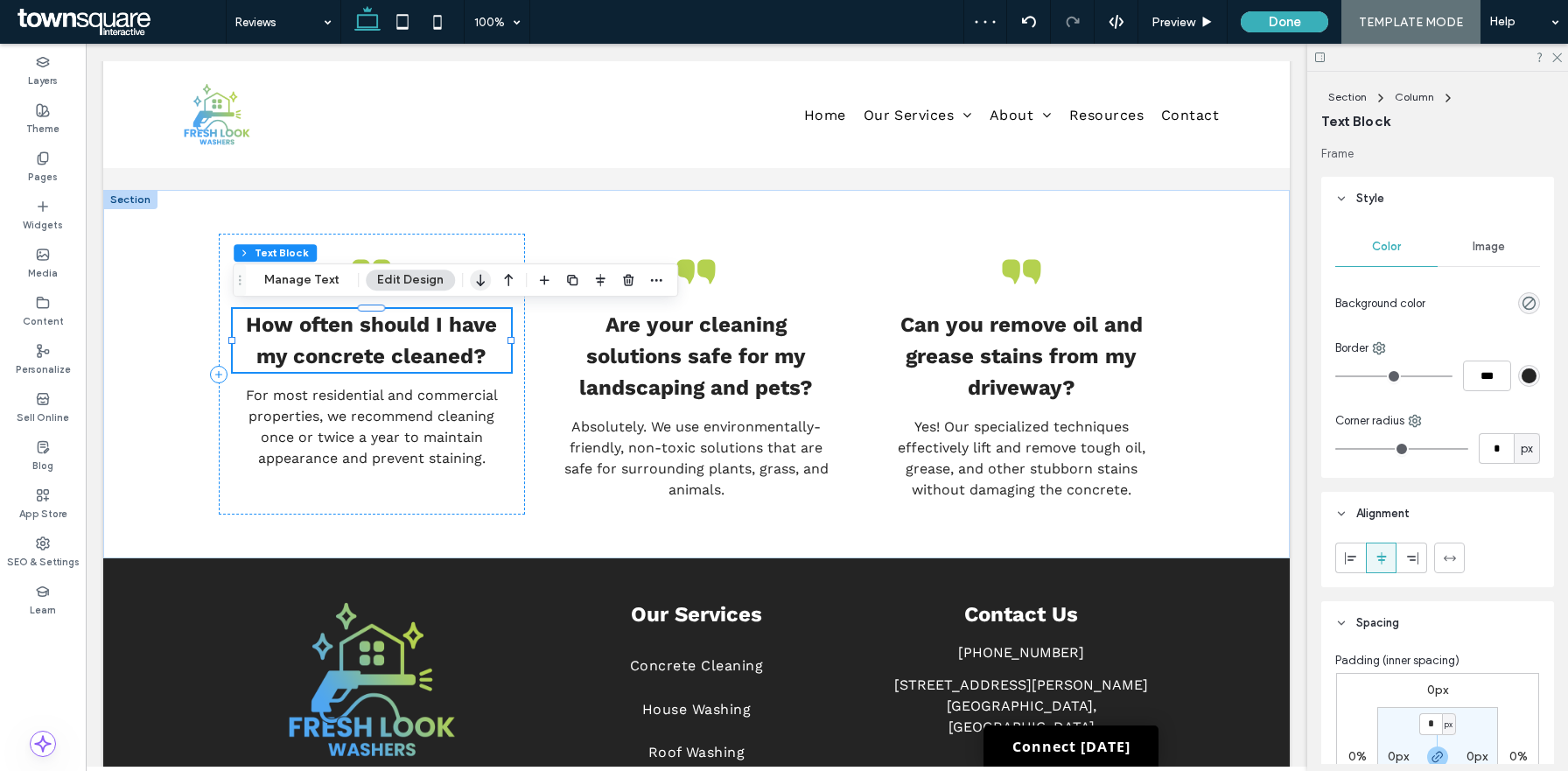
click at [482, 284] on icon "button" at bounding box center [481, 280] width 21 height 31
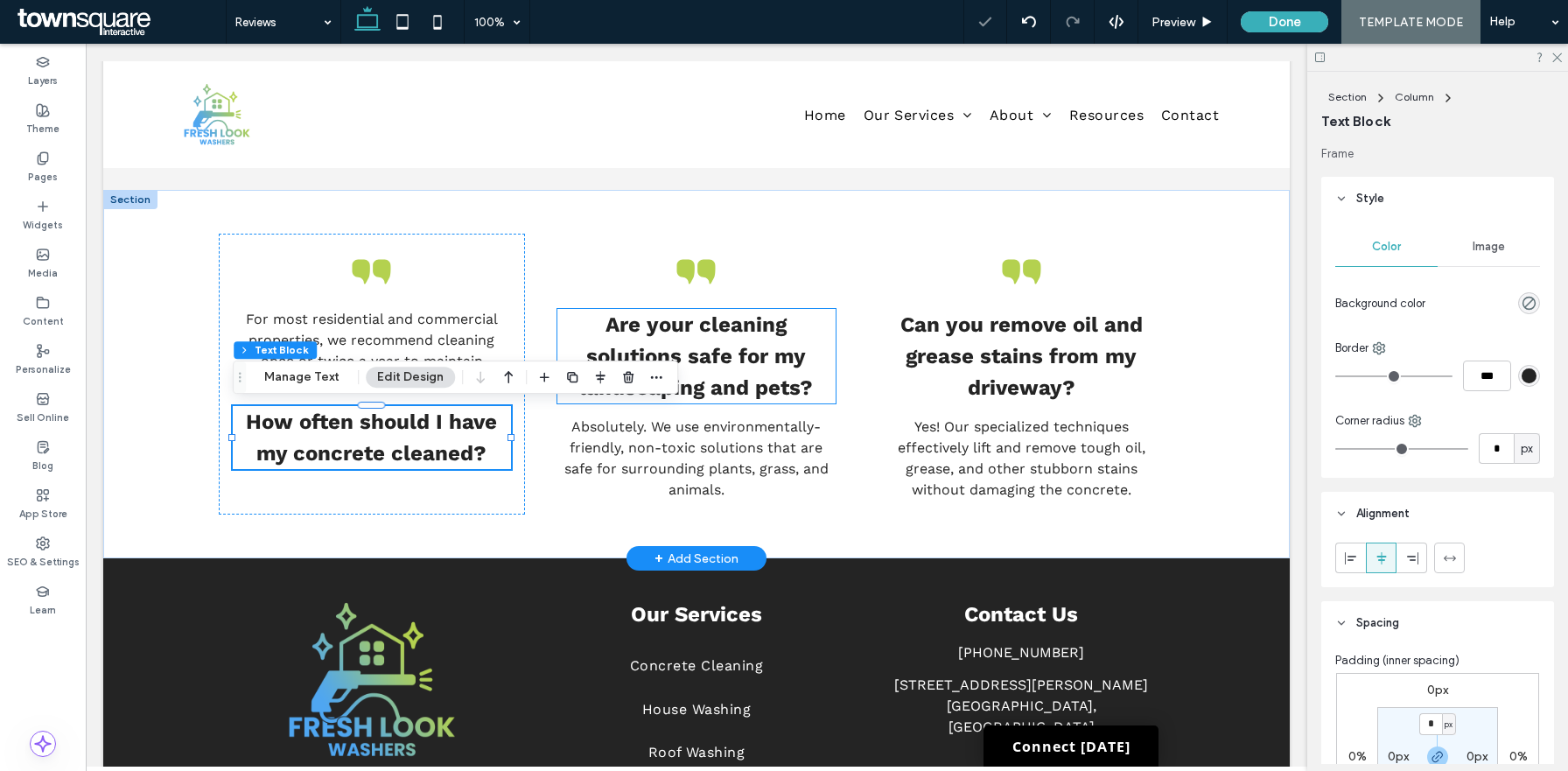
click at [659, 357] on strong "Are your cleaning solutions safe for my landscaping and pets?" at bounding box center [696, 356] width 233 height 88
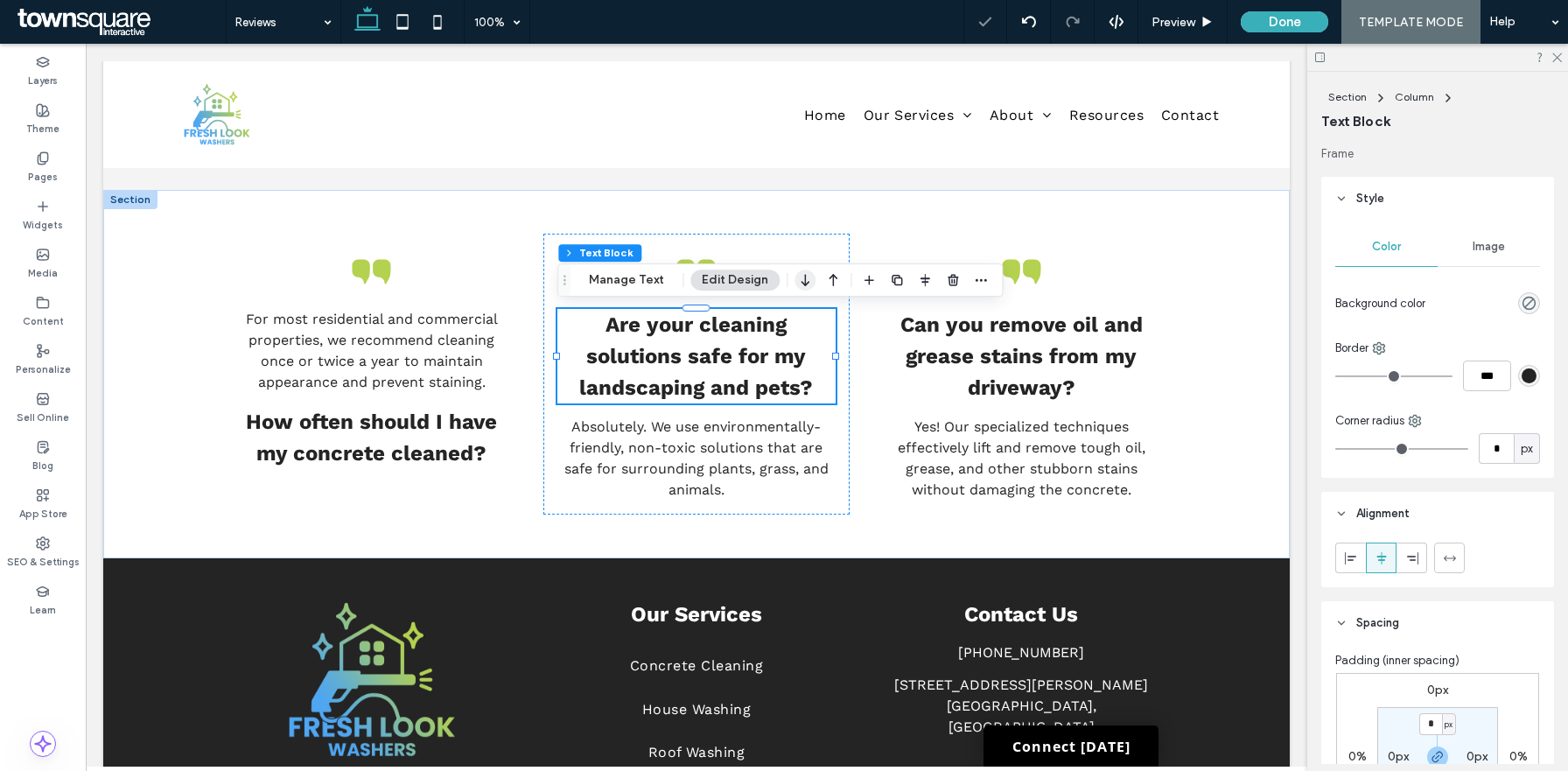
click at [806, 273] on icon "button" at bounding box center [805, 280] width 21 height 31
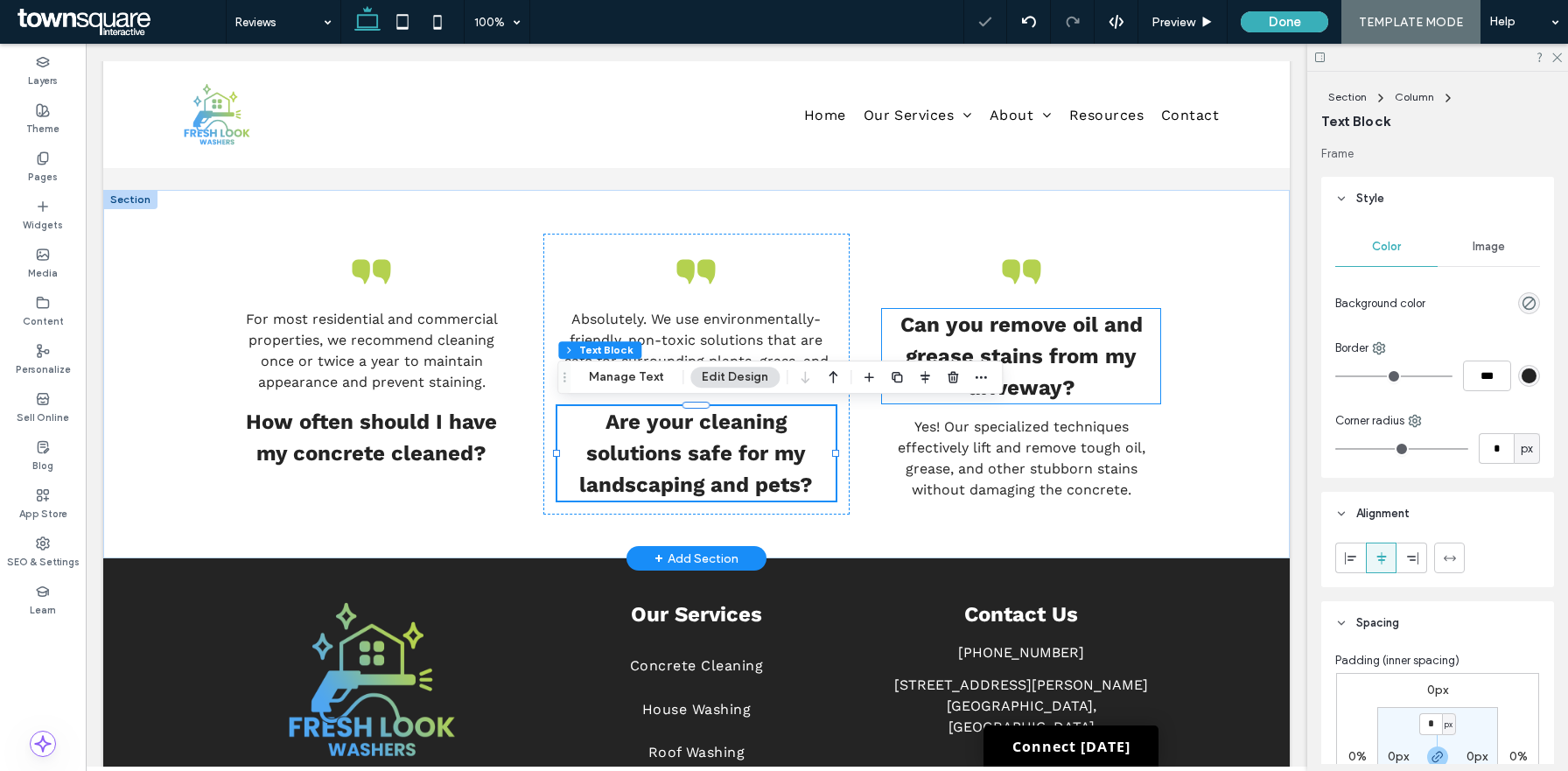
click at [1075, 349] on strong "Can you remove oil and grease stains from my driveway?" at bounding box center [1021, 356] width 242 height 88
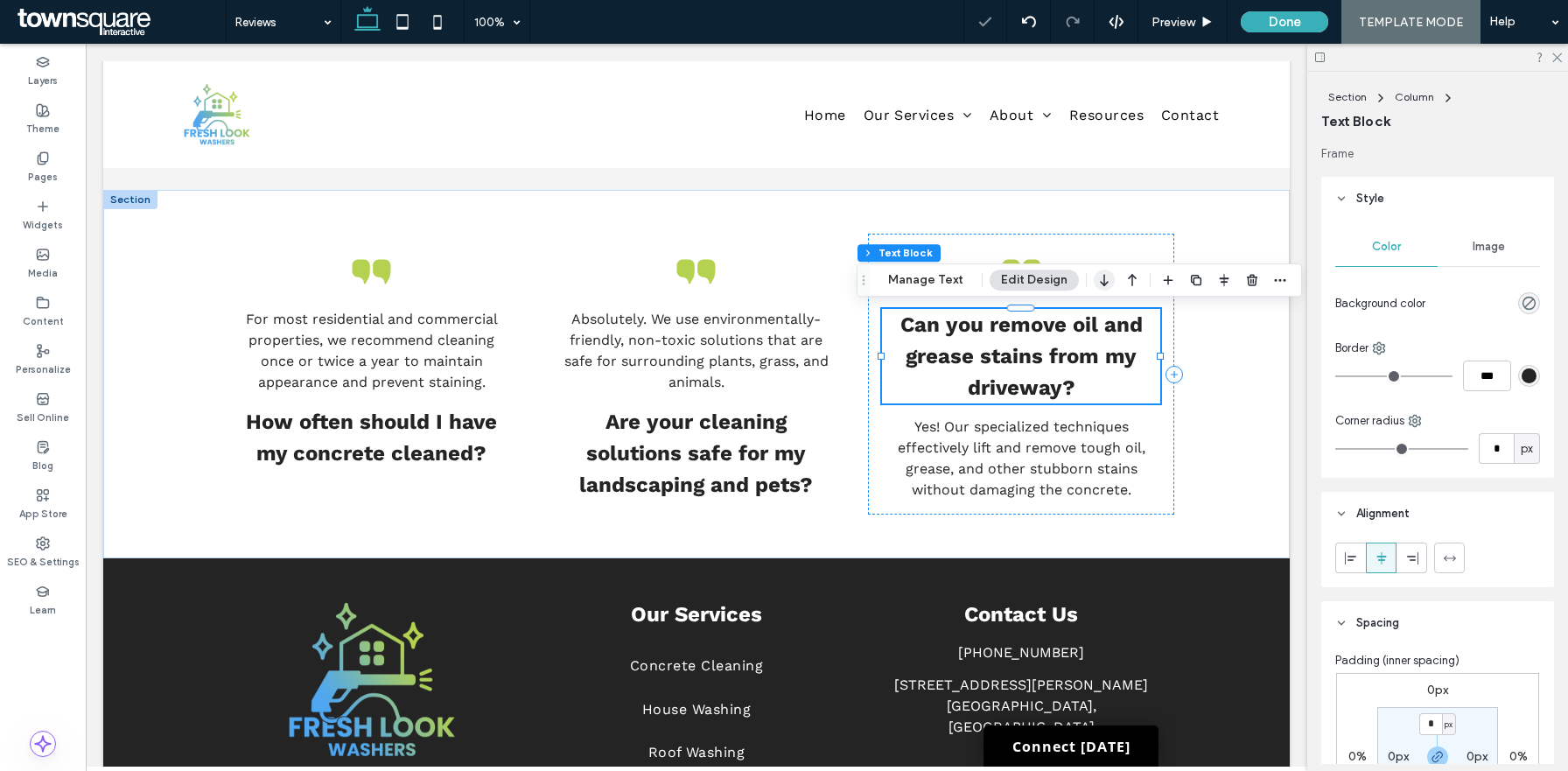
click at [1103, 285] on icon "button" at bounding box center [1105, 280] width 21 height 31
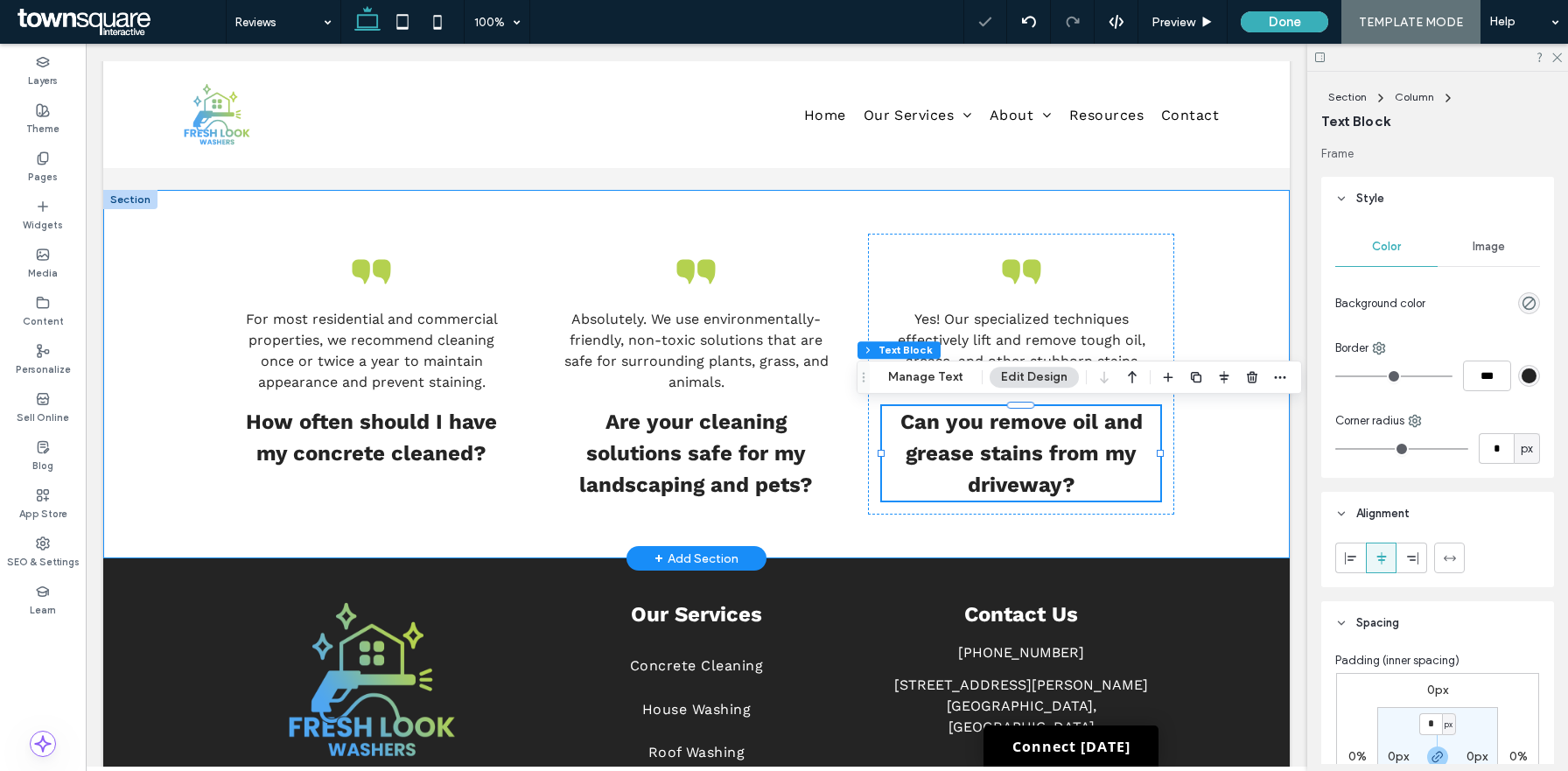
click at [169, 329] on div "For most residential and commercial properties, we recommend cleaning once or t…" at bounding box center [696, 373] width 1187 height 368
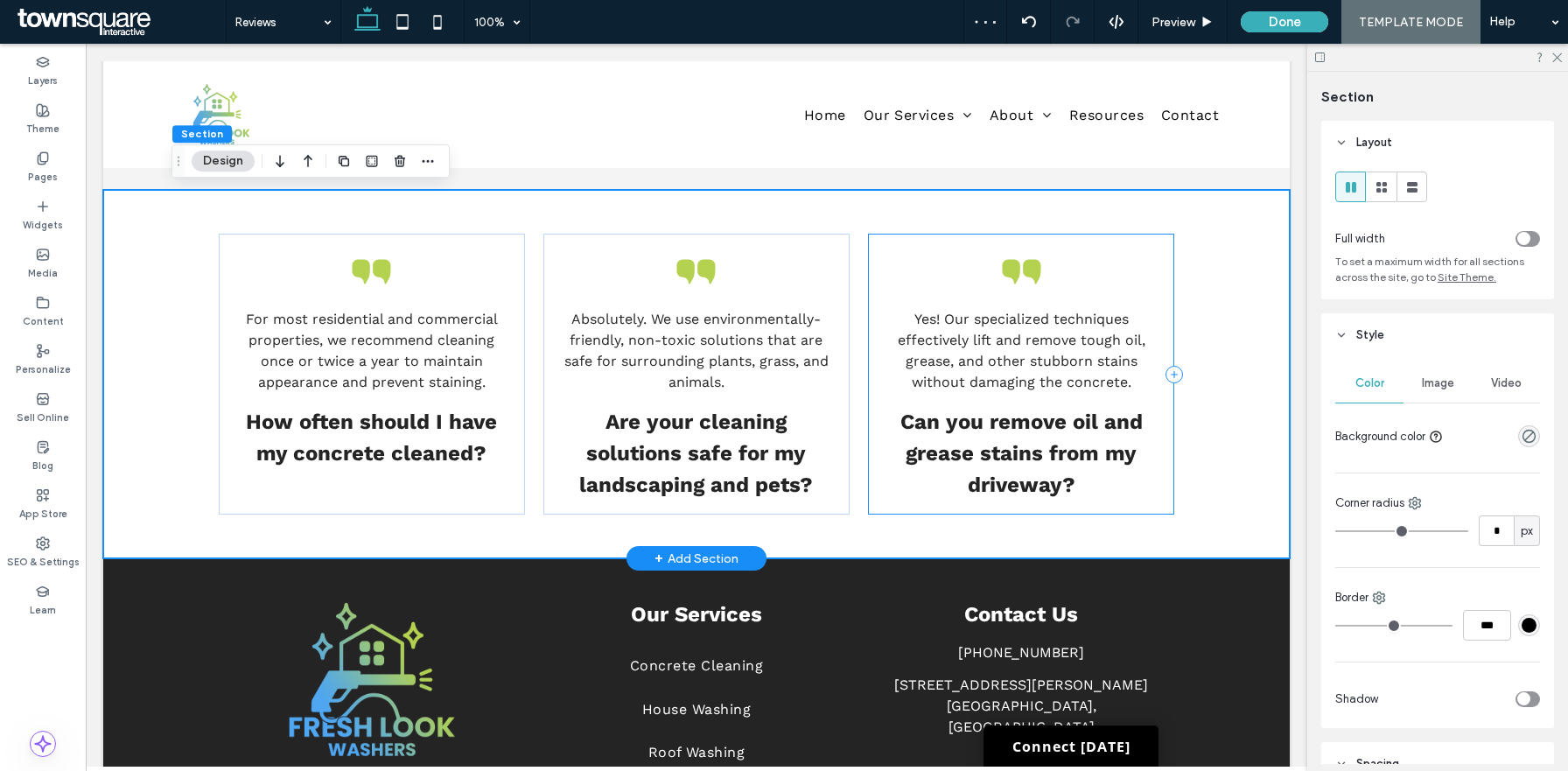
click at [919, 250] on div "Yes! Our specialized techniques effectively lift and remove tough oil, grease, …" at bounding box center [1021, 373] width 305 height 281
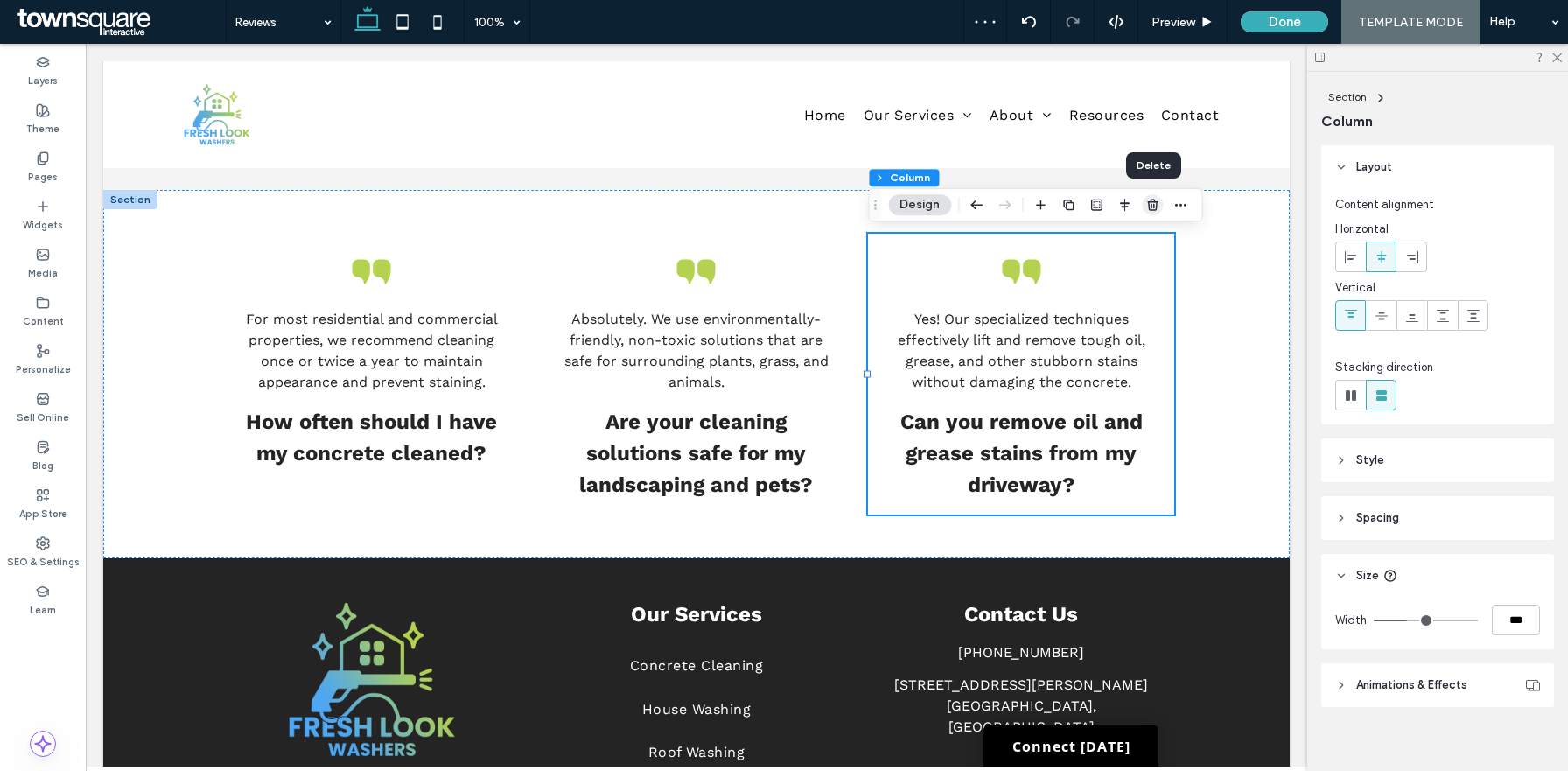
click at [1155, 213] on span "button" at bounding box center [1153, 205] width 21 height 21
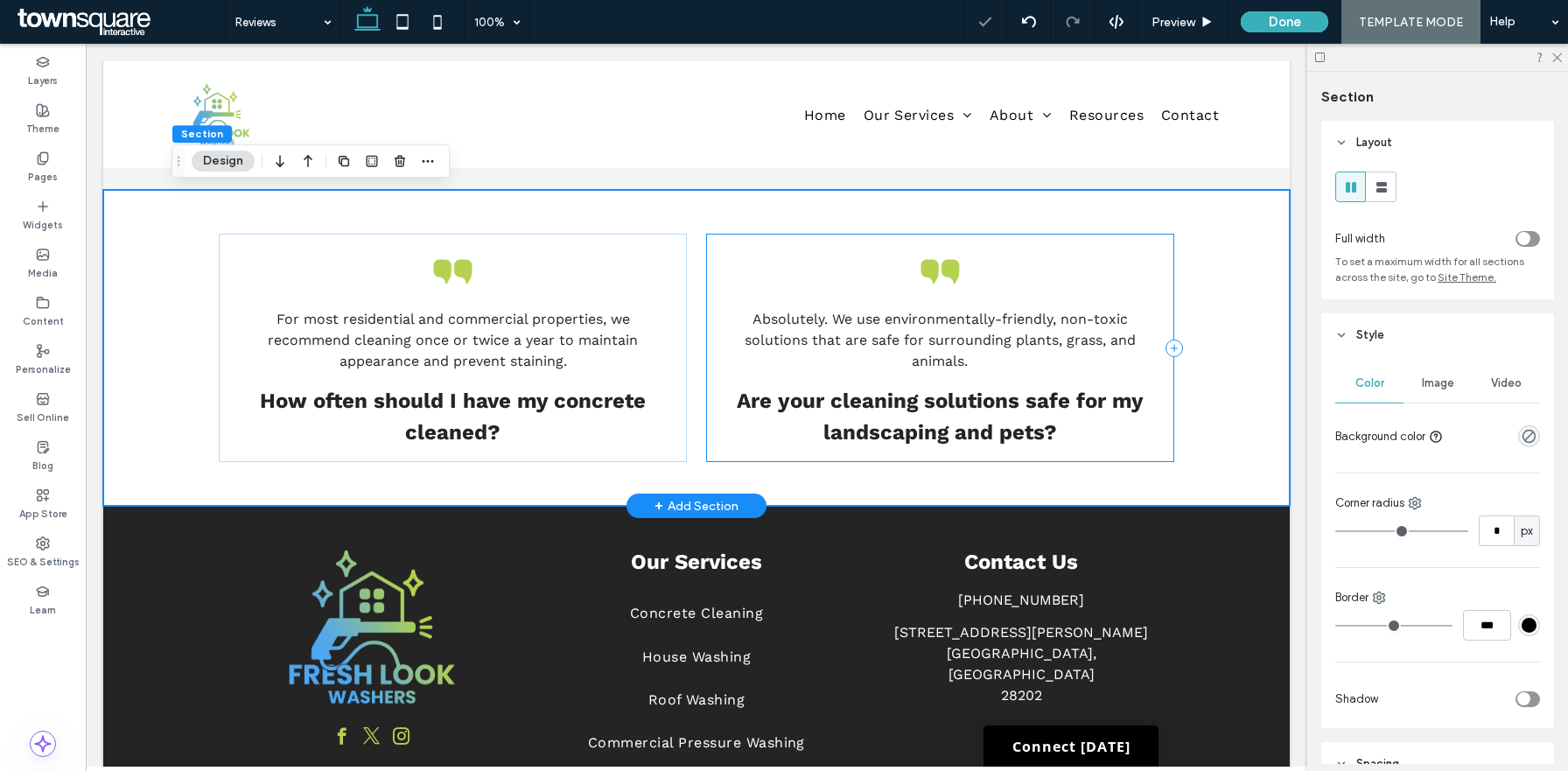
click at [1146, 256] on div "Absolutely. We use environmentally-friendly, non-toxic solutions that are safe …" at bounding box center [940, 347] width 468 height 228
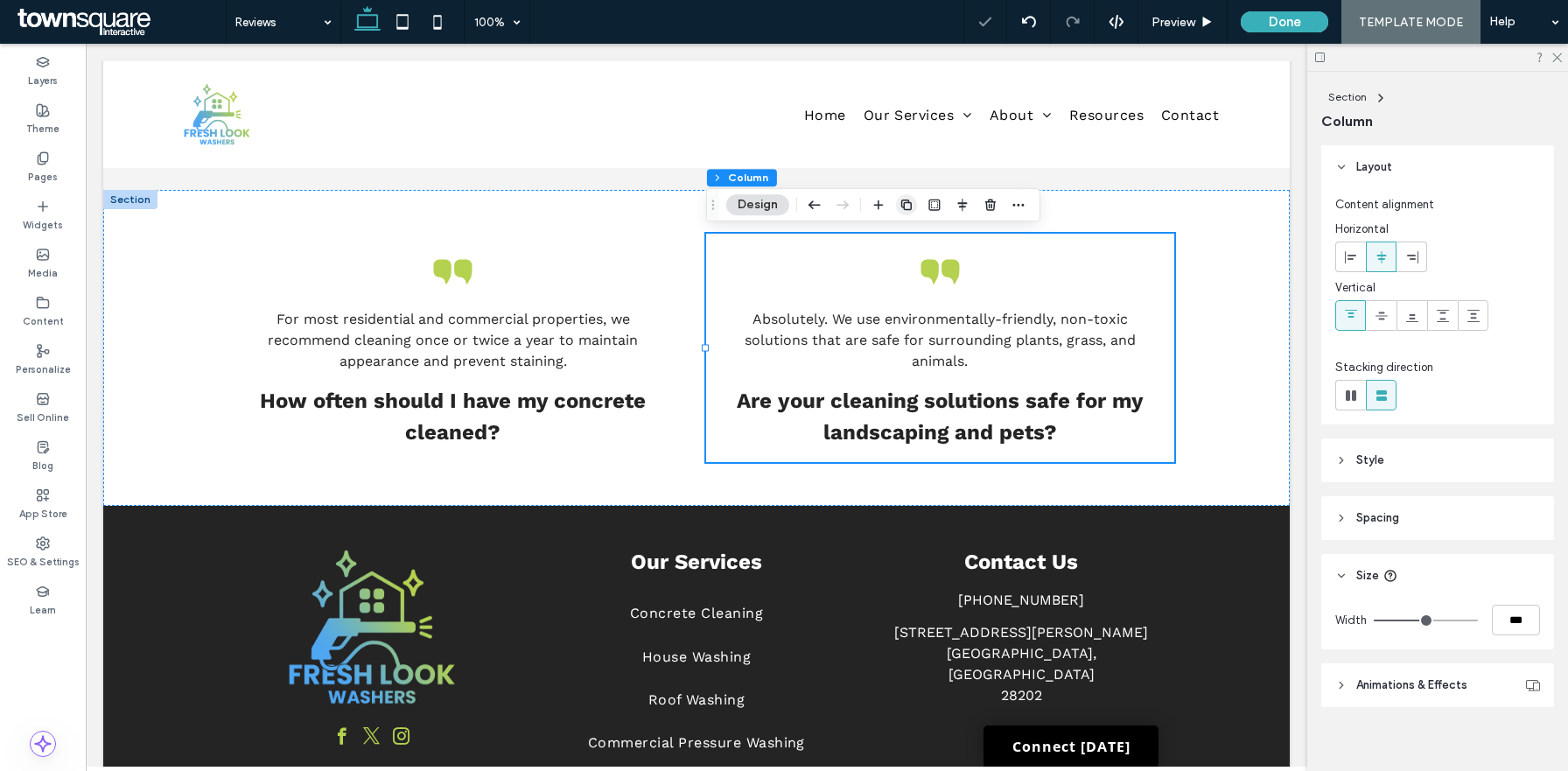
click at [903, 195] on span "button" at bounding box center [907, 205] width 21 height 21
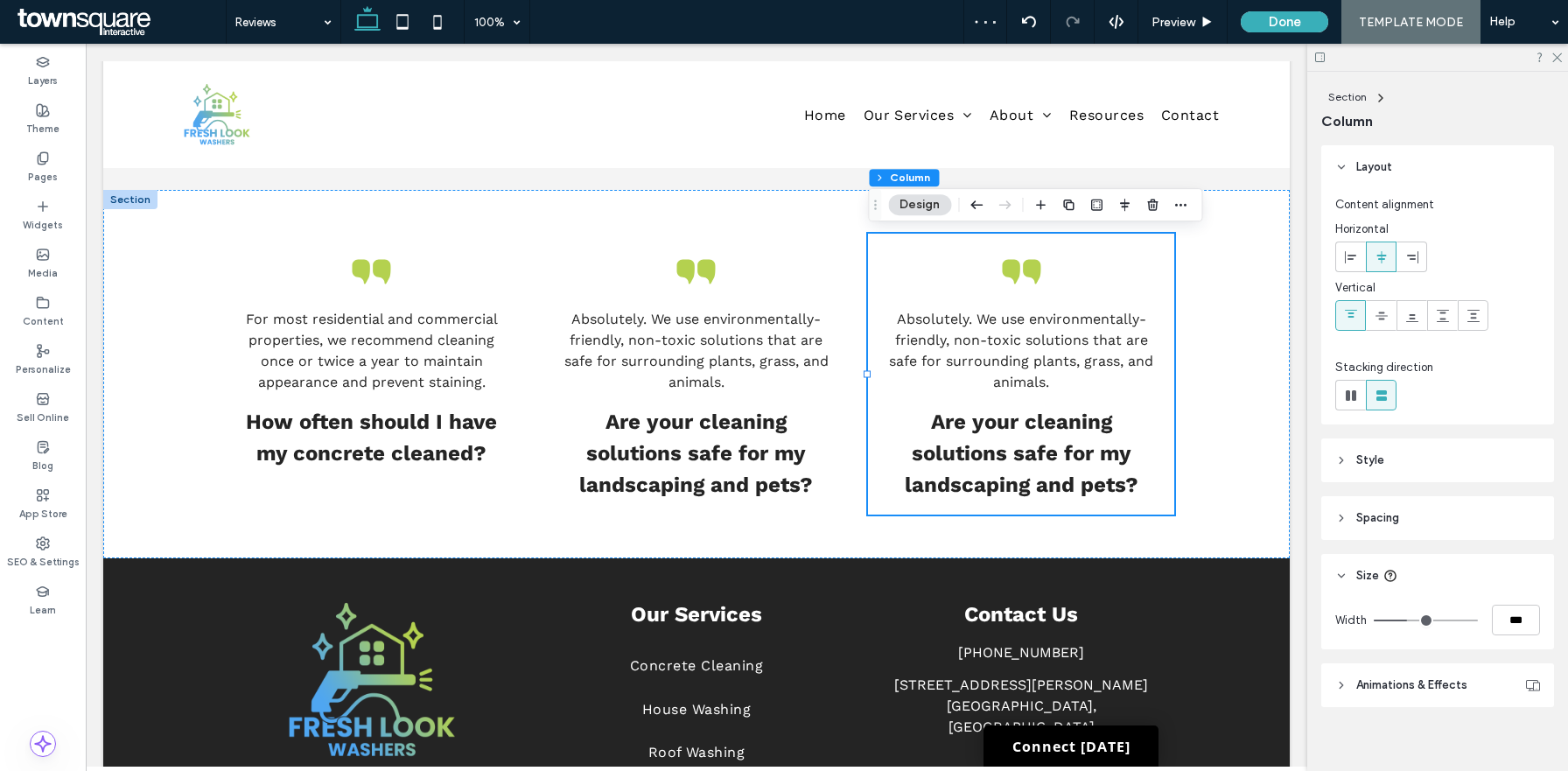
click at [1056, 209] on div at bounding box center [1111, 204] width 161 height 31
click at [1071, 208] on icon "button" at bounding box center [1068, 204] width 14 height 14
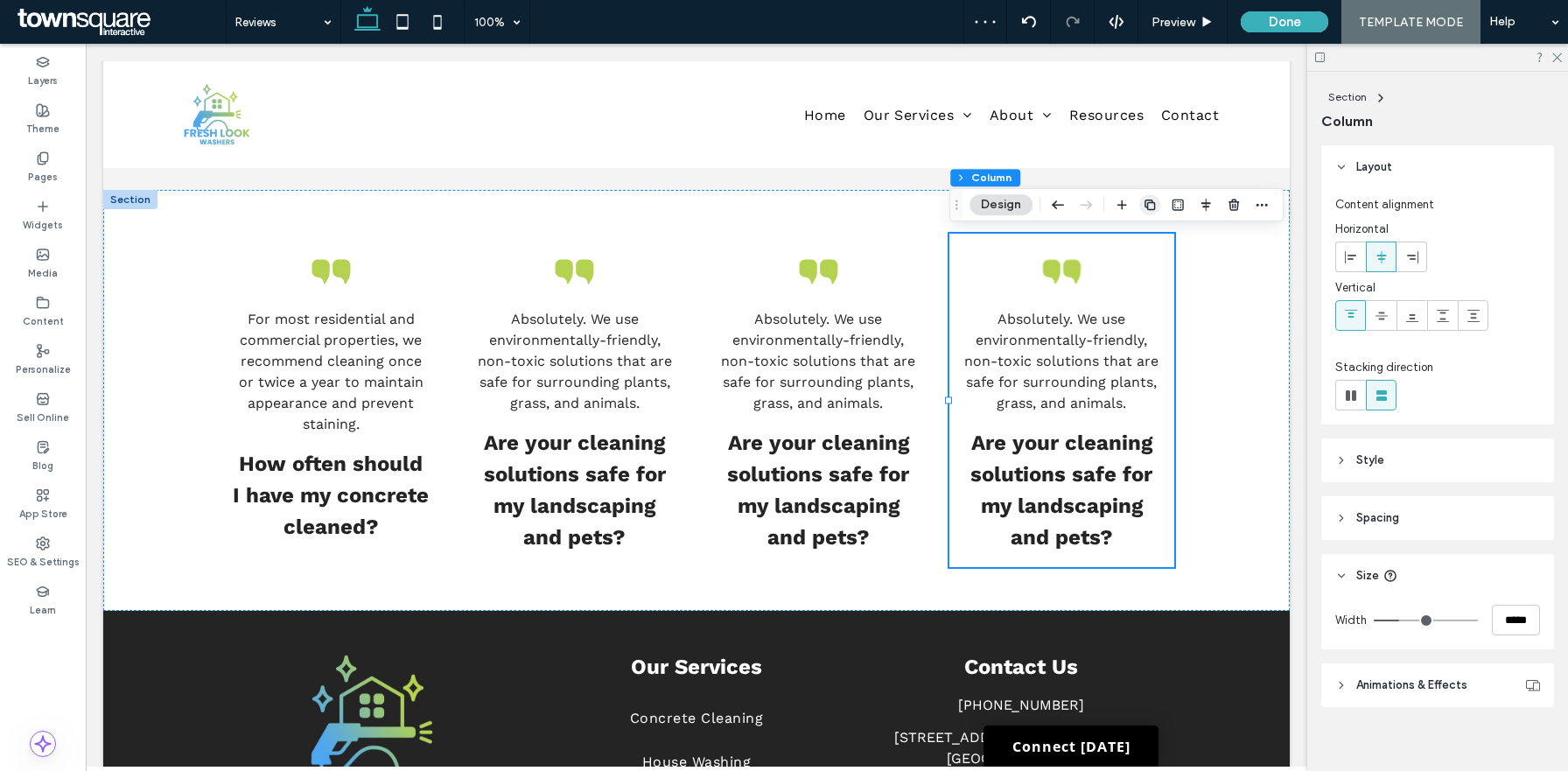
click at [1153, 207] on icon "button" at bounding box center [1150, 204] width 14 height 14
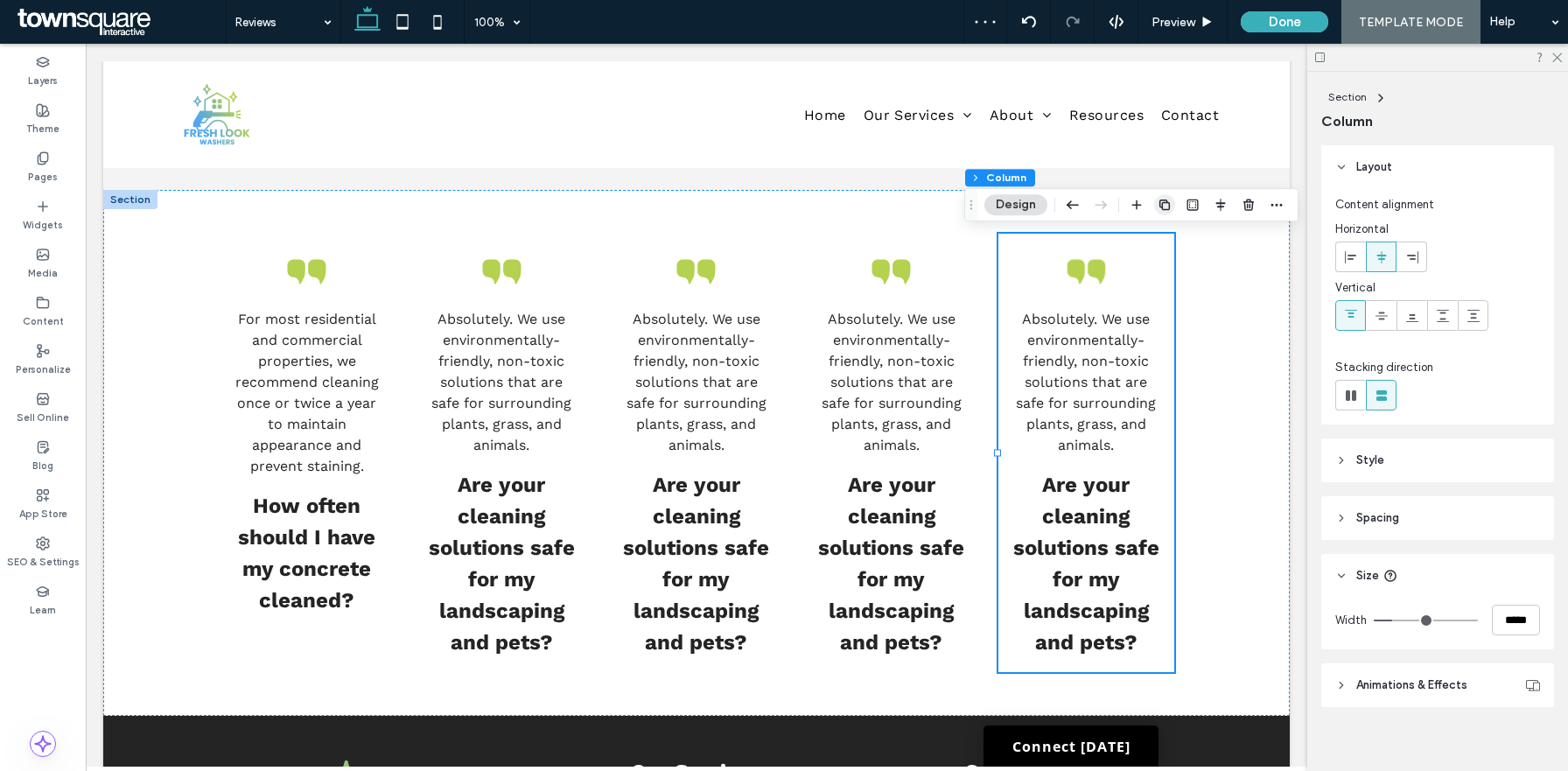
click at [1165, 205] on icon "button" at bounding box center [1164, 204] width 14 height 14
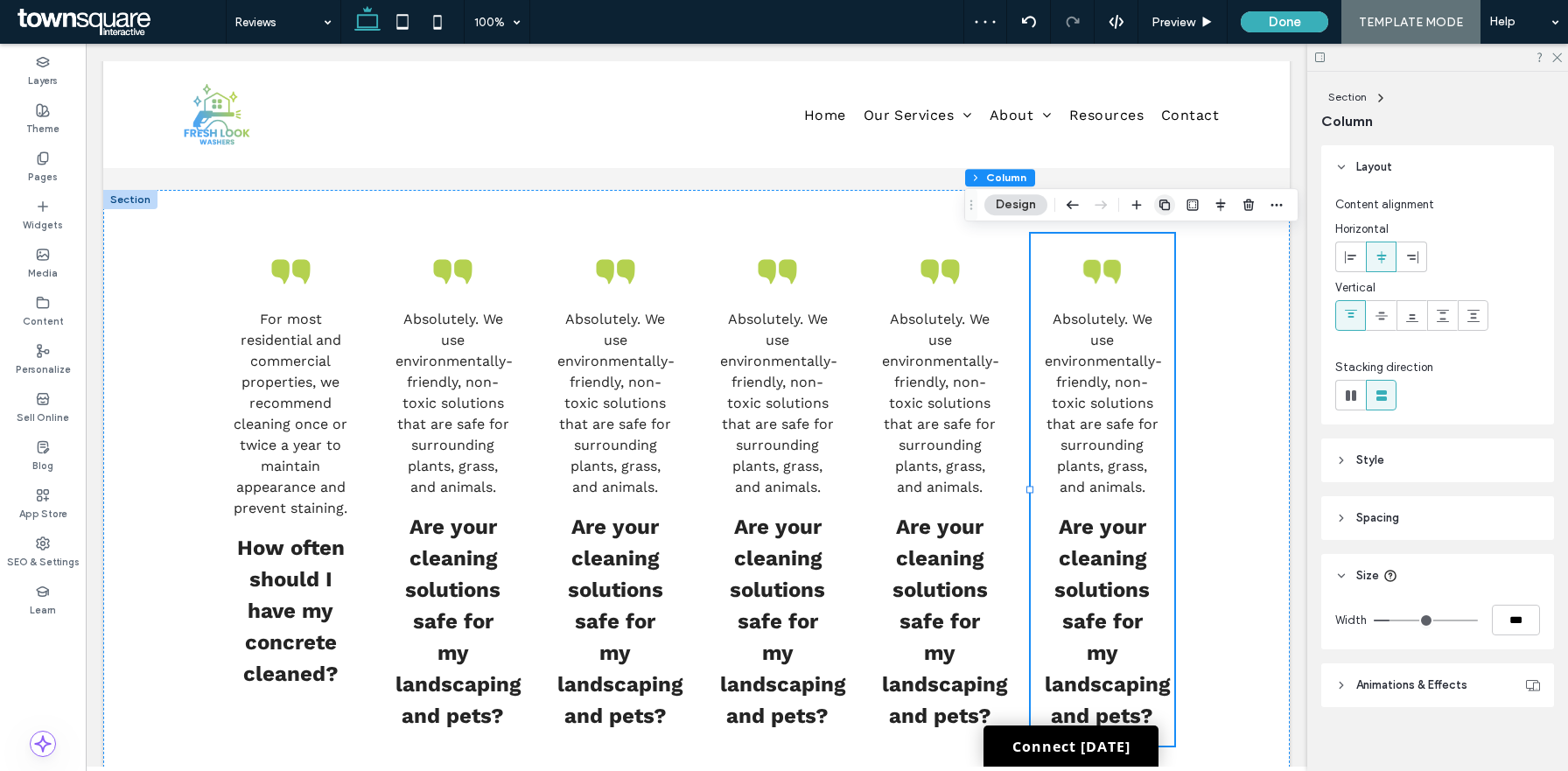
click at [1164, 204] on icon "button" at bounding box center [1164, 204] width 14 height 14
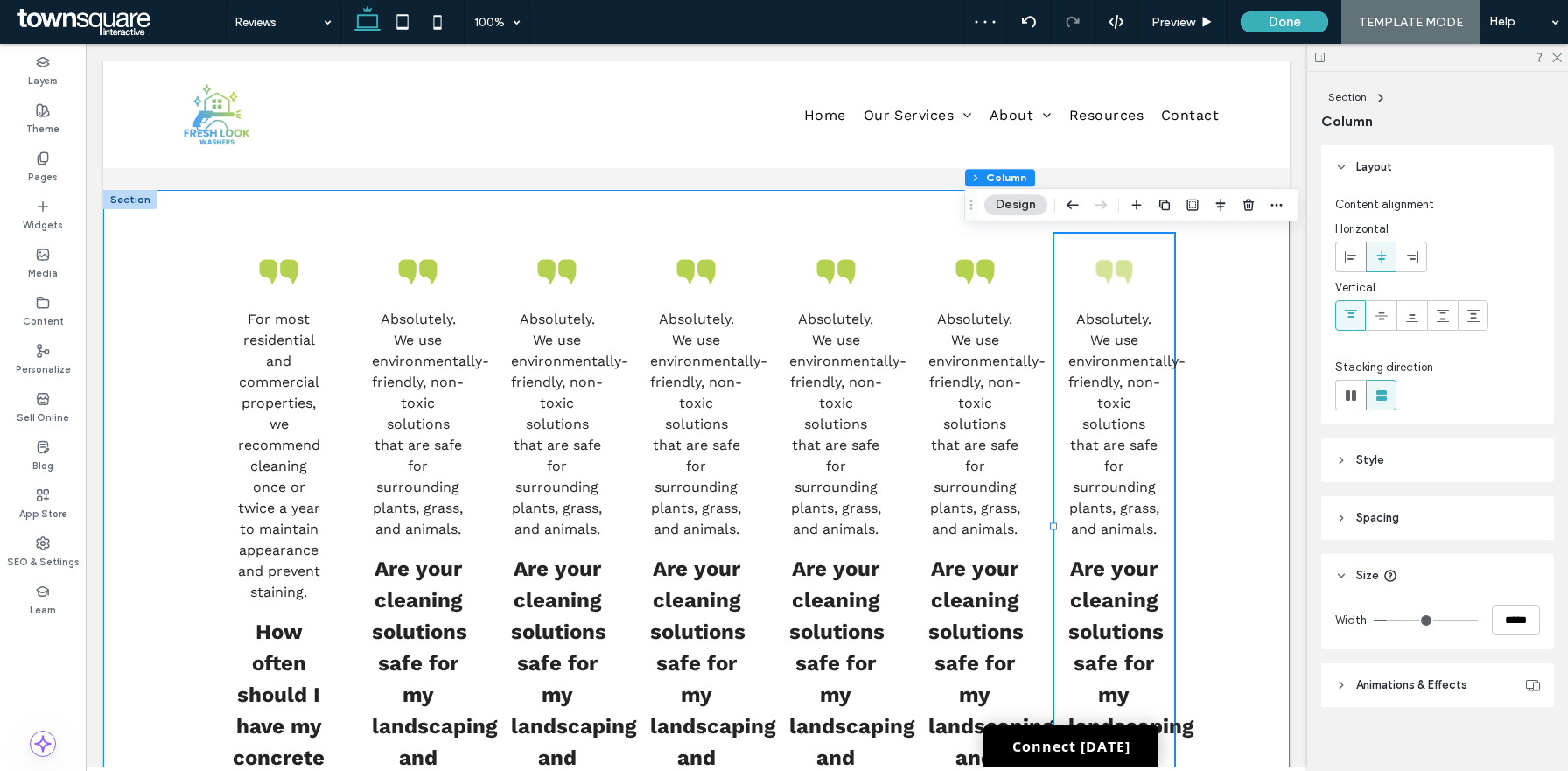
click at [1238, 328] on div "For most residential and commercial properties, we recommend cleaning once or t…" at bounding box center [696, 526] width 1187 height 673
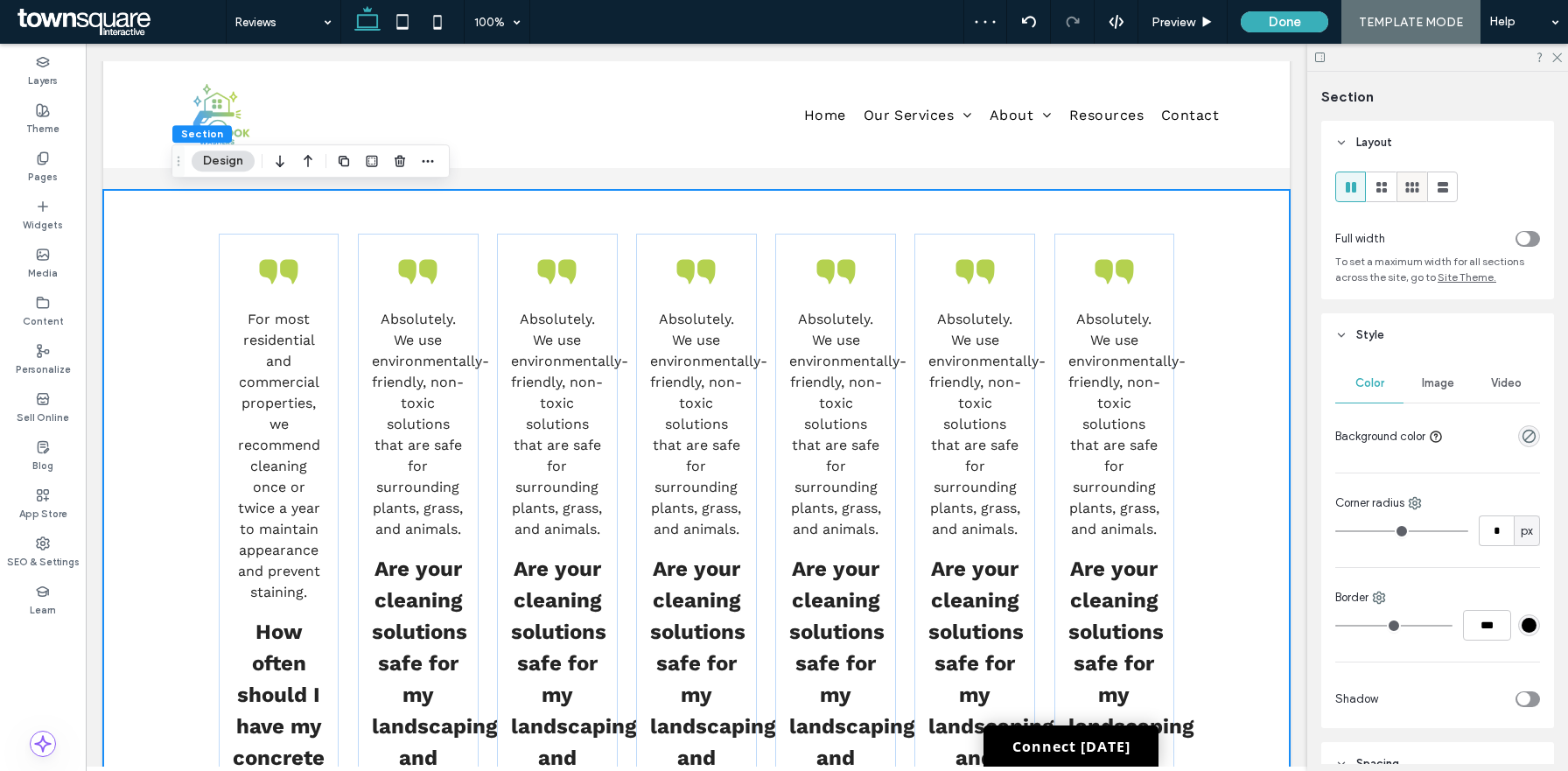
click at [1410, 196] on span at bounding box center [1412, 187] width 18 height 29
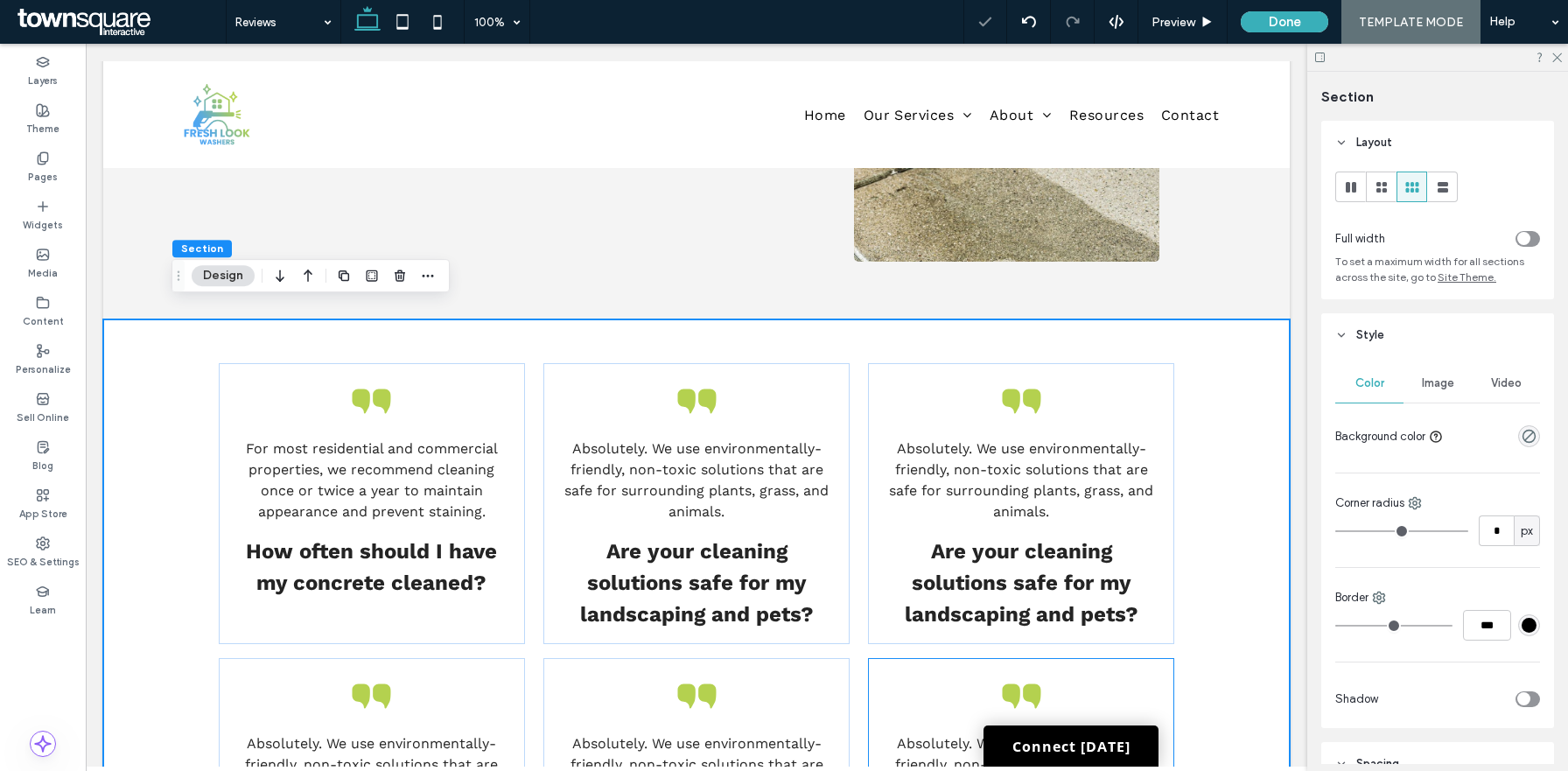
scroll to position [385, 0]
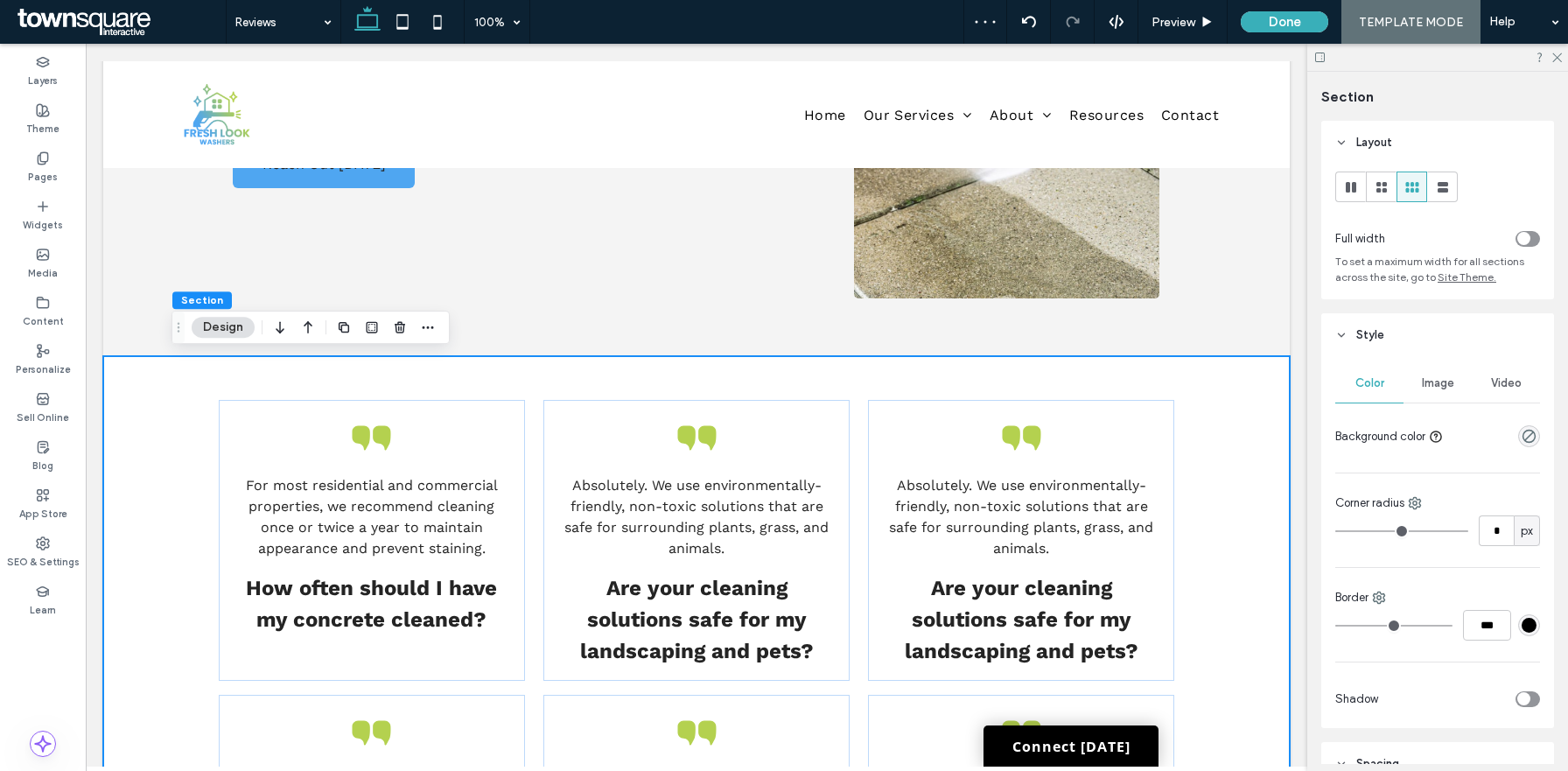
click at [1199, 452] on div "For most residential and commercial properties, we recommend cleaning once or t…" at bounding box center [696, 772] width 1051 height 832
click at [350, 508] on span "For most residential and commercial properties, we recommend cleaning once or t…" at bounding box center [372, 516] width 252 height 80
click at [350, 508] on div "For most residential and commercial properties, we recommend cleaning once or t…" at bounding box center [371, 517] width 277 height 84
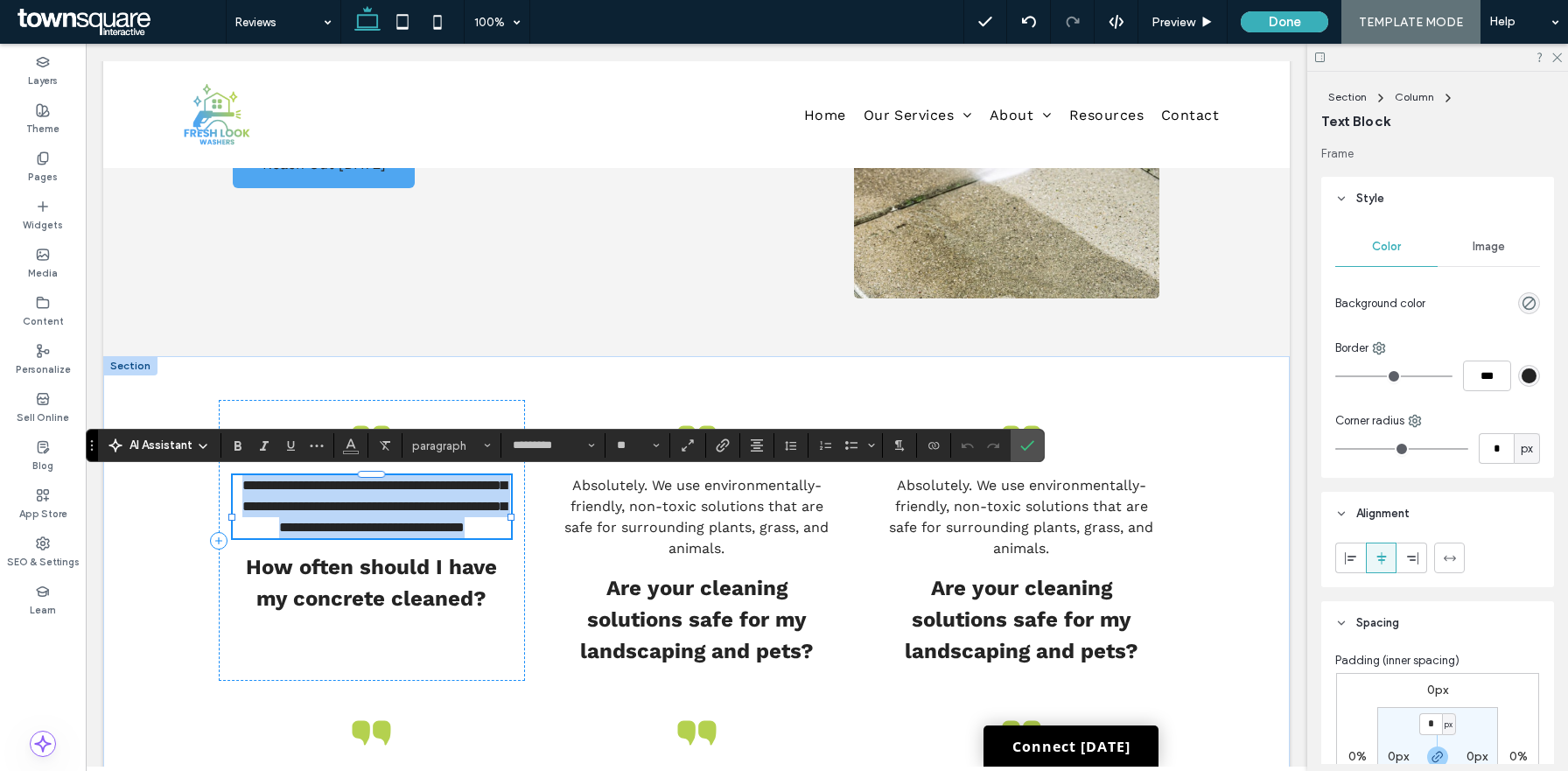
paste div
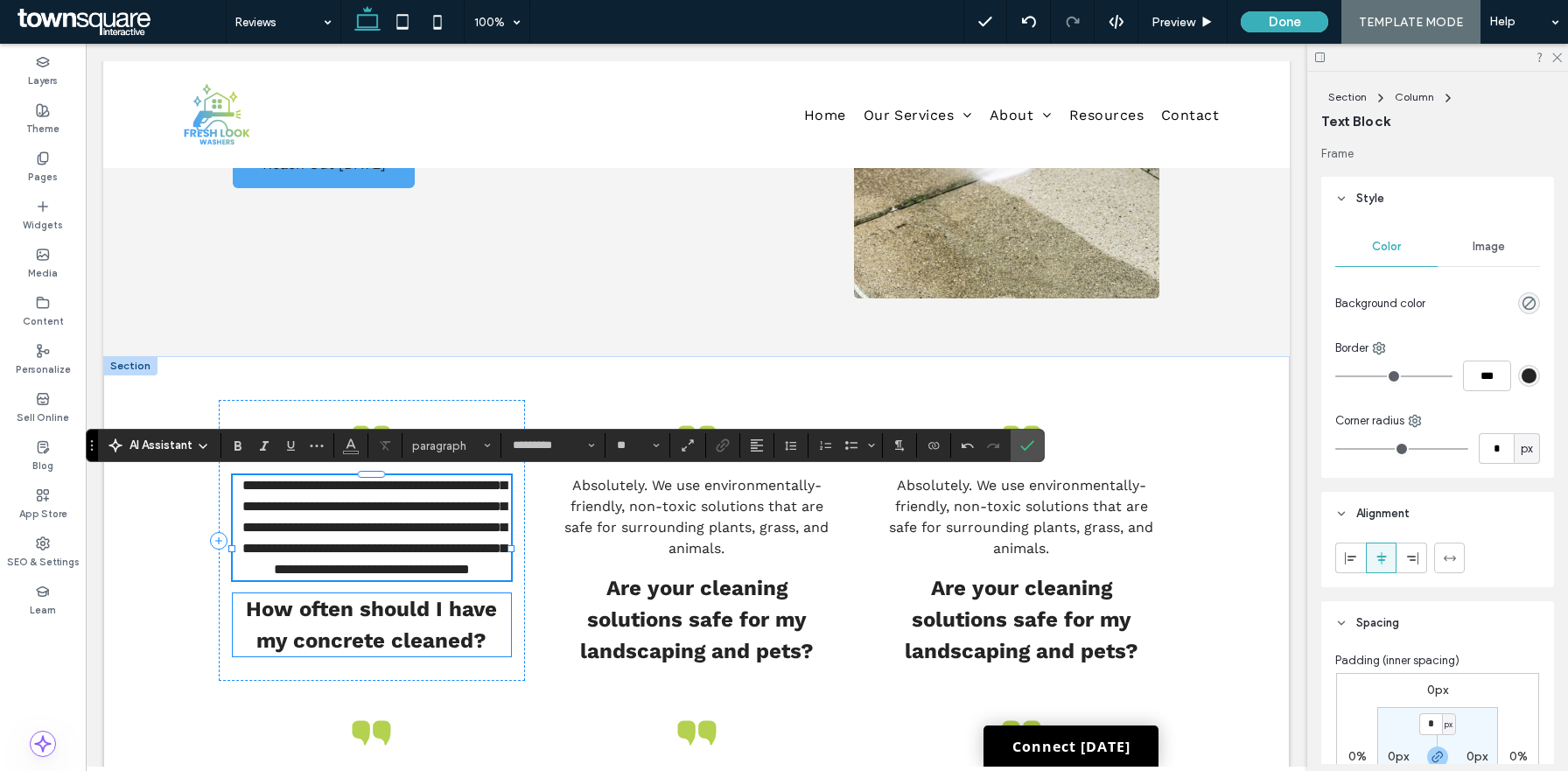
click at [363, 656] on div "How often should I have my concrete cleaned?" at bounding box center [371, 624] width 277 height 63
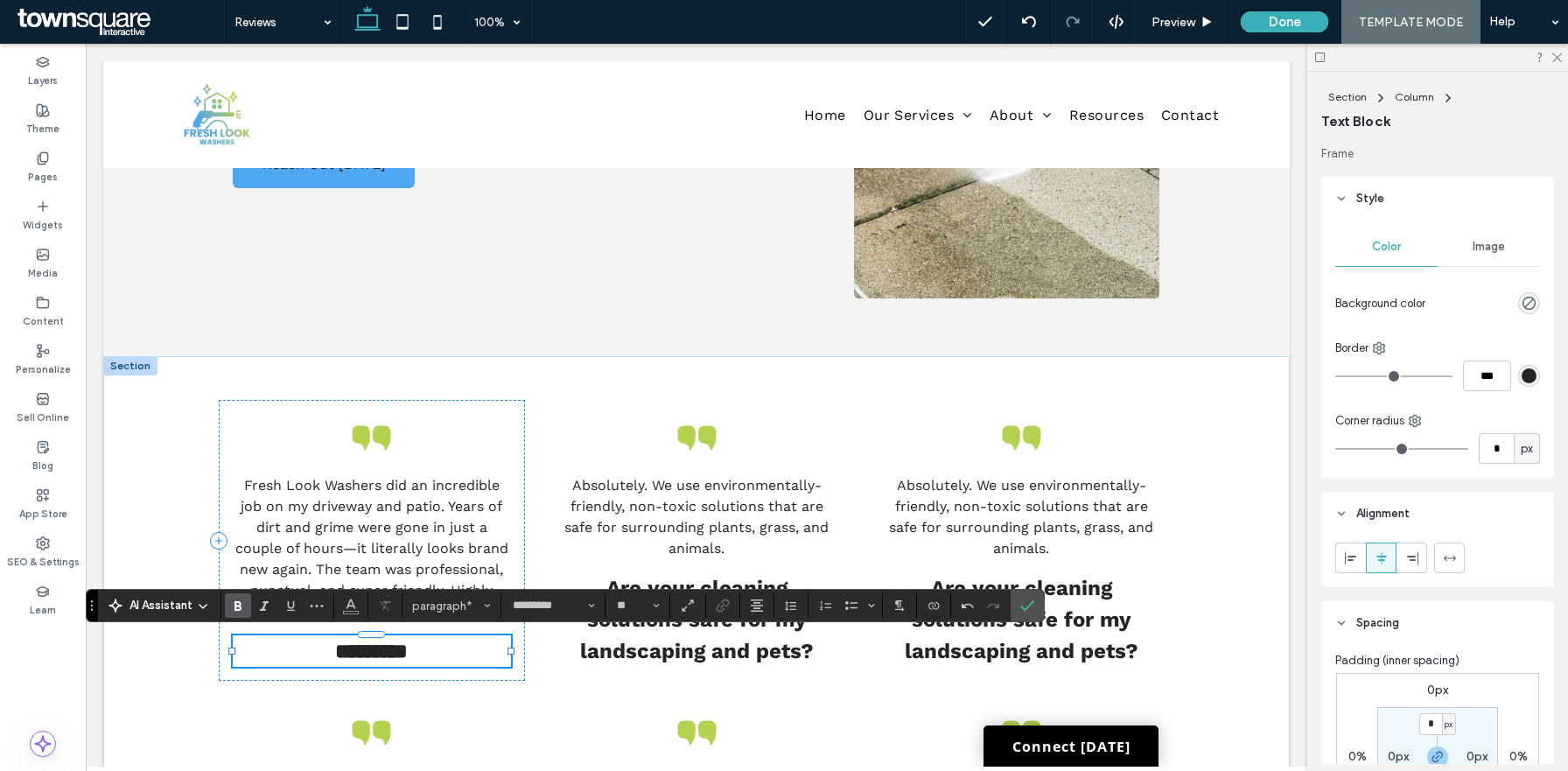
click at [337, 649] on strong "*********" at bounding box center [372, 651] width 73 height 21
click at [712, 504] on span "Absolutely. We use environmentally-friendly, non-toxic solutions that are safe …" at bounding box center [696, 516] width 265 height 80
click at [712, 504] on div "Absolutely. We use environmentally-friendly, non-toxic solutions that are safe …" at bounding box center [695, 517] width 277 height 84
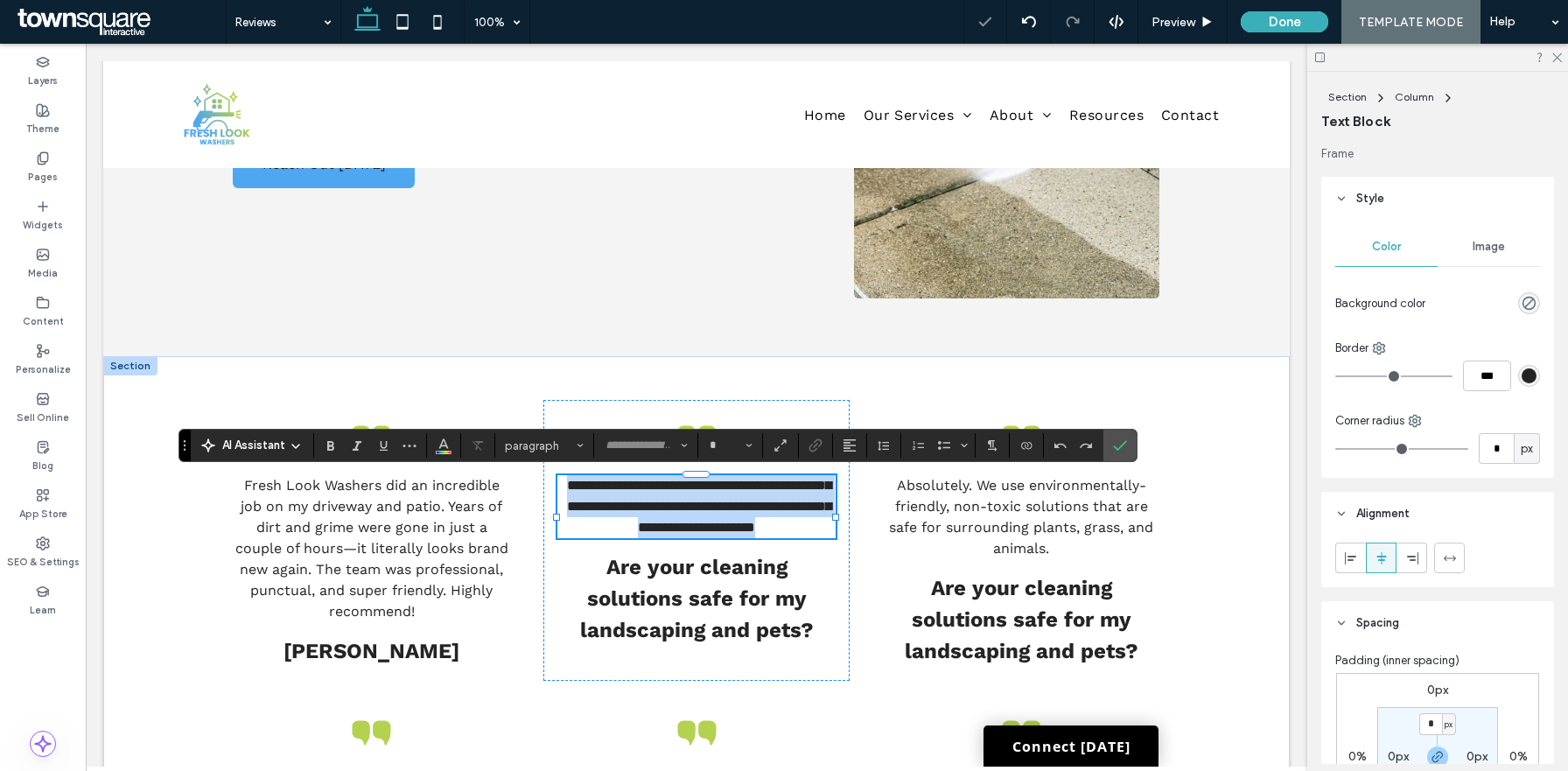
type input "*********"
type input "**"
paste div
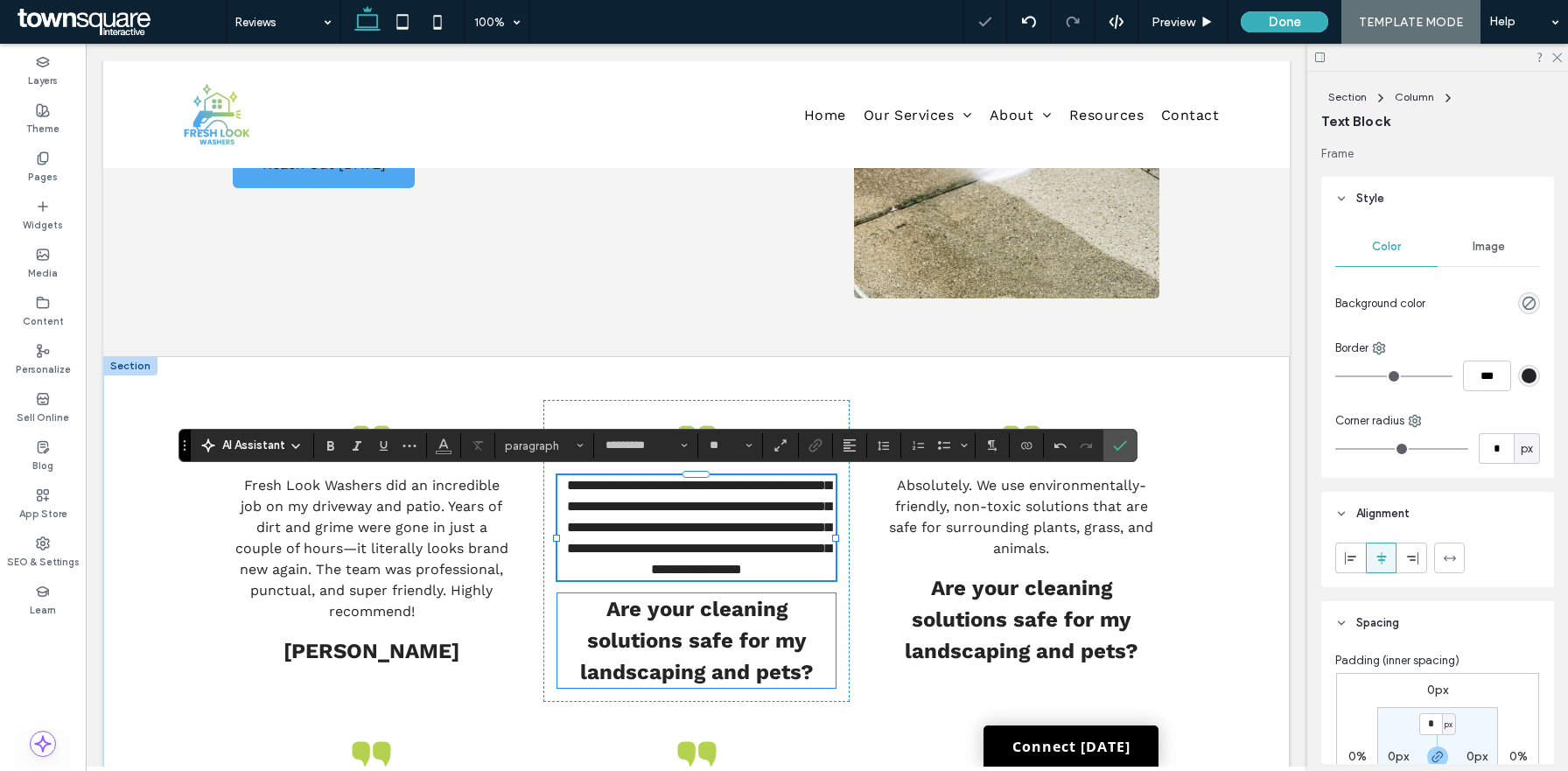
click at [691, 668] on strong "Are your cleaning solutions safe for my landscaping and pets?" at bounding box center [697, 641] width 233 height 88
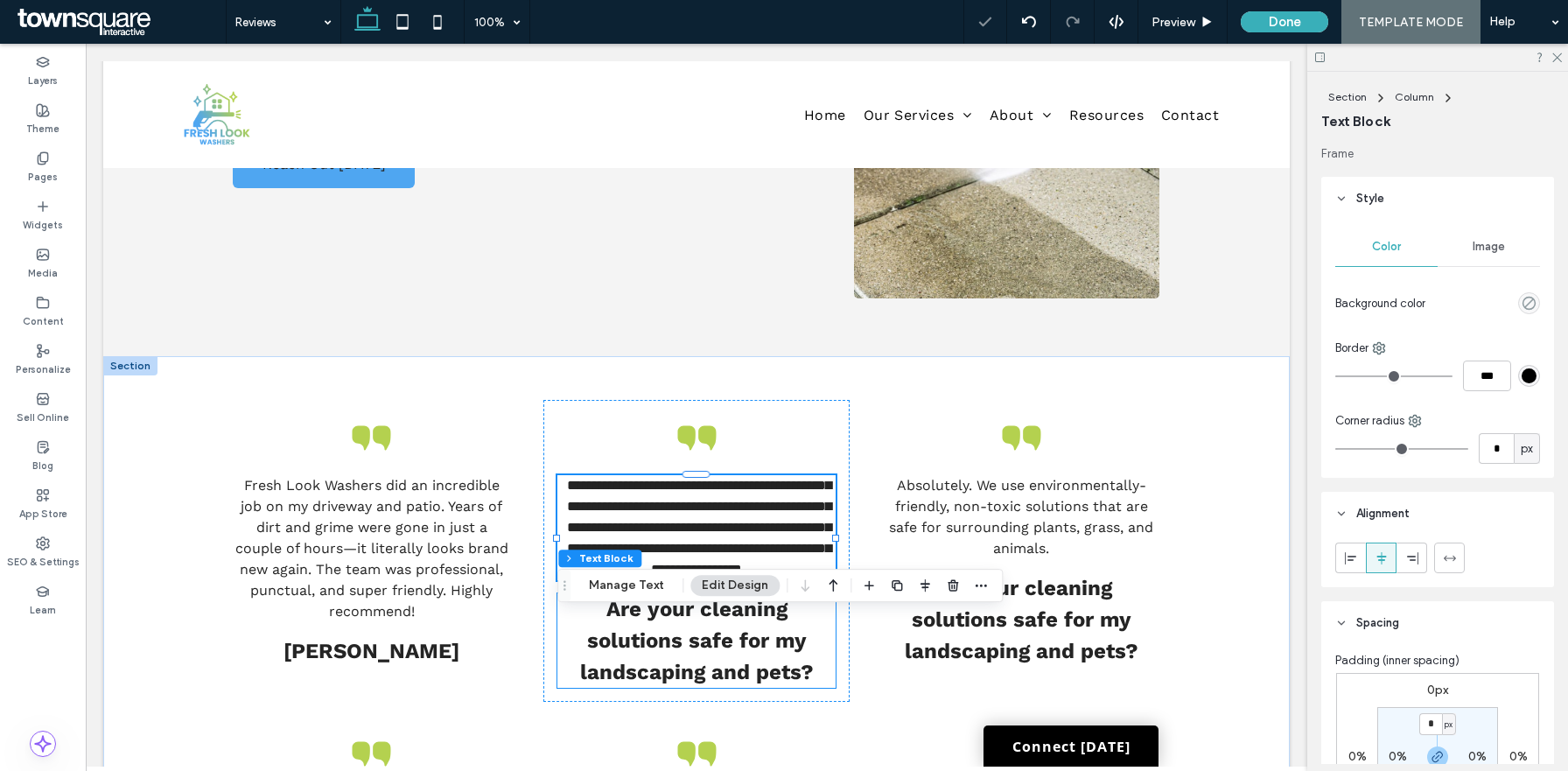
click at [691, 668] on div "Are your cleaning solutions safe for my landscaping and pets?" at bounding box center [695, 640] width 277 height 94
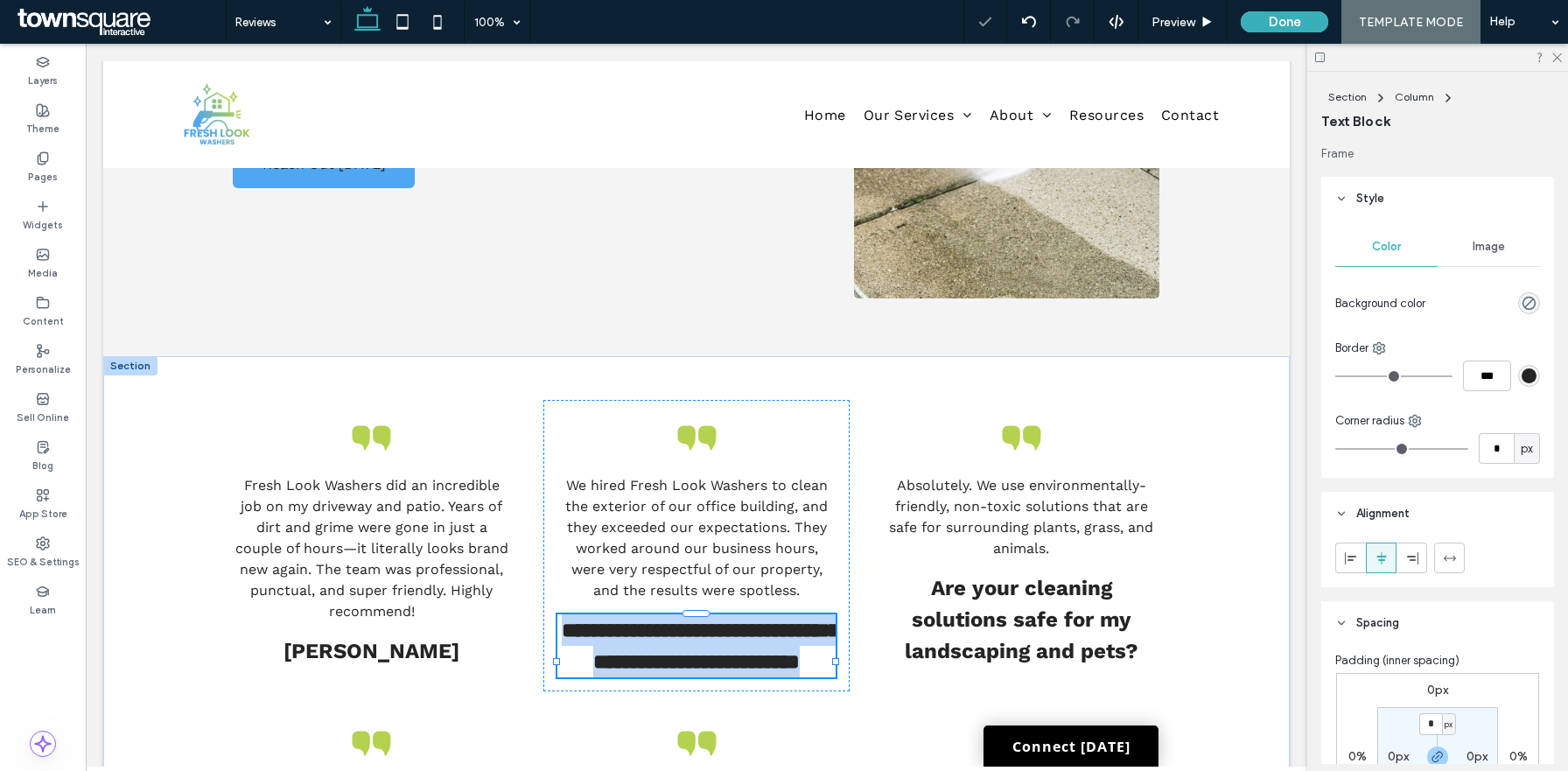
type input "*********"
type input "**"
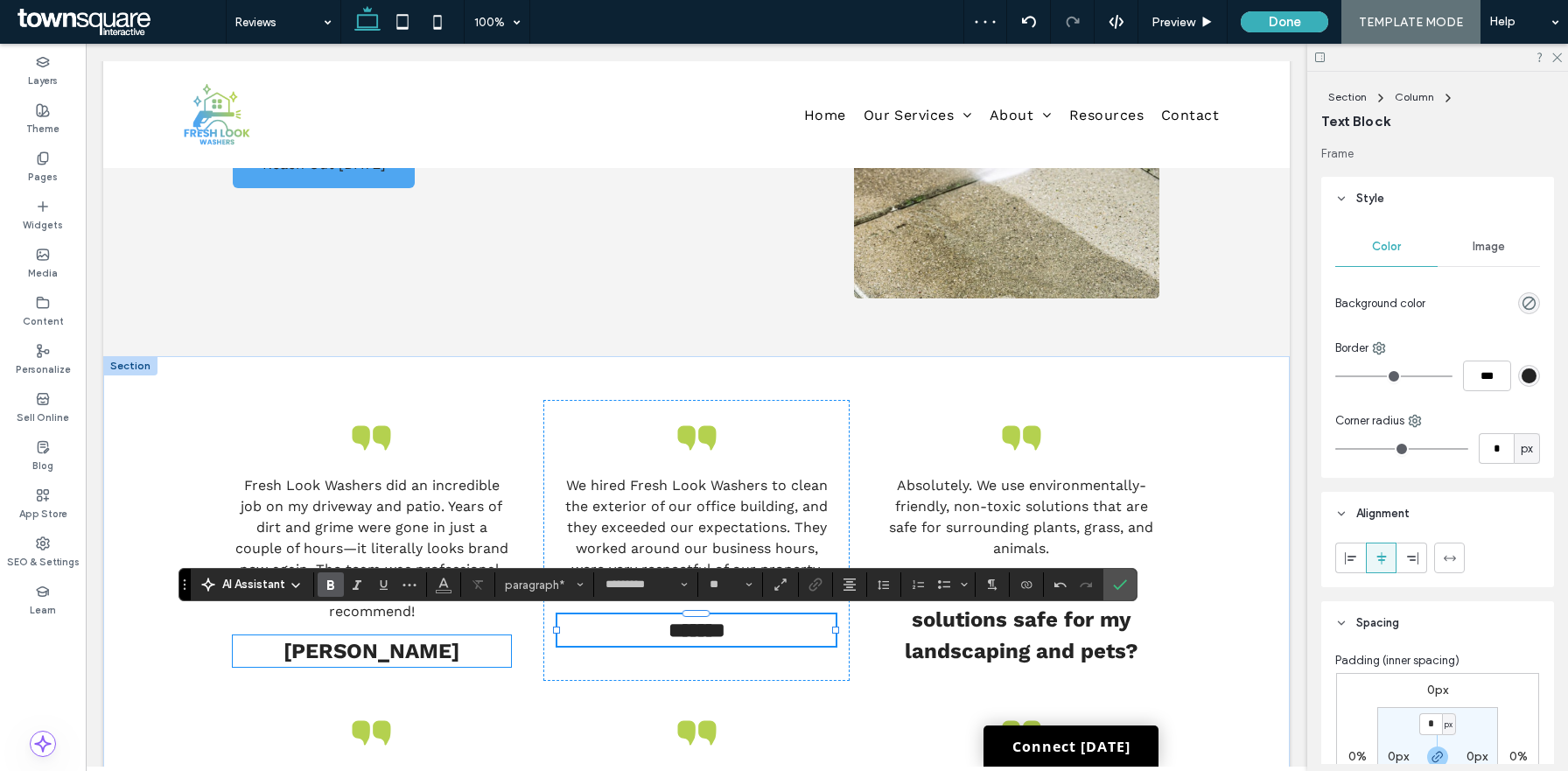
click at [434, 655] on p "Mandy K" at bounding box center [371, 650] width 277 height 31
click at [434, 655] on div "Mandy K" at bounding box center [371, 650] width 277 height 31
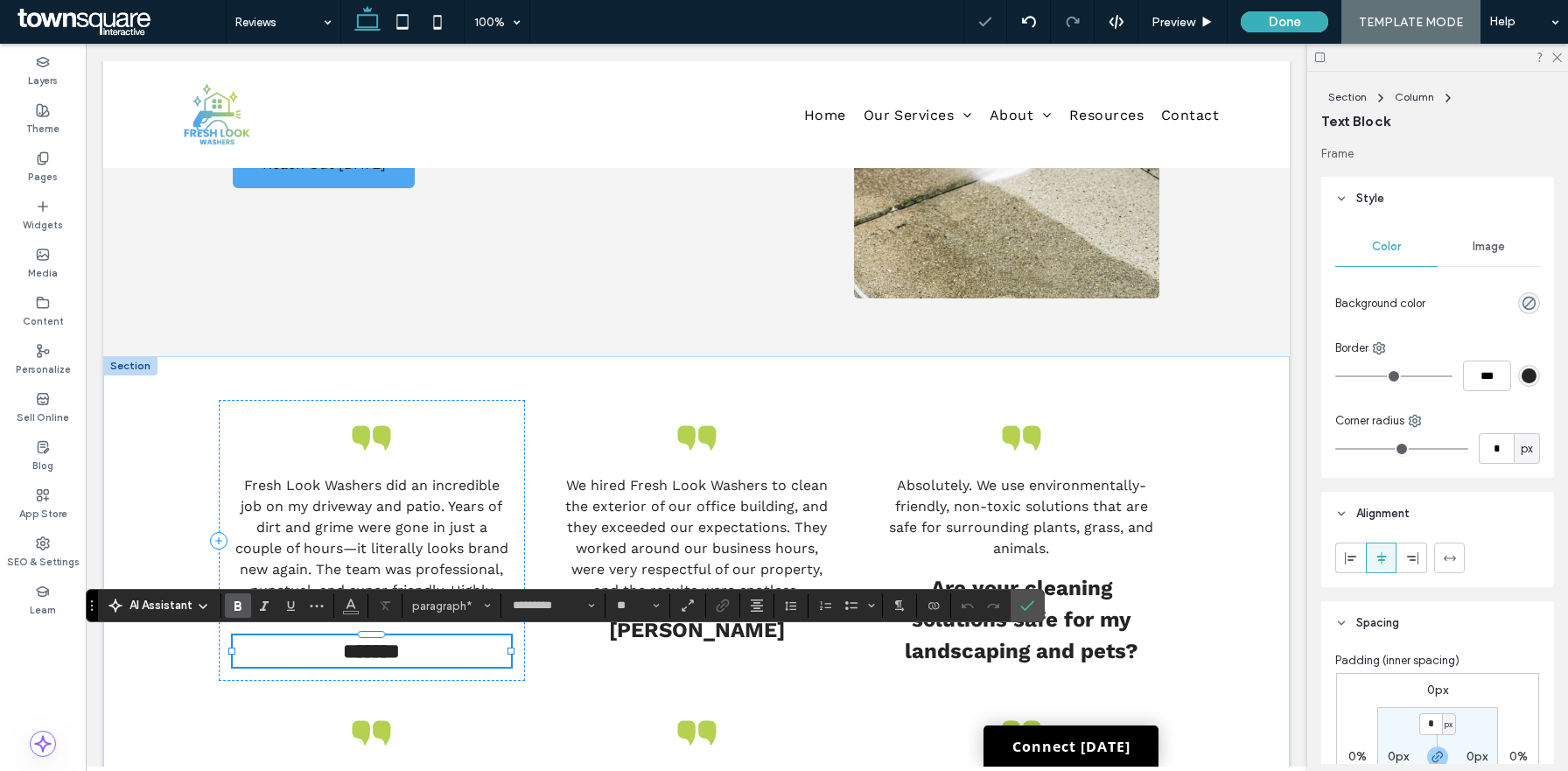
click at [434, 655] on p "*******" at bounding box center [371, 650] width 277 height 31
click at [1061, 529] on span "Absolutely. We use environmentally-friendly, non-toxic solutions that are safe …" at bounding box center [1021, 516] width 265 height 80
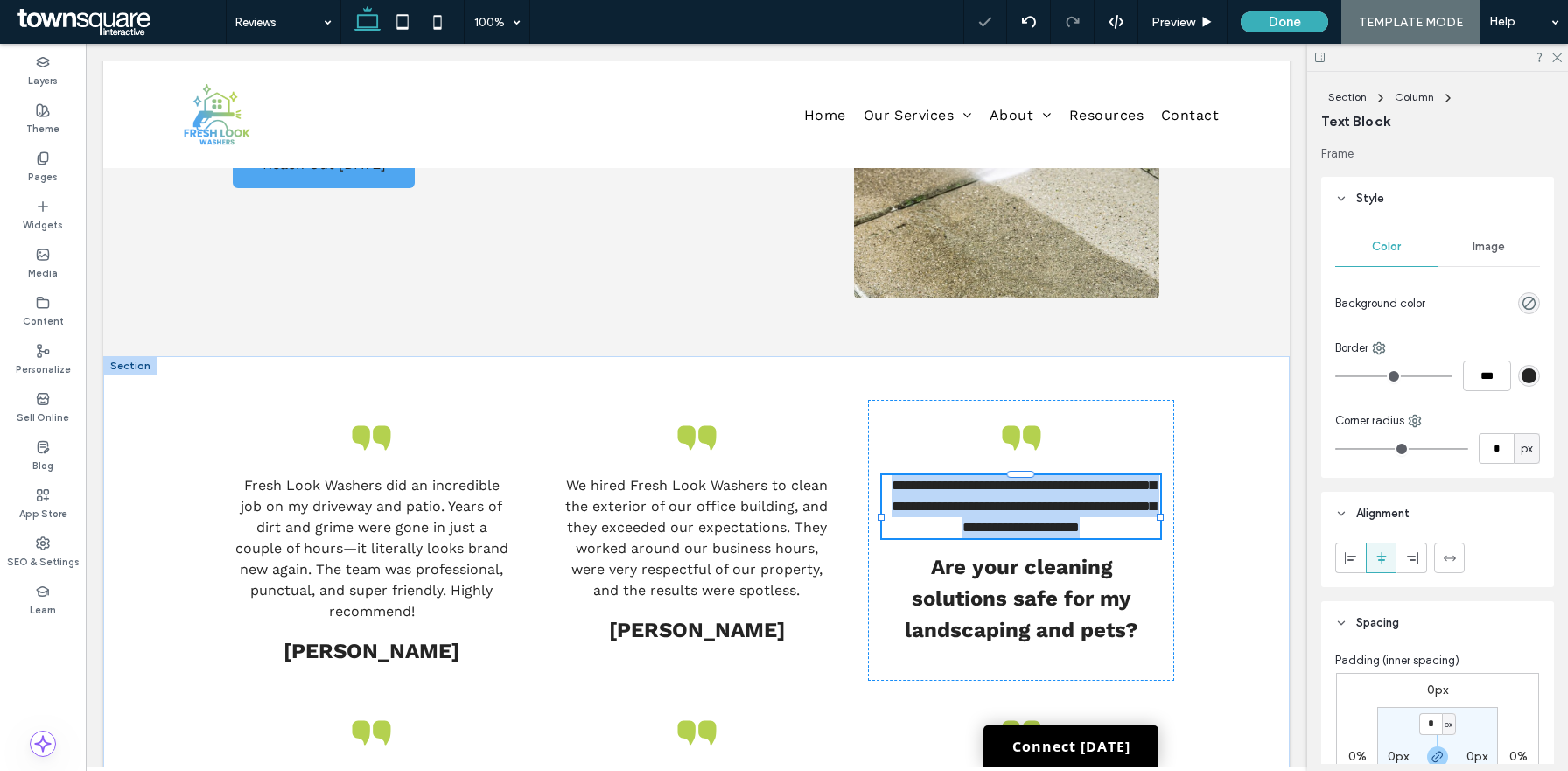
type input "*********"
type input "**"
paste div
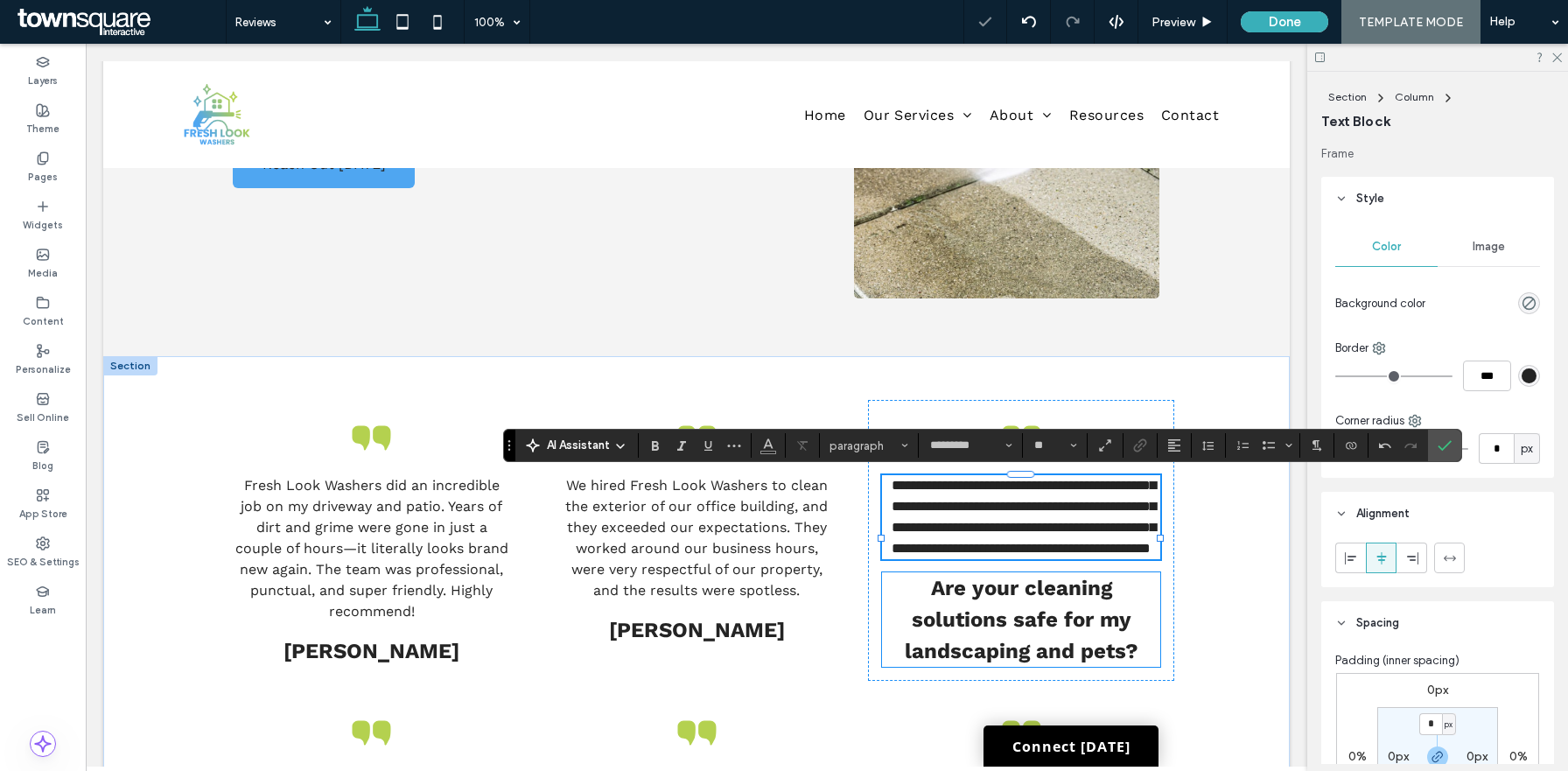
click at [1042, 639] on strong "Are your cleaning solutions safe for my landscaping and pets?" at bounding box center [1021, 619] width 233 height 88
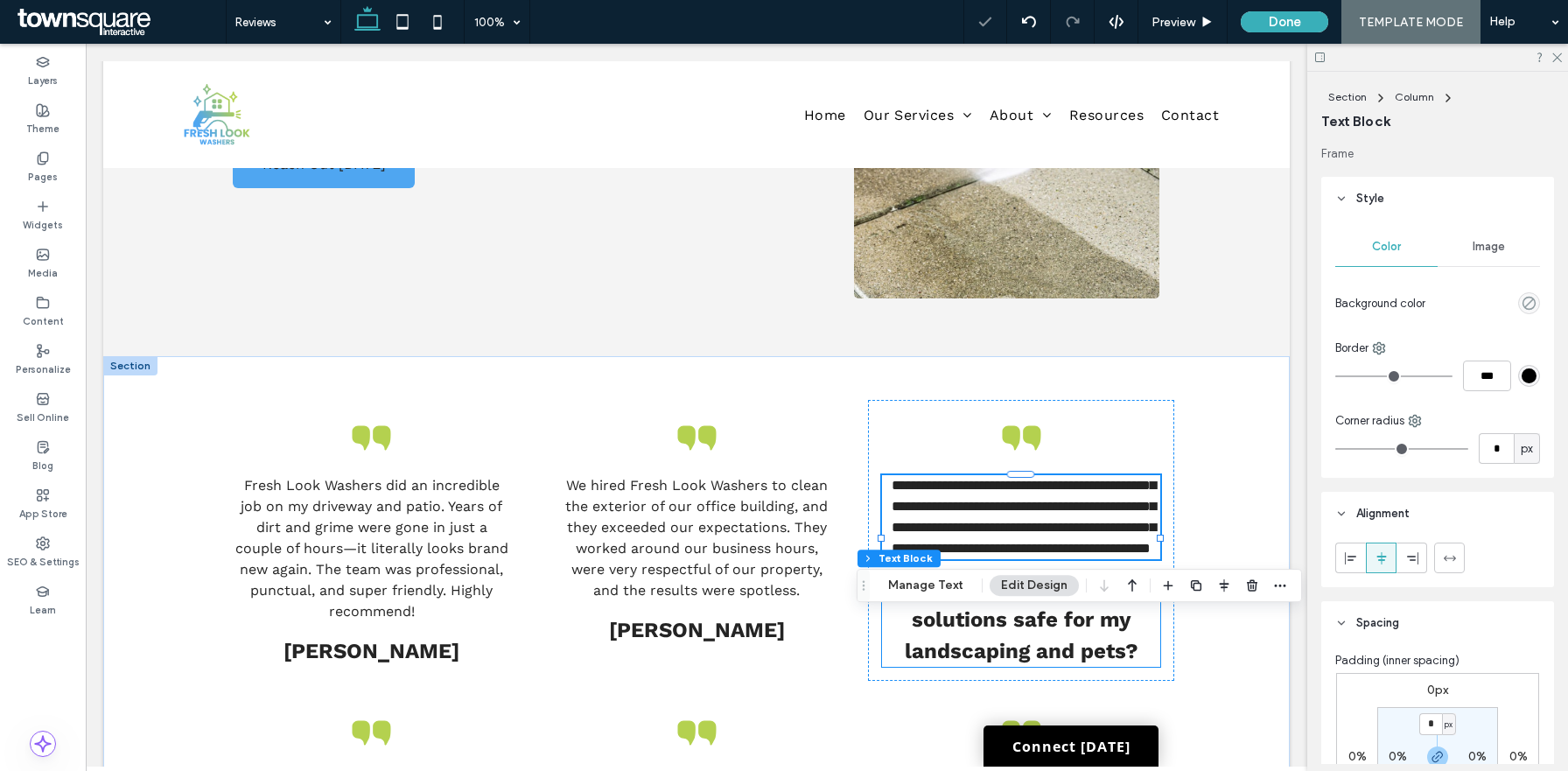
click at [1042, 639] on div "Are your cleaning solutions safe for my landscaping and pets?" at bounding box center [1020, 618] width 277 height 94
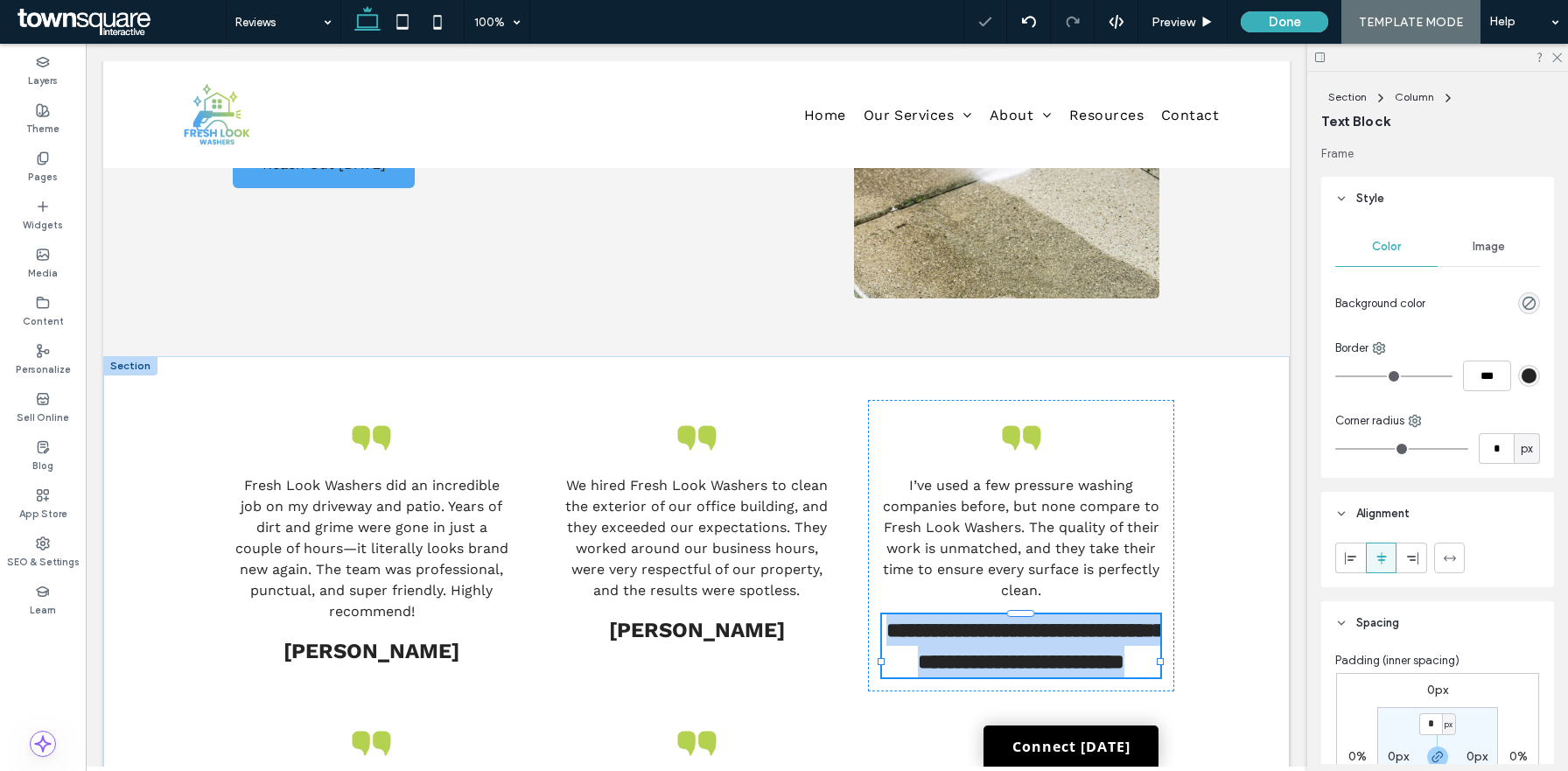
type input "*********"
type input "**"
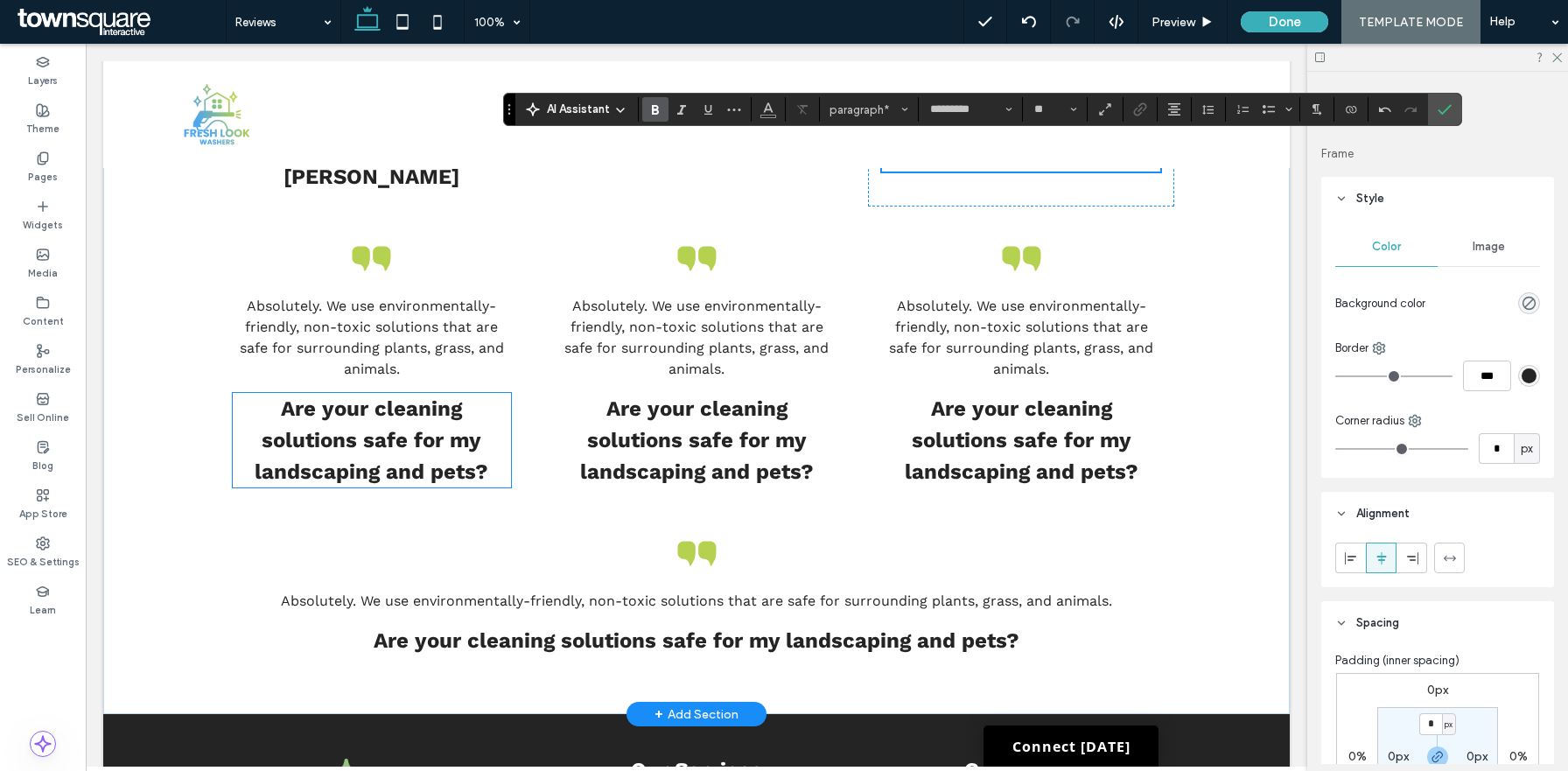
scroll to position [859, 0]
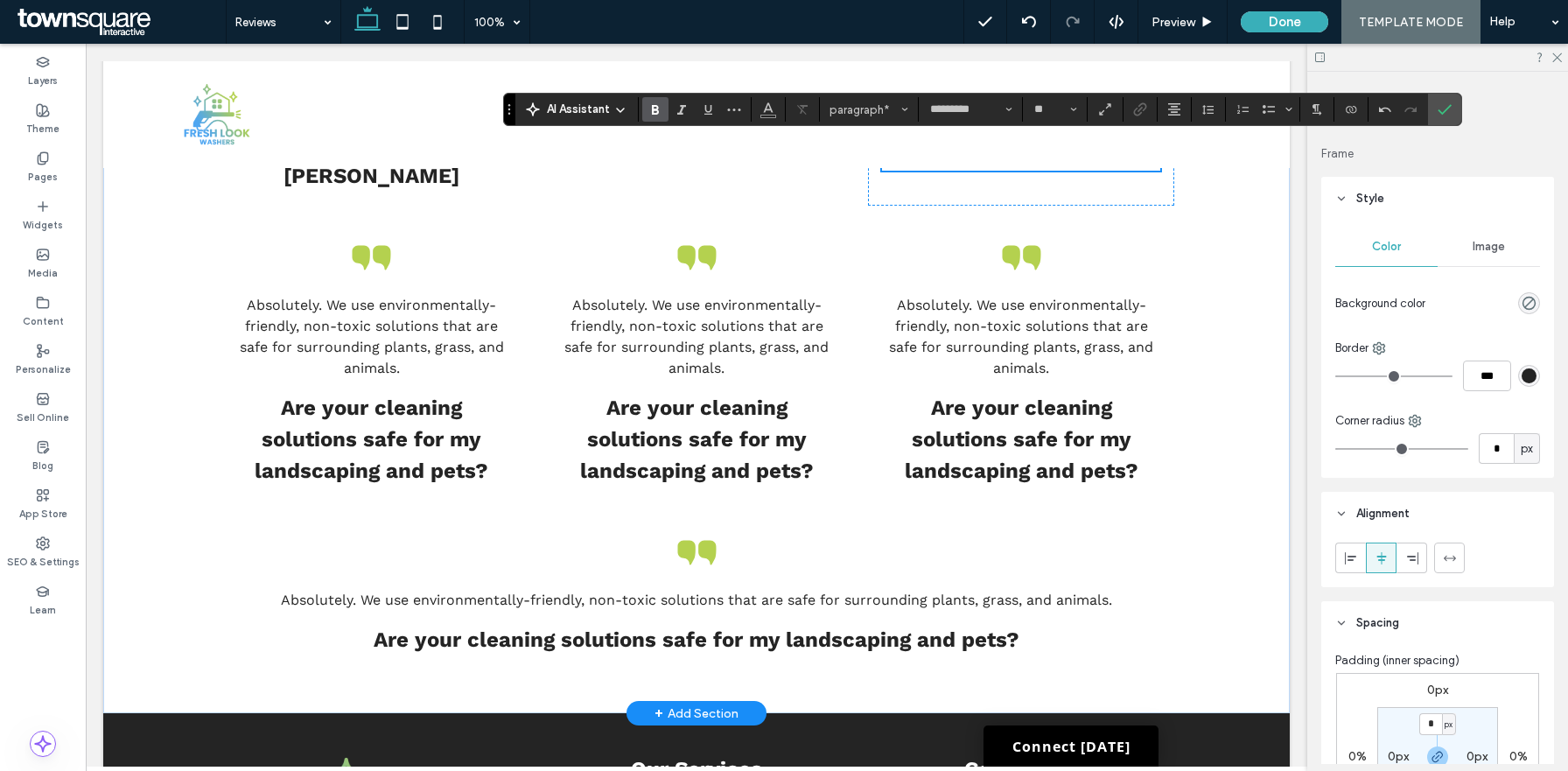
click at [448, 334] on p "Absolutely. We use environmentally-friendly, non-toxic solutions that are safe …" at bounding box center [371, 336] width 277 height 84
click at [448, 334] on div "Absolutely. We use environmentally-friendly, non-toxic solutions that are safe …" at bounding box center [371, 336] width 277 height 84
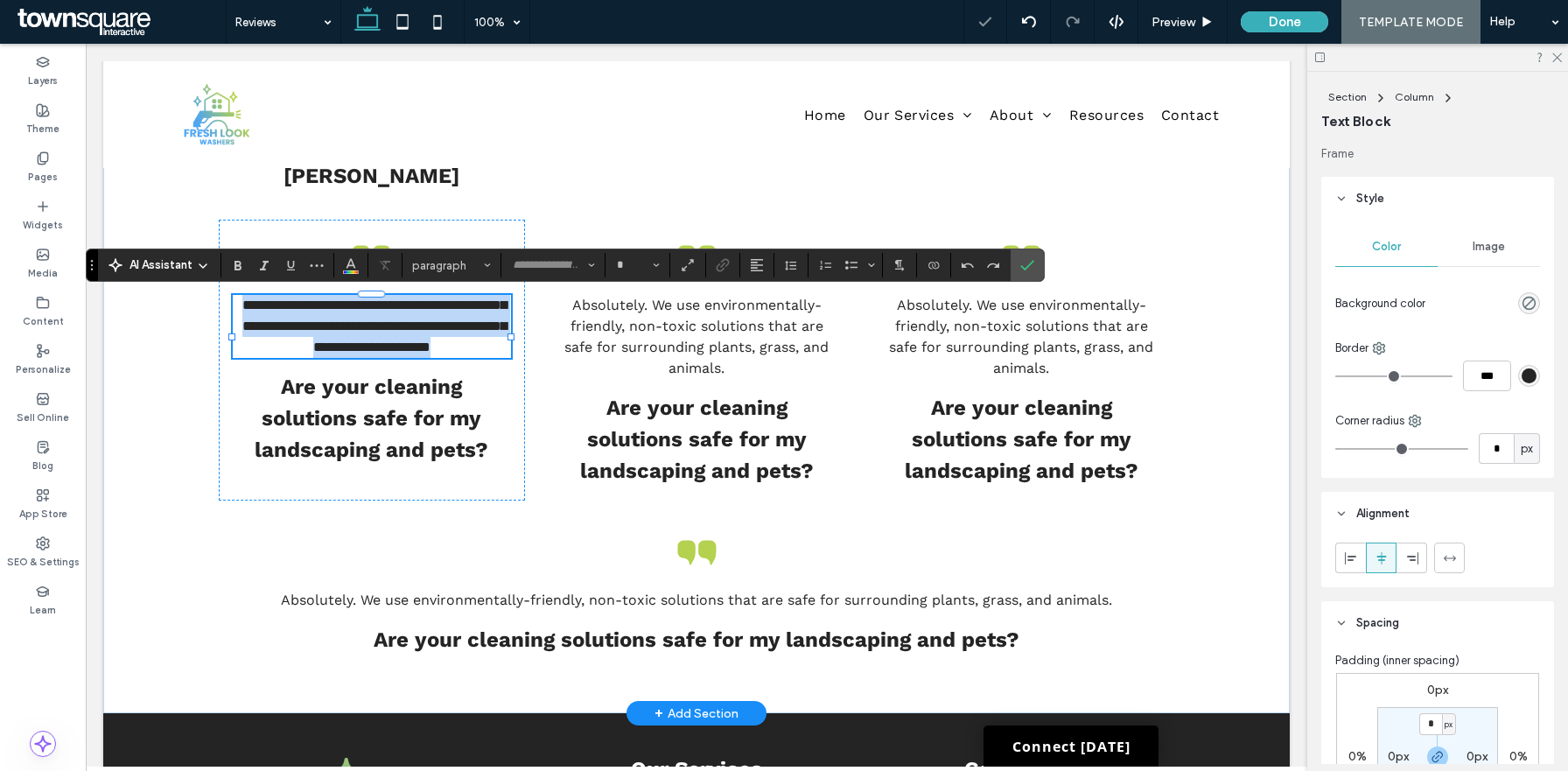
type input "*********"
type input "**"
paste div
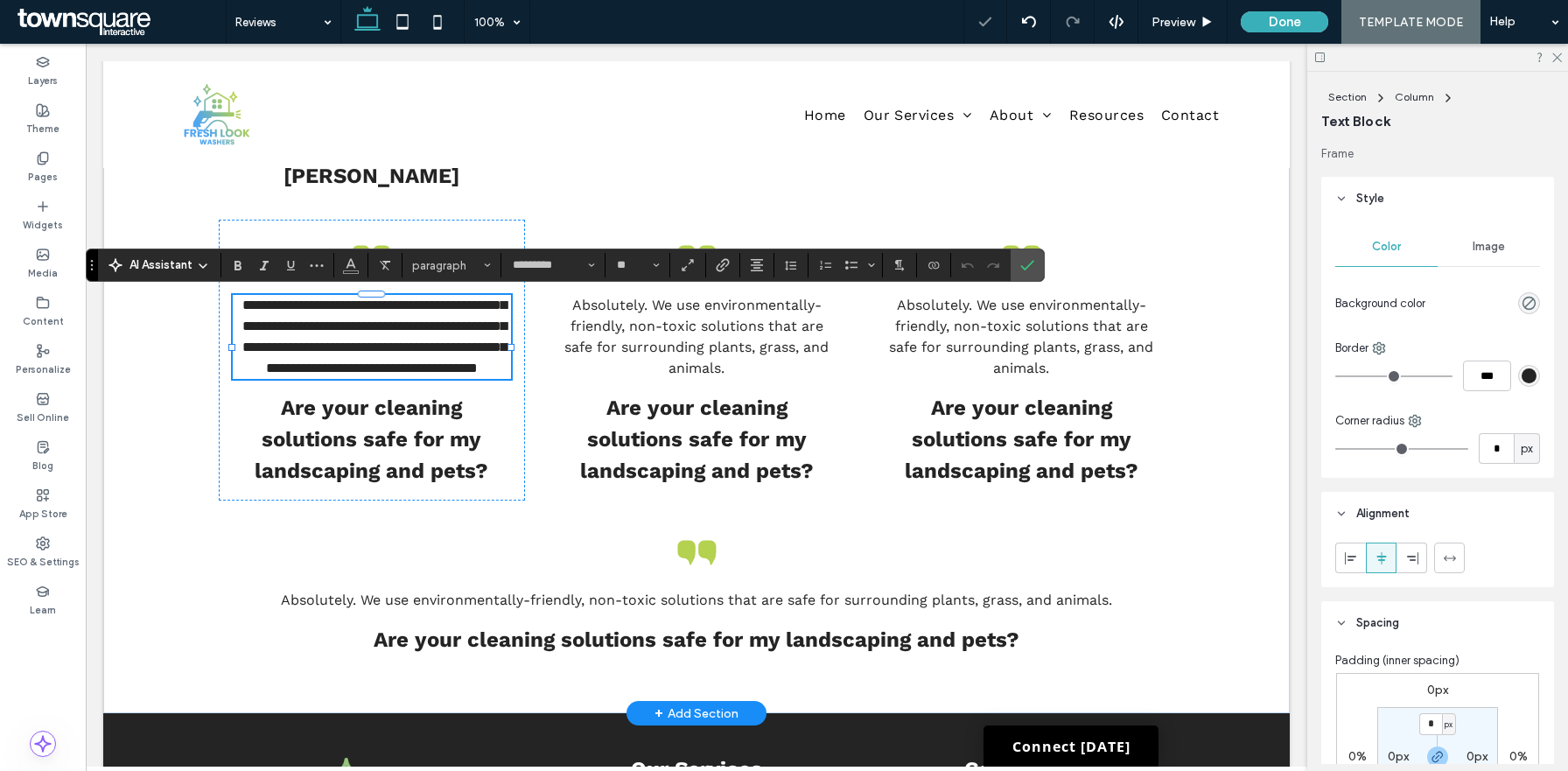
scroll to position [2, 0]
click at [406, 458] on strong "Are your cleaning solutions safe for my landscaping and pets?" at bounding box center [372, 439] width 233 height 88
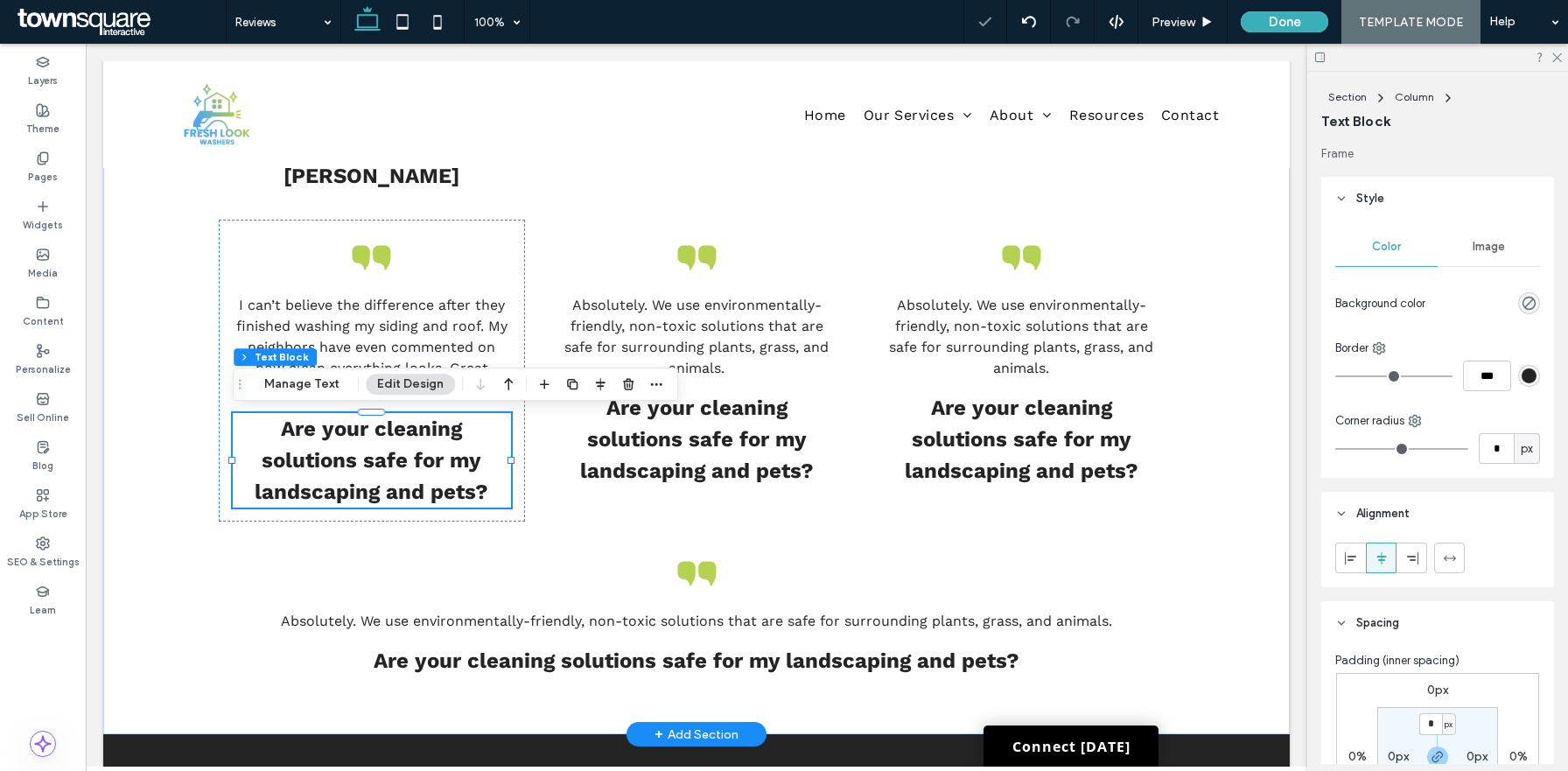
click at [406, 458] on strong "Are your cleaning solutions safe for my landscaping and pets?" at bounding box center [372, 460] width 233 height 88
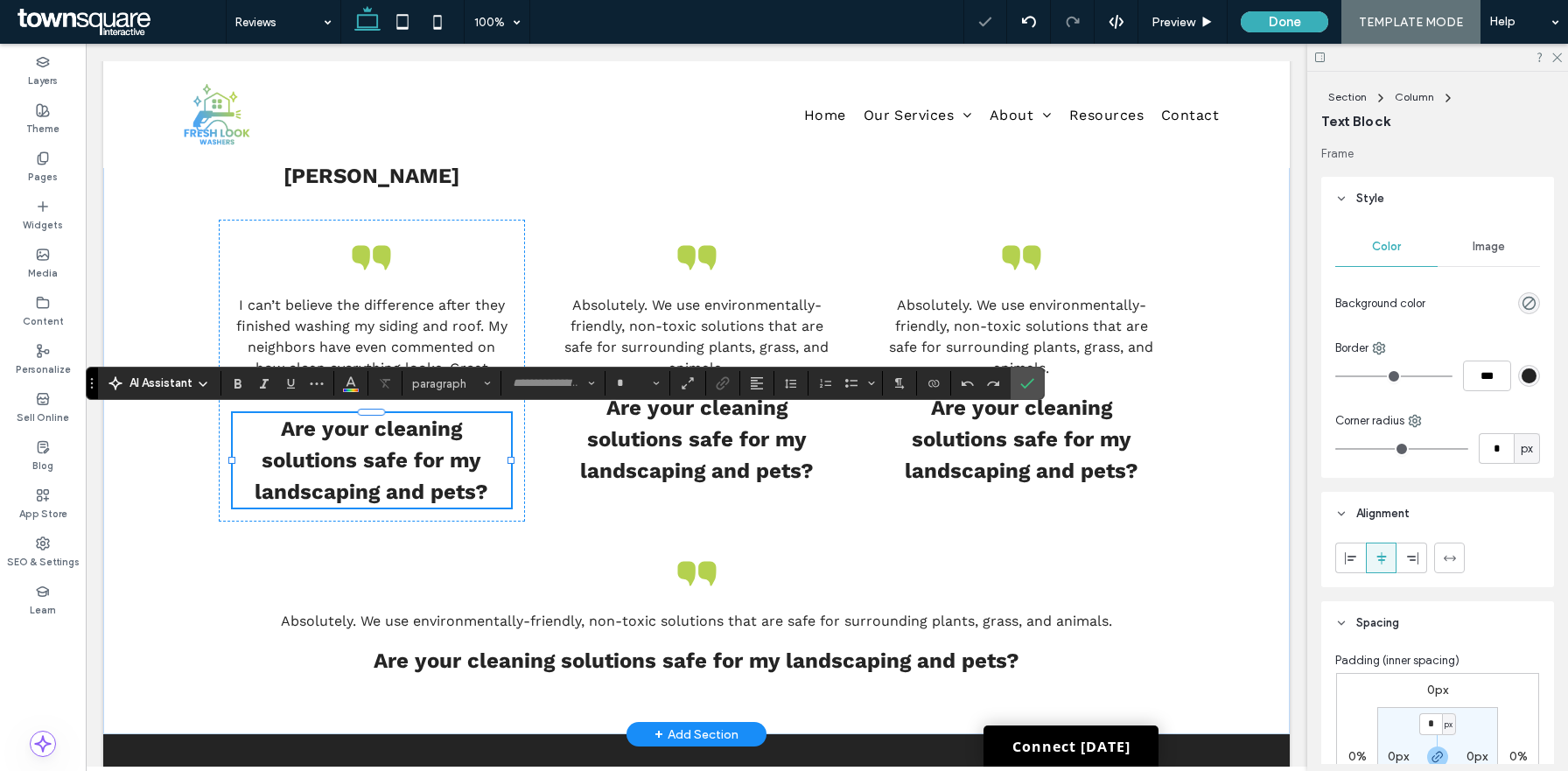
type input "*********"
type input "**"
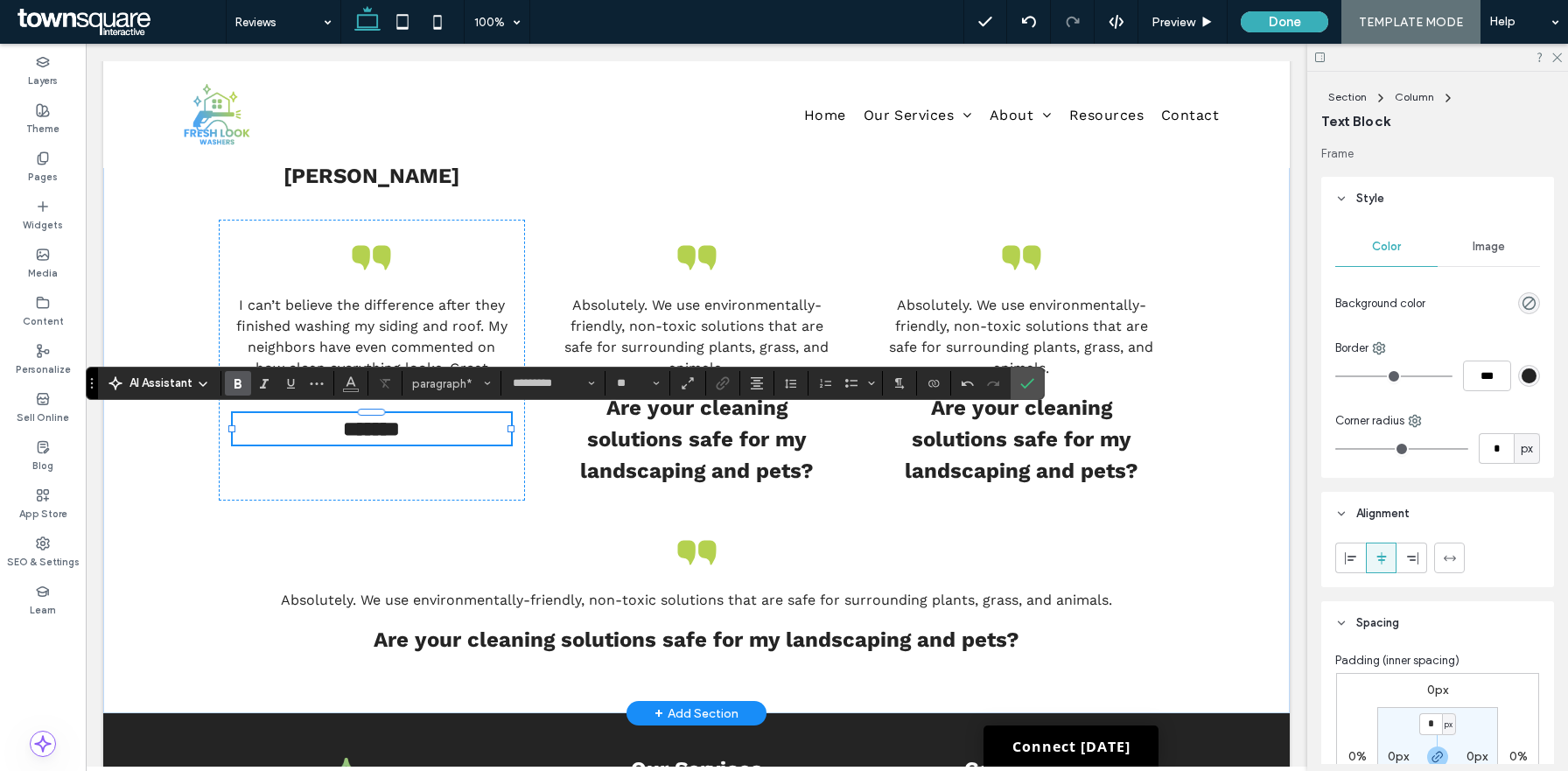
click at [720, 330] on span "Absolutely. We use environmentally-friendly, non-toxic solutions that are safe …" at bounding box center [696, 336] width 265 height 80
click at [720, 330] on div "Absolutely. We use environmentally-friendly, non-toxic solutions that are safe …" at bounding box center [695, 336] width 277 height 84
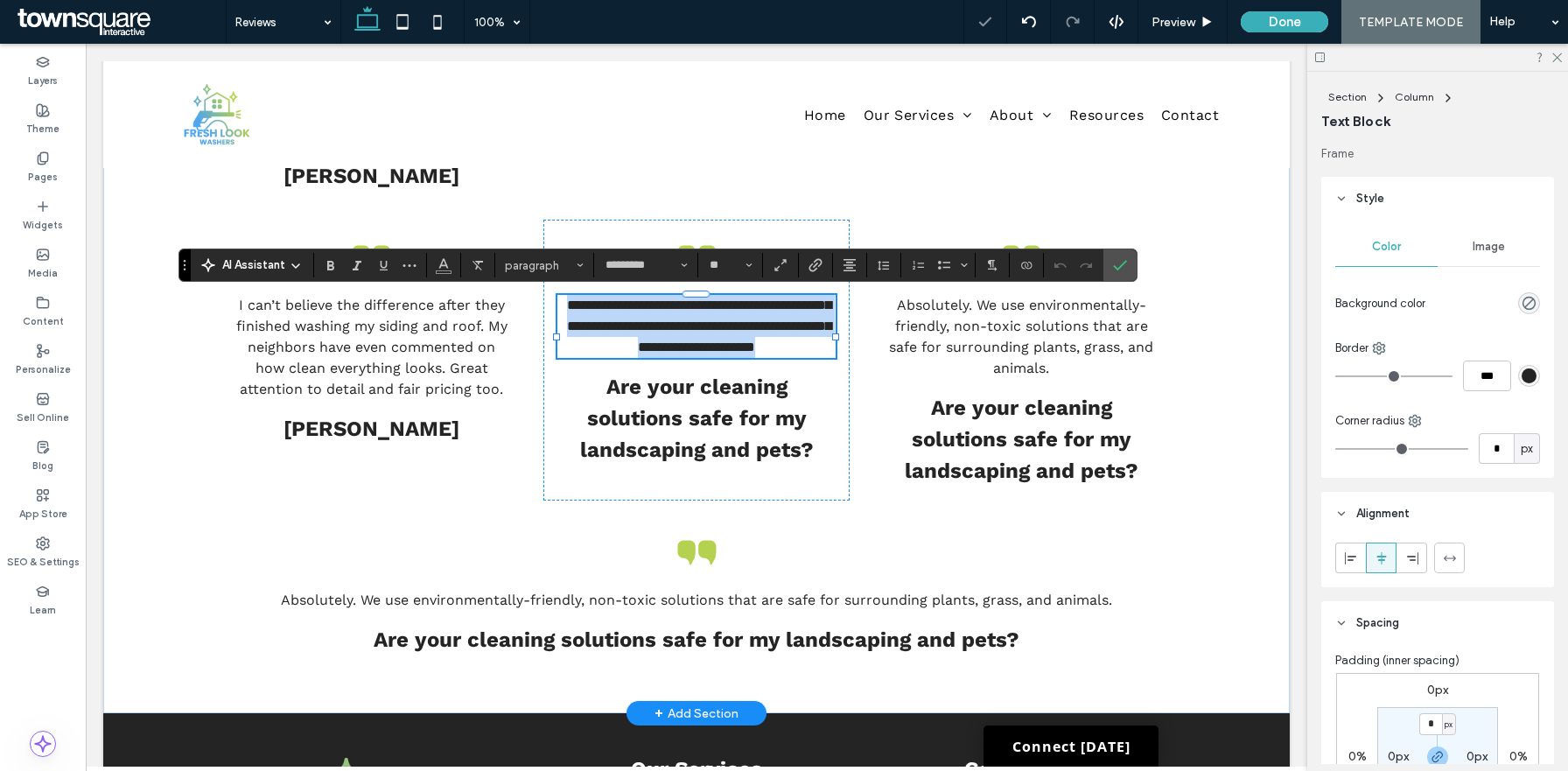
paste div
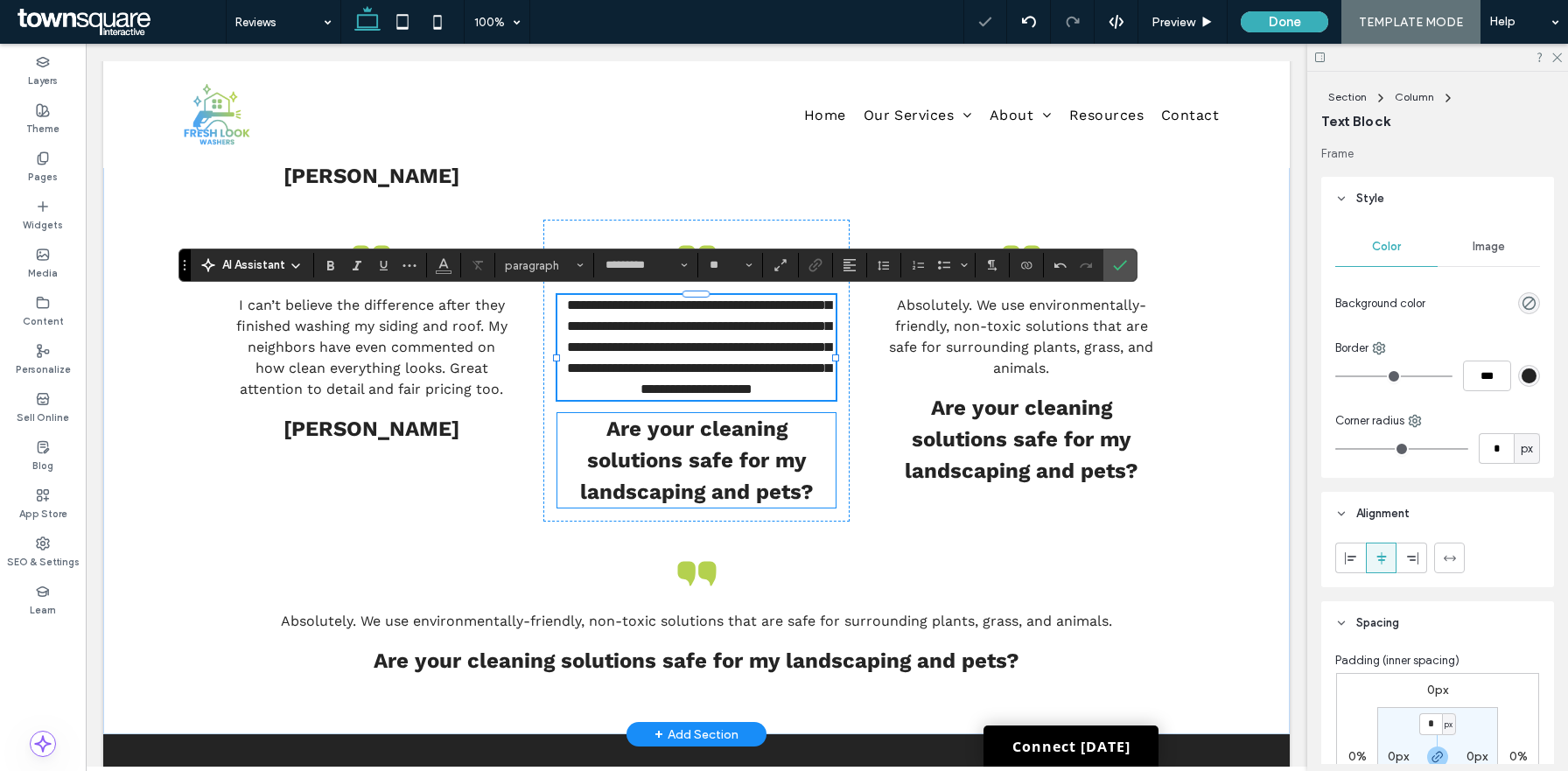
click at [695, 490] on strong "Are your cleaning solutions safe for my landscaping and pets?" at bounding box center [697, 460] width 233 height 88
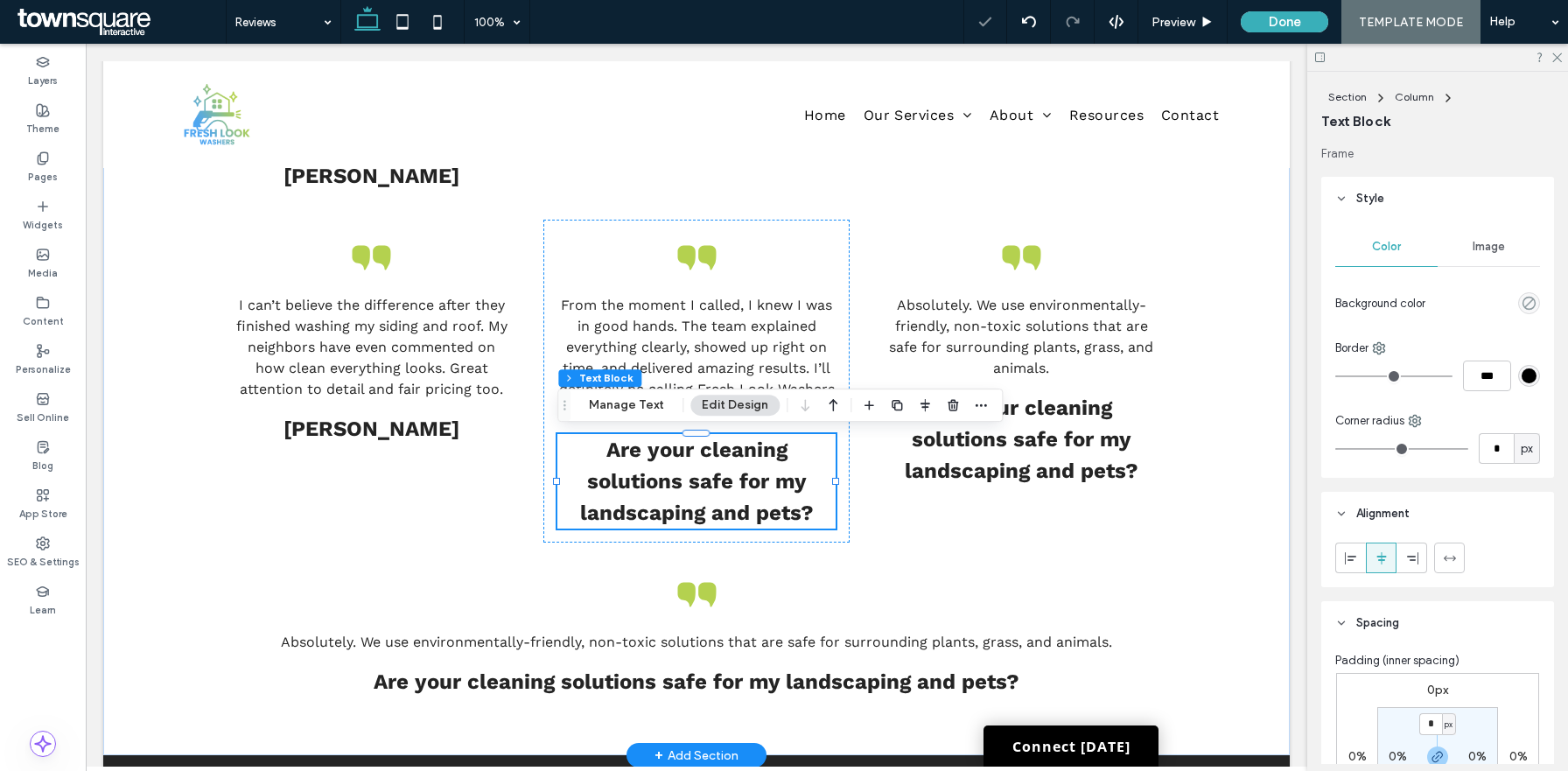
click at [695, 490] on div "Are your cleaning solutions safe for my landscaping and pets?" at bounding box center [695, 480] width 277 height 94
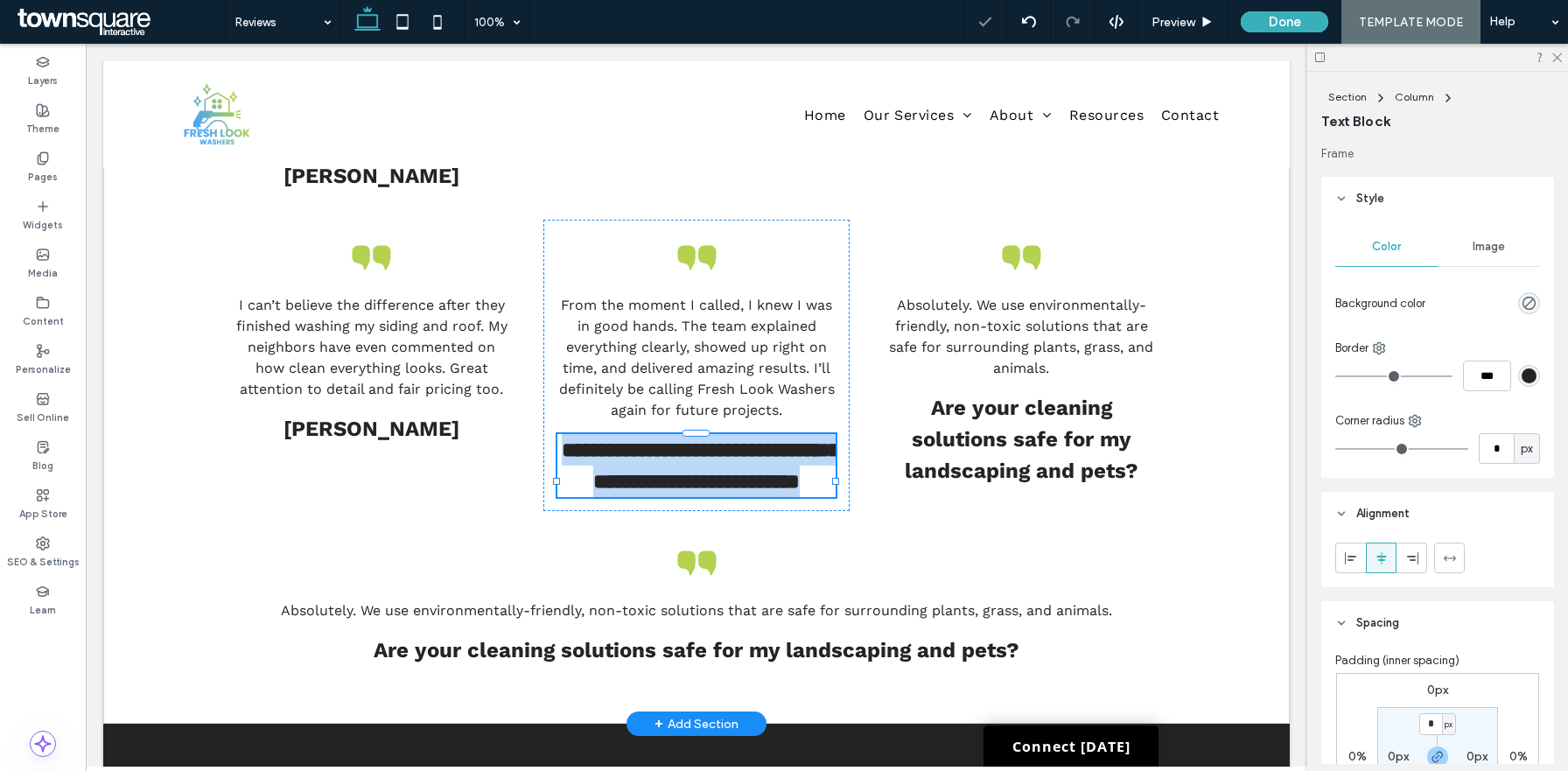
type input "*********"
type input "**"
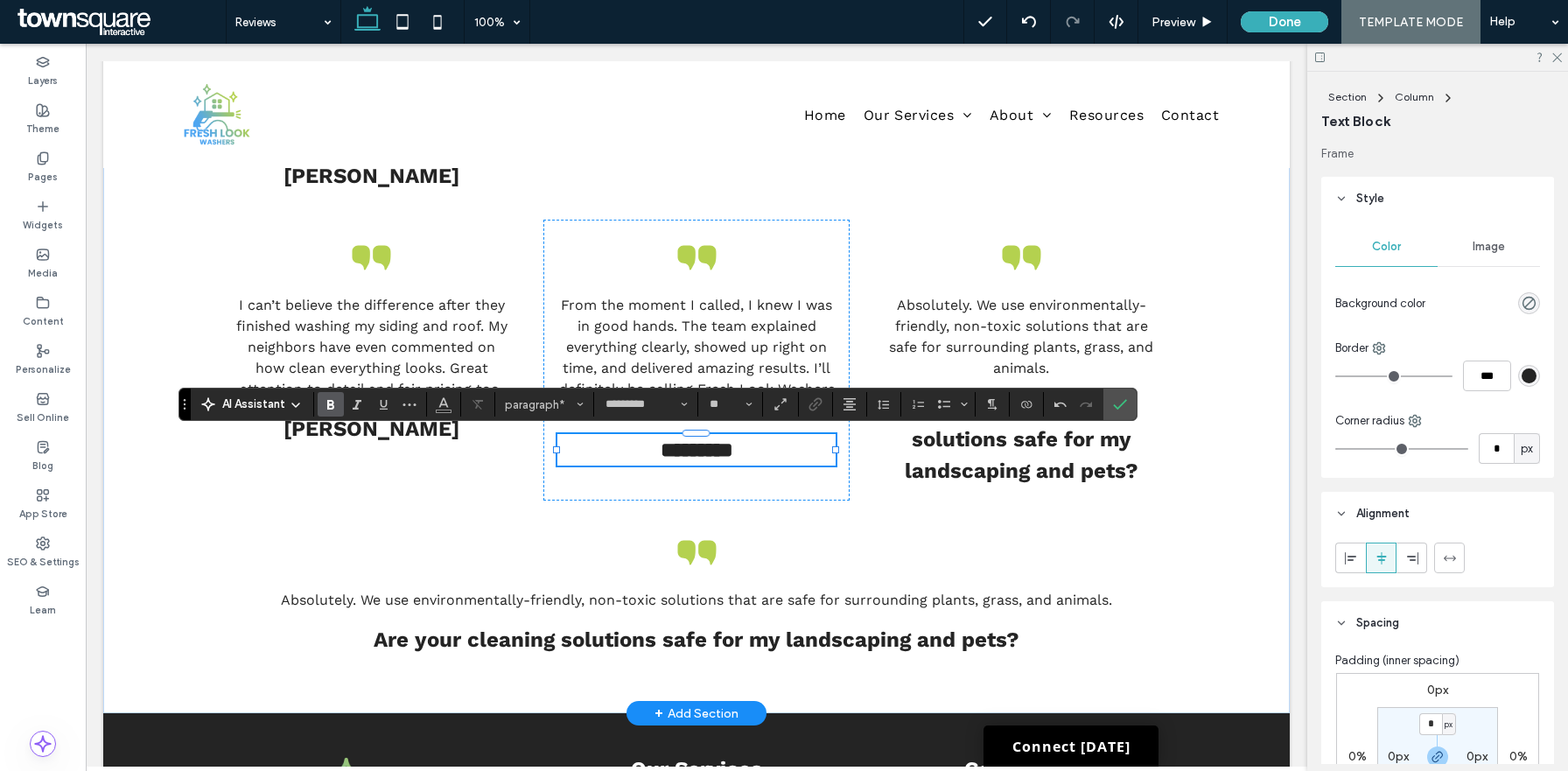
click at [991, 345] on span "Absolutely. We use environmentally-friendly, non-toxic solutions that are safe …" at bounding box center [1021, 336] width 265 height 80
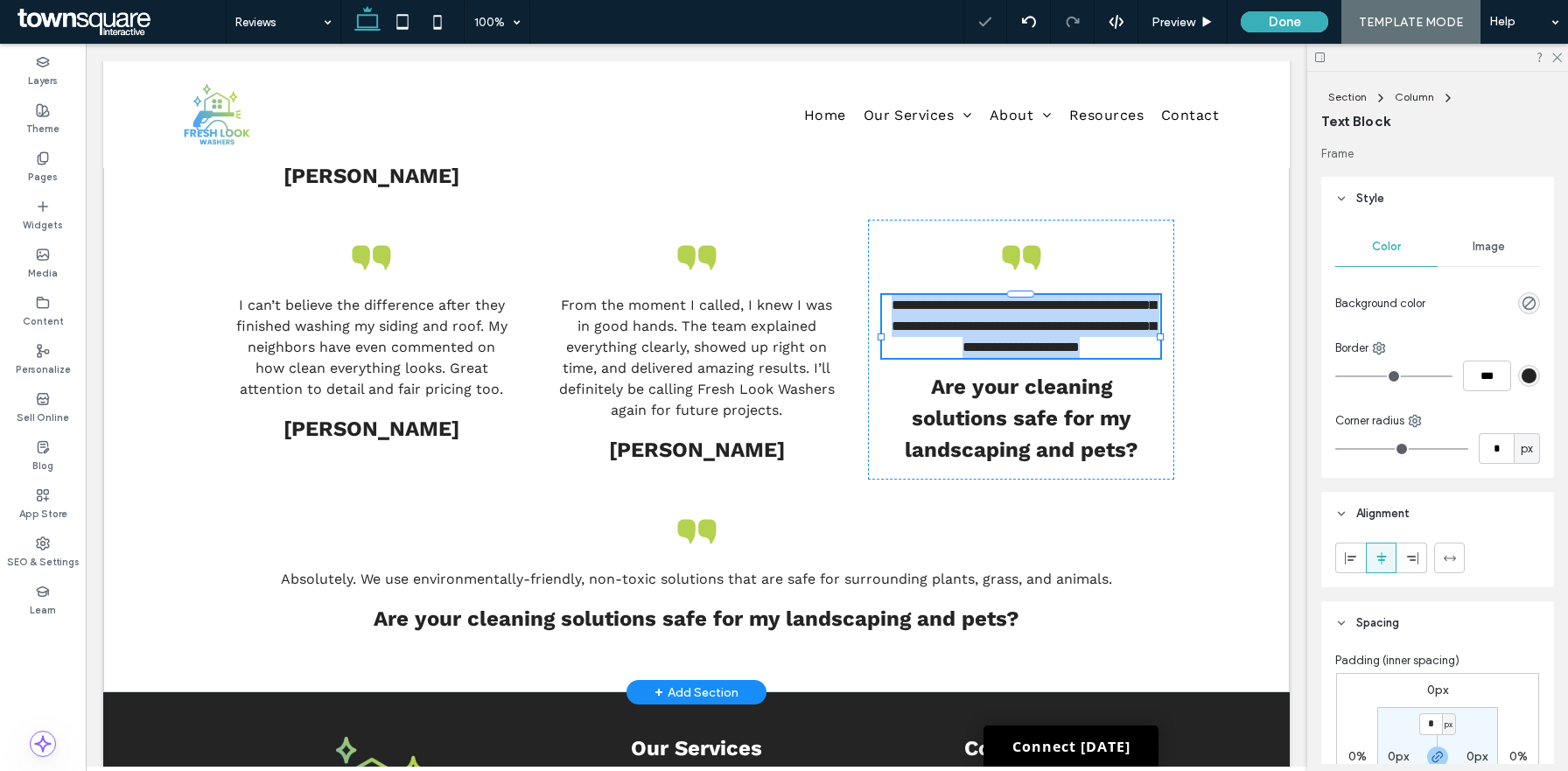
type input "*********"
type input "**"
paste div
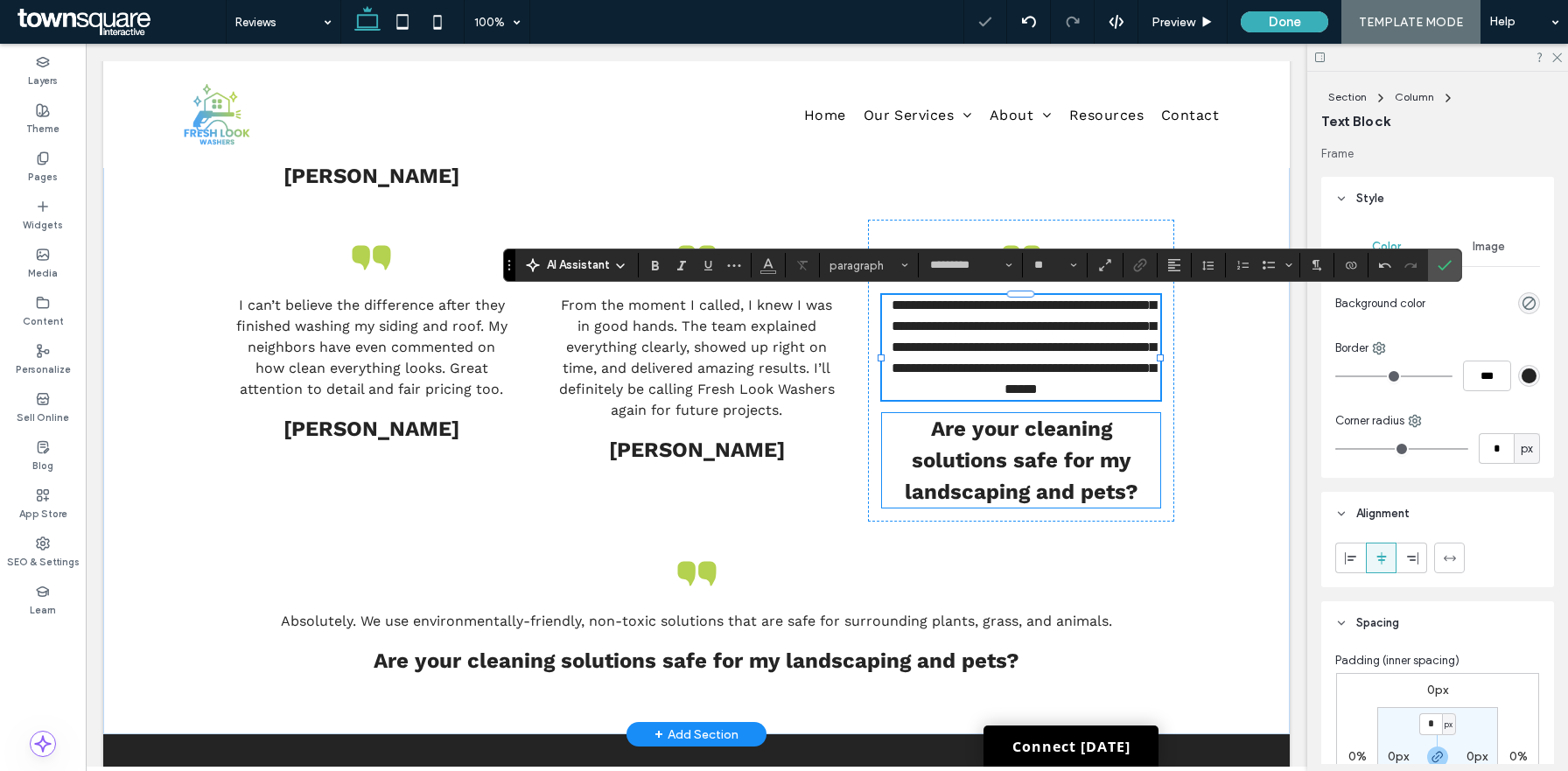
click at [975, 502] on strong "Are your cleaning solutions safe for my landscaping and pets?" at bounding box center [1021, 460] width 233 height 88
click at [975, 502] on div "Are your cleaning solutions safe for my landscaping and pets?" at bounding box center [1020, 460] width 277 height 94
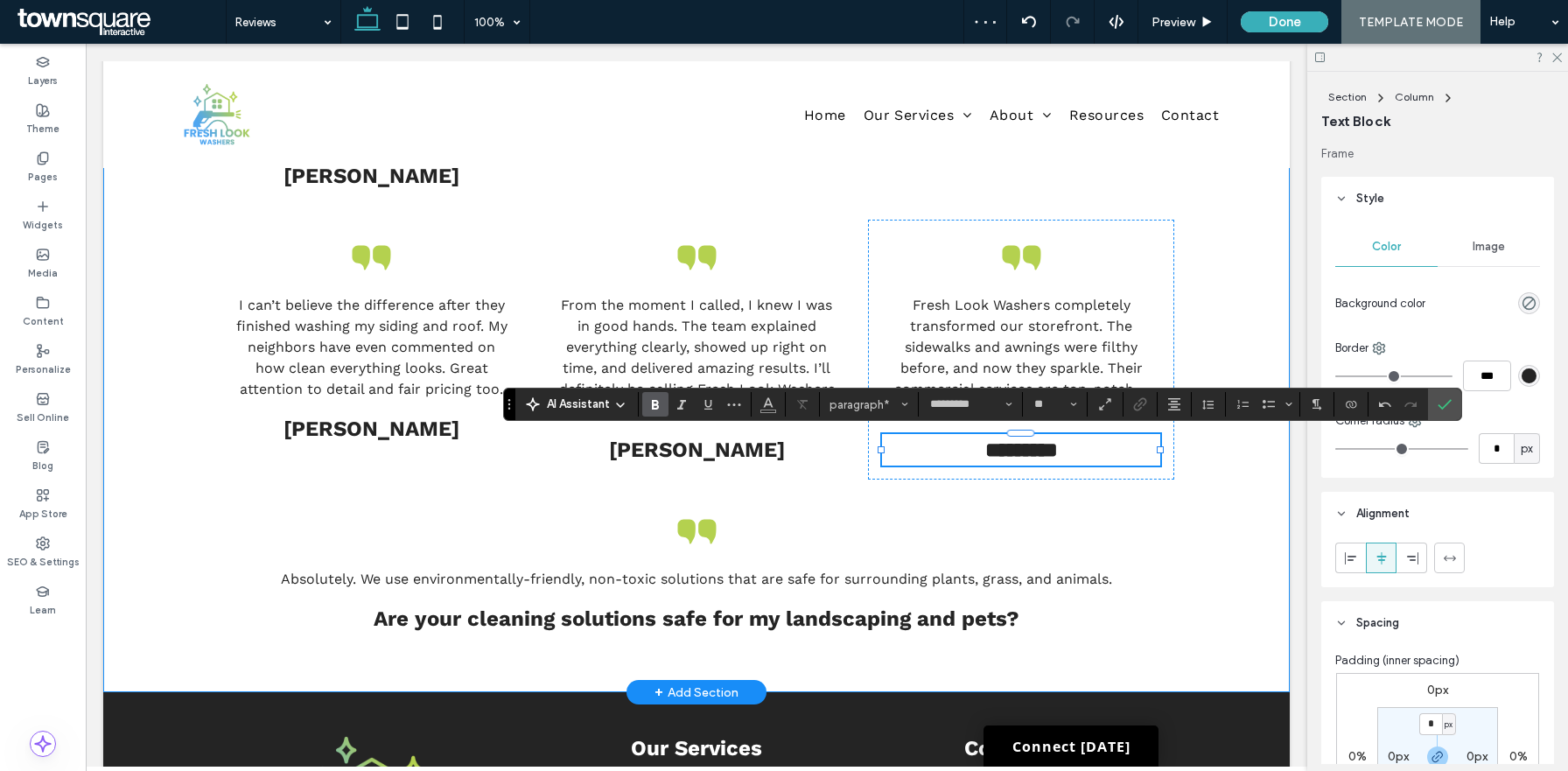
click at [1227, 536] on div "Fresh Look Washers did an incredible job on my driveway and patio. Years of dir…" at bounding box center [696, 287] width 1187 height 811
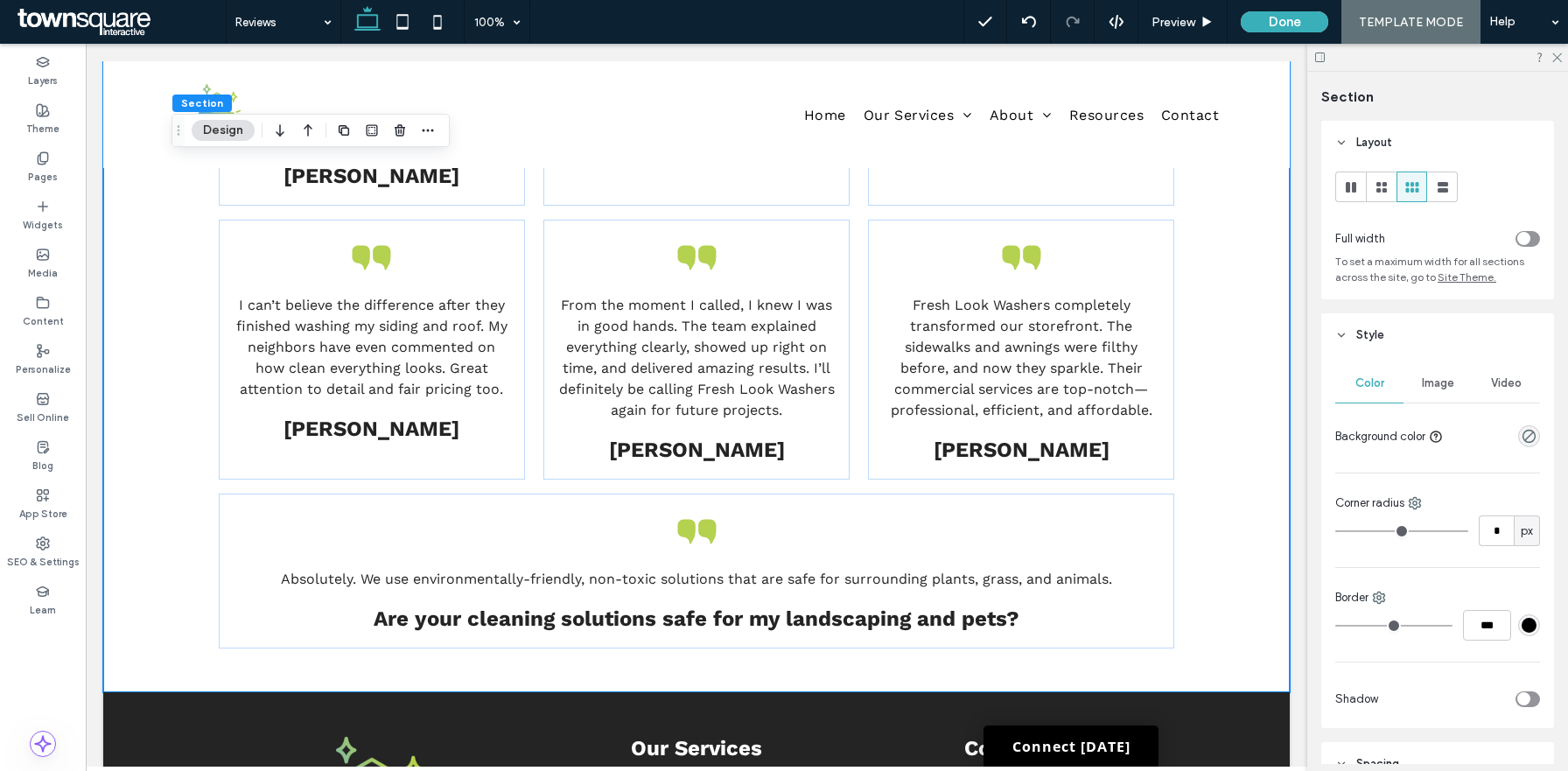
click at [493, 584] on span "Absolutely. We use environmentally-friendly, non-toxic solutions that are safe …" at bounding box center [696, 578] width 832 height 17
click at [493, 584] on div "Absolutely. We use environmentally-friendly, non-toxic solutions that are safe …" at bounding box center [696, 579] width 928 height 21
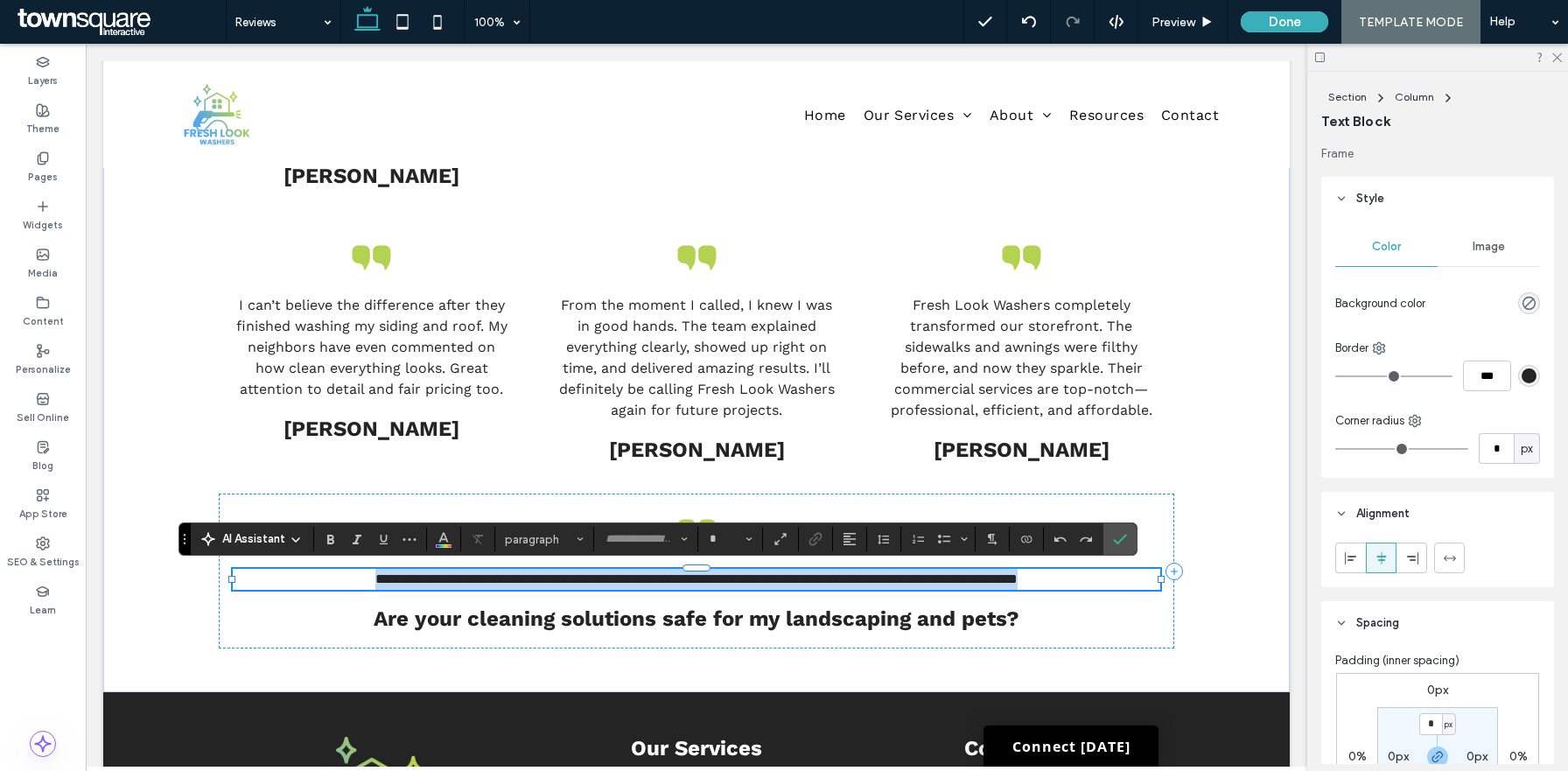
type input "*********"
type input "**"
paste div
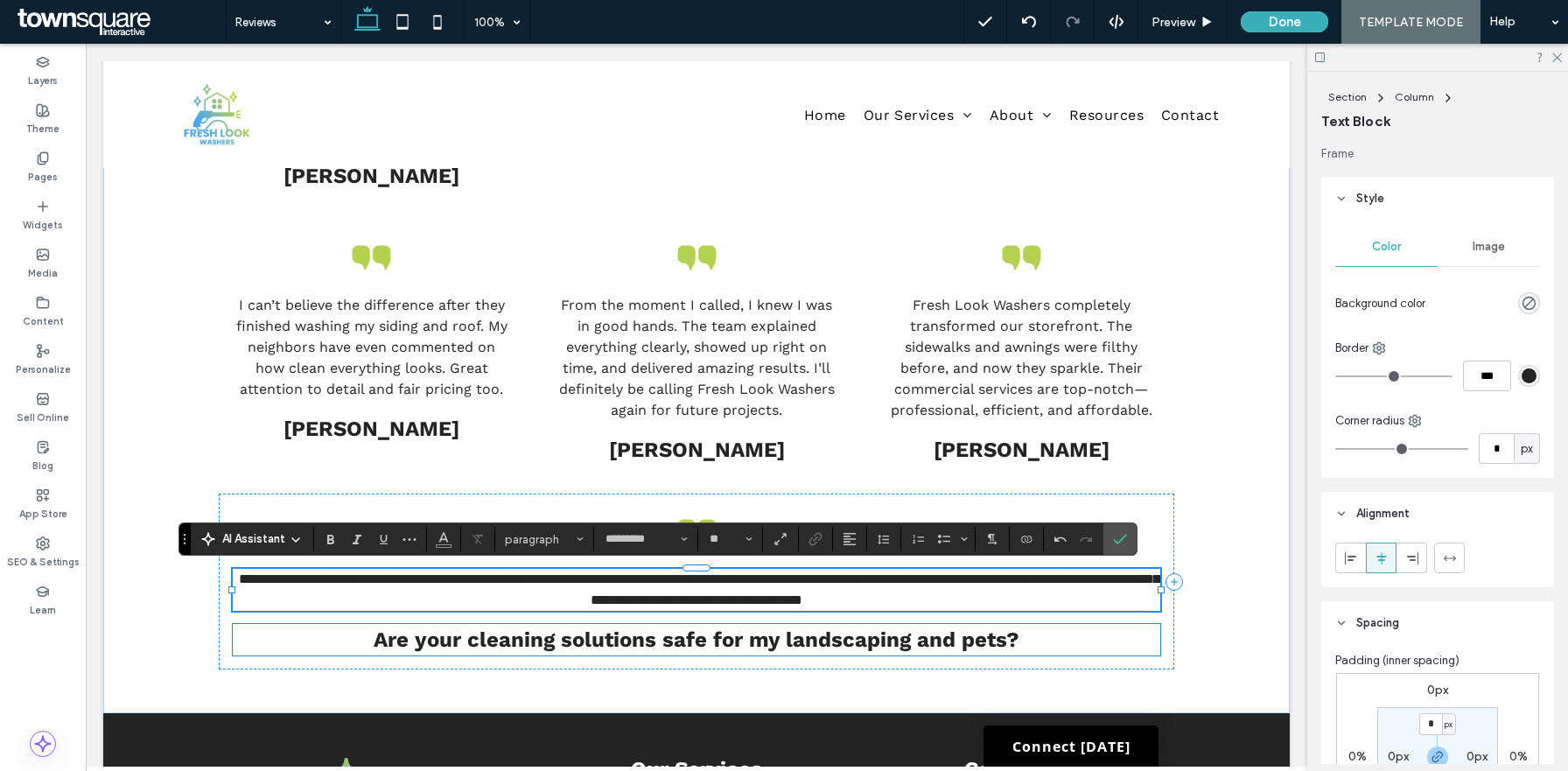
click at [490, 648] on strong "Are your cleaning solutions safe for my landscaping and pets?" at bounding box center [696, 639] width 646 height 24
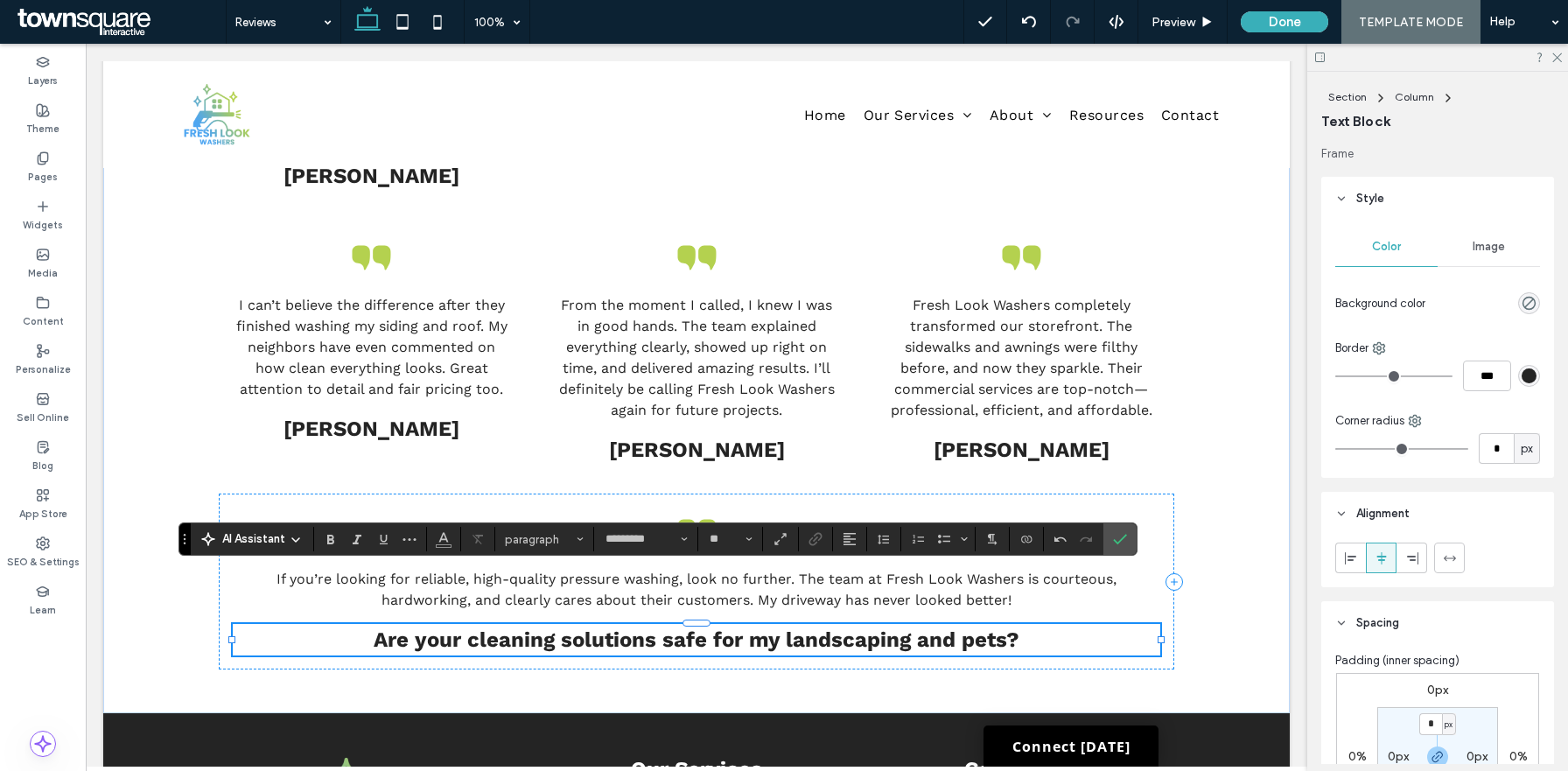
click at [490, 648] on div "Are your cleaning solutions safe for my landscaping and pets?" at bounding box center [696, 640] width 928 height 31
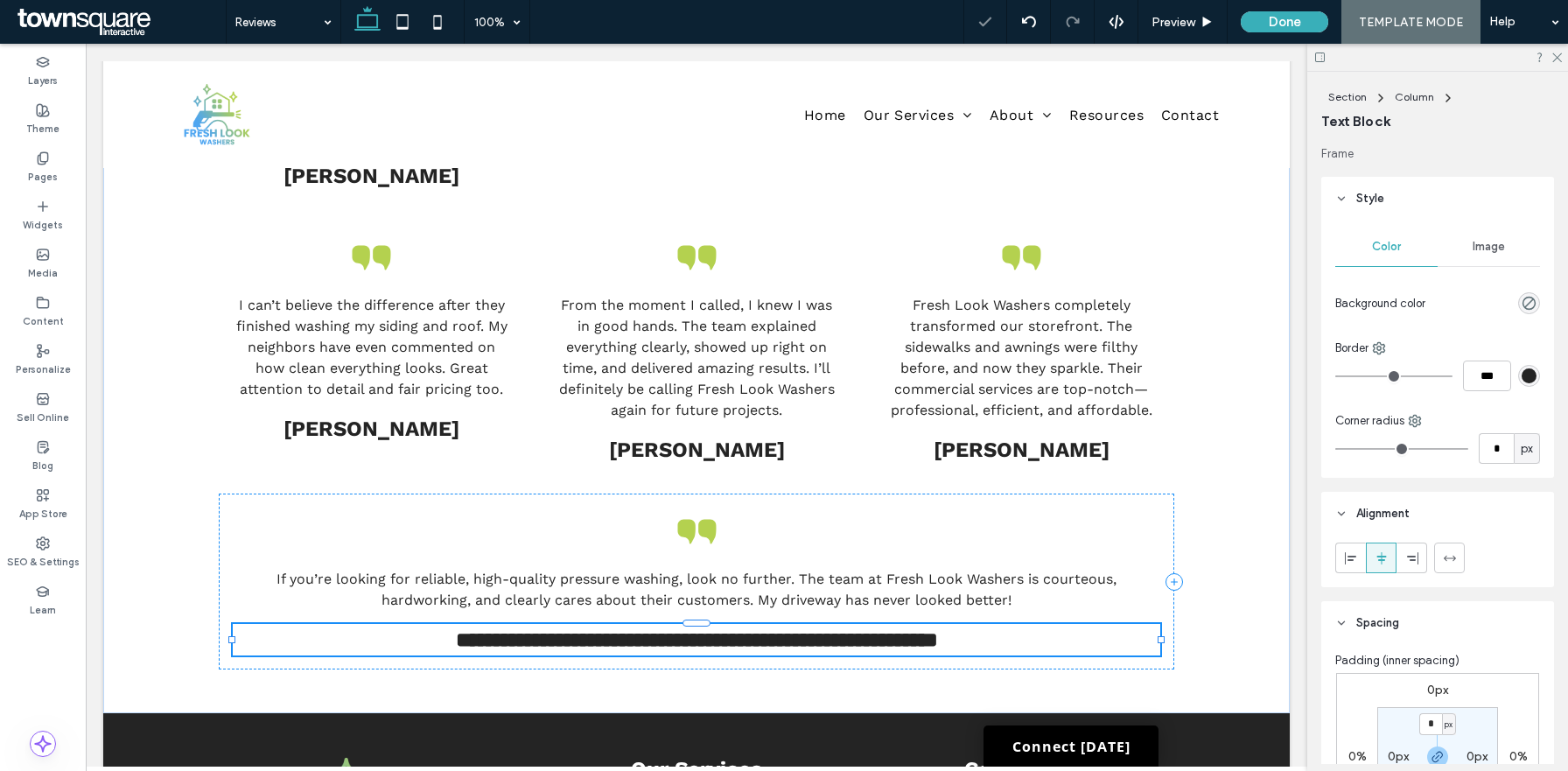
type input "*********"
type input "**"
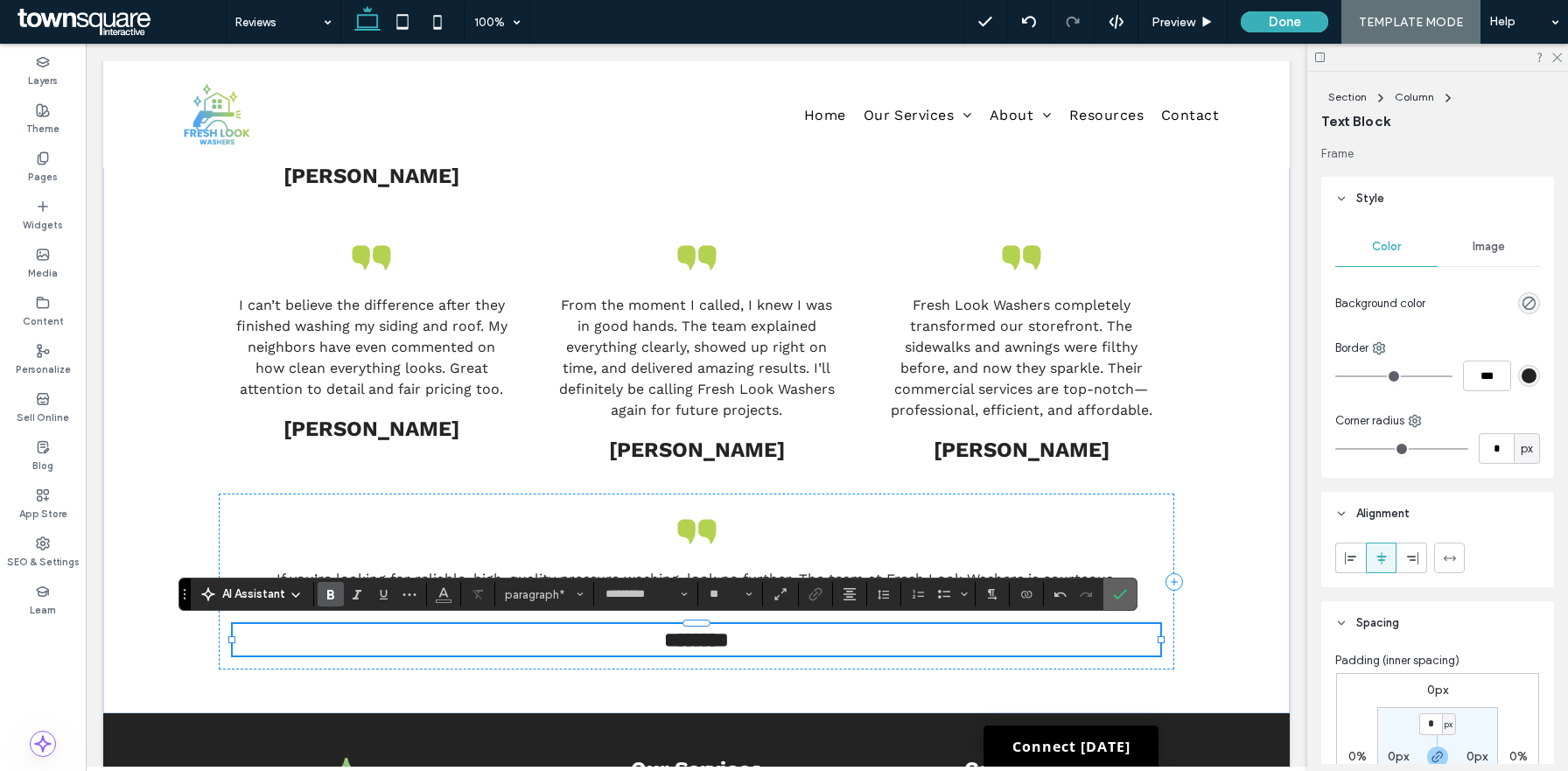
click at [1126, 598] on icon "Confirm" at bounding box center [1120, 594] width 14 height 14
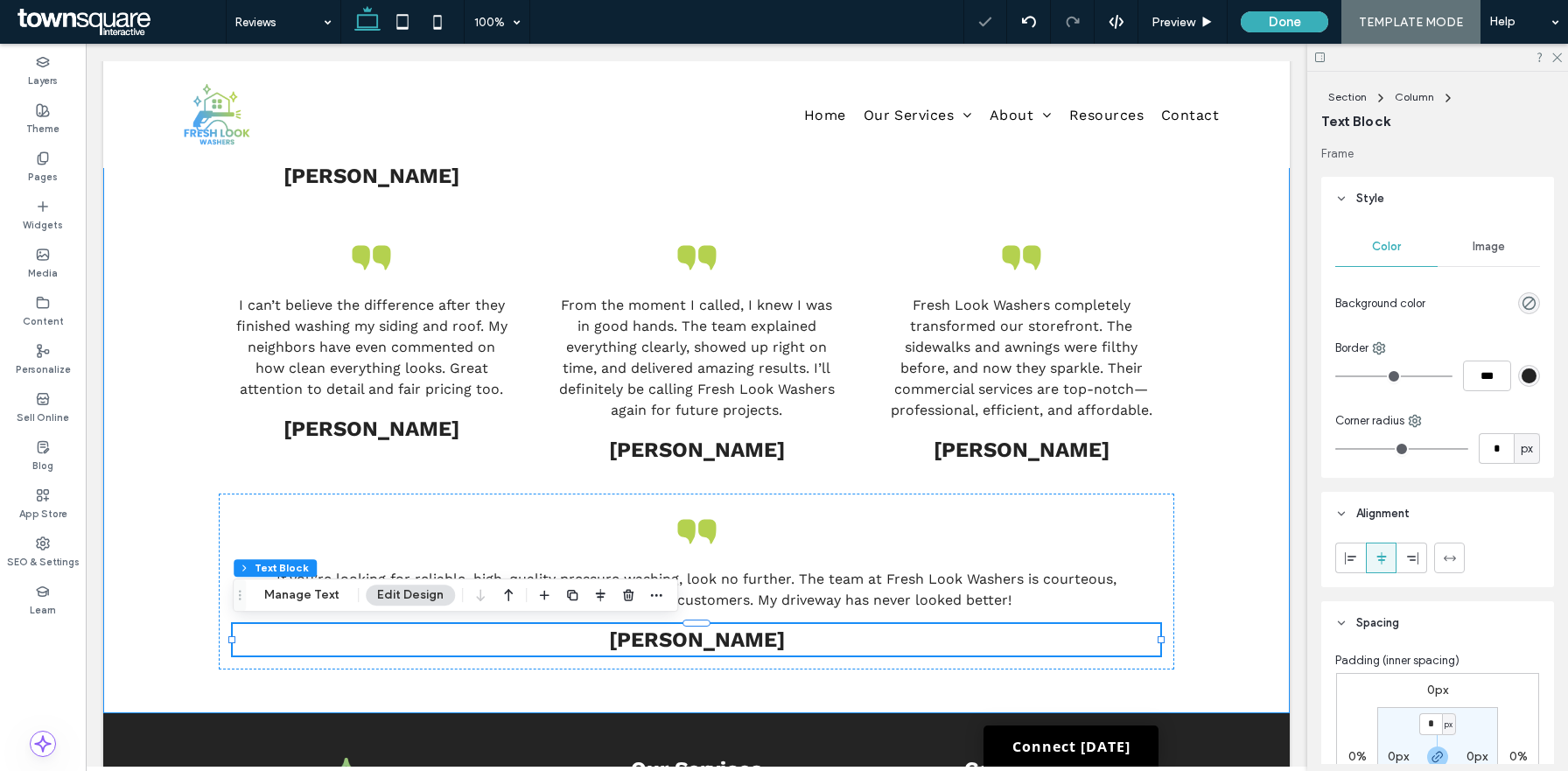
click at [1196, 420] on div "Fresh Look Washers did an incredible job on my driveway and patio. Years of dir…" at bounding box center [696, 298] width 1051 height 832
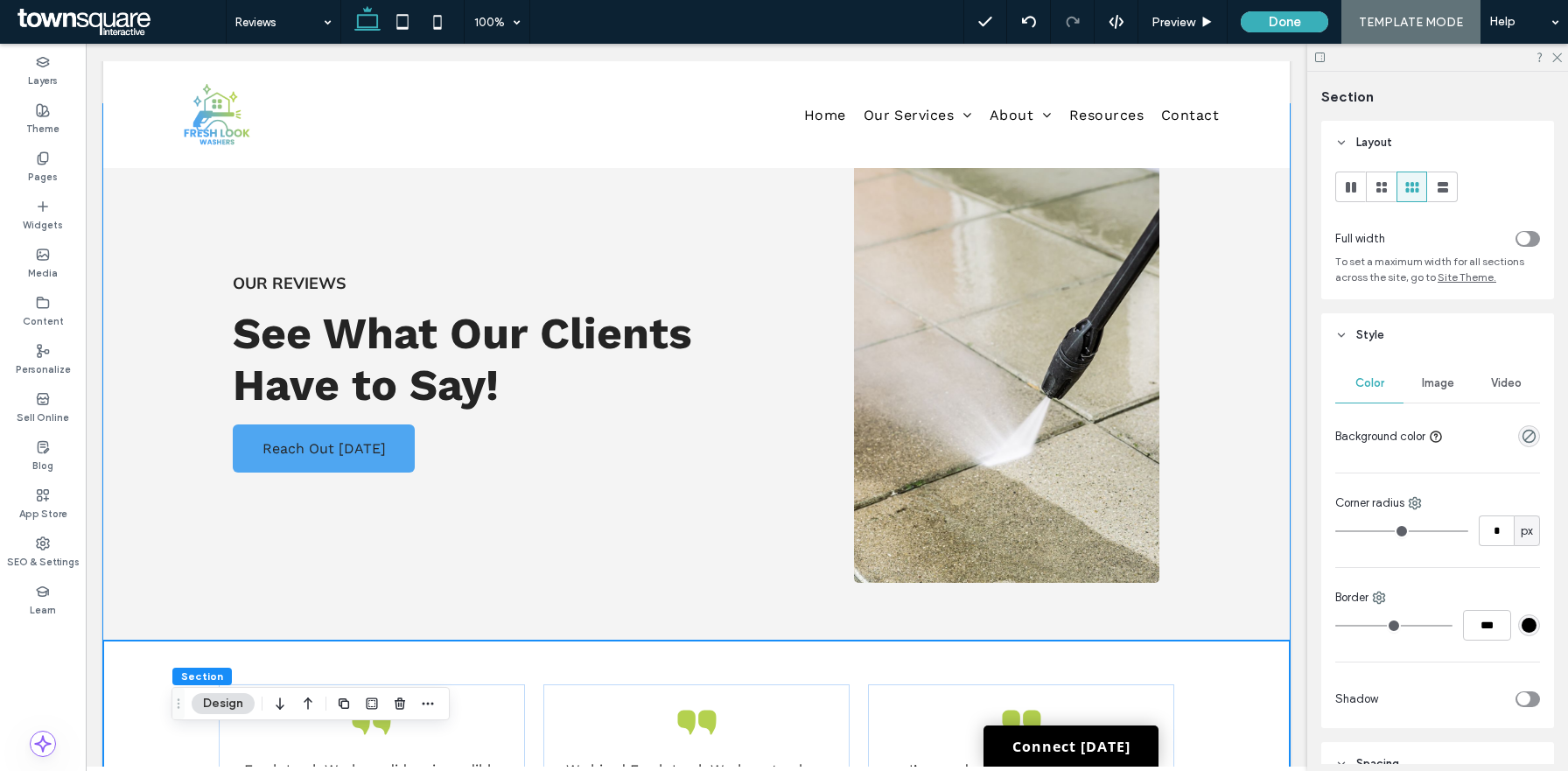
scroll to position [0, 0]
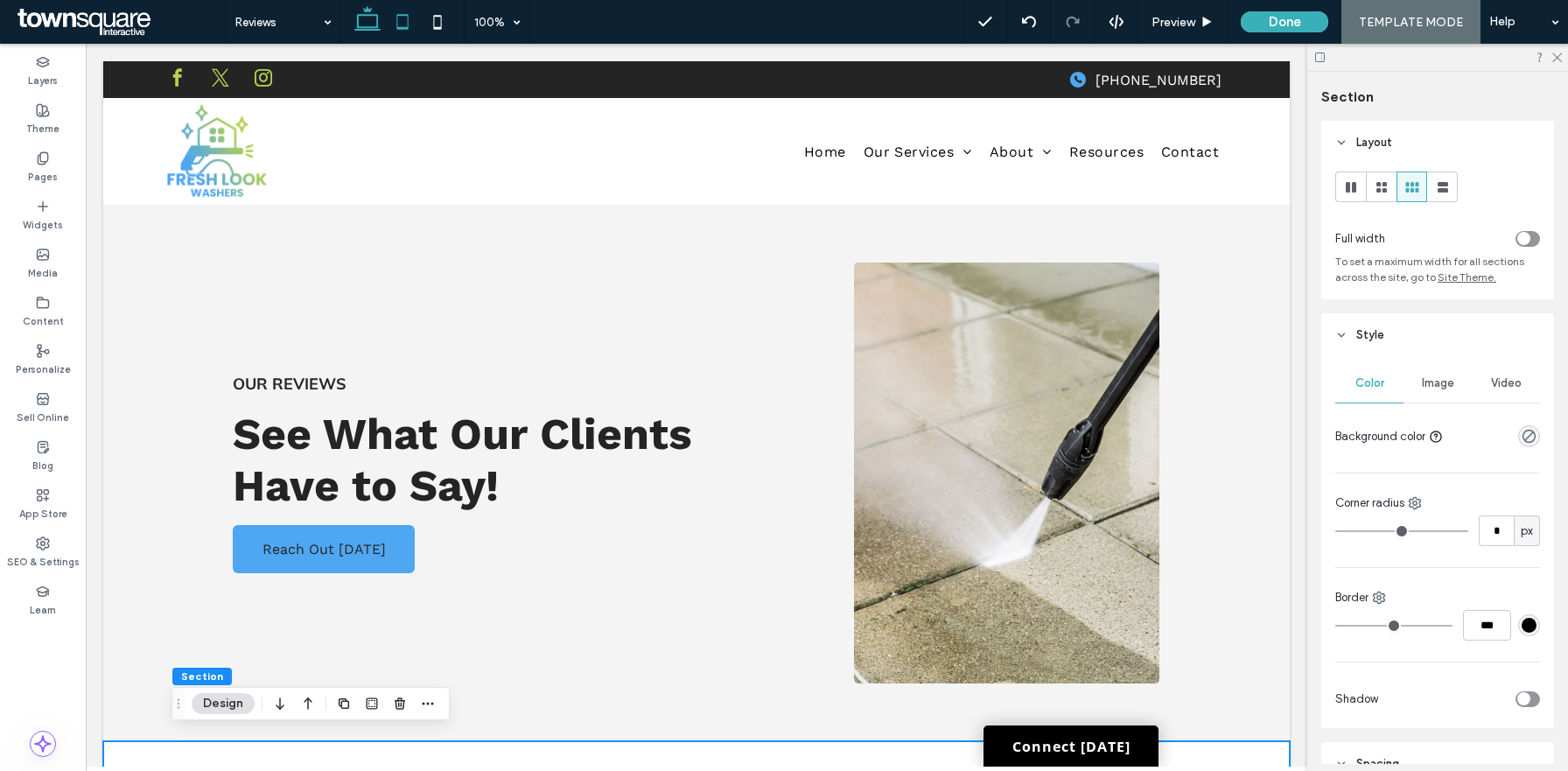
click at [397, 14] on use at bounding box center [403, 20] width 12 height 15
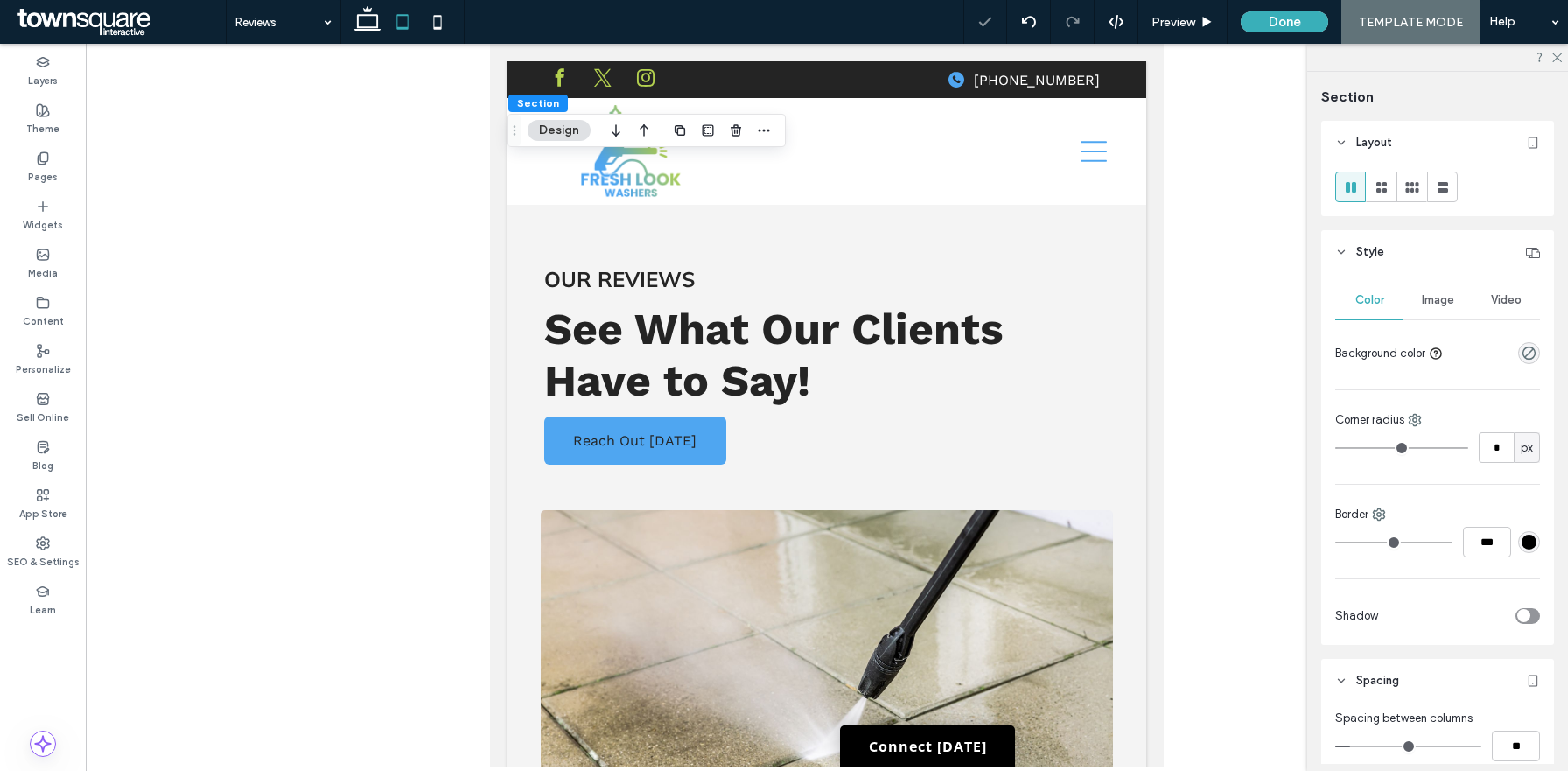
type input "*"
type input "**"
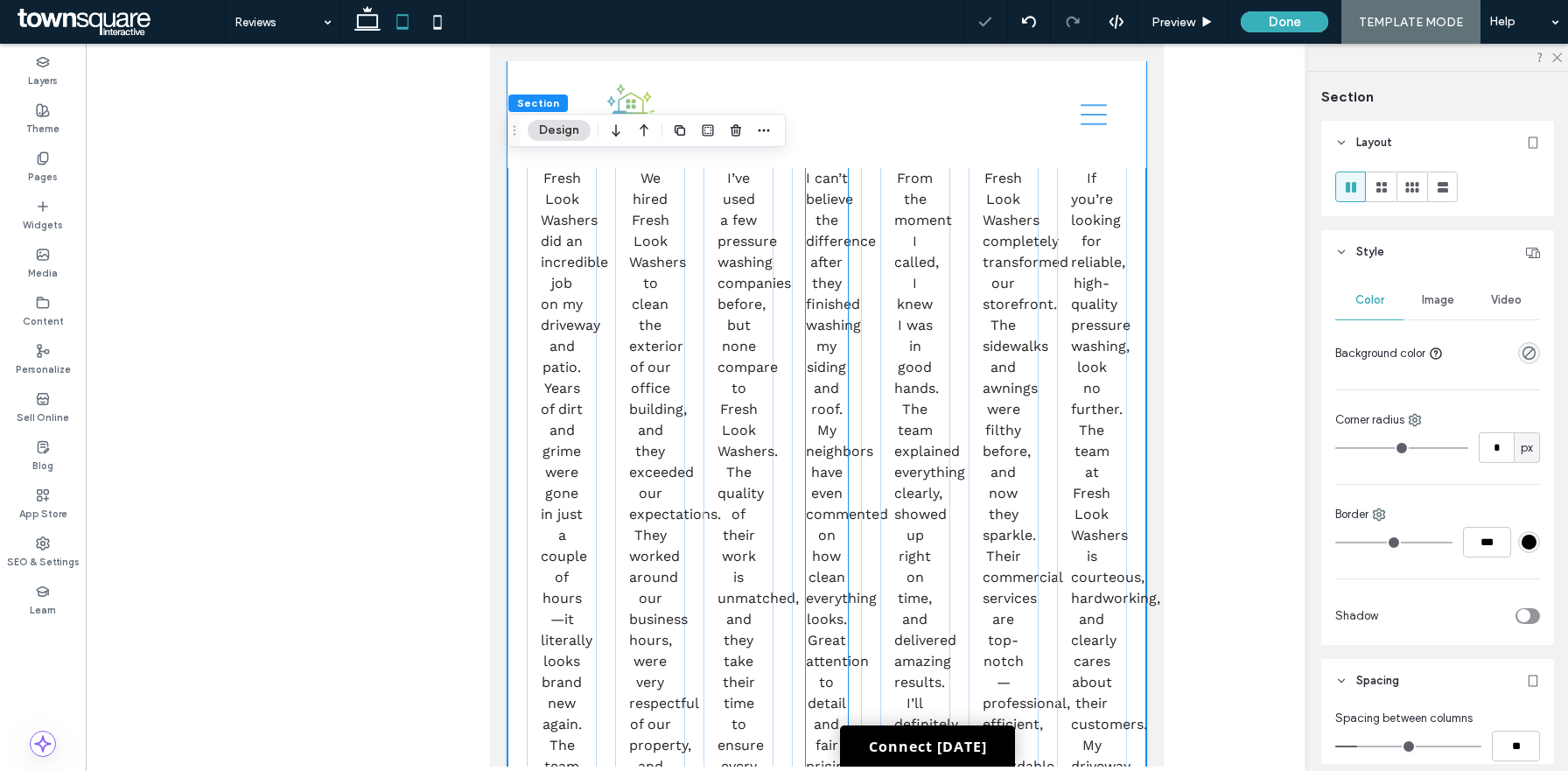
scroll to position [762, 0]
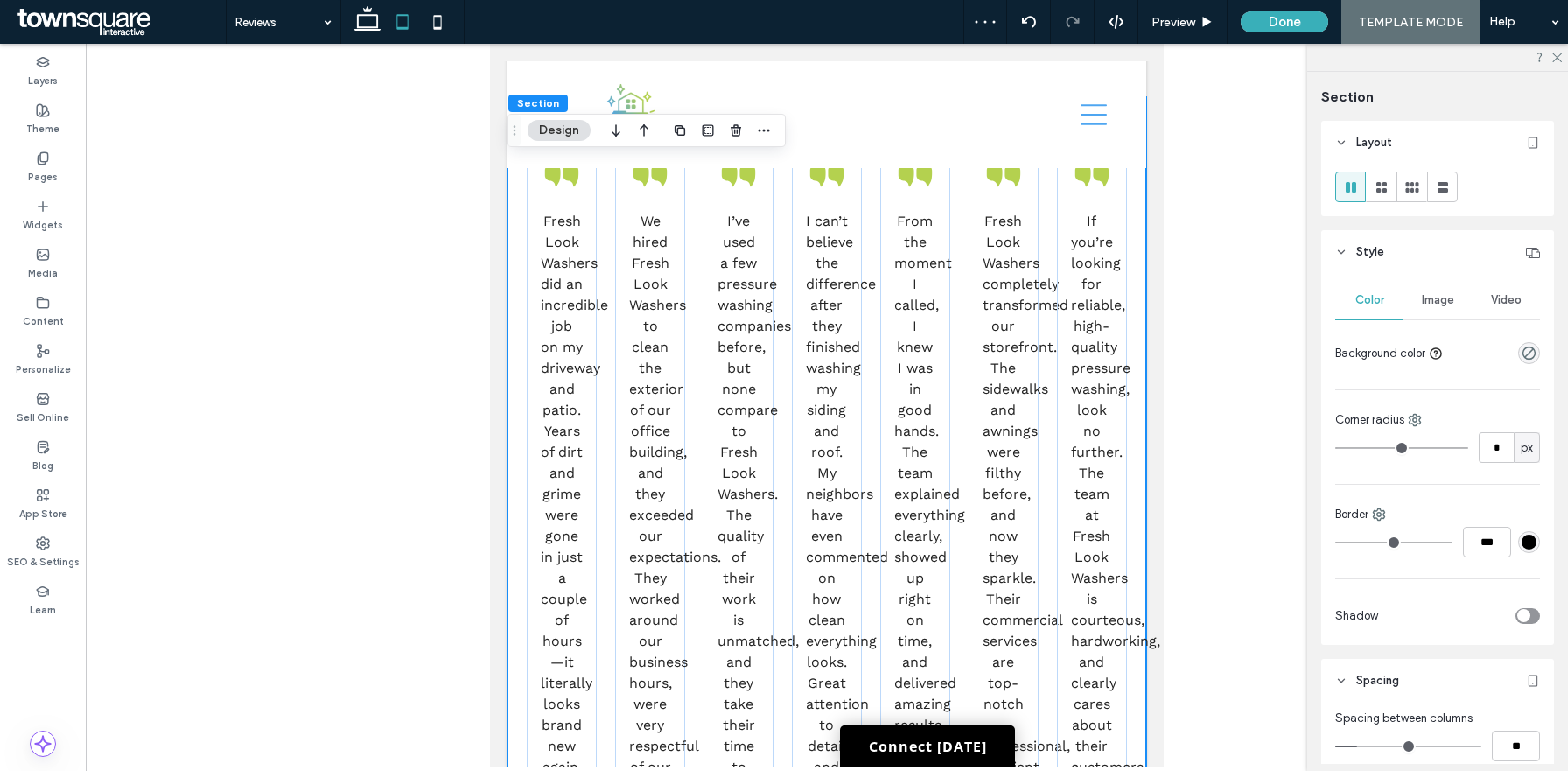
click at [1139, 228] on div "Fresh Look Washers did an incredible job on my driveway and patio. Years of dir…" at bounding box center [827, 588] width 639 height 982
click at [1381, 192] on icon at bounding box center [1382, 188] width 18 height 18
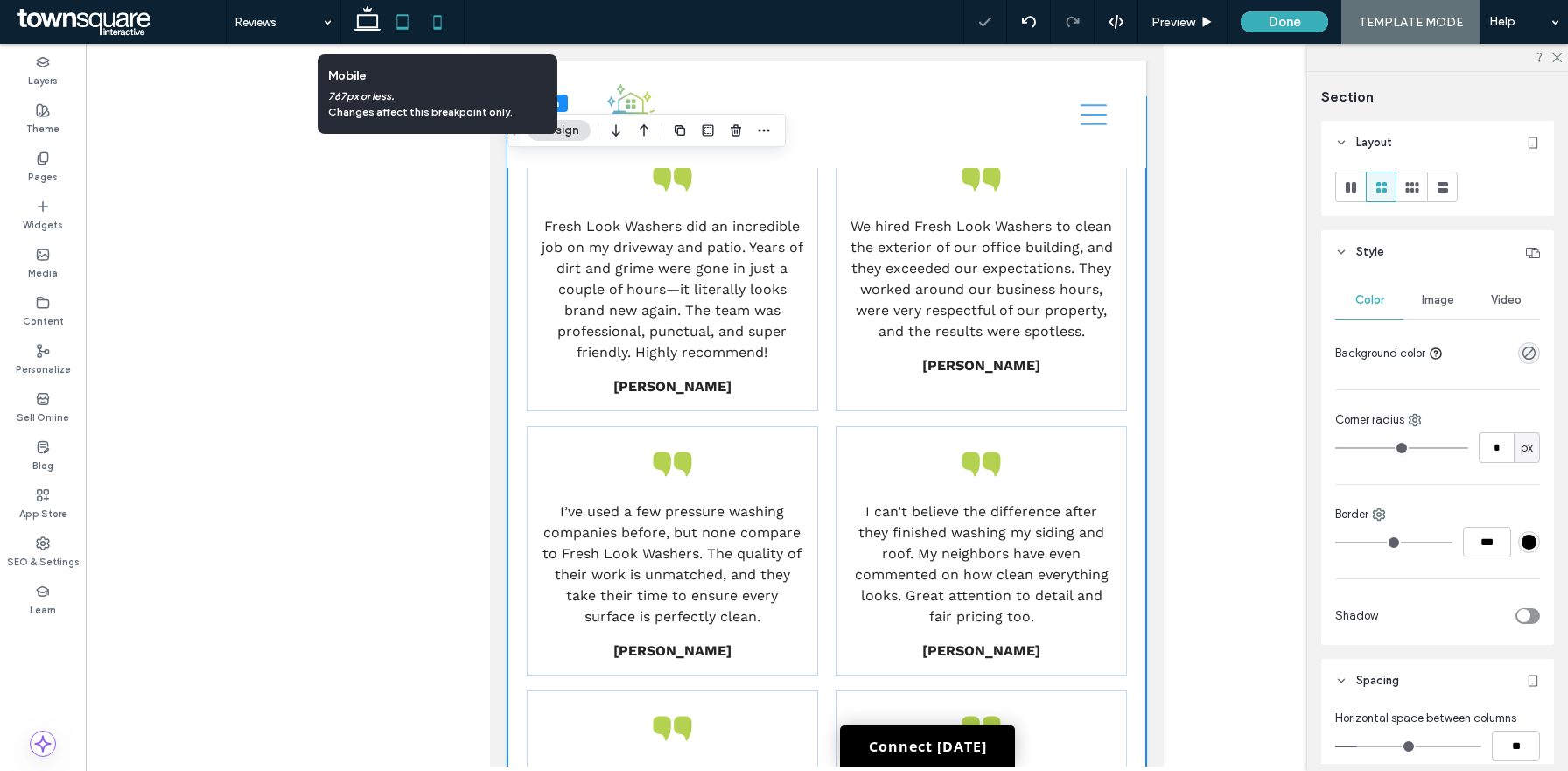
click at [441, 21] on icon at bounding box center [438, 21] width 35 height 35
type input "**"
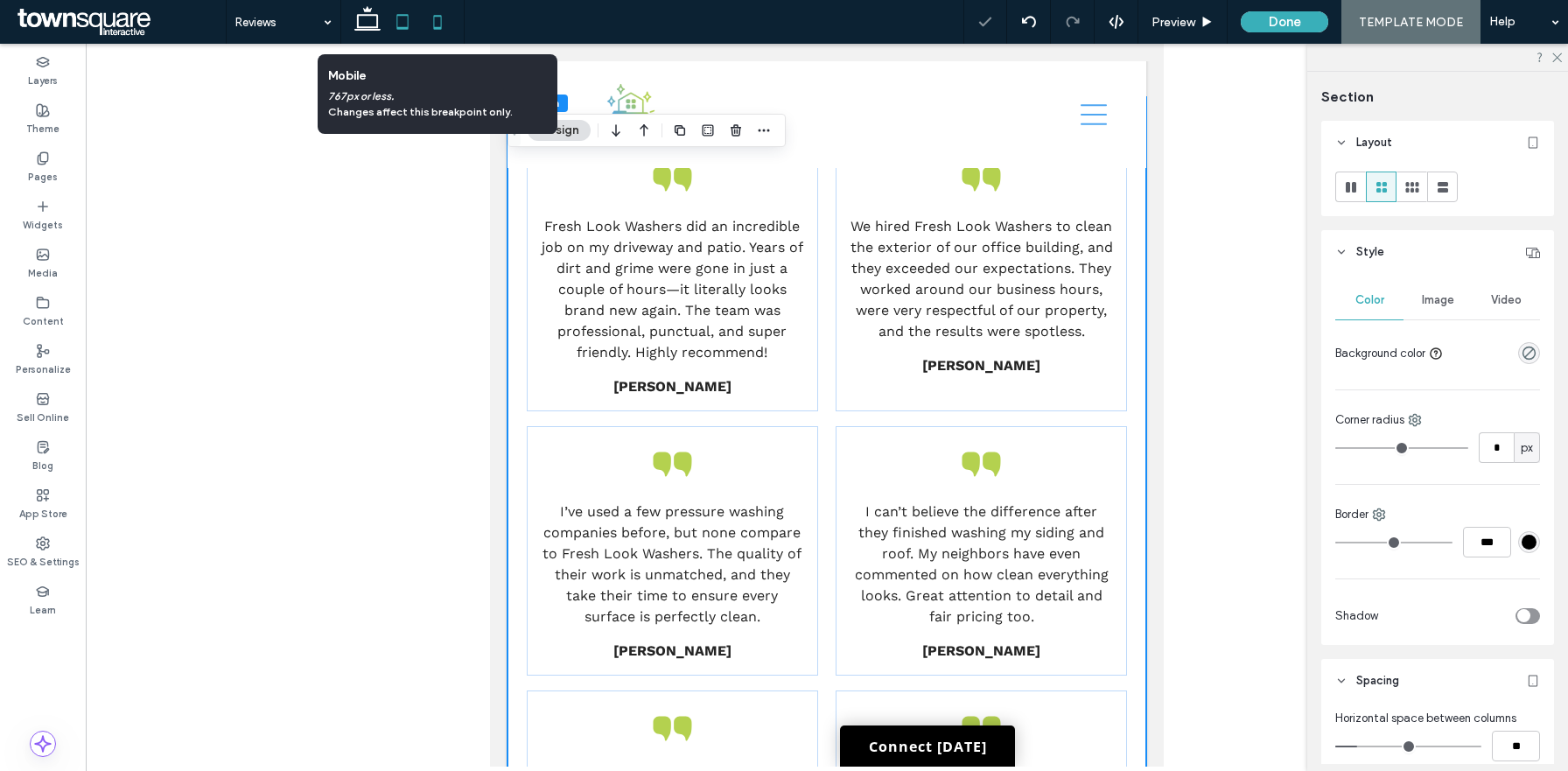
type input "****"
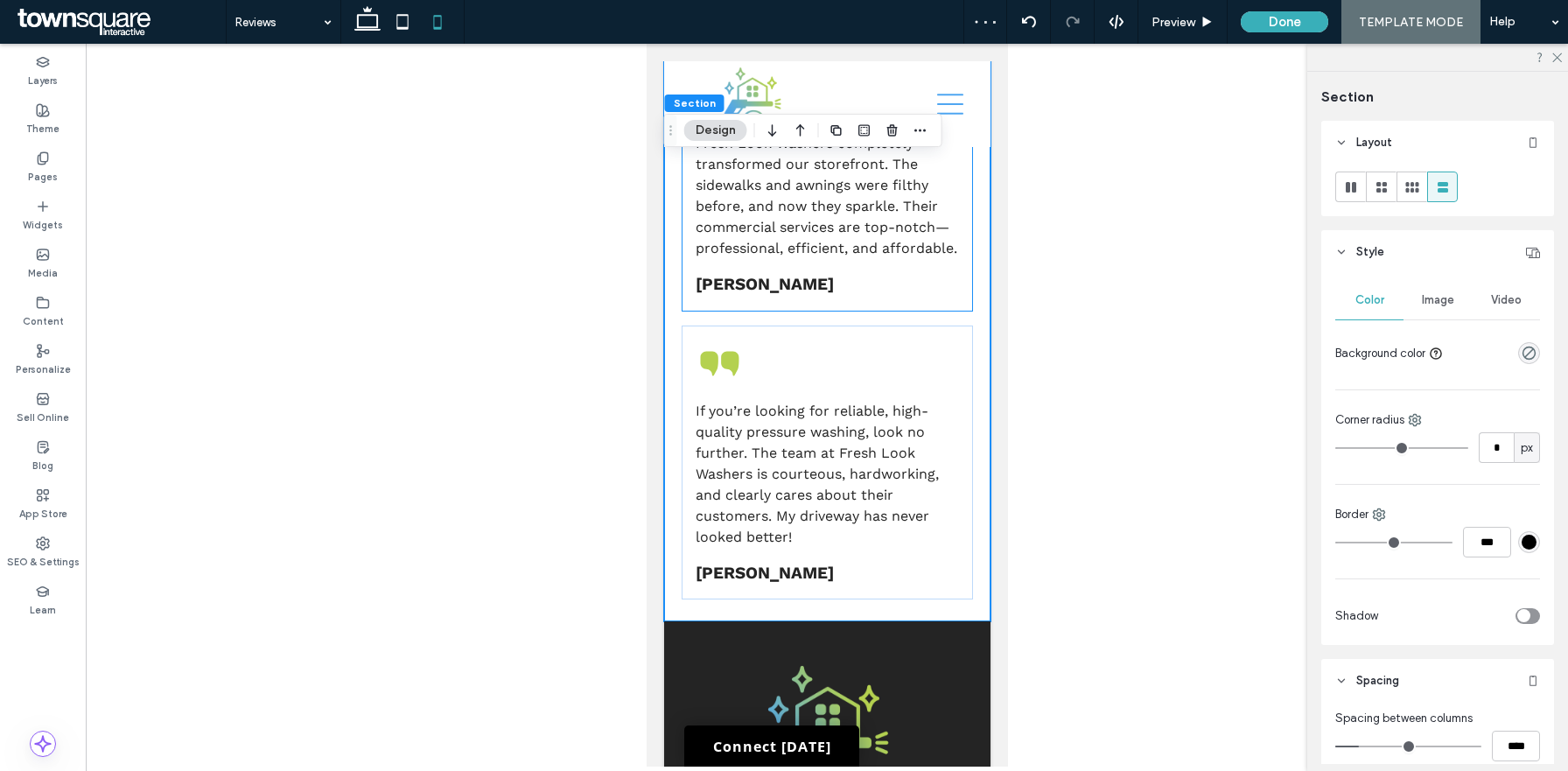
scroll to position [2043, 0]
click at [366, 22] on icon at bounding box center [368, 21] width 35 height 35
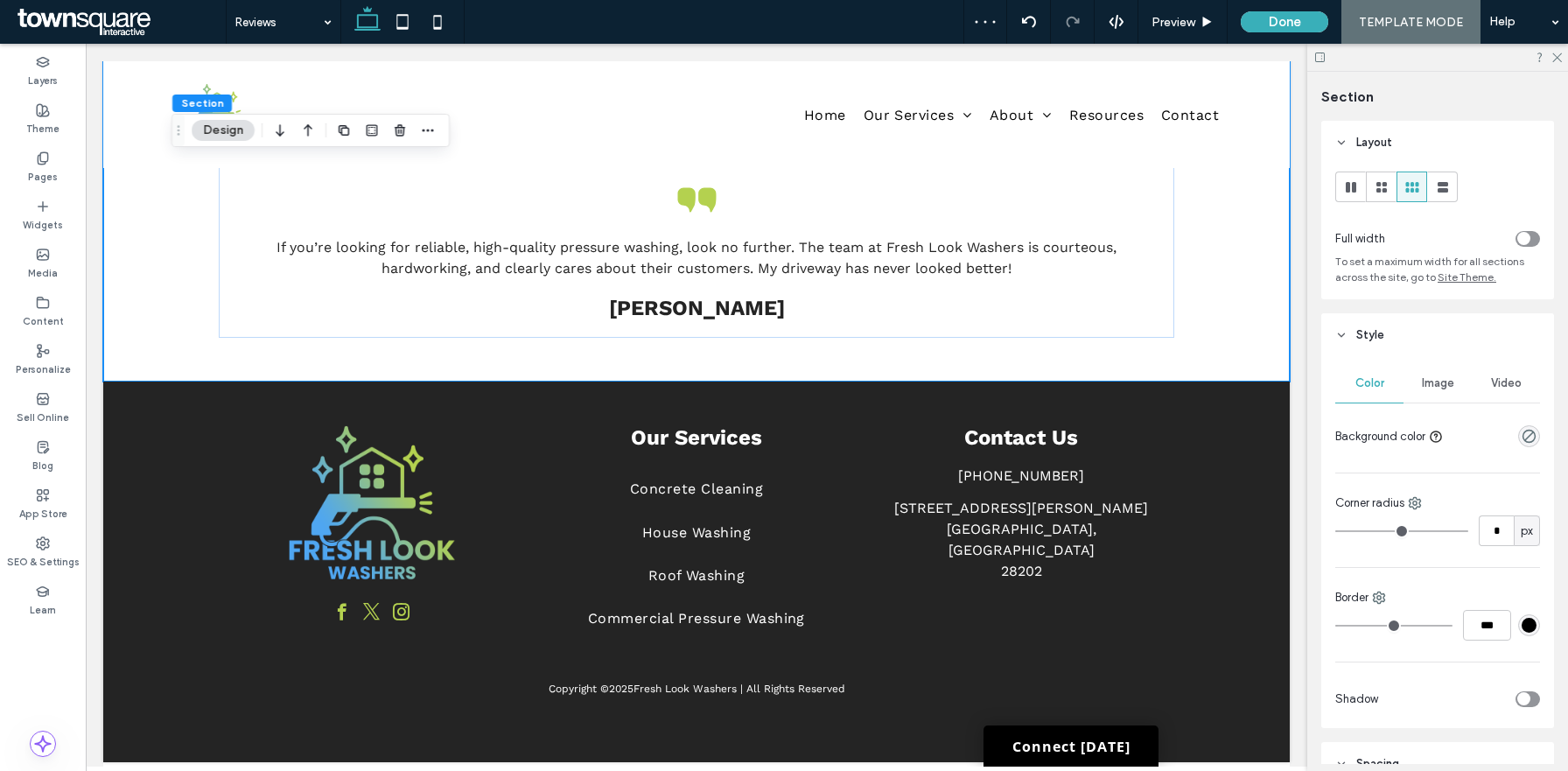
type input "**"
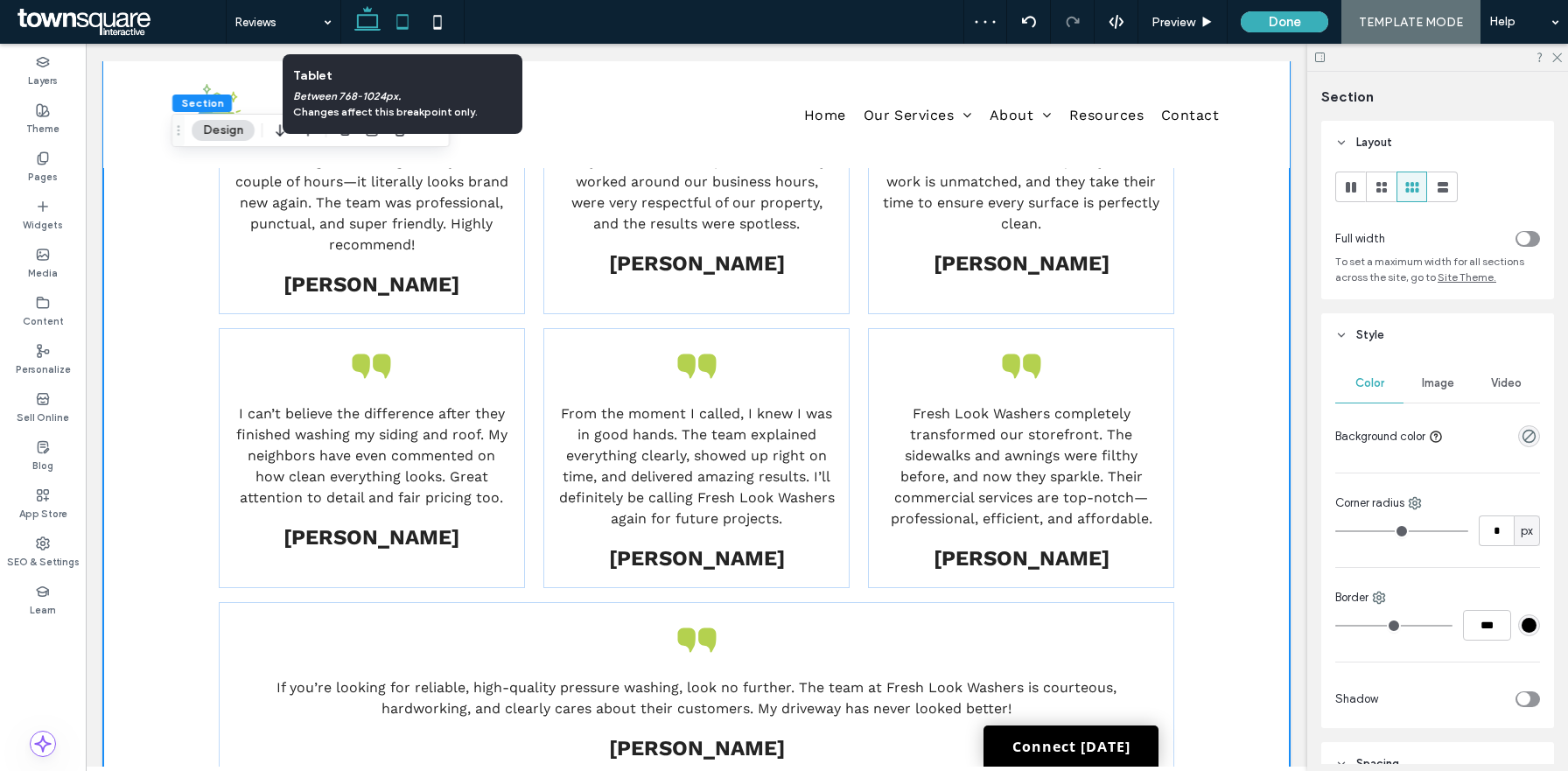
click at [399, 26] on icon at bounding box center [403, 21] width 35 height 35
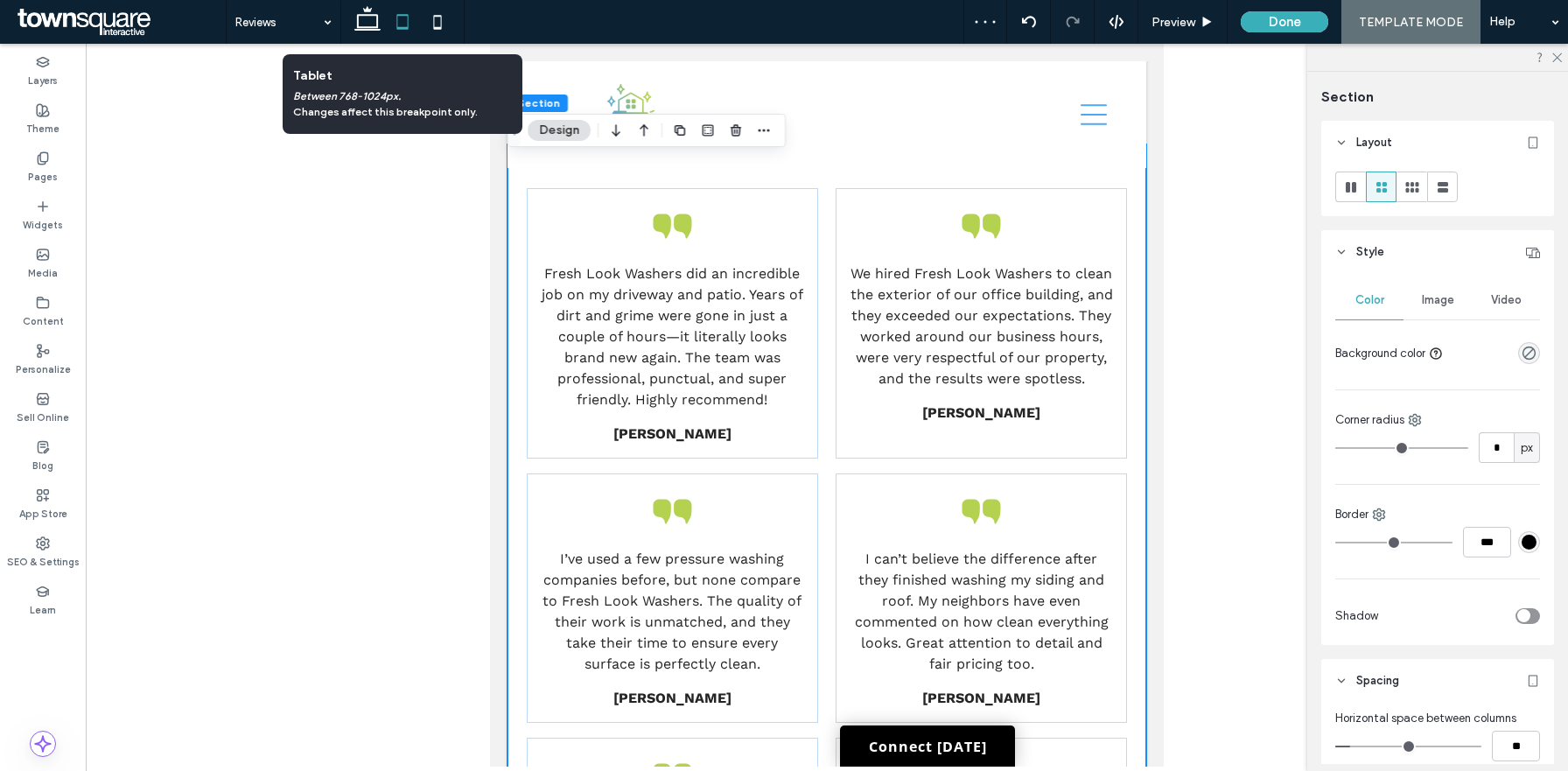
type input "**"
type input "****"
type input "*"
type input "**"
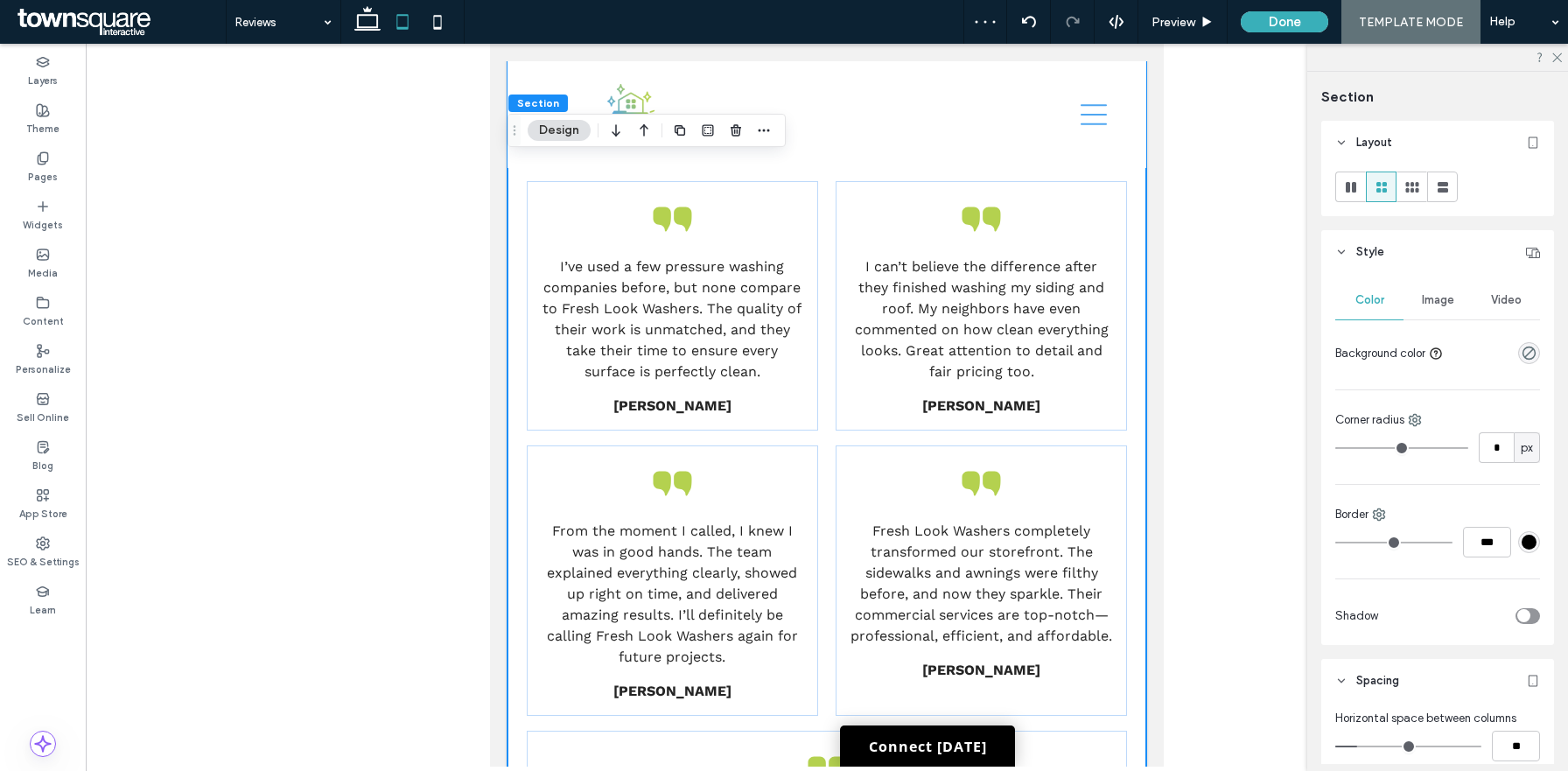
scroll to position [0, 0]
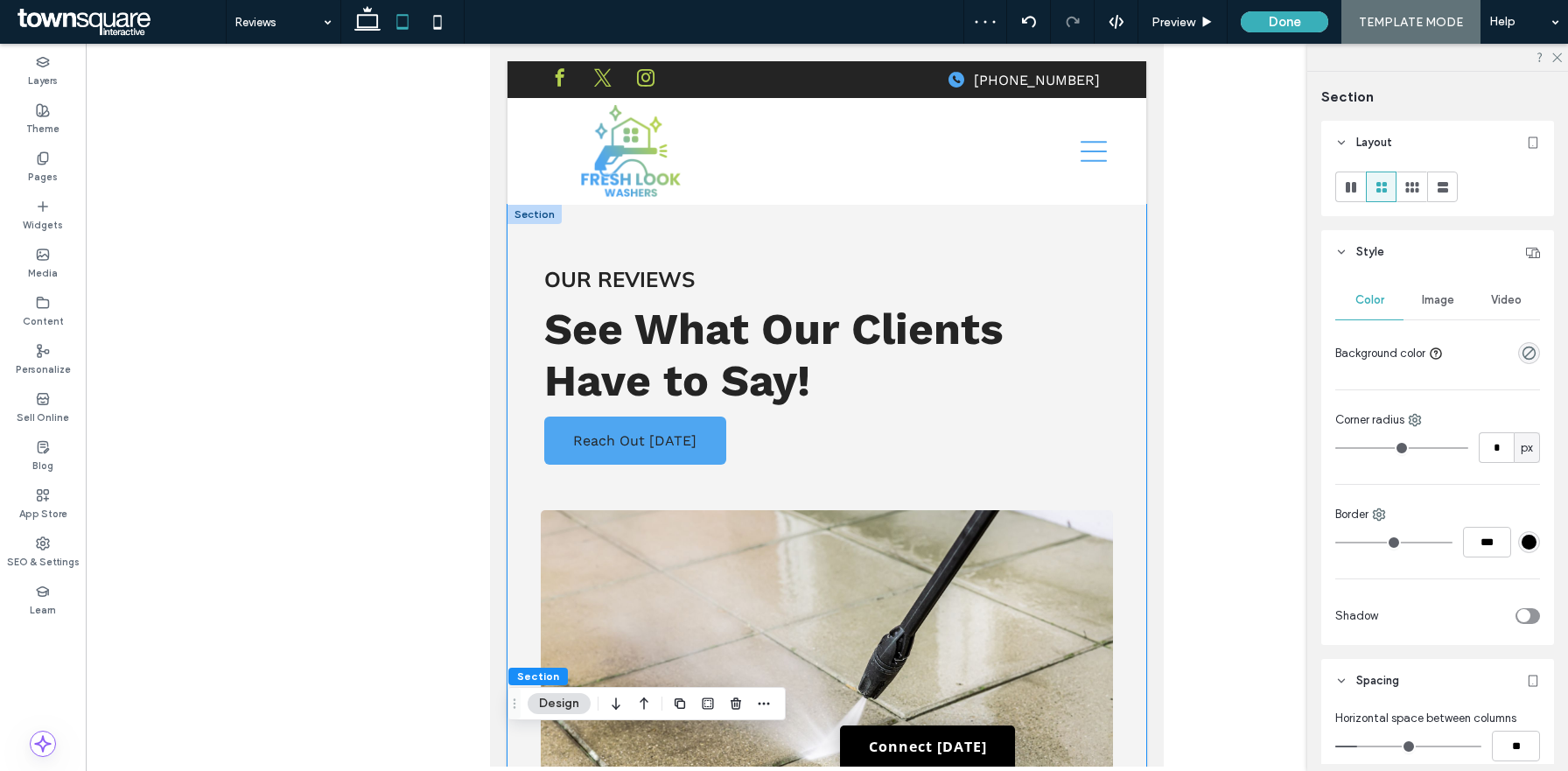
click at [1138, 245] on div "Our Reviews See What Our Clients Have to Say! Reach Out Today" at bounding box center [827, 550] width 639 height 691
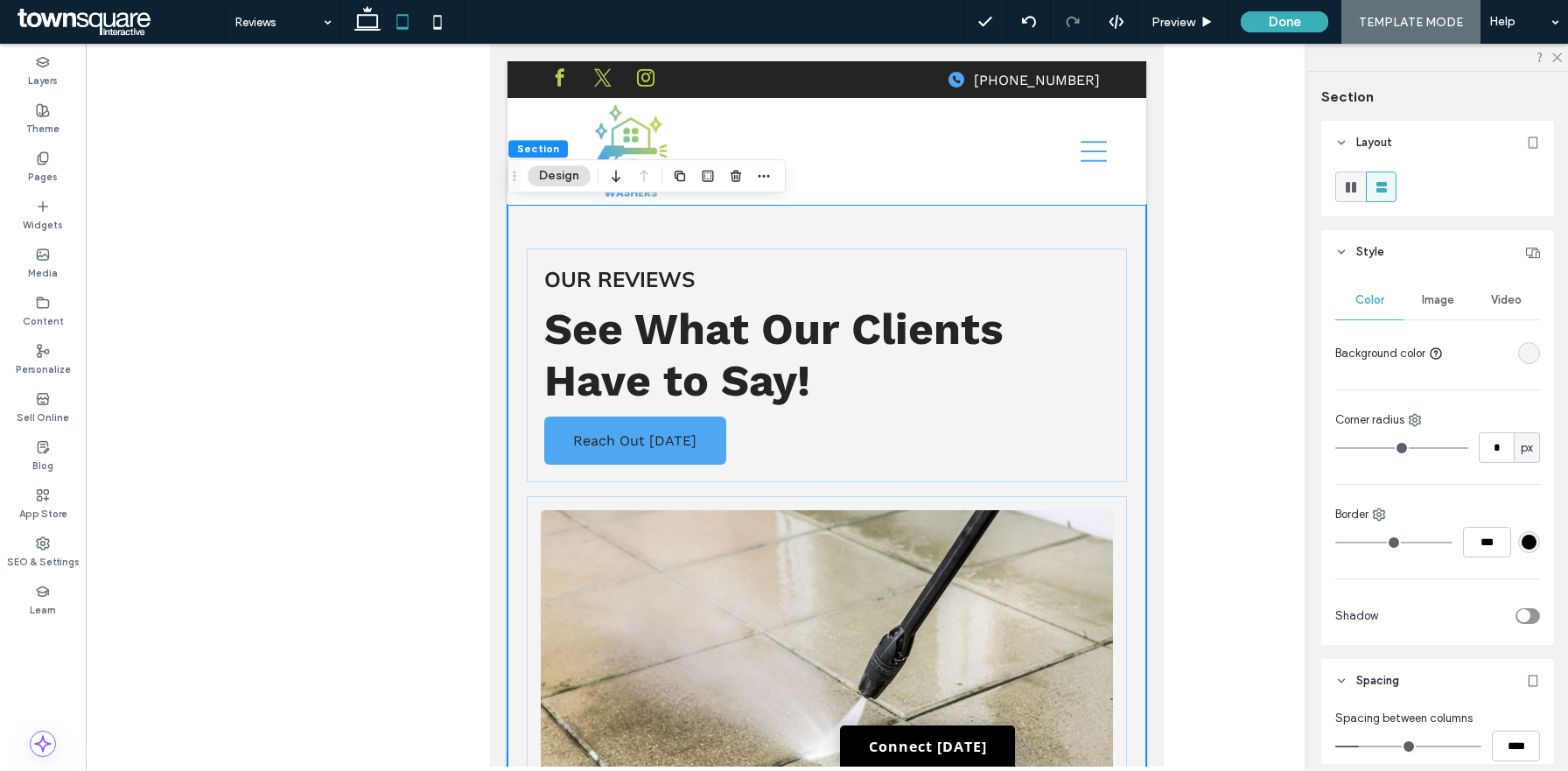
click at [1358, 188] on icon at bounding box center [1351, 188] width 18 height 18
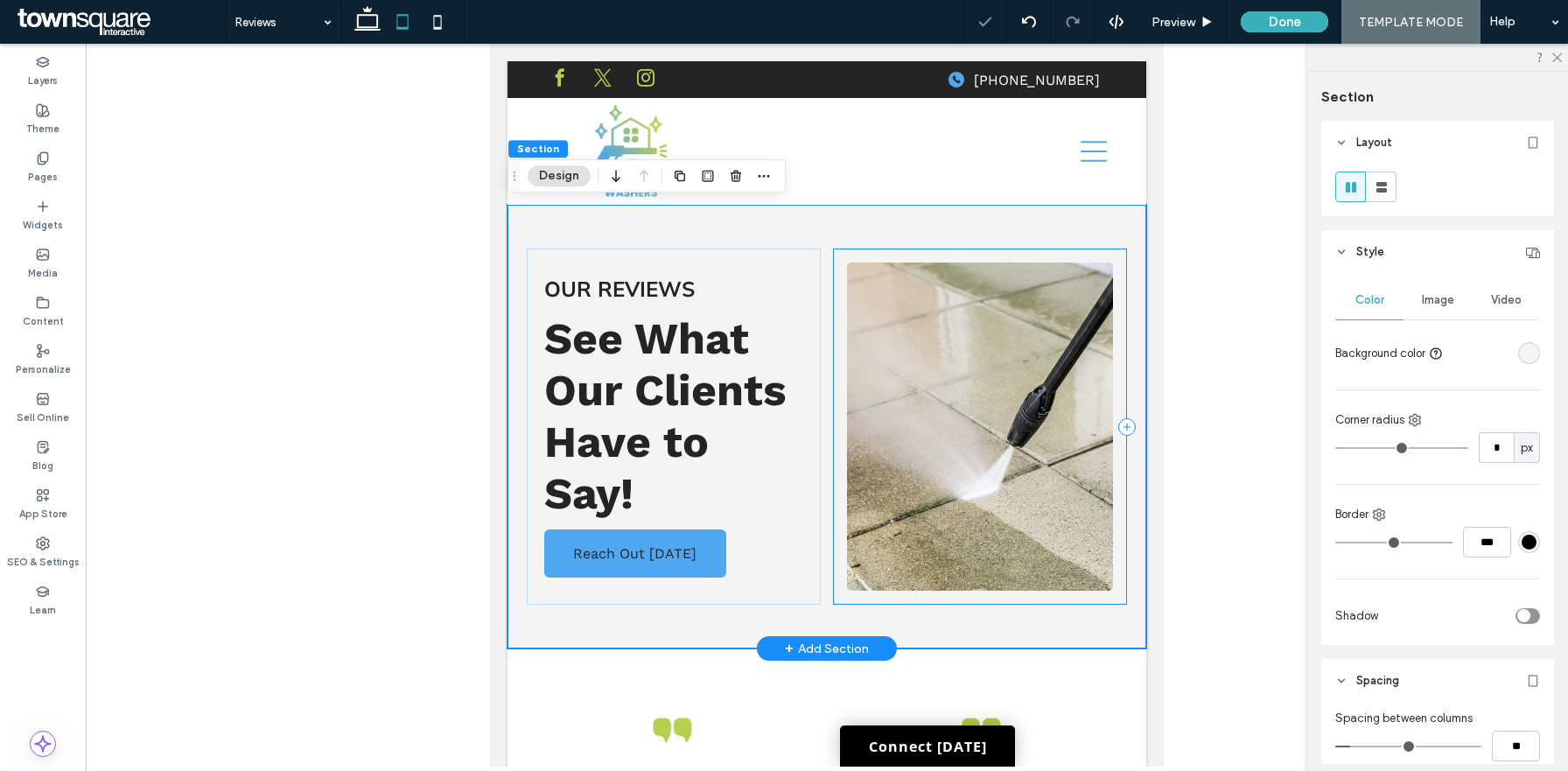
click at [834, 319] on div at bounding box center [980, 427] width 294 height 356
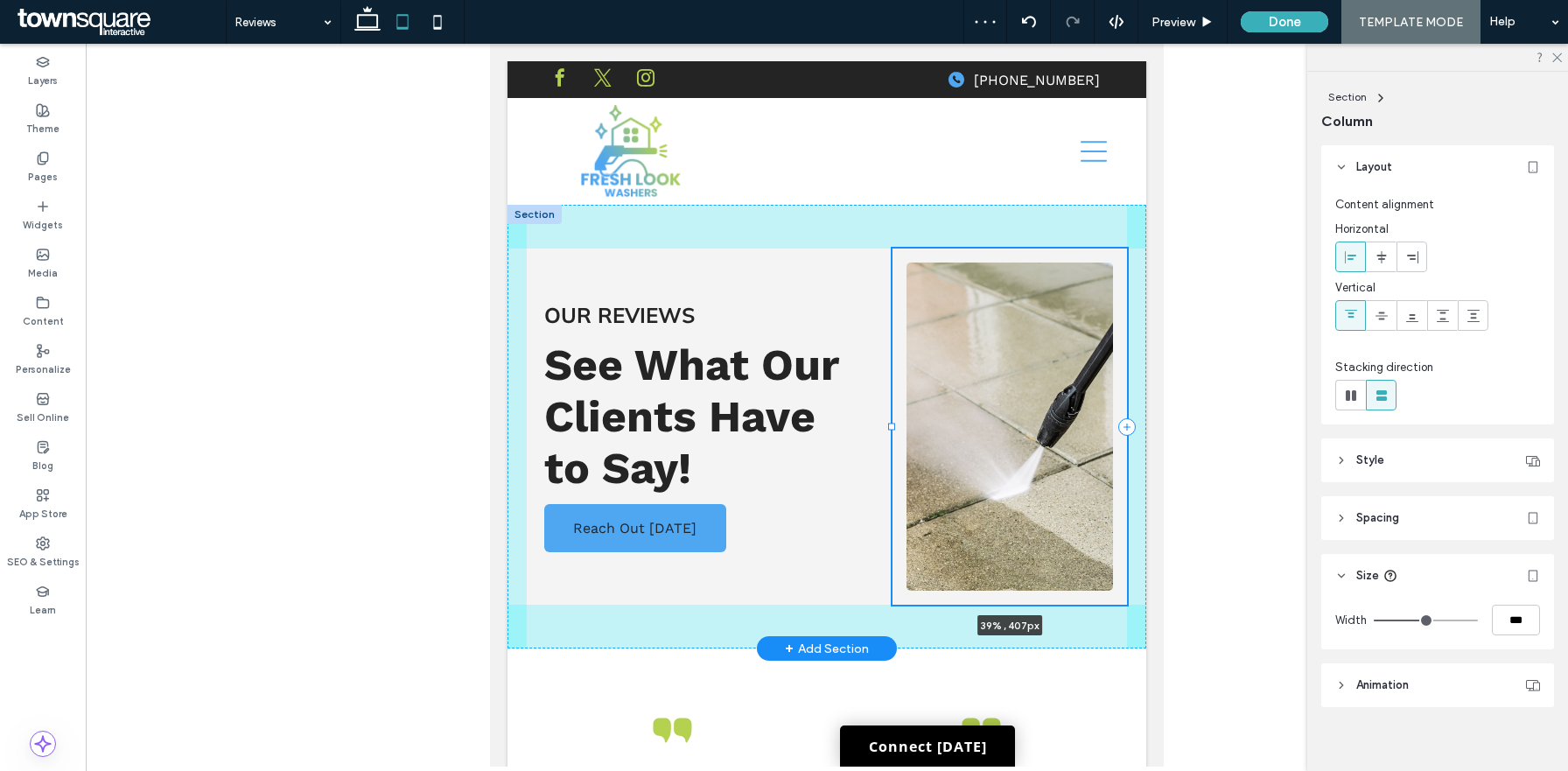
drag, startPoint x: 832, startPoint y: 427, endPoint x: 891, endPoint y: 427, distance: 59.0
click at [891, 427] on div at bounding box center [891, 426] width 7 height 7
type input "**"
type input "***"
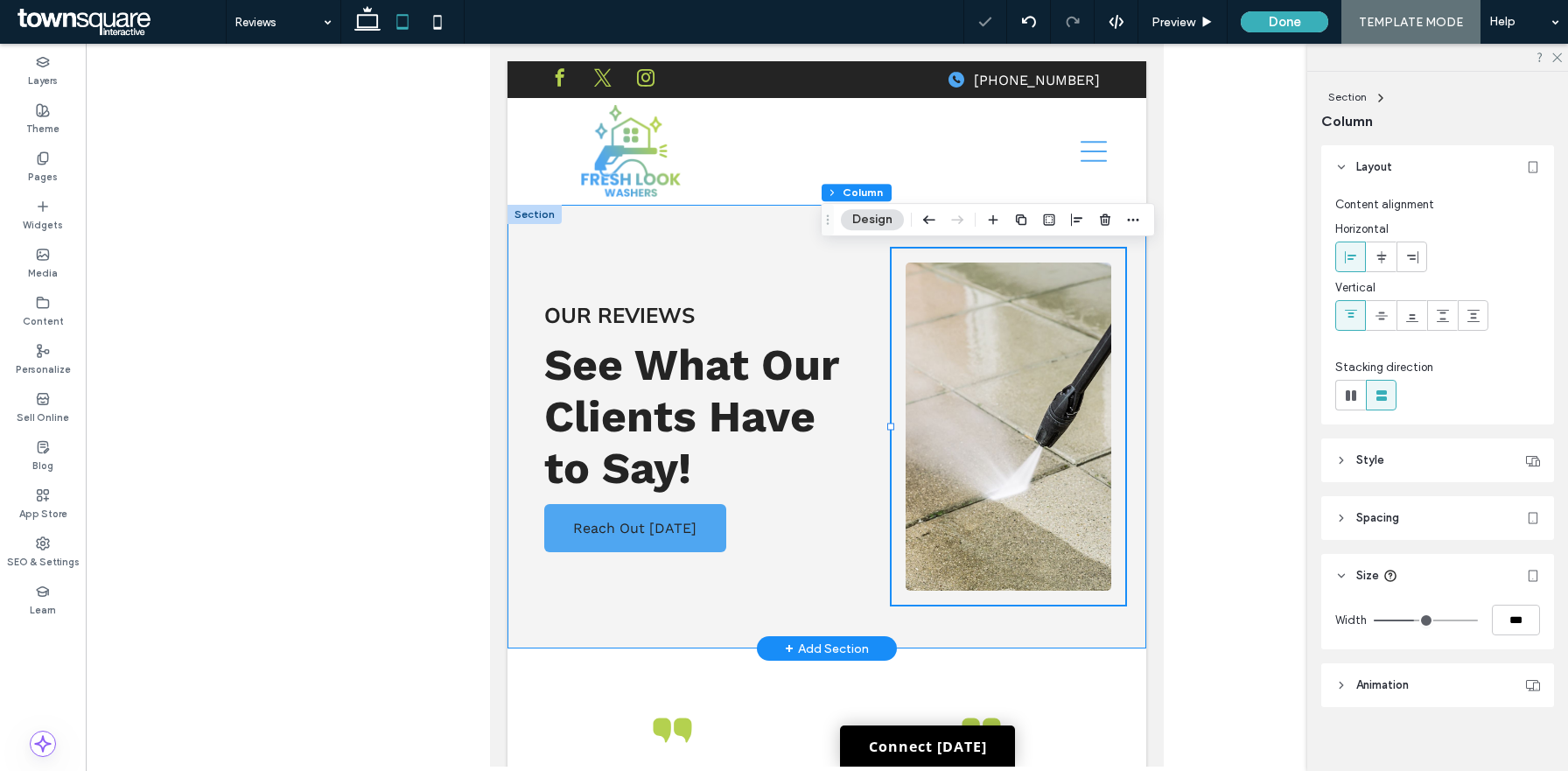
click at [551, 237] on div "Our Reviews See What Our Clients Have to Say! Reach Out Today 39% , 407px" at bounding box center [827, 427] width 639 height 443
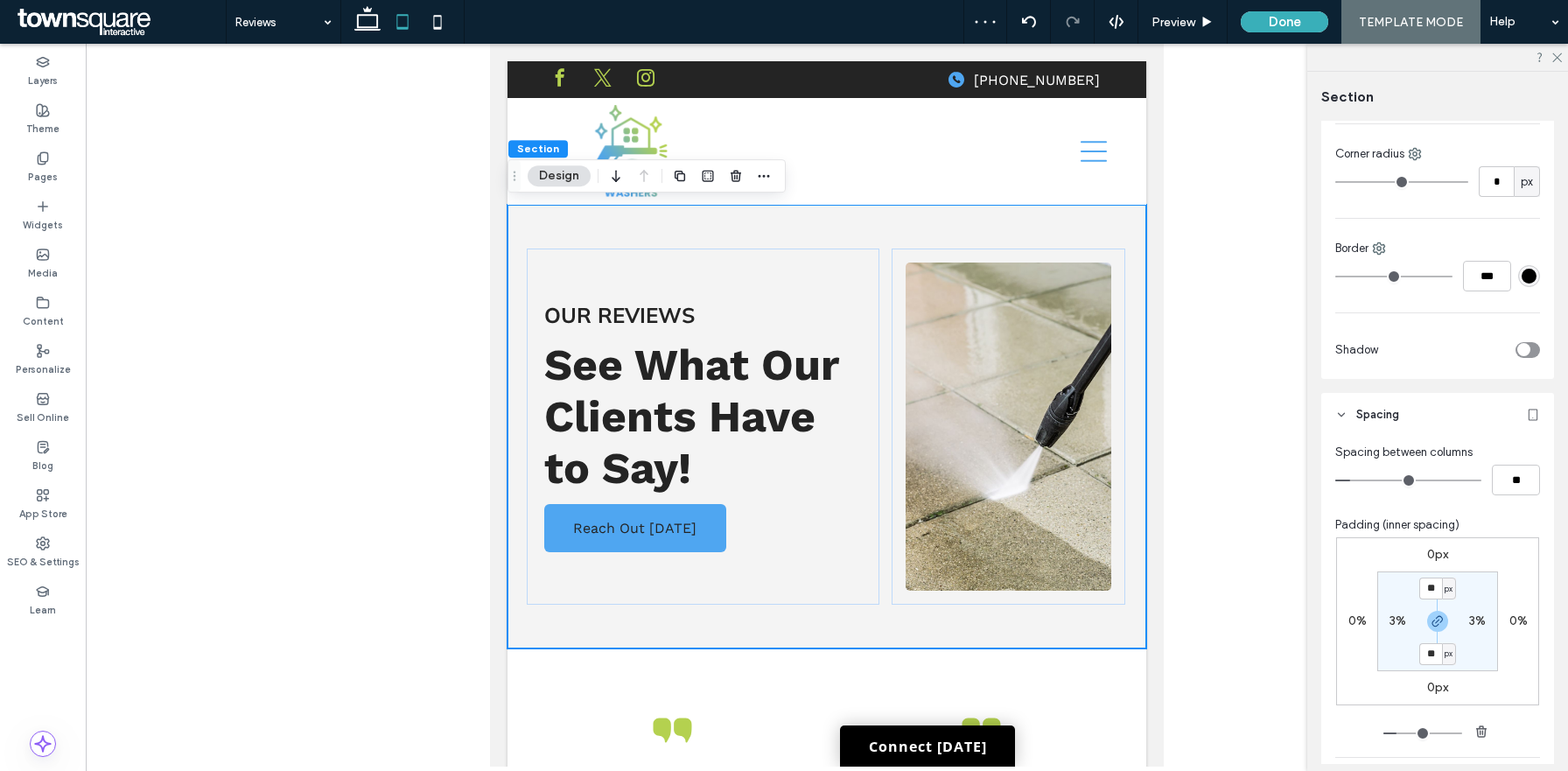
scroll to position [545, 0]
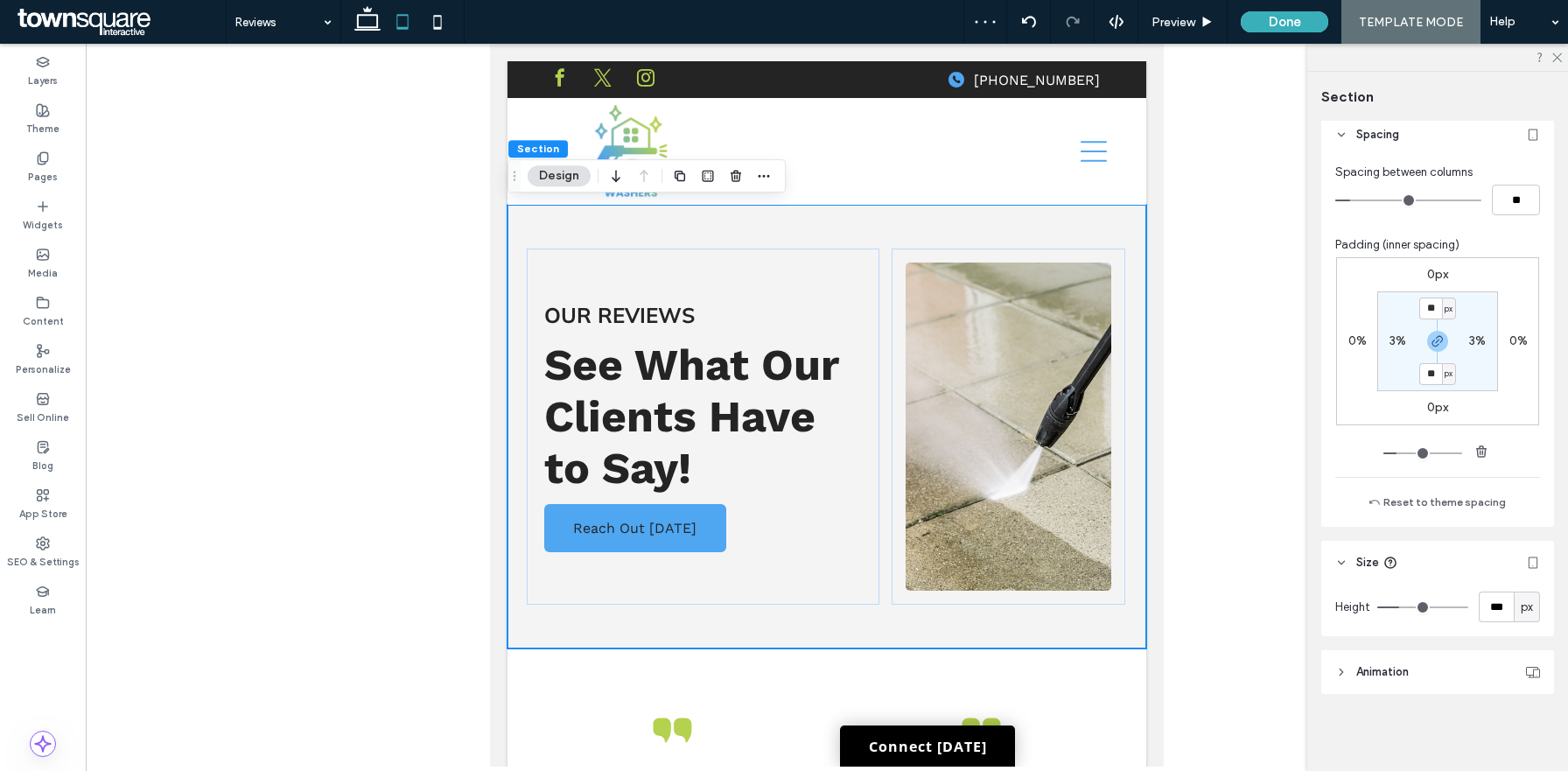
click at [1523, 624] on div "Height *** px" at bounding box center [1438, 610] width 232 height 52
click at [1523, 611] on span "px" at bounding box center [1527, 607] width 13 height 18
click at [1530, 578] on span "A" at bounding box center [1526, 577] width 7 height 18
type input "*"
click at [436, 33] on icon at bounding box center [438, 21] width 35 height 35
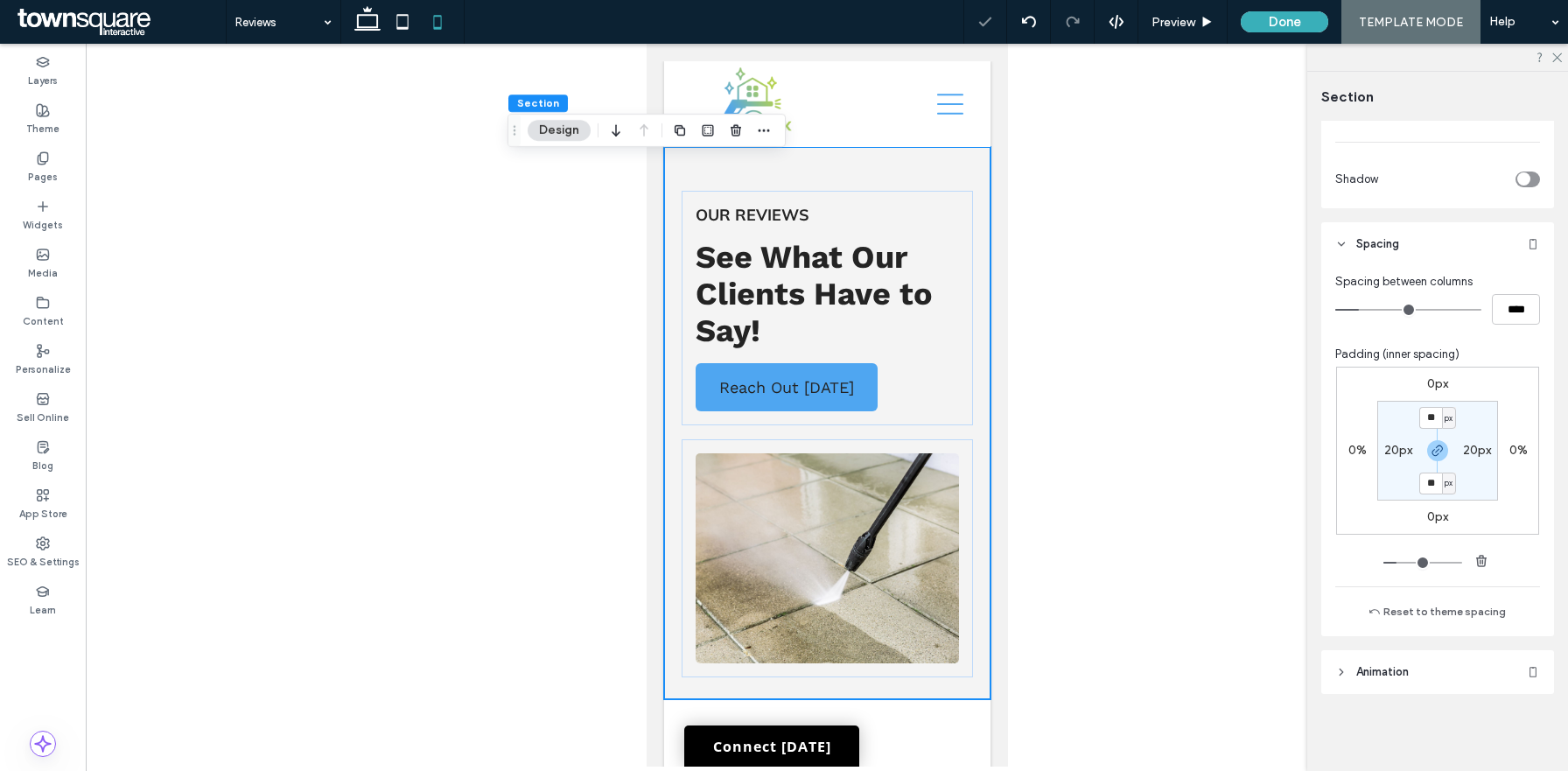
type input "**"
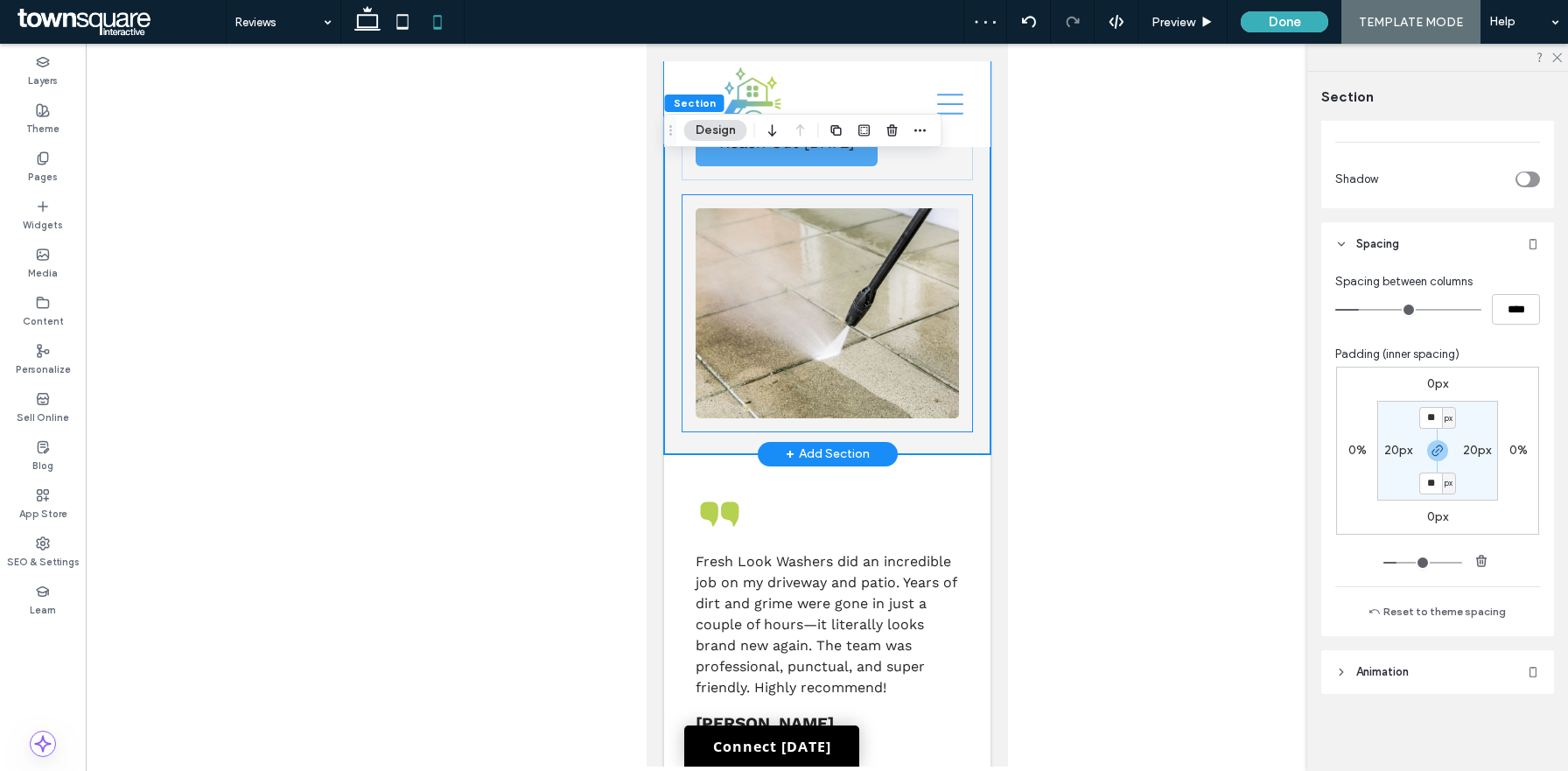
scroll to position [467, 0]
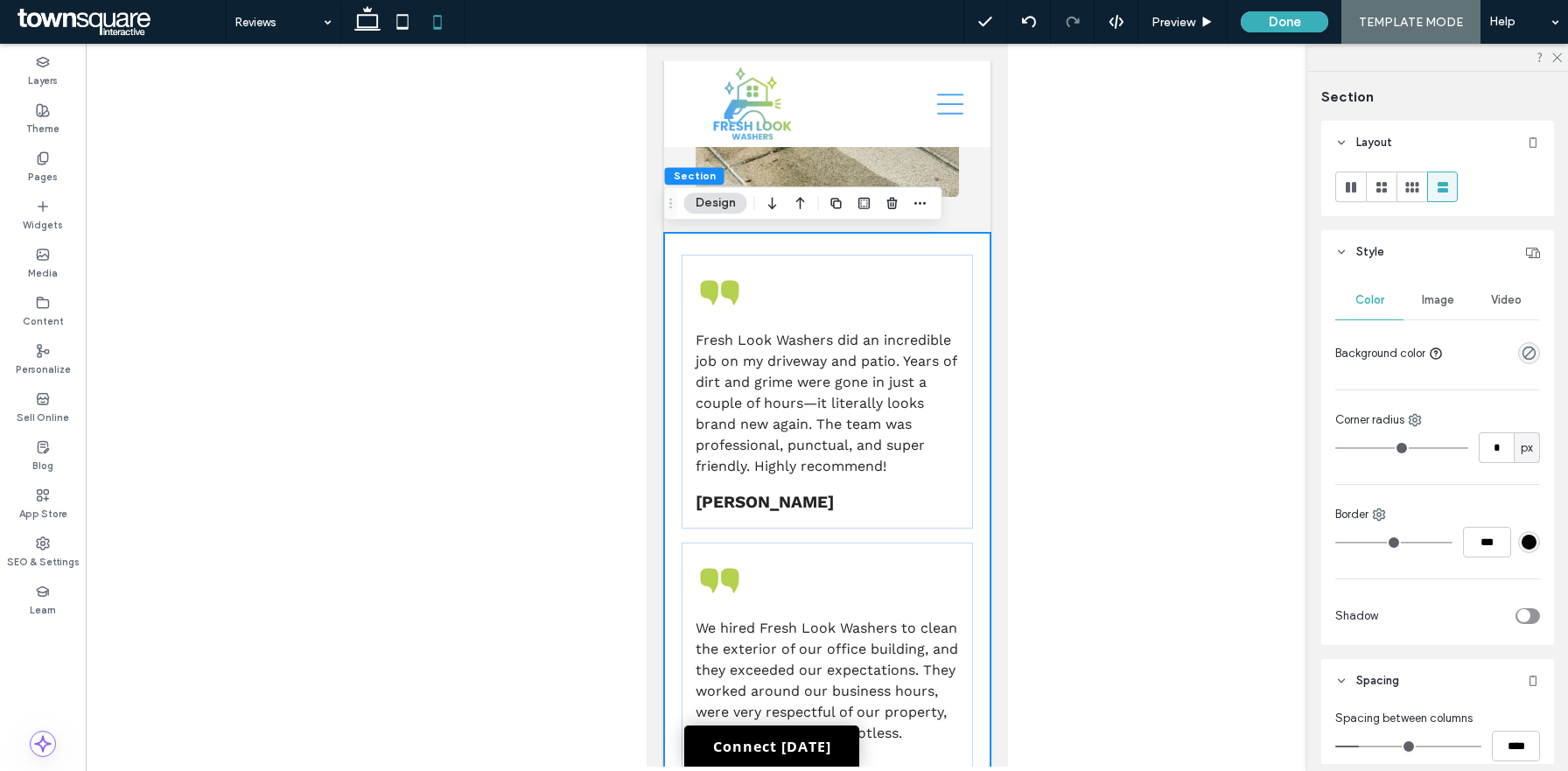
click at [347, 26] on div at bounding box center [403, 21] width 125 height 44
click at [362, 26] on use at bounding box center [367, 18] width 26 height 24
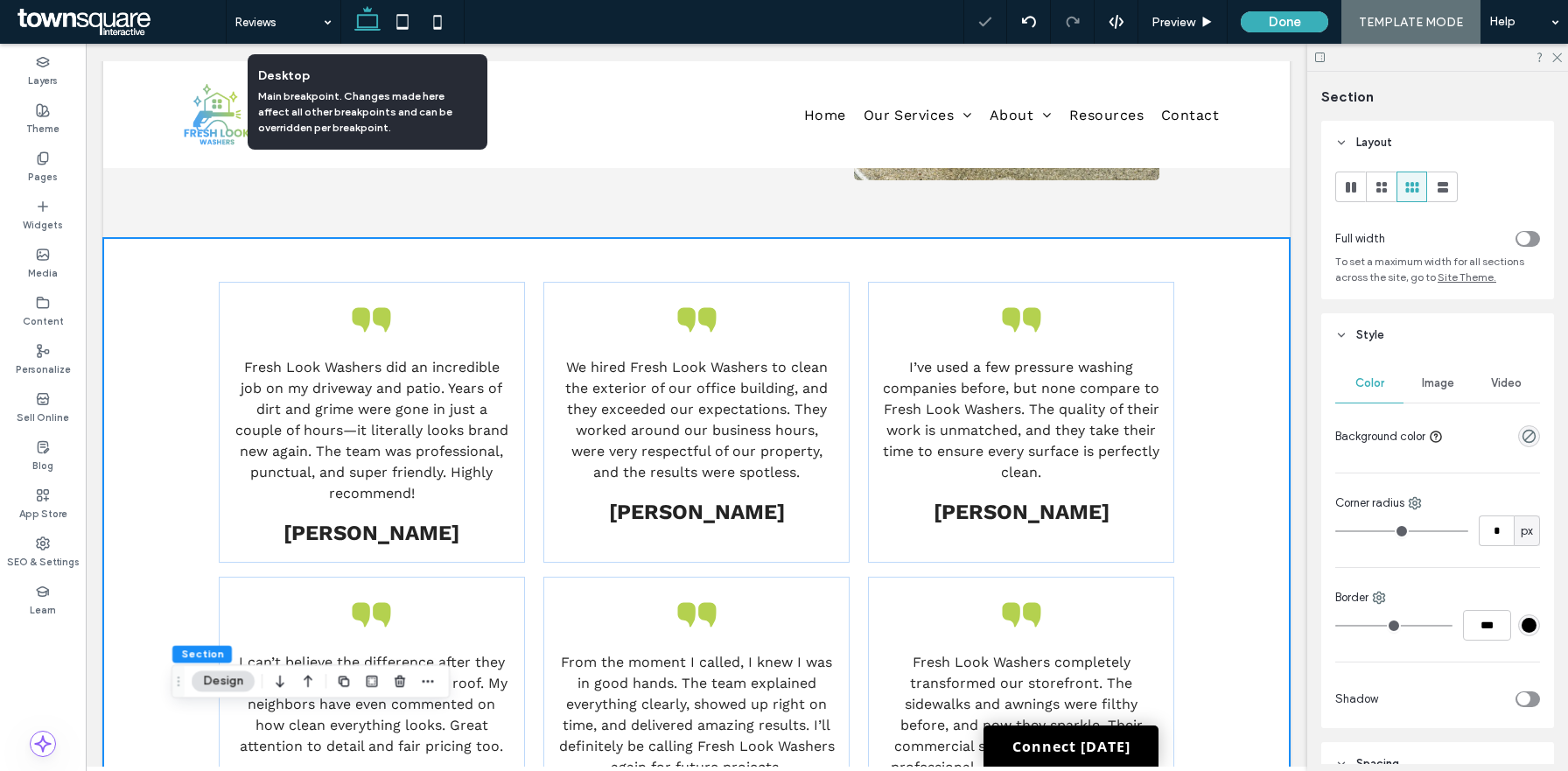
type input "**"
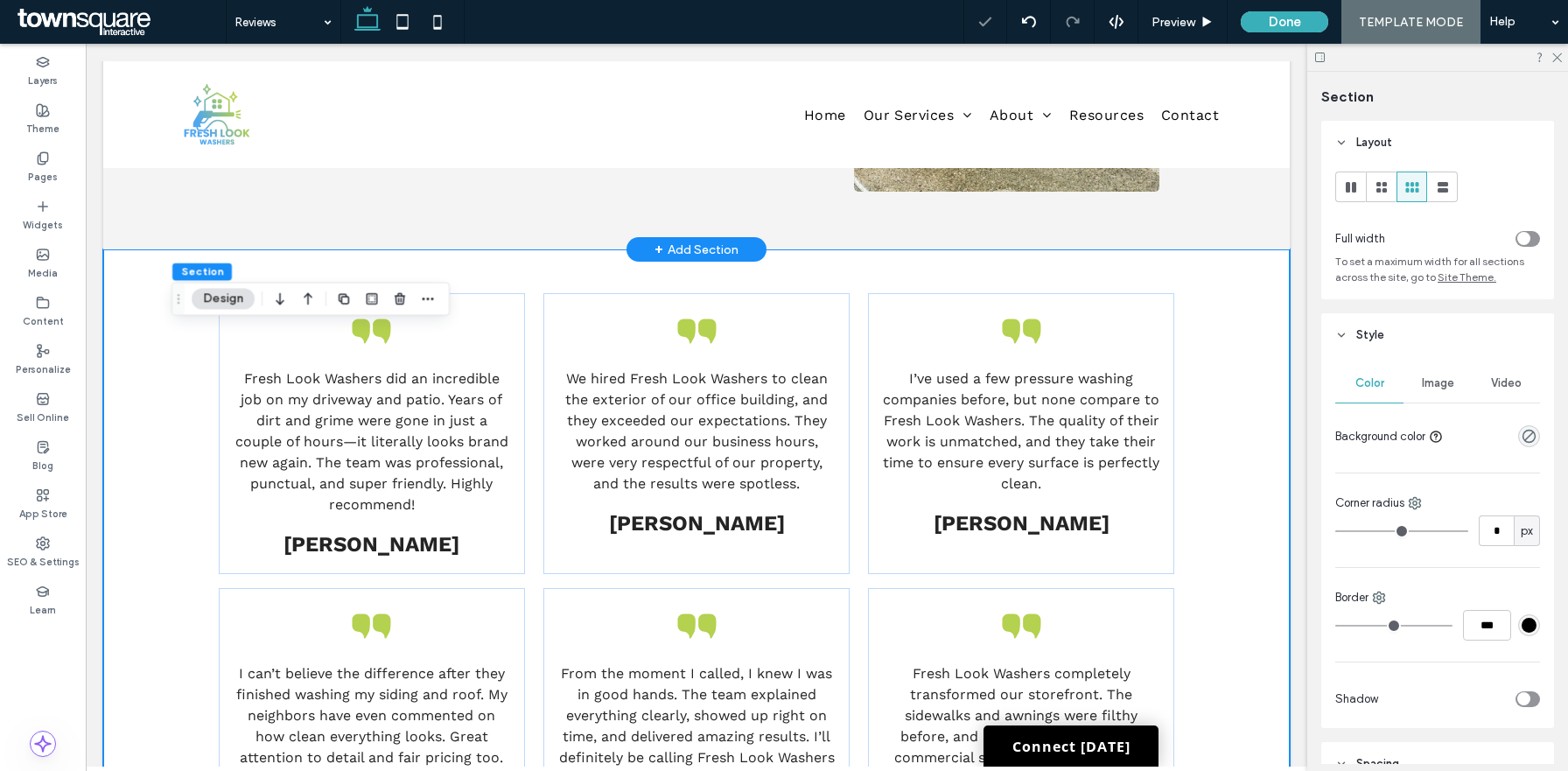
scroll to position [524, 0]
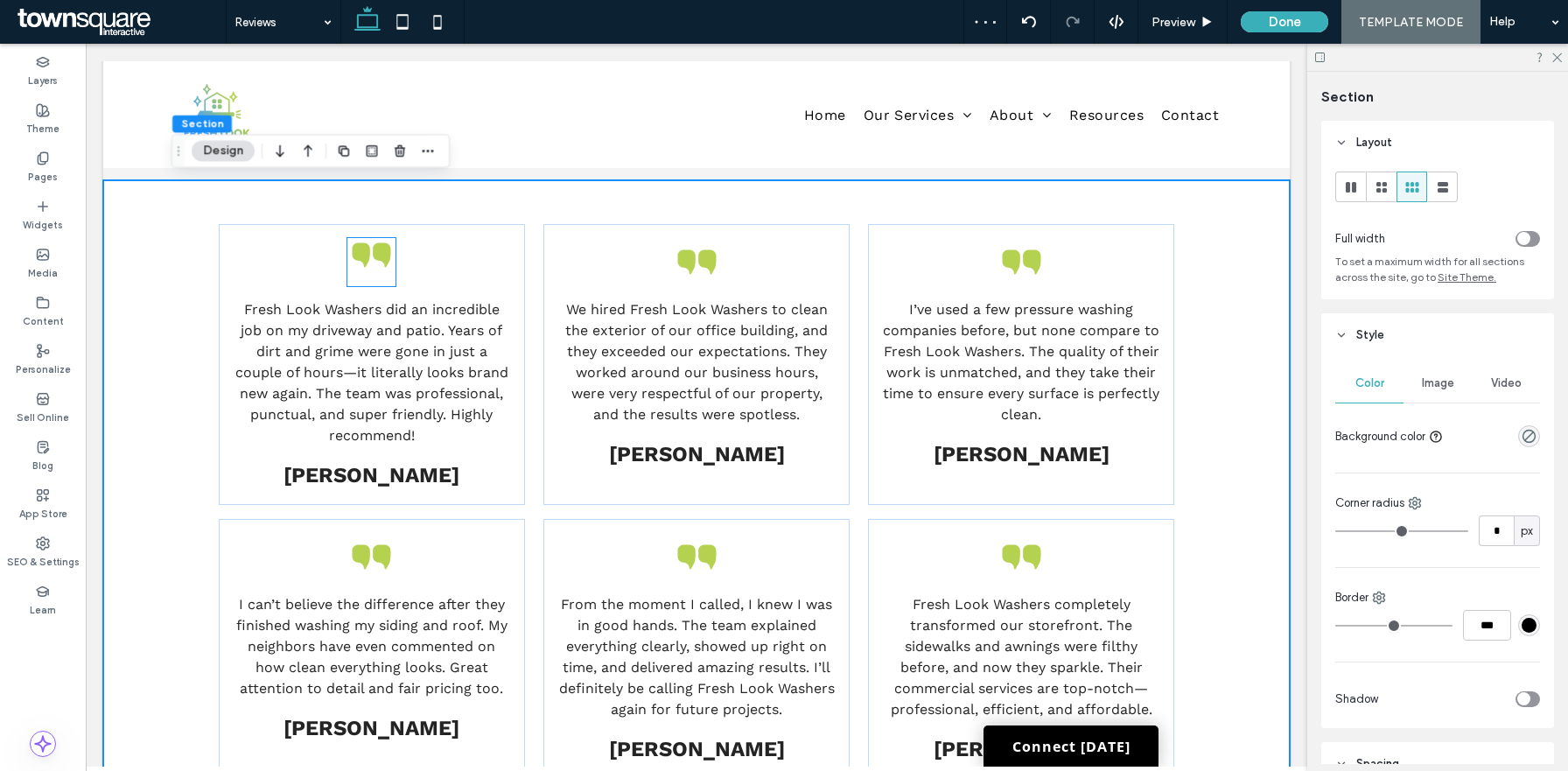
click at [379, 279] on icon at bounding box center [371, 255] width 48 height 48
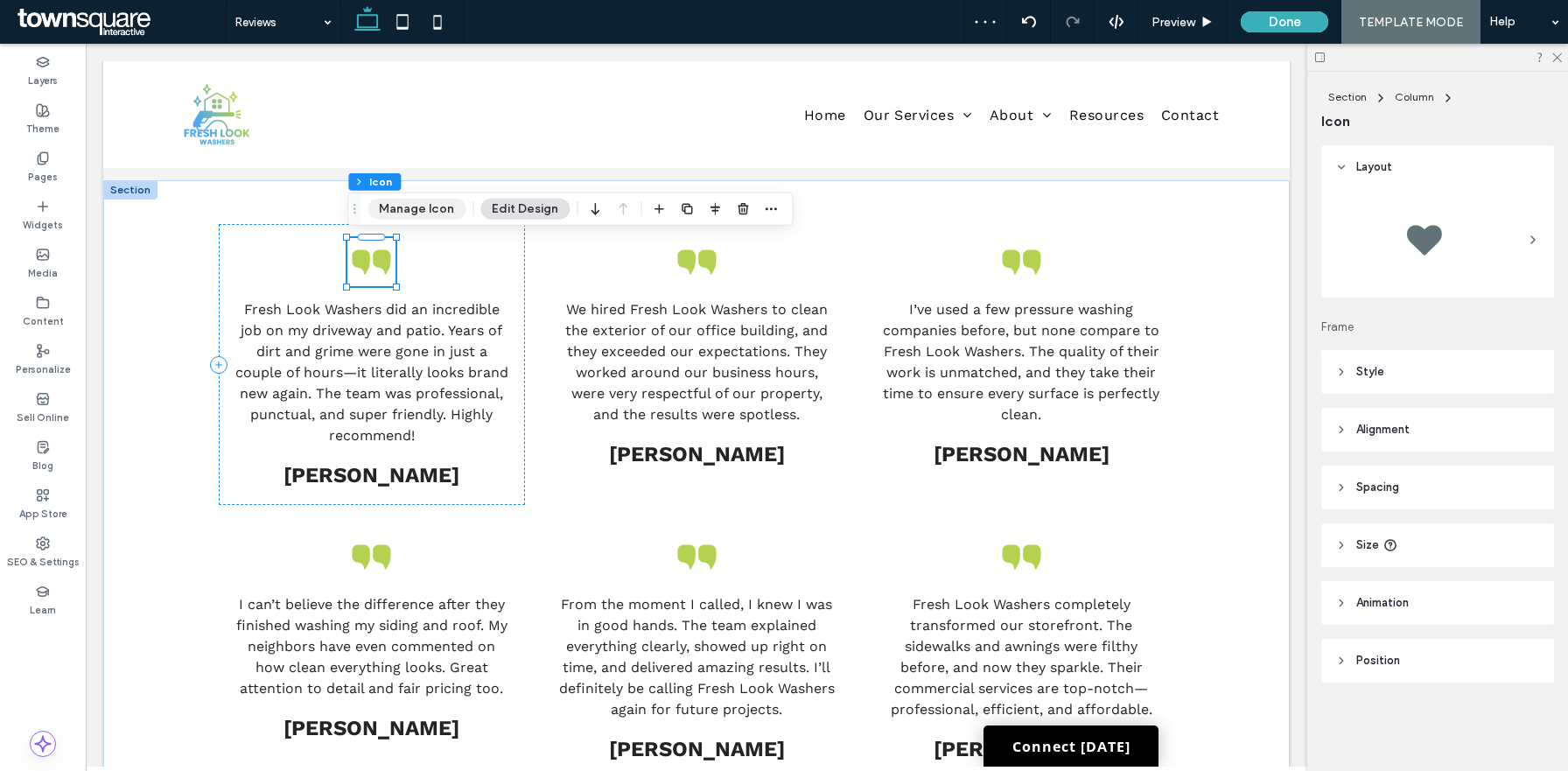
click at [423, 207] on button "Manage Icon" at bounding box center [416, 209] width 98 height 21
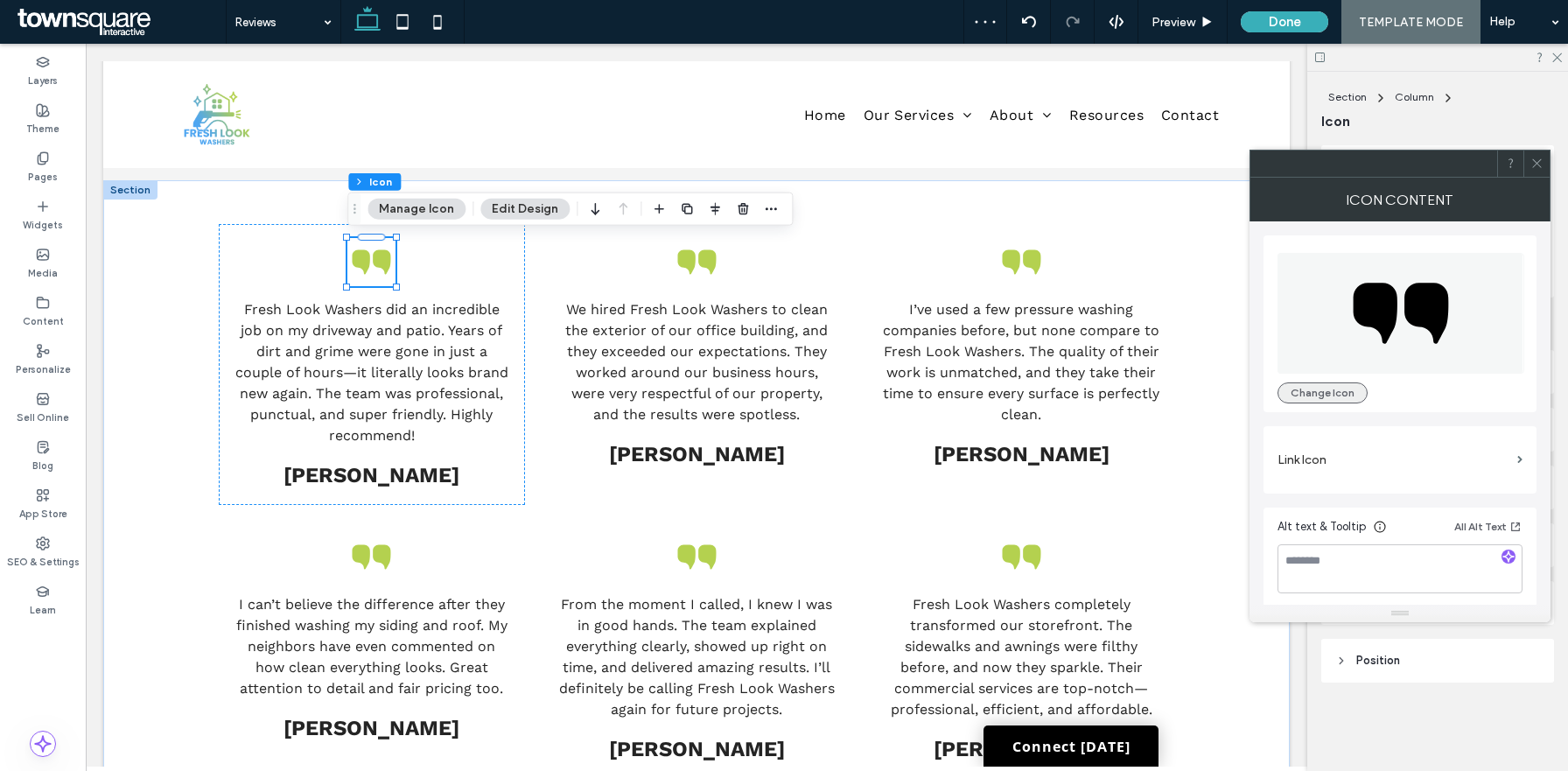
click at [1338, 397] on button "Change Icon" at bounding box center [1323, 393] width 90 height 21
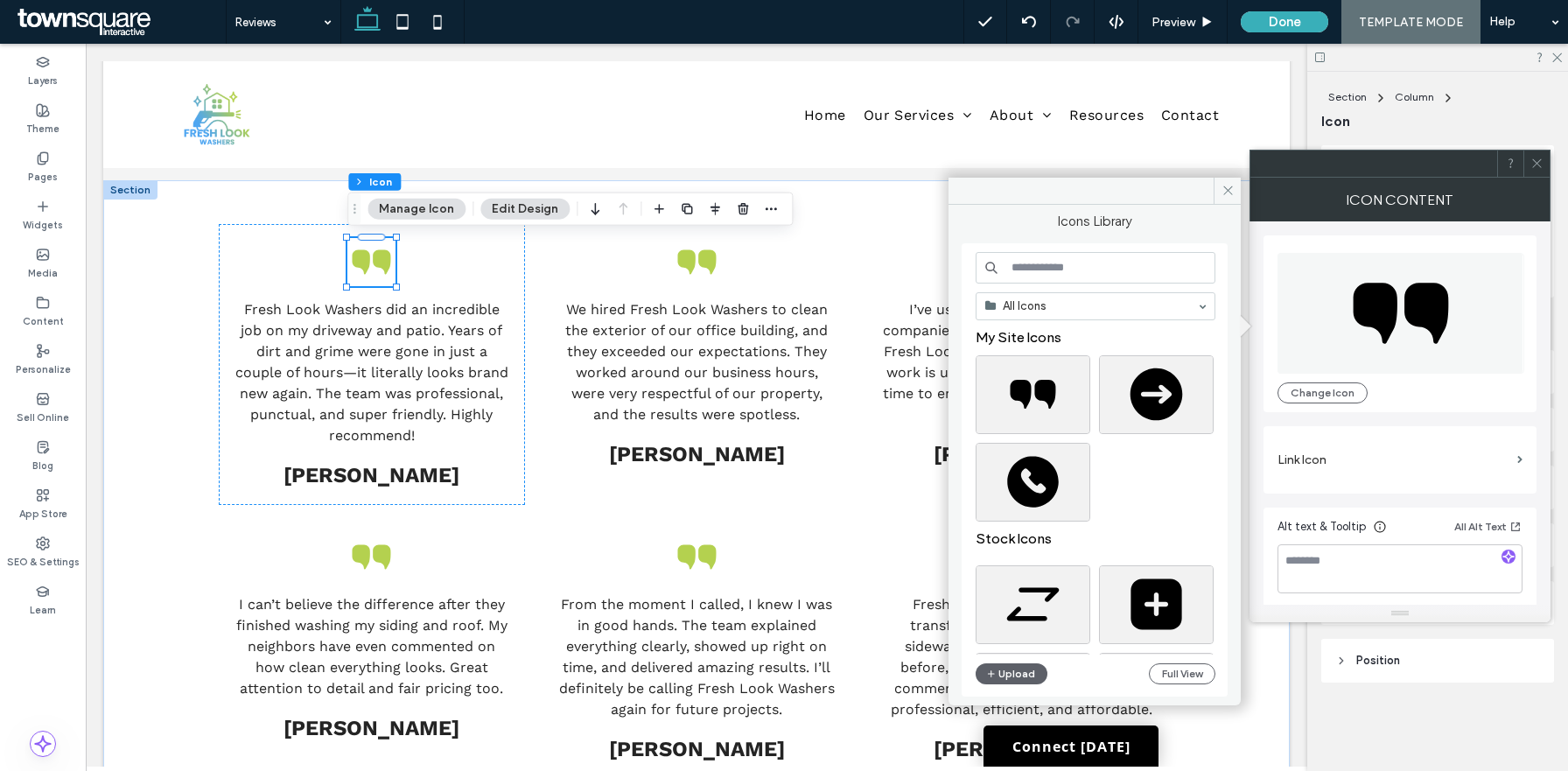
click at [1037, 274] on input at bounding box center [1095, 267] width 240 height 31
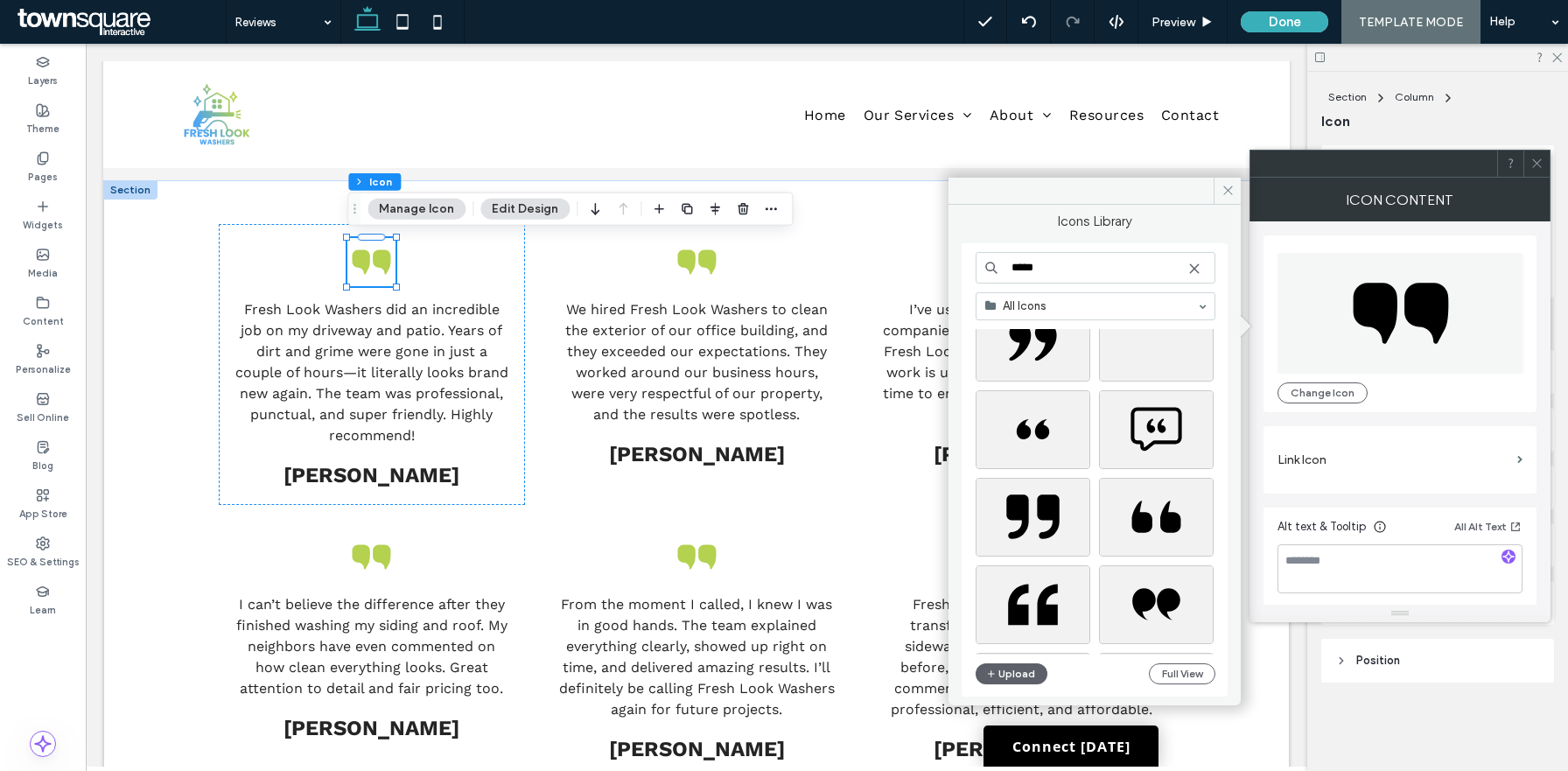
scroll to position [310, 0]
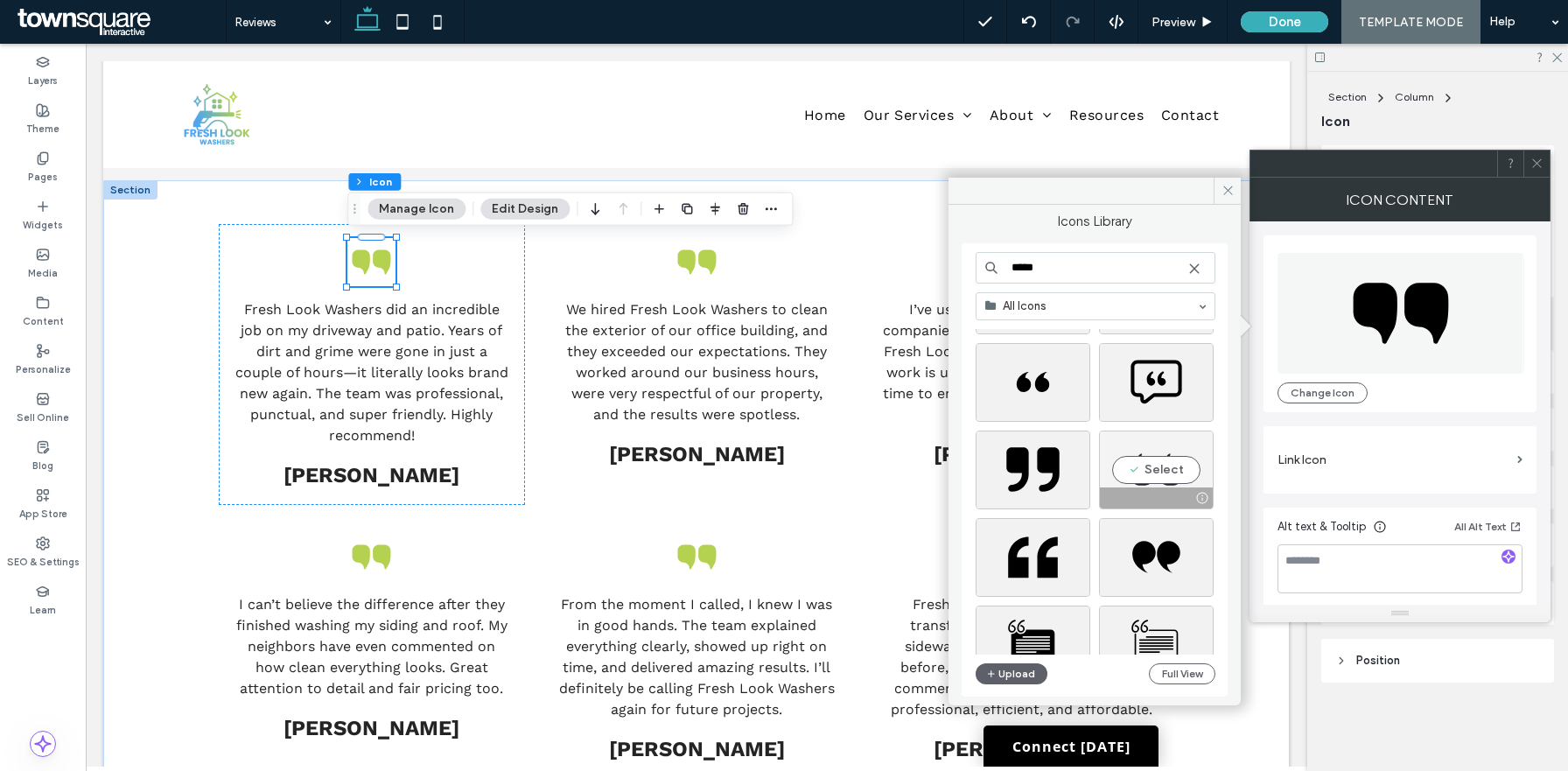
type input "*****"
click at [1159, 475] on div "Select" at bounding box center [1157, 470] width 115 height 79
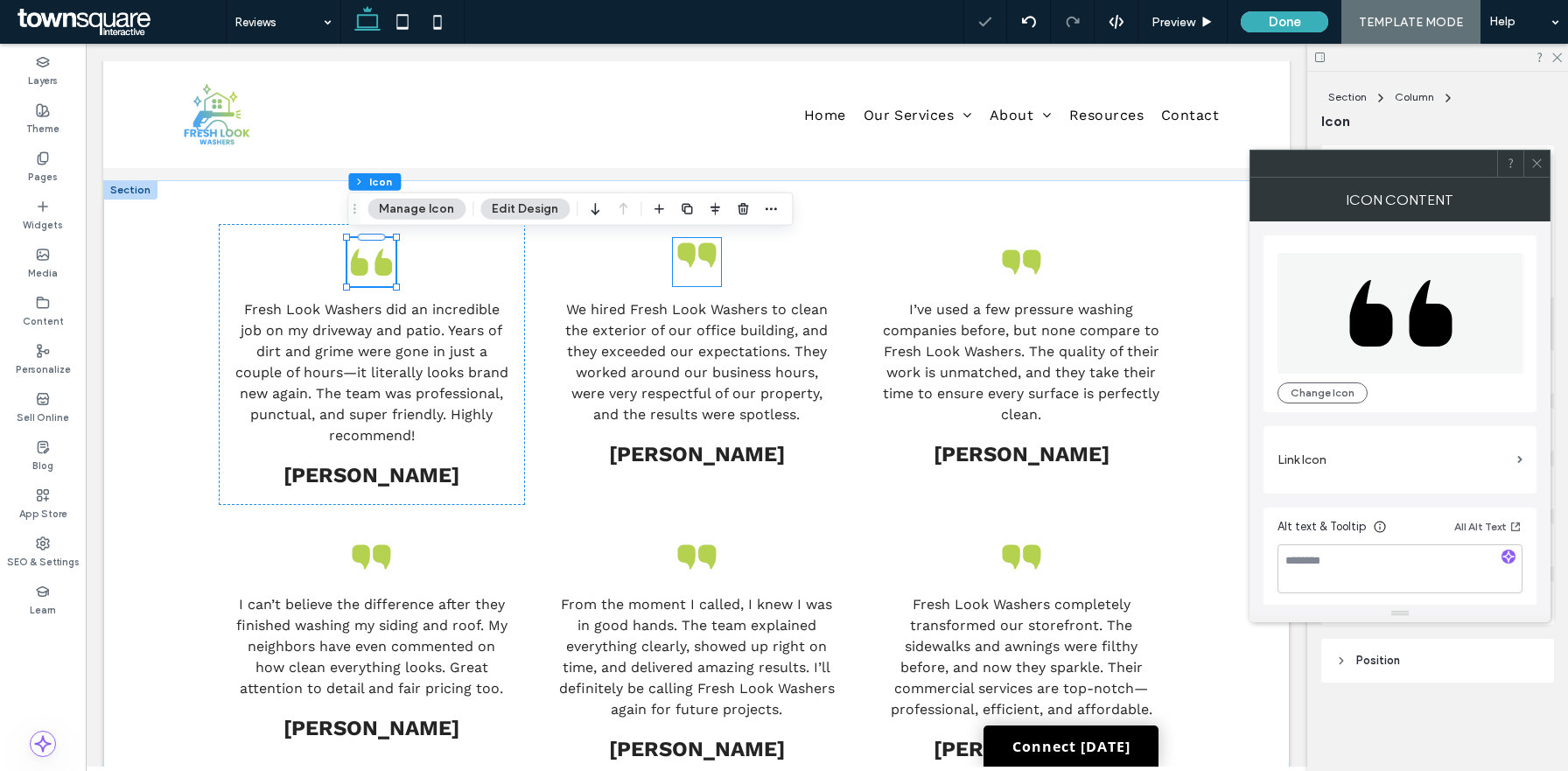
click at [712, 252] on icon at bounding box center [707, 255] width 18 height 24
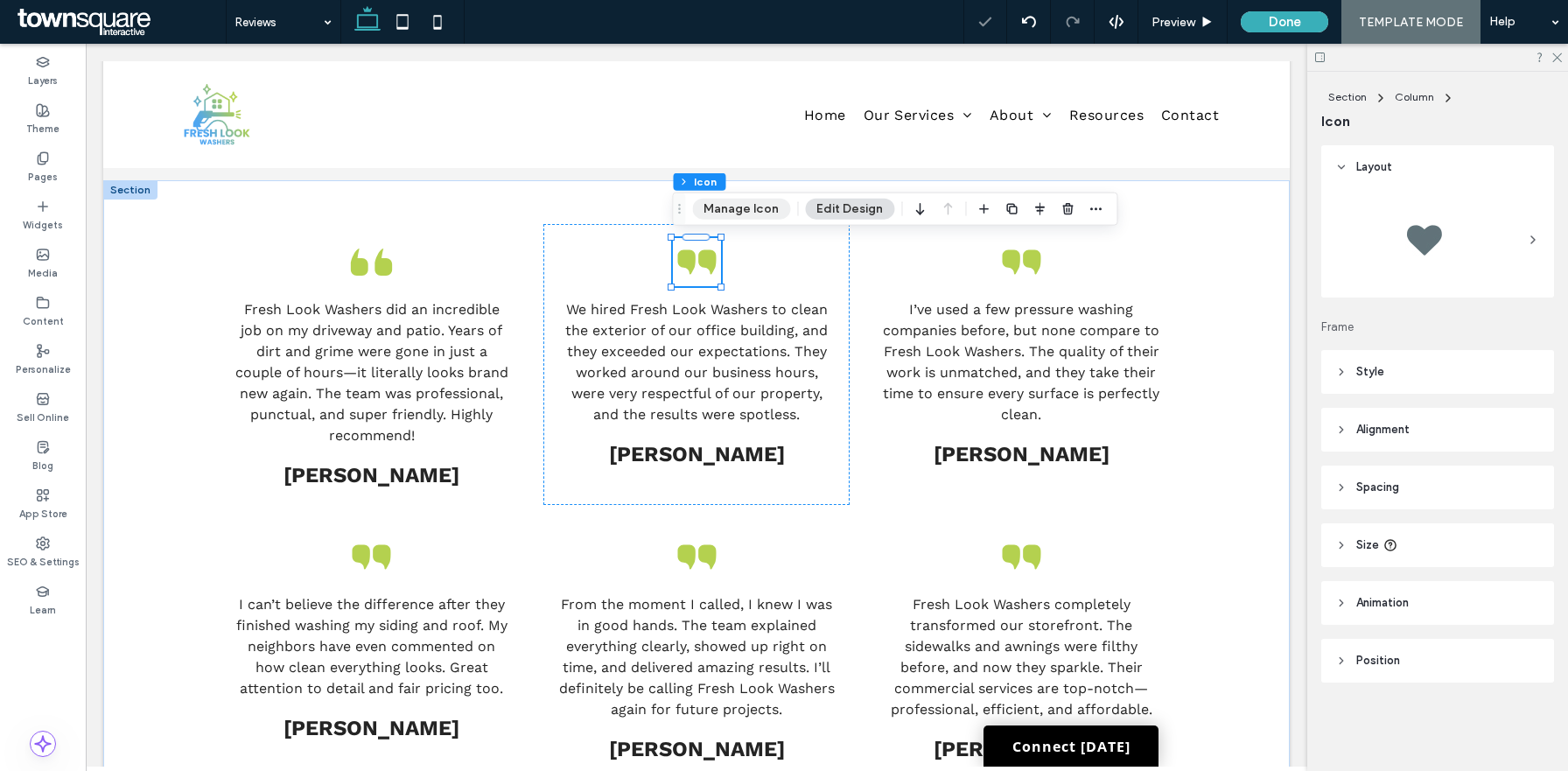
click at [731, 209] on button "Manage Icon" at bounding box center [741, 209] width 98 height 21
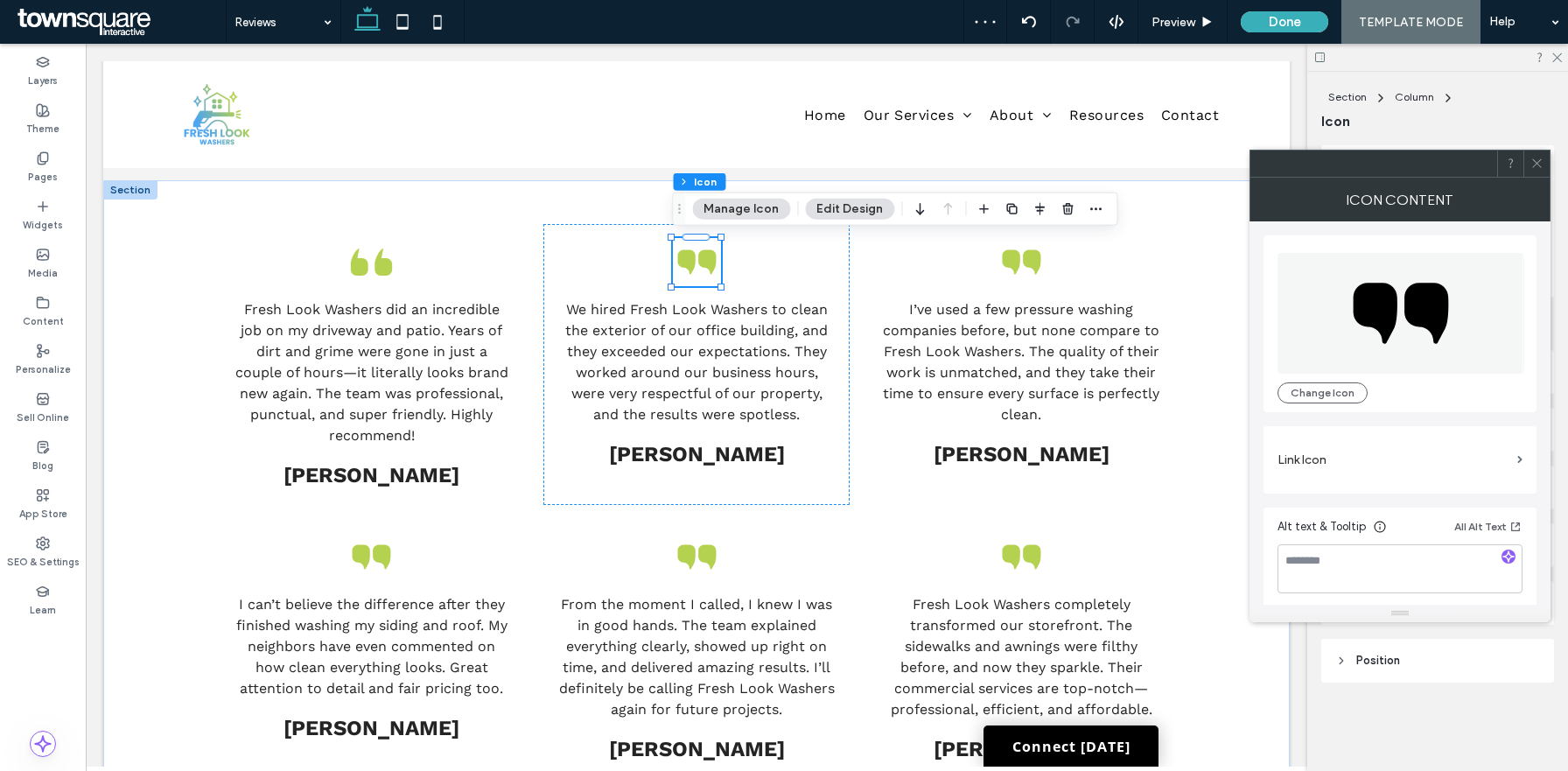
click at [1319, 379] on div "Change Icon" at bounding box center [1401, 324] width 245 height 159
click at [1319, 391] on button "Change Icon" at bounding box center [1323, 393] width 90 height 21
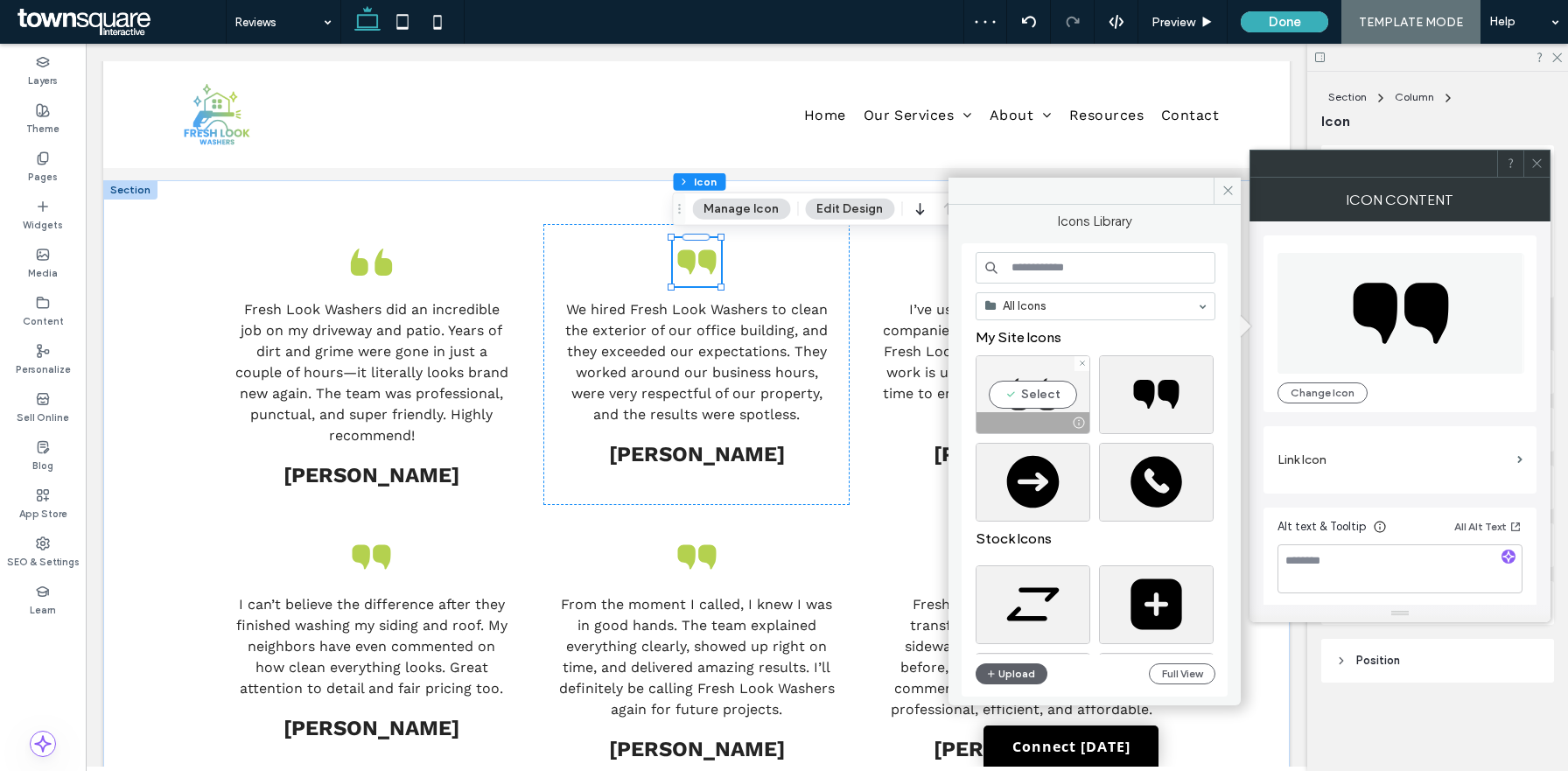
click at [1020, 408] on div "Select" at bounding box center [1033, 394] width 115 height 79
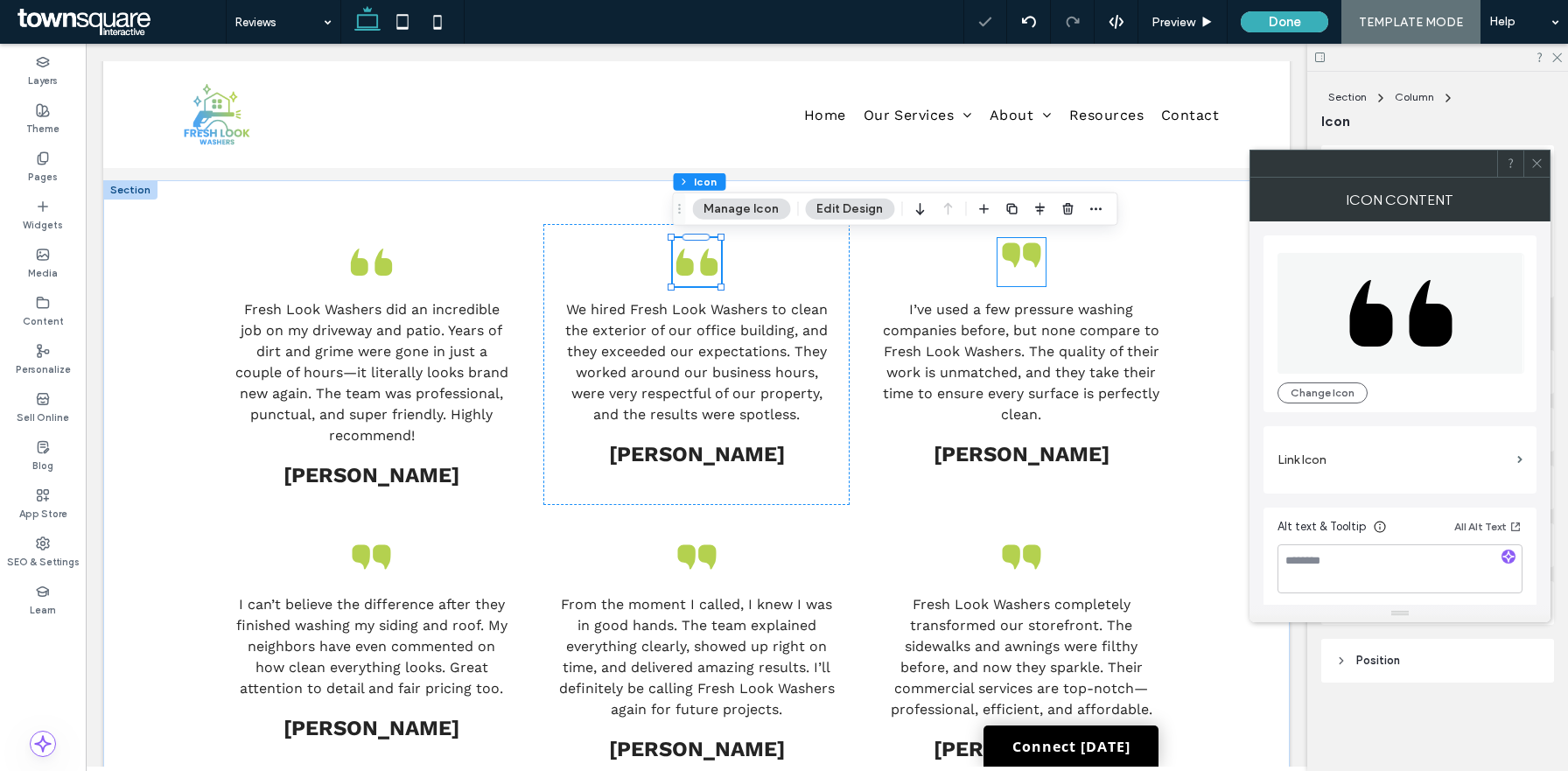
click at [1023, 258] on icon at bounding box center [1021, 255] width 48 height 48
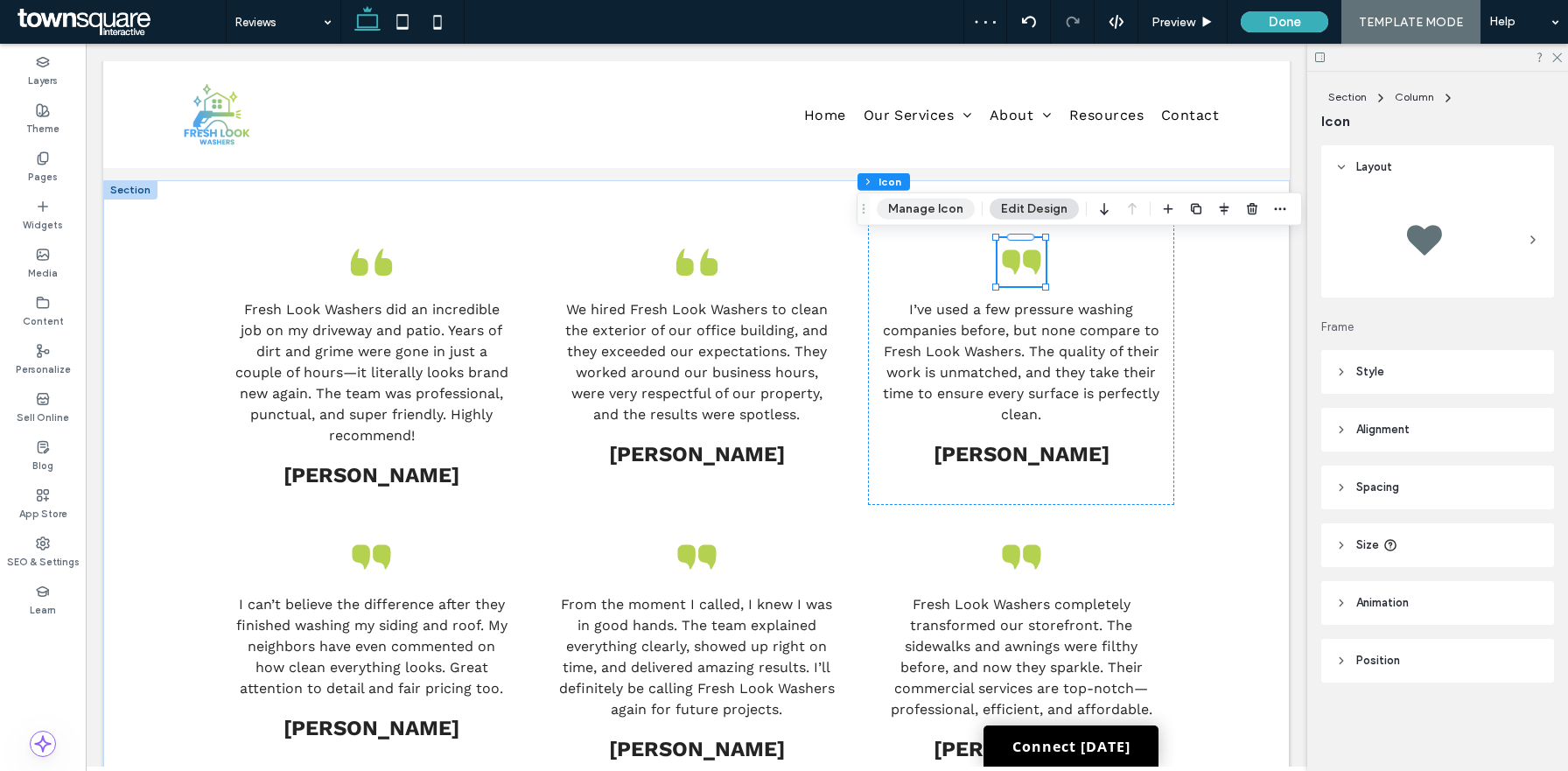
click at [922, 205] on button "Manage Icon" at bounding box center [926, 209] width 98 height 21
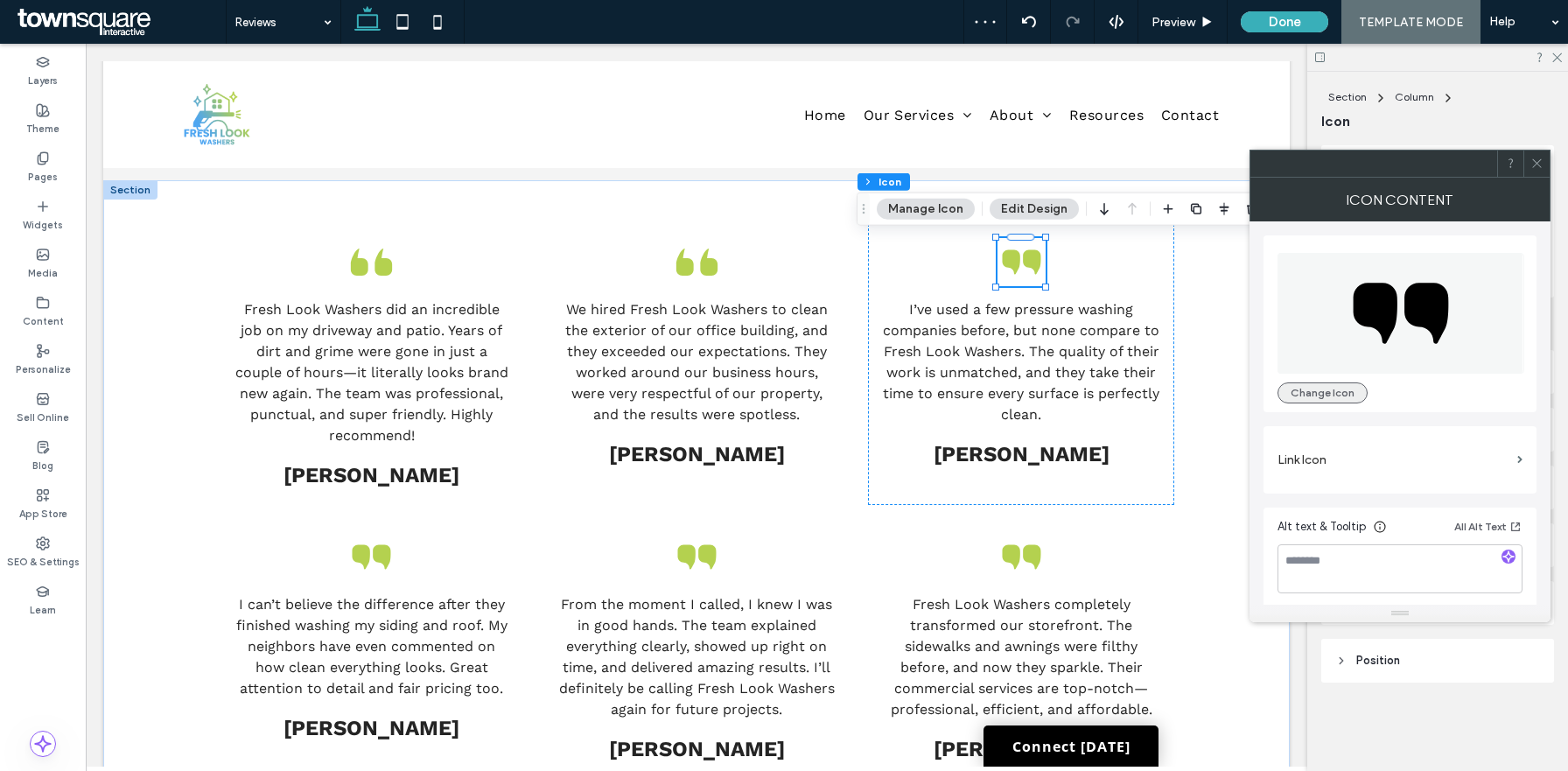
click at [1336, 393] on button "Change Icon" at bounding box center [1323, 393] width 90 height 21
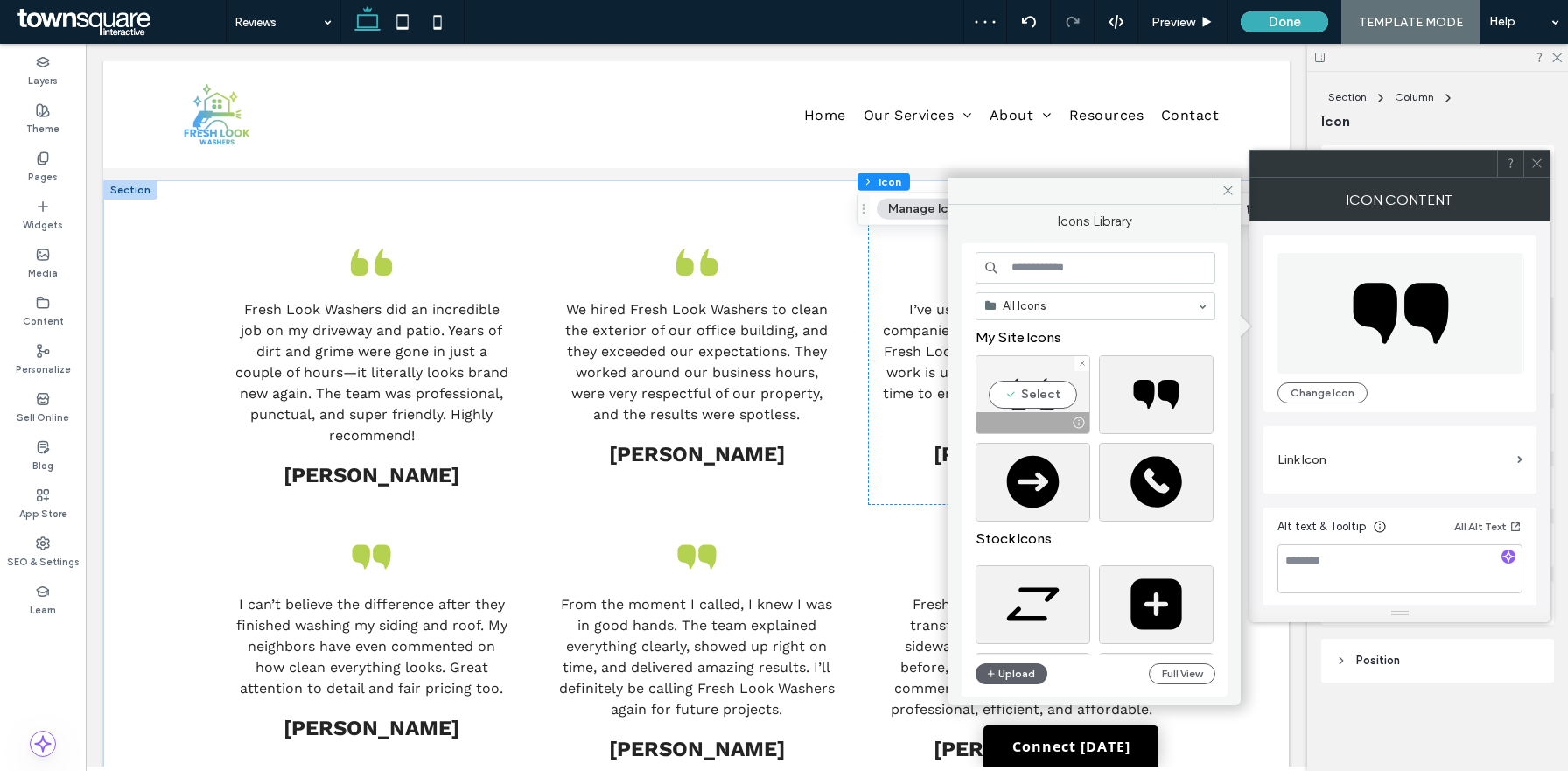
click at [1044, 389] on div "Select" at bounding box center [1033, 394] width 115 height 79
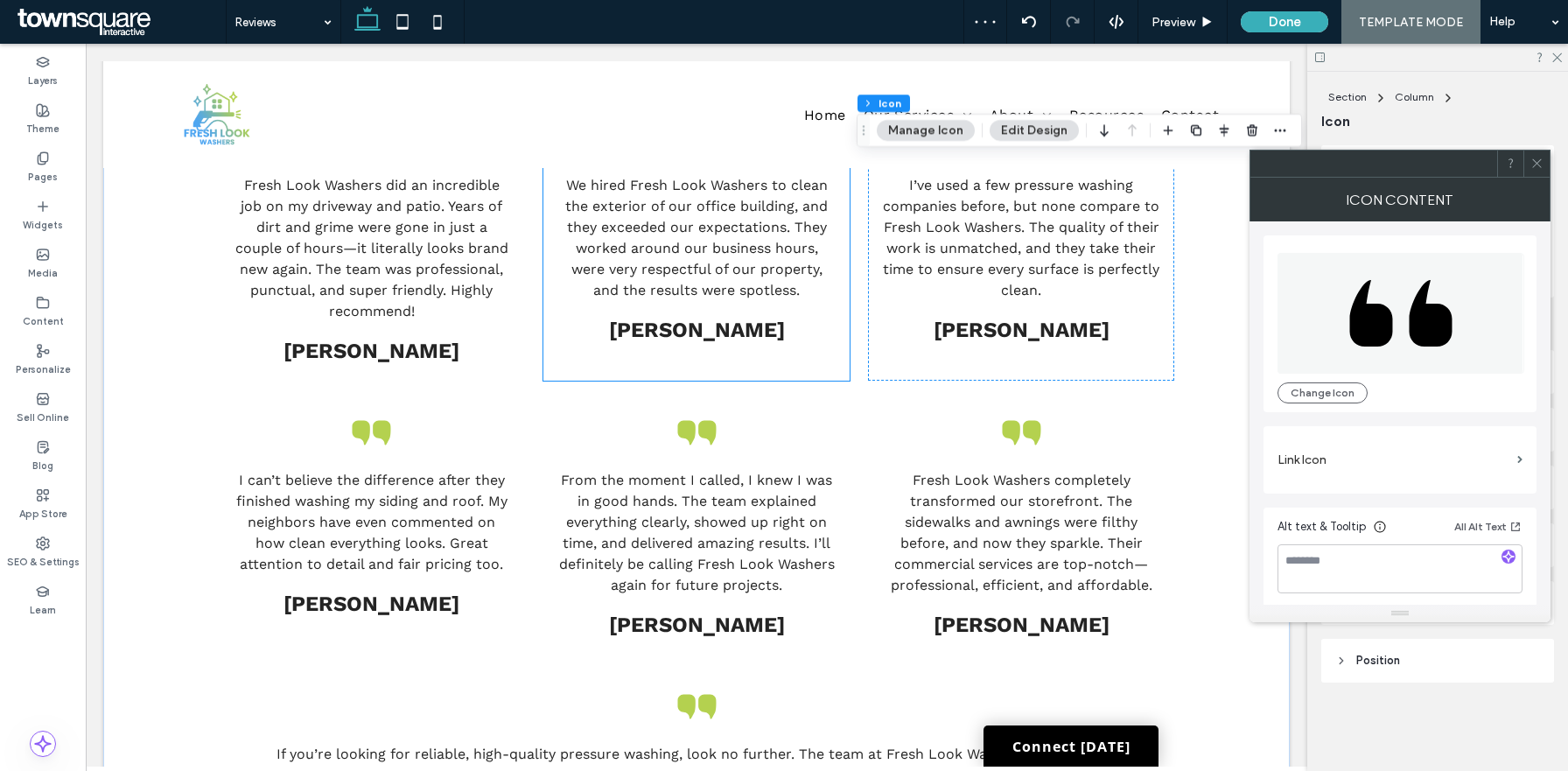
scroll to position [671, 0]
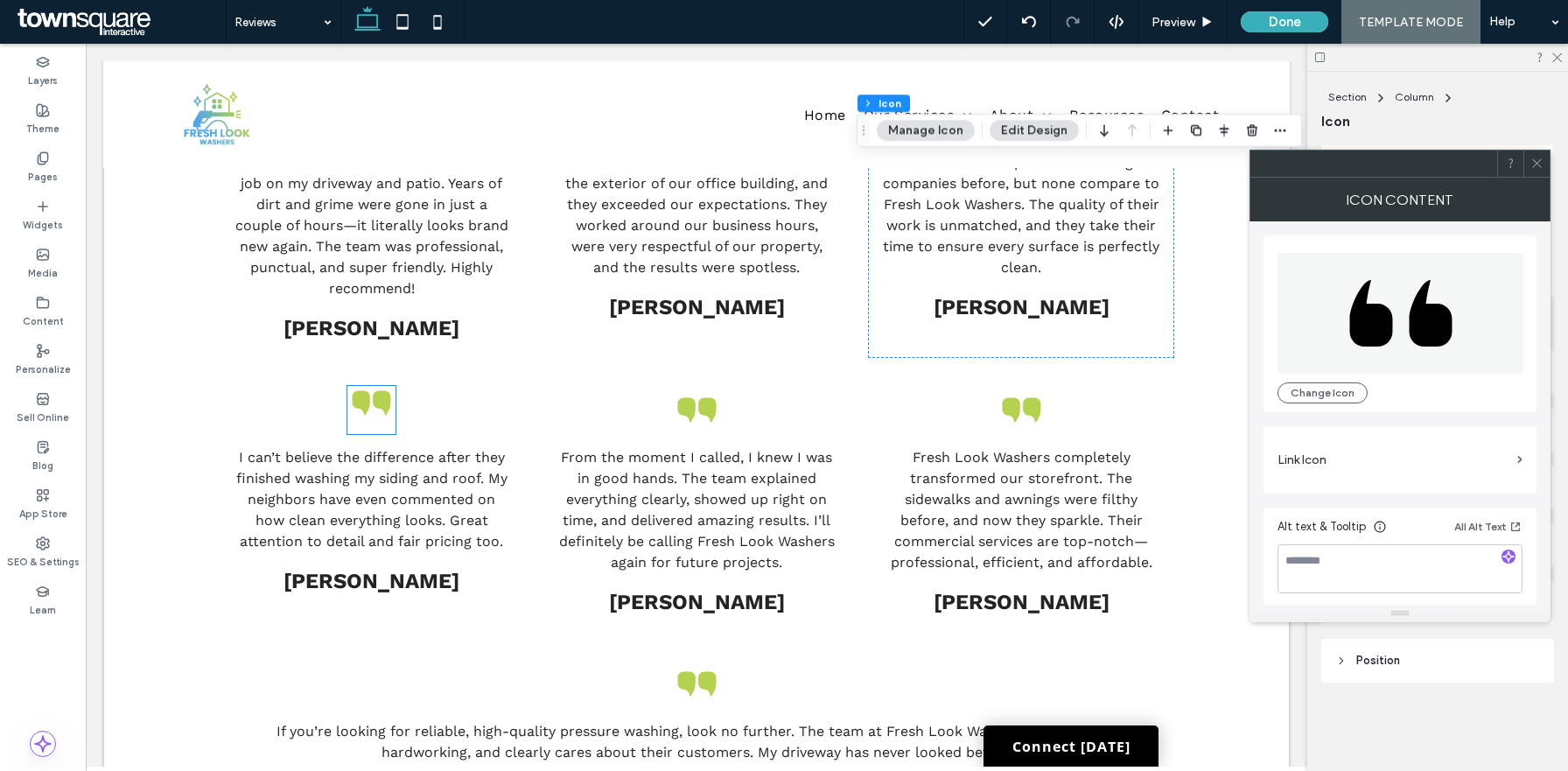
click at [379, 420] on icon at bounding box center [371, 403] width 48 height 48
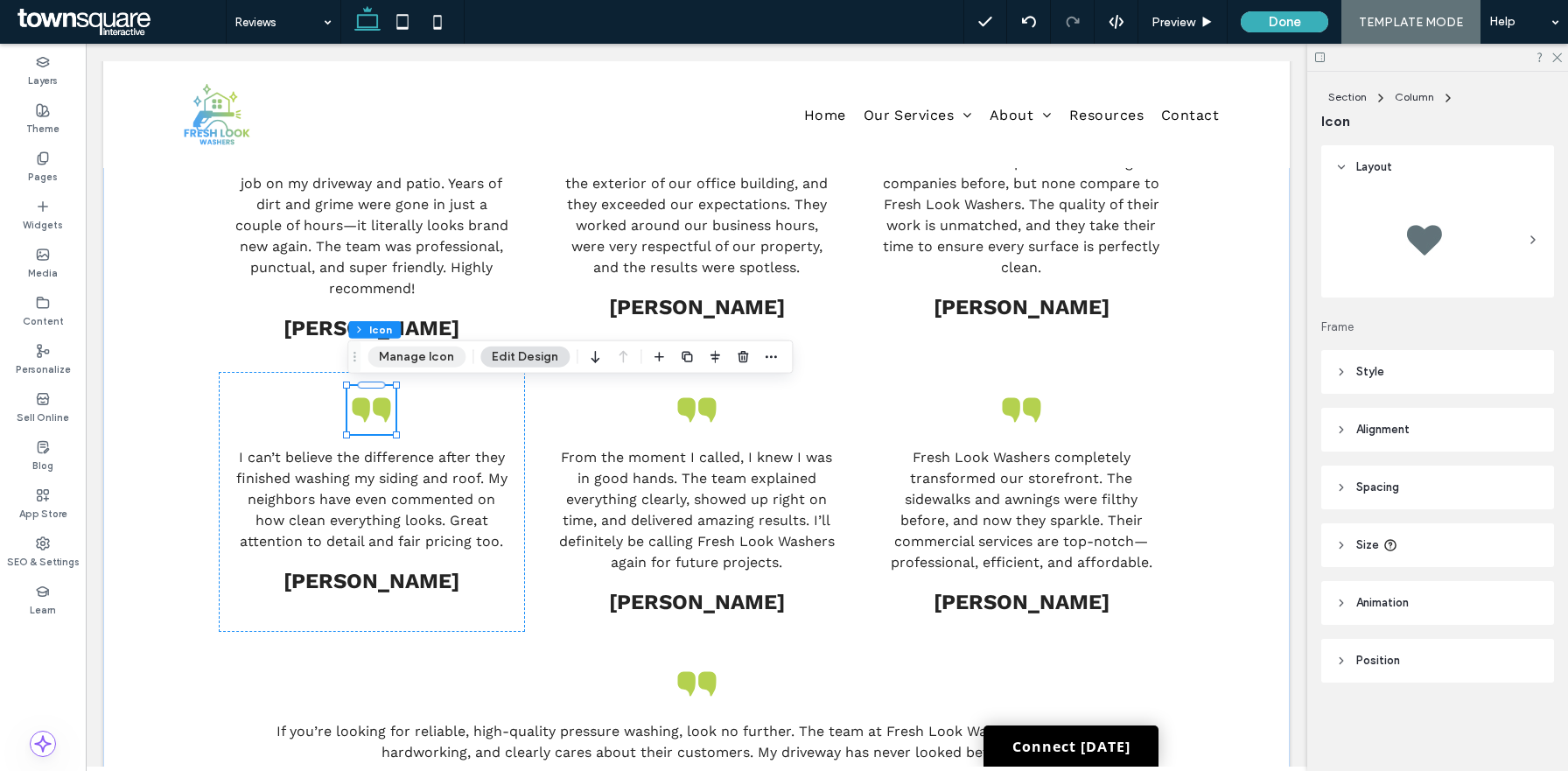
click at [413, 353] on button "Manage Icon" at bounding box center [416, 357] width 98 height 21
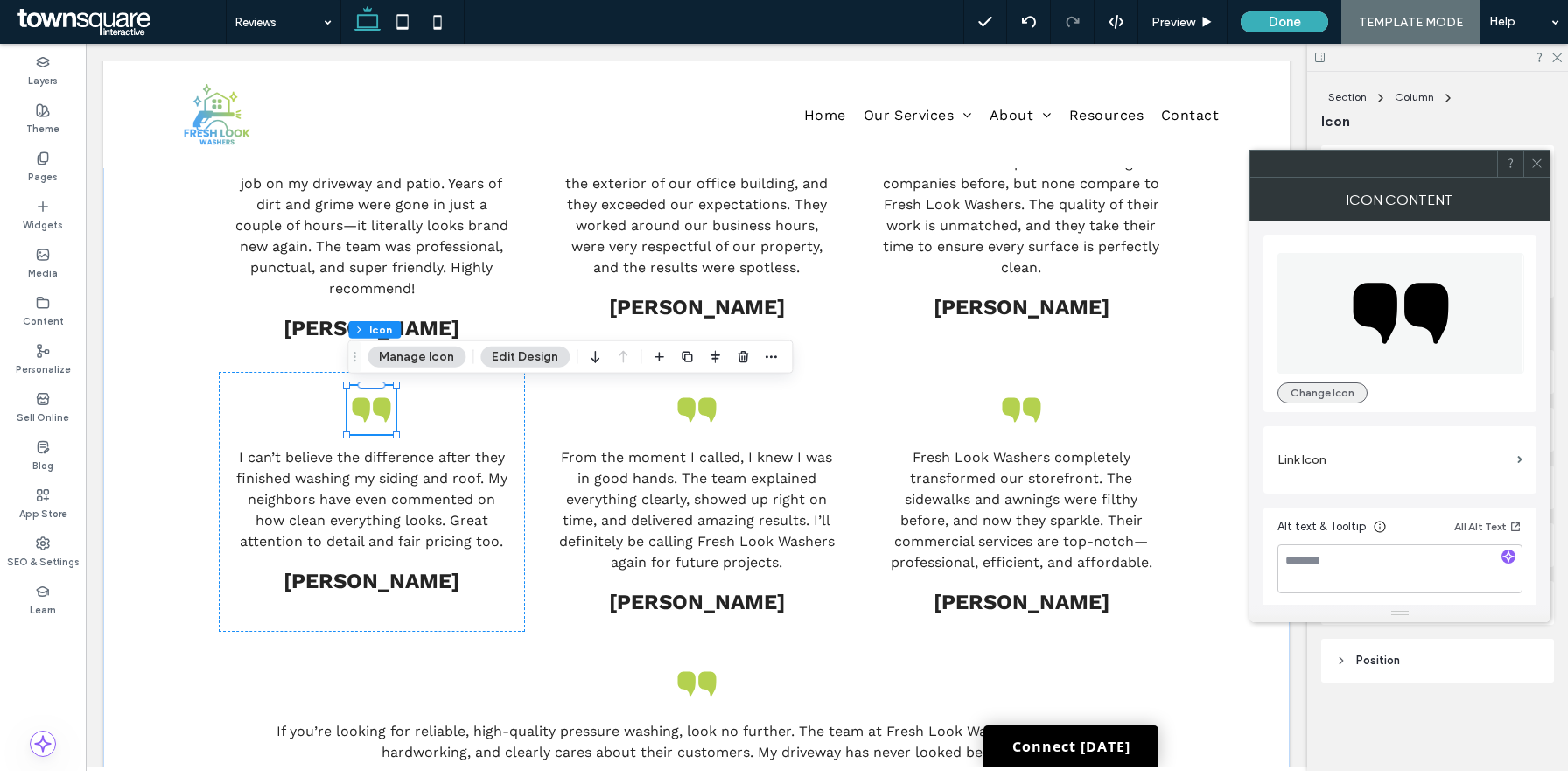
click at [1314, 383] on button "Change Icon" at bounding box center [1323, 393] width 90 height 21
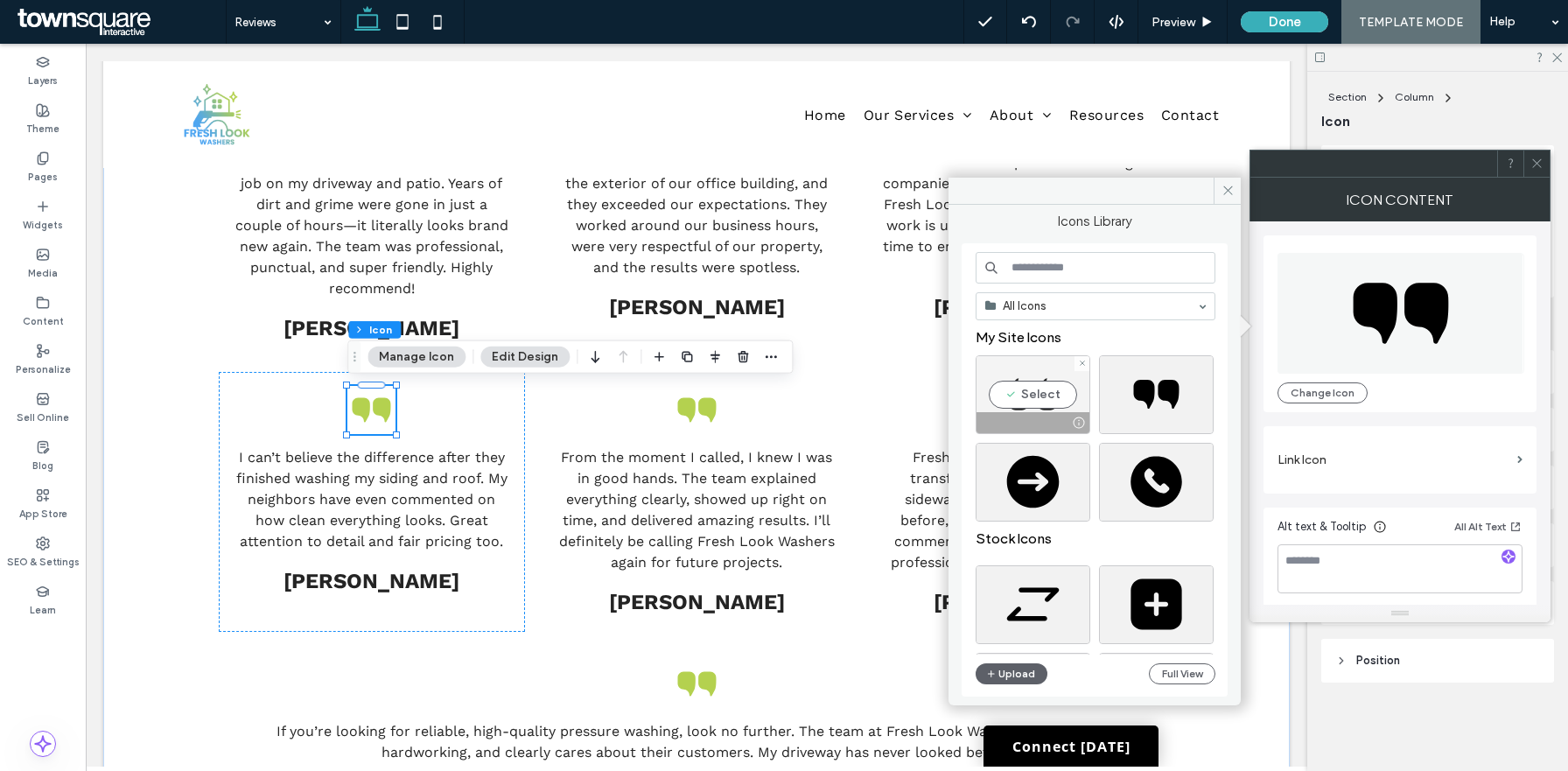
click at [1042, 393] on div "Select" at bounding box center [1033, 394] width 115 height 79
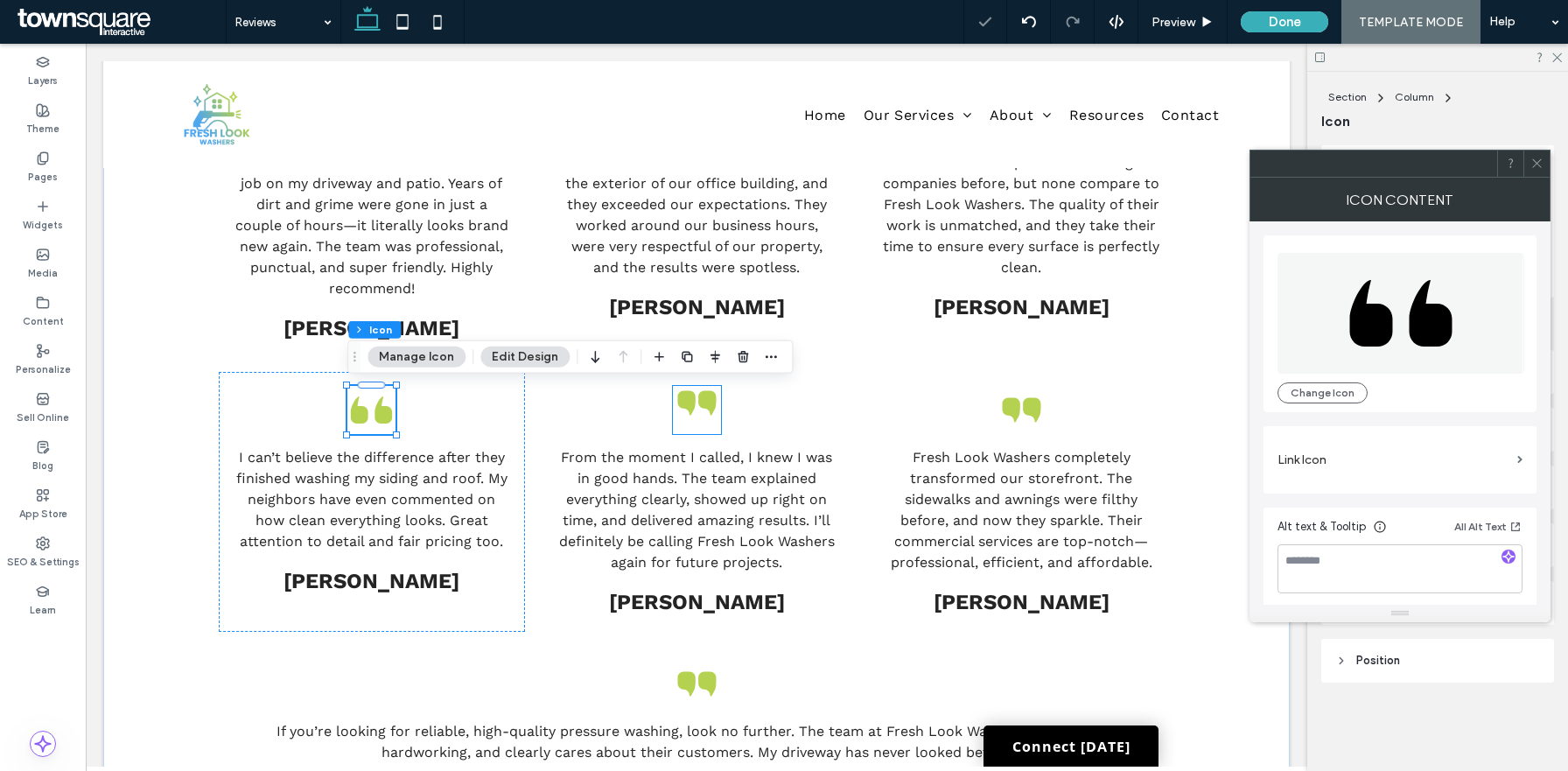
click at [695, 407] on icon at bounding box center [696, 403] width 48 height 48
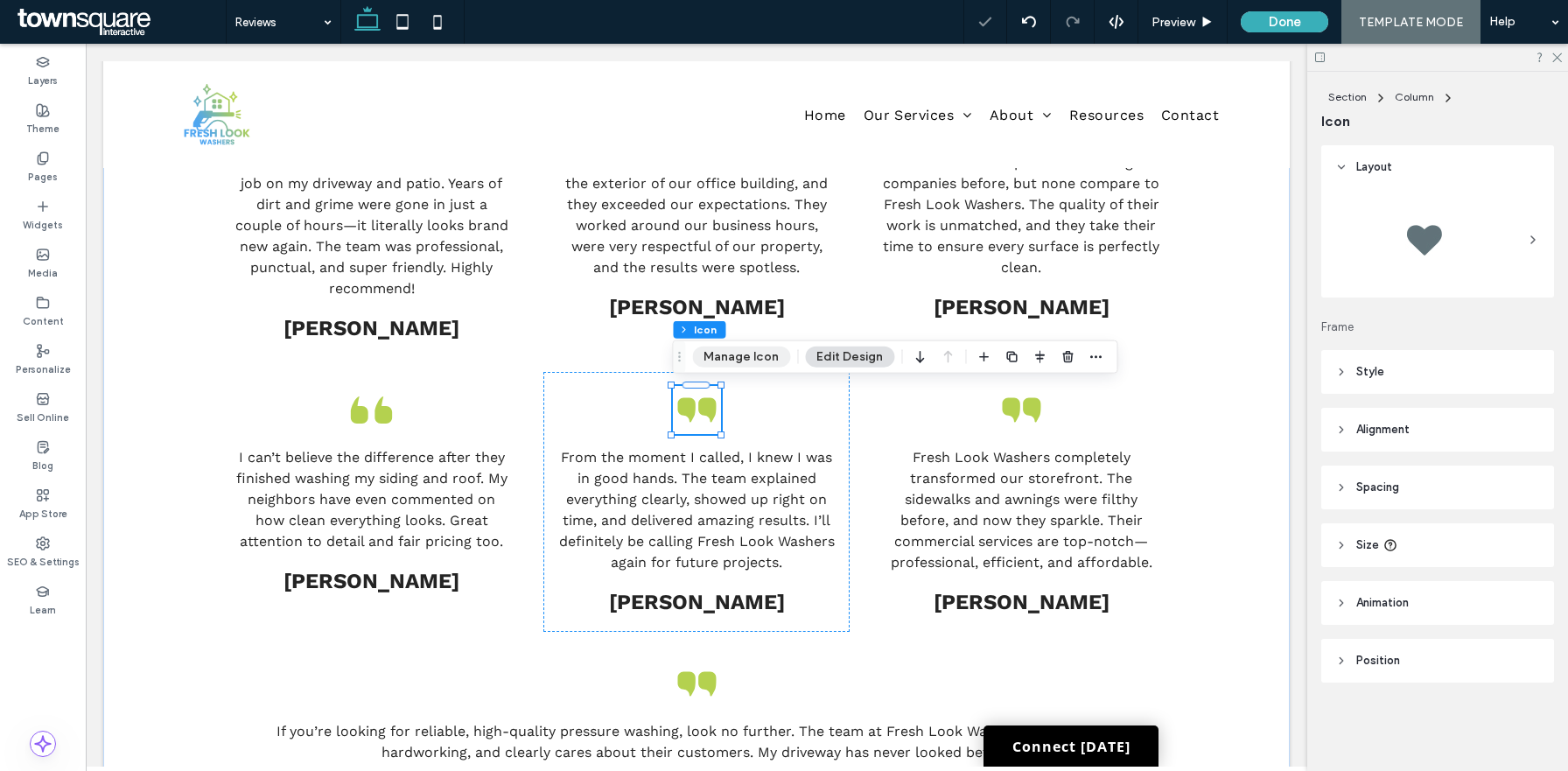
click at [748, 353] on button "Manage Icon" at bounding box center [741, 357] width 98 height 21
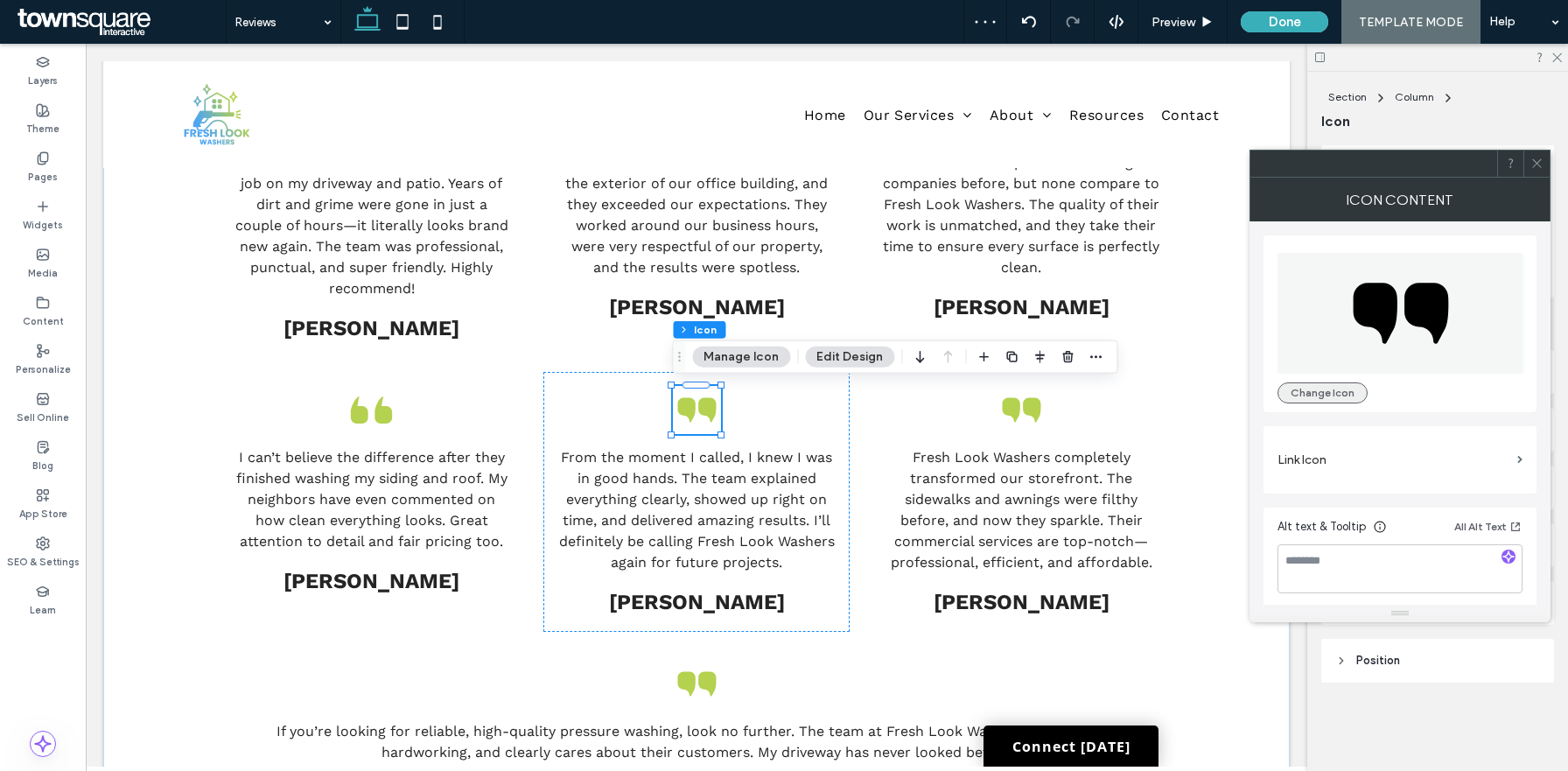
click at [1332, 388] on button "Change Icon" at bounding box center [1323, 393] width 90 height 21
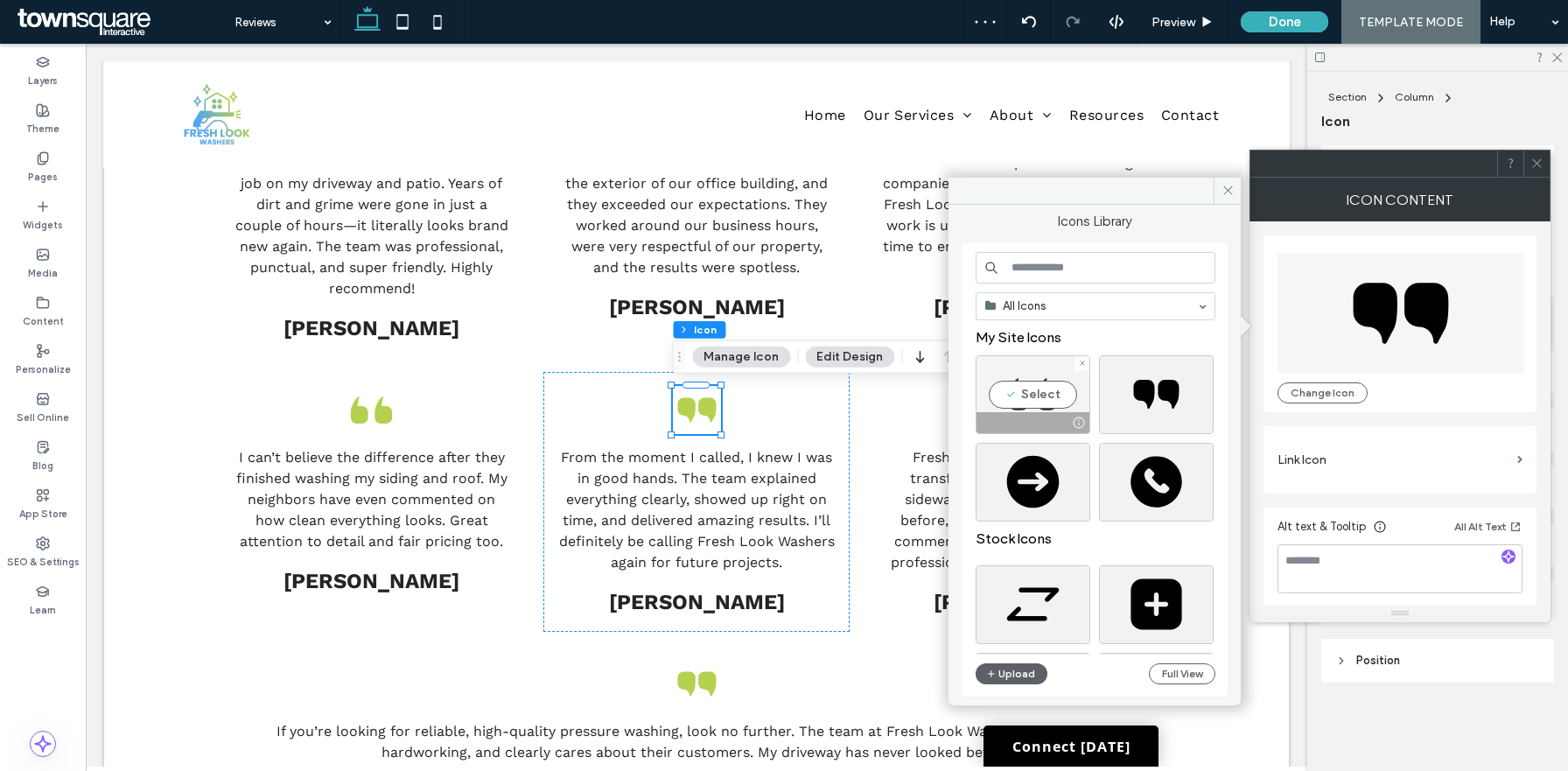
click at [1035, 394] on div "Select" at bounding box center [1033, 394] width 115 height 79
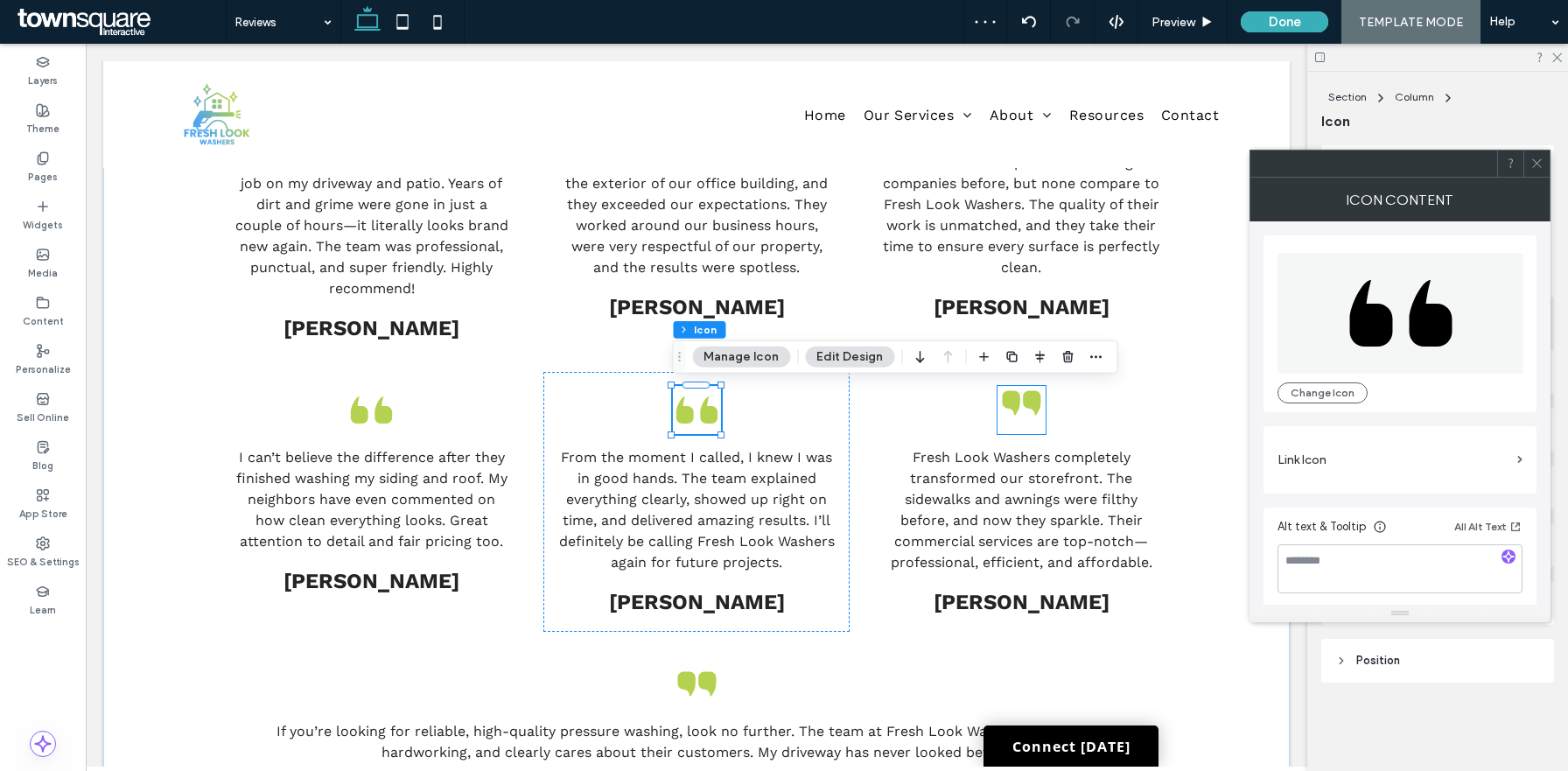
click at [1038, 403] on icon at bounding box center [1032, 403] width 18 height 24
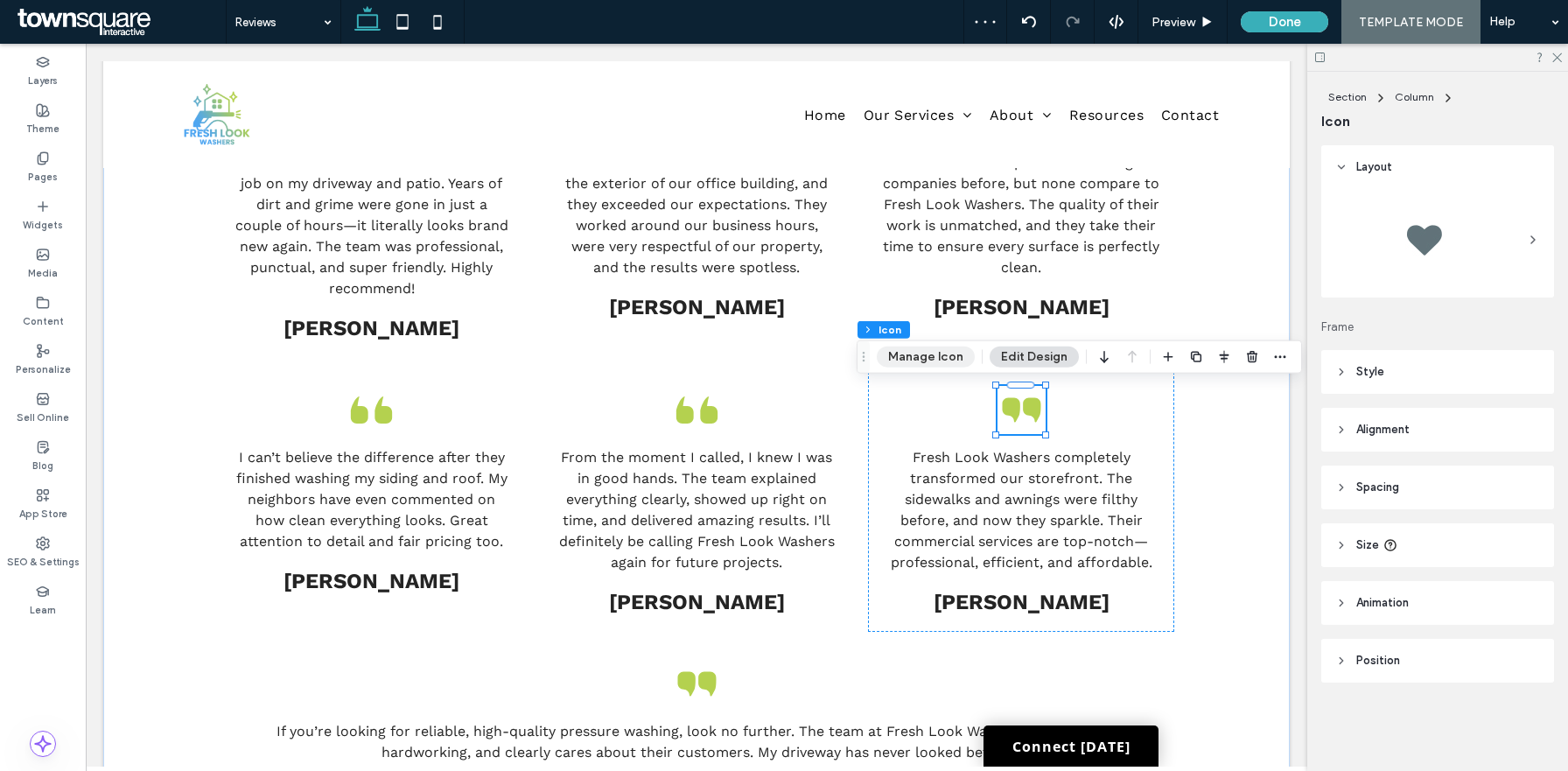
click at [930, 346] on button "Manage Icon" at bounding box center [926, 357] width 98 height 21
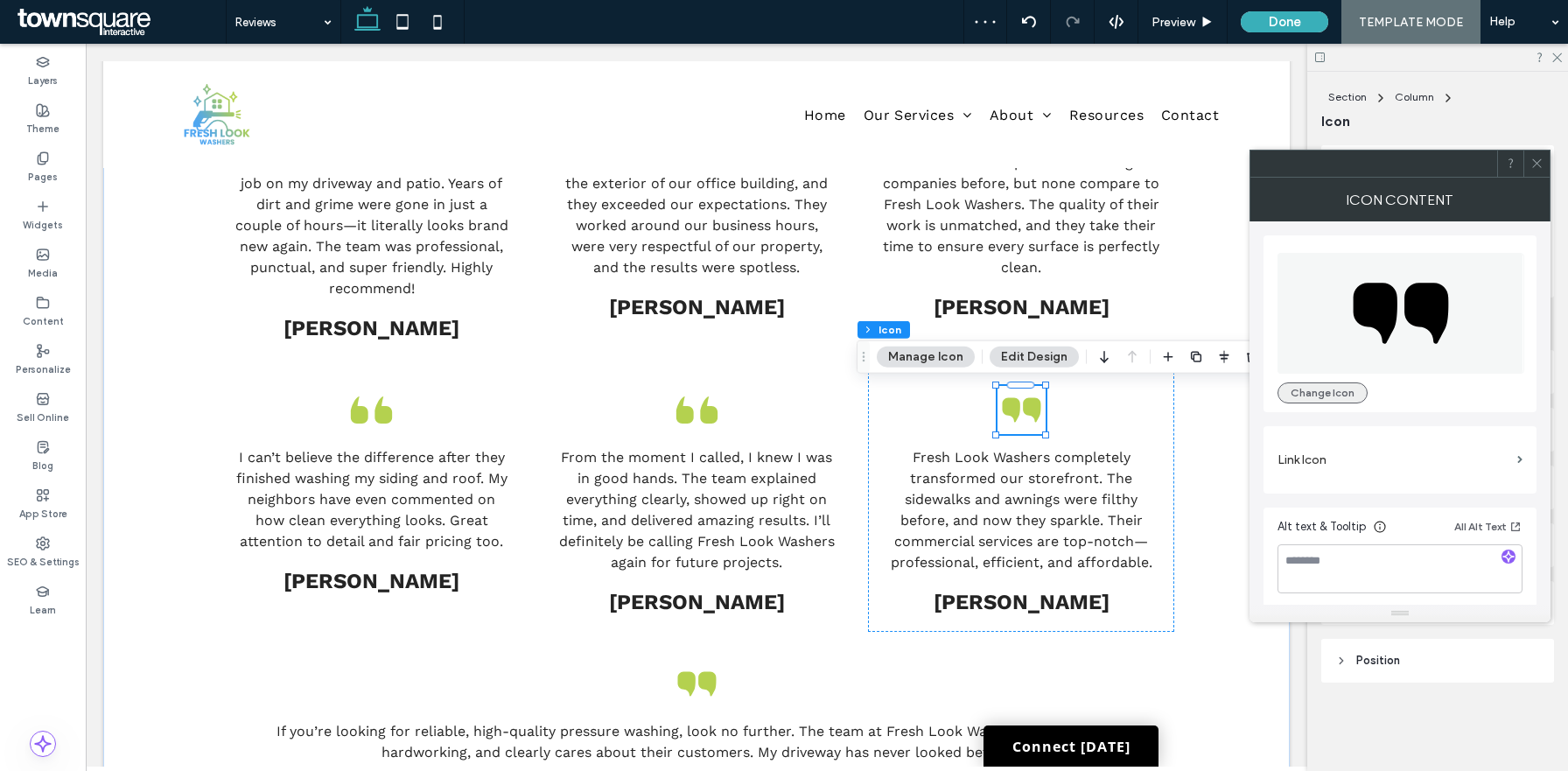
click at [1338, 391] on button "Change Icon" at bounding box center [1323, 393] width 90 height 21
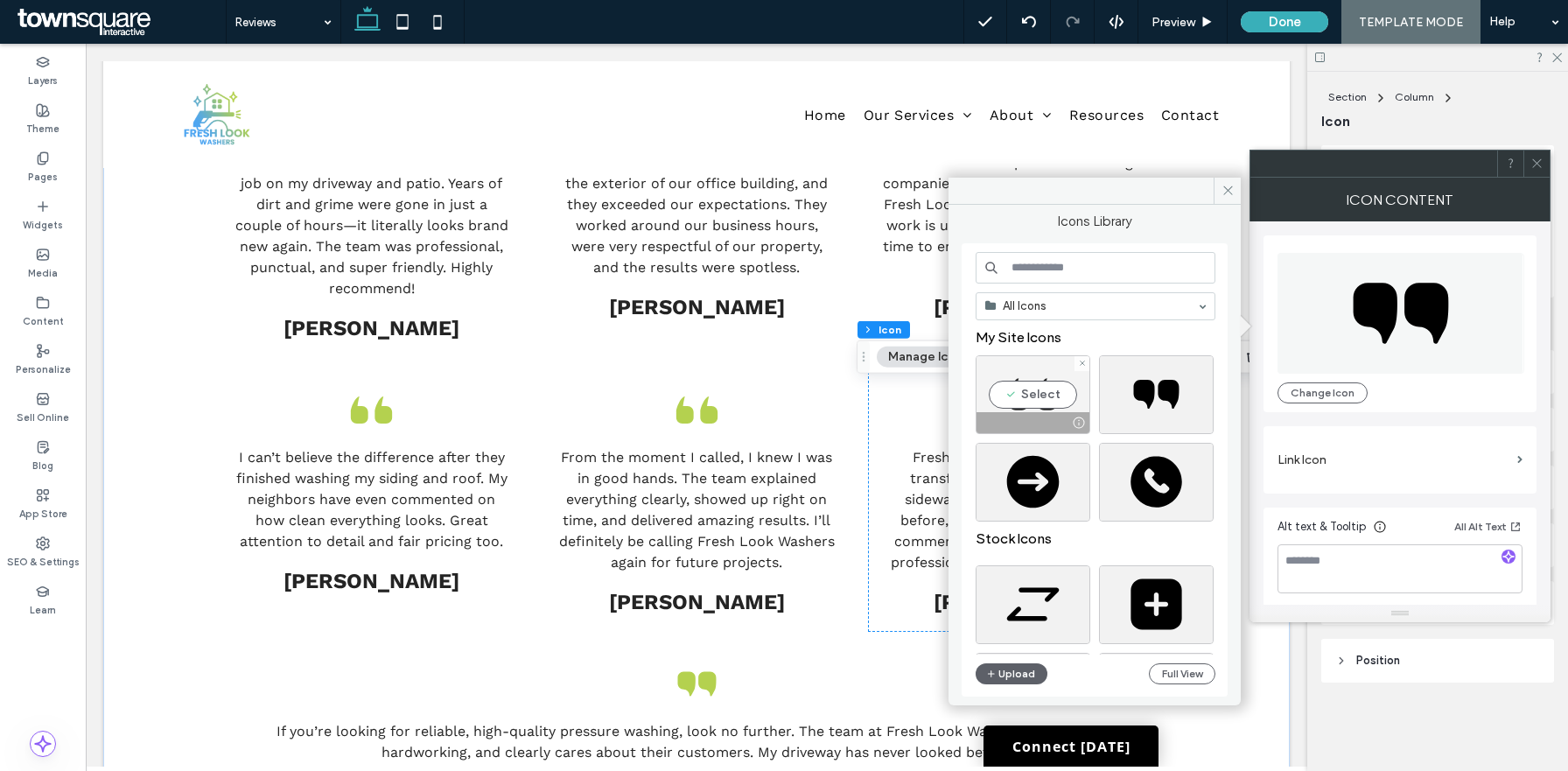
click at [1025, 361] on div "Select" at bounding box center [1033, 394] width 115 height 79
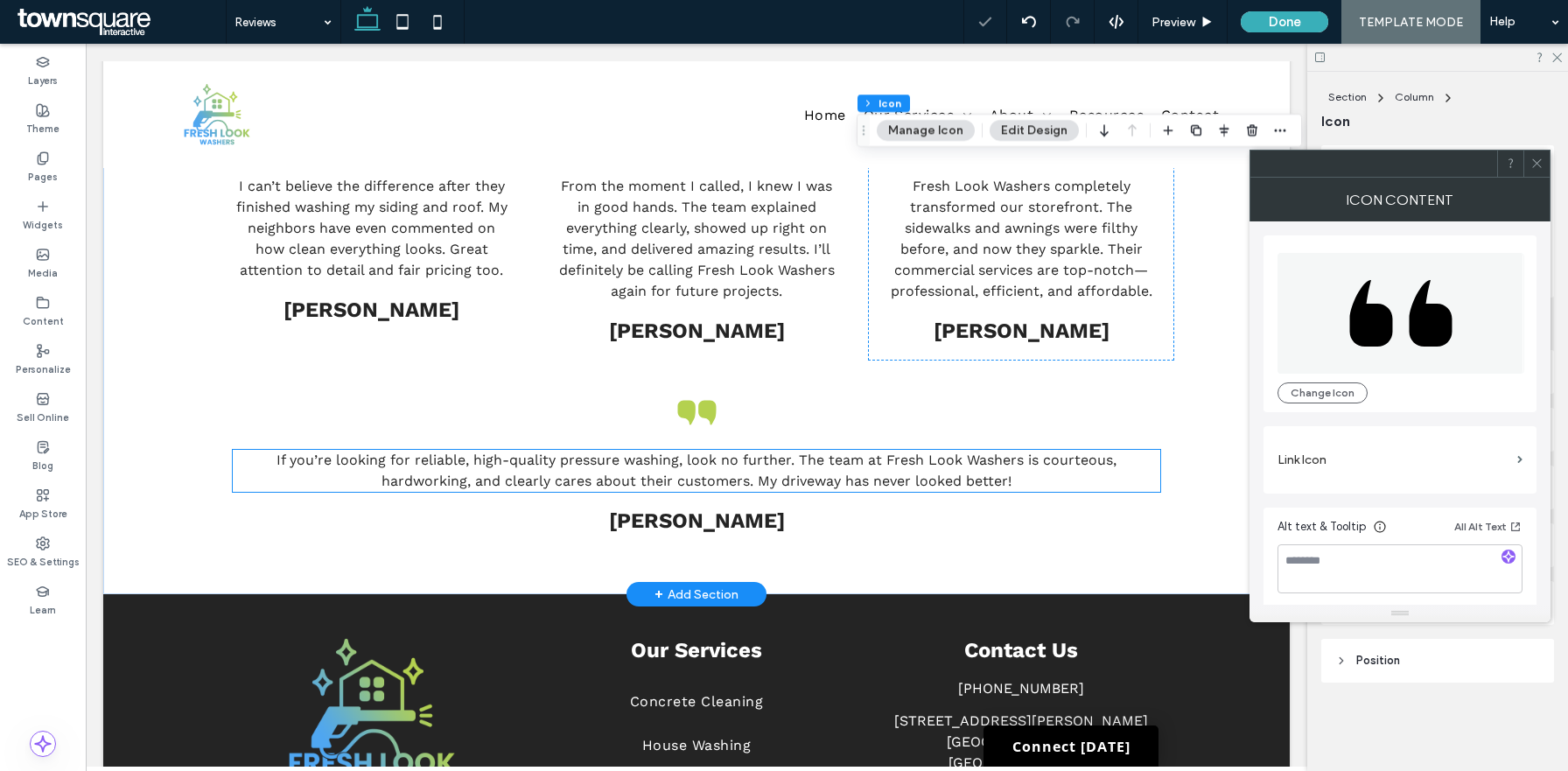
scroll to position [1014, 0]
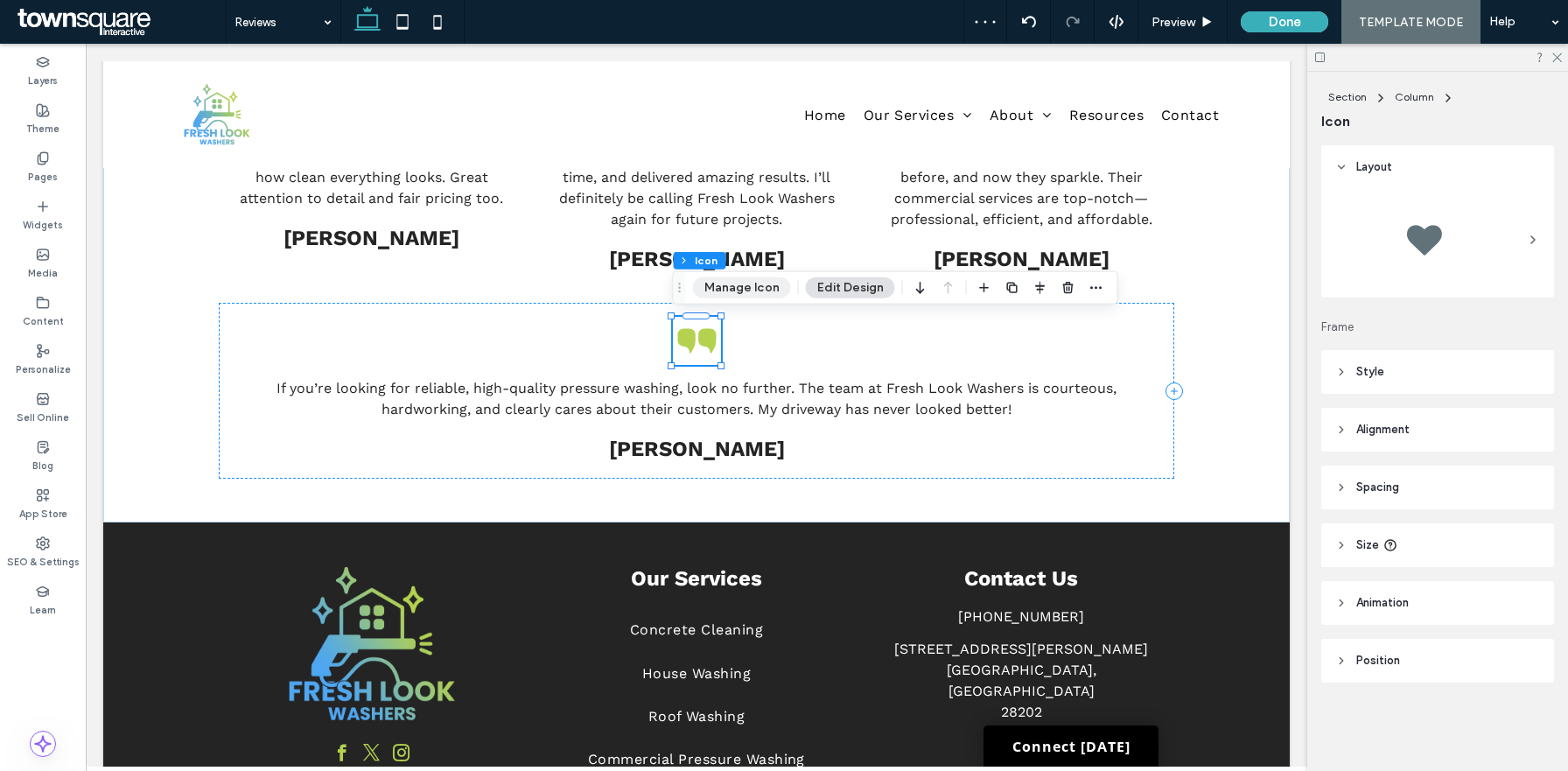
click at [714, 290] on button "Manage Icon" at bounding box center [742, 288] width 98 height 21
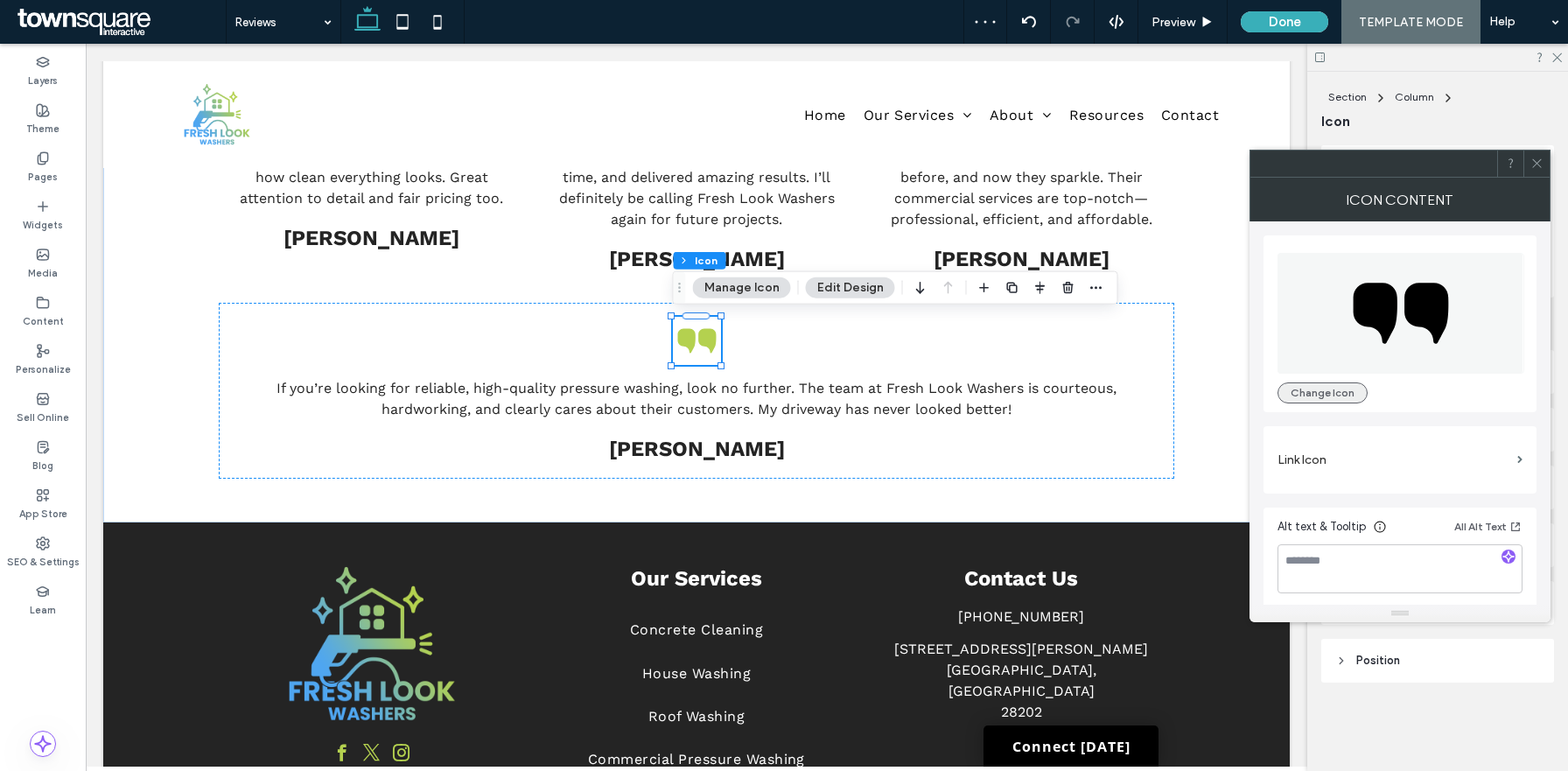
click at [1294, 391] on button "Change Icon" at bounding box center [1323, 393] width 90 height 21
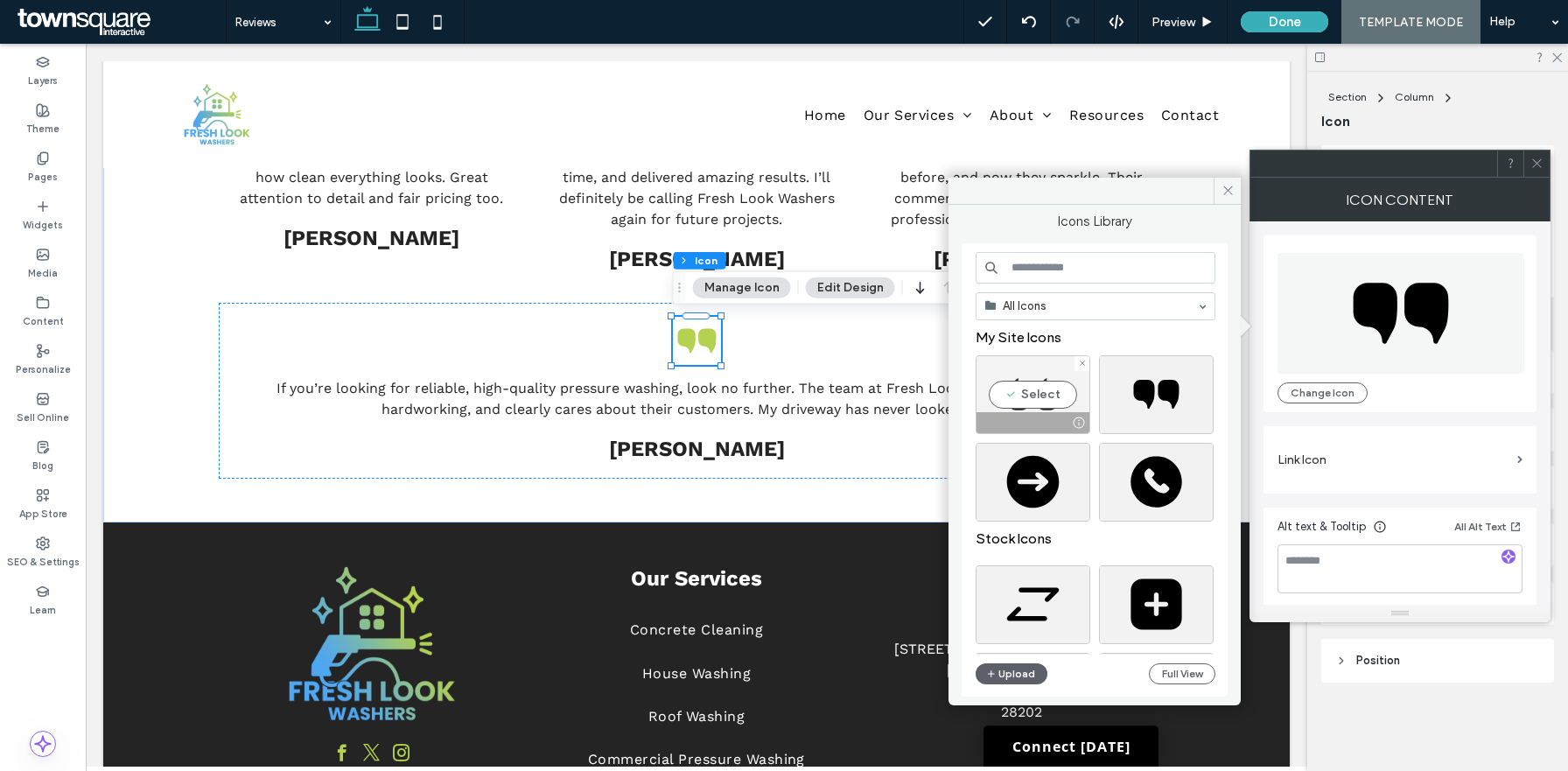
click at [997, 388] on div "Select" at bounding box center [1033, 394] width 115 height 79
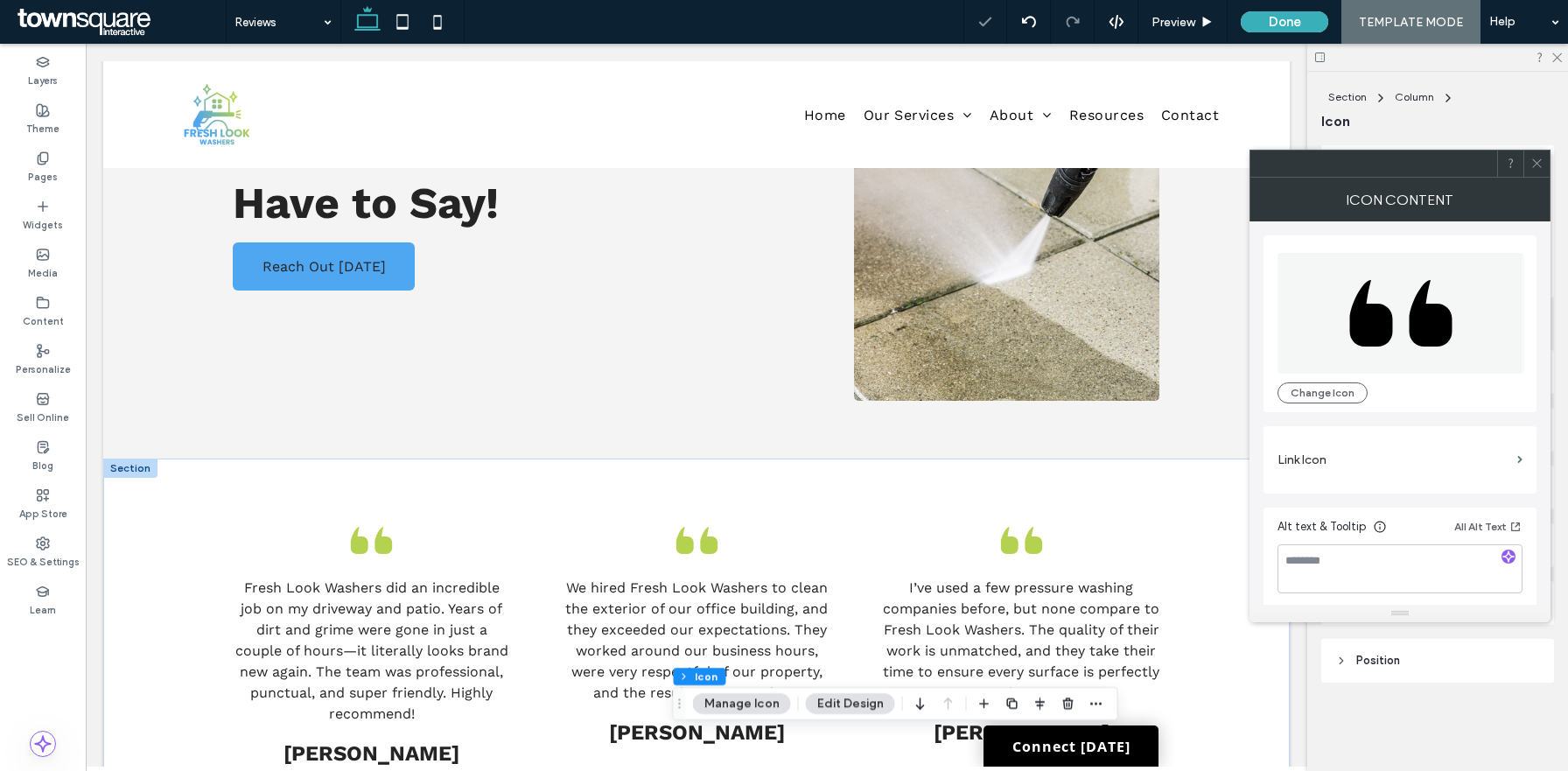
scroll to position [223, 0]
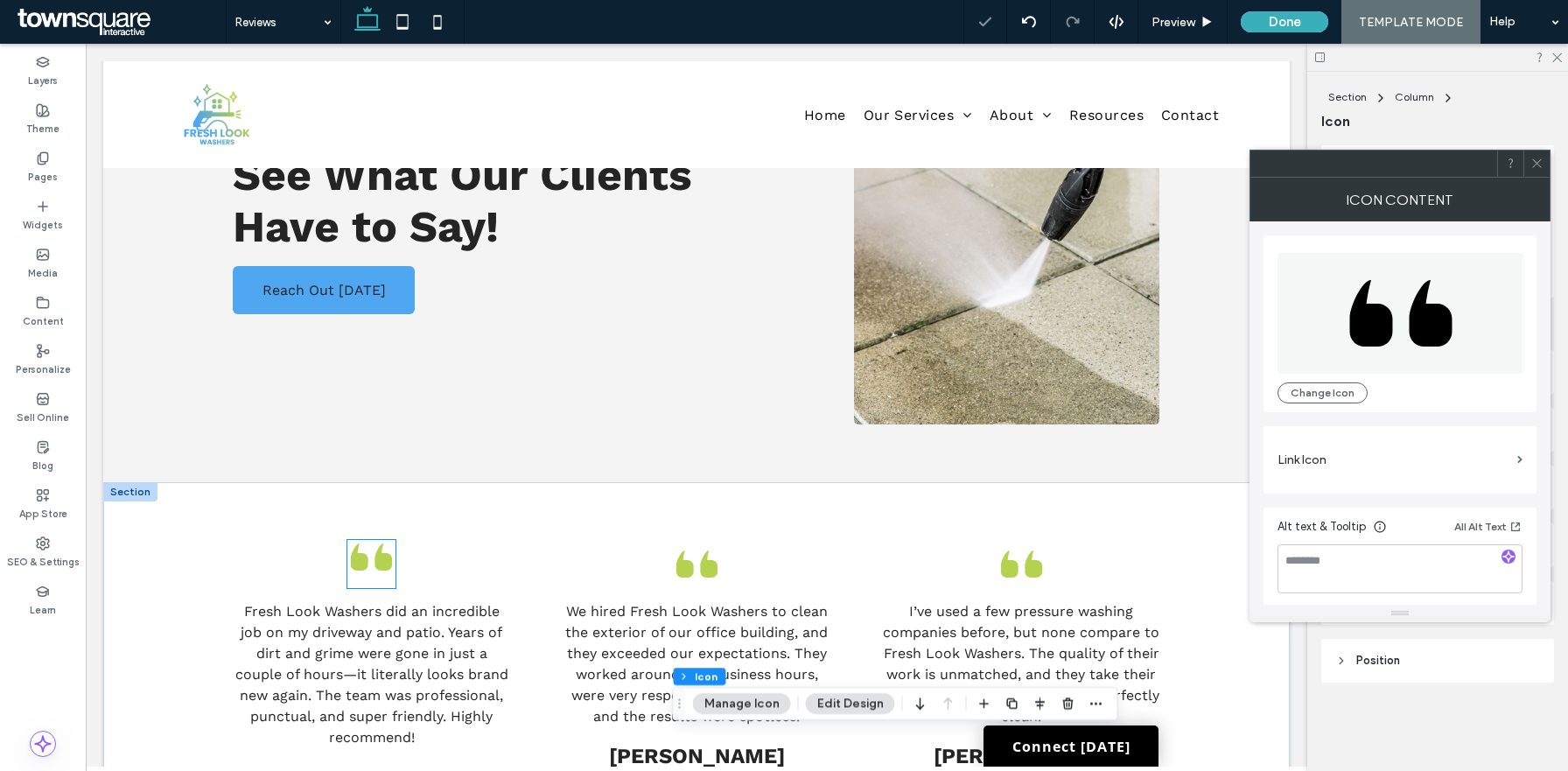
click at [371, 549] on icon at bounding box center [371, 556] width 48 height 48
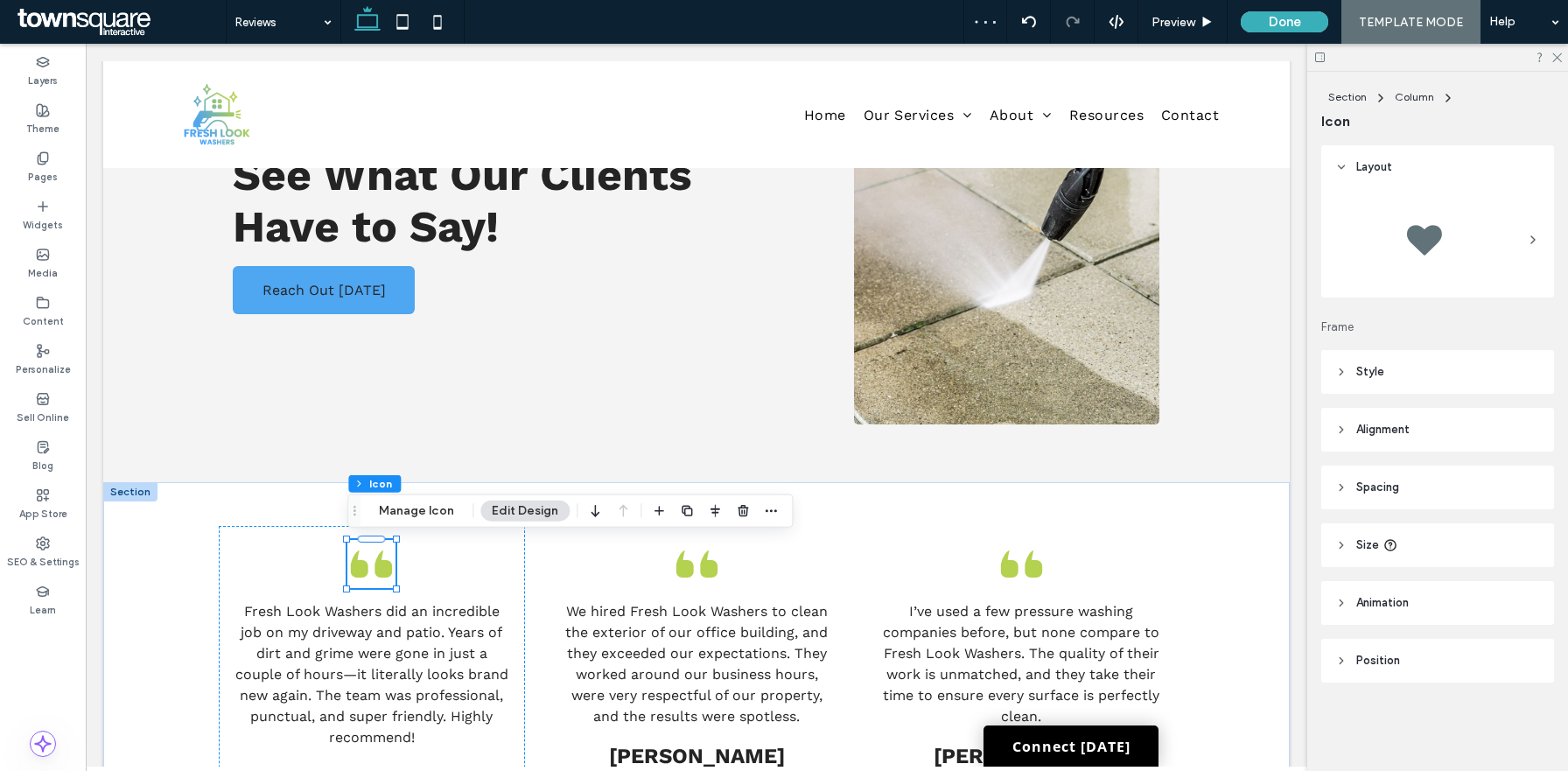
click at [1388, 369] on header "Style" at bounding box center [1438, 371] width 232 height 44
click at [1393, 423] on span "Alignment" at bounding box center [1383, 430] width 53 height 18
click at [1351, 473] on icon at bounding box center [1351, 473] width 14 height 14
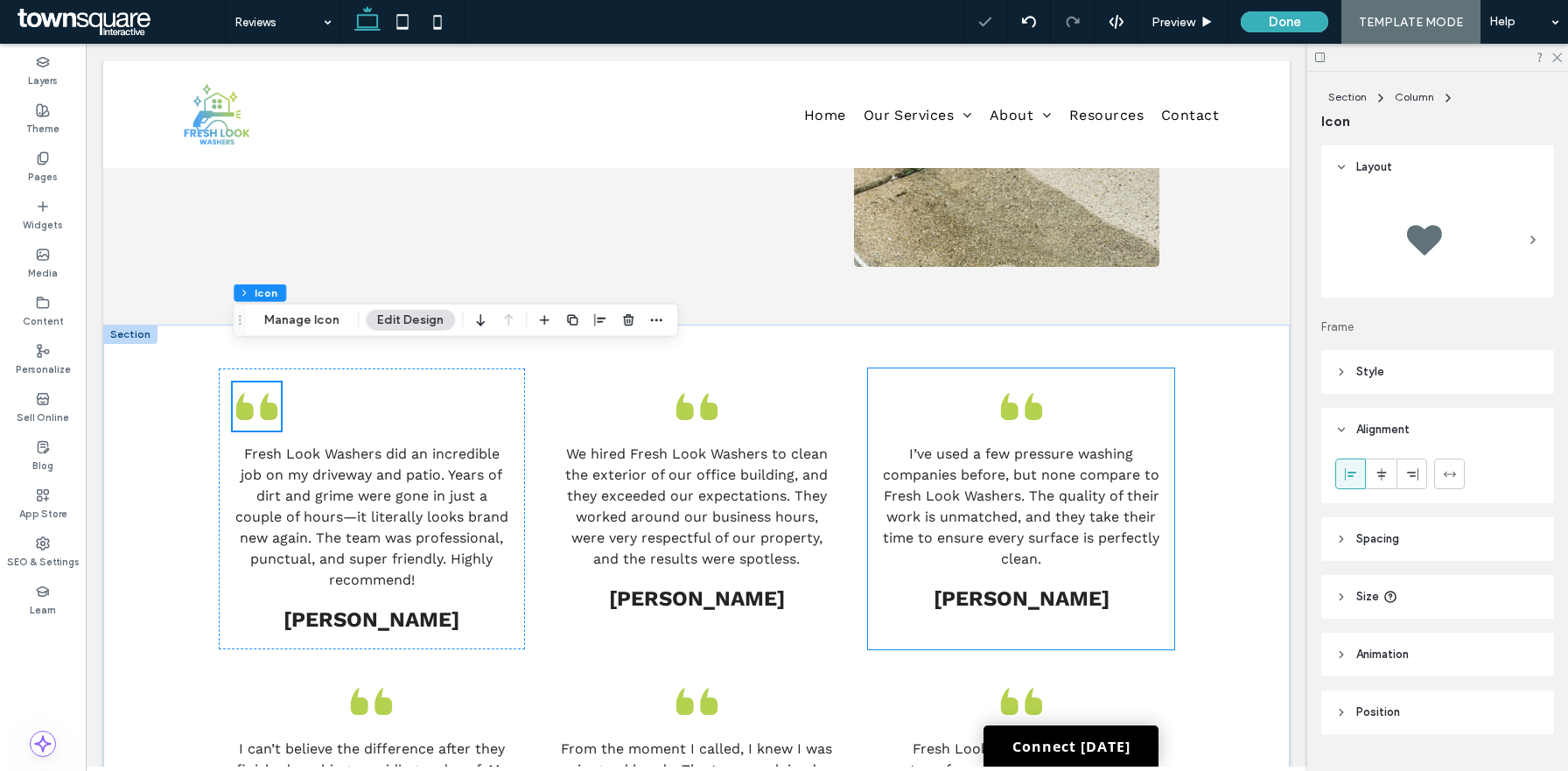
scroll to position [430, 0]
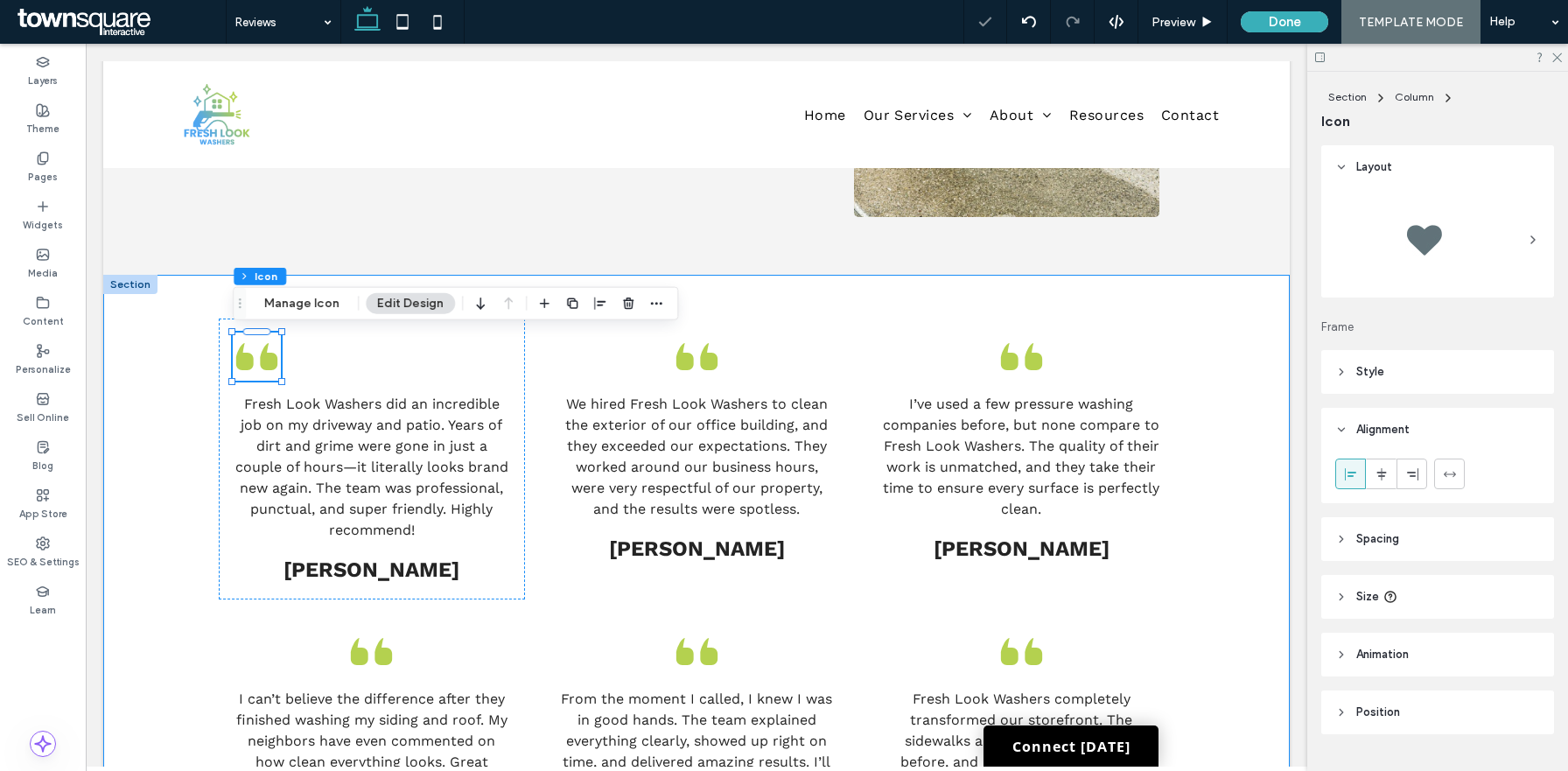
click at [1225, 412] on div "Fresh Look Washers did an incredible job on my driveway and patio. Years of dir…" at bounding box center [696, 691] width 1187 height 832
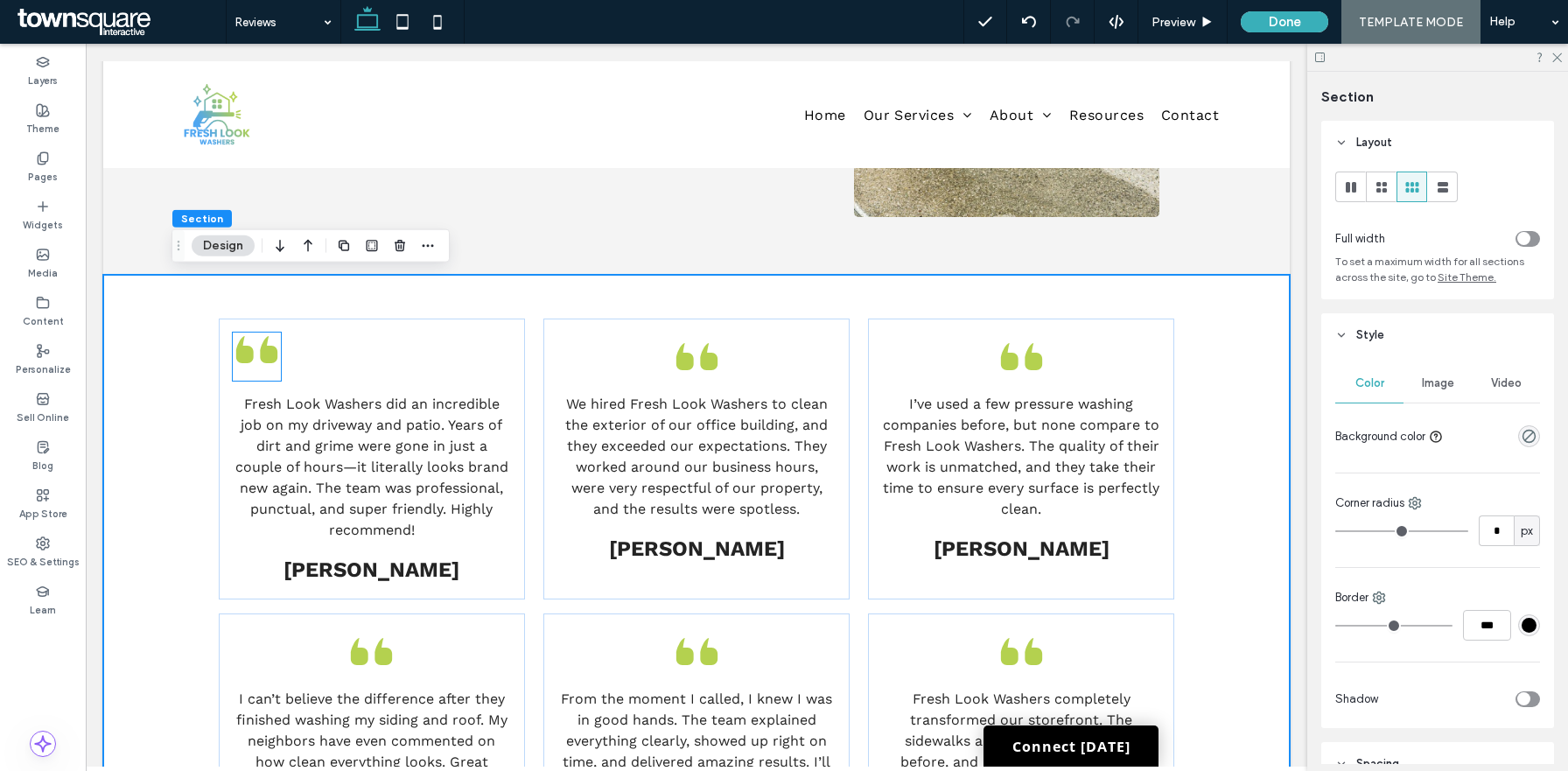
click at [249, 370] on icon at bounding box center [256, 349] width 48 height 48
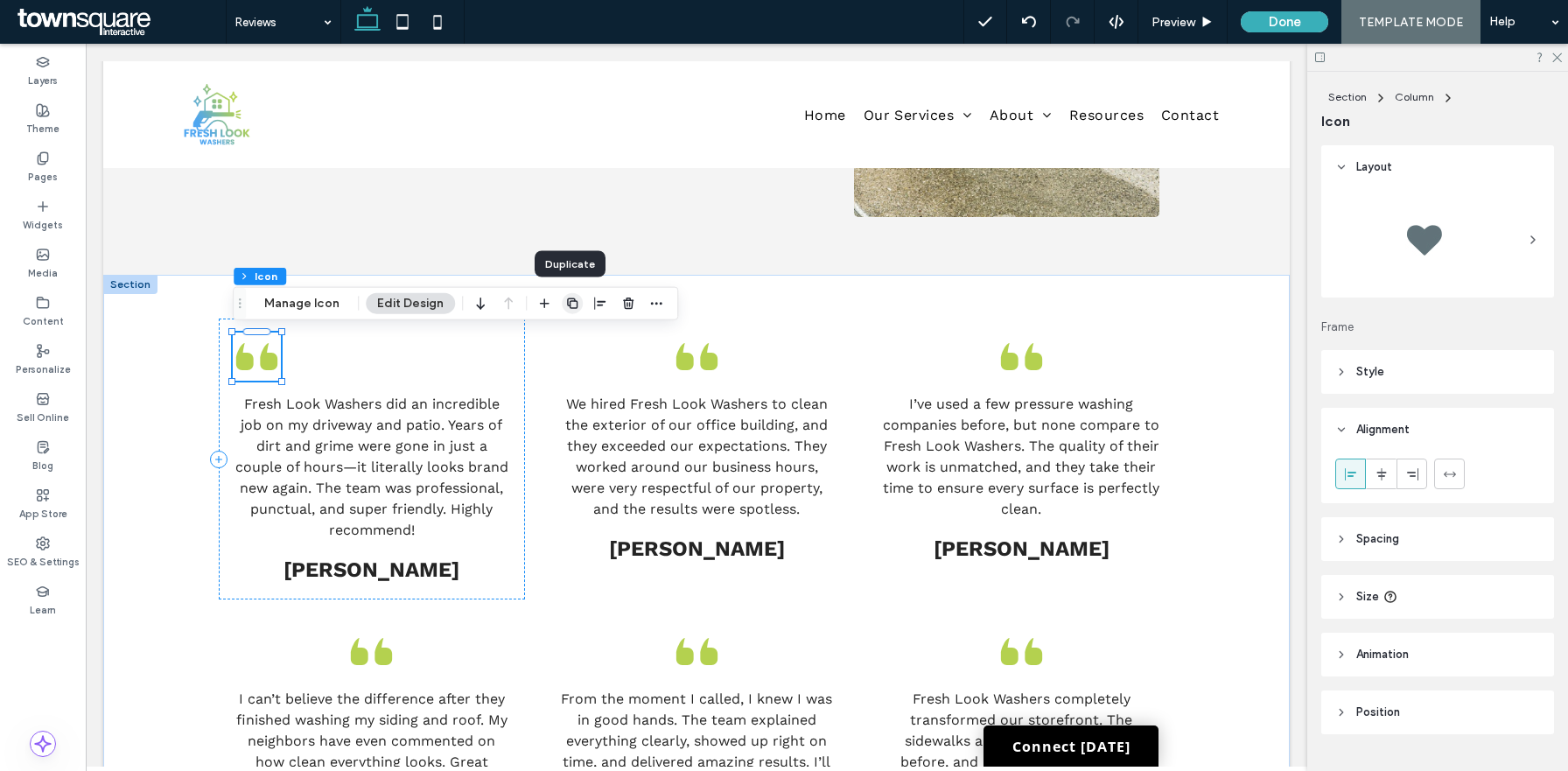
click at [572, 308] on use "button" at bounding box center [572, 303] width 11 height 11
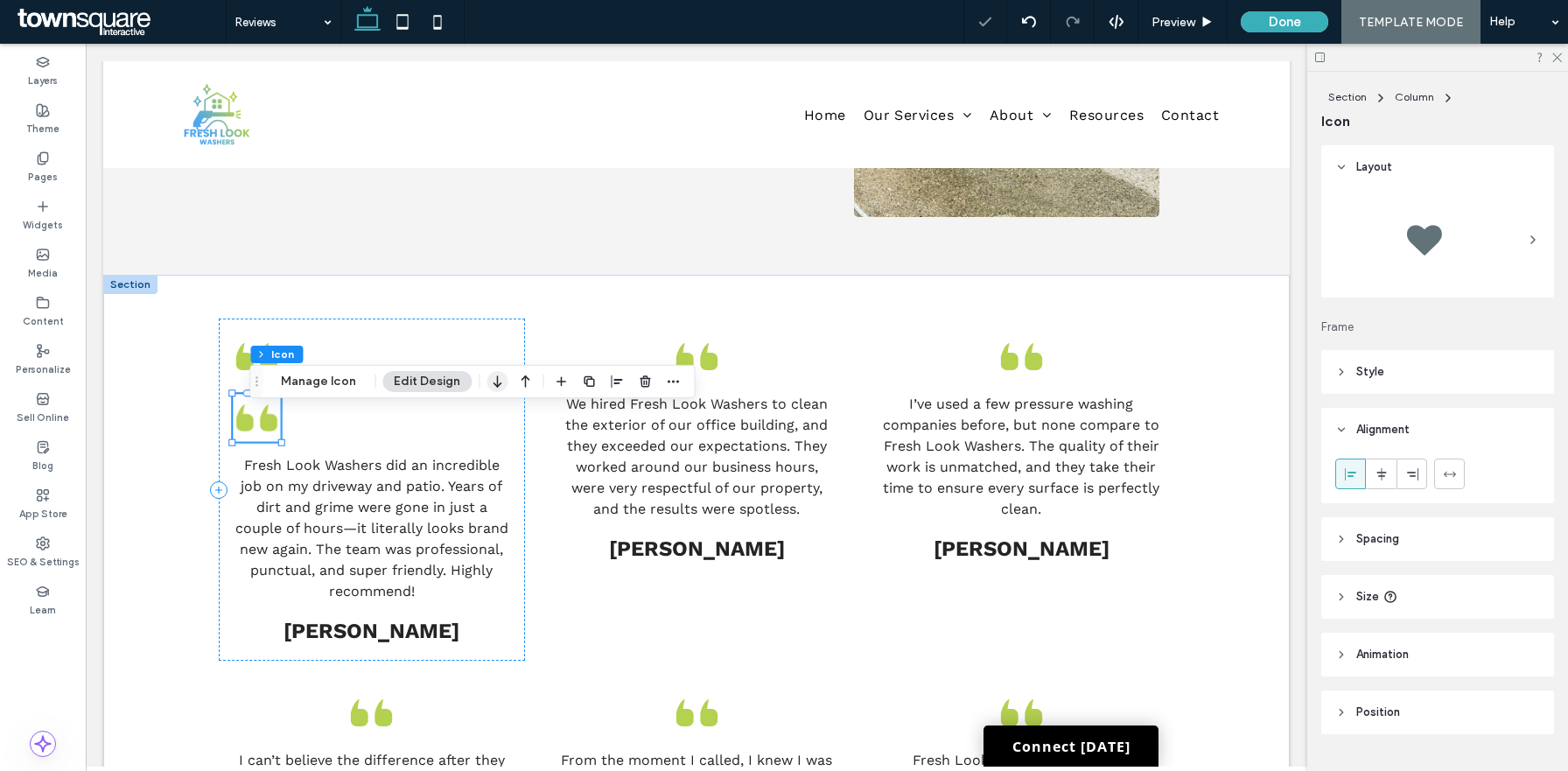
click at [491, 380] on icon "button" at bounding box center [497, 381] width 21 height 31
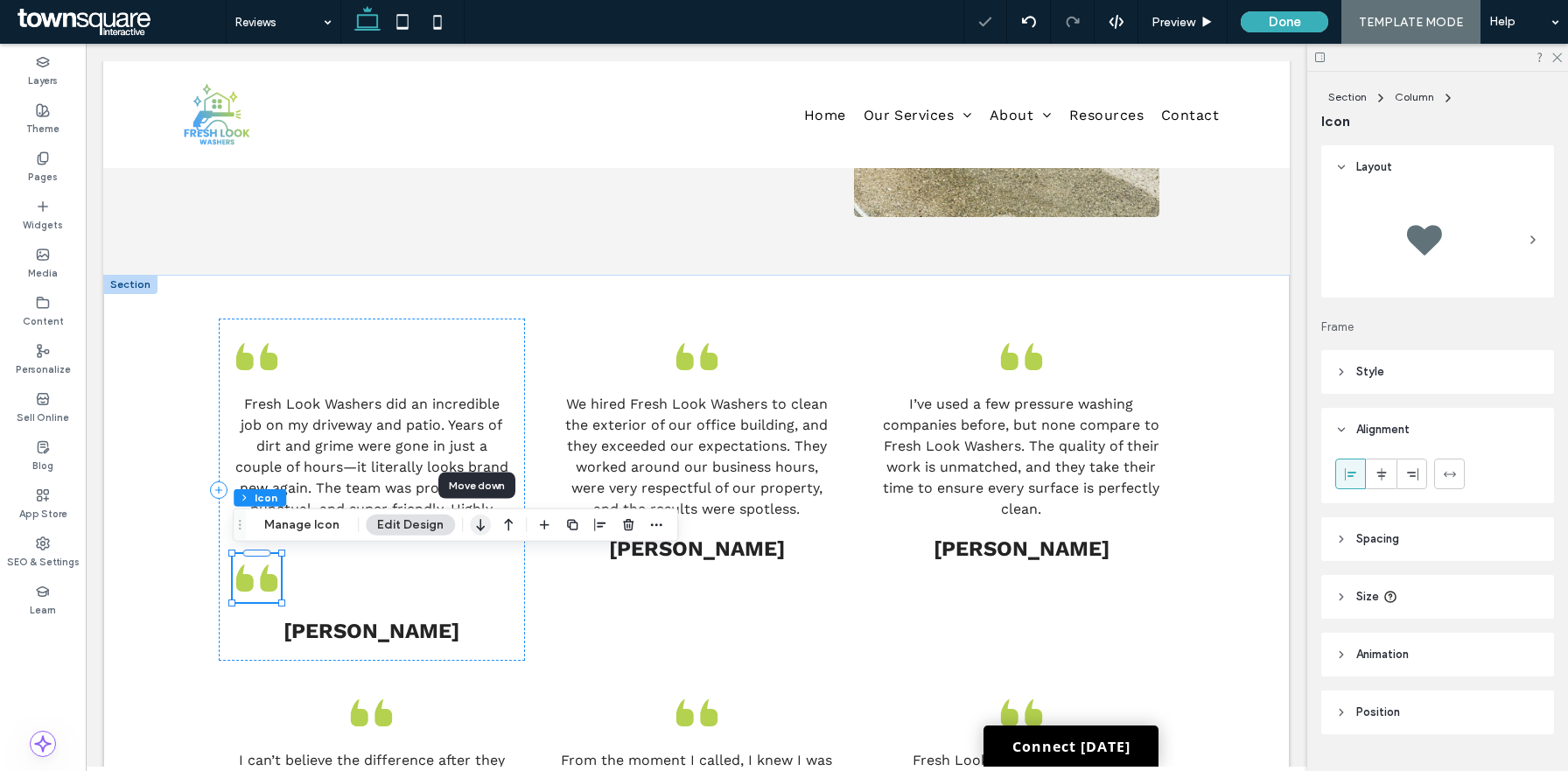
click at [482, 522] on icon "button" at bounding box center [481, 525] width 21 height 31
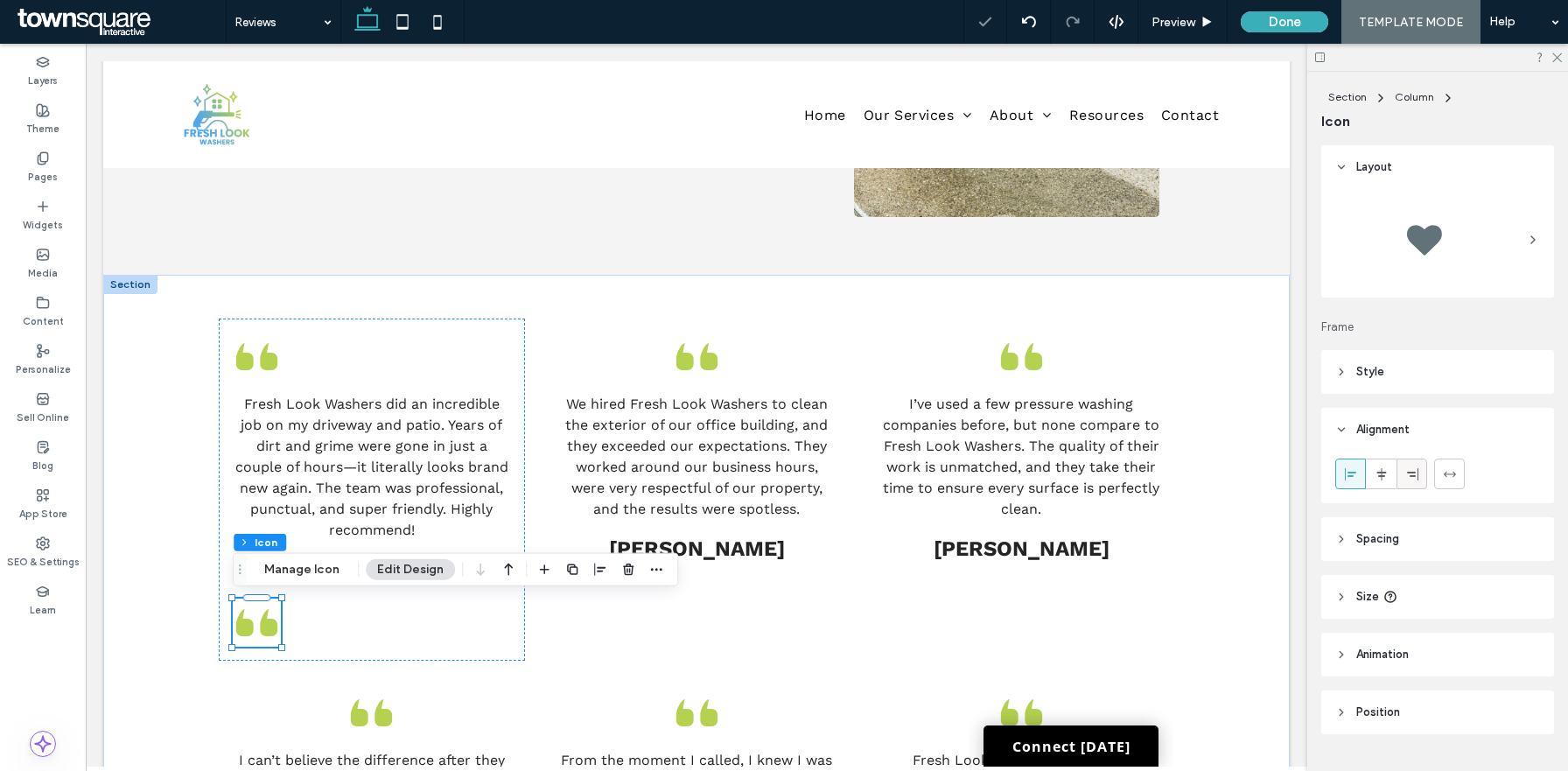
click at [1404, 481] on div at bounding box center [1412, 473] width 29 height 29
click at [322, 566] on button "Manage Icon" at bounding box center [302, 570] width 98 height 21
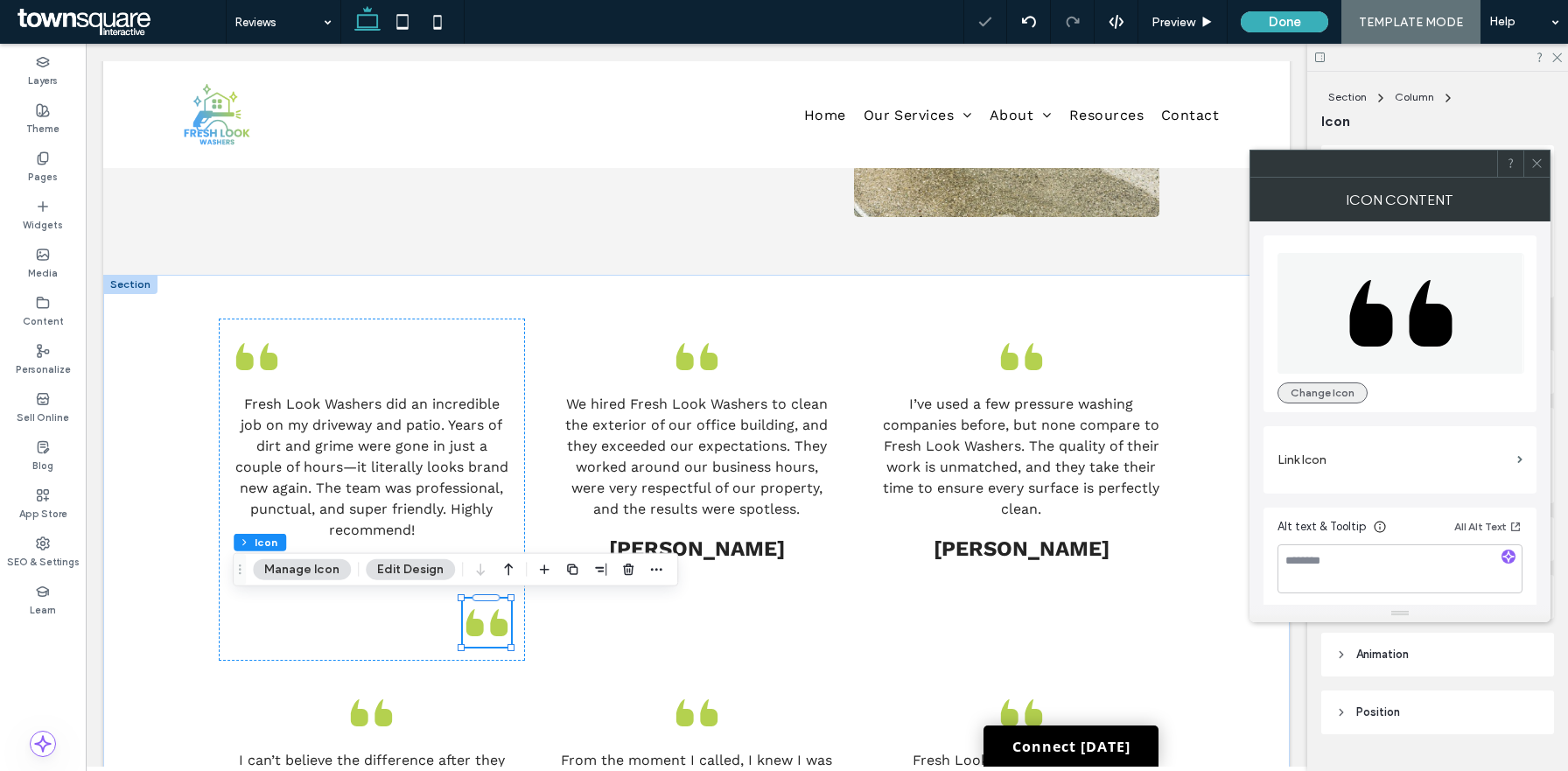
click at [1309, 391] on button "Change Icon" at bounding box center [1323, 393] width 90 height 21
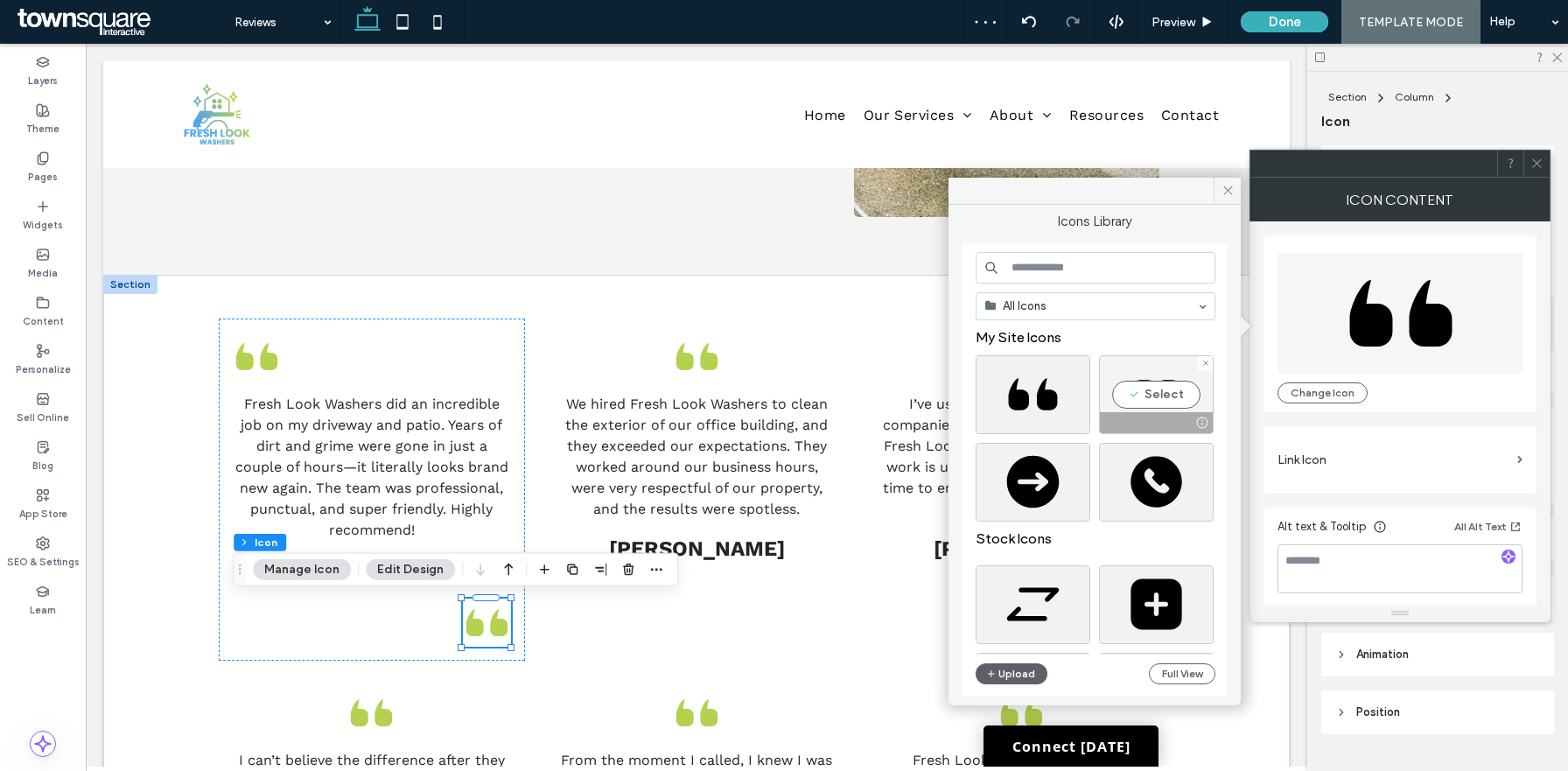
click at [1158, 403] on div "Select" at bounding box center [1157, 394] width 115 height 79
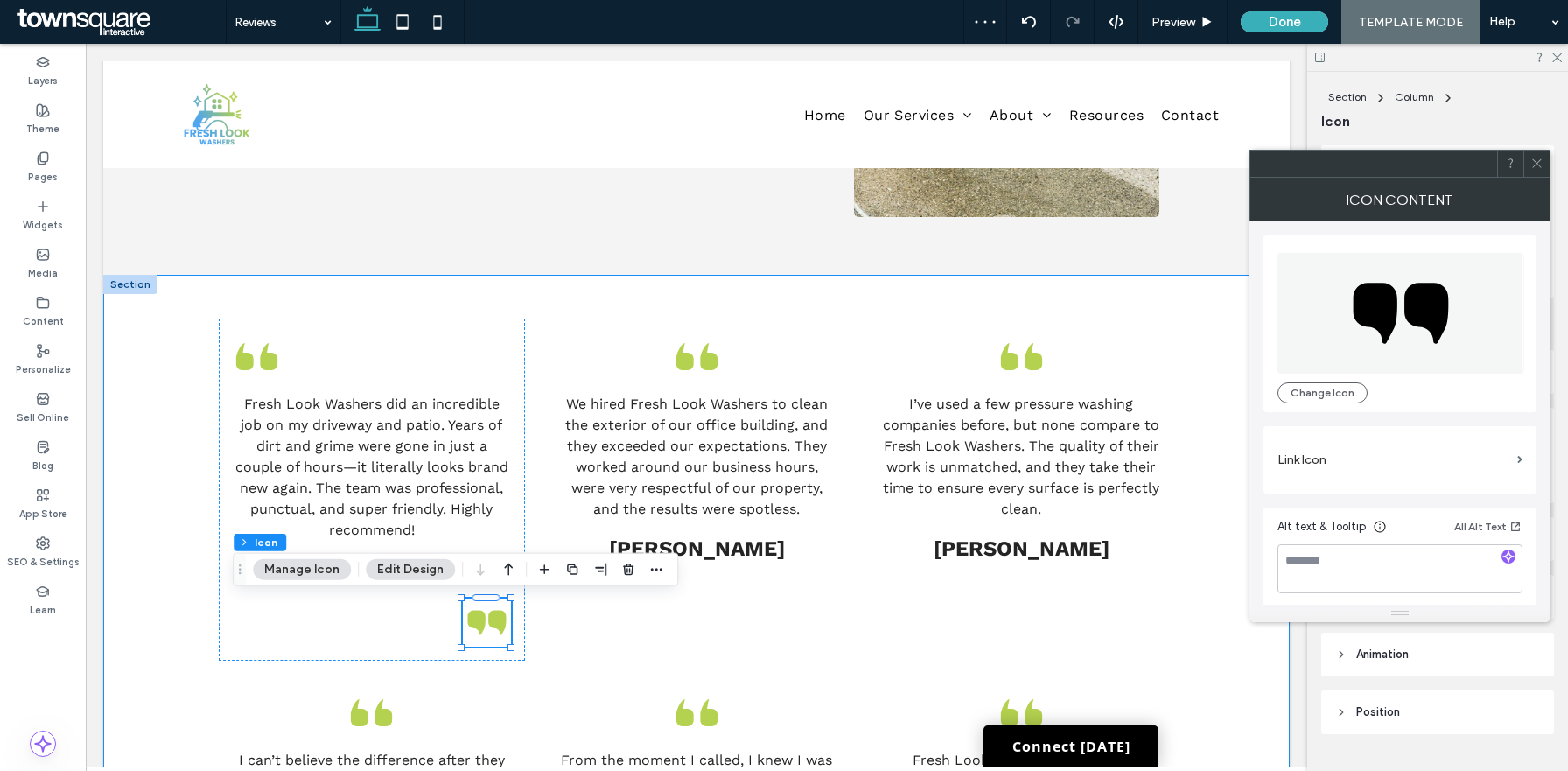
click at [200, 424] on div "Fresh Look Washers did an incredible job on my driveway and patio. Years of dir…" at bounding box center [696, 721] width 1051 height 894
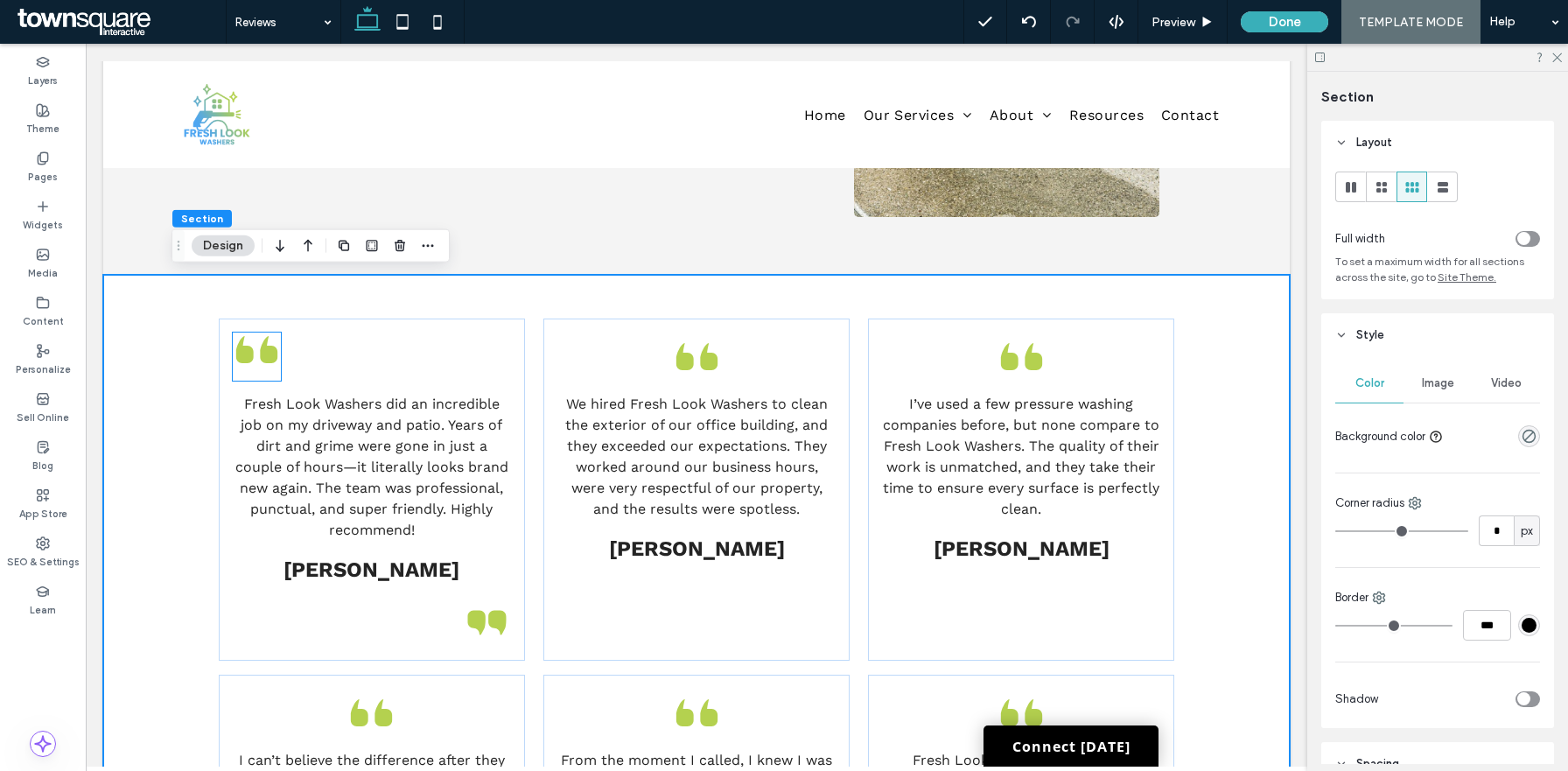
click at [238, 354] on icon at bounding box center [257, 349] width 41 height 27
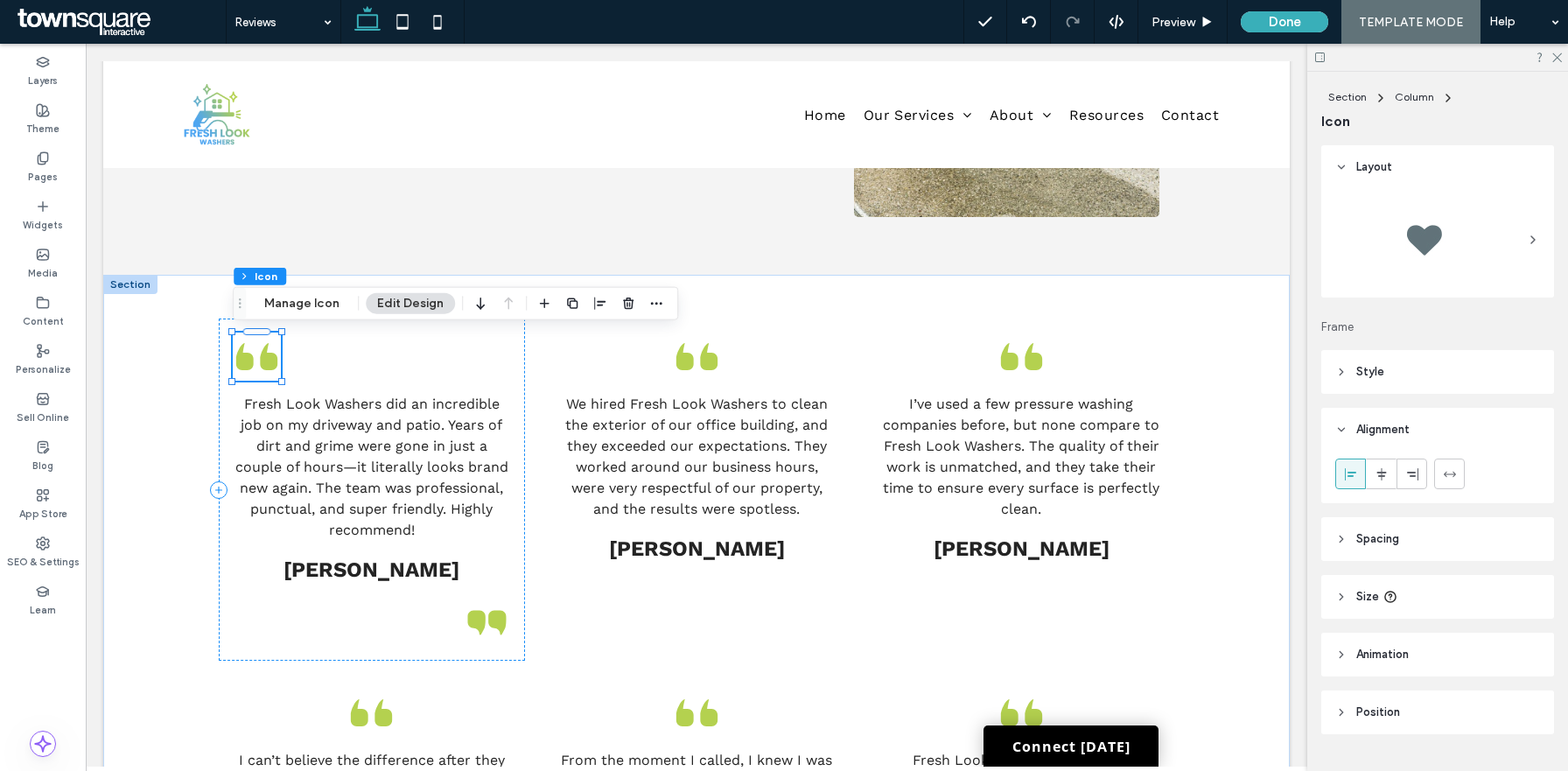
click at [286, 317] on div "Section Column Icon Manage Icon Edit Design" at bounding box center [455, 303] width 445 height 33
click at [289, 307] on button "Manage Icon" at bounding box center [302, 303] width 98 height 21
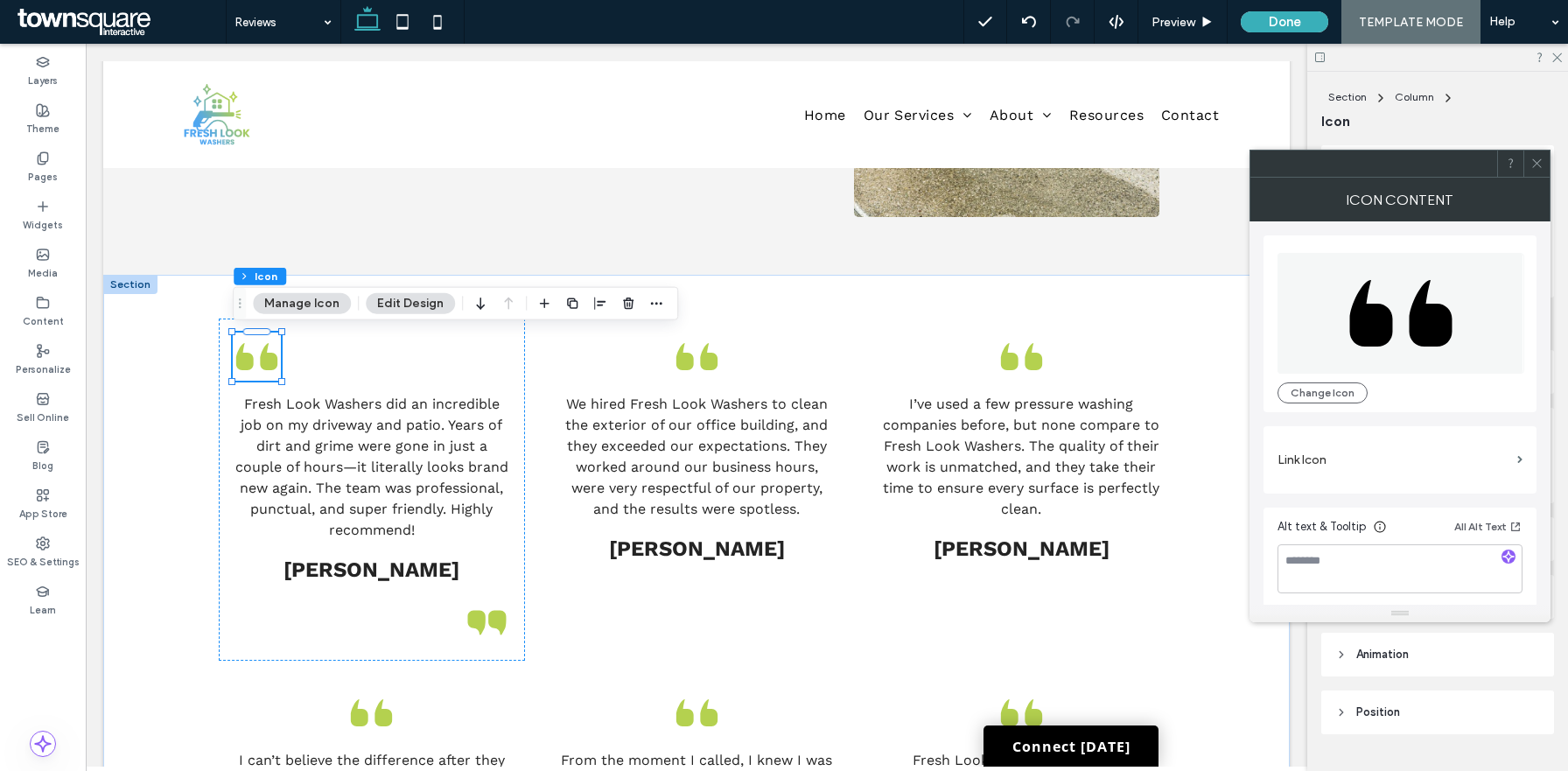
click at [1312, 406] on div "Change Icon" at bounding box center [1400, 324] width 273 height 177
click at [1312, 402] on button "Change Icon" at bounding box center [1323, 393] width 90 height 21
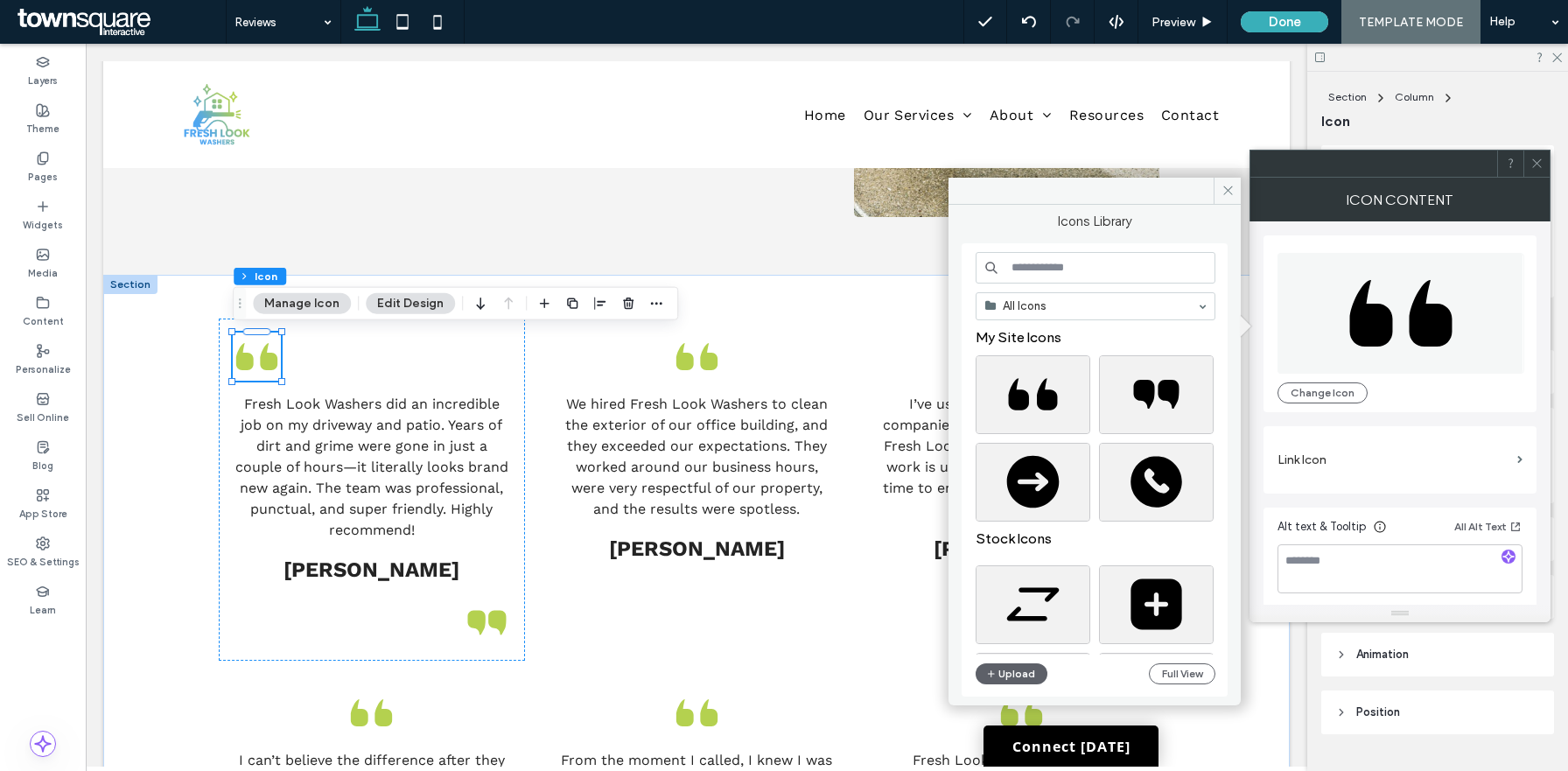
scroll to position [34, 0]
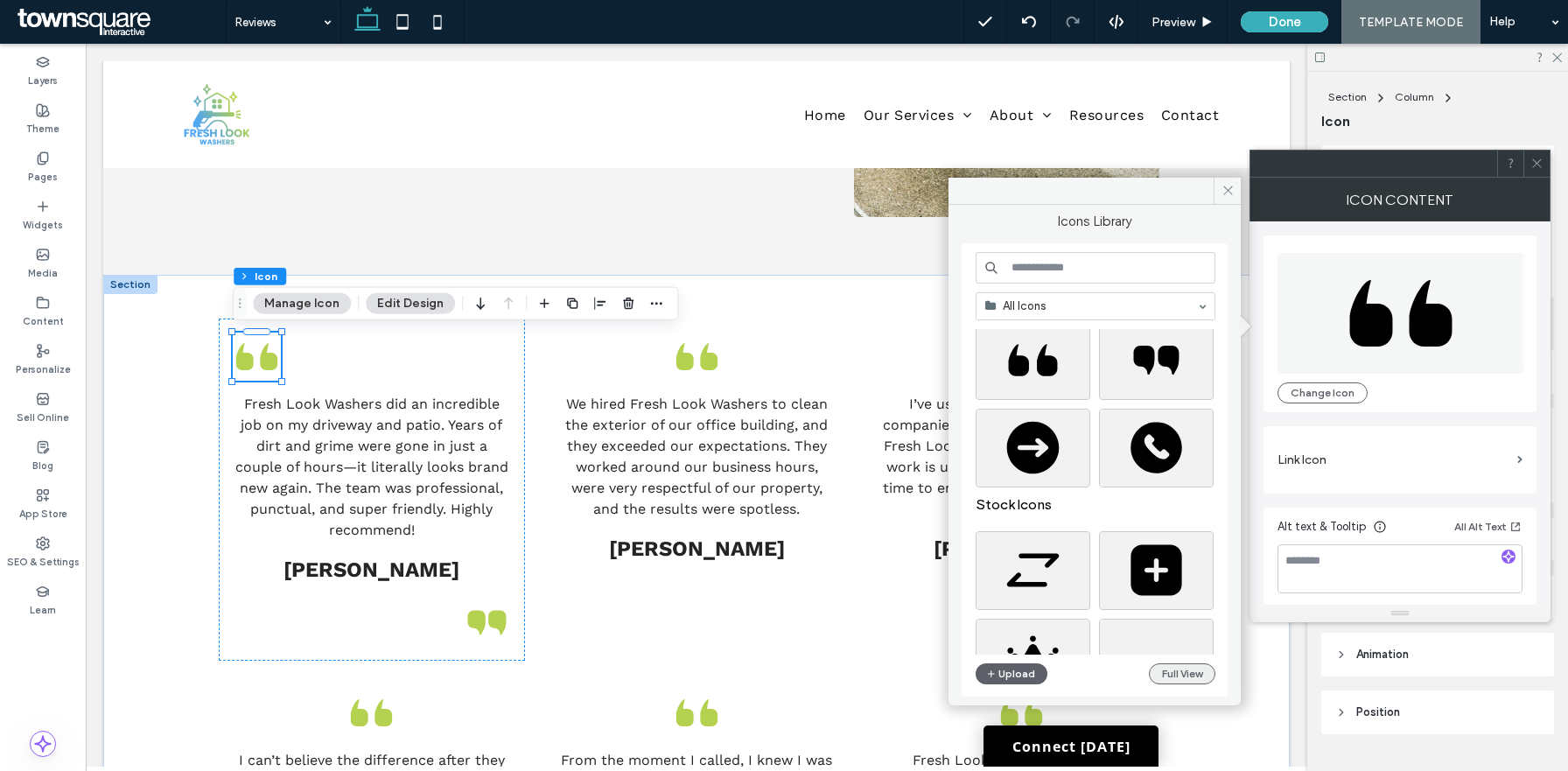
click at [1189, 670] on button "Full View" at bounding box center [1182, 674] width 66 height 21
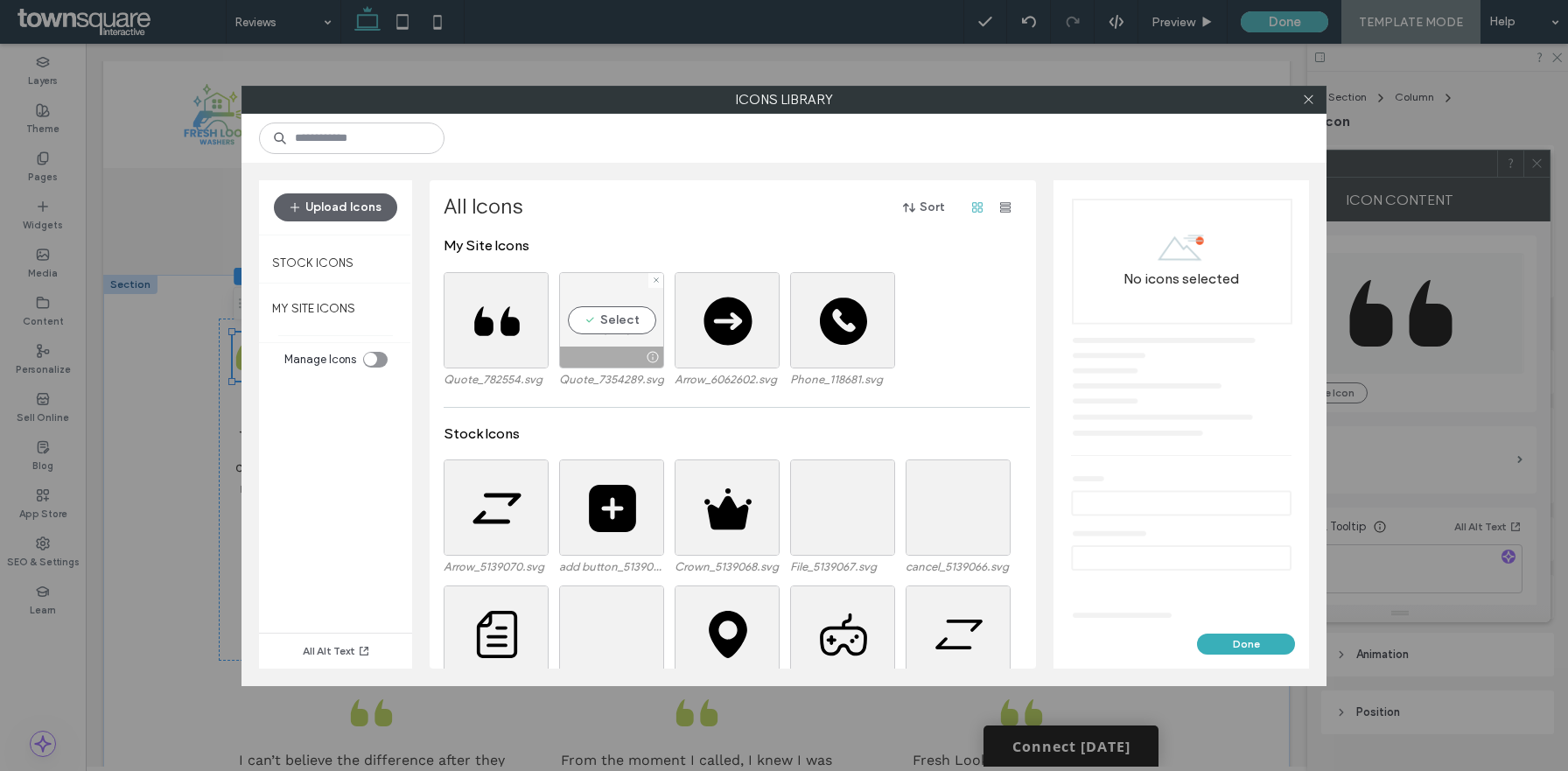
click at [619, 363] on div at bounding box center [612, 357] width 103 height 21
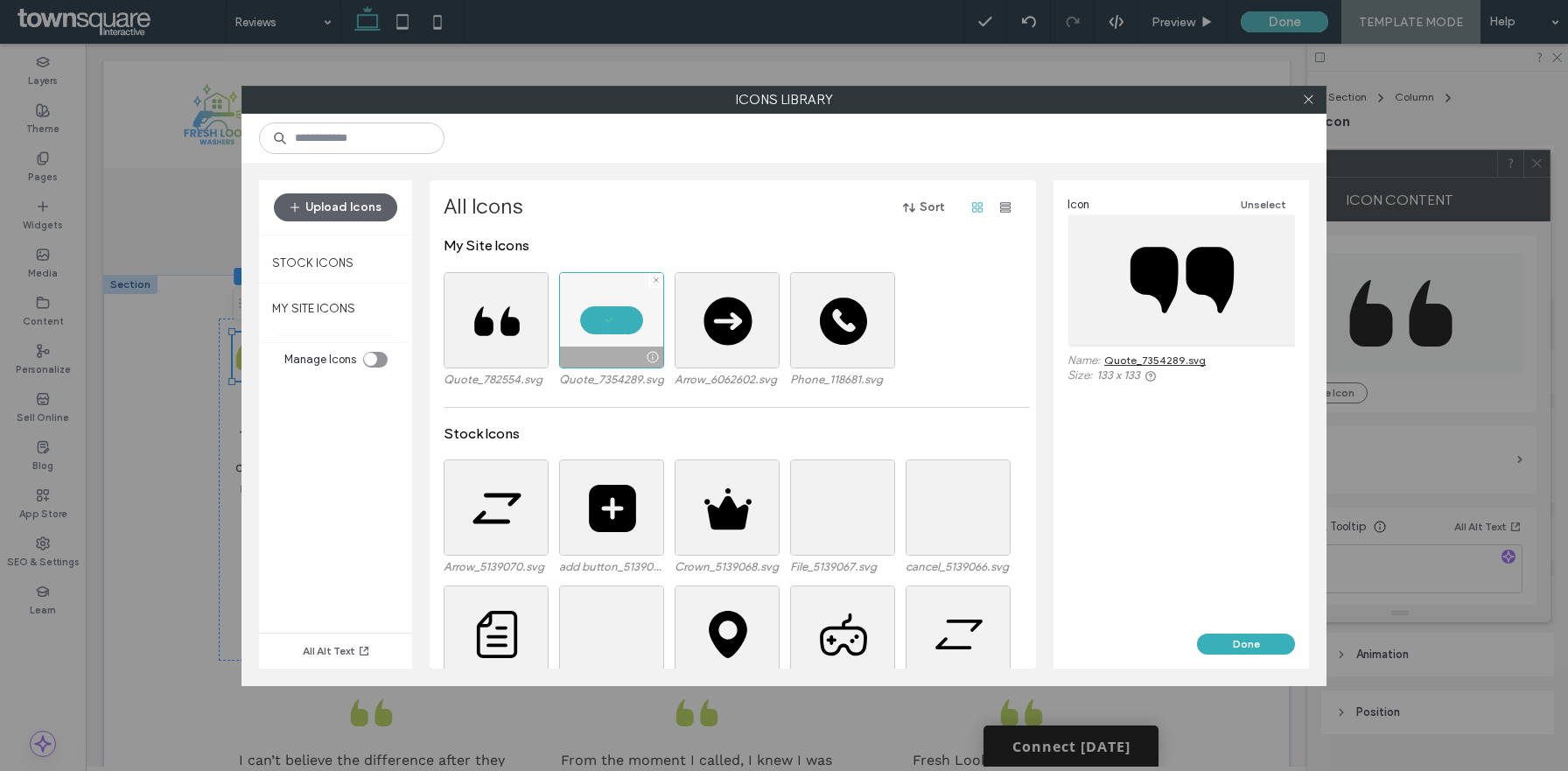
click at [623, 325] on div at bounding box center [612, 320] width 105 height 96
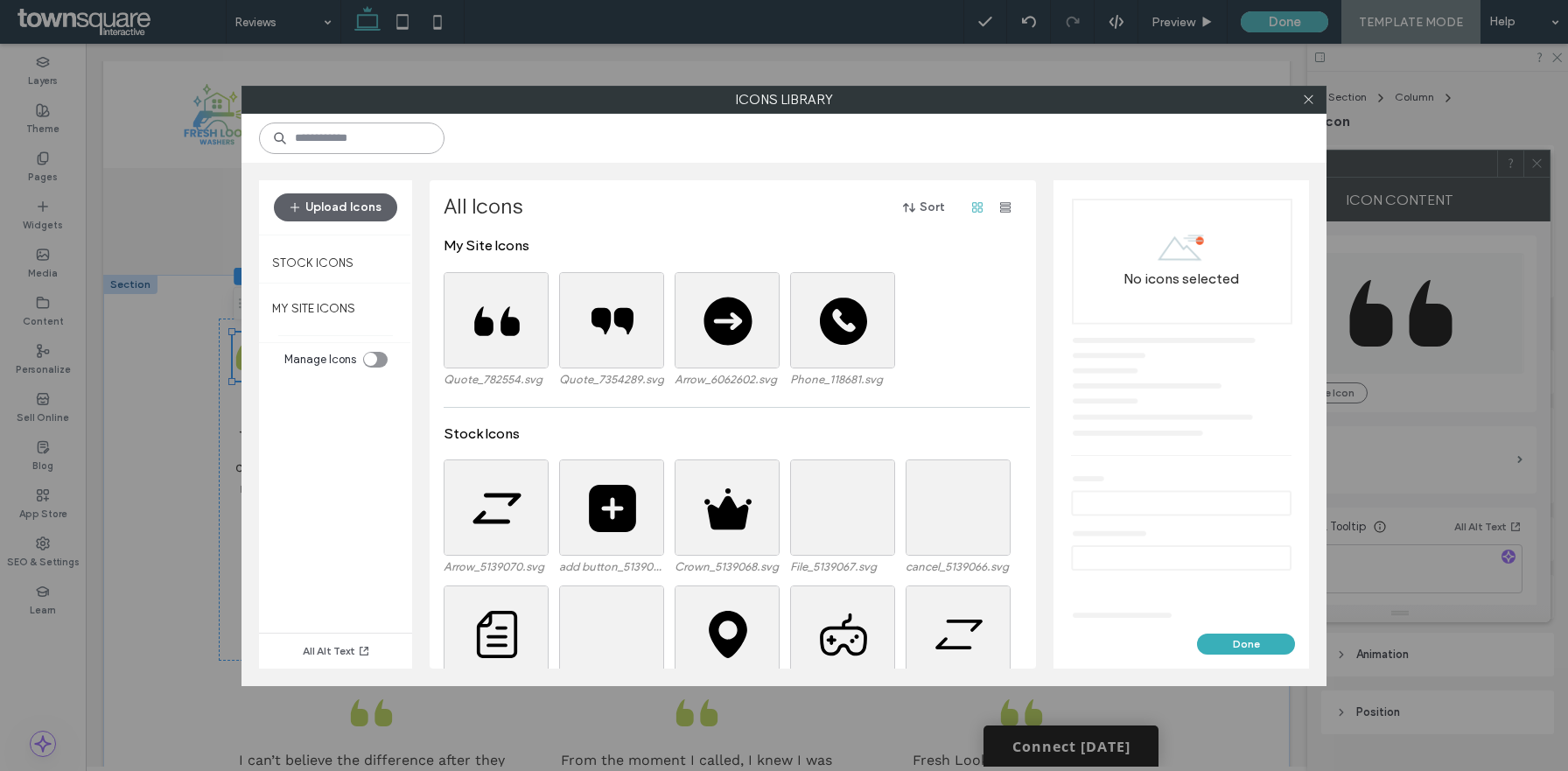
click at [356, 148] on input at bounding box center [351, 138] width 186 height 31
type input "*****"
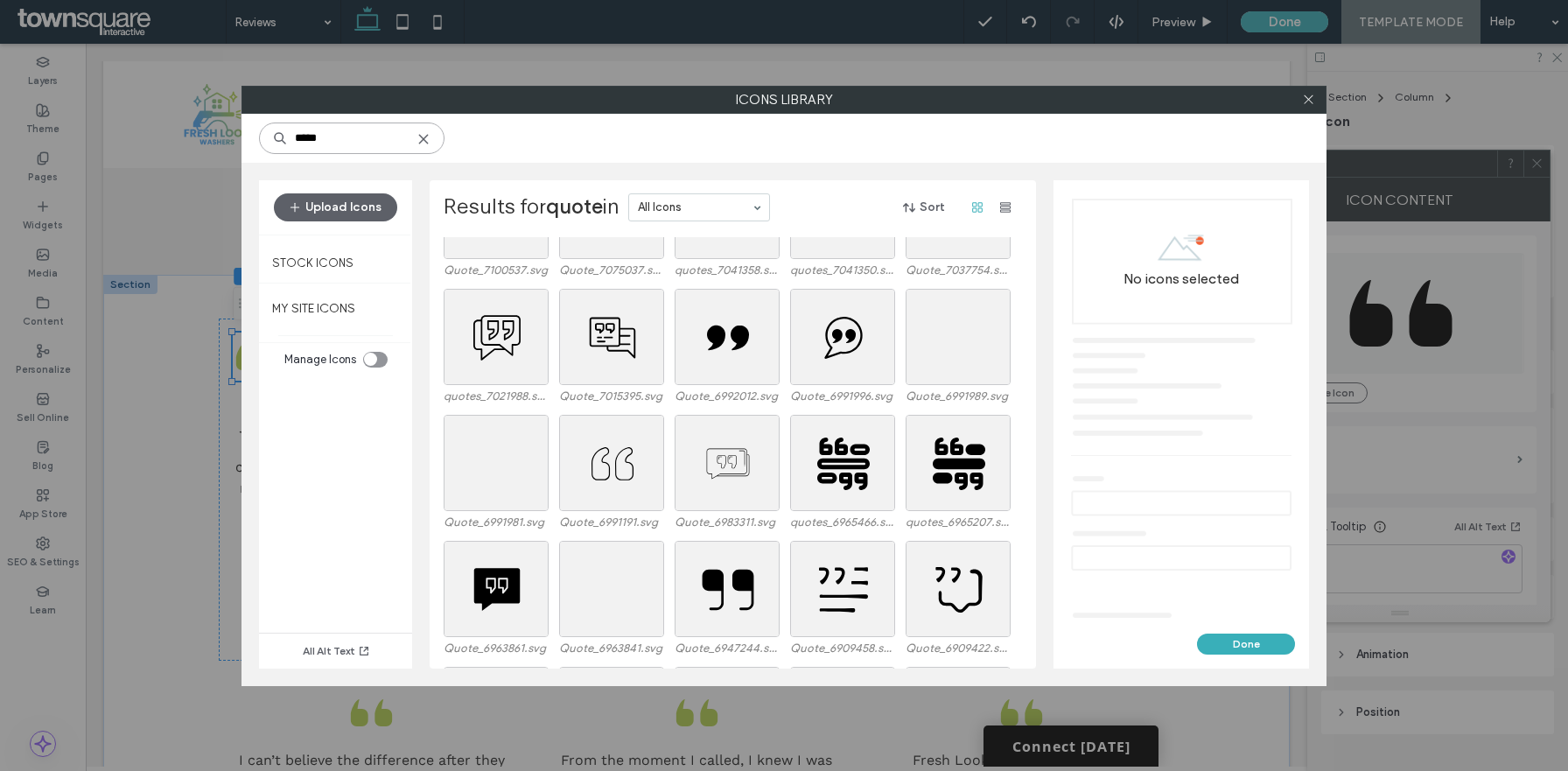
scroll to position [2955, 0]
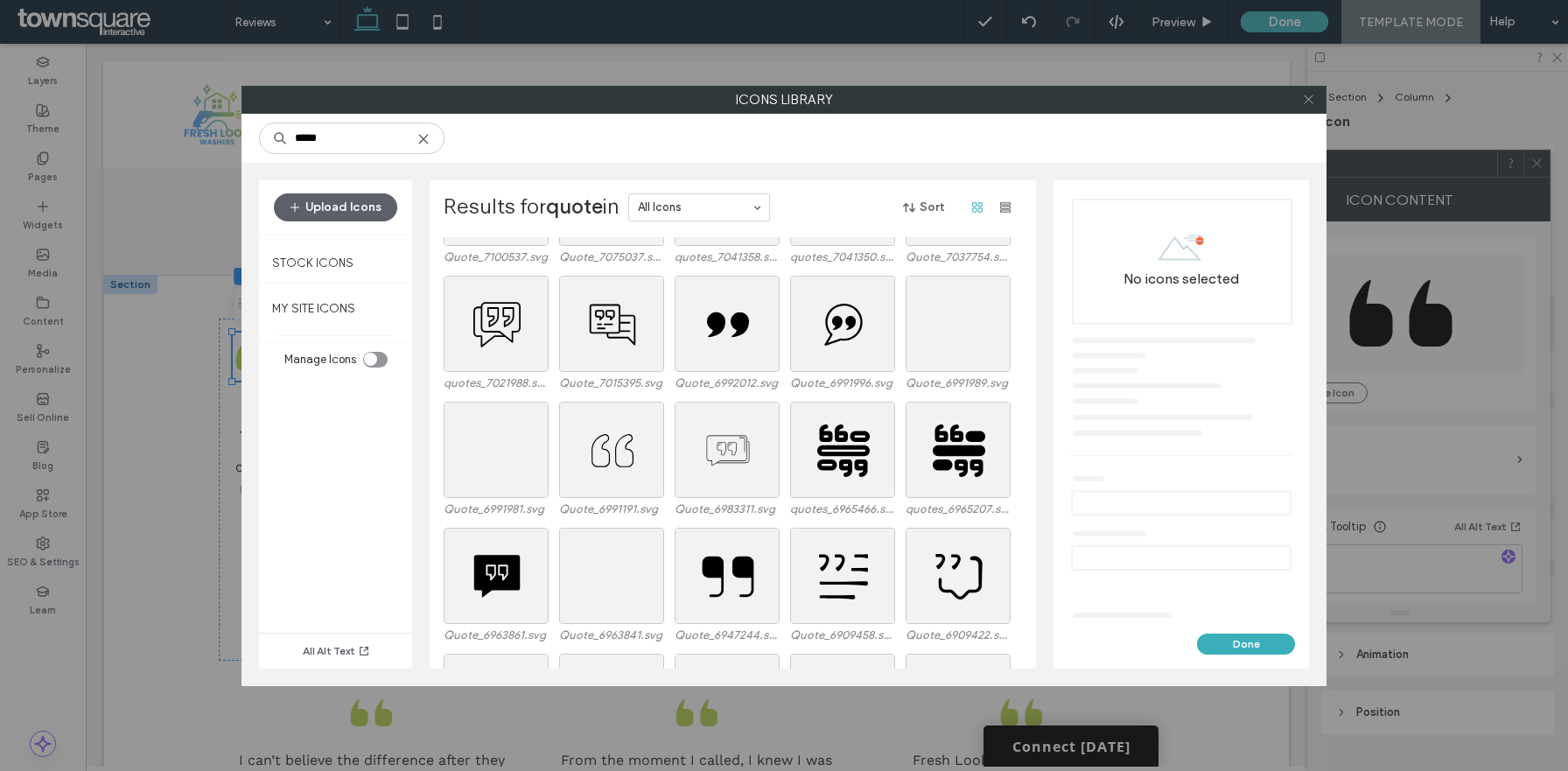
click at [1314, 98] on icon at bounding box center [1308, 98] width 13 height 13
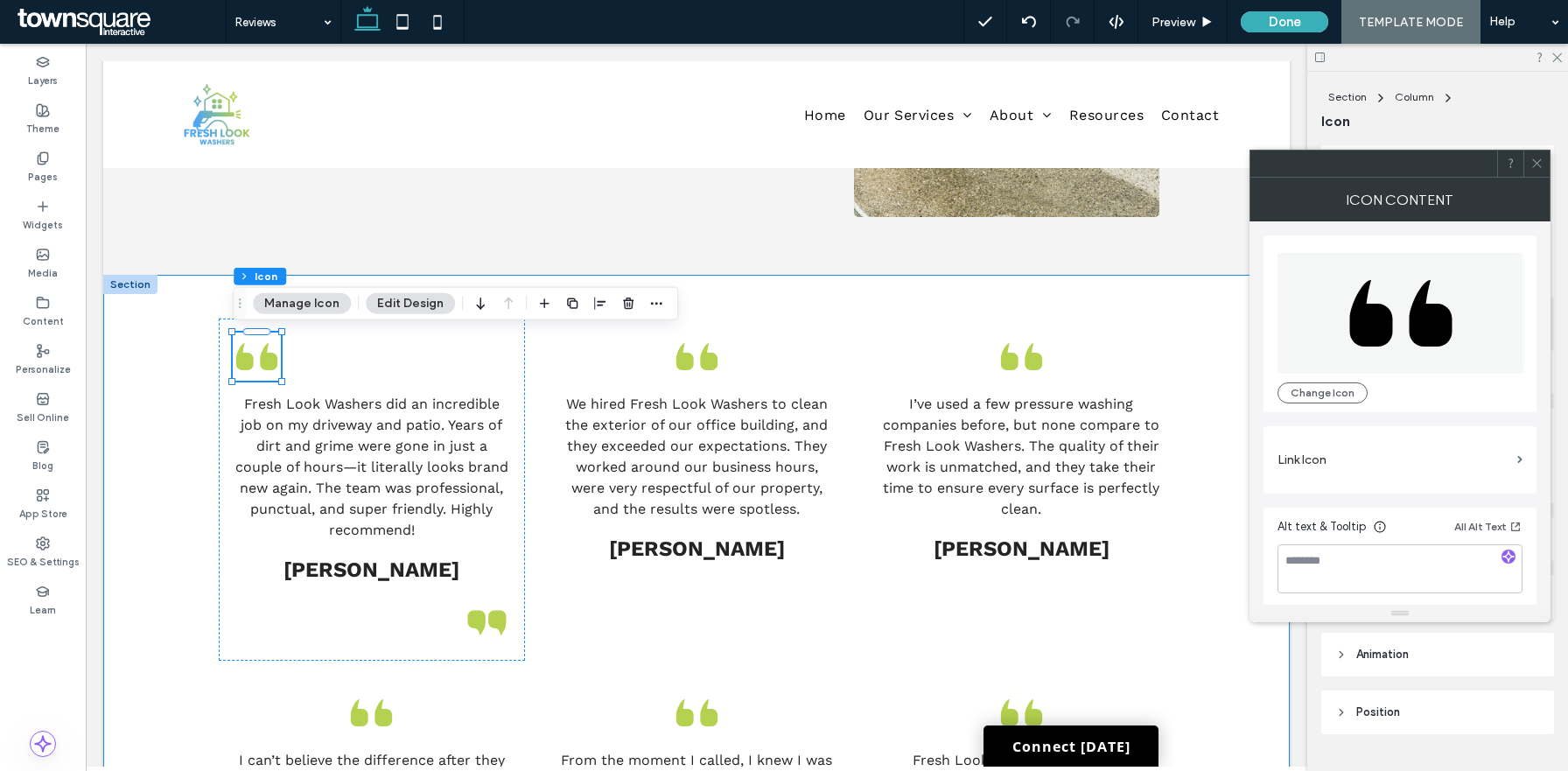
click at [161, 548] on div "Fresh Look Washers did an incredible job on my driveway and patio. Years of dir…" at bounding box center [696, 721] width 1187 height 894
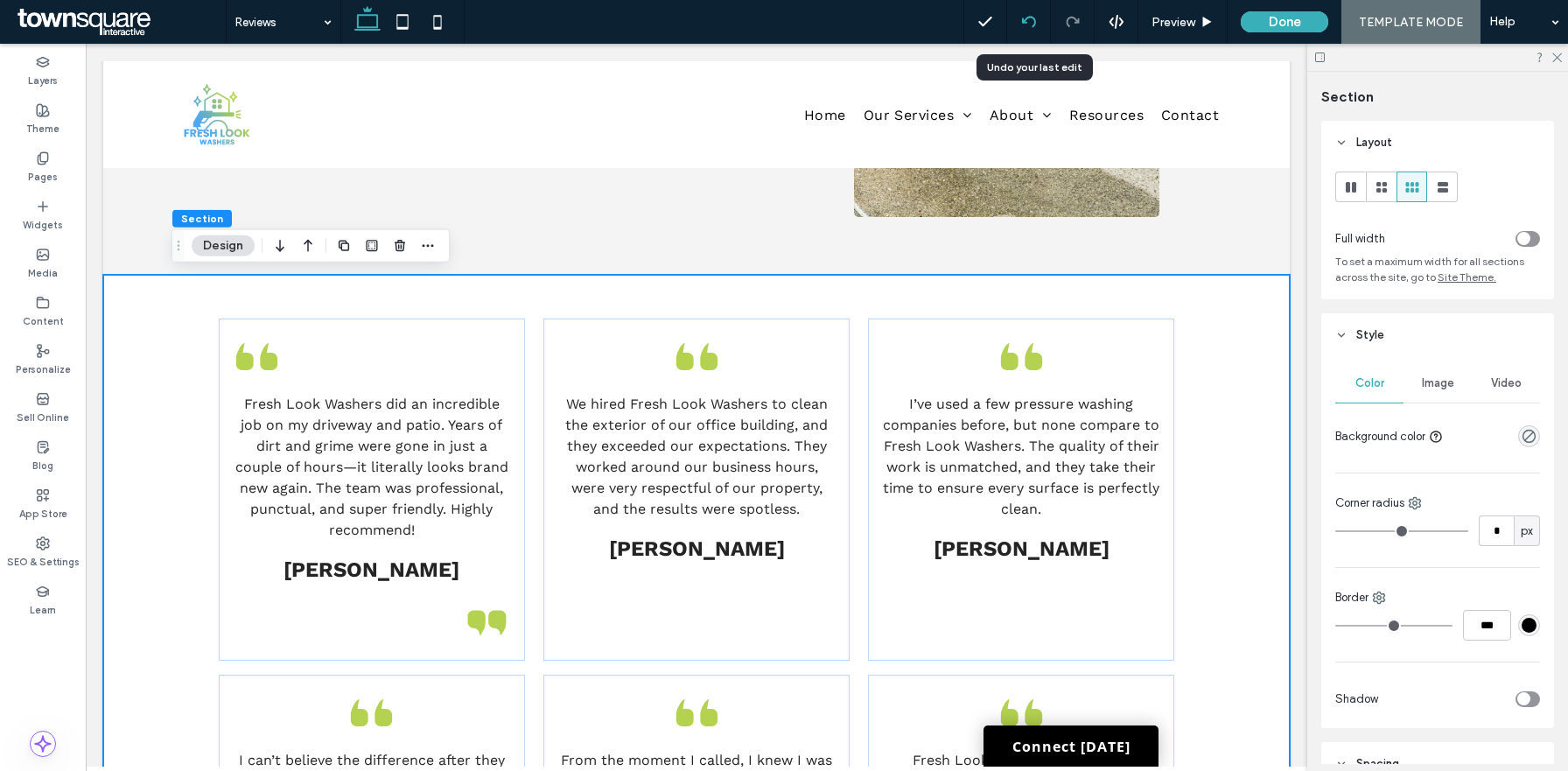
click at [1025, 21] on use at bounding box center [1028, 21] width 14 height 12
click at [1040, 17] on div at bounding box center [1029, 21] width 43 height 14
click at [1027, 22] on use at bounding box center [1028, 21] width 14 height 12
click at [1034, 13] on div at bounding box center [1029, 21] width 44 height 44
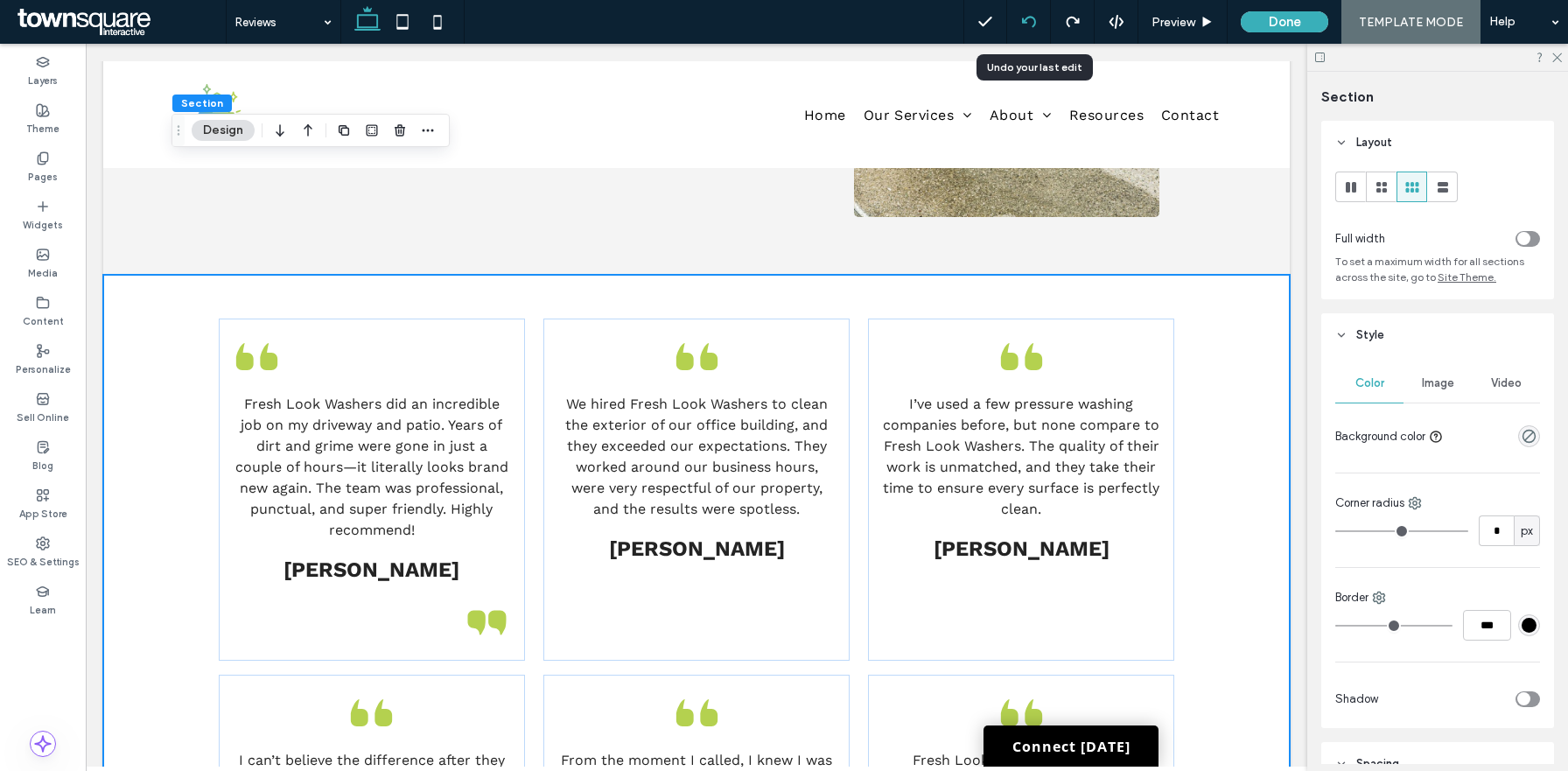
click at [1030, 32] on div at bounding box center [1029, 21] width 44 height 44
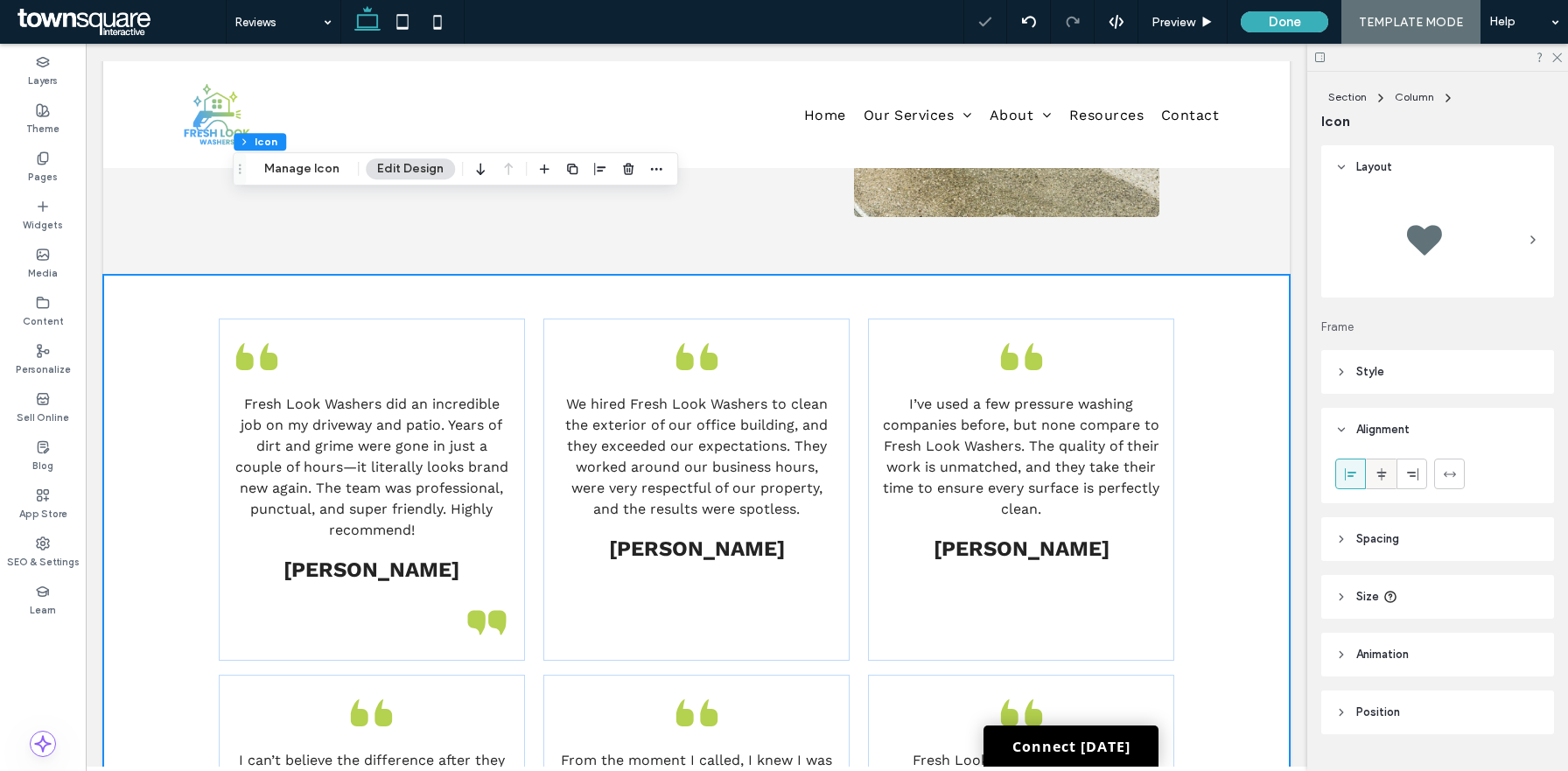
click at [1373, 468] on div at bounding box center [1381, 473] width 29 height 29
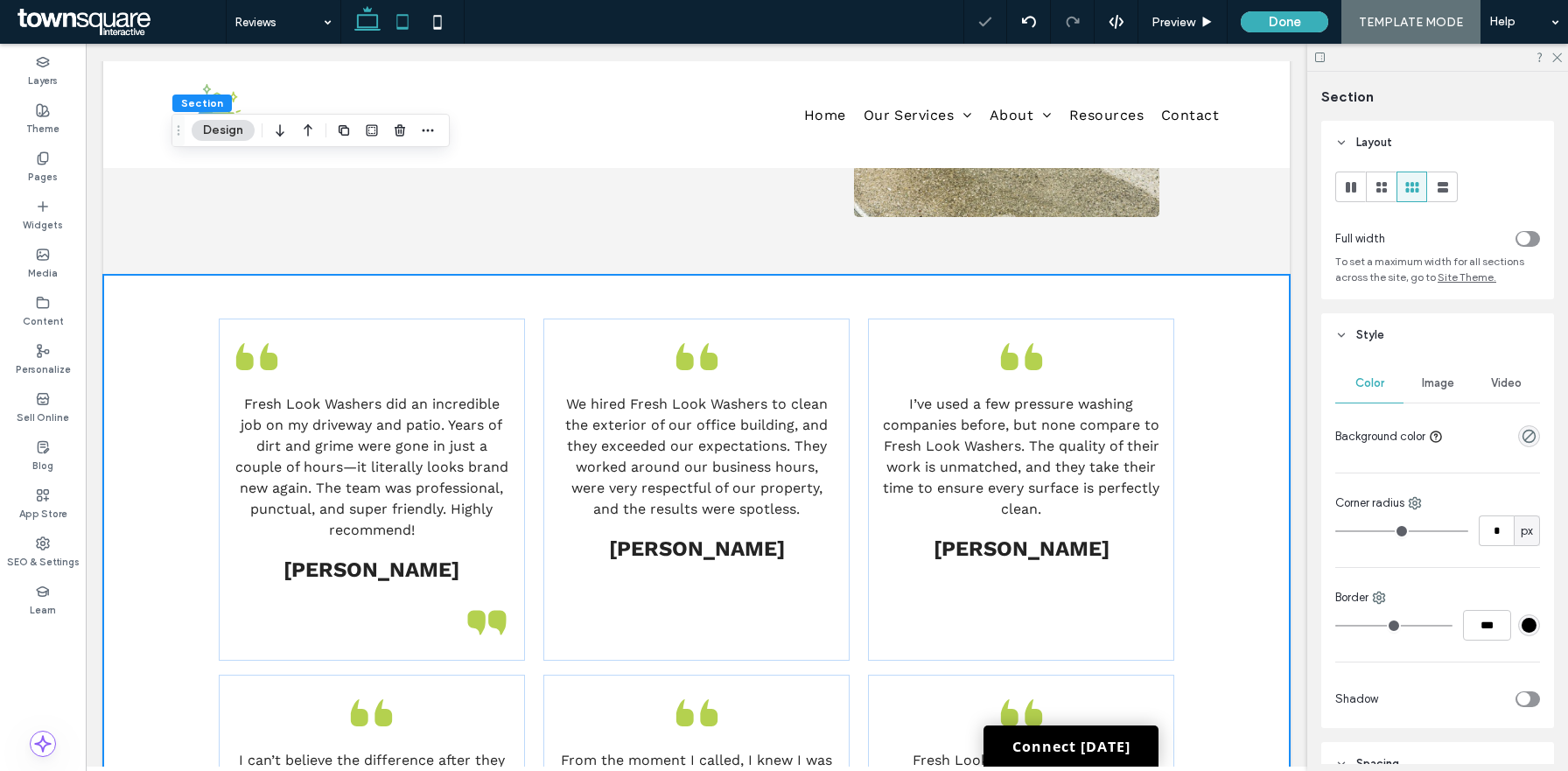
click at [398, 16] on icon at bounding box center [403, 21] width 35 height 35
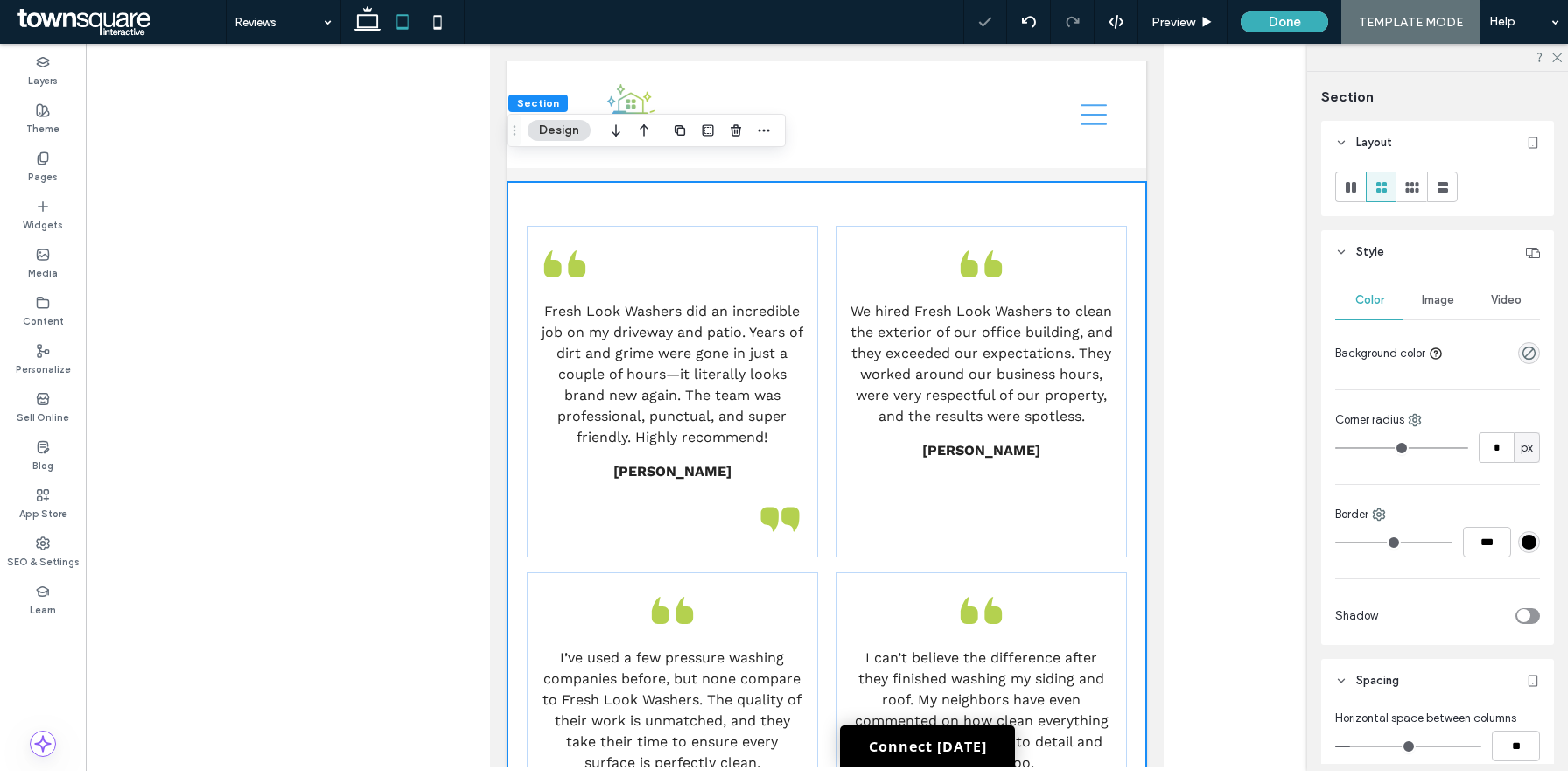
type input "*"
type input "**"
type input "****"
click at [423, 23] on icon at bounding box center [438, 21] width 35 height 35
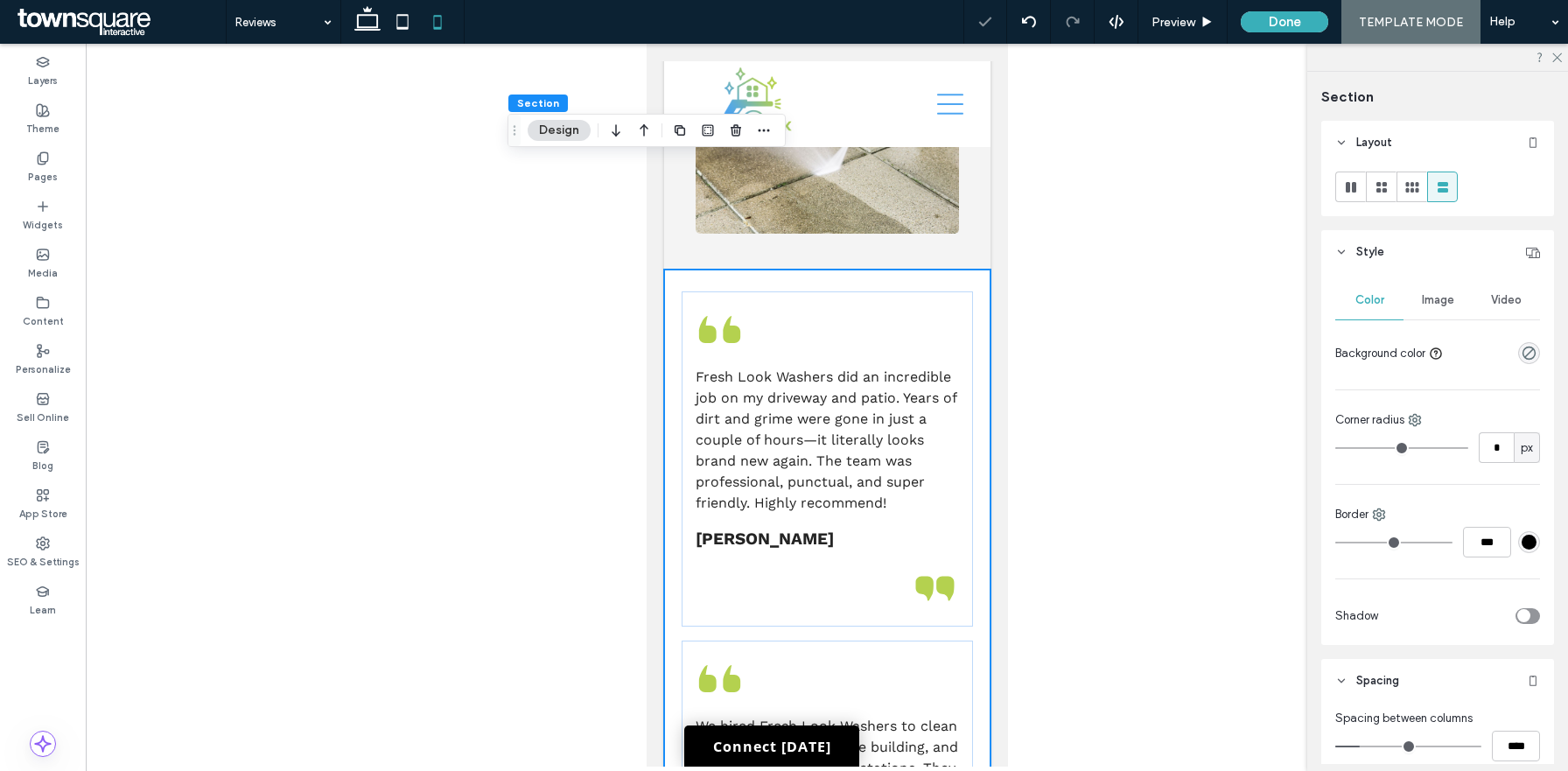
type input "**"
type input "****"
type input "**"
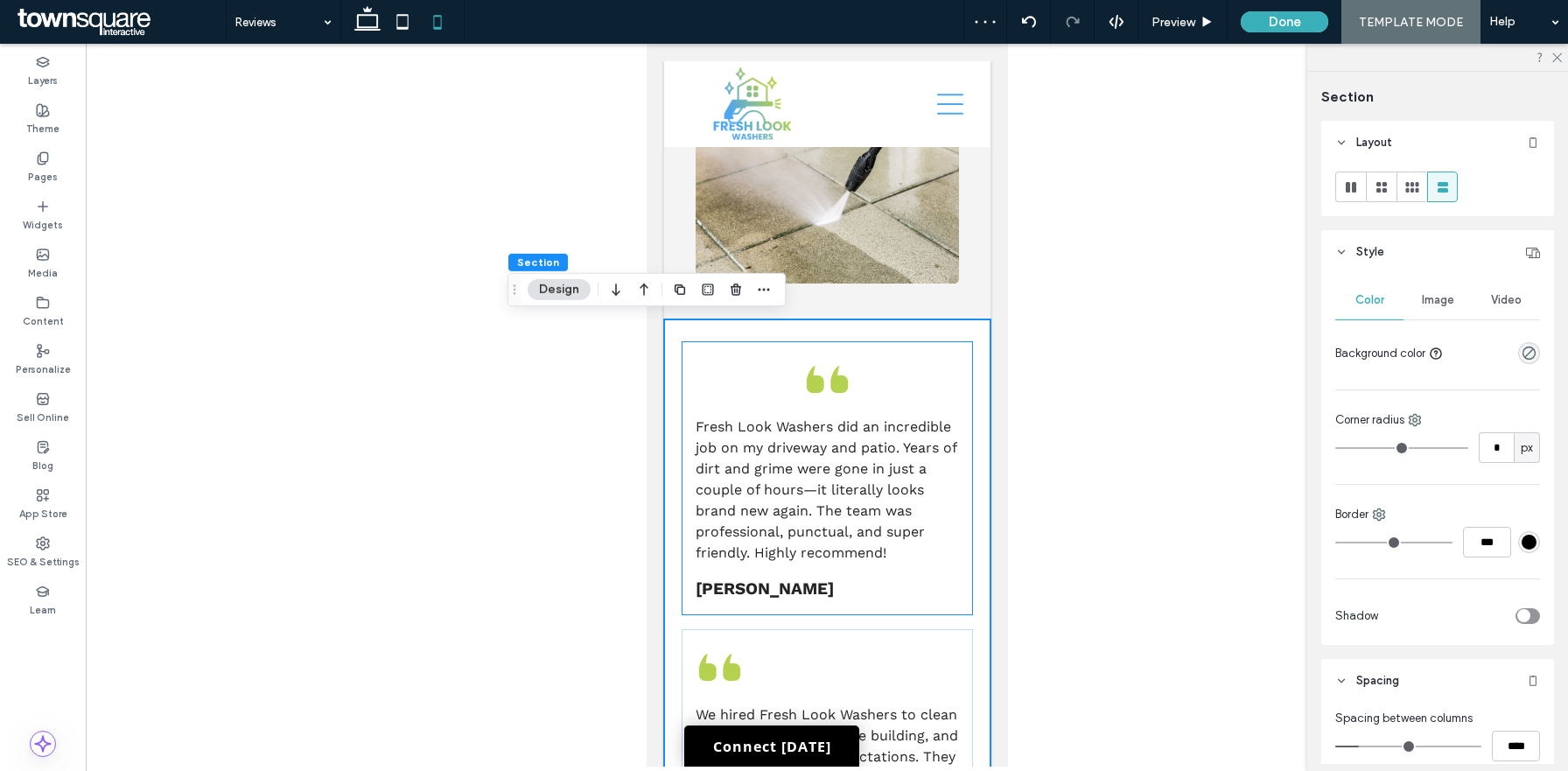
scroll to position [358, 0]
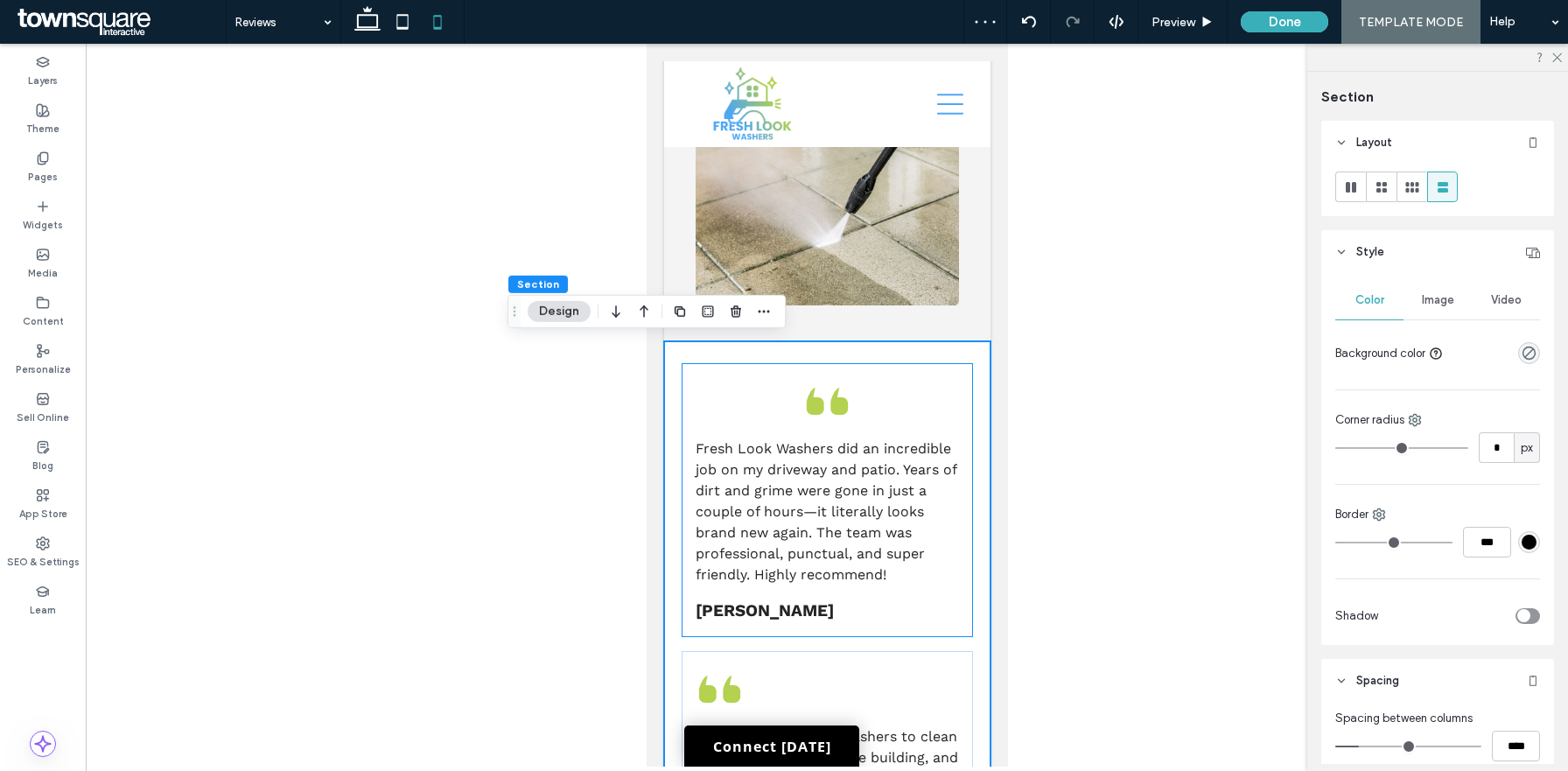
click at [939, 398] on div "Fresh Look Washers did an incredible job on my driveway and patio. Years of dir…" at bounding box center [827, 500] width 292 height 275
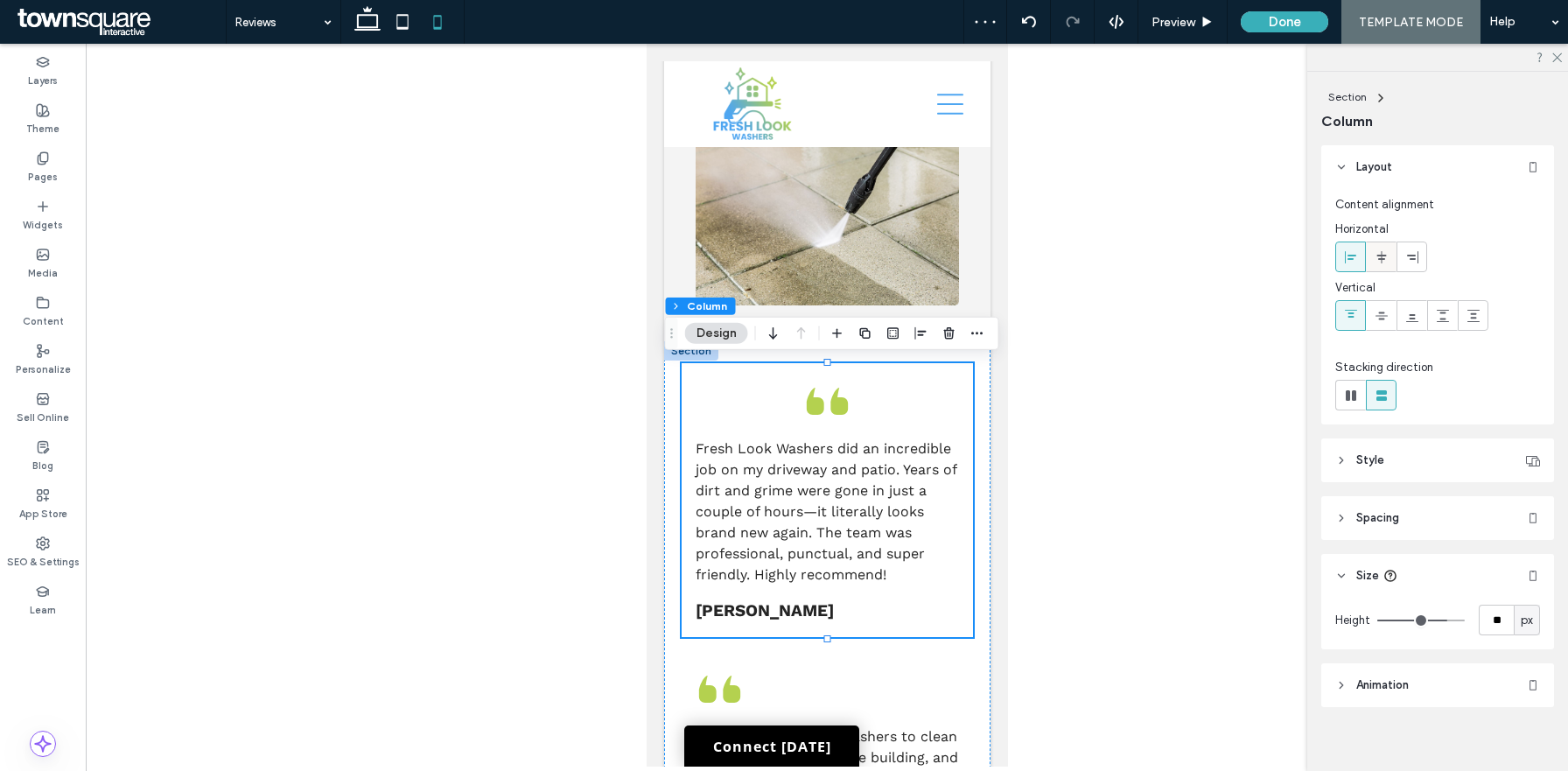
click at [1387, 265] on span at bounding box center [1381, 257] width 14 height 29
click at [1360, 263] on div at bounding box center [1351, 257] width 29 height 29
click at [831, 395] on icon at bounding box center [826, 401] width 48 height 48
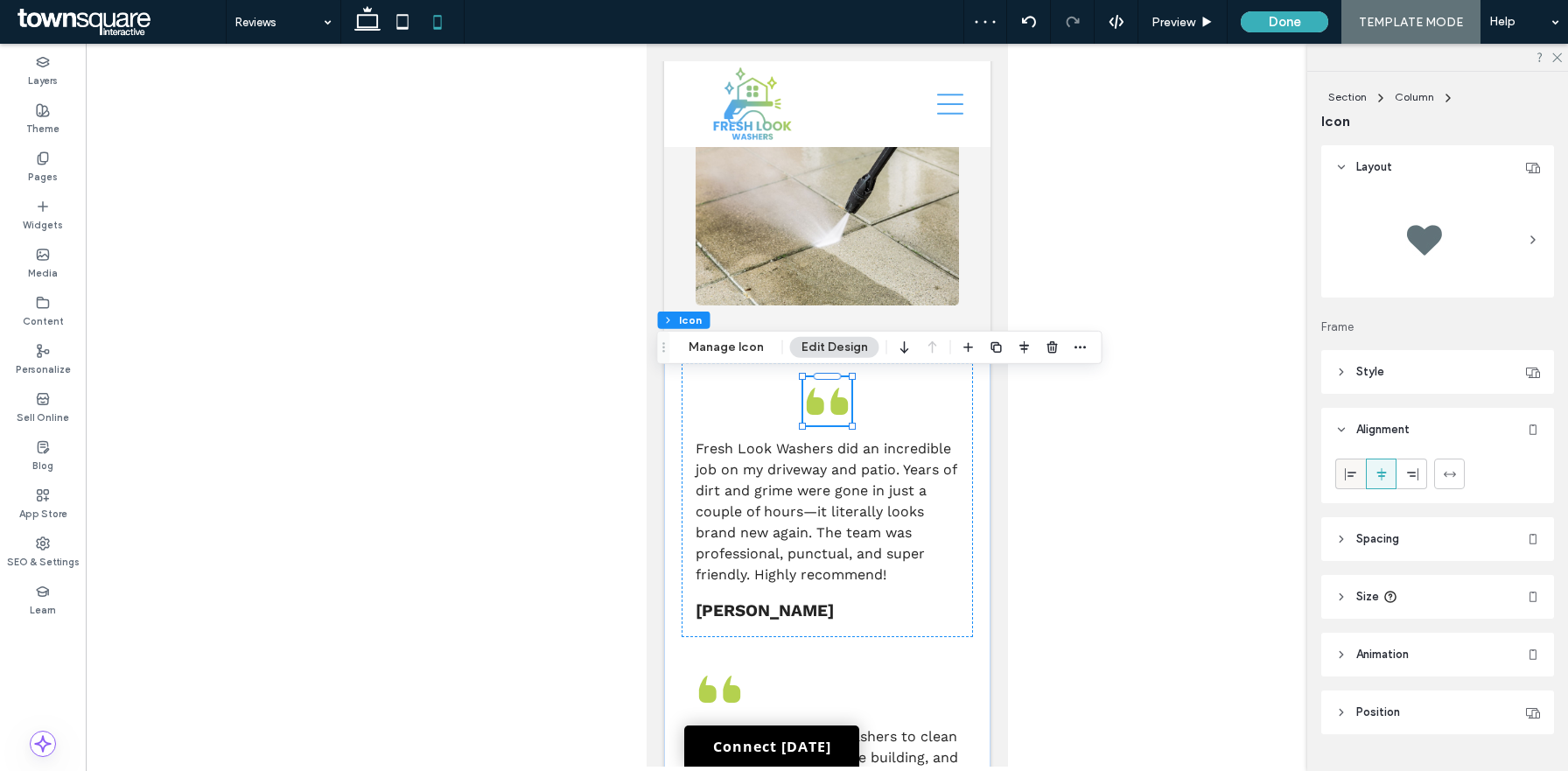
click at [1357, 471] on icon at bounding box center [1351, 473] width 14 height 14
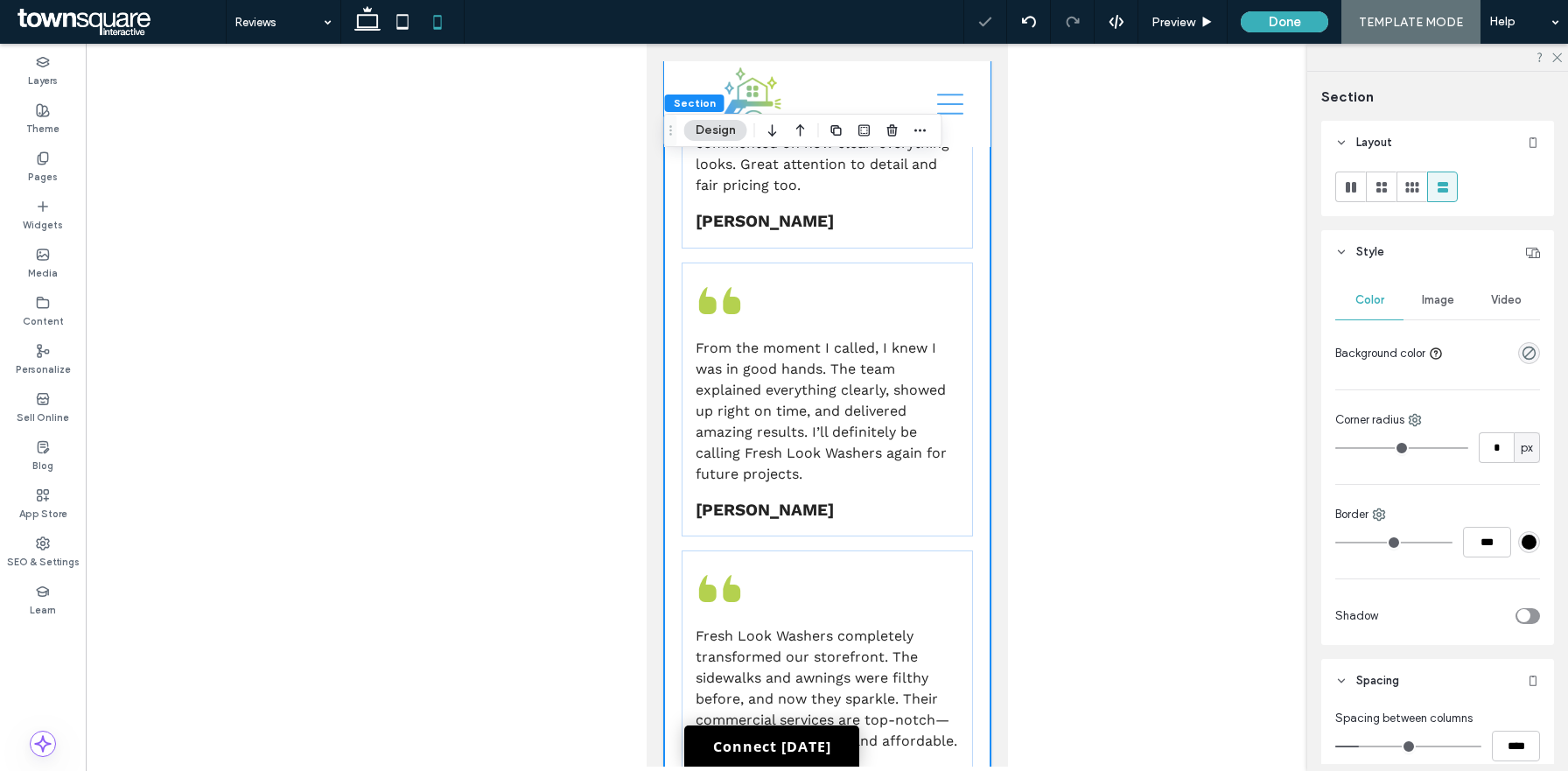
scroll to position [1727, 0]
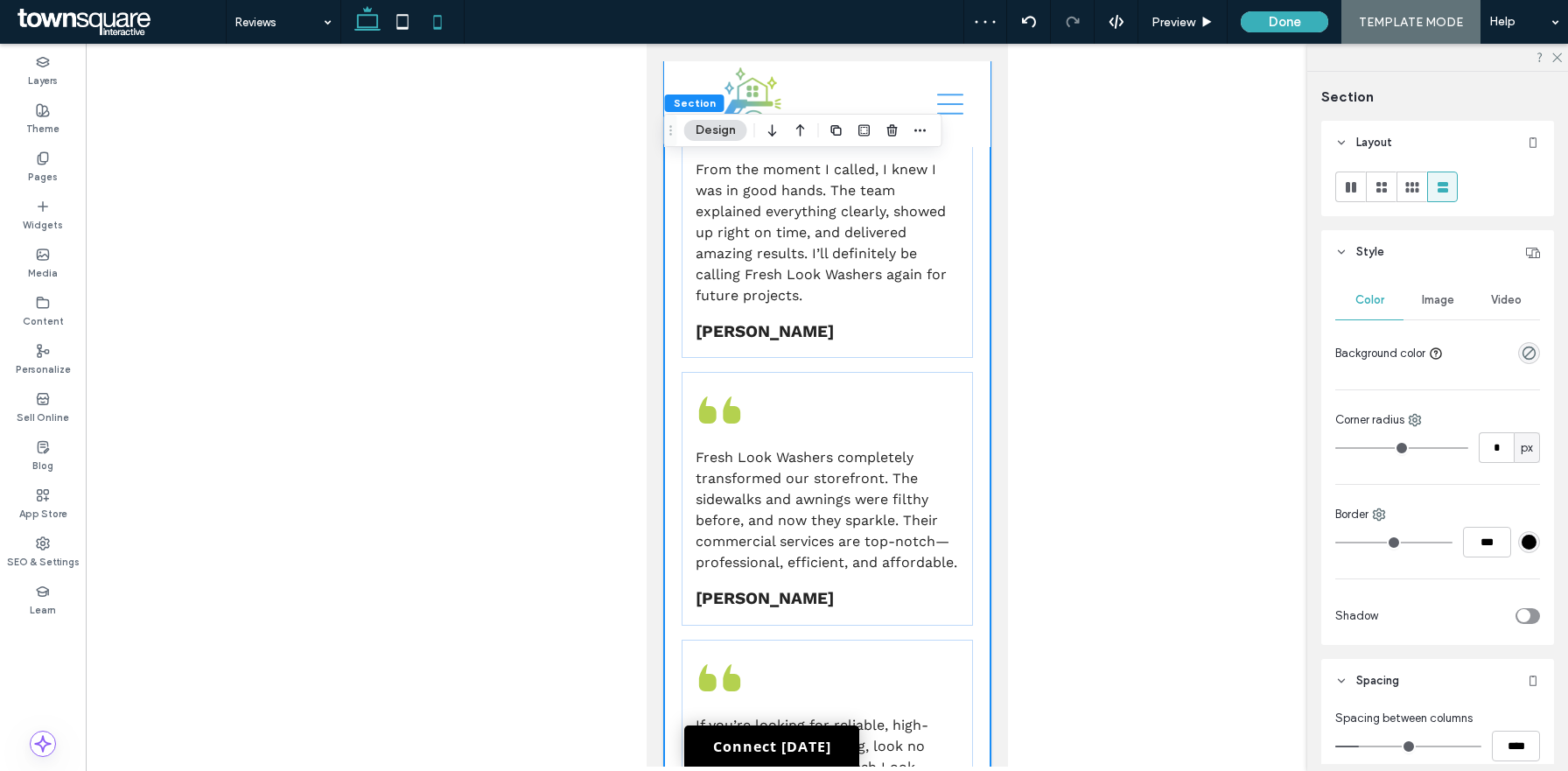
click at [361, 22] on icon at bounding box center [368, 21] width 35 height 35
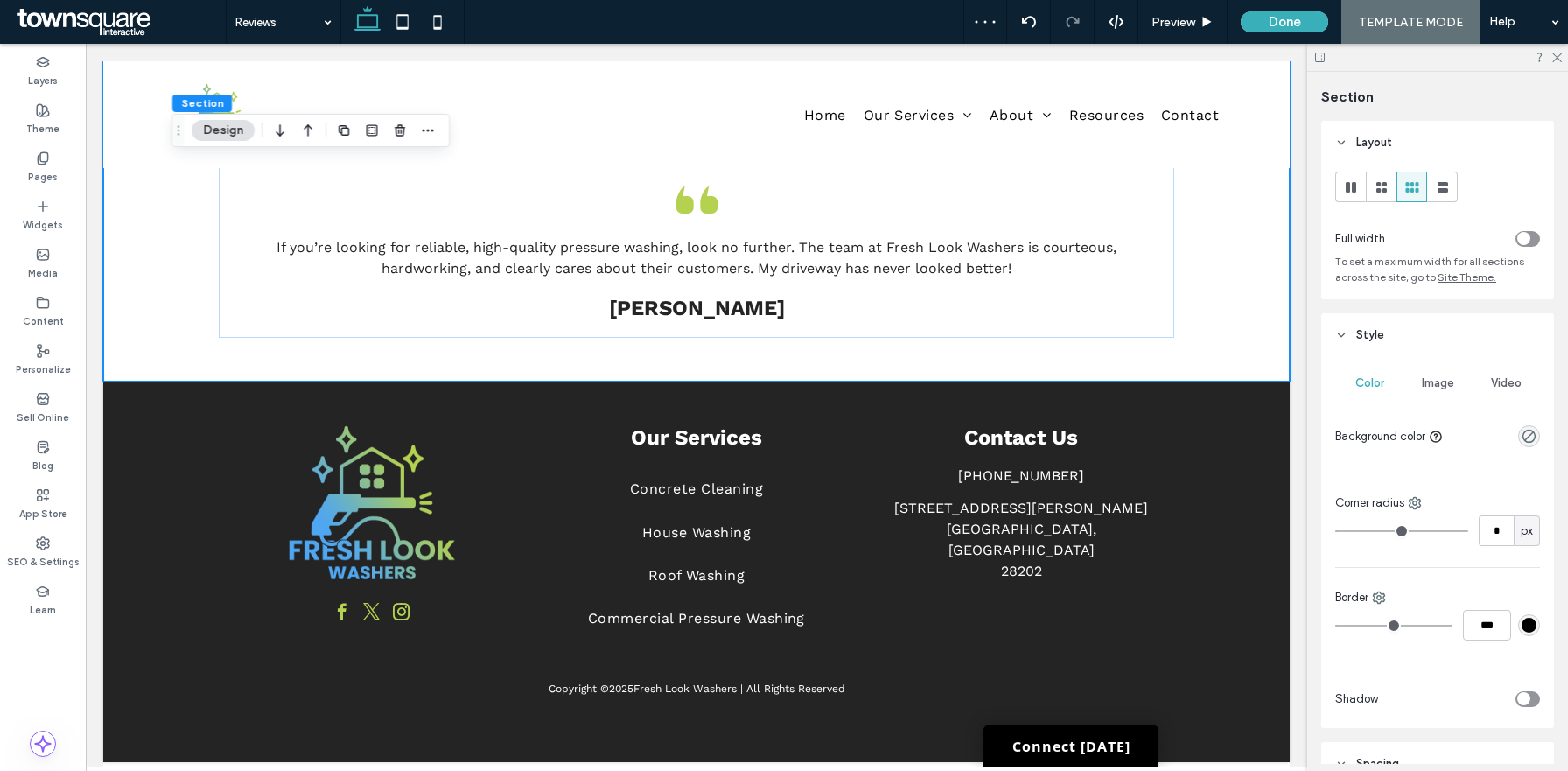
type input "**"
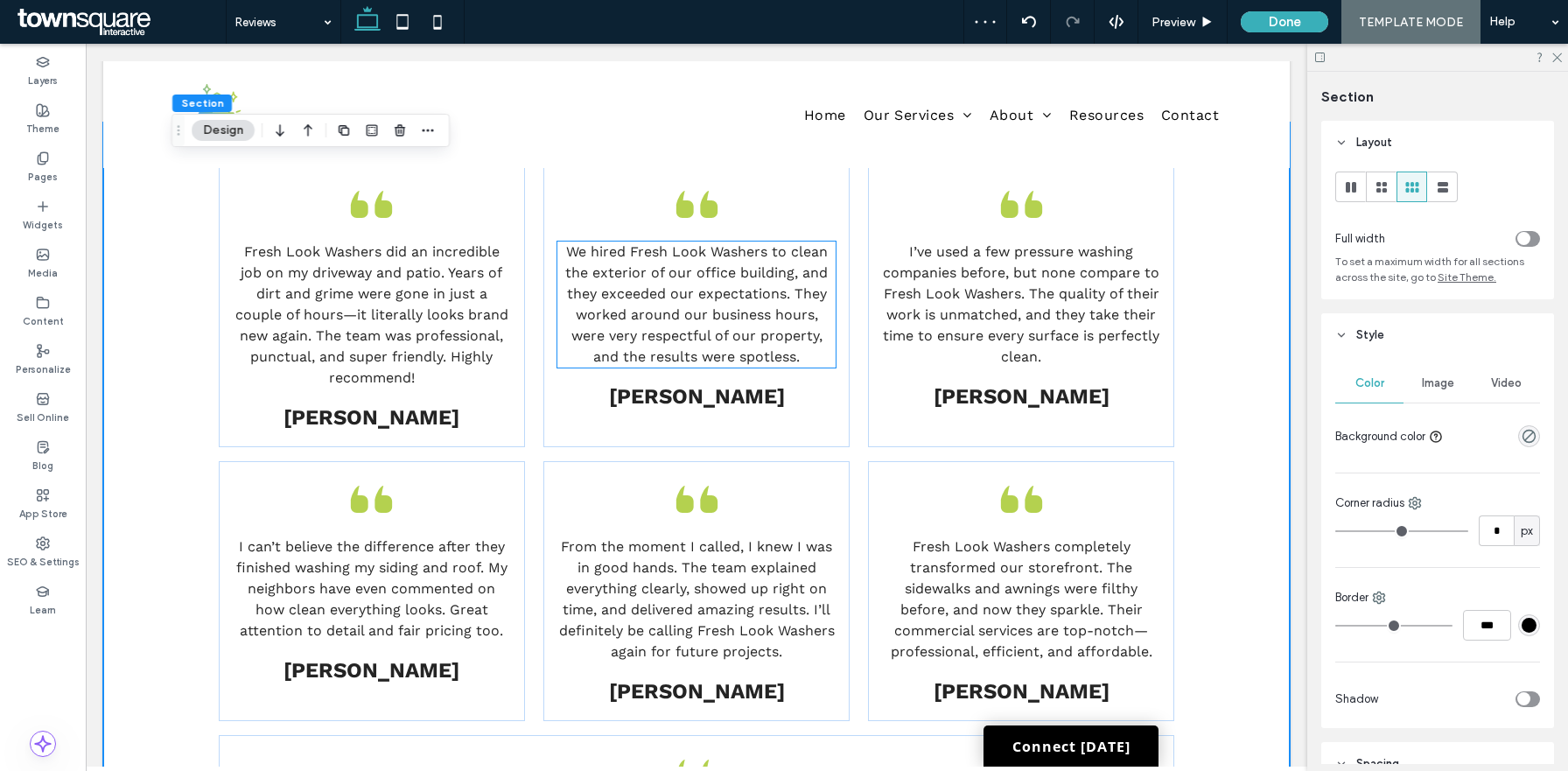
scroll to position [403, 0]
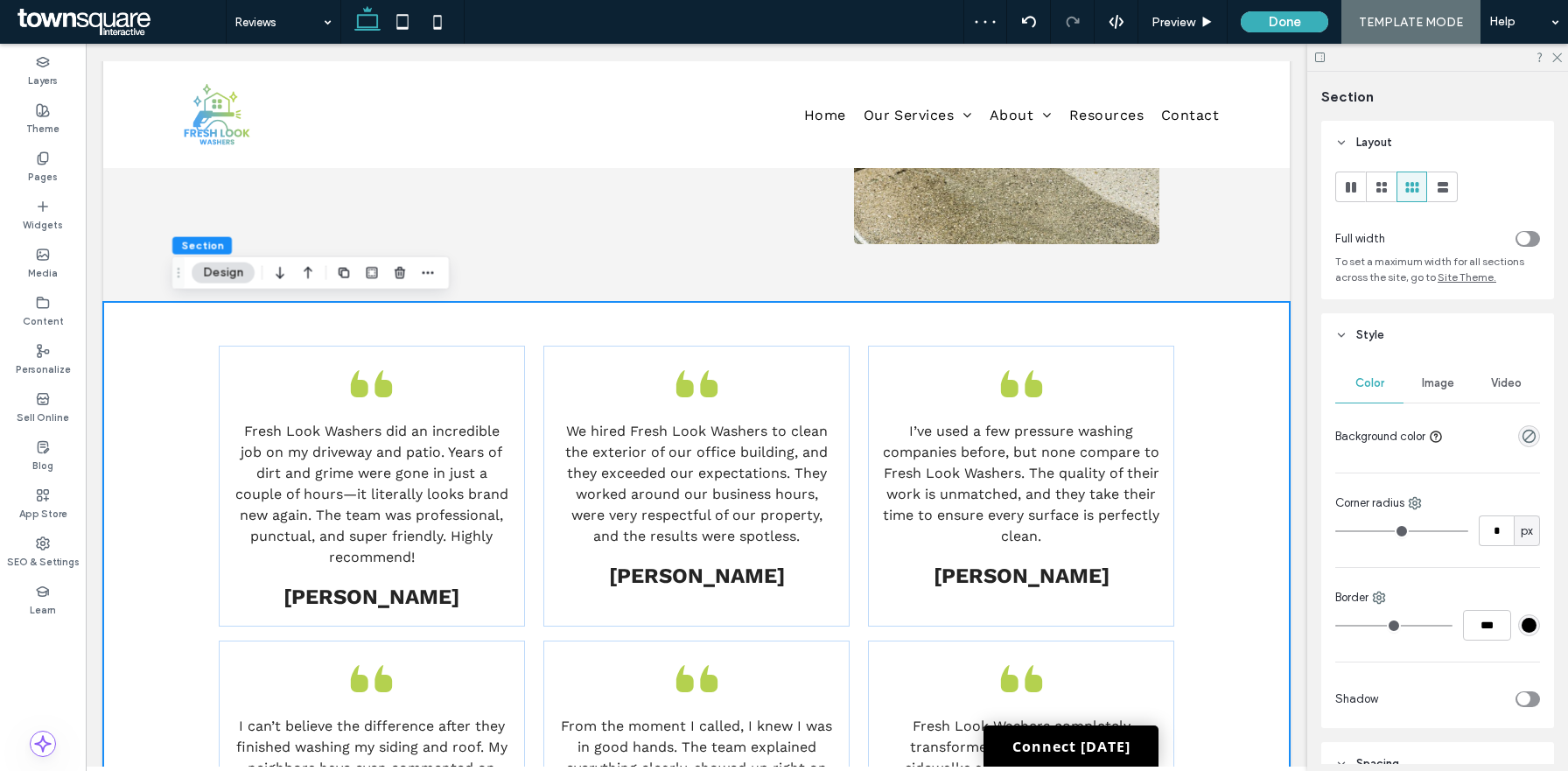
click at [138, 420] on div "Fresh Look Washers did an incredible job on my driveway and patio. Years of dir…" at bounding box center [696, 718] width 1187 height 832
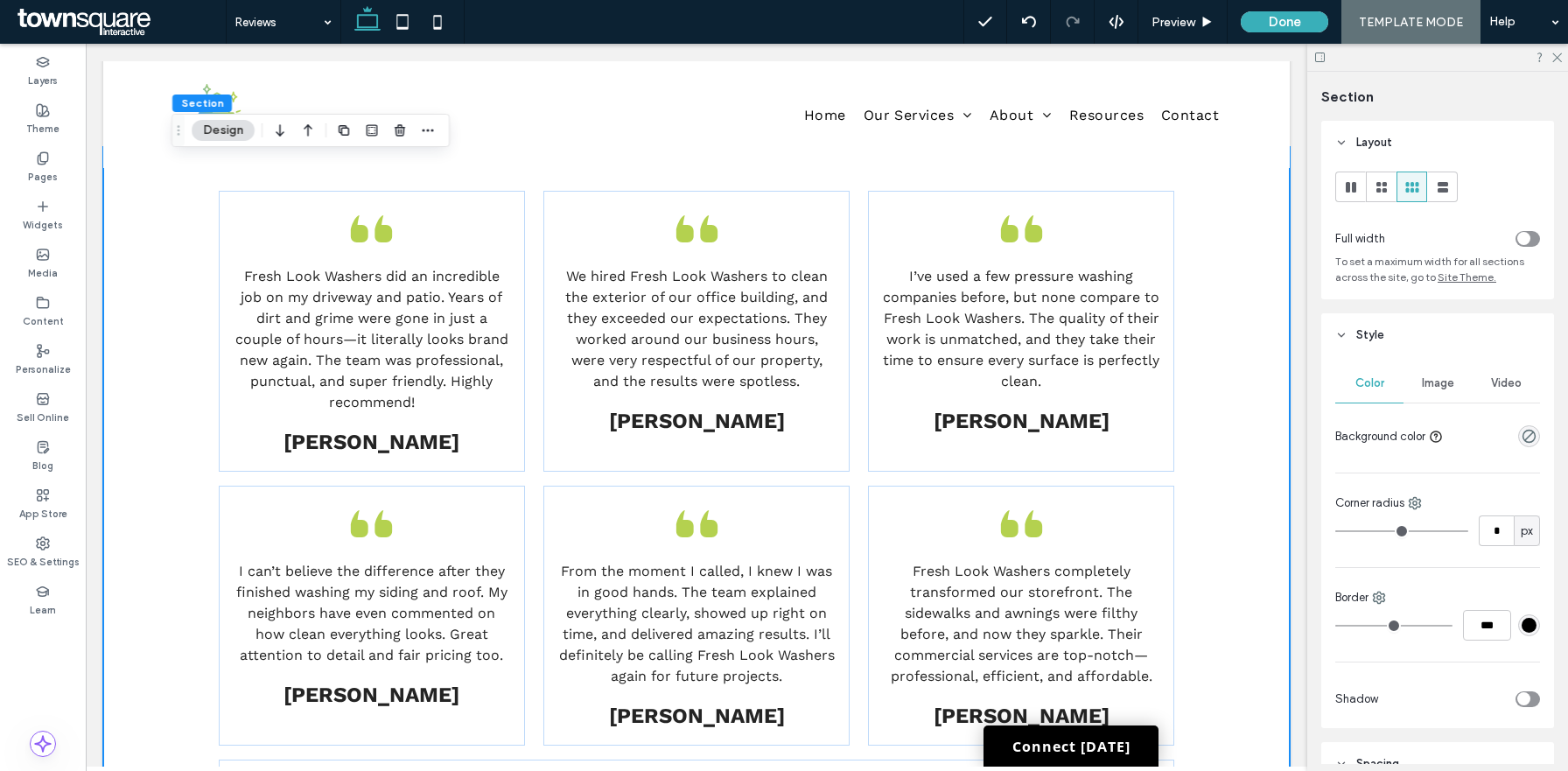
scroll to position [758, 0]
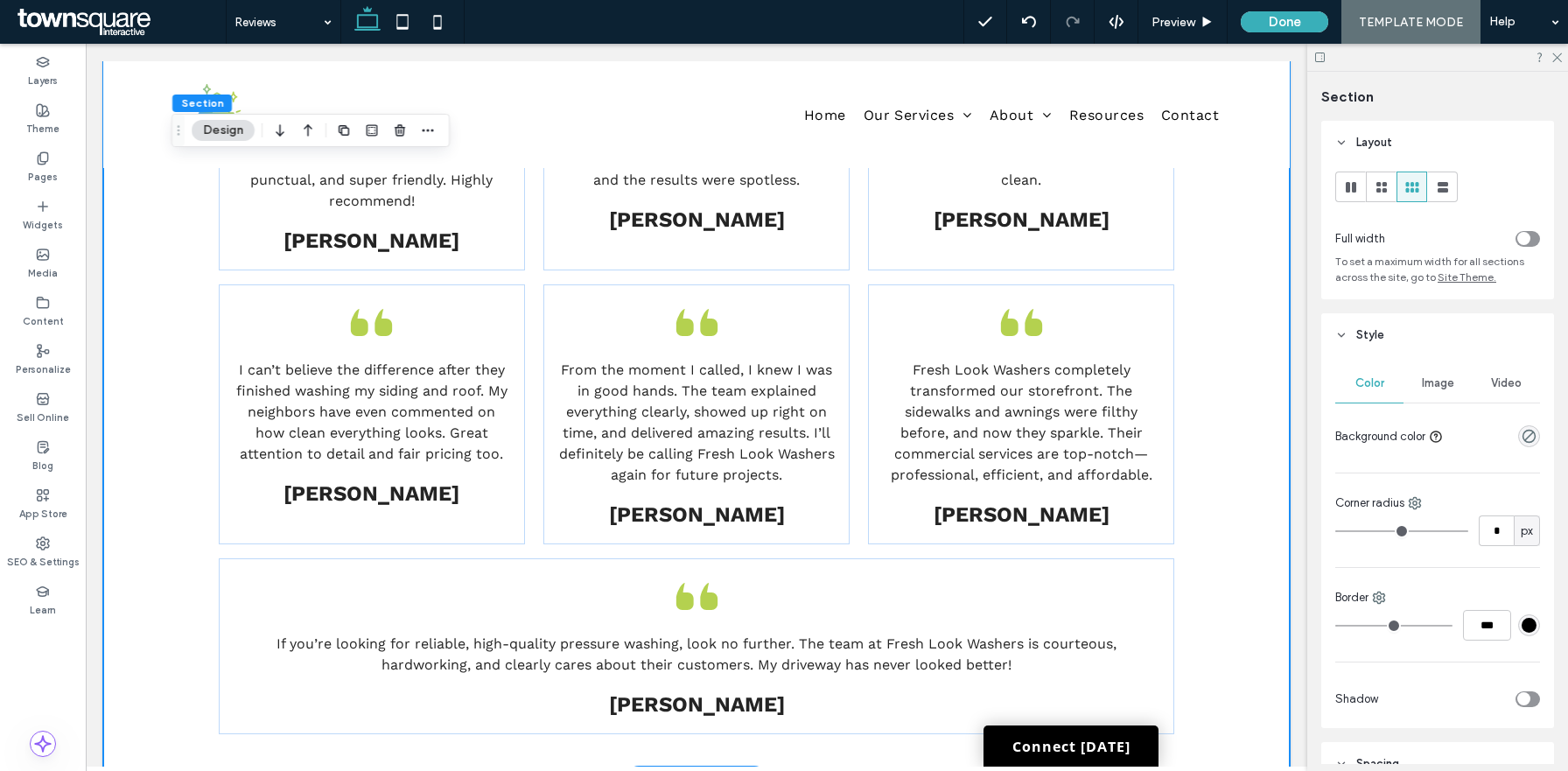
click at [160, 386] on div "Fresh Look Washers did an incredible job on my driveway and patio. Years of dir…" at bounding box center [696, 362] width 1187 height 832
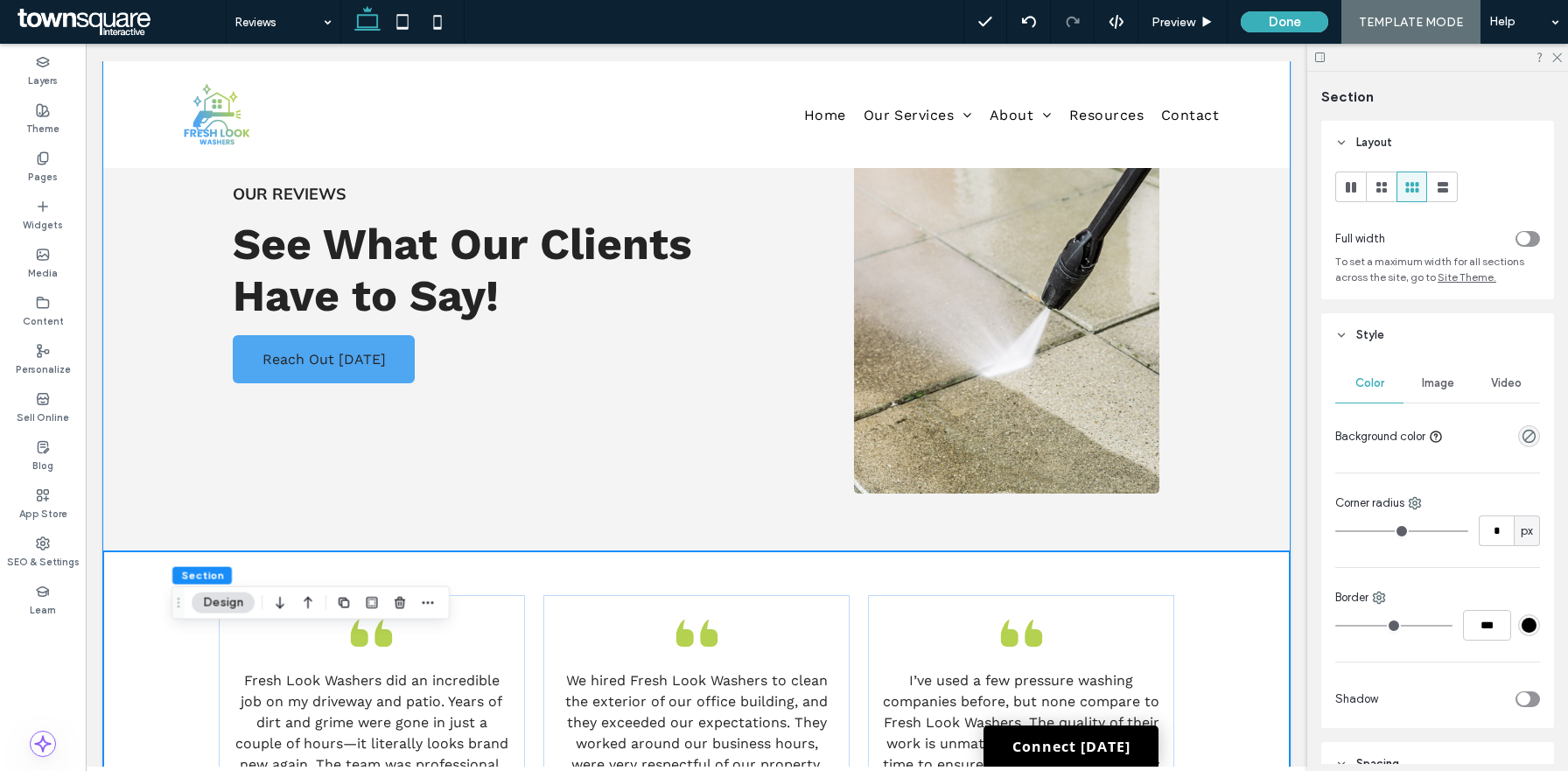
scroll to position [0, 0]
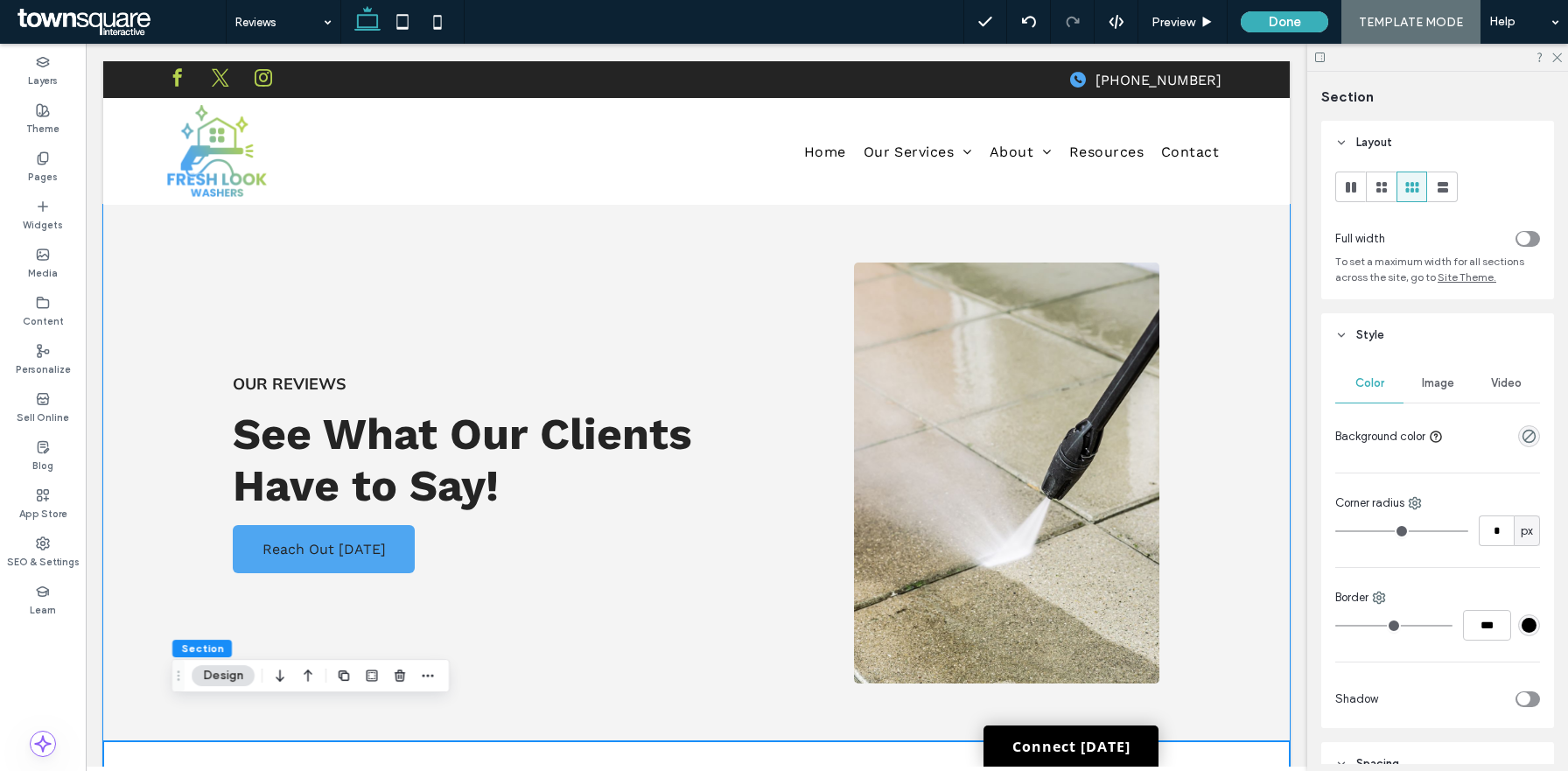
click at [160, 386] on div "Our Reviews See What Our Clients Have to Say! Reach Out [DATE]" at bounding box center [696, 473] width 1187 height 537
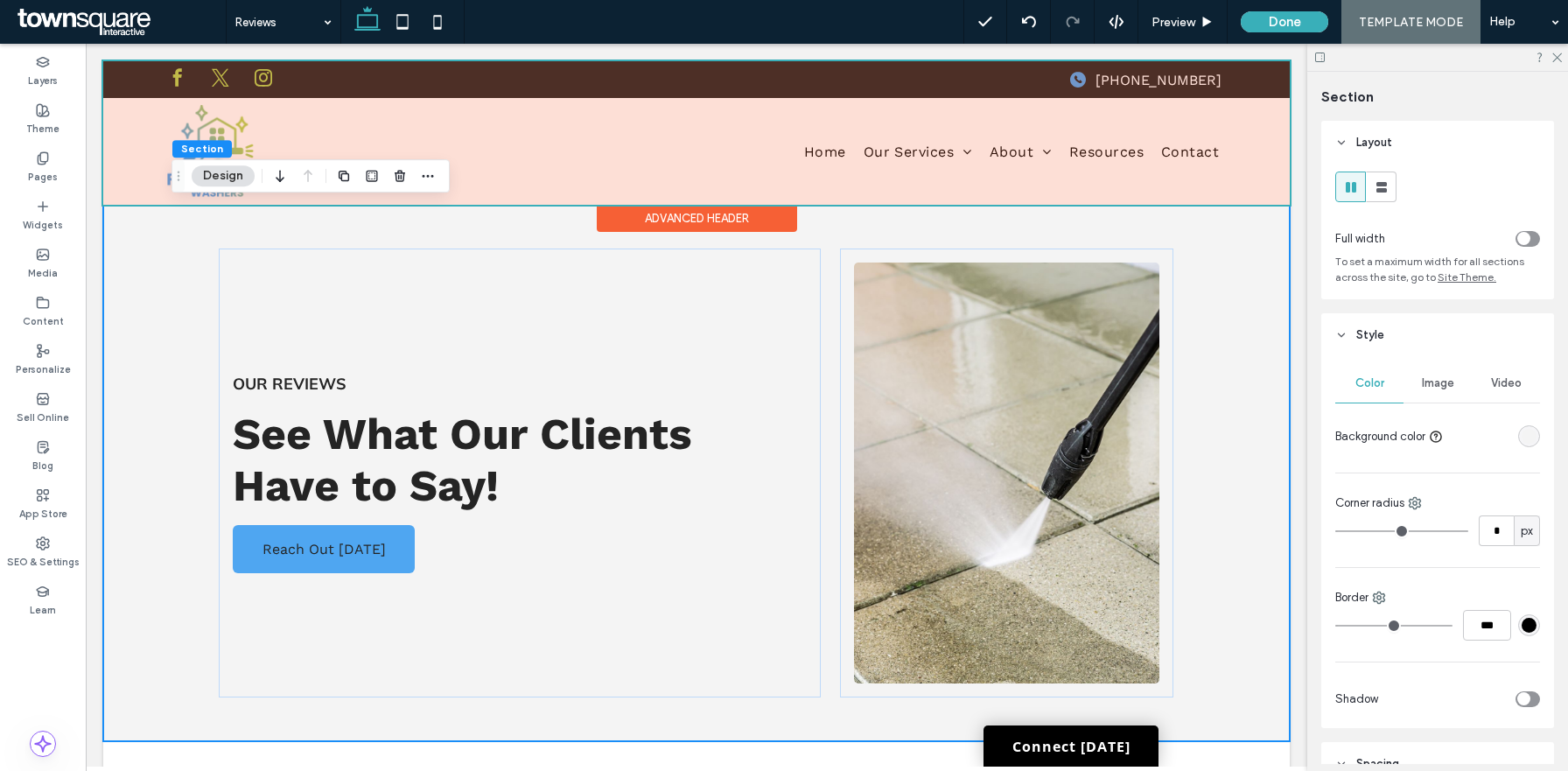
click at [996, 158] on div at bounding box center [696, 133] width 1187 height 144
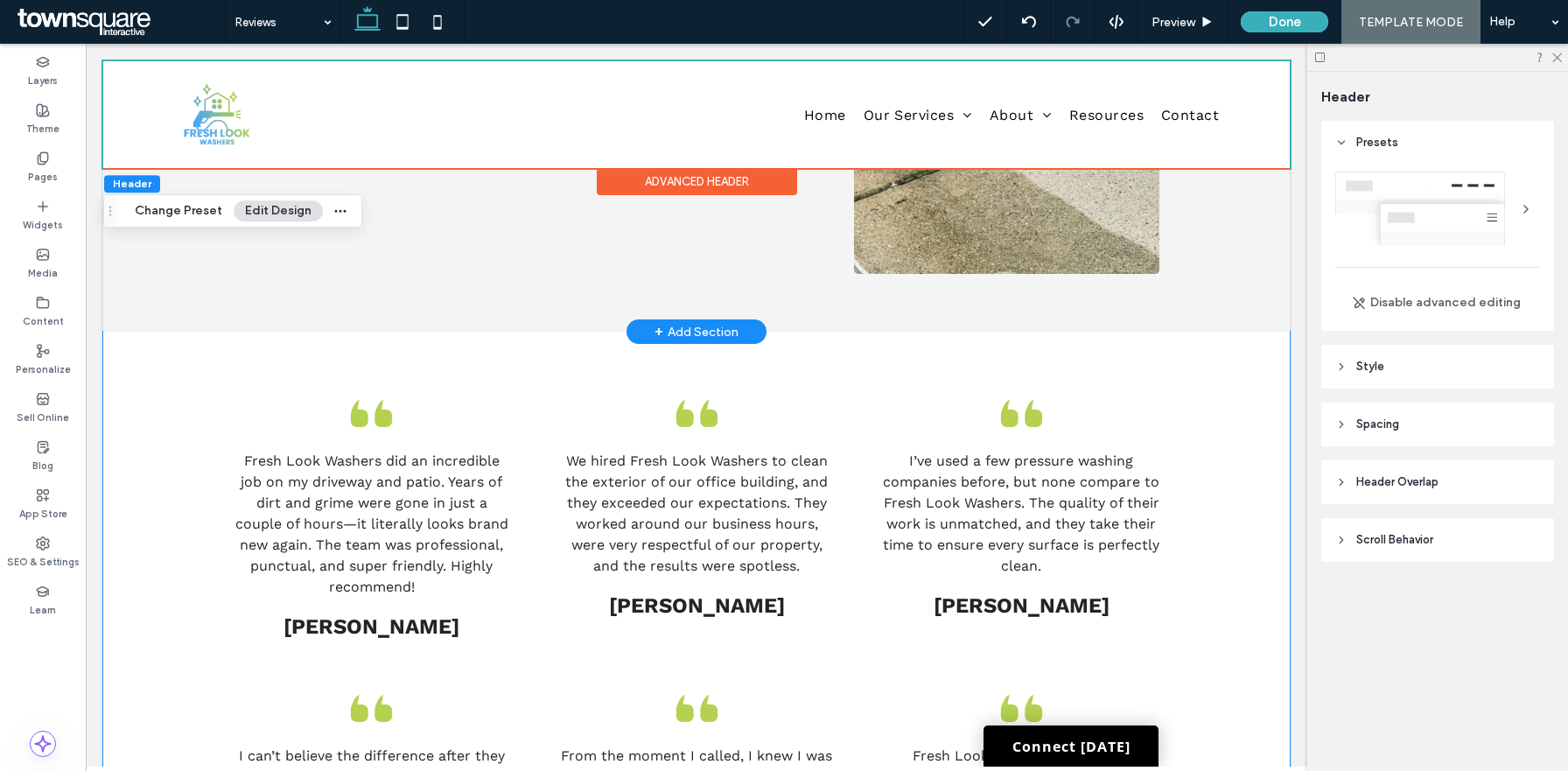
scroll to position [447, 0]
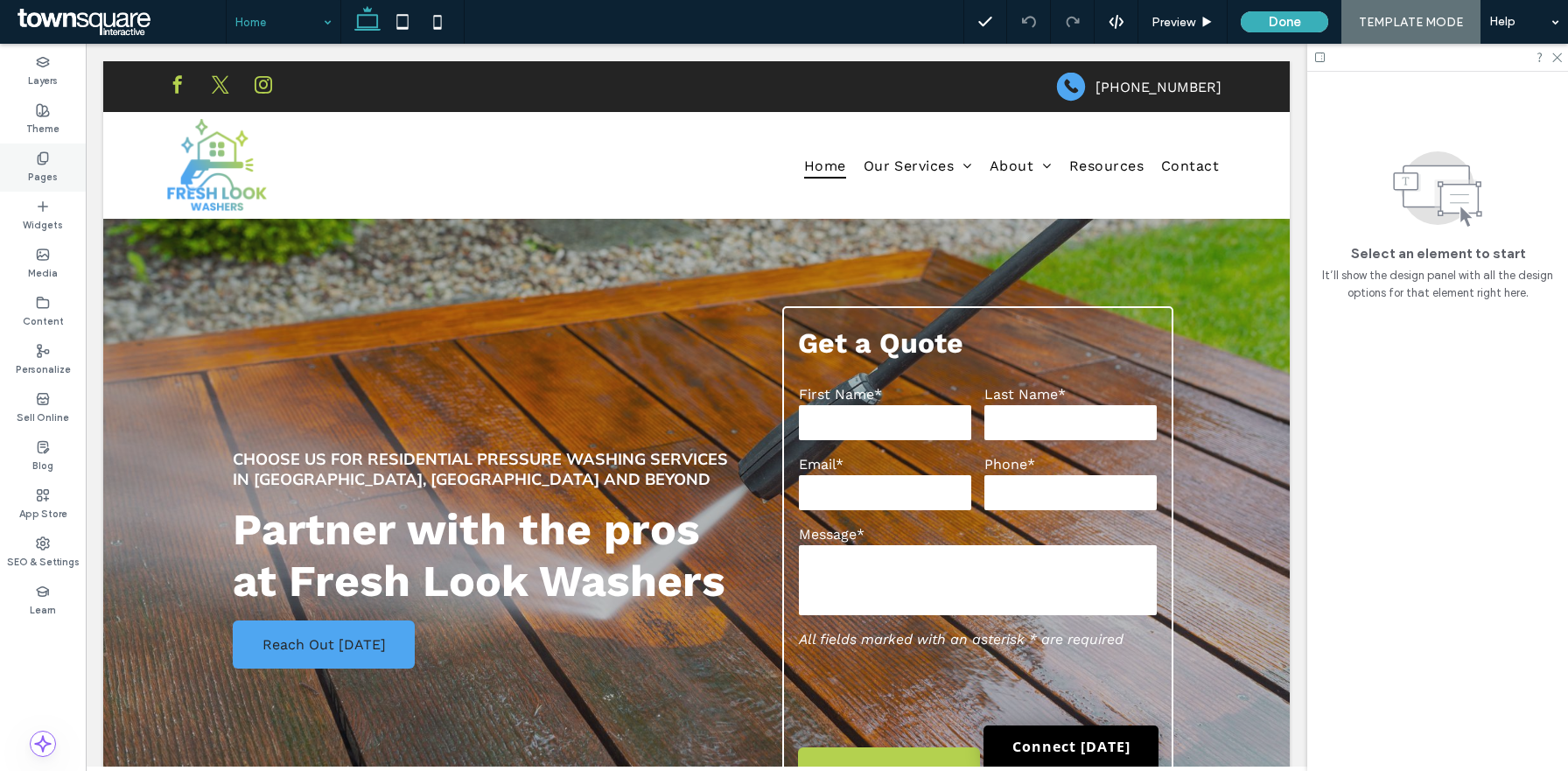
click at [26, 168] on div "Pages" at bounding box center [43, 167] width 86 height 48
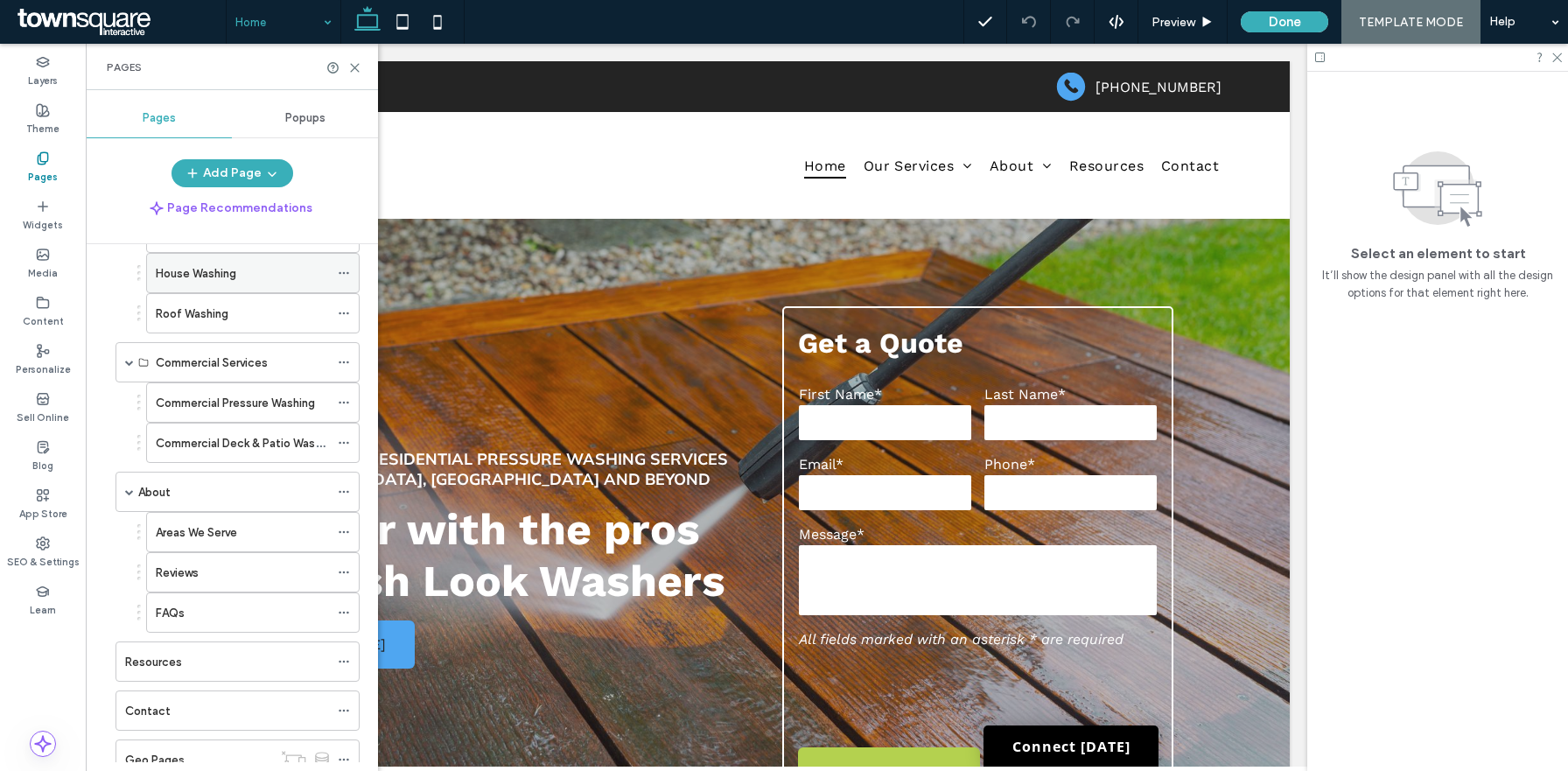
scroll to position [212, 0]
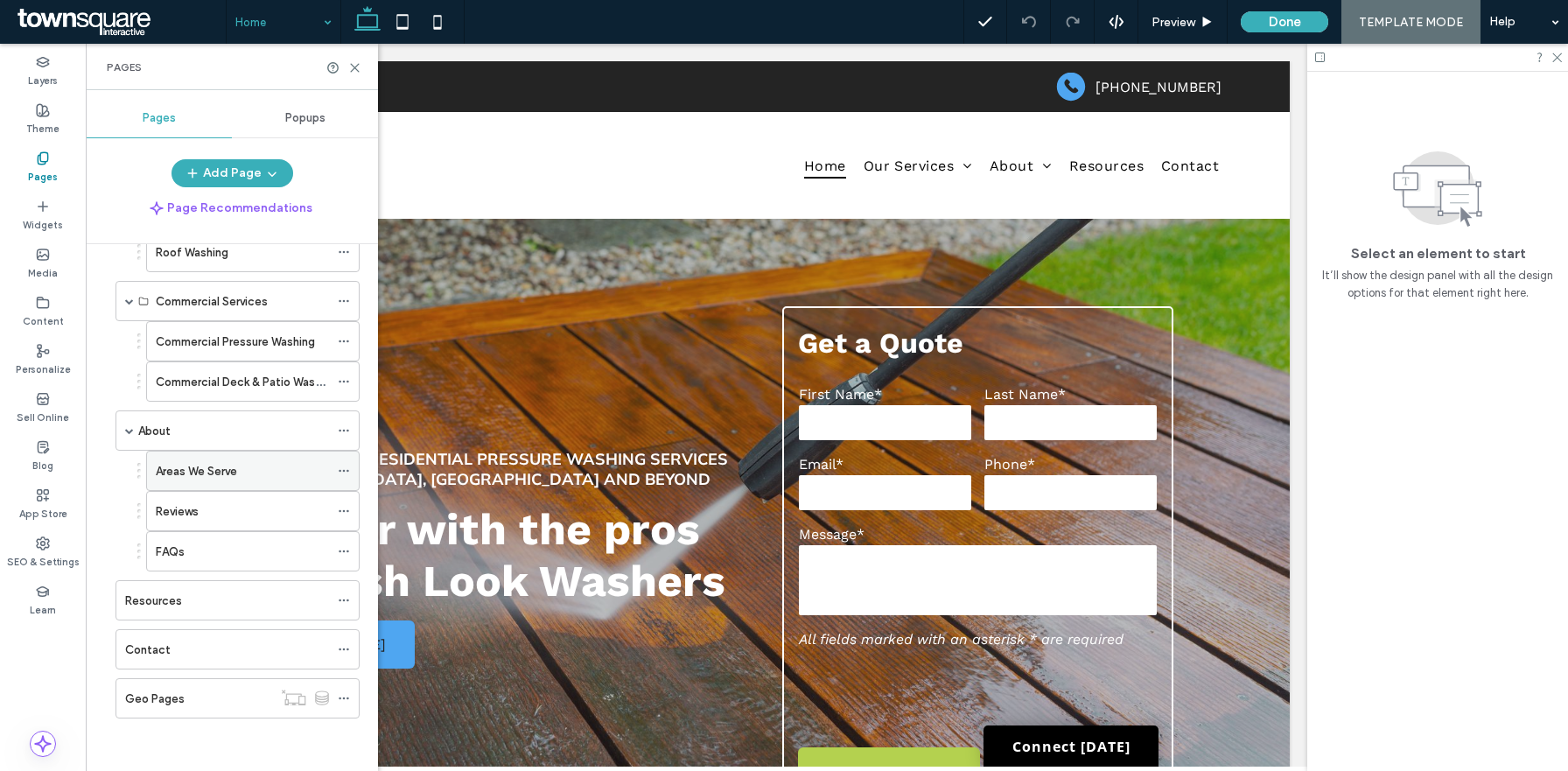
click at [209, 477] on label "Areas We Serve" at bounding box center [196, 471] width 82 height 30
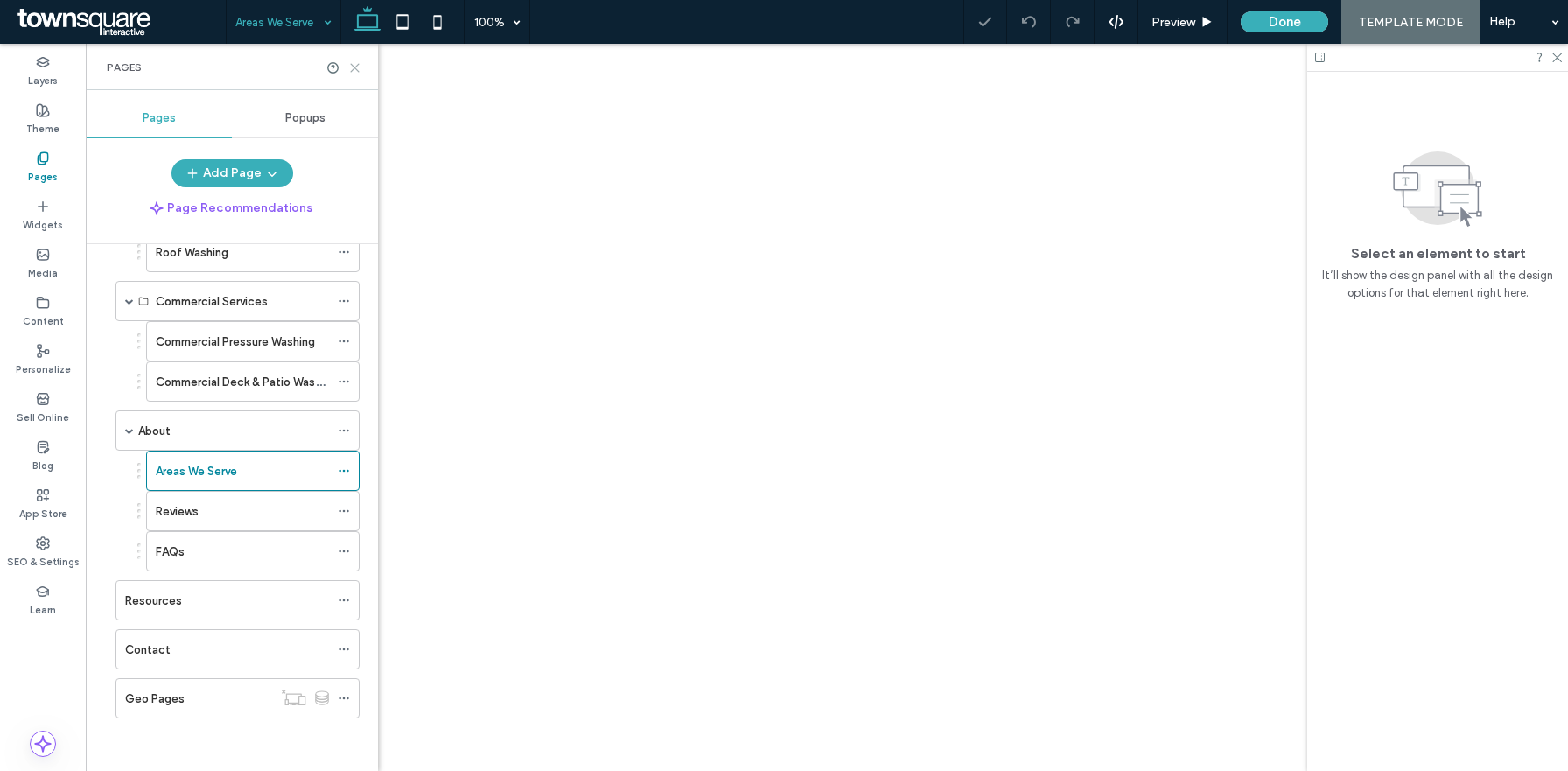
click at [353, 72] on icon at bounding box center [354, 67] width 13 height 13
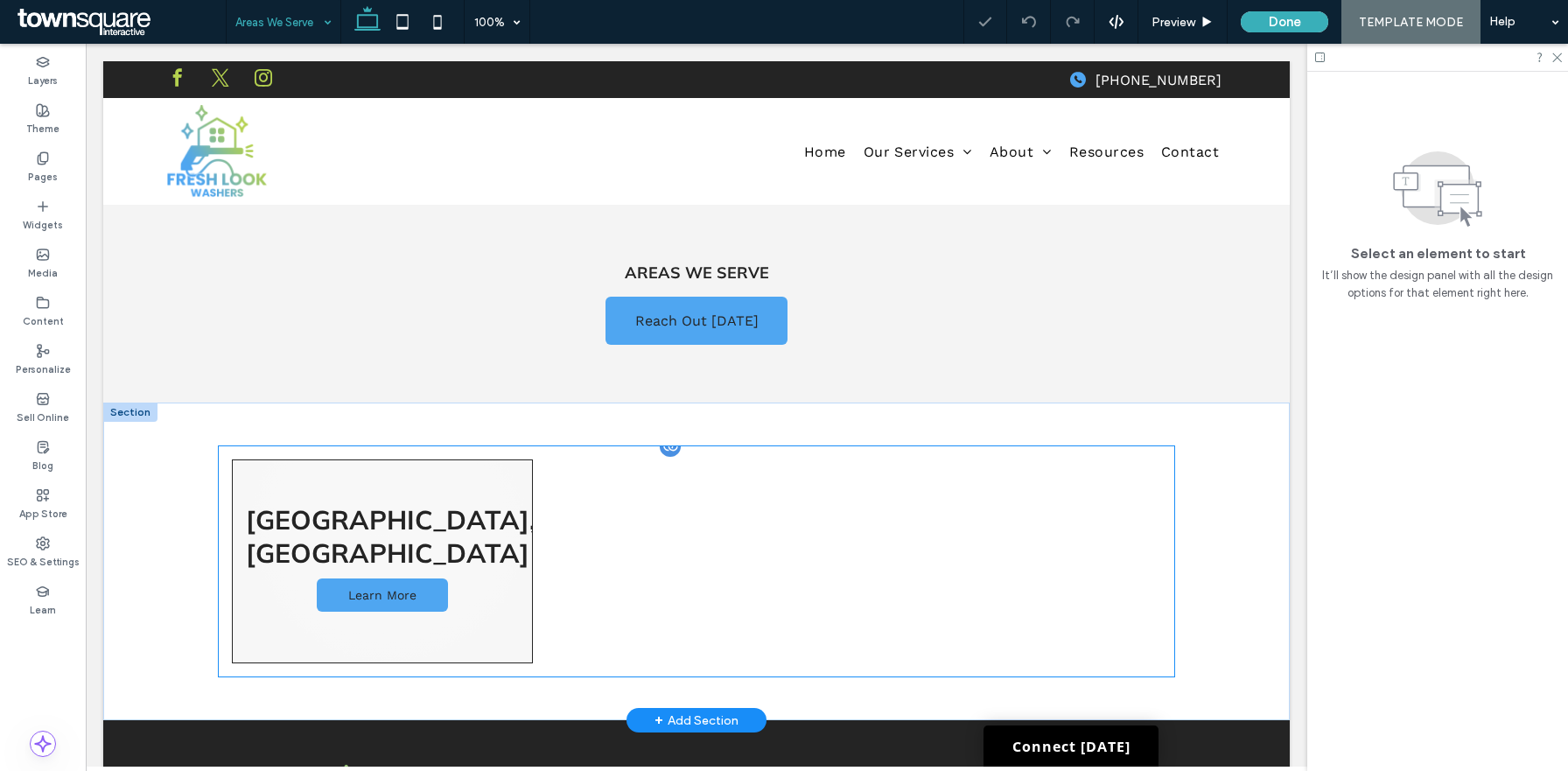
click at [637, 513] on div at bounding box center [696, 561] width 314 height 217
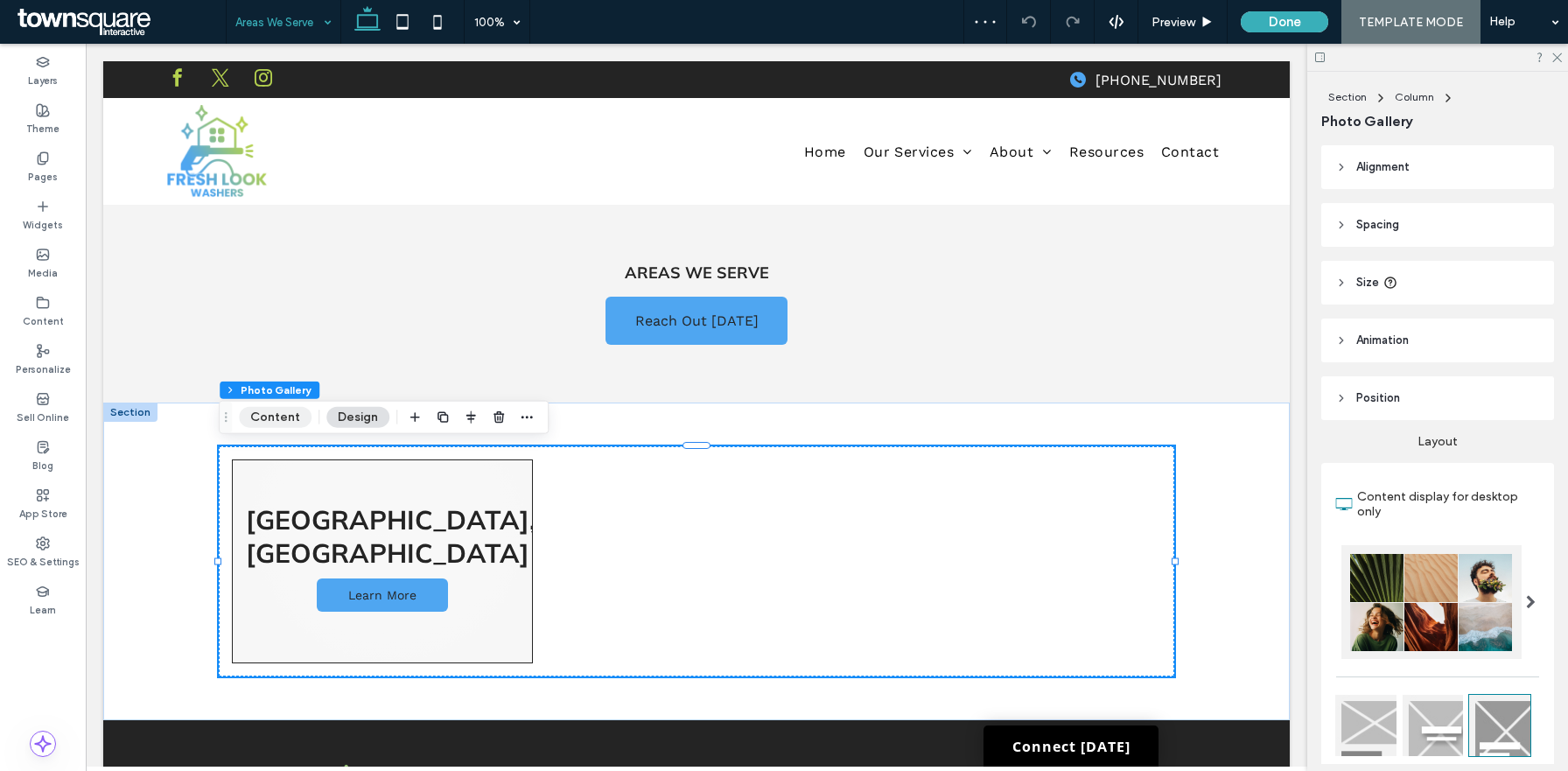
click at [289, 412] on button "Content" at bounding box center [275, 417] width 73 height 21
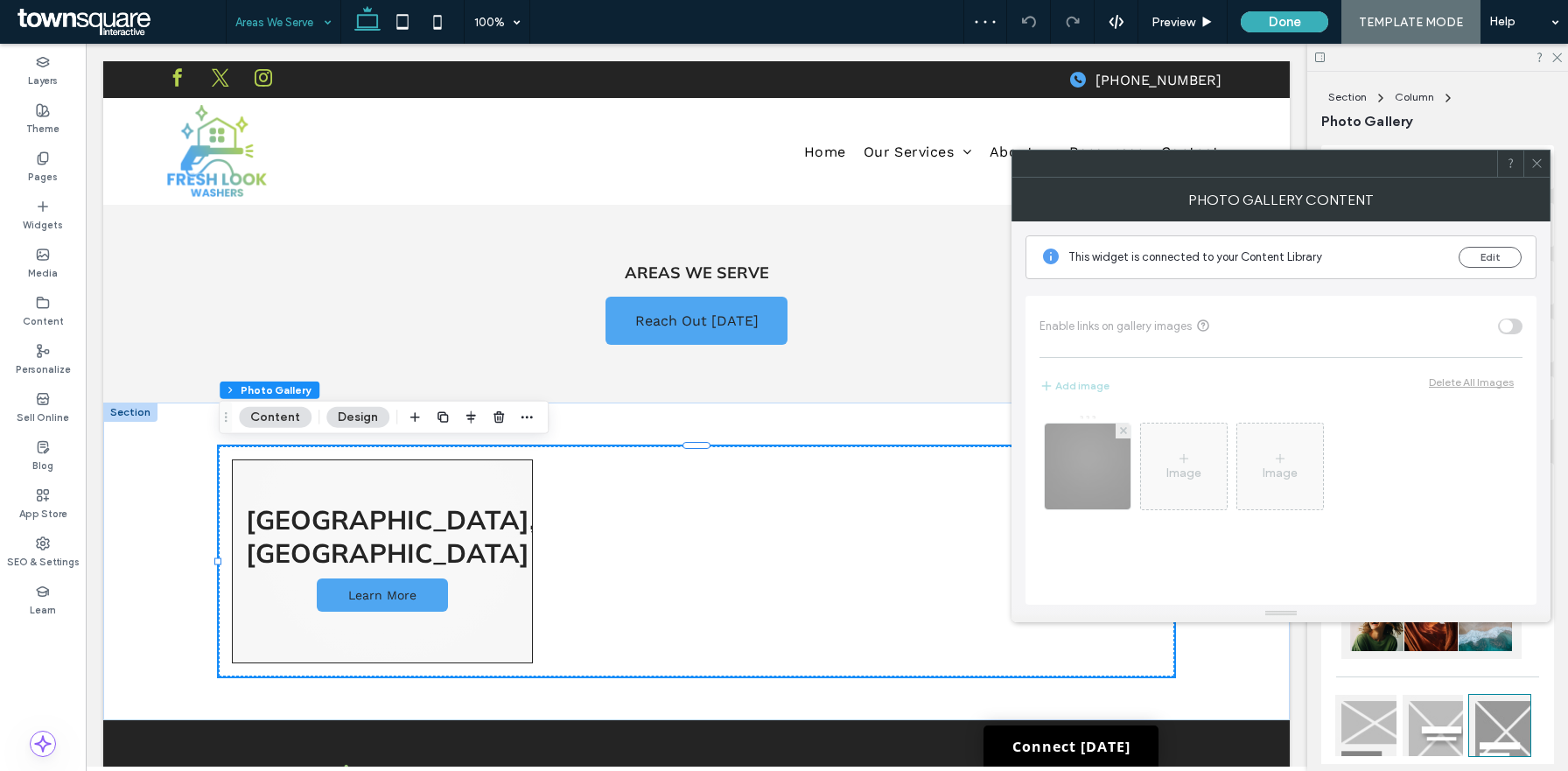
click at [1541, 162] on icon at bounding box center [1537, 162] width 13 height 13
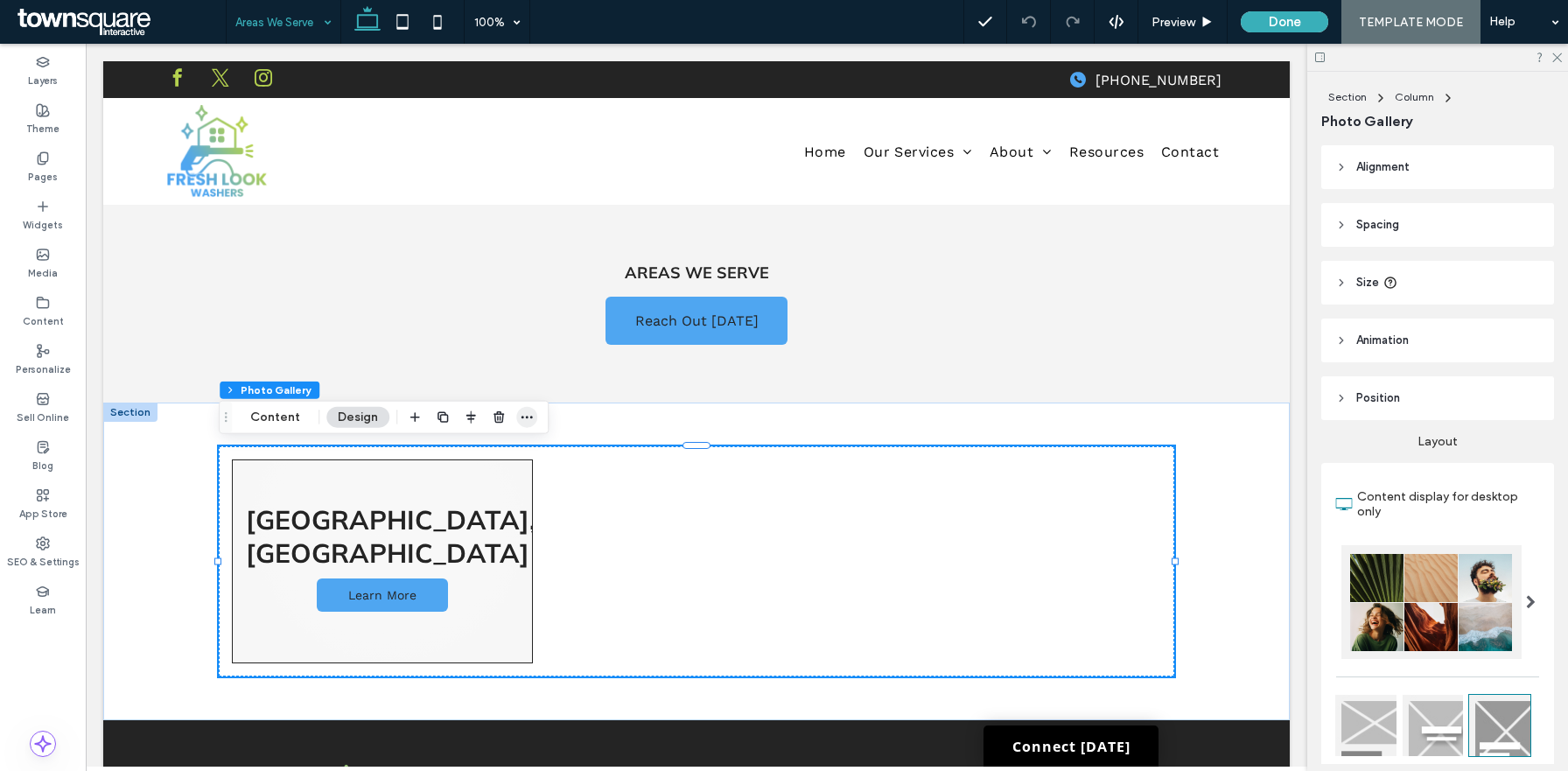
click at [525, 417] on use "button" at bounding box center [527, 416] width 12 height 3
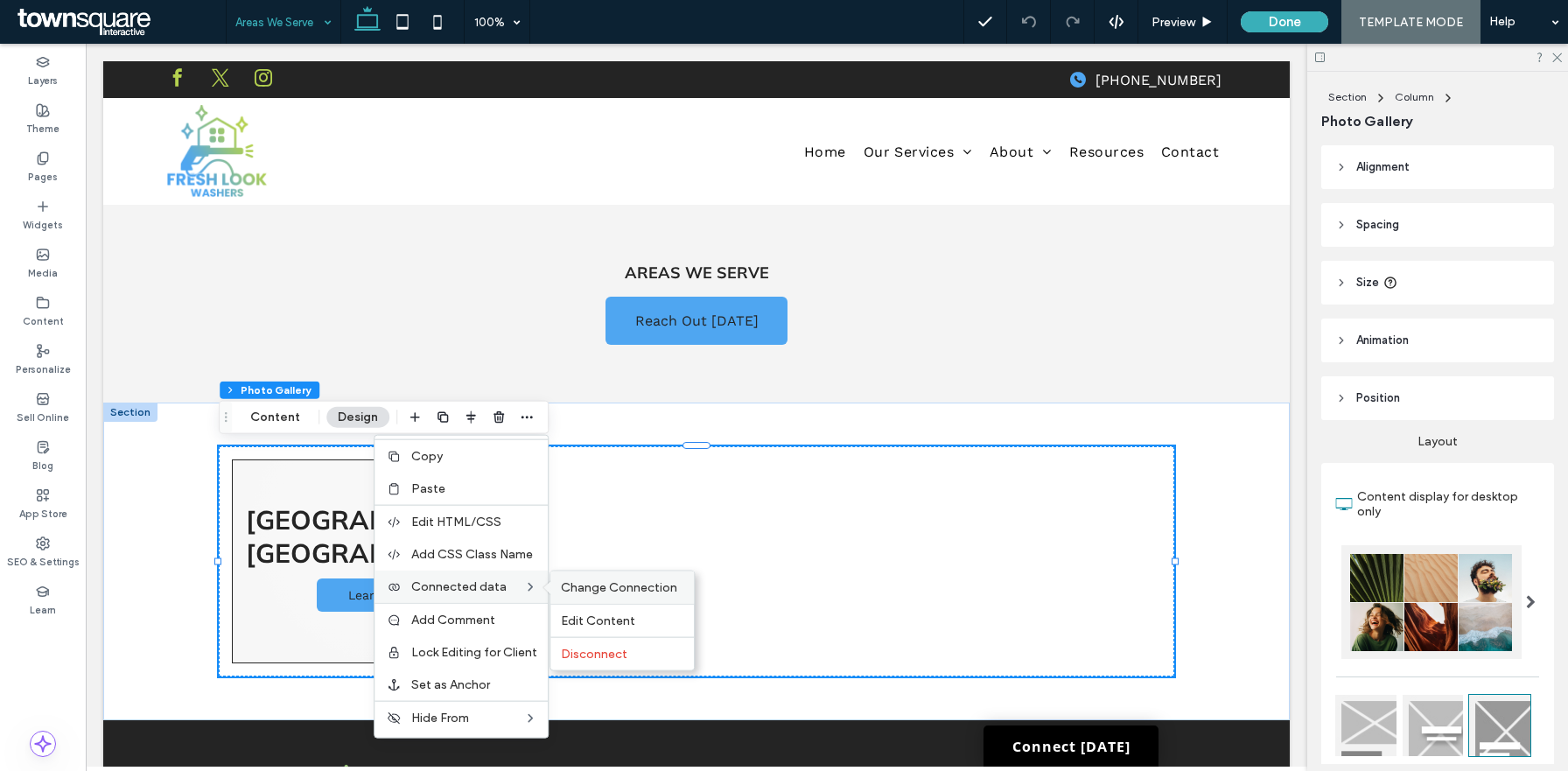
click at [620, 594] on span "Change Connection" at bounding box center [620, 587] width 117 height 15
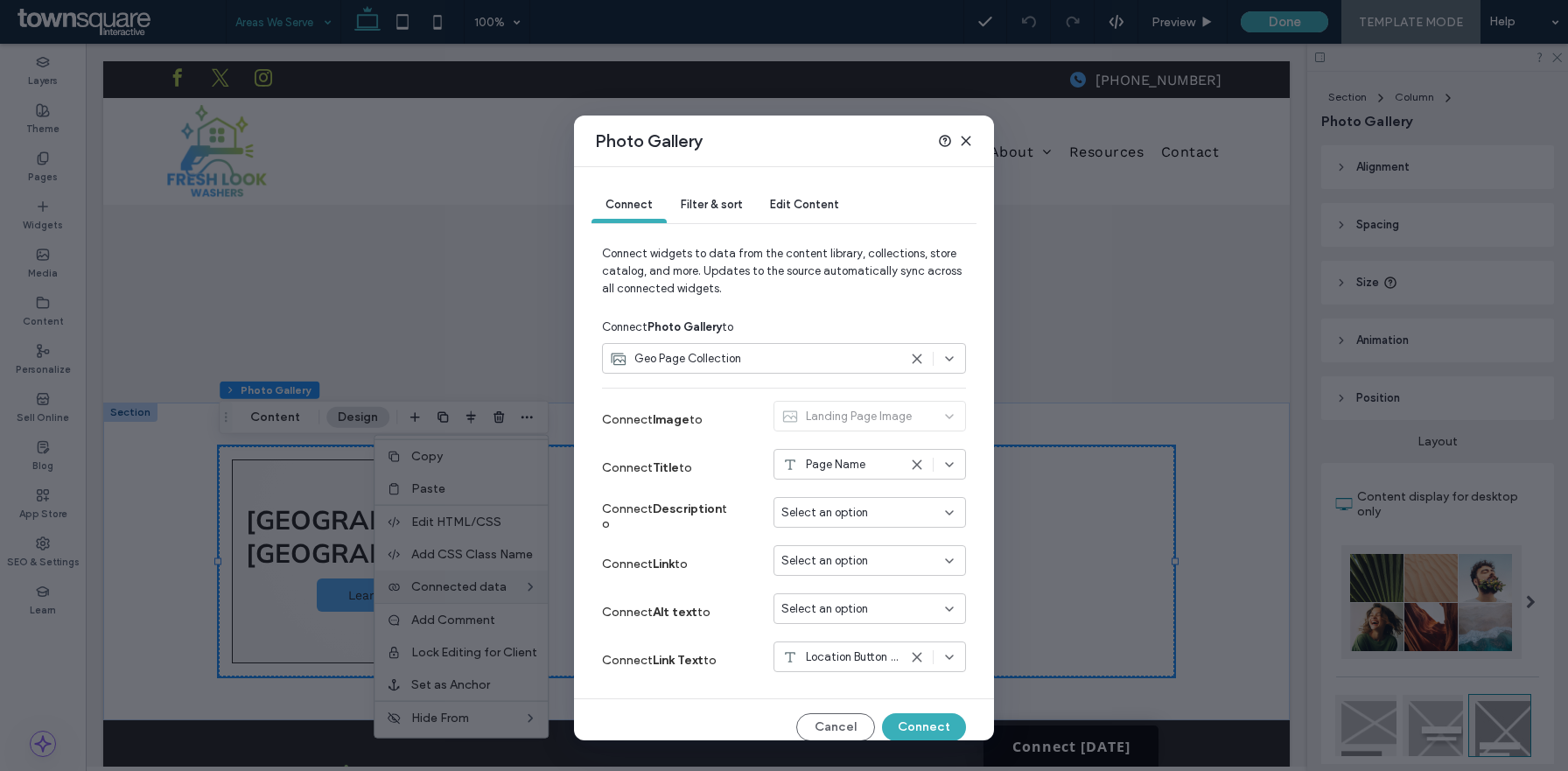
click at [875, 572] on div "Select an option" at bounding box center [870, 560] width 193 height 30
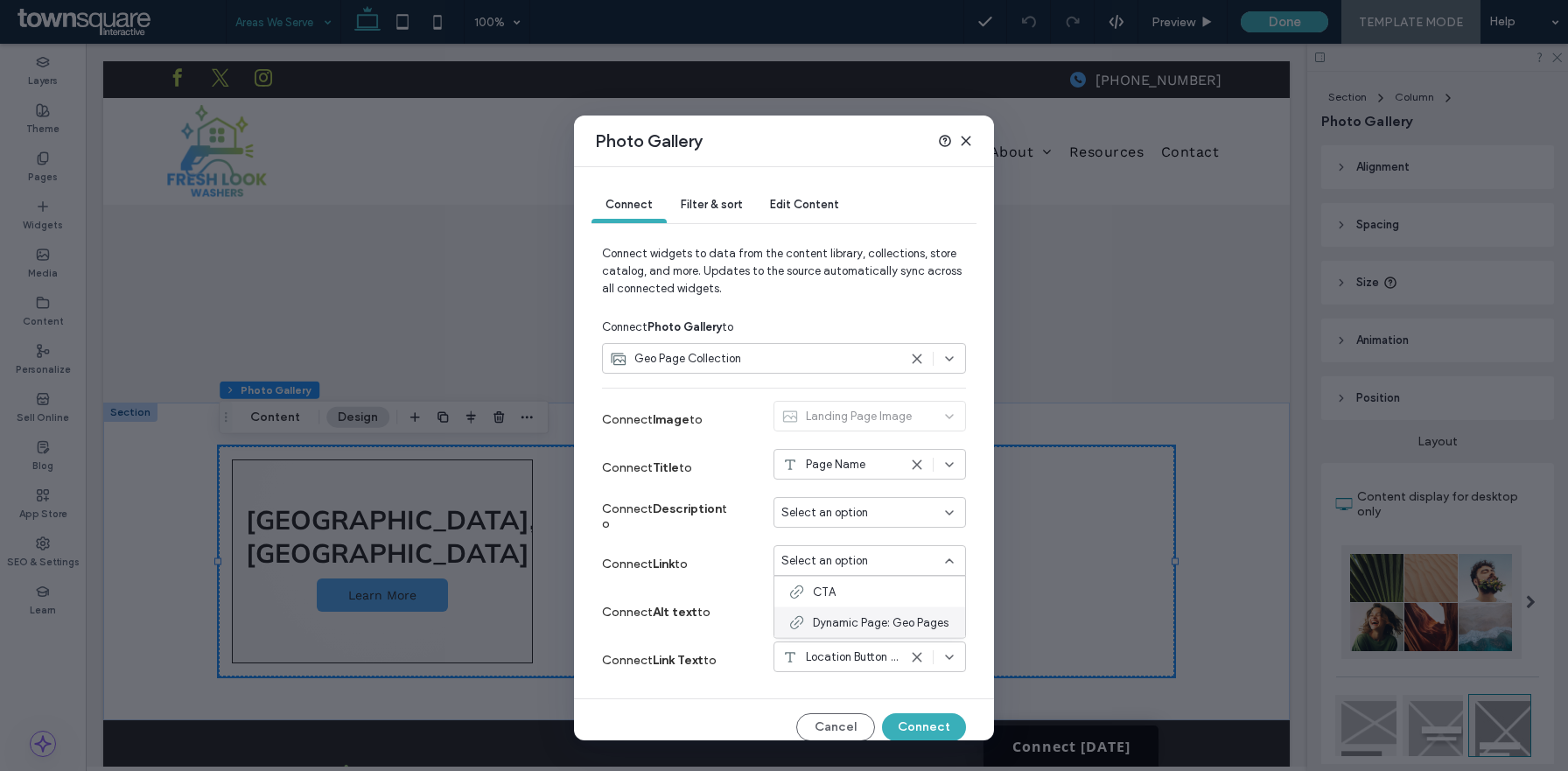
click at [869, 618] on span "Dynamic Page: Geo Pages" at bounding box center [880, 622] width 135 height 18
click at [945, 730] on button "Connect" at bounding box center [924, 726] width 84 height 28
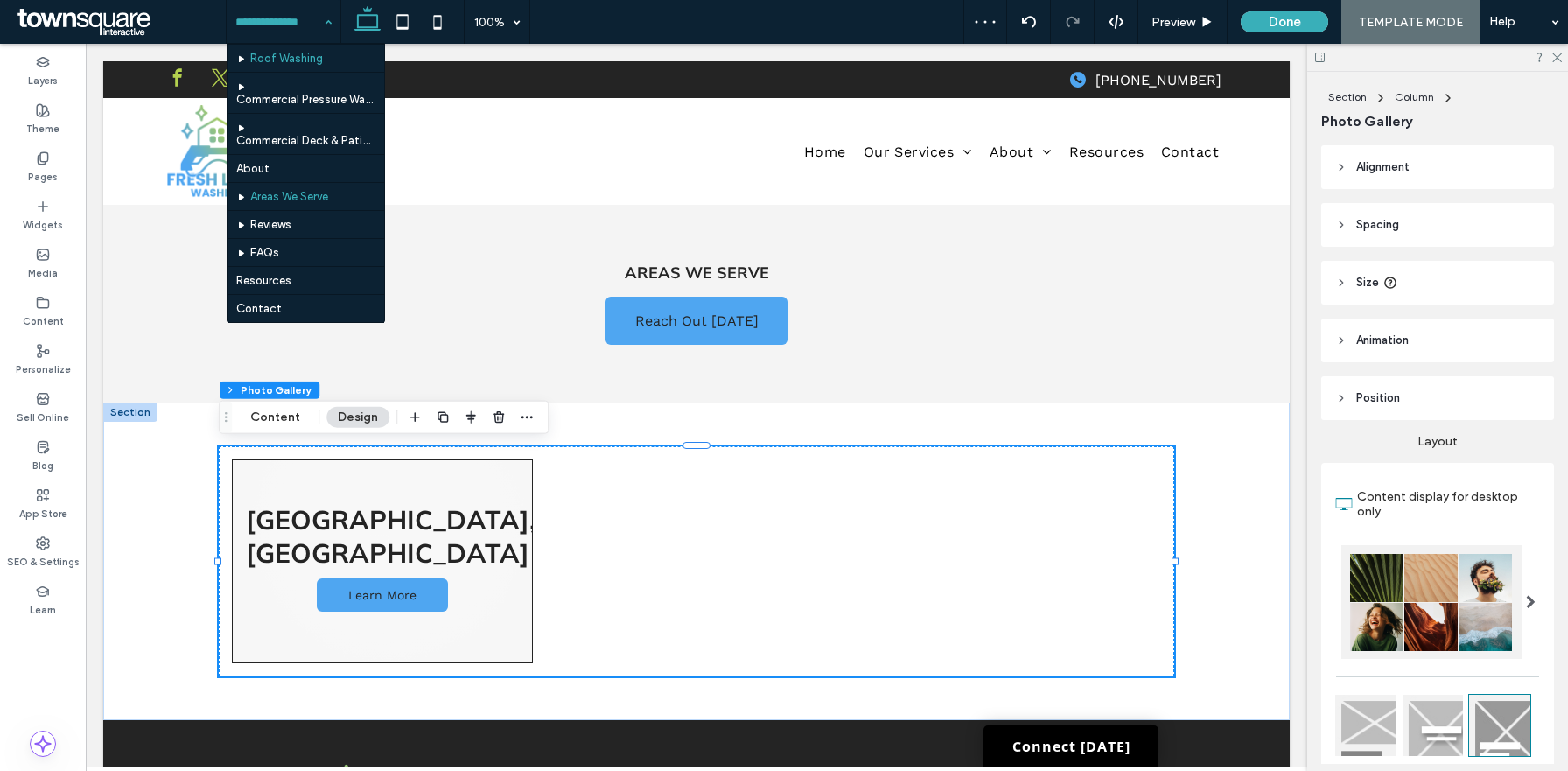
scroll to position [123, 0]
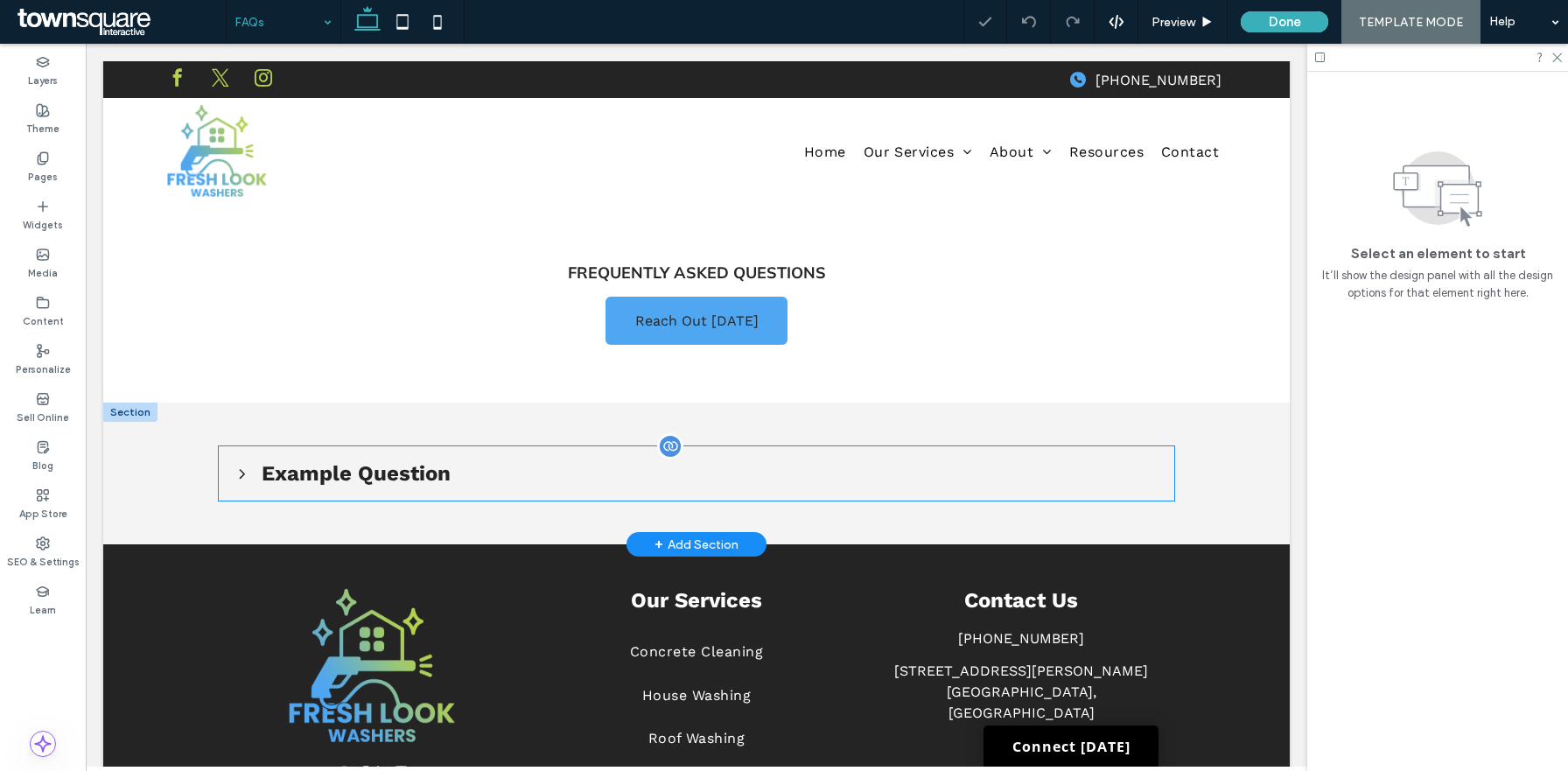
click at [523, 478] on span "Example Question" at bounding box center [710, 473] width 898 height 24
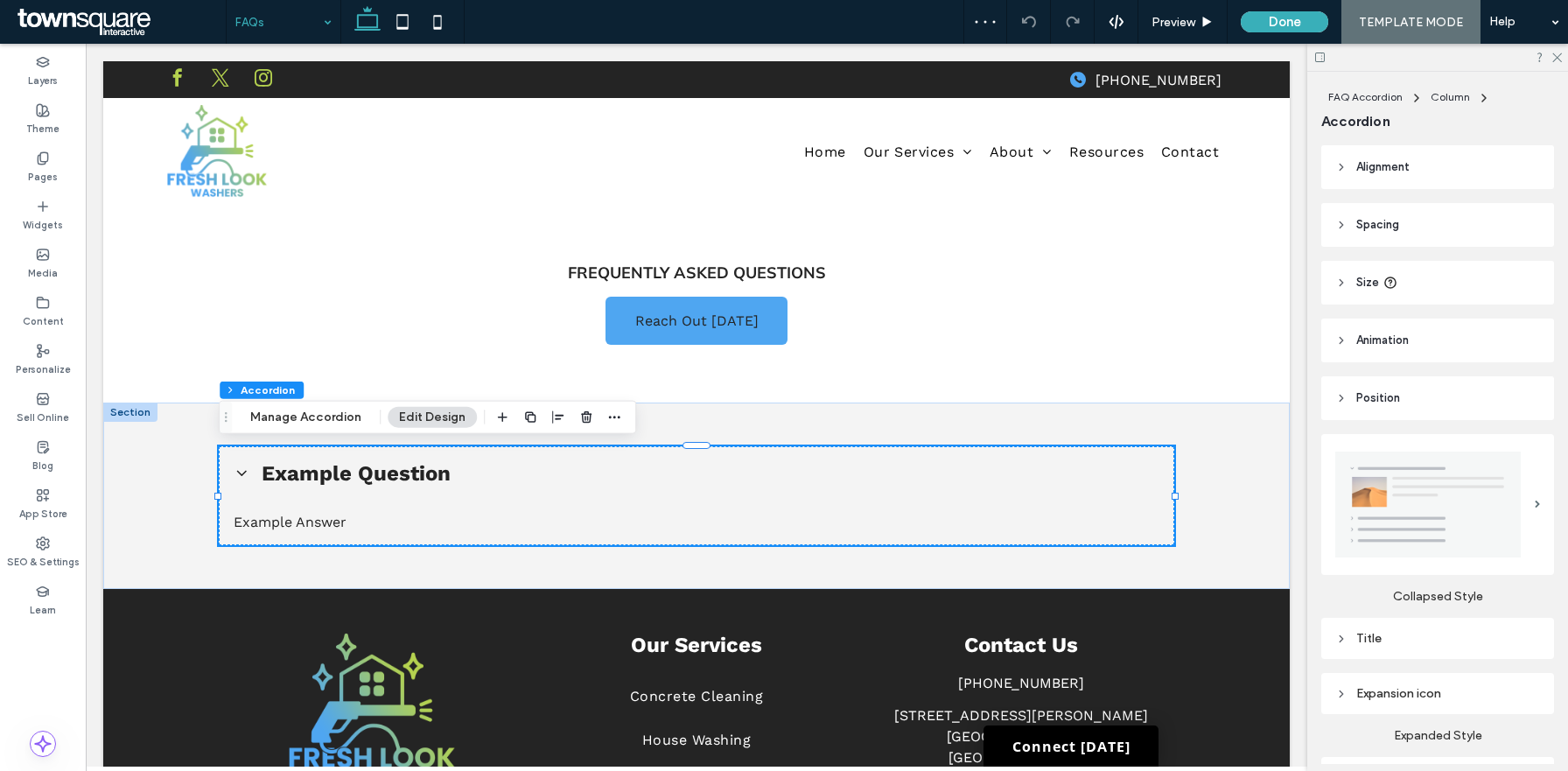
scroll to position [298, 0]
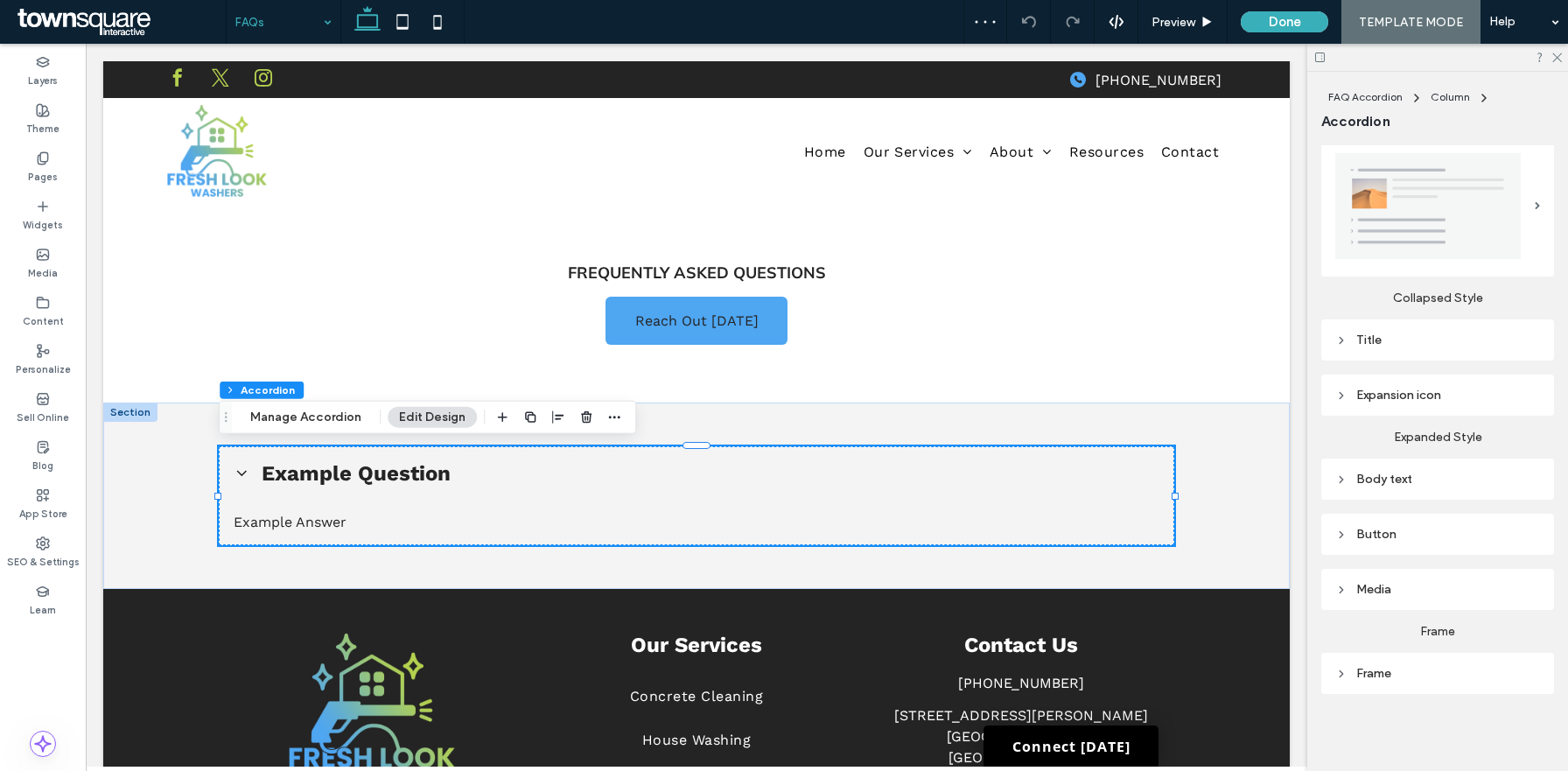
click at [1405, 344] on div "Title" at bounding box center [1438, 339] width 205 height 15
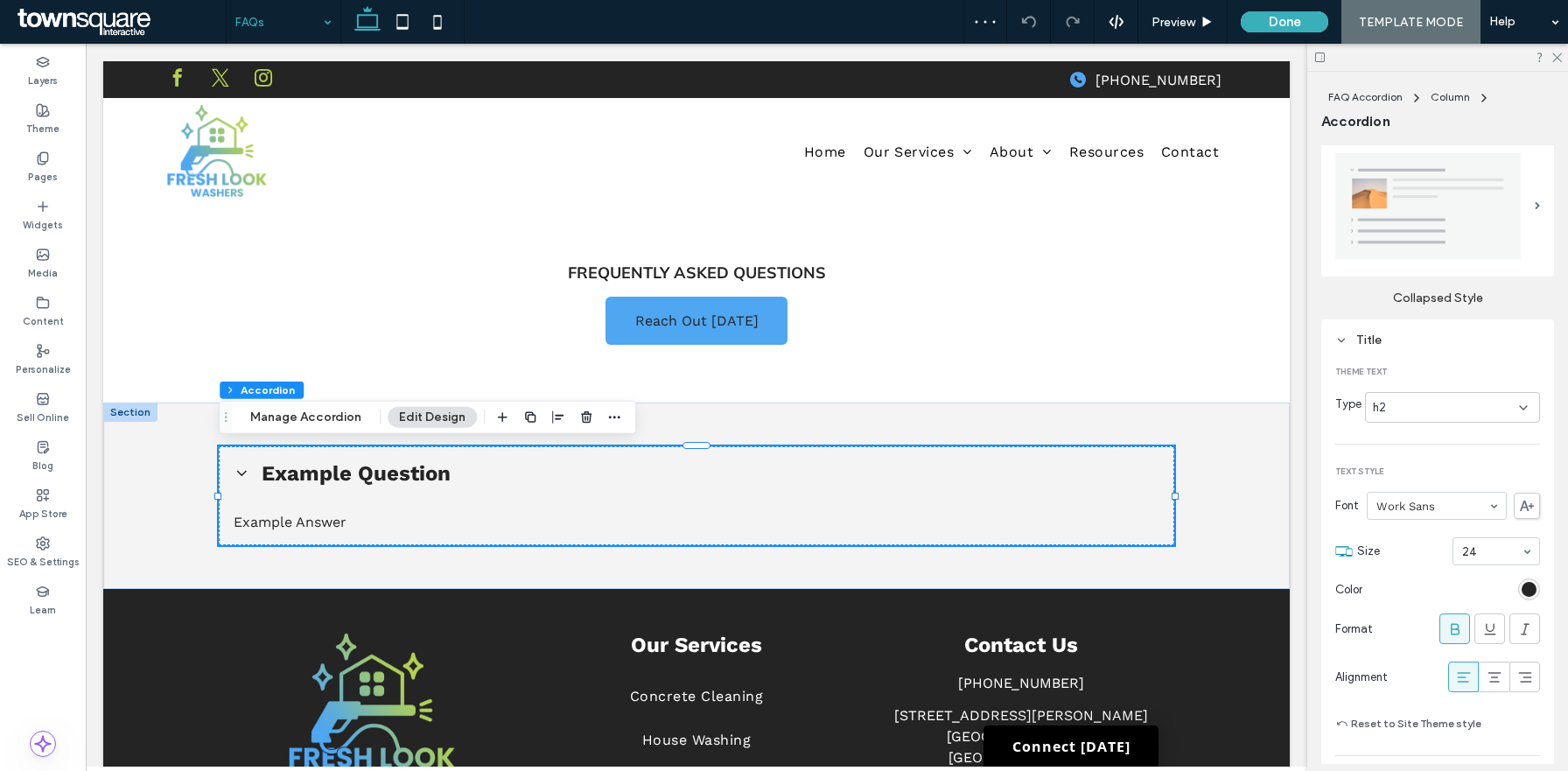
click at [1405, 344] on div "Title" at bounding box center [1438, 339] width 205 height 15
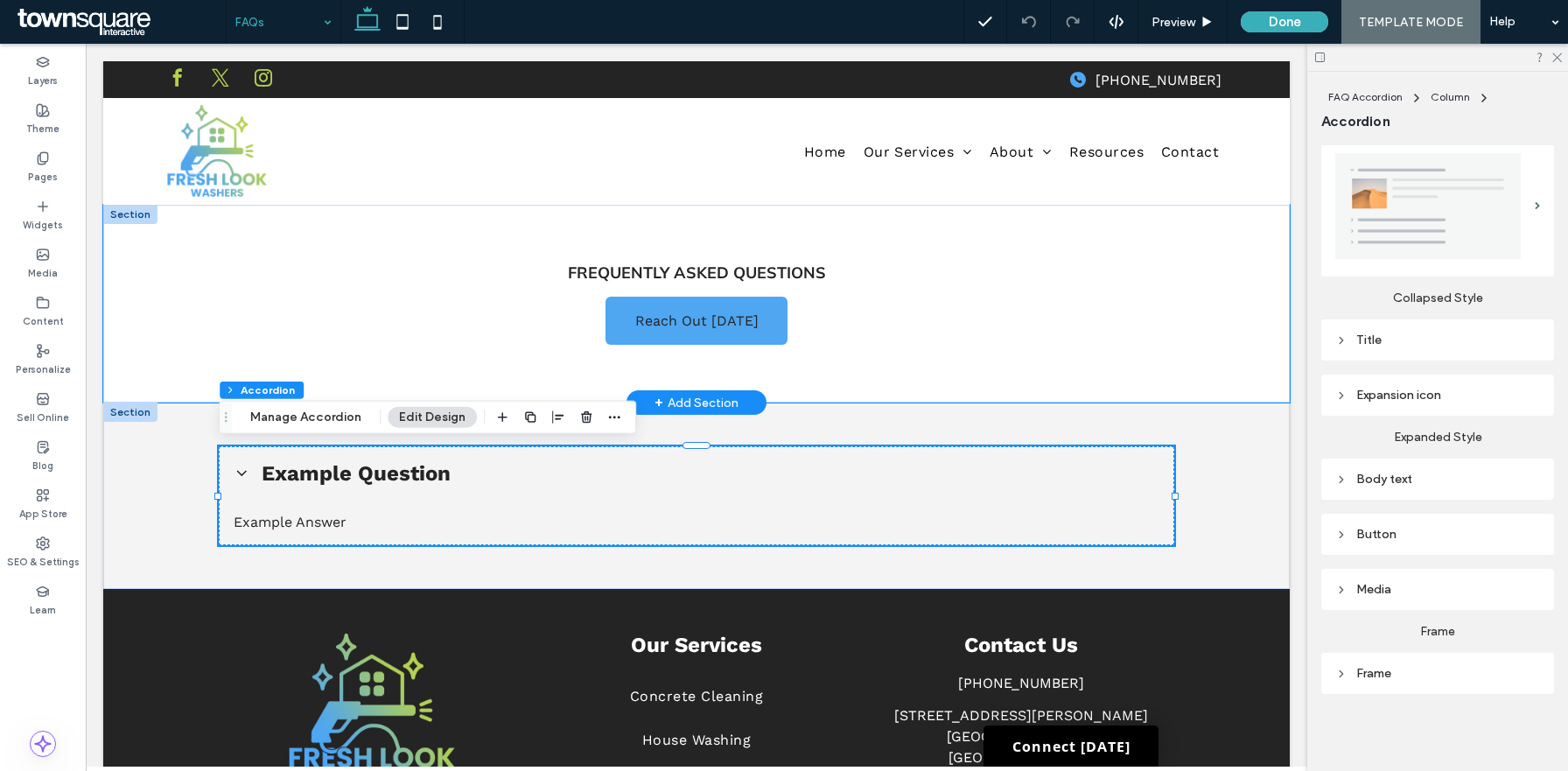
click at [1204, 330] on div "Frequently Asked Questions Reach Out [DATE]" at bounding box center [696, 303] width 1051 height 197
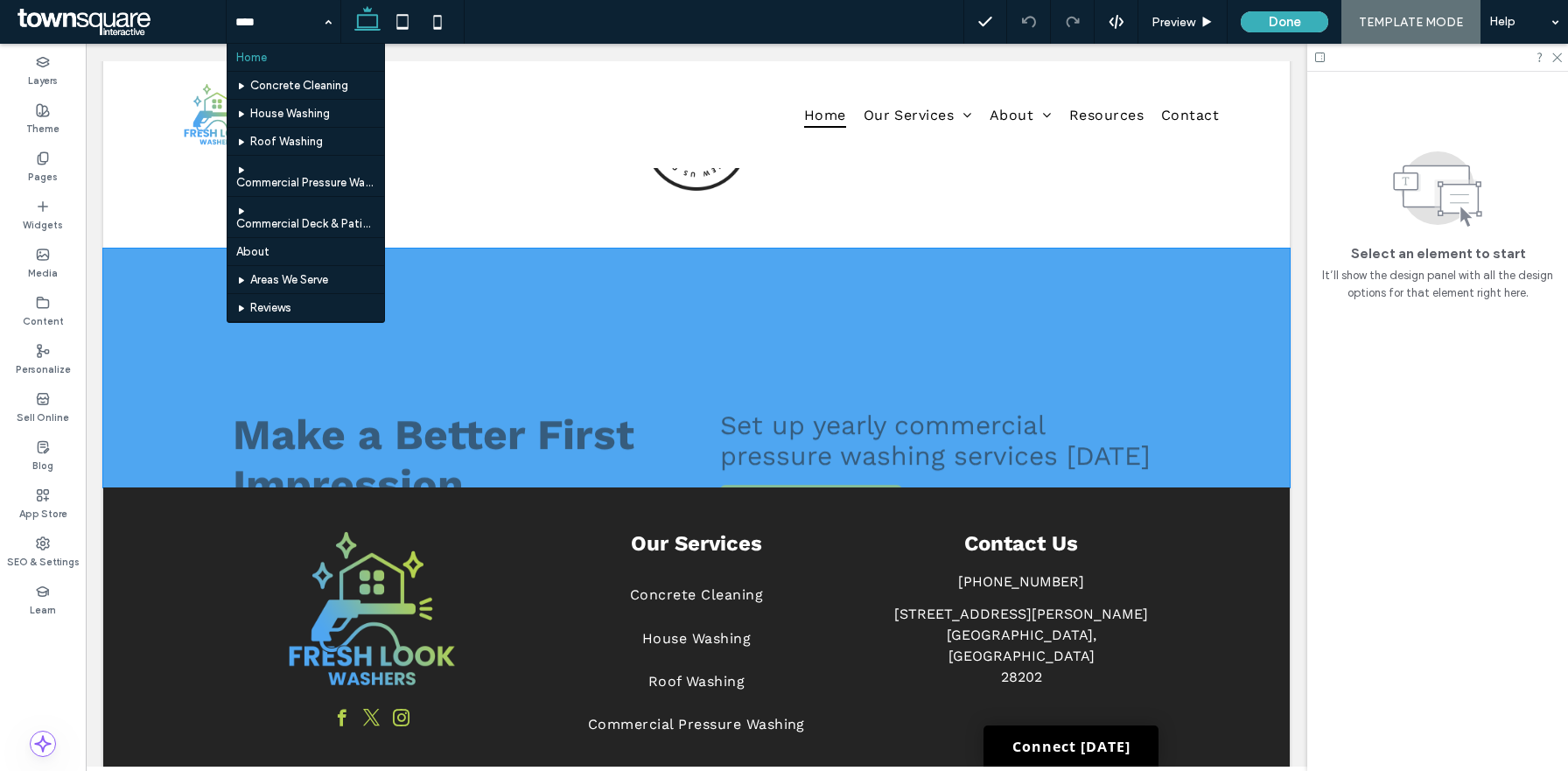
scroll to position [2692, 0]
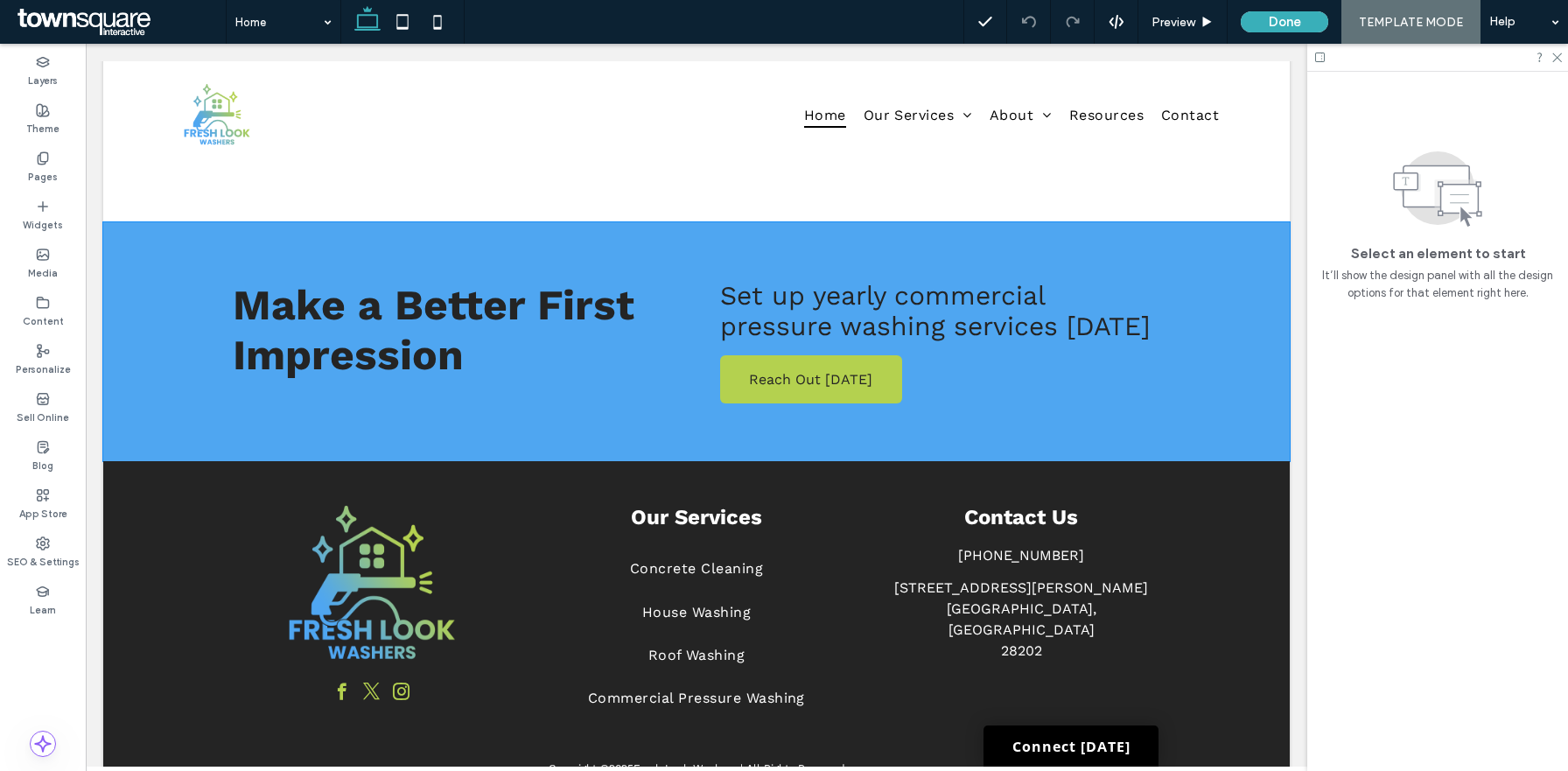
click at [126, 355] on div "Make a Better First Impression Reach Out Today Set up yearly commercial pressur…" at bounding box center [696, 342] width 1187 height 239
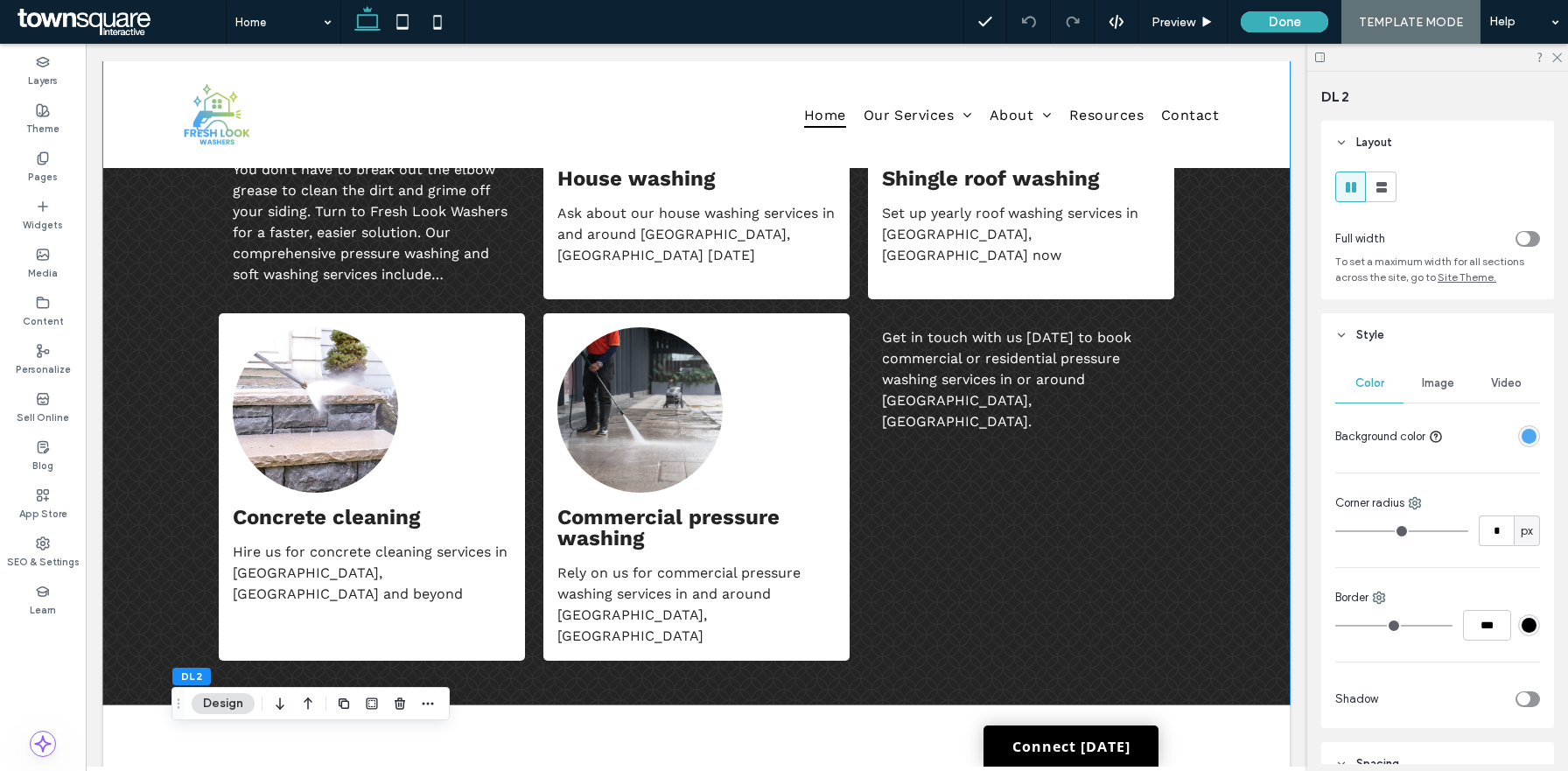
scroll to position [1699, 0]
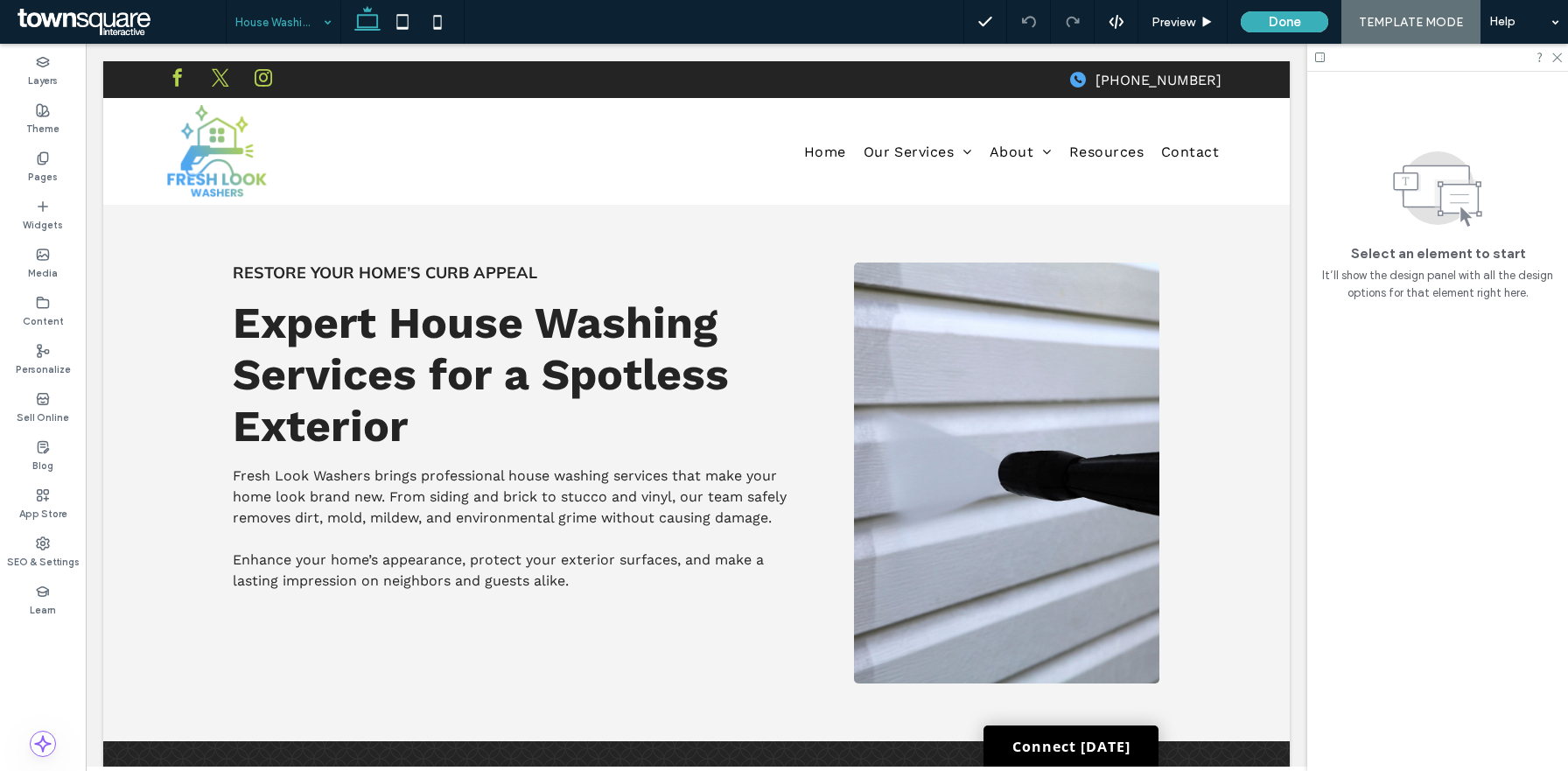
click at [277, 36] on input at bounding box center [279, 21] width 88 height 44
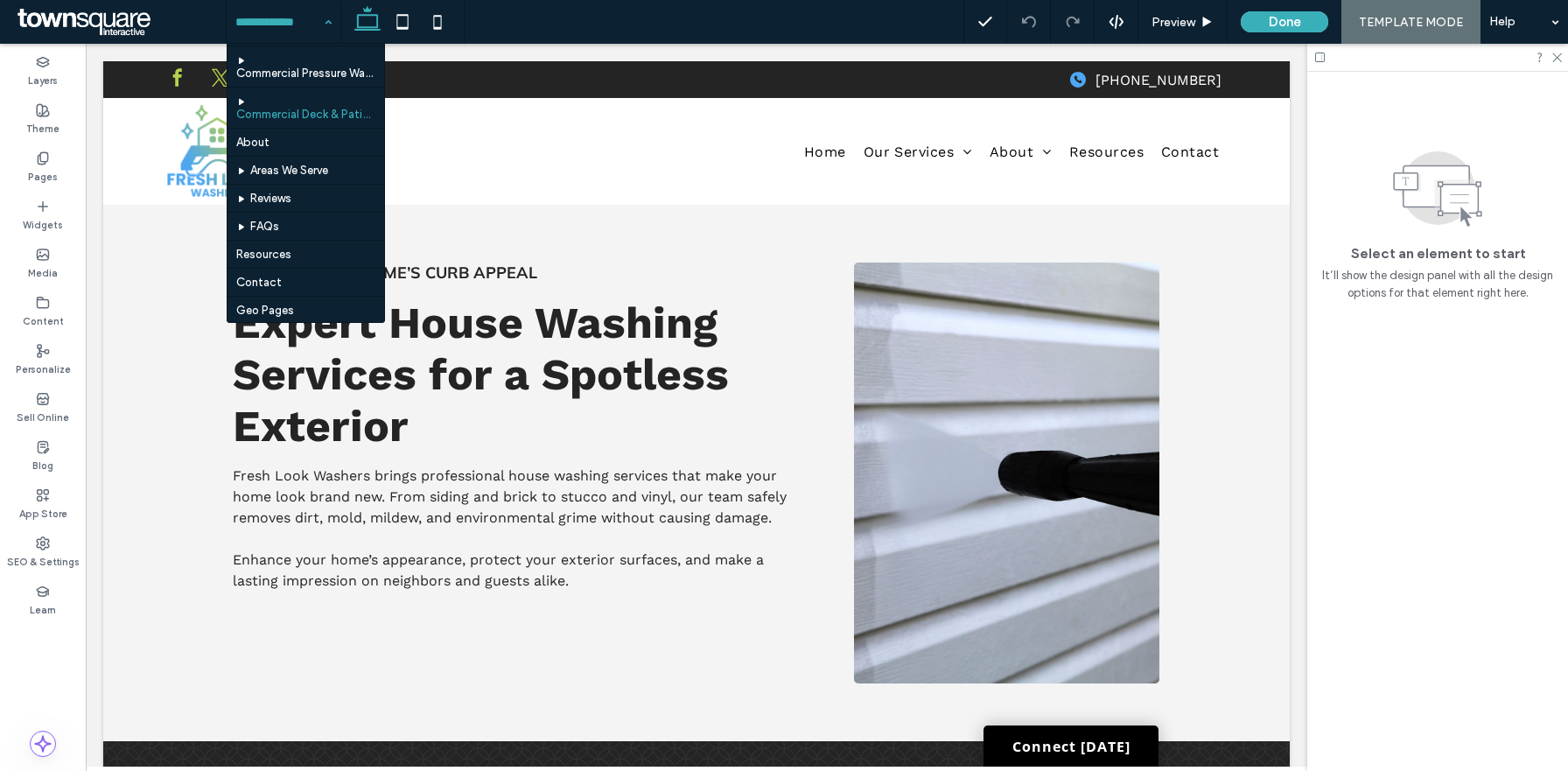
scroll to position [123, 0]
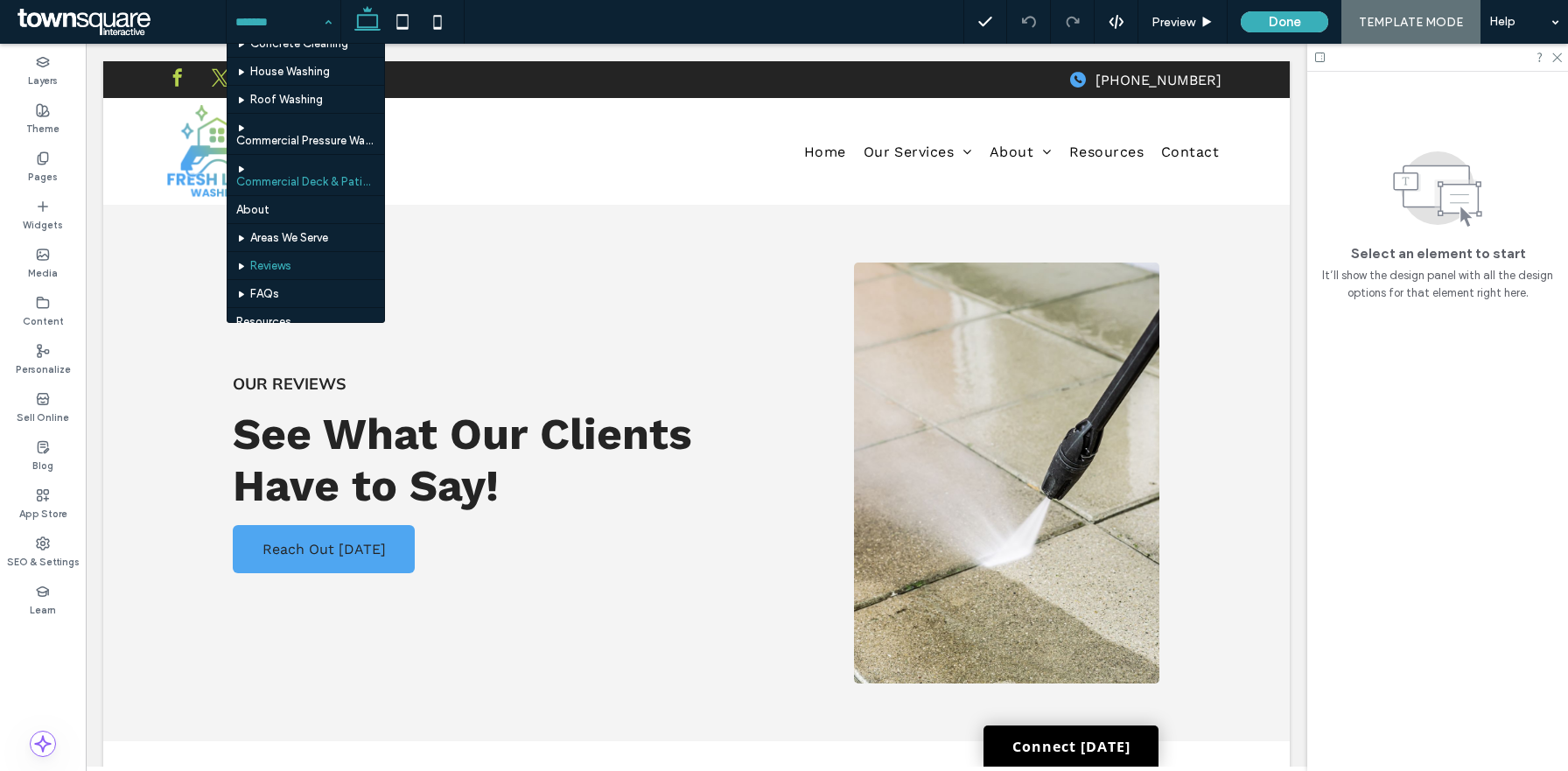
scroll to position [123, 0]
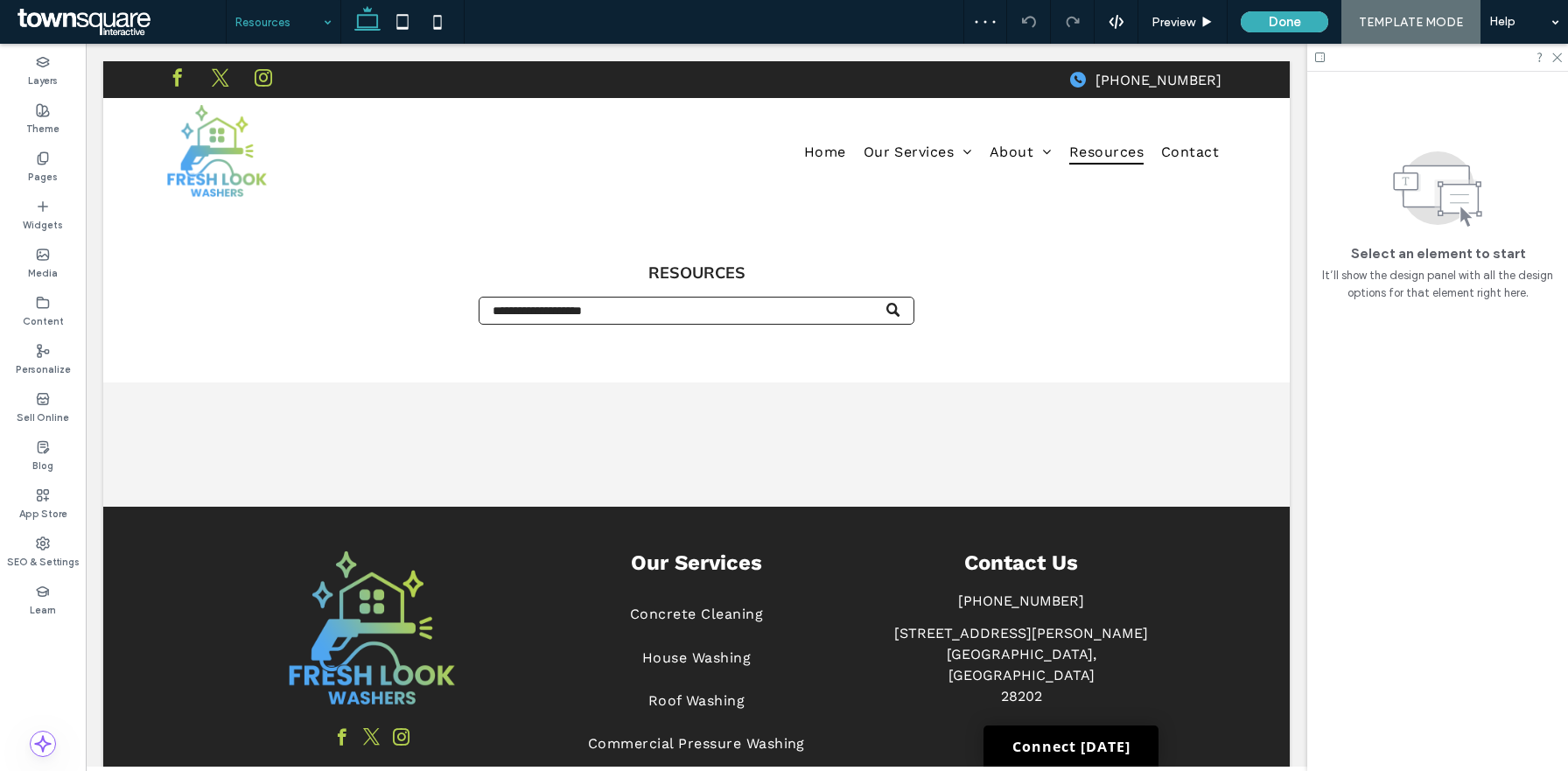
click at [313, 33] on input at bounding box center [279, 21] width 88 height 44
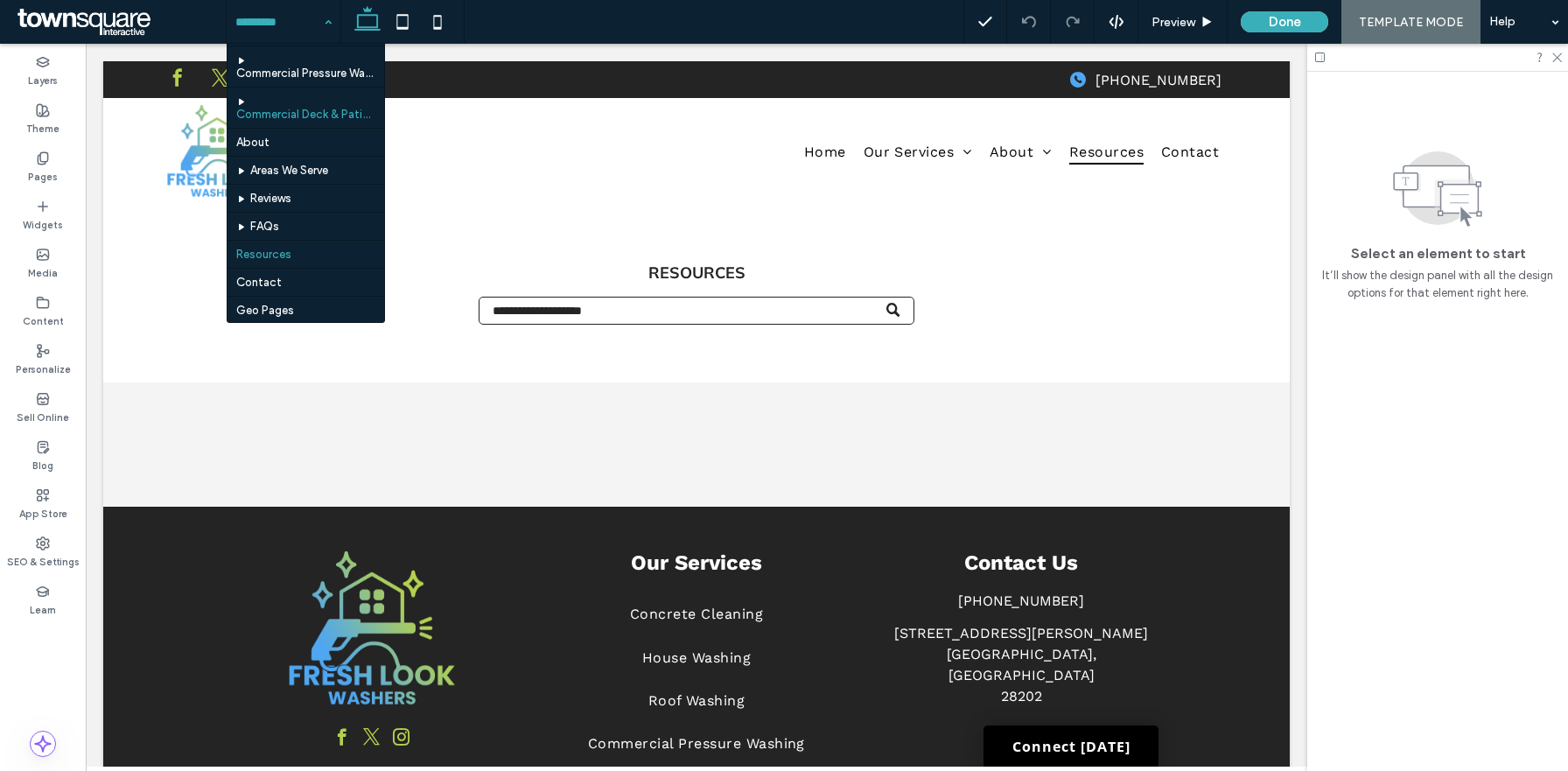
scroll to position [123, 0]
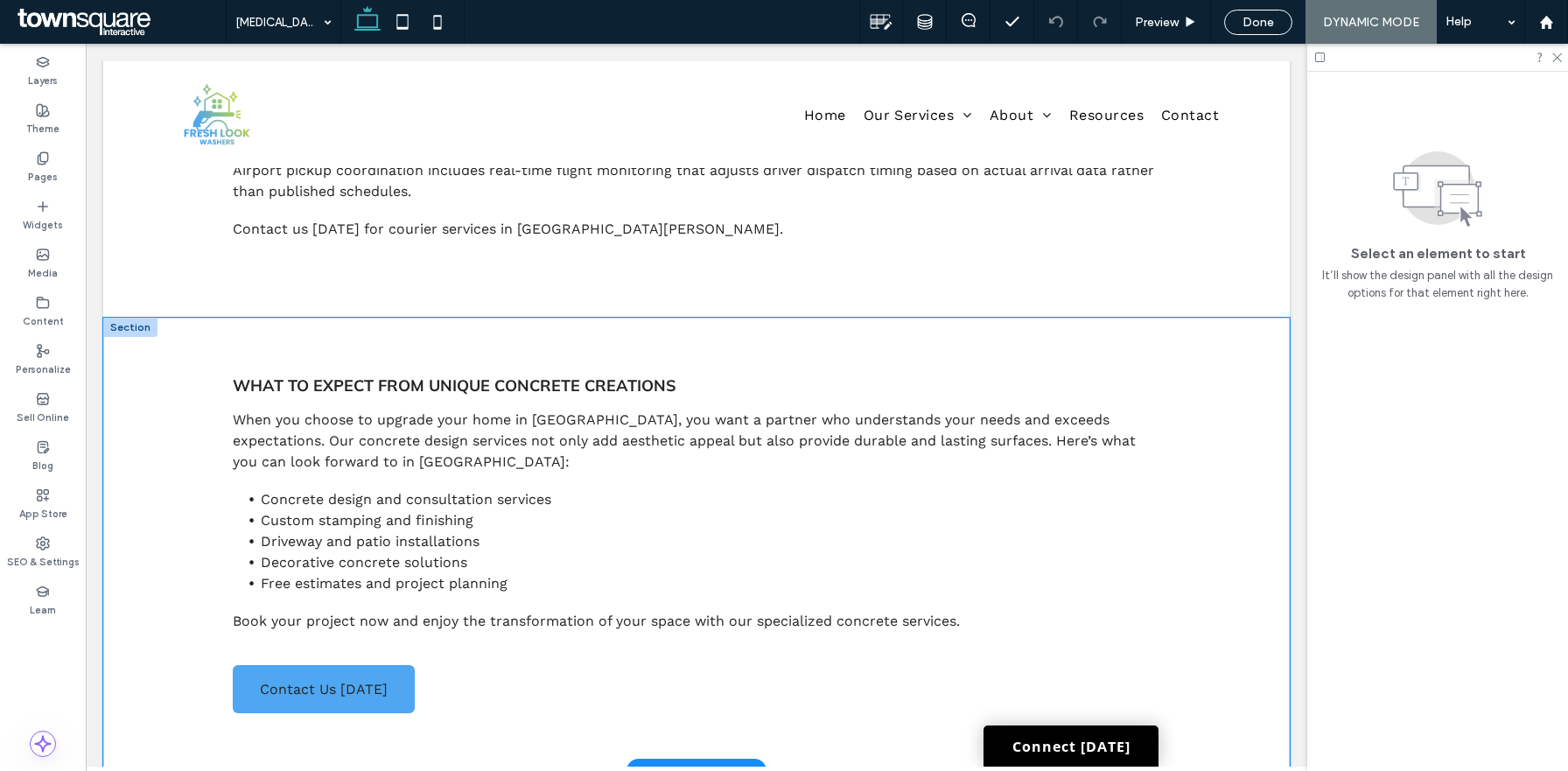
scroll to position [846, 0]
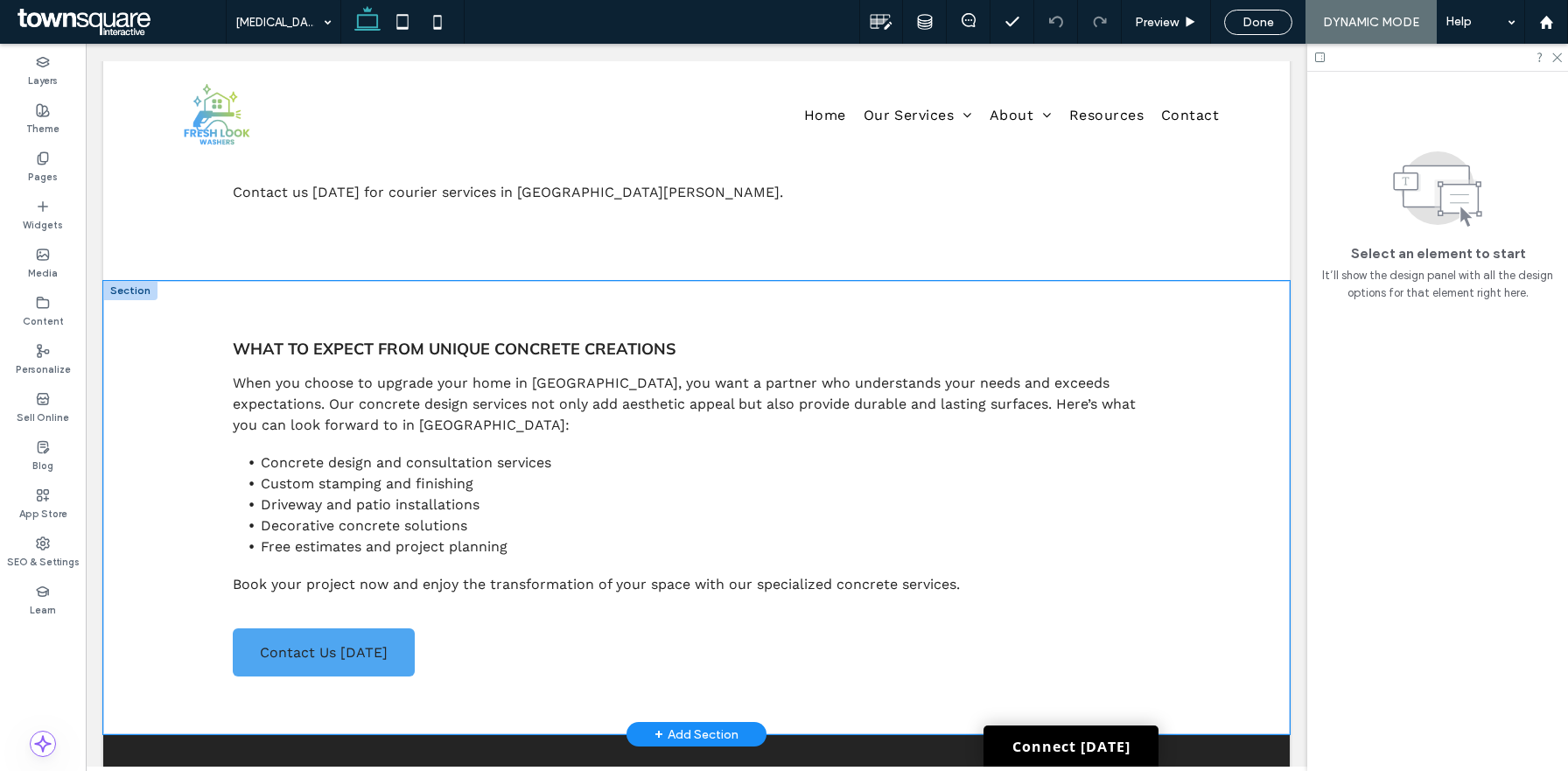
click at [1261, 413] on div "What to Expect from Unique Concrete Creations When you choose to upgrade your h…" at bounding box center [696, 508] width 1187 height 454
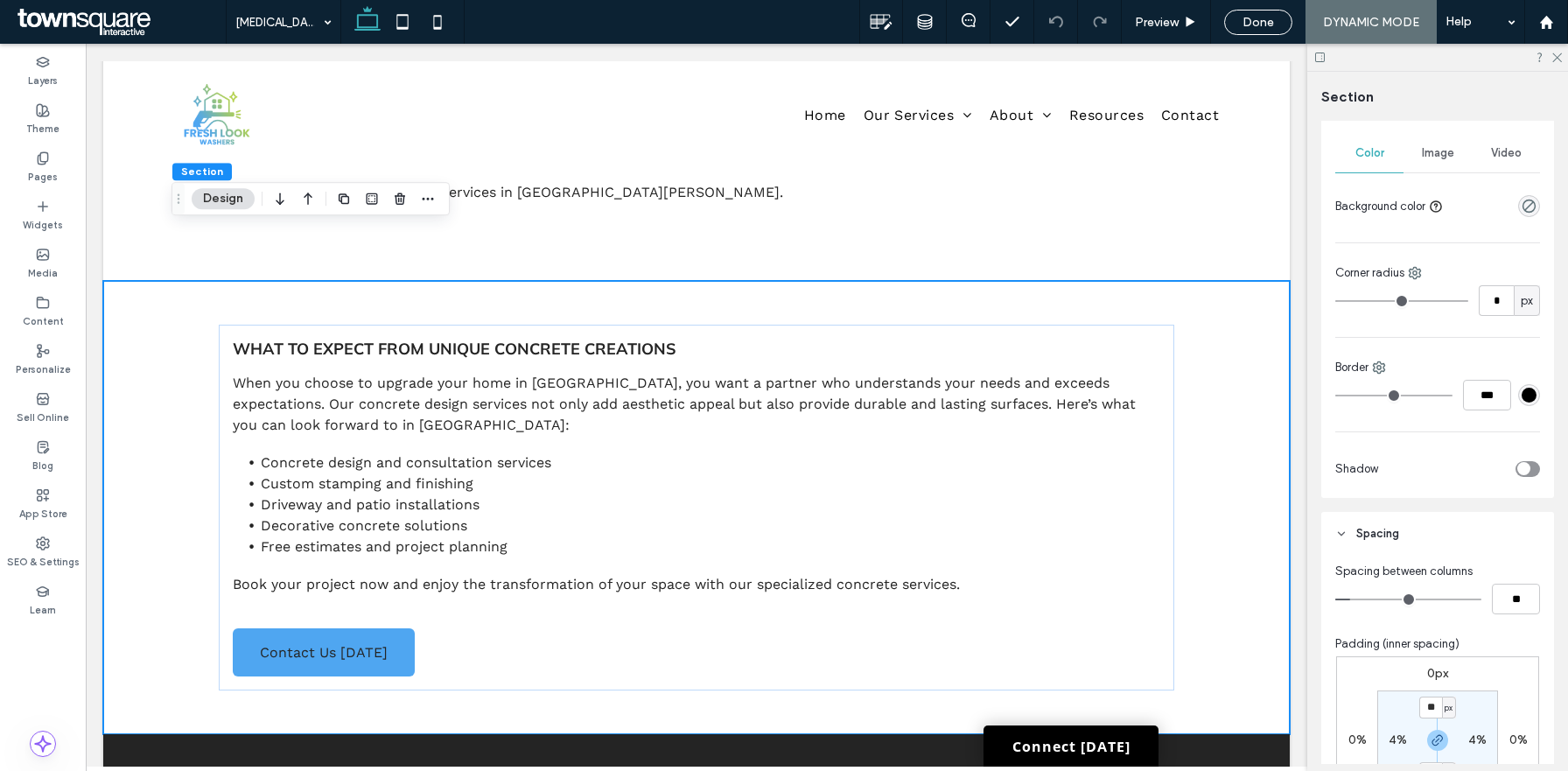
scroll to position [236, 0]
click at [1526, 209] on div "rgba(0, 0, 0, 0)" at bounding box center [1529, 199] width 21 height 21
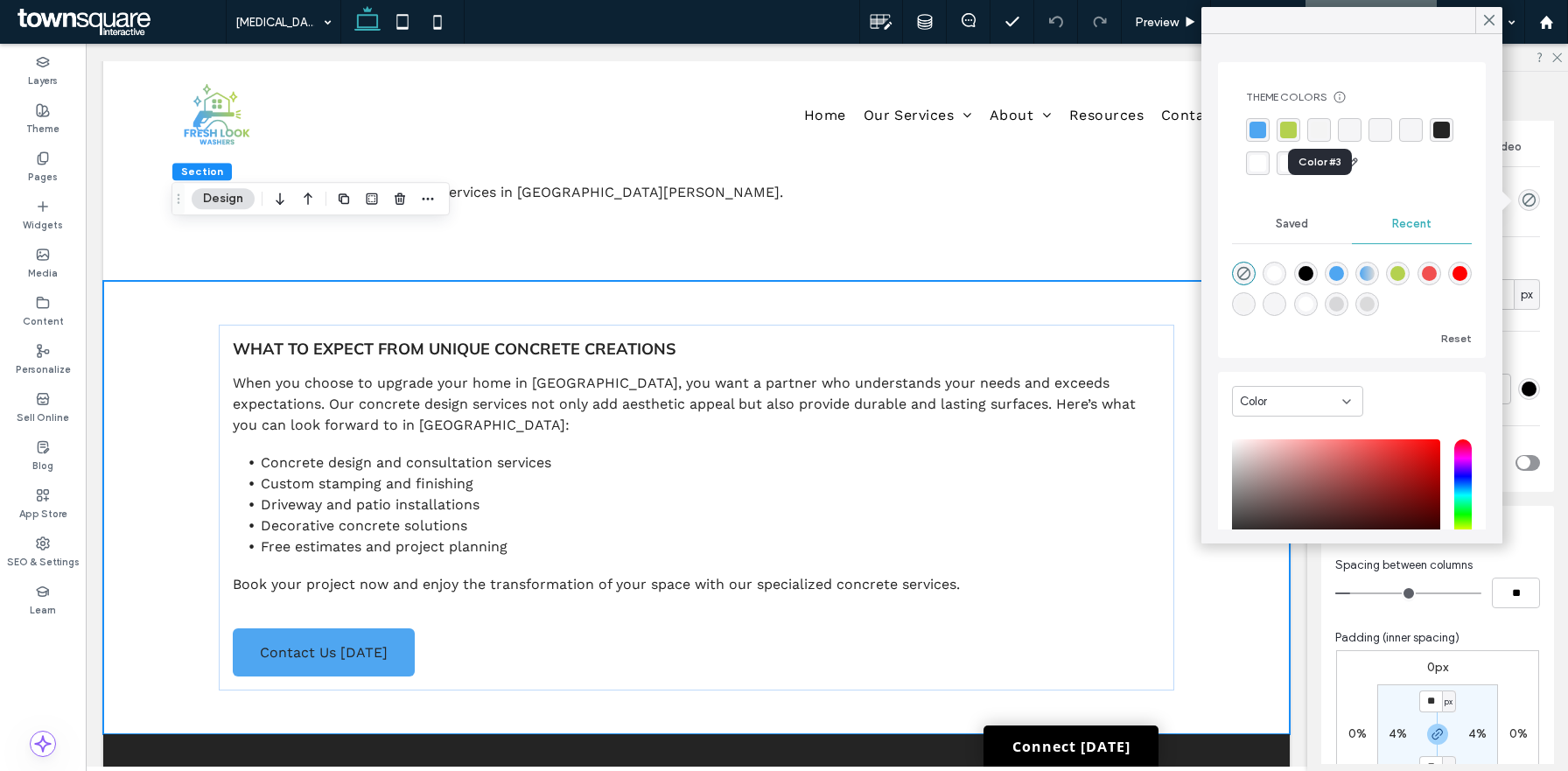
click at [1322, 135] on div "rgba(244, 244, 244, 1)" at bounding box center [1319, 129] width 17 height 17
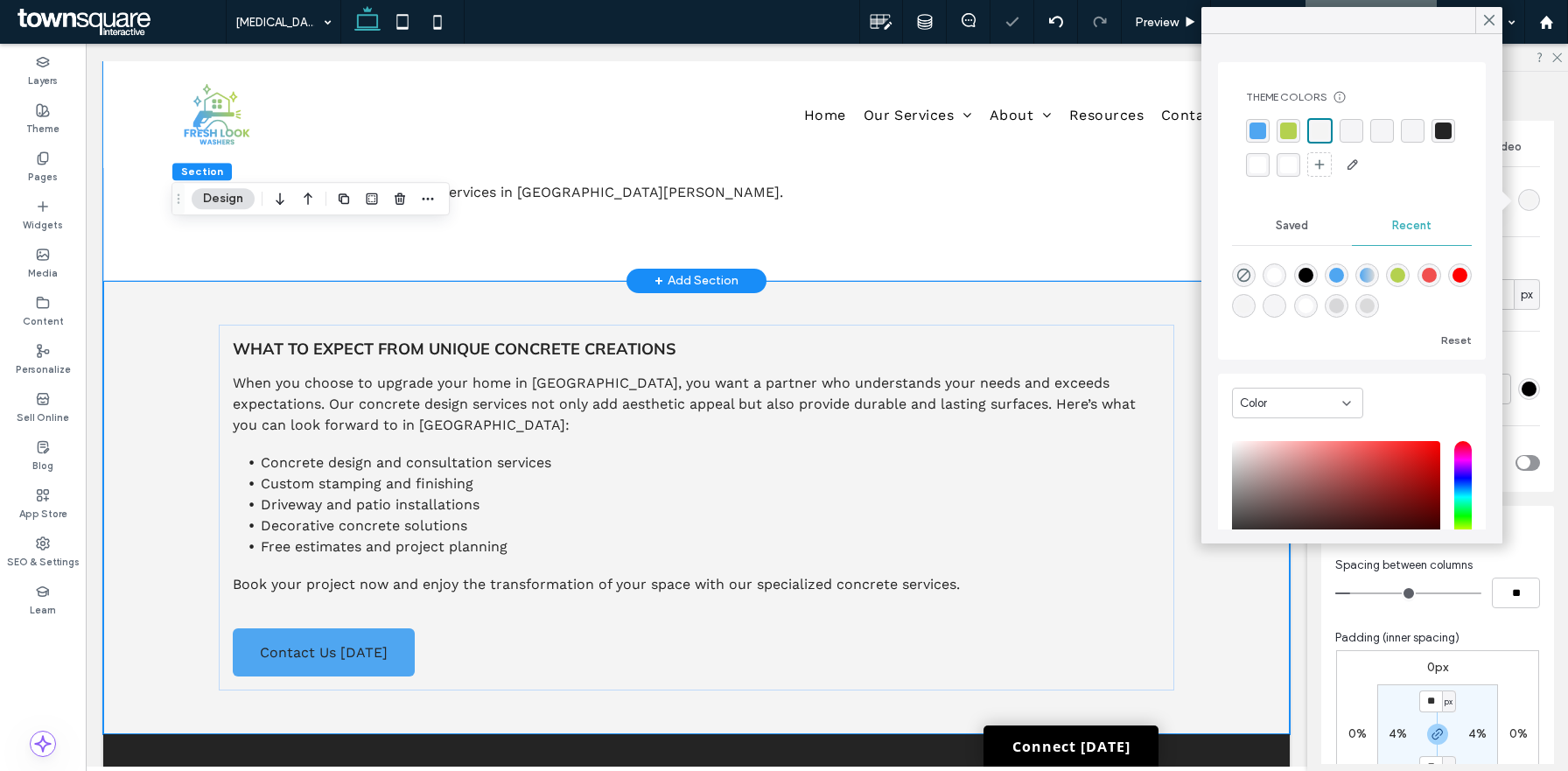
click at [131, 210] on div "How We Work Our process starts with detailed pickup scheduling that accommodate…" at bounding box center [696, 75] width 1187 height 412
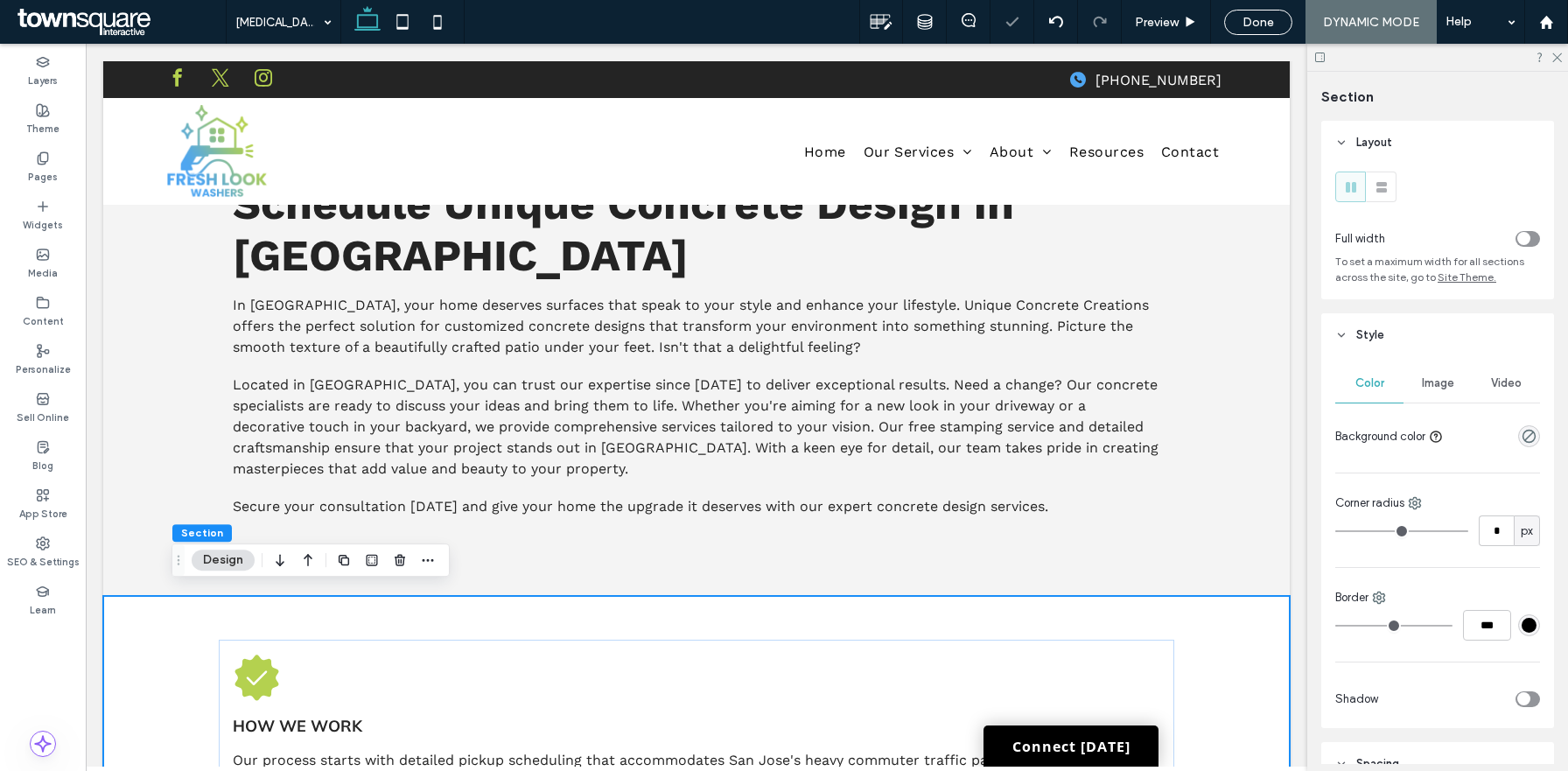
scroll to position [0, 0]
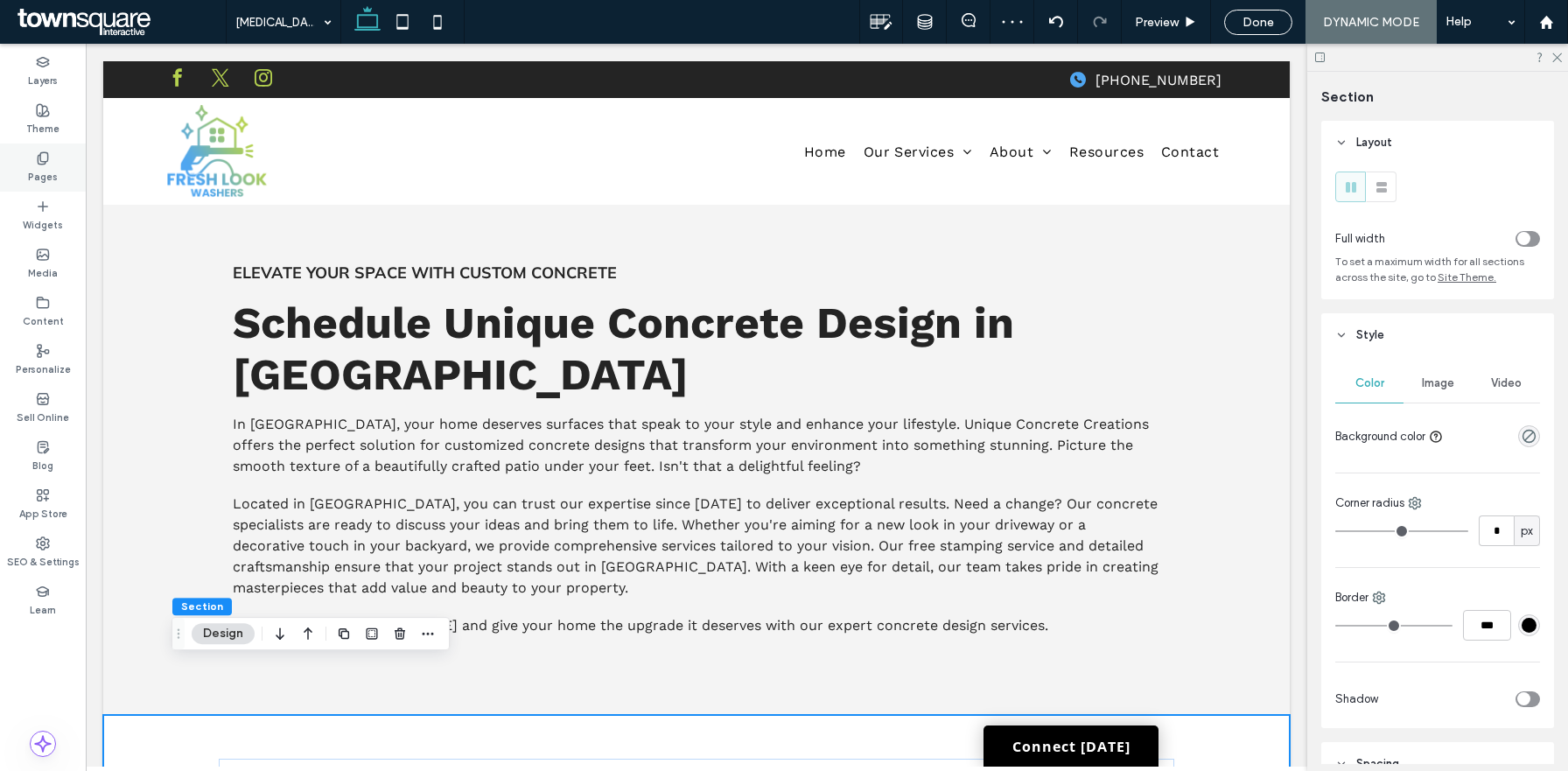
click at [48, 160] on icon at bounding box center [43, 158] width 14 height 14
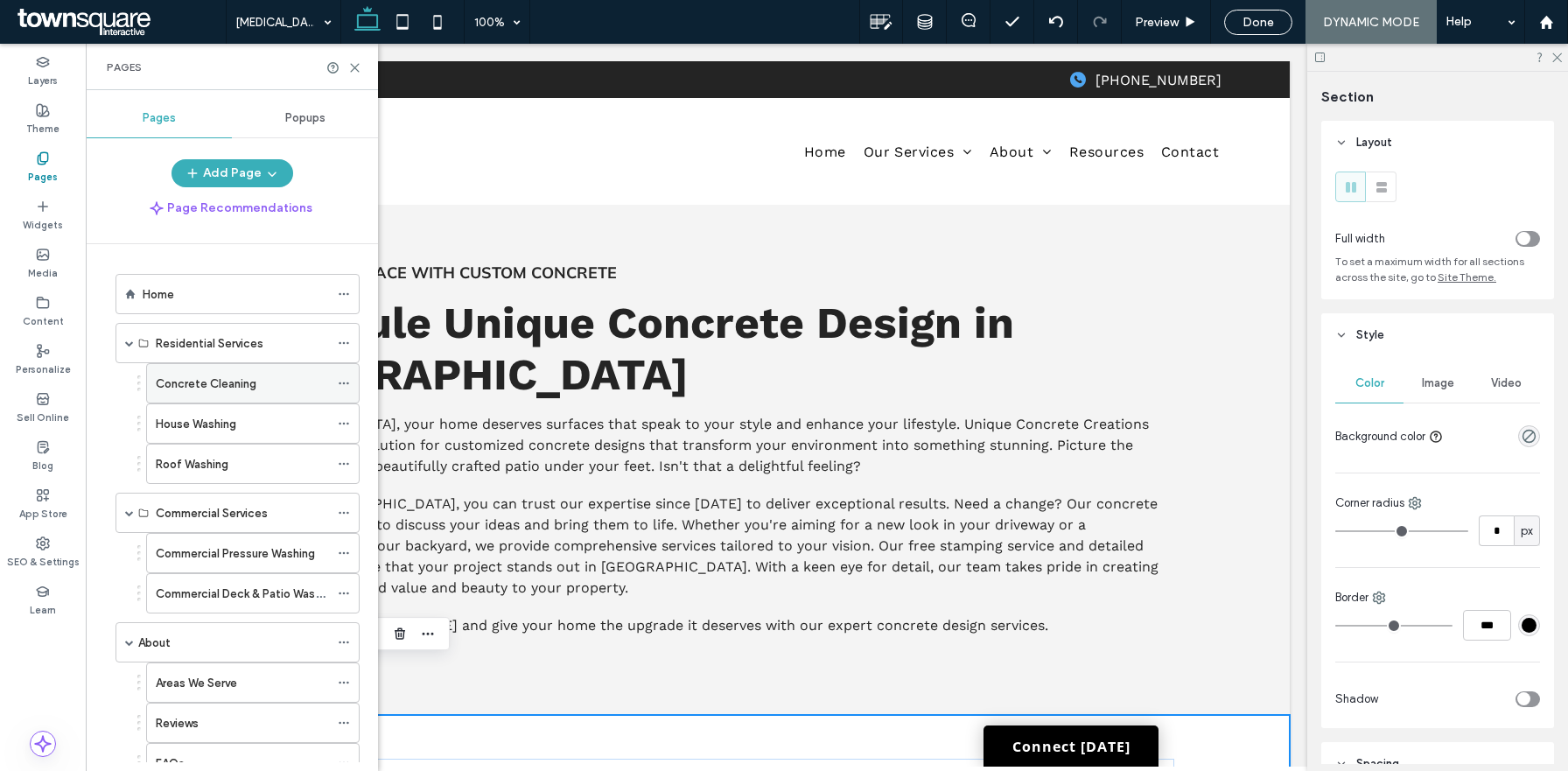
click at [222, 389] on label "Concrete Cleaning" at bounding box center [205, 383] width 100 height 30
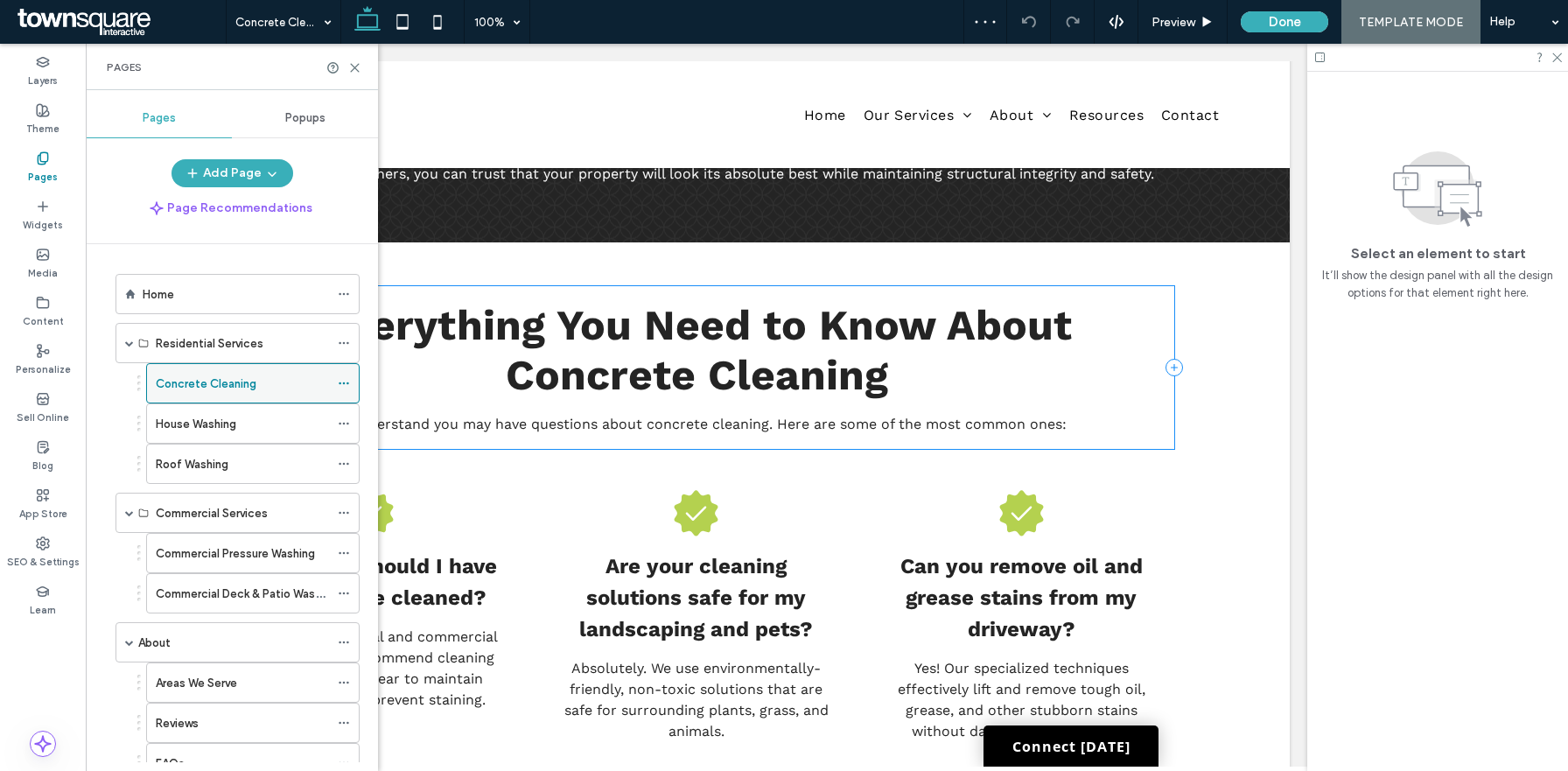
scroll to position [796, 0]
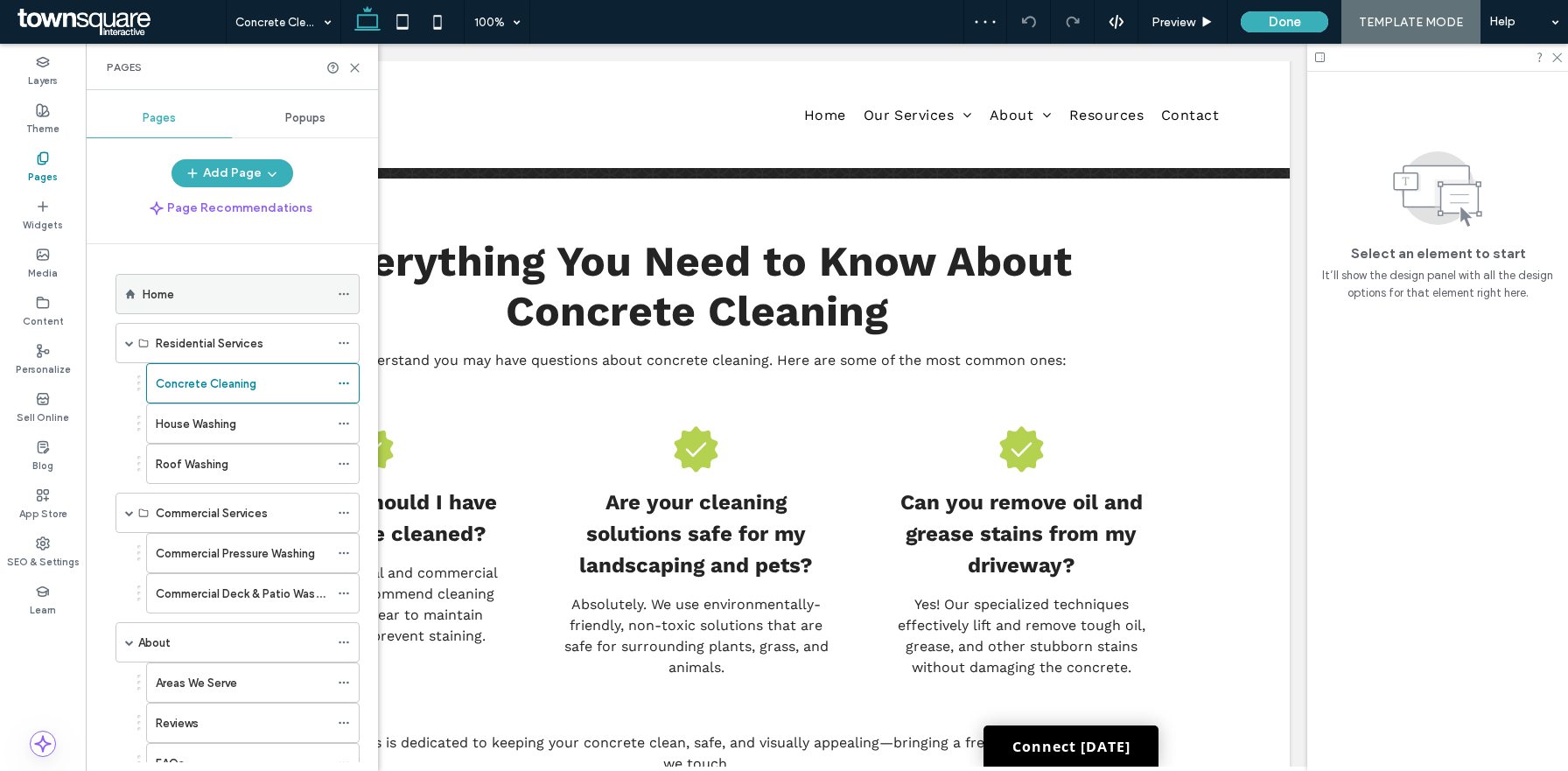
click at [212, 310] on div "Home" at bounding box center [236, 295] width 187 height 39
click at [354, 65] on icon at bounding box center [354, 67] width 13 height 13
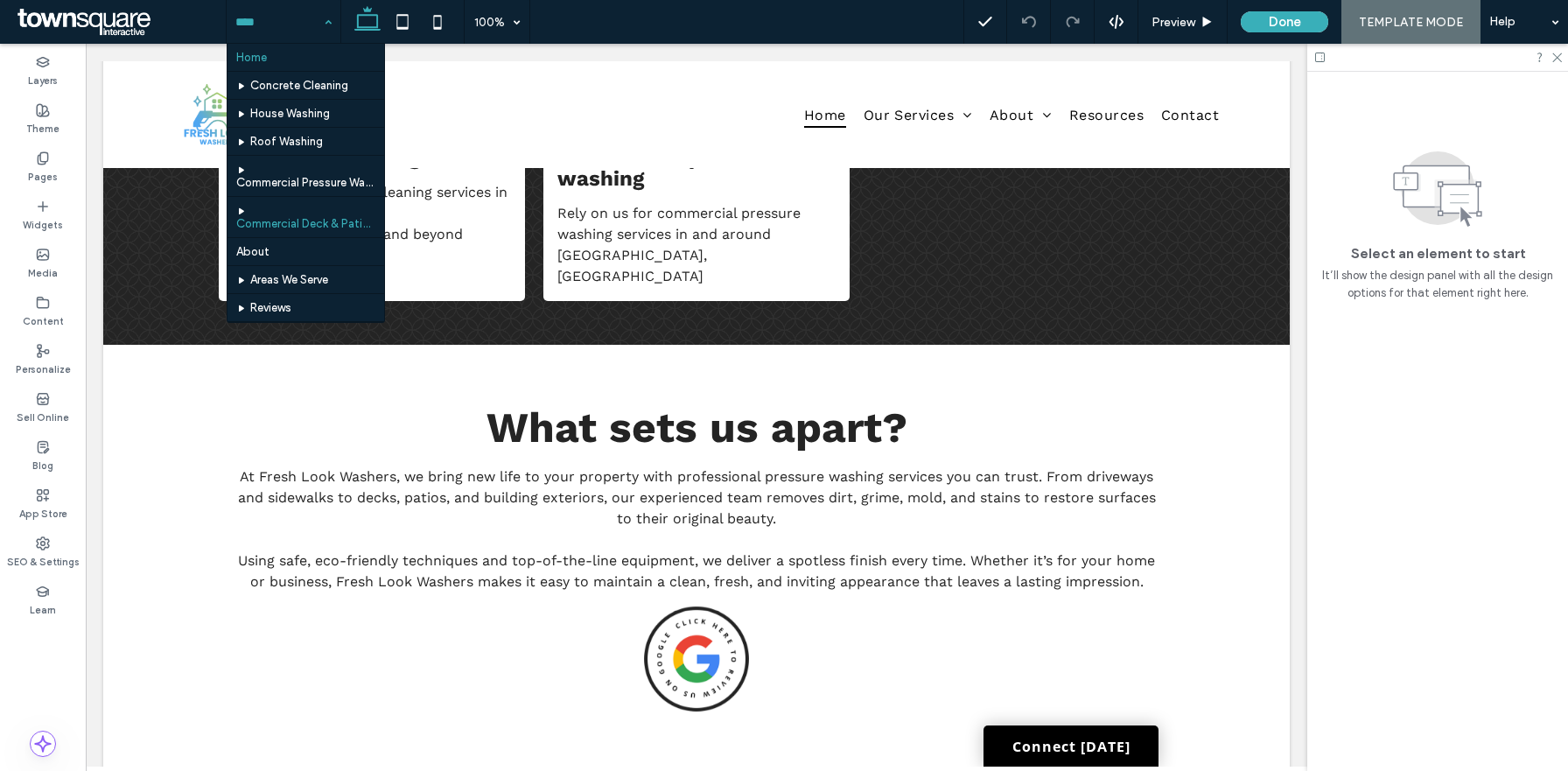
scroll to position [123, 0]
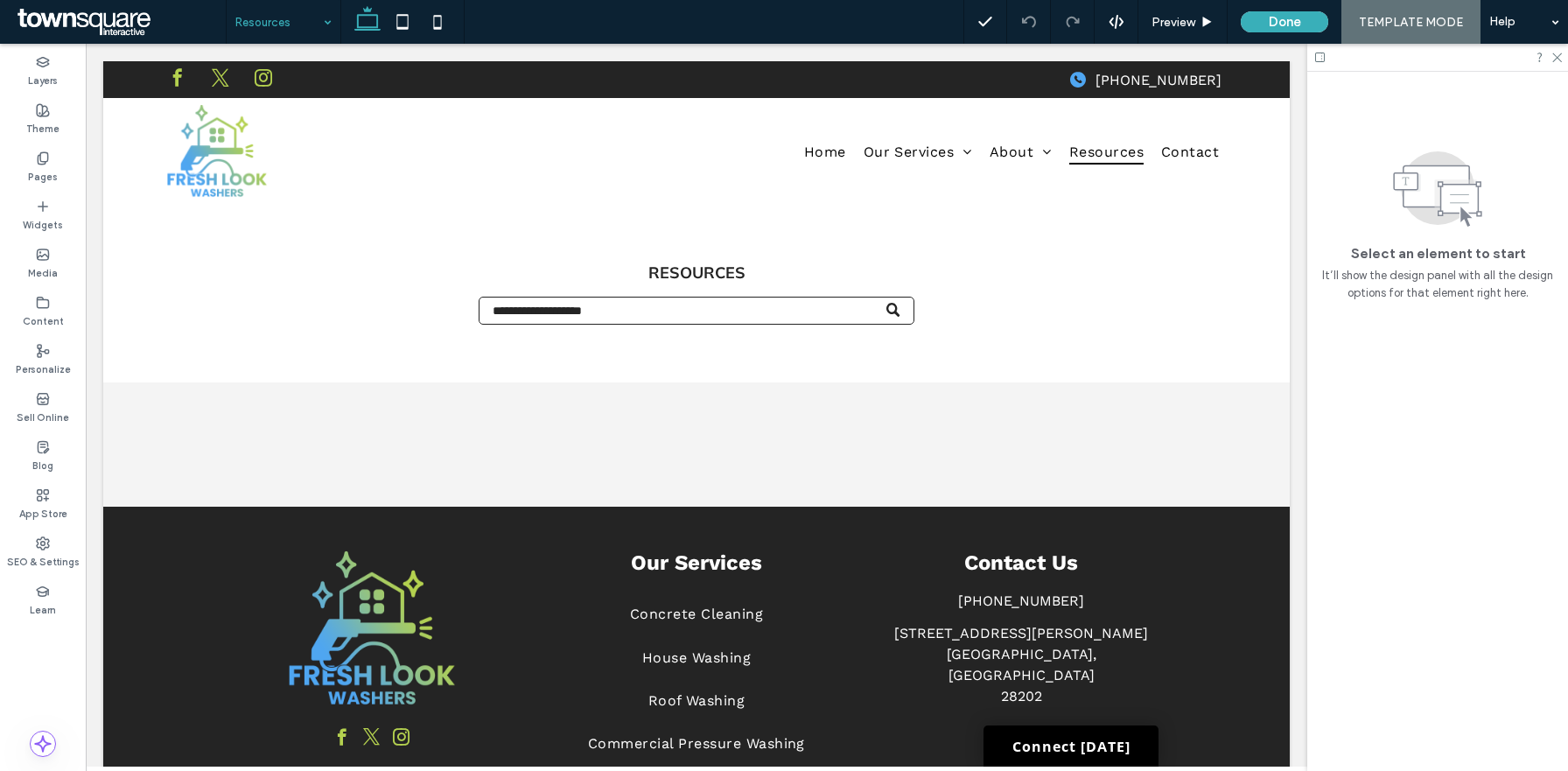
click at [280, 35] on input at bounding box center [279, 21] width 88 height 44
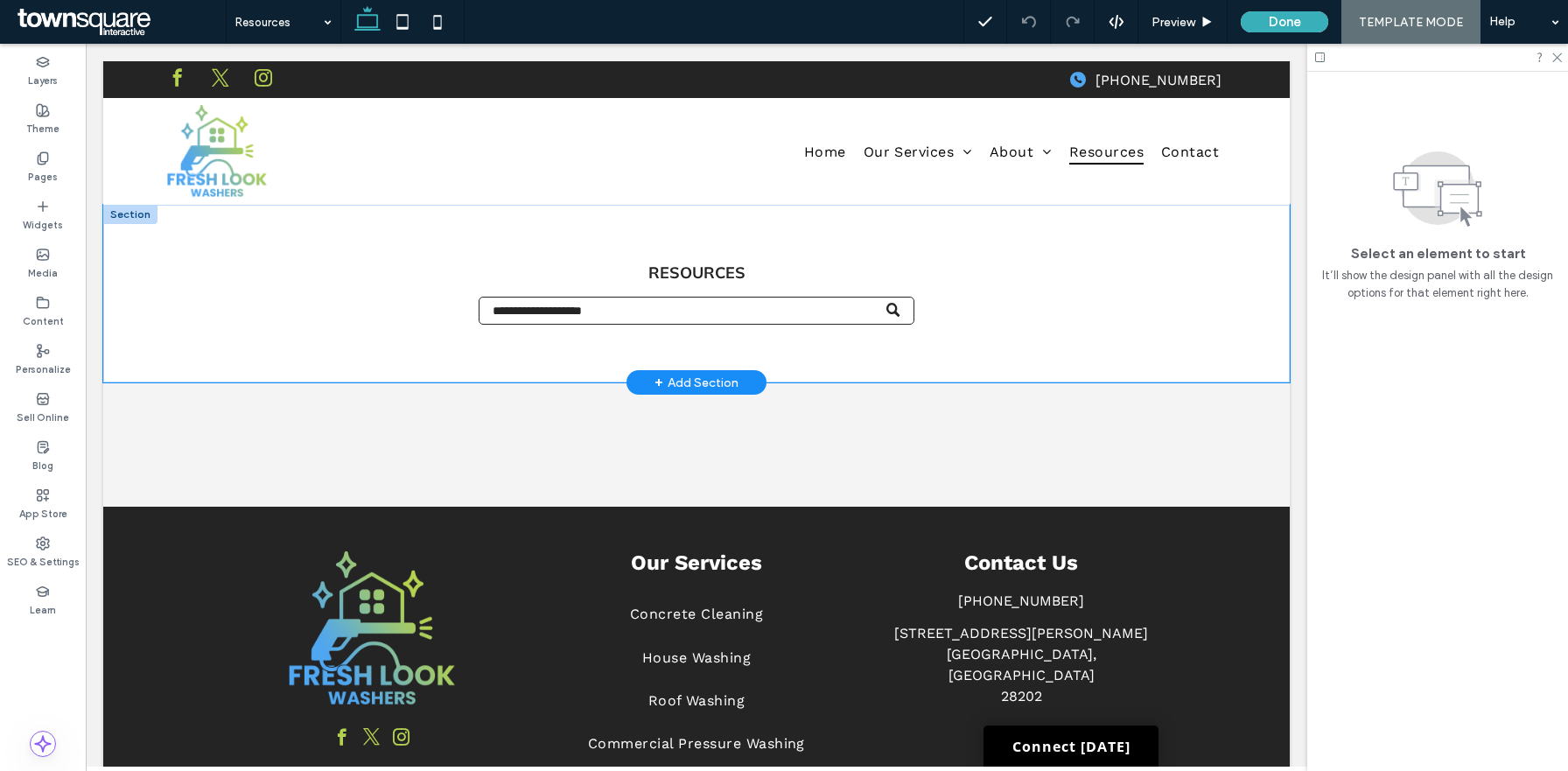
click at [159, 289] on div "Resources" at bounding box center [696, 294] width 1187 height 178
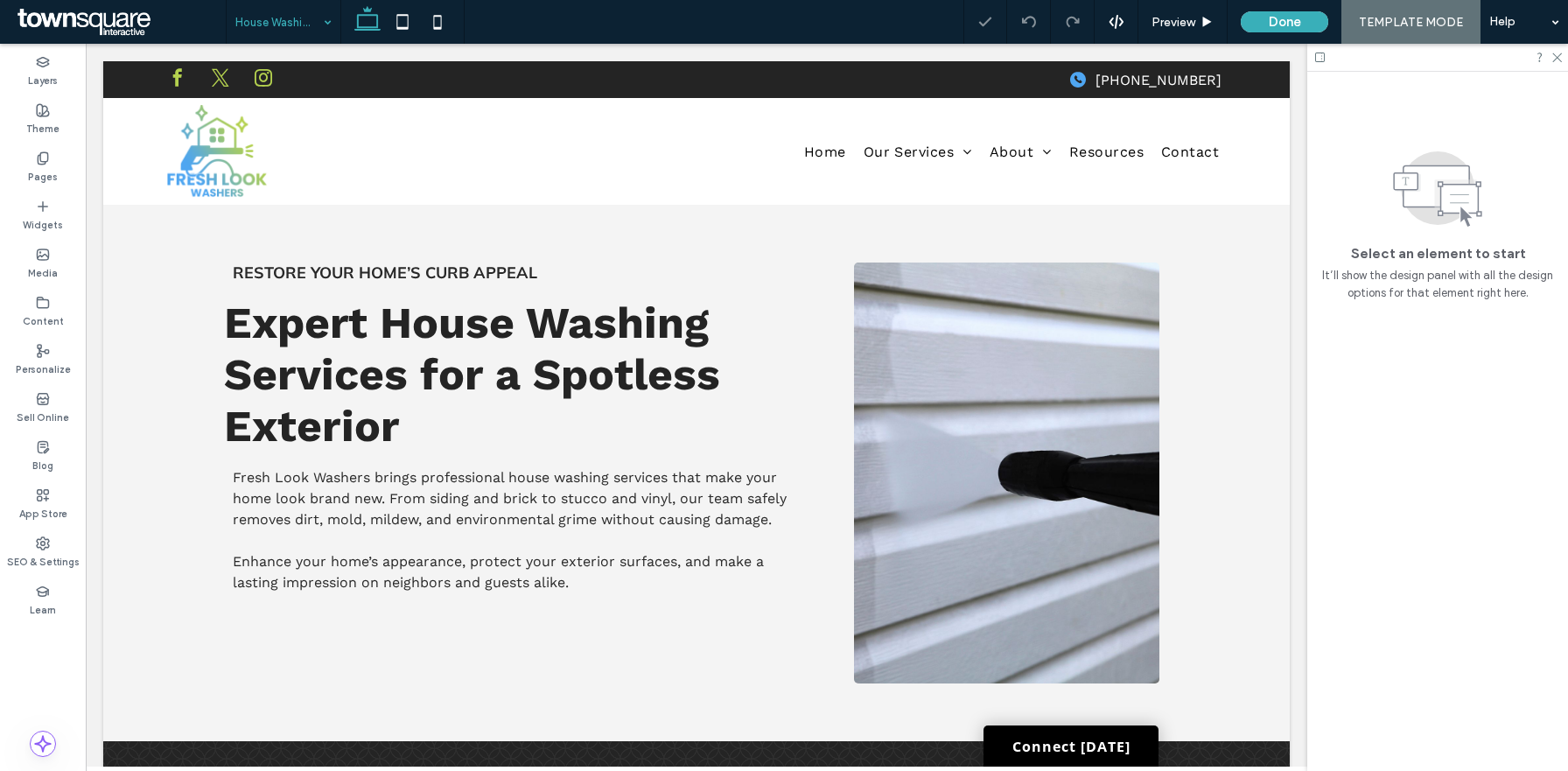
click at [303, 15] on input at bounding box center [279, 21] width 88 height 44
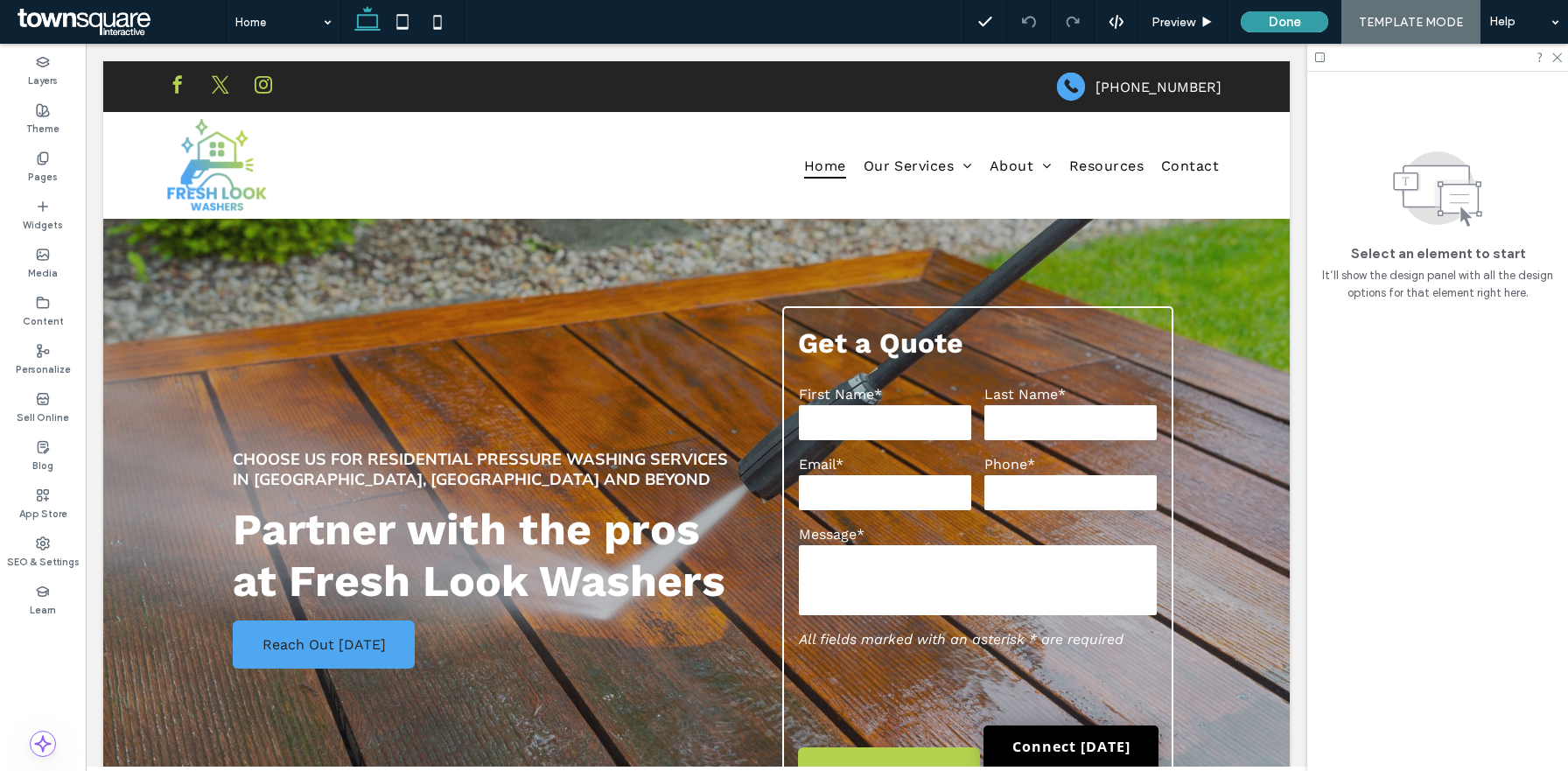
click at [1259, 19] on button "Done" at bounding box center [1285, 22] width 88 height 21
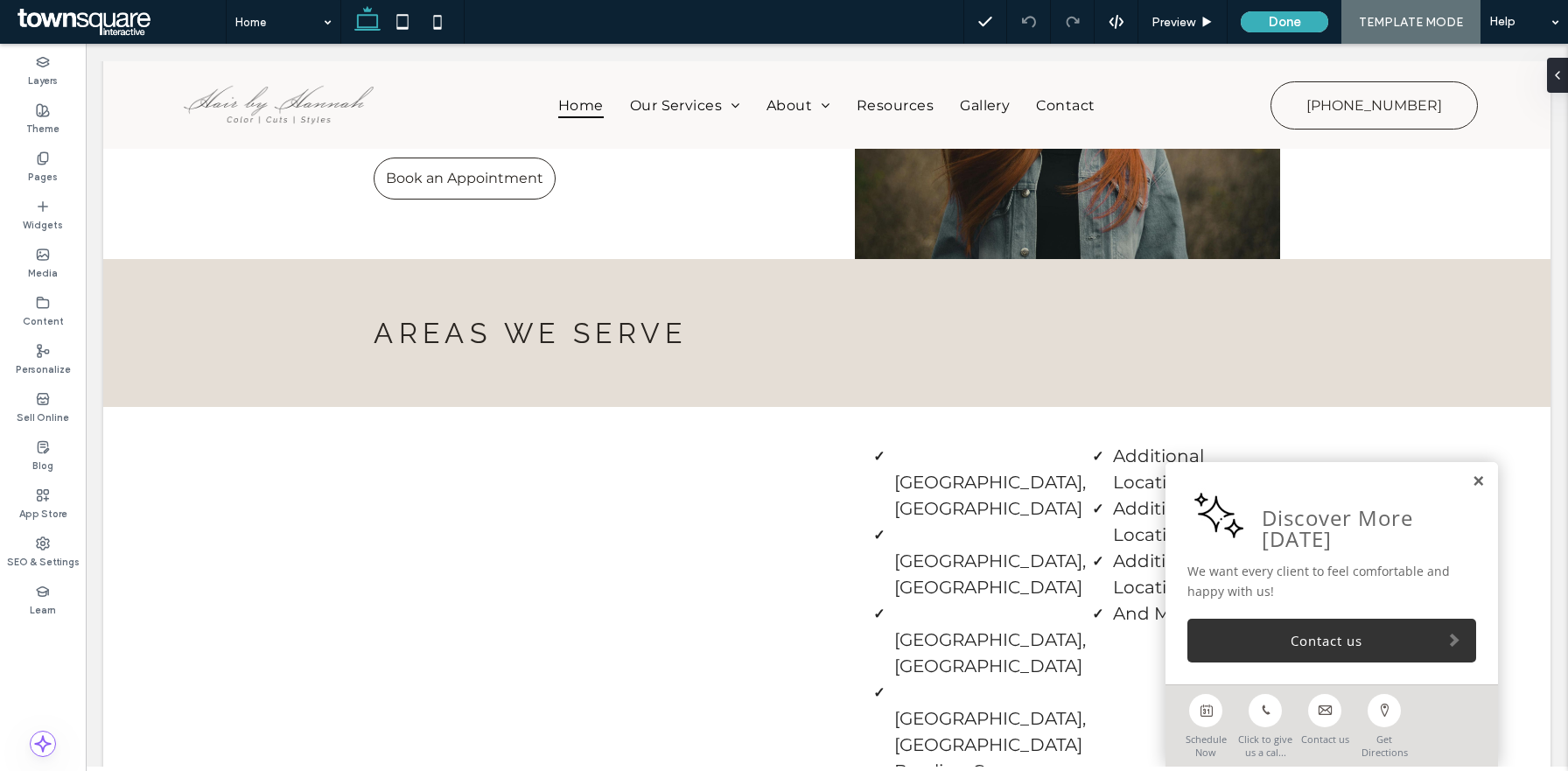
click at [1479, 488] on link at bounding box center [1478, 481] width 13 height 15
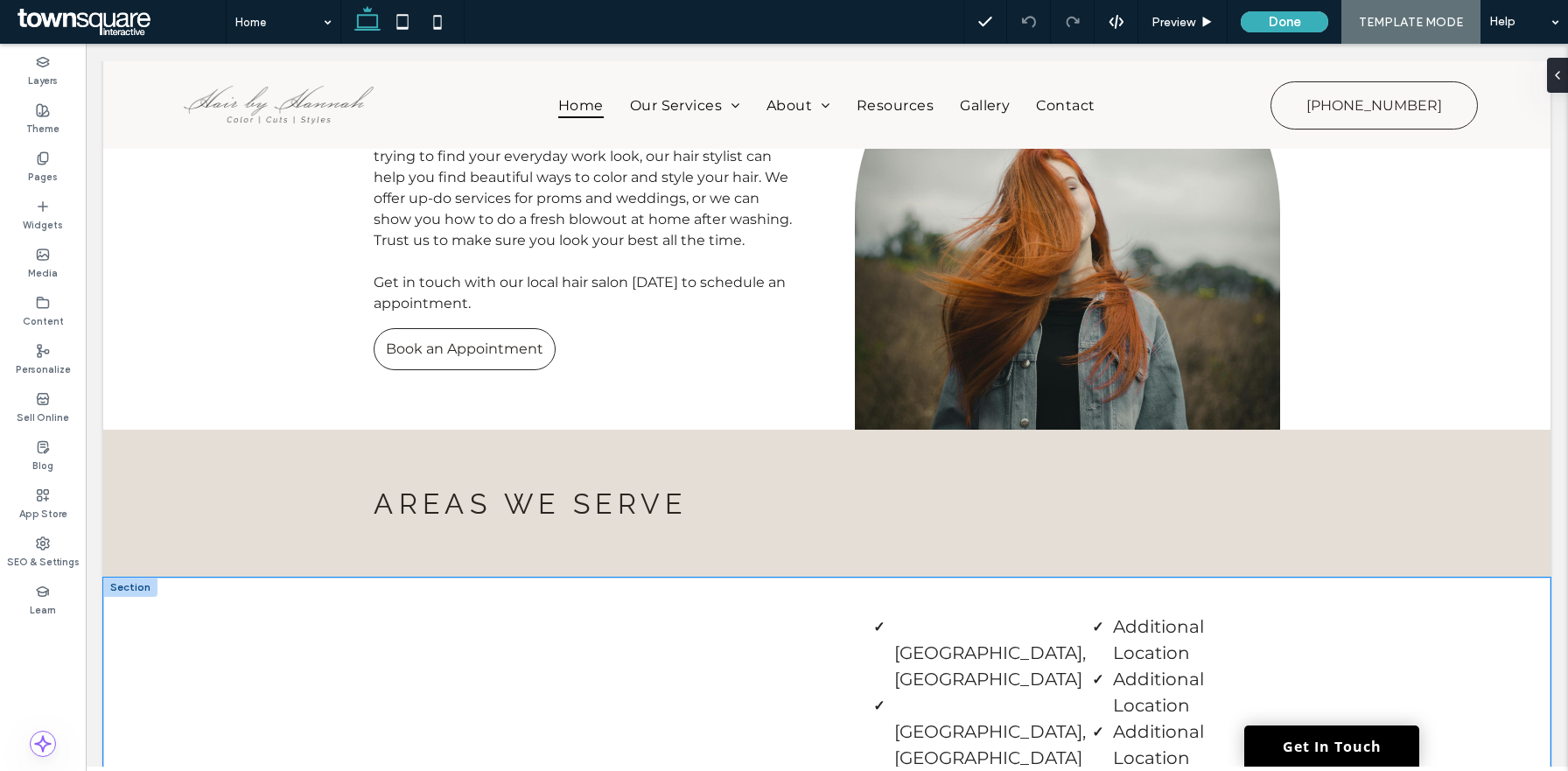
scroll to position [3220, 0]
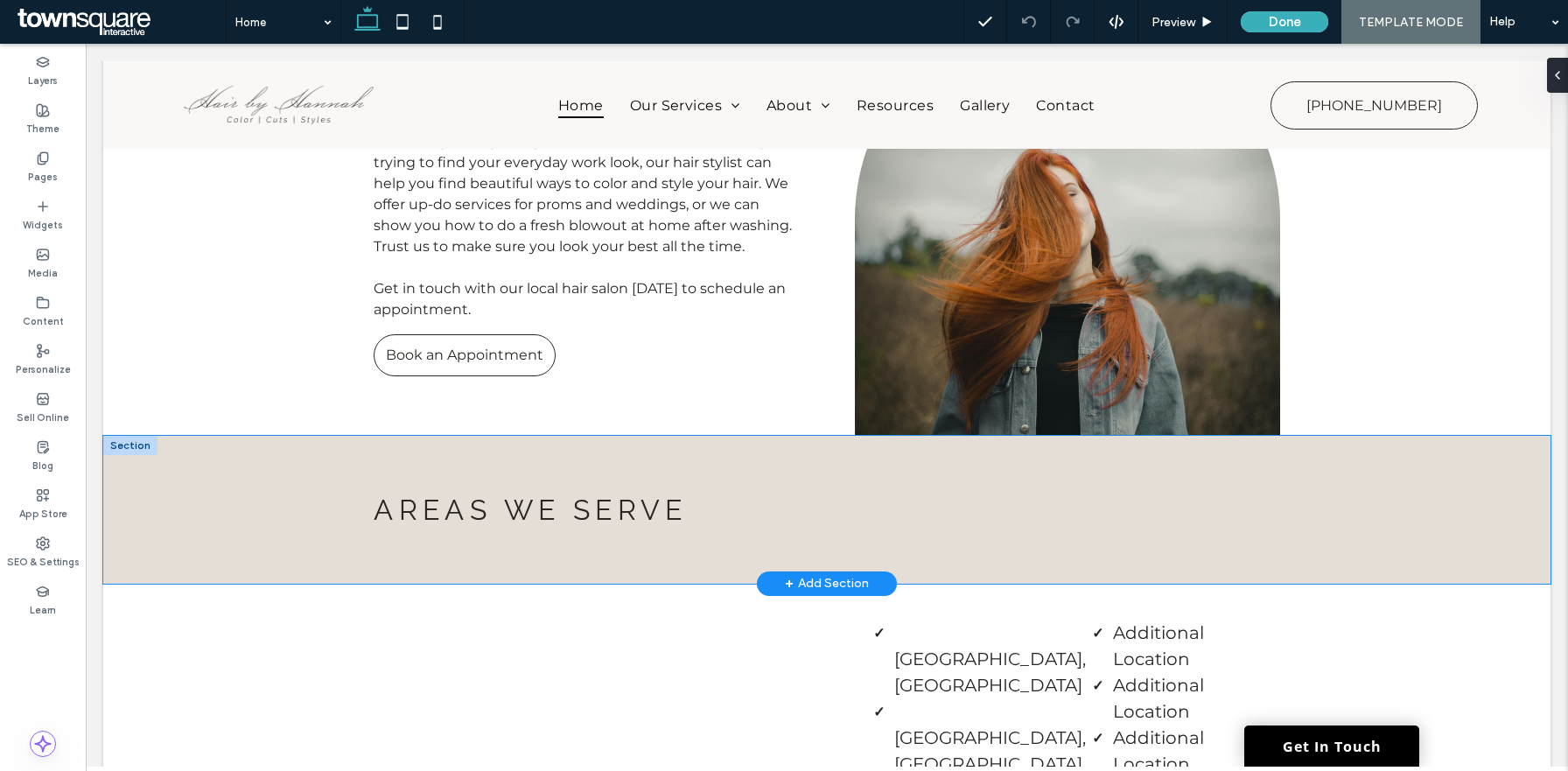
click at [211, 436] on div "Areas We Serve" at bounding box center [827, 509] width 1447 height 148
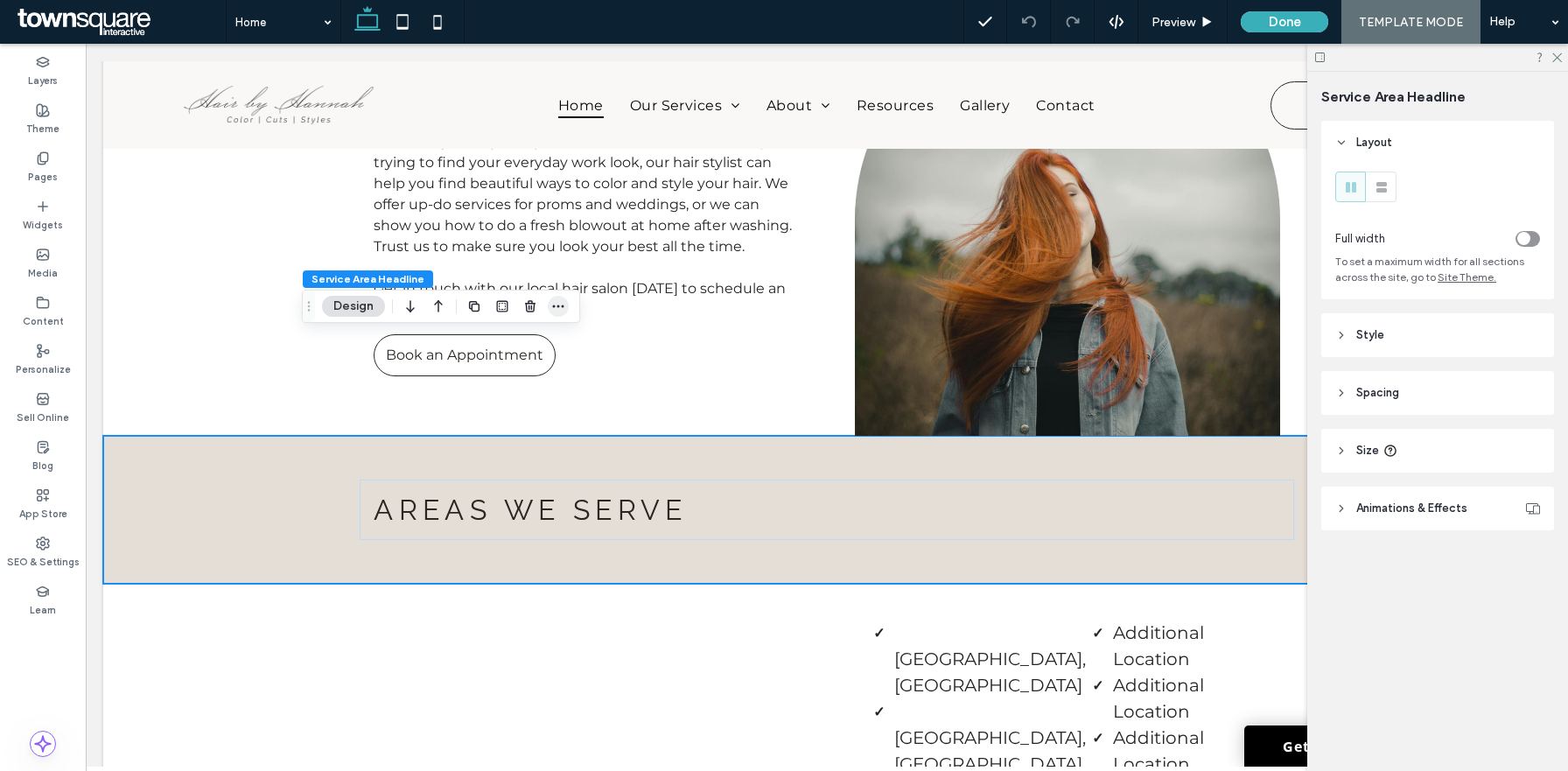
click at [552, 308] on icon "button" at bounding box center [558, 306] width 14 height 14
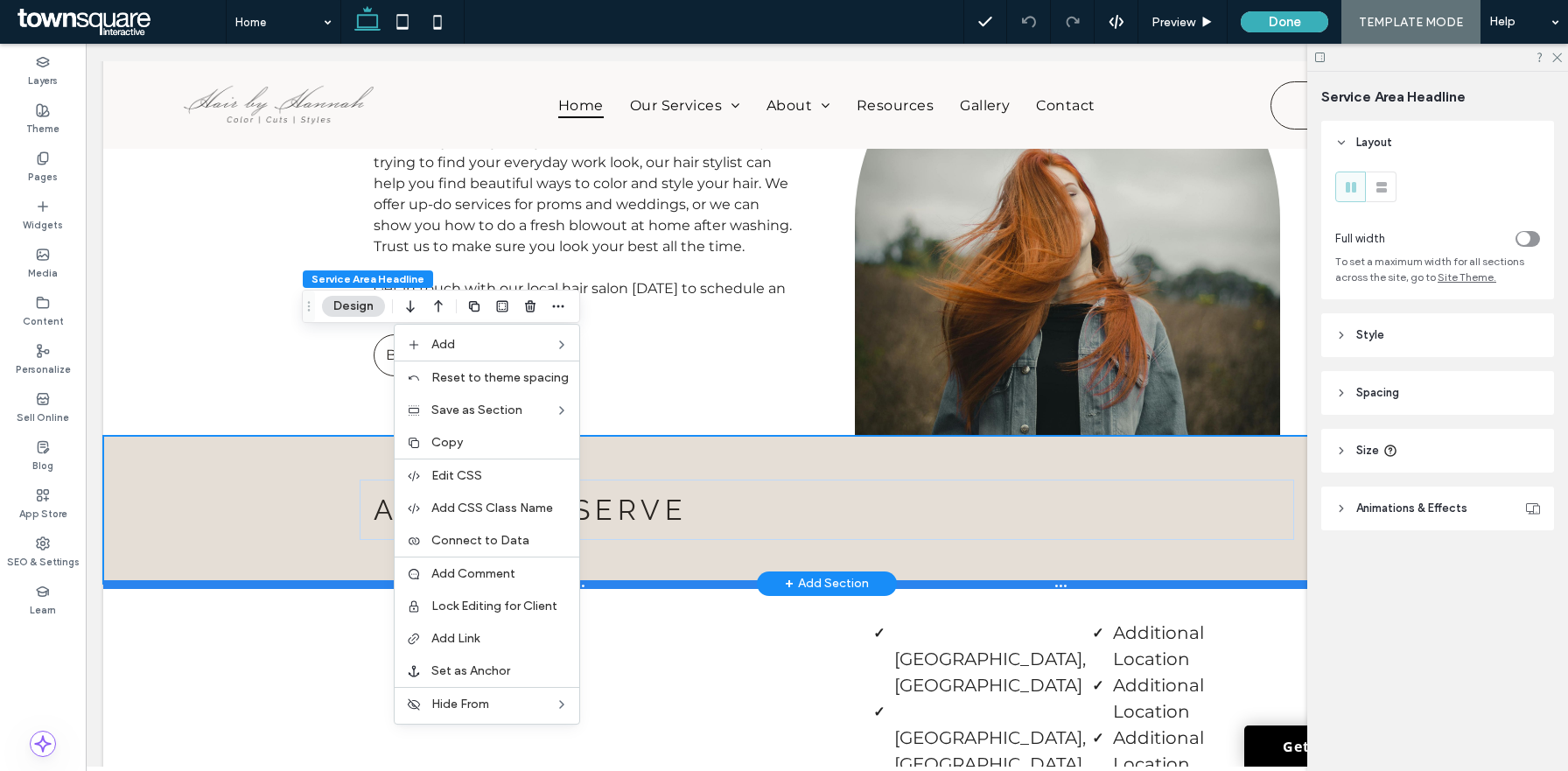
click at [1034, 580] on div at bounding box center [827, 584] width 1447 height 9
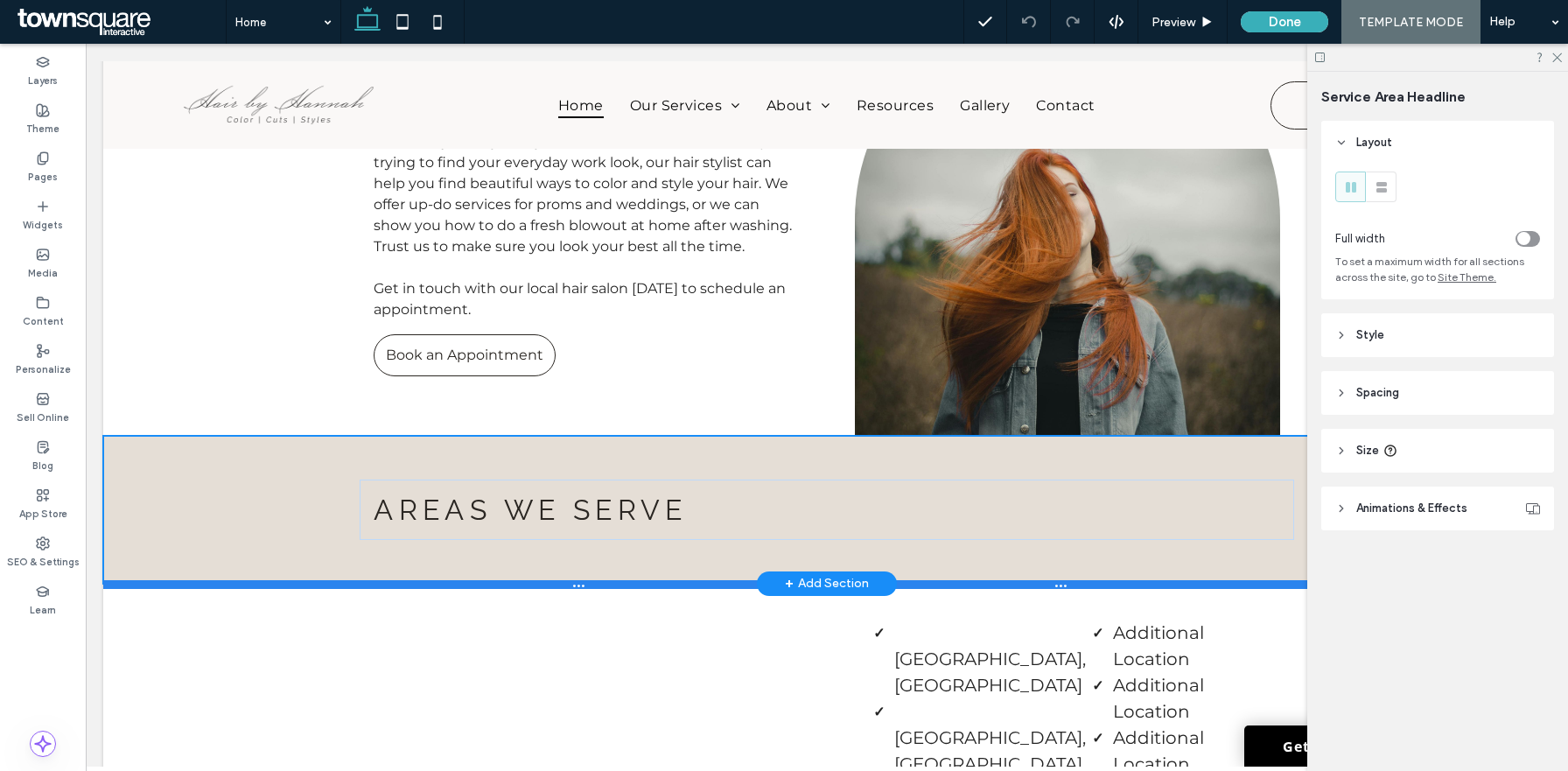
type input "***"
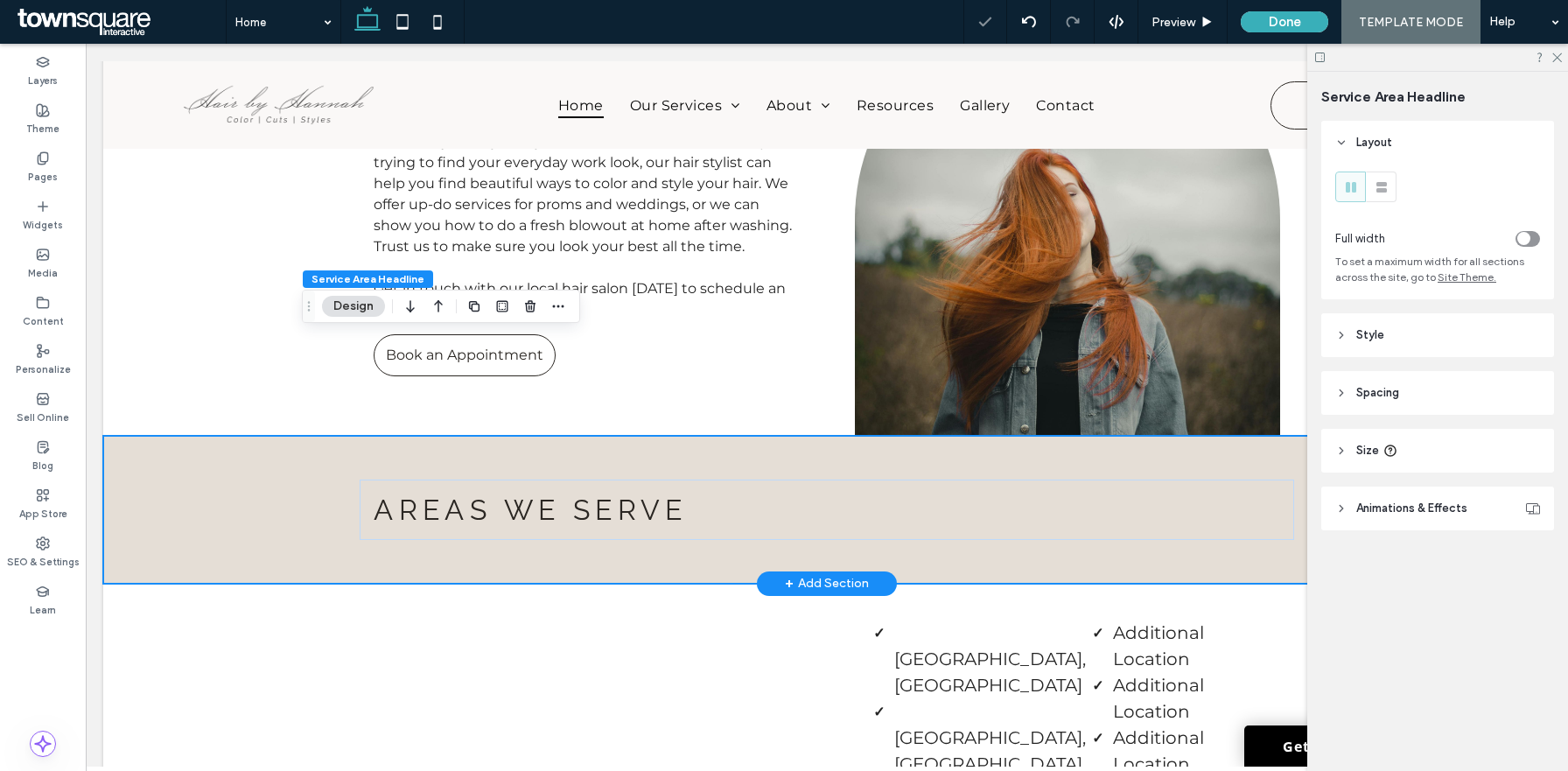
click at [1322, 53] on use at bounding box center [1320, 57] width 10 height 10
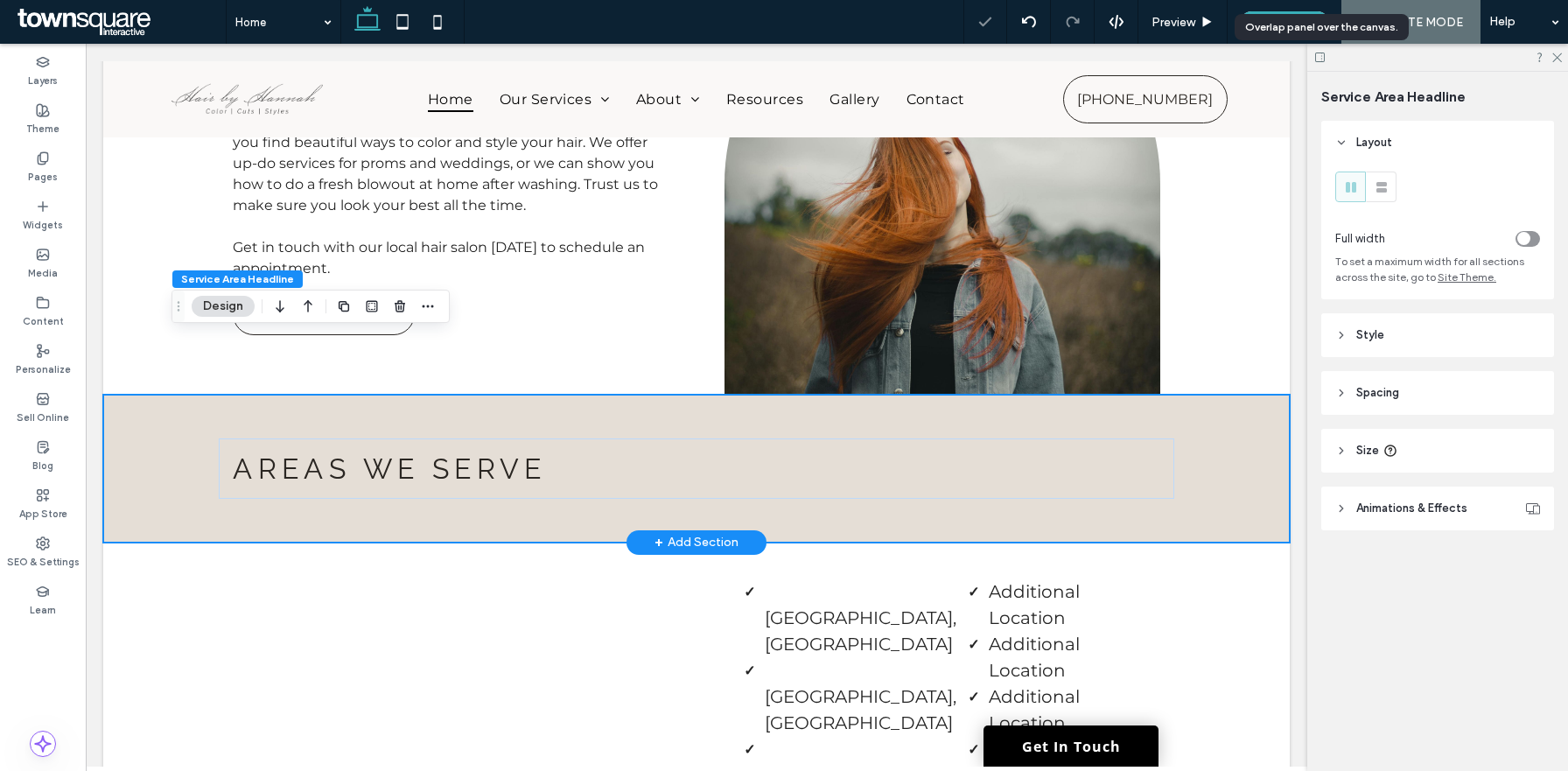
scroll to position [3225, 0]
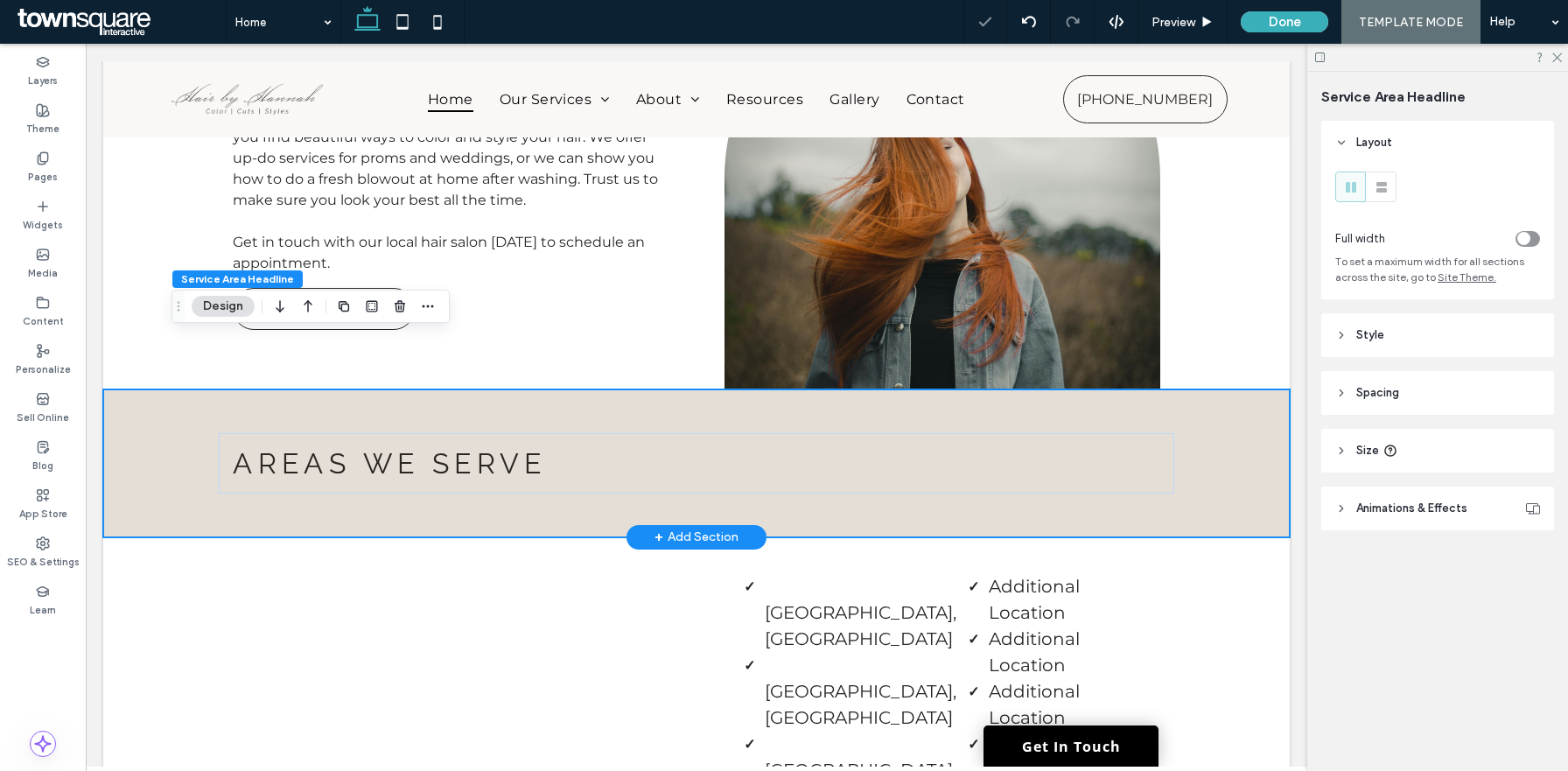
click at [670, 528] on div "+ Add Section" at bounding box center [696, 538] width 84 height 19
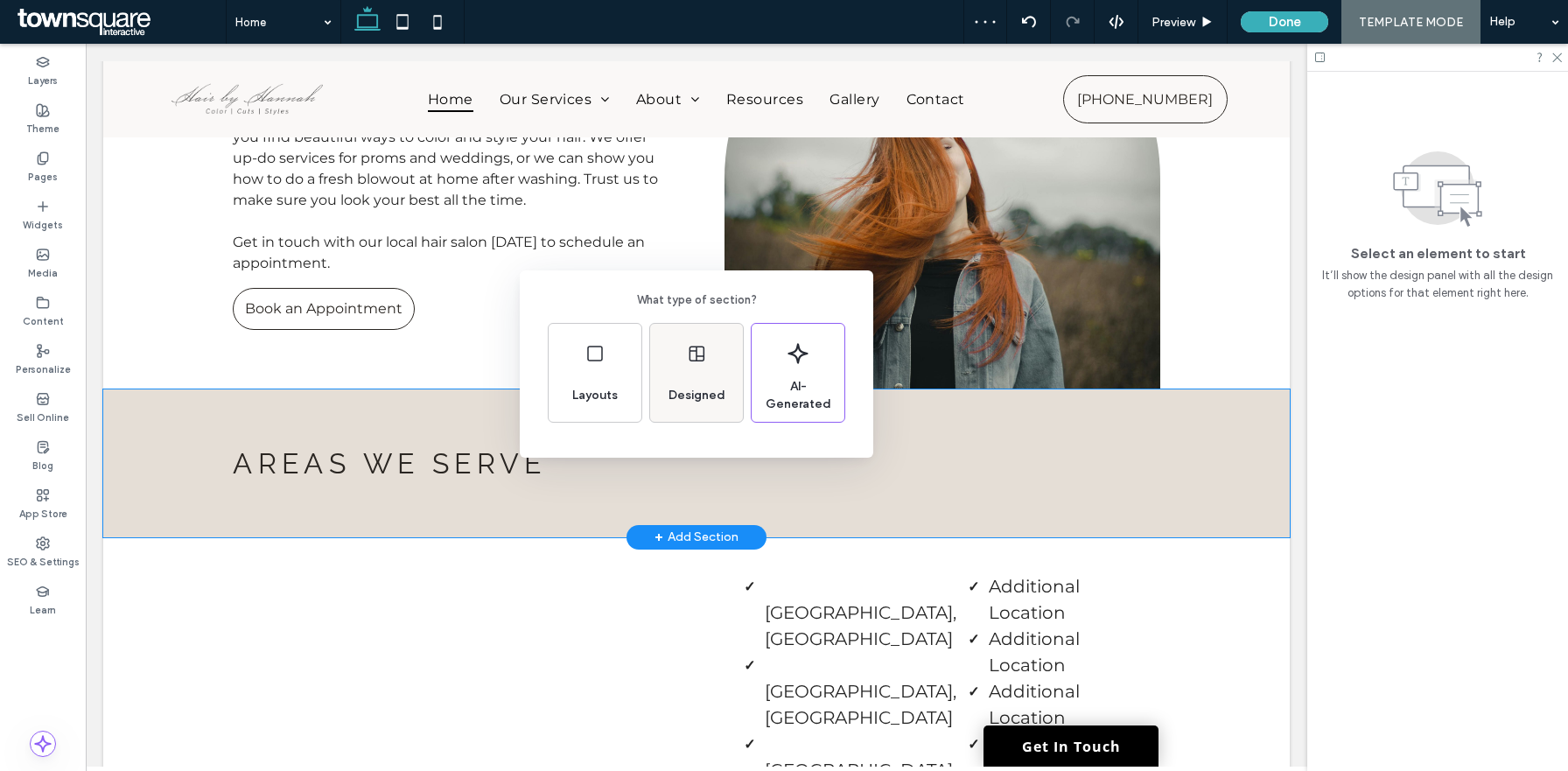
click at [719, 379] on div "Designed" at bounding box center [696, 396] width 71 height 39
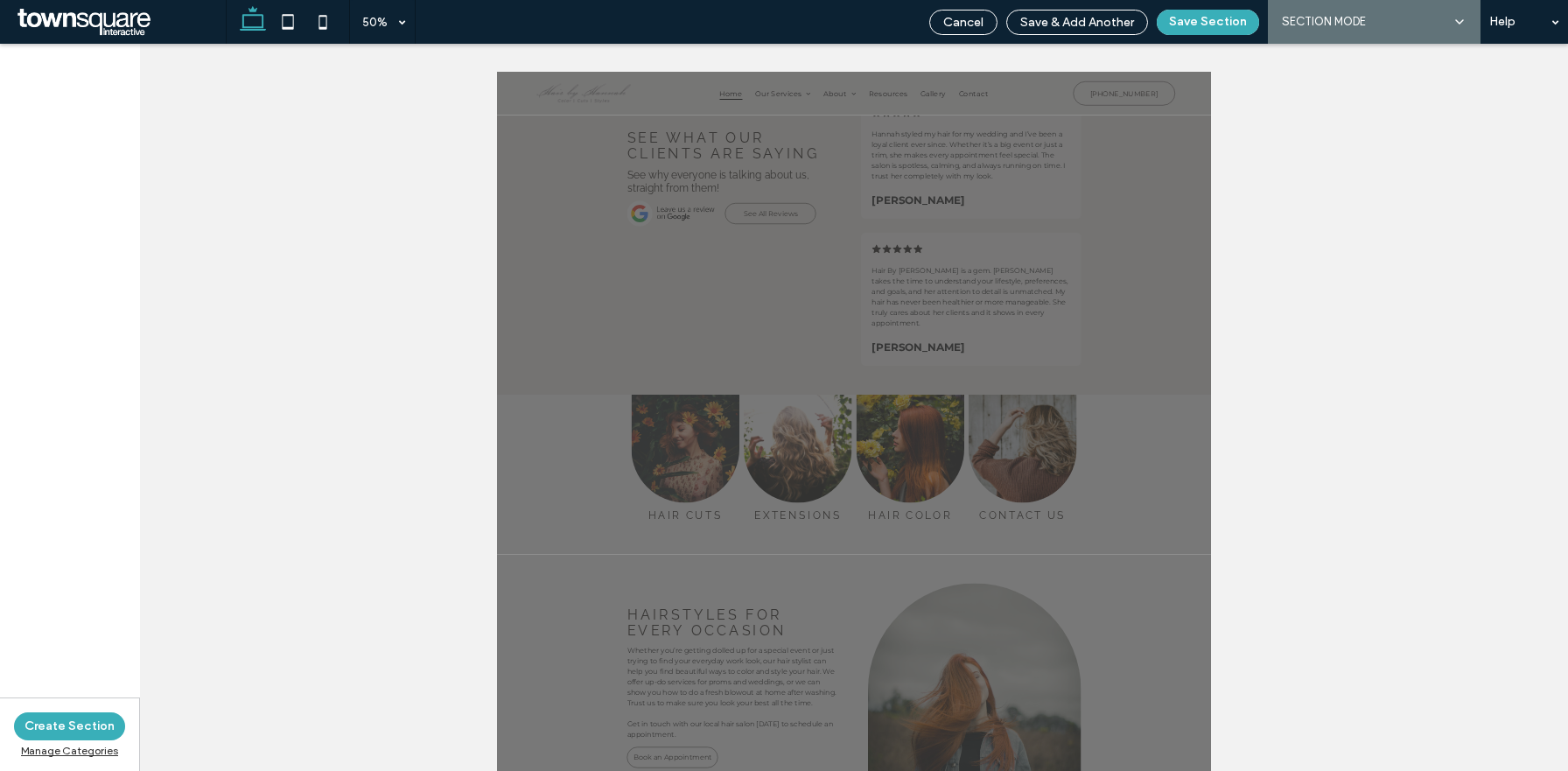
scroll to position [2442, 0]
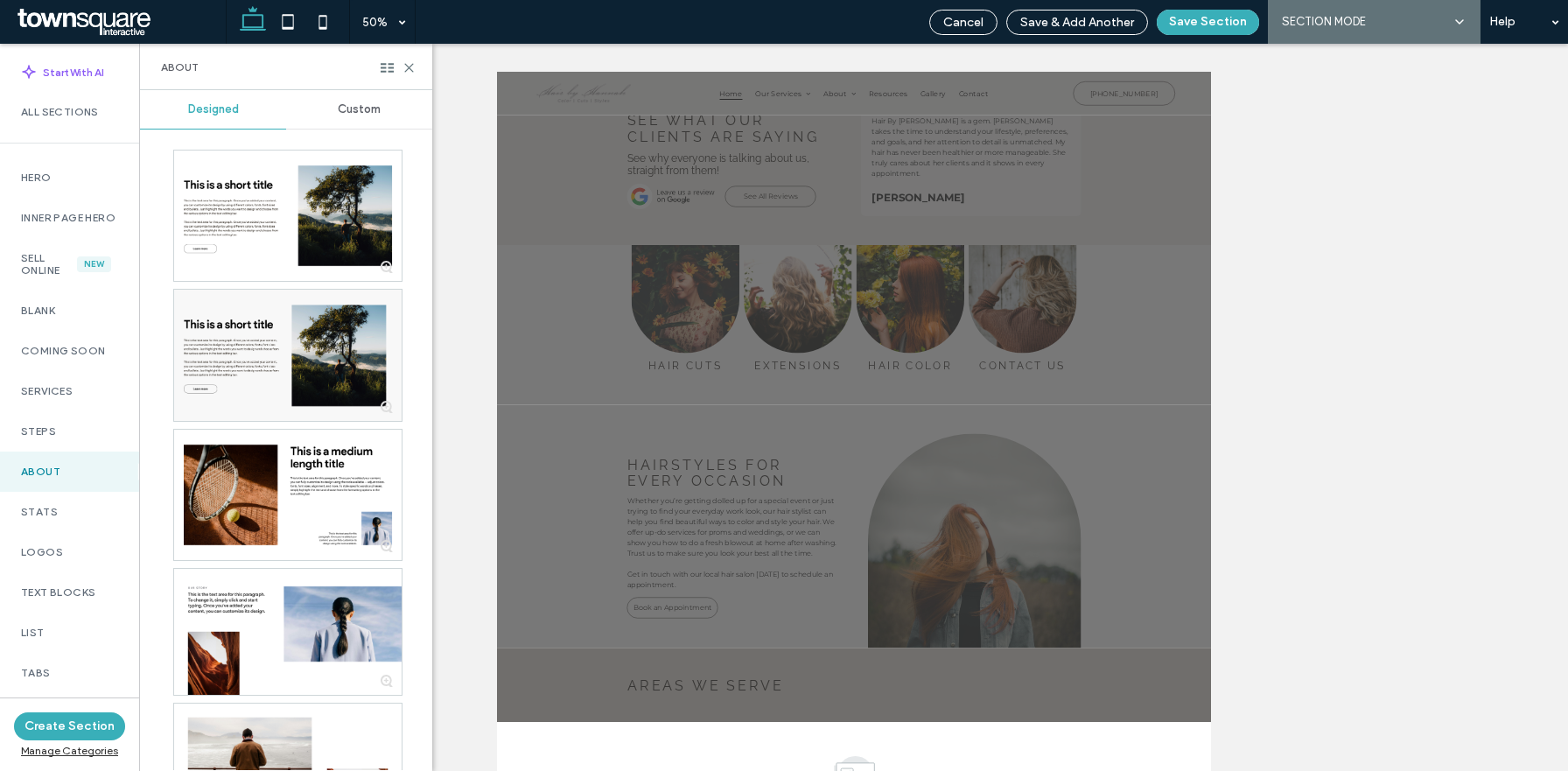
click at [367, 105] on span "Custom" at bounding box center [359, 109] width 43 height 14
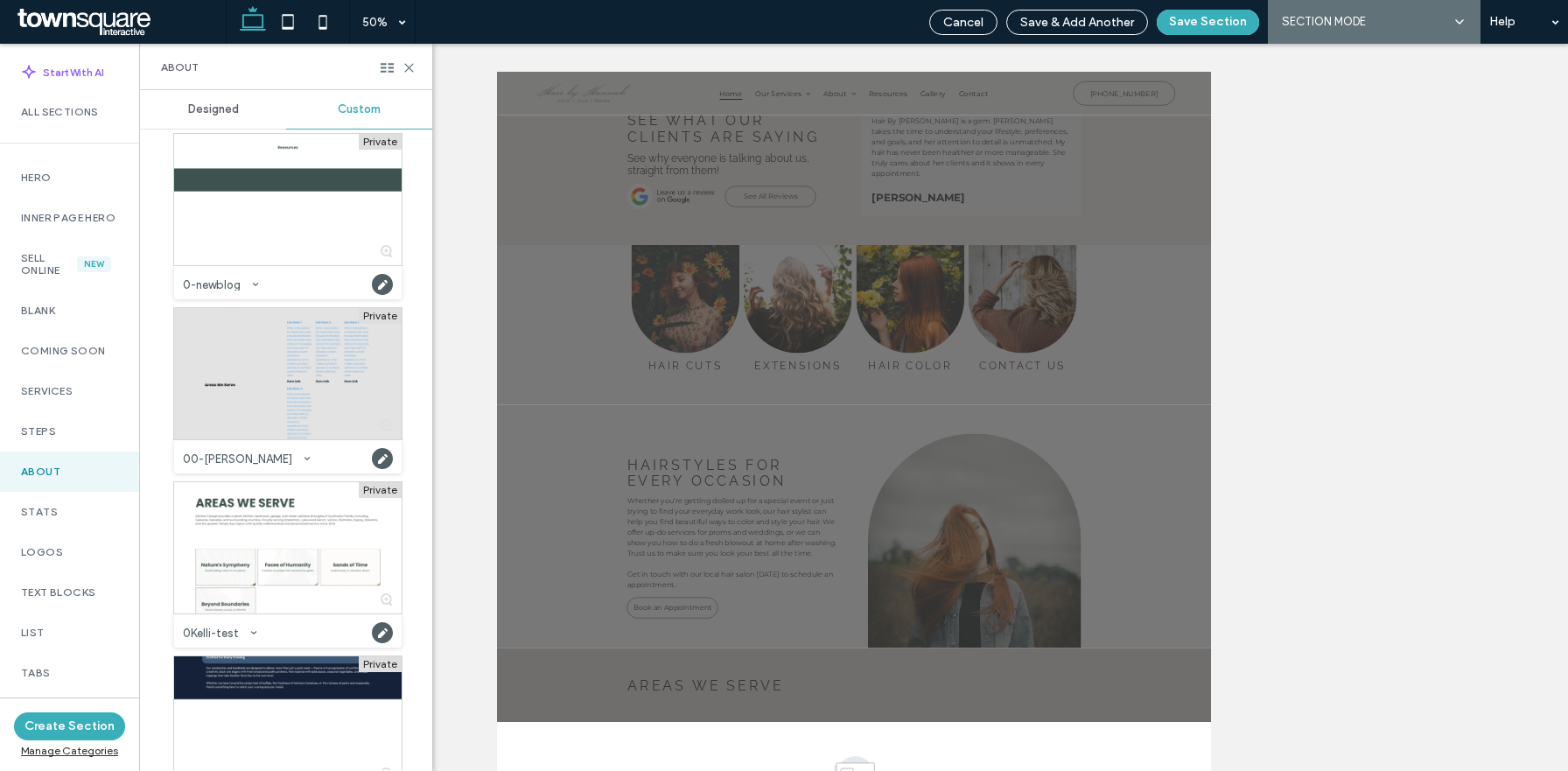
scroll to position [373, 0]
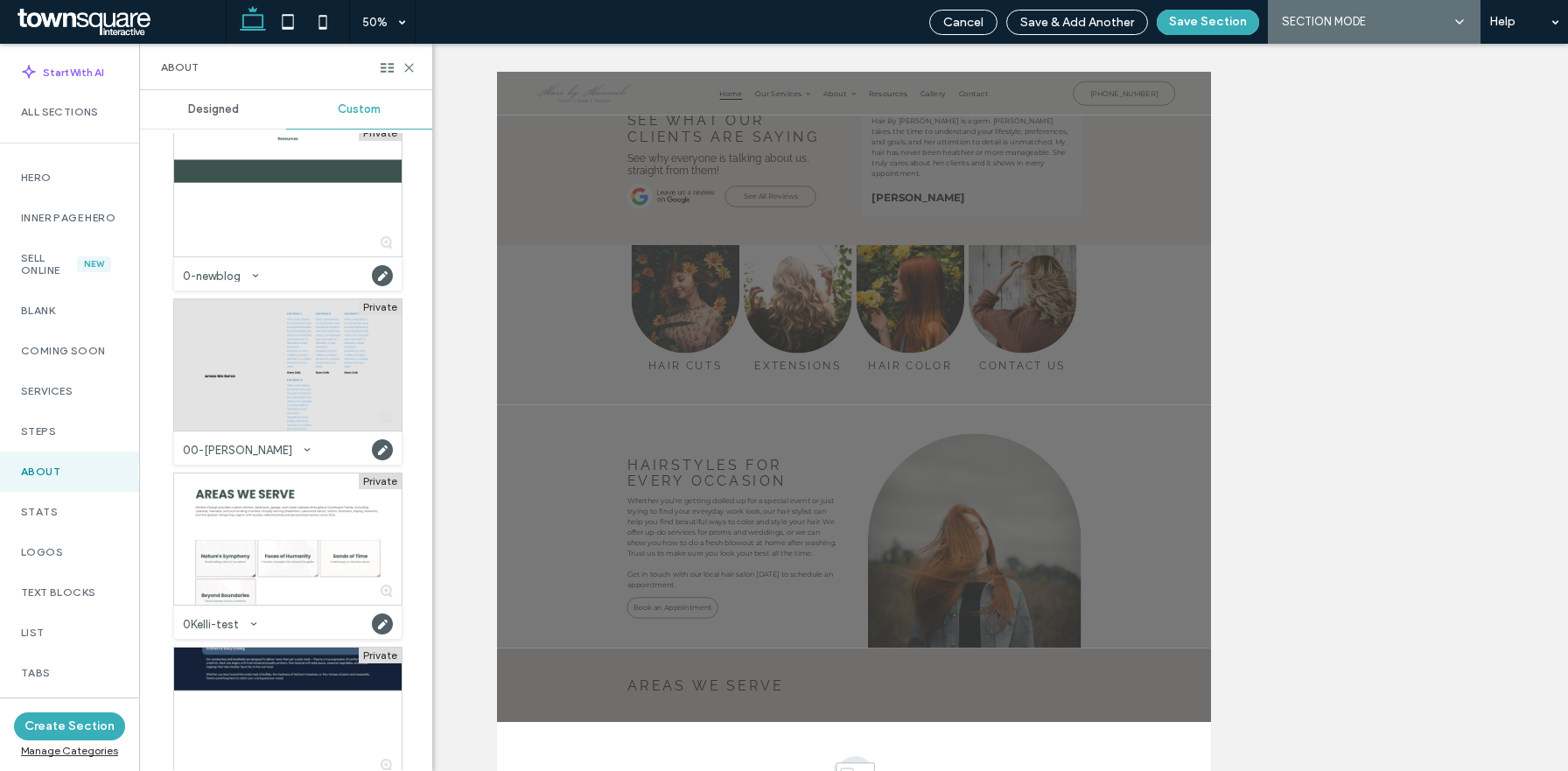
click at [327, 354] on div at bounding box center [288, 365] width 228 height 131
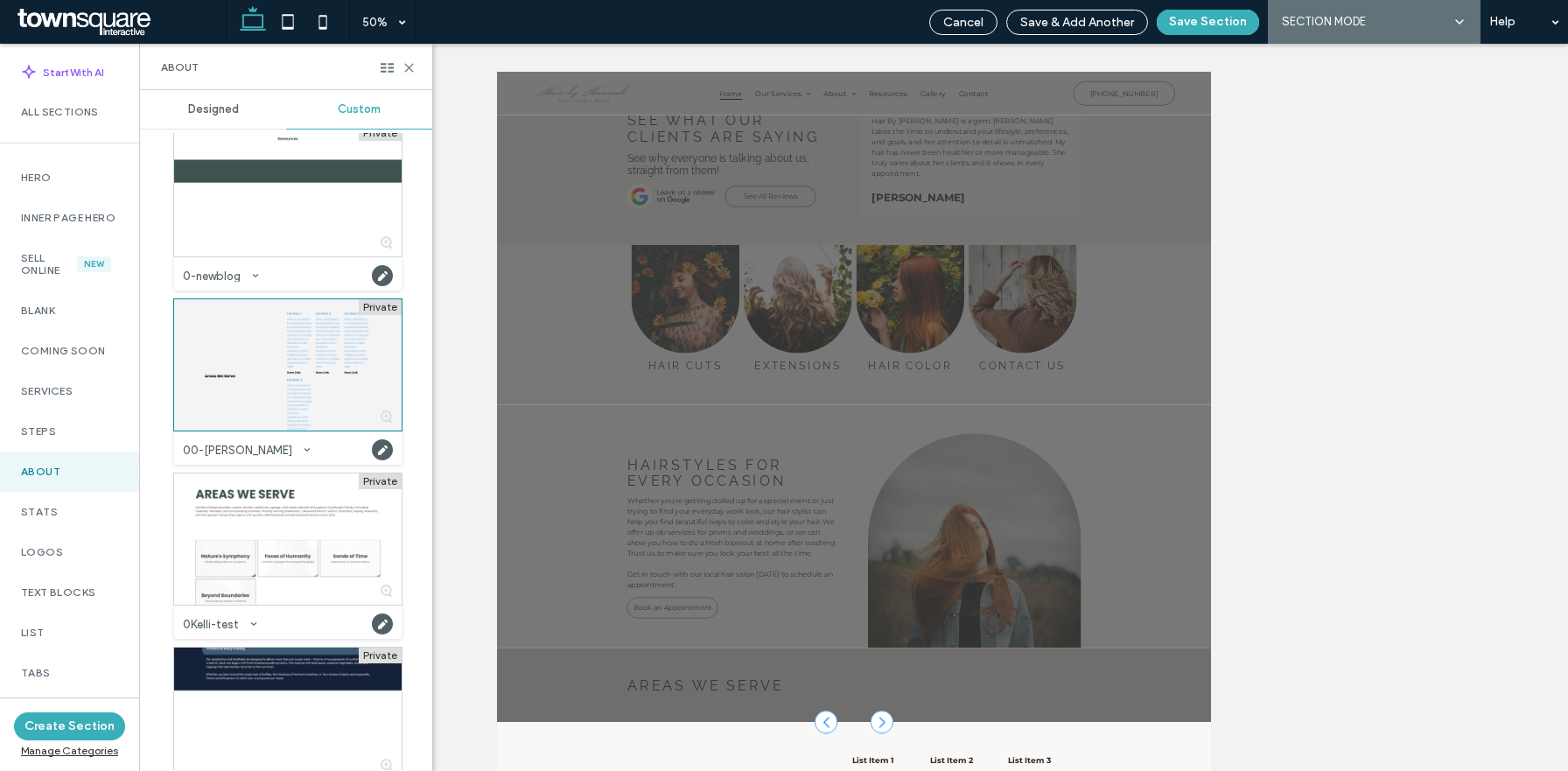
scroll to position [2885, 0]
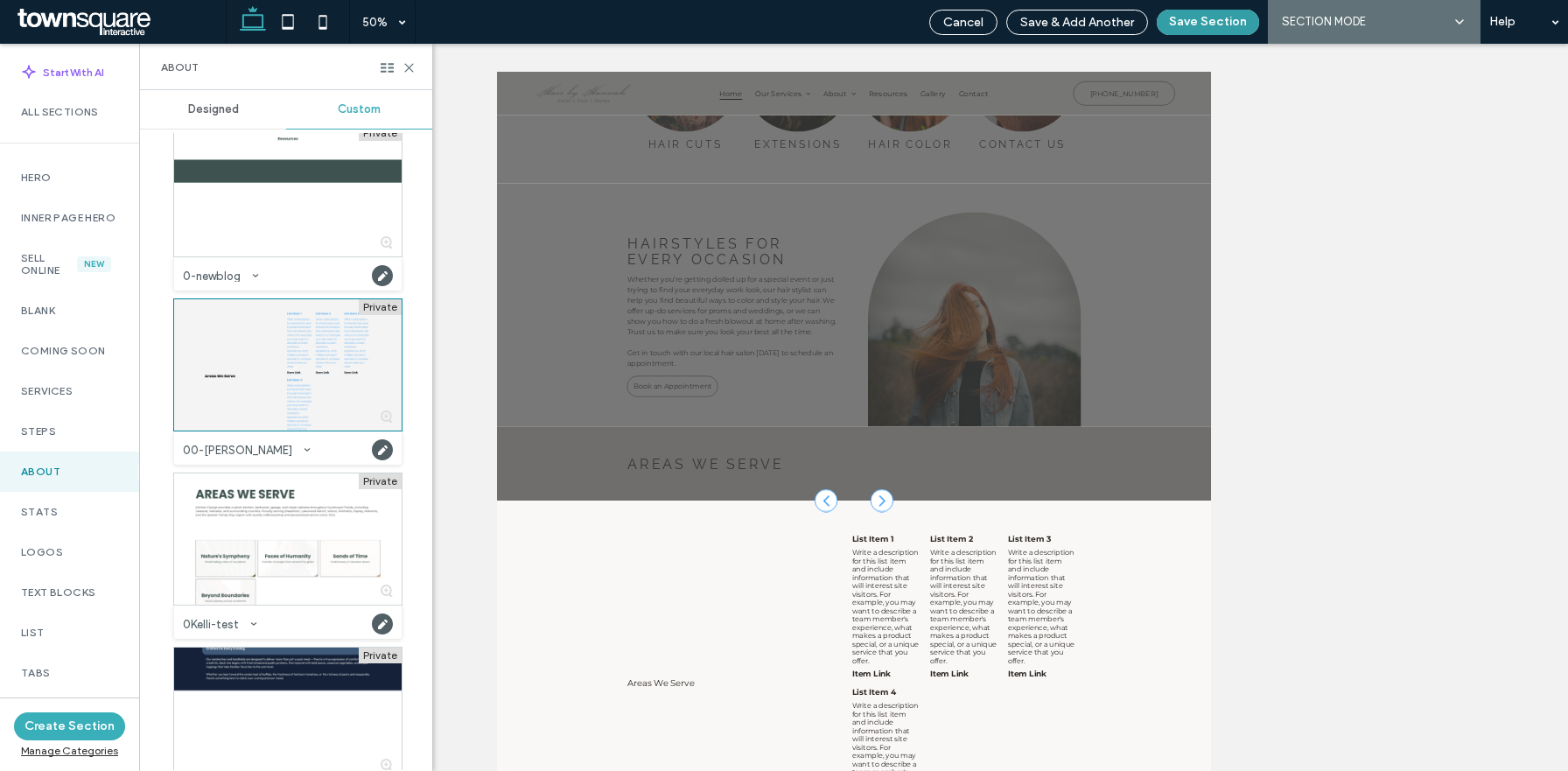
click at [1197, 13] on button "Save Section" at bounding box center [1207, 22] width 102 height 25
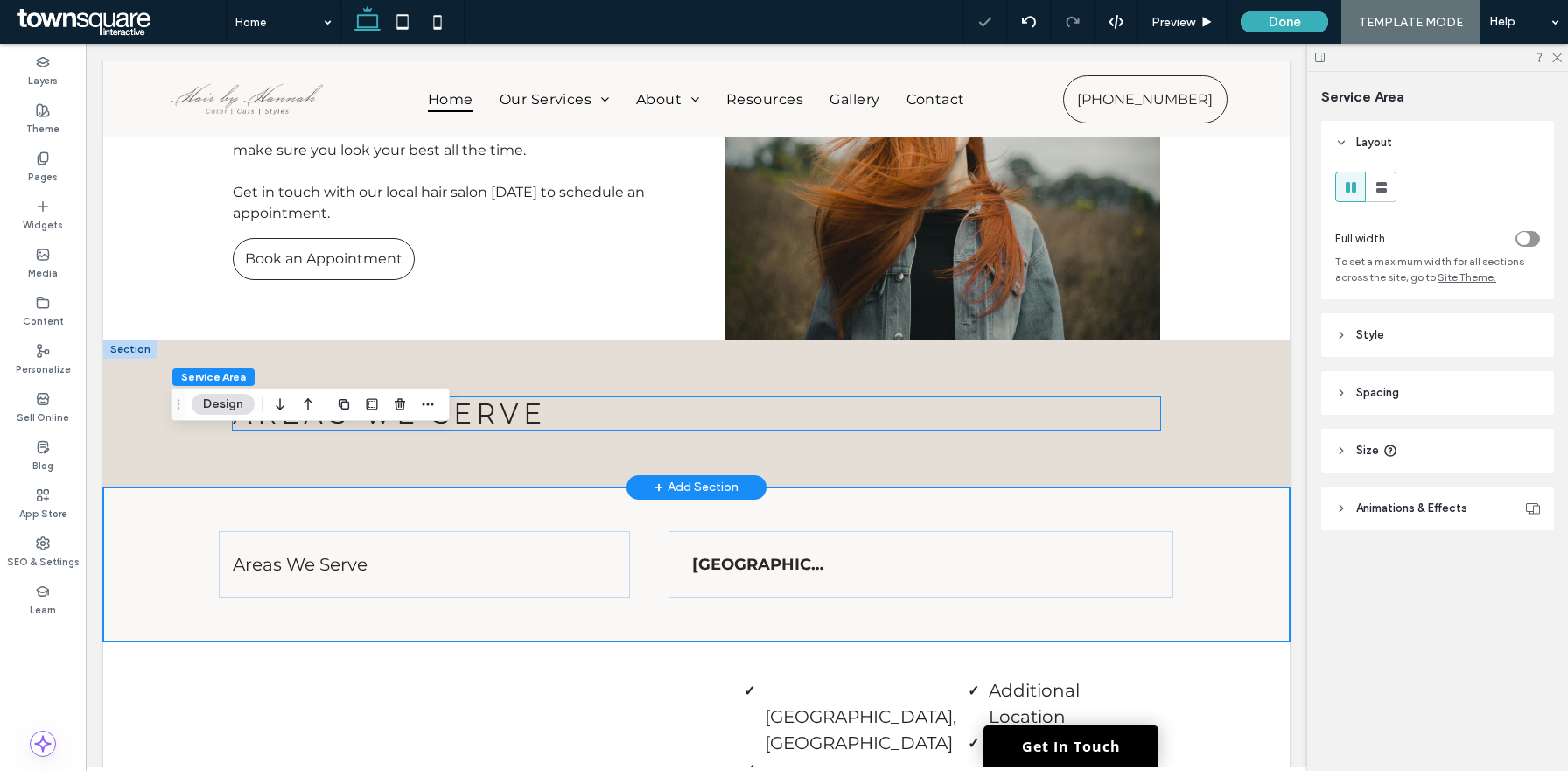
scroll to position [3356, 0]
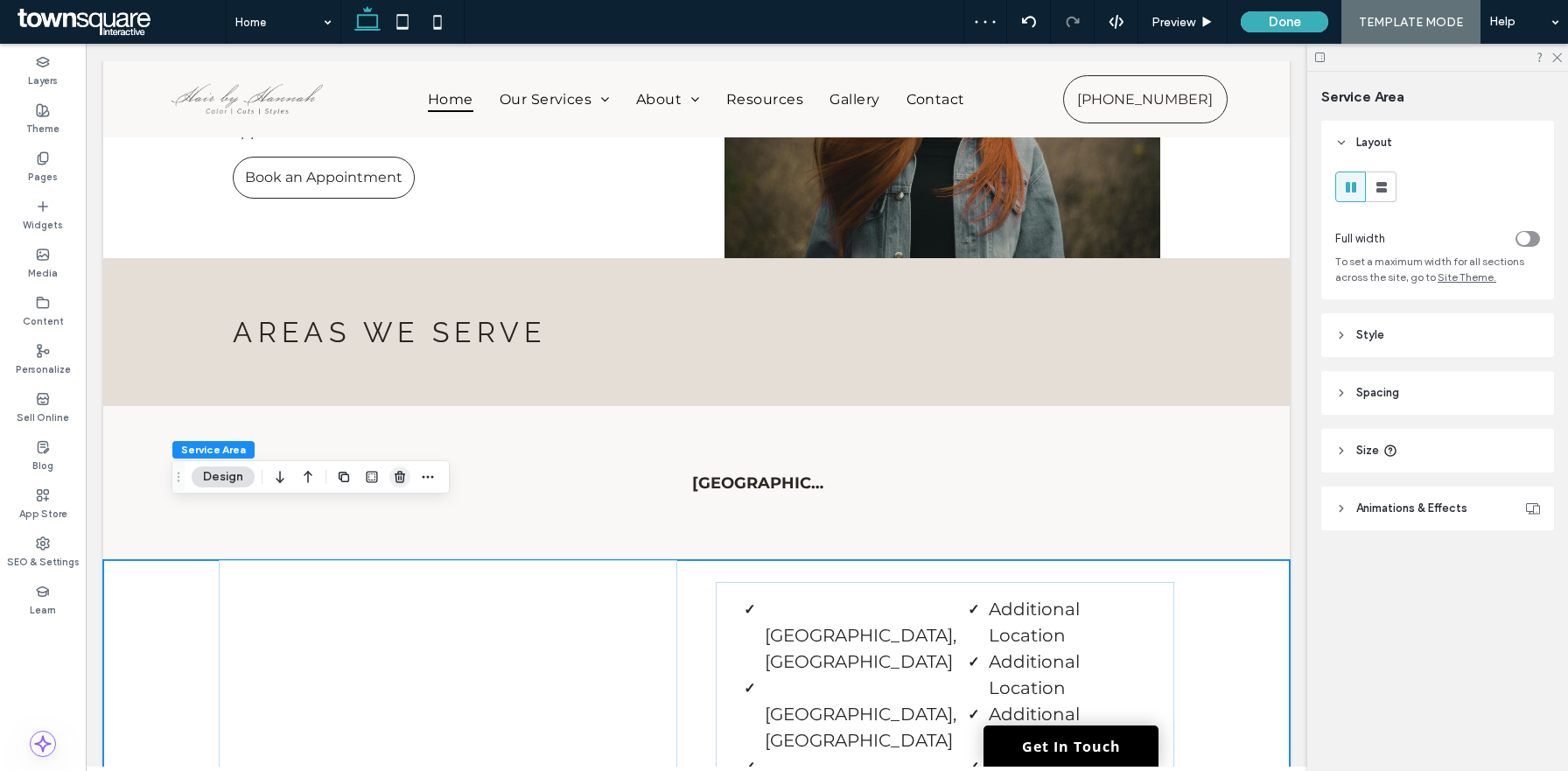
click at [398, 478] on use "button" at bounding box center [400, 476] width 11 height 12
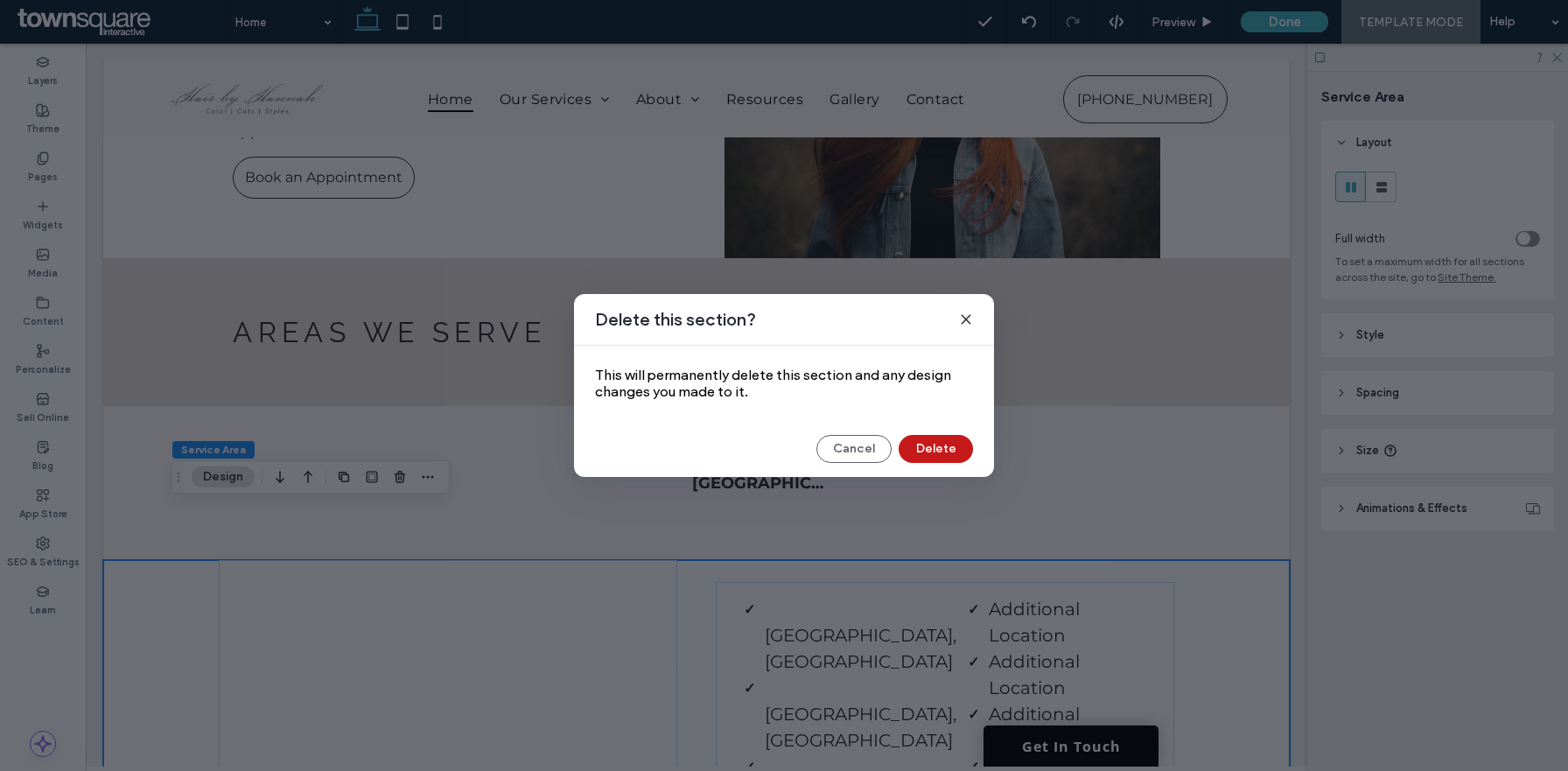
click at [916, 459] on button "Delete" at bounding box center [936, 448] width 74 height 28
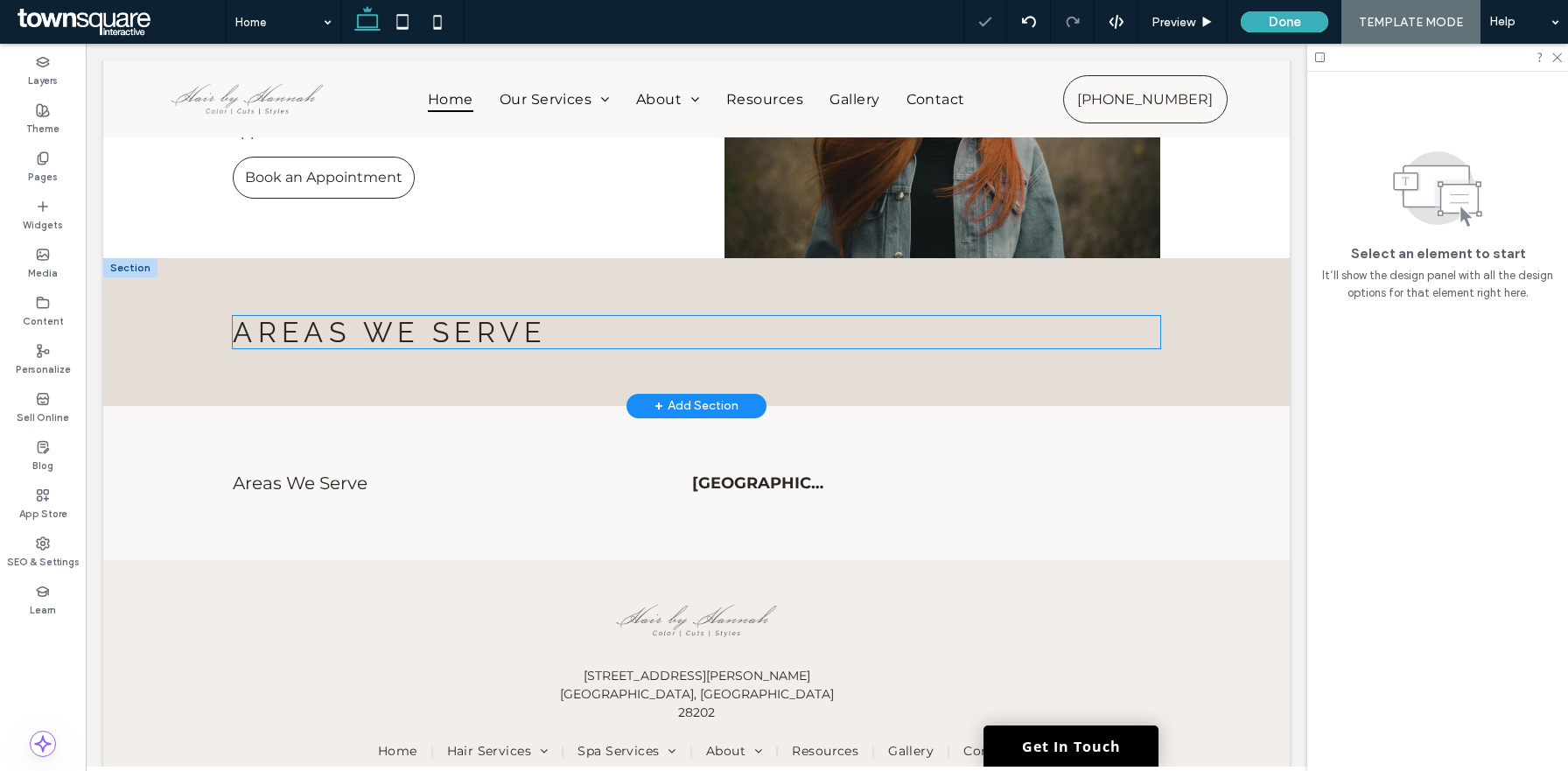
click at [465, 316] on span "Areas We Serve" at bounding box center [389, 332] width 314 height 32
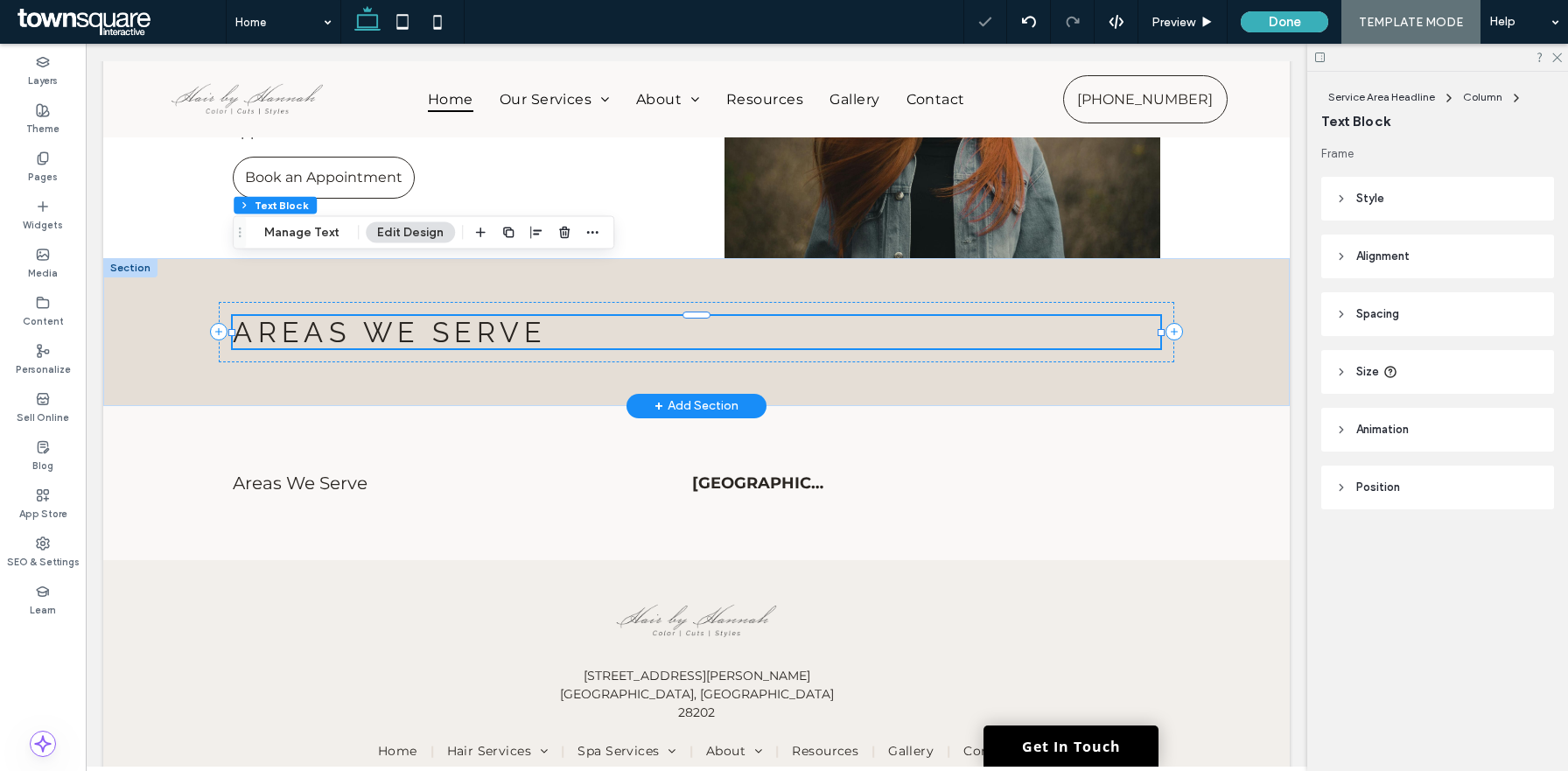
click at [465, 316] on div "Areas We Serve" at bounding box center [696, 332] width 928 height 32
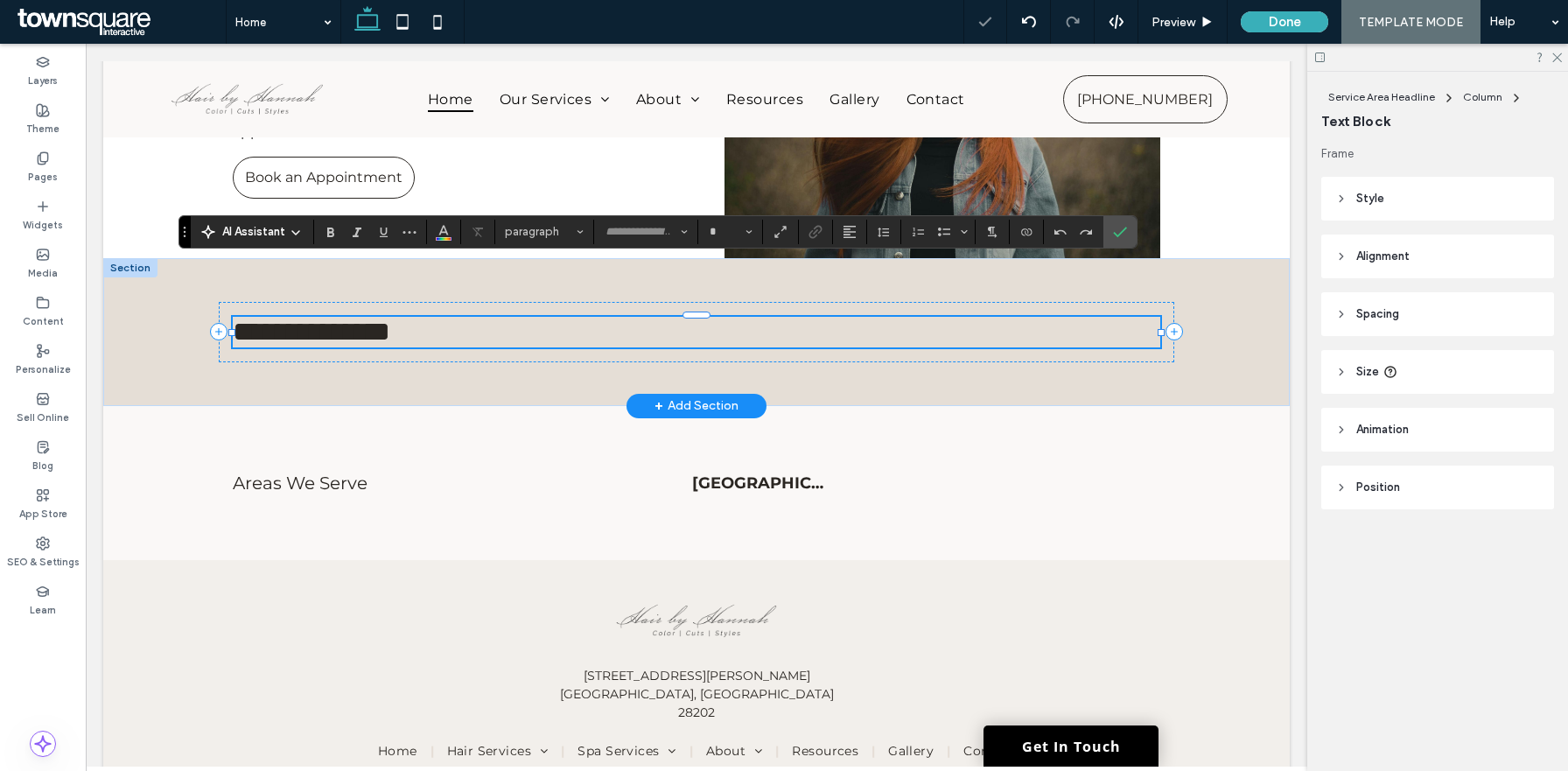
type input "*******"
type input "**"
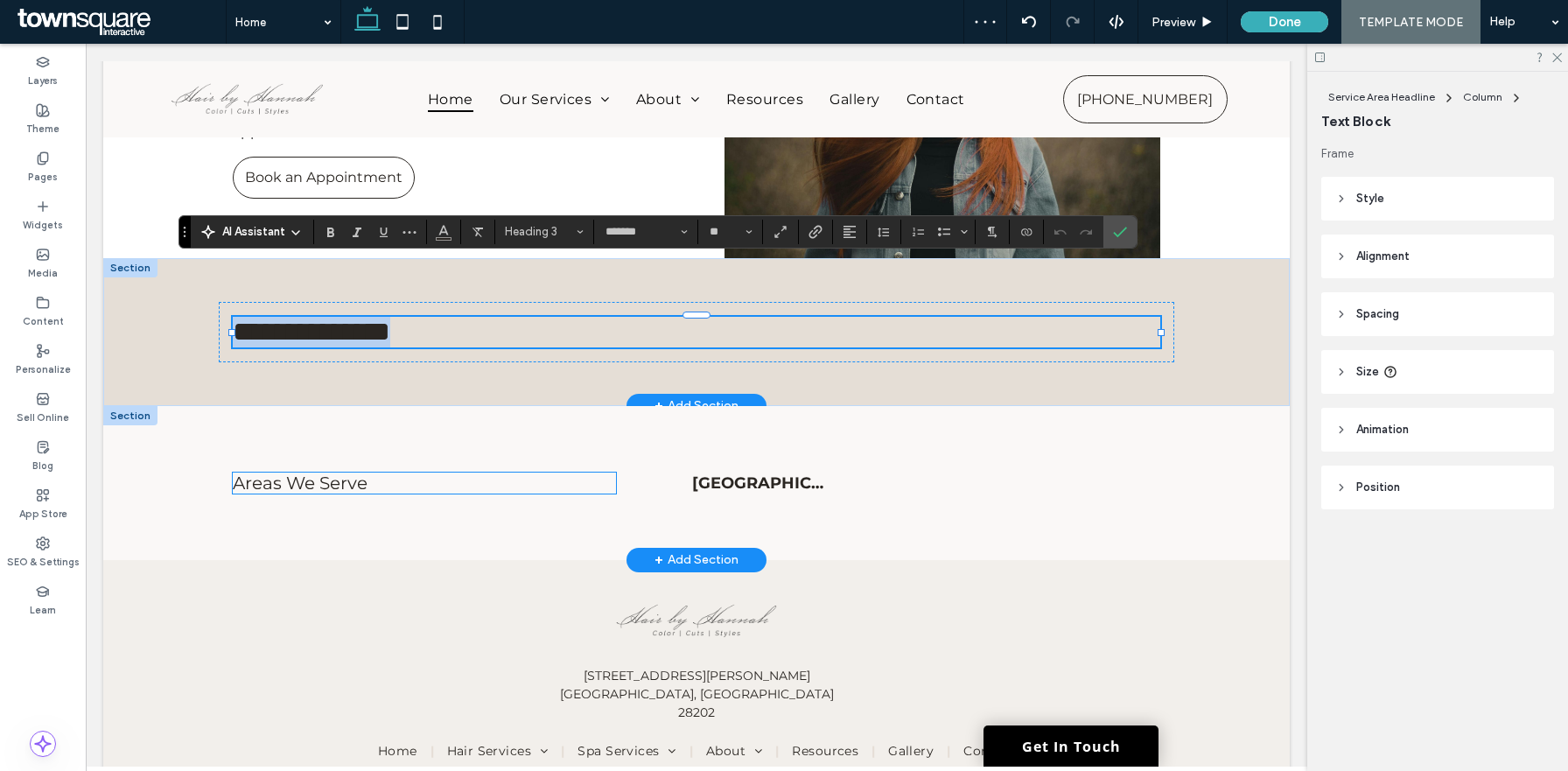
click at [311, 473] on span "Areas We Serve" at bounding box center [300, 483] width 135 height 21
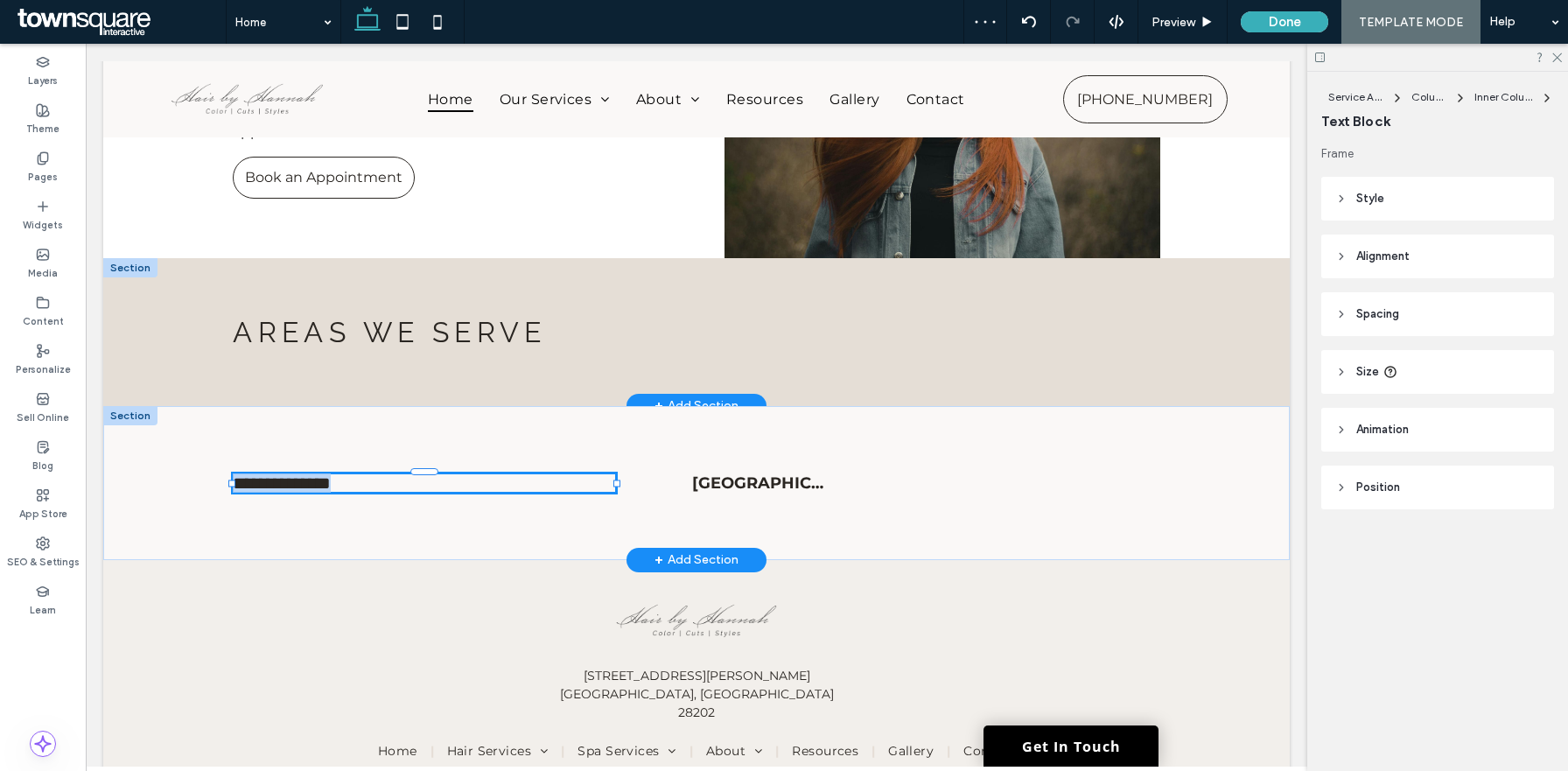
type input "**********"
type input "**"
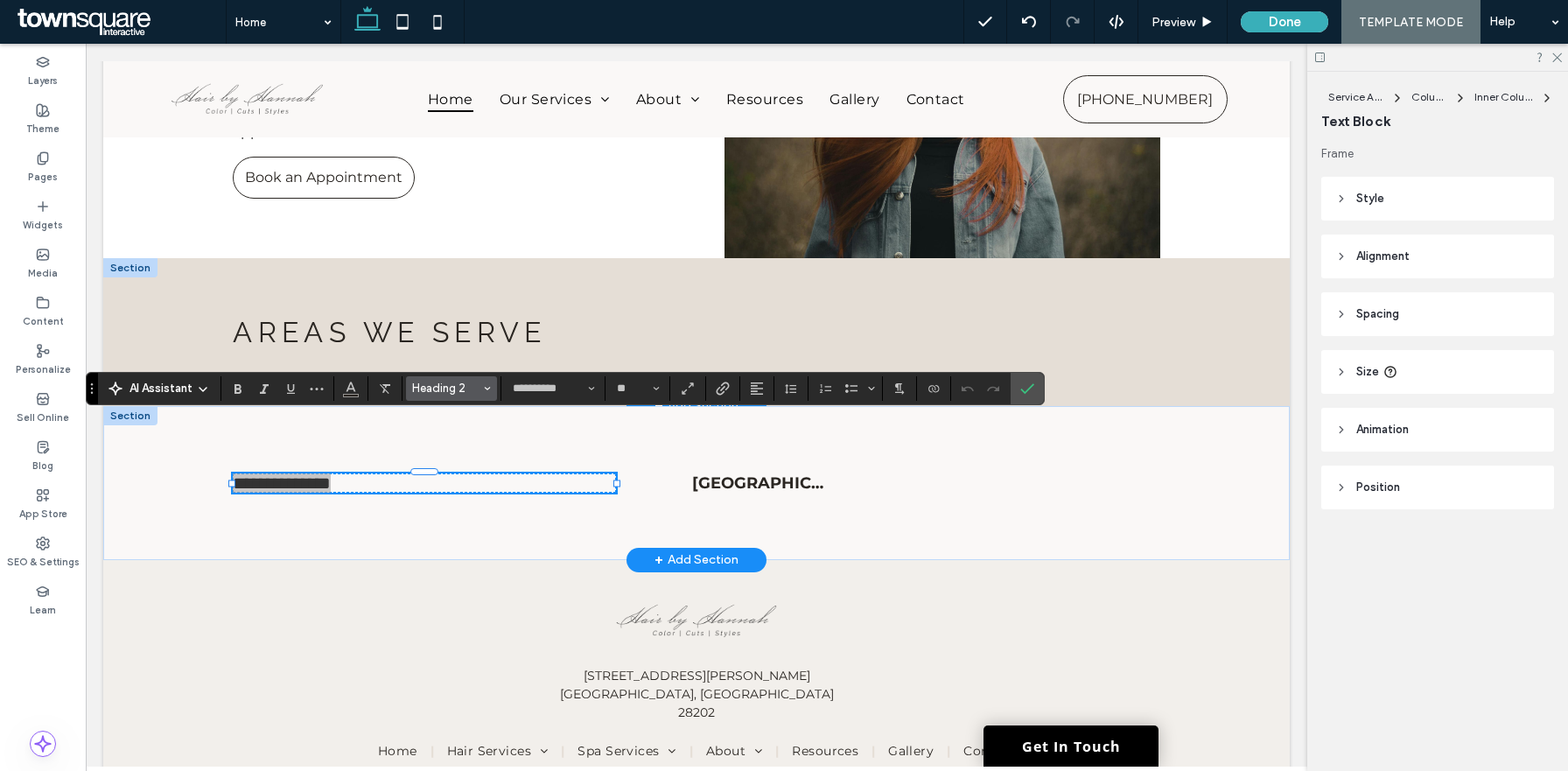
click at [458, 393] on span "Heading 2" at bounding box center [446, 387] width 68 height 13
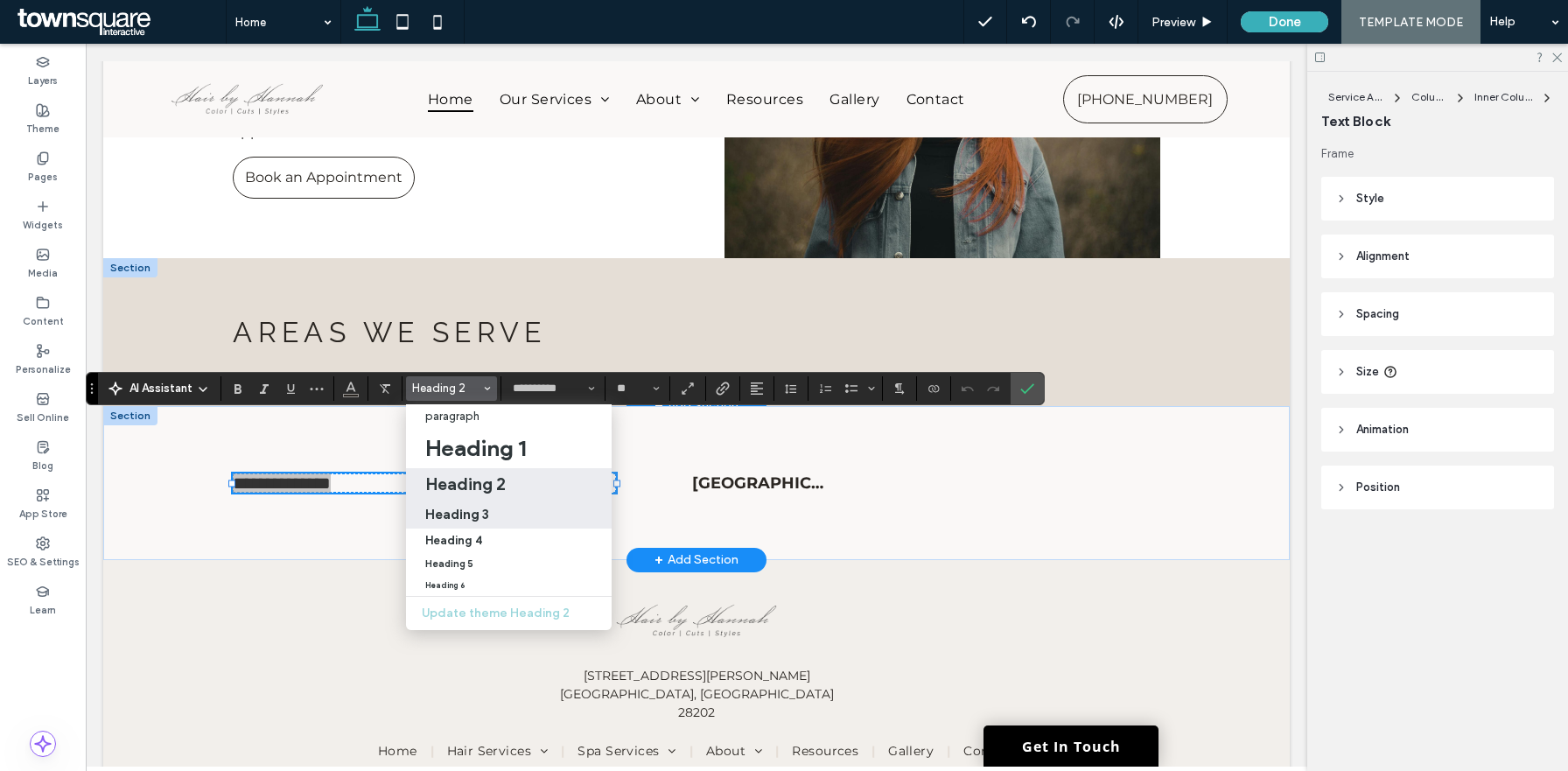
click at [455, 519] on h3 "Heading 3" at bounding box center [457, 513] width 64 height 17
type input "*******"
type input "**"
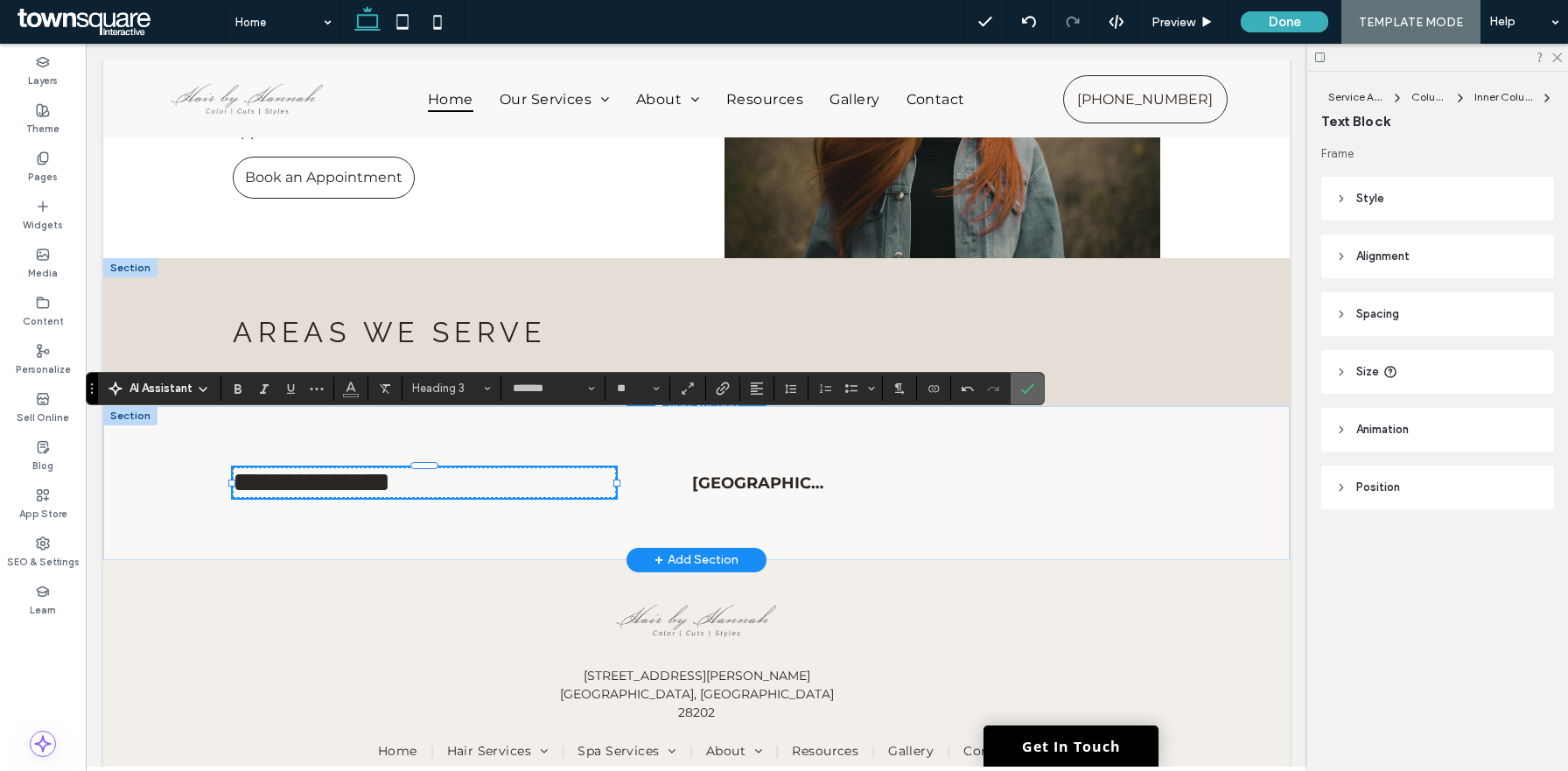
click at [1021, 388] on use "Confirm" at bounding box center [1028, 388] width 14 height 11
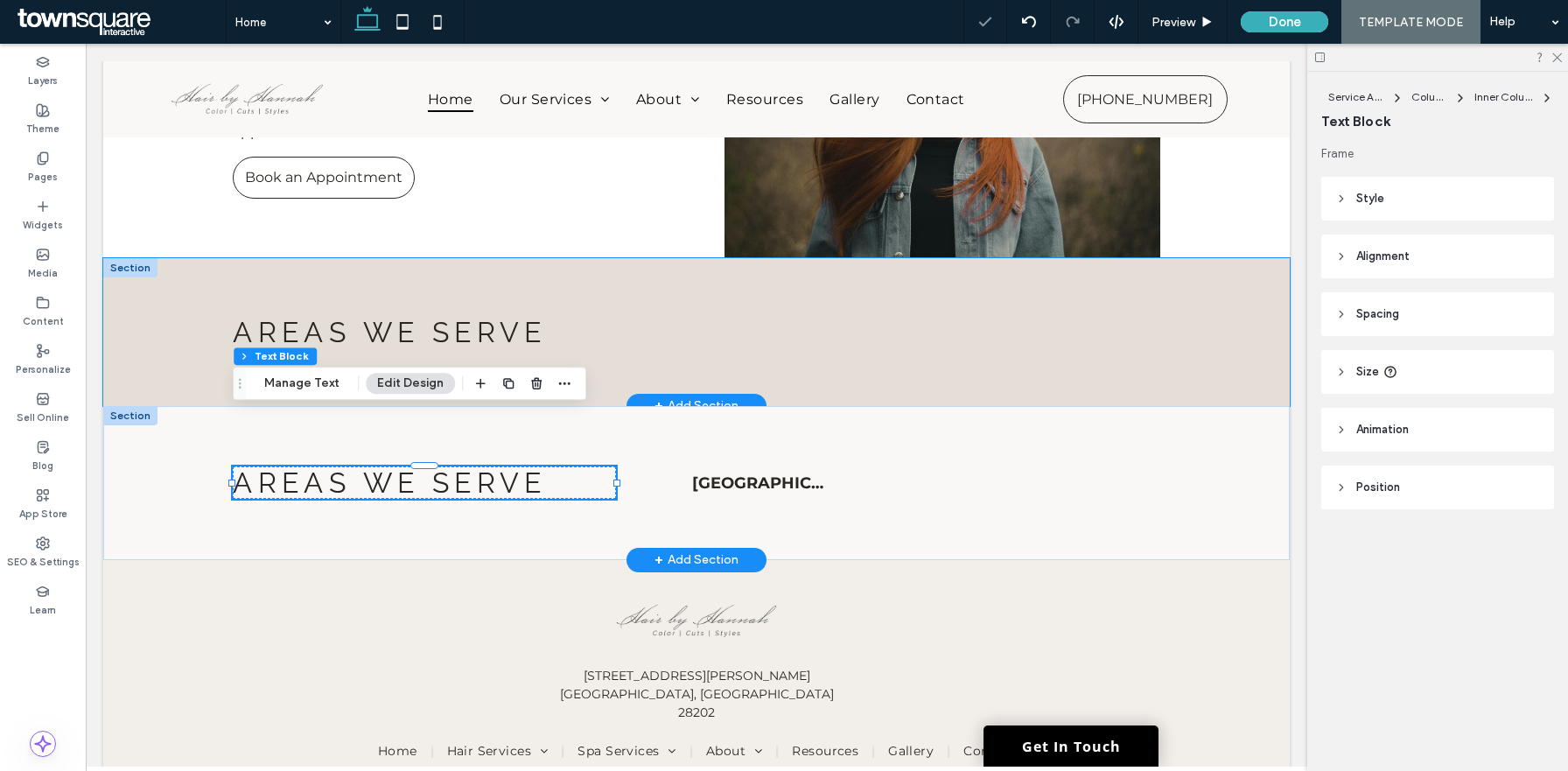
click at [1229, 258] on div "Areas We Serve" at bounding box center [696, 332] width 1187 height 148
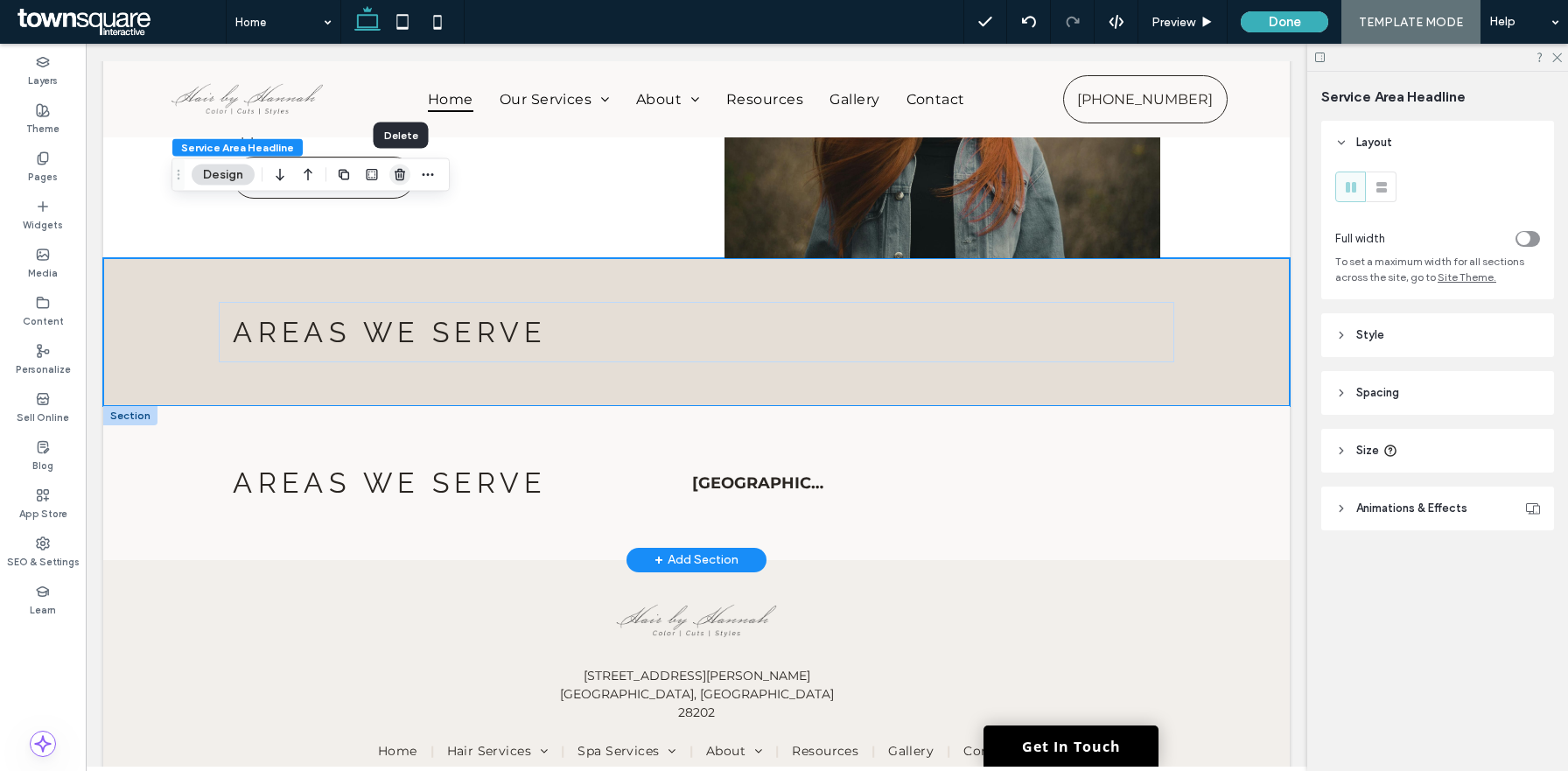
click at [397, 177] on use "button" at bounding box center [400, 175] width 11 height 12
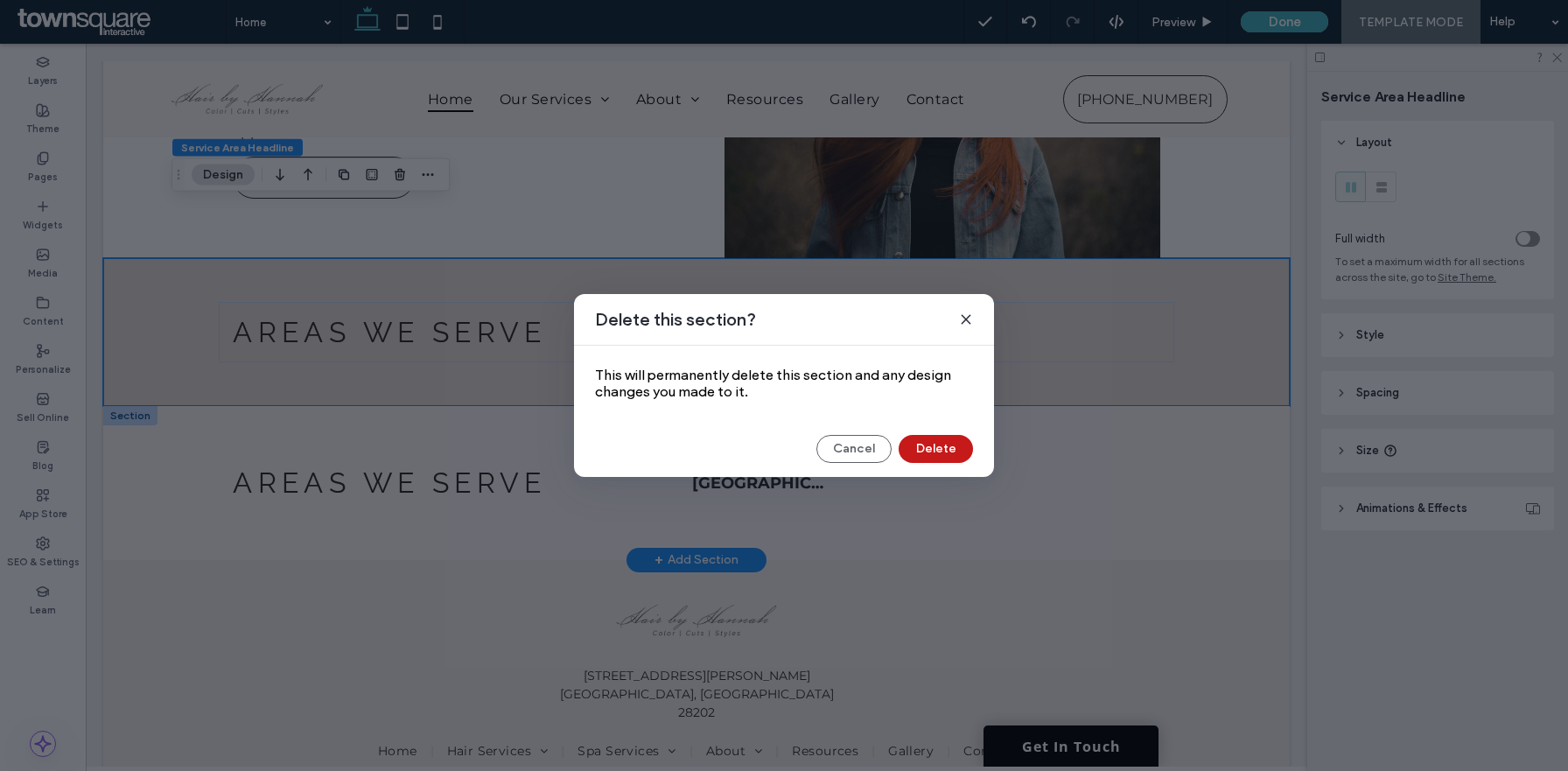
click at [927, 451] on button "Delete" at bounding box center [936, 448] width 74 height 28
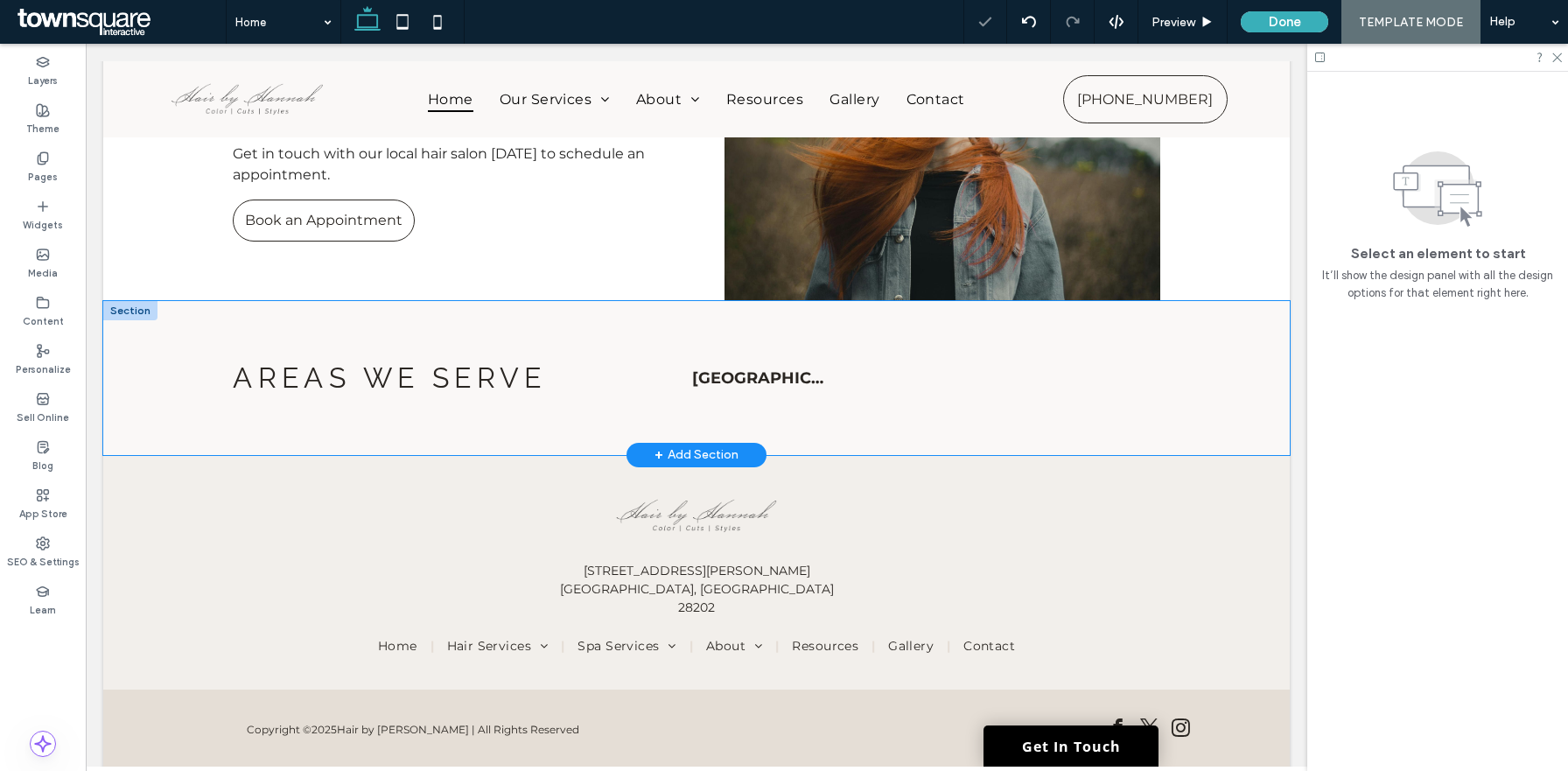
click at [1214, 313] on div "Areas We Serve List of Services Norco, GA" at bounding box center [696, 378] width 1051 height 154
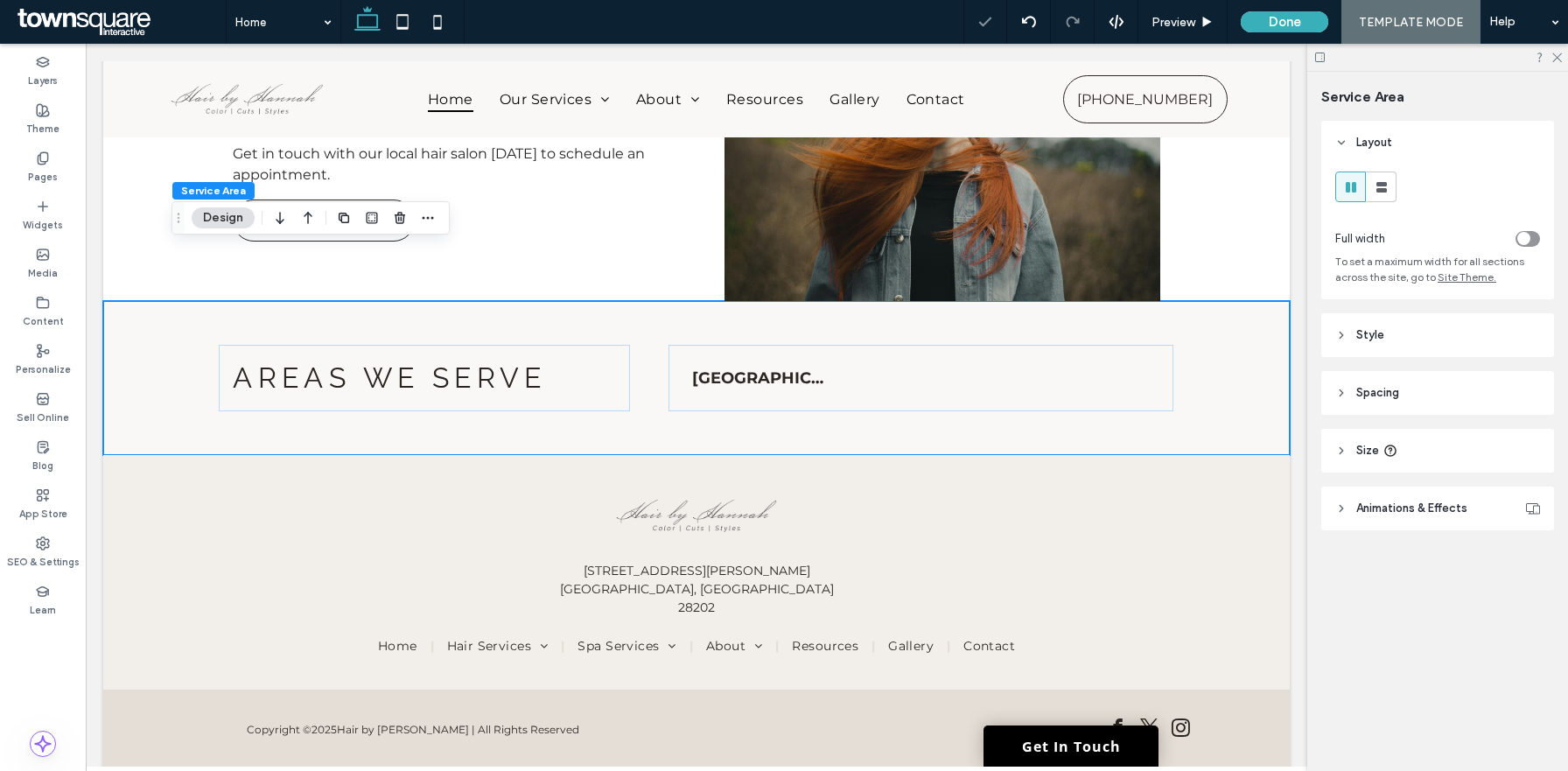
click at [1387, 345] on header "Style" at bounding box center [1438, 334] width 232 height 44
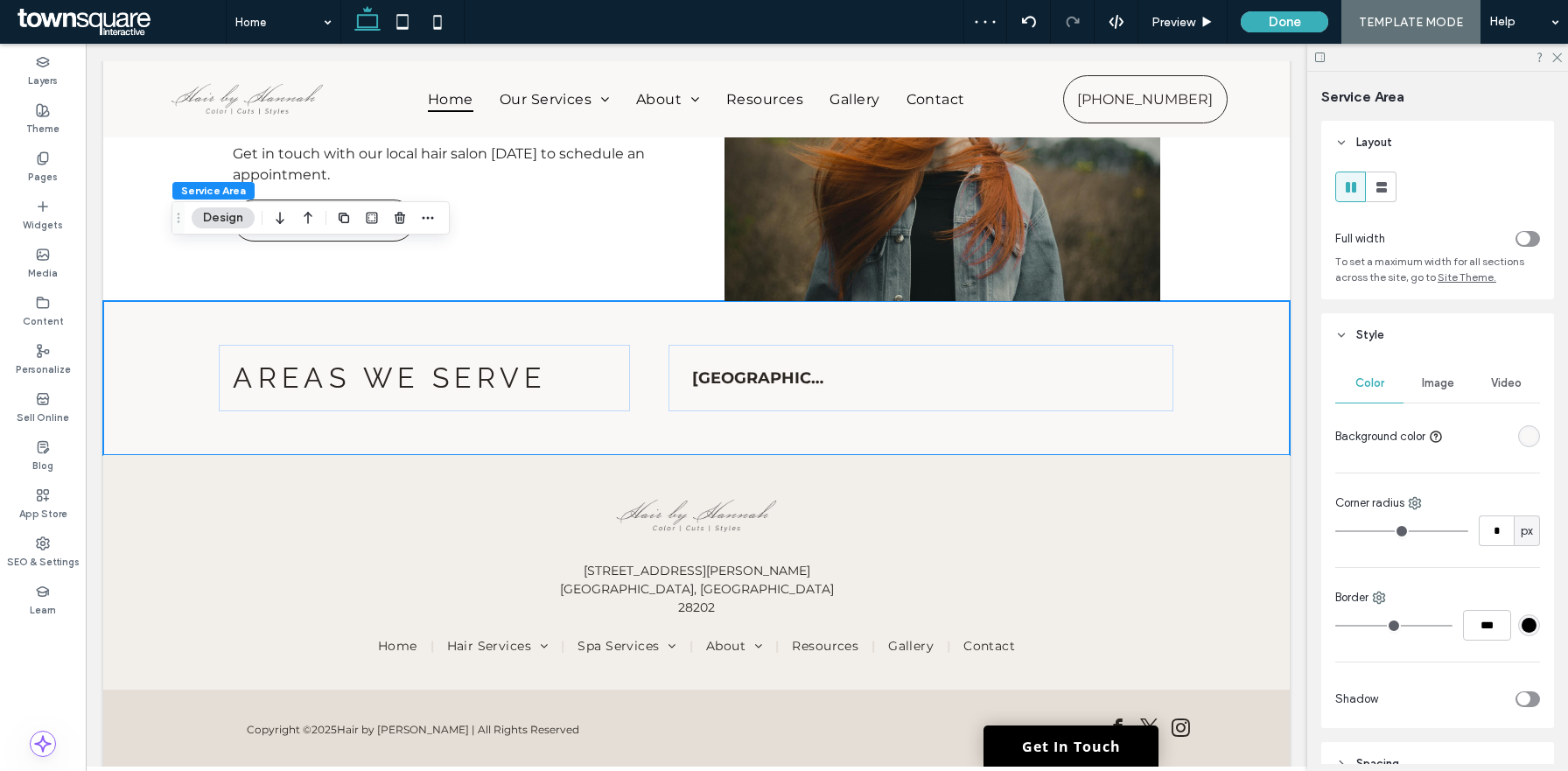
click at [1532, 428] on div "rgba(250, 248, 247, 1)" at bounding box center [1529, 436] width 21 height 21
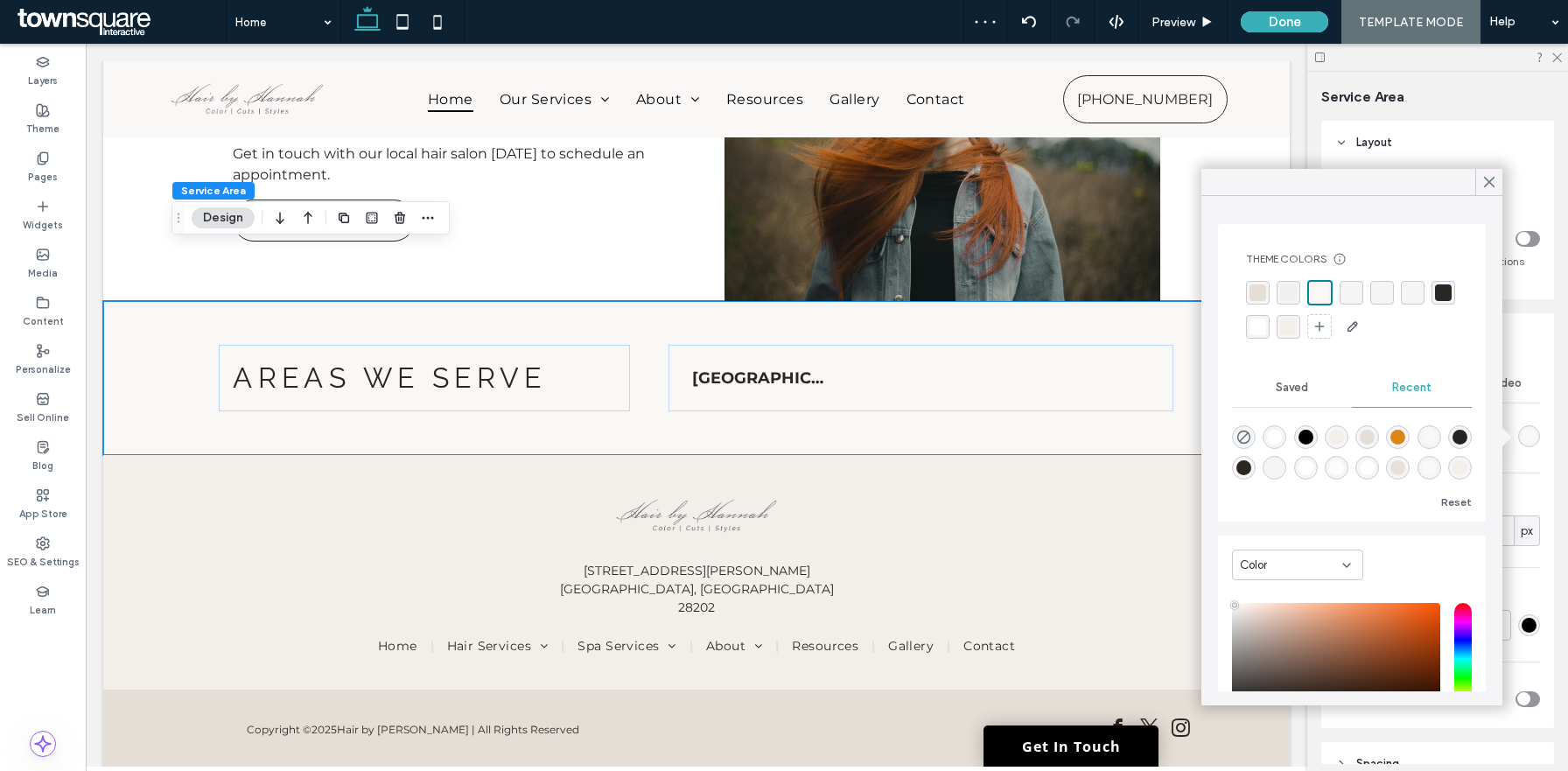
click at [1261, 295] on div "rgba(229, 222, 214, 1)" at bounding box center [1258, 292] width 17 height 17
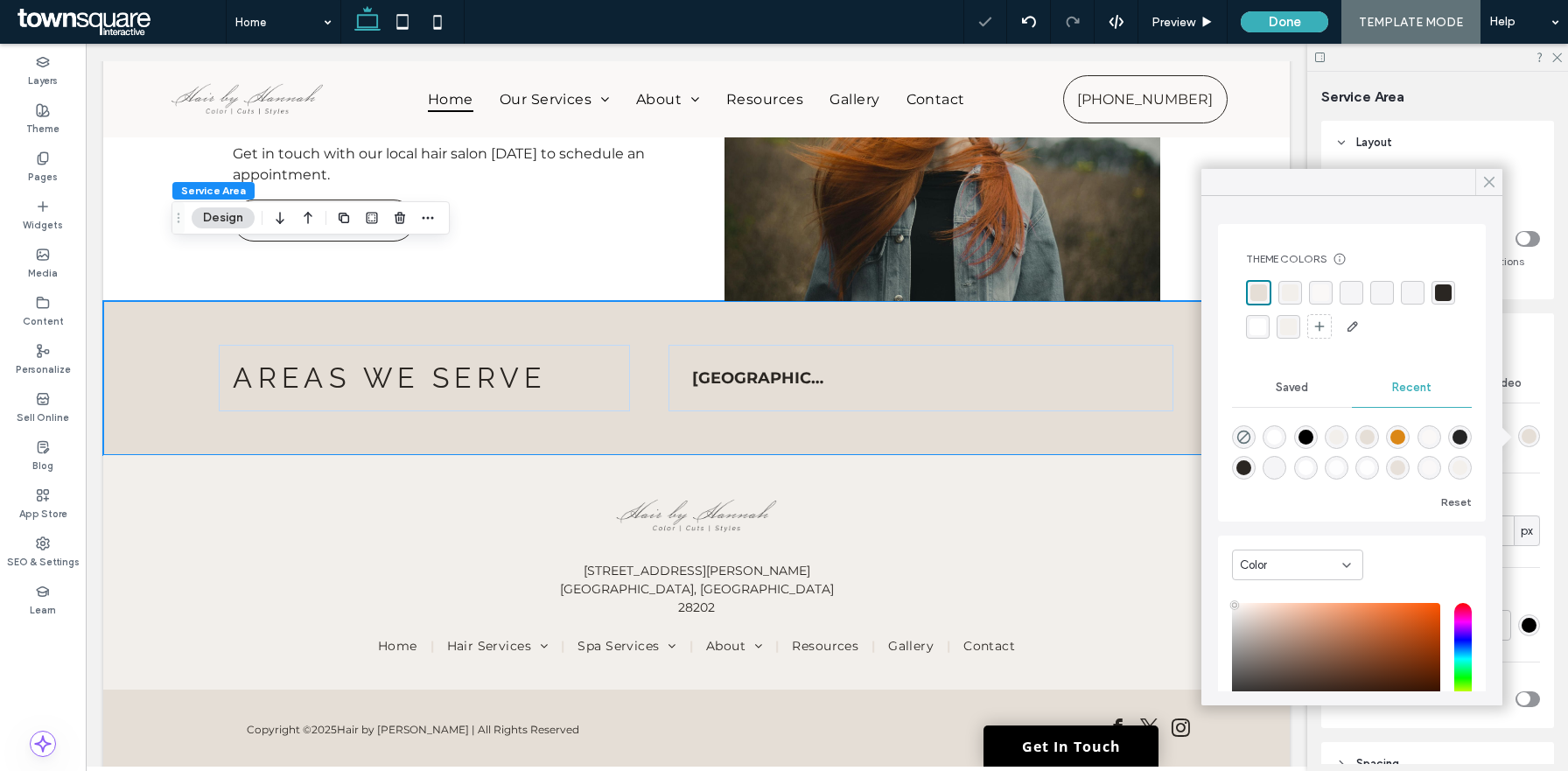
click at [1493, 179] on use at bounding box center [1489, 183] width 9 height 10
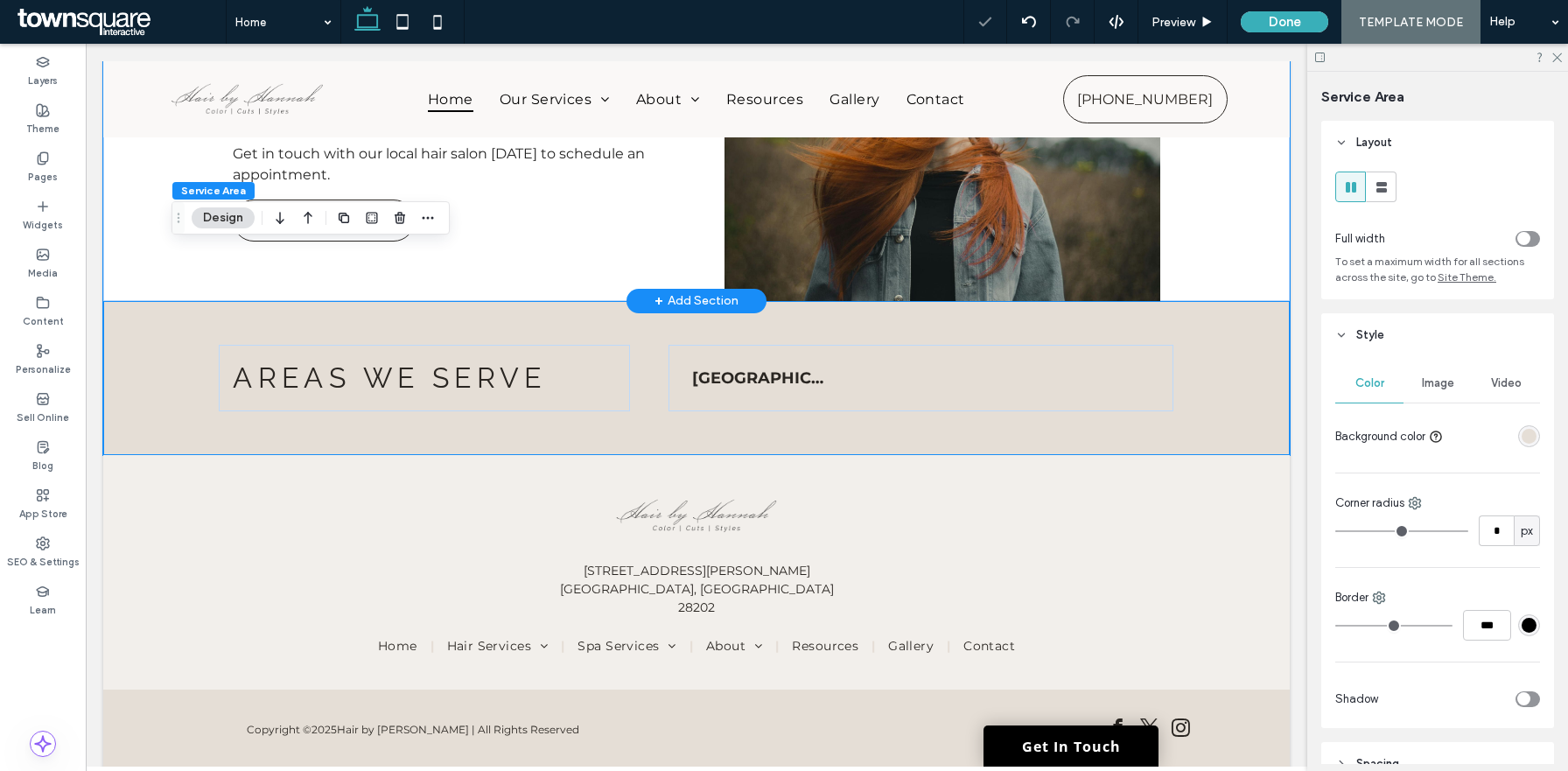
click at [1252, 179] on div "Hairstyles for every occasion Whether you’re getting dolled up for a special ev…" at bounding box center [696, 57] width 1187 height 486
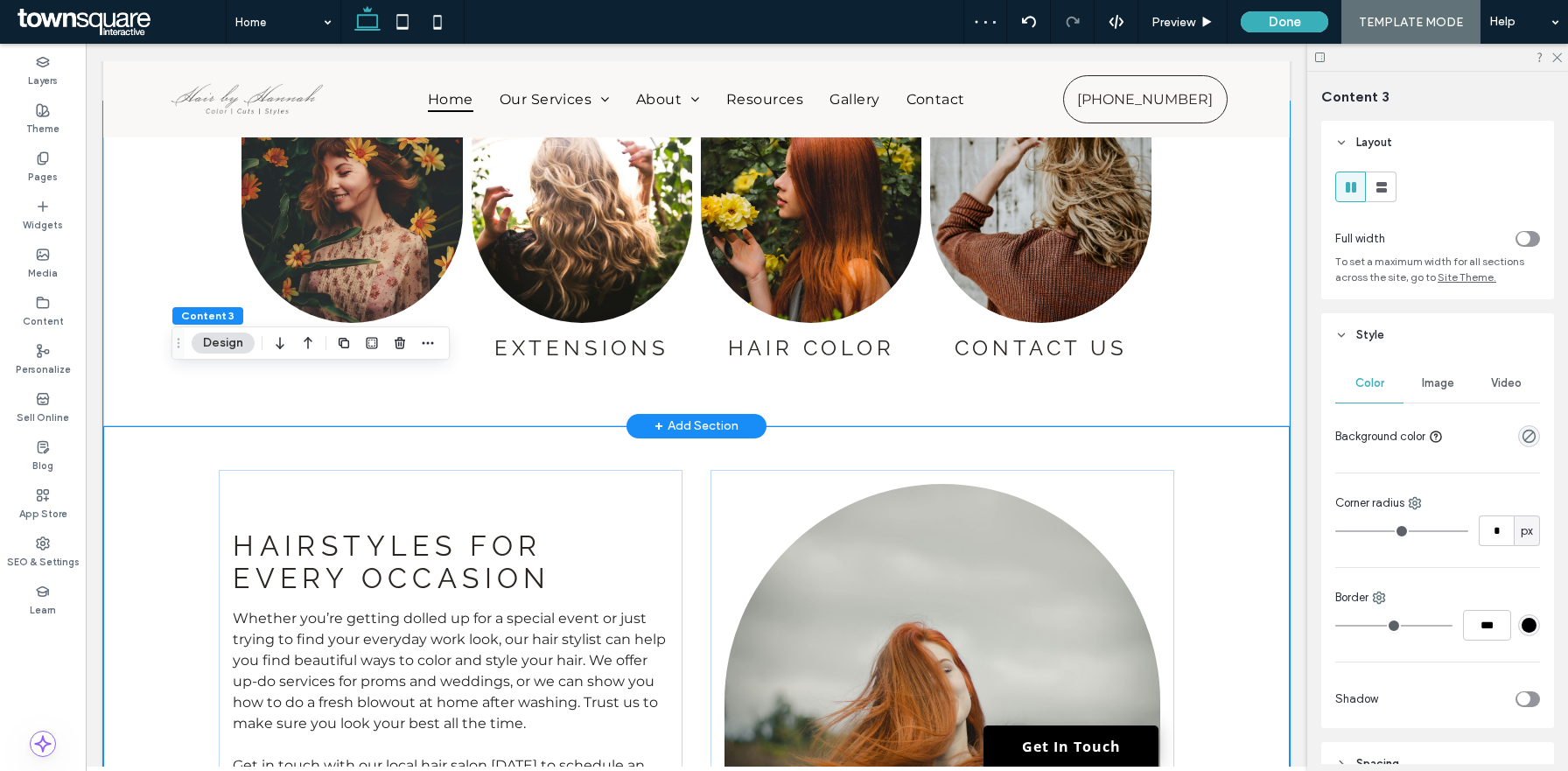
click at [1252, 215] on div "Hair Cuts Button Extensions Button Hair Color Button Contact Us Button" at bounding box center [696, 263] width 1187 height 324
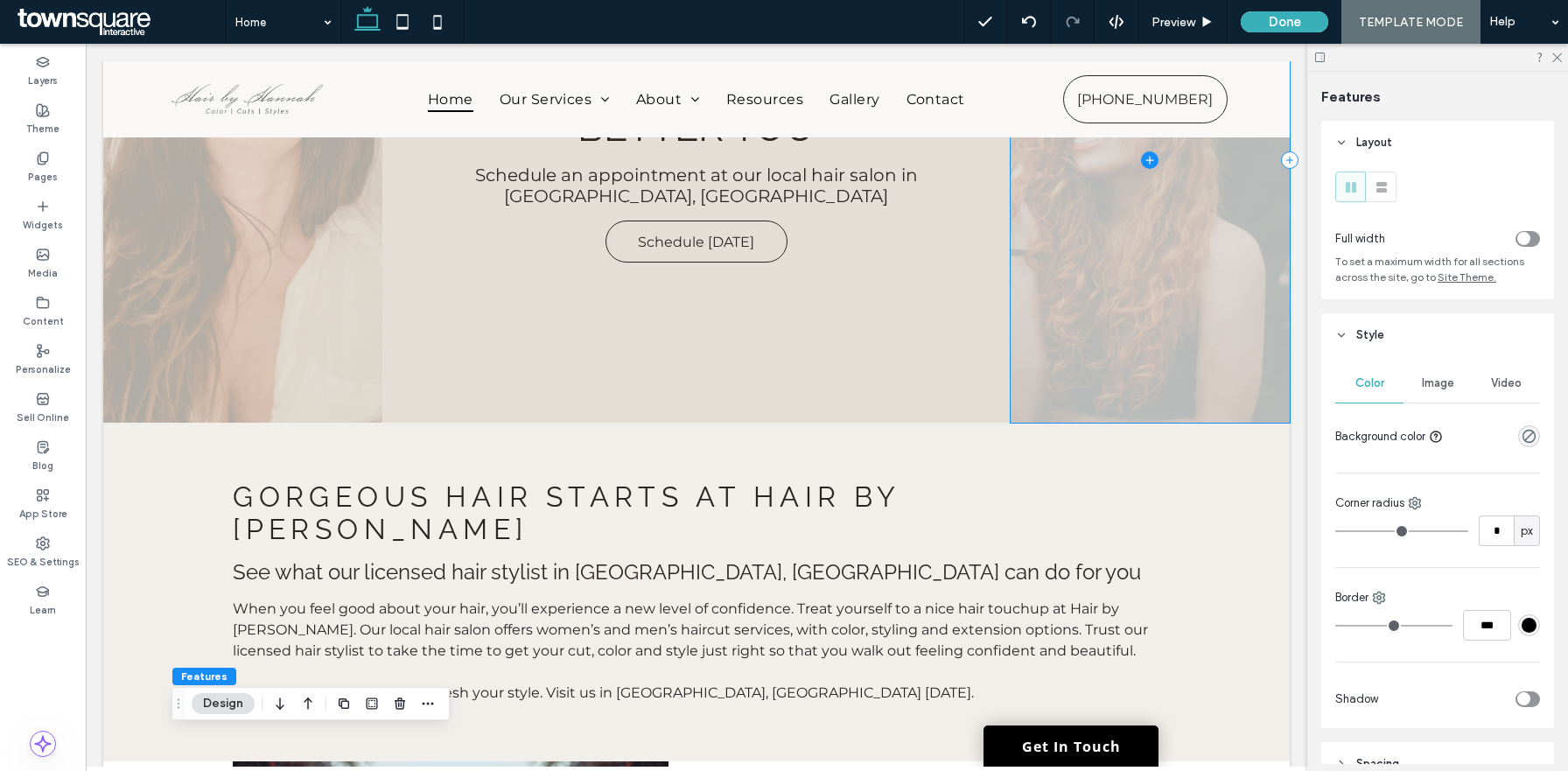
scroll to position [0, 0]
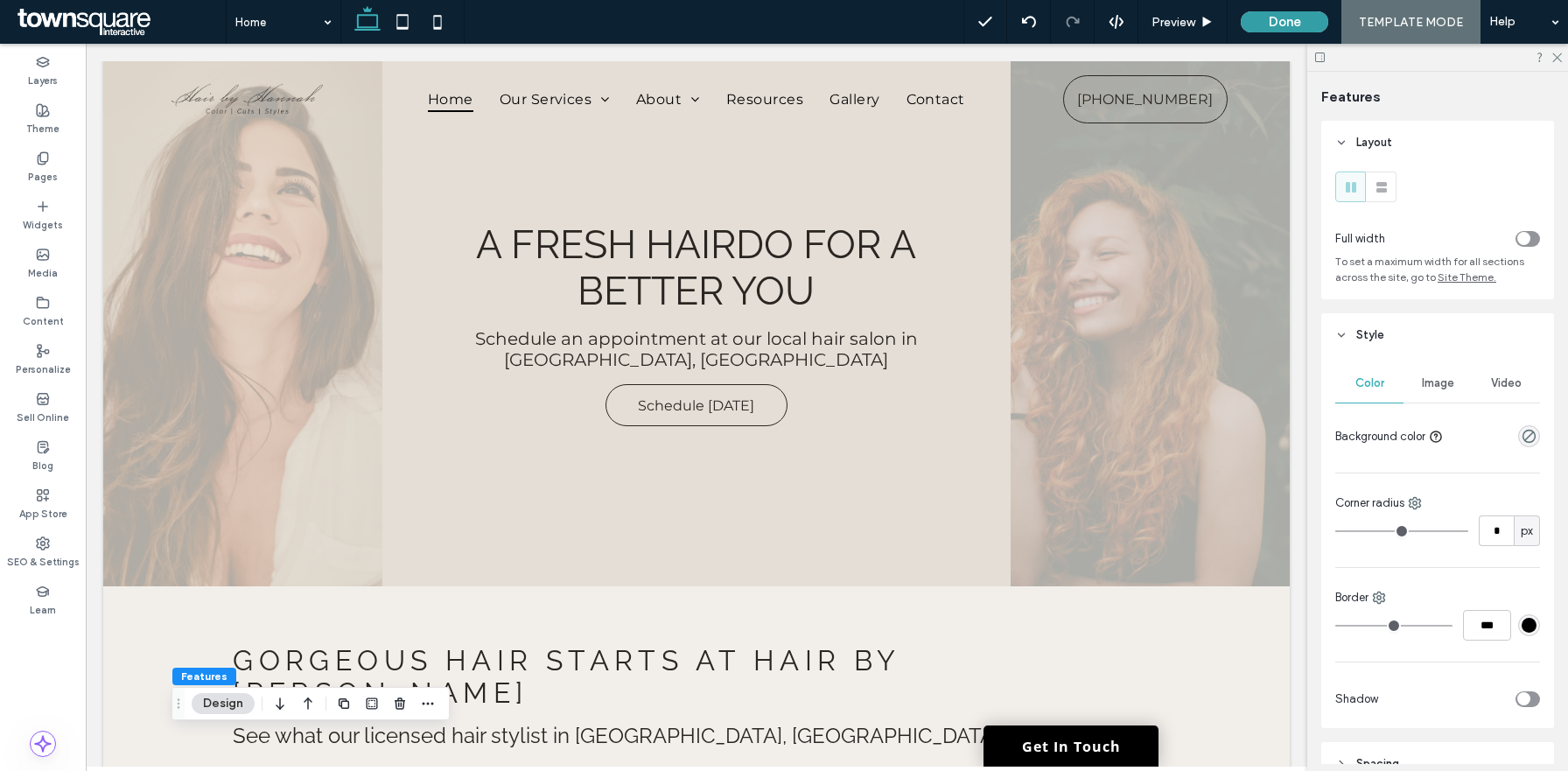
click at [1268, 18] on button "Done" at bounding box center [1285, 22] width 88 height 21
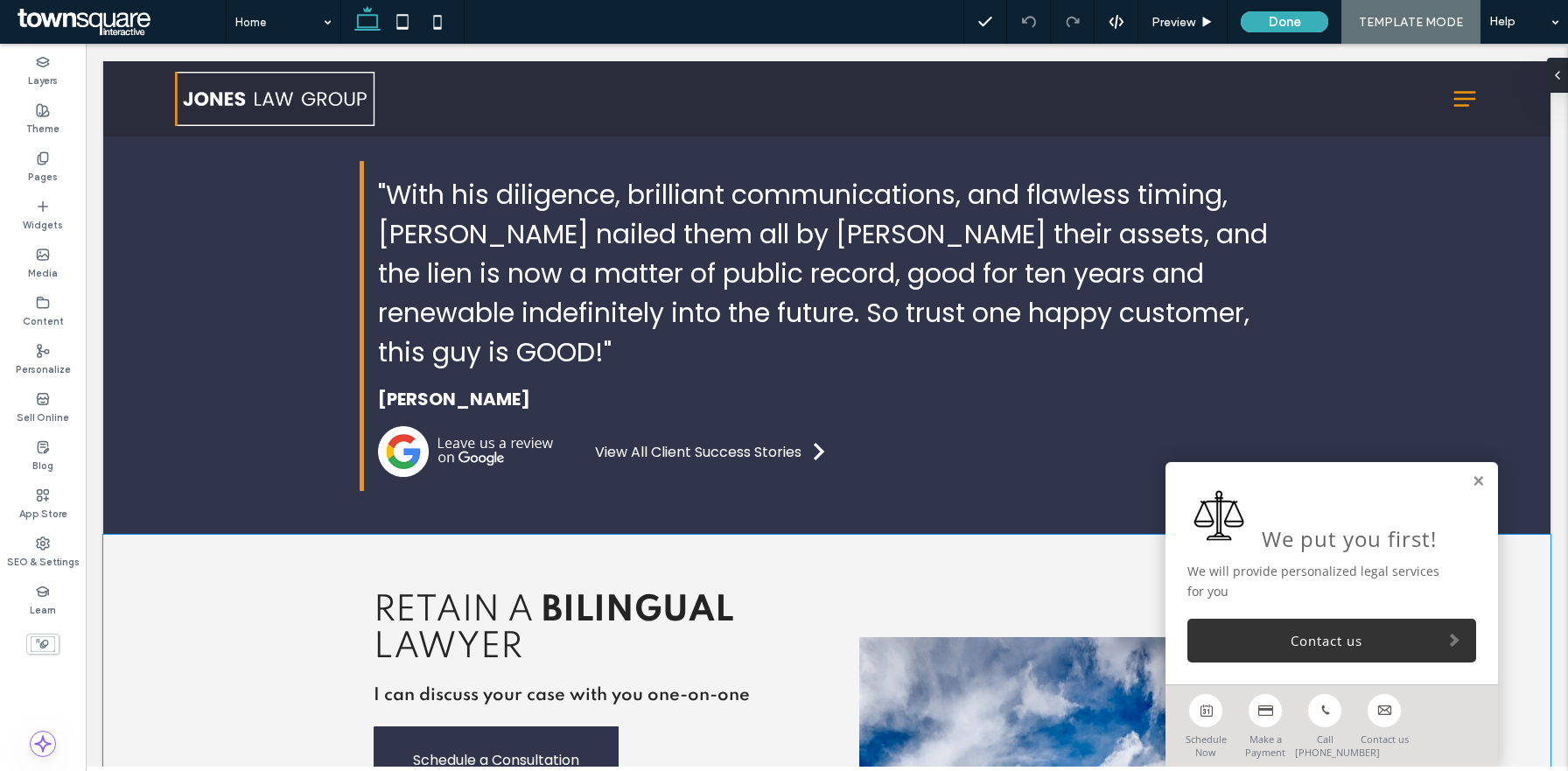
scroll to position [1173, 0]
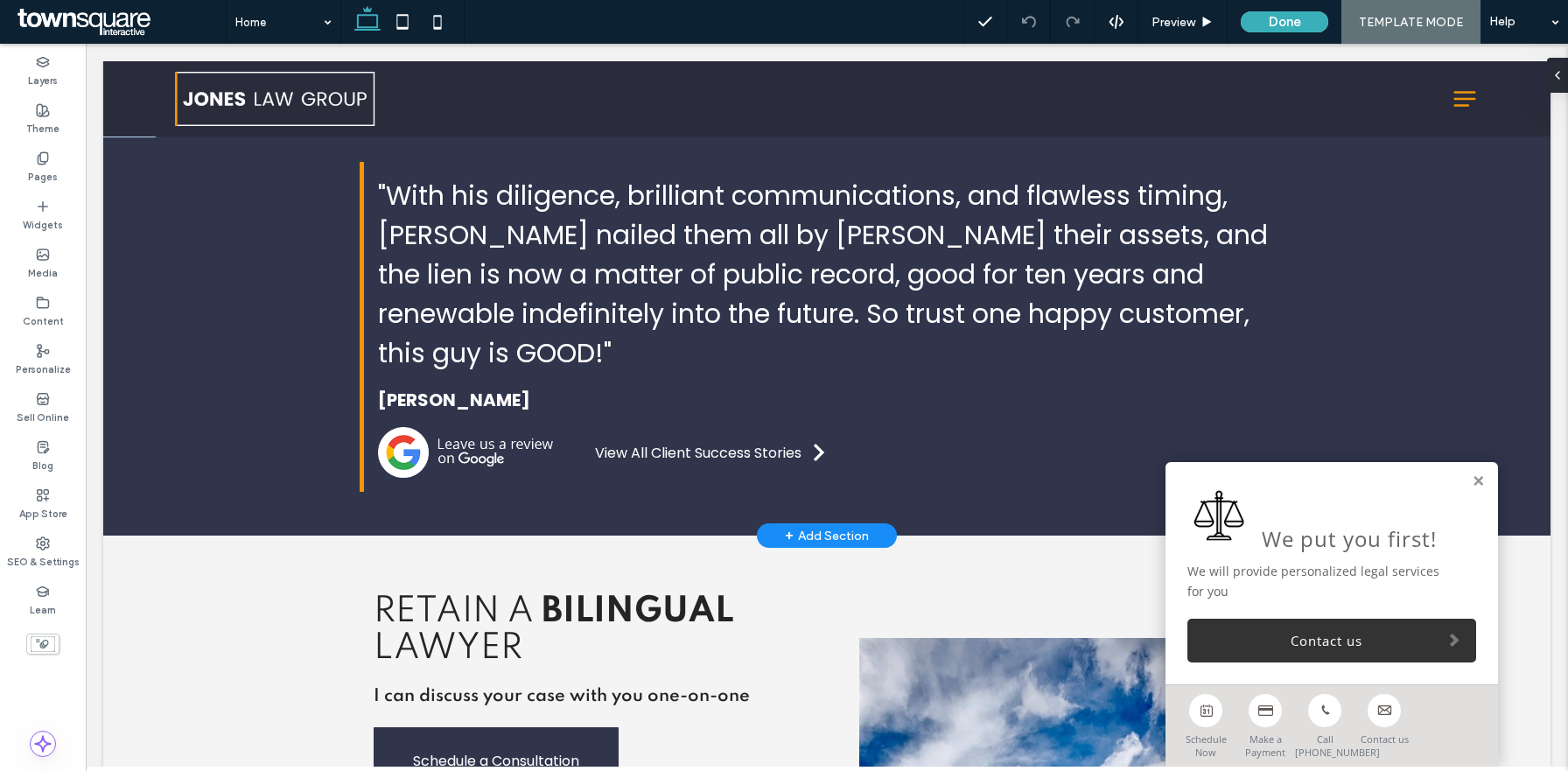
click at [1476, 477] on link at bounding box center [1478, 481] width 13 height 15
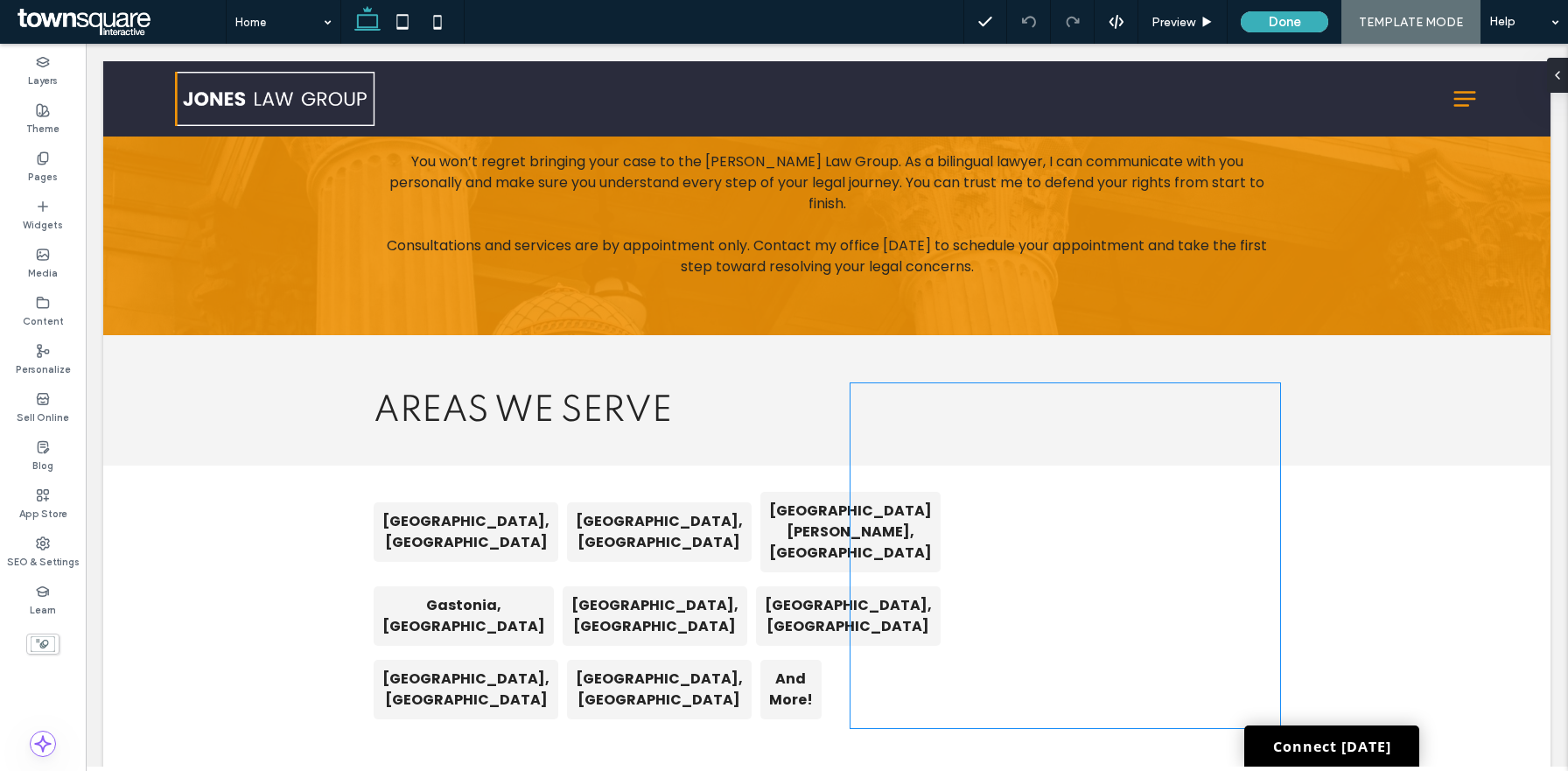
scroll to position [2508, 0]
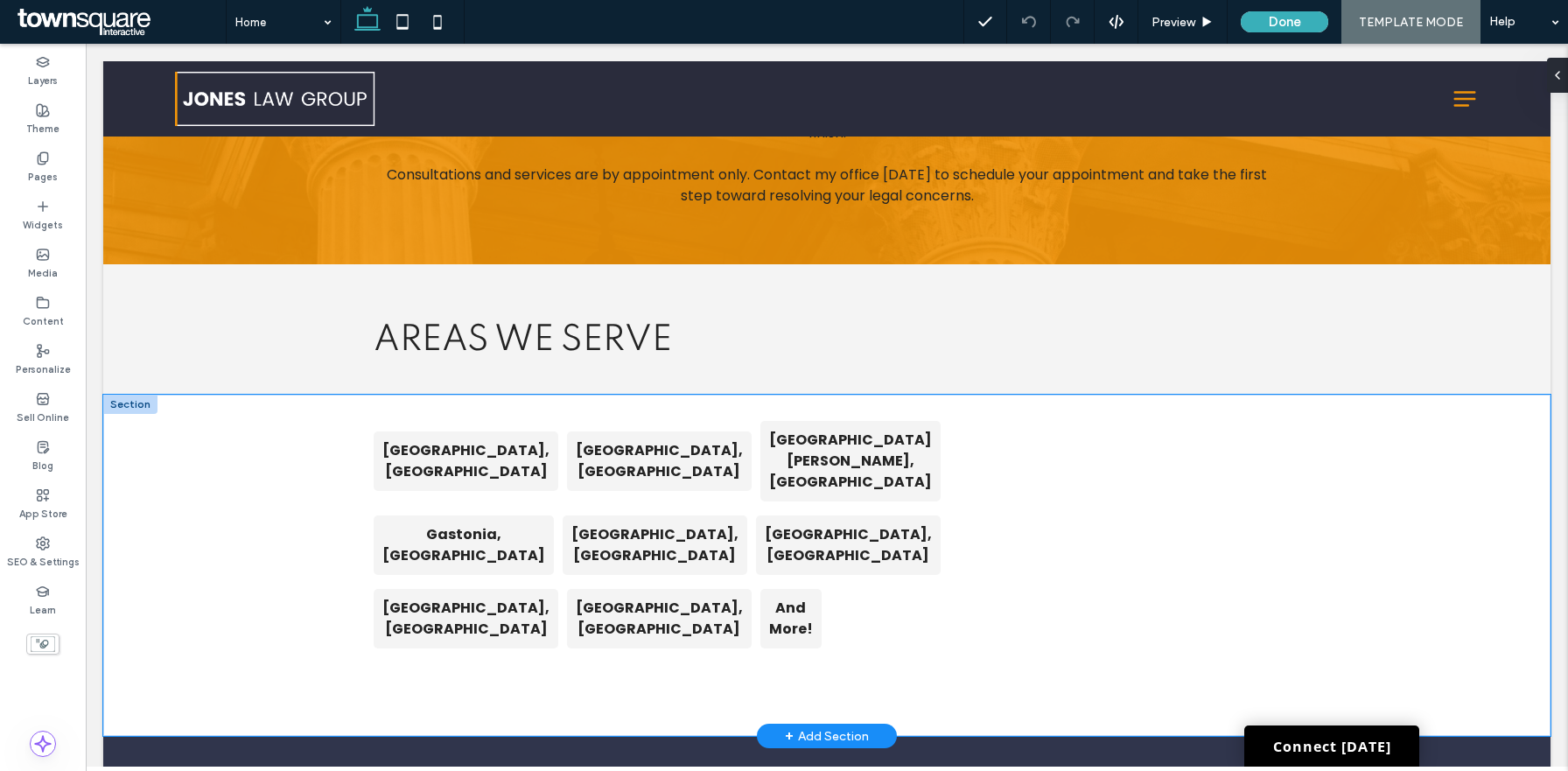
click at [239, 467] on div "[GEOGRAPHIC_DATA], [GEOGRAPHIC_DATA] [GEOGRAPHIC_DATA], [GEOGRAPHIC_DATA] [GEOG…" at bounding box center [827, 565] width 1447 height 341
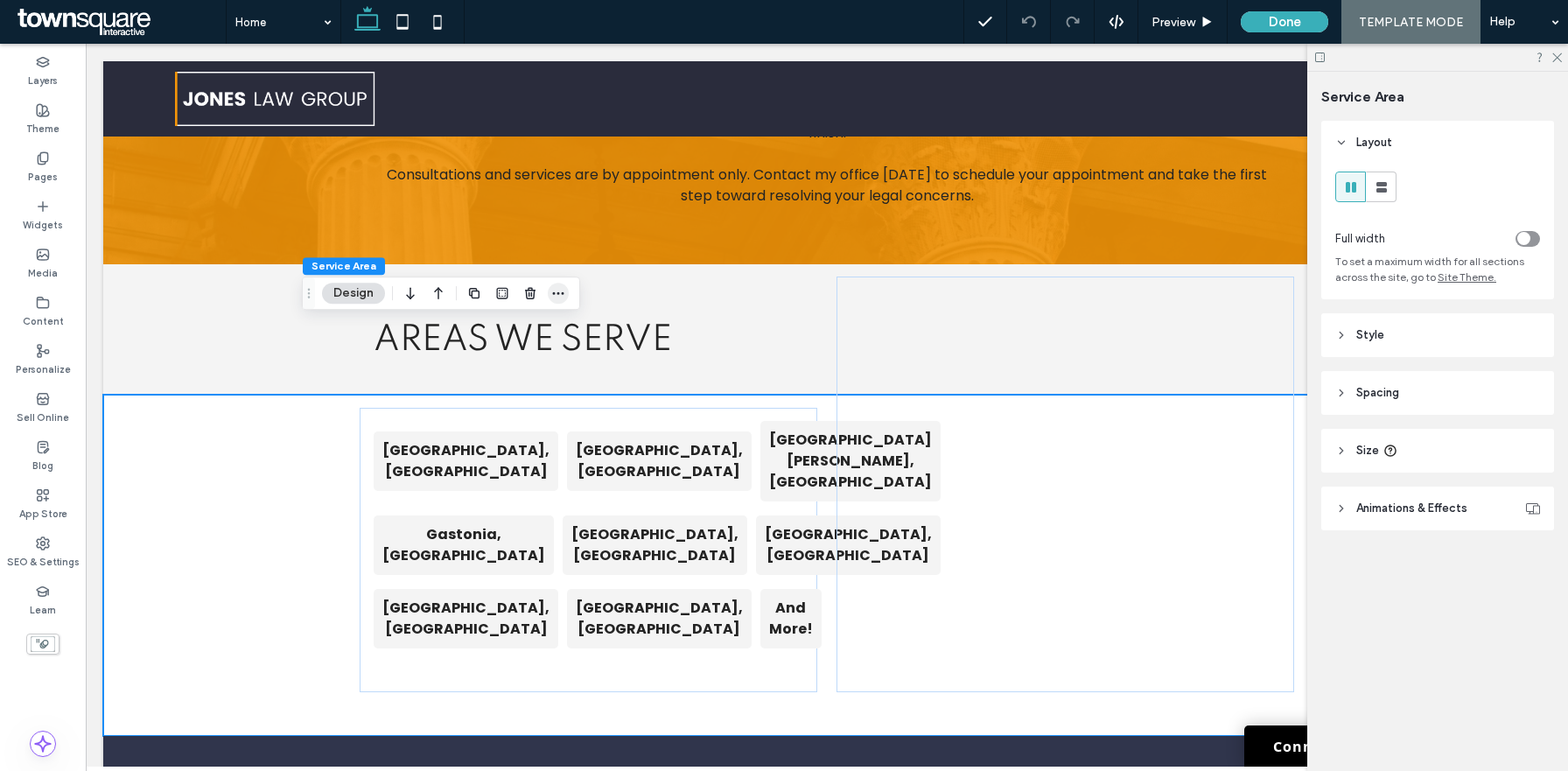
click at [563, 298] on icon "button" at bounding box center [558, 293] width 14 height 14
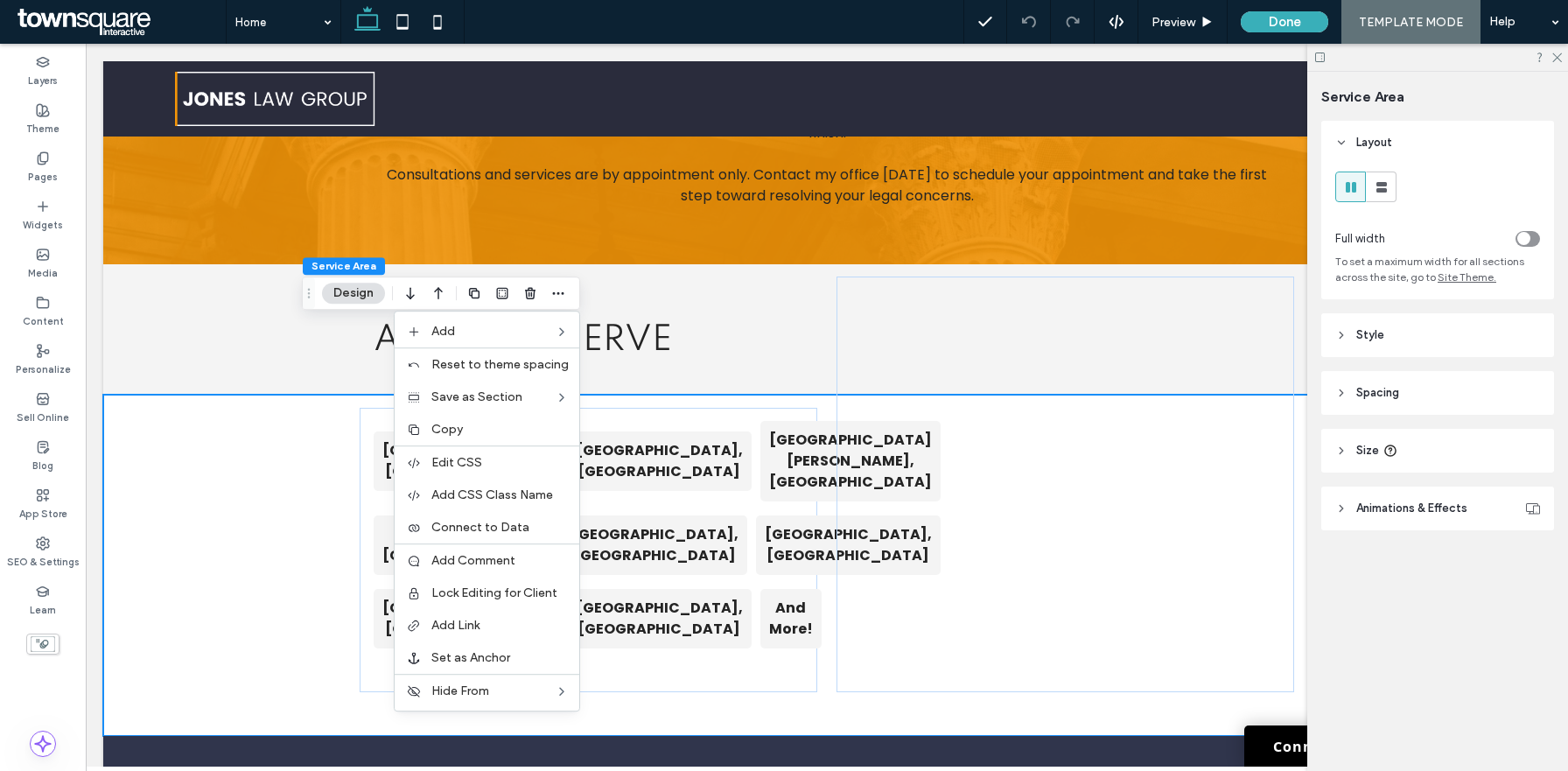
click at [1315, 56] on use at bounding box center [1320, 57] width 10 height 10
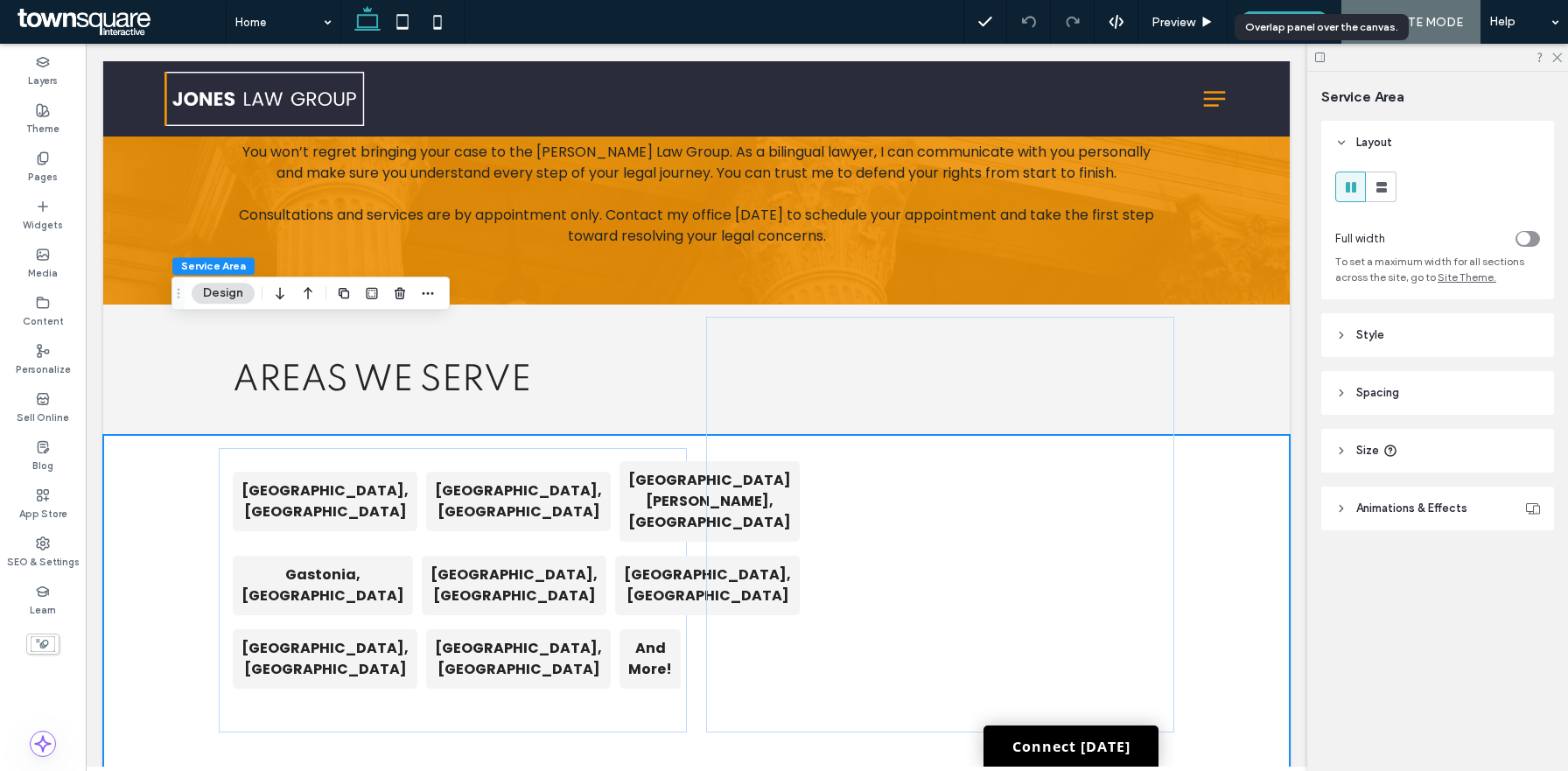
scroll to position [2447, 0]
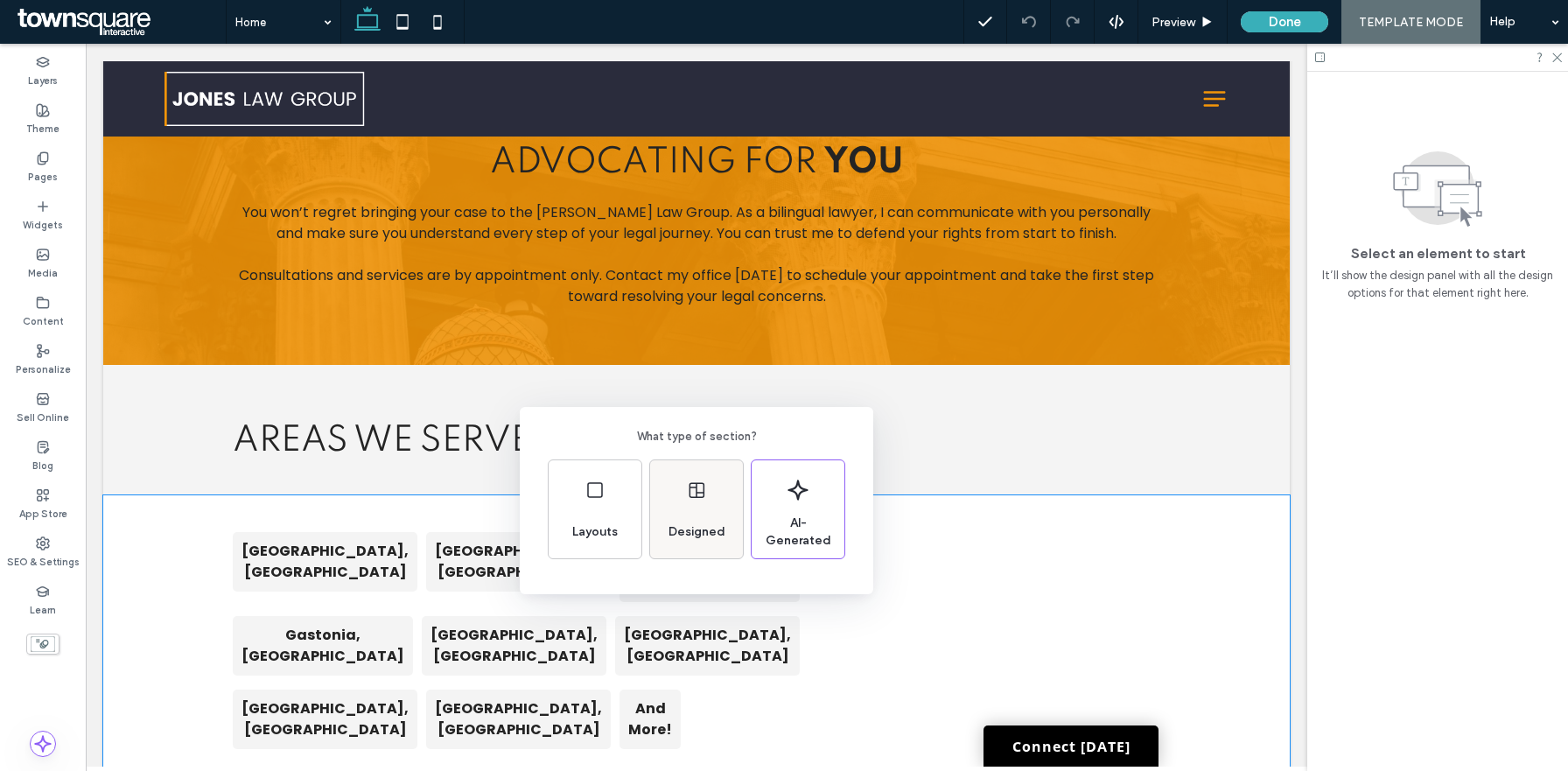
click at [710, 519] on div "Designed" at bounding box center [696, 532] width 71 height 39
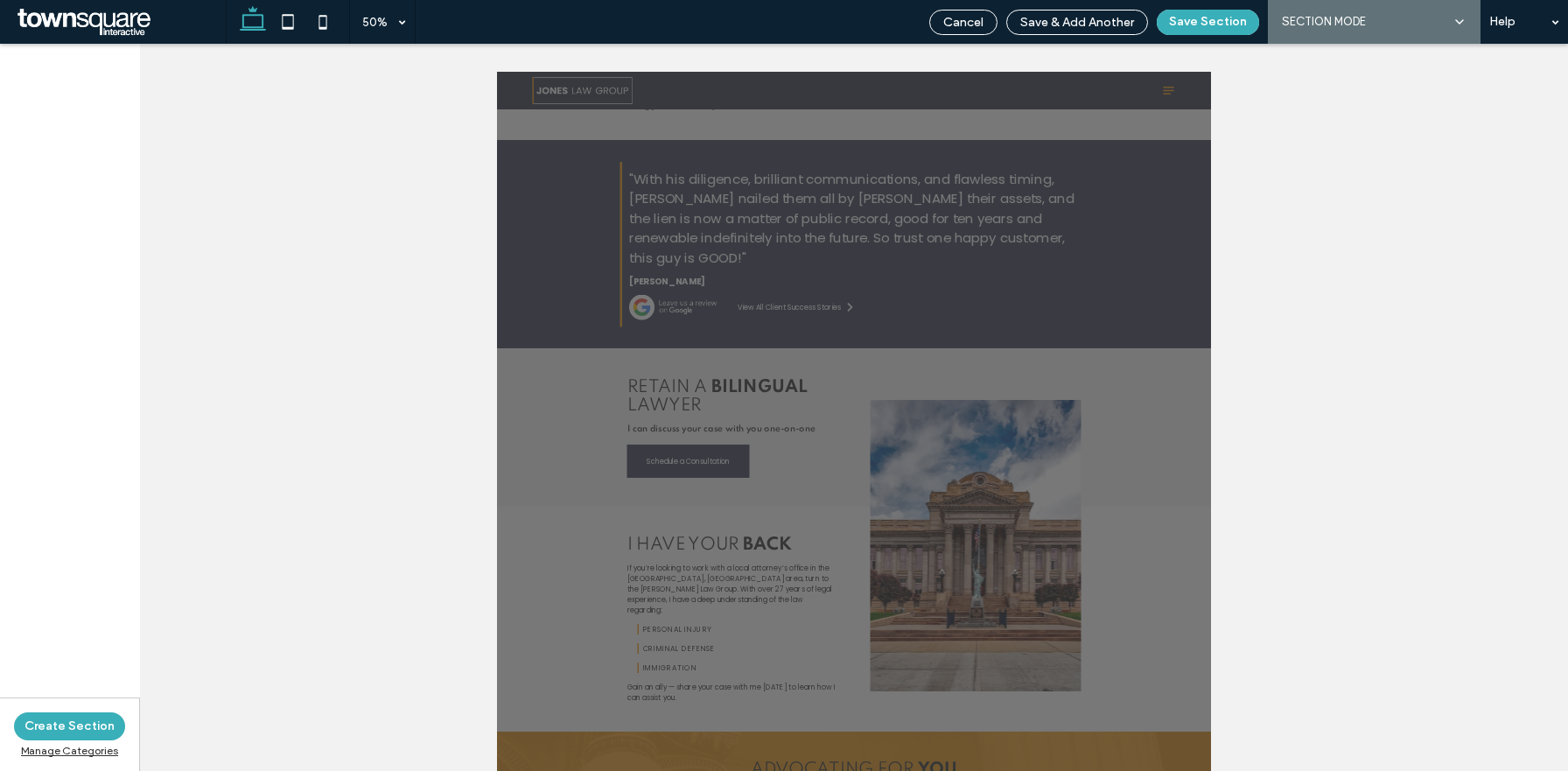
scroll to position [1433, 0]
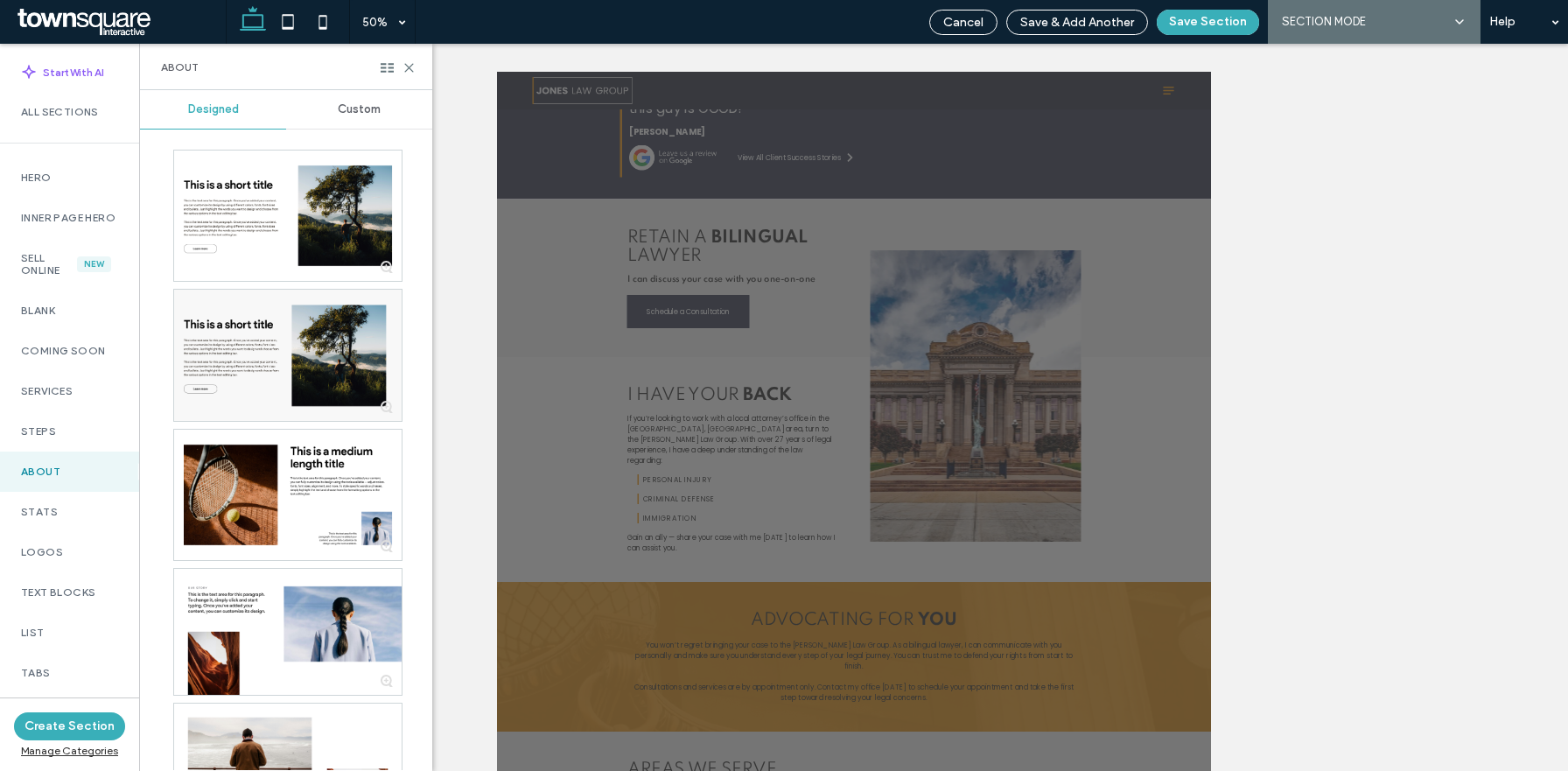
click at [354, 102] on span "Custom" at bounding box center [359, 109] width 43 height 14
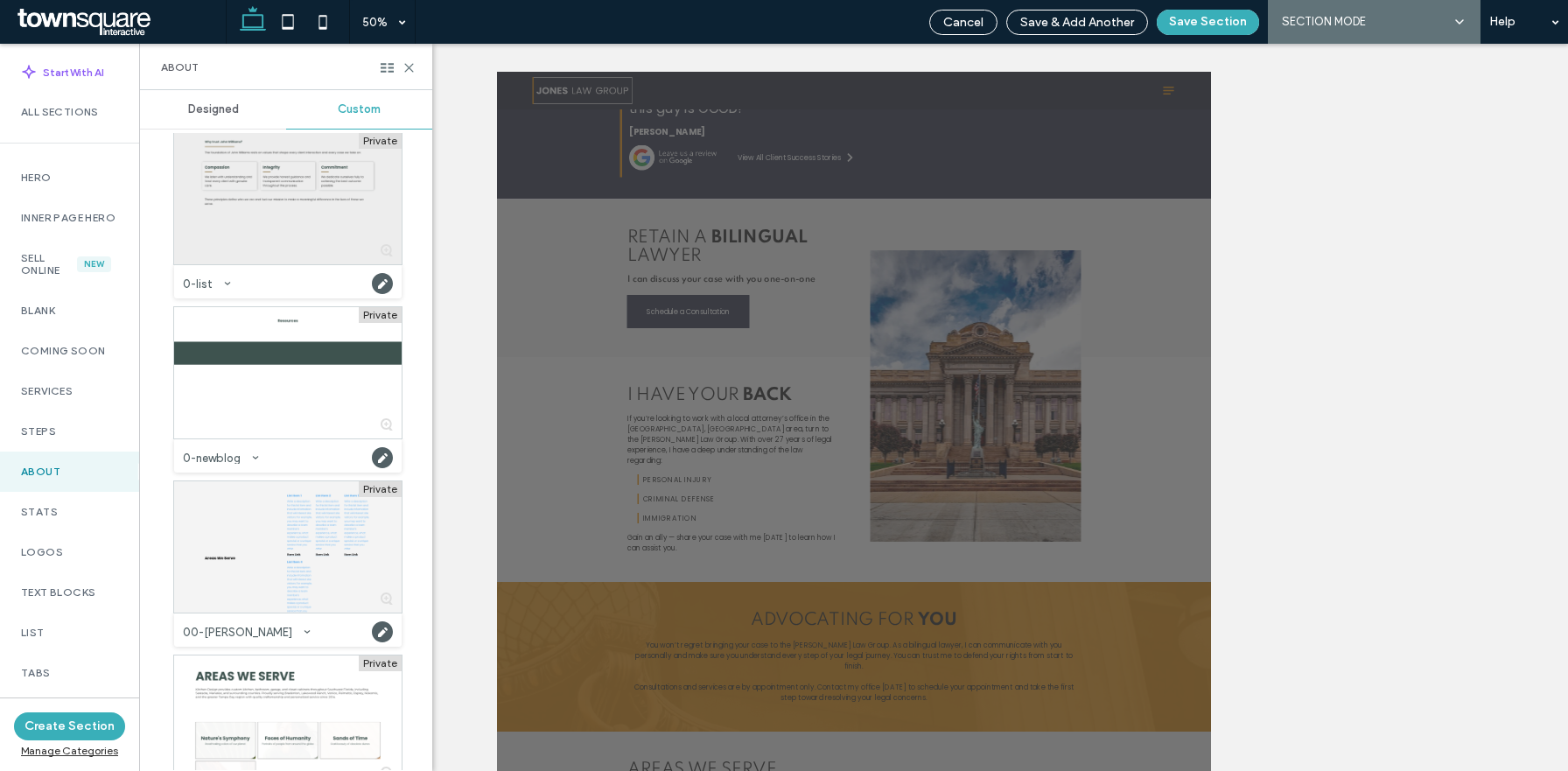
scroll to position [280, 0]
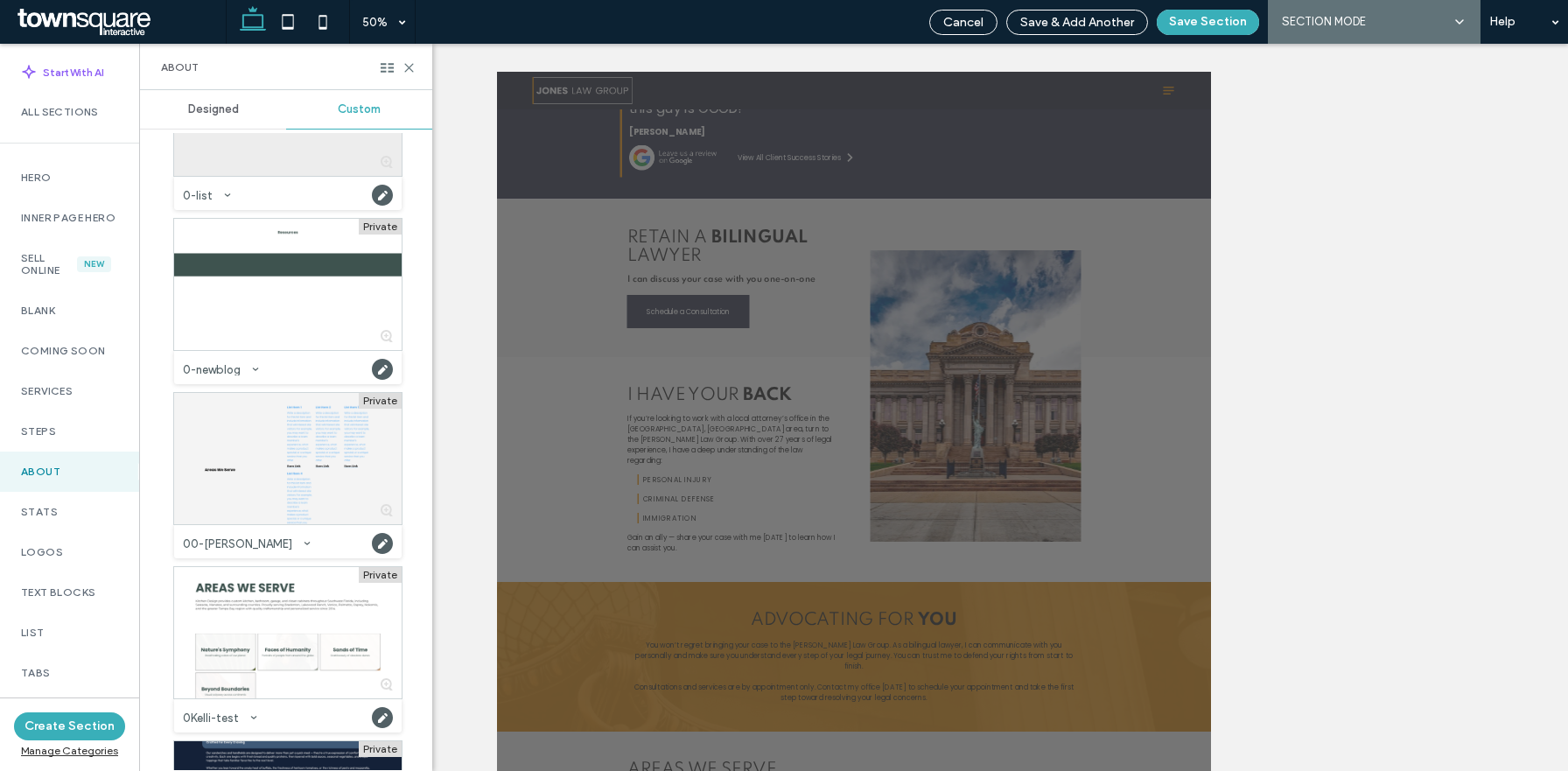
click at [255, 426] on div at bounding box center [288, 458] width 228 height 131
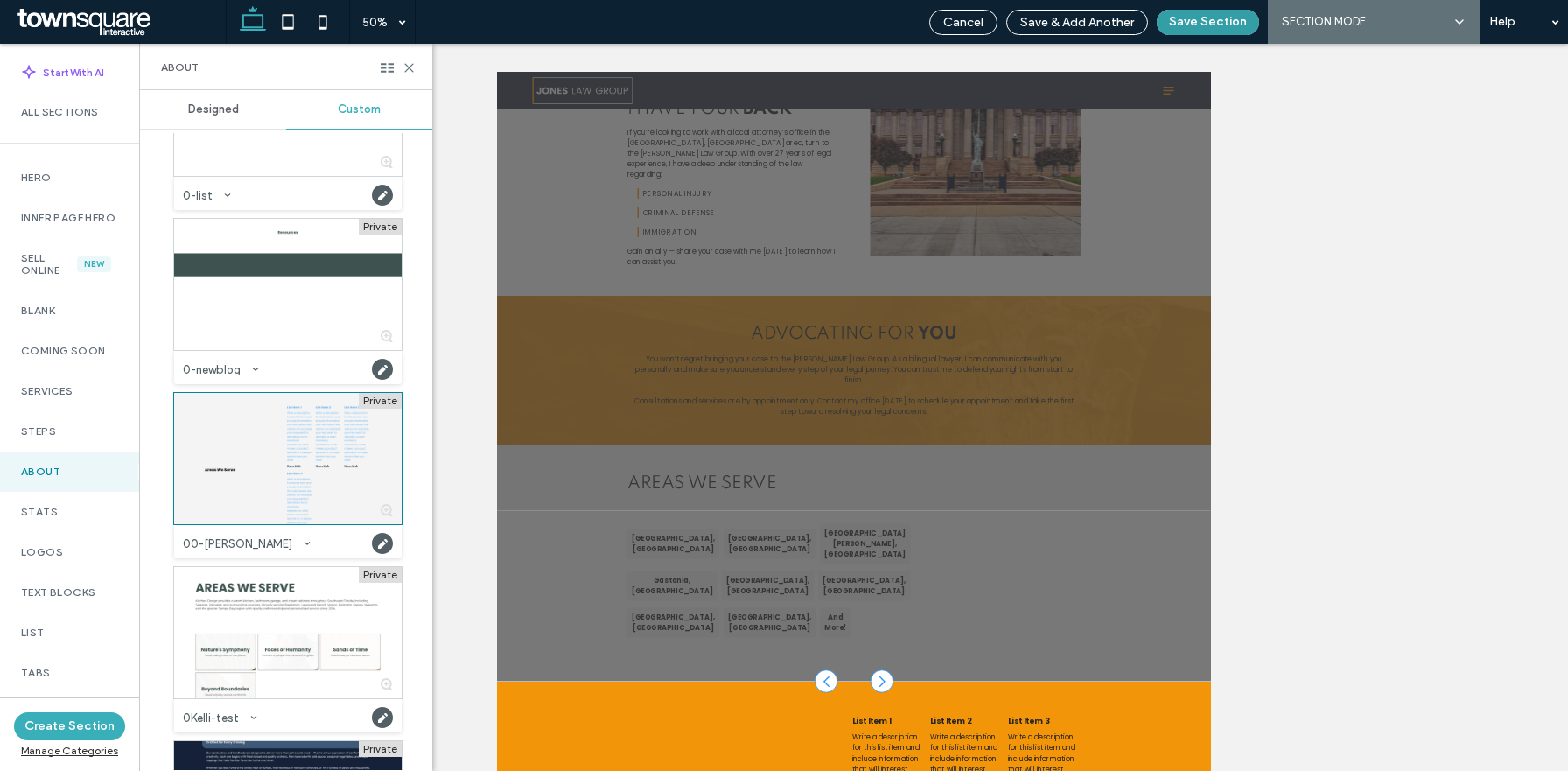
click at [1204, 16] on button "Save Section" at bounding box center [1207, 22] width 102 height 25
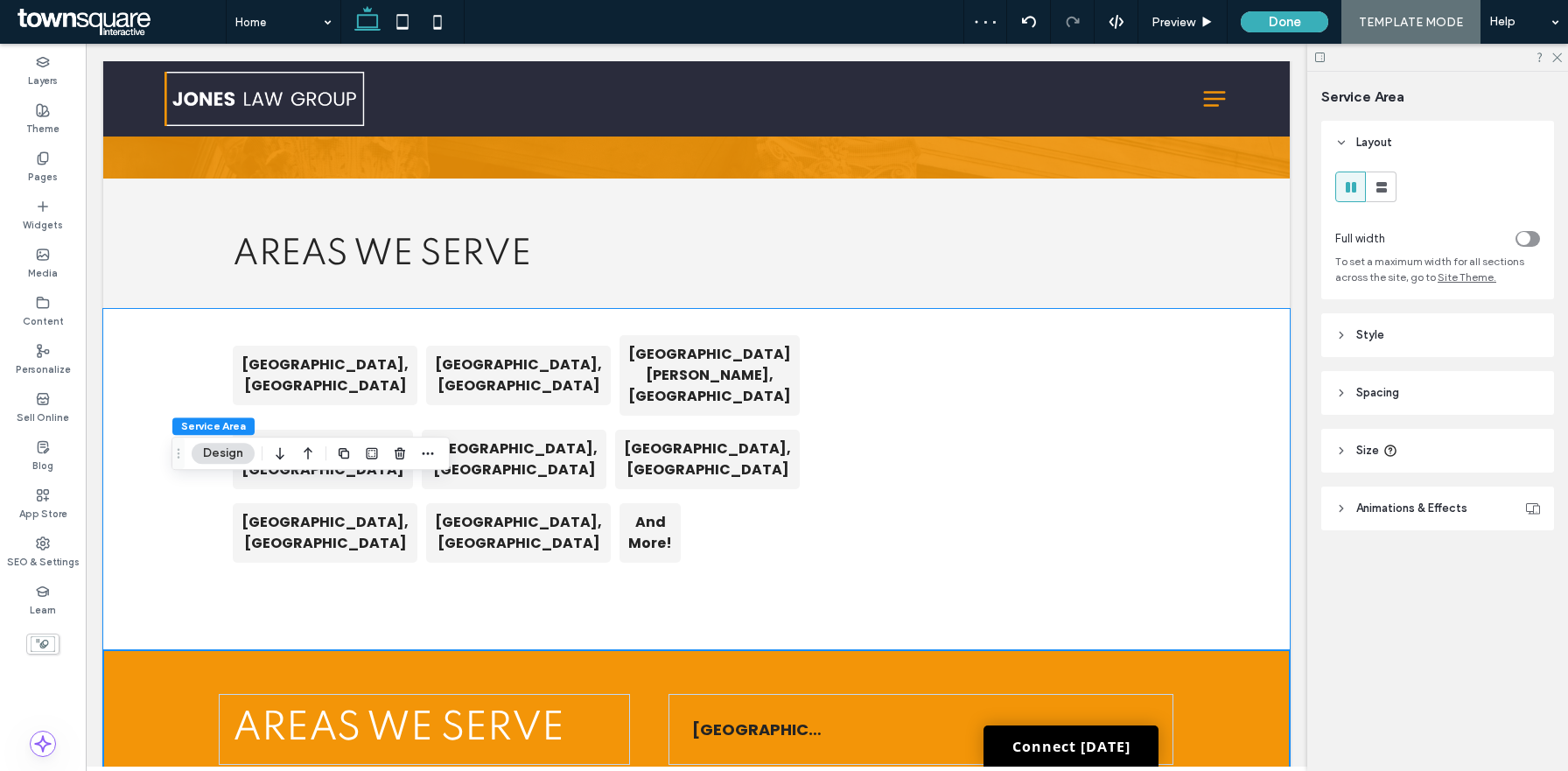
scroll to position [2551, 0]
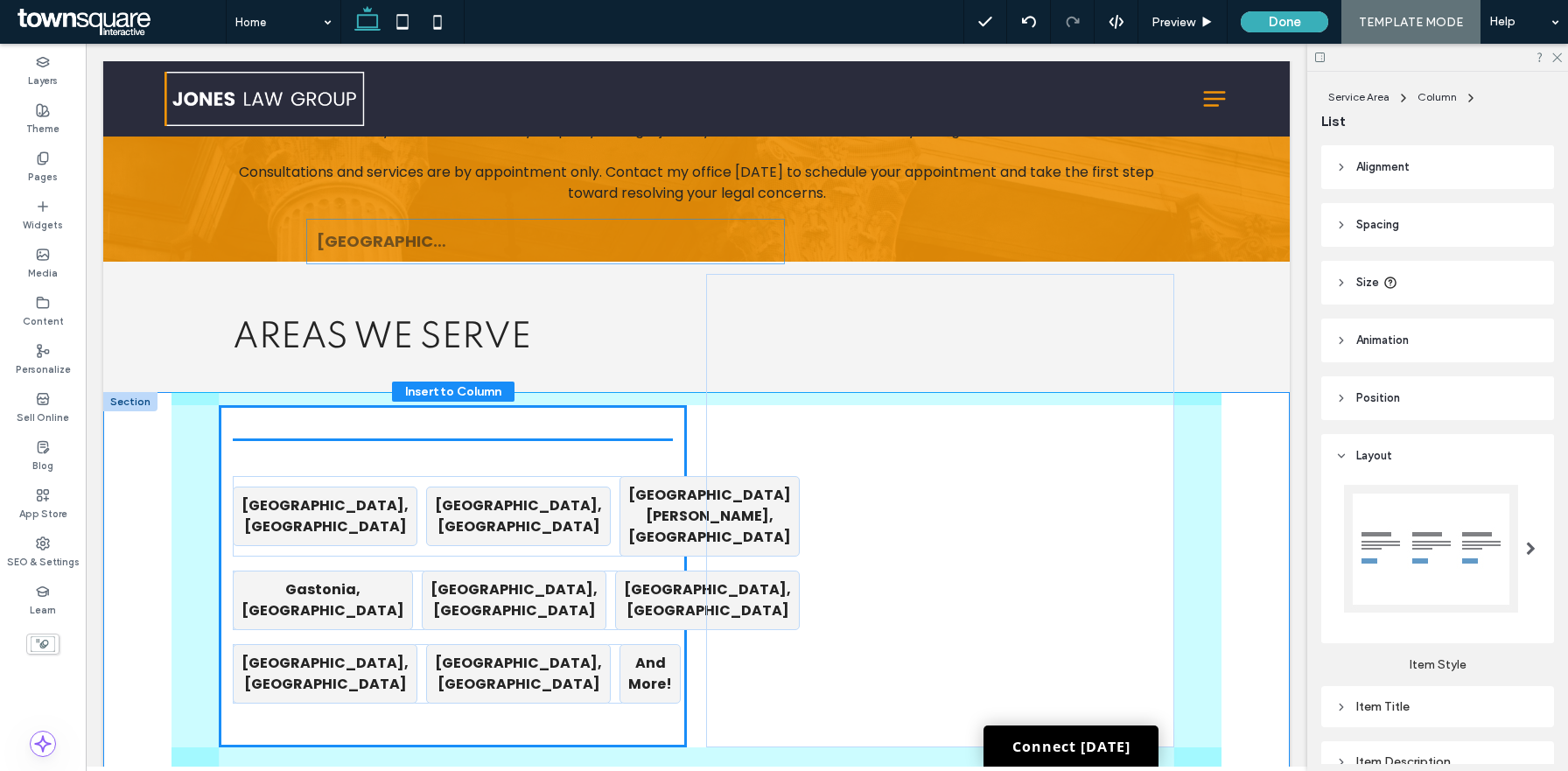
drag, startPoint x: 756, startPoint y: 595, endPoint x: 380, endPoint y: 240, distance: 517.1
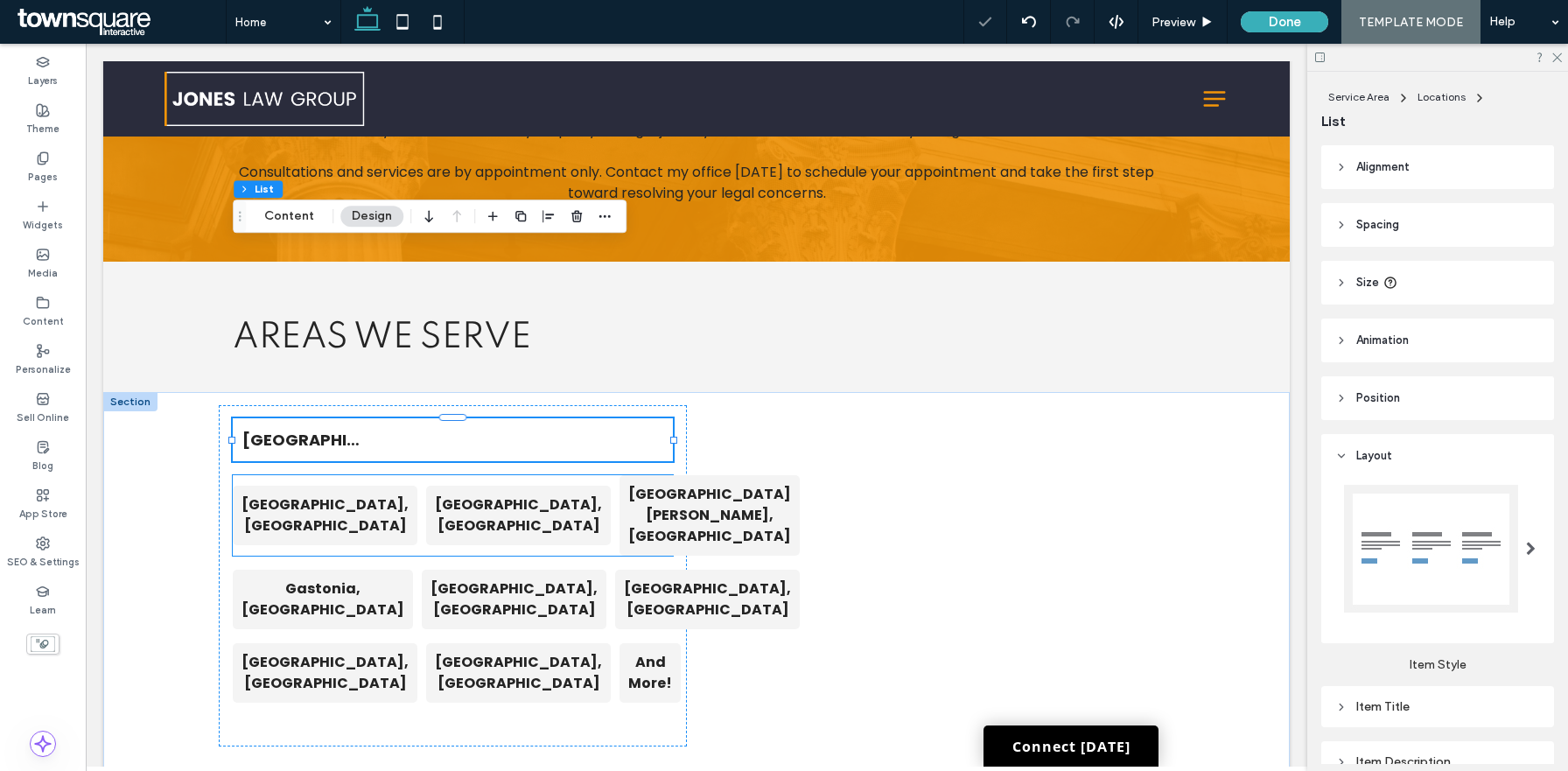
click at [435, 494] on strong "[GEOGRAPHIC_DATA], [GEOGRAPHIC_DATA]" at bounding box center [518, 514] width 167 height 41
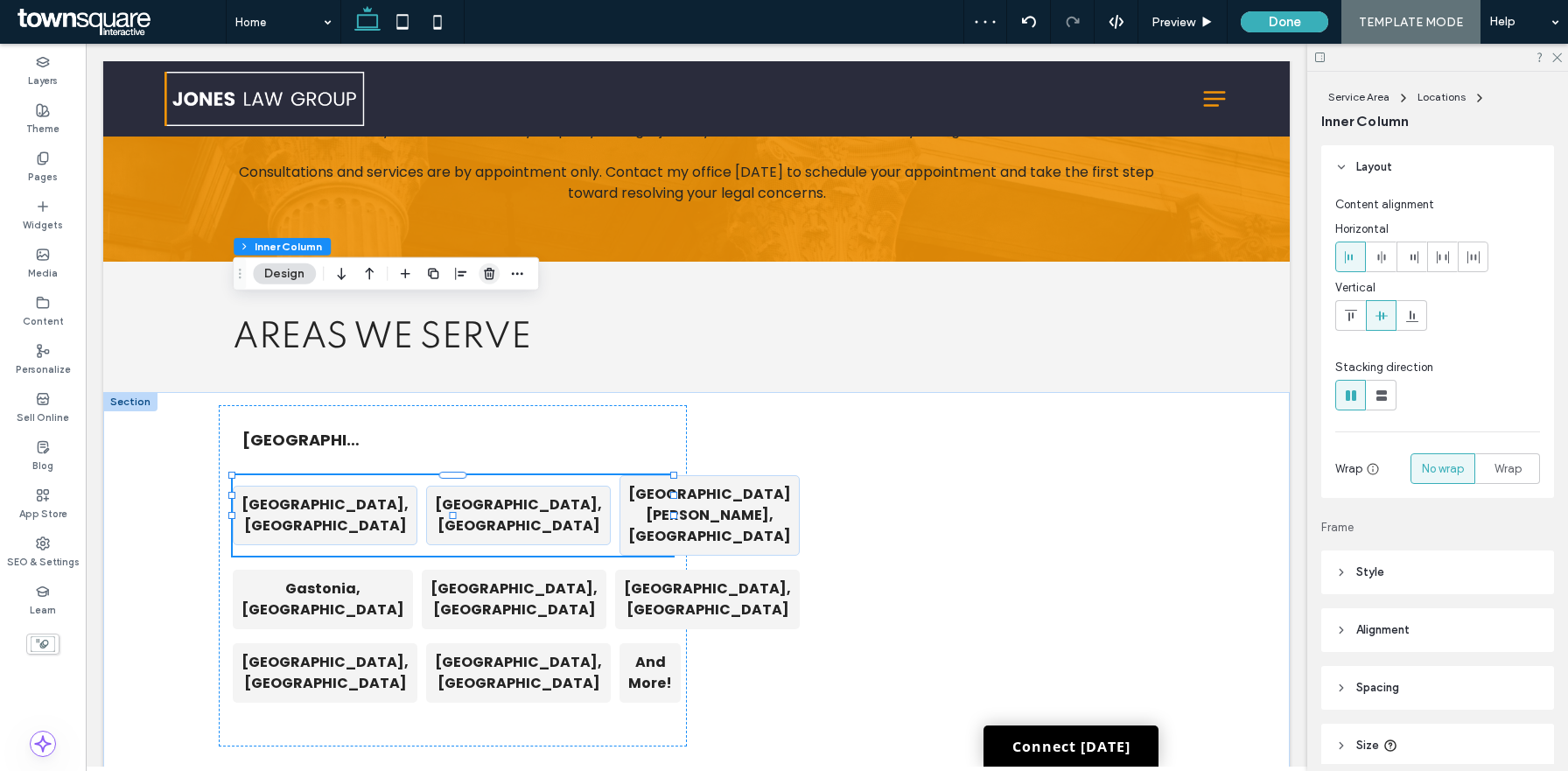
click at [484, 274] on icon "button" at bounding box center [489, 273] width 14 height 14
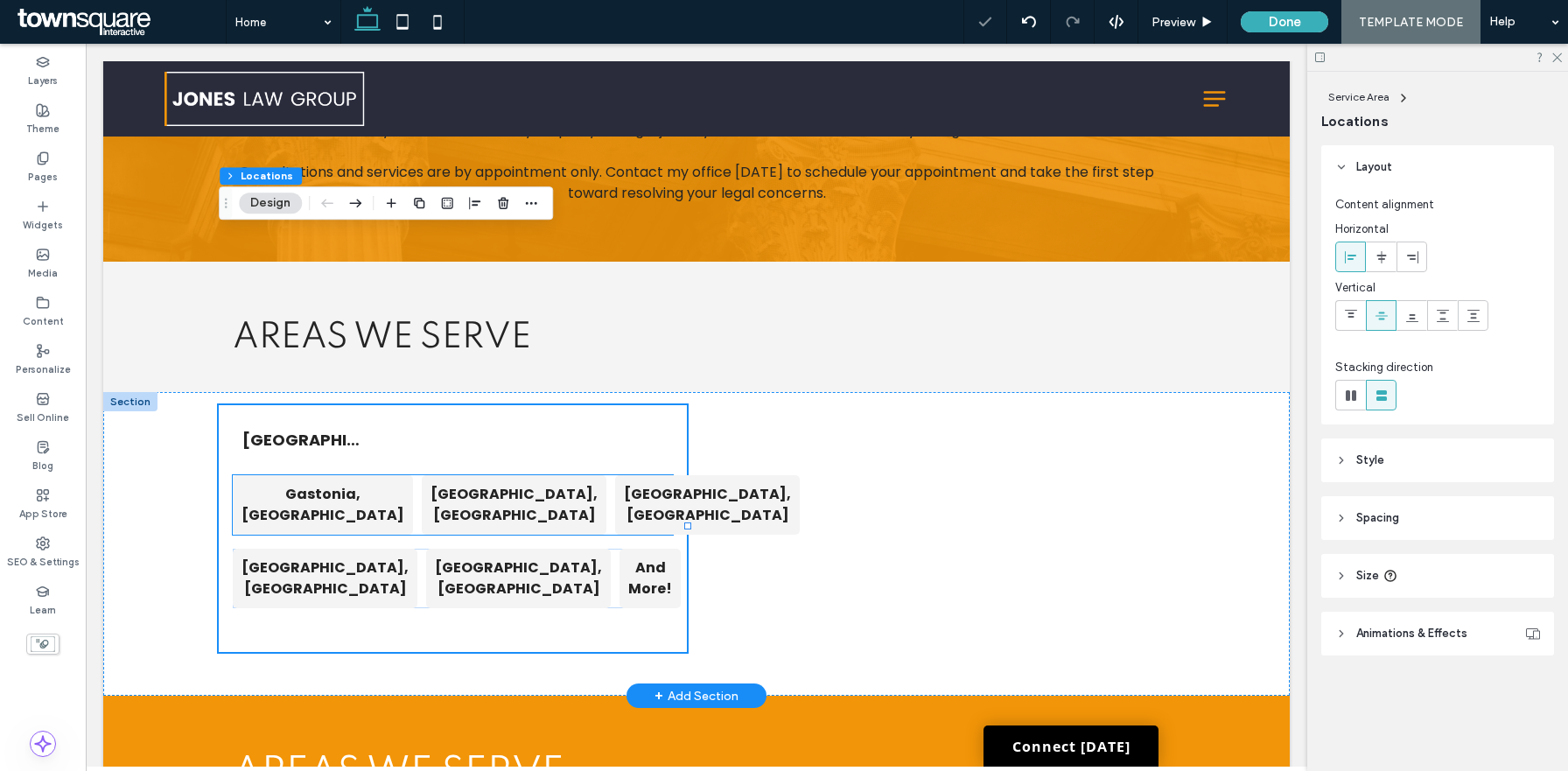
click at [476, 484] on strong "[GEOGRAPHIC_DATA], [GEOGRAPHIC_DATA]" at bounding box center [515, 505] width 167 height 41
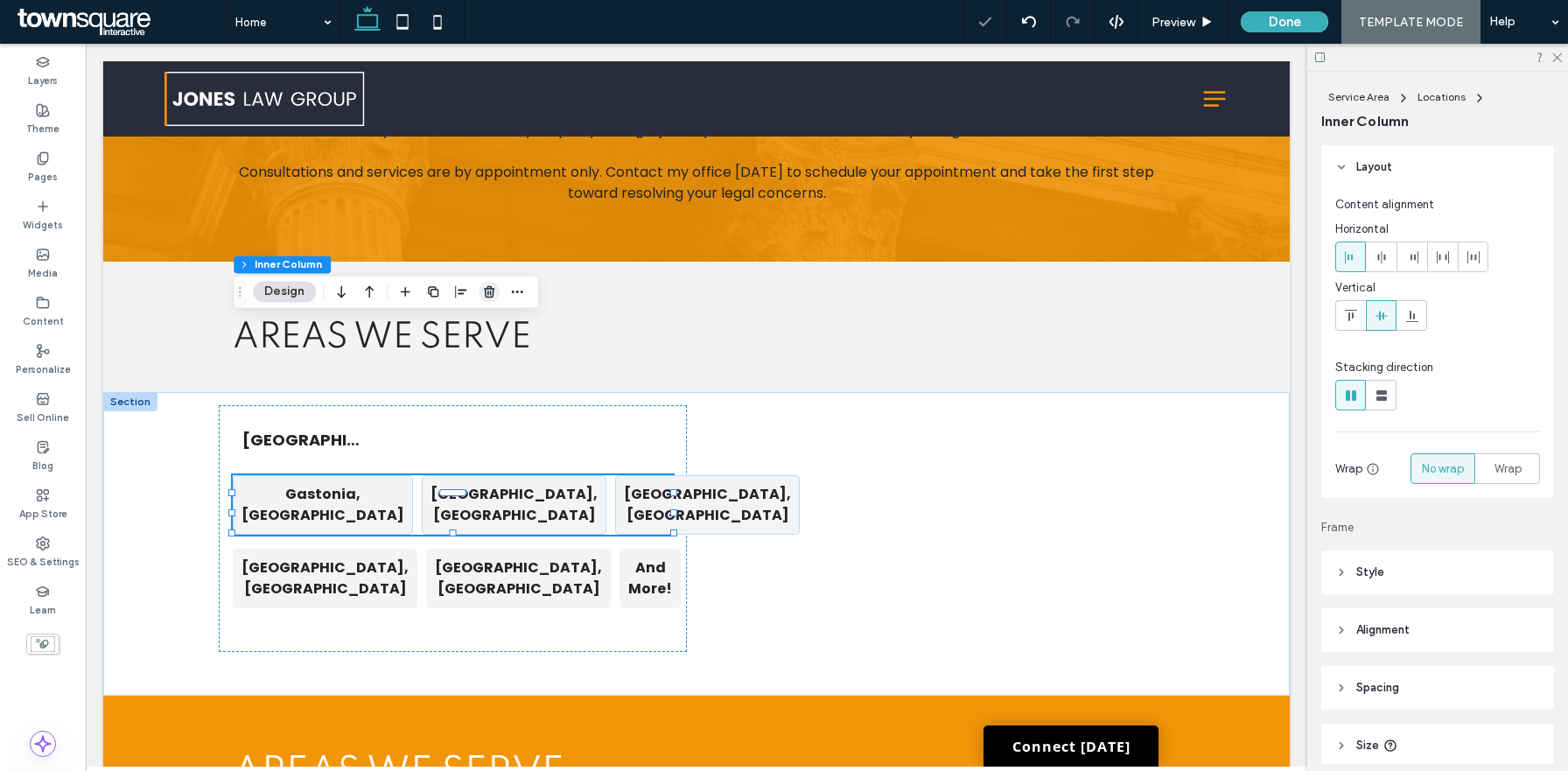
click at [489, 292] on icon "button" at bounding box center [489, 291] width 14 height 14
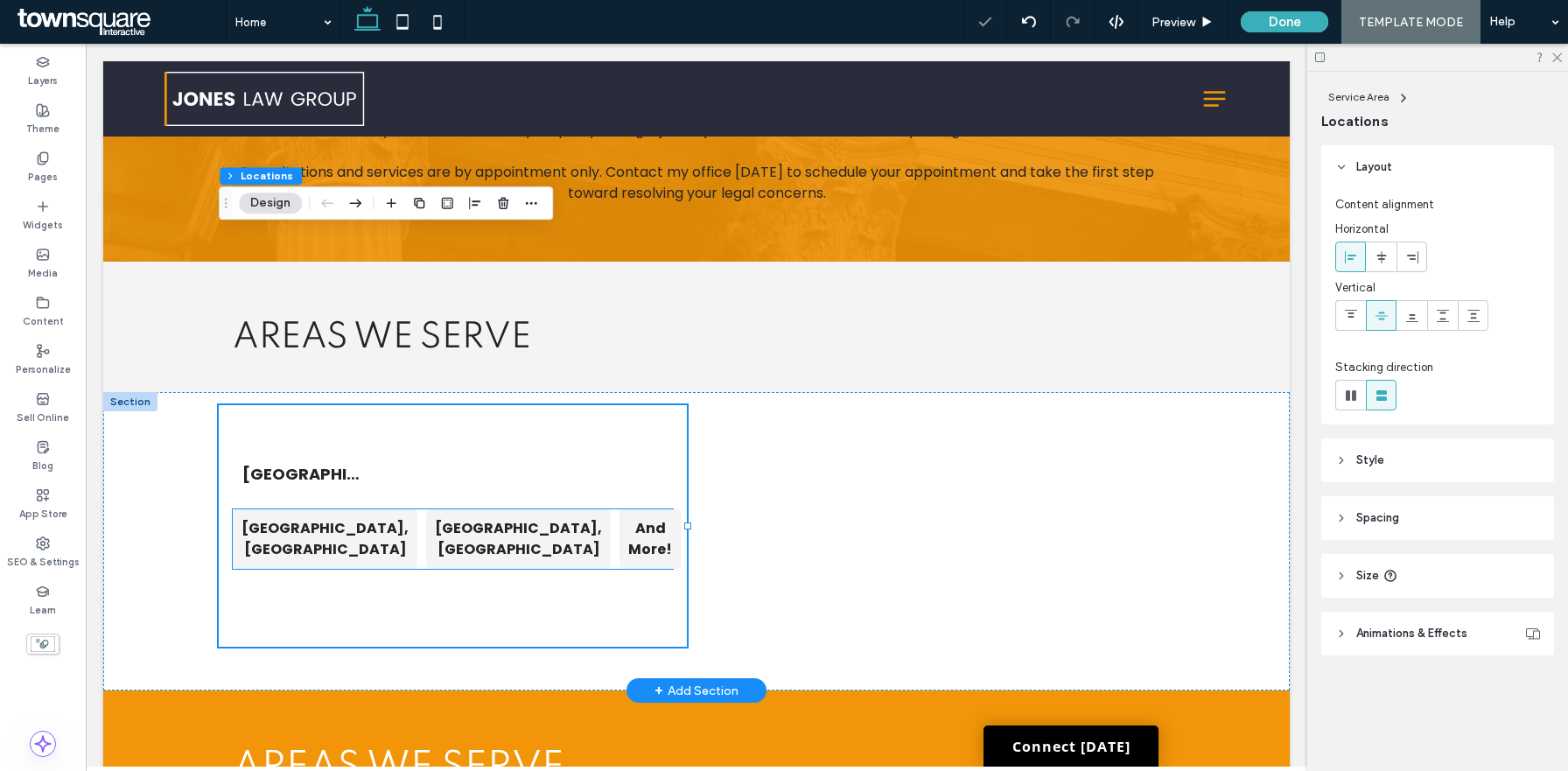
click at [478, 509] on div "[GEOGRAPHIC_DATA], [GEOGRAPHIC_DATA]" at bounding box center [518, 539] width 185 height 59
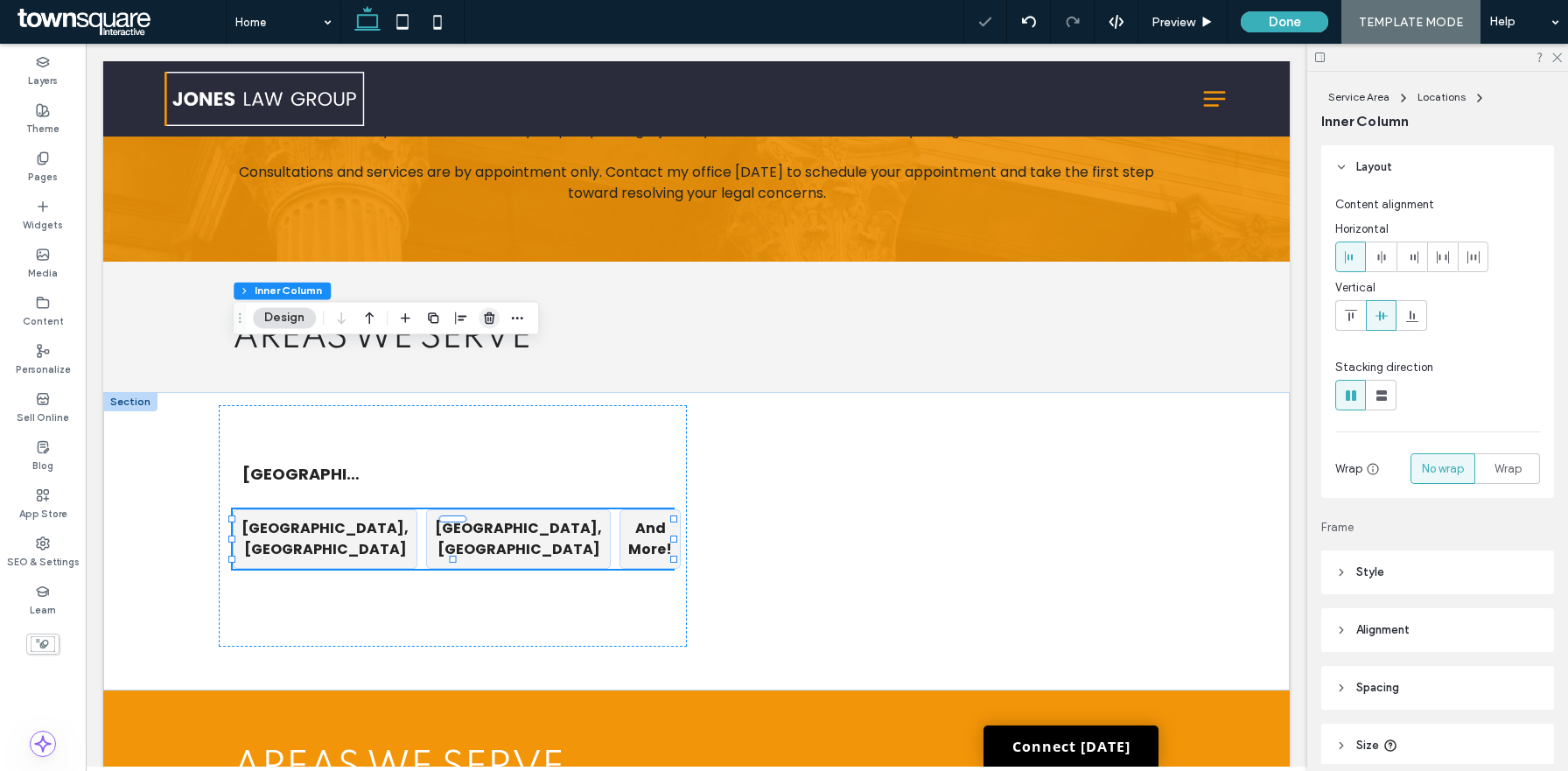
click at [488, 323] on use "button" at bounding box center [489, 318] width 11 height 12
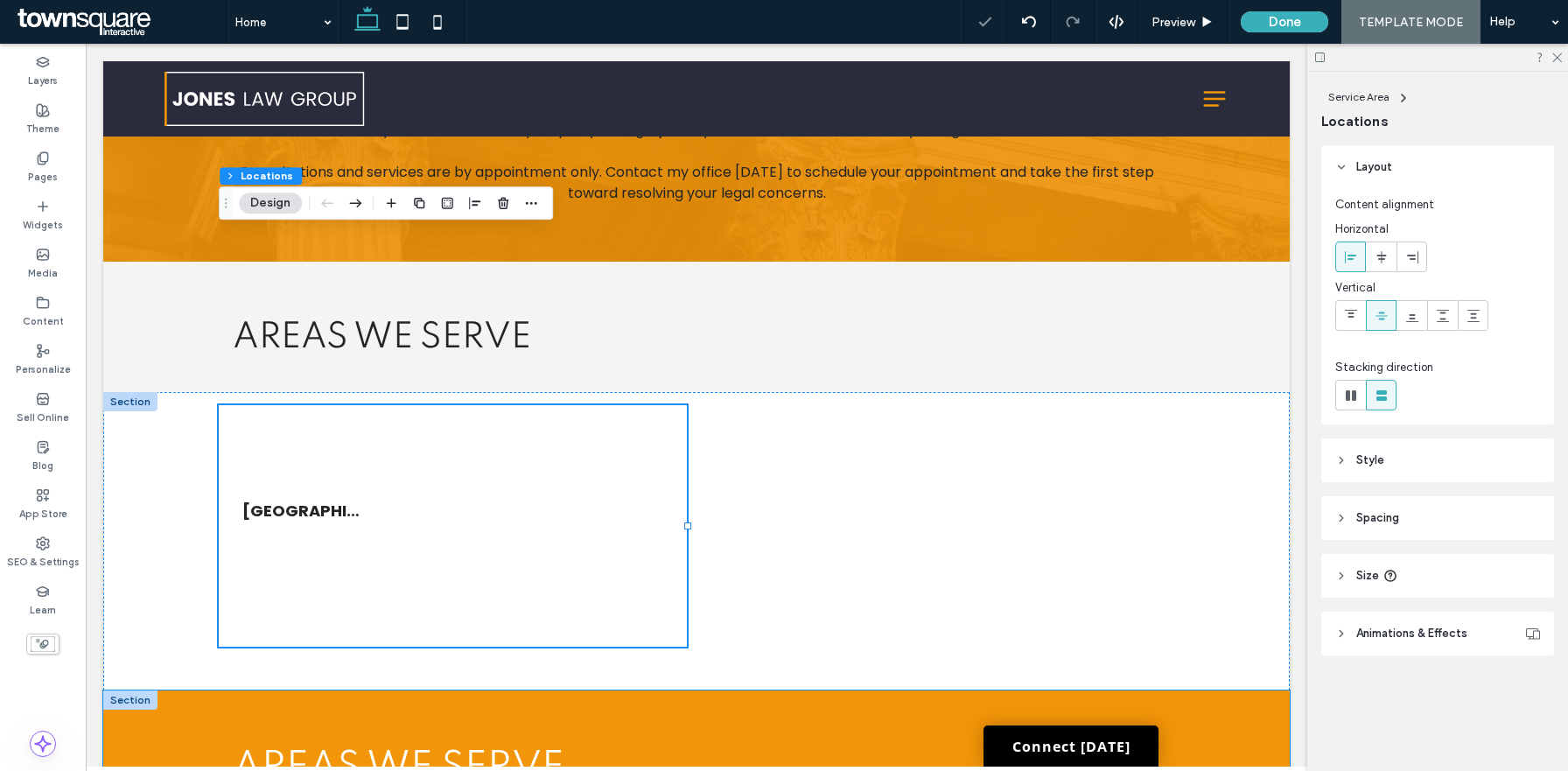
click at [174, 690] on div "Areas We Serve" at bounding box center [696, 768] width 1051 height 157
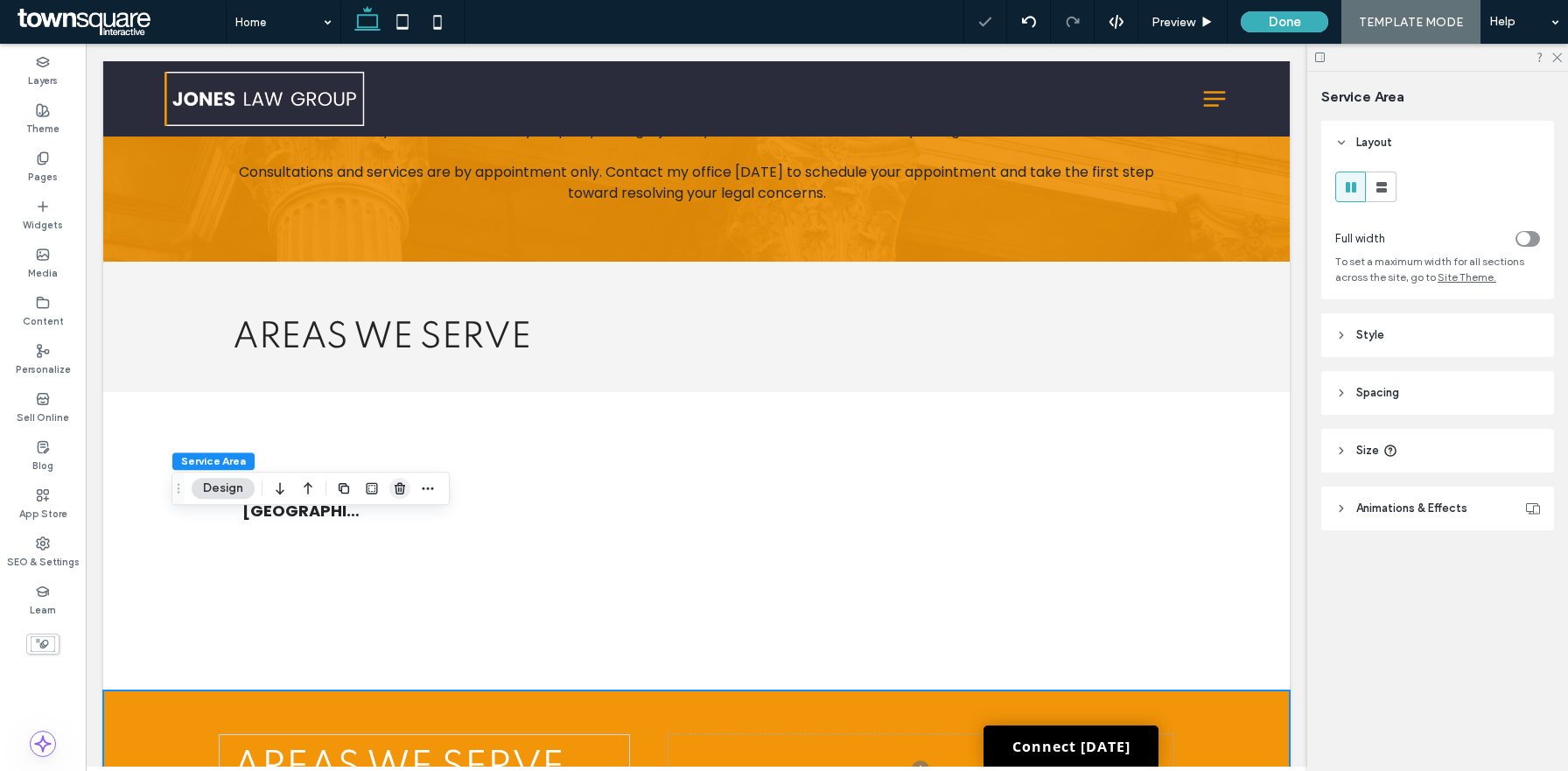
click at [392, 483] on span "button" at bounding box center [400, 488] width 21 height 21
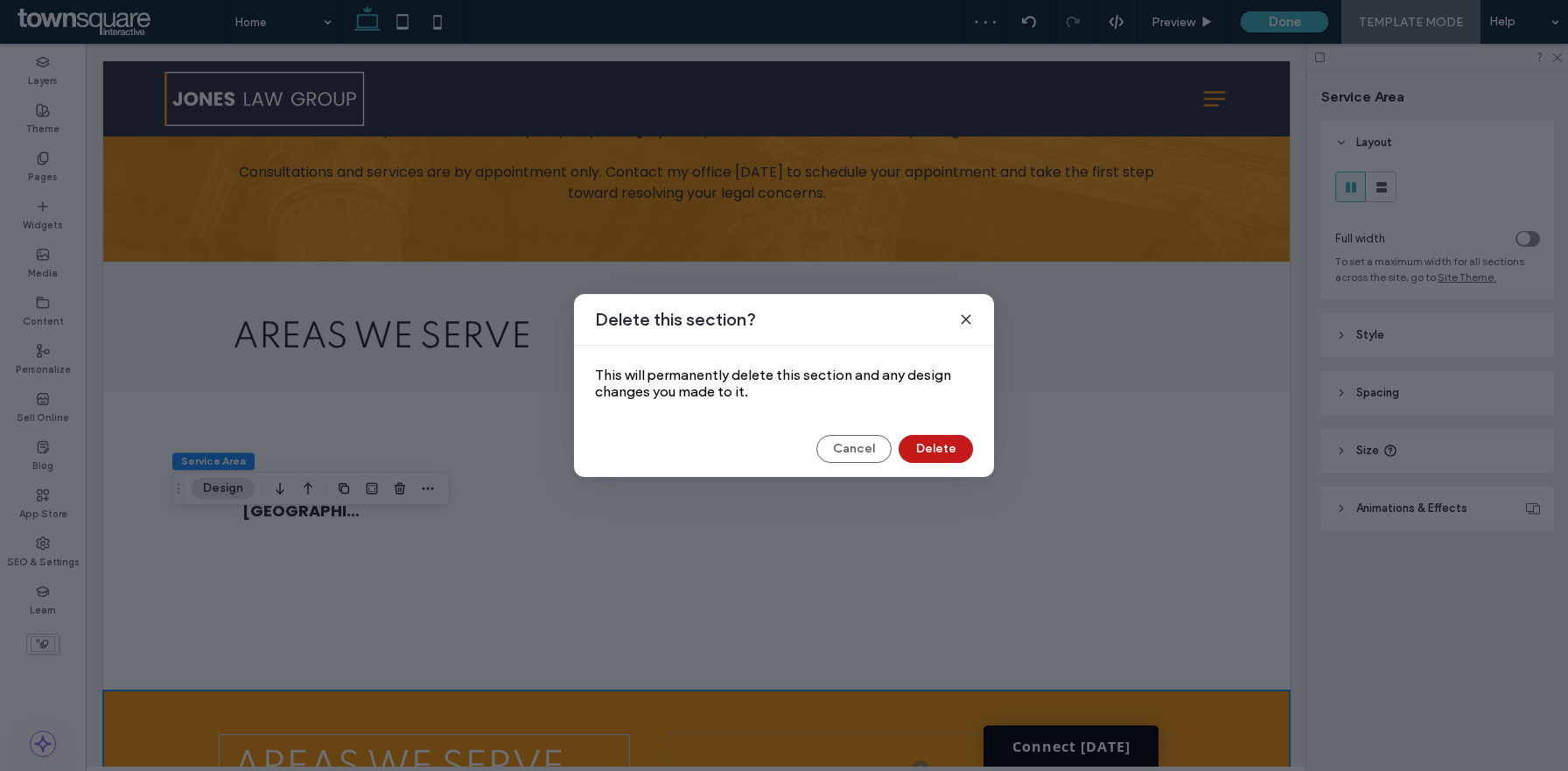
click at [938, 446] on button "Delete" at bounding box center [936, 448] width 74 height 28
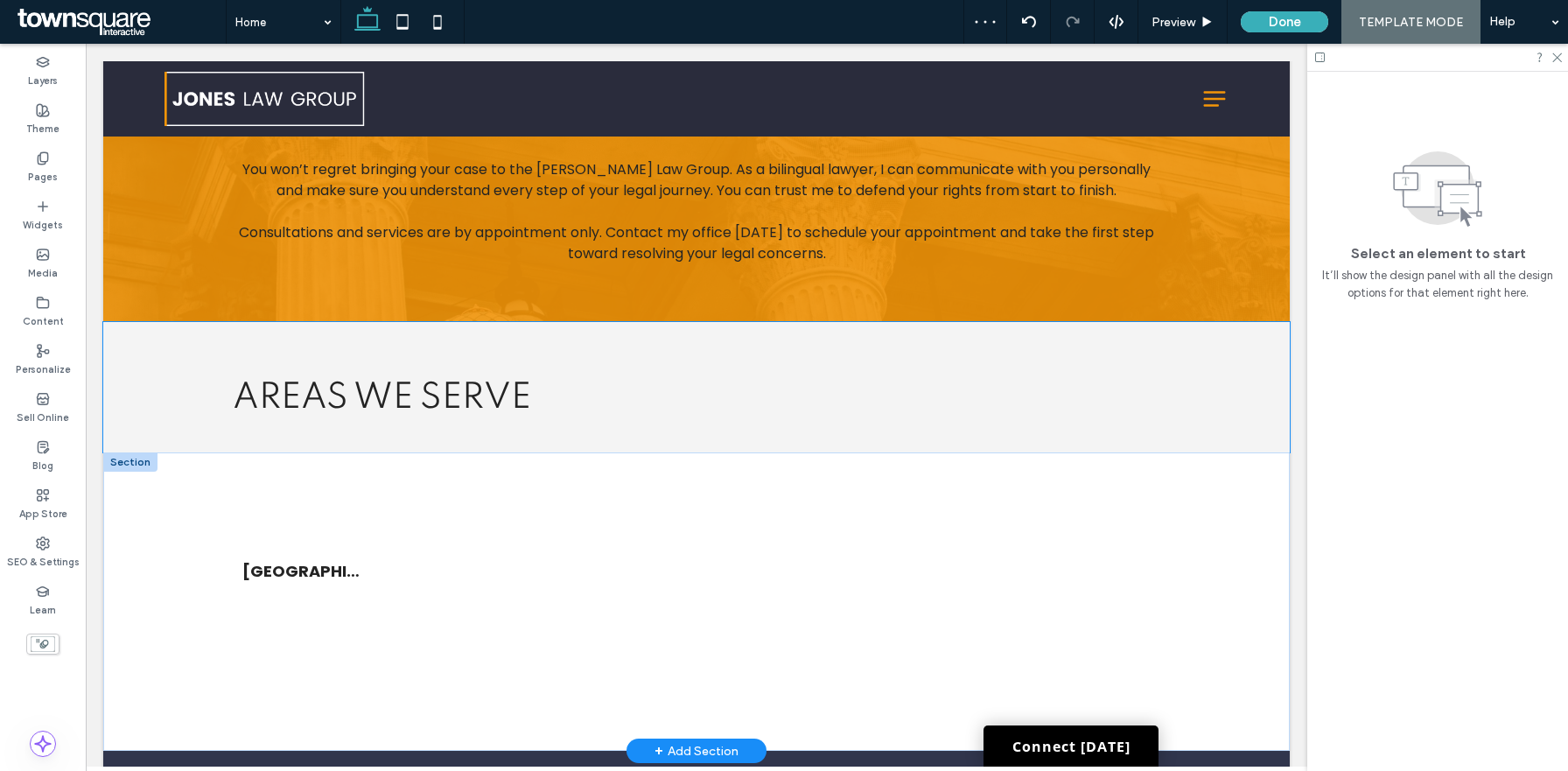
scroll to position [2459, 0]
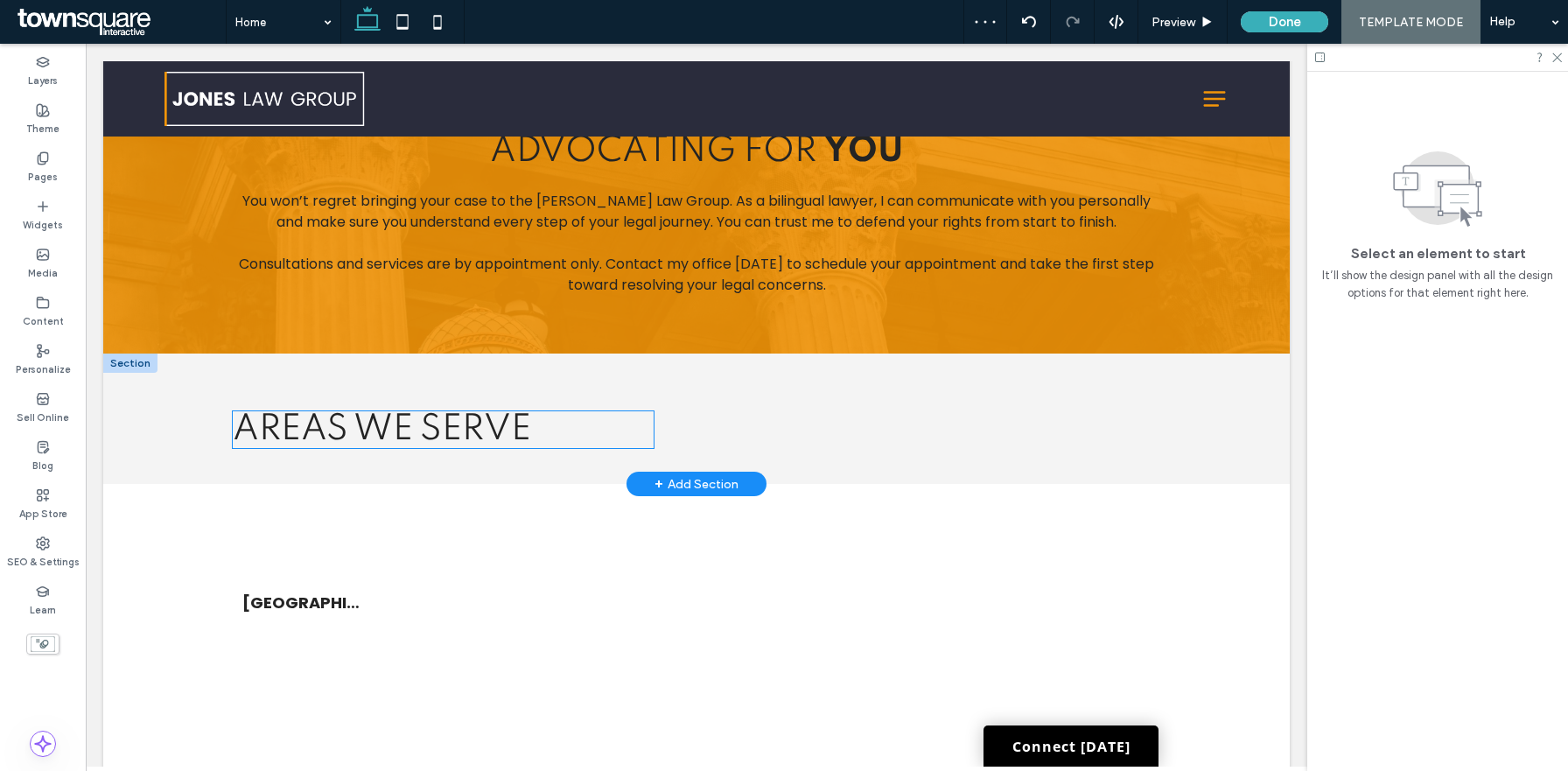
click at [451, 412] on span "Areas We Serve" at bounding box center [381, 430] width 299 height 35
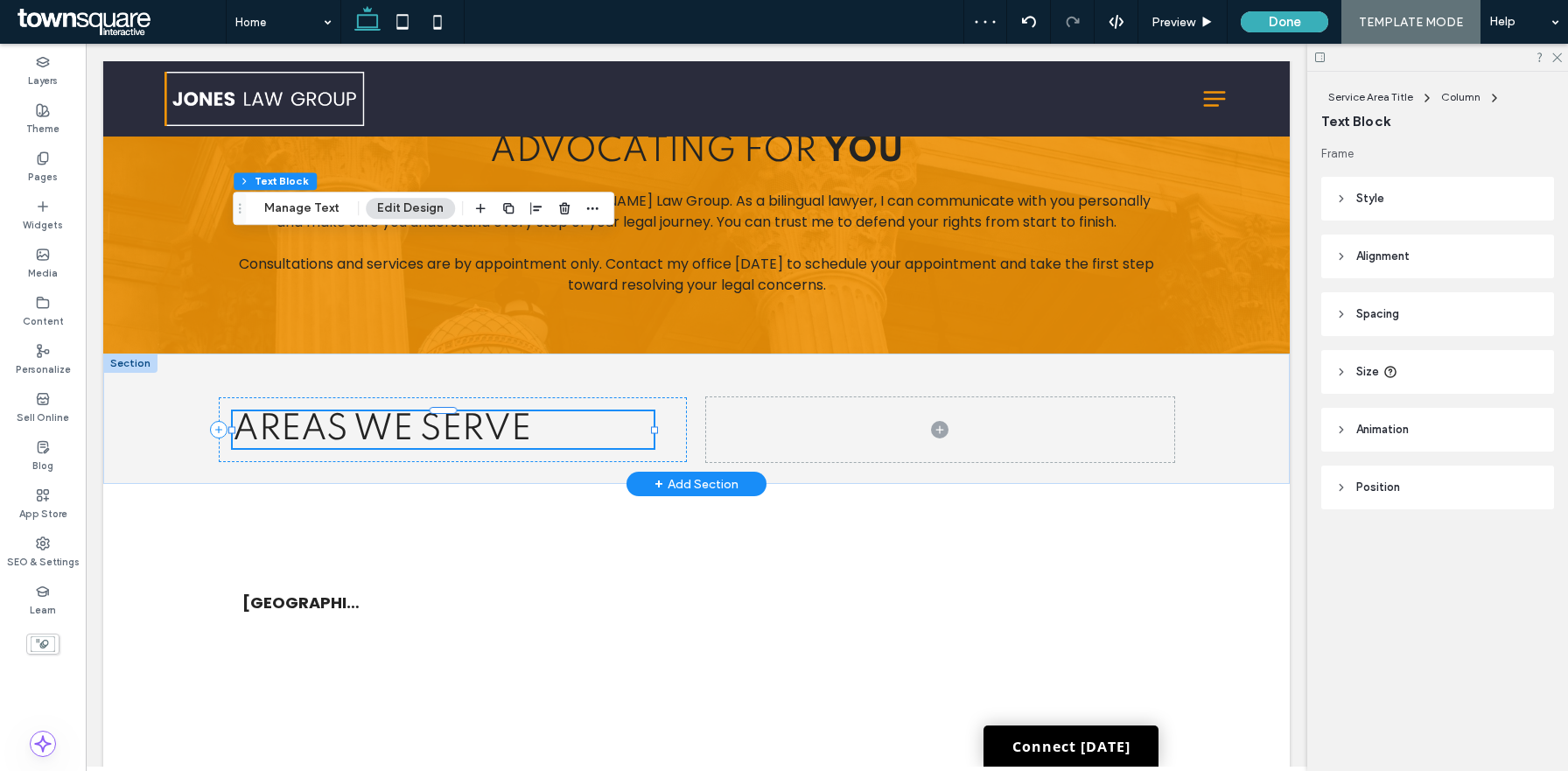
click at [451, 412] on span "Areas We Serve" at bounding box center [381, 430] width 299 height 35
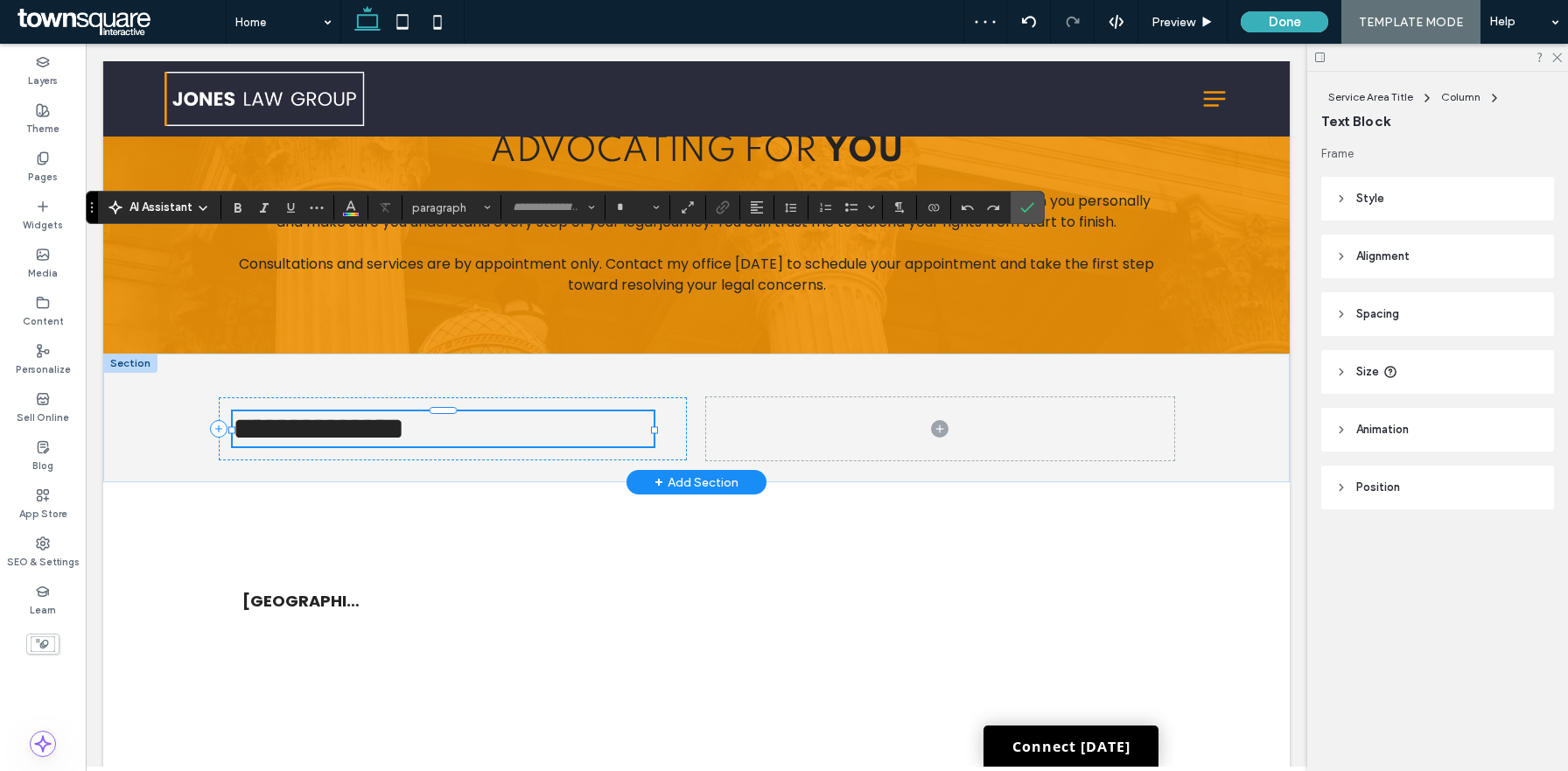
type input "*******"
type input "**"
click at [1137, 394] on div at bounding box center [940, 550] width 441 height 344
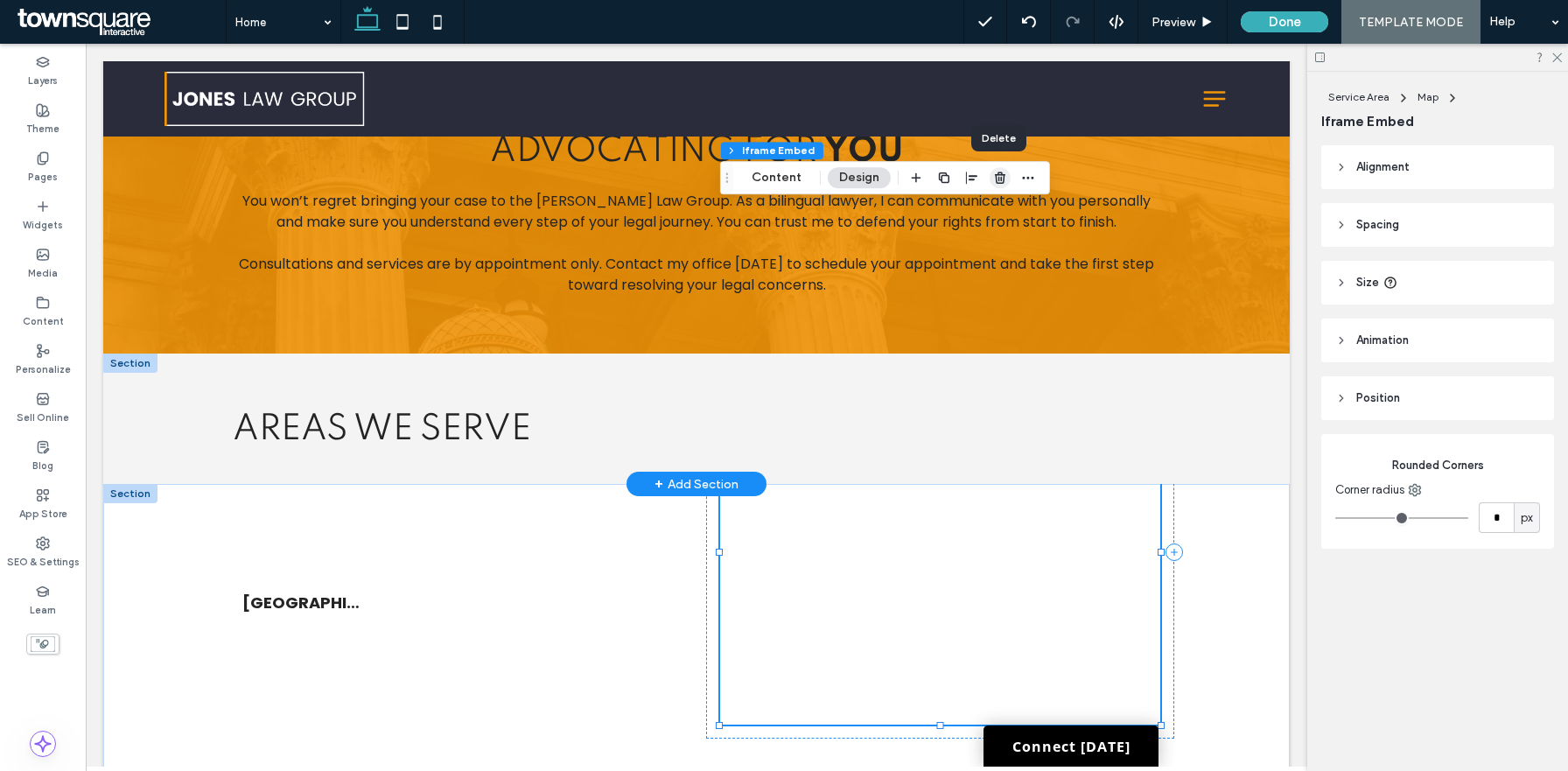
click at [1000, 176] on icon "button" at bounding box center [1000, 177] width 14 height 14
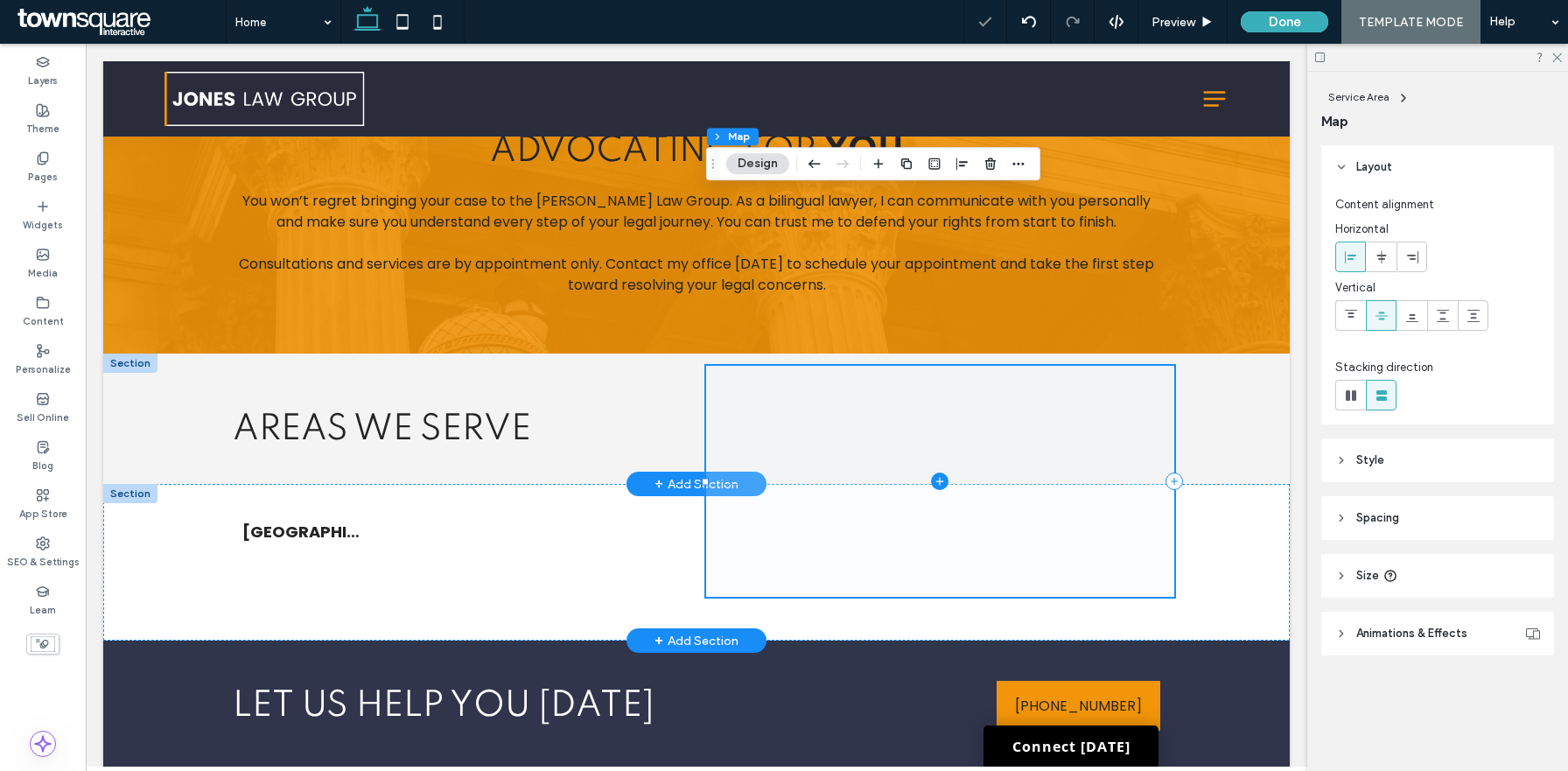
click at [940, 477] on icon at bounding box center [940, 481] width 1 height 8
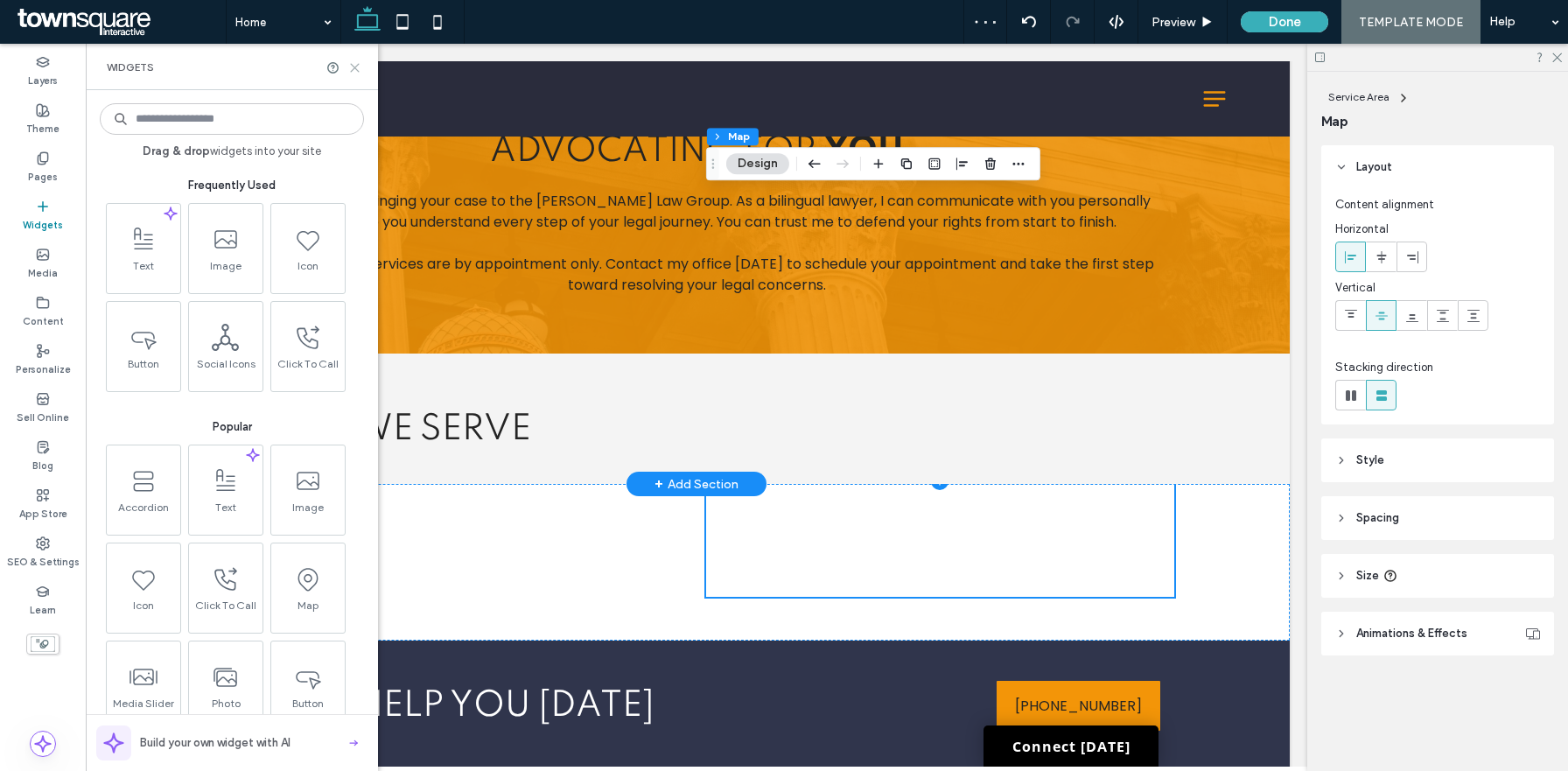
click at [356, 63] on icon at bounding box center [354, 67] width 13 height 13
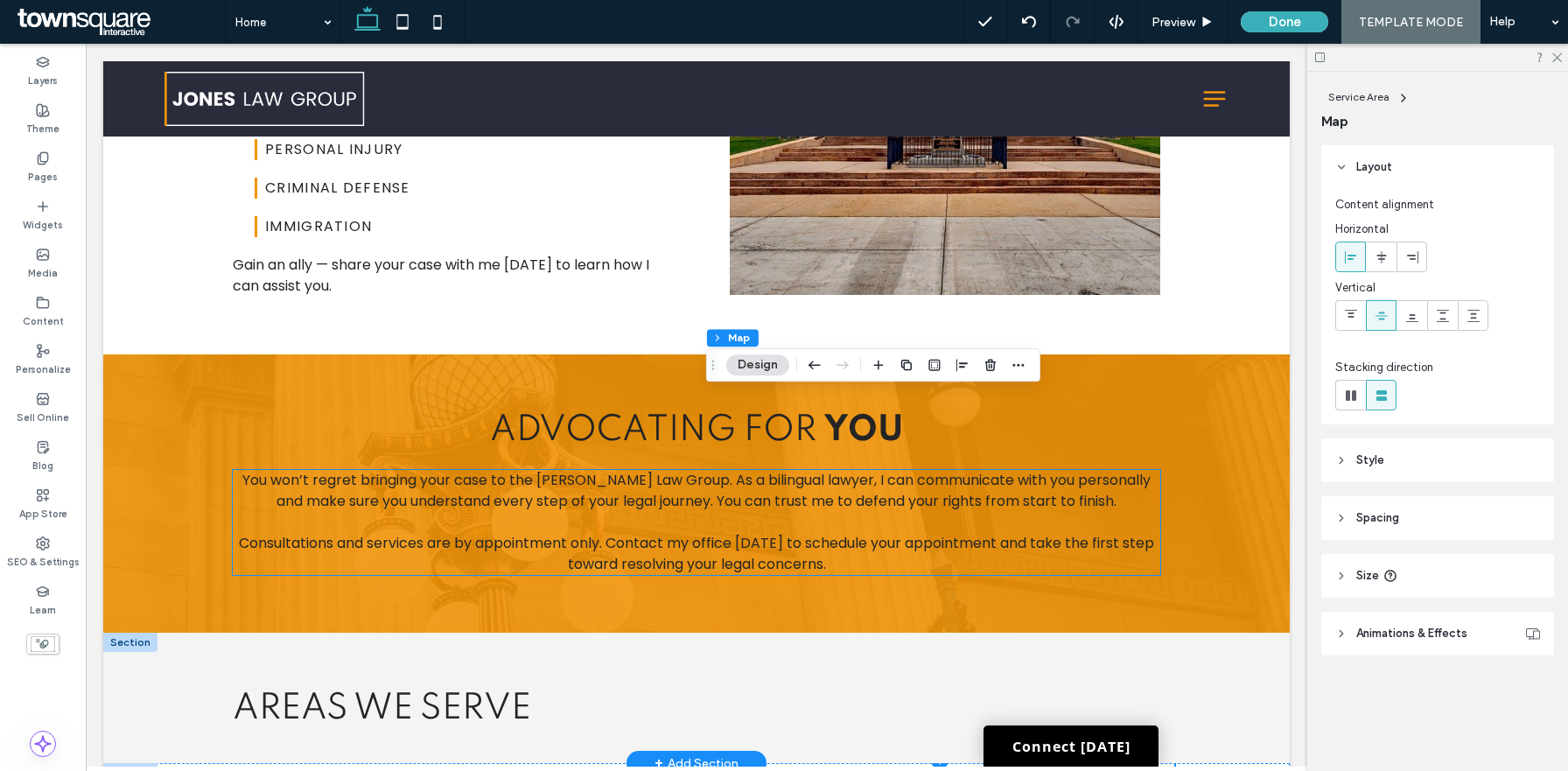
scroll to position [2351, 0]
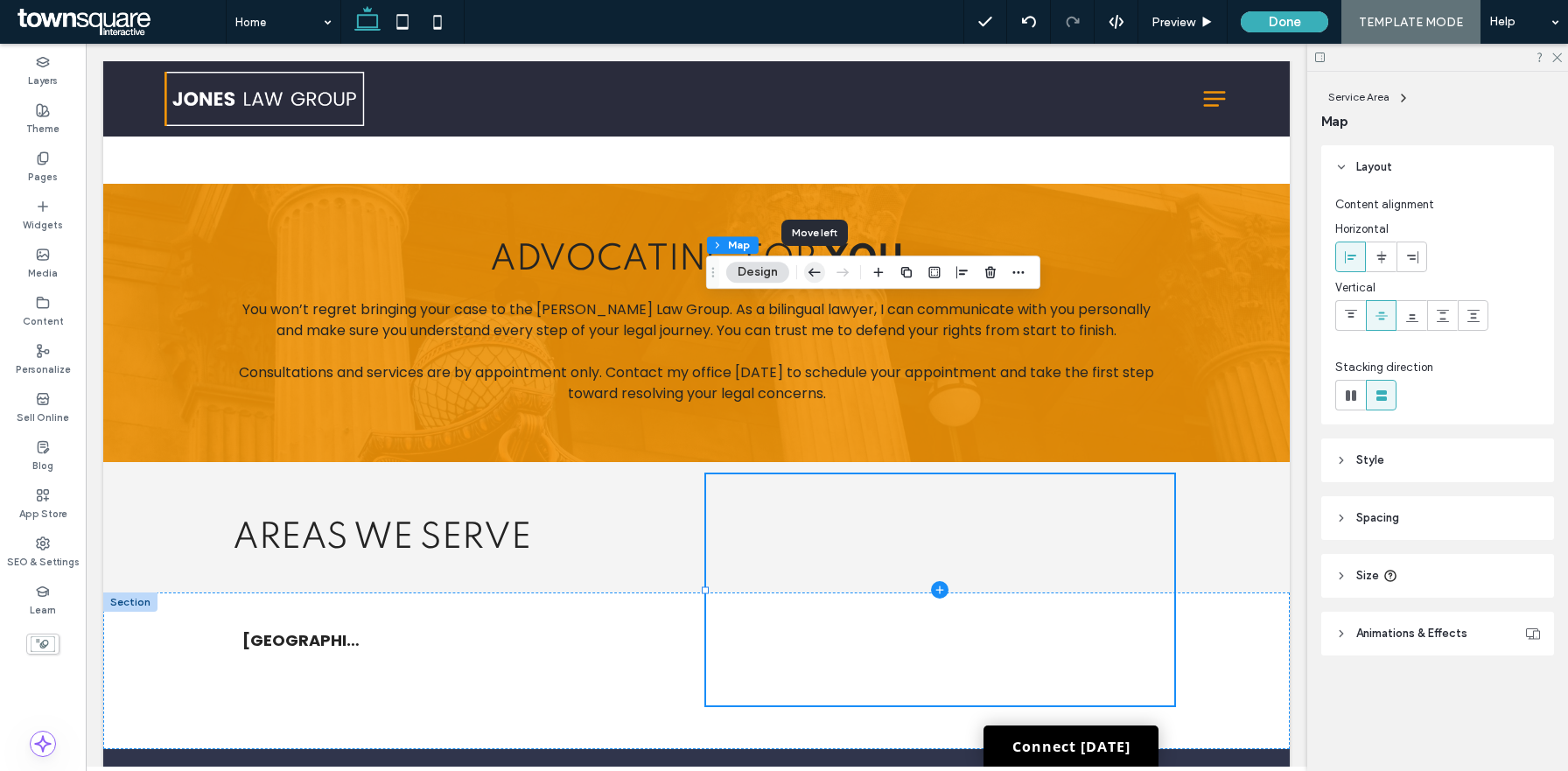
click at [810, 270] on use "button" at bounding box center [814, 271] width 13 height 8
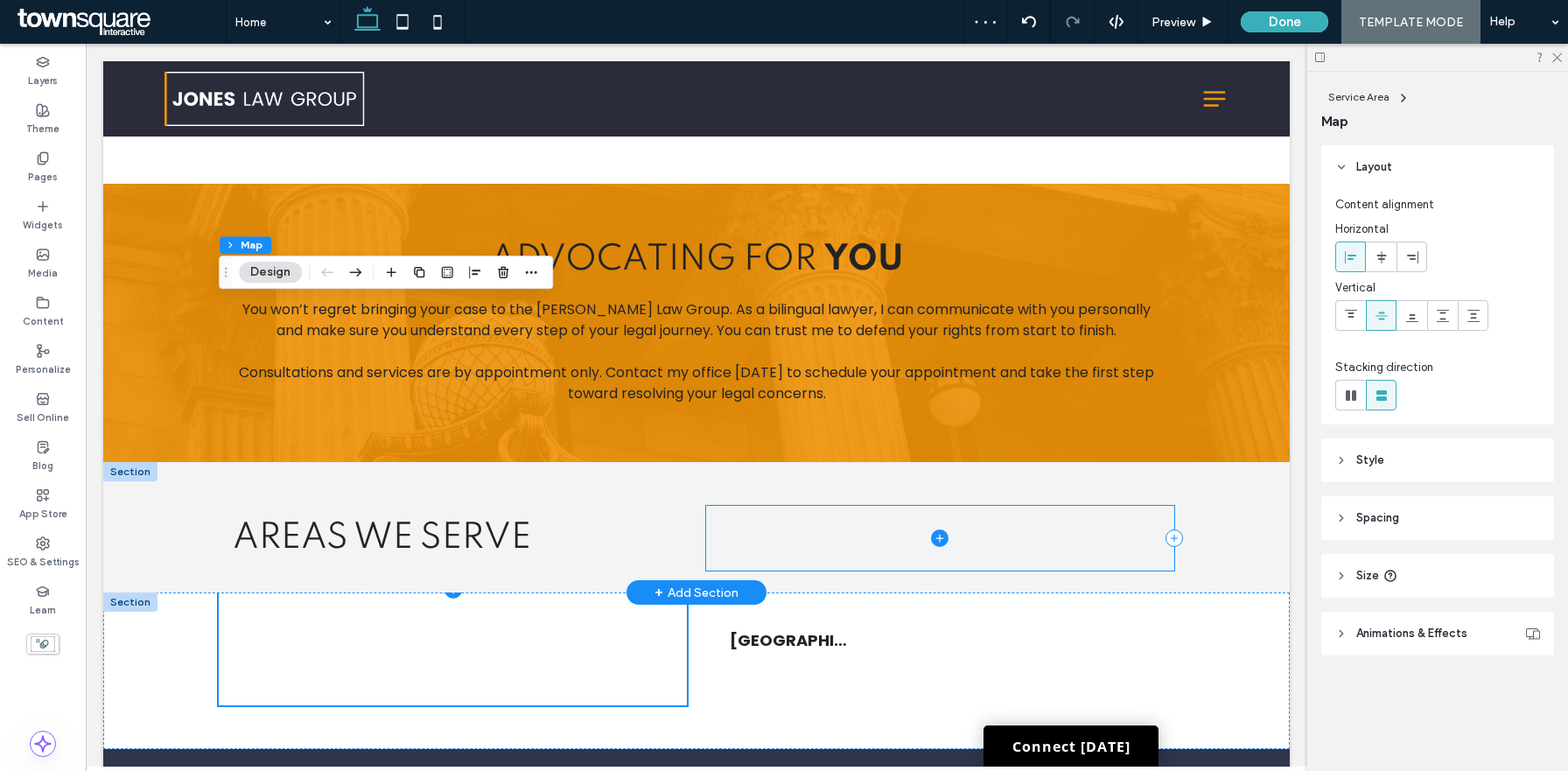
click at [892, 506] on span at bounding box center [940, 538] width 468 height 65
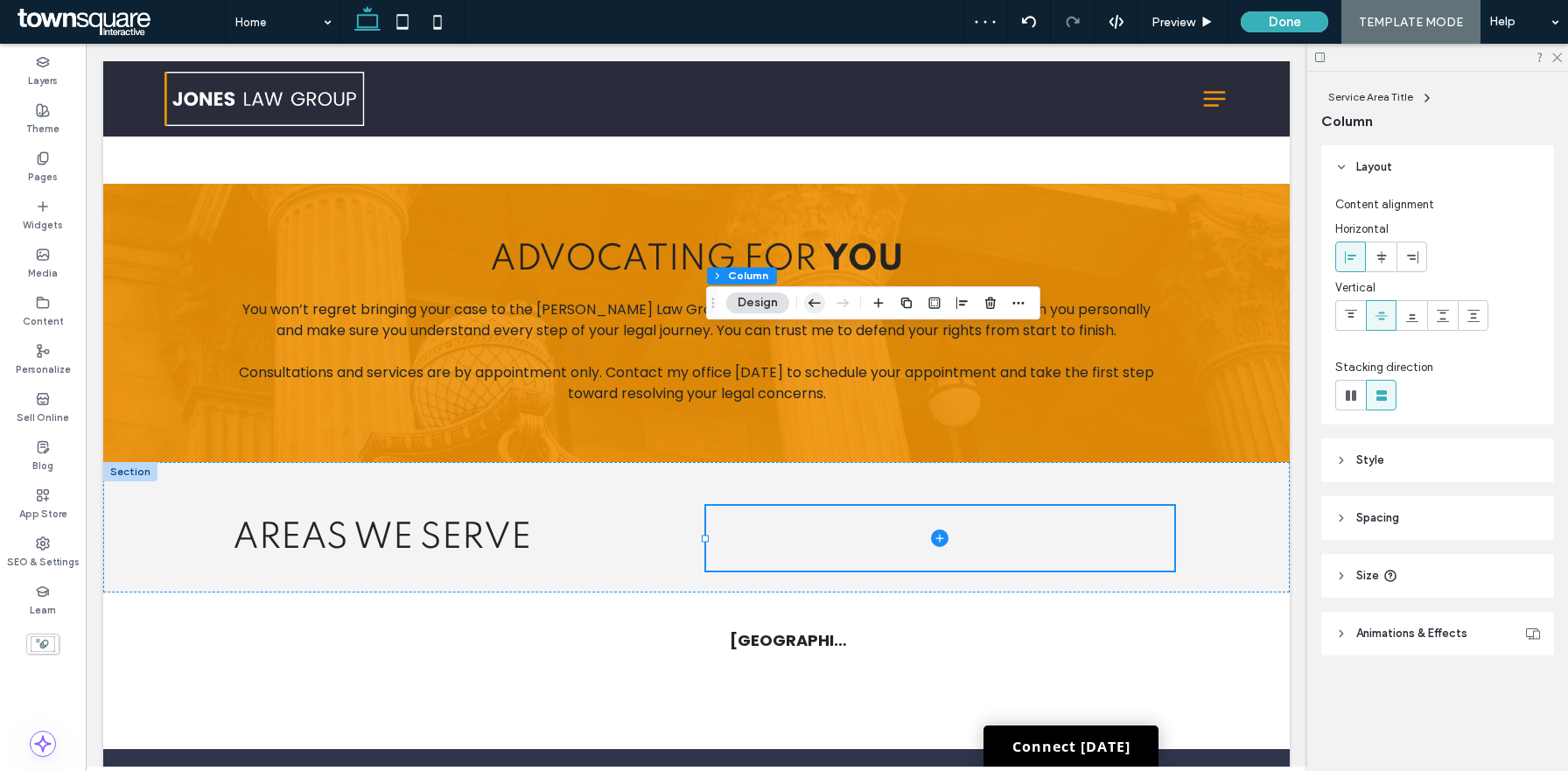
click at [819, 303] on icon "button" at bounding box center [815, 302] width 21 height 31
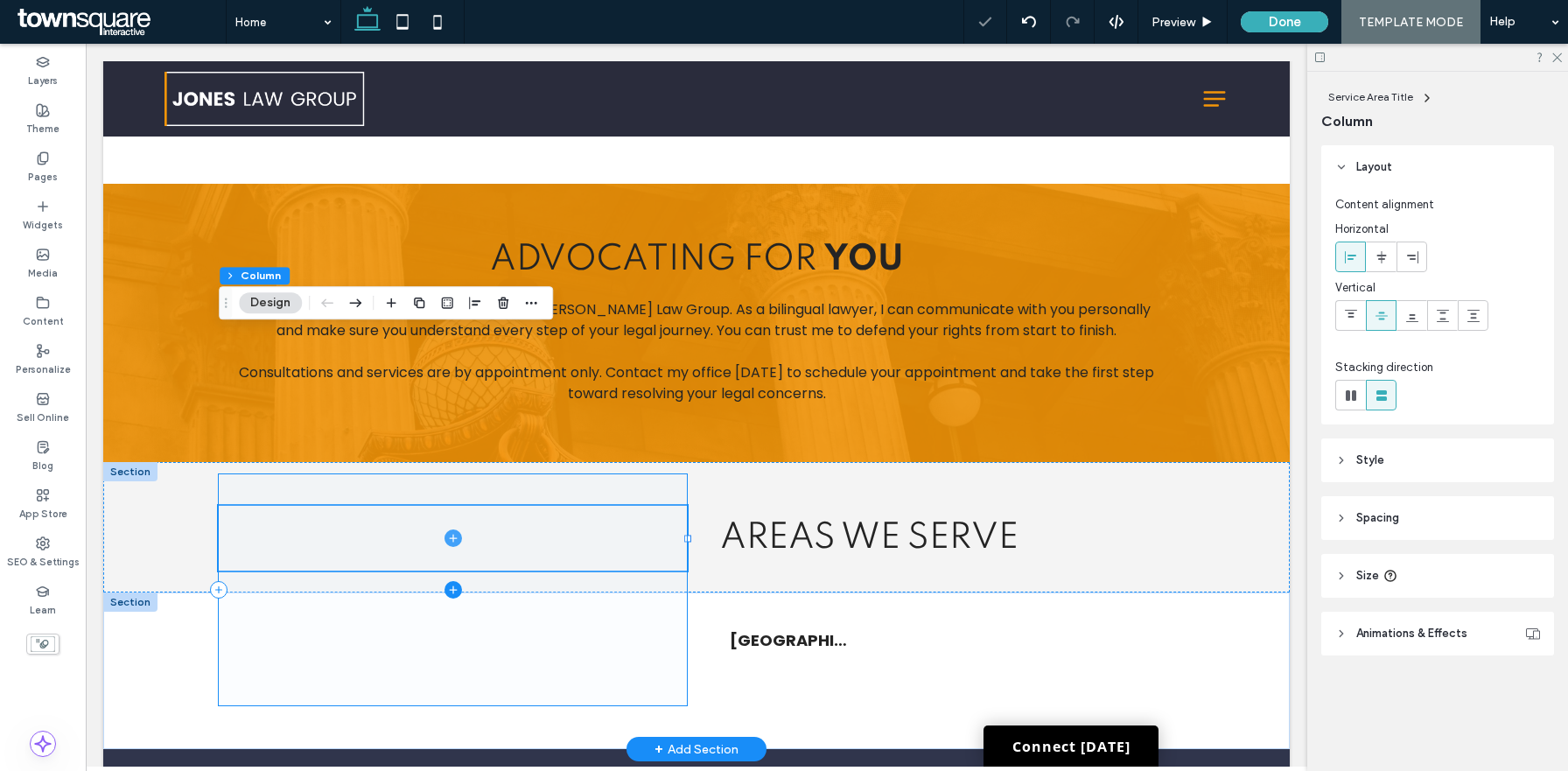
click at [529, 474] on span at bounding box center [452, 590] width 468 height 231
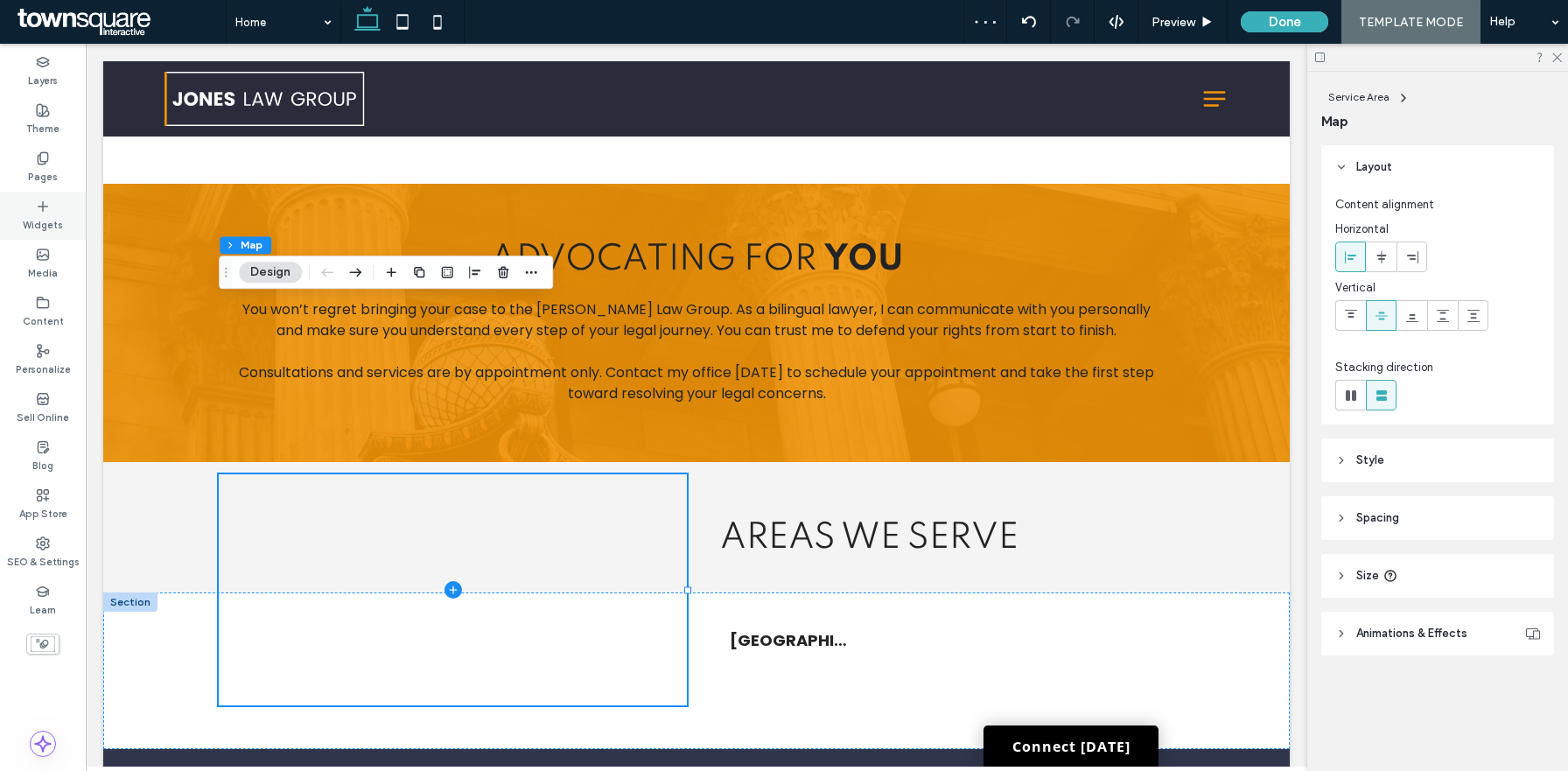
click at [41, 217] on label "Widgets" at bounding box center [42, 224] width 40 height 19
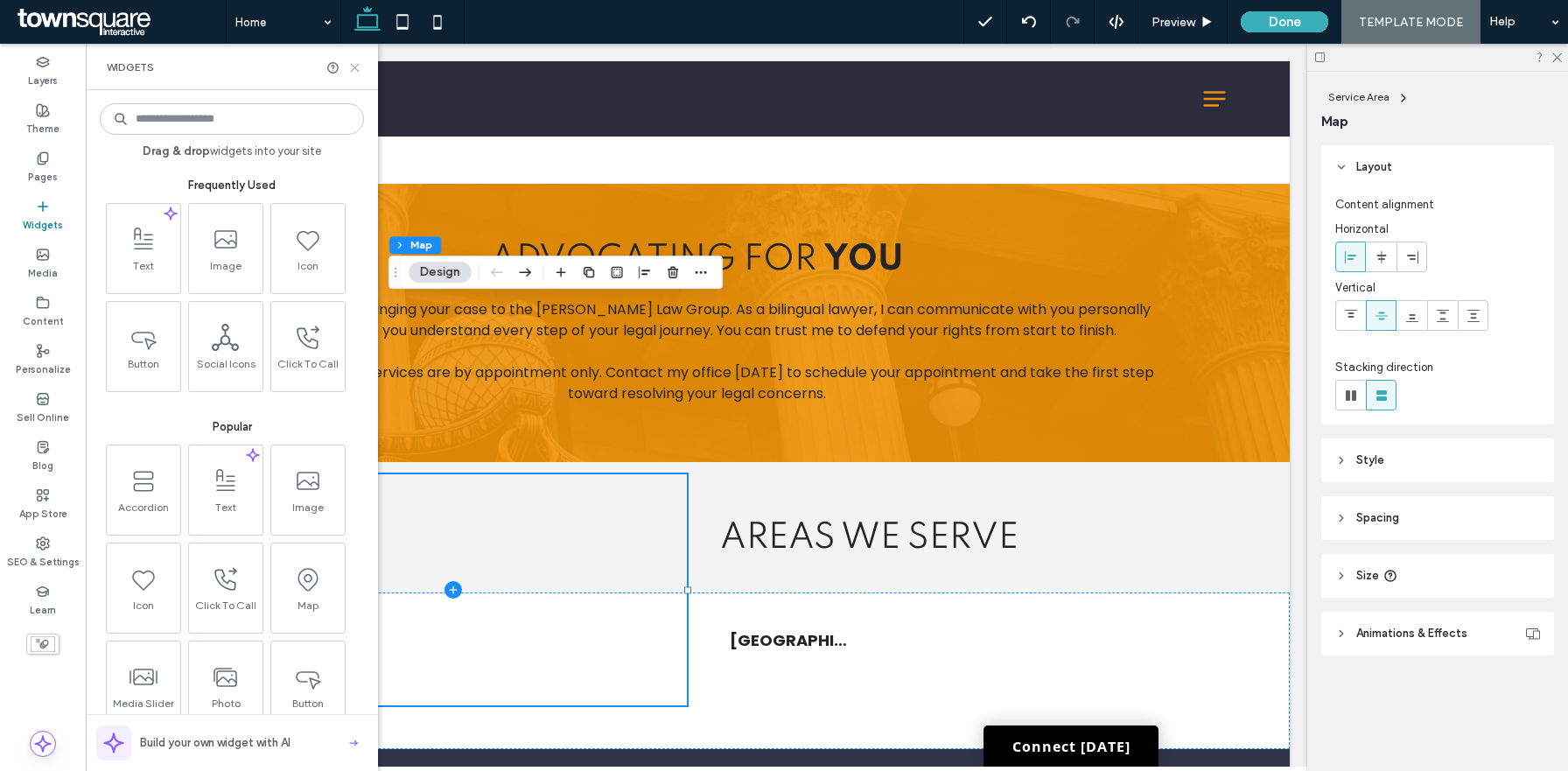
click at [358, 71] on use at bounding box center [355, 68] width 8 height 8
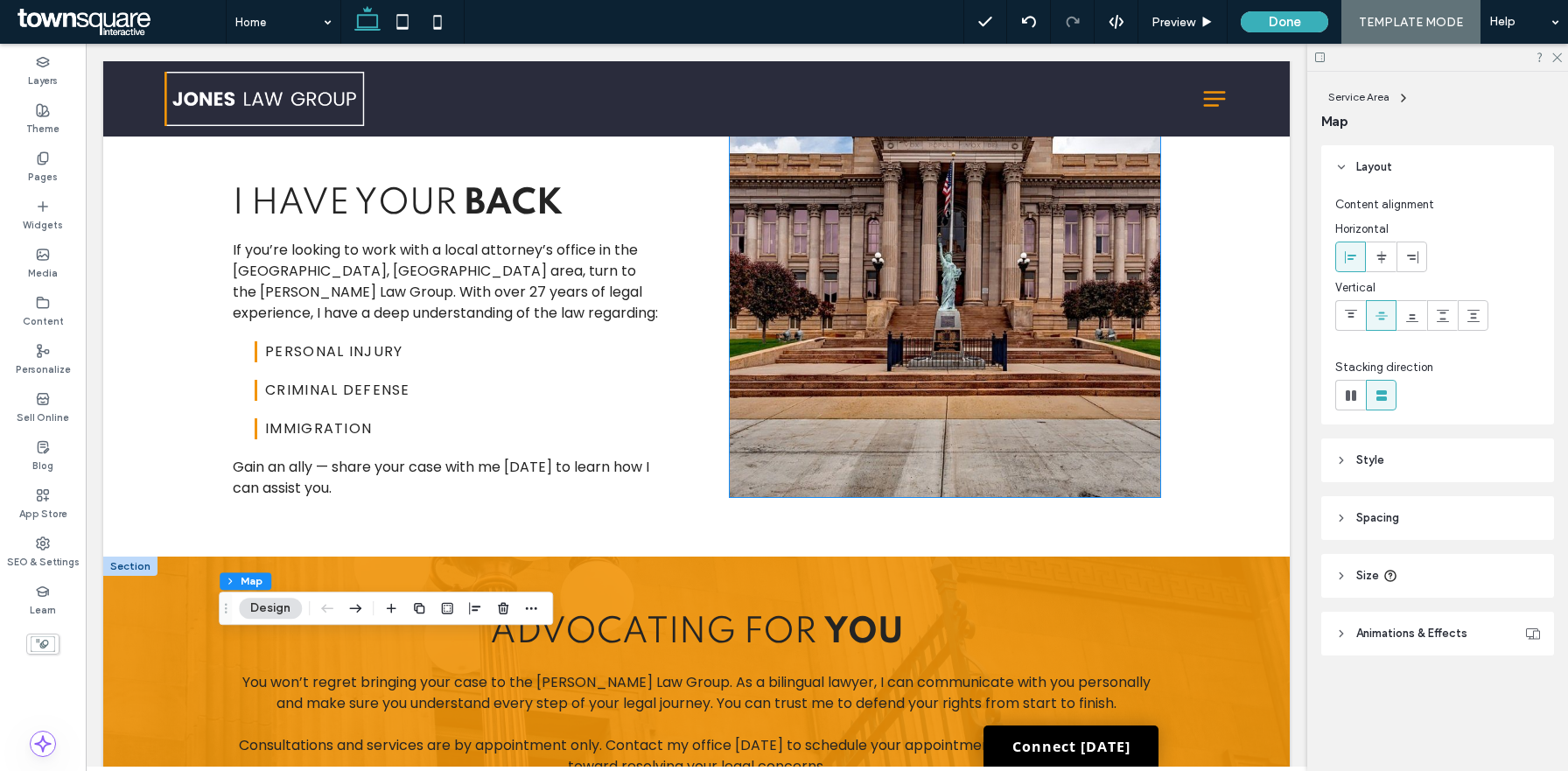
scroll to position [1831, 0]
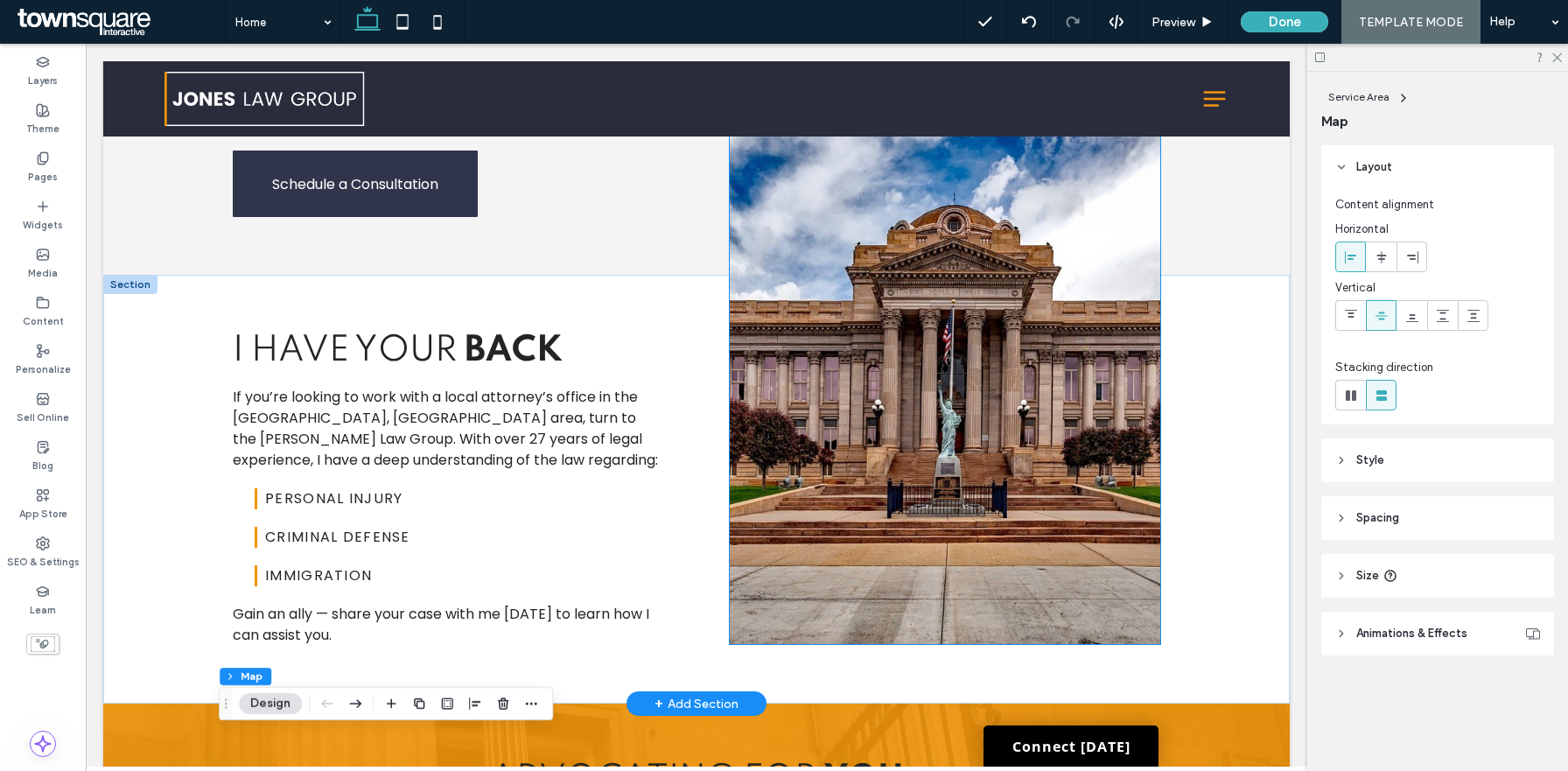
click at [944, 258] on img at bounding box center [944, 352] width 431 height 582
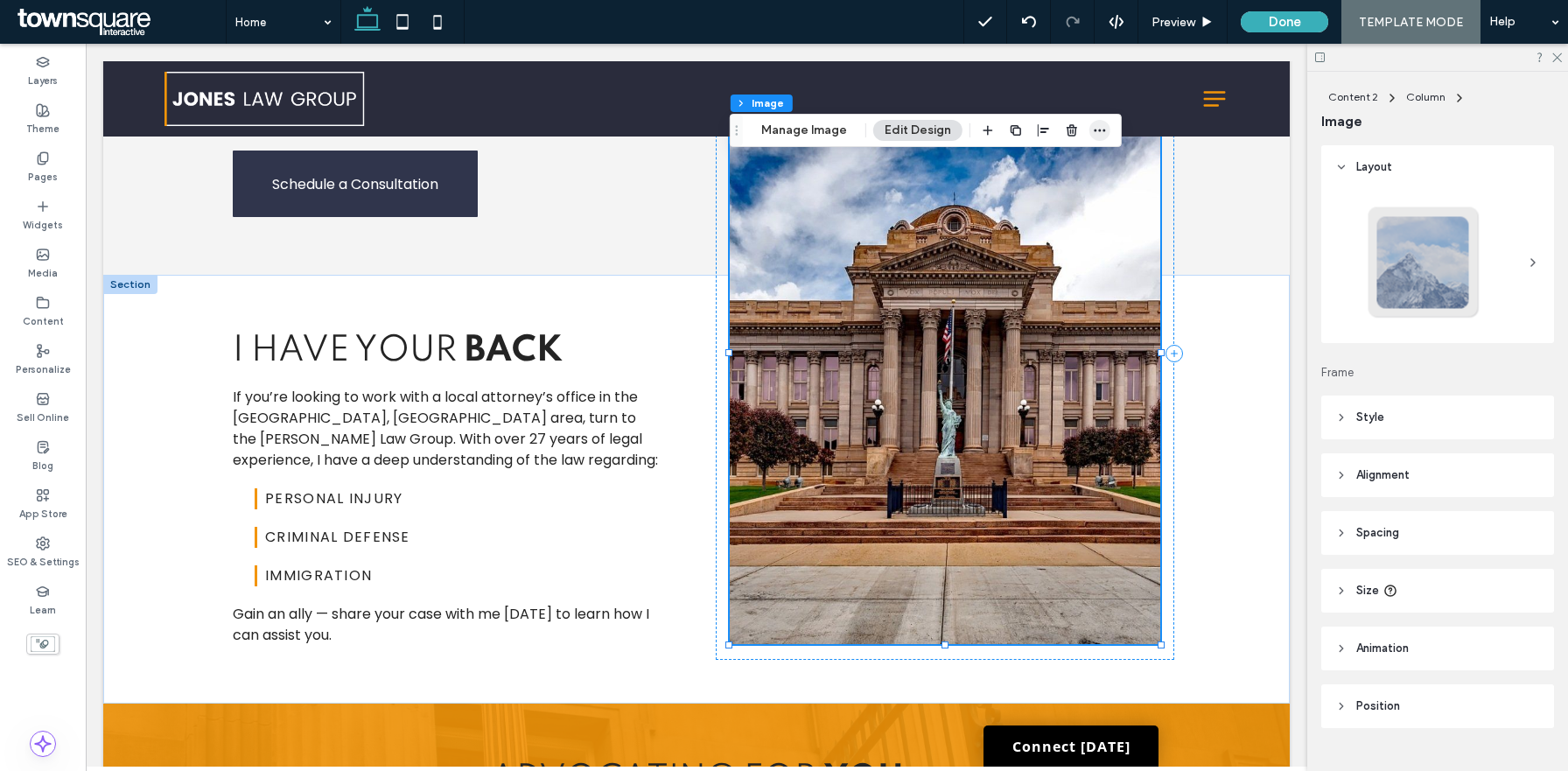
click at [1098, 139] on span "button" at bounding box center [1100, 130] width 21 height 21
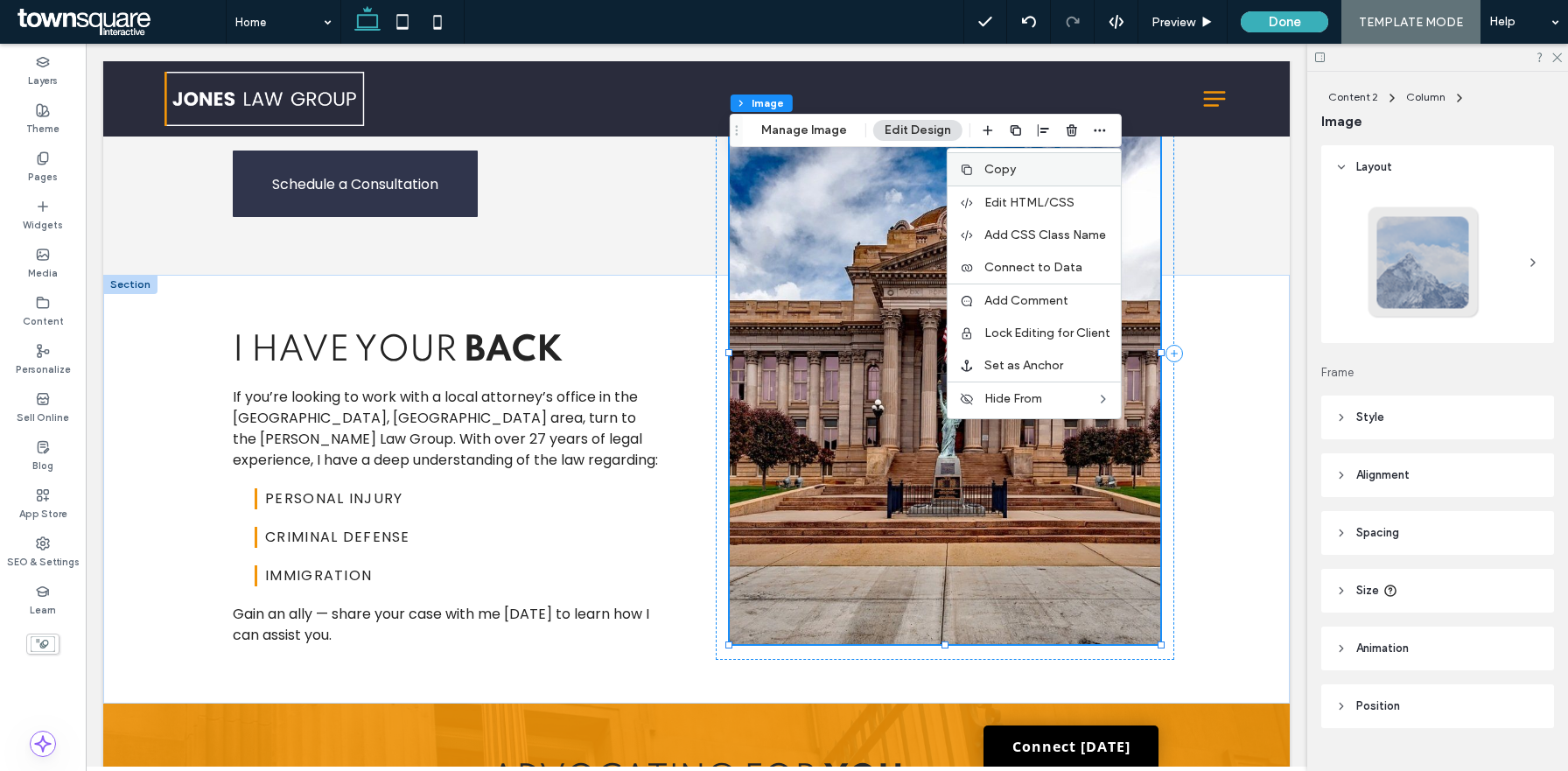
click at [1051, 162] on label "Copy" at bounding box center [1048, 168] width 126 height 15
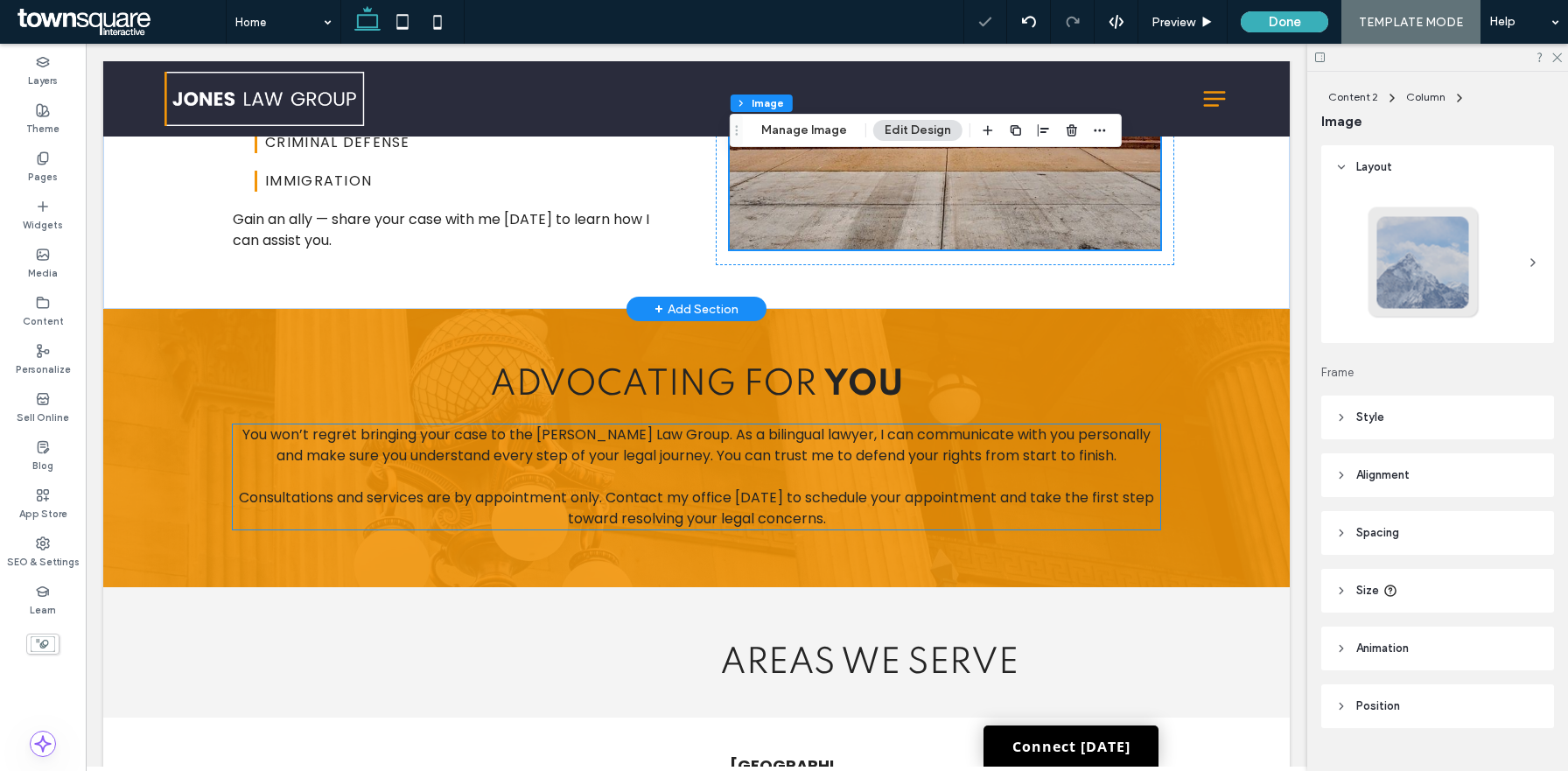
scroll to position [2262, 0]
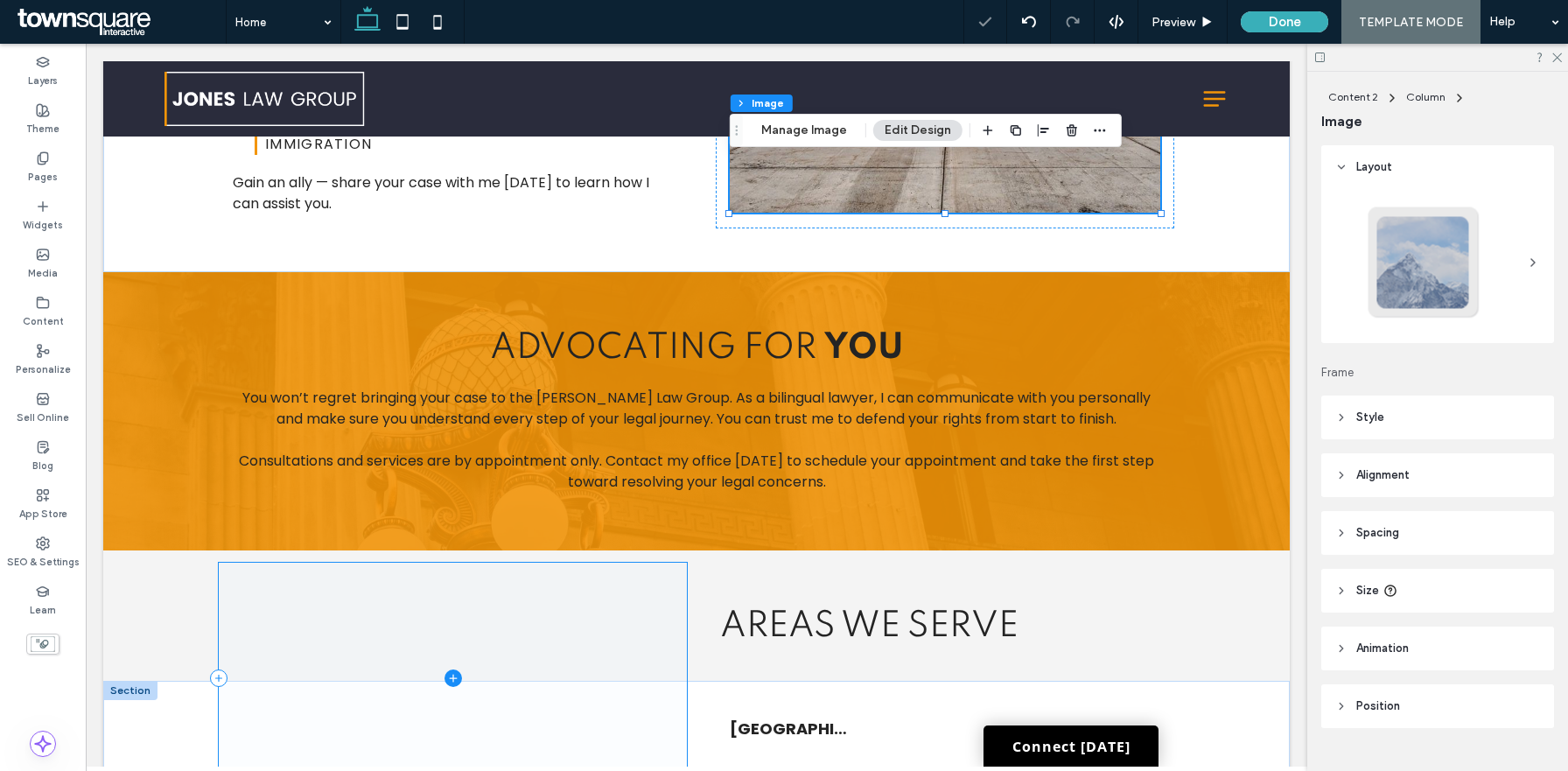
click at [450, 563] on span at bounding box center [452, 679] width 468 height 231
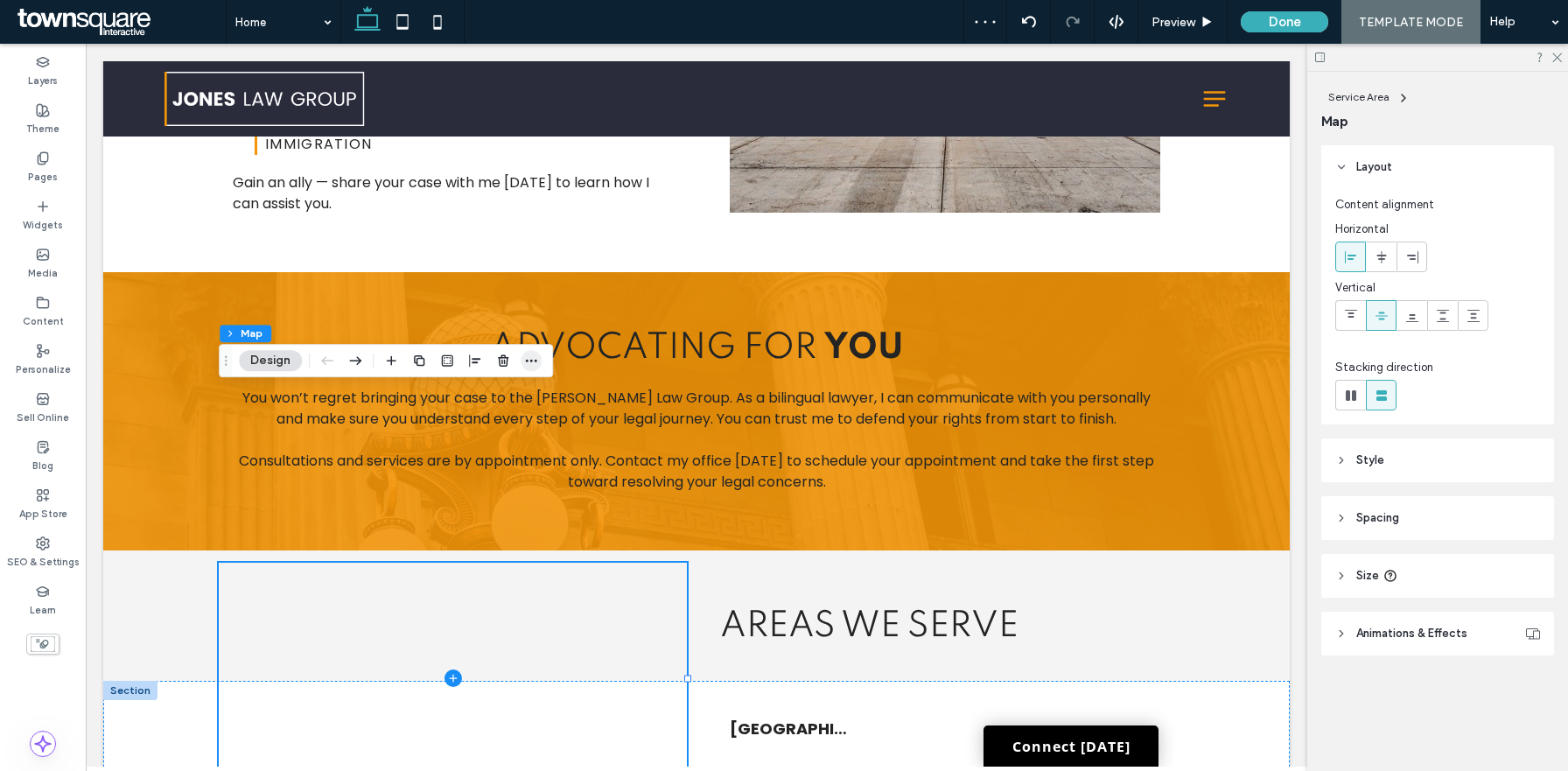
click at [527, 360] on use "button" at bounding box center [532, 361] width 12 height 3
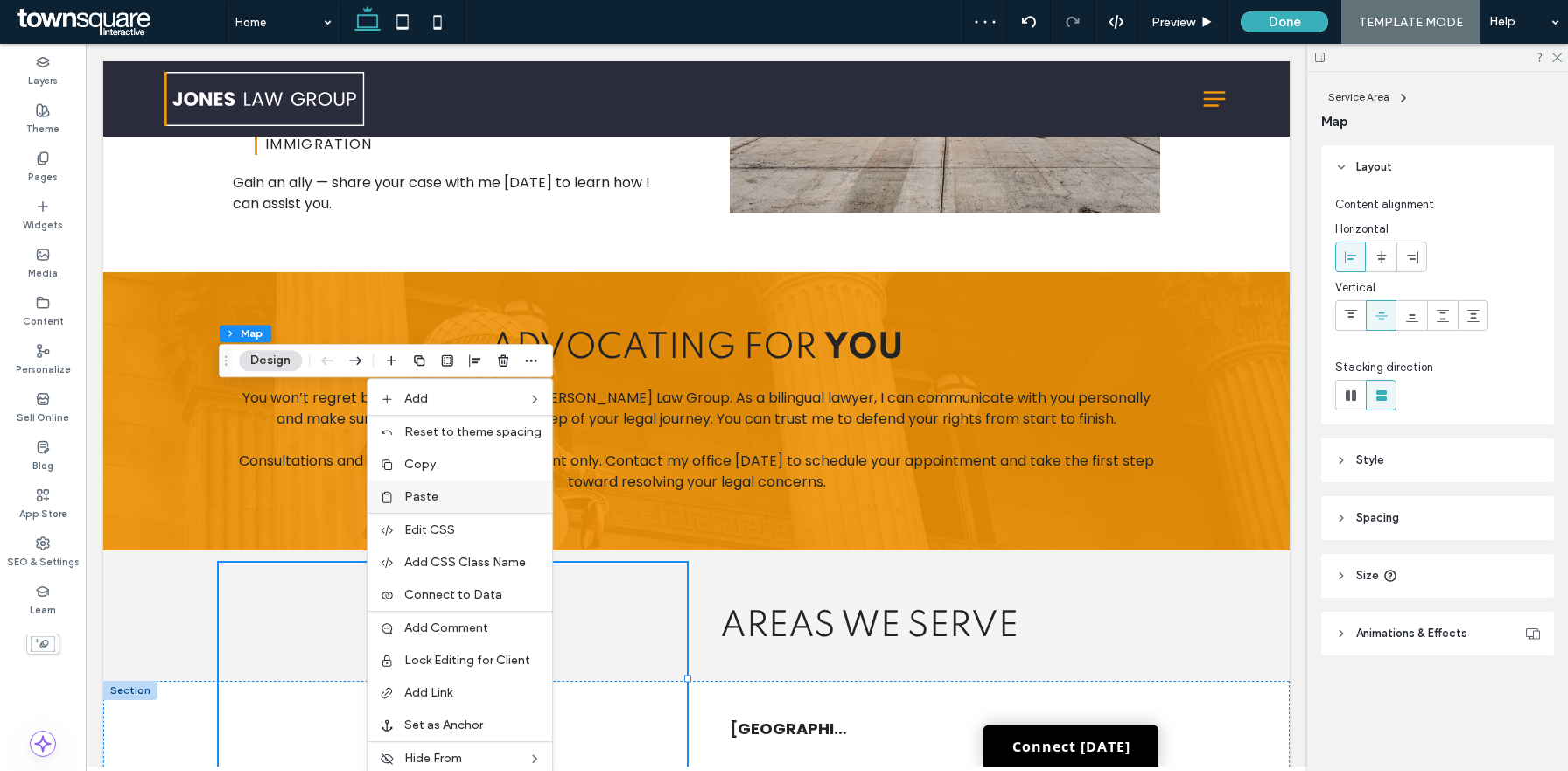
click at [463, 504] on div "Paste" at bounding box center [460, 496] width 185 height 32
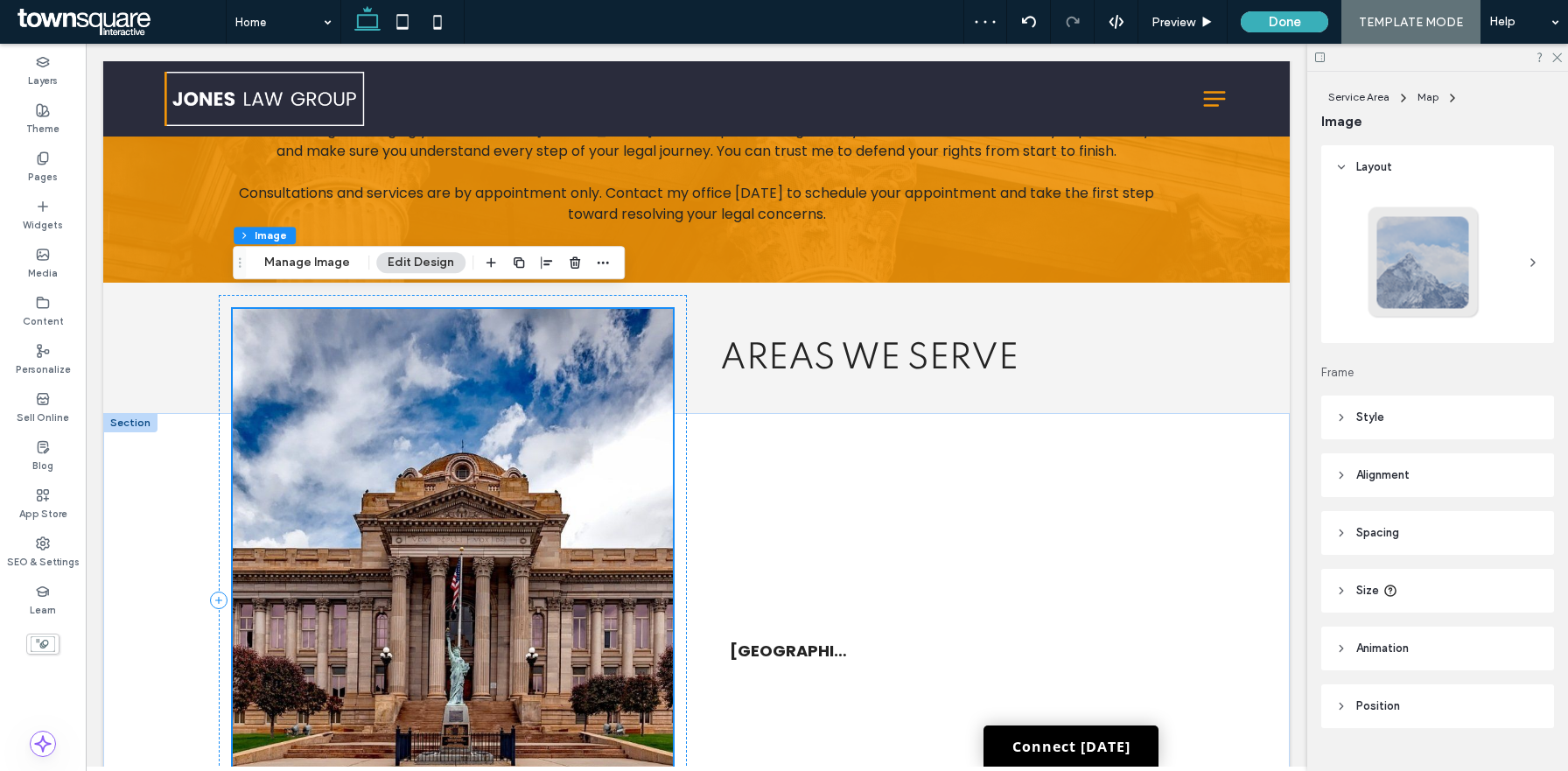
scroll to position [2576, 0]
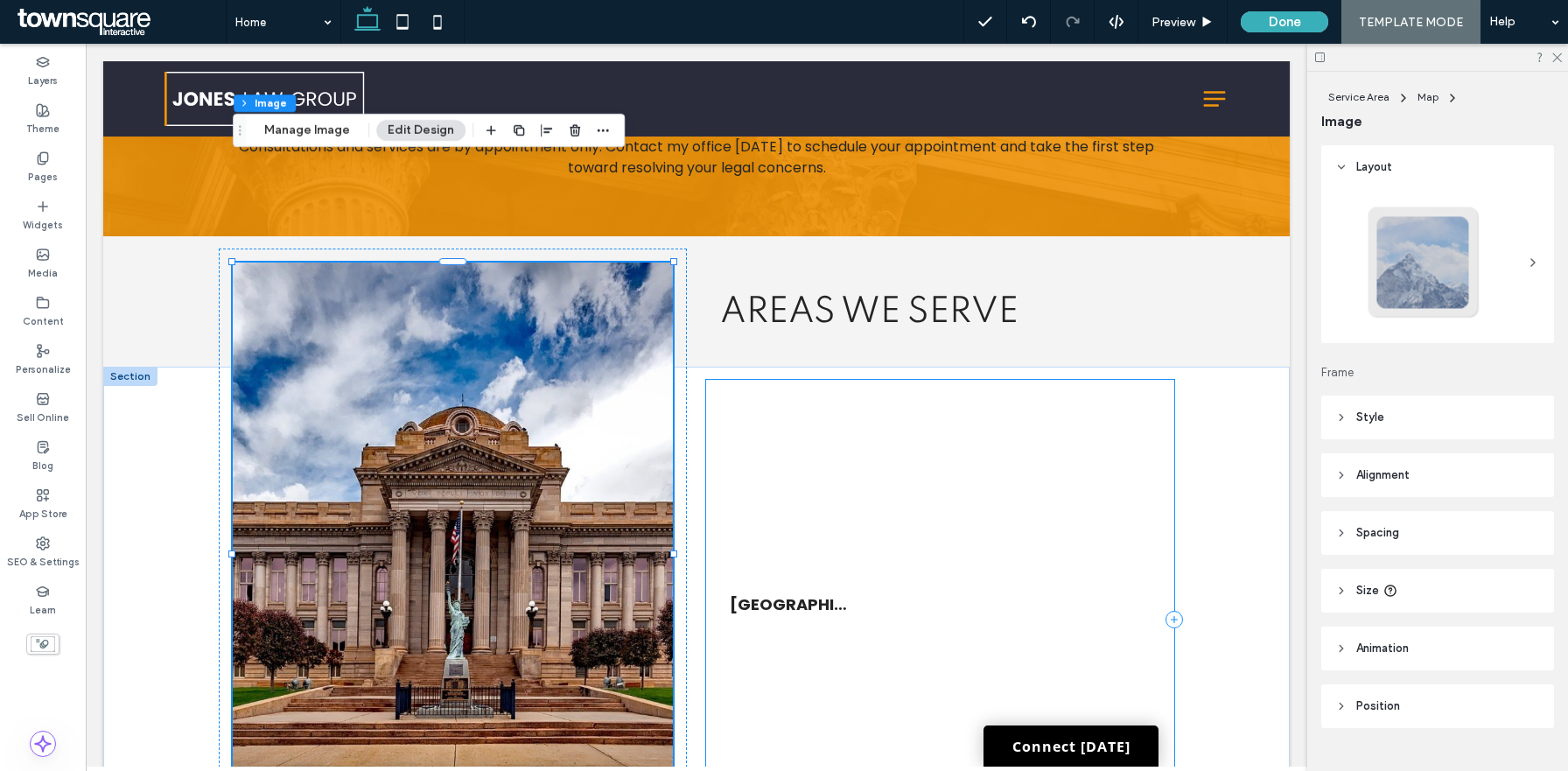
click at [969, 379] on div "List of Services [GEOGRAPHIC_DATA], [GEOGRAPHIC_DATA]" at bounding box center [940, 618] width 468 height 479
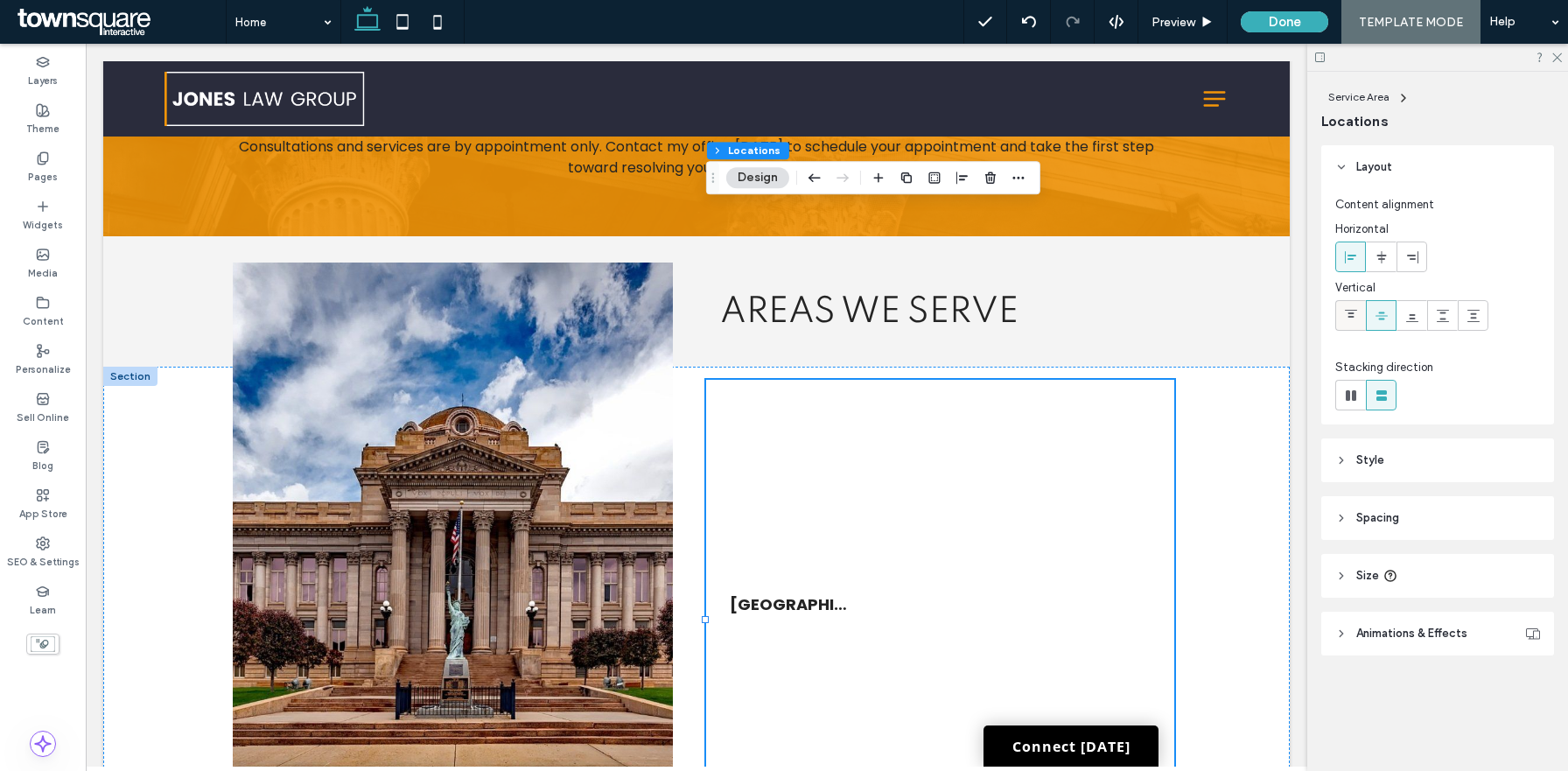
click at [1346, 319] on icon at bounding box center [1351, 316] width 14 height 14
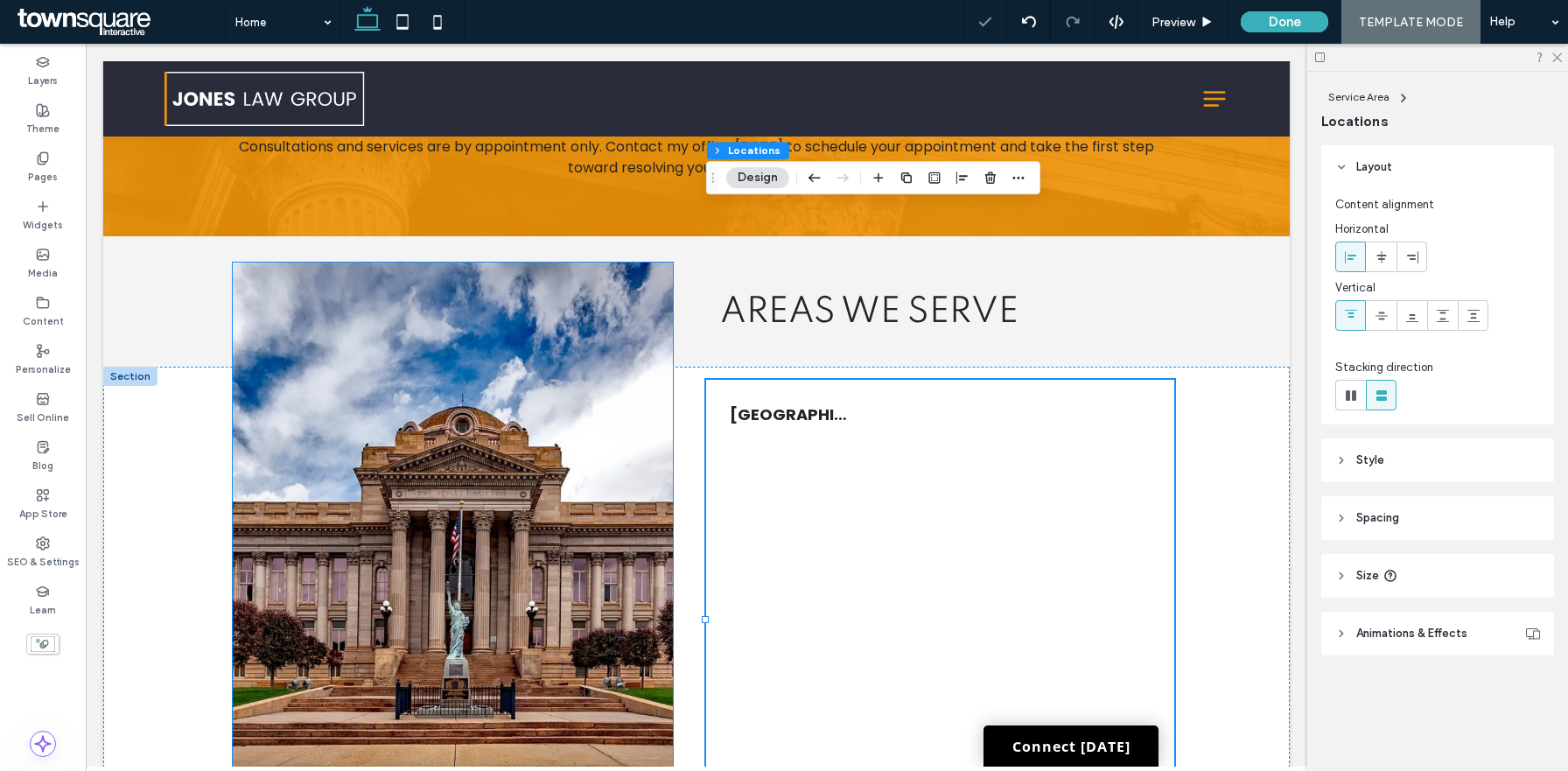
click at [517, 554] on img at bounding box center [452, 553] width 441 height 582
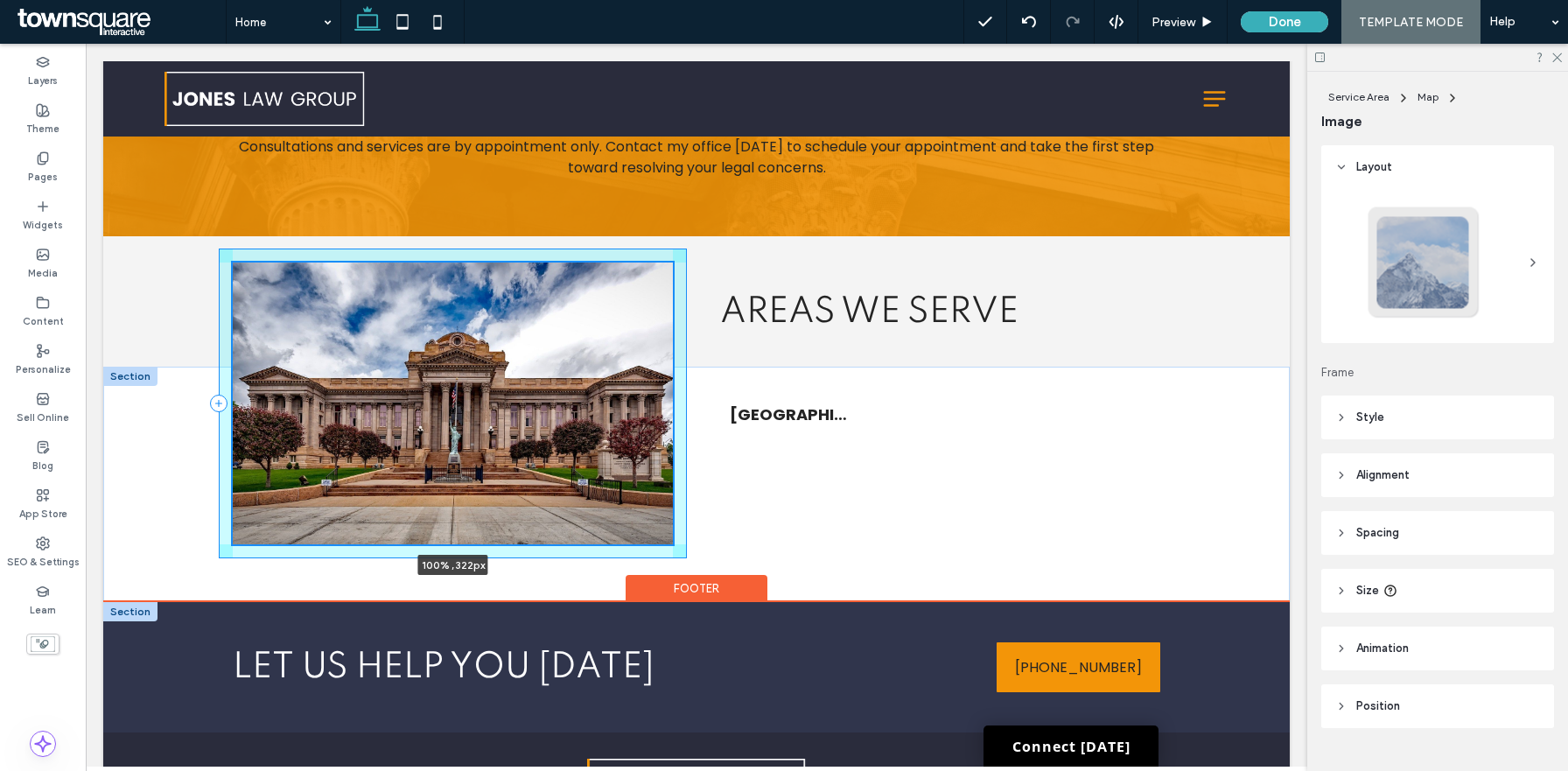
drag, startPoint x: 451, startPoint y: 673, endPoint x: 465, endPoint y: 522, distance: 151.6
type input "***"
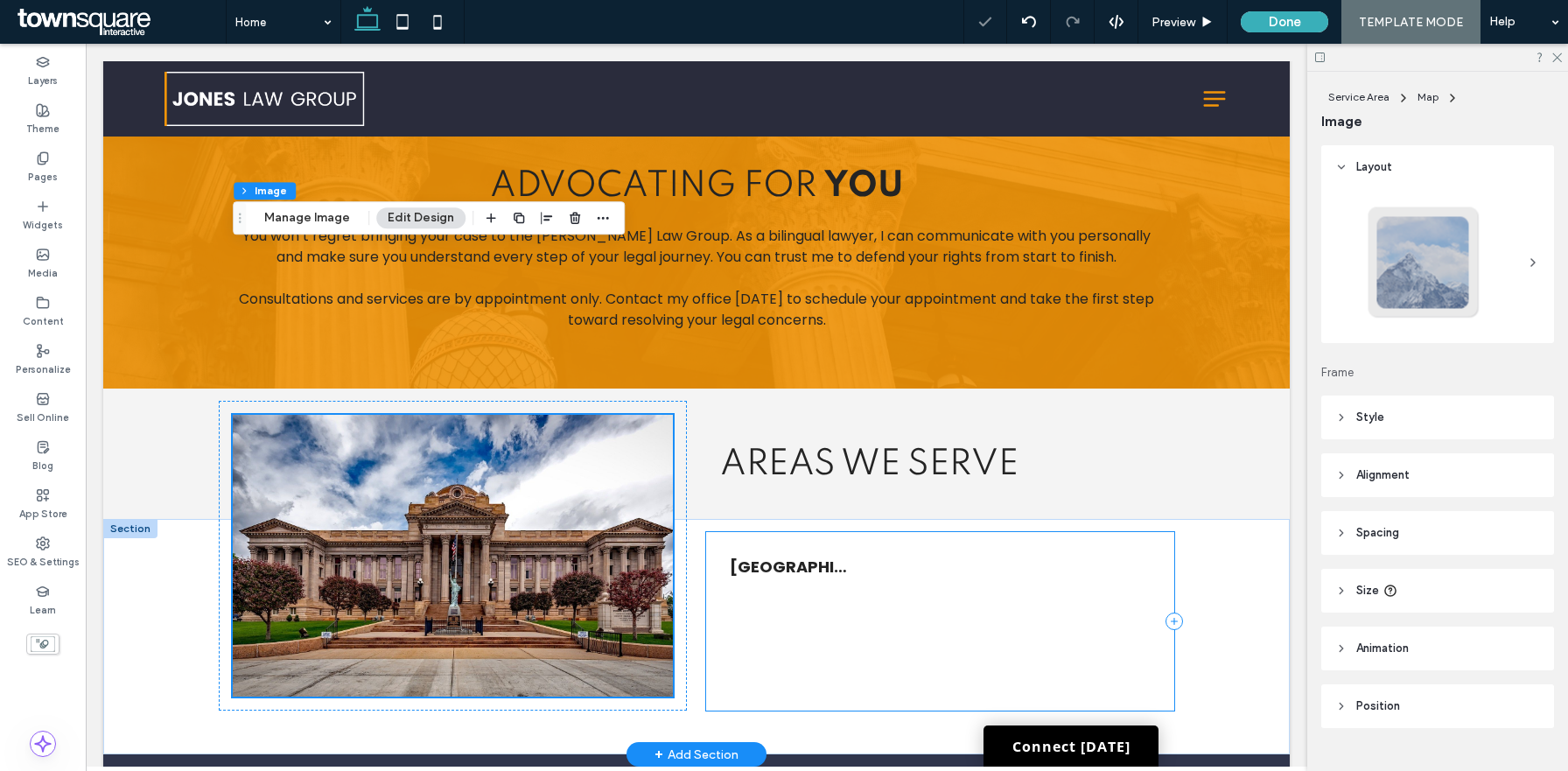
scroll to position [2416, 0]
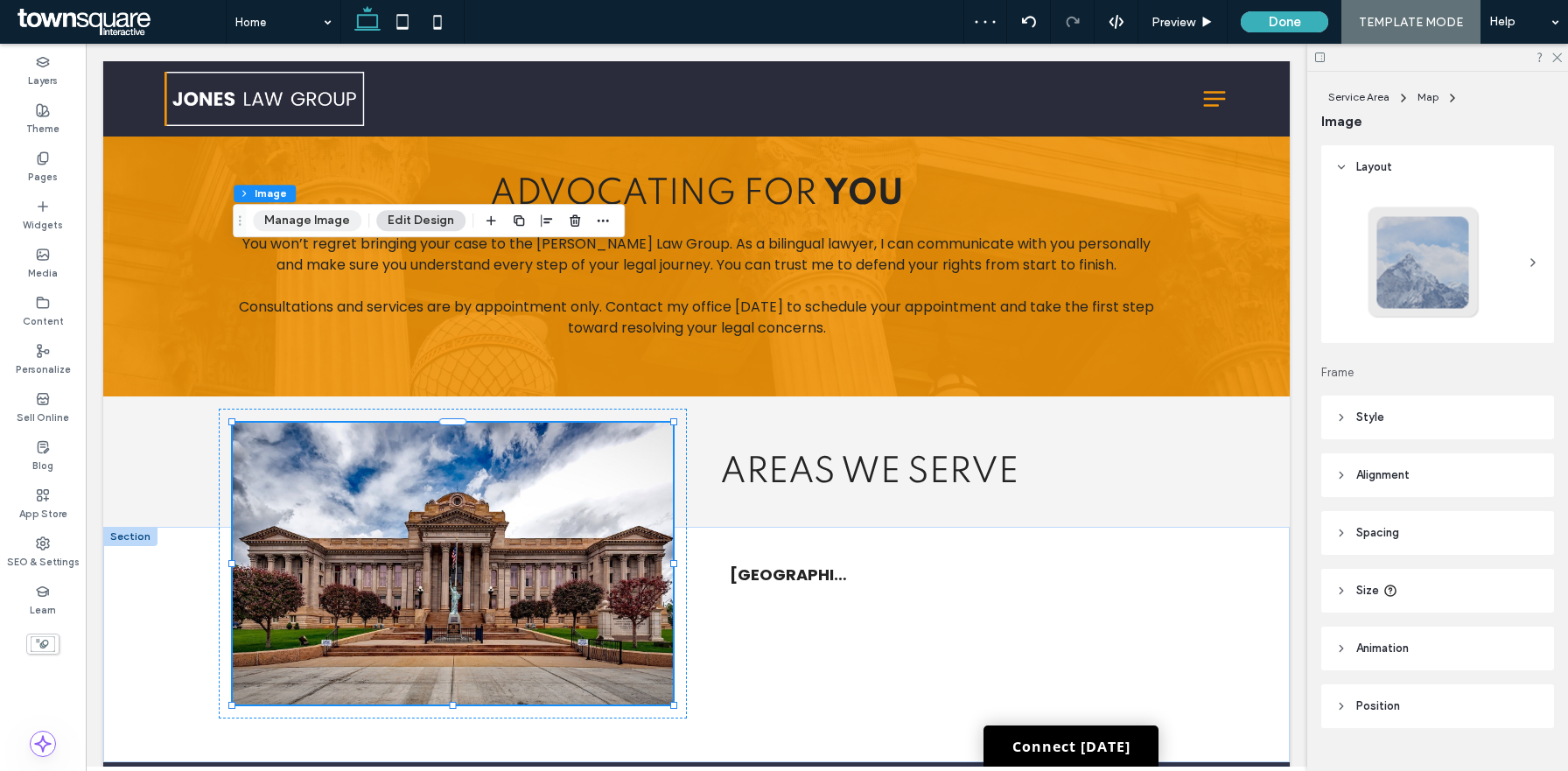
click at [303, 222] on button "Manage Image" at bounding box center [307, 221] width 109 height 21
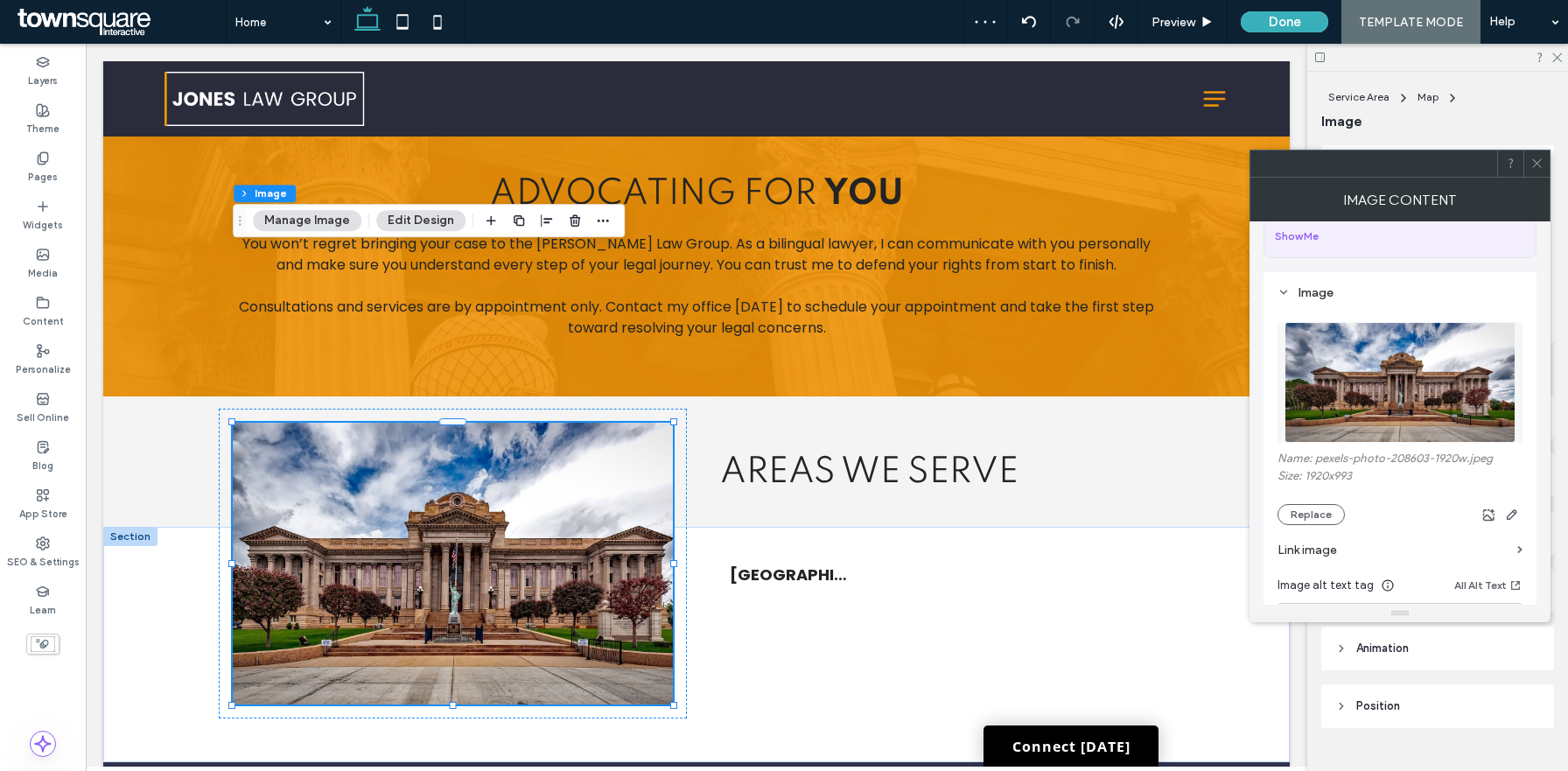
scroll to position [158, 0]
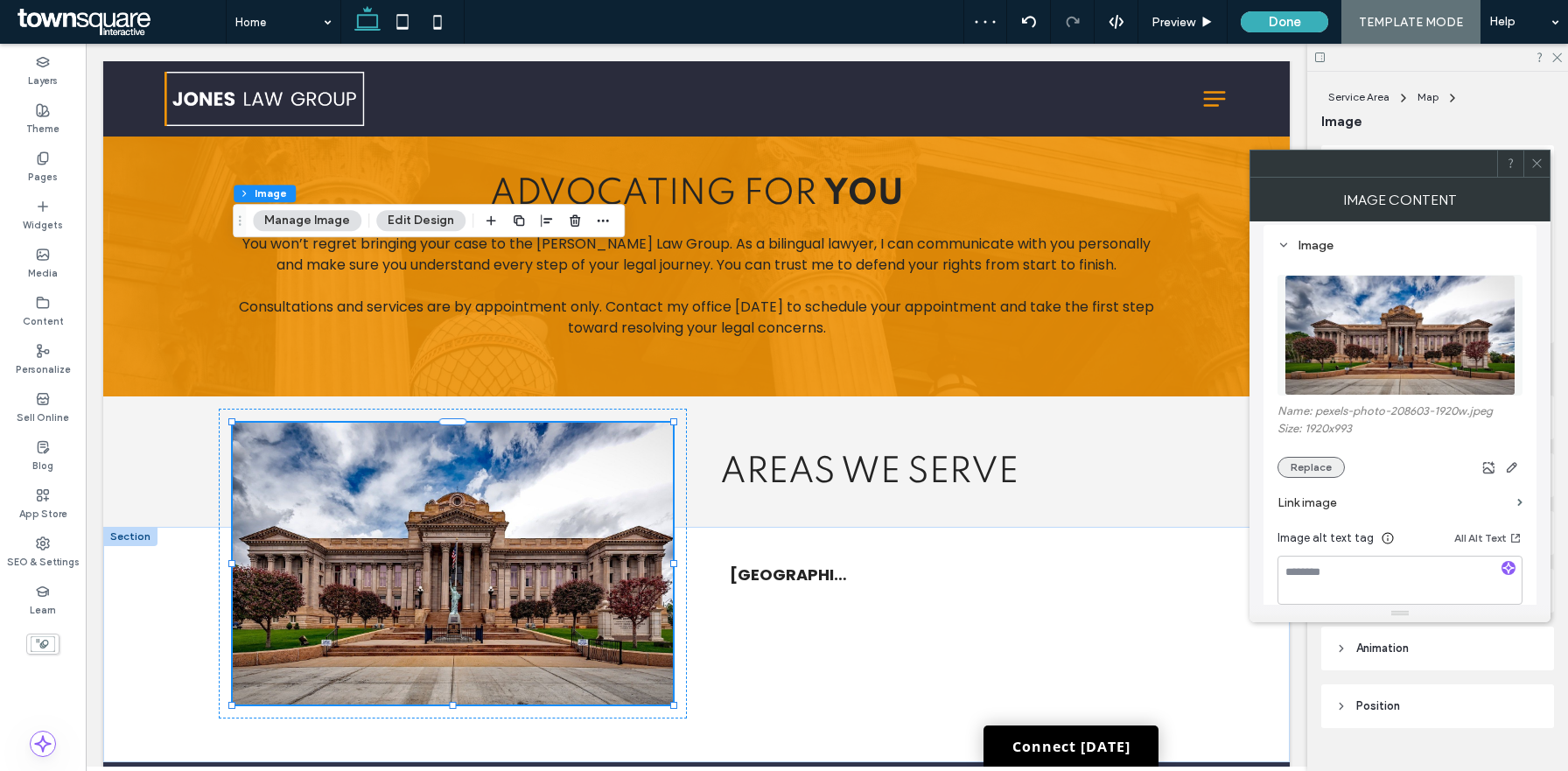
click at [1315, 476] on button "Replace" at bounding box center [1311, 468] width 67 height 21
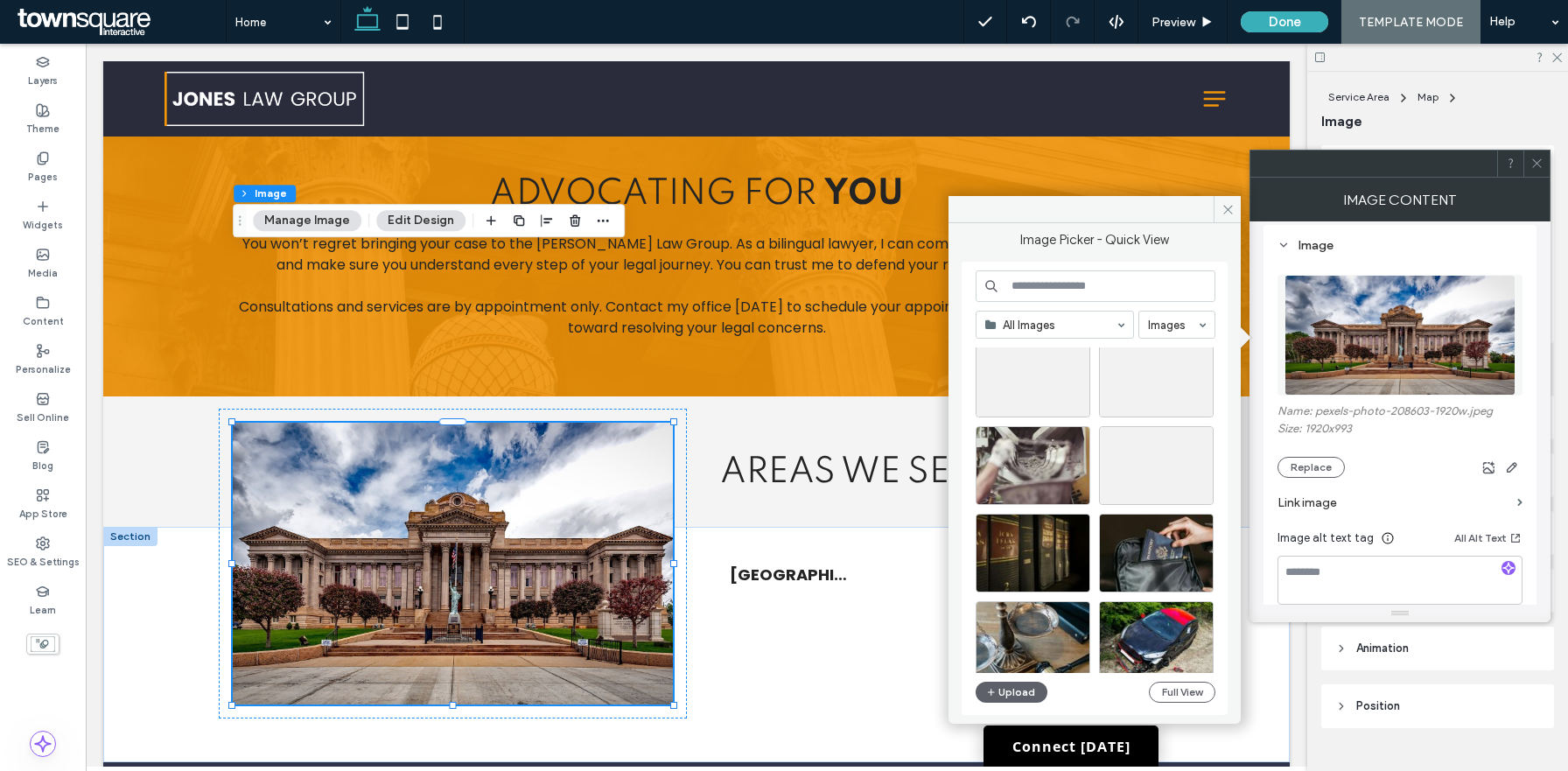
scroll to position [432, 0]
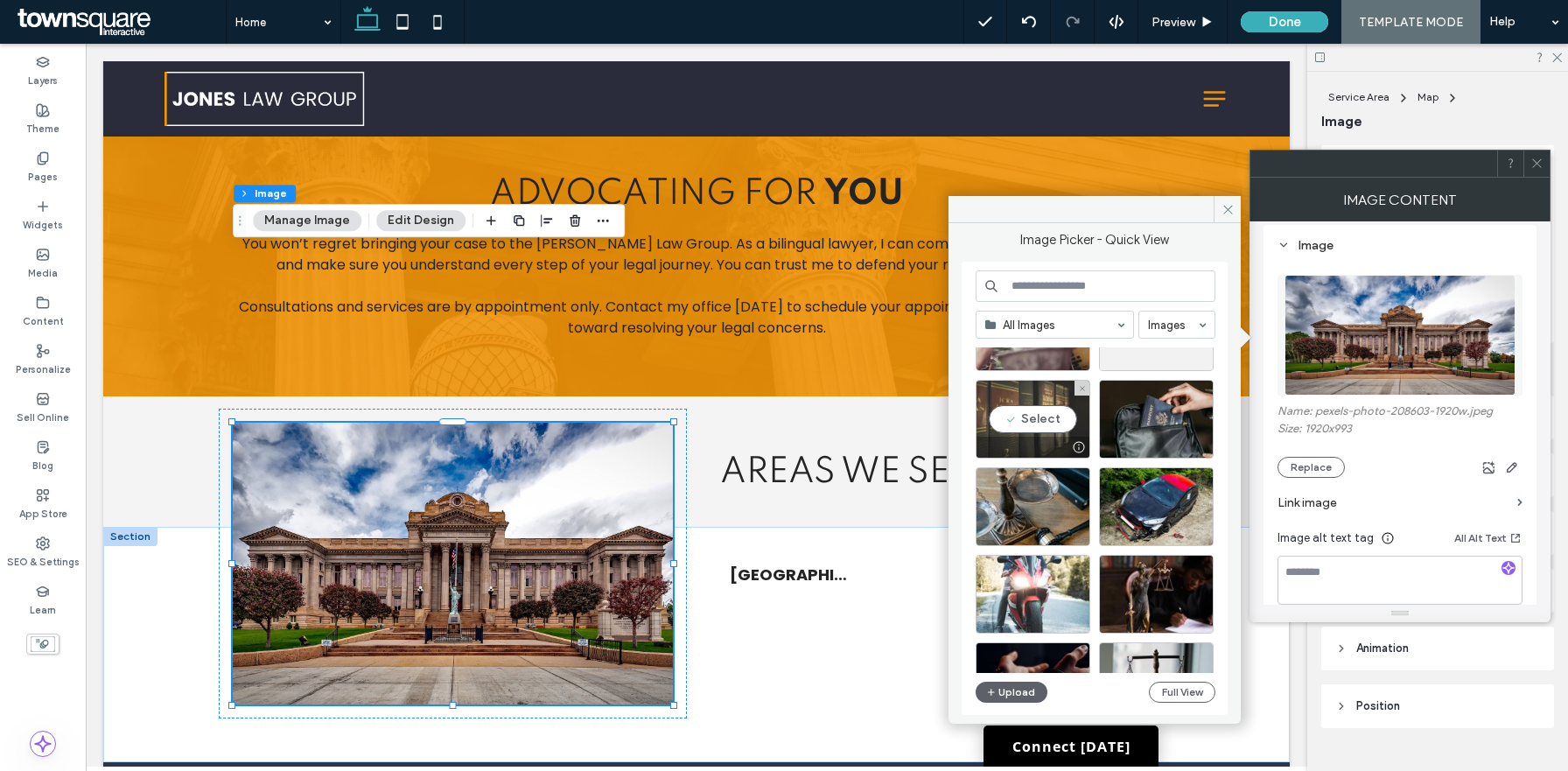
click at [1030, 410] on div "Select" at bounding box center [1033, 418] width 115 height 79
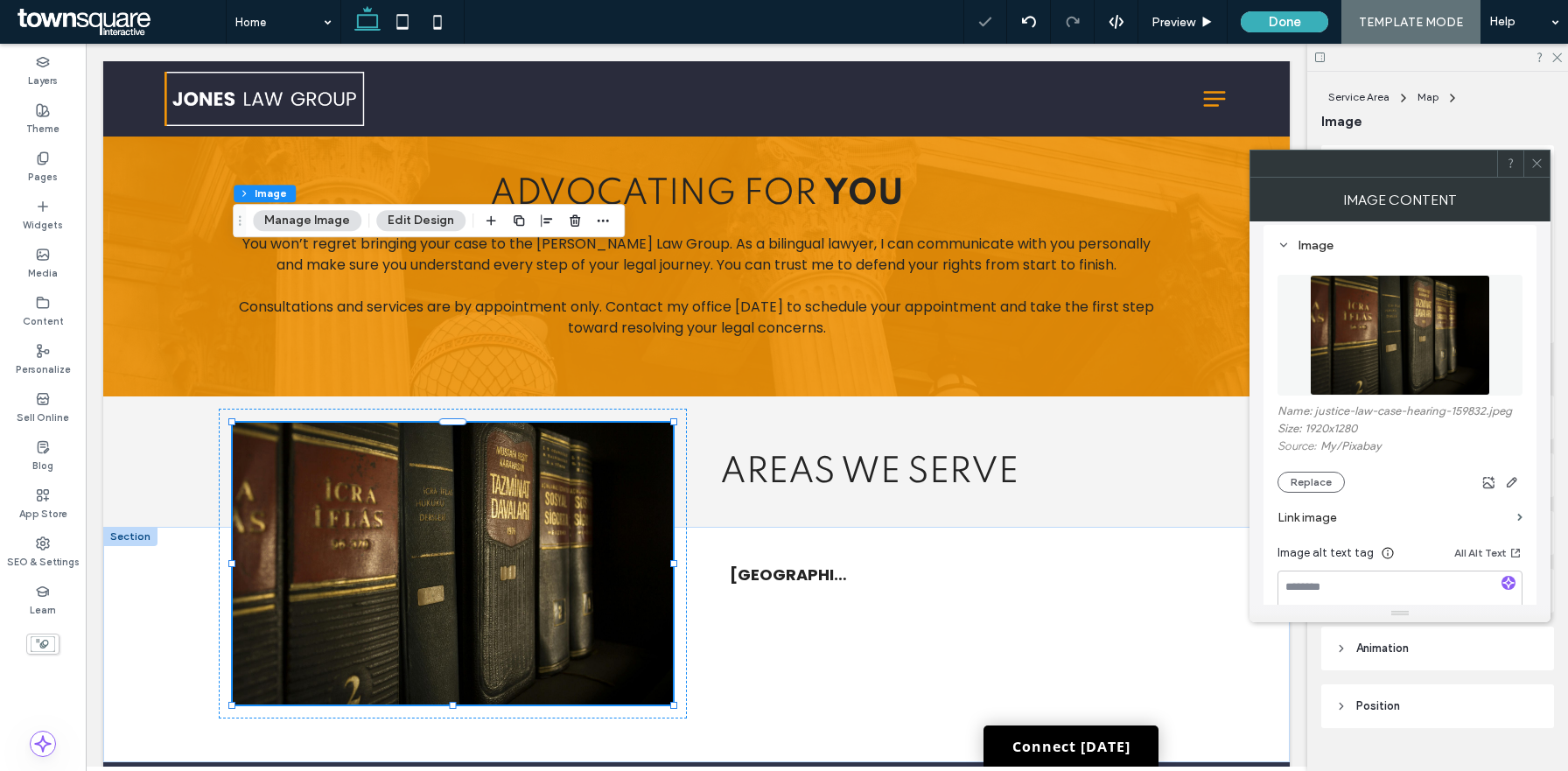
click at [1538, 163] on use at bounding box center [1536, 163] width 9 height 9
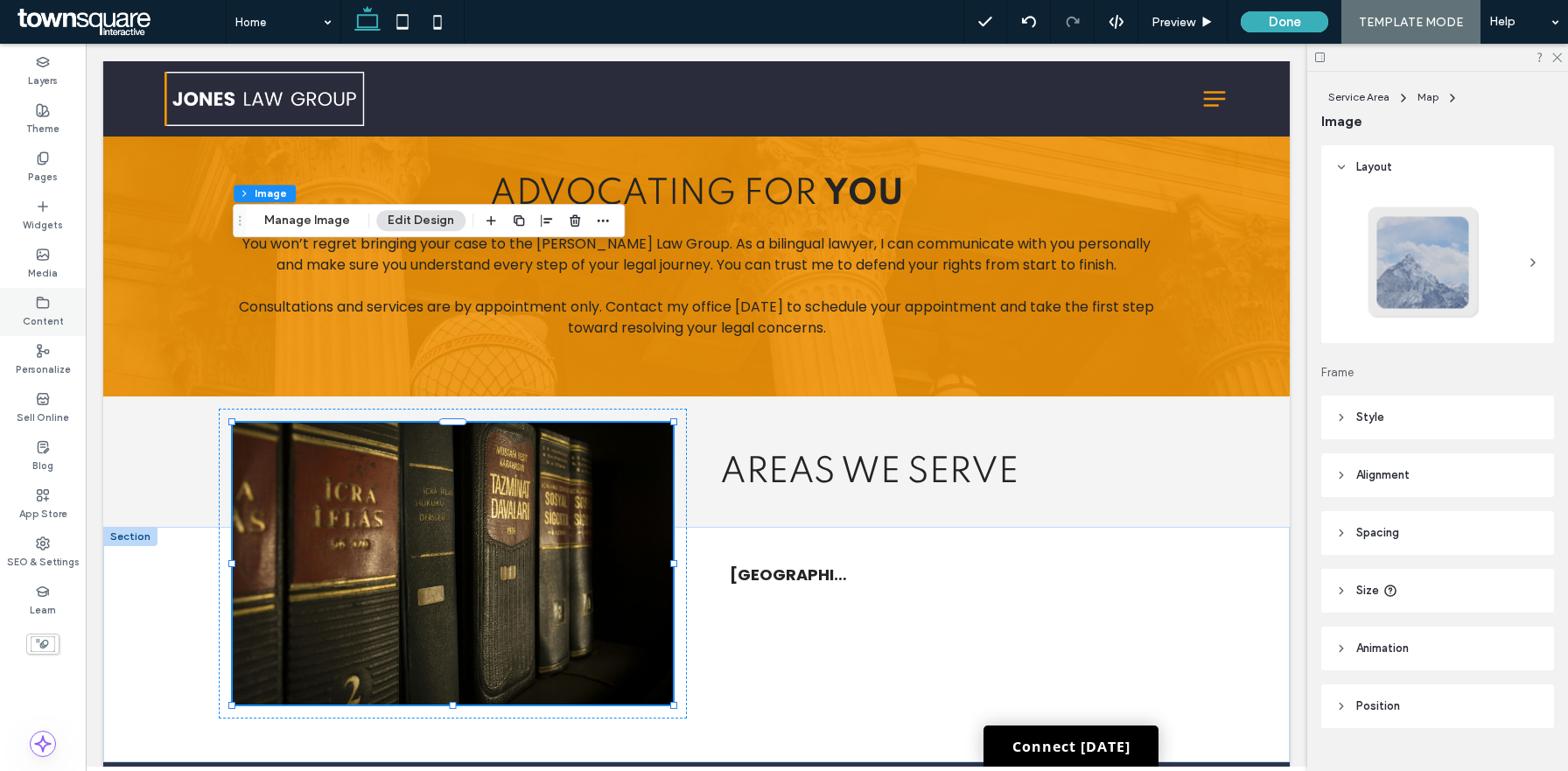
click at [39, 290] on div "Content" at bounding box center [43, 311] width 86 height 48
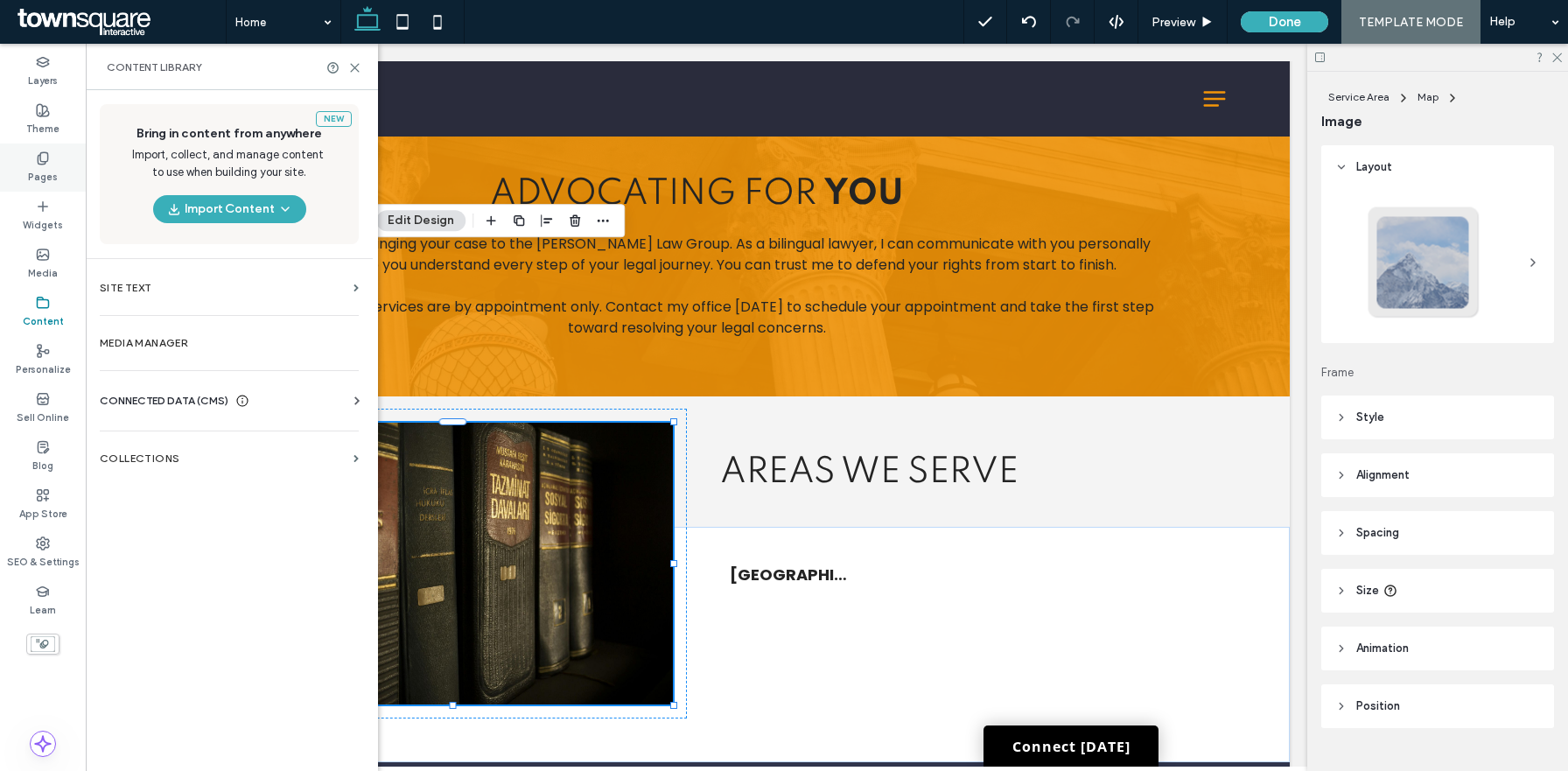
click at [67, 181] on div "Pages" at bounding box center [43, 167] width 86 height 48
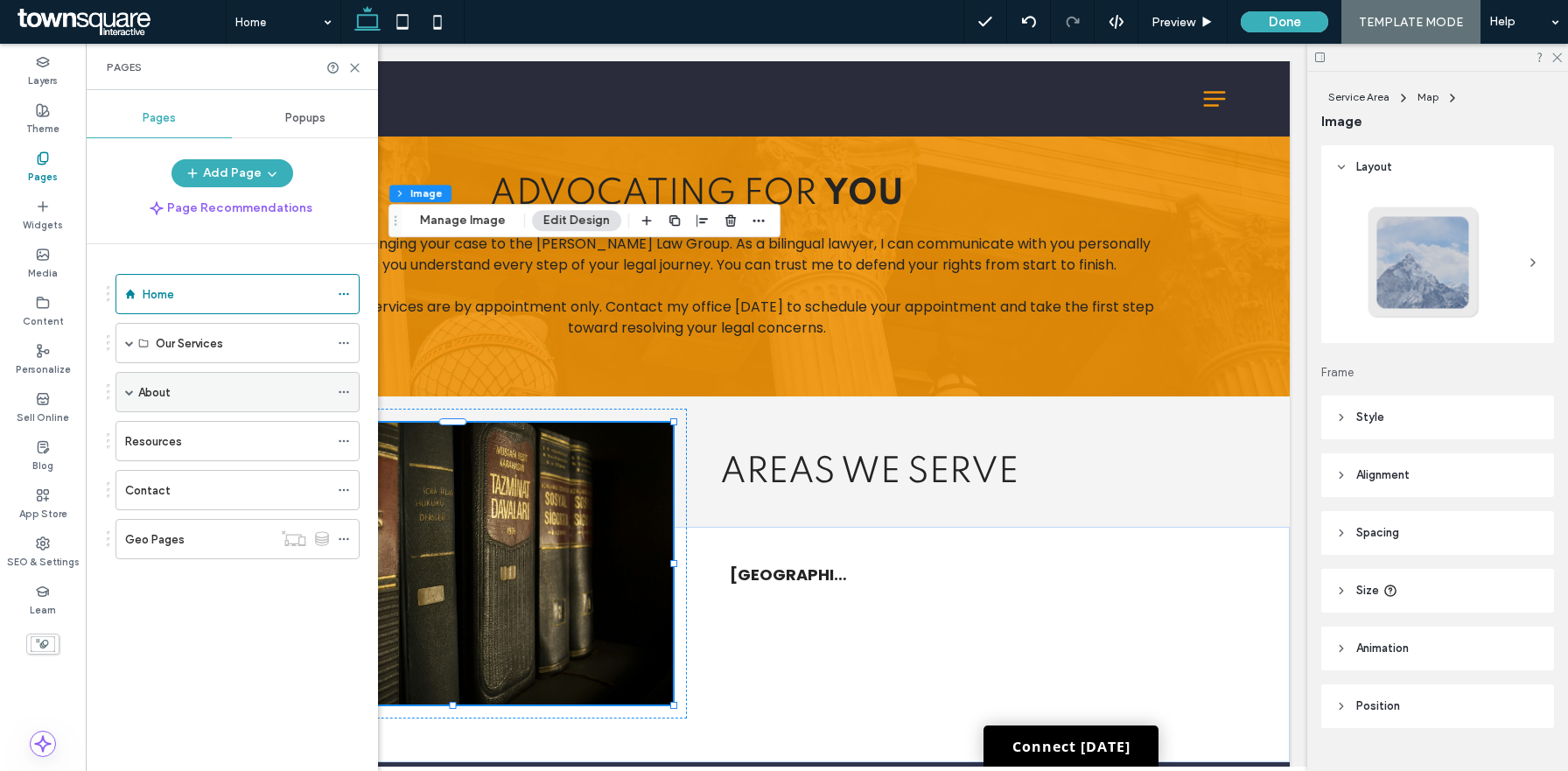
click at [128, 384] on span at bounding box center [129, 392] width 9 height 39
click at [128, 391] on span at bounding box center [129, 392] width 9 height 9
click at [39, 325] on label "Content" at bounding box center [43, 320] width 41 height 19
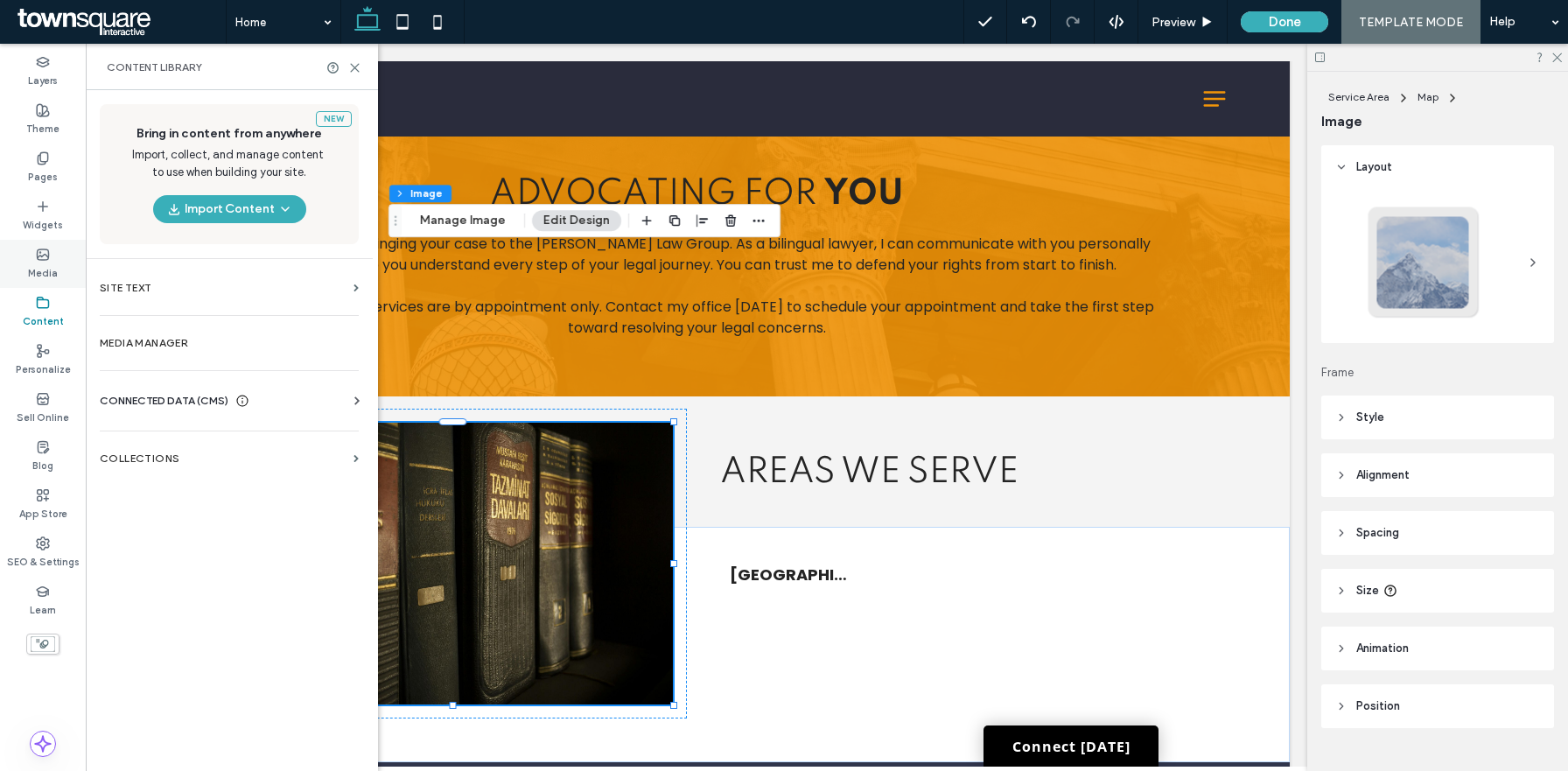
click at [64, 262] on div "Media" at bounding box center [43, 263] width 86 height 48
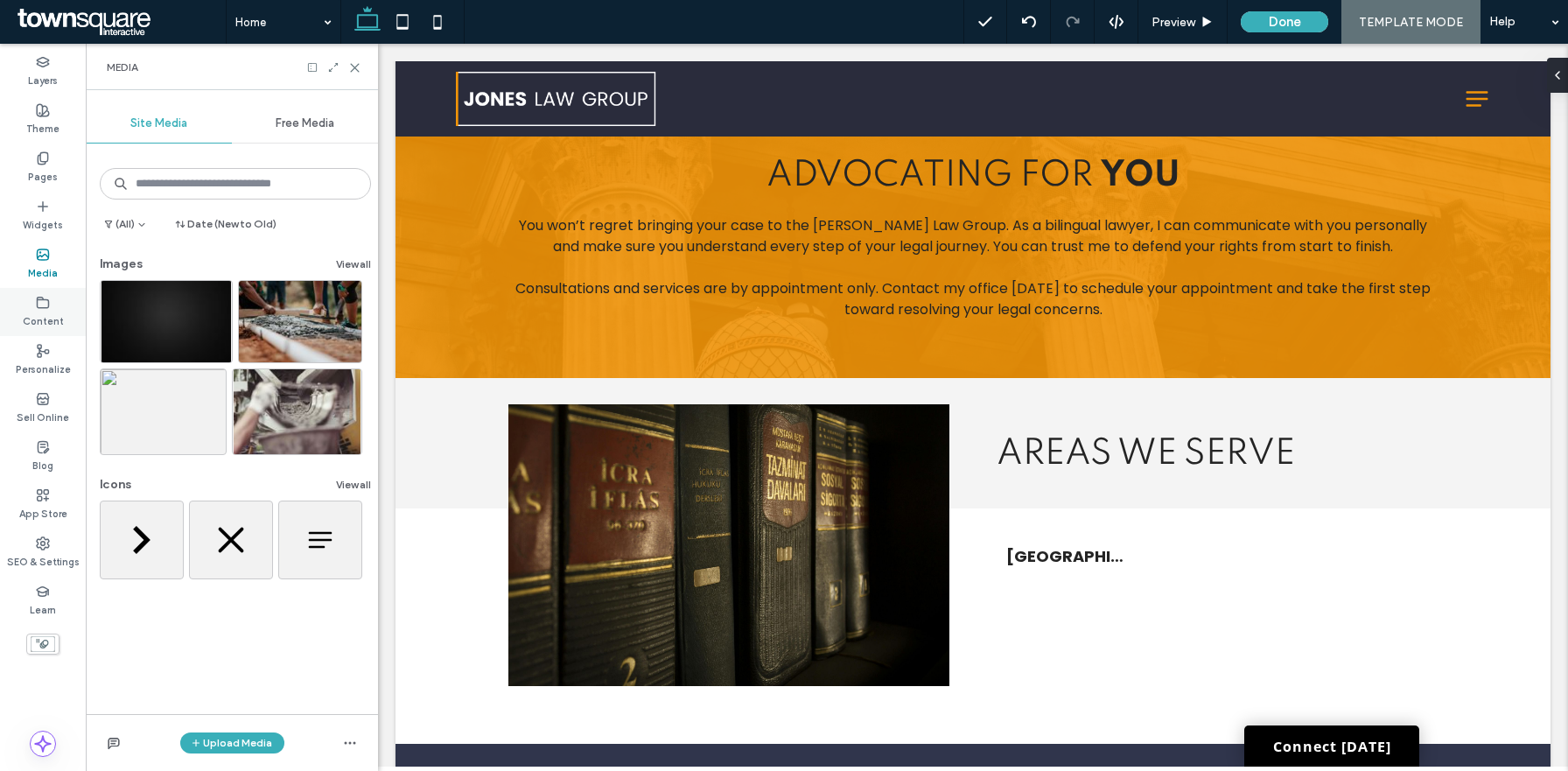
click at [53, 312] on label "Content" at bounding box center [43, 320] width 41 height 19
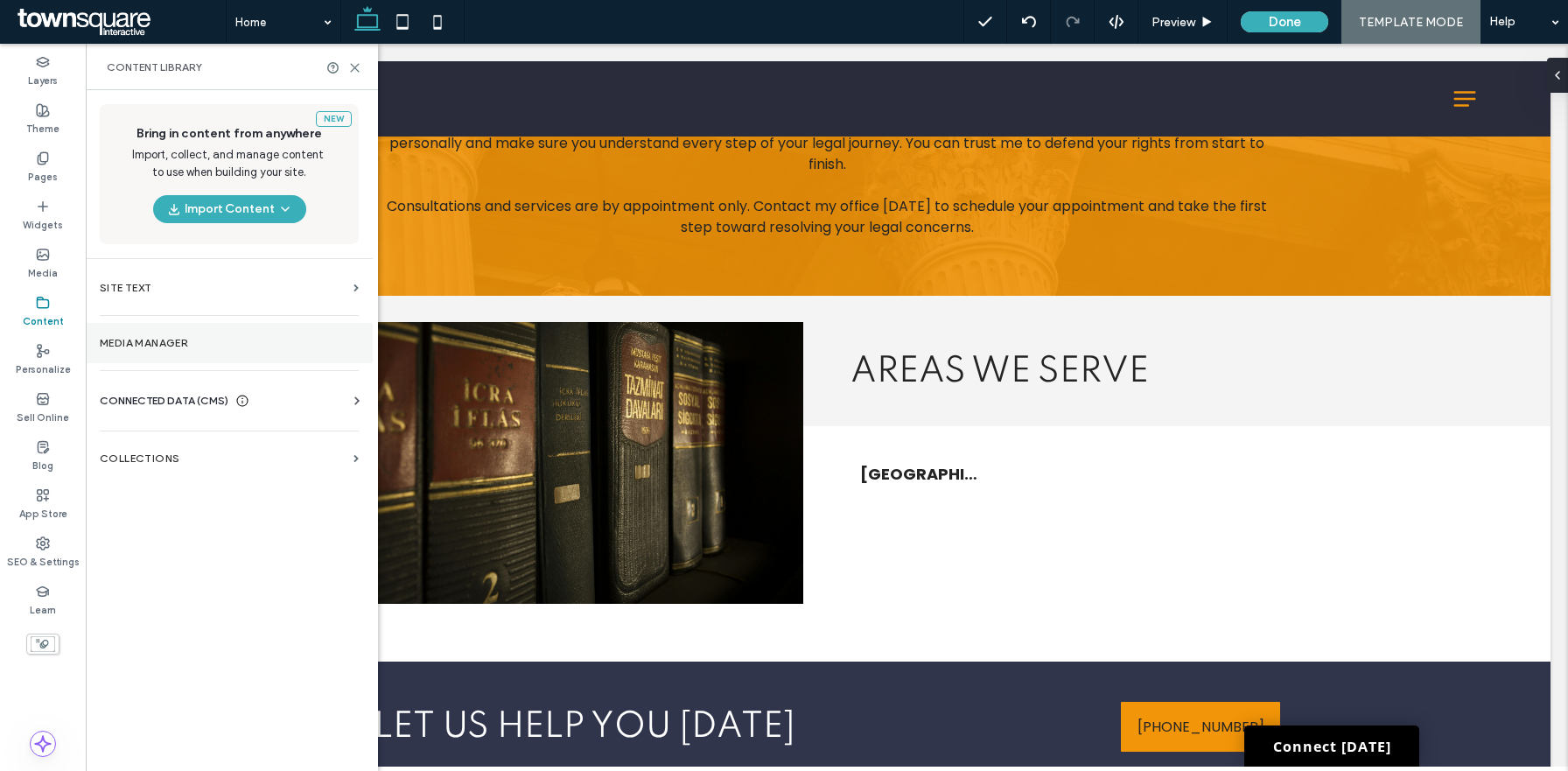
click at [158, 346] on label "Media Manager" at bounding box center [230, 342] width 259 height 13
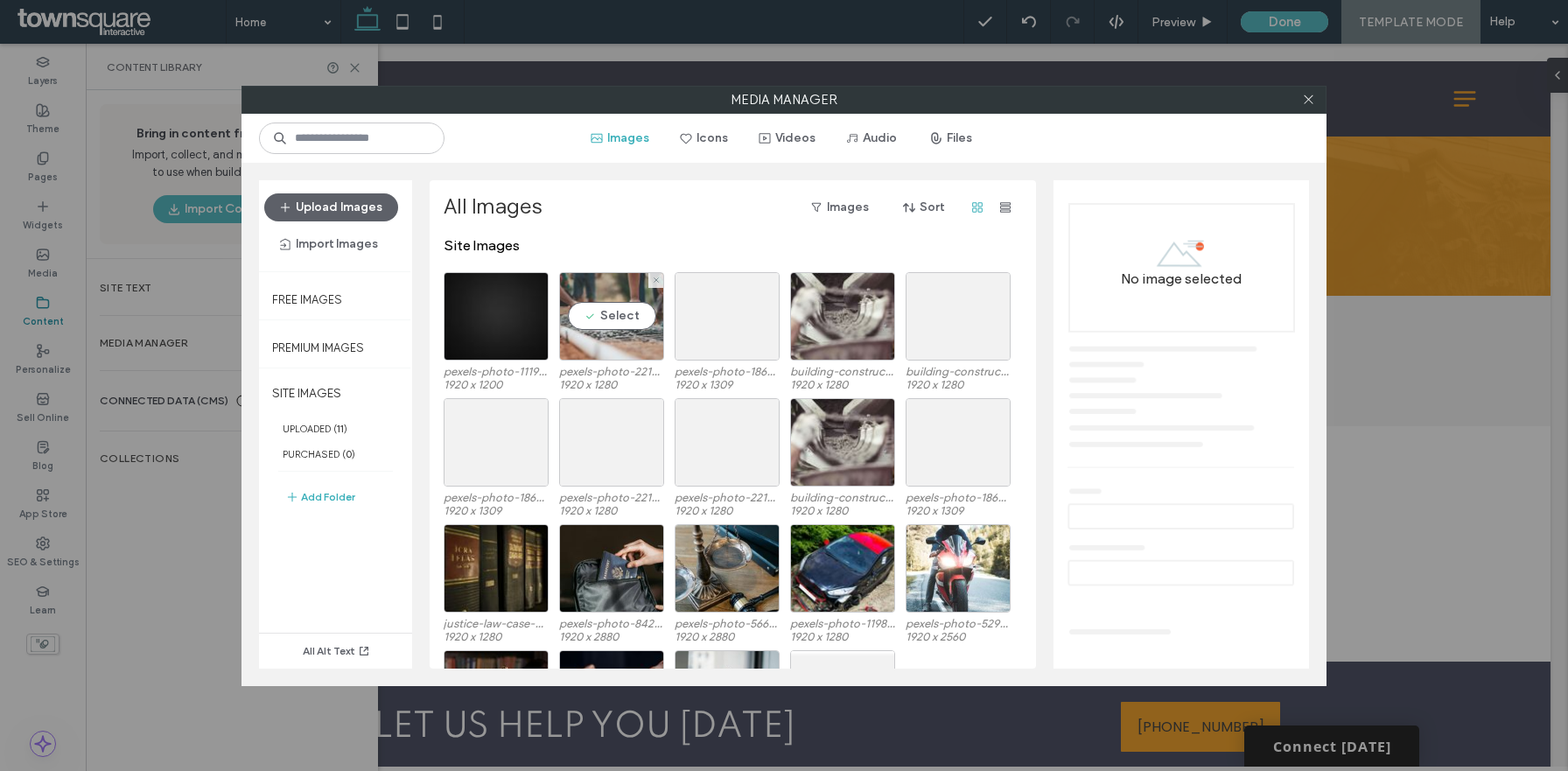
click at [578, 342] on div "Select" at bounding box center [612, 316] width 105 height 88
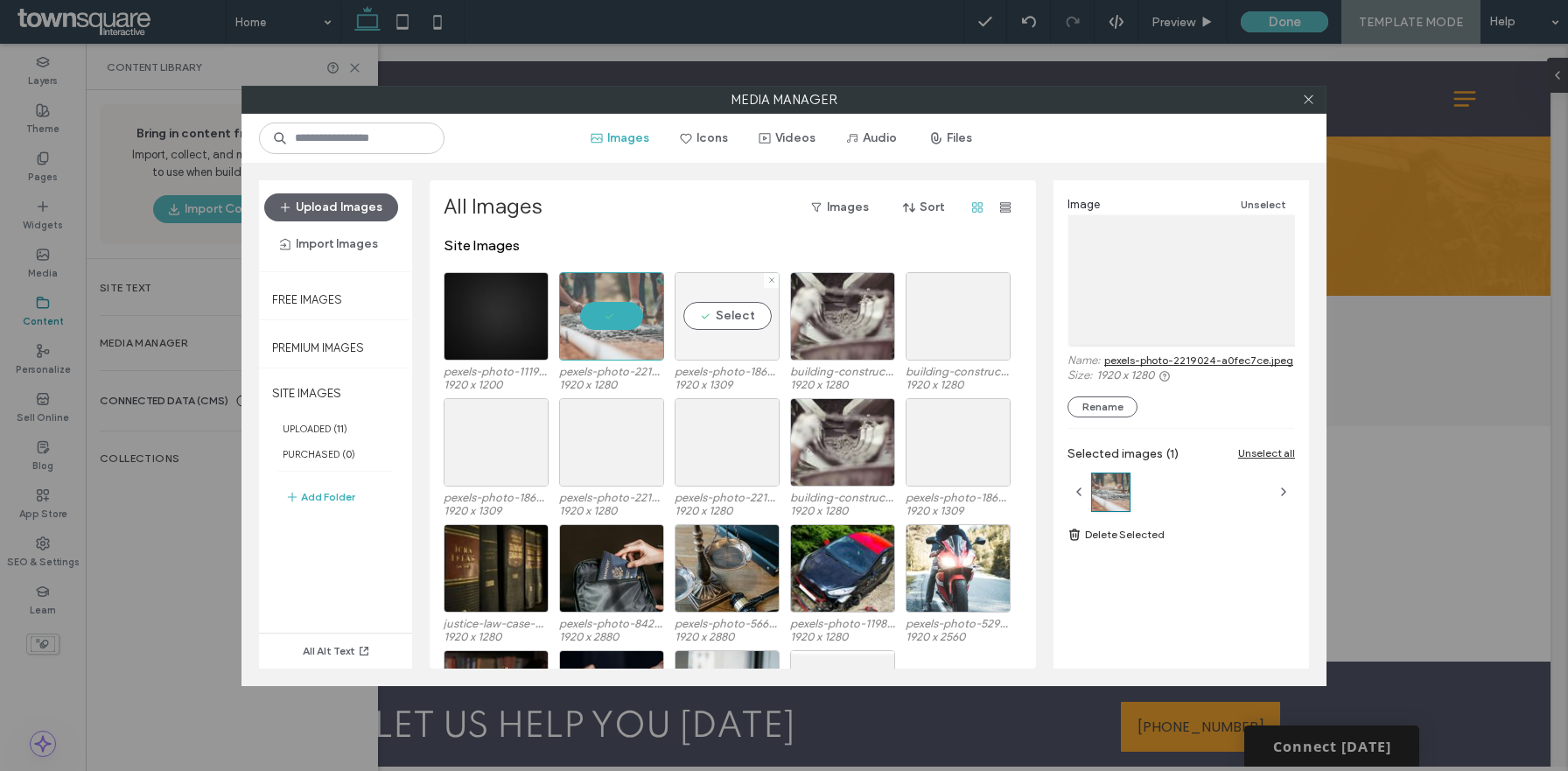
click at [746, 335] on div "Select" at bounding box center [728, 316] width 105 height 88
click at [856, 328] on div "Select" at bounding box center [842, 316] width 105 height 88
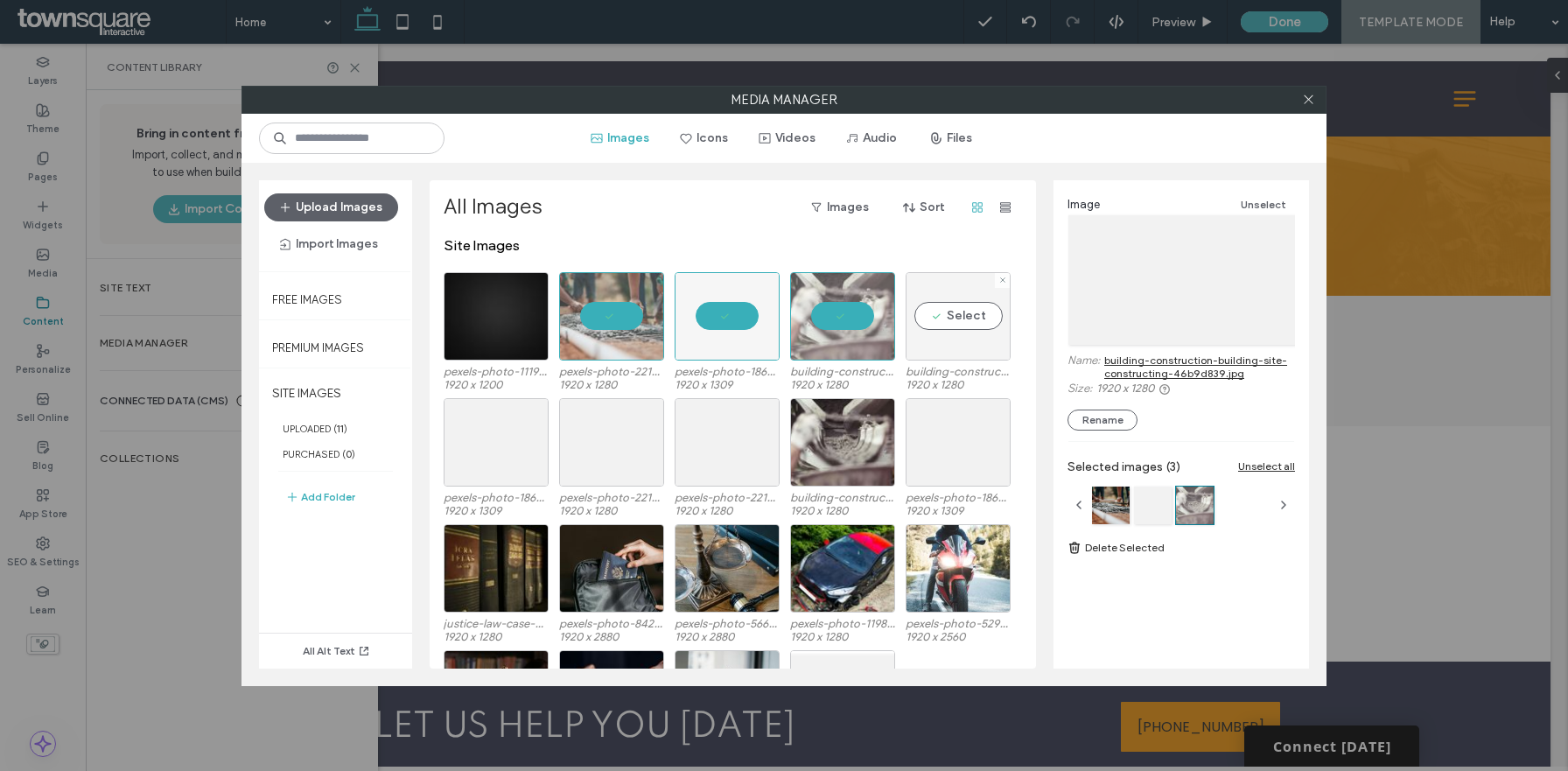
click at [968, 328] on div "Select" at bounding box center [958, 316] width 105 height 88
click at [519, 431] on div "Select" at bounding box center [496, 441] width 105 height 88
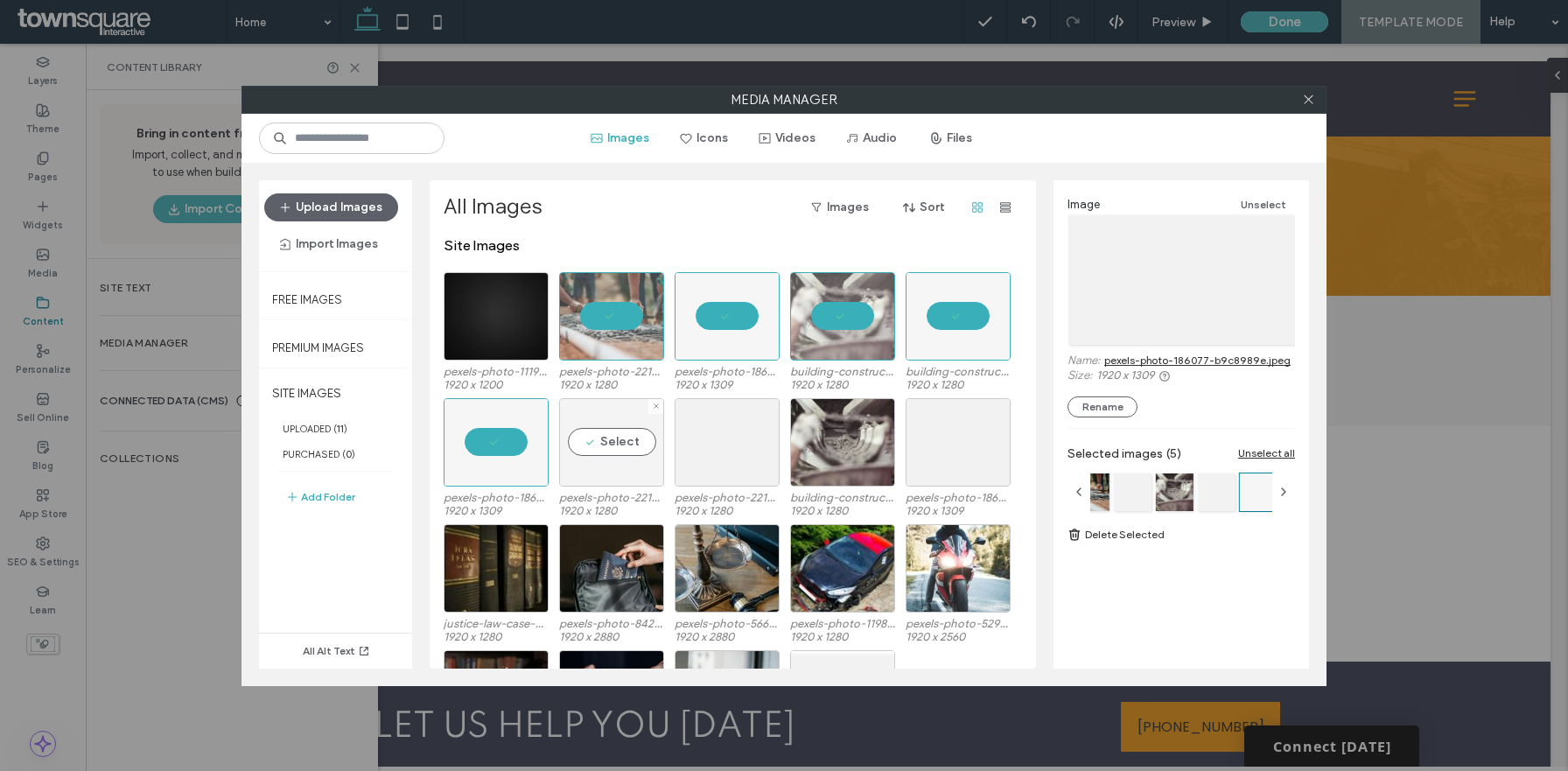
click at [654, 431] on div "Select" at bounding box center [612, 441] width 105 height 88
click at [770, 434] on div "Select" at bounding box center [728, 441] width 105 height 88
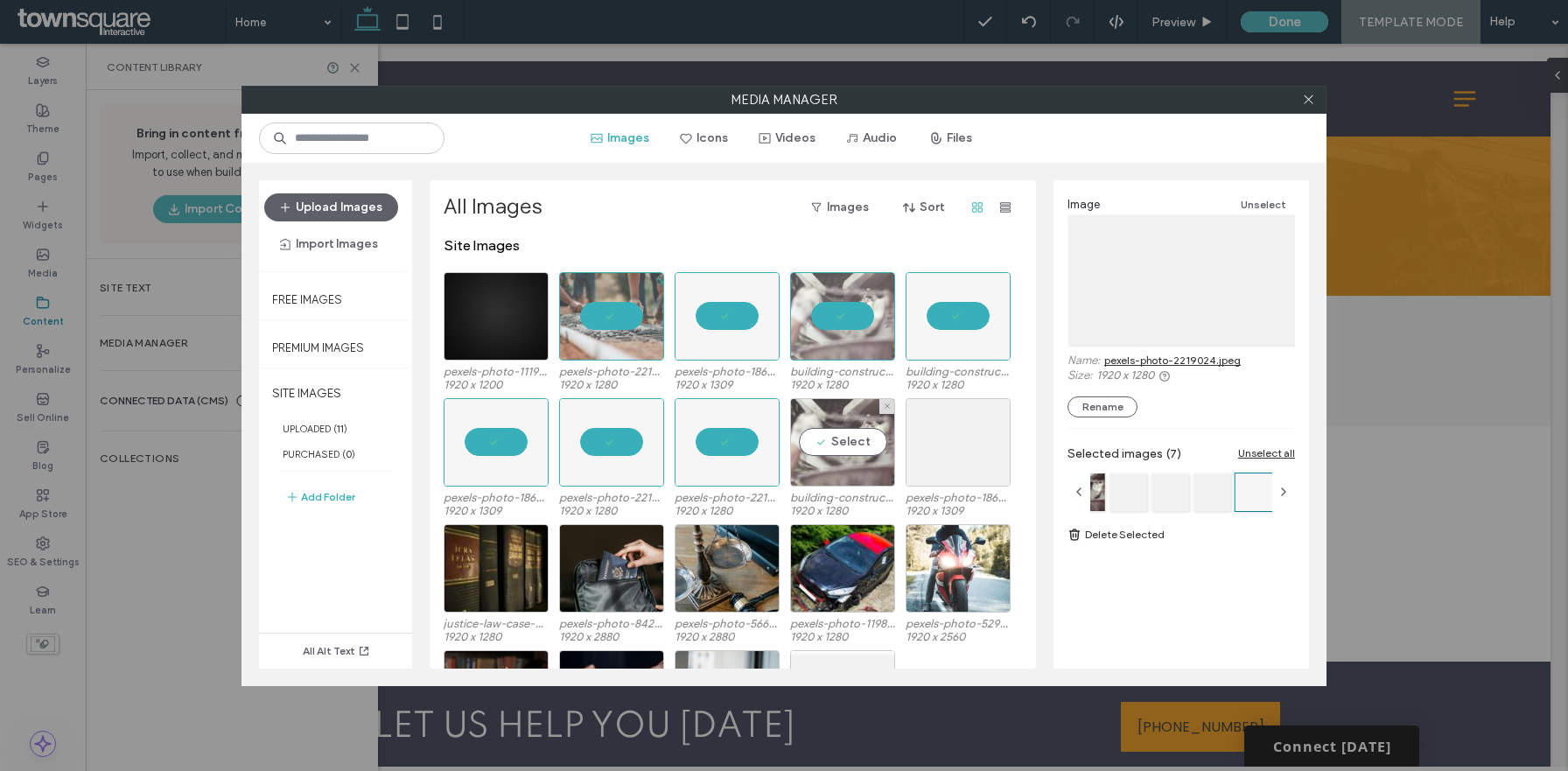
click at [864, 436] on div "Select" at bounding box center [842, 441] width 105 height 88
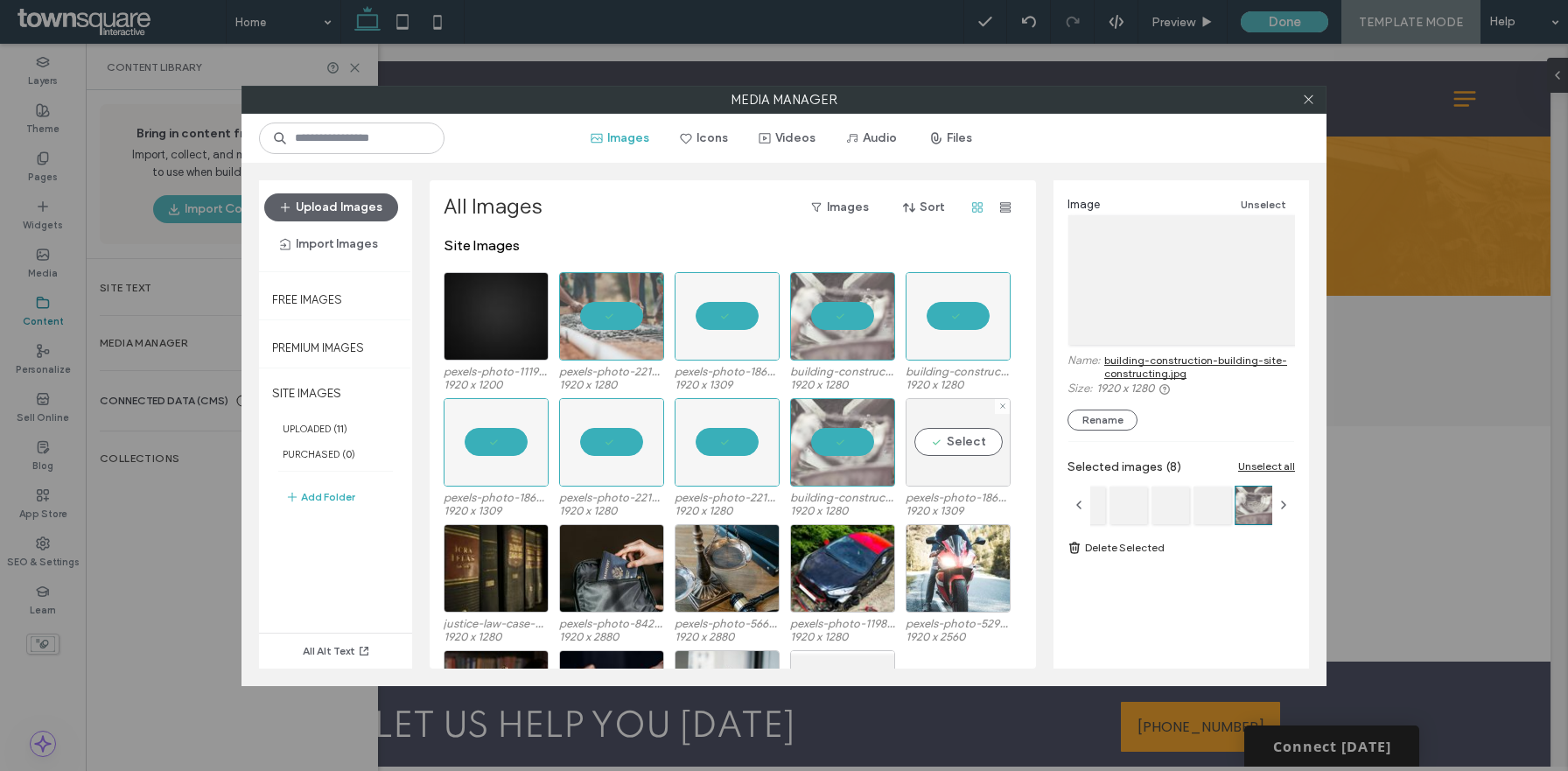
click at [968, 443] on div "Select" at bounding box center [958, 441] width 105 height 88
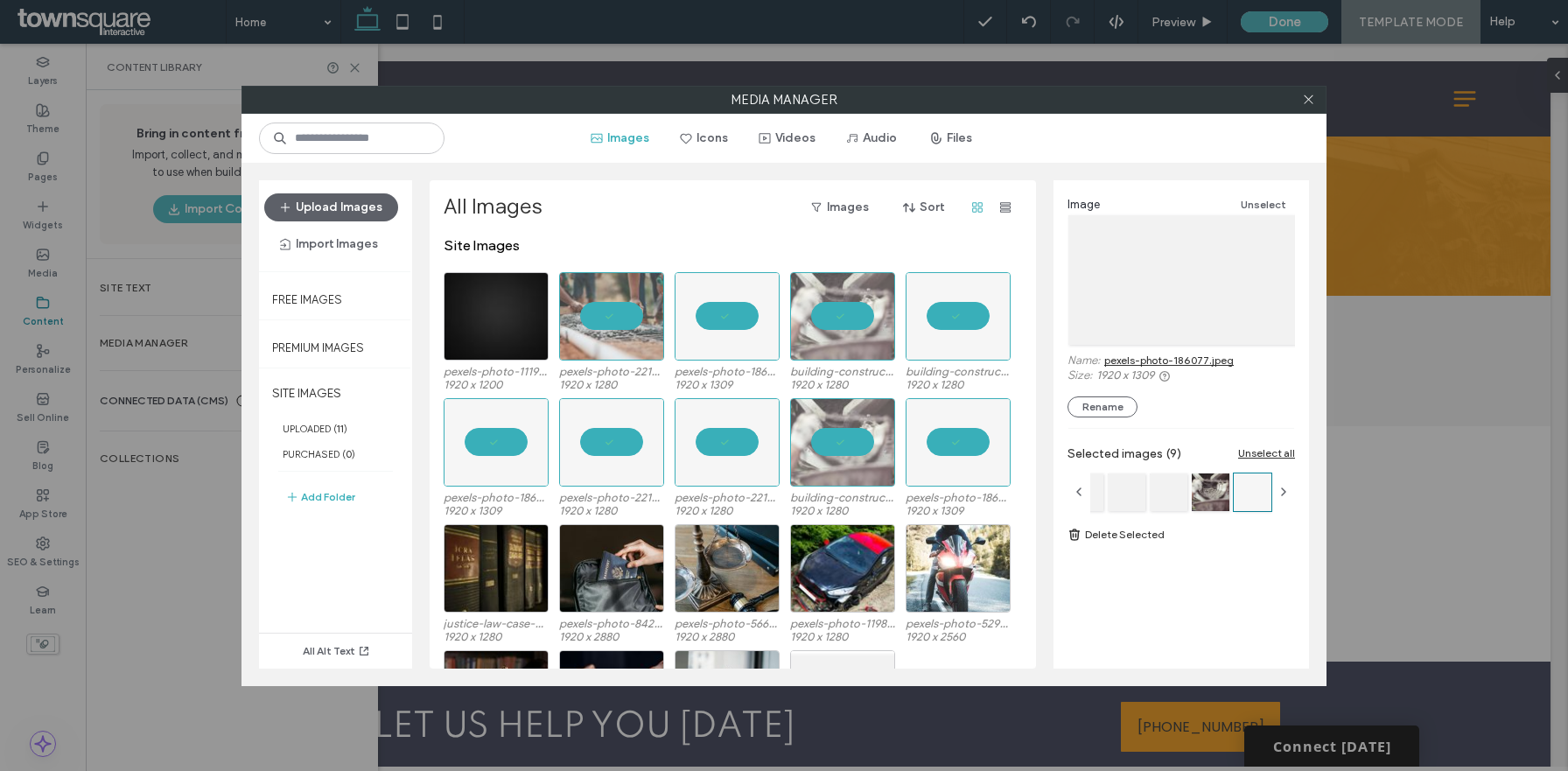
click at [1127, 540] on link "Delete Selected" at bounding box center [1182, 535] width 228 height 18
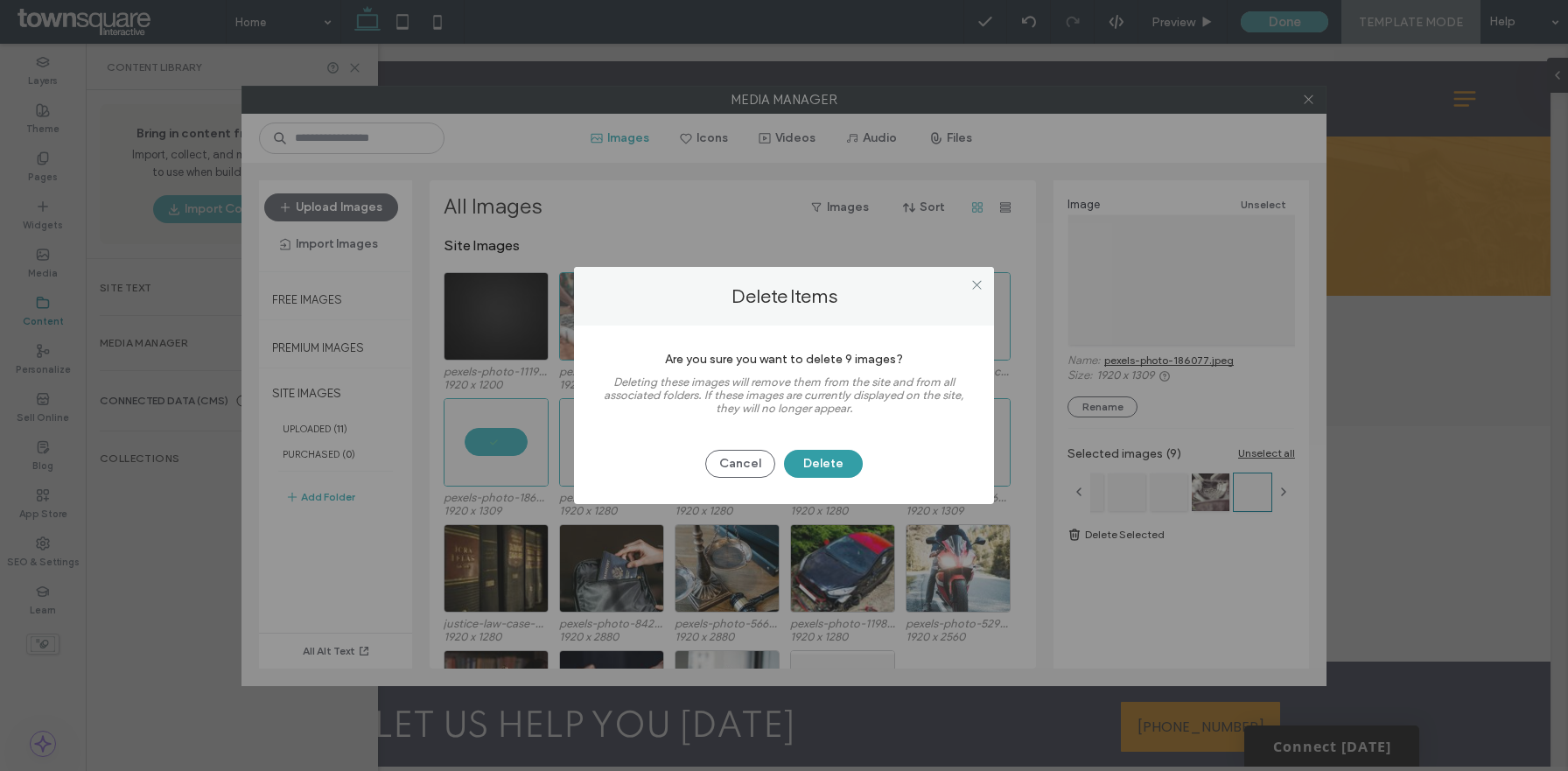
click at [835, 466] on button "Delete" at bounding box center [823, 463] width 79 height 28
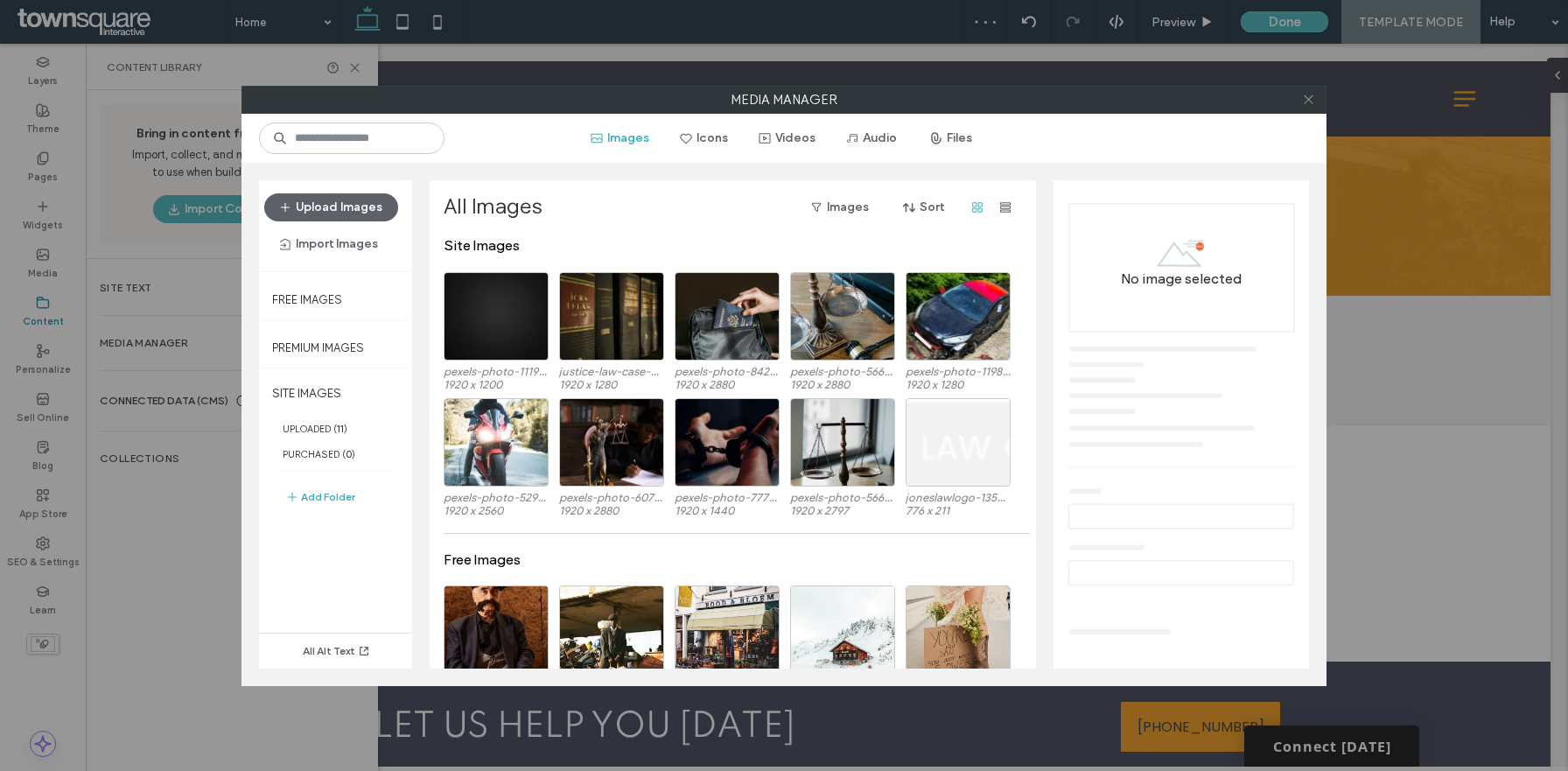
click at [1313, 105] on icon at bounding box center [1308, 98] width 13 height 13
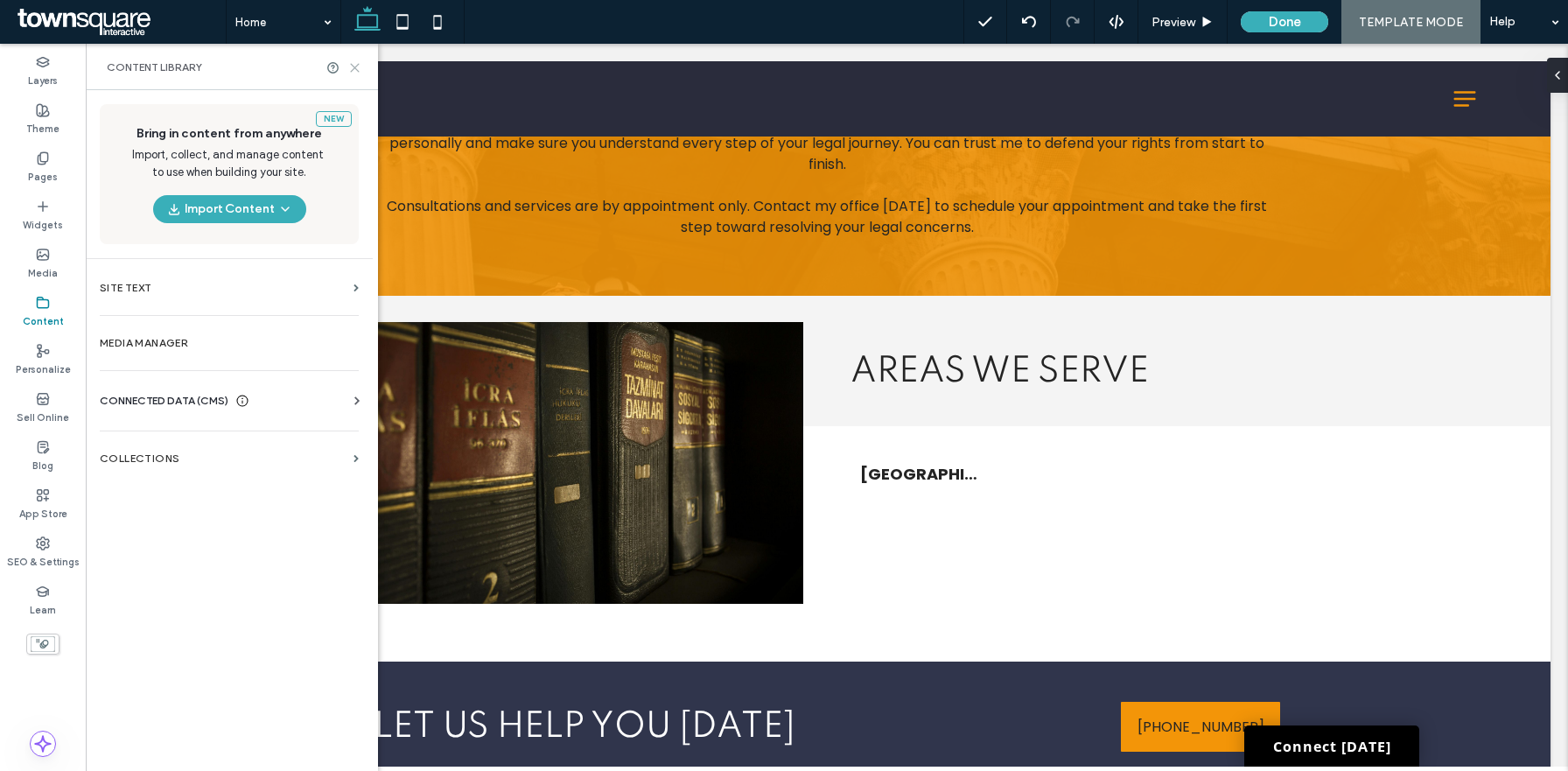
click at [353, 71] on icon at bounding box center [354, 67] width 13 height 13
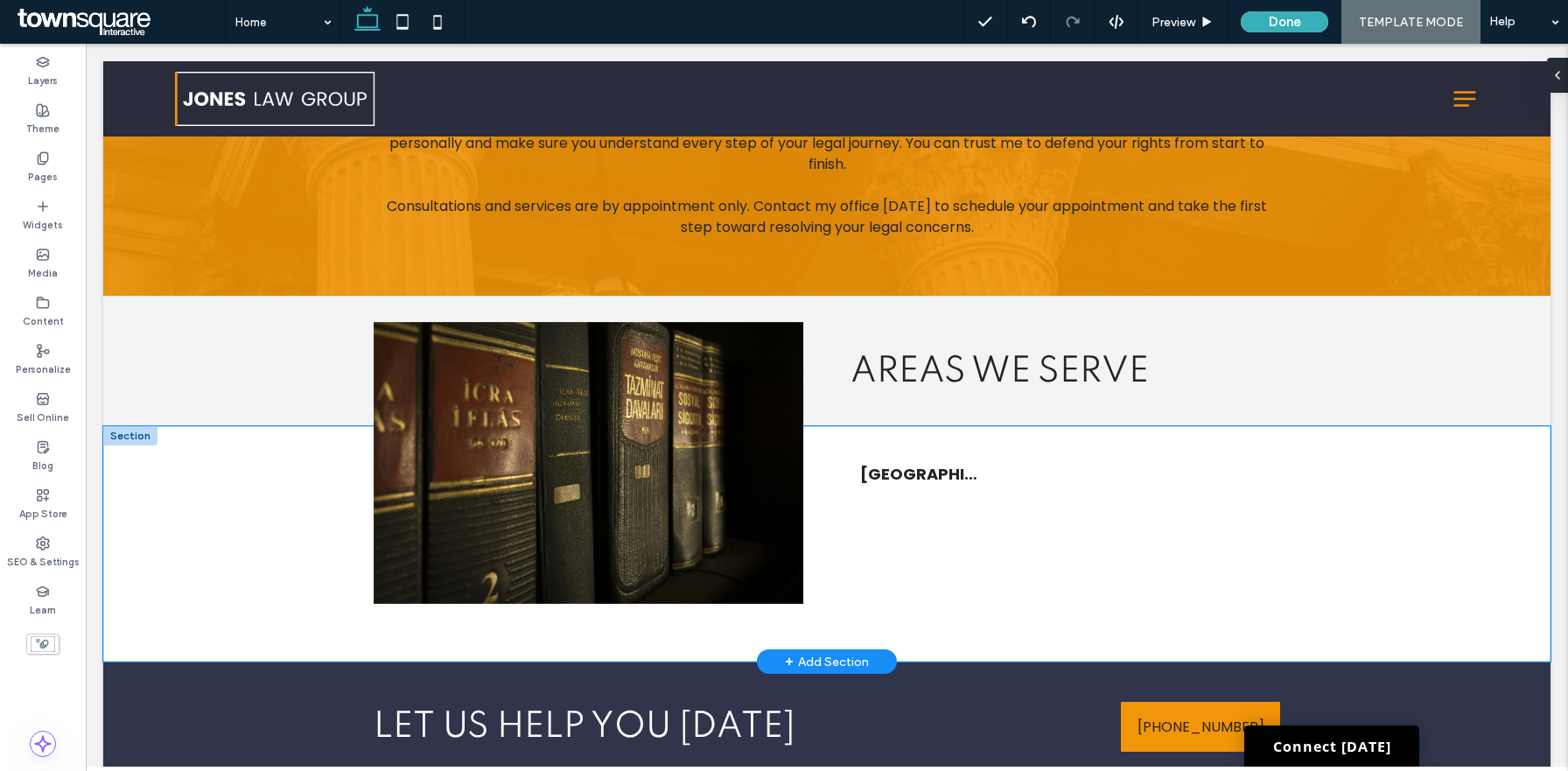
click at [1423, 426] on div "List of Services [GEOGRAPHIC_DATA], [GEOGRAPHIC_DATA]" at bounding box center [827, 543] width 1447 height 235
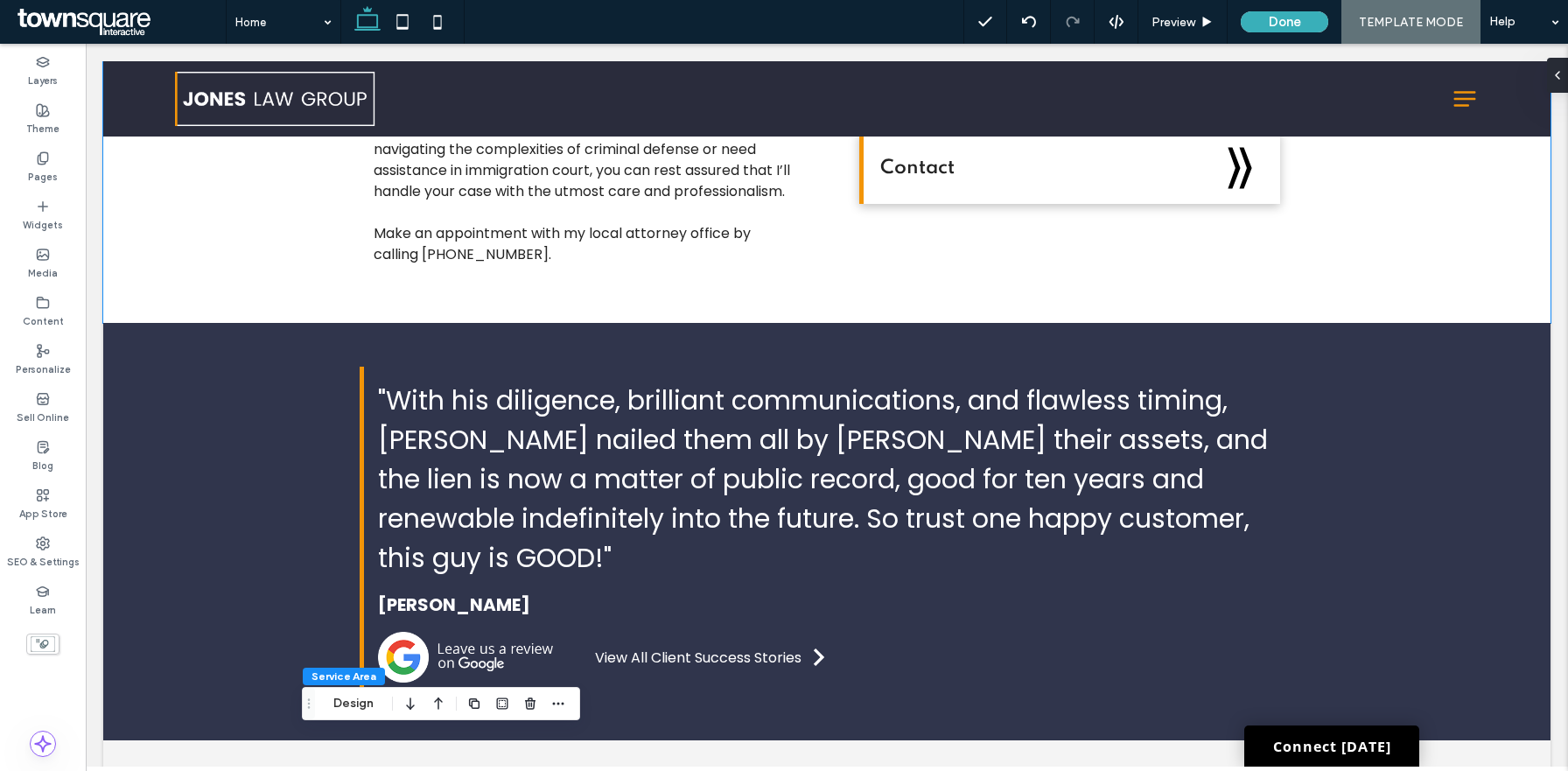
scroll to position [0, 0]
